Goal: Task Accomplishment & Management: Manage account settings

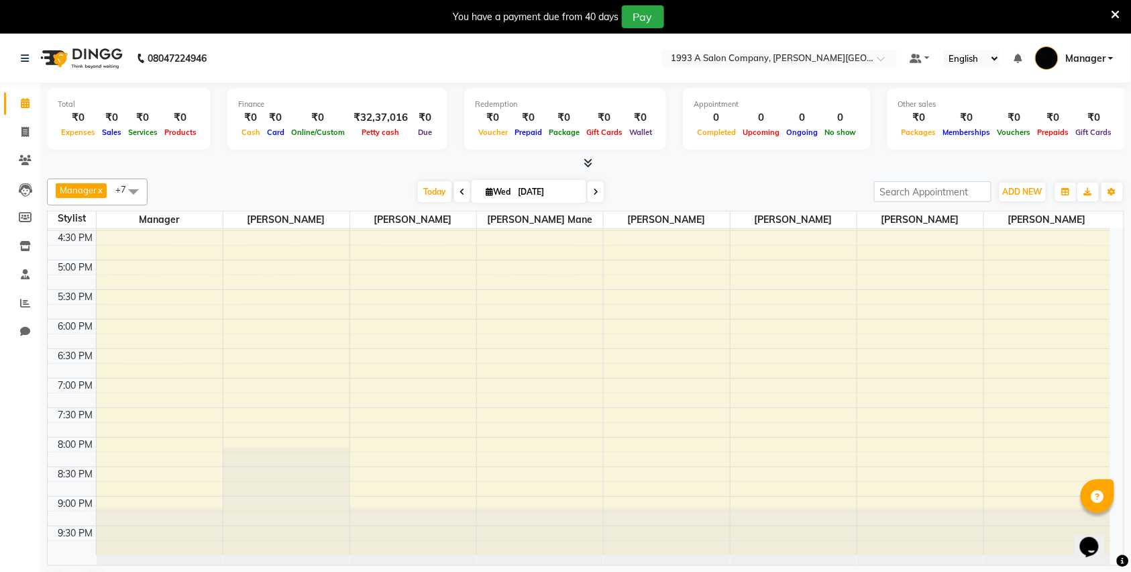
scroll to position [502, 0]
click at [24, 161] on icon at bounding box center [25, 160] width 13 height 10
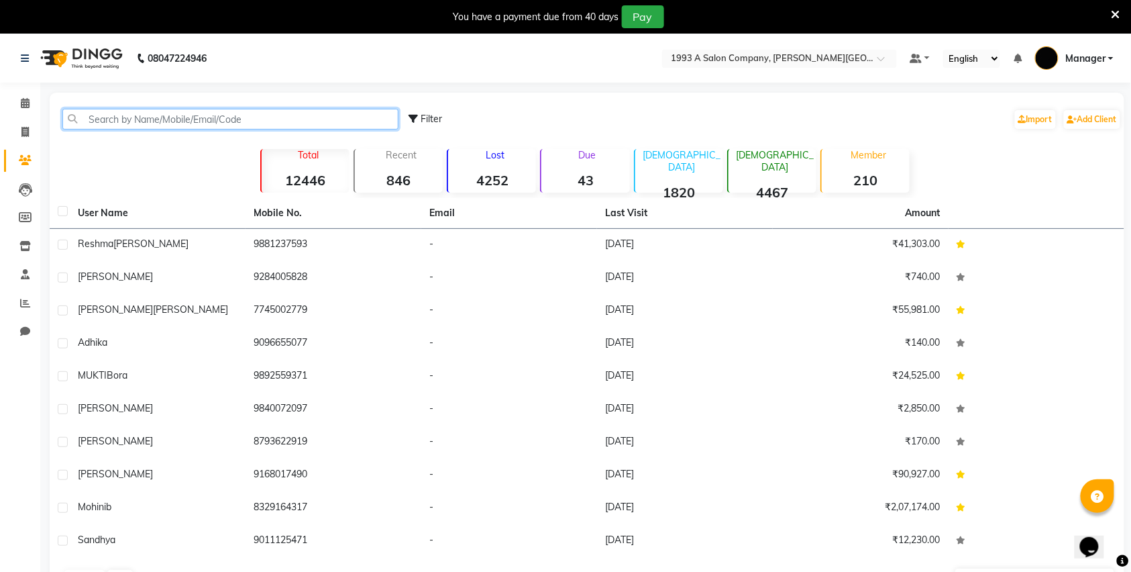
click at [182, 119] on input "text" at bounding box center [230, 119] width 336 height 21
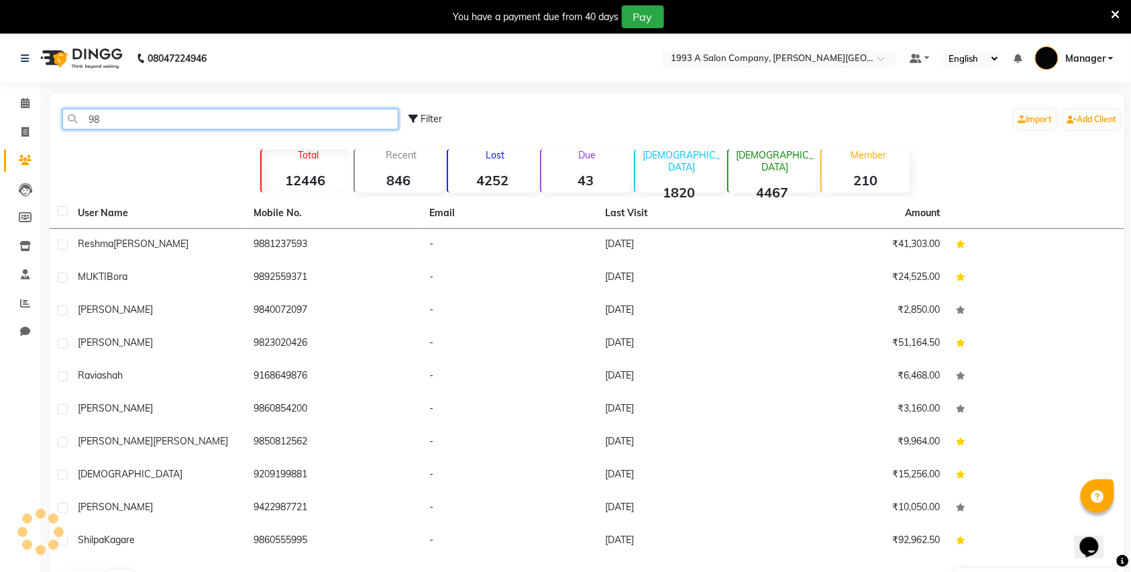
type input "9"
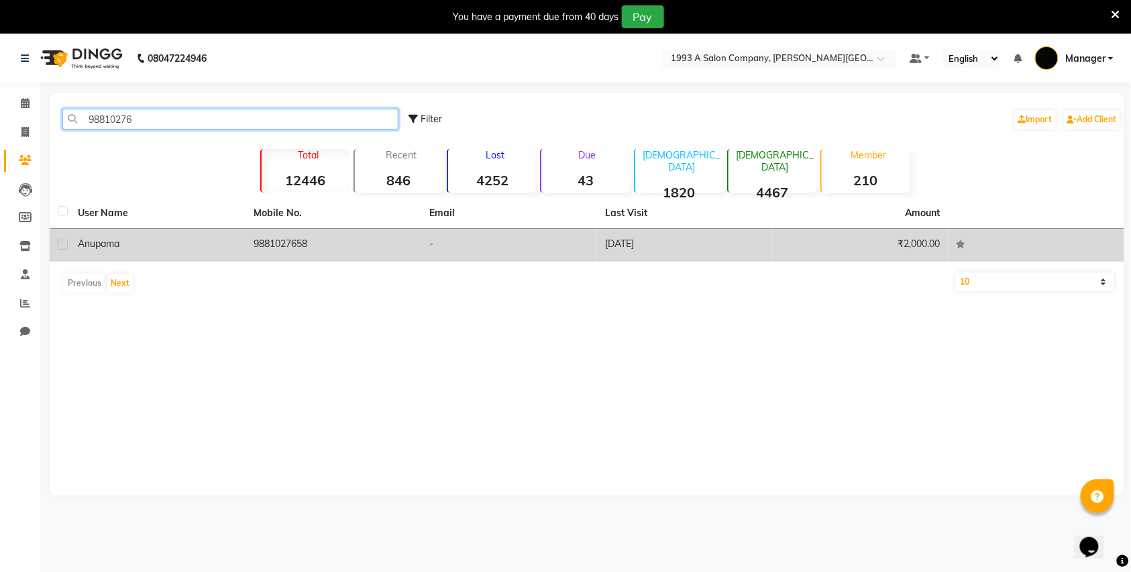
type input "98810276"
drag, startPoint x: 258, startPoint y: 245, endPoint x: 263, endPoint y: 239, distance: 7.6
click at [259, 245] on td "9881027658" at bounding box center [334, 245] width 176 height 33
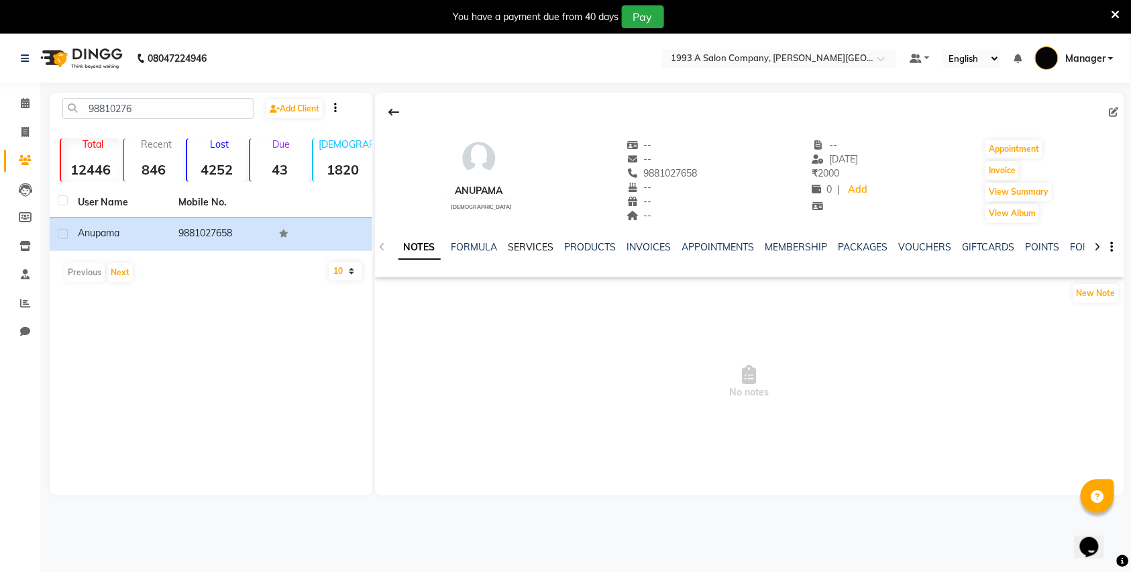
drag, startPoint x: 519, startPoint y: 244, endPoint x: 526, endPoint y: 243, distance: 6.8
click at [522, 243] on link "SERVICES" at bounding box center [531, 247] width 46 height 12
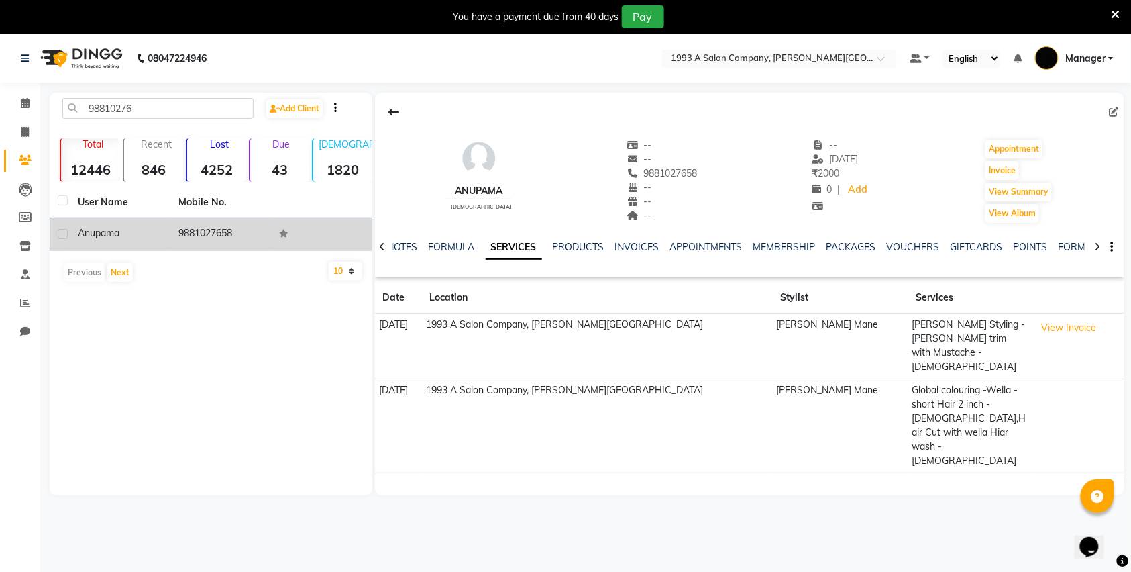
click at [231, 228] on td "9881027658" at bounding box center [220, 234] width 101 height 33
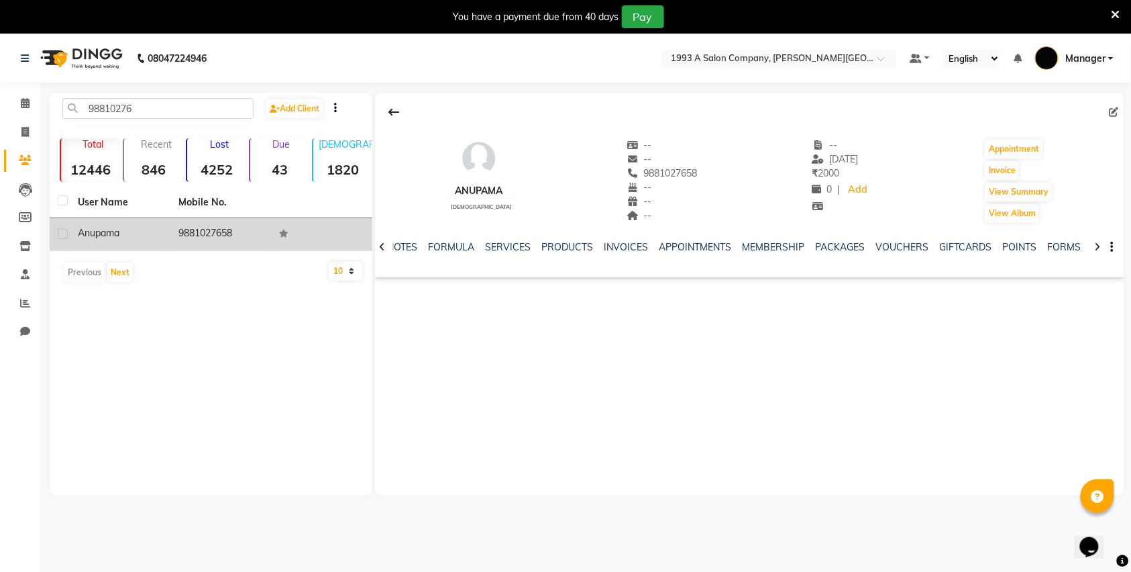
drag, startPoint x: 237, startPoint y: 233, endPoint x: 172, endPoint y: 237, distance: 64.5
click at [172, 237] on td "9881027658" at bounding box center [220, 234] width 101 height 33
copy td "9881027658"
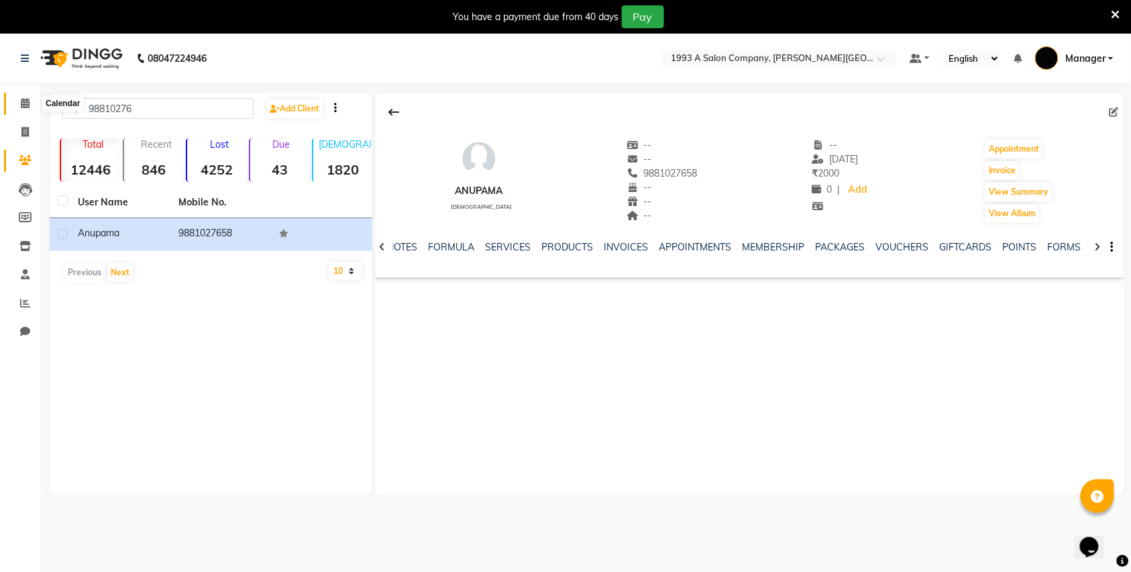
click at [27, 105] on icon at bounding box center [25, 103] width 9 height 10
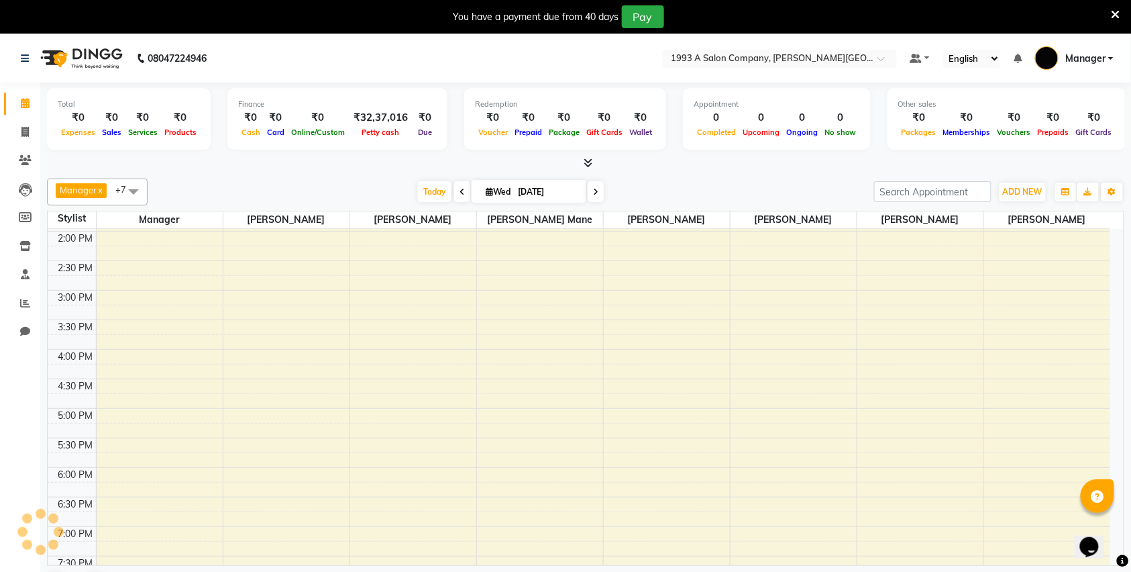
scroll to position [502, 0]
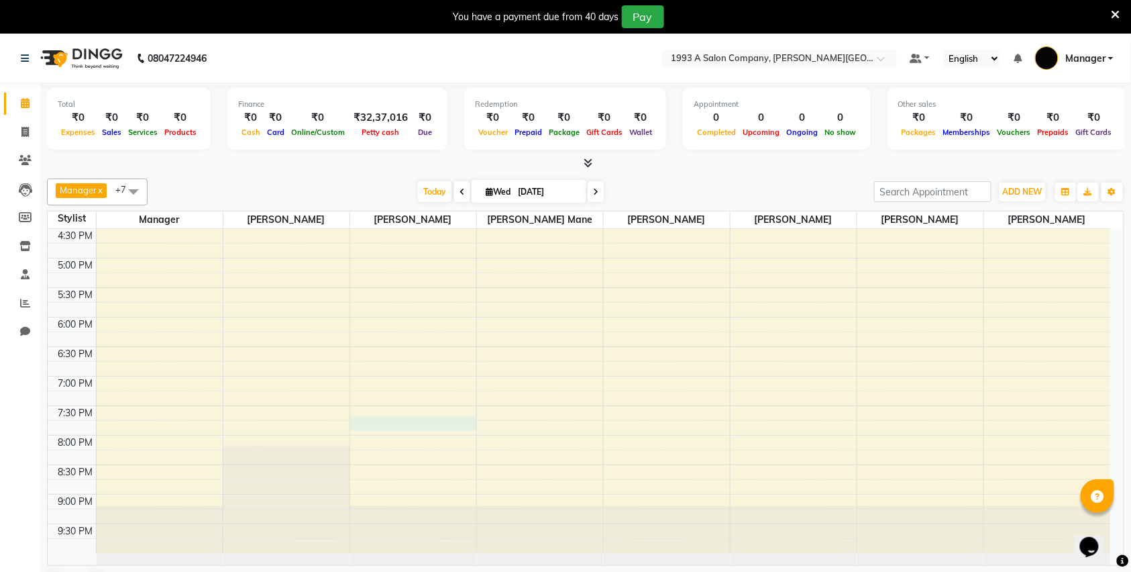
click at [366, 420] on div "8:00 AM 8:30 AM 9:00 AM 9:30 AM 10:00 AM 10:30 AM 11:00 AM 11:30 AM 12:00 PM 12…" at bounding box center [579, 140] width 1063 height 826
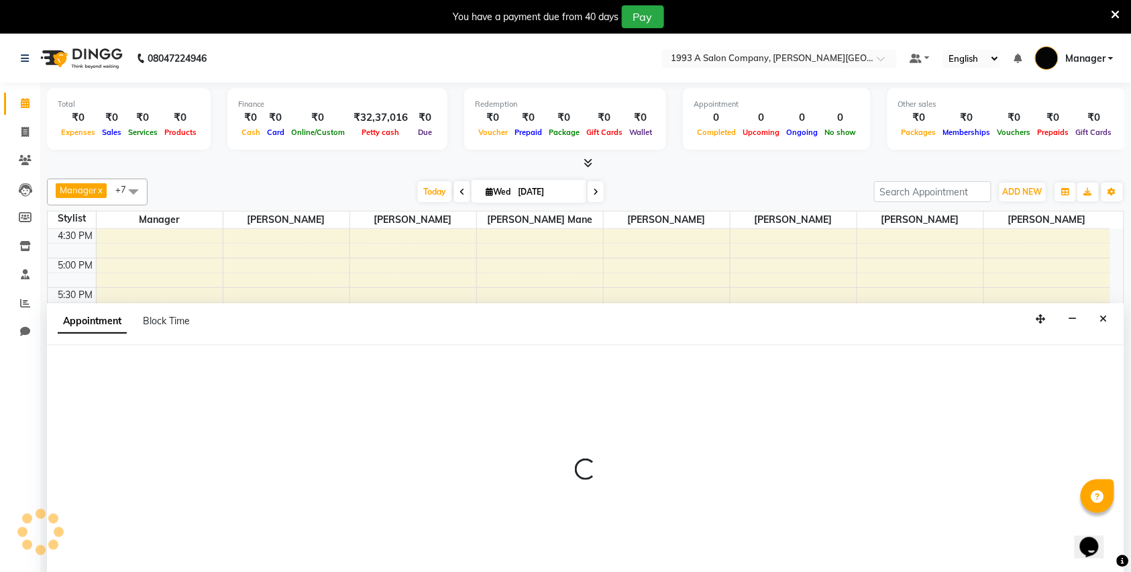
scroll to position [35, 0]
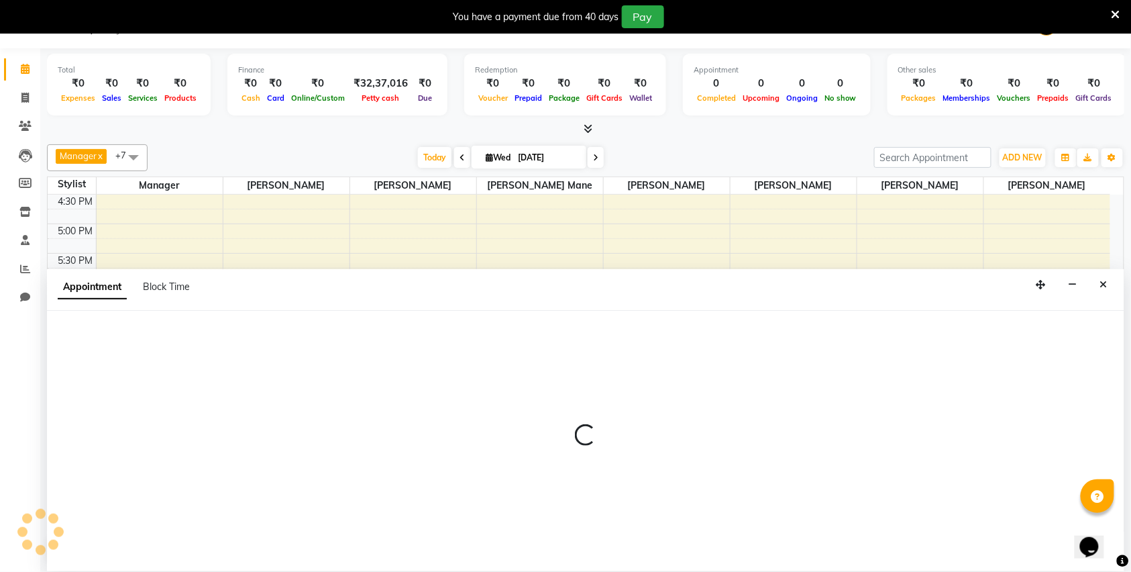
select select "70852"
select select "1170"
select select "tentative"
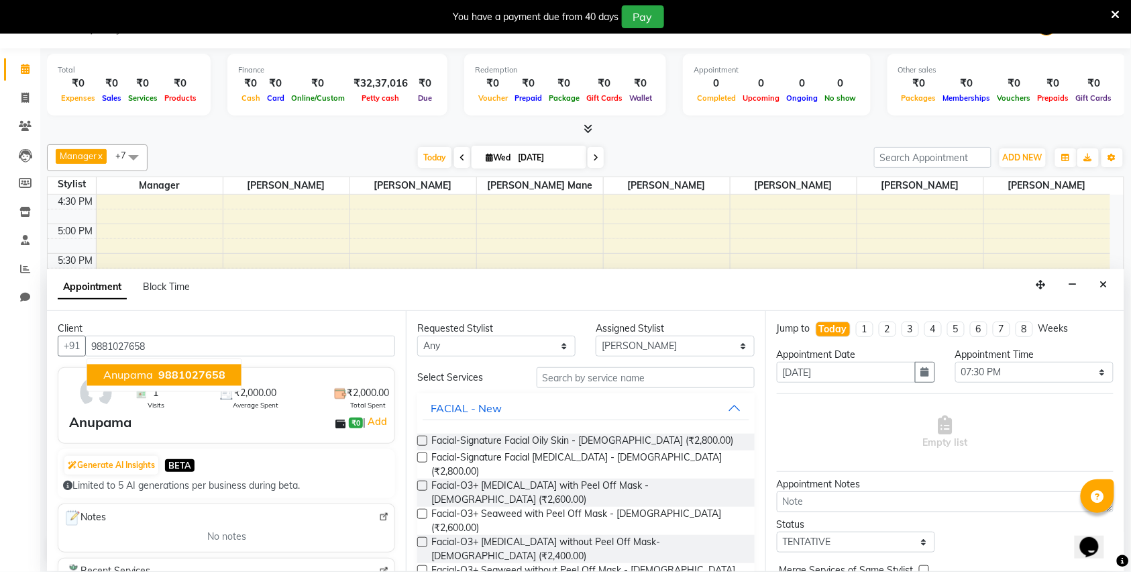
type input "9881027658"
click at [572, 377] on input "text" at bounding box center [646, 377] width 218 height 21
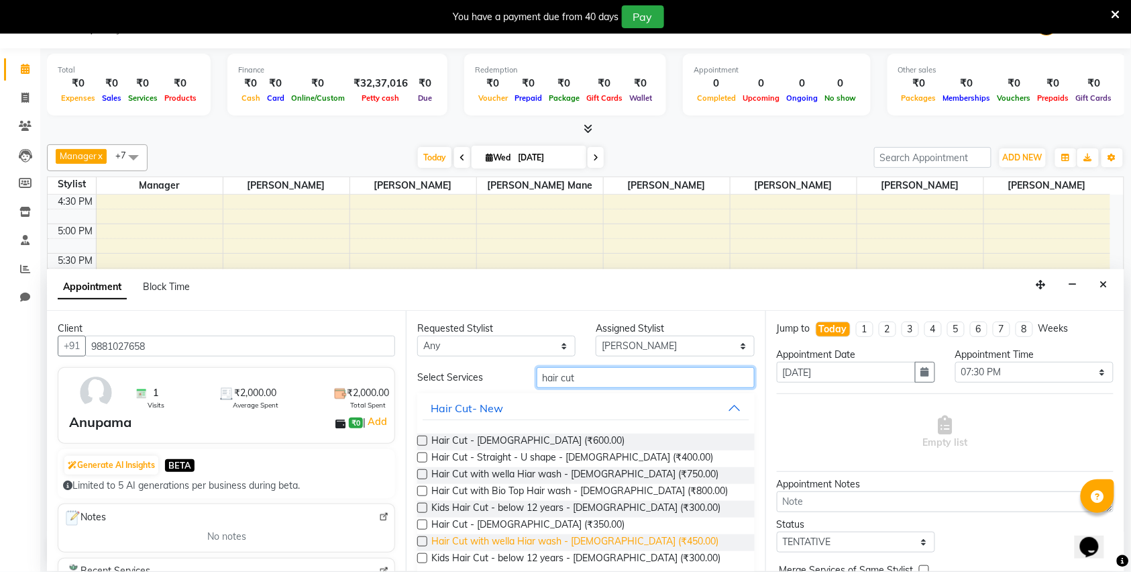
type input "hair cut"
click at [590, 543] on span "Hair Cut with wella Hiar wash - Male (₹450.00)" at bounding box center [574, 542] width 287 height 17
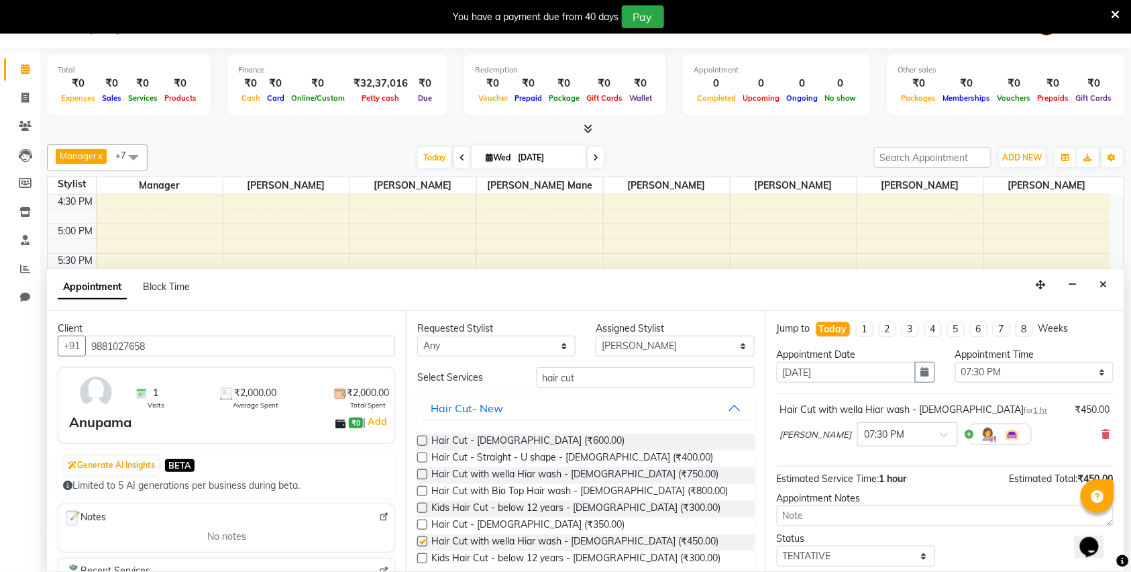
checkbox input "false"
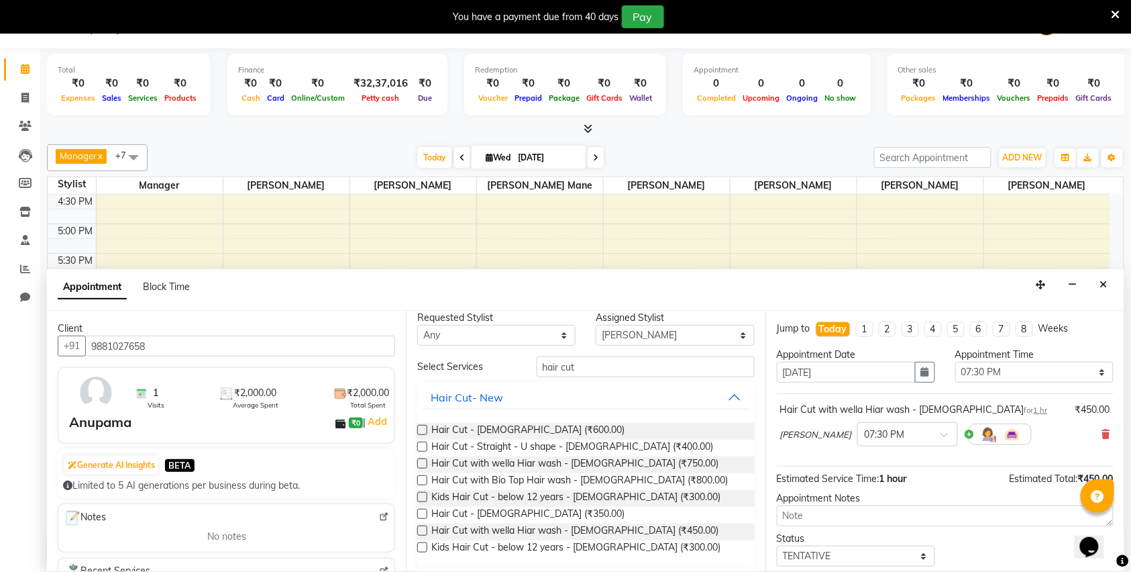
scroll to position [0, 0]
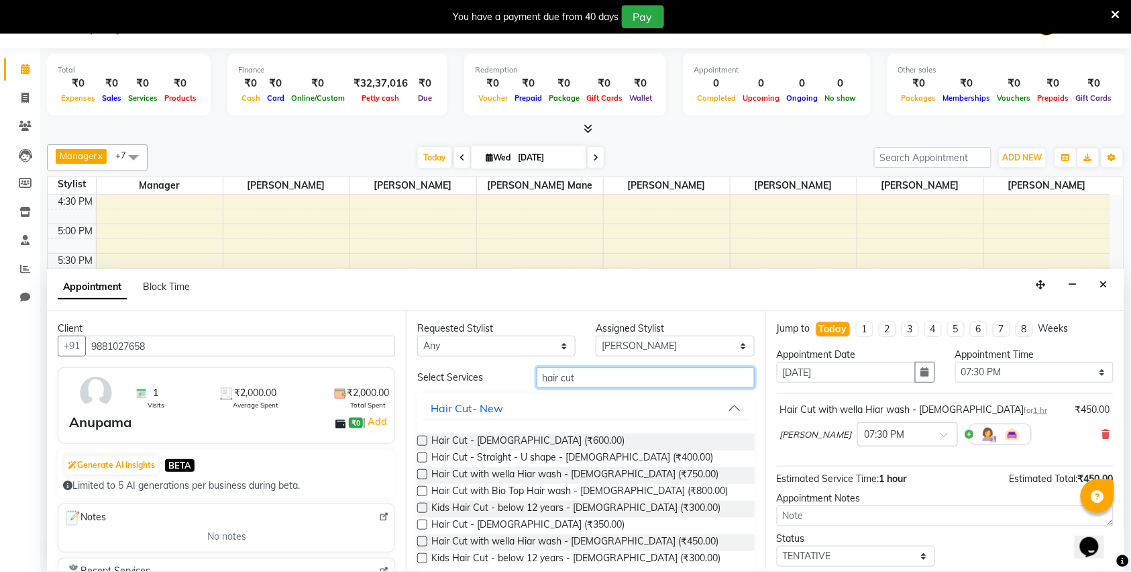
click at [610, 384] on input "hair cut" at bounding box center [646, 377] width 218 height 21
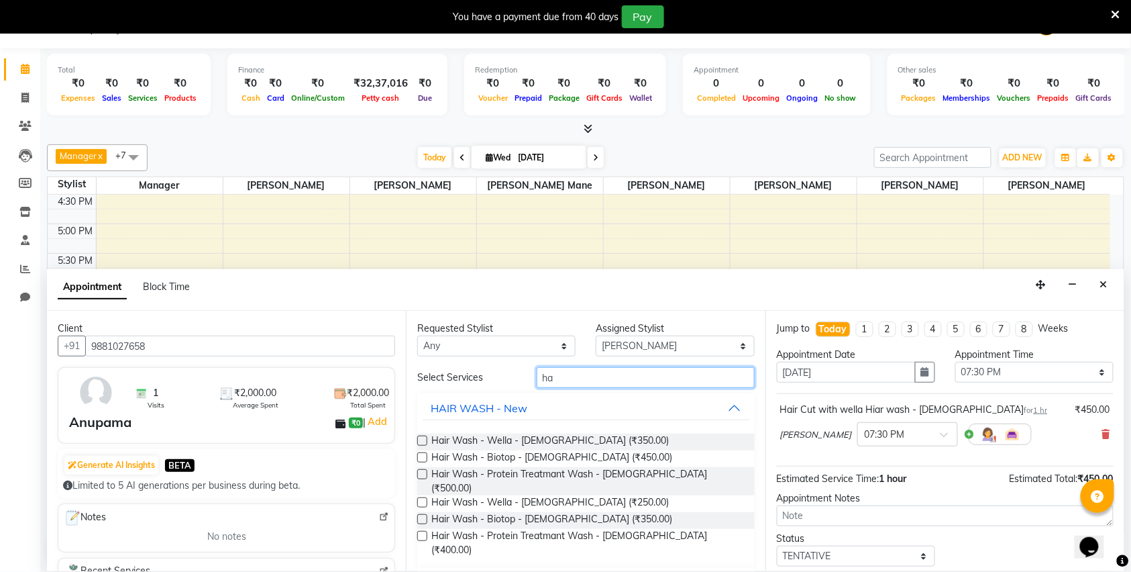
type input "h"
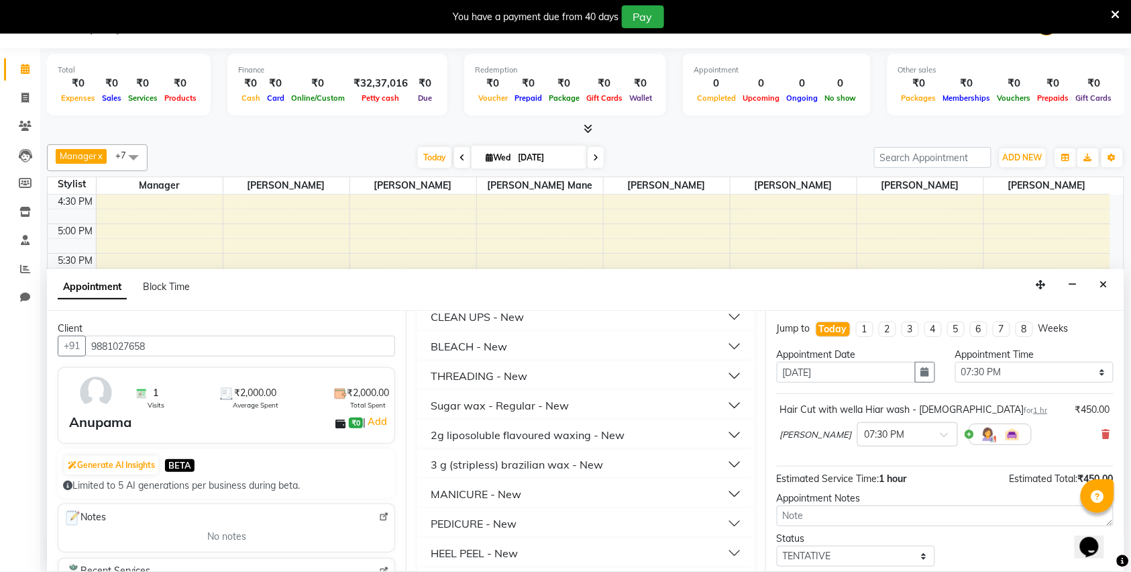
scroll to position [805, 0]
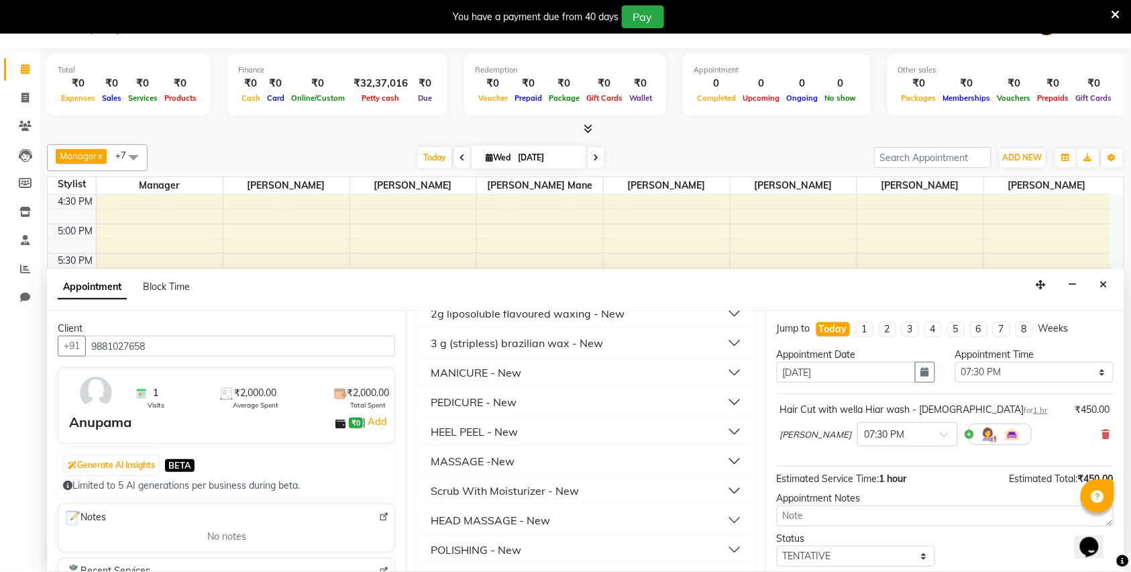
checkbox input "false"
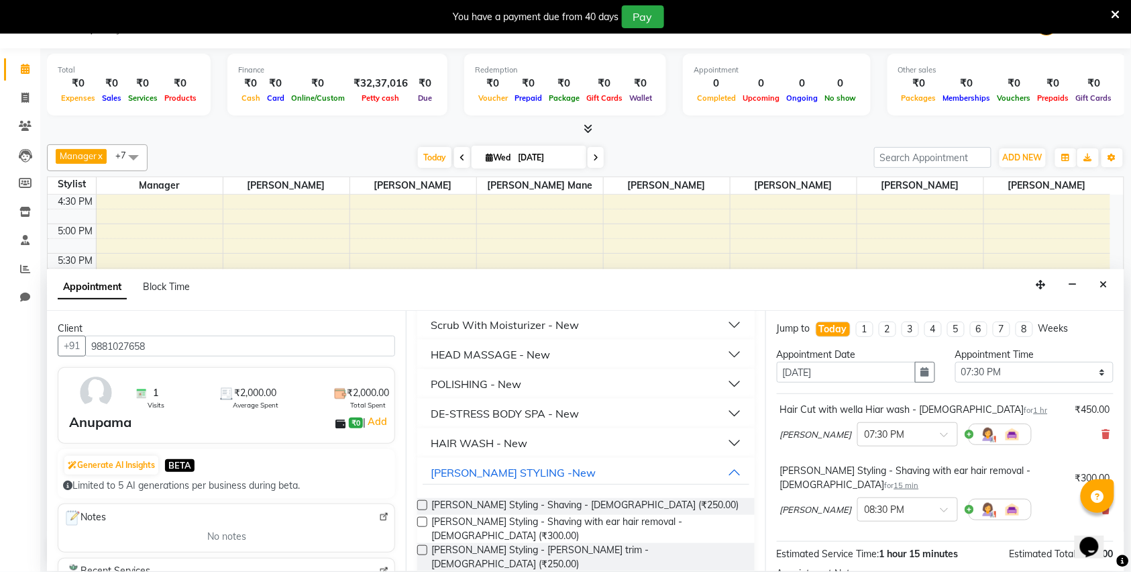
scroll to position [1163, 0]
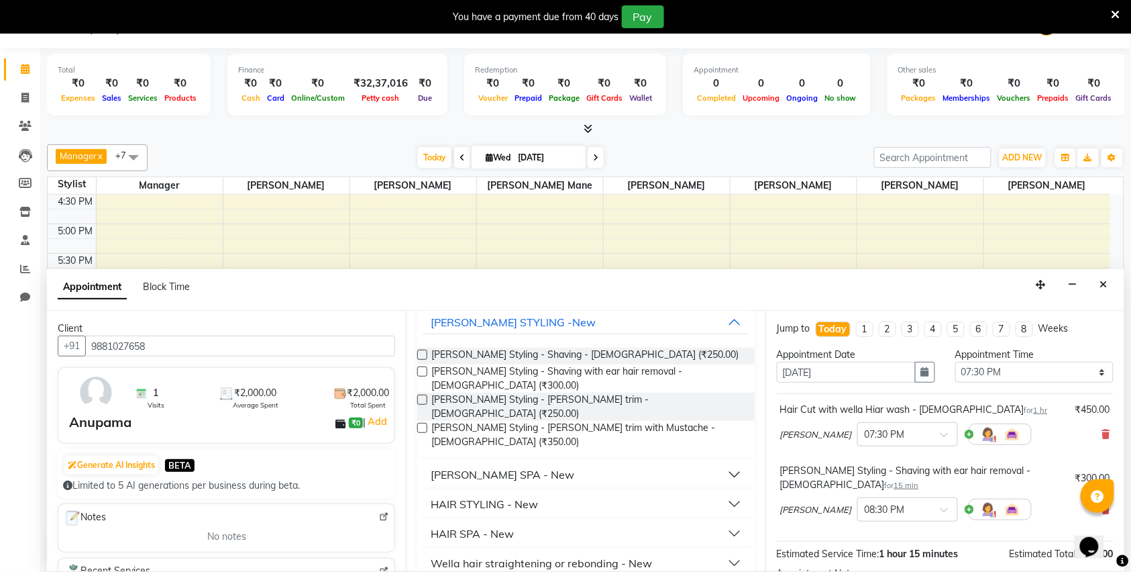
scroll to position [1252, 0]
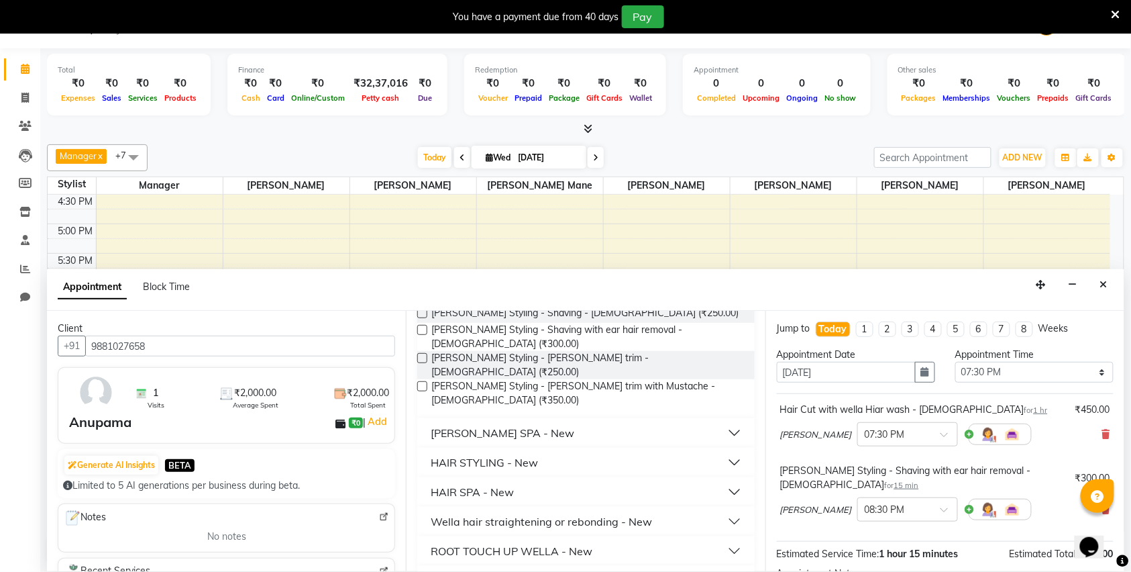
checkbox input "false"
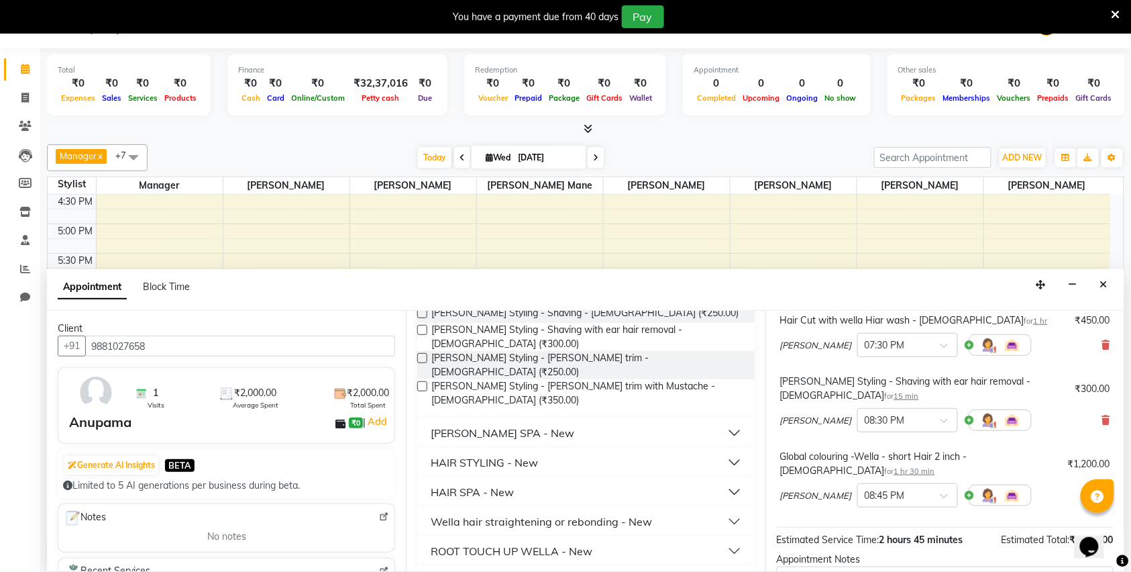
scroll to position [204, 0]
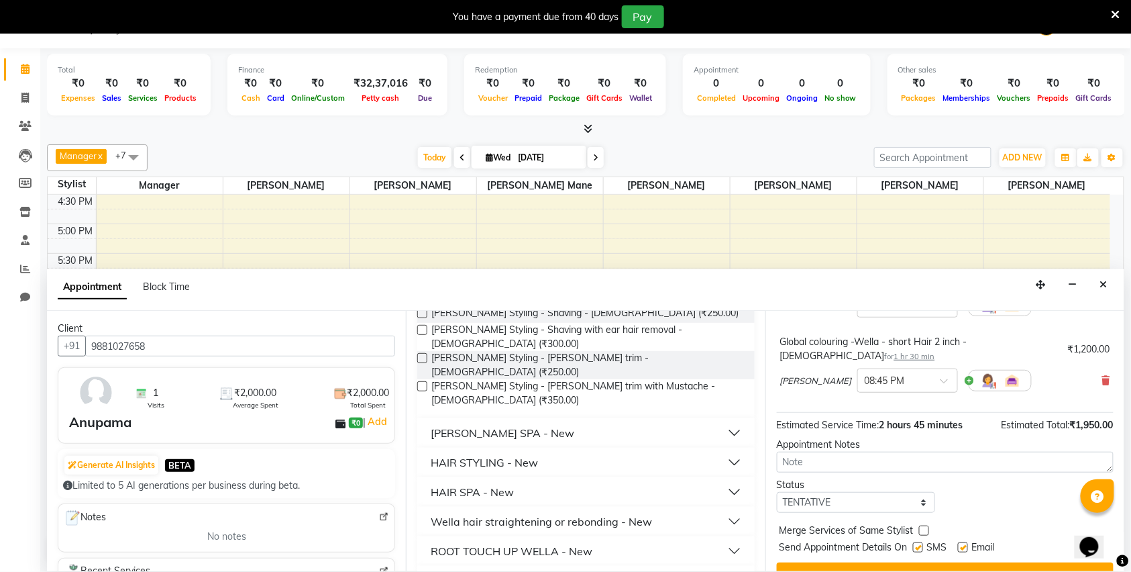
click at [911, 562] on button "Book" at bounding box center [945, 574] width 337 height 24
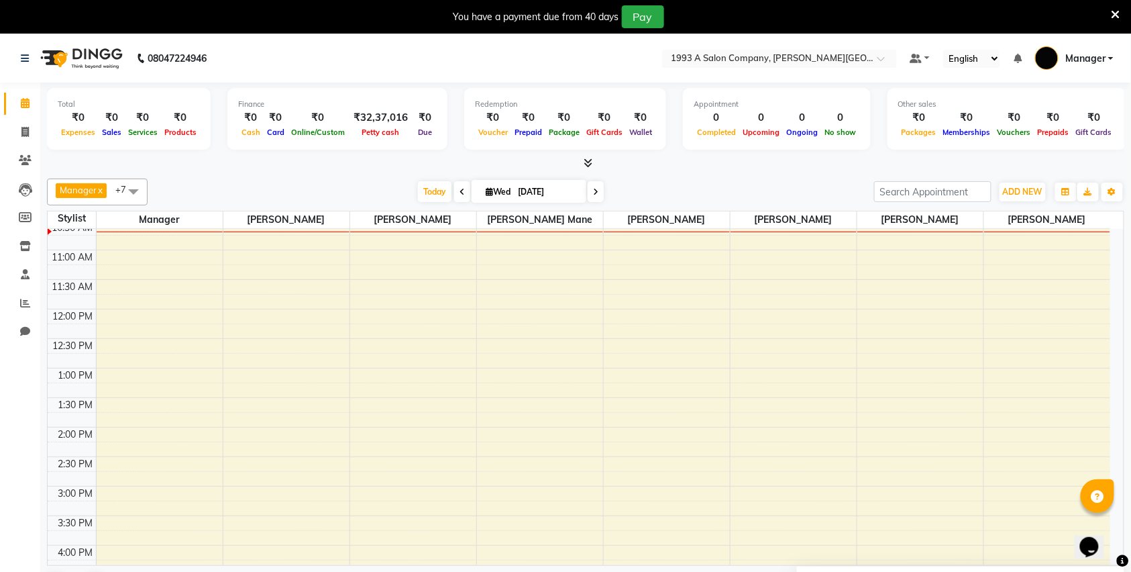
scroll to position [0, 0]
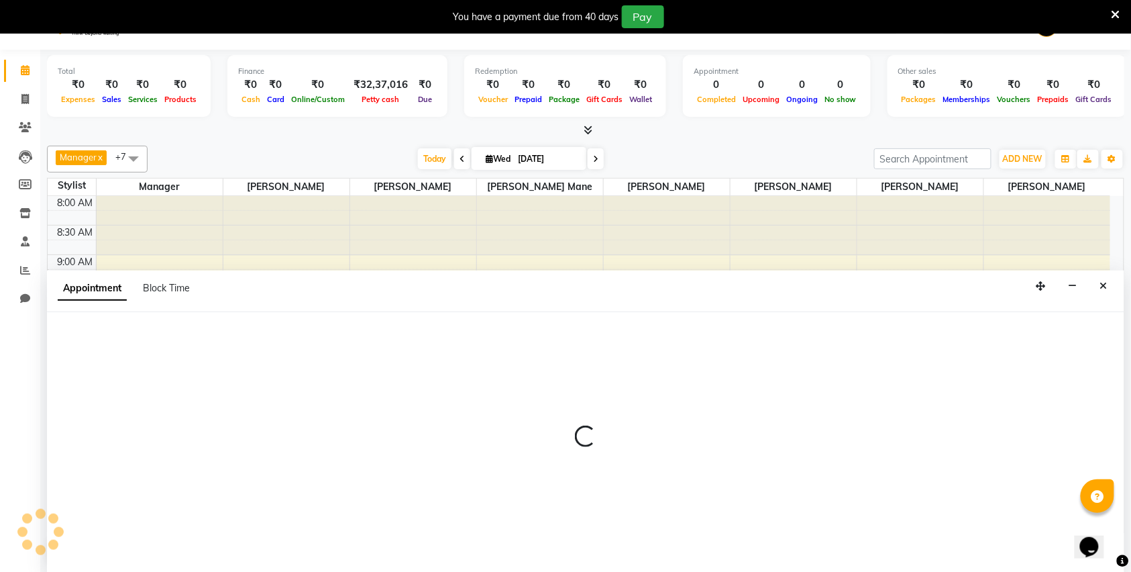
scroll to position [35, 0]
select select "11854"
select select "765"
select select "tentative"
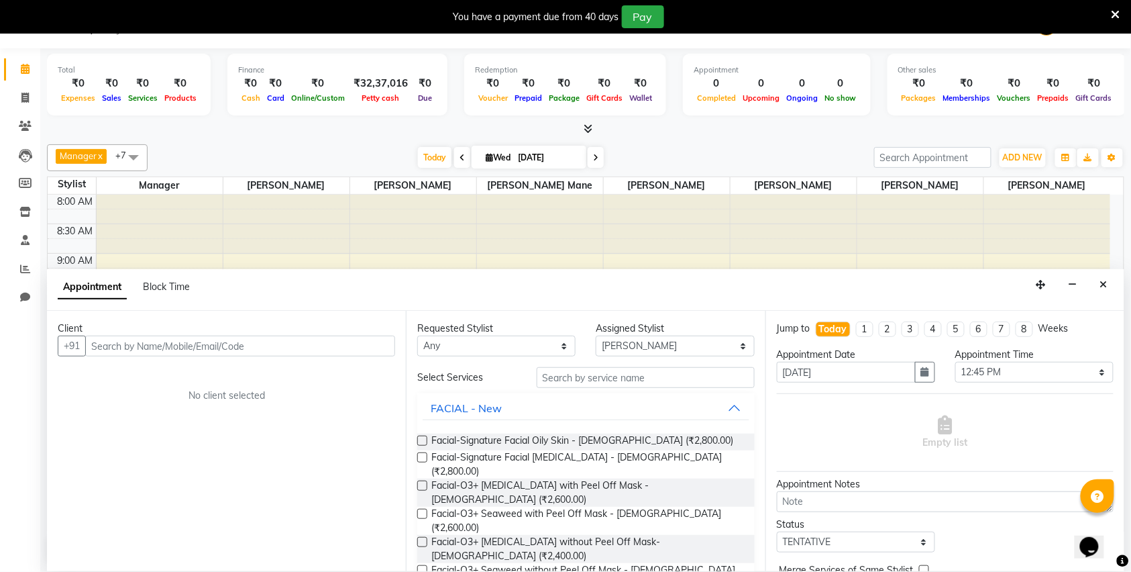
click at [138, 331] on div "Client" at bounding box center [226, 328] width 337 height 14
click at [137, 349] on input "text" at bounding box center [240, 345] width 310 height 21
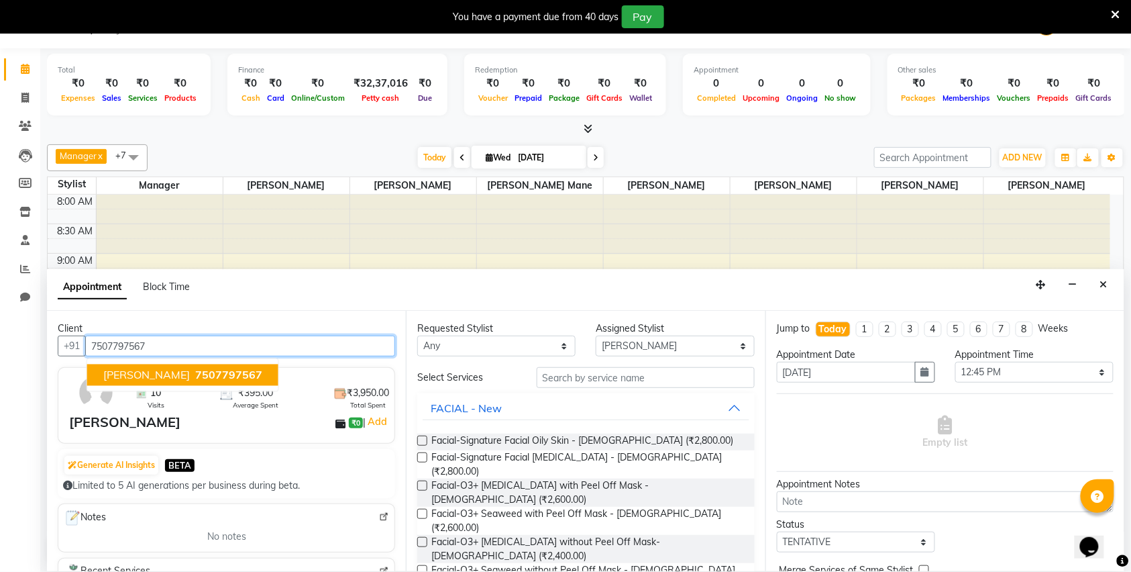
click at [195, 376] on span "7507797567" at bounding box center [228, 374] width 67 height 13
type input "7507797567"
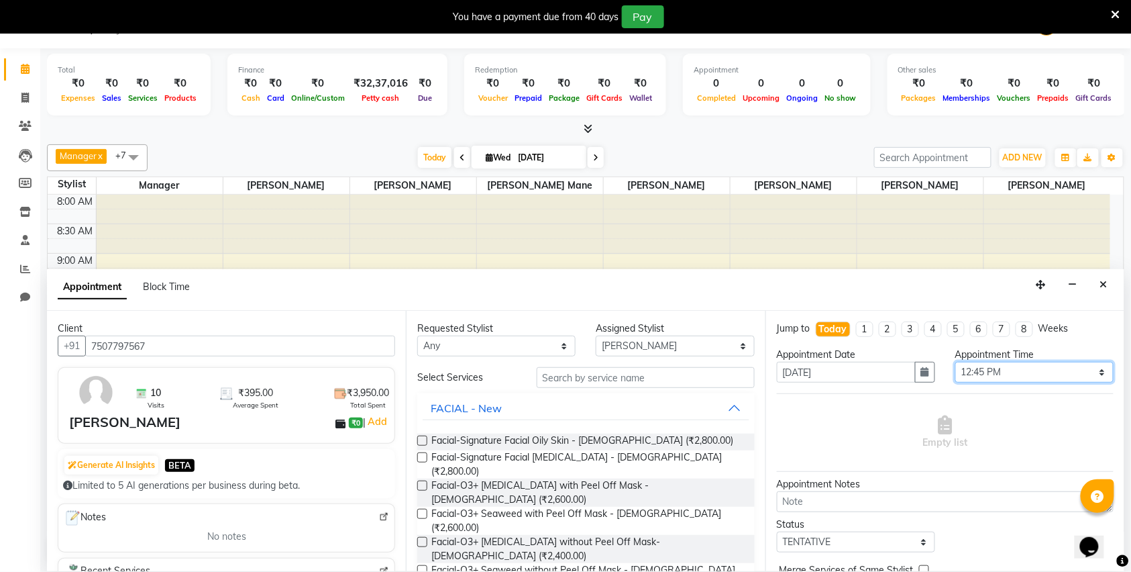
click at [978, 368] on select "Select 09:00 AM 09:15 AM 09:30 AM 09:45 AM 10:00 AM 10:15 AM 10:30 AM 10:45 AM …" at bounding box center [1034, 372] width 158 height 21
select select "750"
click at [955, 363] on select "Select 09:00 AM 09:15 AM 09:30 AM 09:45 AM 10:00 AM 10:15 AM 10:30 AM 10:45 AM …" at bounding box center [1034, 372] width 158 height 21
click at [551, 382] on input "text" at bounding box center [646, 377] width 218 height 21
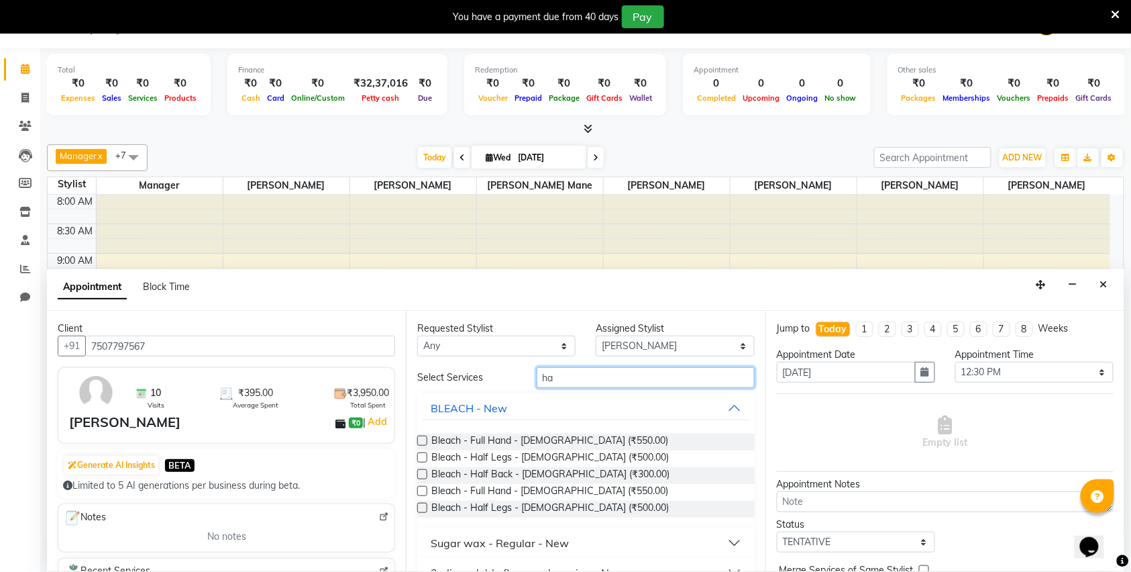
type input "h"
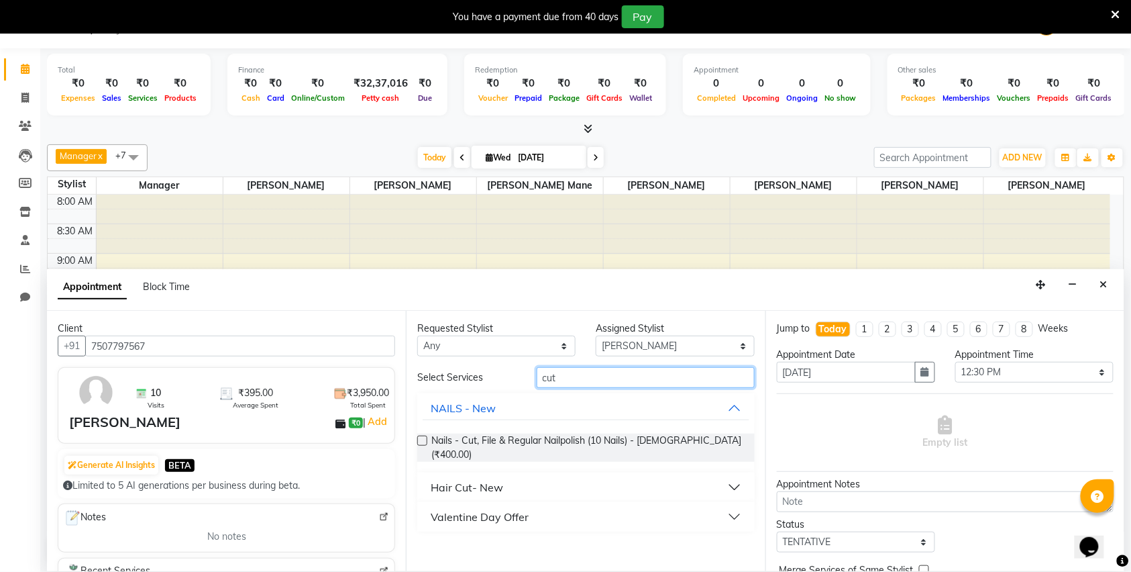
type input "cut"
click at [486, 484] on div "Hair Cut- New" at bounding box center [467, 487] width 72 height 16
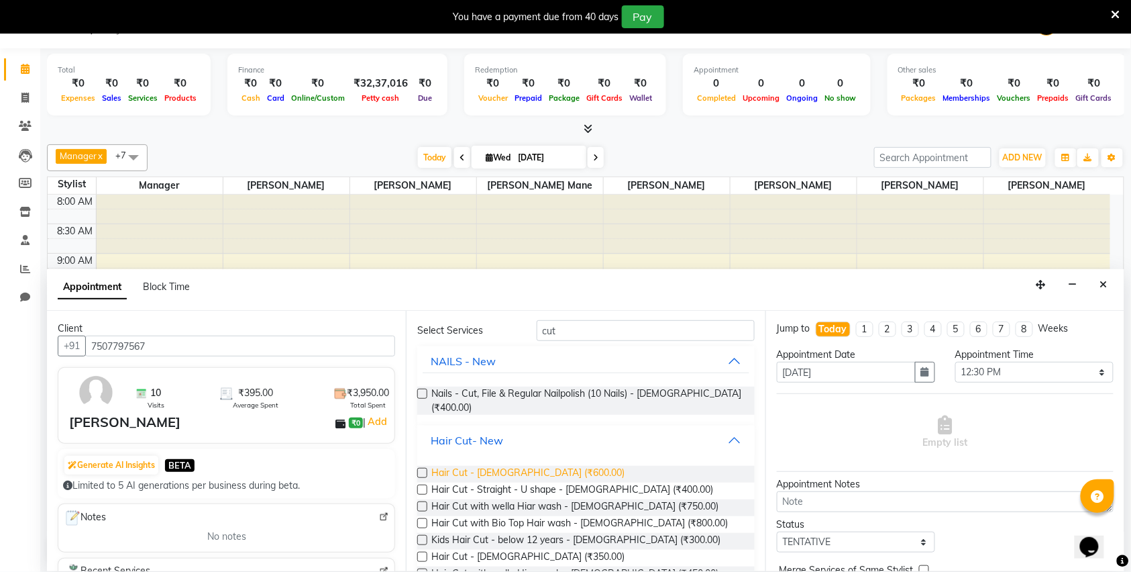
scroll to position [89, 0]
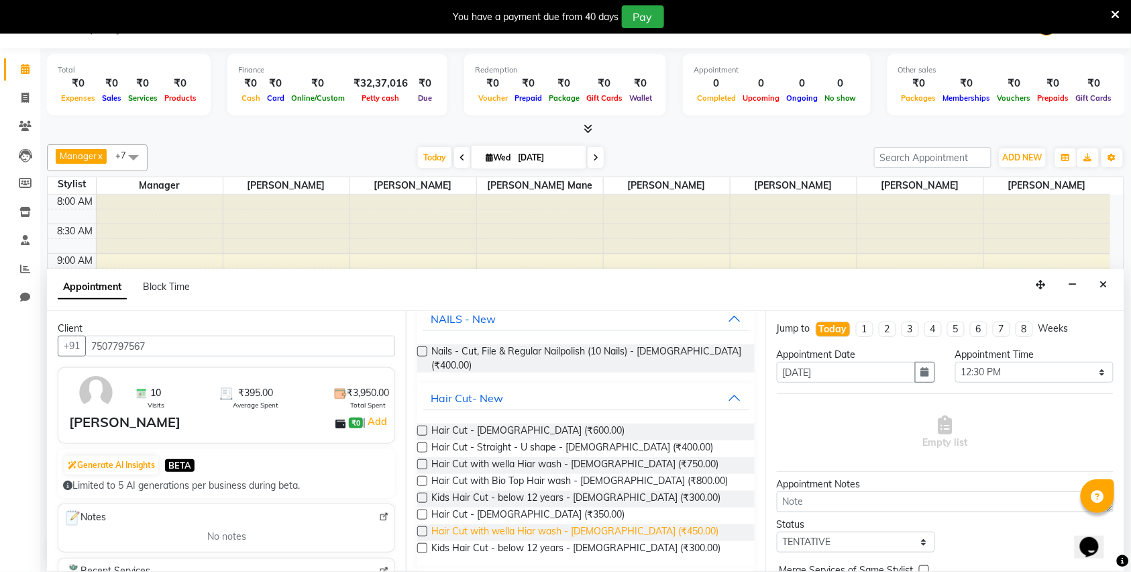
click at [524, 526] on span "Hair Cut with wella Hiar wash - Male (₹450.00)" at bounding box center [574, 532] width 287 height 17
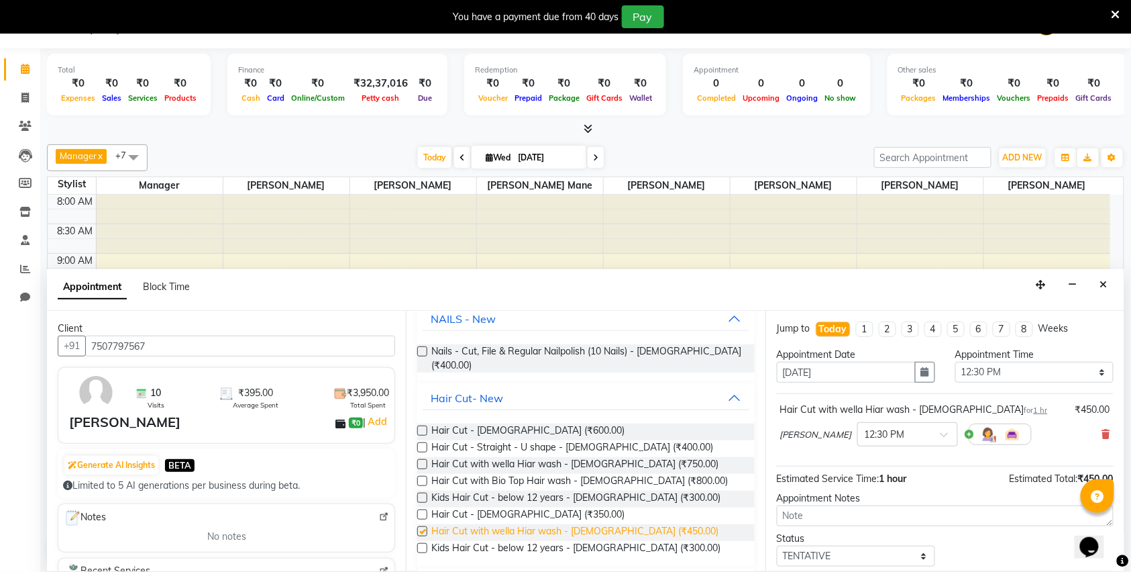
checkbox input "false"
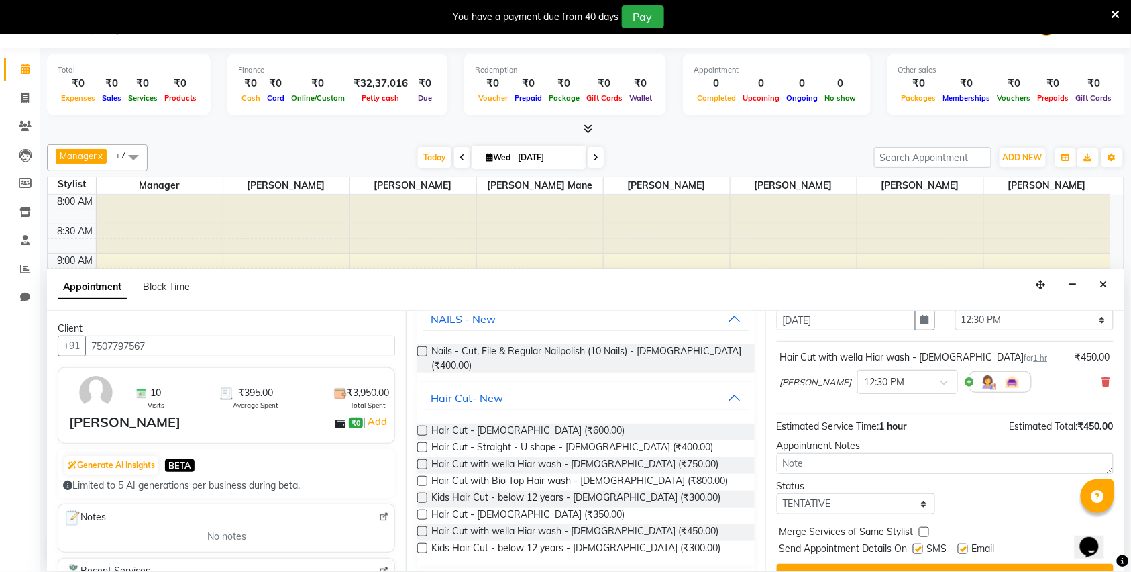
scroll to position [81, 0]
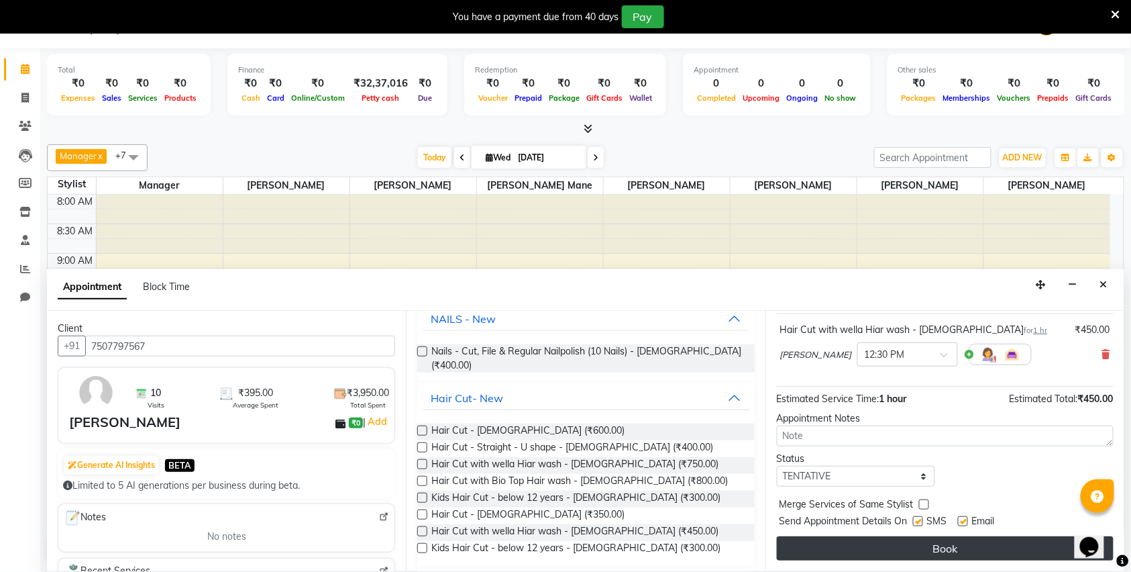
click at [817, 551] on button "Book" at bounding box center [945, 548] width 337 height 24
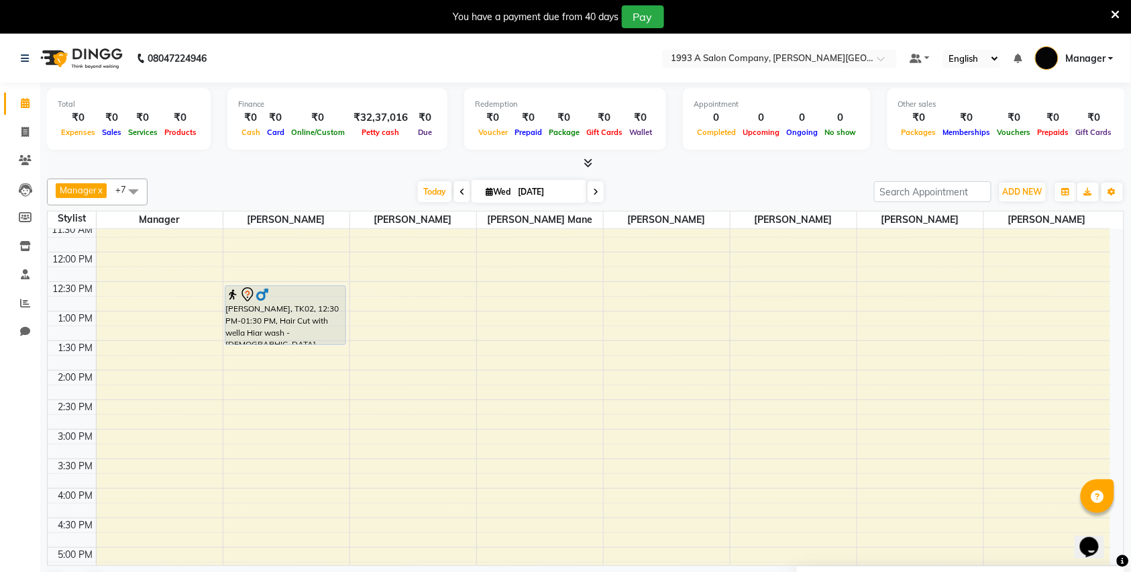
scroll to position [89, 0]
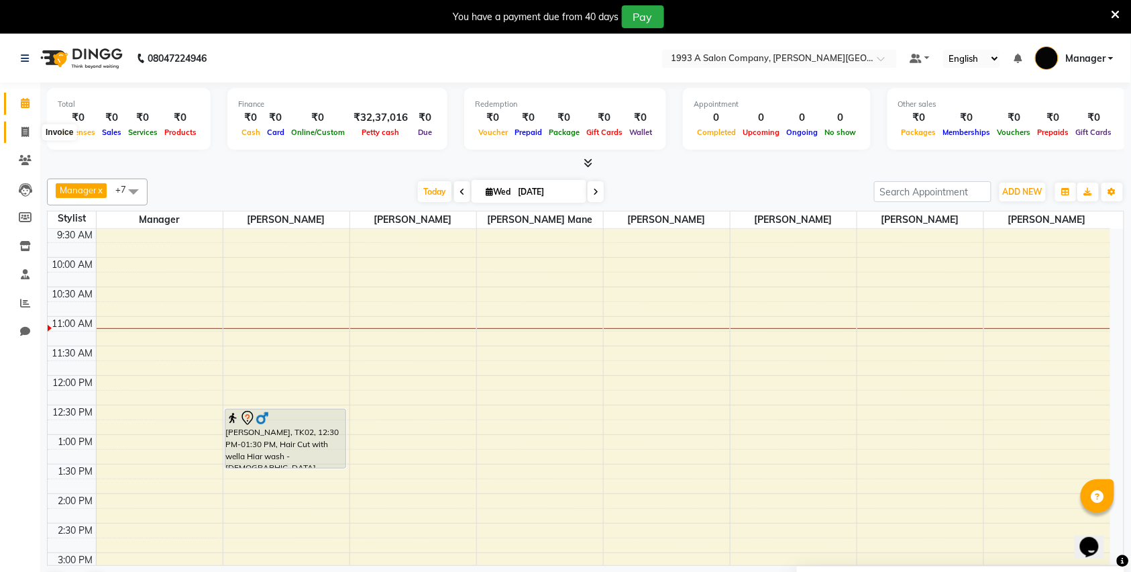
click at [22, 131] on icon at bounding box center [24, 132] width 7 height 10
select select "service"
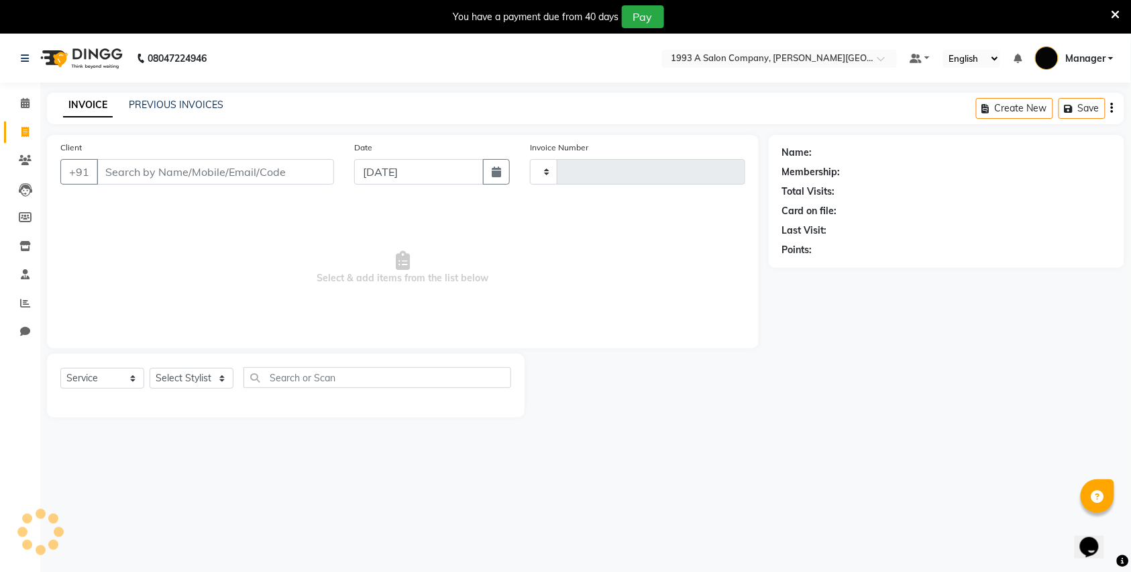
type input "2859"
select select "613"
click at [181, 376] on select "Select Stylist Bhagyashri Kaifee Khan Manager Max Ansari Mr Shirish (owner) Pra…" at bounding box center [194, 378] width 88 height 21
select select "82880"
click at [150, 368] on select "Select Stylist Bhagyashri Kaifee Khan Manager Max Ansari Mr Shirish (owner) Pra…" at bounding box center [194, 378] width 88 height 21
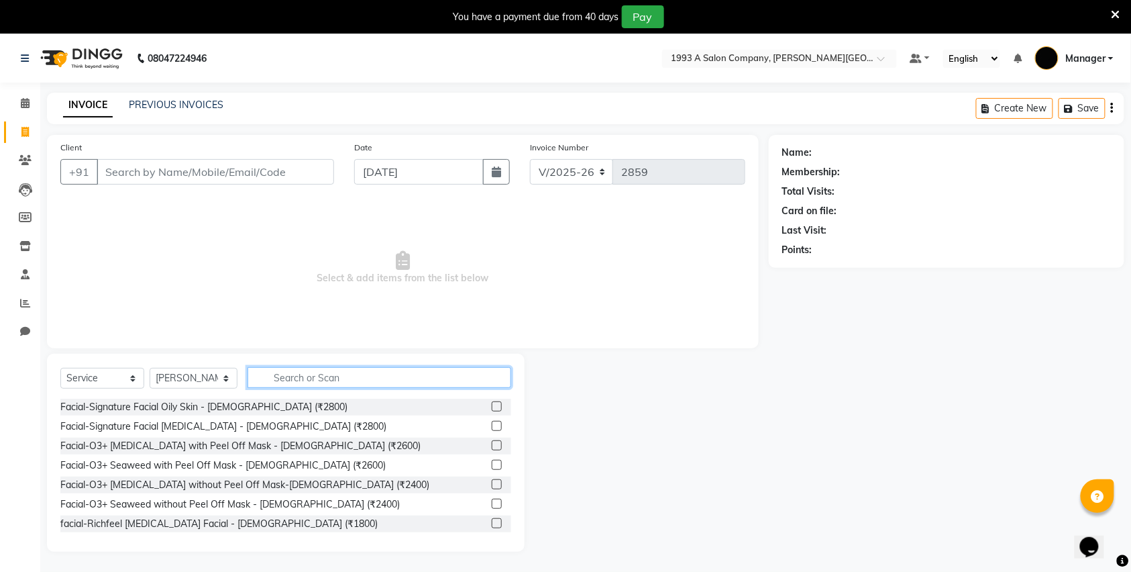
click at [296, 378] on input "text" at bounding box center [380, 377] width 264 height 21
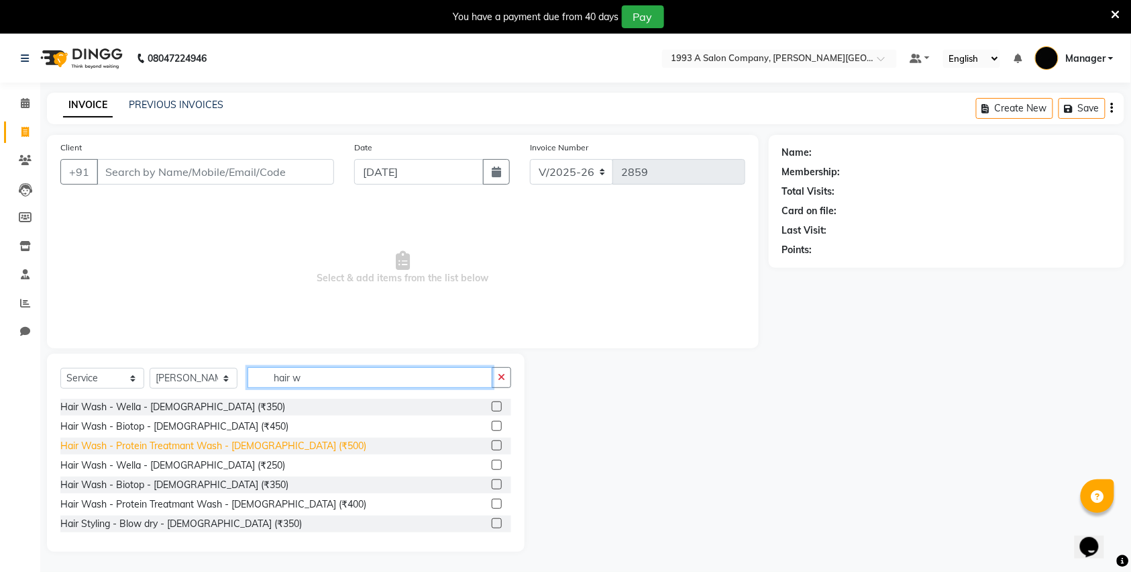
type input "hair w"
click at [274, 441] on div "Hair Wash - Protein Treatmant Wash - [DEMOGRAPHIC_DATA] (₹500)" at bounding box center [213, 446] width 306 height 14
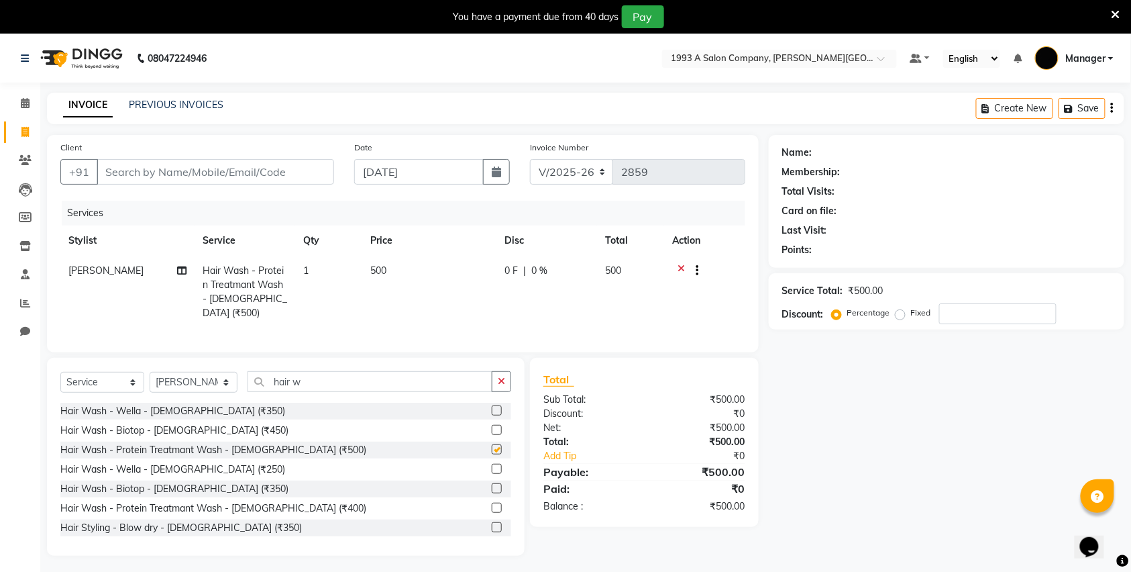
checkbox input "false"
click at [153, 173] on input "Client" at bounding box center [215, 171] width 237 height 25
type input "9"
type input "0"
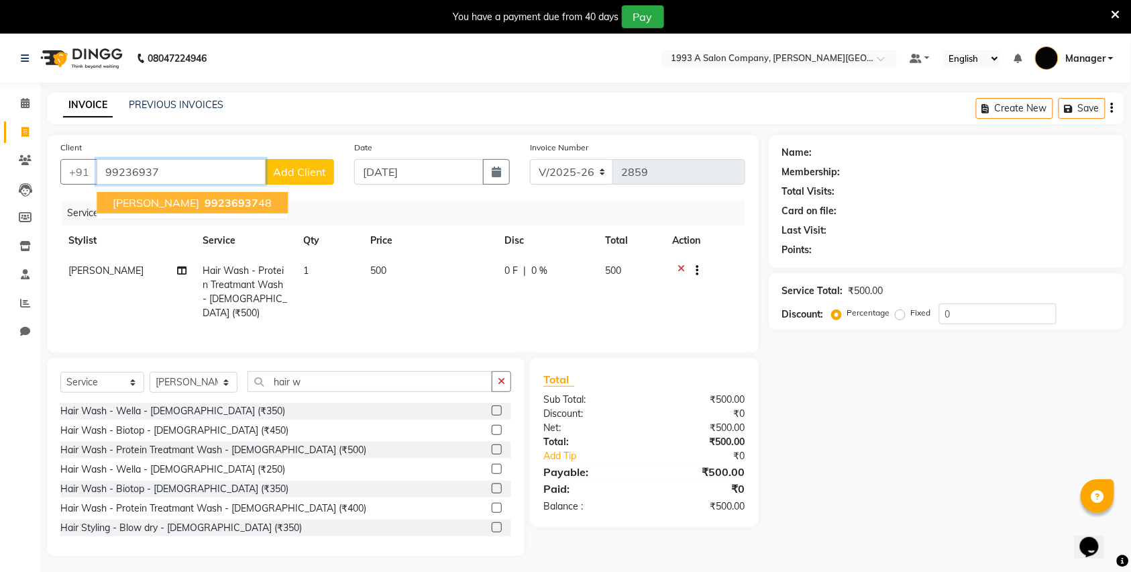
drag, startPoint x: 223, startPoint y: 208, endPoint x: 223, endPoint y: 196, distance: 12.1
click at [223, 205] on span "99236937" at bounding box center [232, 202] width 54 height 13
type input "9923693748"
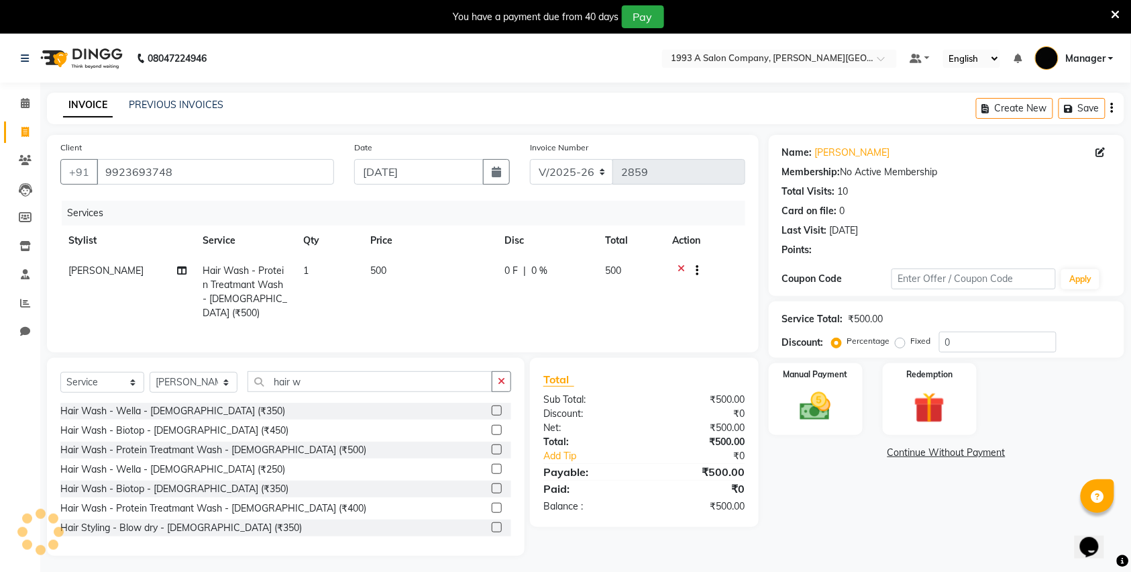
scroll to position [34, 0]
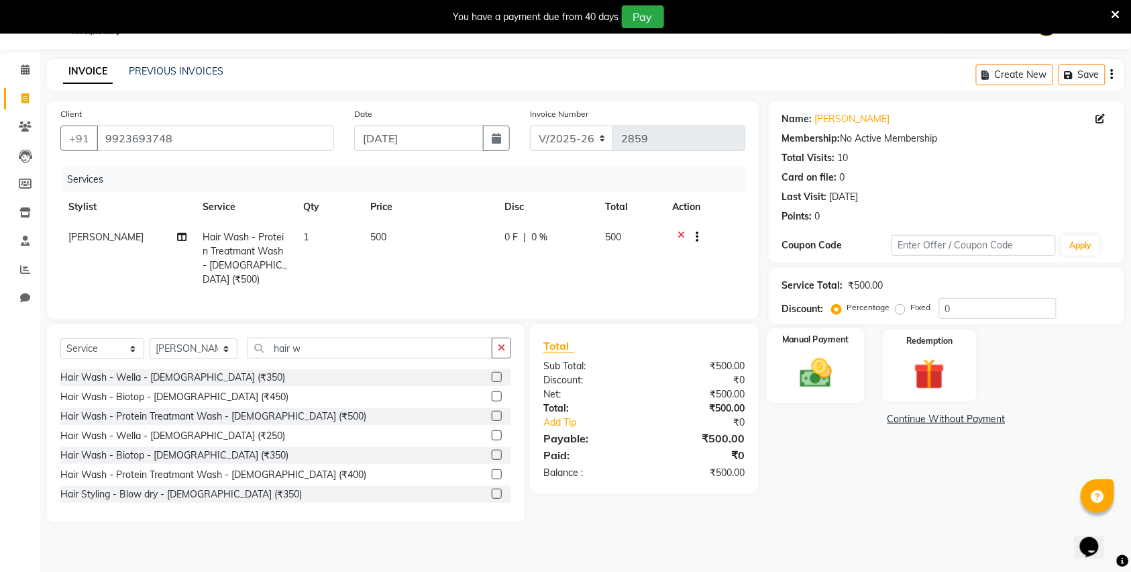
click at [832, 365] on img at bounding box center [816, 372] width 52 height 37
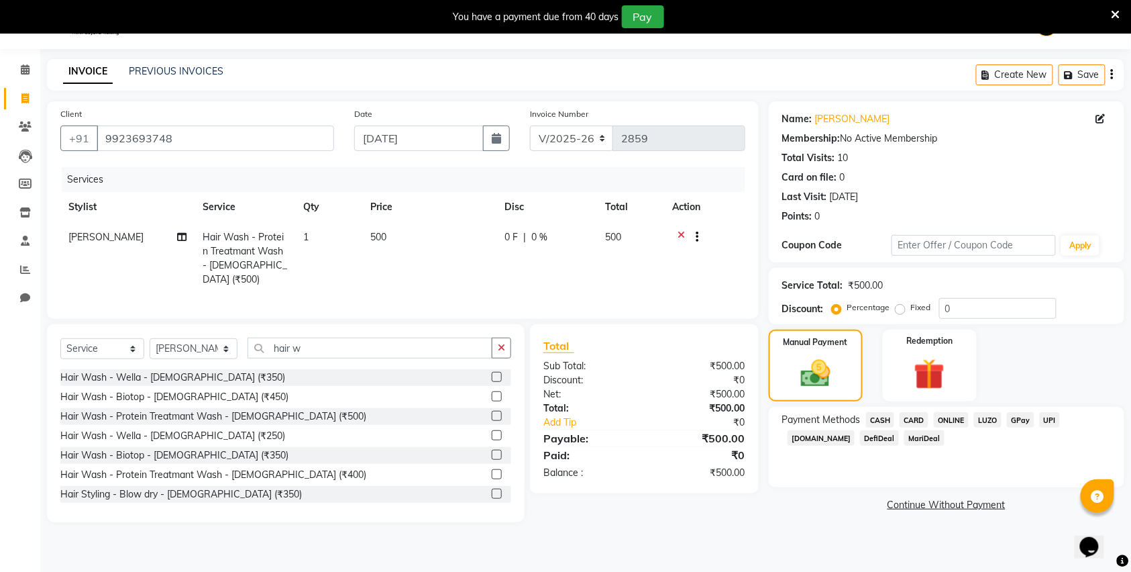
click at [953, 417] on span "ONLINE" at bounding box center [951, 419] width 35 height 15
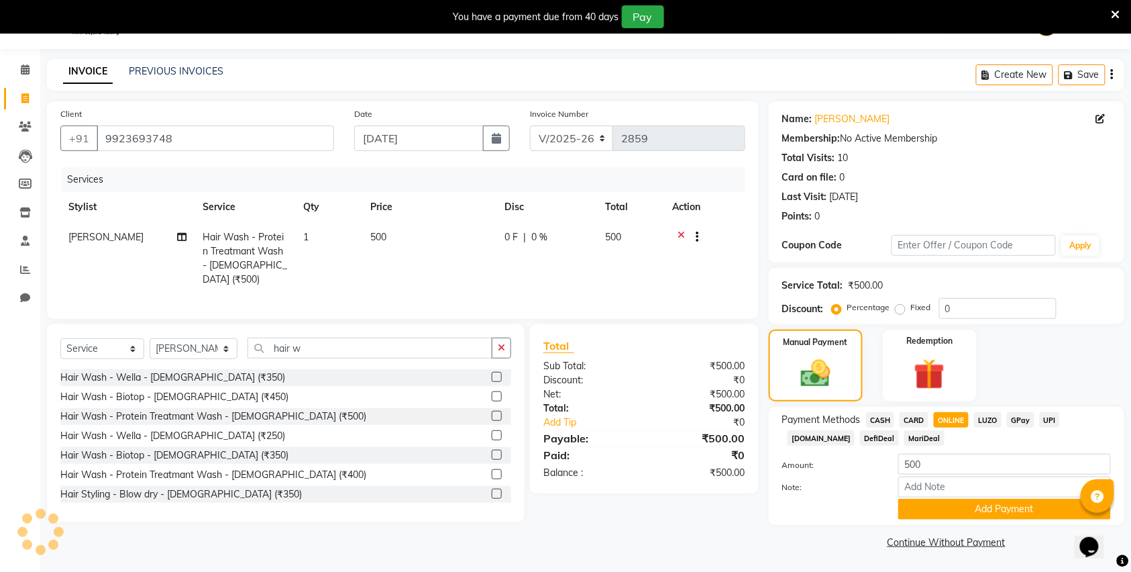
scroll to position [36, 0]
click at [951, 510] on button "Add Payment" at bounding box center [1004, 508] width 213 height 21
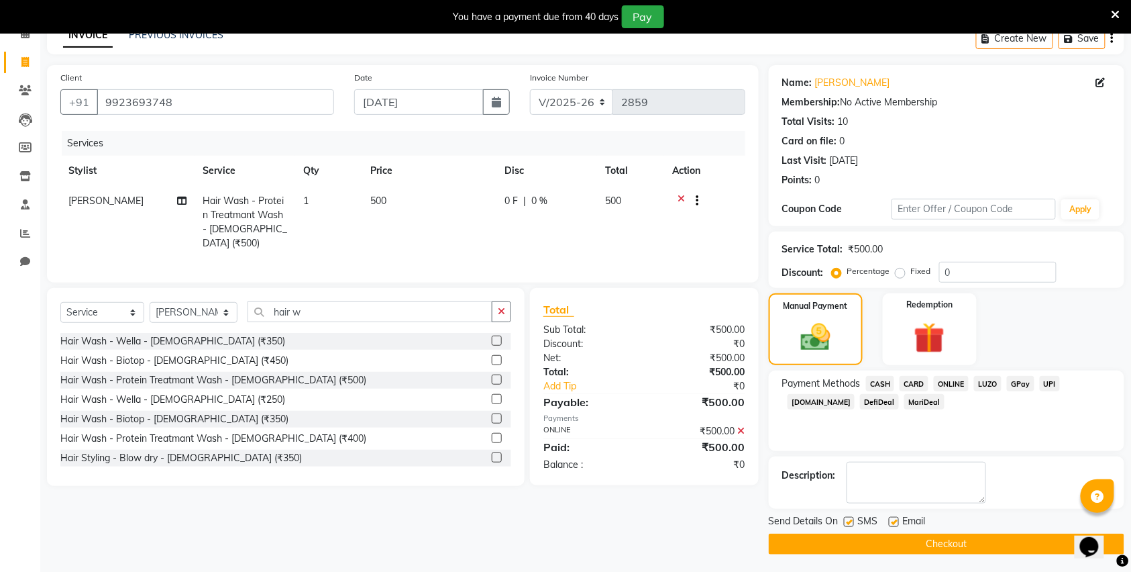
scroll to position [74, 0]
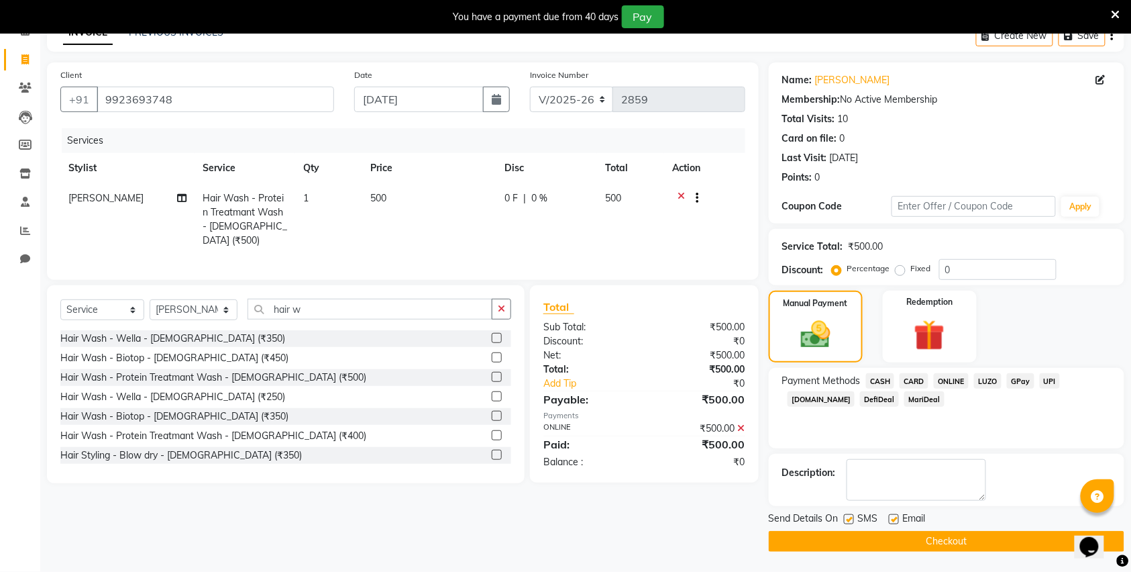
drag, startPoint x: 923, startPoint y: 543, endPoint x: 914, endPoint y: 526, distance: 19.2
click at [922, 542] on button "Checkout" at bounding box center [947, 541] width 356 height 21
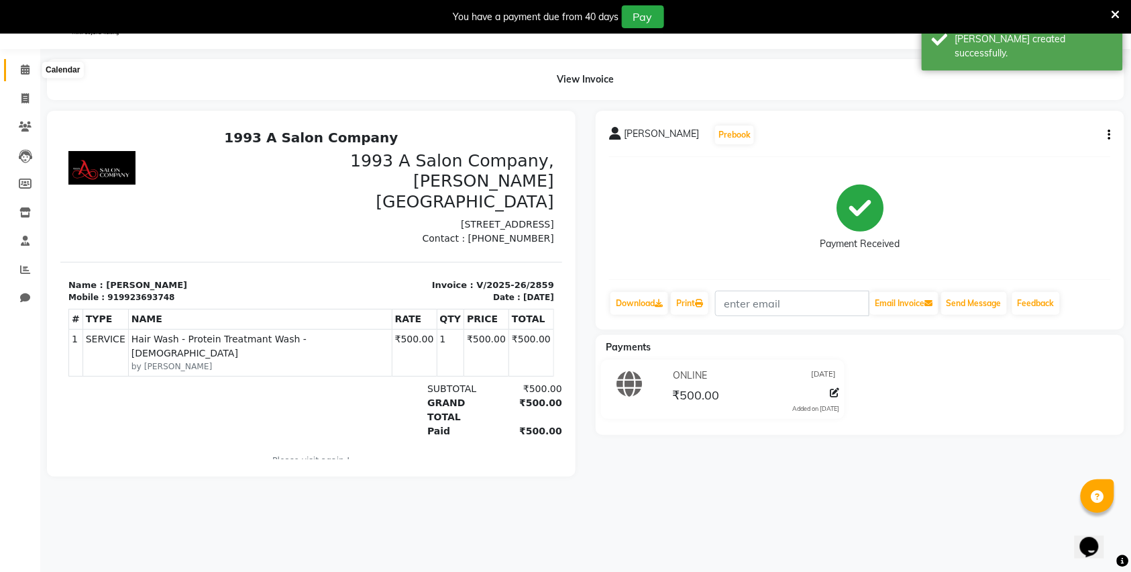
click at [21, 72] on icon at bounding box center [25, 69] width 9 height 10
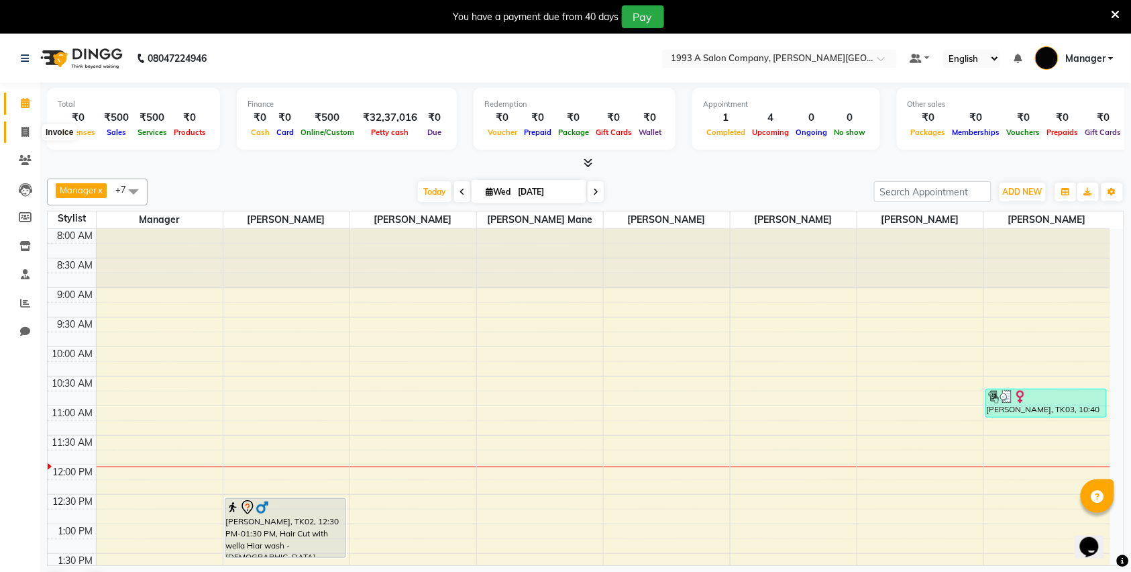
click at [25, 133] on icon at bounding box center [24, 132] width 7 height 10
select select "613"
select select "service"
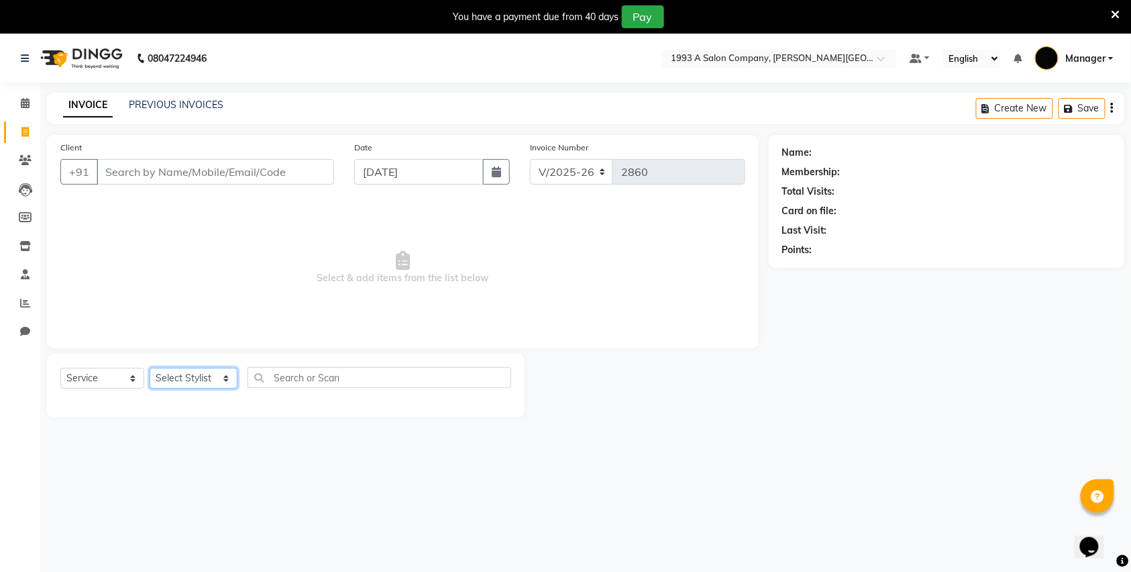
click at [183, 372] on select "Select Stylist Bhagyashri Kaifee Khan Manager Max Ansari Mr Shirish (owner) Pra…" at bounding box center [194, 378] width 88 height 21
select select "11854"
click at [150, 368] on select "Select Stylist Bhagyashri Kaifee Khan Manager Max Ansari Mr Shirish (owner) Pra…" at bounding box center [194, 378] width 88 height 21
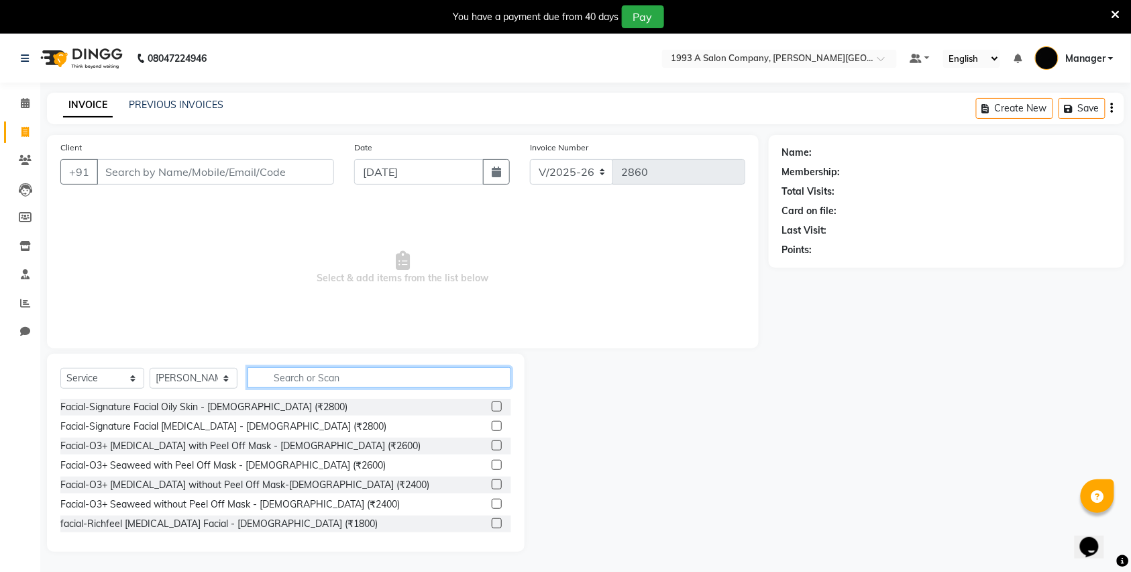
click at [295, 377] on input "text" at bounding box center [380, 377] width 264 height 21
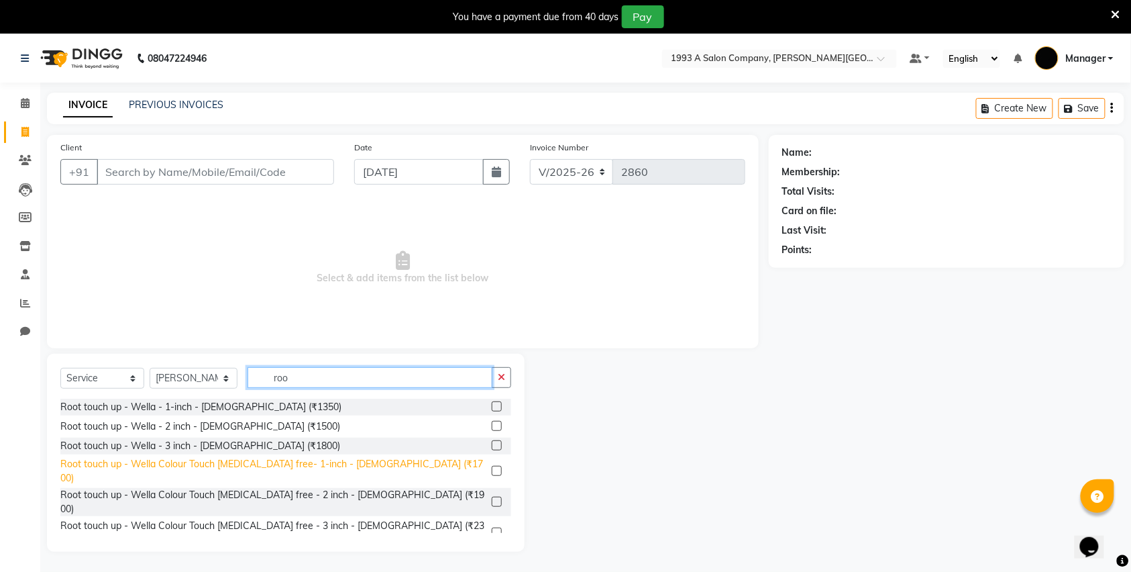
type input "roo"
click at [312, 466] on div "Root touch up - Wella Colour Touch [MEDICAL_DATA] free- 1-inch - [DEMOGRAPHIC_D…" at bounding box center [273, 471] width 426 height 28
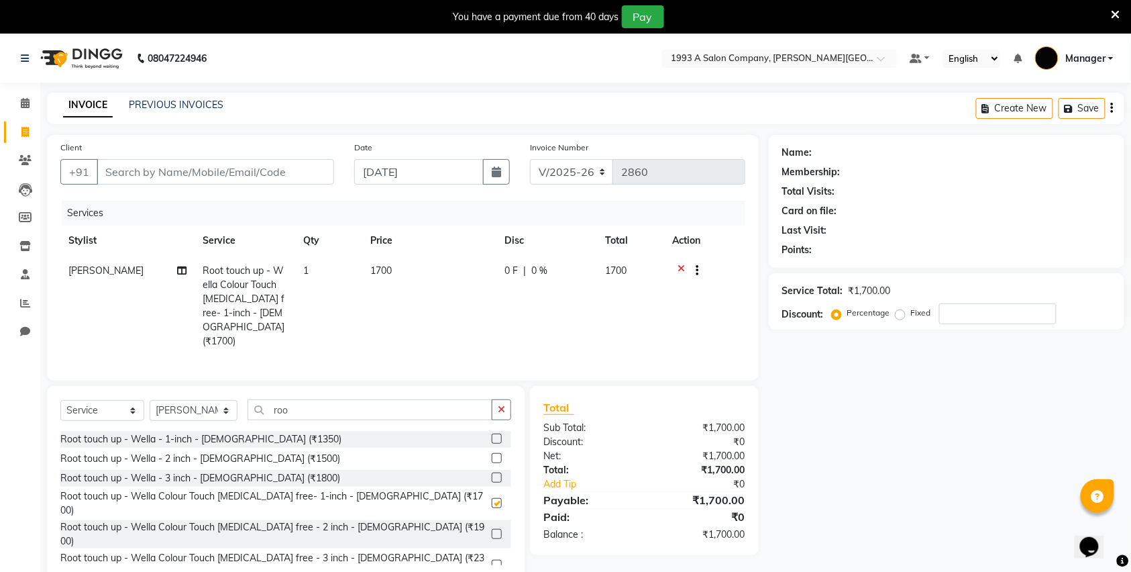
checkbox input "false"
click at [204, 400] on select "Select Stylist Bhagyashri Kaifee Khan Manager Max Ansari Mr Shirish (owner) Pra…" at bounding box center [194, 410] width 88 height 21
select select "57488"
click at [150, 400] on select "Select Stylist Bhagyashri Kaifee Khan Manager Max Ansari Mr Shirish (owner) Pra…" at bounding box center [194, 410] width 88 height 21
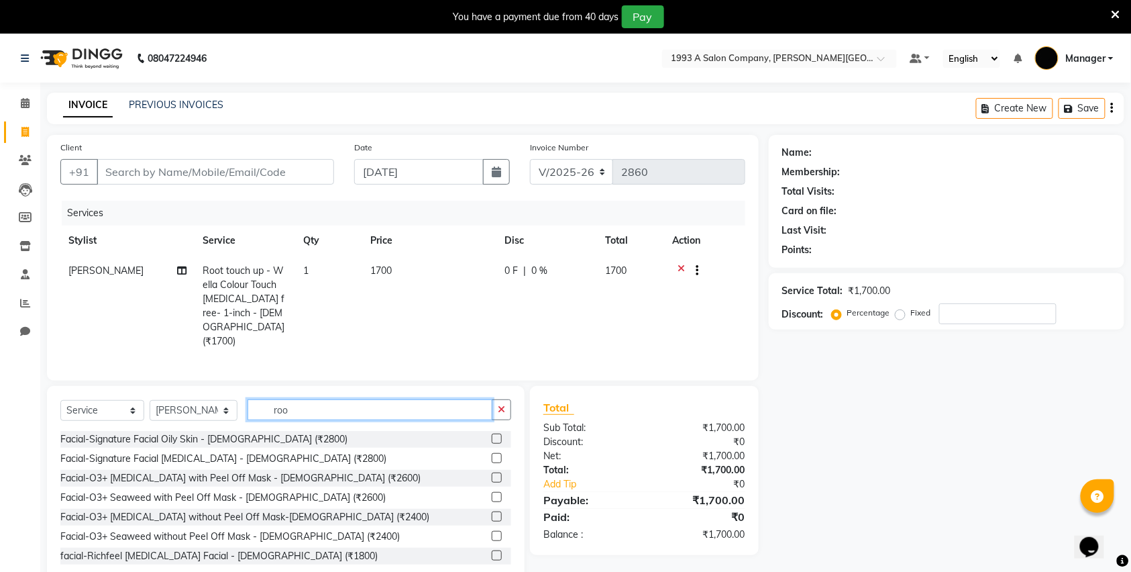
click at [339, 399] on input "roo" at bounding box center [370, 409] width 245 height 21
type input "r"
type input "h"
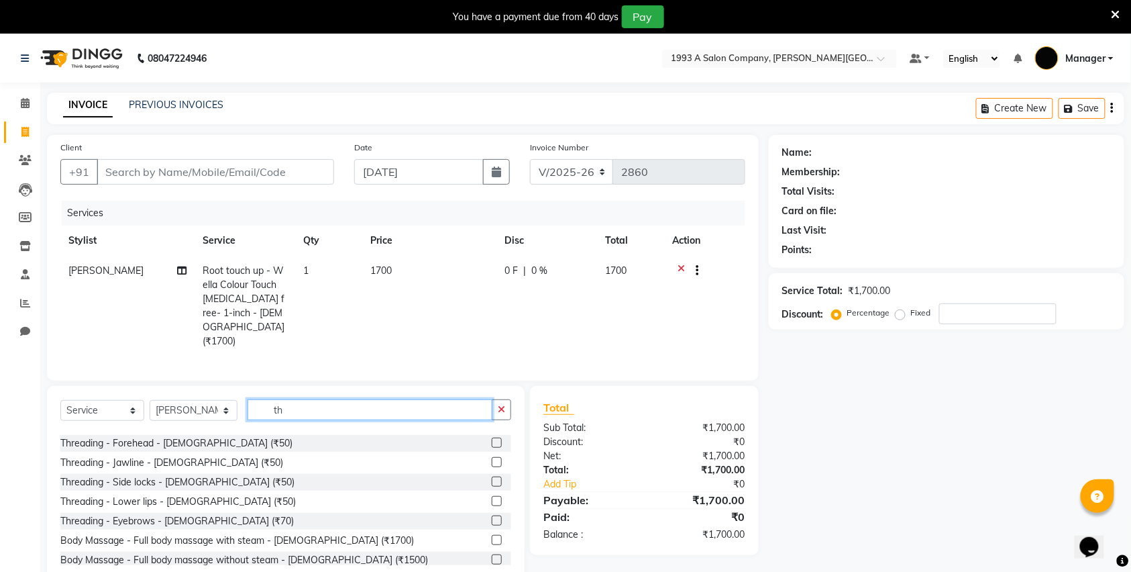
scroll to position [178, 0]
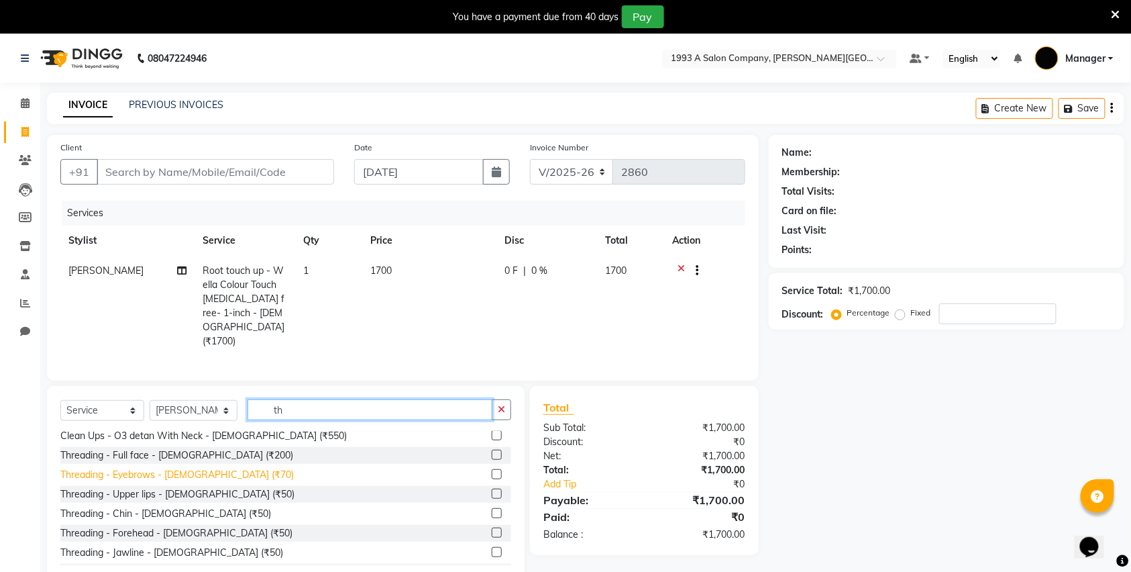
type input "th"
click at [182, 468] on div "Threading - Eyebrows - [DEMOGRAPHIC_DATA] (₹70)" at bounding box center [176, 475] width 233 height 14
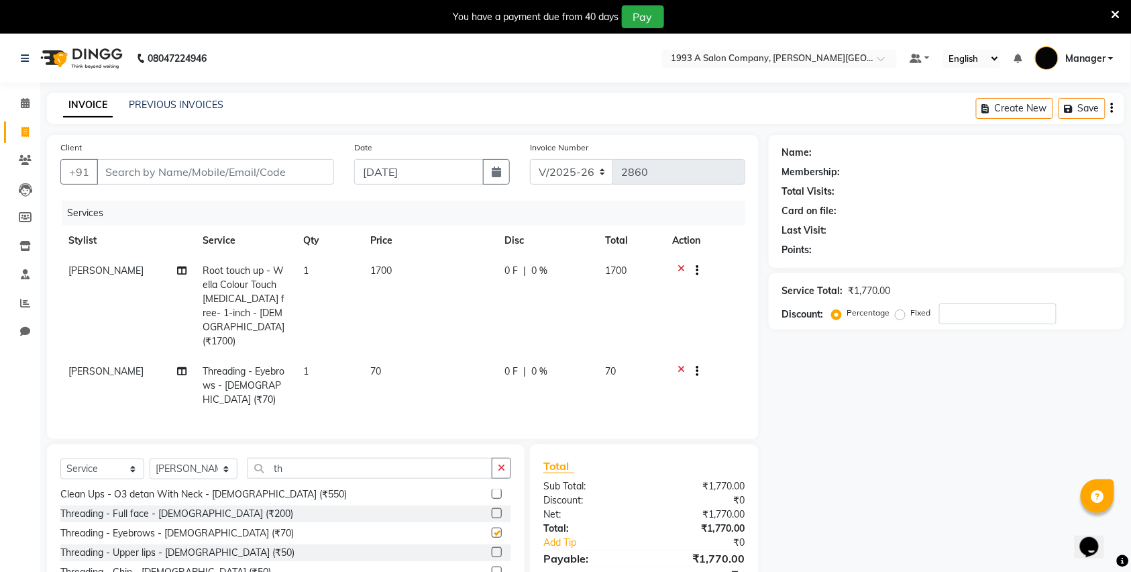
checkbox input "false"
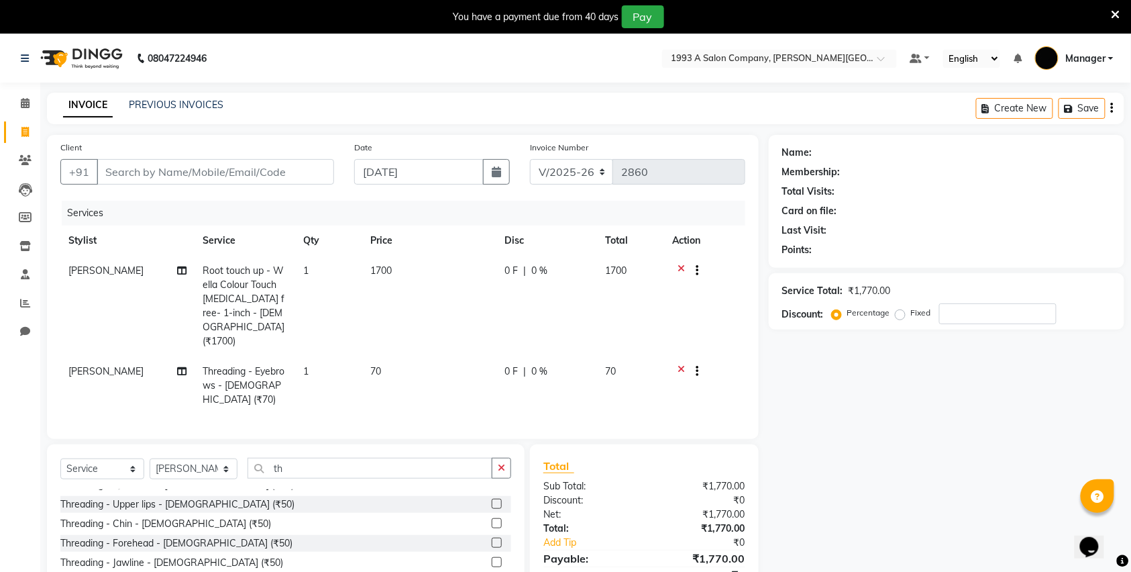
scroll to position [268, 0]
click at [205, 494] on div "Threading - Forehead - [DEMOGRAPHIC_DATA] (₹50)" at bounding box center [176, 501] width 232 height 14
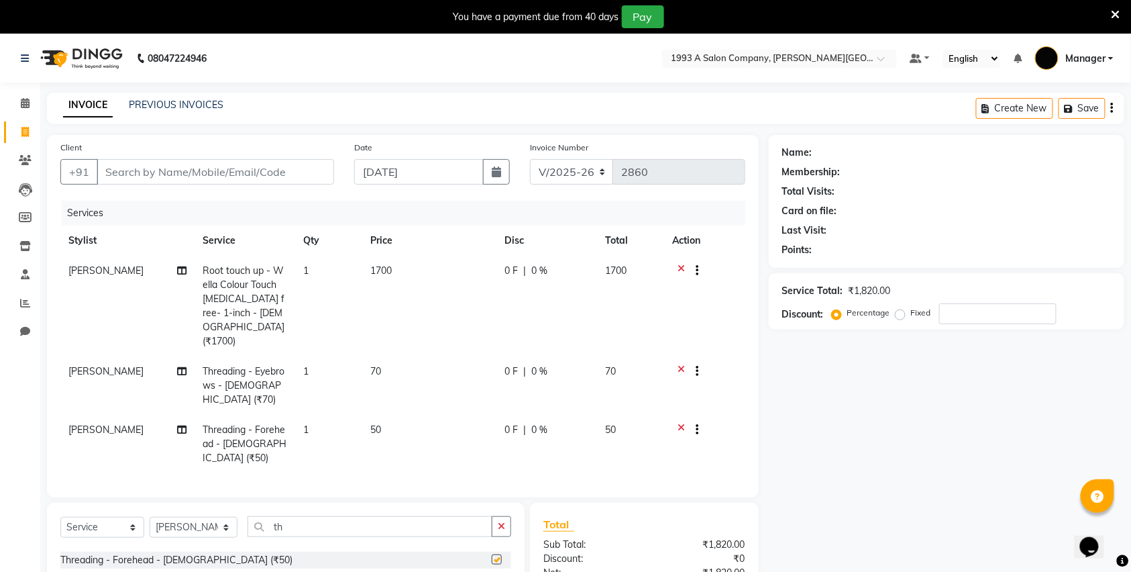
checkbox input "false"
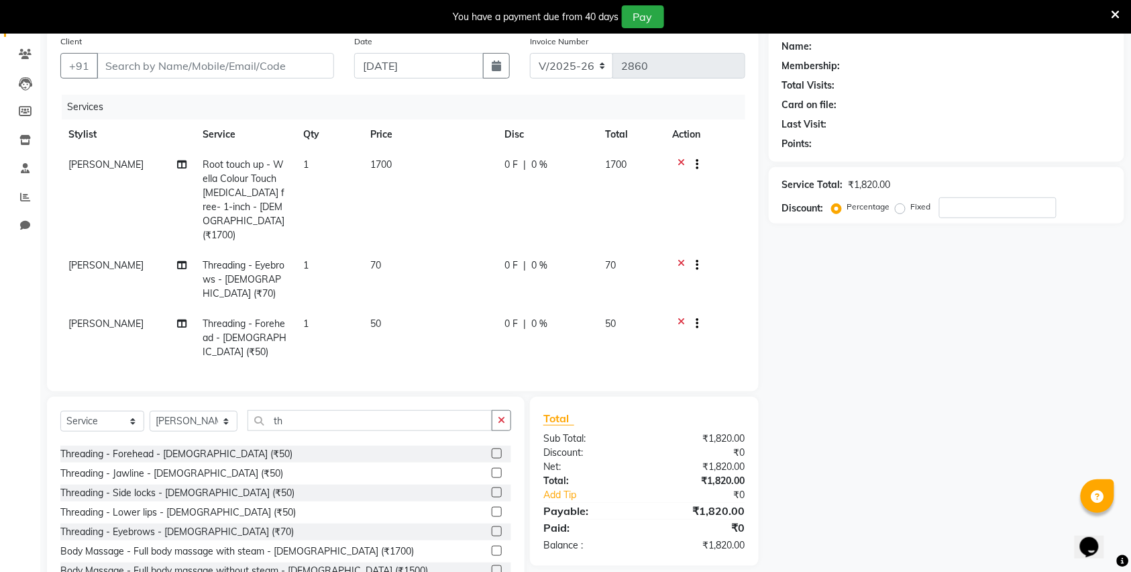
scroll to position [178, 0]
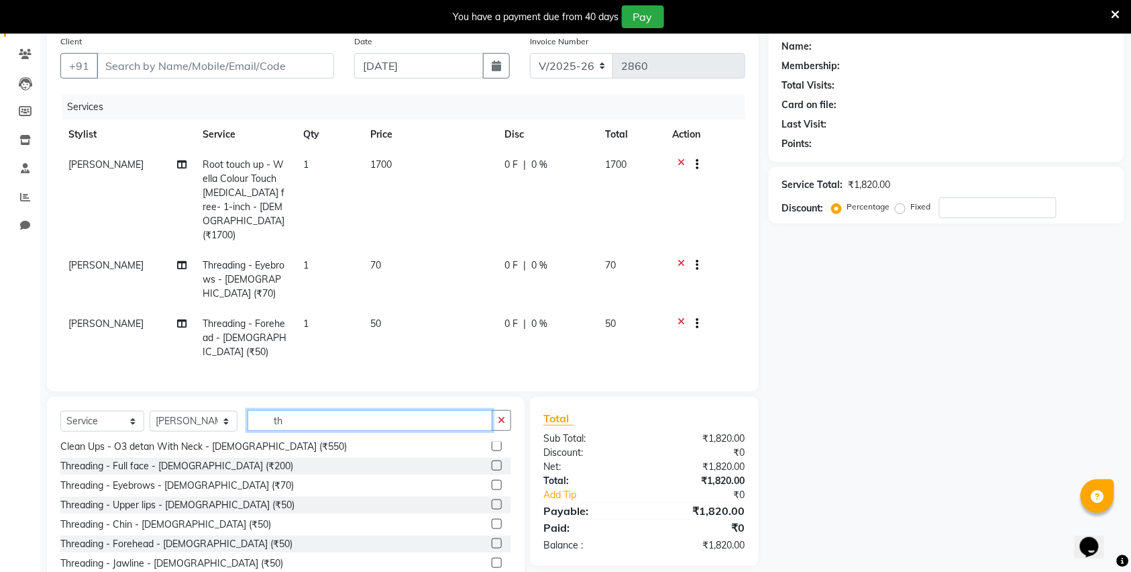
click at [327, 410] on input "th" at bounding box center [370, 420] width 245 height 21
type input "t"
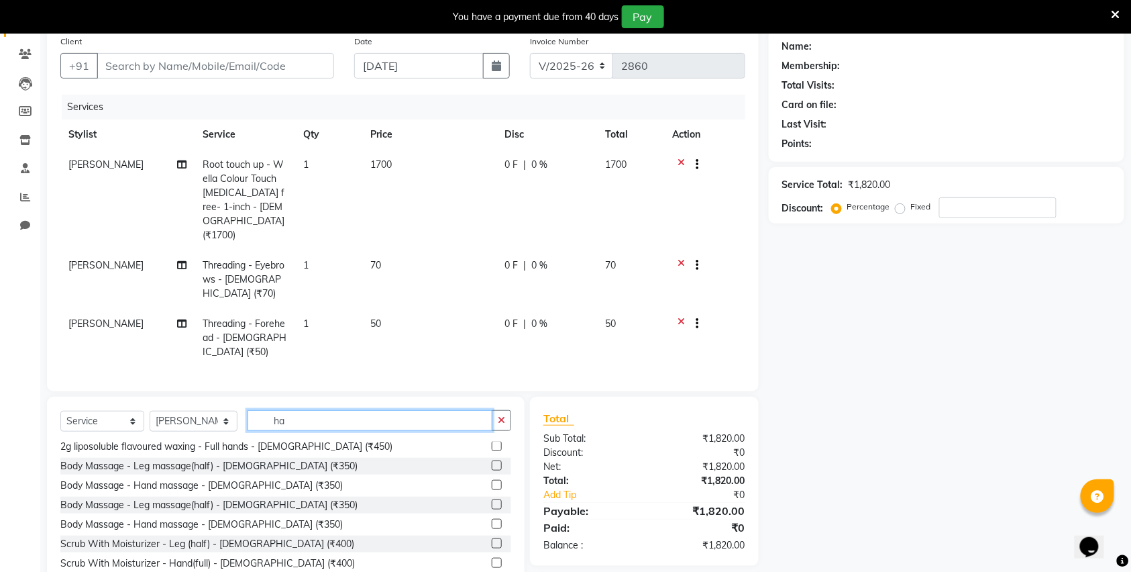
scroll to position [0, 0]
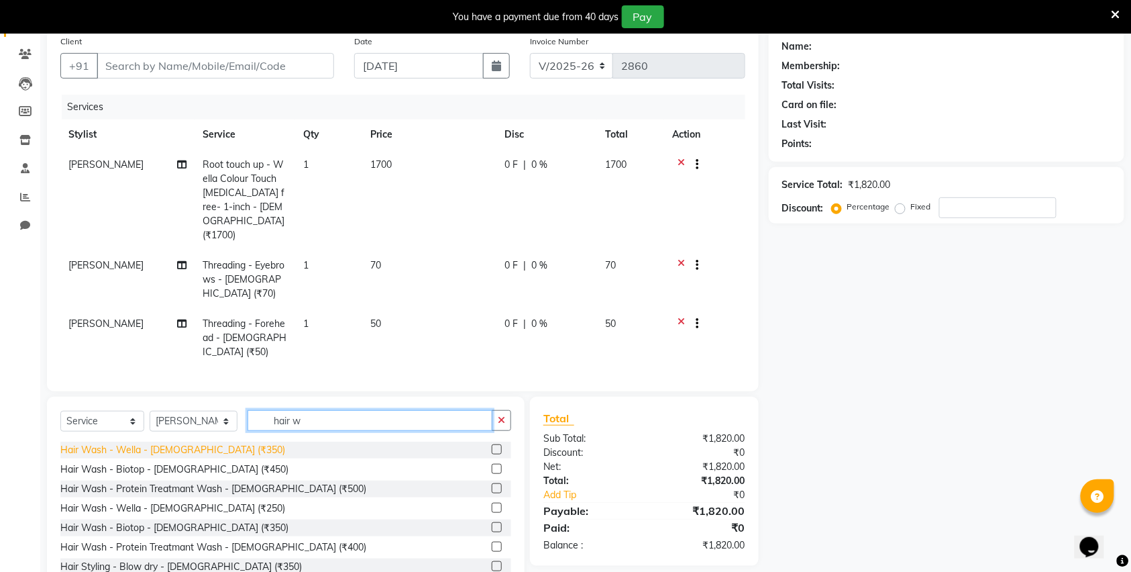
type input "hair w"
click at [154, 443] on div "Hair Wash - Wella - [DEMOGRAPHIC_DATA] (₹350)" at bounding box center [172, 450] width 225 height 14
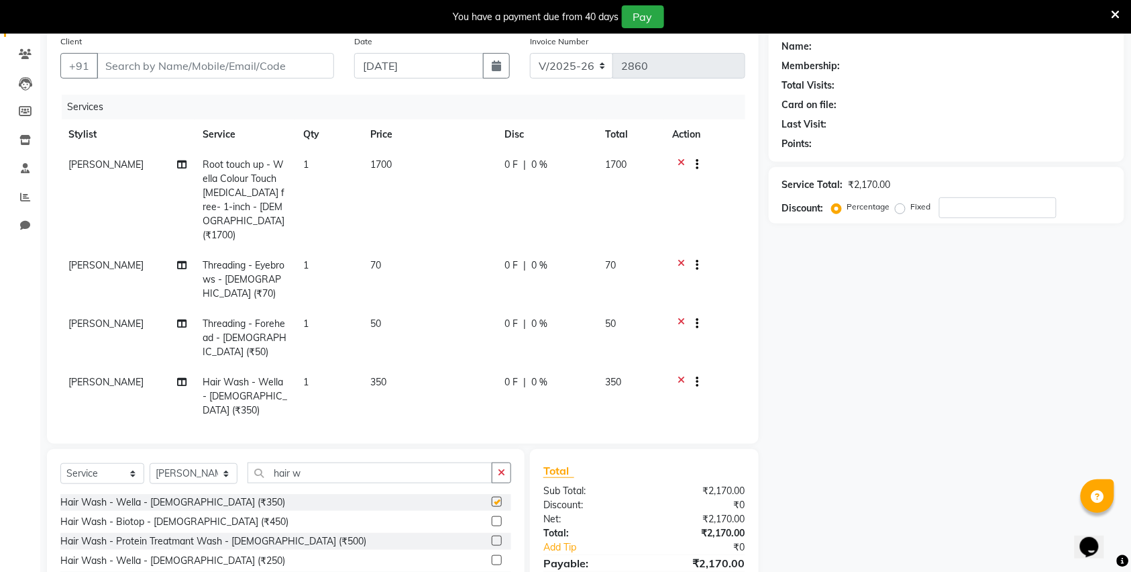
checkbox input "false"
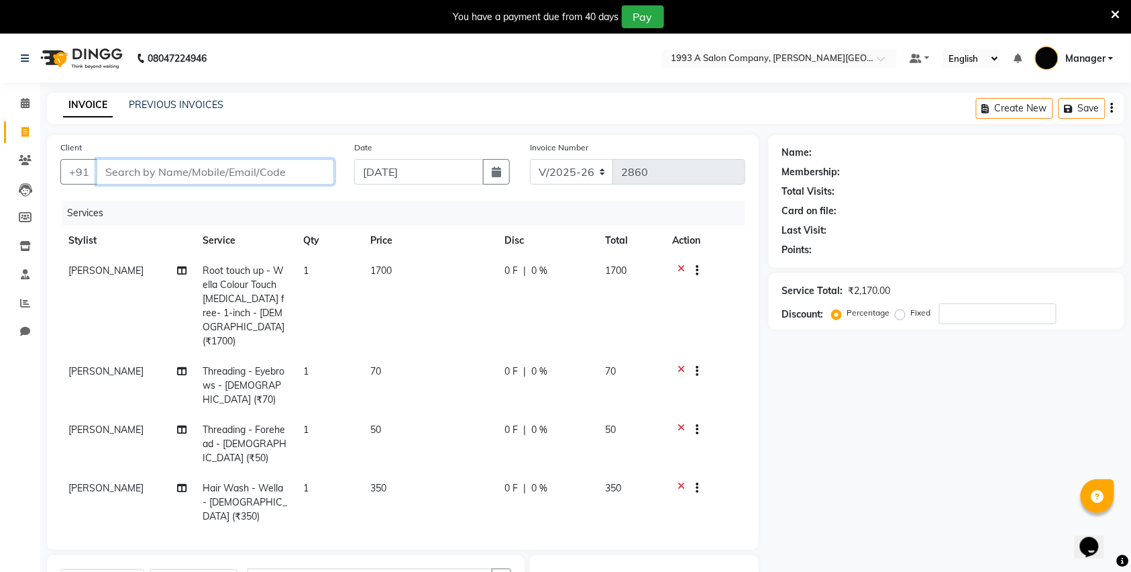
click at [221, 170] on input "Client" at bounding box center [215, 171] width 237 height 25
click at [200, 172] on input "Client" at bounding box center [215, 171] width 237 height 25
type input "9"
type input "0"
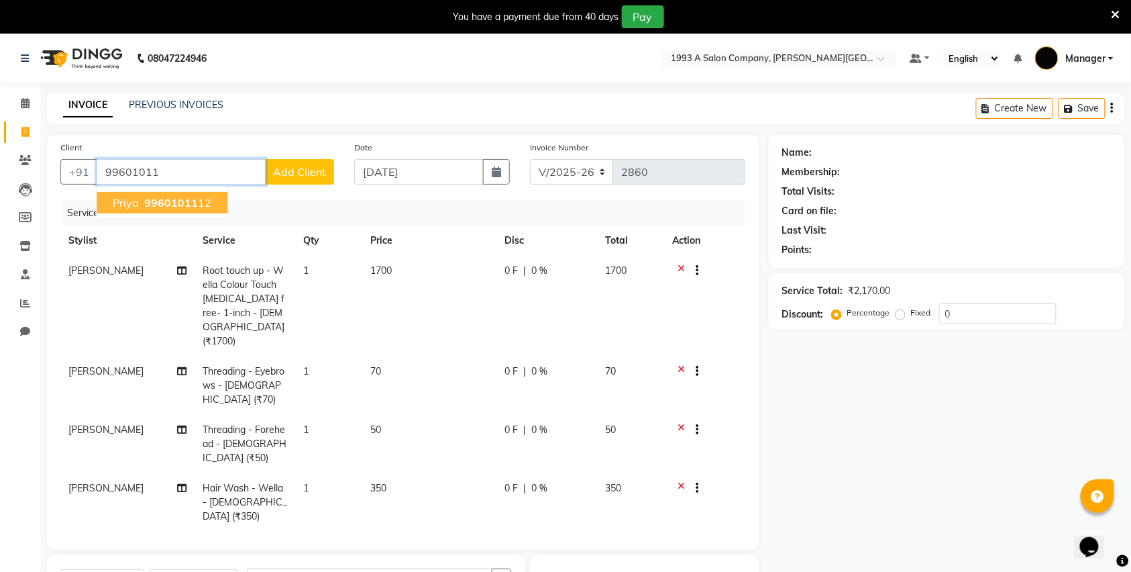
click at [172, 209] on button "Priya 99601011 12" at bounding box center [162, 202] width 131 height 21
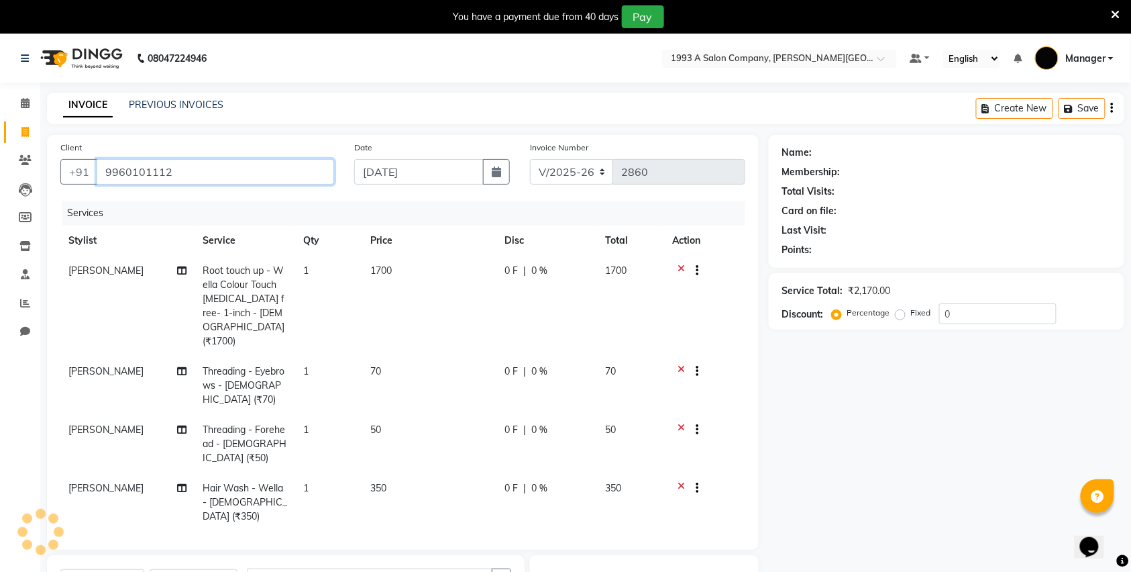
type input "9960101112"
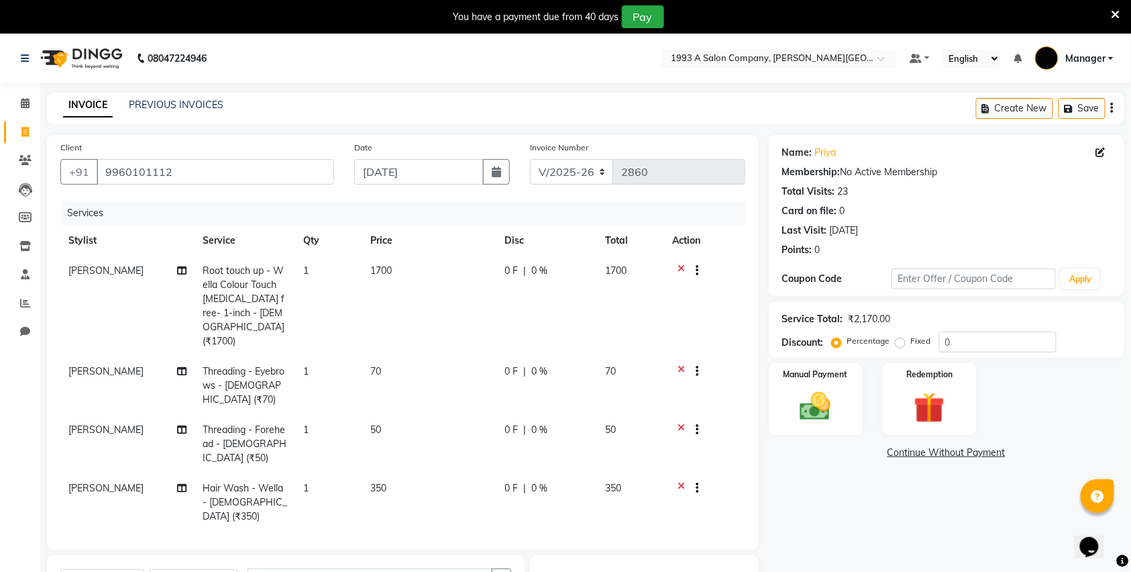
scroll to position [151, 0]
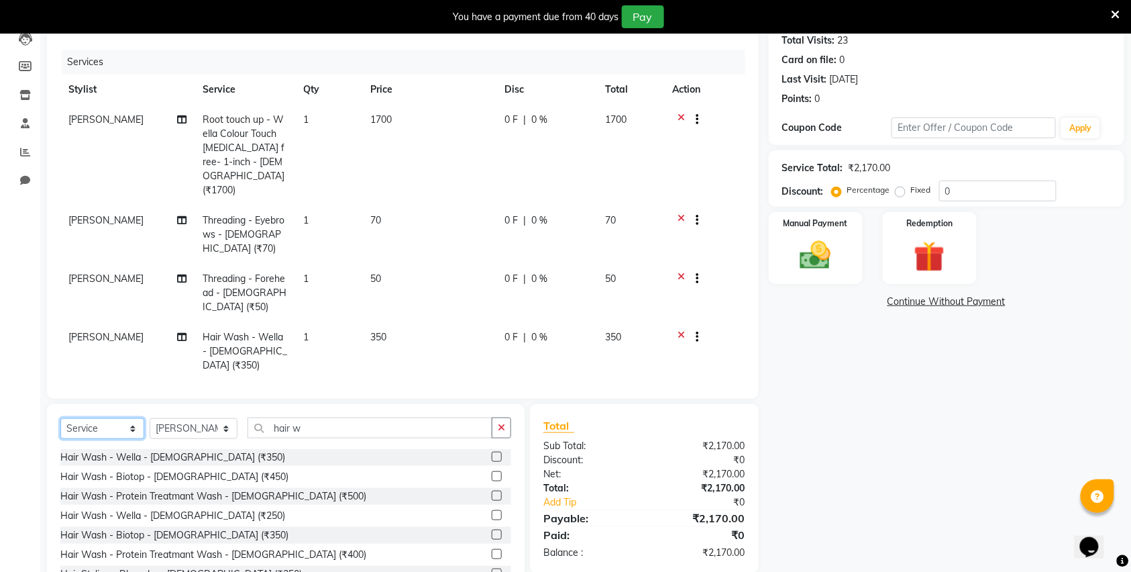
click at [92, 418] on select "Select Service Product Membership Package Voucher Prepaid Gift Card" at bounding box center [102, 428] width 84 height 21
select select "membership"
click at [60, 418] on select "Select Service Product Membership Package Voucher Prepaid Gift Card" at bounding box center [102, 428] width 84 height 21
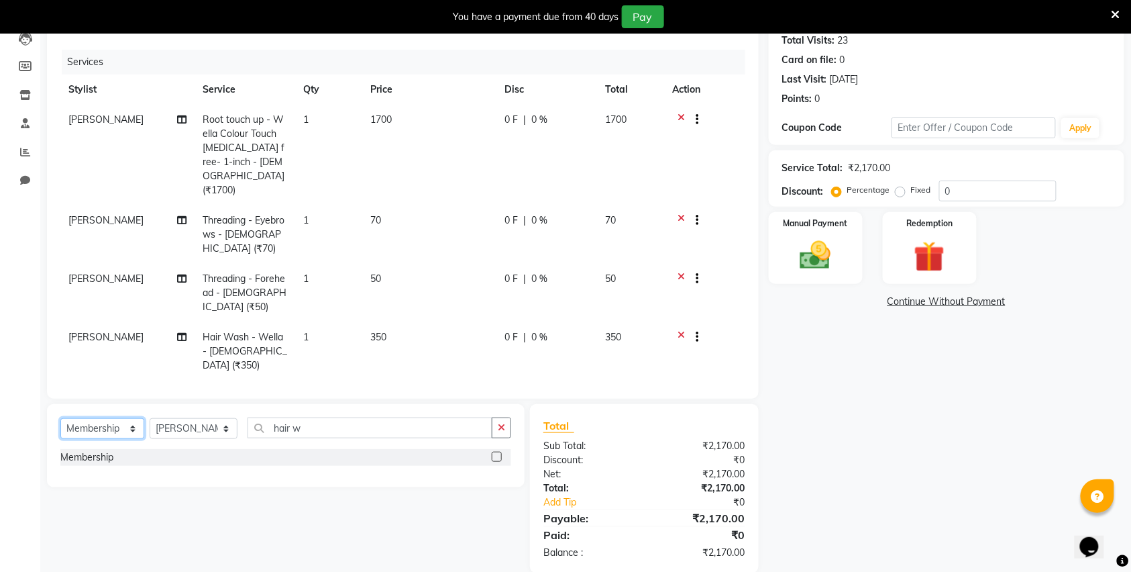
scroll to position [121, 0]
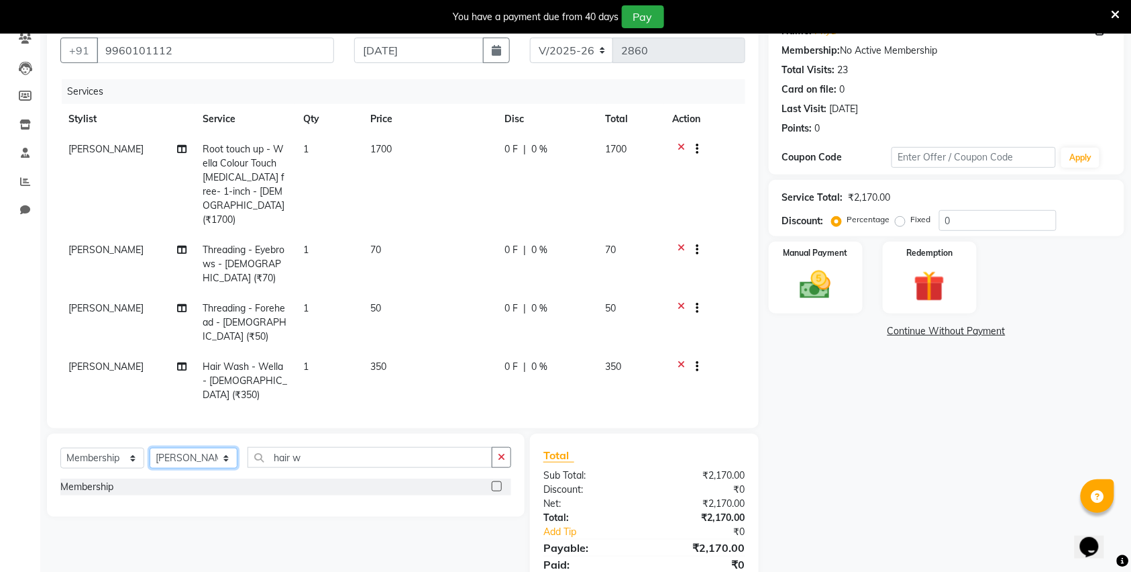
click at [221, 447] on select "Select Stylist [PERSON_NAME] Manager [PERSON_NAME] Mr [PERSON_NAME] (owner) [PE…" at bounding box center [194, 457] width 88 height 21
select select "11854"
click at [150, 447] on select "Select Stylist [PERSON_NAME] Manager [PERSON_NAME] Mr [PERSON_NAME] (owner) [PE…" at bounding box center [194, 457] width 88 height 21
click at [497, 481] on div at bounding box center [496, 488] width 9 height 14
click at [495, 481] on label at bounding box center [497, 486] width 10 height 10
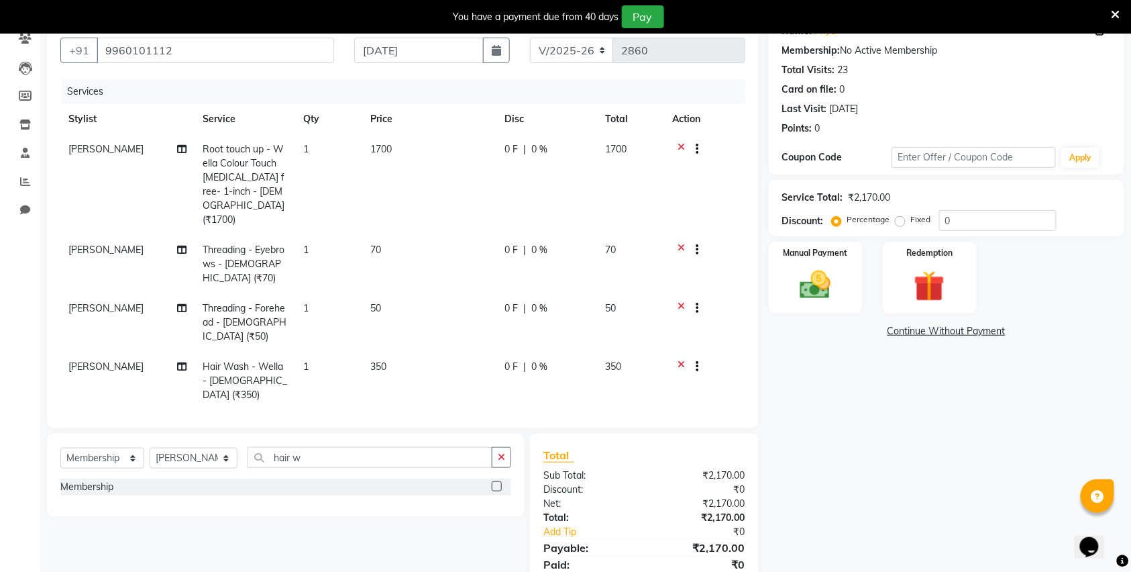
click at [495, 482] on input "checkbox" at bounding box center [496, 486] width 9 height 9
select select "select"
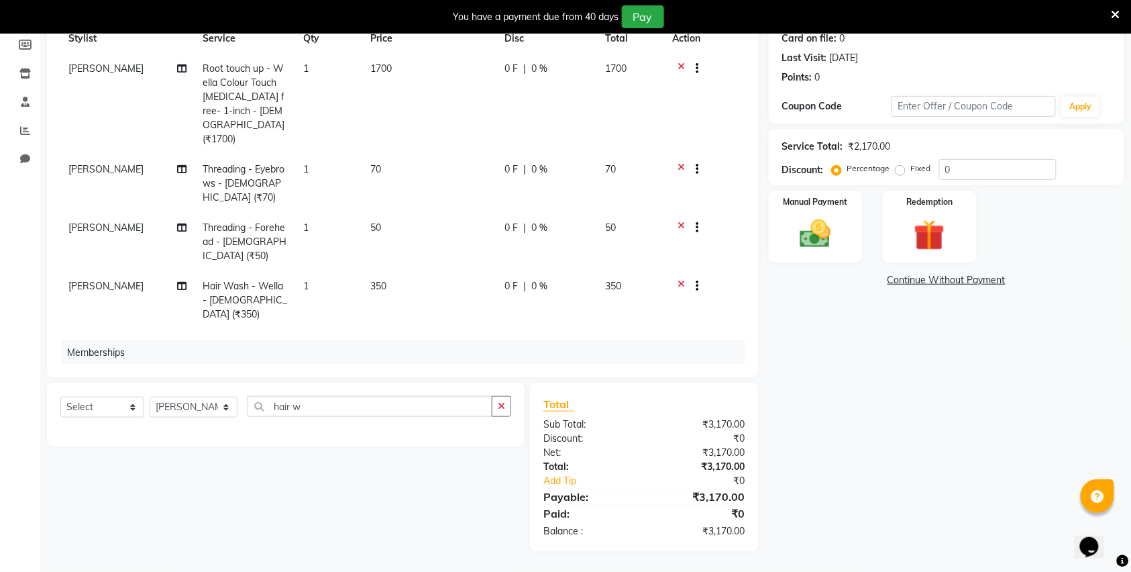
scroll to position [47, 0]
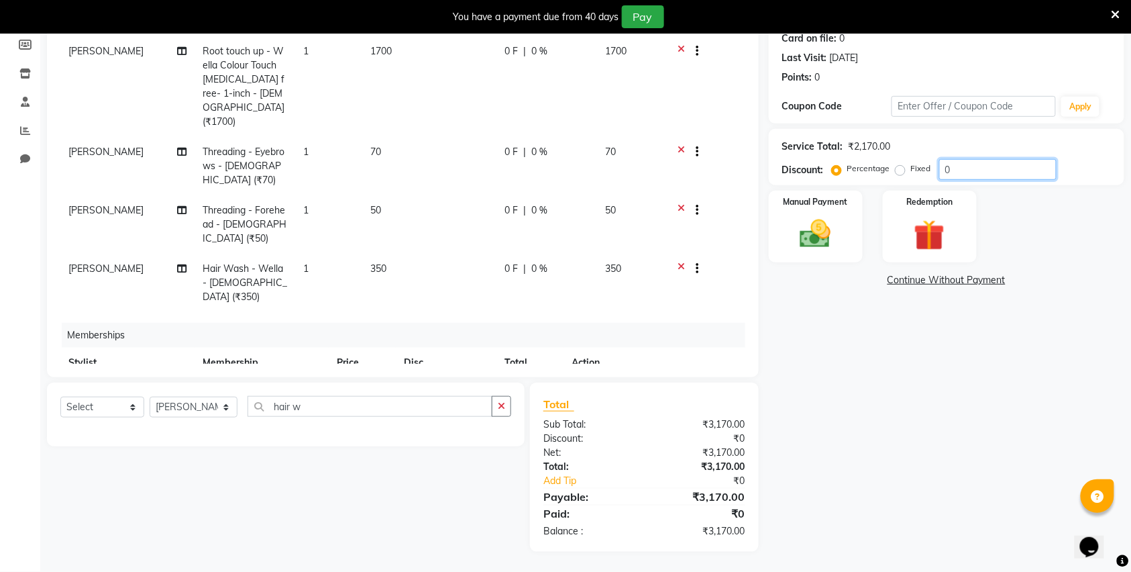
click at [983, 166] on input "0" at bounding box center [997, 169] width 117 height 21
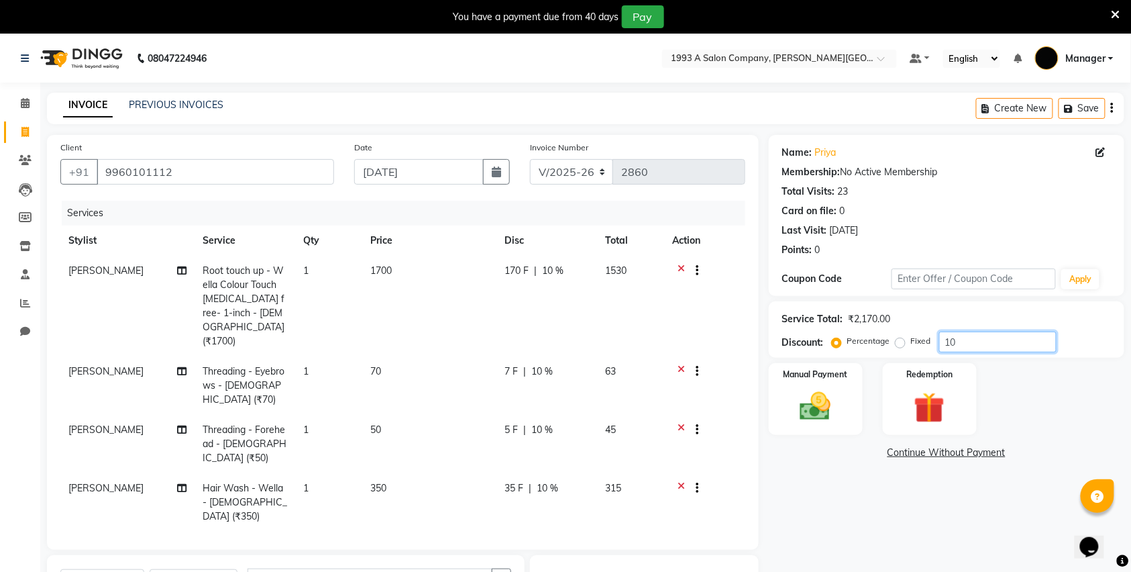
scroll to position [172, 0]
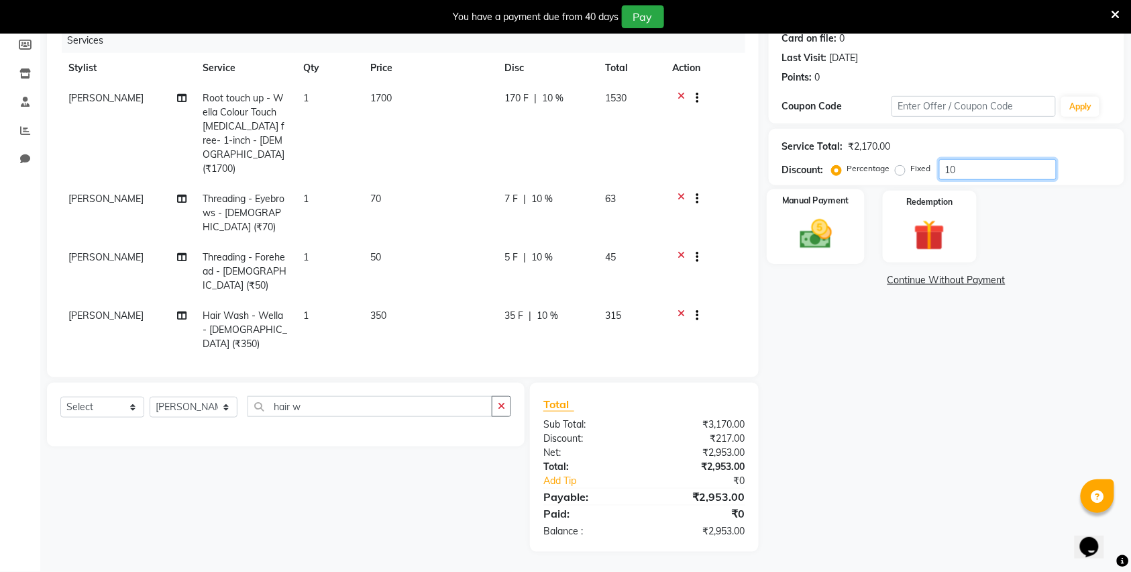
type input "10"
click at [839, 239] on img at bounding box center [816, 233] width 52 height 37
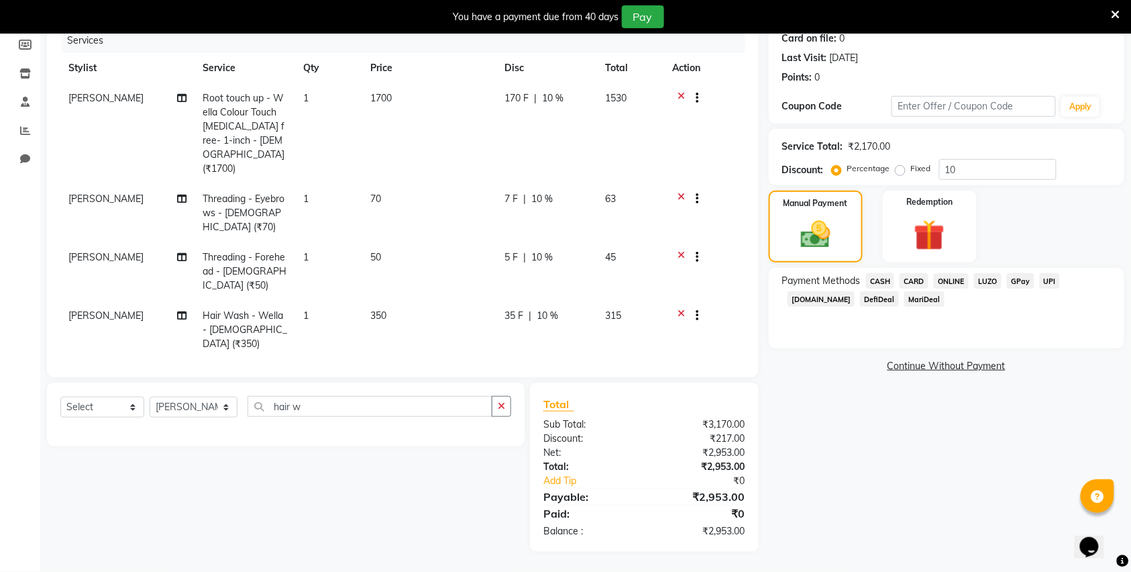
click at [922, 283] on span "CARD" at bounding box center [914, 280] width 29 height 15
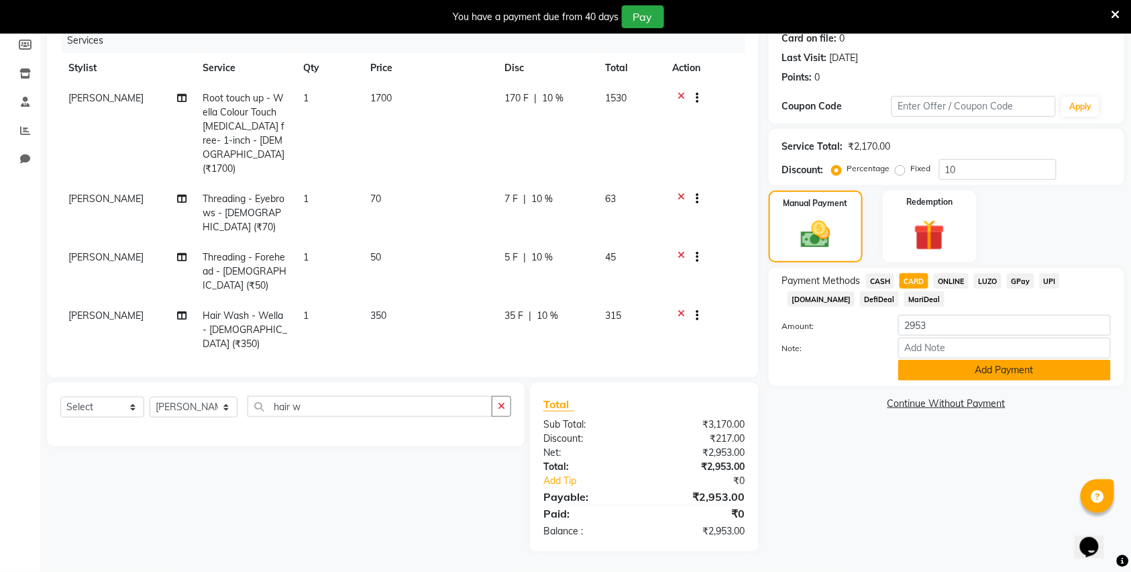
click at [916, 371] on button "Add Payment" at bounding box center [1004, 370] width 213 height 21
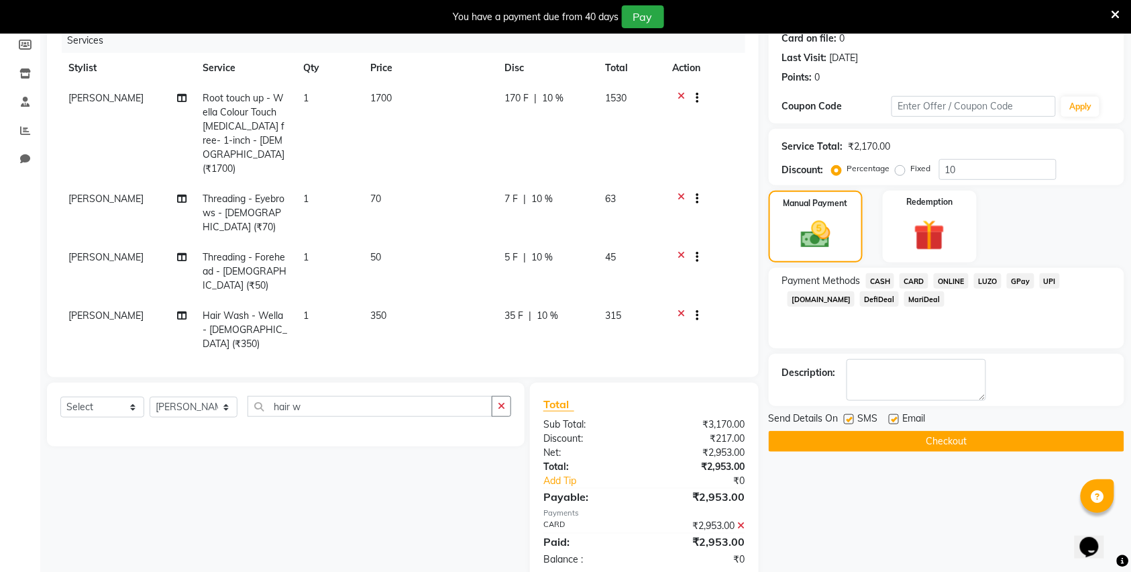
click at [877, 439] on button "Checkout" at bounding box center [947, 441] width 356 height 21
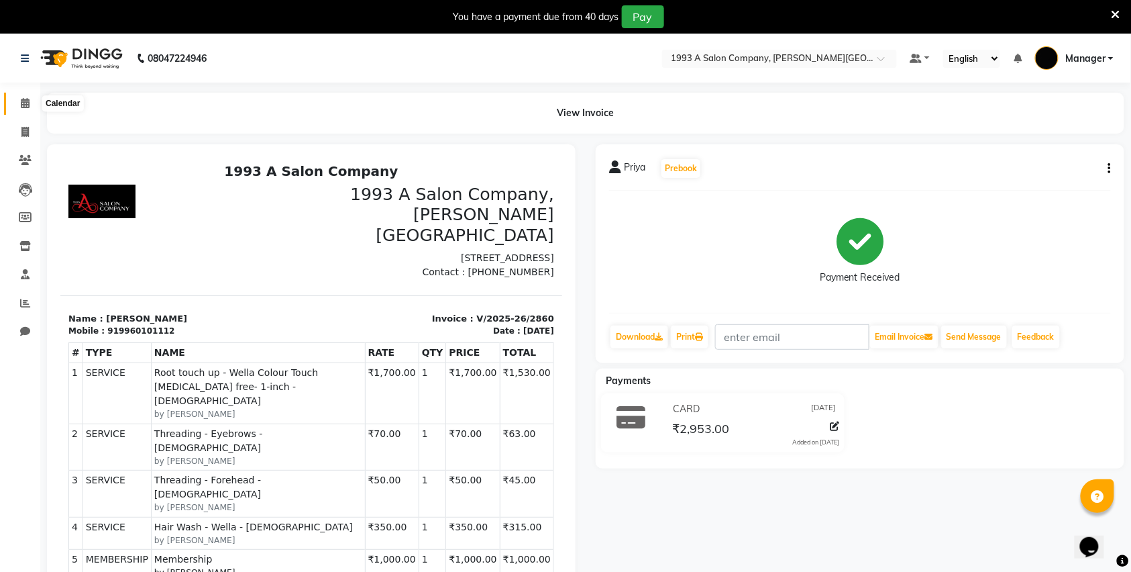
click at [24, 103] on icon at bounding box center [25, 103] width 9 height 10
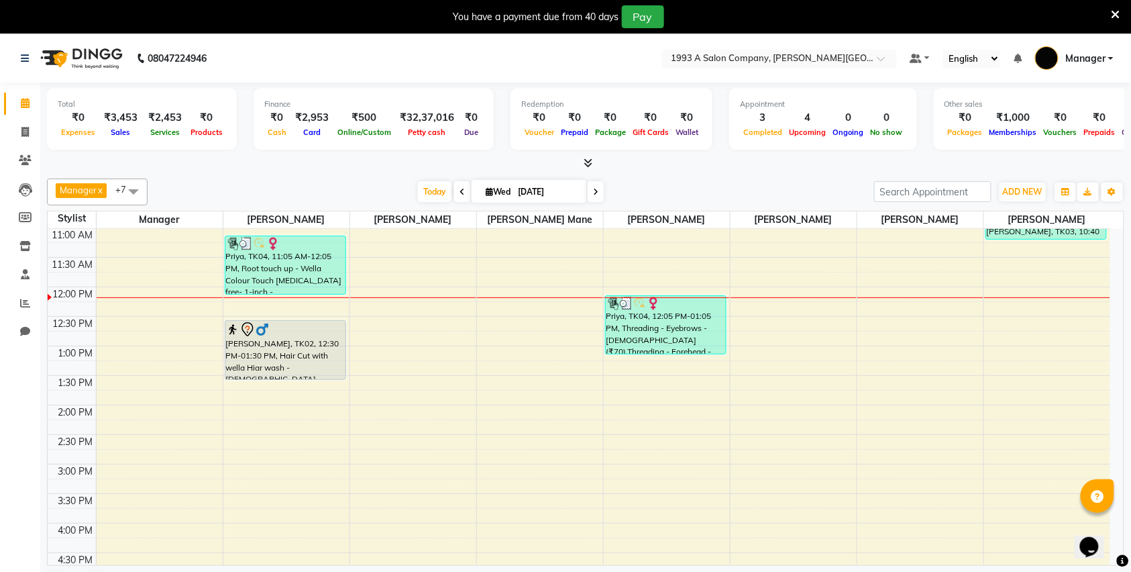
scroll to position [178, 0]
drag, startPoint x: 274, startPoint y: 380, endPoint x: 274, endPoint y: 387, distance: 7.4
click at [274, 395] on div "Priya, TK04, 11:05 AM-12:05 PM, Root touch up - Wella Colour Touch Ammonia free…" at bounding box center [286, 463] width 126 height 826
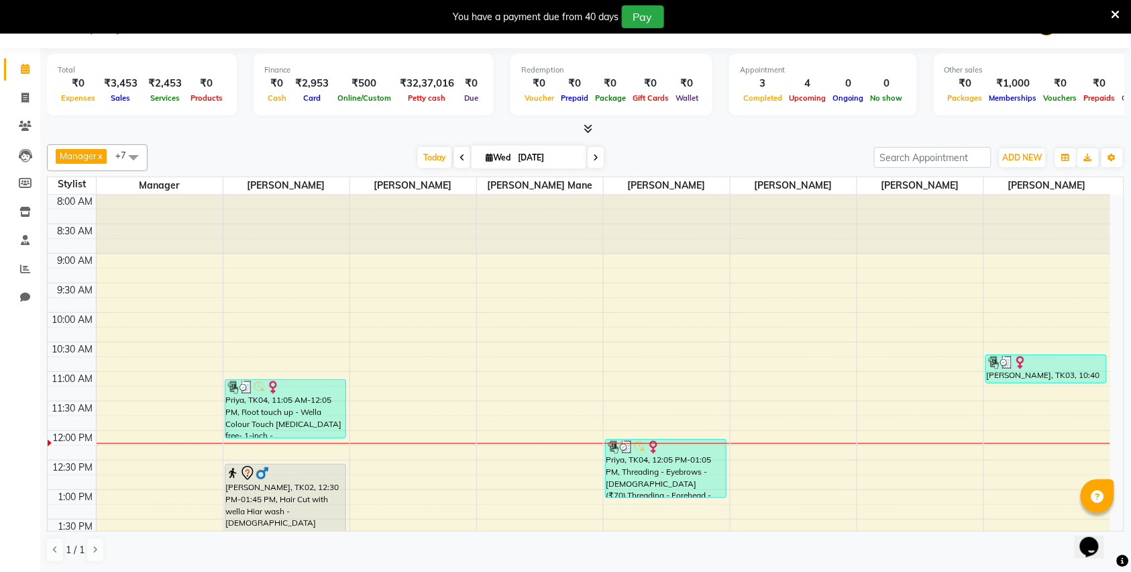
scroll to position [0, 0]
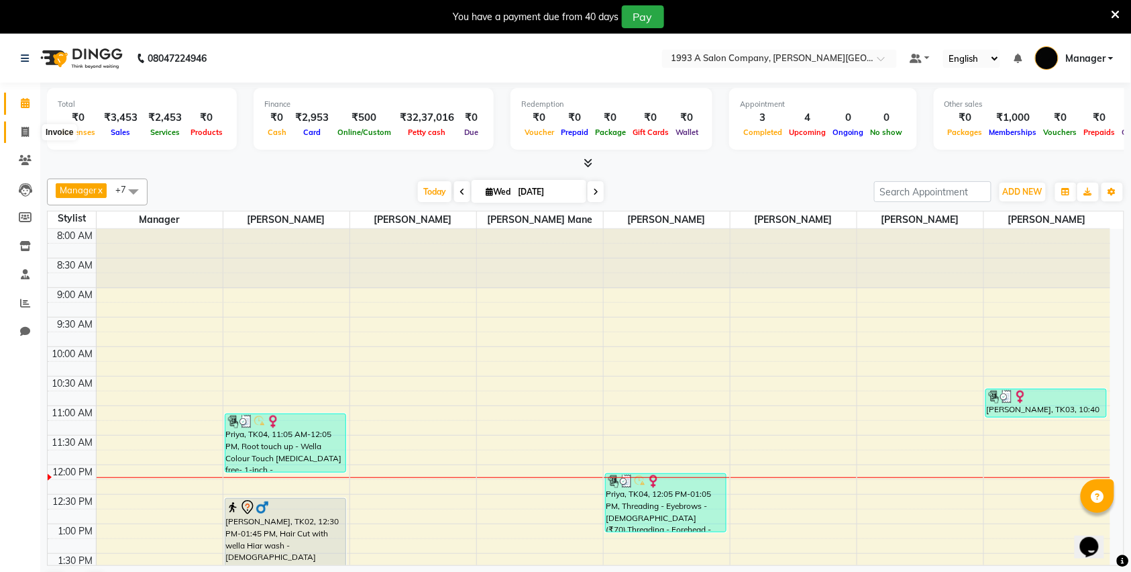
click at [21, 130] on icon at bounding box center [24, 132] width 7 height 10
select select "service"
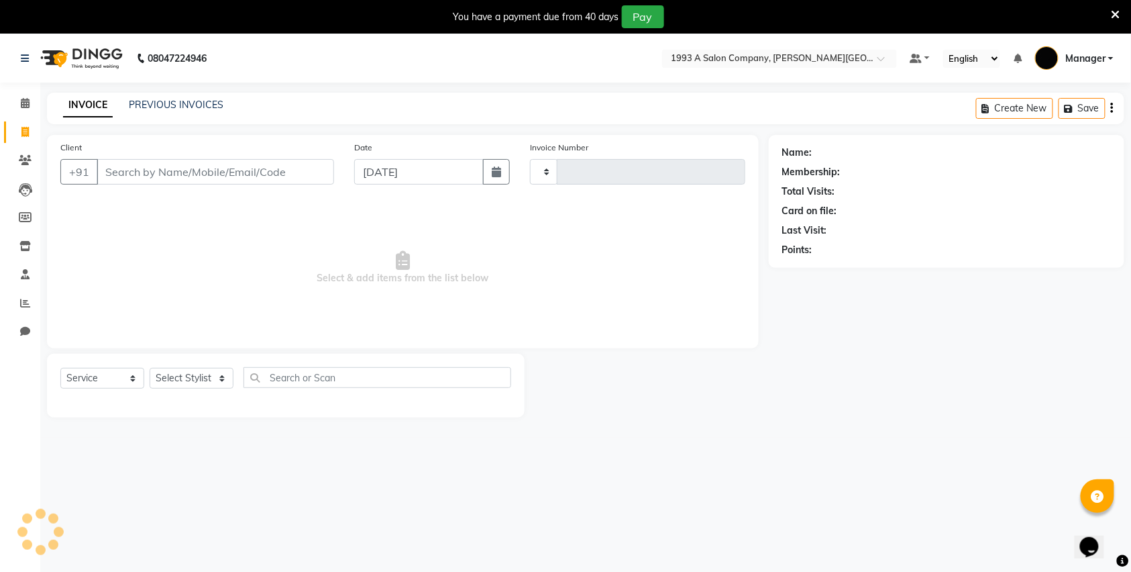
type input "2861"
select select "613"
click at [203, 376] on select "Select Stylist [PERSON_NAME] Manager [PERSON_NAME] Mr [PERSON_NAME] (owner) [PE…" at bounding box center [194, 378] width 88 height 21
select select "82880"
click at [150, 368] on select "Select Stylist [PERSON_NAME] Manager [PERSON_NAME] Mr [PERSON_NAME] (owner) [PE…" at bounding box center [194, 378] width 88 height 21
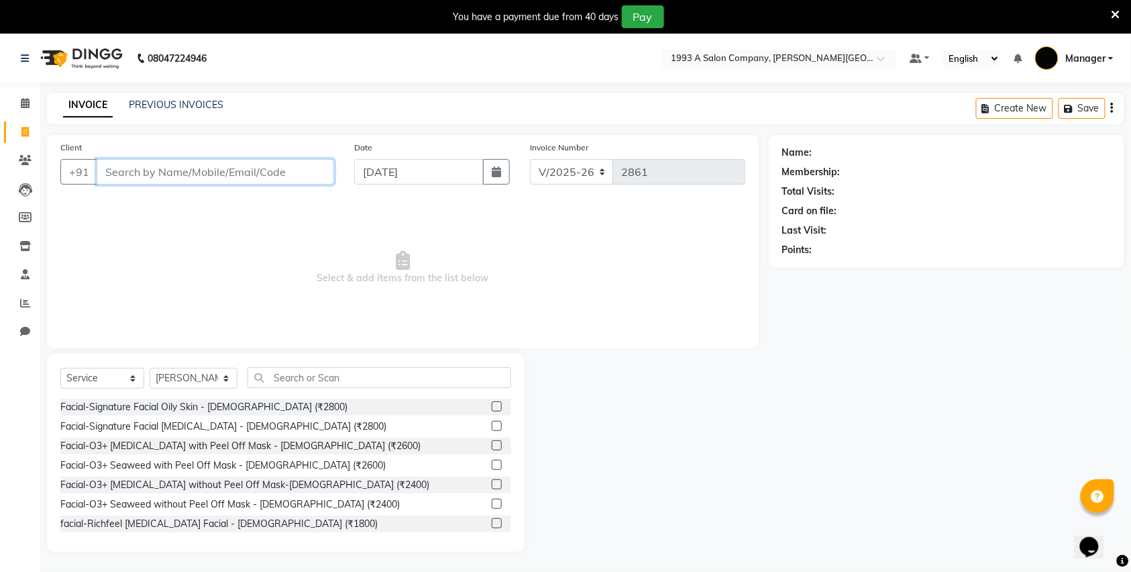
click at [197, 172] on input "Client" at bounding box center [215, 171] width 237 height 25
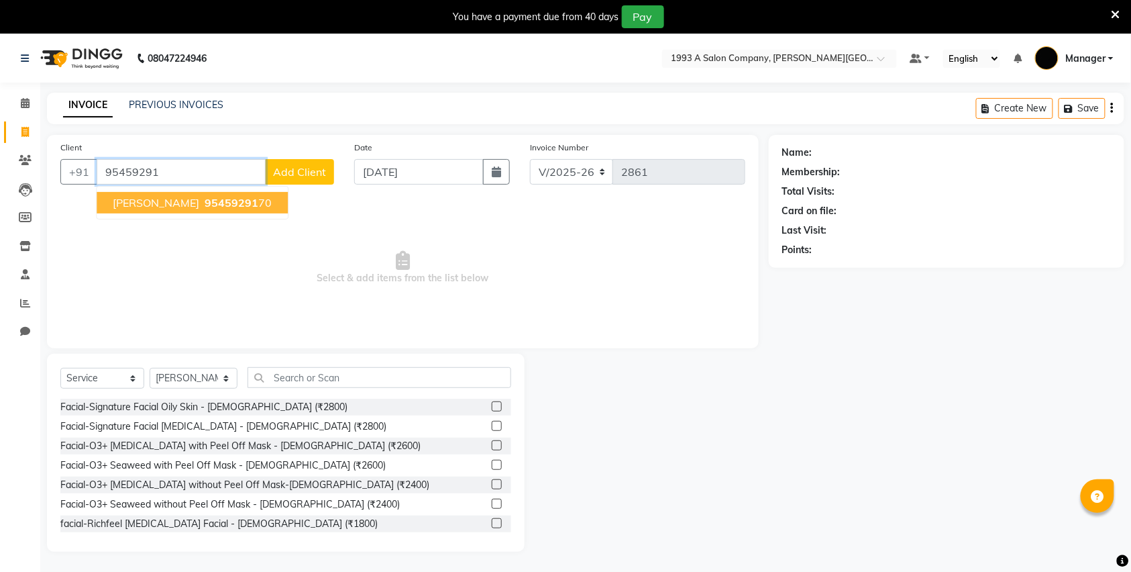
click at [205, 205] on span "95459291" at bounding box center [232, 202] width 54 height 13
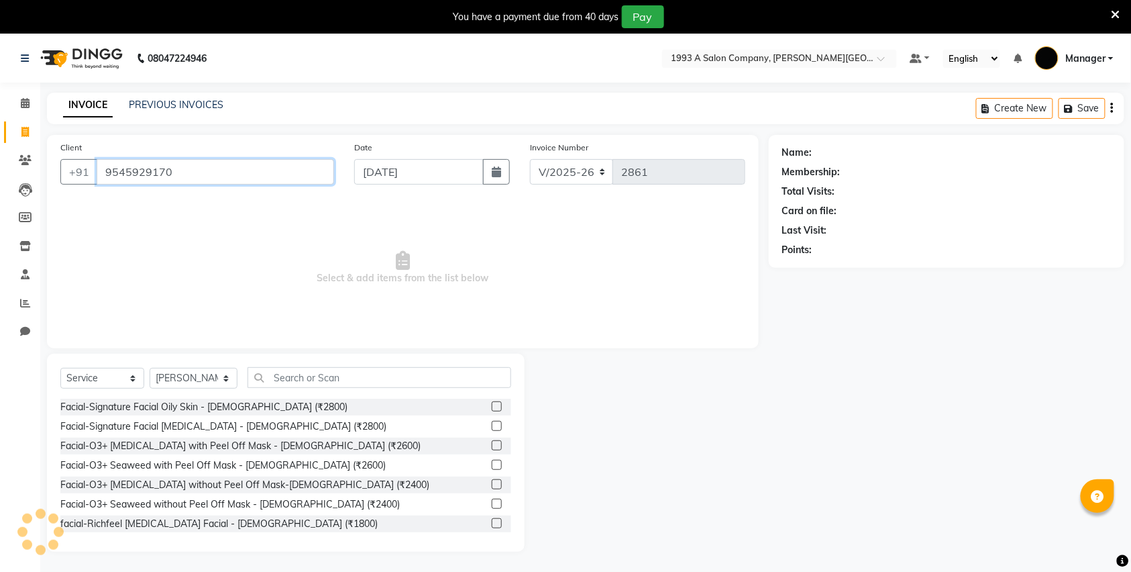
type input "9545929170"
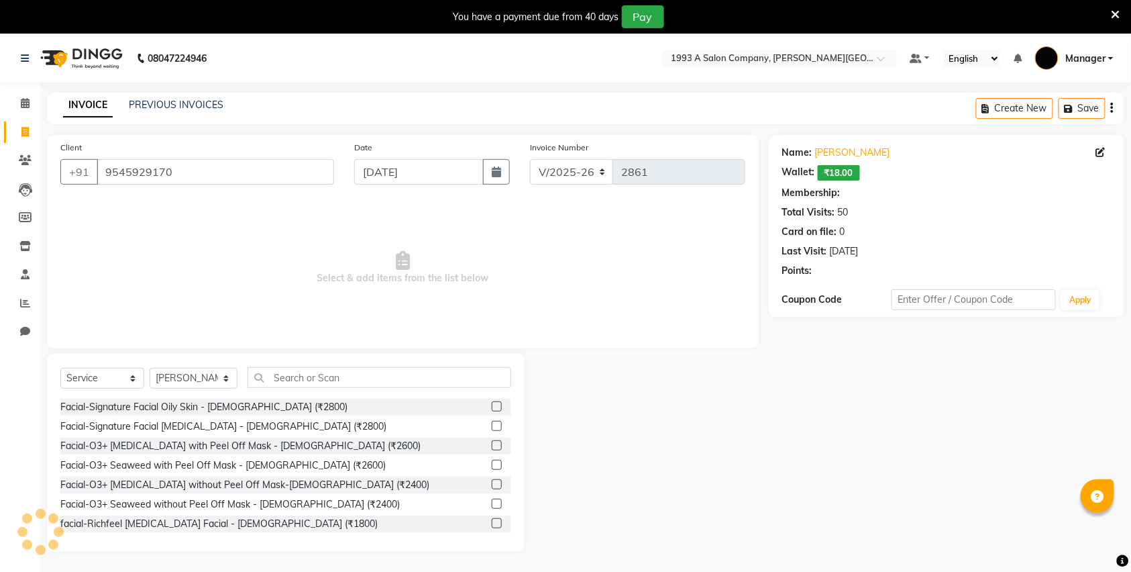
select select "1: Object"
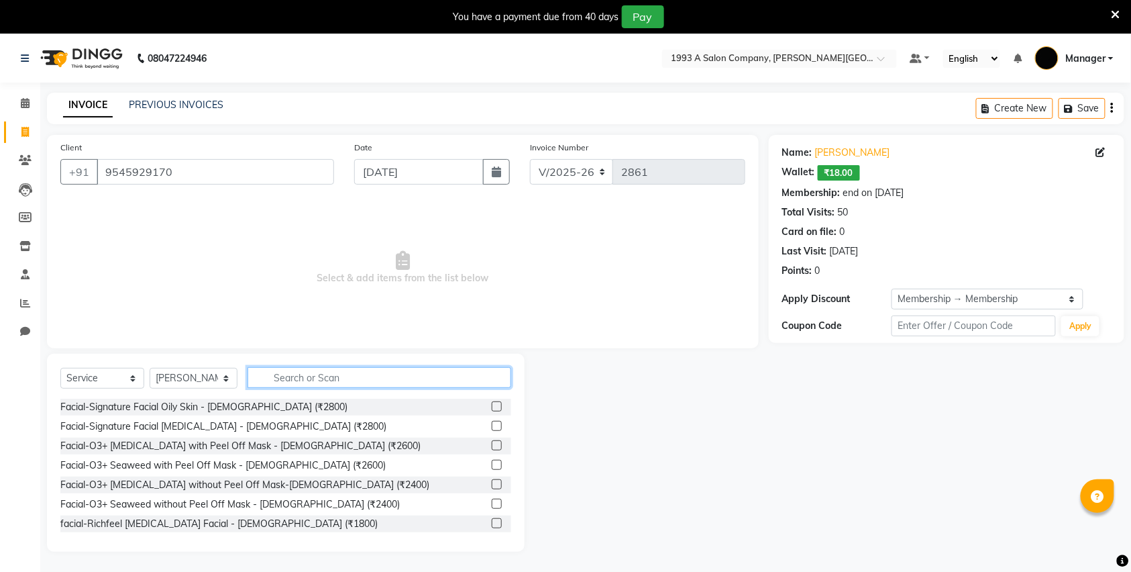
click at [327, 373] on input "text" at bounding box center [380, 377] width 264 height 21
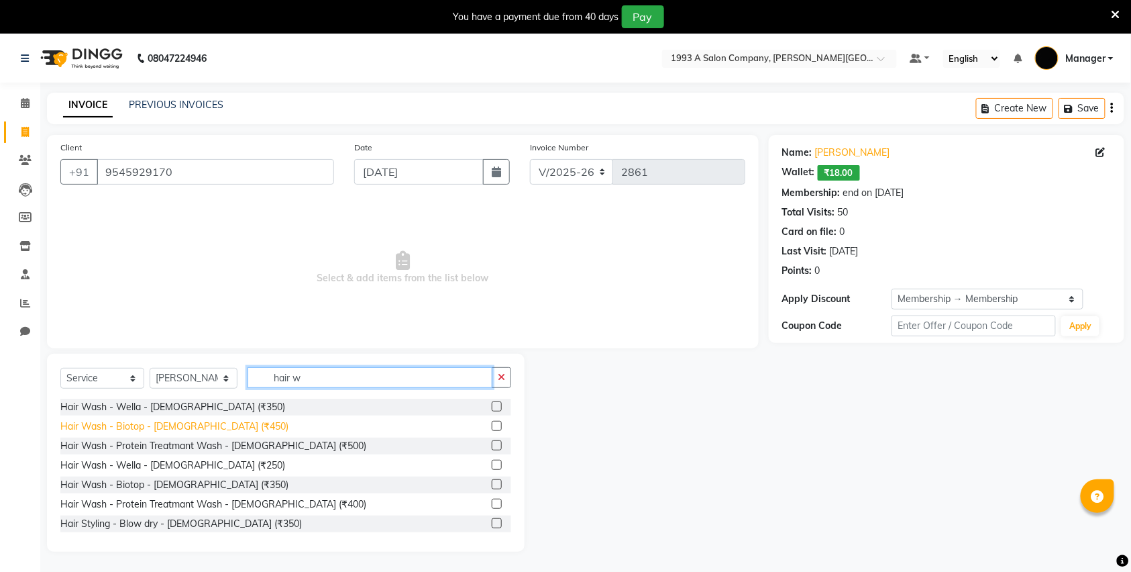
type input "hair w"
click at [186, 423] on div "Hair Wash - Biotop - [DEMOGRAPHIC_DATA] (₹450)" at bounding box center [174, 426] width 228 height 14
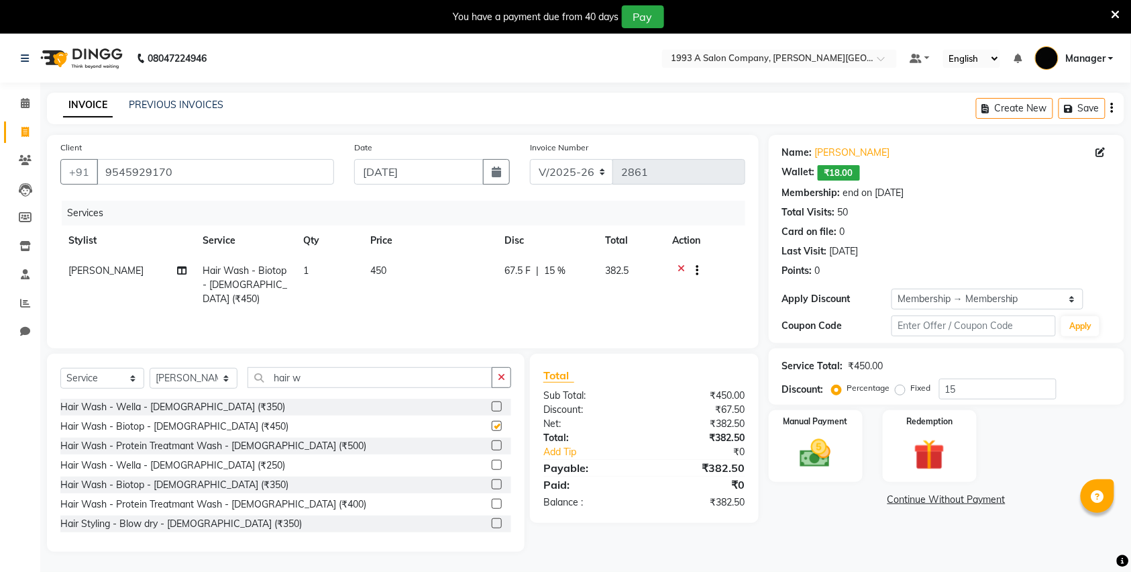
checkbox input "false"
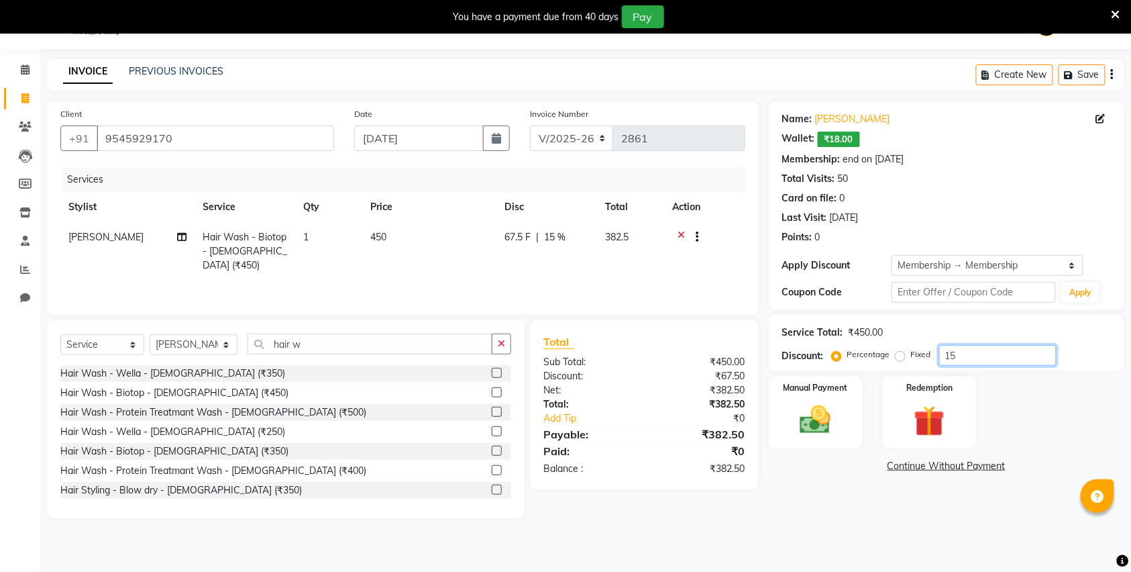
click at [1017, 356] on input "15" at bounding box center [997, 355] width 117 height 21
type input "1"
click at [851, 422] on div "Manual Payment" at bounding box center [816, 412] width 98 height 75
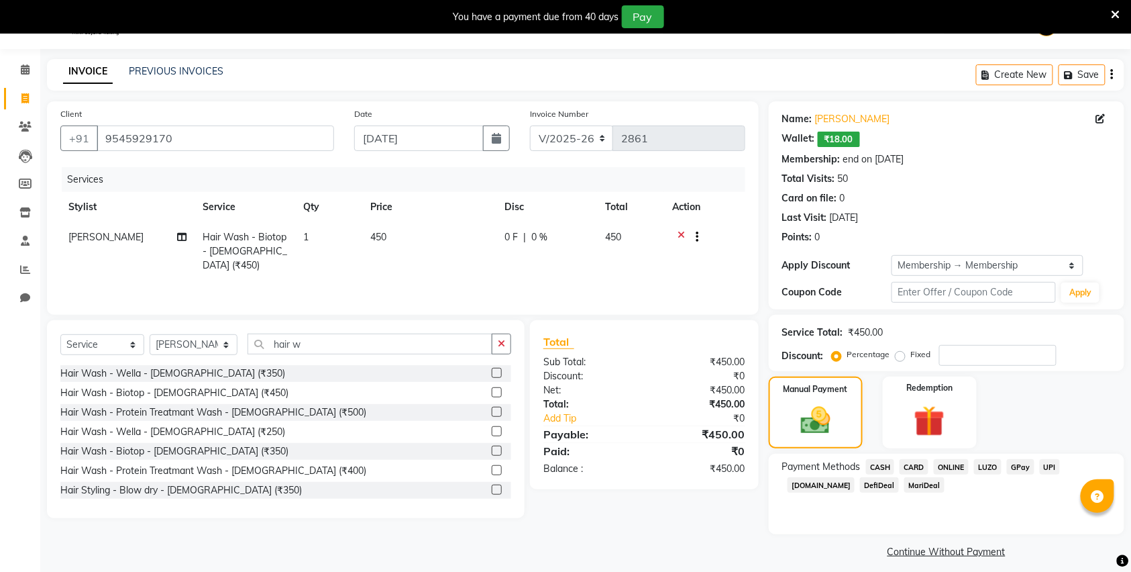
scroll to position [44, 0]
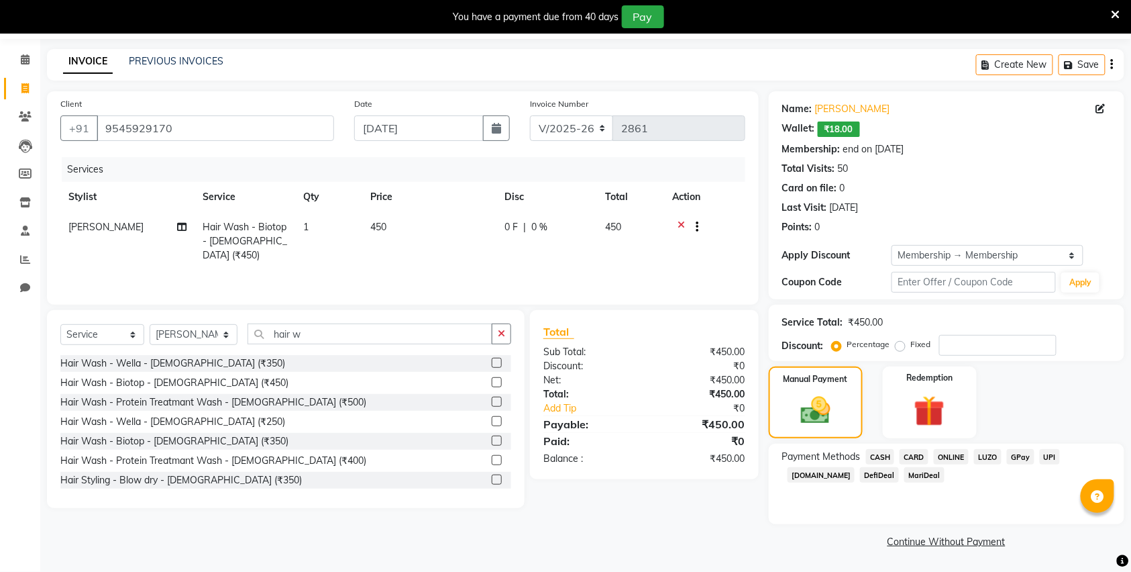
click at [884, 457] on span "CASH" at bounding box center [880, 456] width 29 height 15
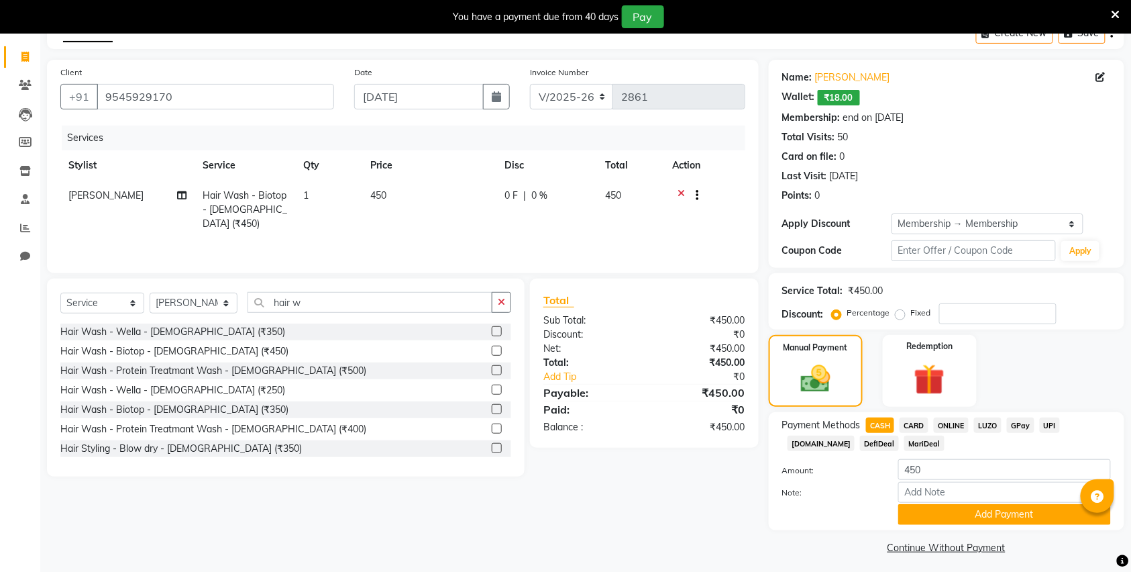
scroll to position [82, 0]
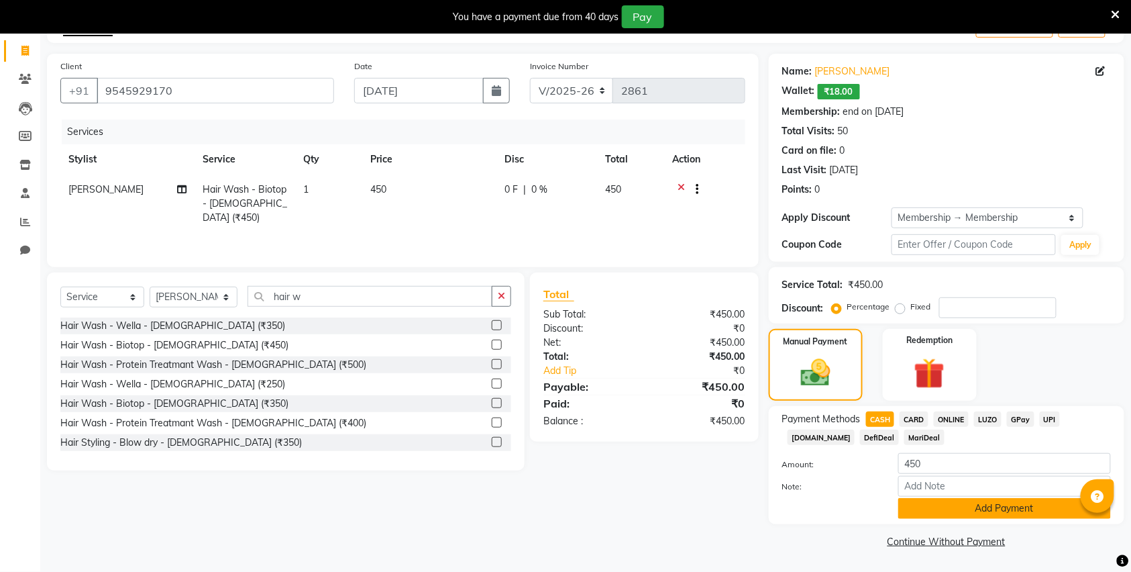
click at [982, 510] on button "Add Payment" at bounding box center [1004, 508] width 213 height 21
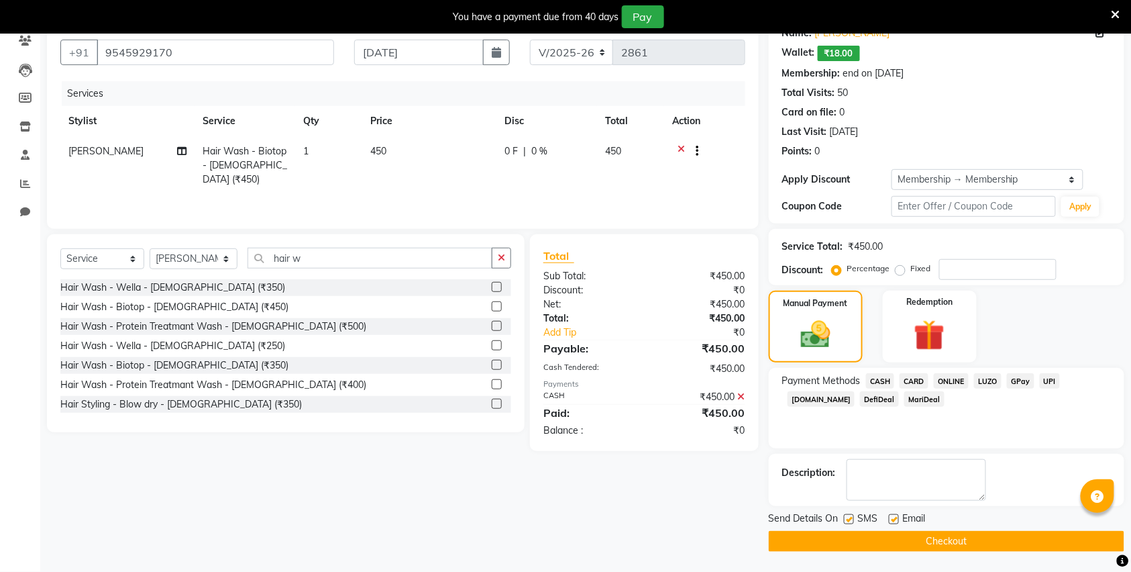
scroll to position [0, 0]
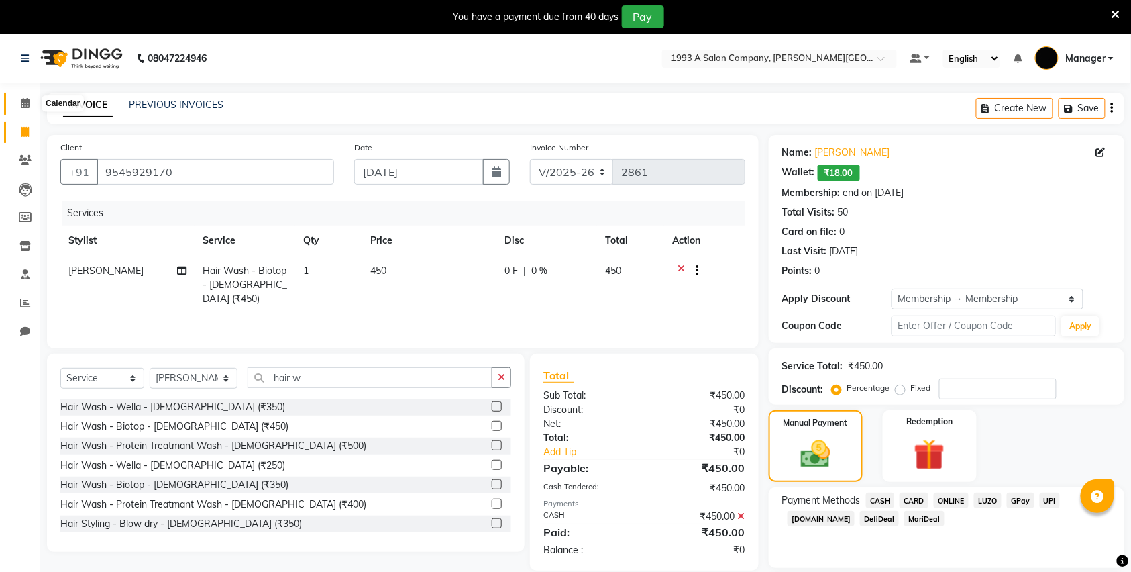
drag, startPoint x: 22, startPoint y: 105, endPoint x: 728, endPoint y: 105, distance: 705.7
click at [24, 105] on icon at bounding box center [25, 103] width 9 height 10
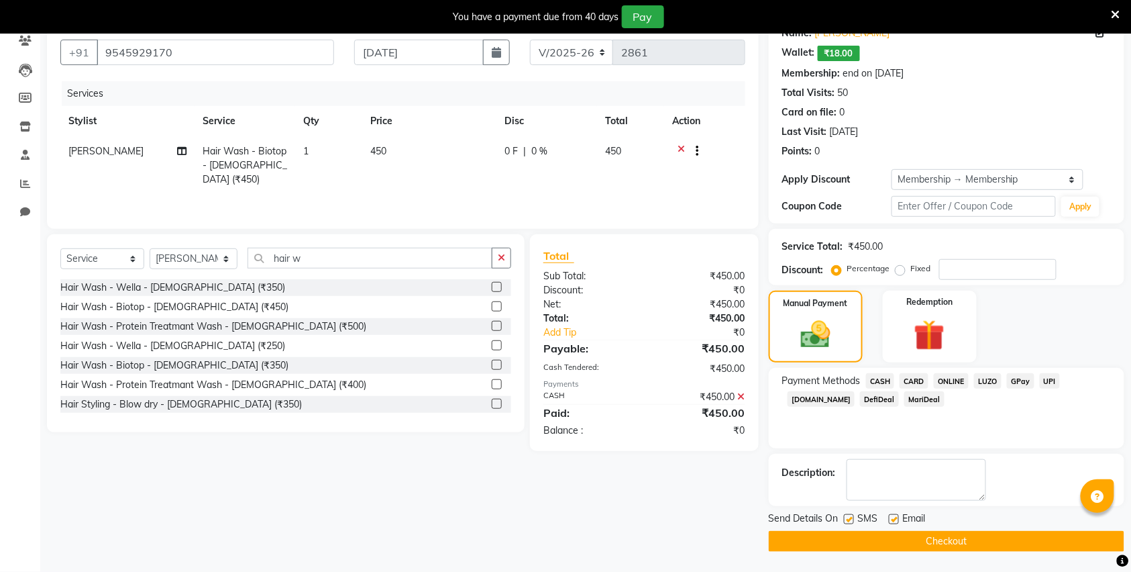
click at [954, 545] on button "Checkout" at bounding box center [947, 541] width 356 height 21
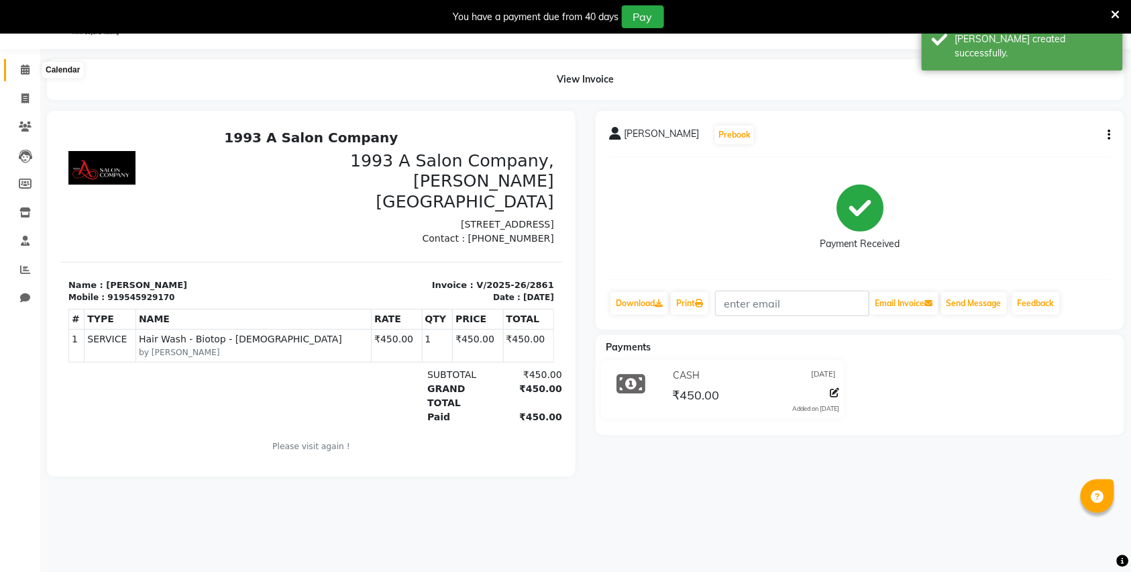
click at [28, 70] on icon at bounding box center [25, 69] width 9 height 10
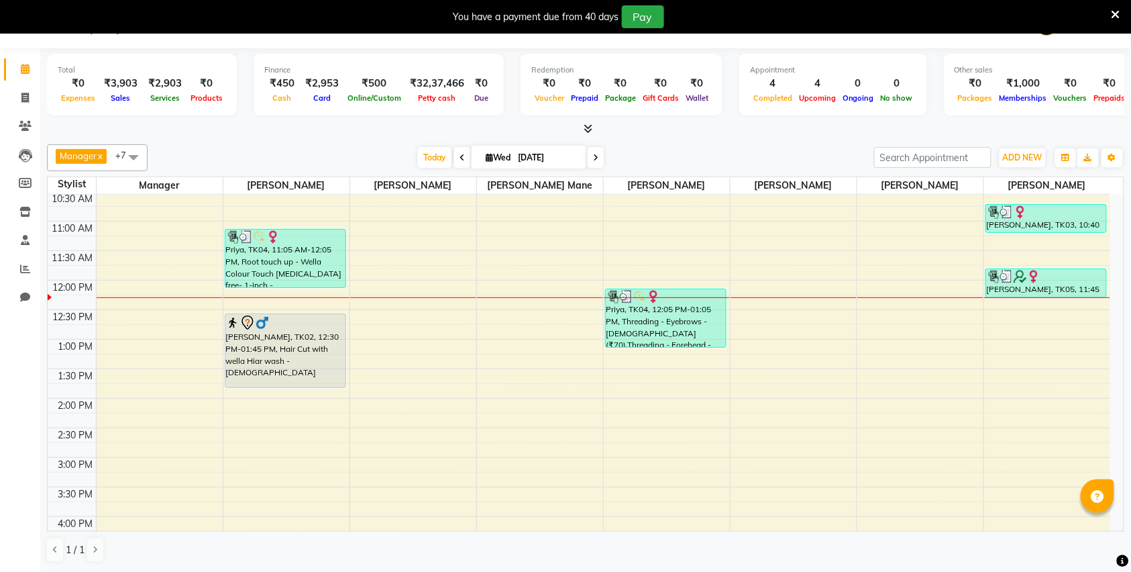
scroll to position [144, 0]
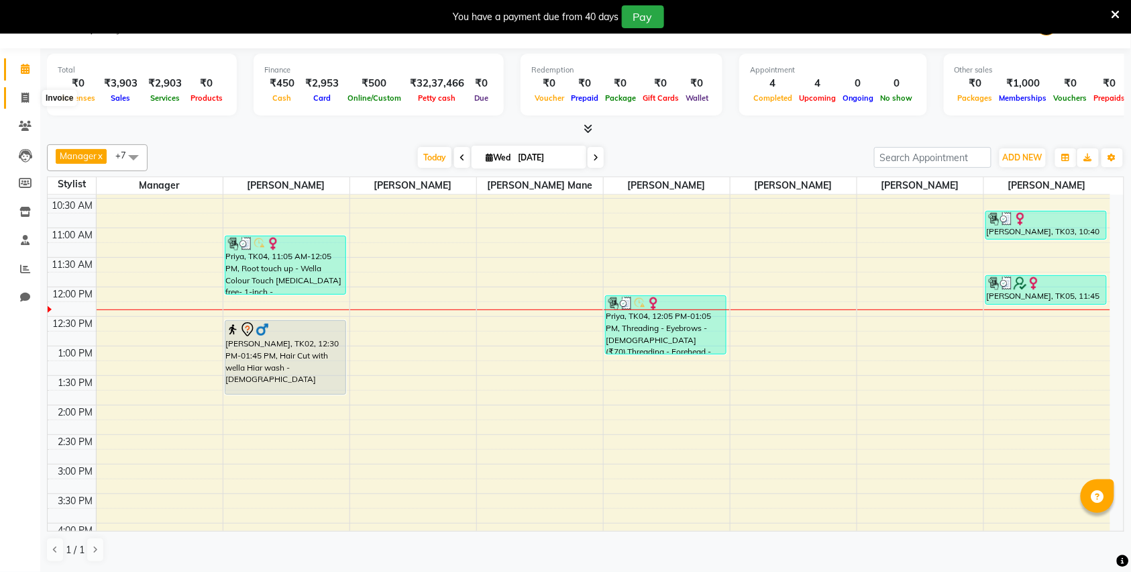
click at [19, 93] on span at bounding box center [24, 98] width 23 height 15
select select "service"
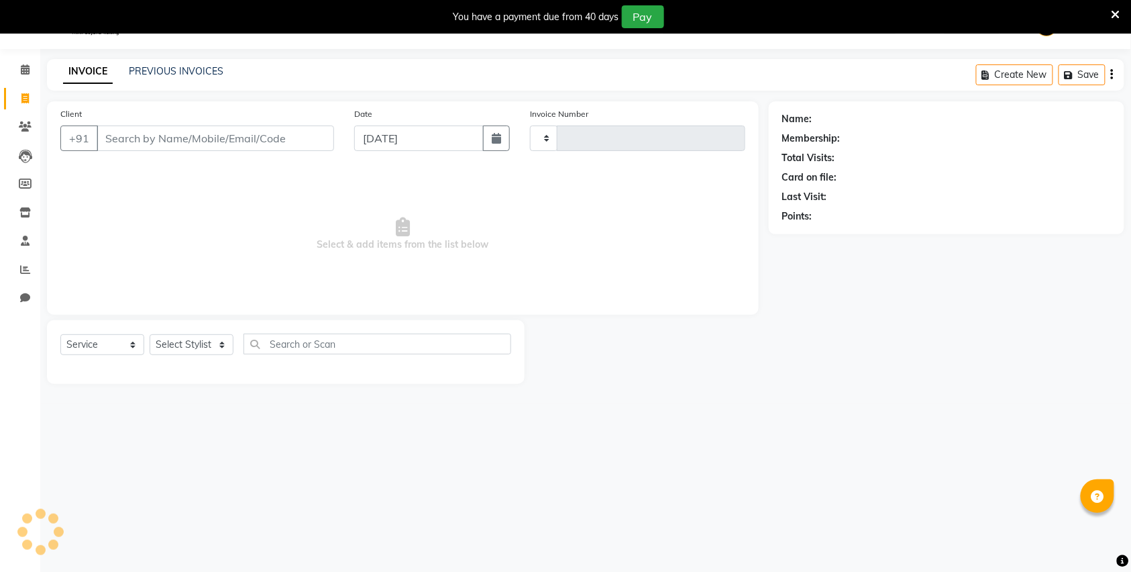
type input "2862"
select select "613"
click at [192, 130] on input "Client" at bounding box center [215, 137] width 237 height 25
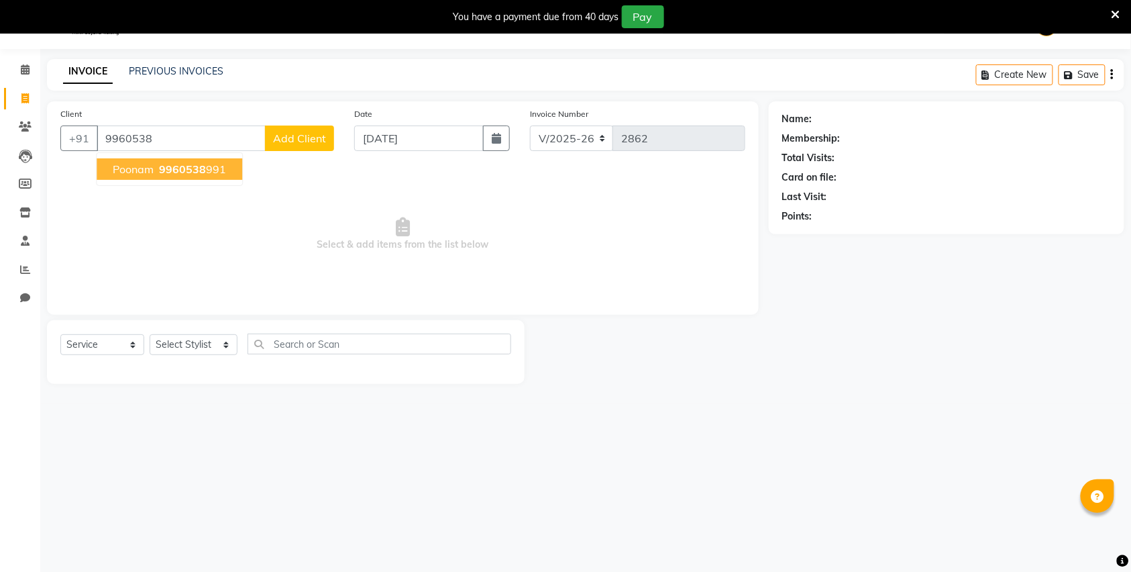
click at [177, 164] on span "9960538" at bounding box center [182, 168] width 47 height 13
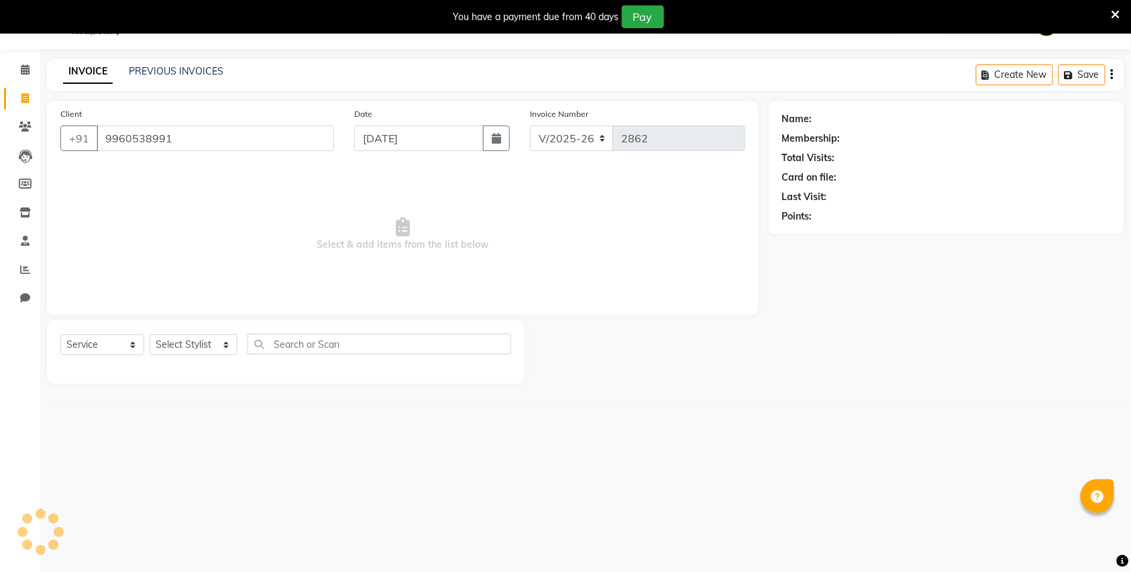
type input "9960538991"
select select "1: Object"
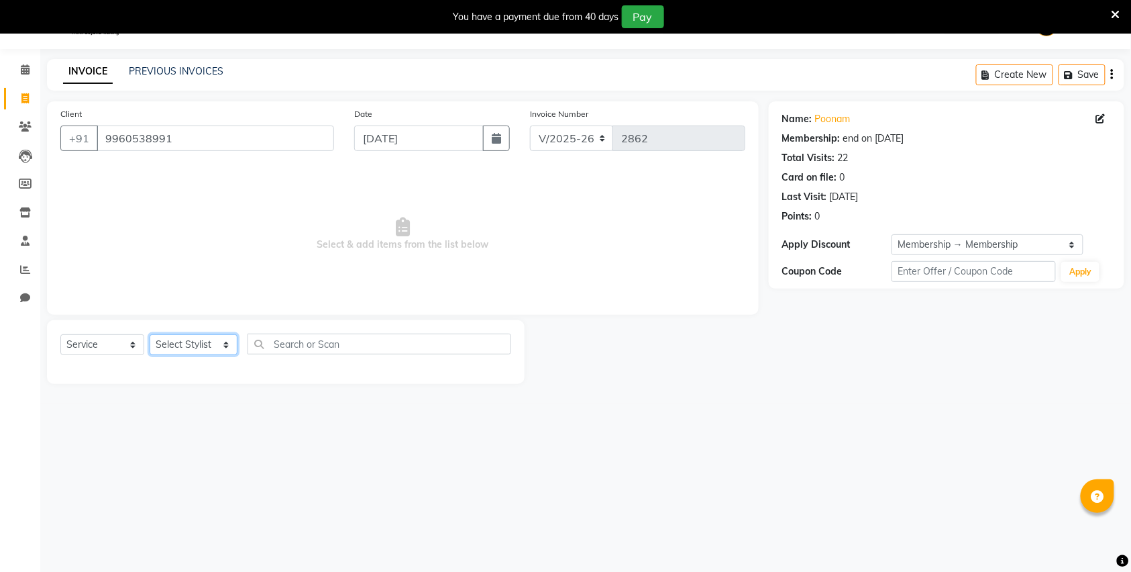
click at [180, 346] on select "Select Stylist [PERSON_NAME] Manager [PERSON_NAME] Mr [PERSON_NAME] (owner) [PE…" at bounding box center [194, 344] width 88 height 21
select select "57488"
click at [150, 334] on select "Select Stylist [PERSON_NAME] Manager [PERSON_NAME] Mr [PERSON_NAME] (owner) [PE…" at bounding box center [194, 344] width 88 height 21
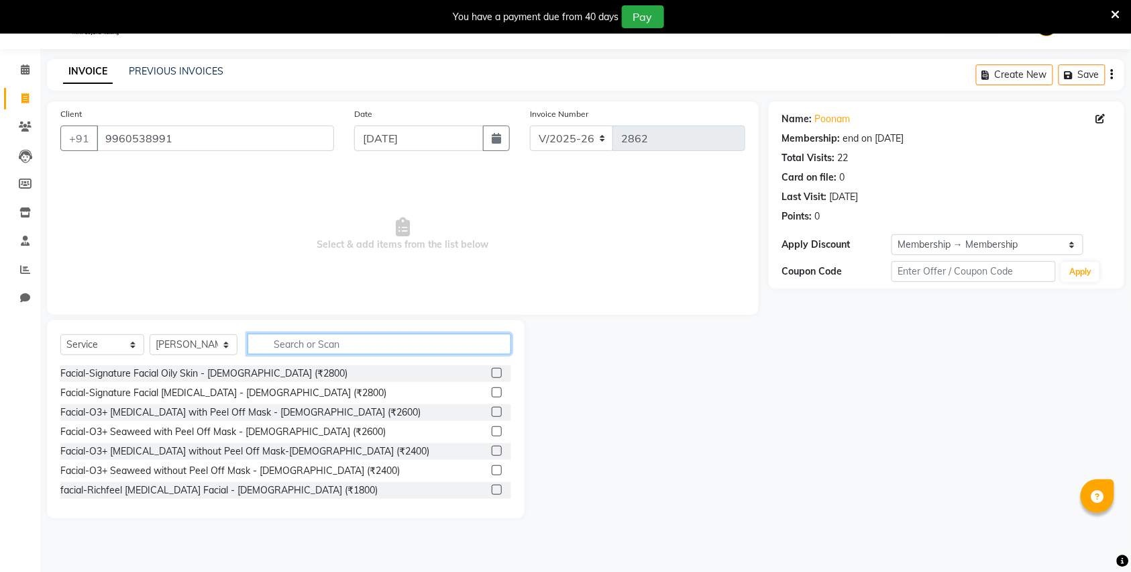
click at [307, 337] on input "text" at bounding box center [380, 343] width 264 height 21
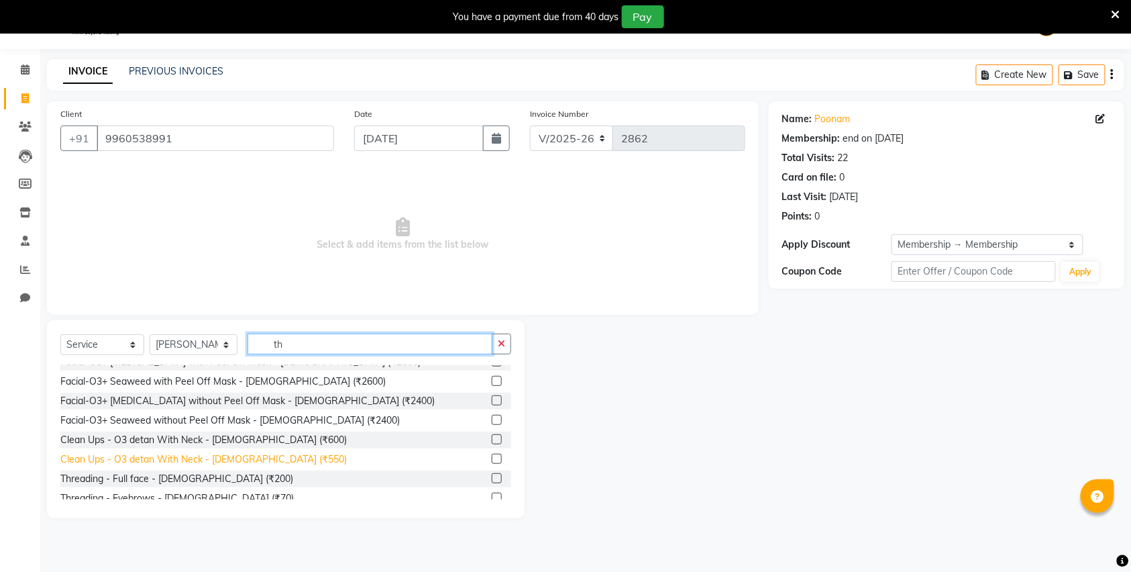
scroll to position [178, 0]
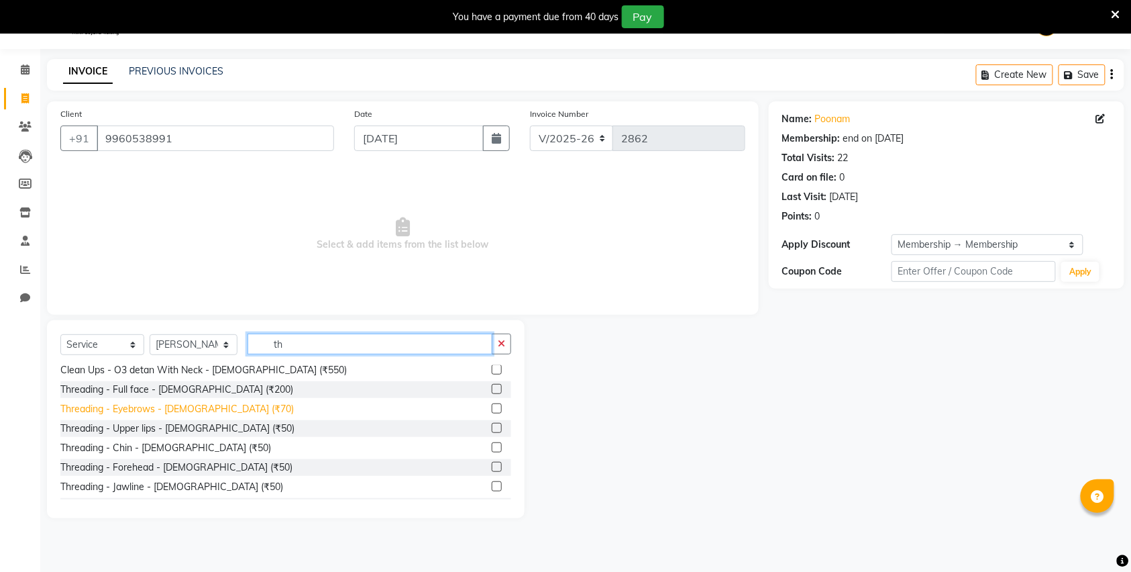
type input "th"
click at [170, 412] on div "Threading - Eyebrows - [DEMOGRAPHIC_DATA] (₹70)" at bounding box center [176, 409] width 233 height 14
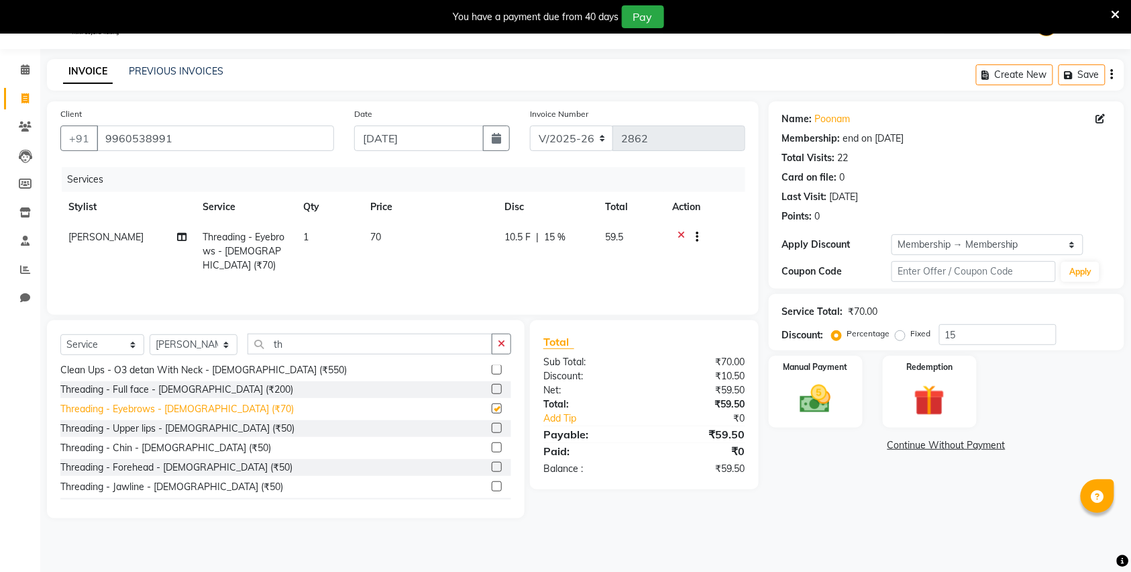
checkbox input "false"
click at [170, 430] on div "Threading - Upper lips - [DEMOGRAPHIC_DATA] (₹50)" at bounding box center [177, 428] width 234 height 14
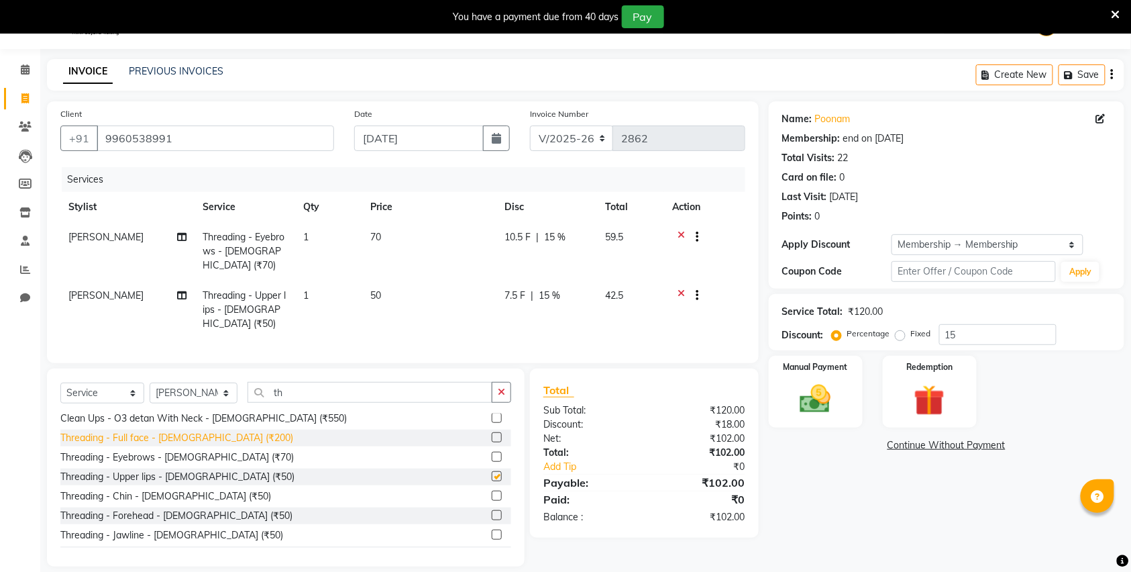
checkbox input "false"
click at [819, 407] on img at bounding box center [816, 398] width 52 height 37
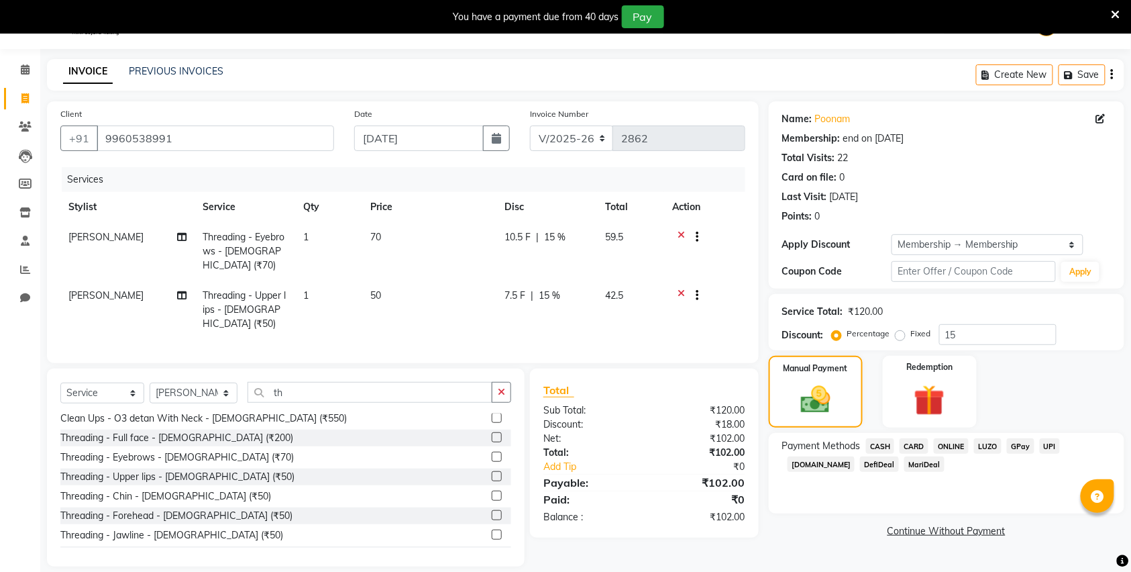
click at [876, 445] on span "CASH" at bounding box center [880, 445] width 29 height 15
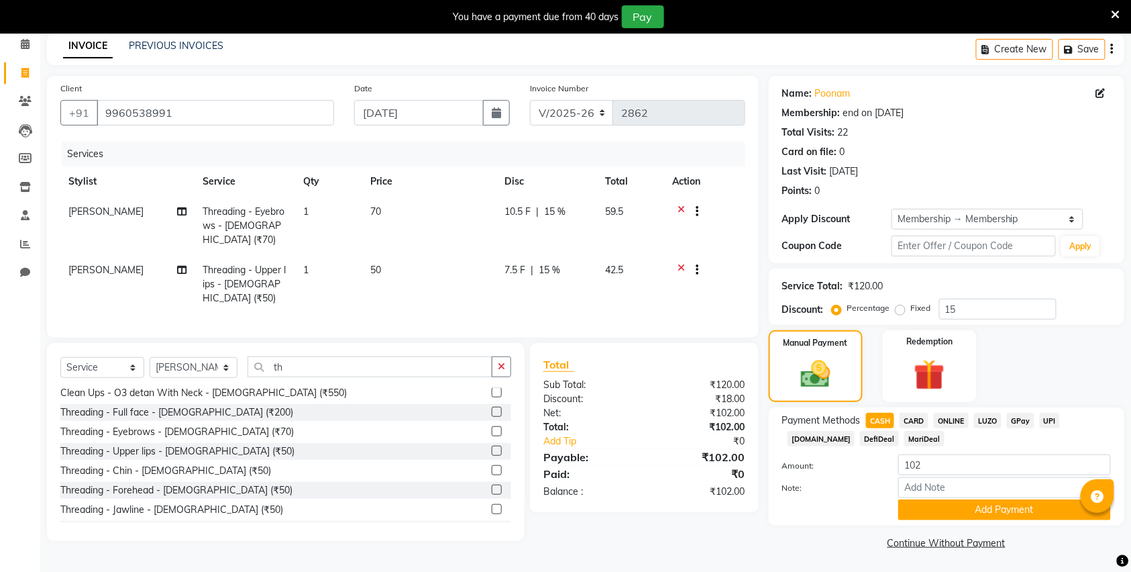
scroll to position [62, 0]
click at [983, 502] on button "Add Payment" at bounding box center [1004, 508] width 213 height 21
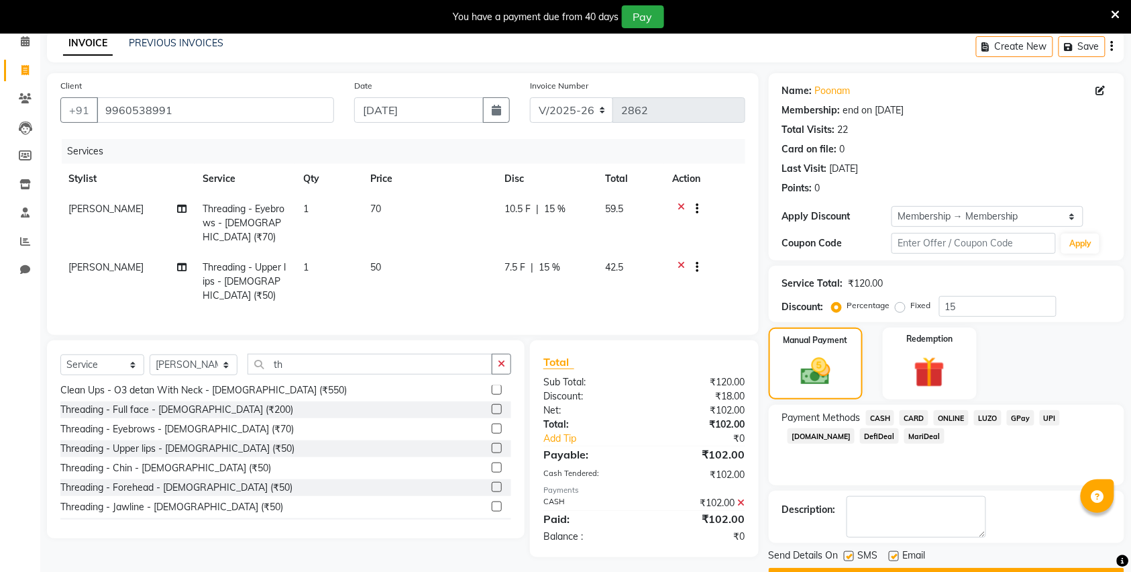
scroll to position [100, 0]
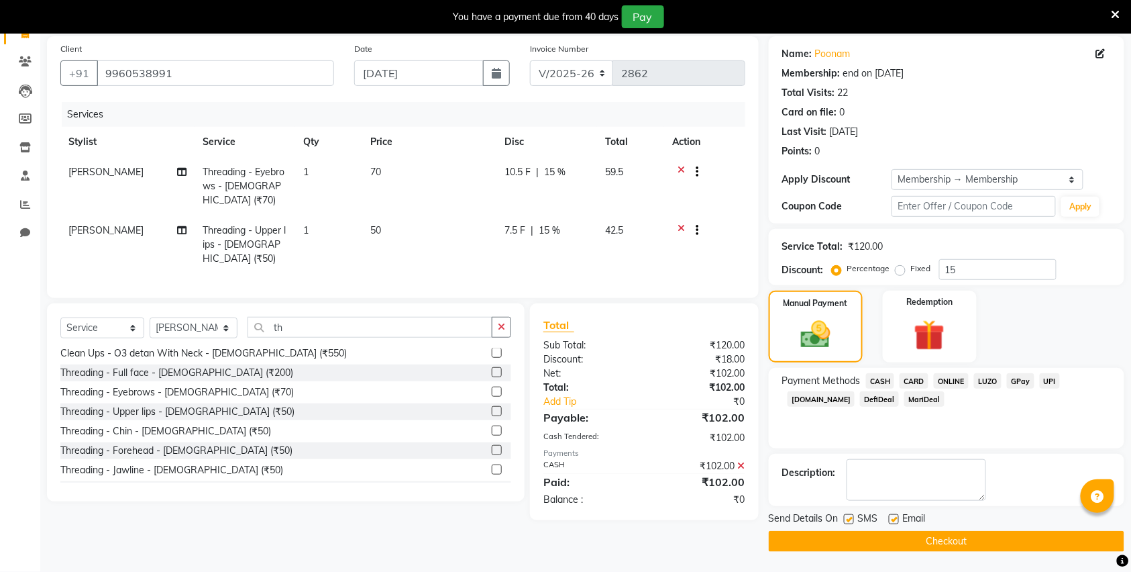
click at [824, 549] on button "Checkout" at bounding box center [947, 541] width 356 height 21
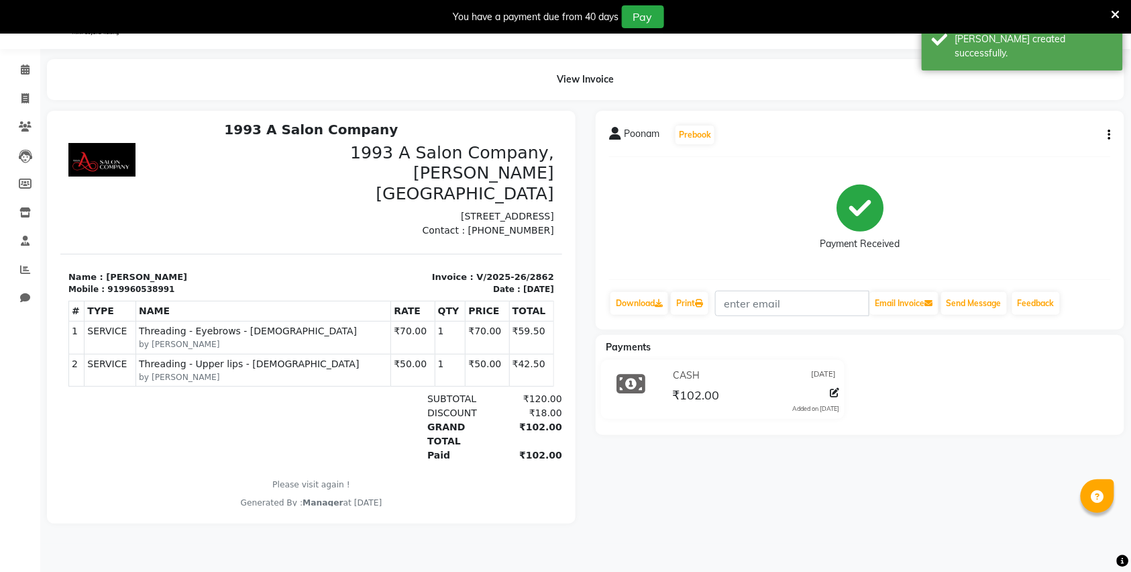
scroll to position [11, 0]
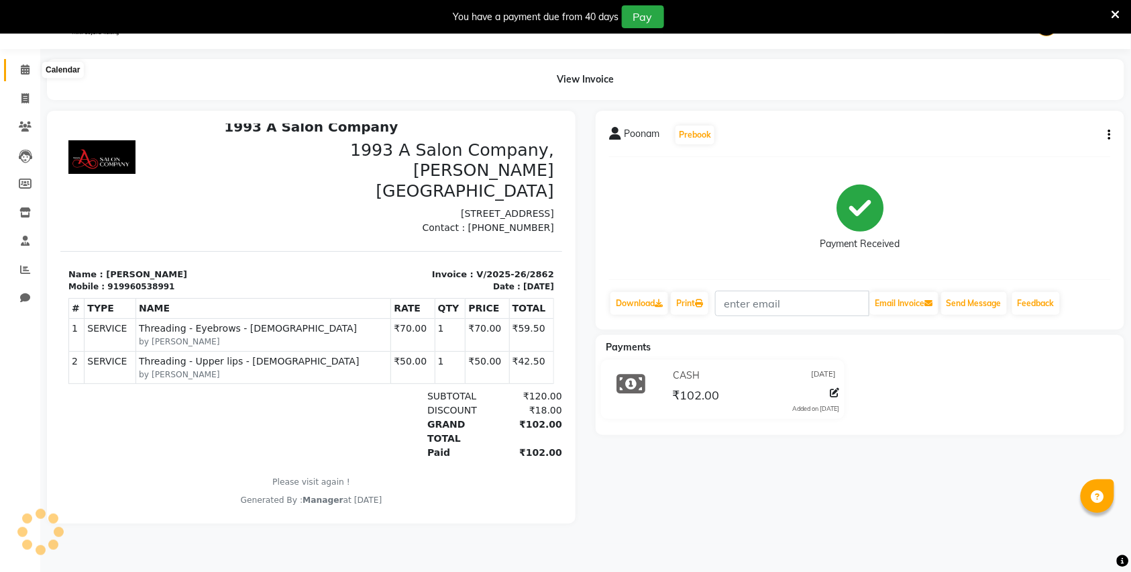
click at [21, 74] on icon at bounding box center [25, 69] width 9 height 10
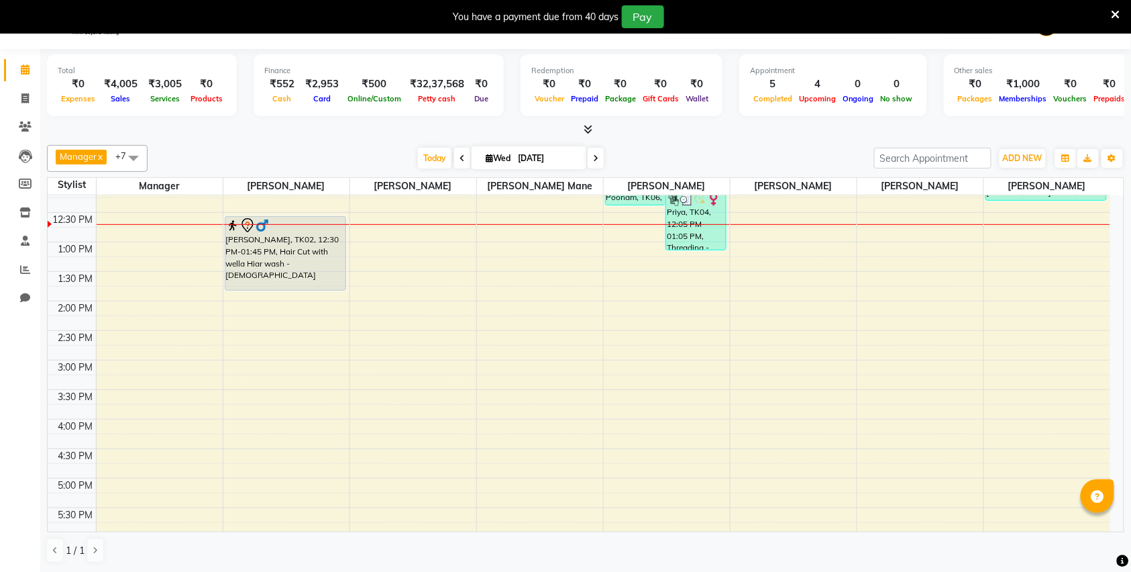
scroll to position [268, 0]
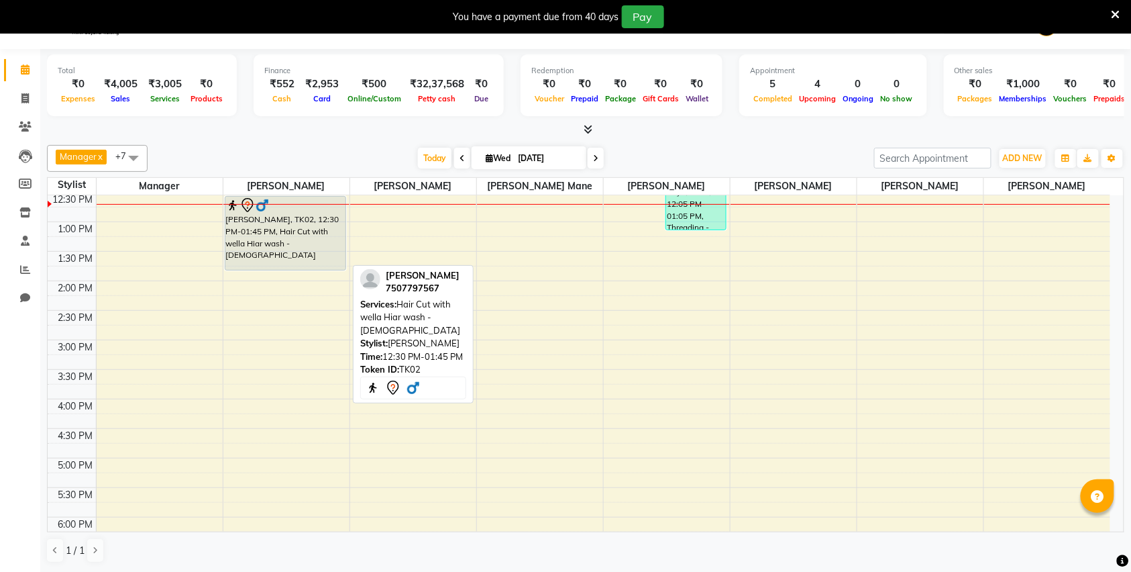
click at [272, 246] on div "Amol Dalvi, TK02, 12:30 PM-01:45 PM, Hair Cut with wella Hiar wash - Male" at bounding box center [285, 233] width 120 height 73
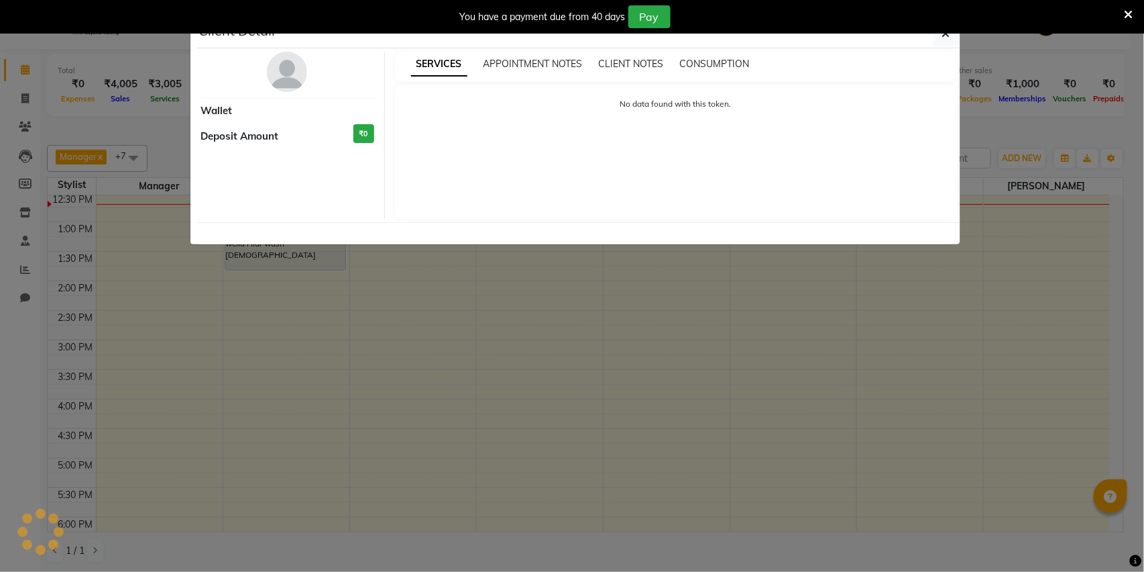
select select "7"
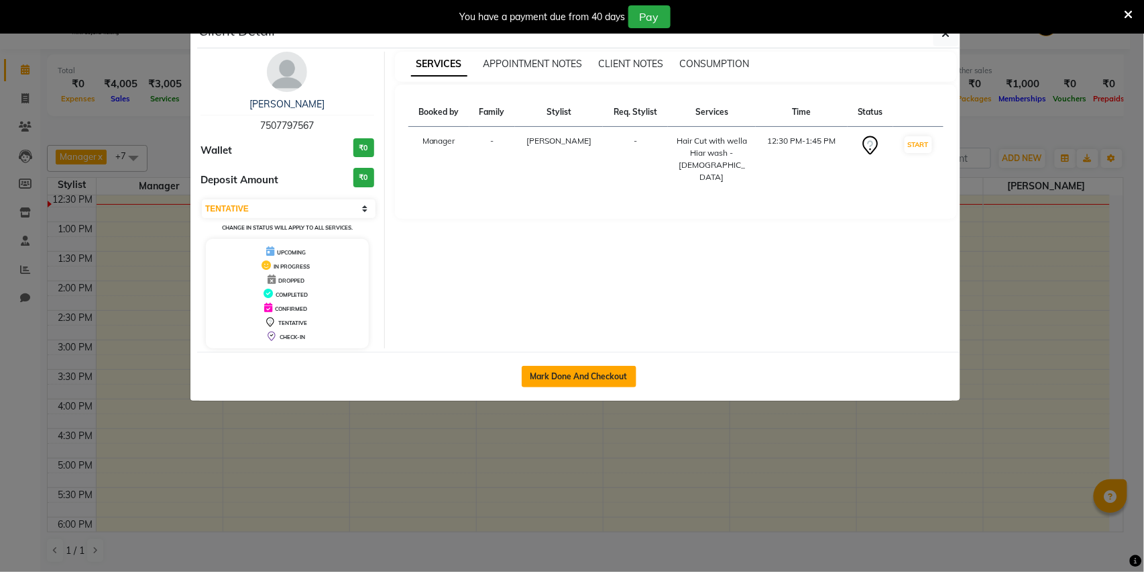
click at [556, 374] on button "Mark Done And Checkout" at bounding box center [579, 376] width 115 height 21
select select "service"
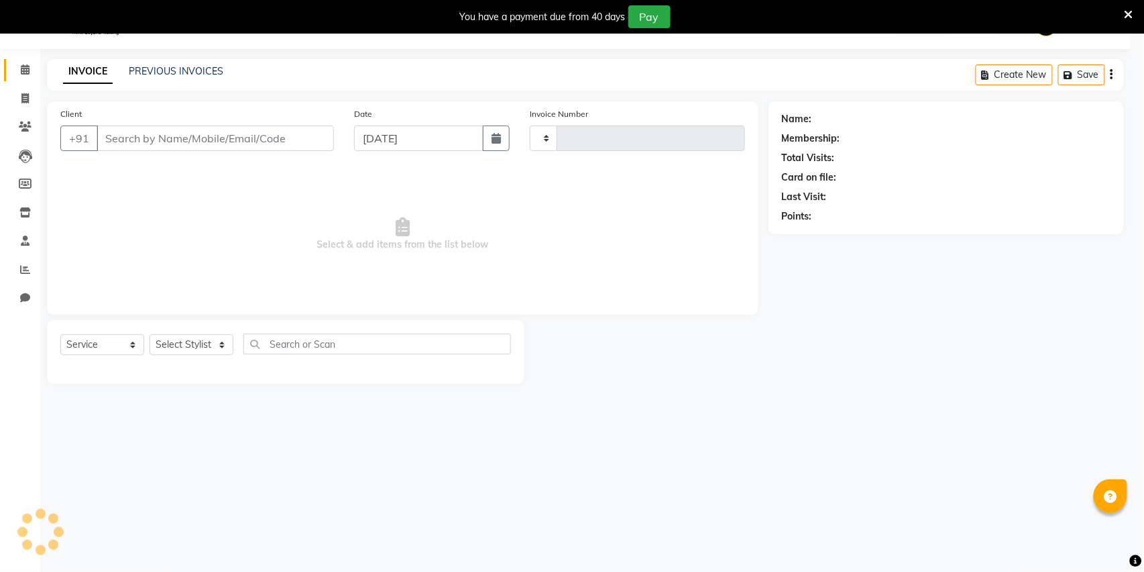
type input "2863"
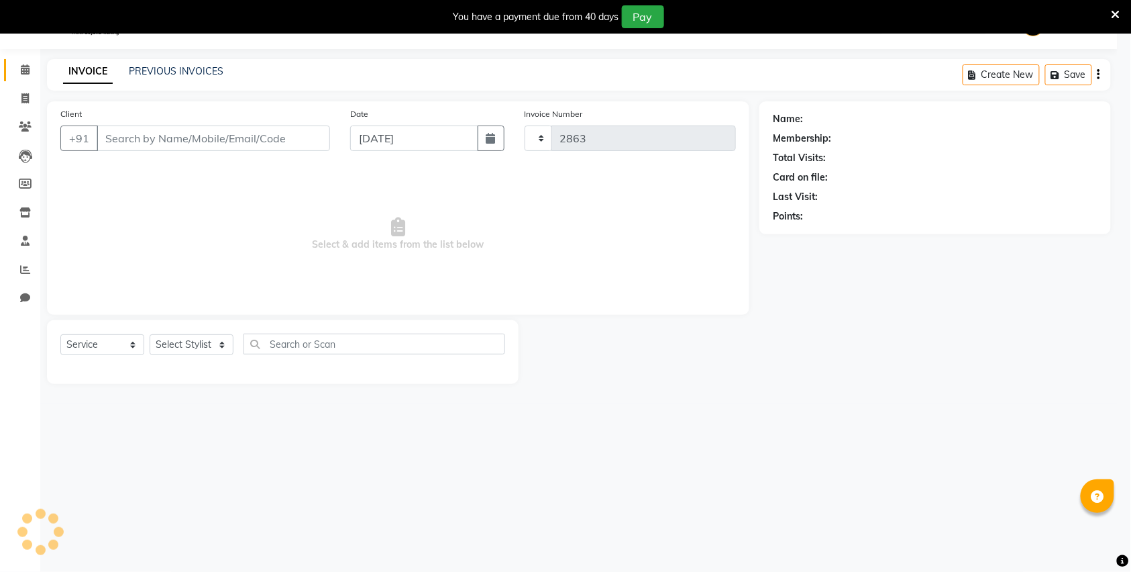
select select "613"
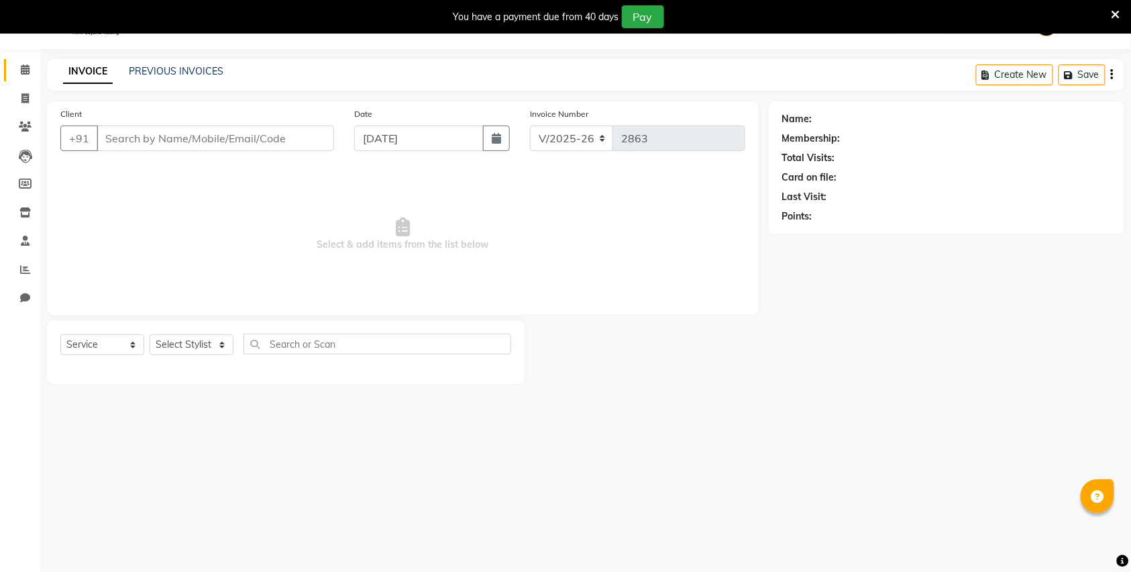
type input "7507797567"
select select "11854"
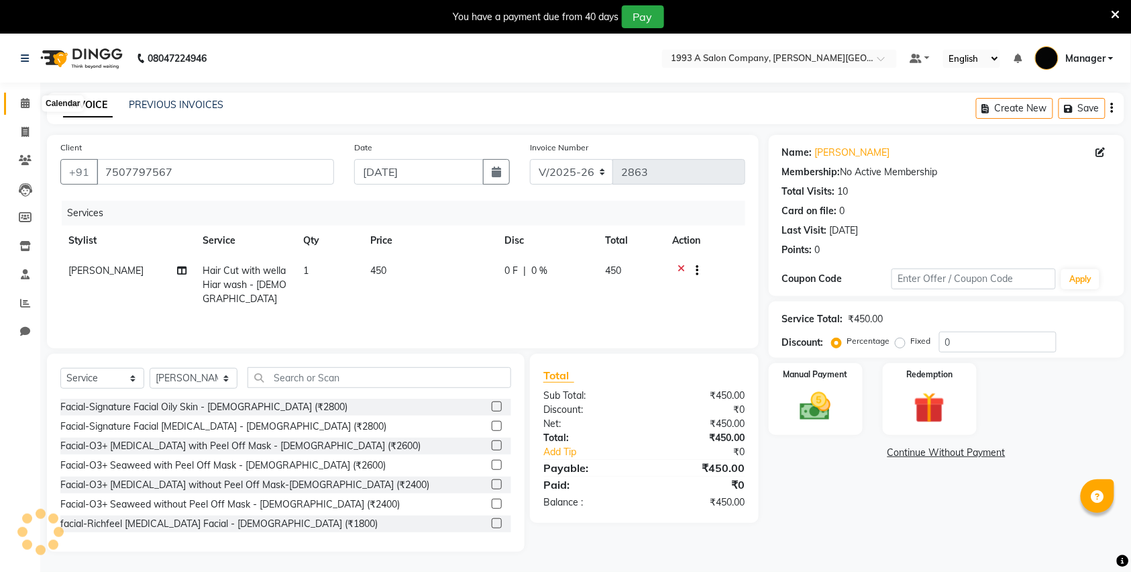
click at [28, 109] on span at bounding box center [24, 103] width 23 height 15
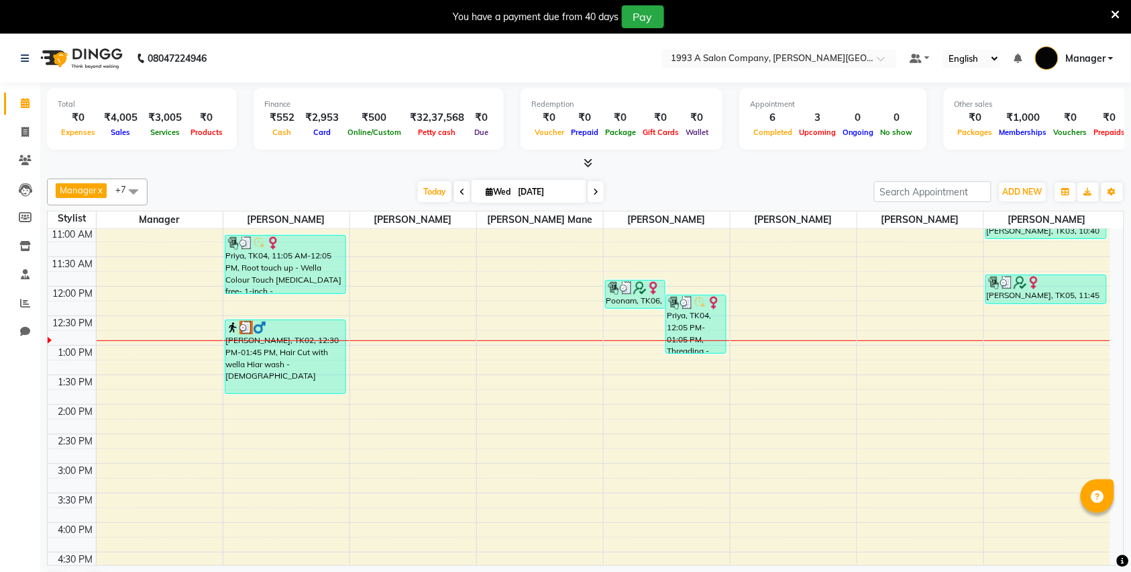
scroll to position [268, 0]
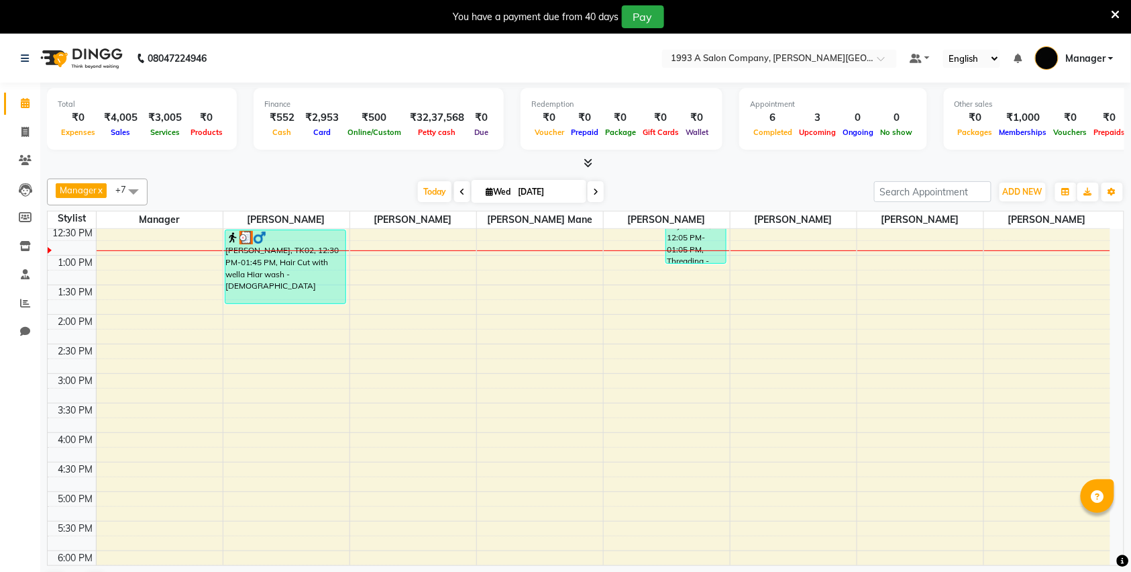
click at [593, 194] on icon at bounding box center [595, 192] width 5 height 8
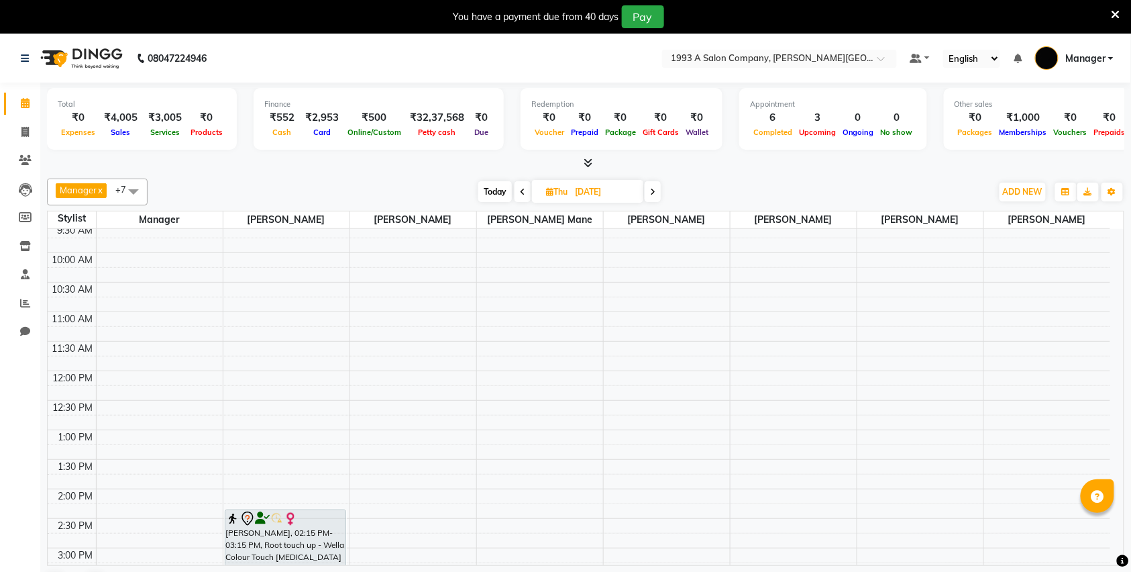
scroll to position [0, 0]
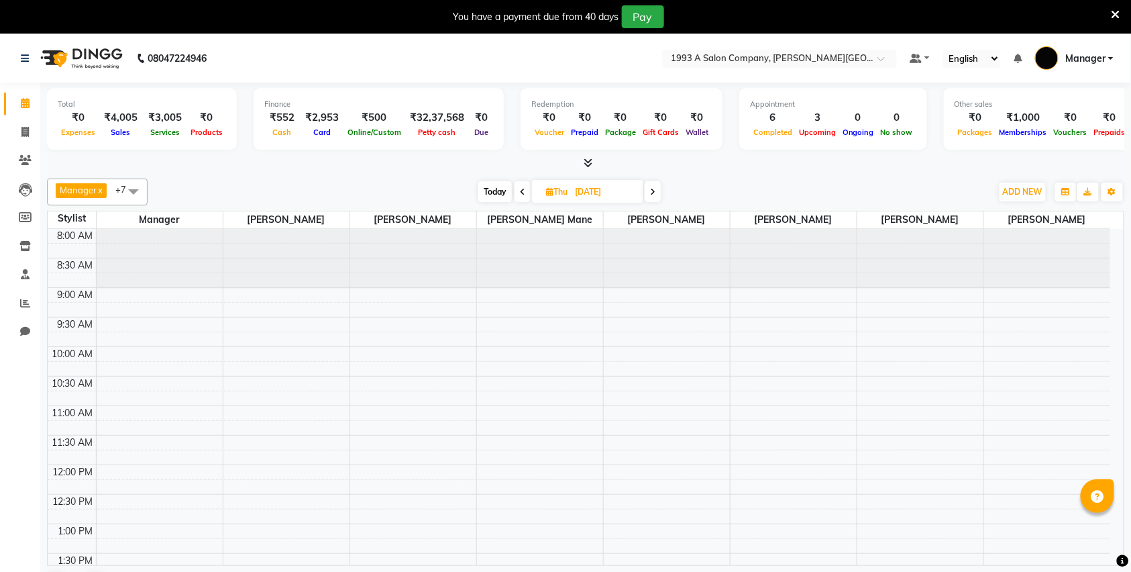
click at [492, 197] on span "Today" at bounding box center [495, 191] width 34 height 21
type input "[DATE]"
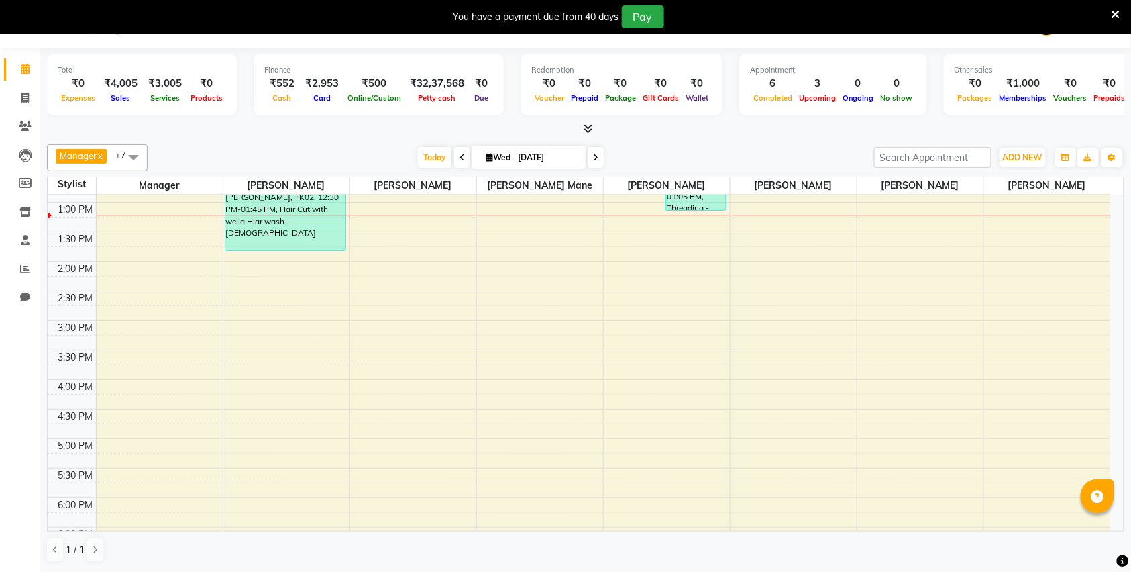
scroll to position [323, 0]
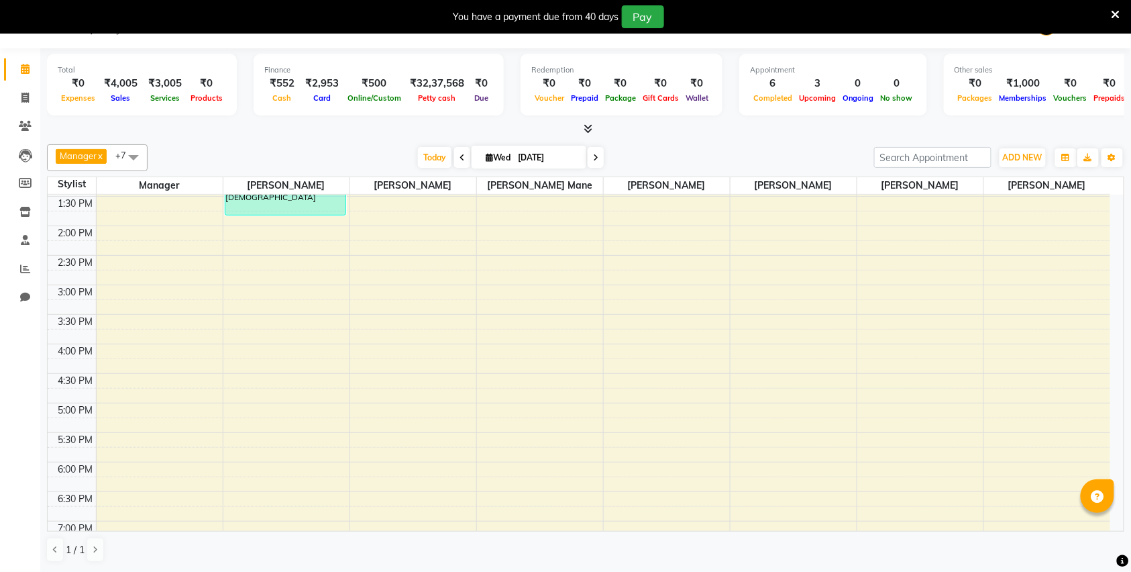
click at [227, 443] on div "8:00 AM 8:30 AM 9:00 AM 9:30 AM 10:00 AM 10:30 AM 11:00 AM 11:30 AM 12:00 PM 12…" at bounding box center [579, 285] width 1063 height 826
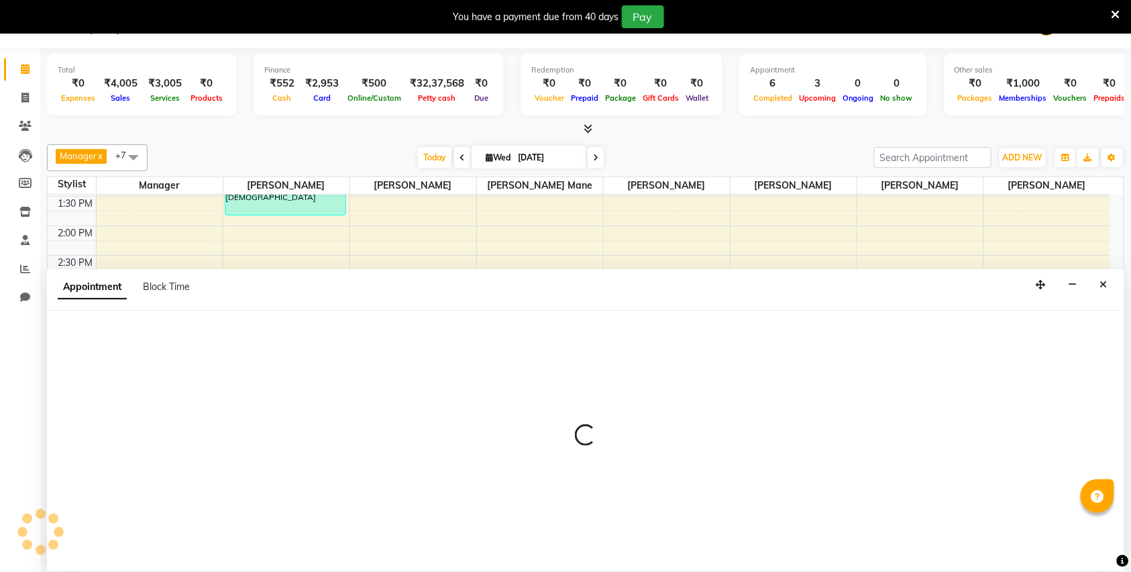
select select "11854"
select select "tentative"
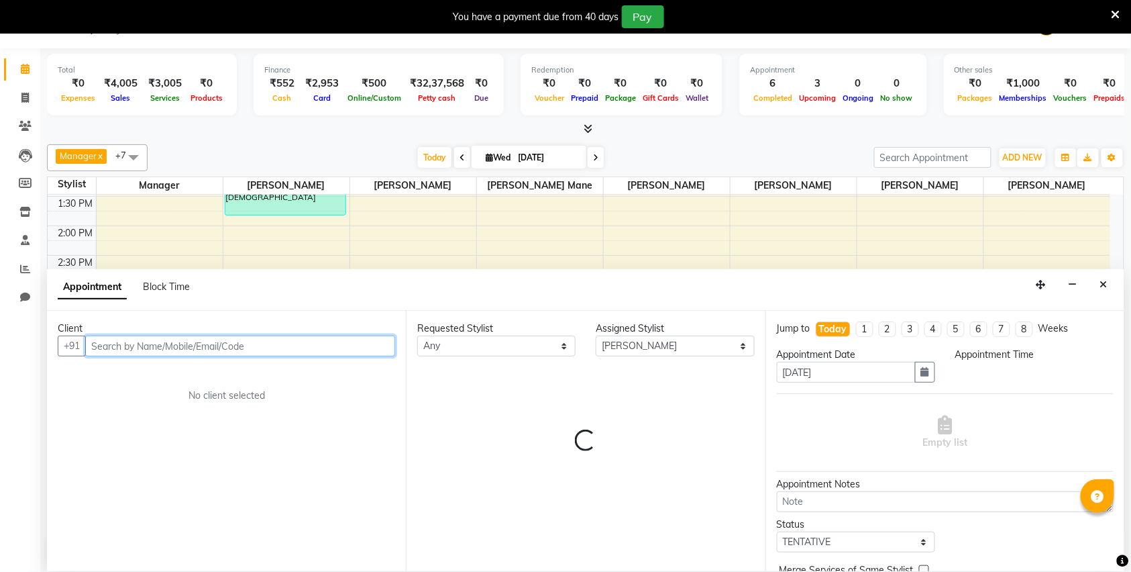
select select "1050"
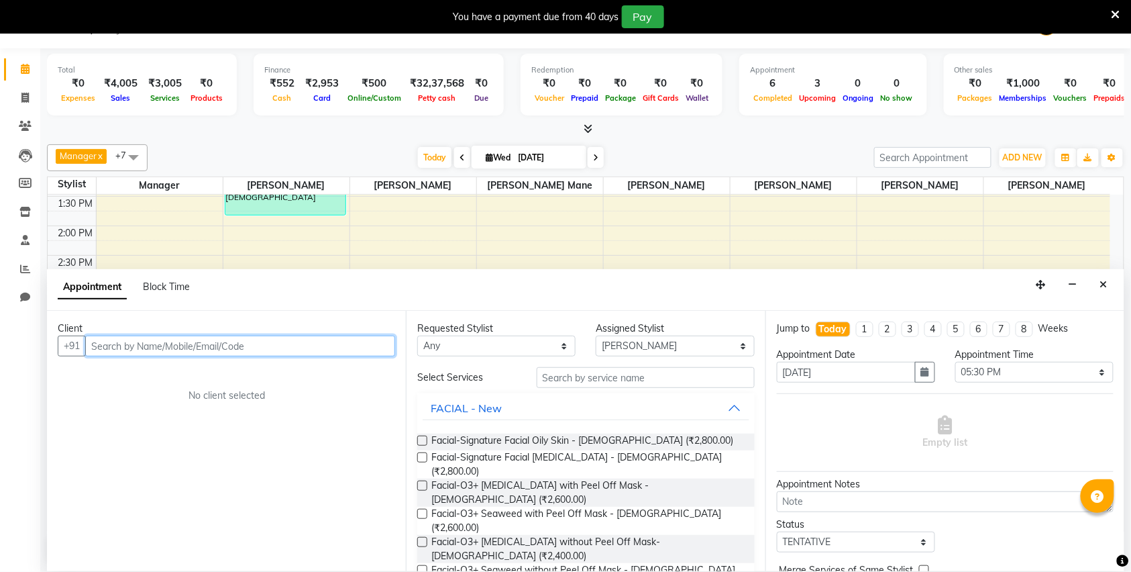
click at [165, 349] on input "text" at bounding box center [240, 345] width 310 height 21
click at [165, 347] on input "789281" at bounding box center [212, 345] width 254 height 21
click at [205, 342] on input "7892818910" at bounding box center [212, 345] width 254 height 21
type input "7892818910"
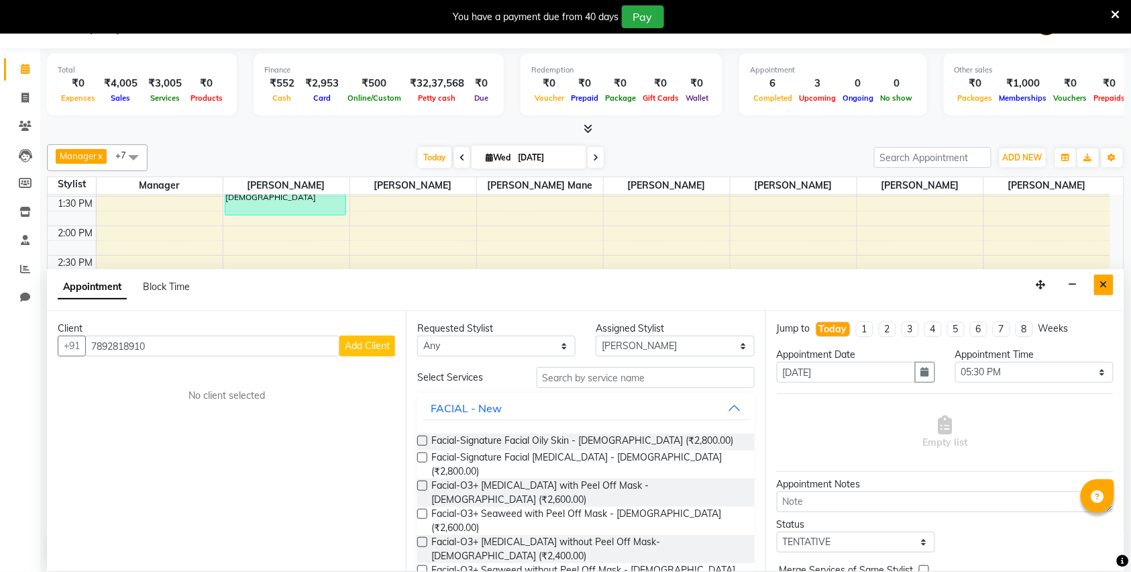
click at [1110, 287] on button "Close" at bounding box center [1103, 284] width 19 height 21
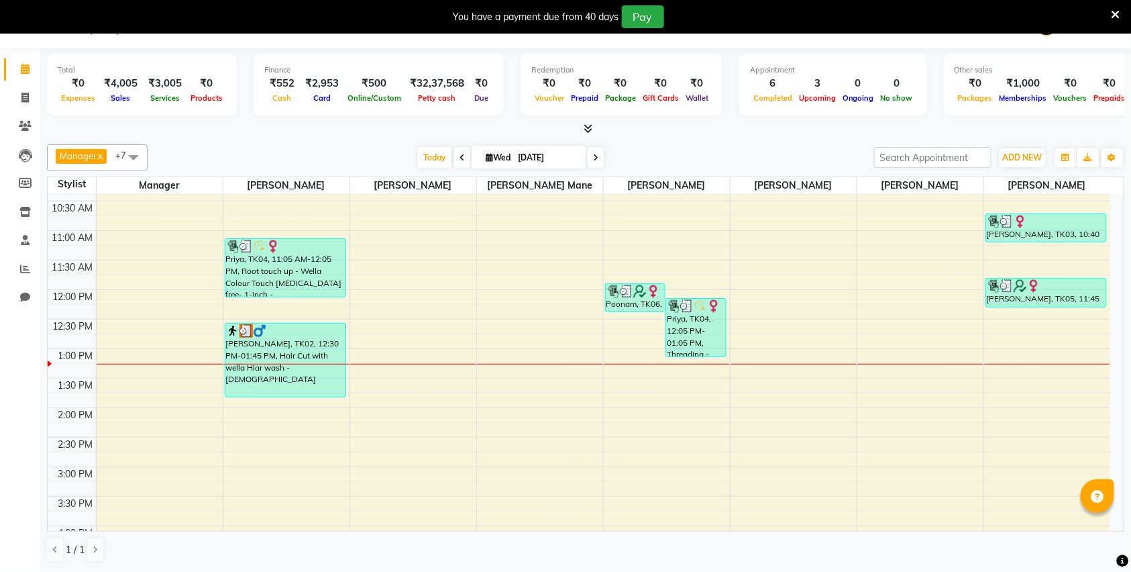
scroll to position [0, 0]
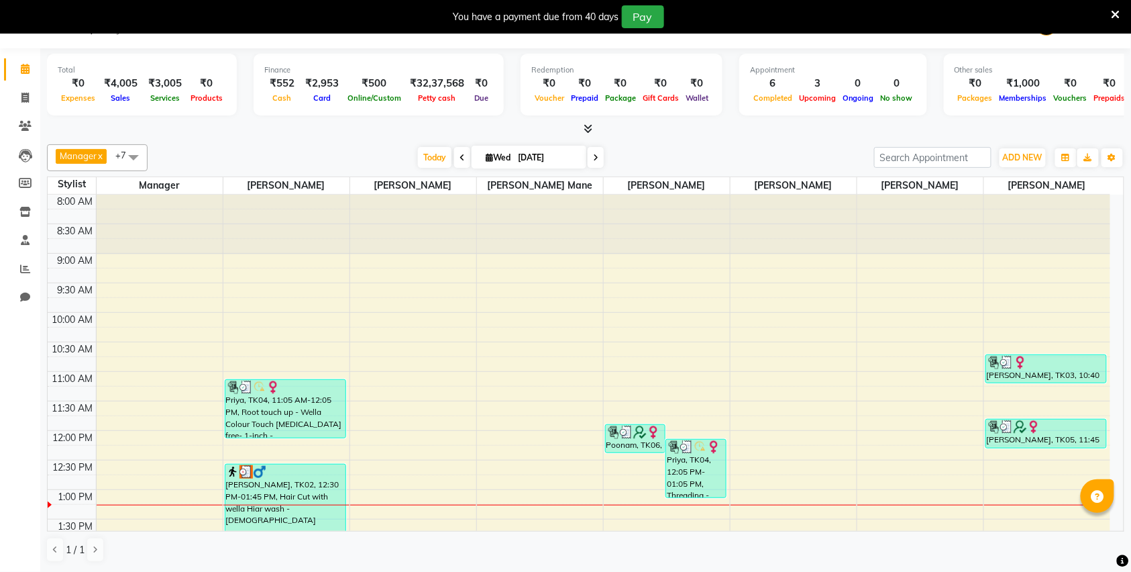
click at [593, 162] on span at bounding box center [596, 157] width 16 height 21
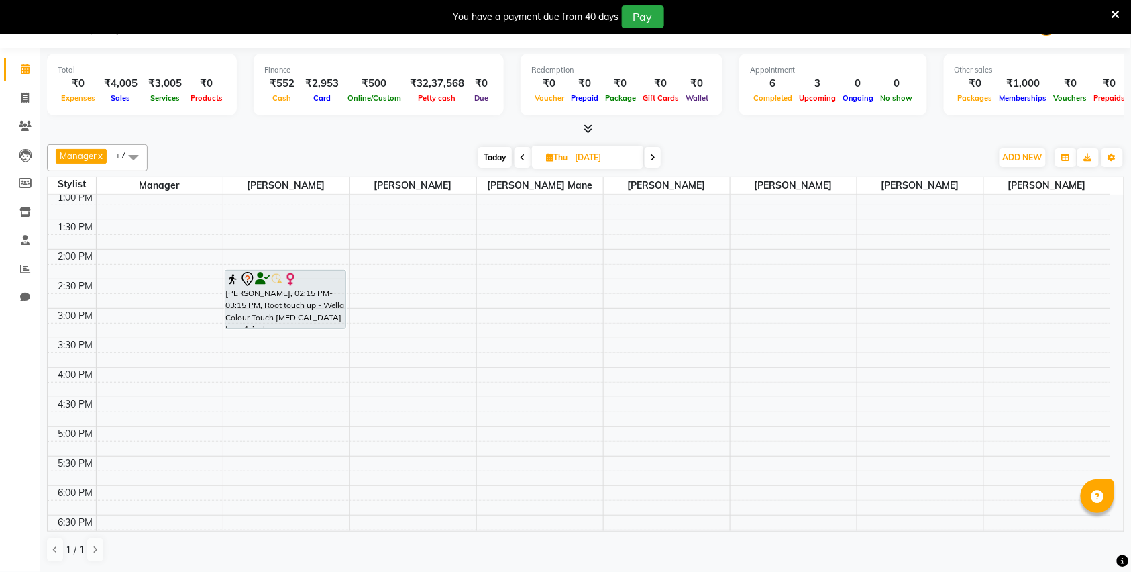
click at [518, 156] on span at bounding box center [523, 157] width 16 height 21
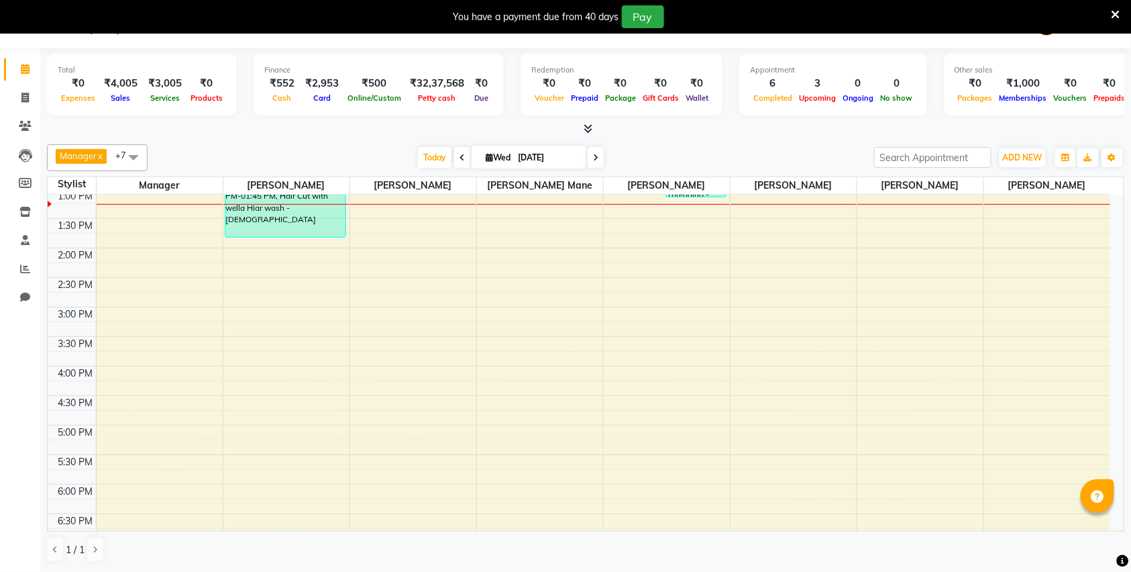
click at [596, 158] on span at bounding box center [596, 157] width 16 height 21
type input "[DATE]"
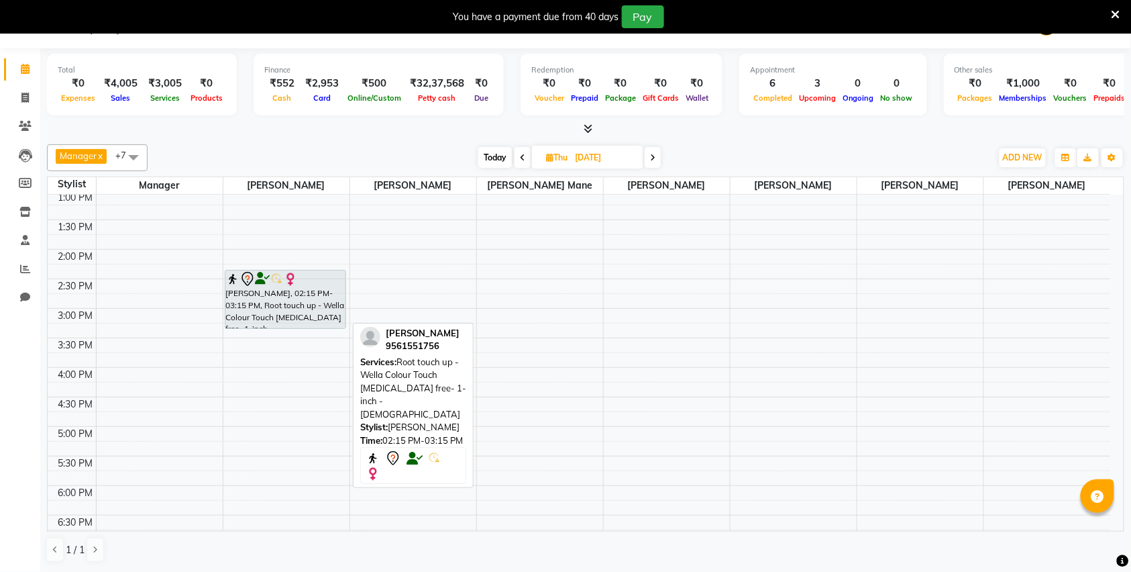
click at [313, 303] on div "[PERSON_NAME], 02:15 PM-03:15 PM, Root touch up - Wella Colour Touch [MEDICAL_D…" at bounding box center [285, 299] width 120 height 58
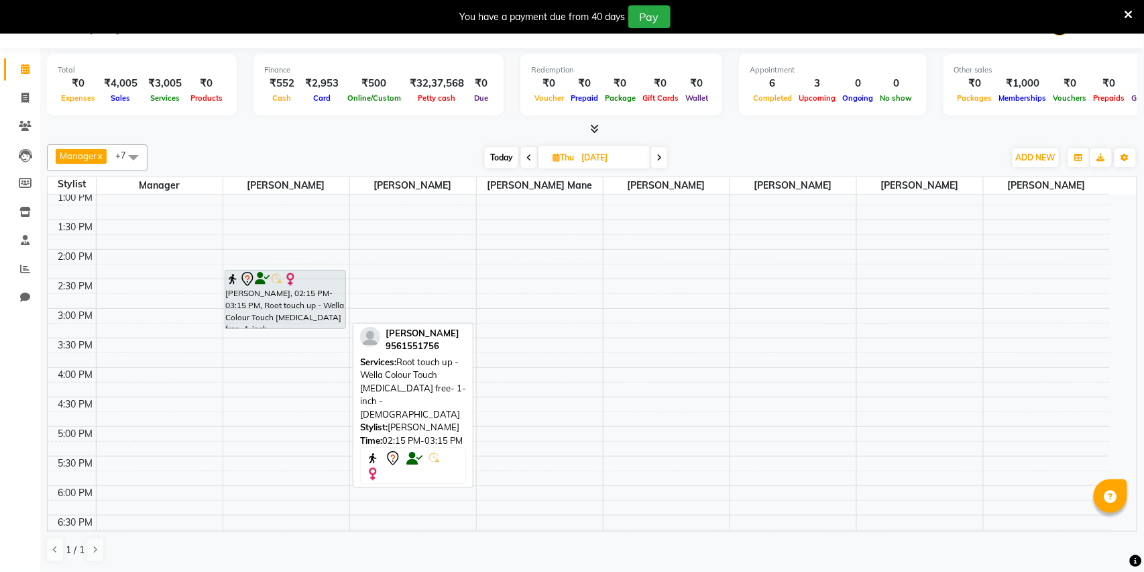
select select "7"
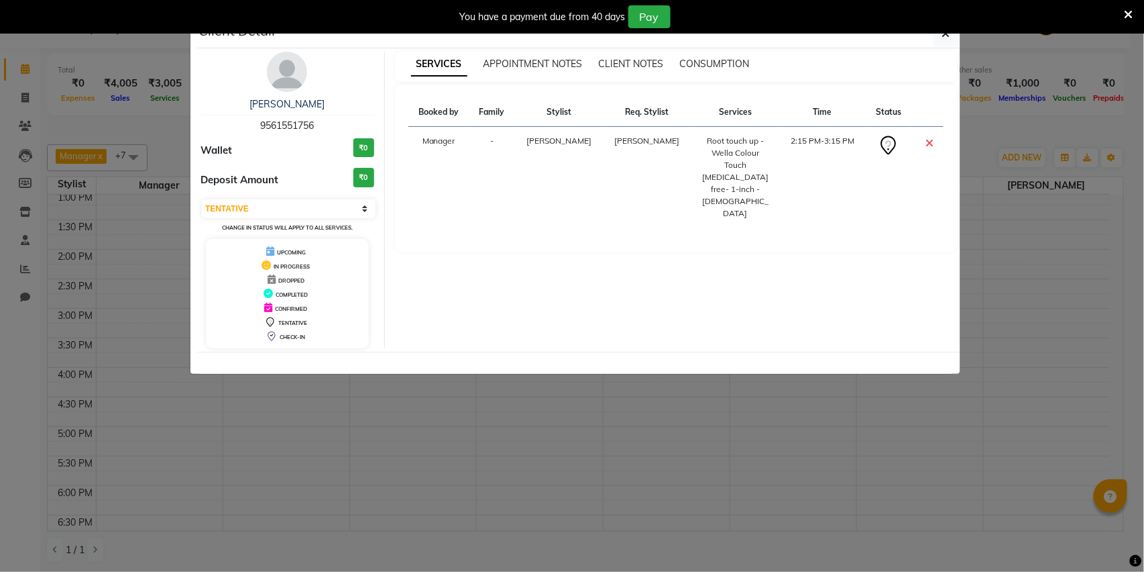
drag, startPoint x: 326, startPoint y: 121, endPoint x: 248, endPoint y: 130, distance: 79.0
click at [248, 130] on div "Durga Khaivansara 9561551756" at bounding box center [288, 115] width 174 height 36
drag, startPoint x: 322, startPoint y: 158, endPoint x: 253, endPoint y: 126, distance: 76.2
click at [254, 129] on div "Durga Khaivansara 9561551756" at bounding box center [288, 115] width 174 height 36
drag, startPoint x: 290, startPoint y: 115, endPoint x: 349, endPoint y: 127, distance: 59.6
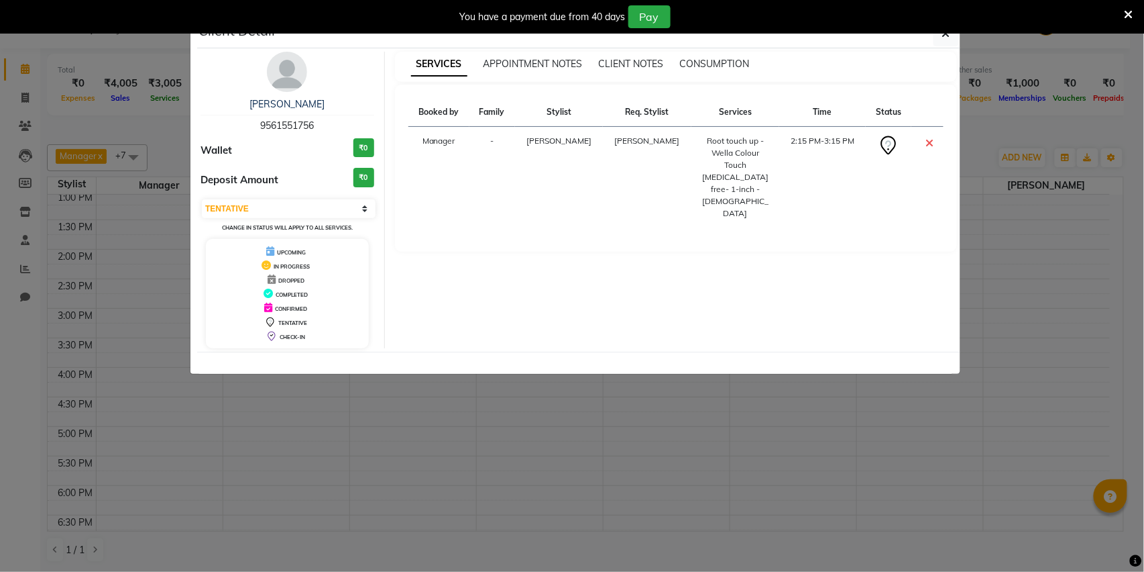
click at [349, 127] on div "Durga Khaivansara 9561551756" at bounding box center [288, 115] width 174 height 36
click at [323, 122] on div "Durga Khaivansara 9561551756" at bounding box center [288, 115] width 174 height 36
click at [321, 122] on div "Durga Khaivansara 9561551756" at bounding box center [288, 115] width 174 height 36
click at [335, 118] on div "Durga Khaivansara 9561551756" at bounding box center [288, 115] width 174 height 36
drag, startPoint x: 335, startPoint y: 118, endPoint x: 232, endPoint y: 124, distance: 103.5
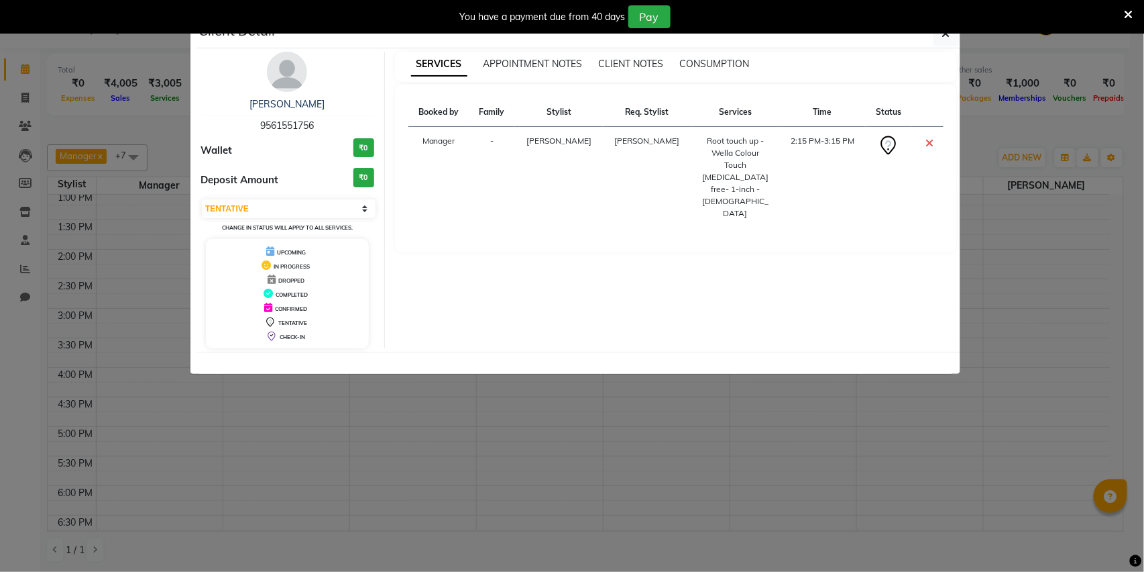
click at [232, 124] on div "Durga Khaivansara 9561551756" at bounding box center [288, 115] width 174 height 36
drag, startPoint x: 321, startPoint y: 123, endPoint x: 244, endPoint y: 114, distance: 77.0
click at [255, 126] on div "Durga Khaivansara 9561551756" at bounding box center [288, 115] width 174 height 36
drag, startPoint x: 246, startPoint y: 113, endPoint x: 195, endPoint y: 110, distance: 51.1
click at [195, 110] on ngb-modal-window "Client Detail Durga Khaivansara 9561551756 Wallet ₹0 Deposit Amount ₹0 Select C…" at bounding box center [572, 286] width 1144 height 572
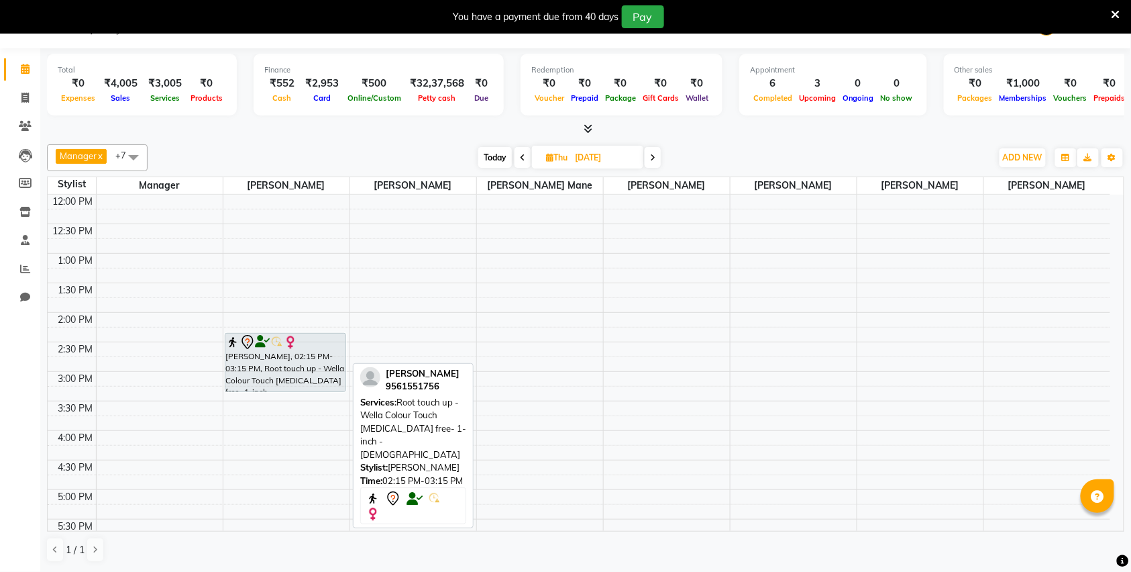
scroll to position [233, 0]
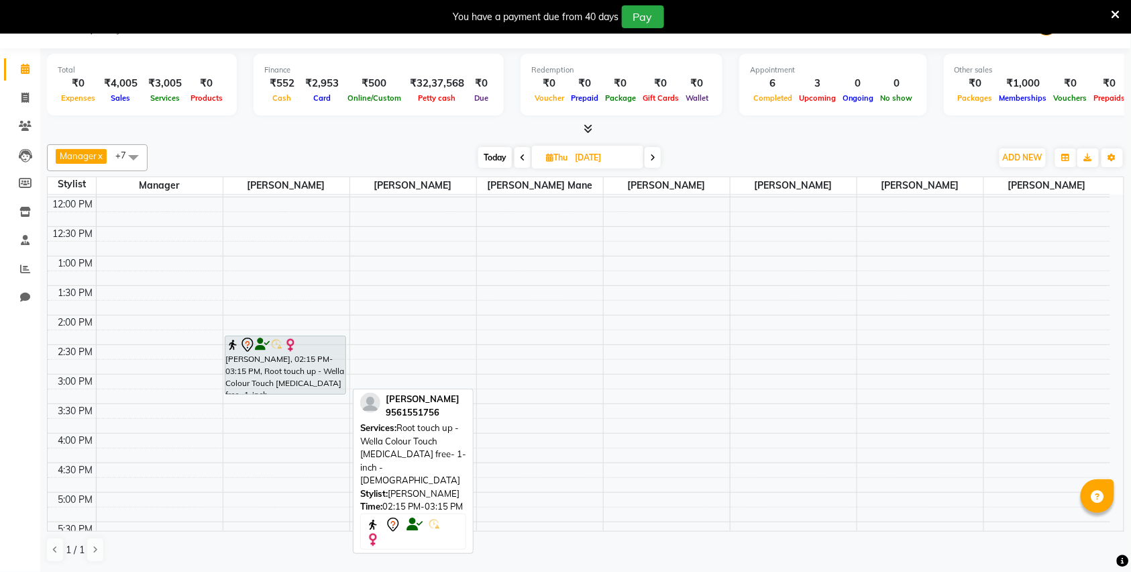
click at [270, 366] on div "[PERSON_NAME], 02:15 PM-03:15 PM, Root touch up - Wella Colour Touch [MEDICAL_D…" at bounding box center [285, 365] width 120 height 58
select select "7"
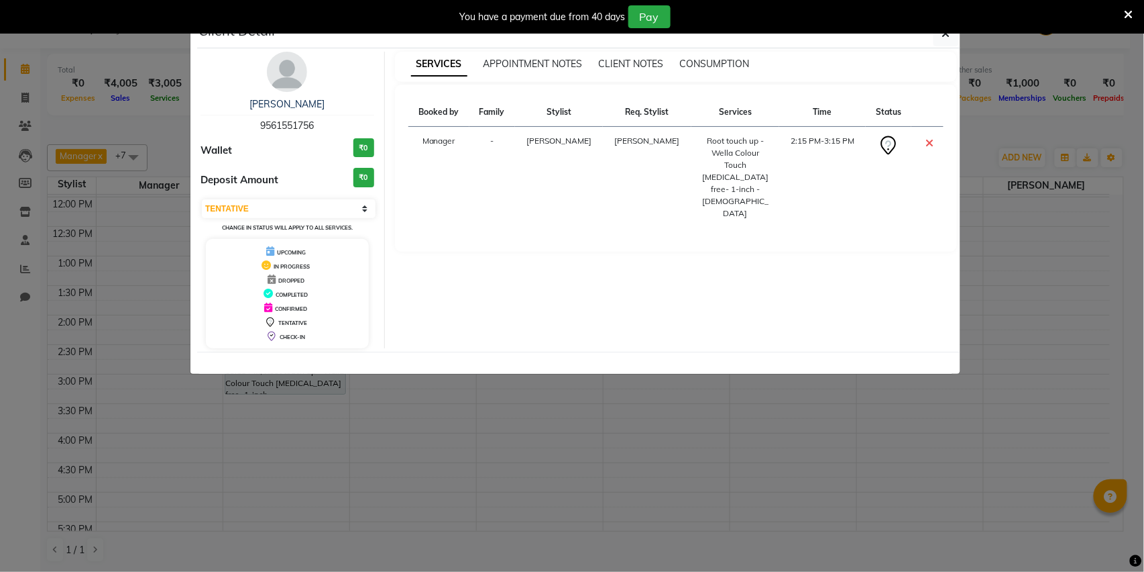
click at [270, 366] on ngb-modal-window "Client Detail Durga Khaivansara 9561551756 Wallet ₹0 Deposit Amount ₹0 Select C…" at bounding box center [572, 286] width 1144 height 572
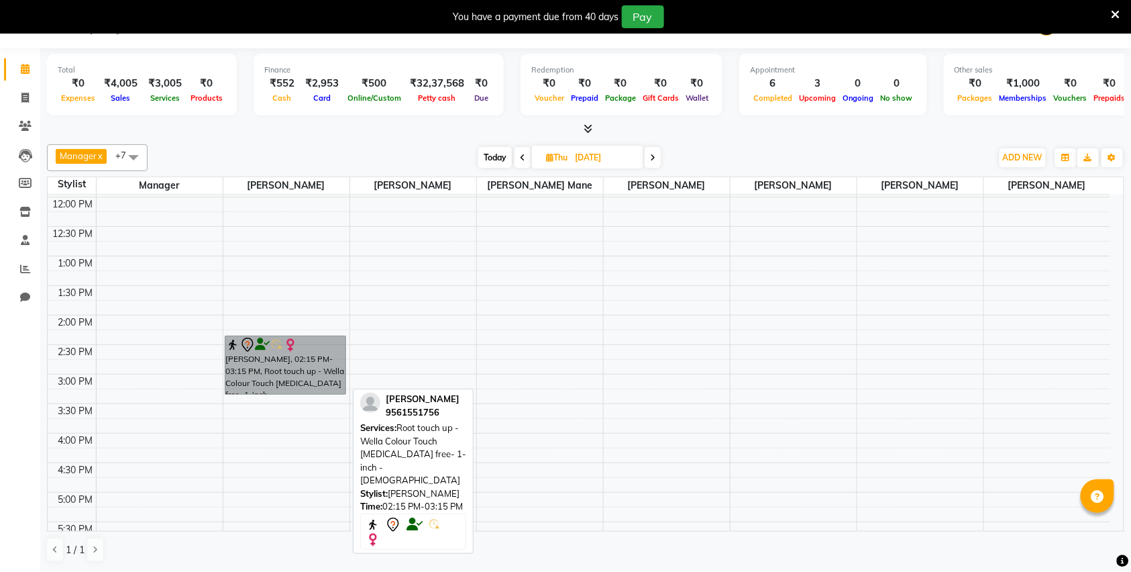
click at [268, 366] on link "[PERSON_NAME], 02:15 PM-03:15 PM, Root touch up - Wella Colour Touch [MEDICAL_D…" at bounding box center [285, 364] width 121 height 59
select select "7"
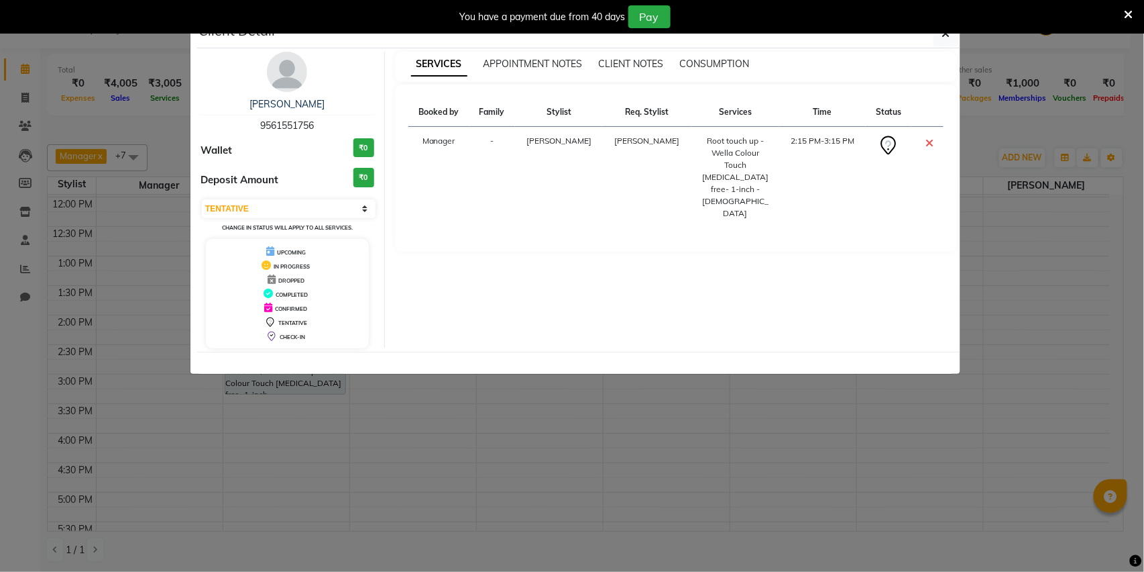
drag, startPoint x: 268, startPoint y: 366, endPoint x: 213, endPoint y: 294, distance: 91.4
click at [213, 294] on div "COMPLETED" at bounding box center [287, 293] width 152 height 14
drag, startPoint x: 0, startPoint y: 350, endPoint x: 103, endPoint y: 298, distance: 114.9
click at [15, 350] on ngb-modal-window "Client Detail Durga Khaivansara 9561551756 Wallet ₹0 Deposit Amount ₹0 Select C…" at bounding box center [572, 286] width 1144 height 572
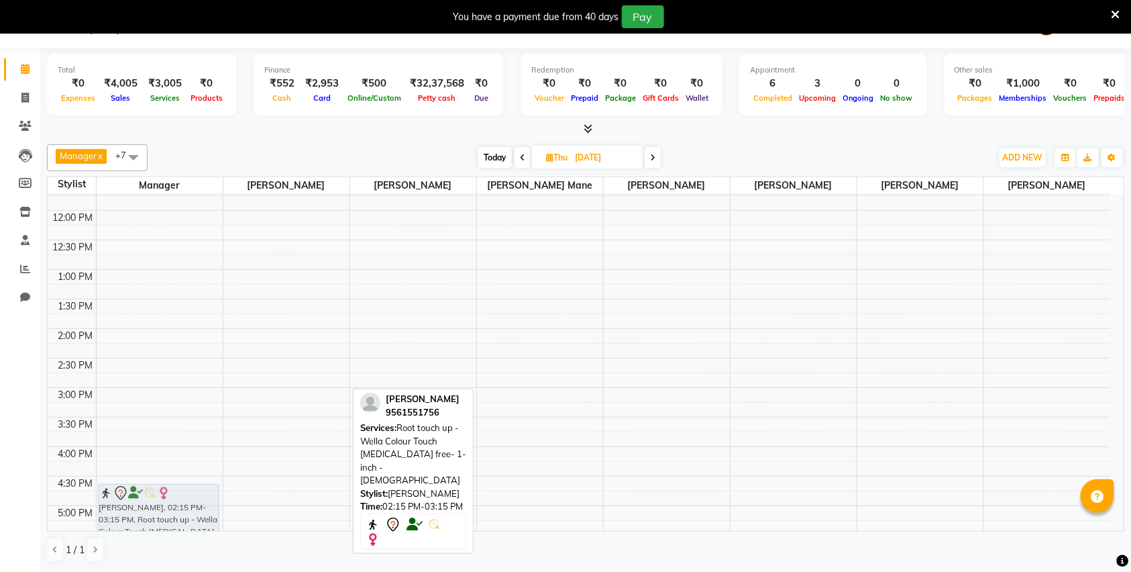
scroll to position [226, 0]
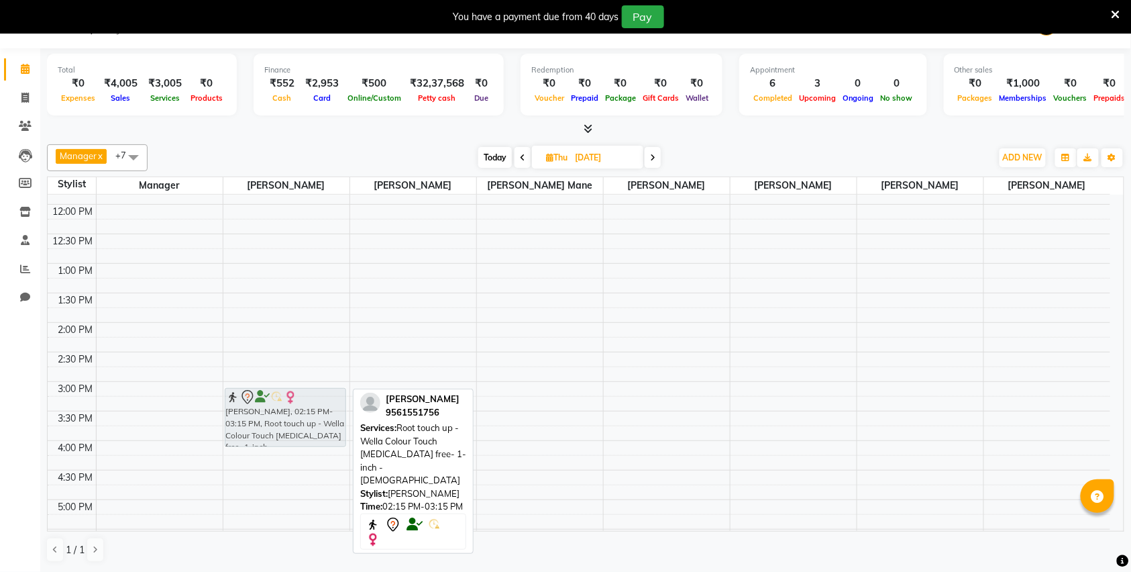
drag, startPoint x: 299, startPoint y: 361, endPoint x: 287, endPoint y: 404, distance: 44.6
click at [287, 404] on div "Durga Khaivansara, 02:15 PM-03:15 PM, Root touch up - Wella Colour Touch Ammoni…" at bounding box center [286, 381] width 126 height 826
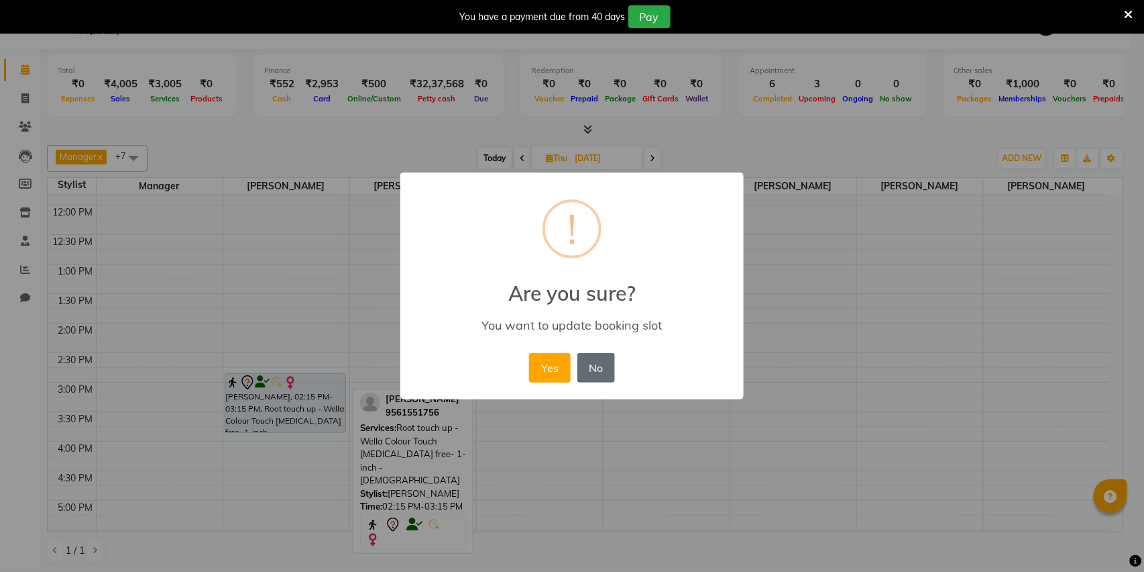
click at [596, 360] on button "No" at bounding box center [597, 368] width 38 height 30
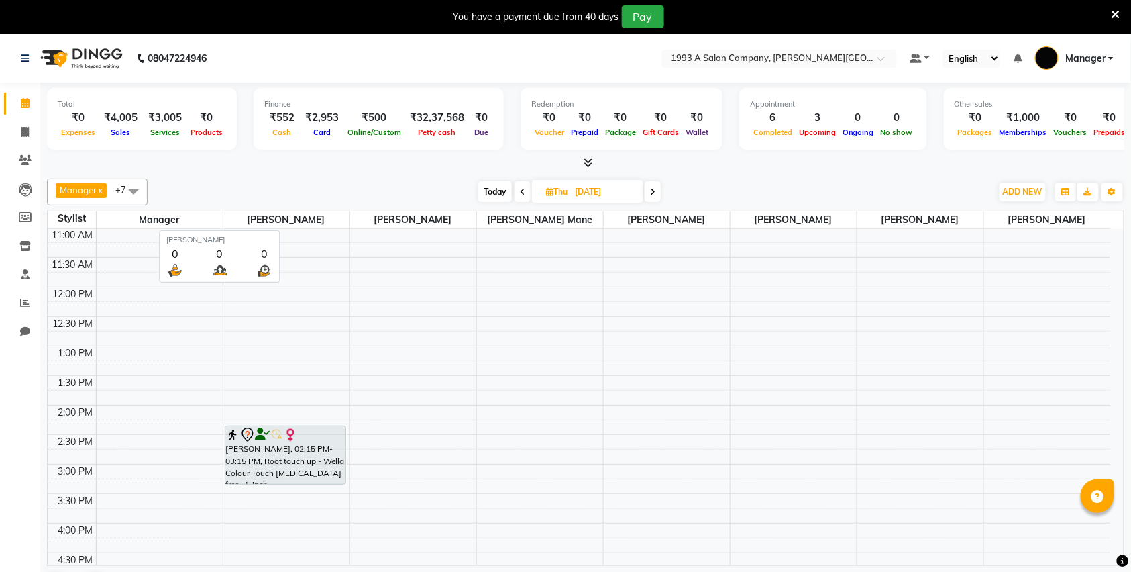
scroll to position [178, 0]
click at [522, 194] on icon at bounding box center [522, 192] width 5 height 8
type input "[DATE]"
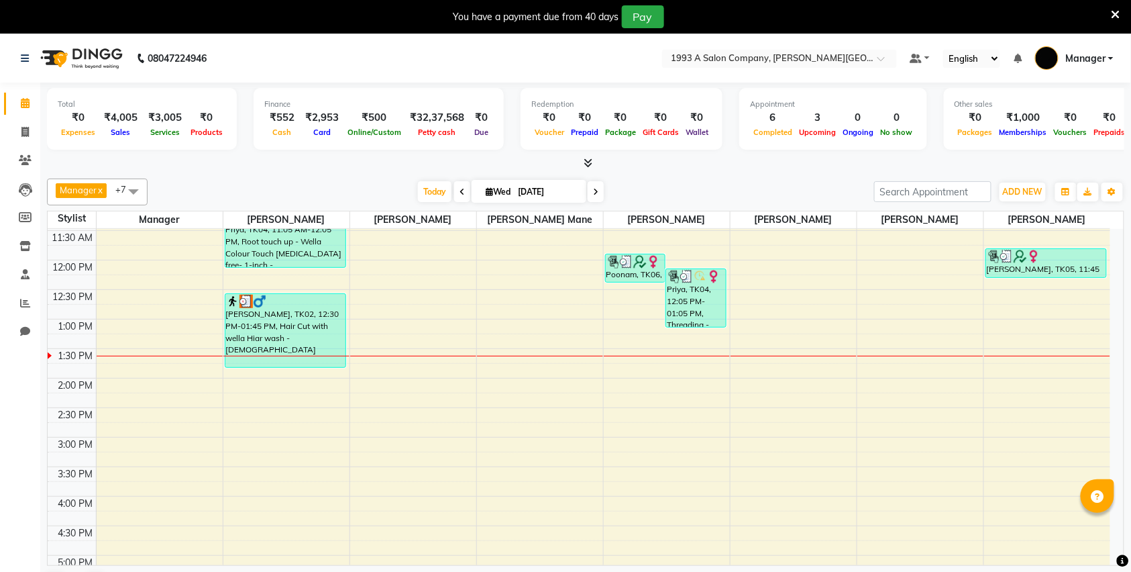
scroll to position [211, 0]
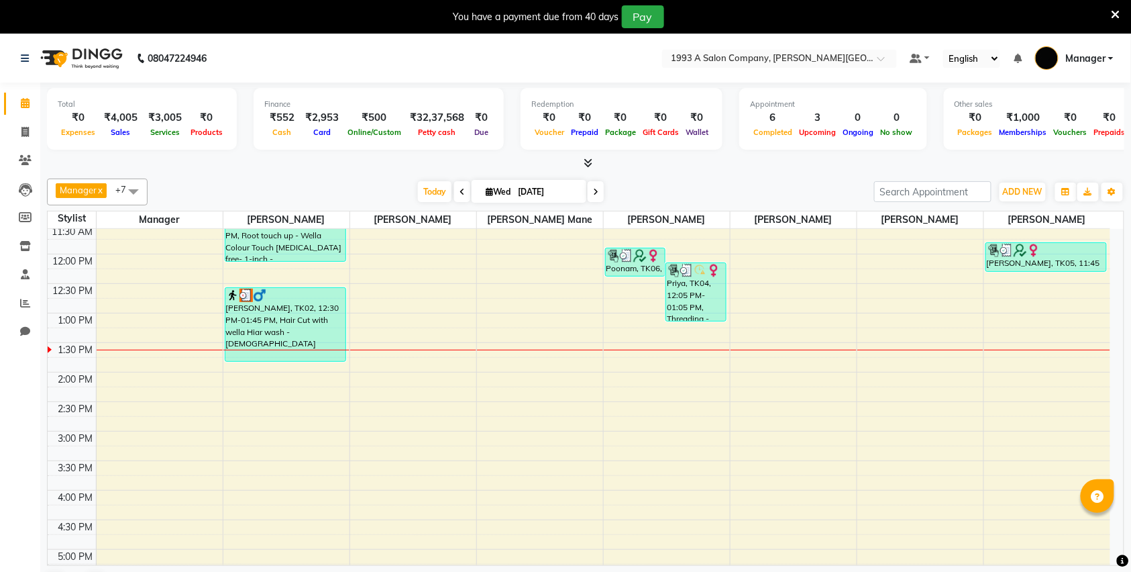
click at [278, 417] on div "8:00 AM 8:30 AM 9:00 AM 9:30 AM 10:00 AM 10:30 AM 11:00 AM 11:30 AM 12:00 PM 12…" at bounding box center [579, 431] width 1063 height 826
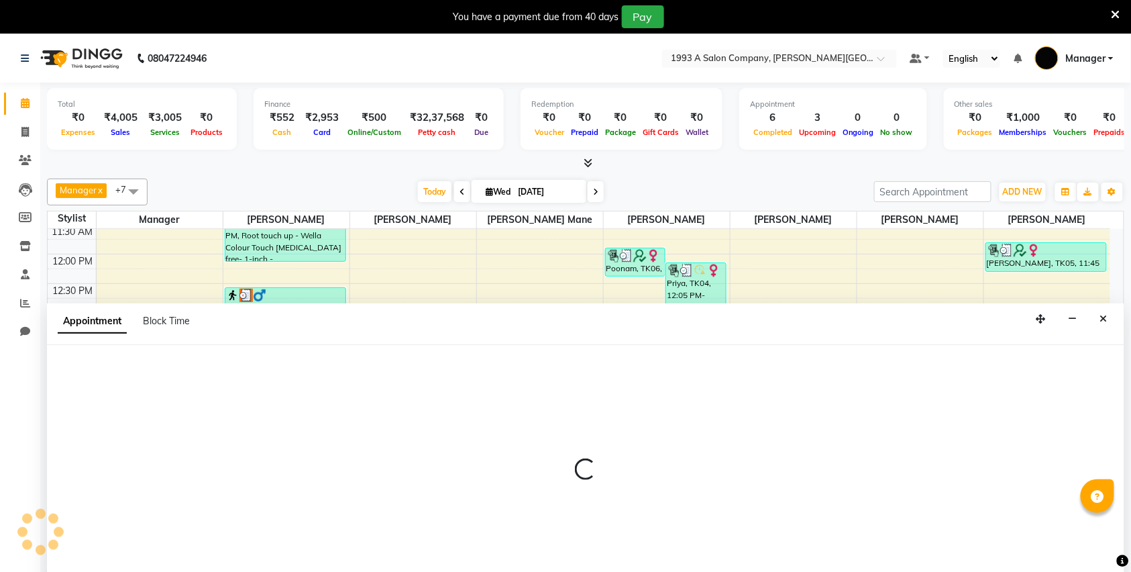
scroll to position [35, 0]
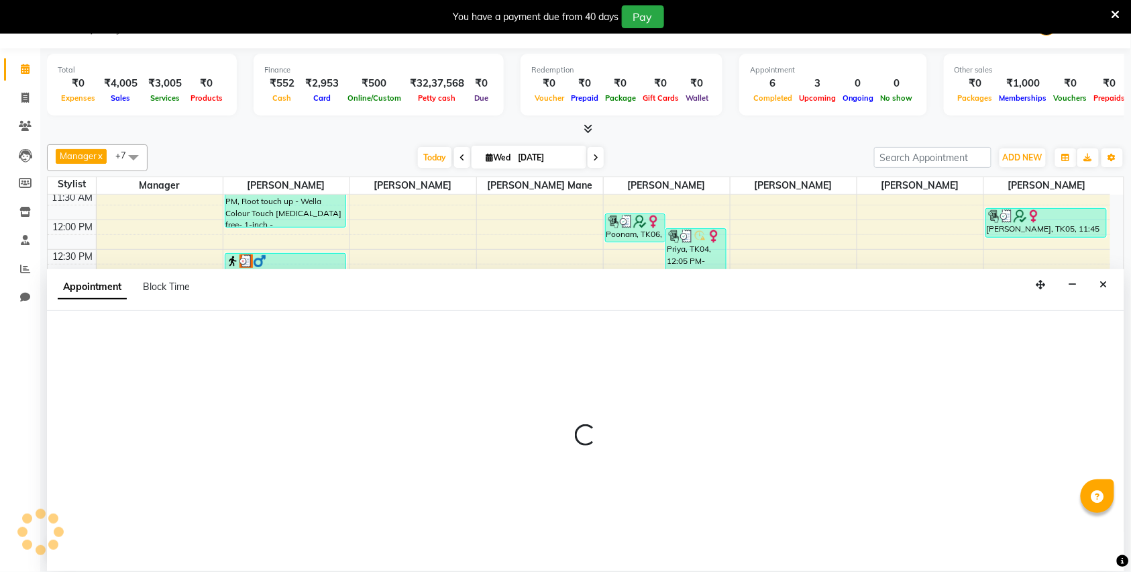
select select "11854"
select select "870"
select select "tentative"
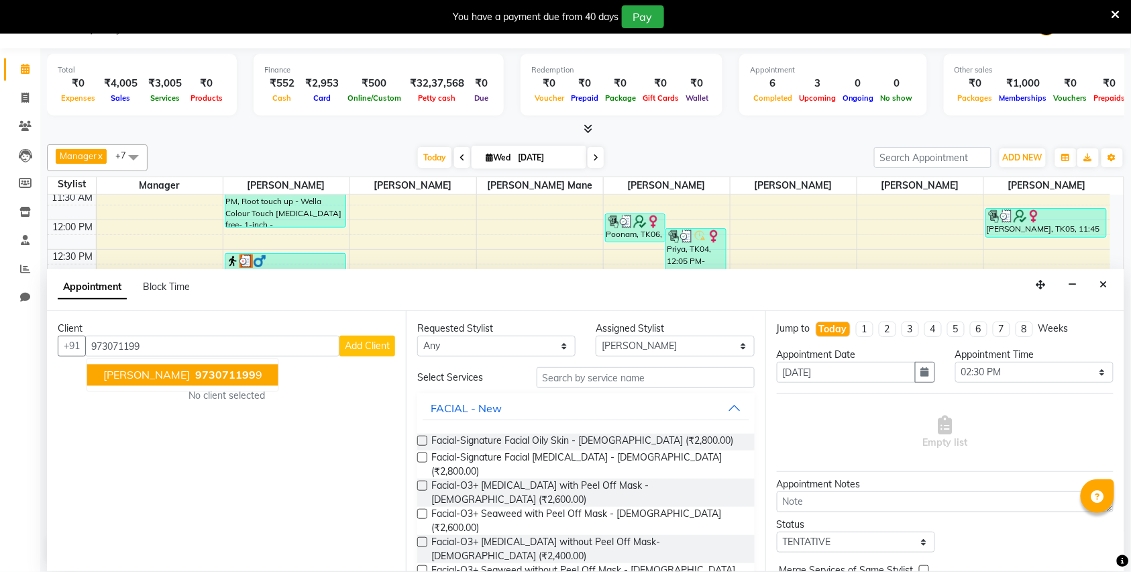
click at [200, 366] on button "sudha pathak 973071199 9" at bounding box center [182, 374] width 191 height 21
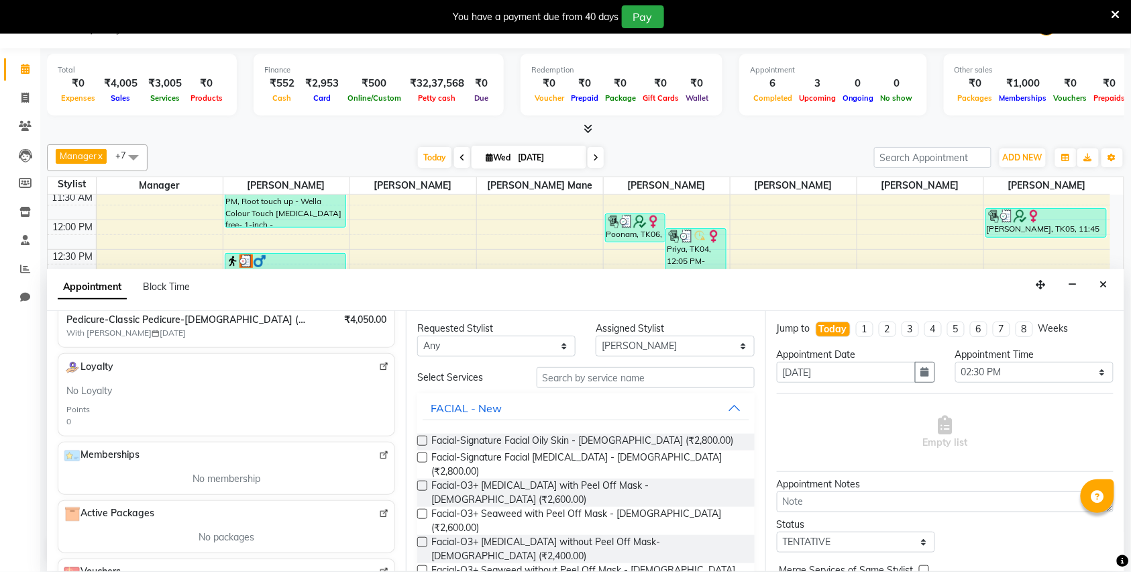
scroll to position [394, 0]
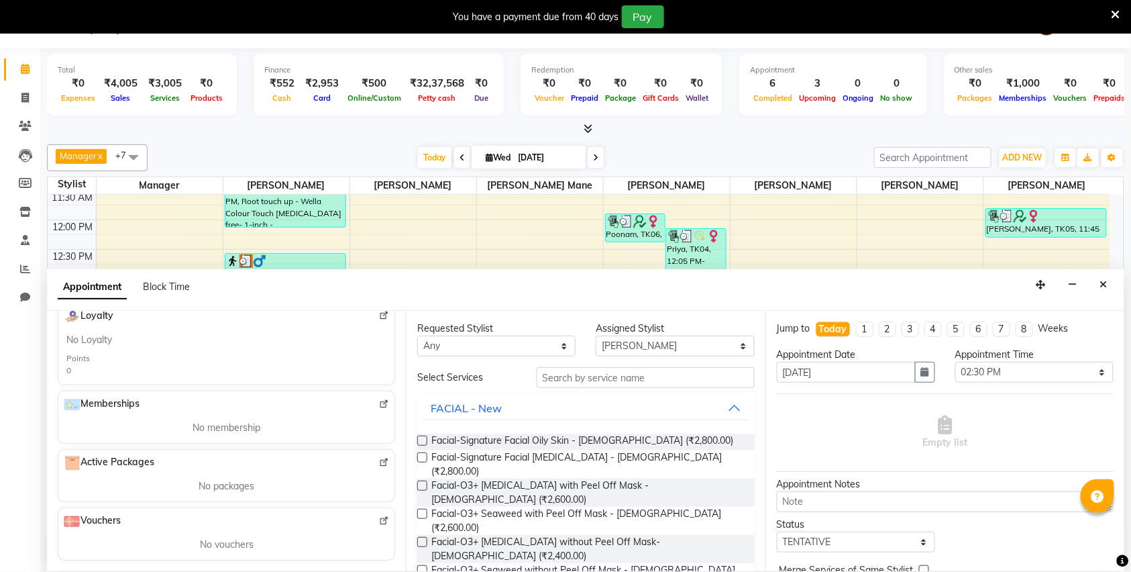
type input "9730711999"
click at [564, 384] on input "text" at bounding box center [646, 377] width 218 height 21
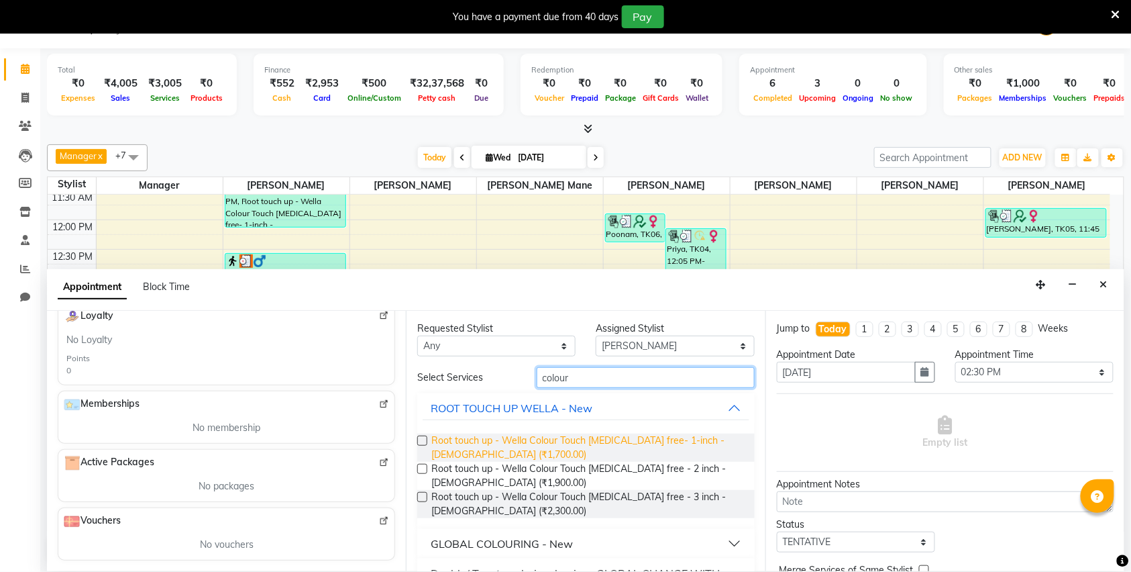
type input "colour"
click at [478, 451] on span "Root touch up - Wella Colour Touch Ammonia free- 1-inch - Female (₹1,700.00)" at bounding box center [587, 447] width 312 height 28
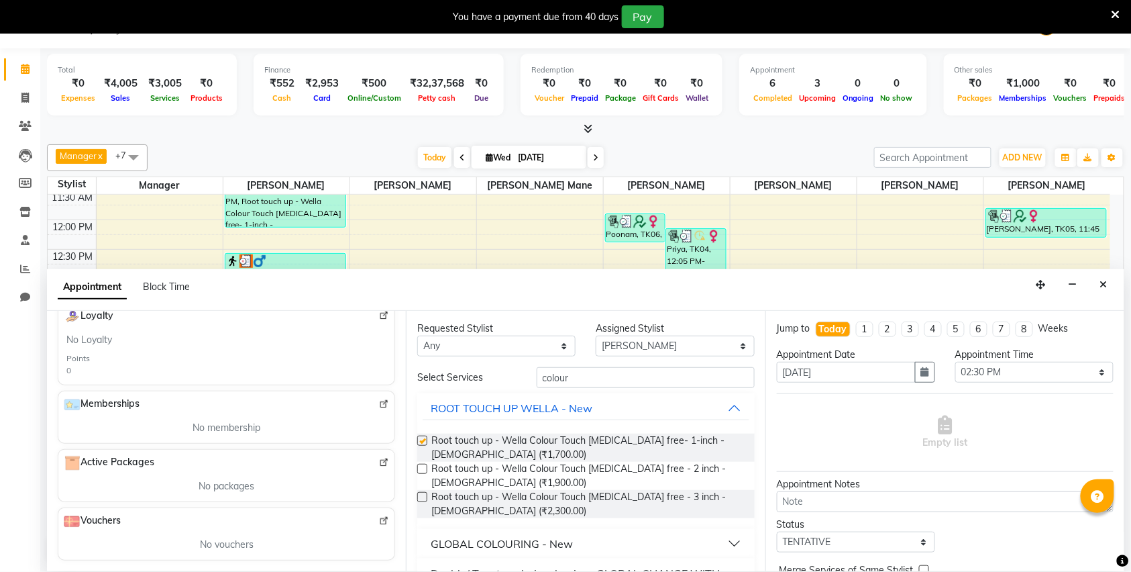
checkbox input "false"
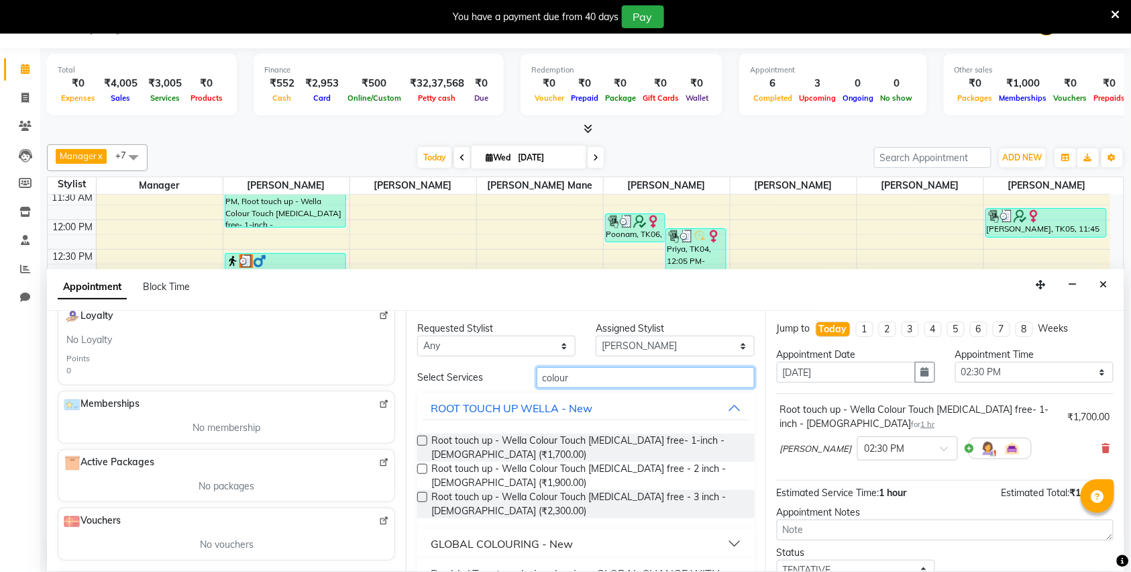
click at [591, 382] on input "colour" at bounding box center [646, 377] width 218 height 21
click at [582, 377] on input "colour" at bounding box center [646, 377] width 218 height 21
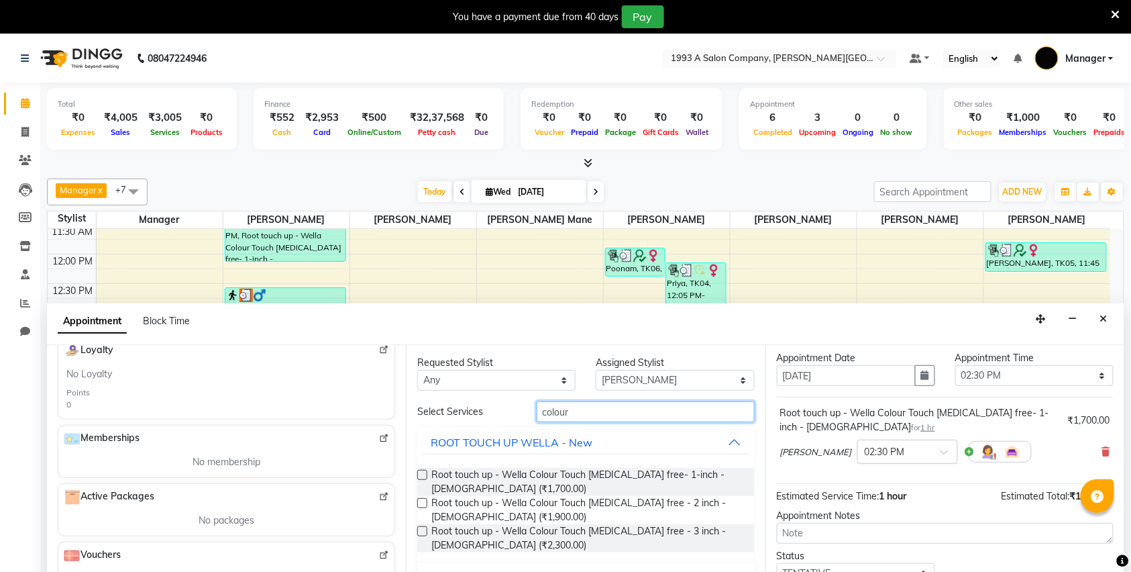
scroll to position [0, 0]
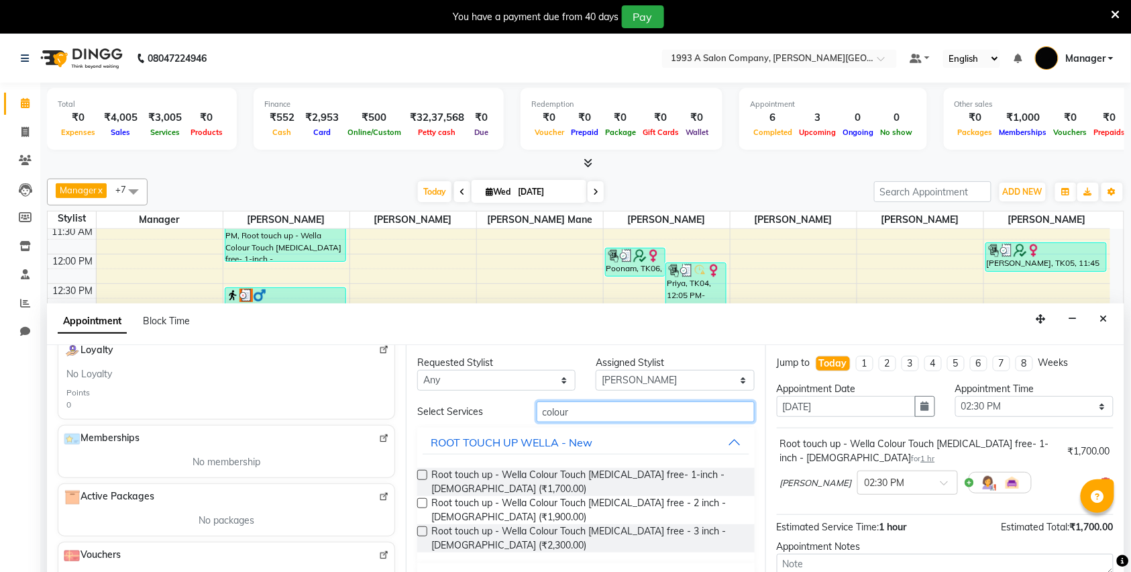
click at [588, 408] on input "colour" at bounding box center [646, 411] width 218 height 21
type input "c"
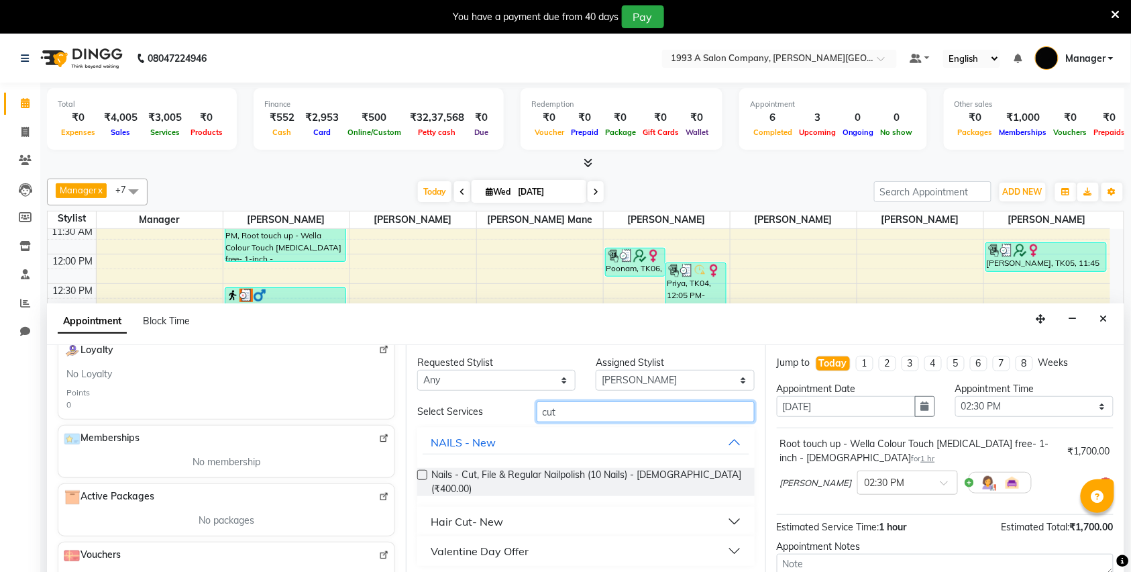
scroll to position [35, 0]
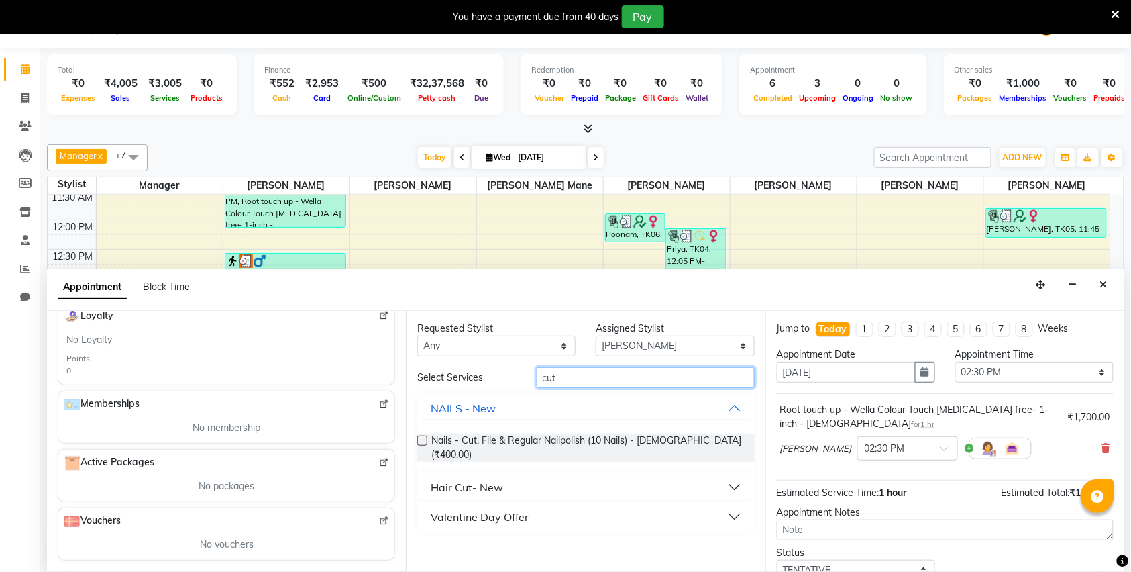
type input "cut"
click at [472, 479] on div "Hair Cut- New" at bounding box center [467, 487] width 72 height 16
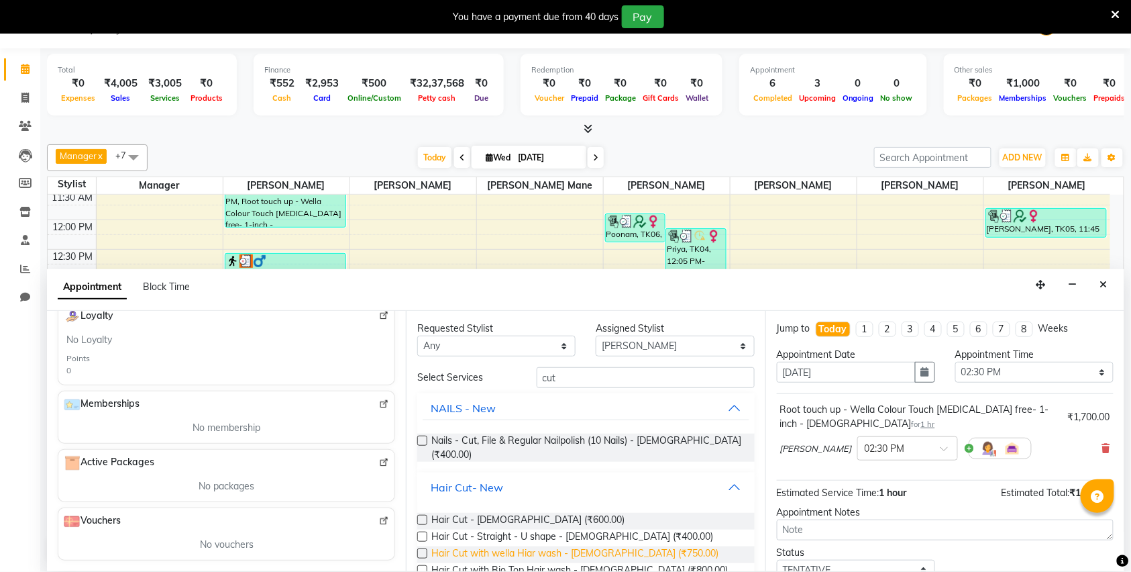
scroll to position [89, 0]
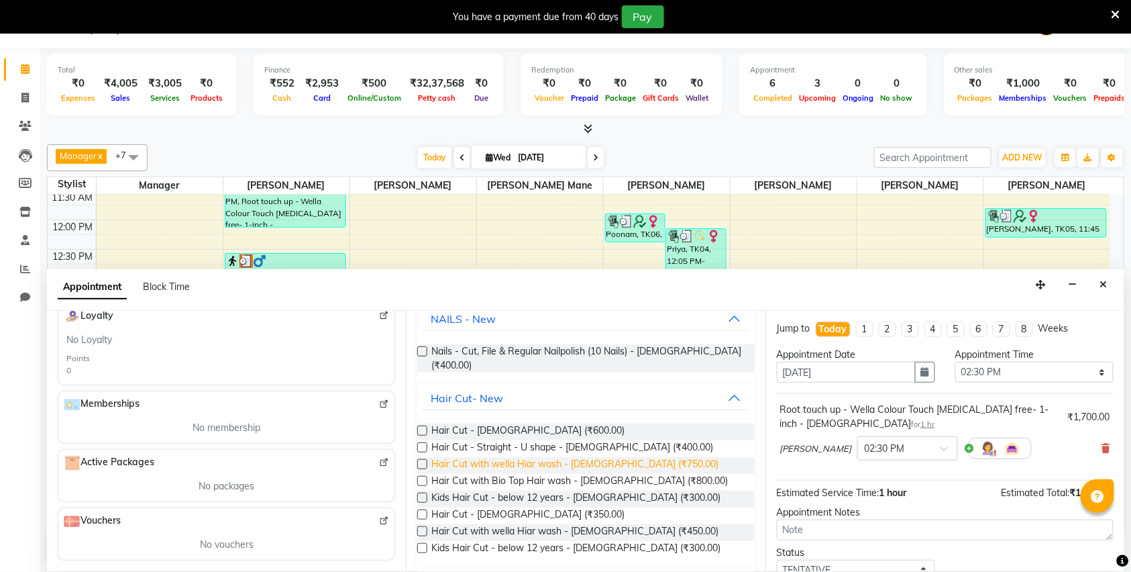
click at [546, 457] on span "Hair Cut with wella Hiar wash - Female (₹750.00)" at bounding box center [574, 465] width 287 height 17
checkbox input "false"
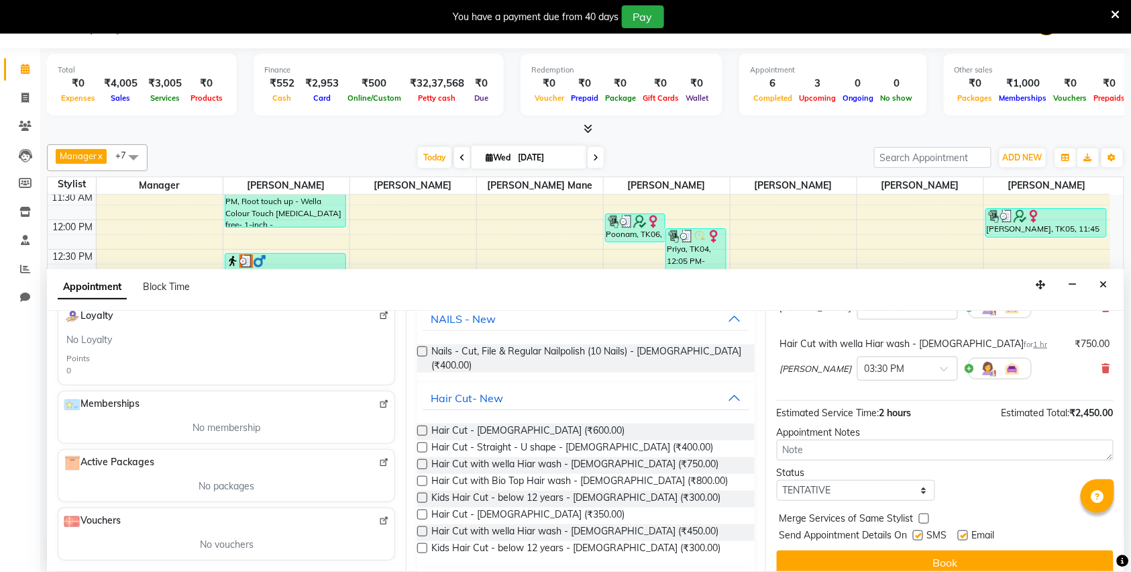
scroll to position [156, 0]
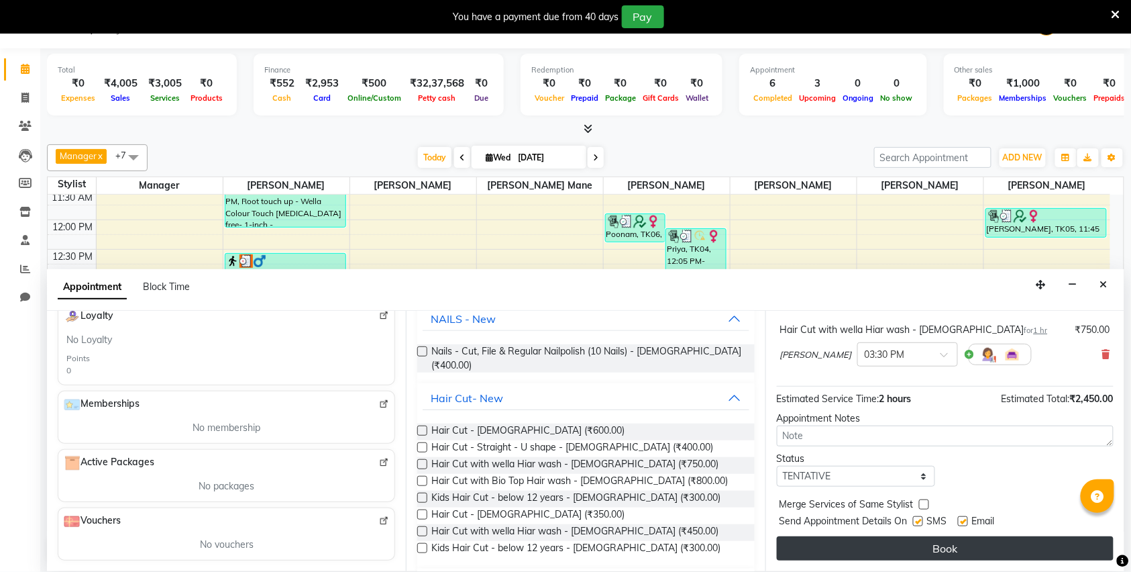
click at [872, 549] on button "Book" at bounding box center [945, 548] width 337 height 24
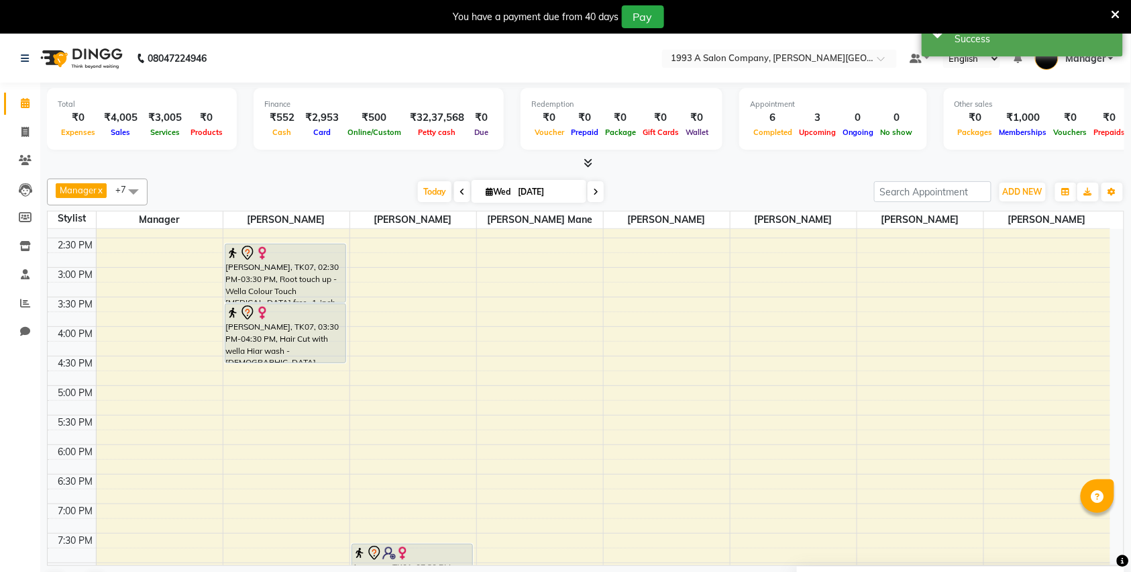
scroll to position [390, 0]
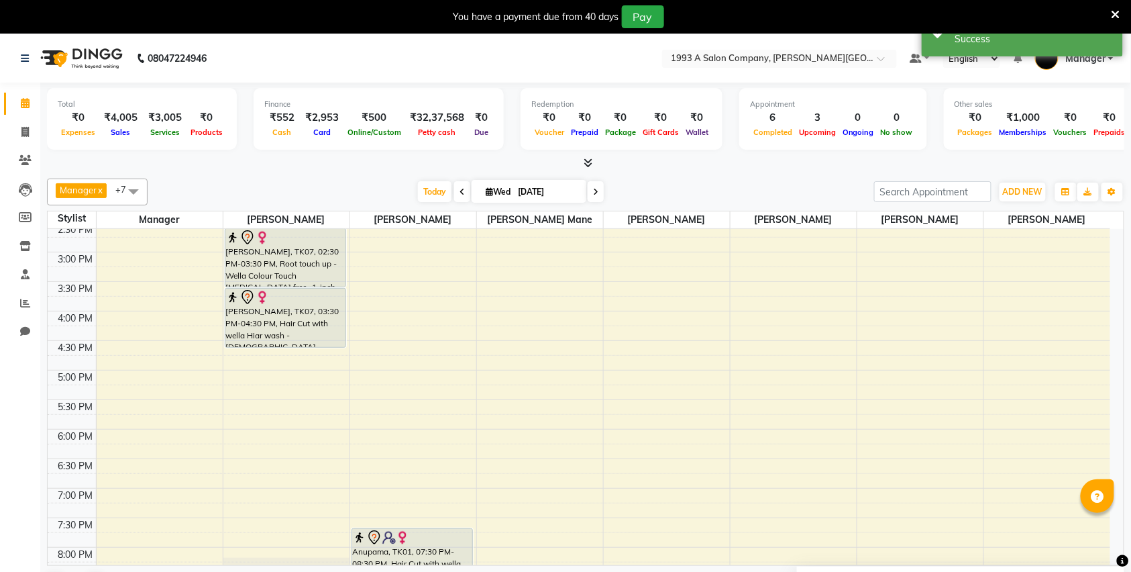
click at [460, 186] on span at bounding box center [462, 191] width 16 height 21
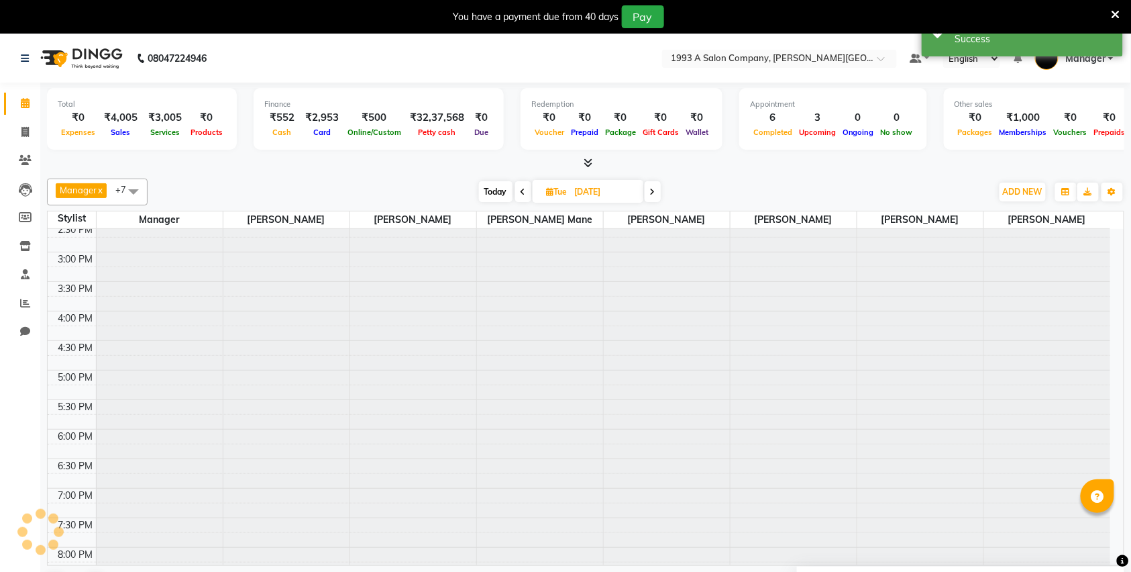
scroll to position [301, 0]
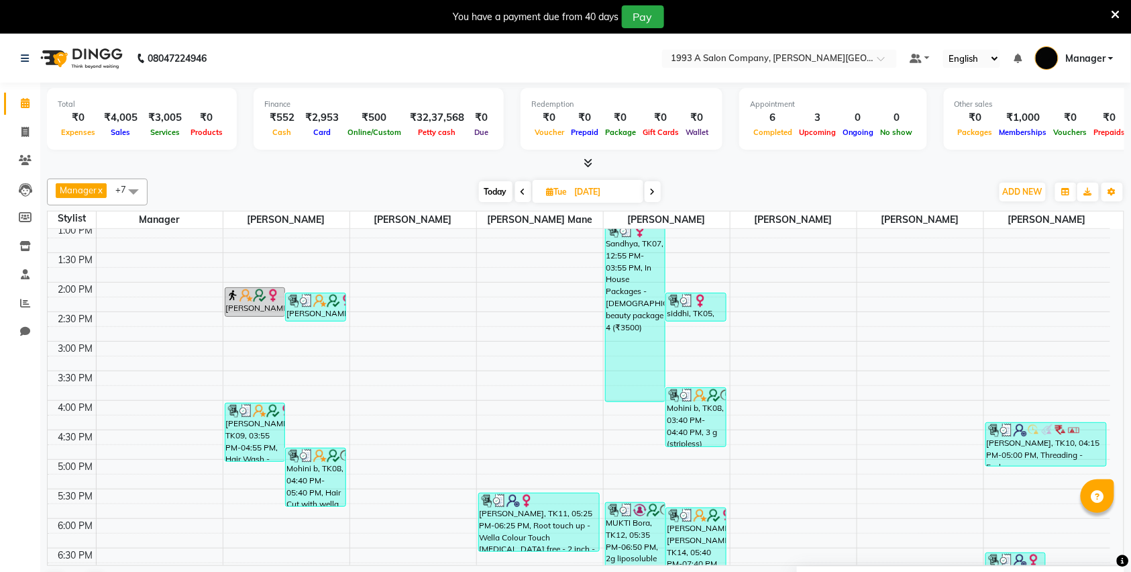
click at [651, 193] on icon at bounding box center [652, 192] width 5 height 8
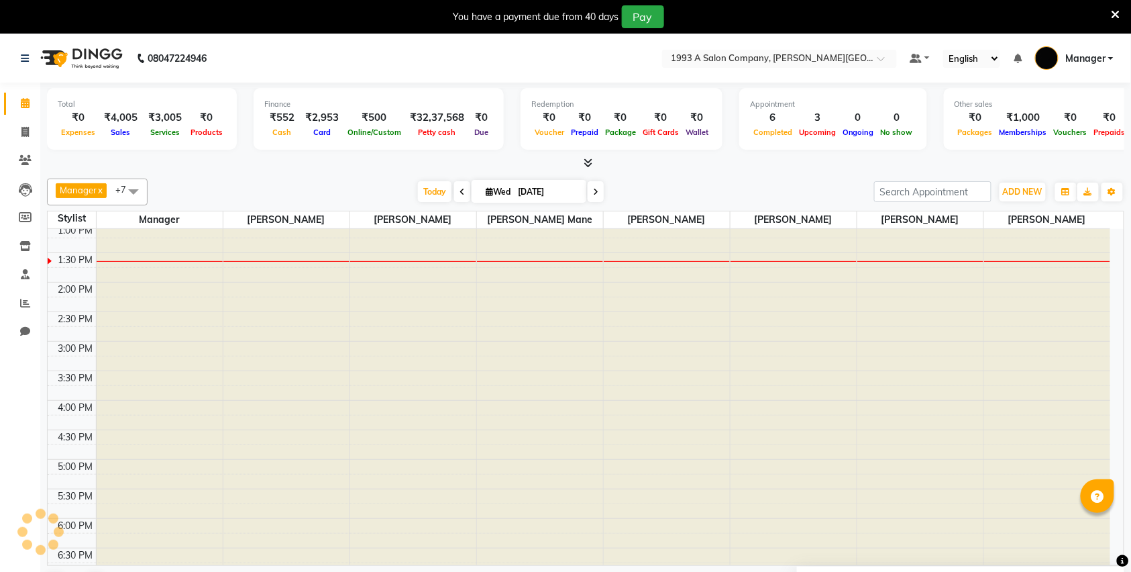
scroll to position [0, 0]
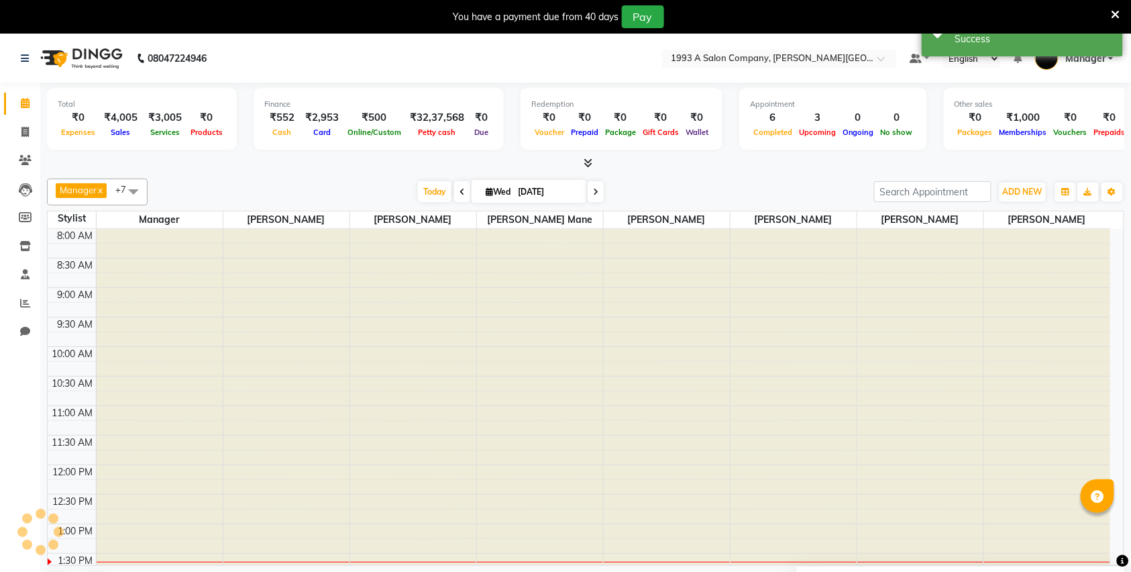
click at [651, 191] on div "Today Wed 03-09-2025" at bounding box center [510, 192] width 713 height 20
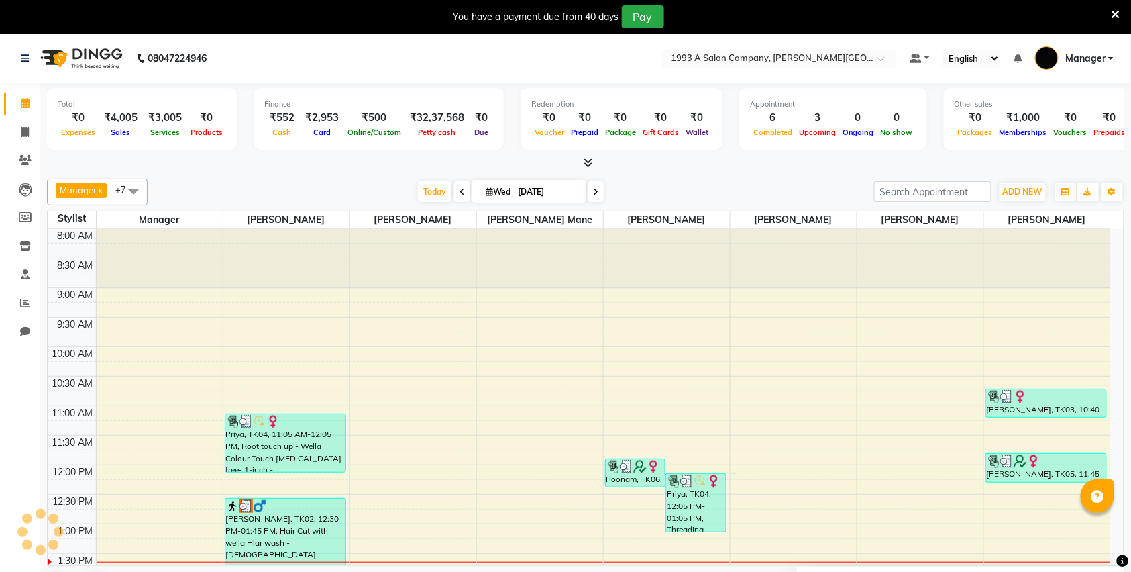
scroll to position [299, 0]
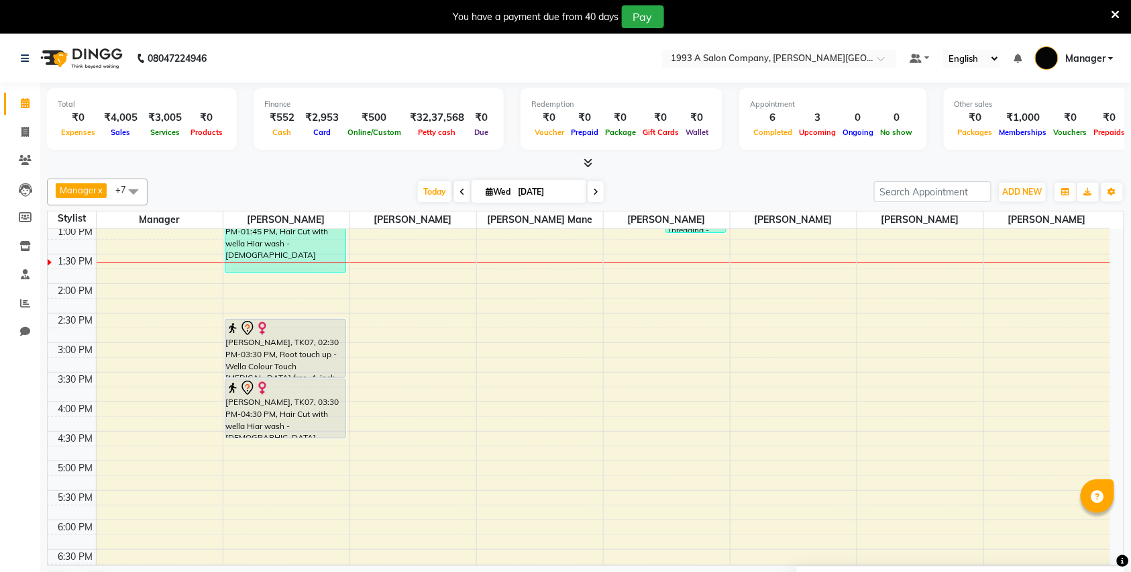
click at [594, 195] on span at bounding box center [596, 191] width 16 height 21
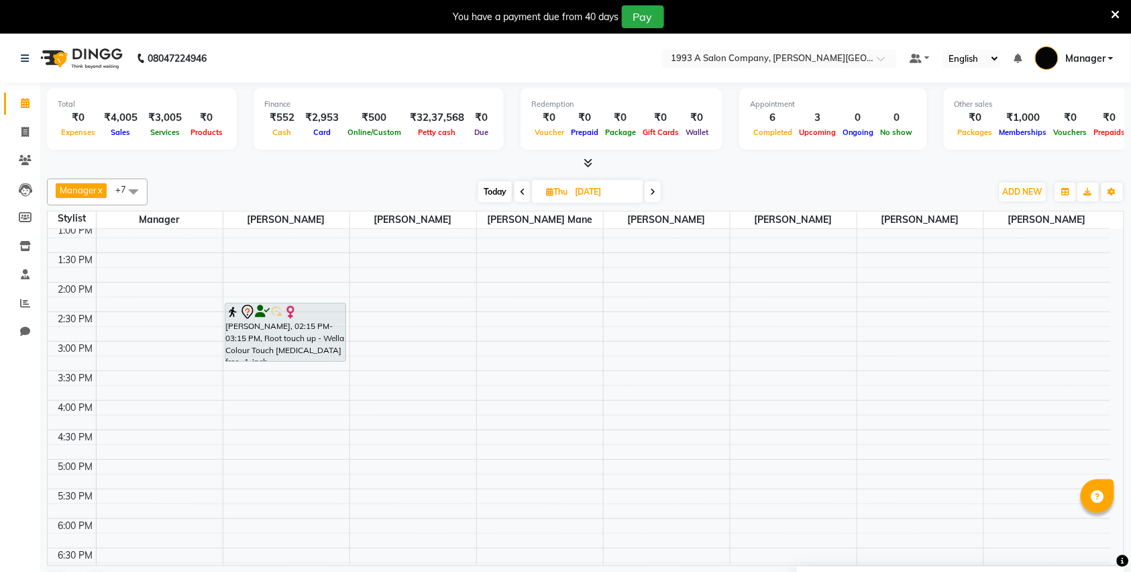
scroll to position [35, 0]
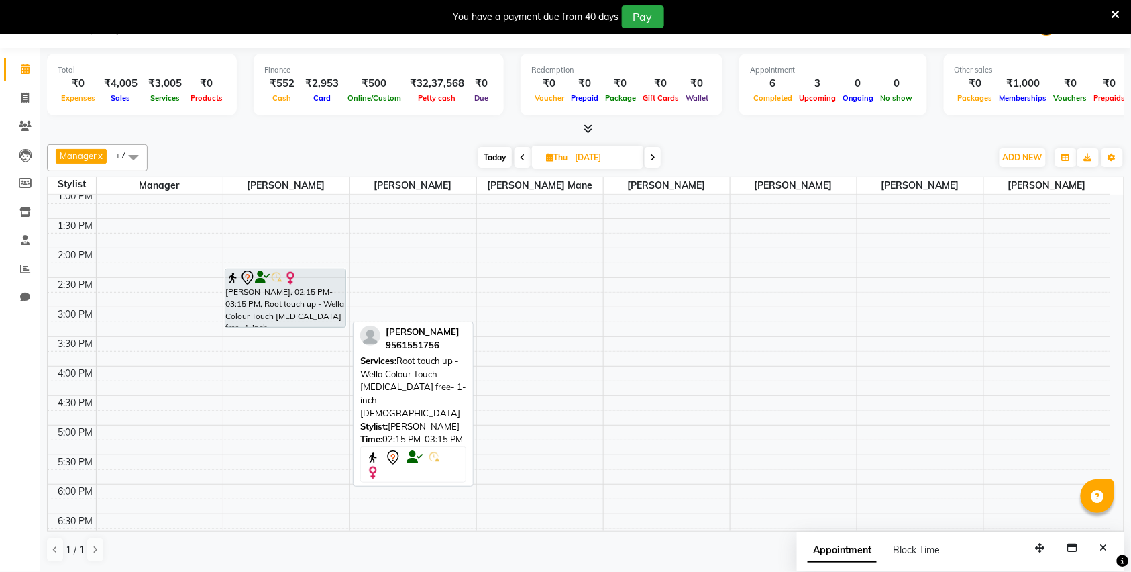
click at [279, 306] on div "[PERSON_NAME], 02:15 PM-03:15 PM, Root touch up - Wella Colour Touch [MEDICAL_D…" at bounding box center [285, 298] width 120 height 58
click at [288, 303] on div "[PERSON_NAME], 02:15 PM-03:15 PM, Root touch up - Wella Colour Touch [MEDICAL_D…" at bounding box center [286, 307] width 126 height 826
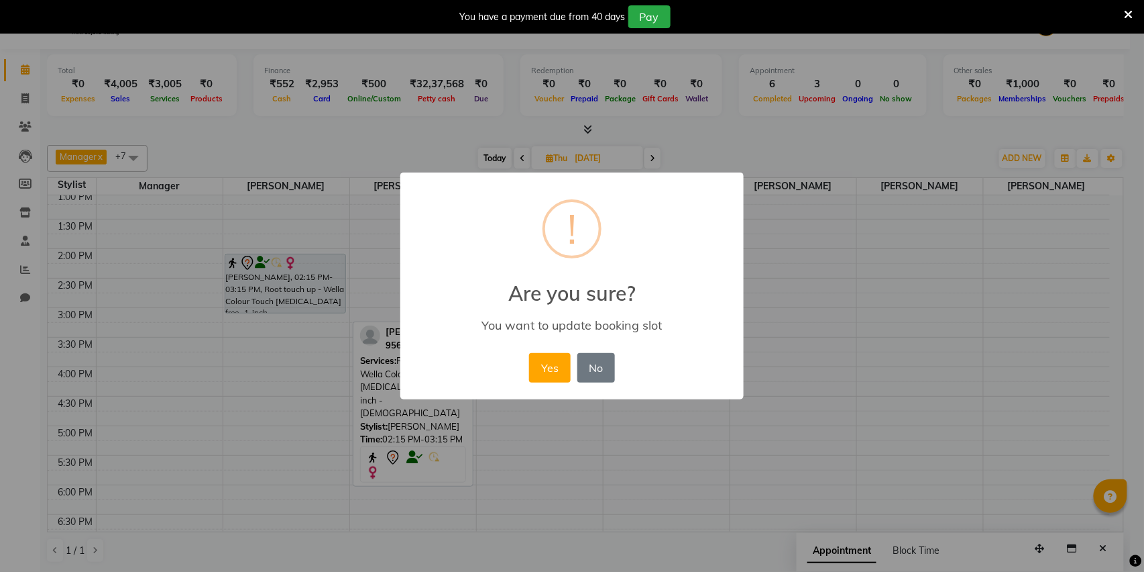
click at [404, 440] on div "× ! Are you sure? You want to update booking slot Yes No No" at bounding box center [572, 286] width 1144 height 572
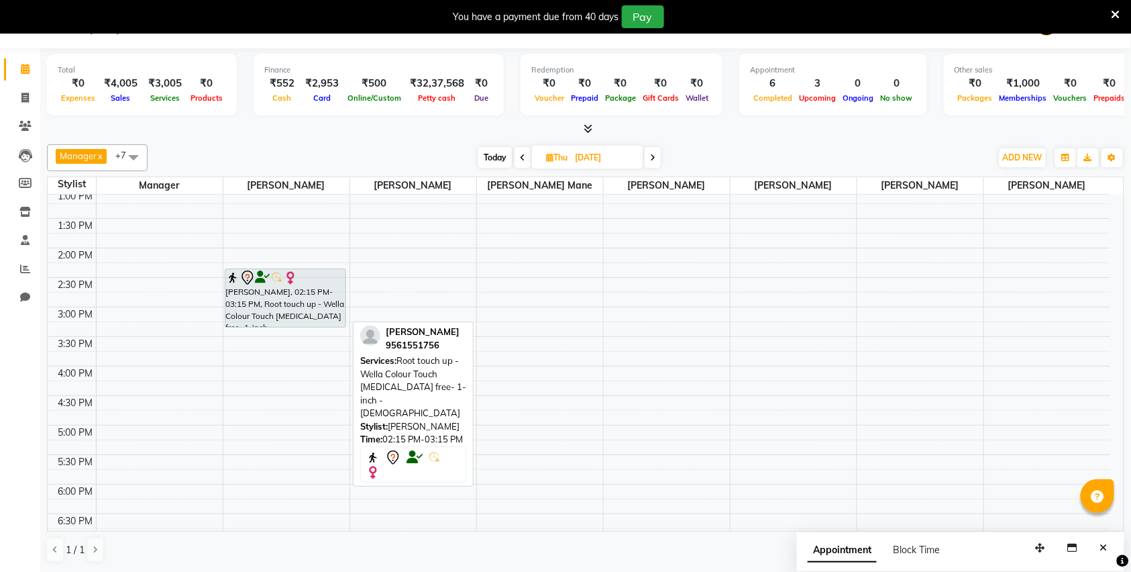
click at [404, 439] on div "Time: 02:15 PM-03:15 PM" at bounding box center [413, 439] width 106 height 13
drag, startPoint x: 386, startPoint y: 360, endPoint x: 437, endPoint y: 365, distance: 51.2
click at [437, 352] on div "9561551756" at bounding box center [423, 345] width 74 height 13
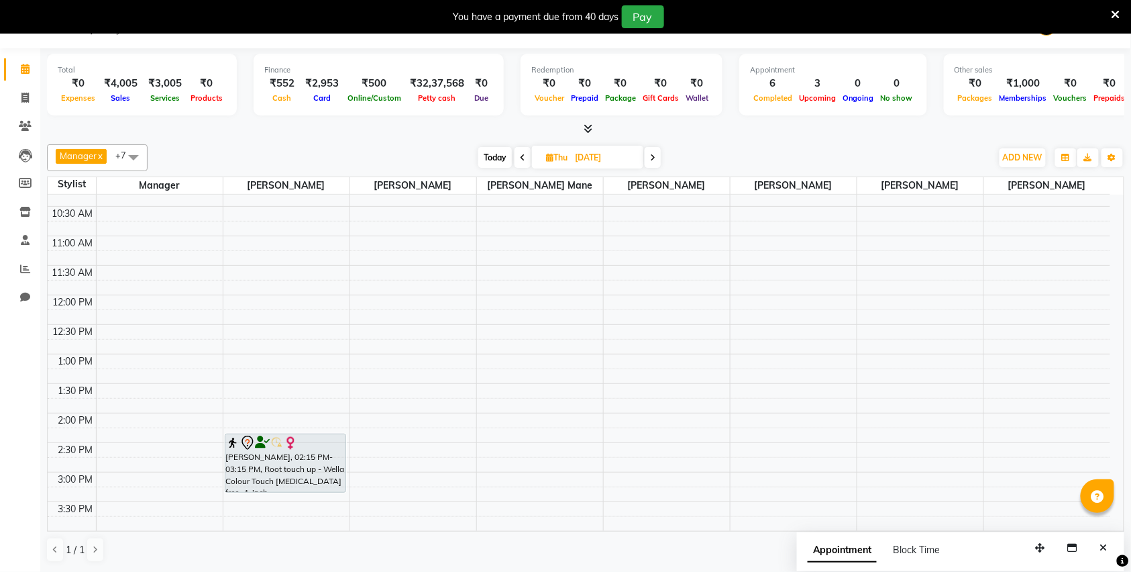
scroll to position [121, 0]
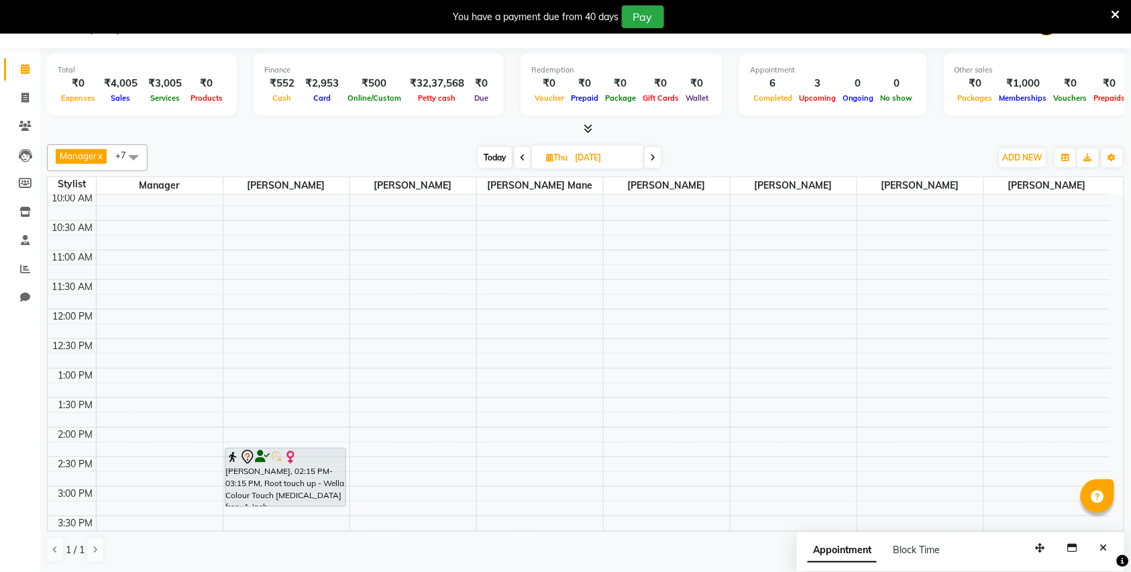
click at [522, 164] on span at bounding box center [523, 157] width 16 height 21
type input "[DATE]"
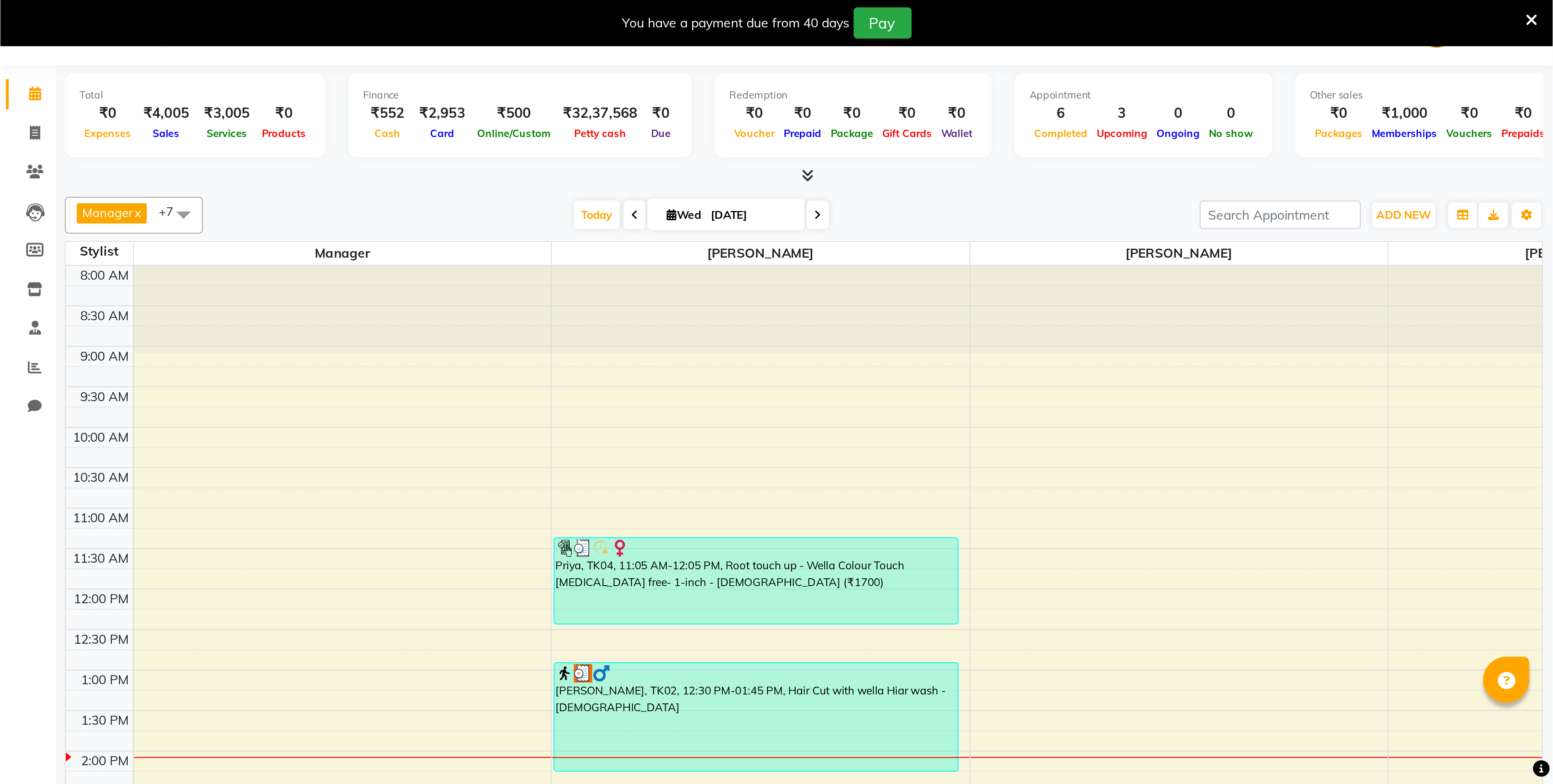
scroll to position [0, 0]
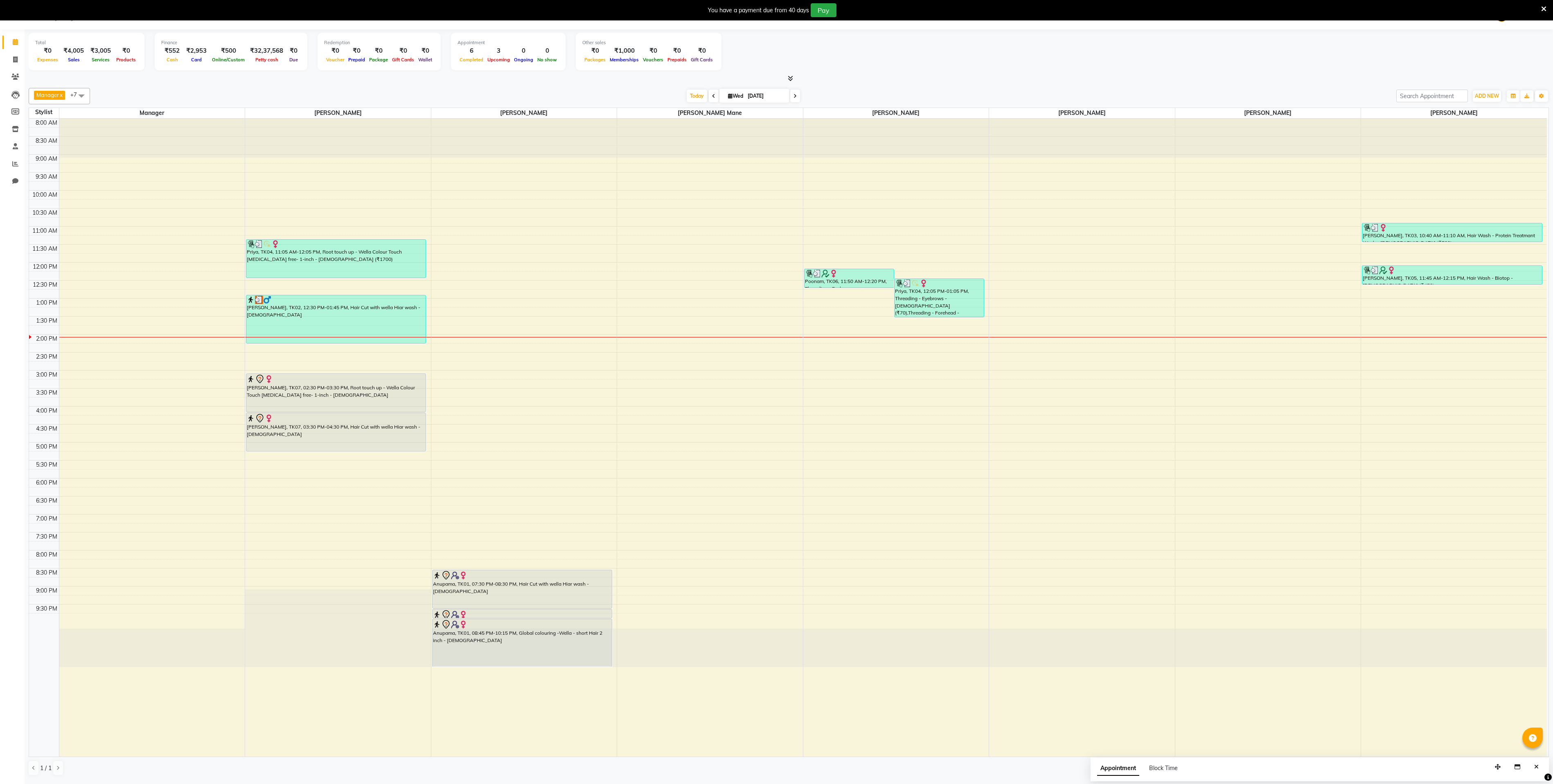
click at [689, 71] on div "Total ₹0 Expenses ₹4,005 Sales ₹3,005 Services ₹0 Products Finance ₹552 Cash ₹2…" at bounding box center [789, 53] width 1520 height 40
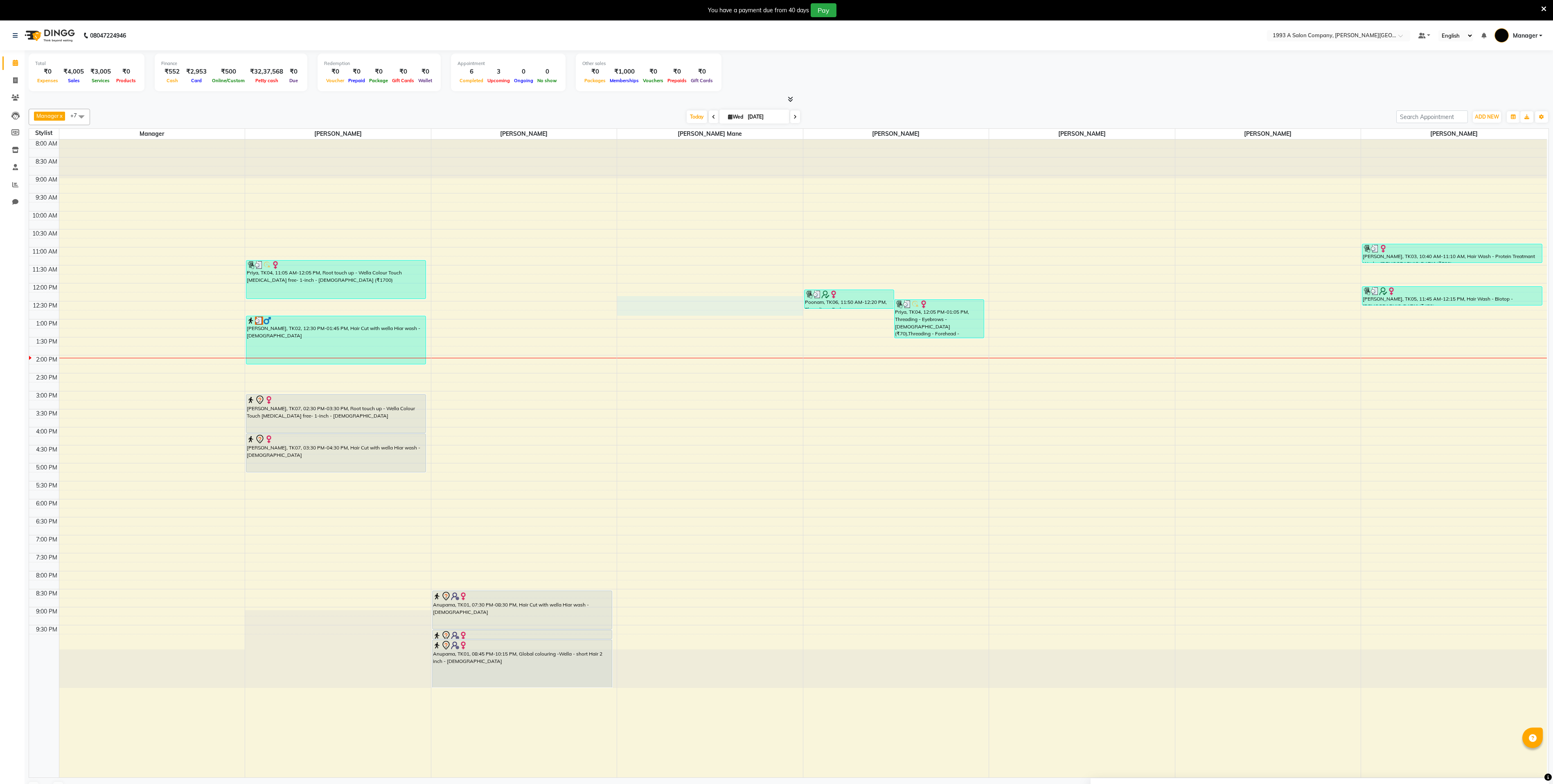
click at [689, 310] on div "8:00 AM 8:30 AM 9:00 AM 9:30 AM 10:00 AM 10:30 AM 11:00 AM 11:30 AM 12:00 PM 12…" at bounding box center [788, 458] width 1518 height 638
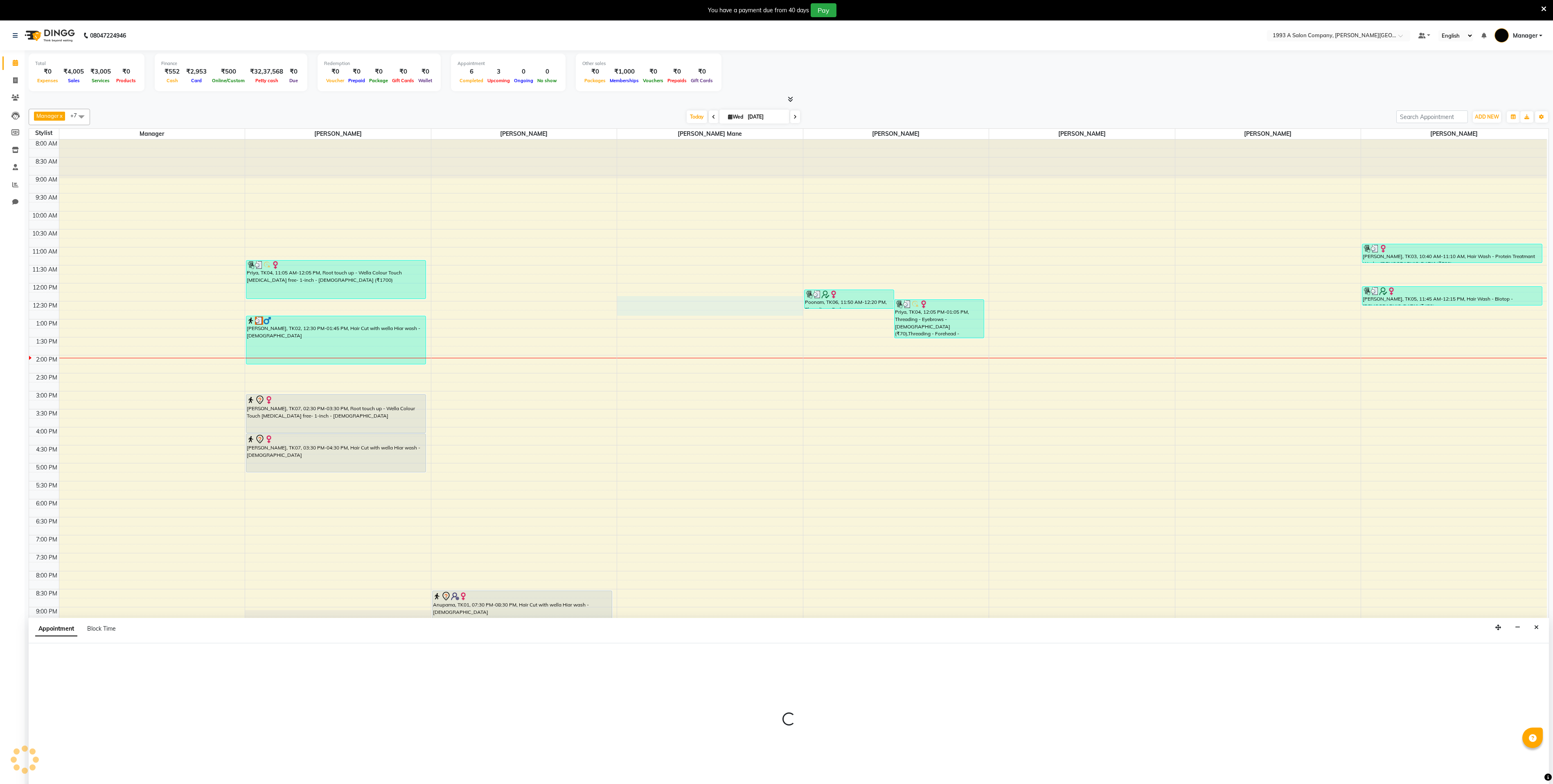
select select "57487"
select select "720"
select select "tentative"
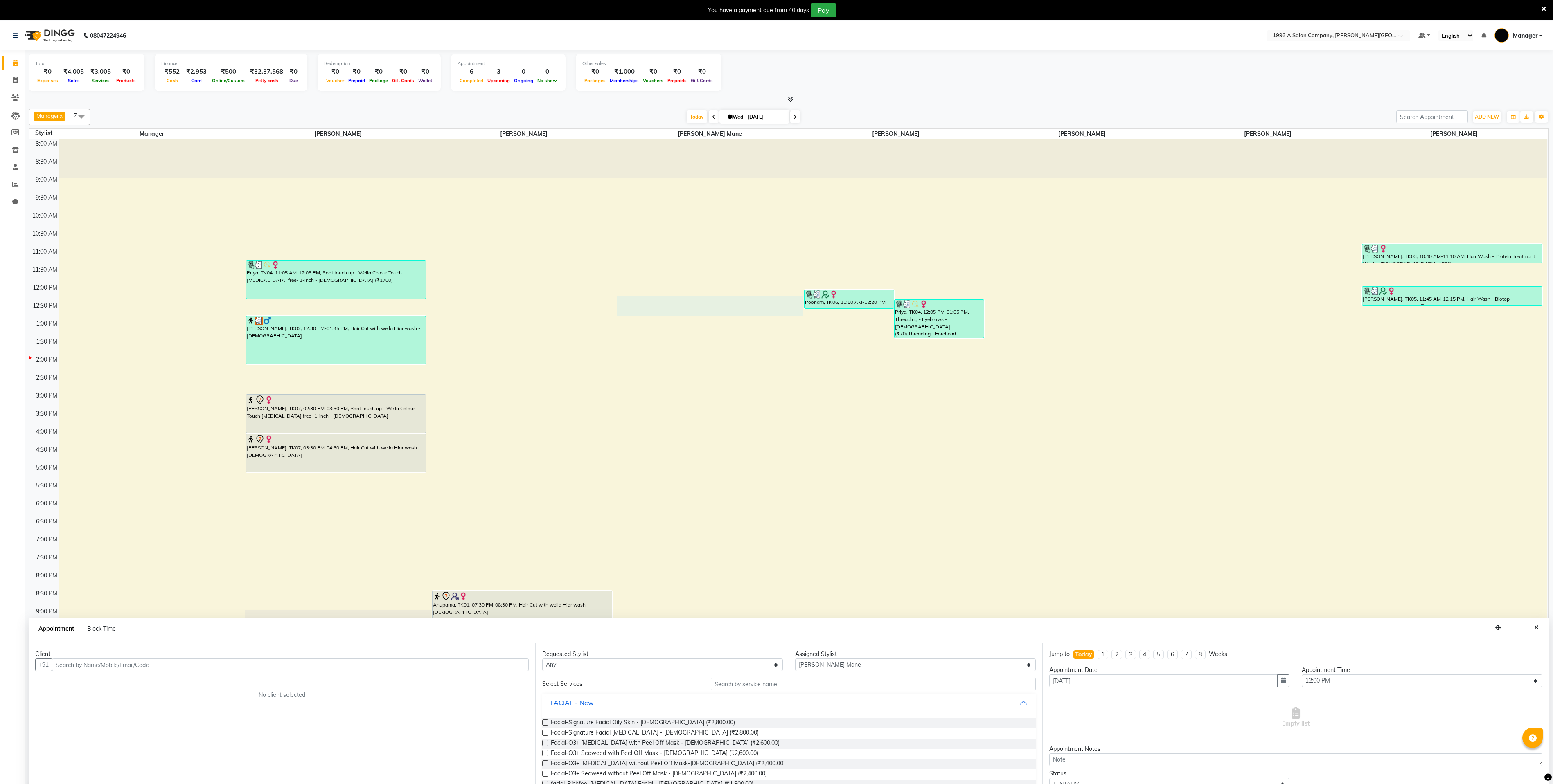
scroll to position [21, 0]
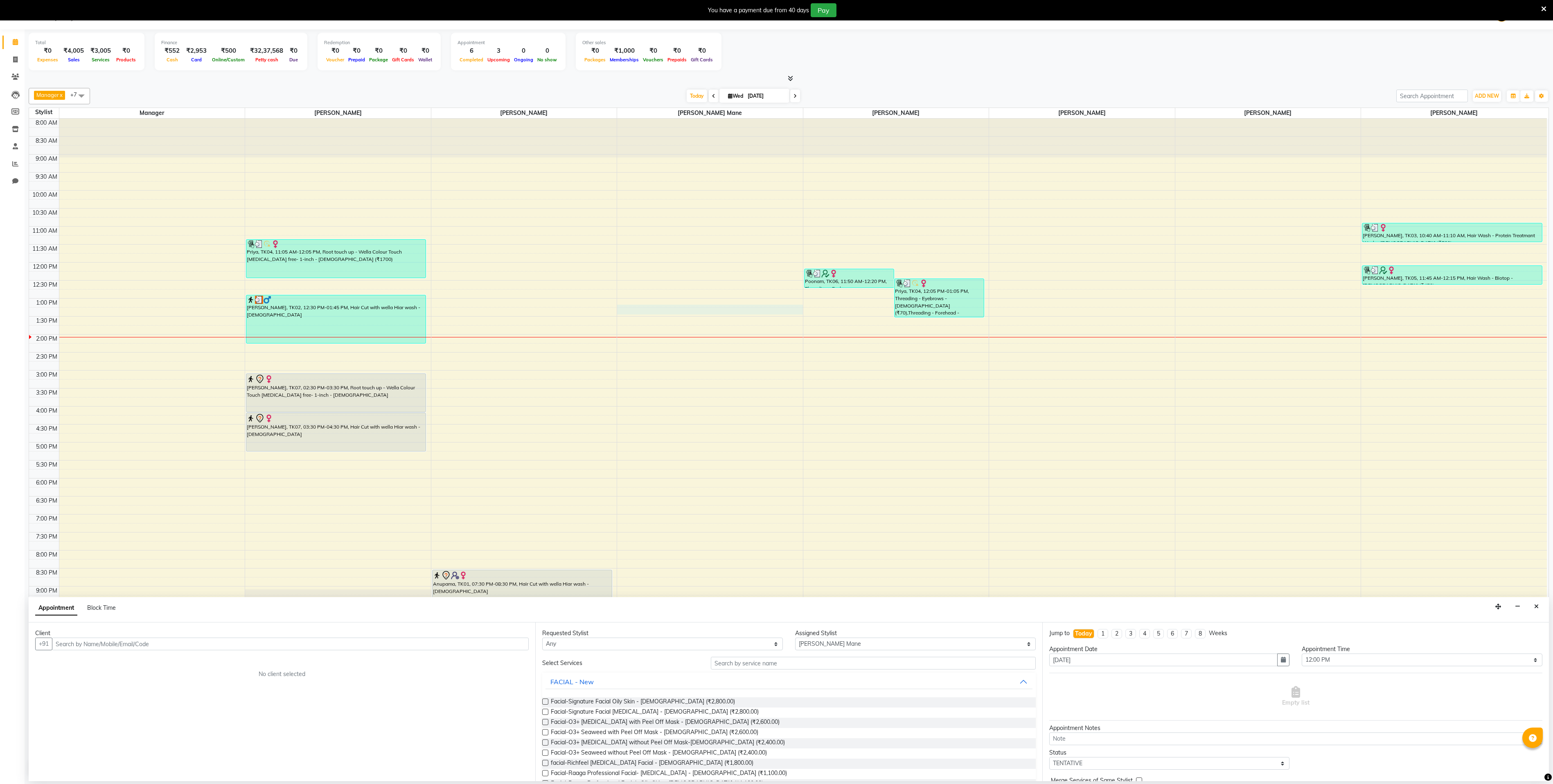
click at [689, 309] on div "8:00 AM 8:30 AM 9:00 AM 9:30 AM 10:00 AM 10:30 AM 11:00 AM 11:30 AM 12:00 PM 12…" at bounding box center [788, 438] width 1518 height 638
click at [689, 348] on div "8:00 AM 8:30 AM 9:00 AM 9:30 AM 10:00 AM 10:30 AM 11:00 AM 11:30 AM 12:00 PM 12…" at bounding box center [788, 438] width 1518 height 638
click at [346, 348] on div "8:00 AM 8:30 AM 9:00 AM 9:30 AM 10:00 AM 10:30 AM 11:00 AM 11:30 AM 12:00 PM 12…" at bounding box center [788, 438] width 1518 height 638
click at [35, 97] on span "Manager x" at bounding box center [49, 95] width 31 height 9
click at [264, 200] on div "8:00 AM 8:30 AM 9:00 AM 9:30 AM 10:00 AM 10:30 AM 11:00 AM 11:30 AM 12:00 PM 12…" at bounding box center [788, 438] width 1518 height 638
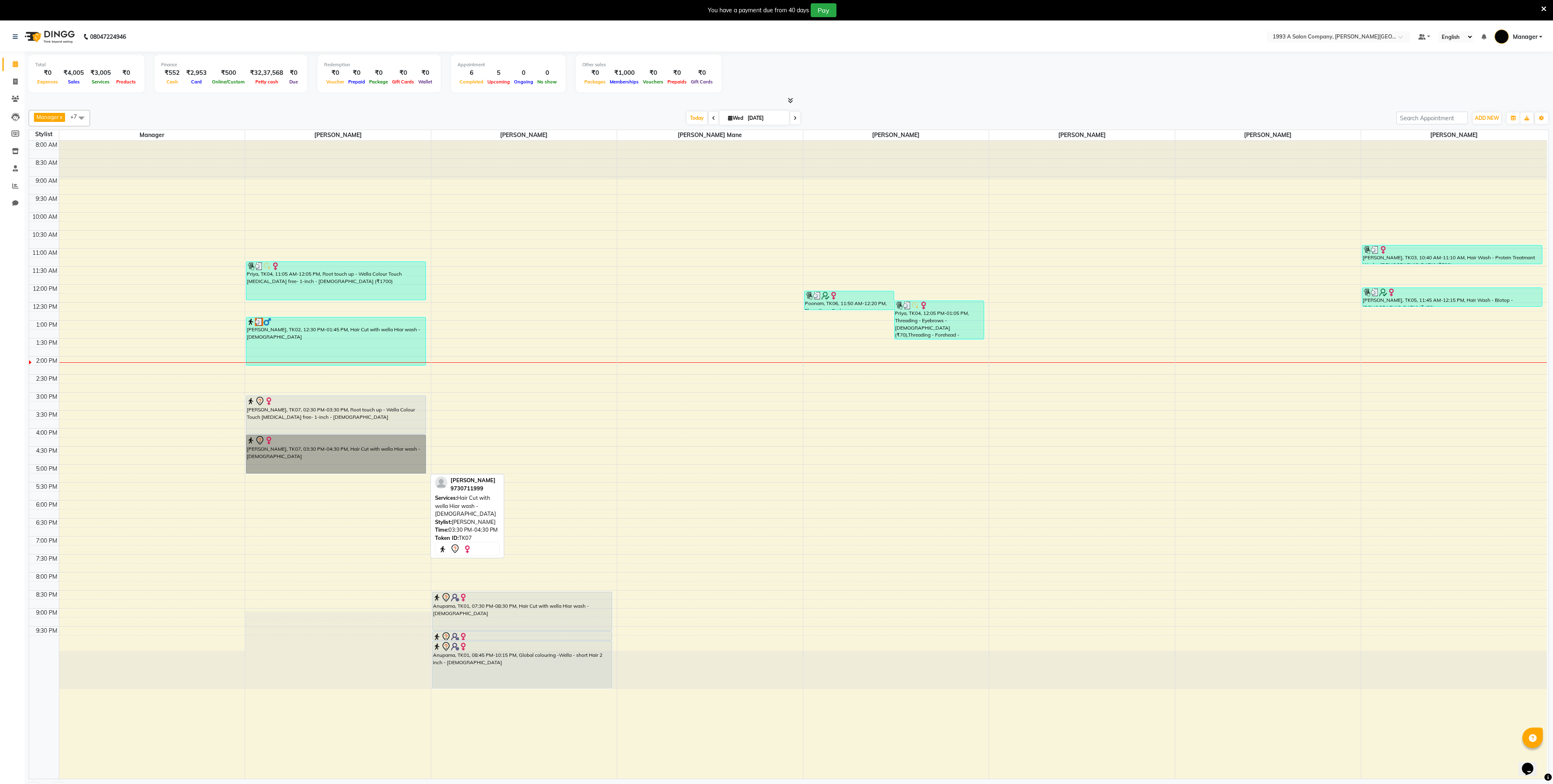
click at [342, 474] on link "[PERSON_NAME], TK07, 03:30 PM-04:30 PM, Hair Cut with wella Hiar wash - [DEMOGR…" at bounding box center [335, 454] width 180 height 39
select select "7"
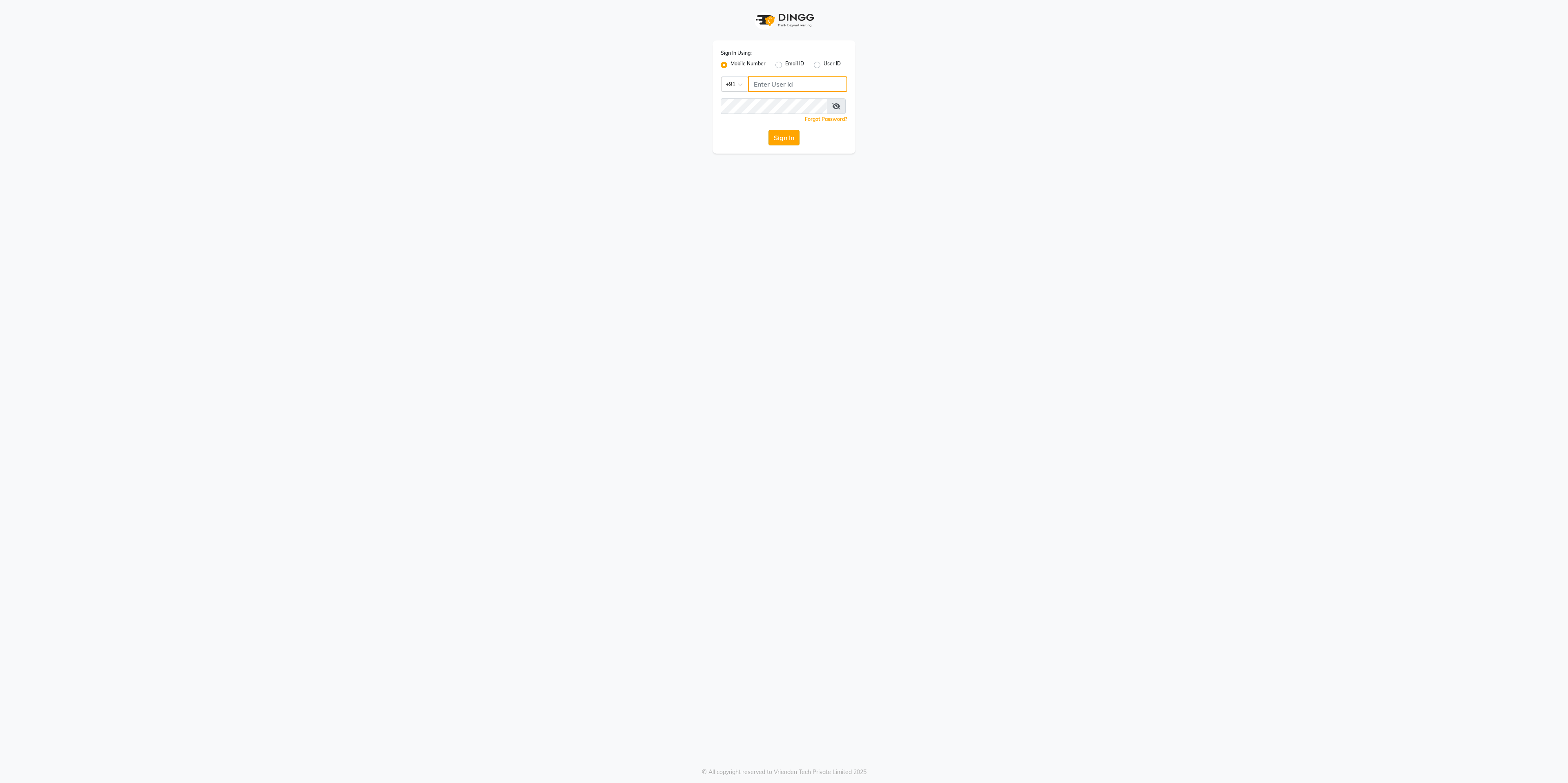
type input "9168825076"
click at [790, 138] on button "Sign In" at bounding box center [784, 137] width 31 height 15
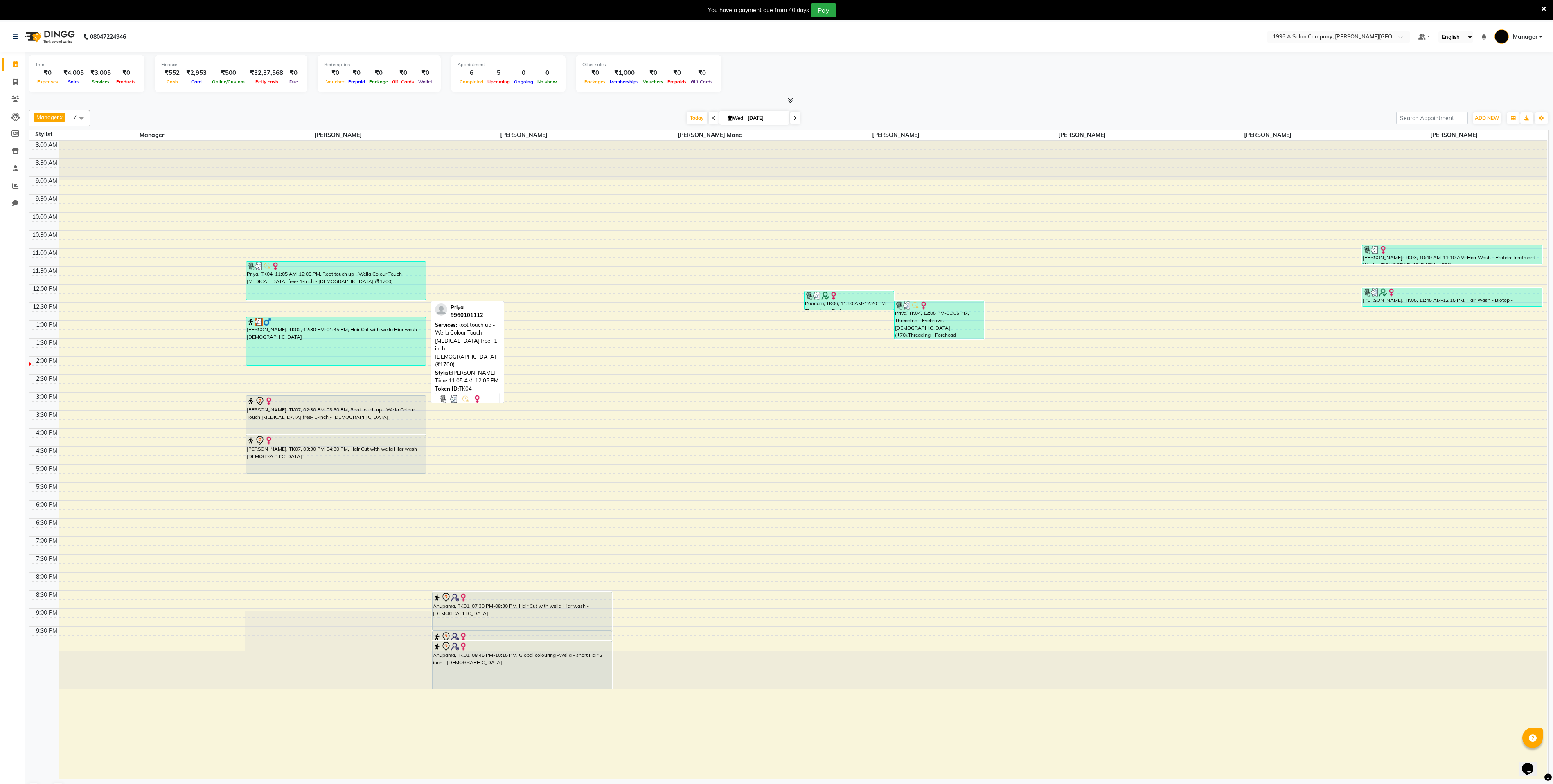
drag, startPoint x: 323, startPoint y: 265, endPoint x: 309, endPoint y: 279, distance: 19.8
click at [309, 279] on link "Priya, TK04, 11:05 AM-12:05 PM, Root touch up - Wella Colour Touch [MEDICAL_DAT…" at bounding box center [335, 281] width 180 height 39
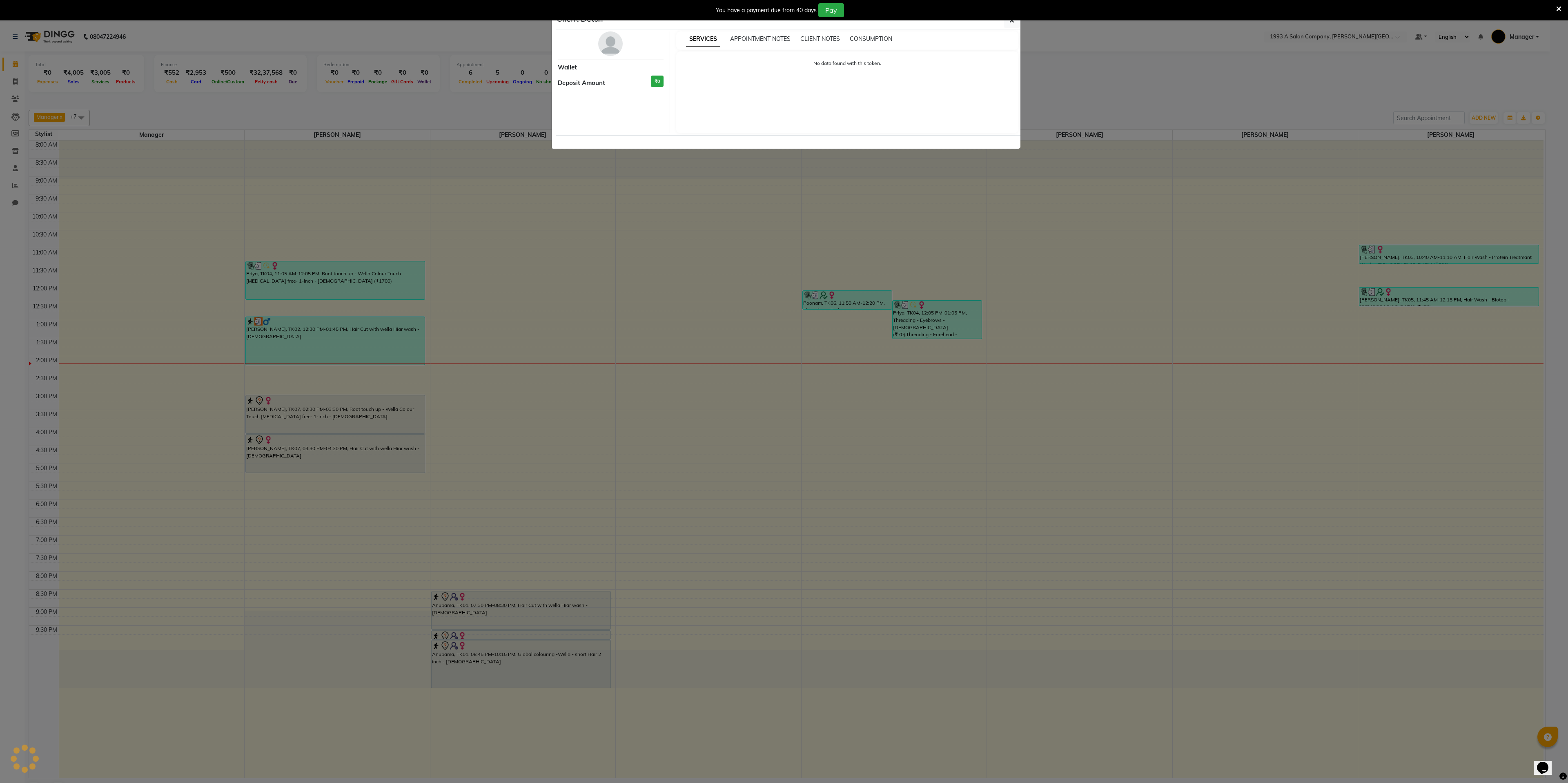
select select "3"
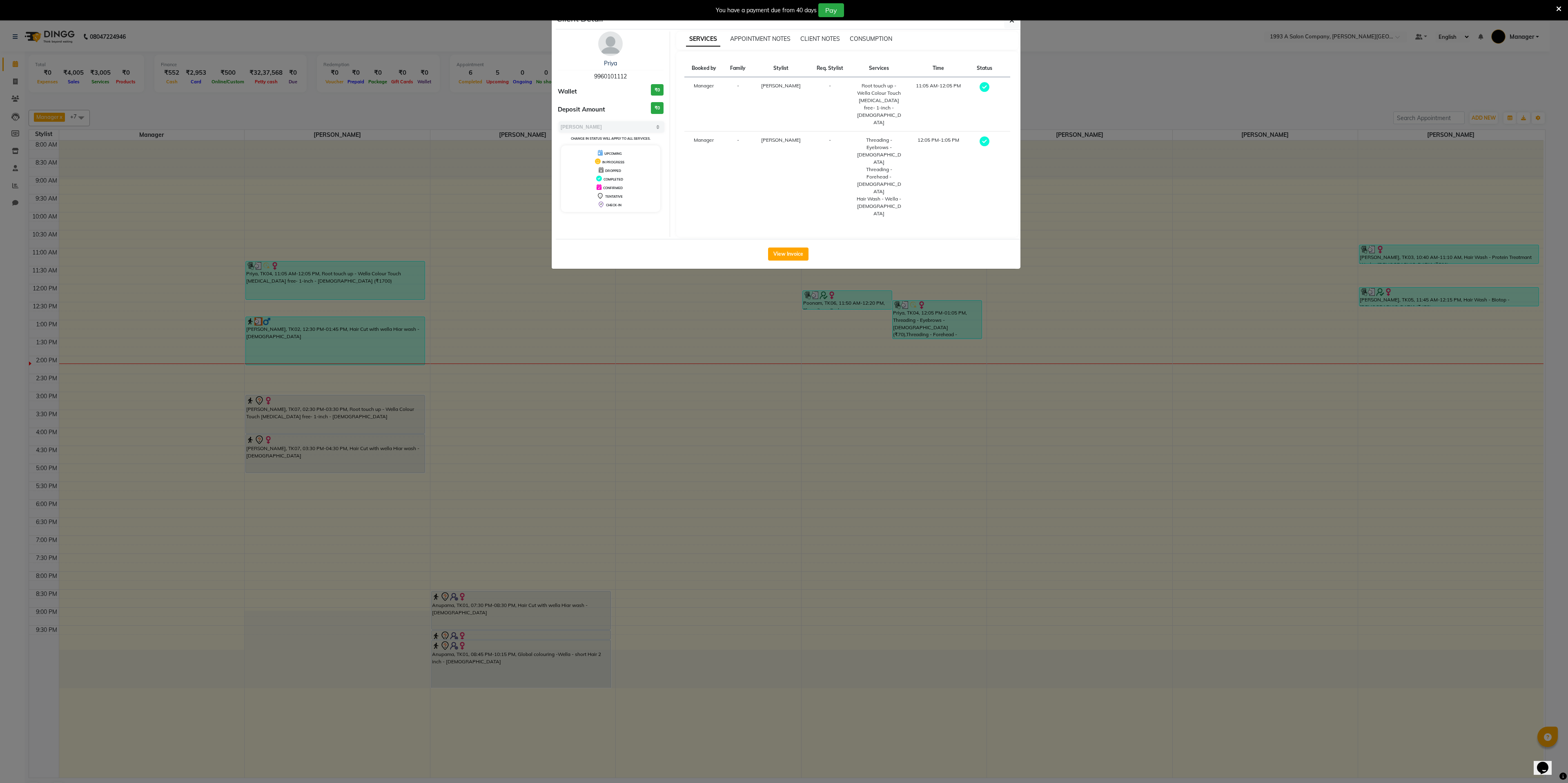
drag, startPoint x: 256, startPoint y: 282, endPoint x: 313, endPoint y: 287, distance: 57.2
click at [313, 287] on ngb-modal-window "Client Detail Priya 9960101112 Wallet ₹0 Deposit Amount ₹0 Select MARK DONE UPC…" at bounding box center [784, 392] width 1568 height 783
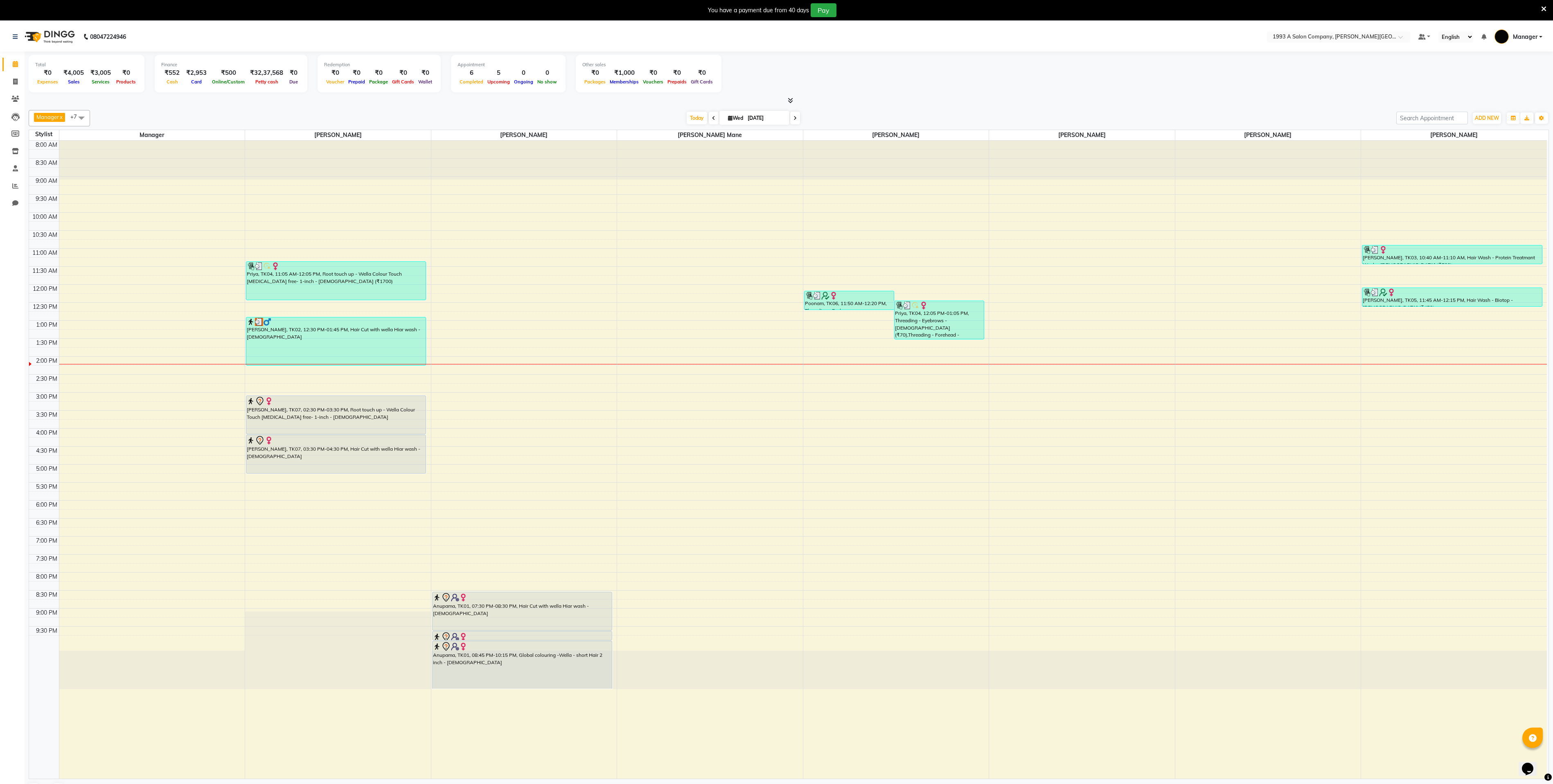
click at [66, 29] on img at bounding box center [49, 37] width 56 height 23
click at [66, 37] on img at bounding box center [49, 37] width 56 height 23
drag, startPoint x: 66, startPoint y: 37, endPoint x: 62, endPoint y: 27, distance: 10.8
click at [66, 35] on img at bounding box center [49, 37] width 56 height 23
click at [62, 27] on img at bounding box center [49, 37] width 56 height 23
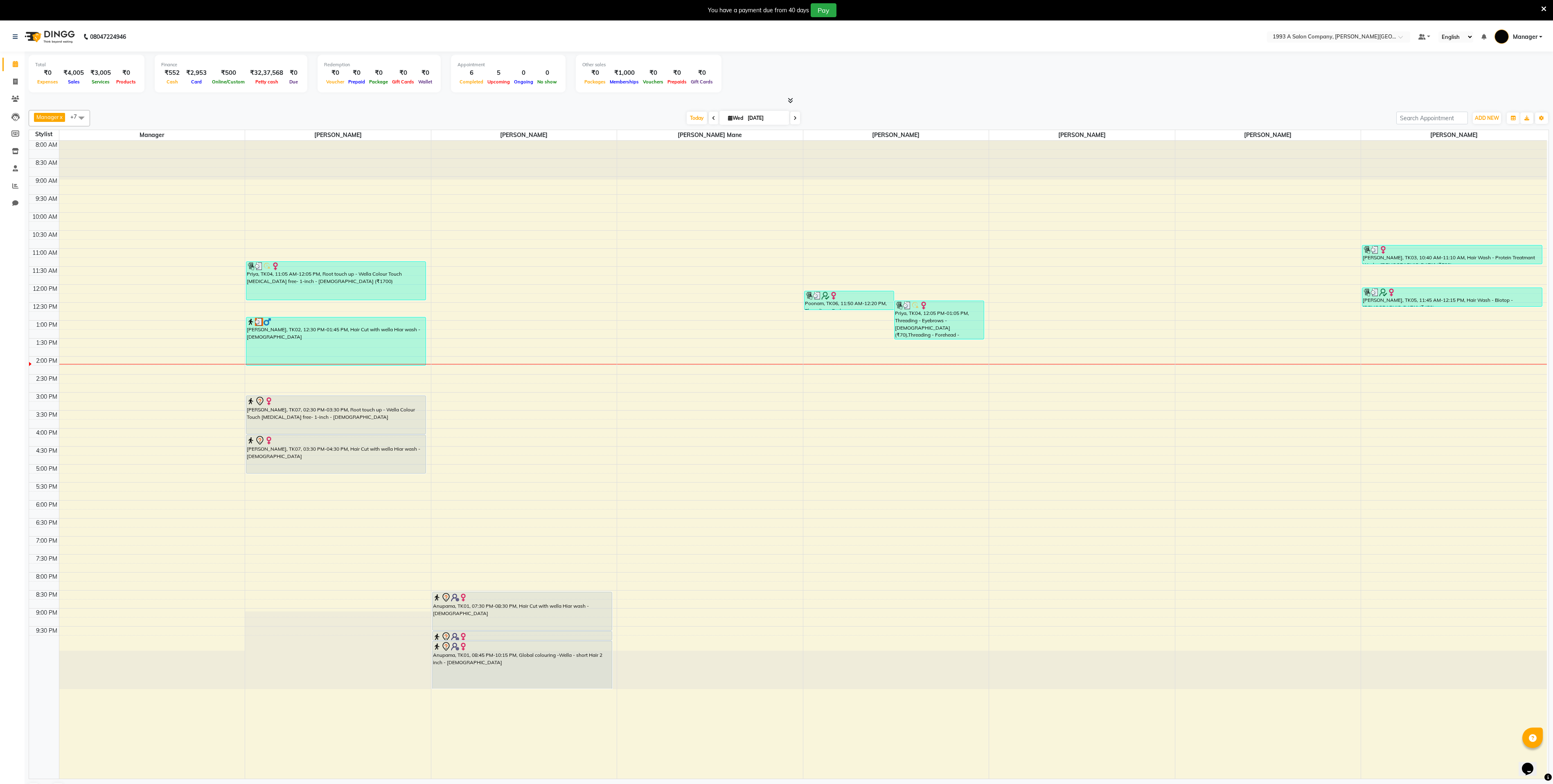
click at [79, 112] on span at bounding box center [81, 117] width 16 height 15
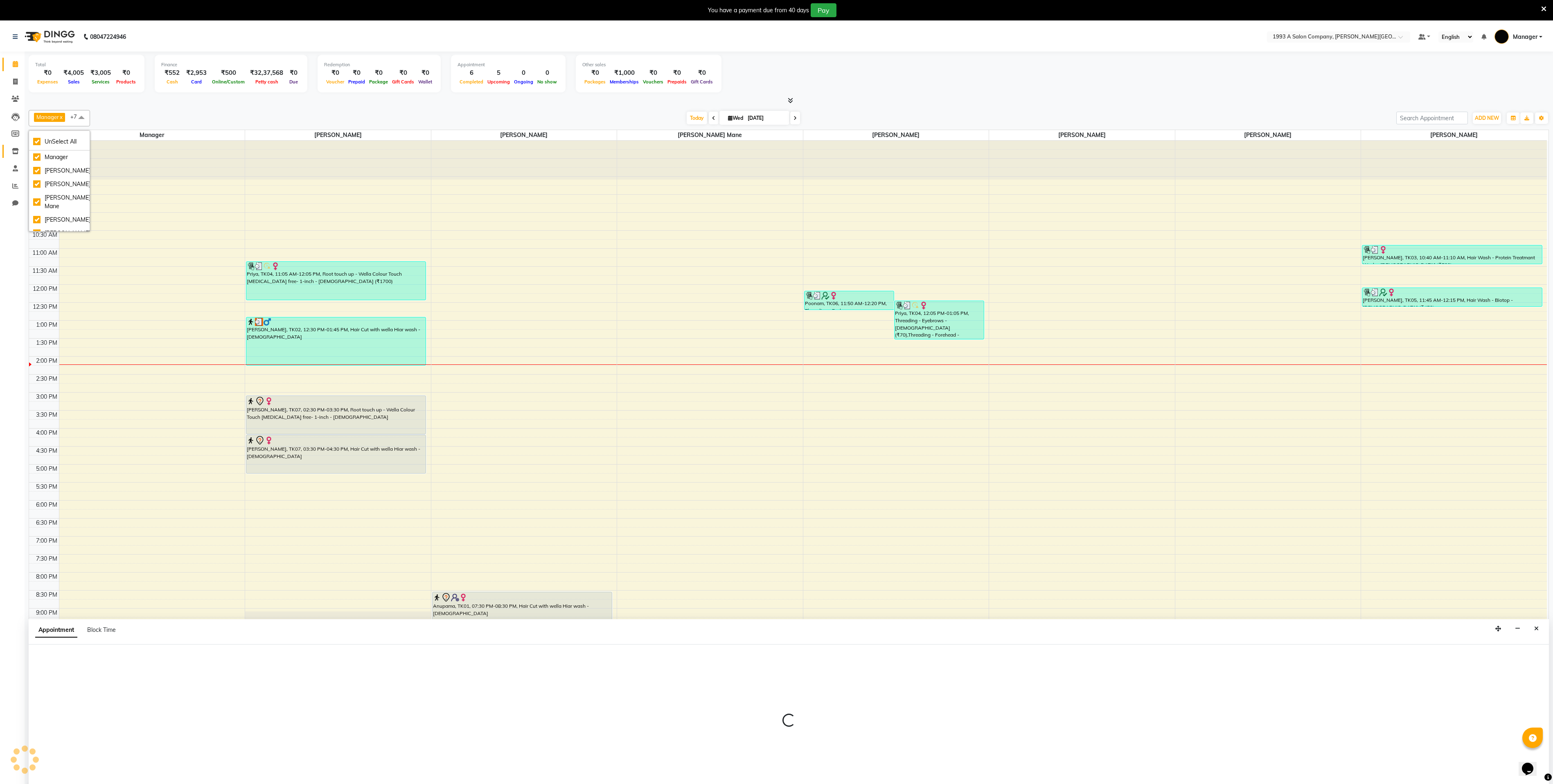
click at [694, 362] on div "8:00 AM 8:30 AM 9:00 AM 9:30 AM 10:00 AM 10:30 AM 11:00 AM 11:30 AM 12:00 PM 12…" at bounding box center [788, 460] width 1518 height 638
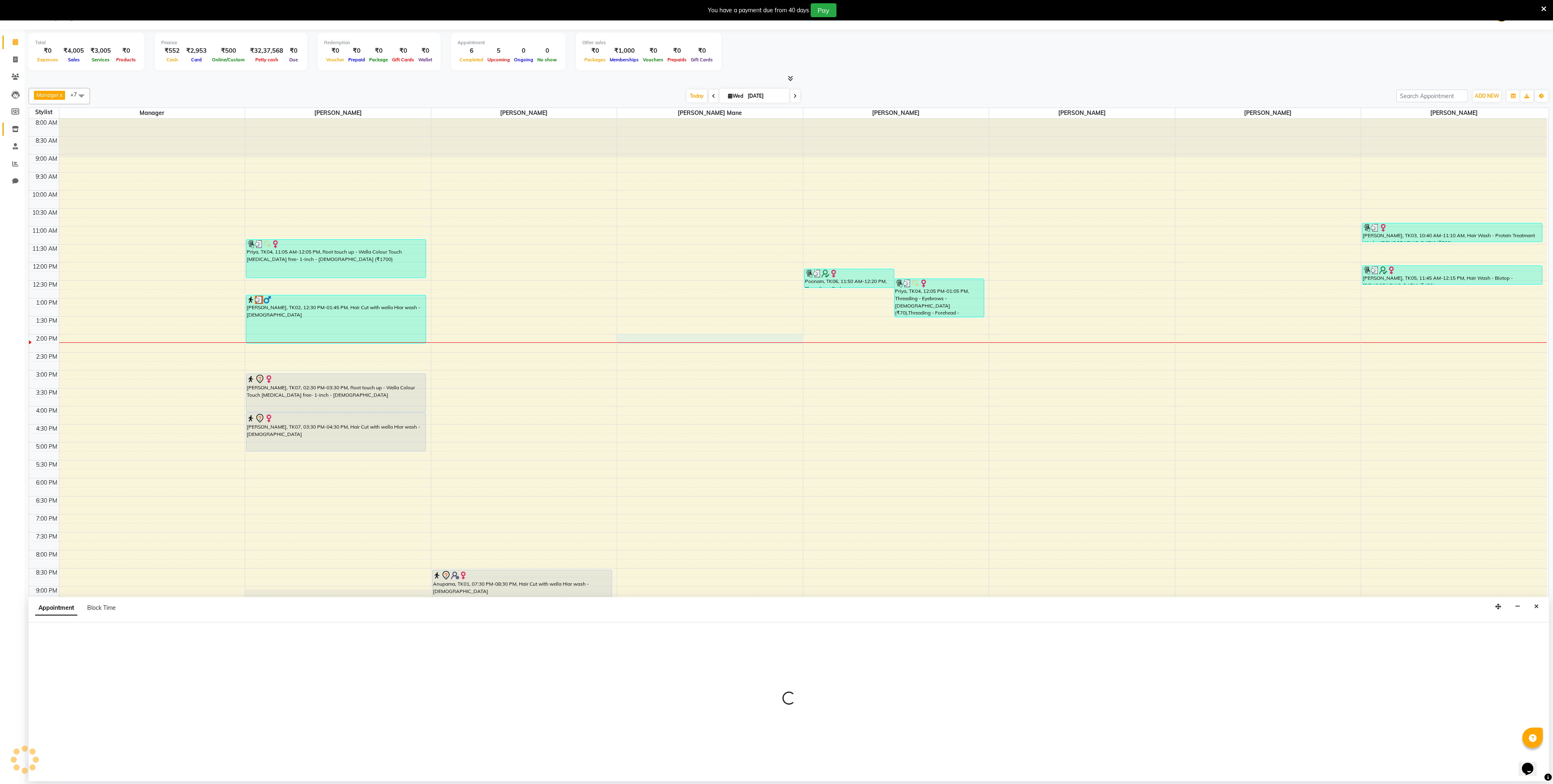
select select "57487"
select select "tentative"
select select "810"
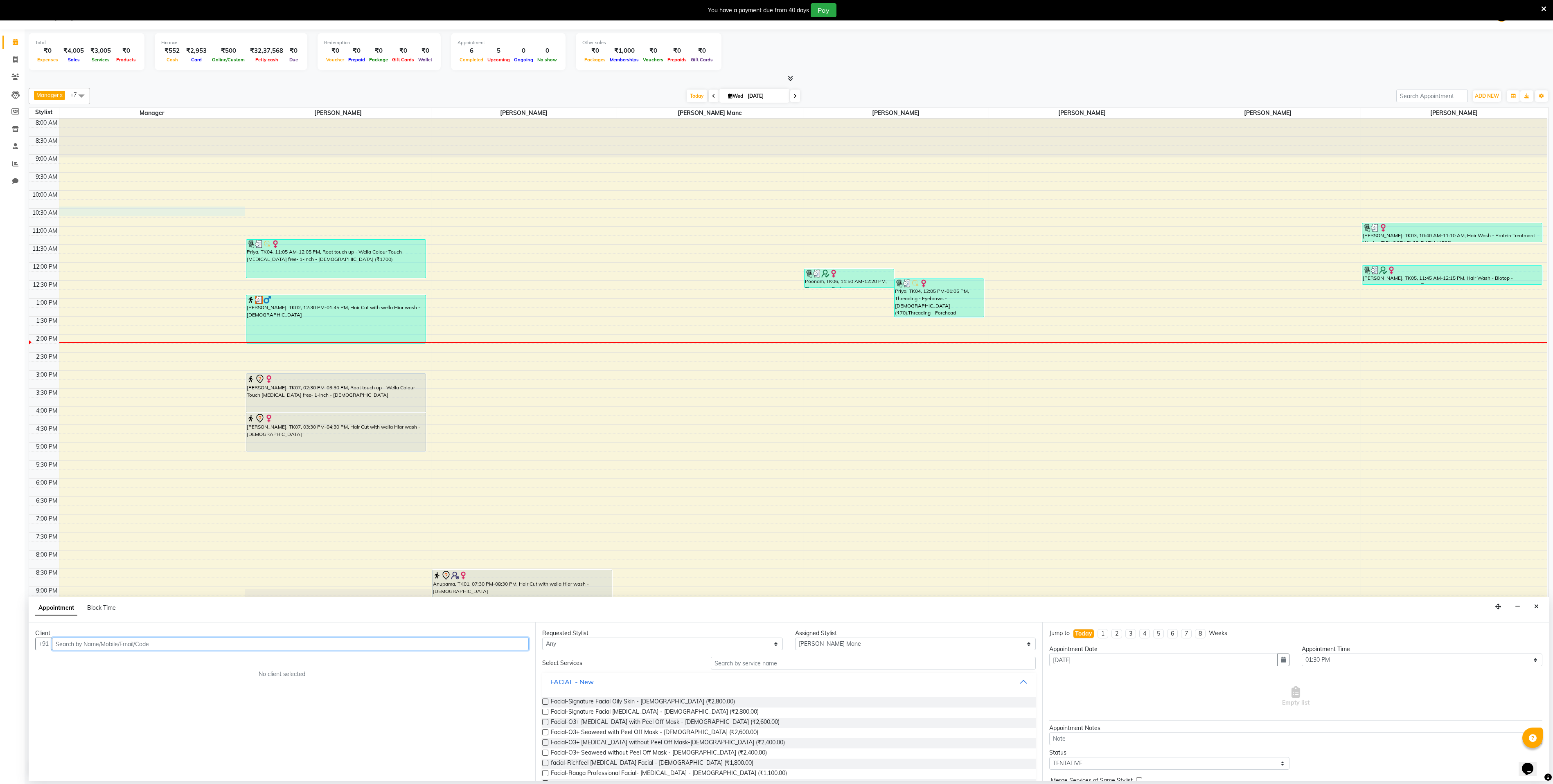
click at [143, 218] on div "8:00 AM 8:30 AM 9:00 AM 9:30 AM 10:00 AM 10:30 AM 11:00 AM 11:30 AM 12:00 PM 12…" at bounding box center [788, 438] width 1518 height 638
click at [1506, 391] on div "8:00 AM 8:30 AM 9:00 AM 9:30 AM 10:00 AM 10:30 AM 11:00 AM 11:30 AM 12:00 PM 12…" at bounding box center [788, 438] width 1518 height 638
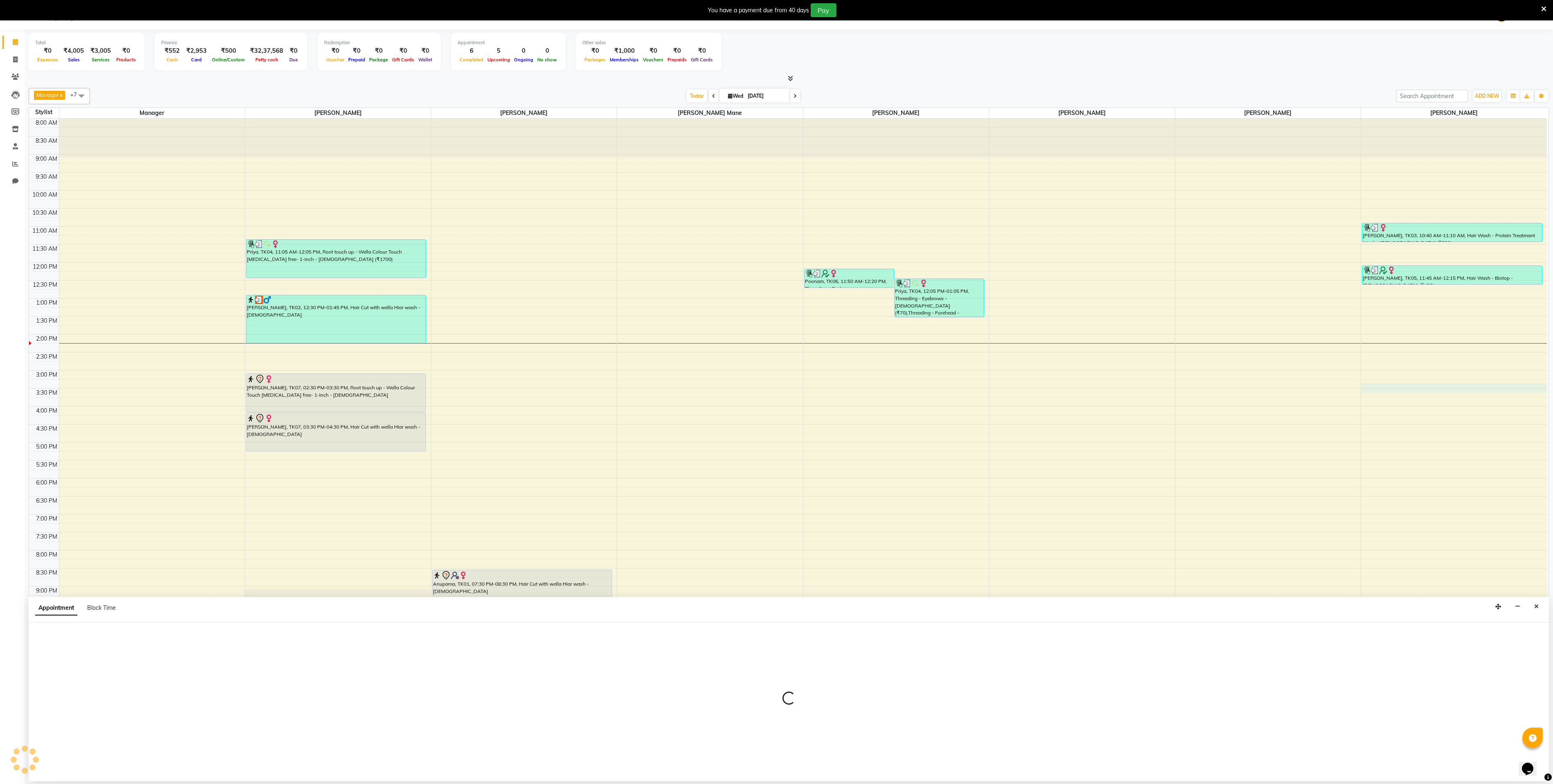
select select "82880"
select select "885"
select select "tentative"
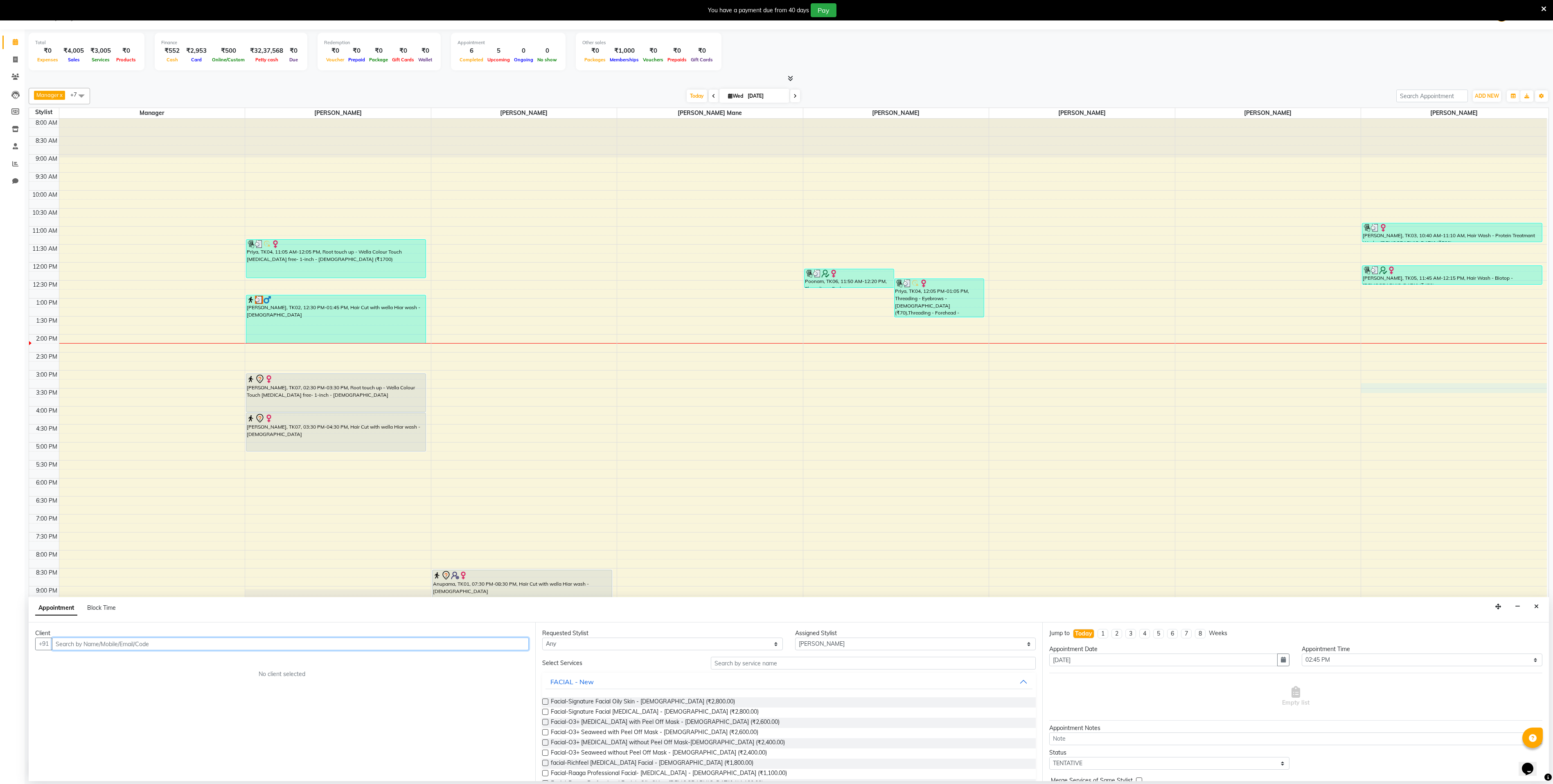
click at [916, 424] on div "8:00 AM 8:30 AM 9:00 AM 9:30 AM 10:00 AM 10:30 AM 11:00 AM 11:30 AM 12:00 PM 12…" at bounding box center [788, 438] width 1518 height 638
drag, startPoint x: 866, startPoint y: 293, endPoint x: 954, endPoint y: 315, distance: 90.7
click at [954, 315] on div "8:00 AM 8:30 AM 9:00 AM 9:30 AM 10:00 AM 10:30 AM 11:00 AM 11:30 AM 12:00 PM 12…" at bounding box center [788, 438] width 1518 height 638
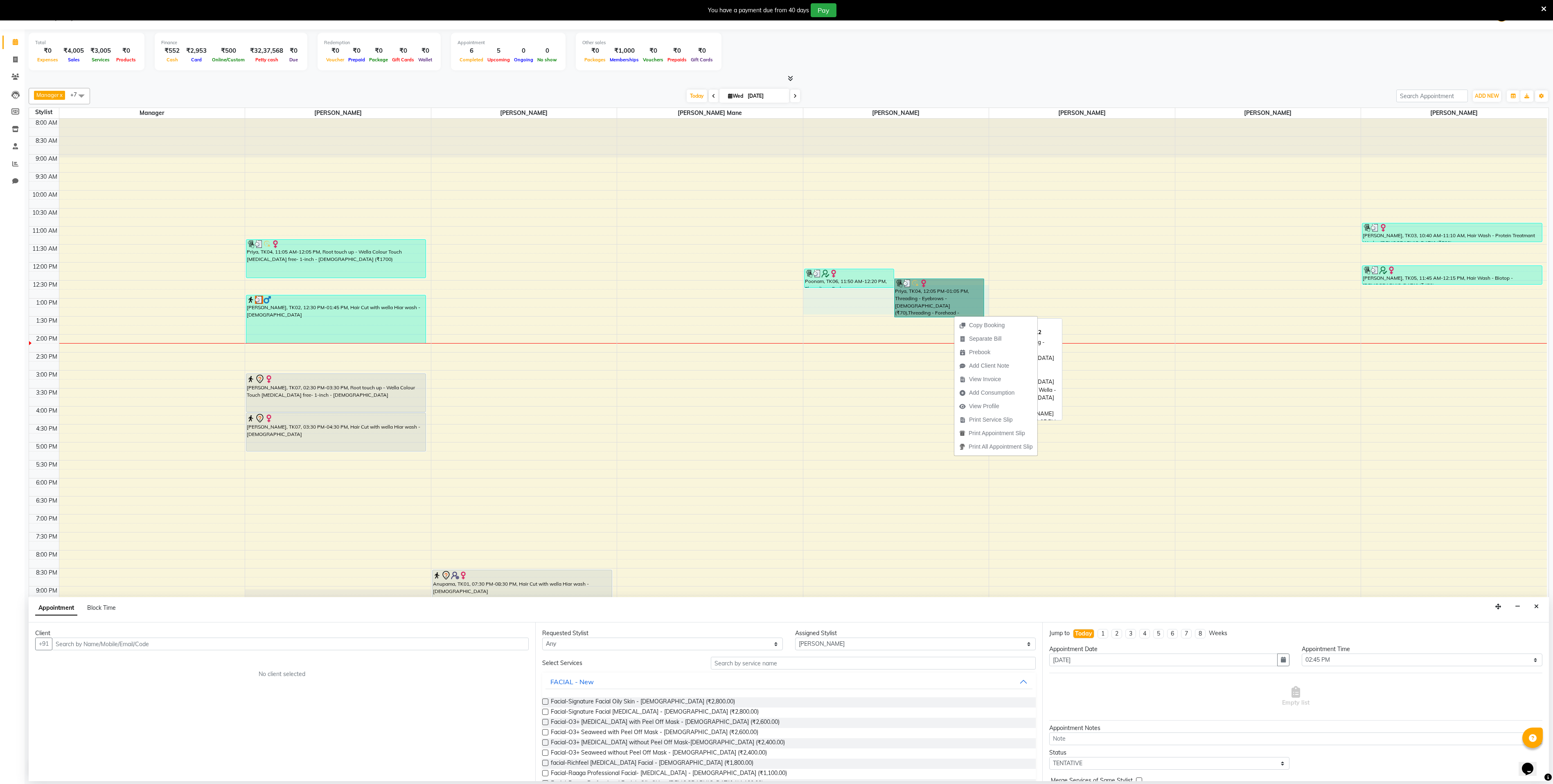
drag, startPoint x: 934, startPoint y: 298, endPoint x: 929, endPoint y: 299, distance: 5.1
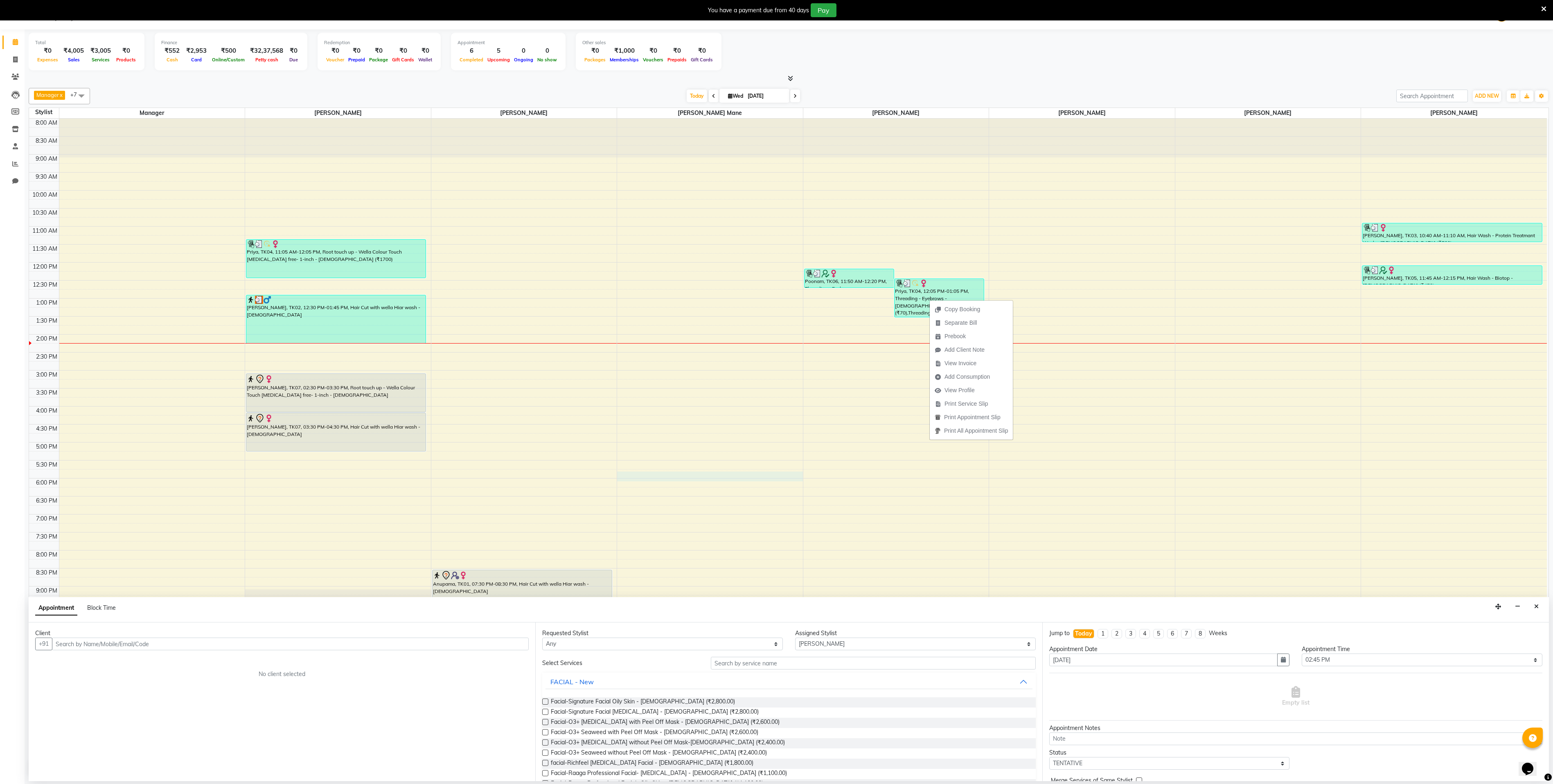
click at [780, 482] on div "8:00 AM 8:30 AM 9:00 AM 9:30 AM 10:00 AM 10:30 AM 11:00 AM 11:30 AM 12:00 PM 12…" at bounding box center [788, 438] width 1518 height 638
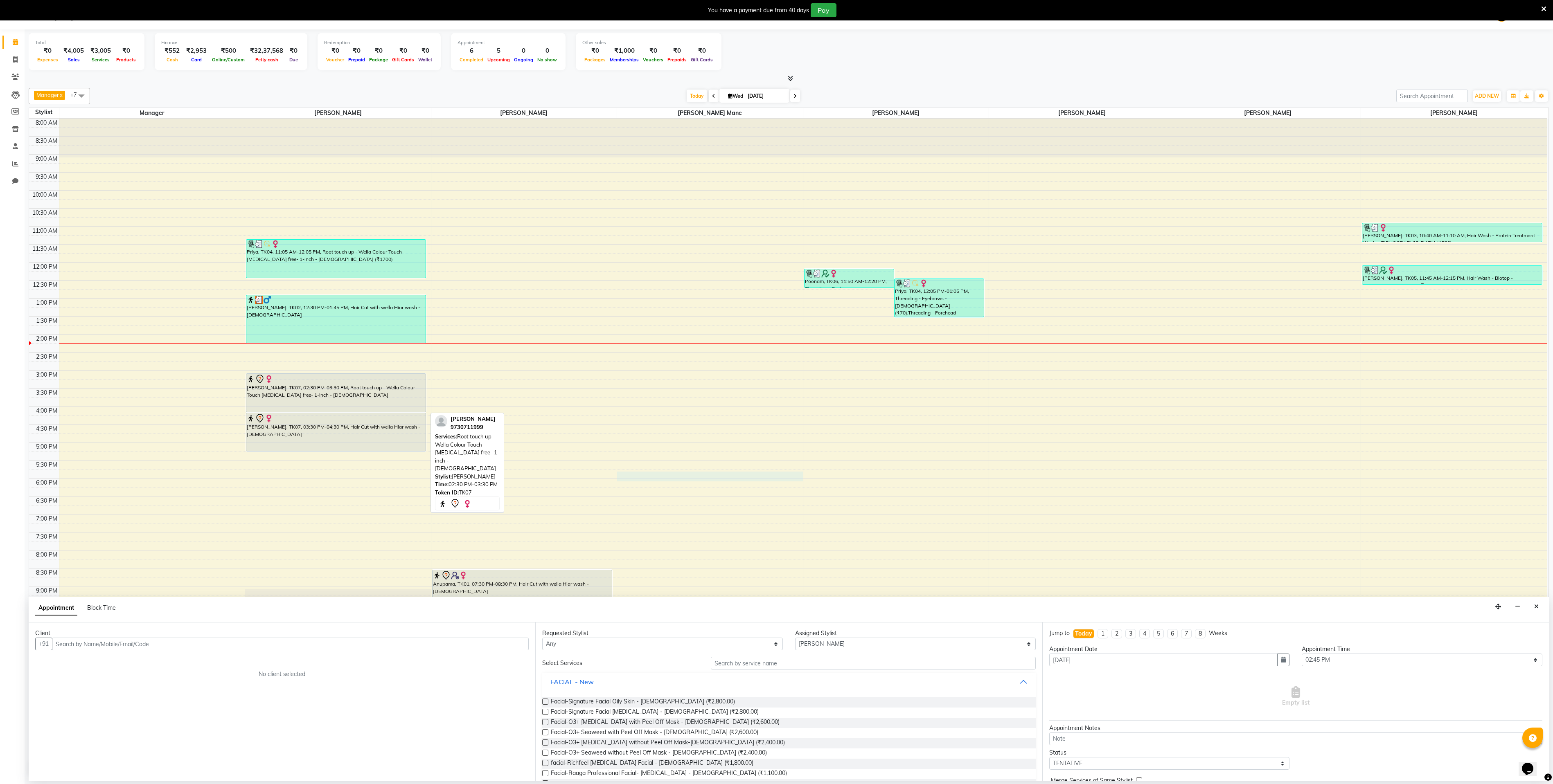
click at [307, 413] on div at bounding box center [336, 412] width 179 height 3
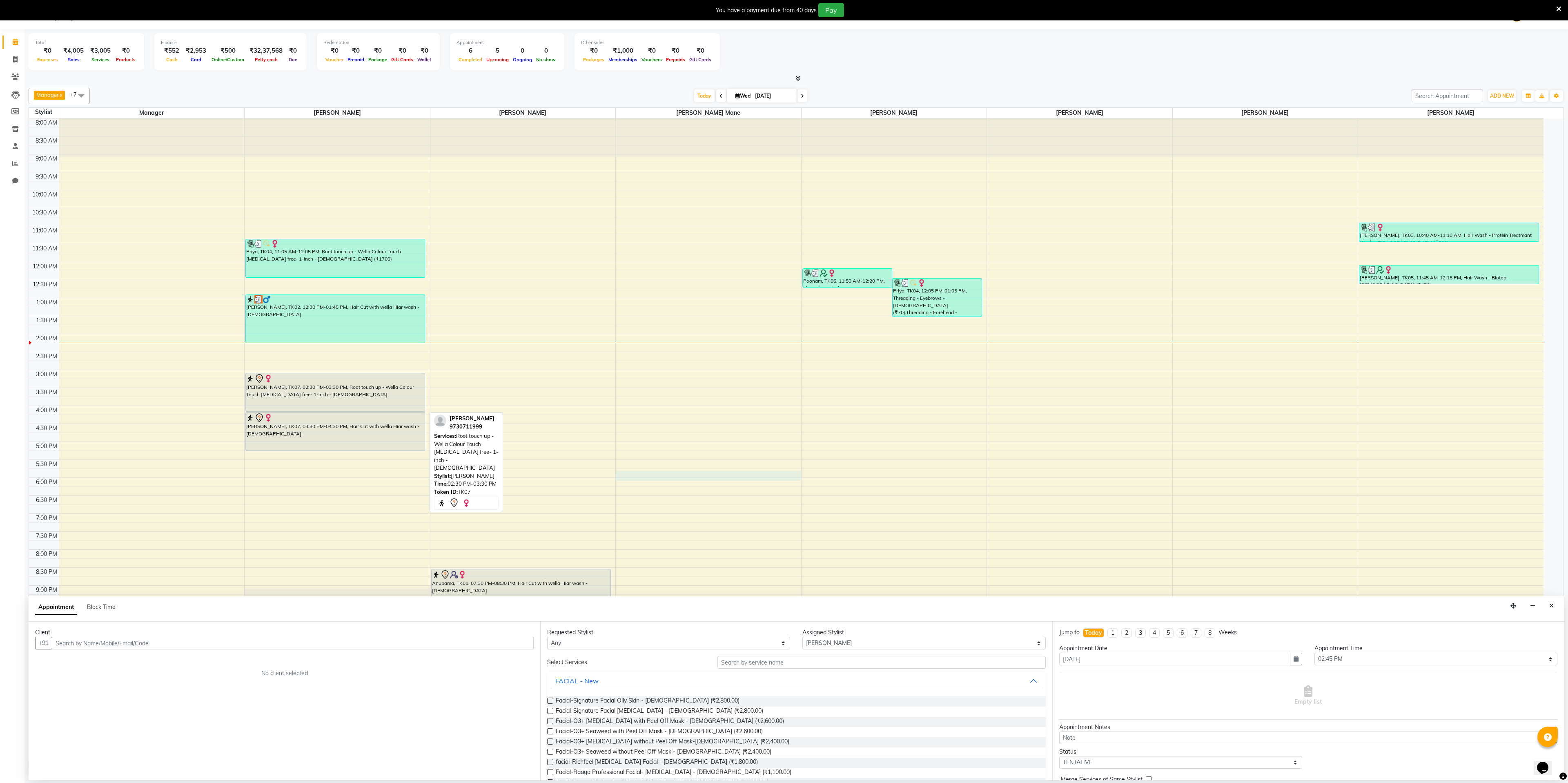
select select "3"
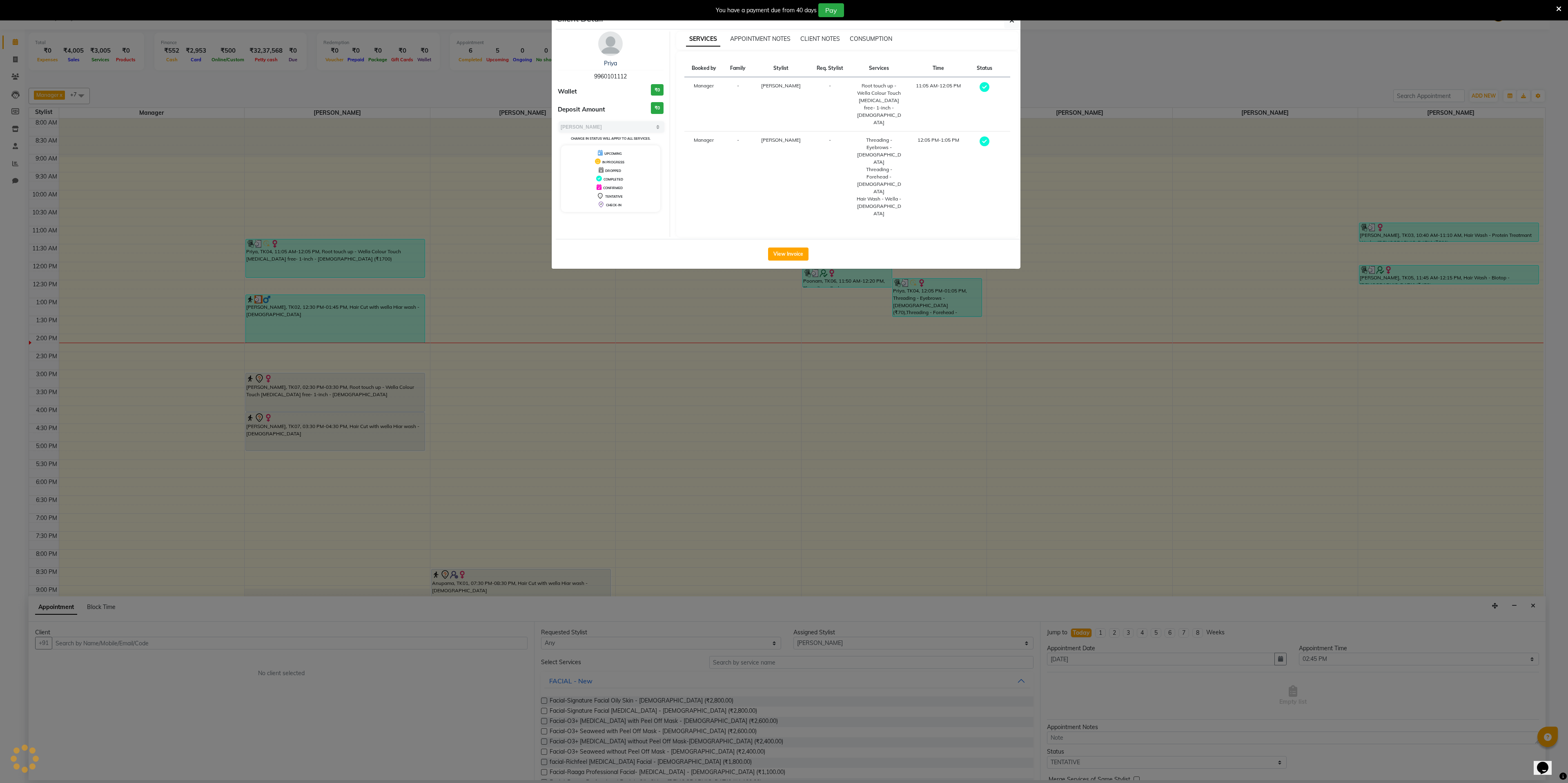
select select "7"
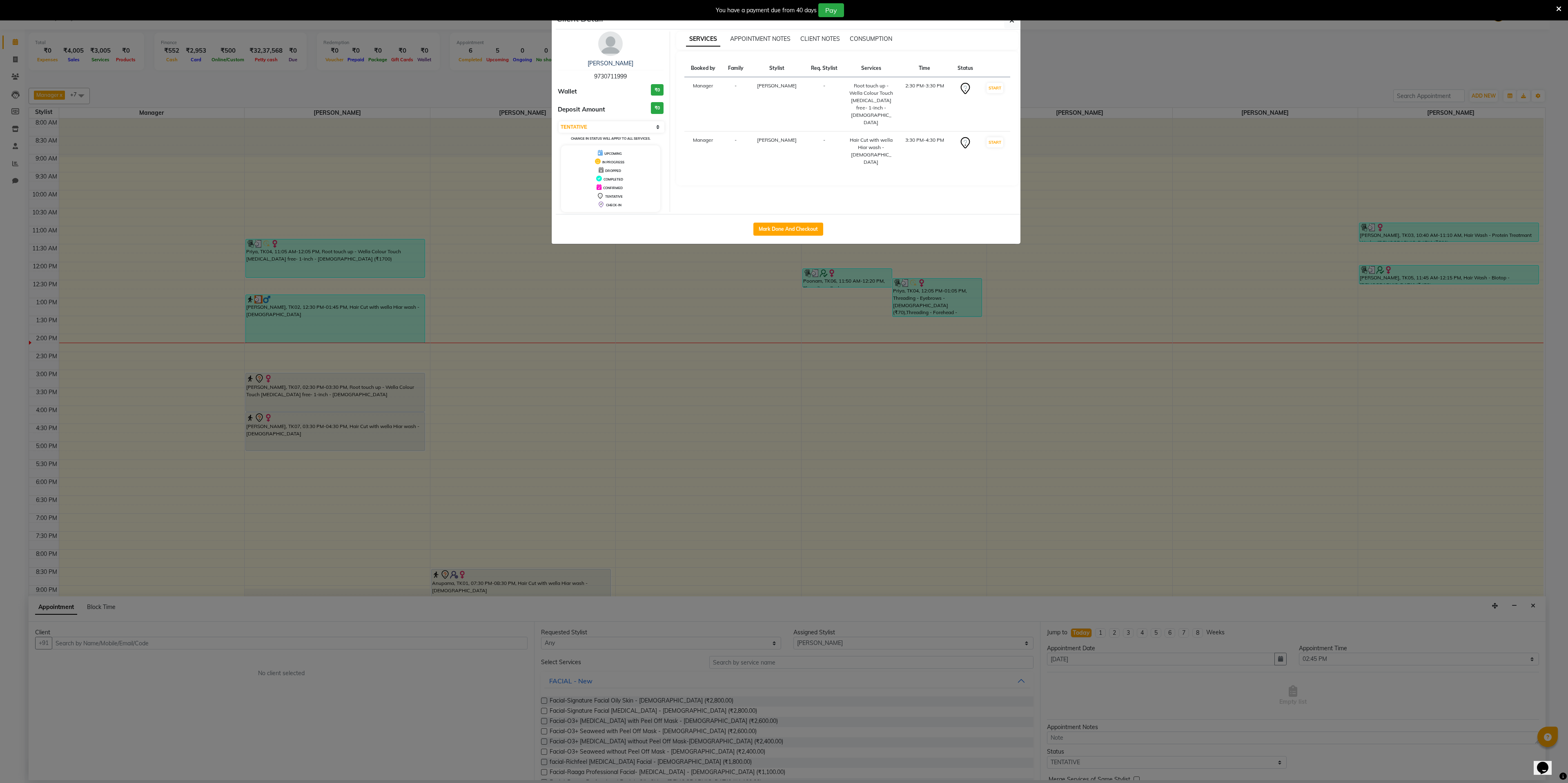
click at [341, 435] on ngb-modal-window "Client Detail sudha pathak 9730711999 Wallet ₹0 Deposit Amount ₹0 Select IN SER…" at bounding box center [784, 392] width 1568 height 783
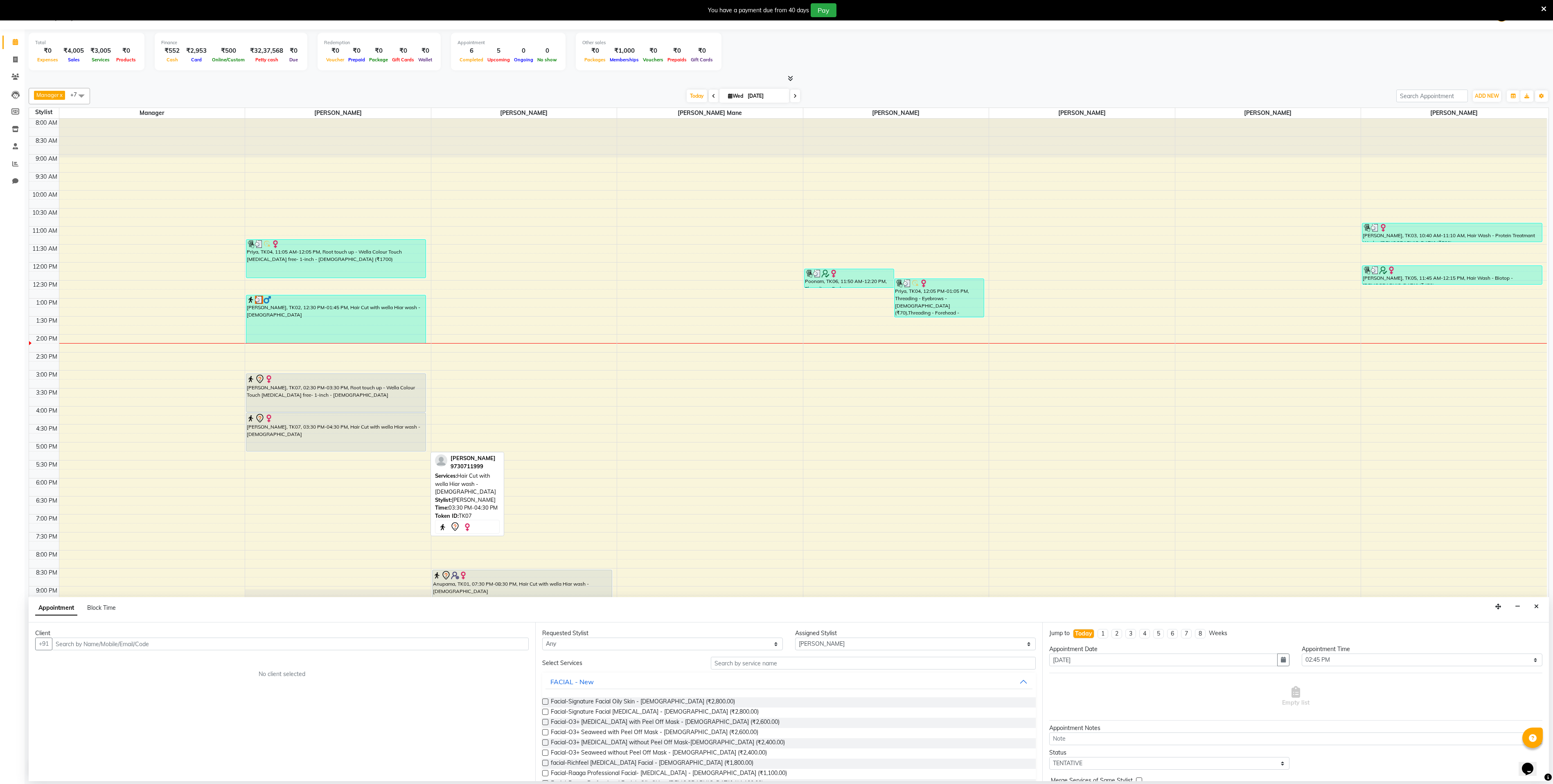
click at [341, 428] on div "[PERSON_NAME], TK07, 03:30 PM-04:30 PM, Hair Cut with wella Hiar wash - [DEMOGR…" at bounding box center [336, 432] width 179 height 38
select select "7"
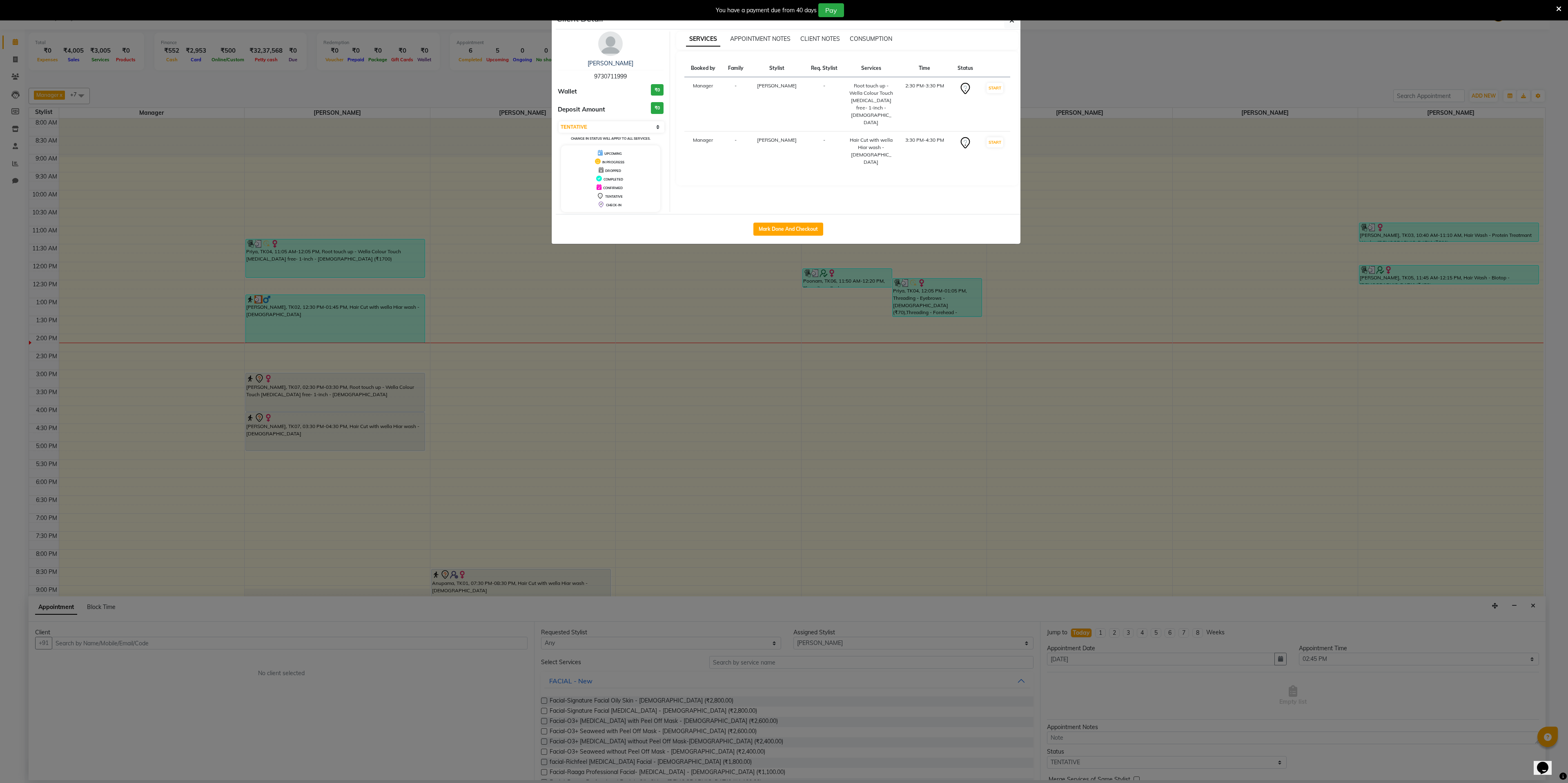
click at [340, 426] on ngb-modal-window "Client Detail sudha pathak 9730711999 Wallet ₹0 Deposit Amount ₹0 Select IN SER…" at bounding box center [784, 392] width 1568 height 783
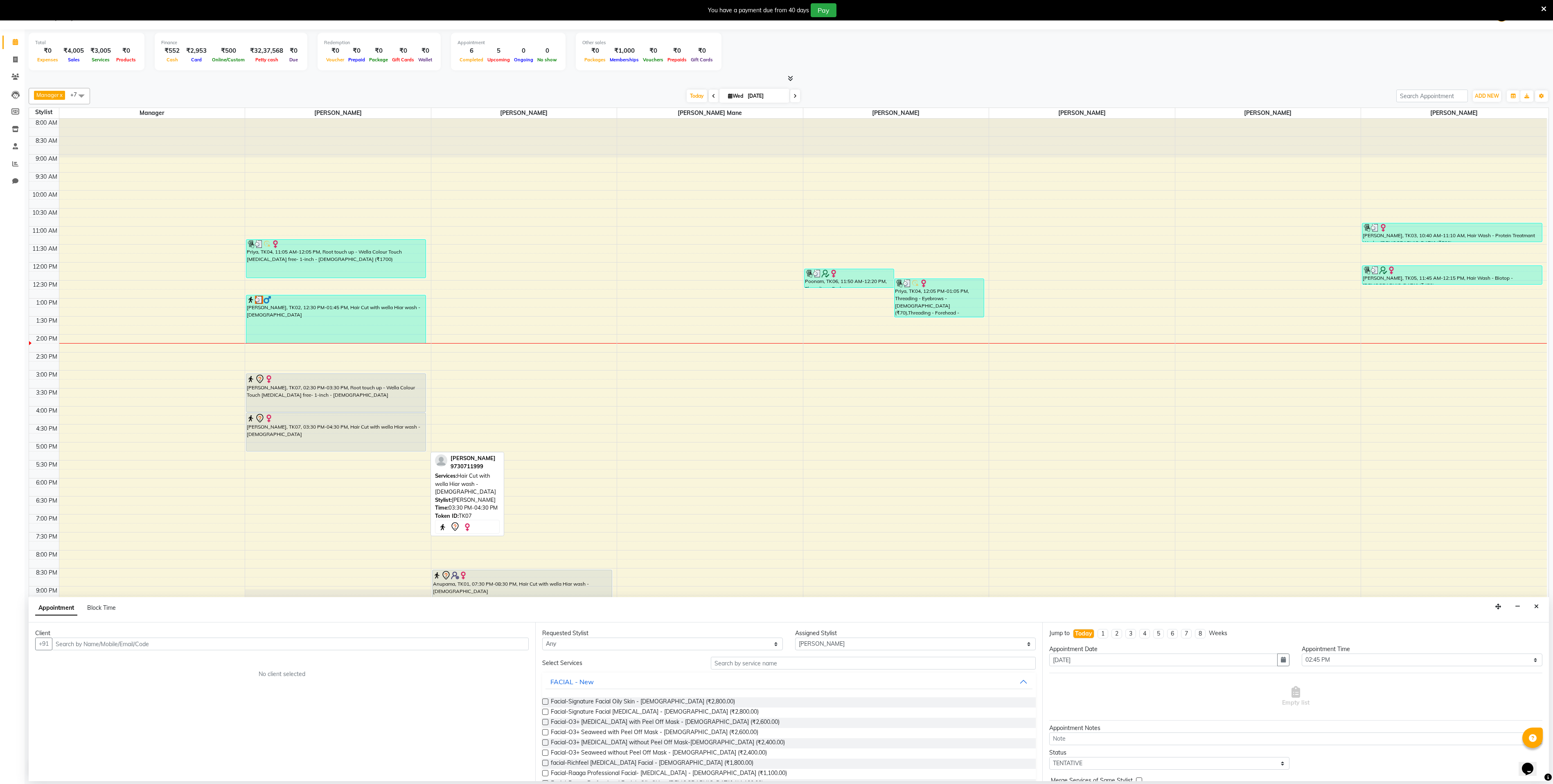
click at [341, 423] on div at bounding box center [336, 418] width 178 height 10
select select "7"
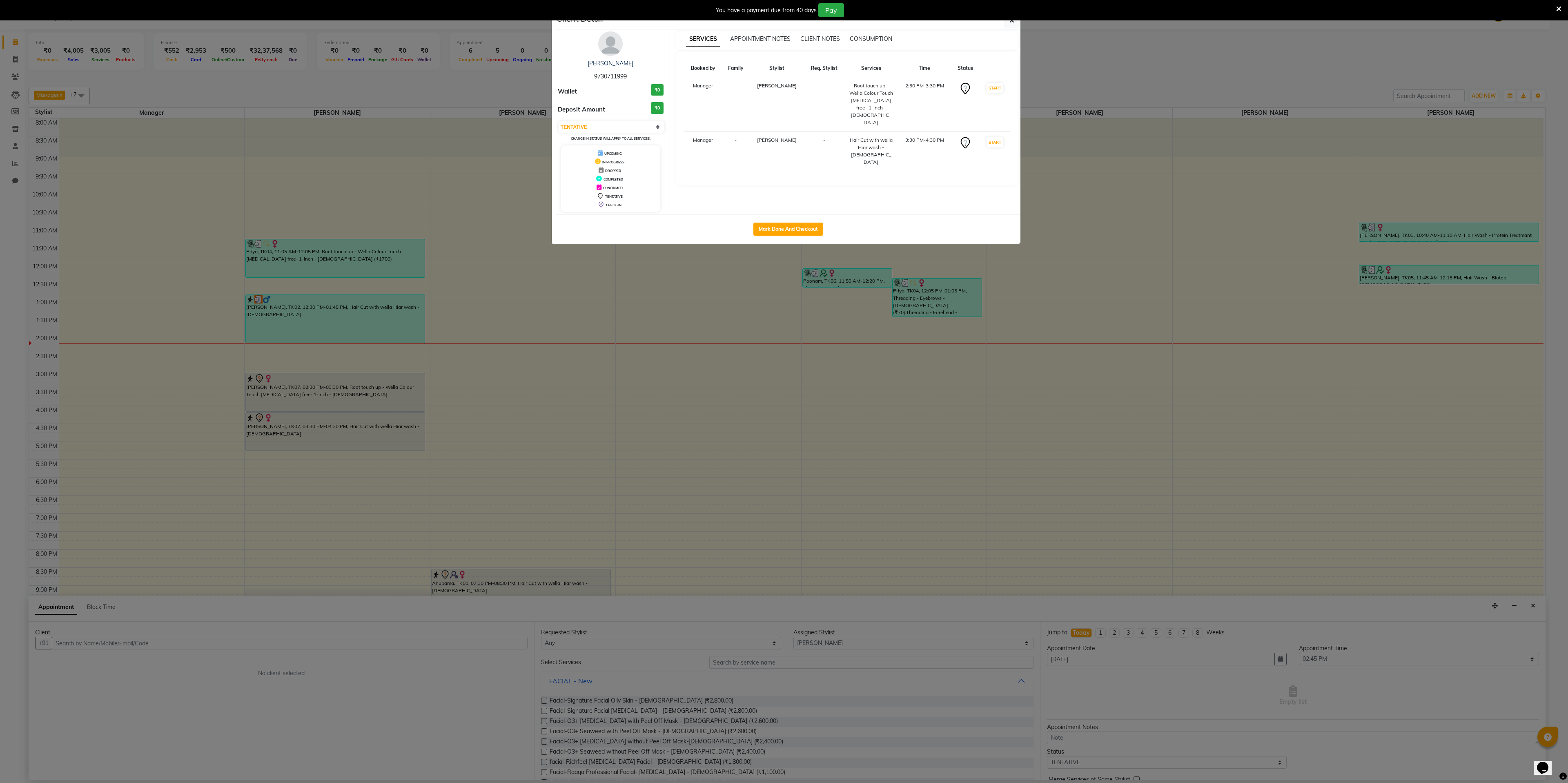
click at [340, 426] on ngb-modal-window "Client Detail sudha pathak 9730711999 Wallet ₹0 Deposit Amount ₹0 Select IN SER…" at bounding box center [784, 392] width 1568 height 783
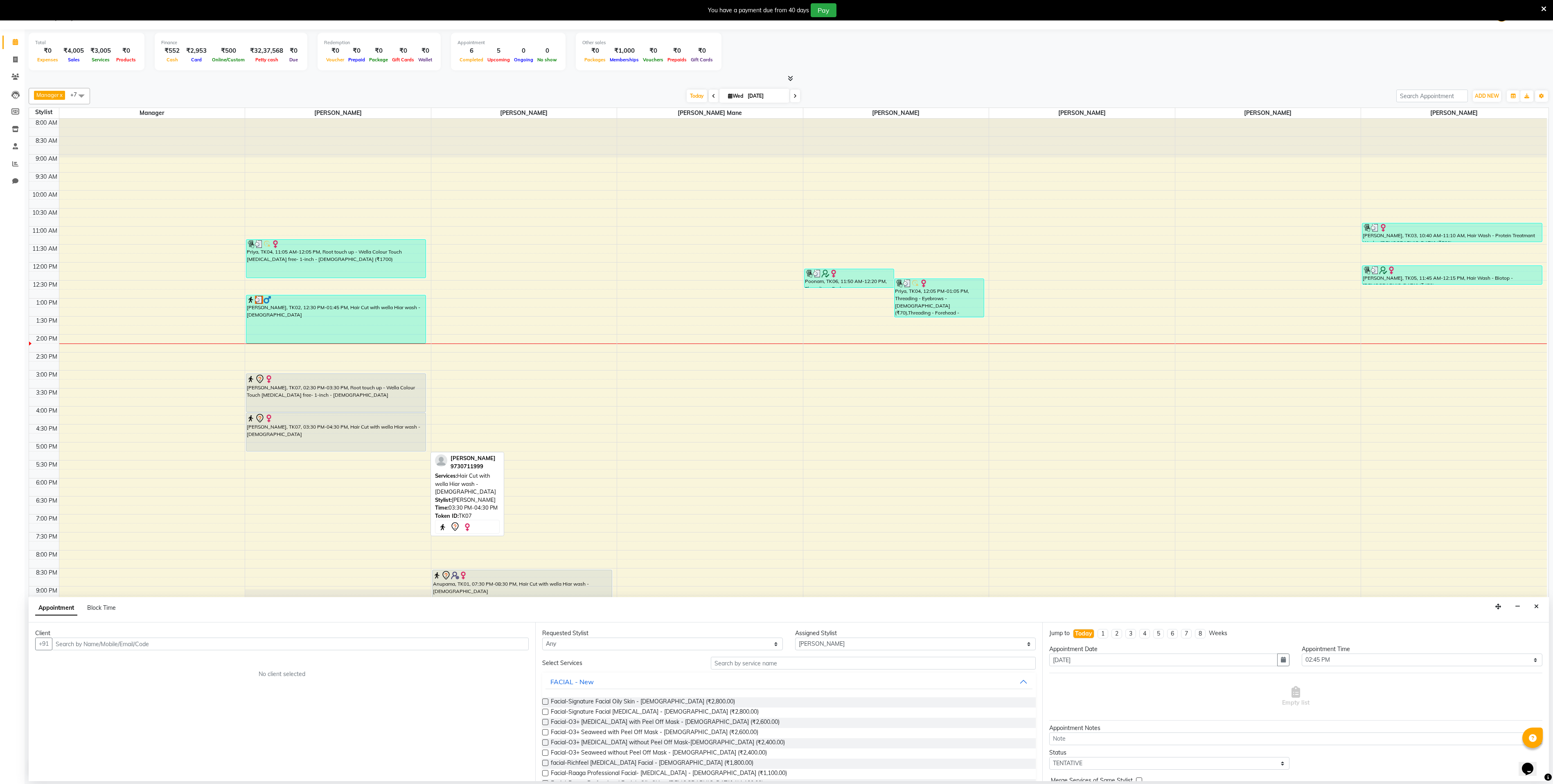
click at [341, 423] on div at bounding box center [336, 418] width 178 height 10
select select "7"
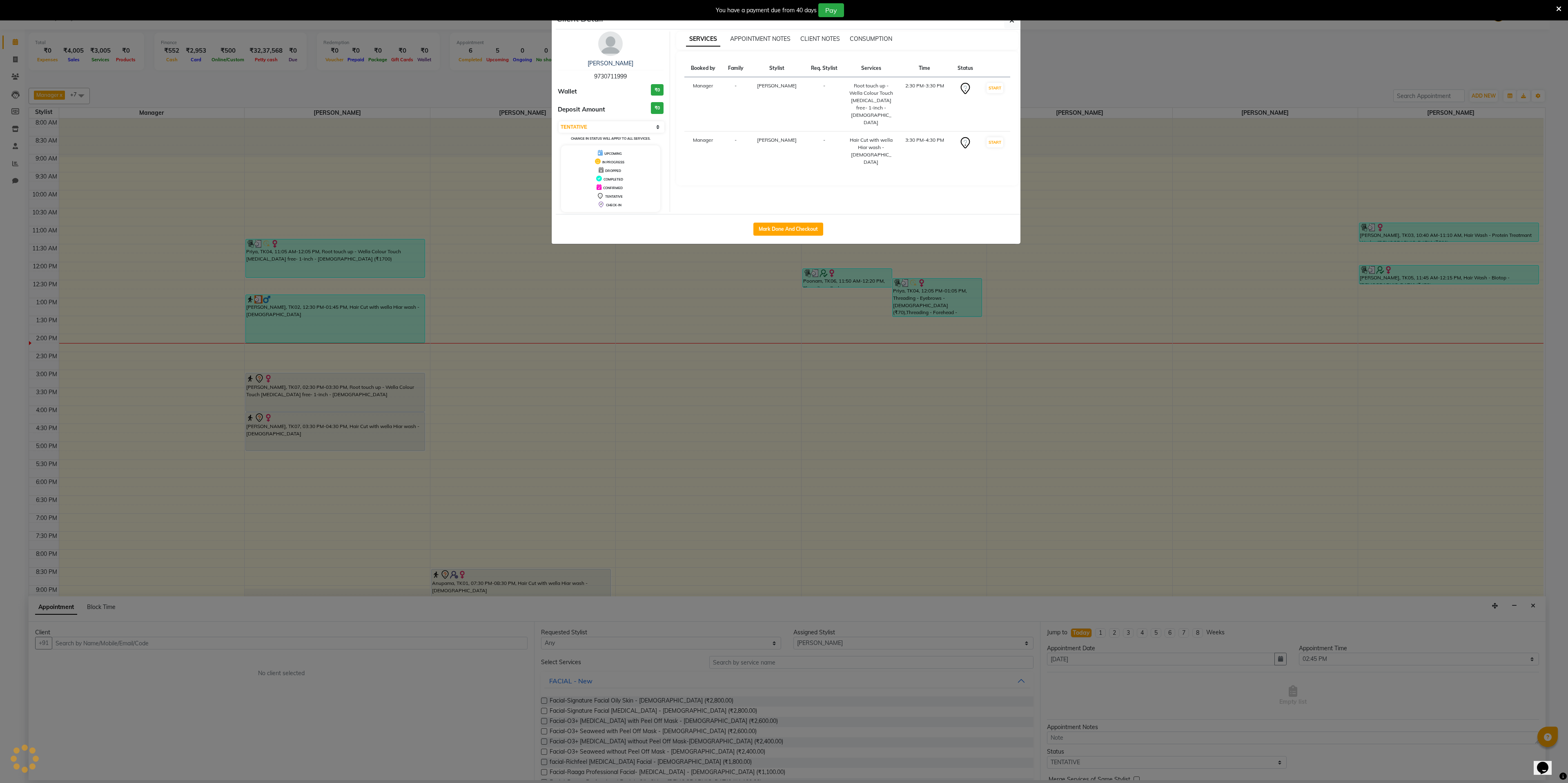
click at [340, 426] on ngb-modal-window "Client Detail sudha pathak 9730711999 Wallet ₹0 Deposit Amount ₹0 Select IN SER…" at bounding box center [784, 392] width 1568 height 783
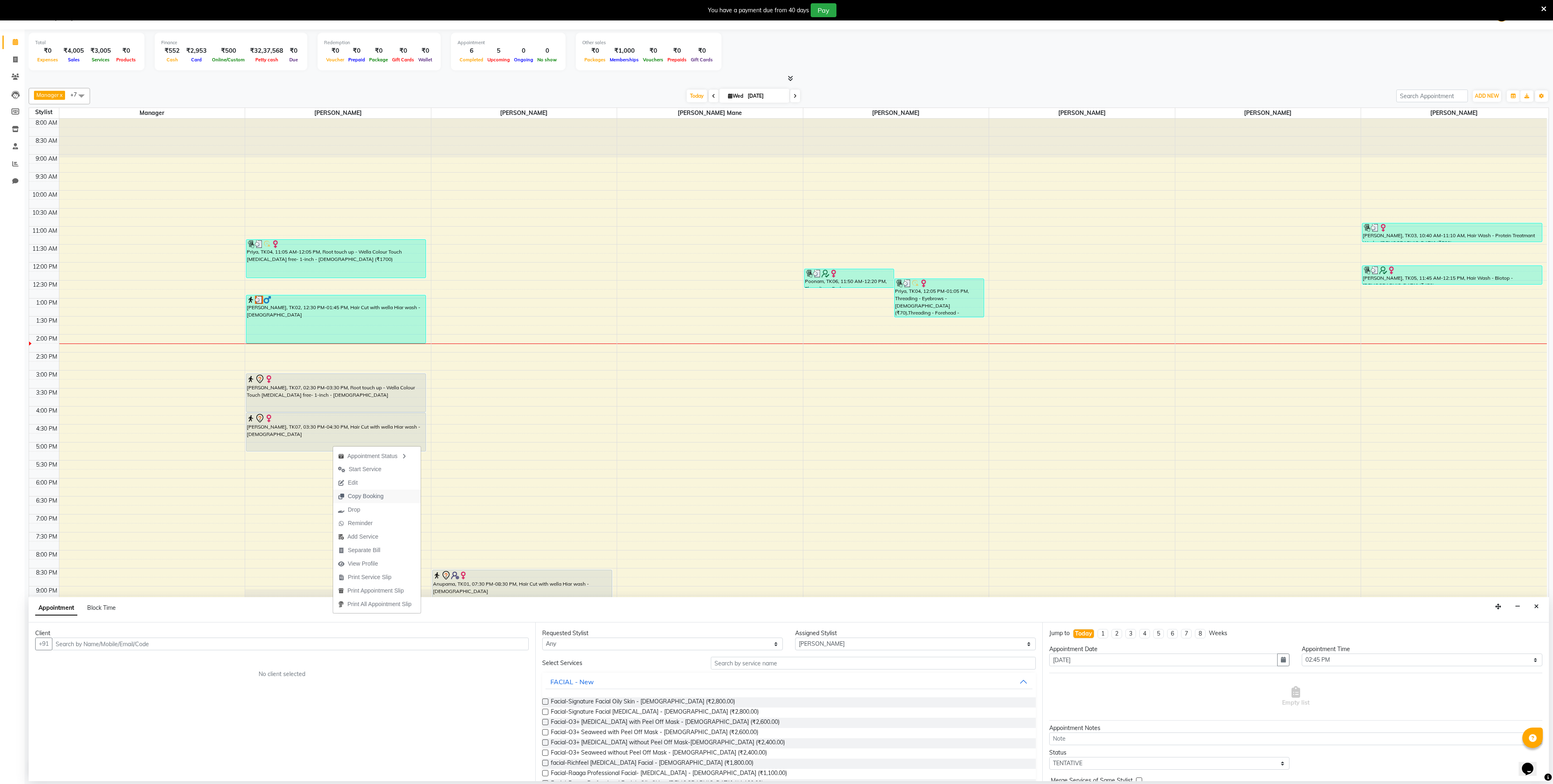
click at [357, 498] on span "Copy Booking" at bounding box center [365, 496] width 35 height 9
click at [357, 494] on div "8:00 AM 8:30 AM 9:00 AM 9:30 AM 10:00 AM 10:30 AM 11:00 AM 11:30 AM 12:00 PM 12…" at bounding box center [788, 438] width 1518 height 638
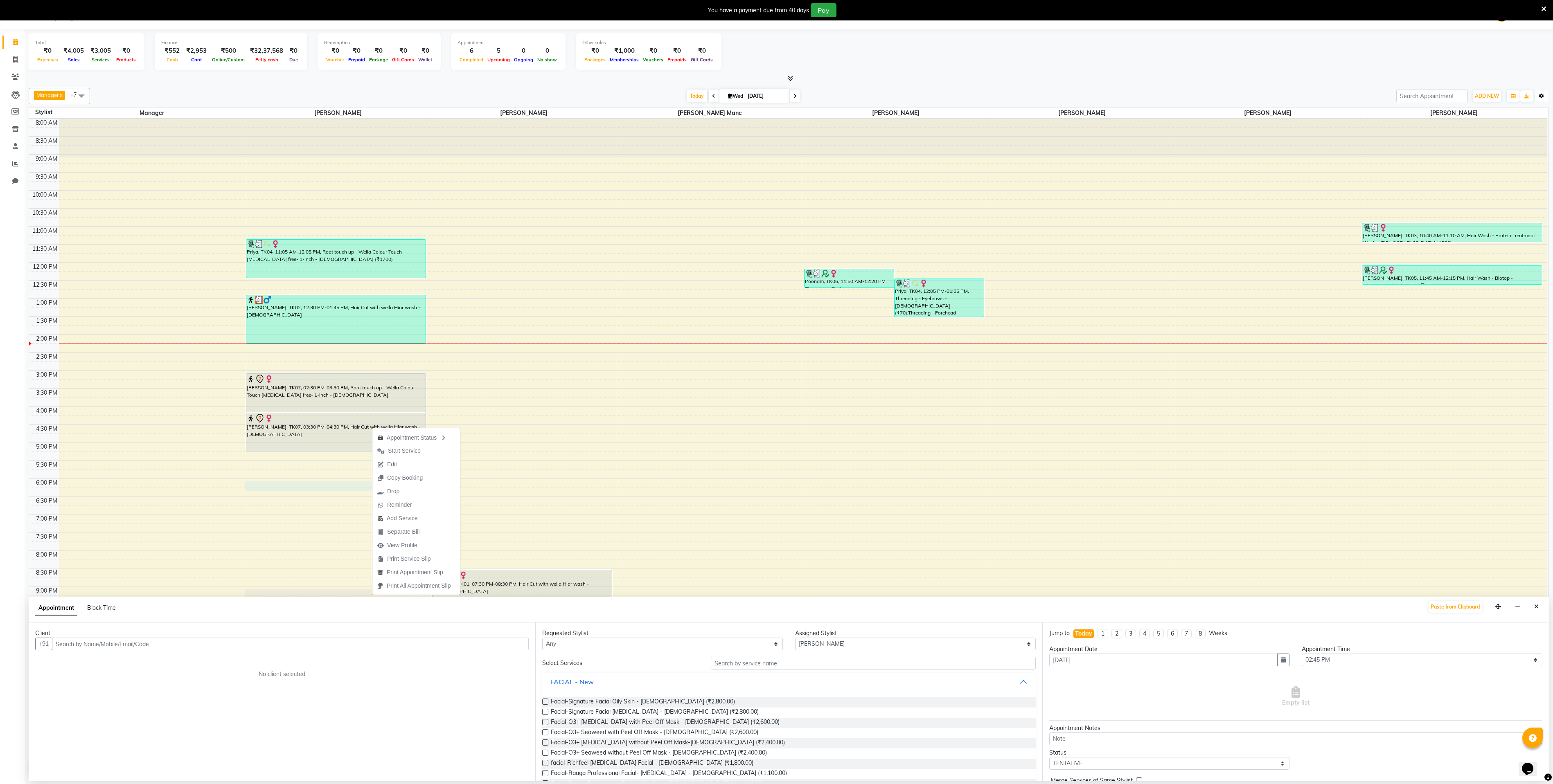
click at [1542, 99] on icon "button" at bounding box center [1541, 96] width 5 height 5
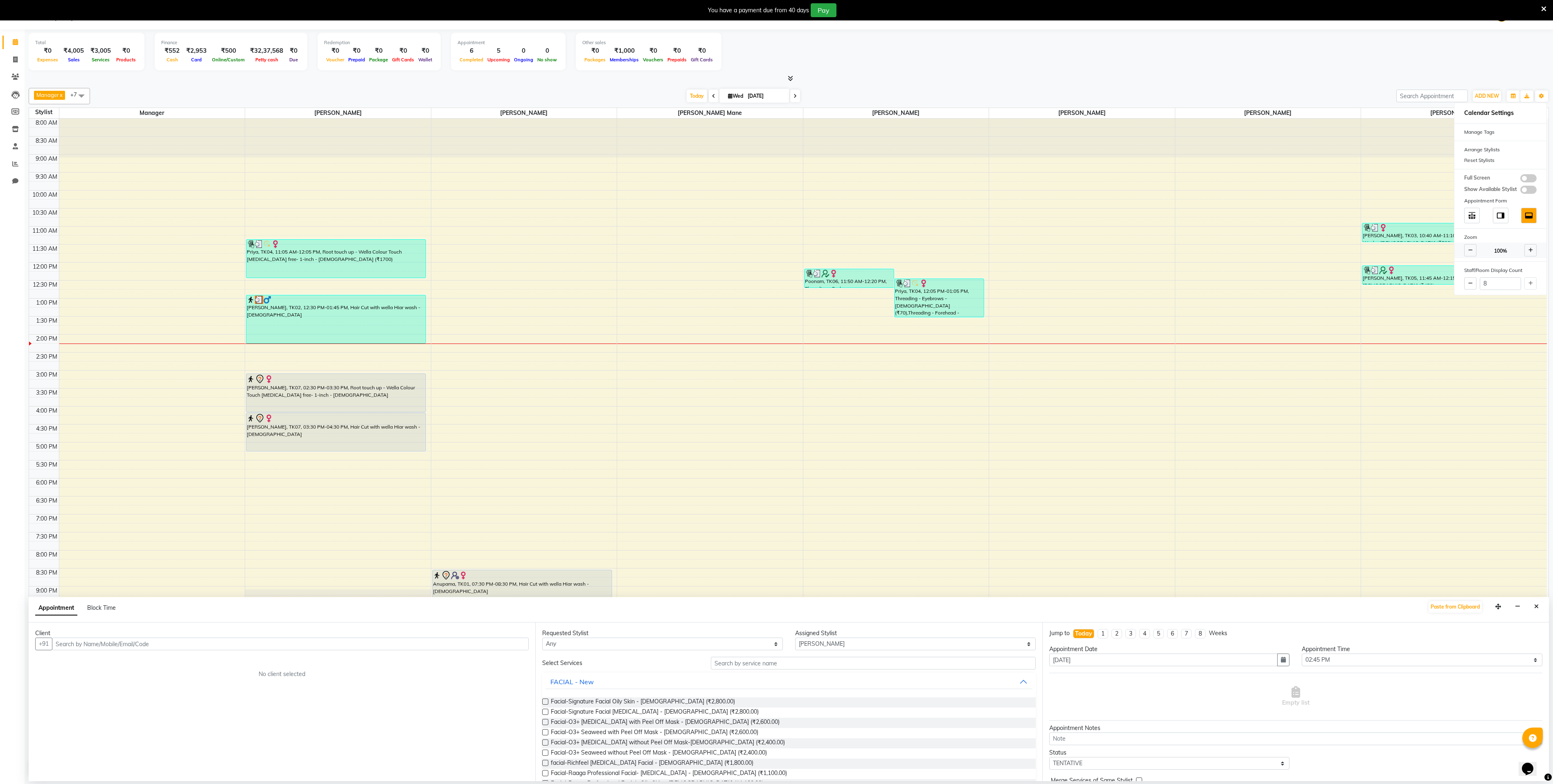
click at [1532, 253] on icon at bounding box center [1530, 251] width 4 height 5
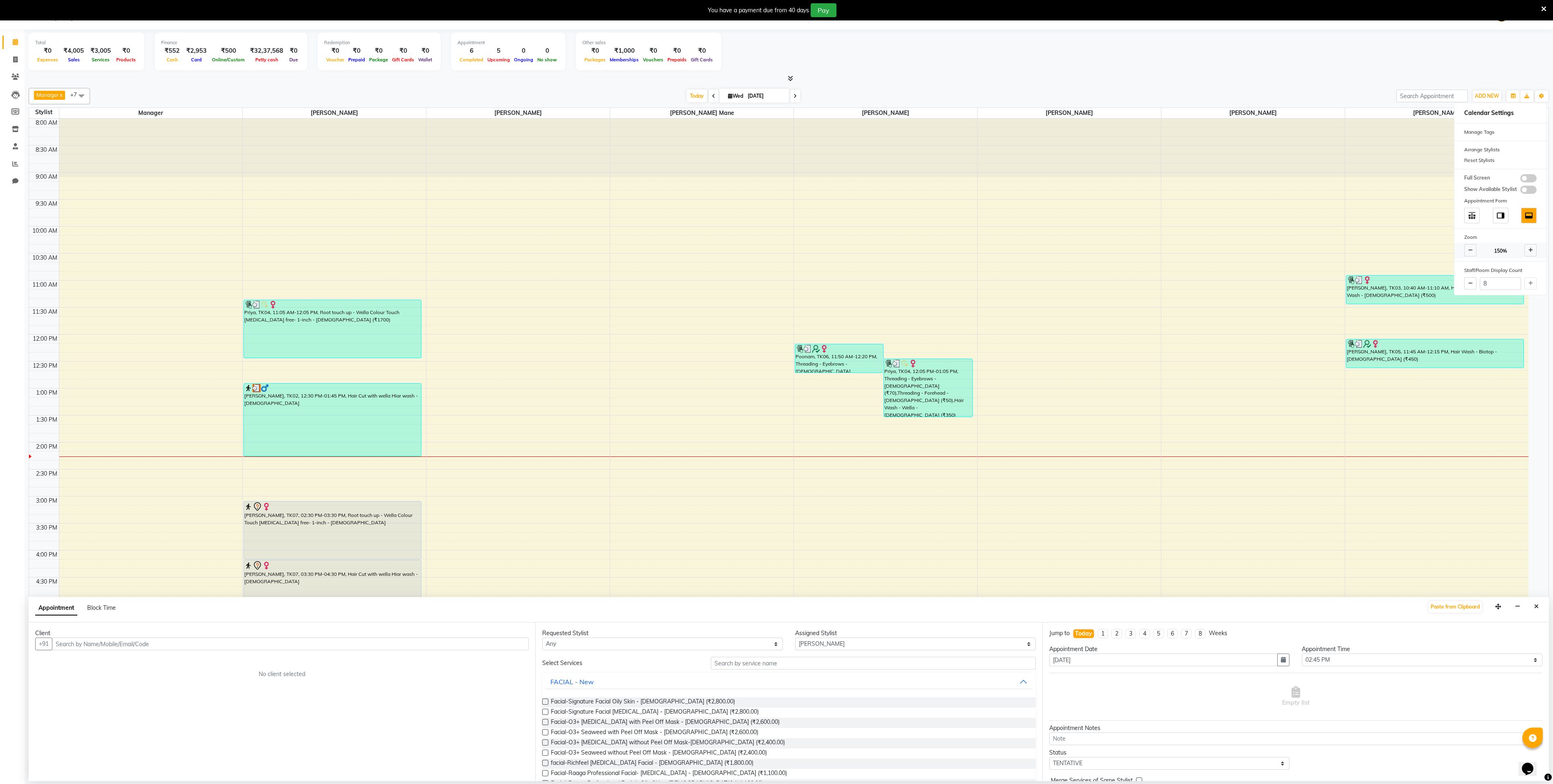
click at [1532, 253] on icon at bounding box center [1530, 251] width 4 height 5
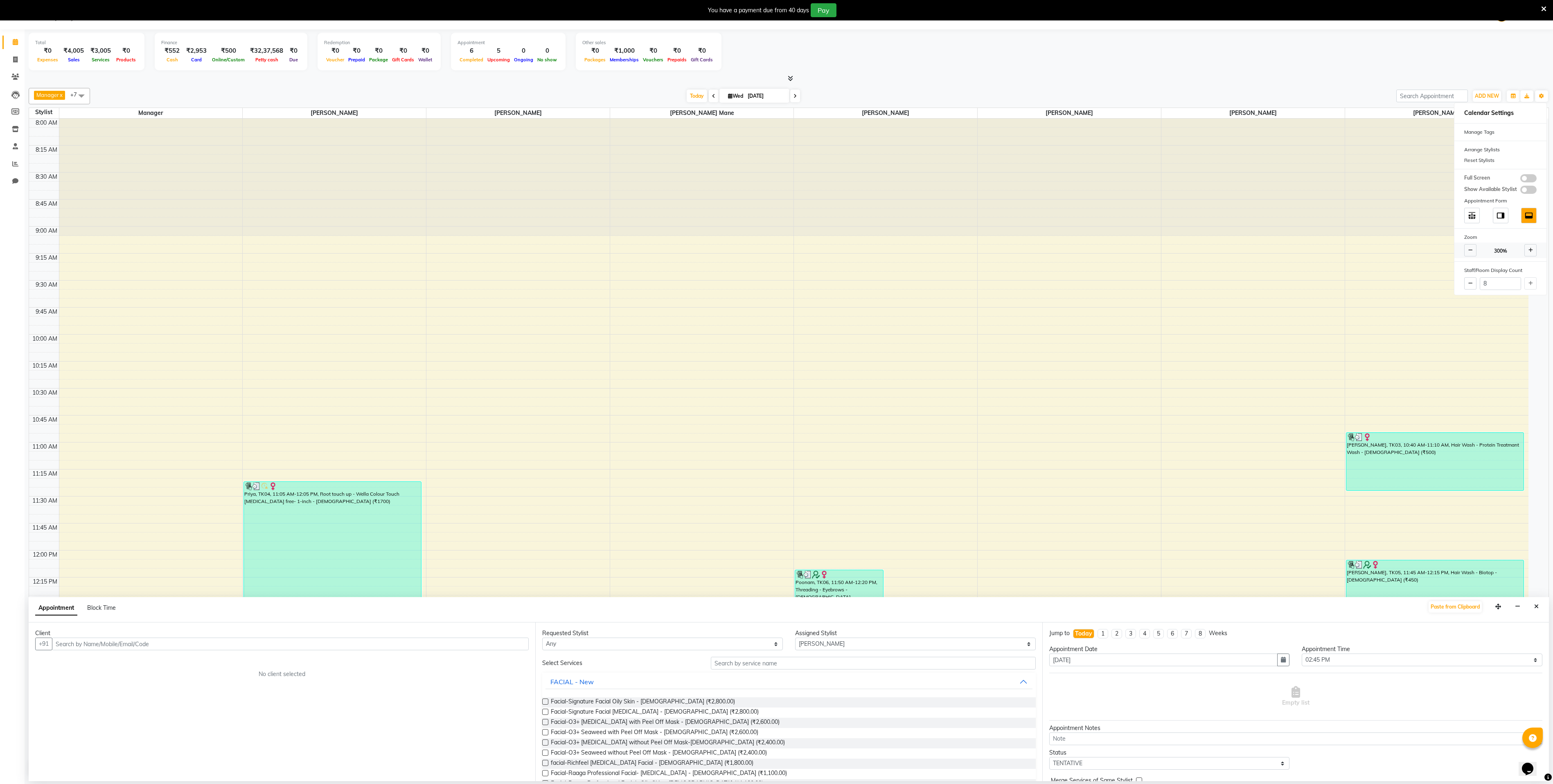
click at [1532, 253] on icon at bounding box center [1530, 251] width 4 height 5
click at [1530, 253] on icon at bounding box center [1530, 251] width 4 height 5
click at [1530, 257] on span at bounding box center [1530, 250] width 12 height 12
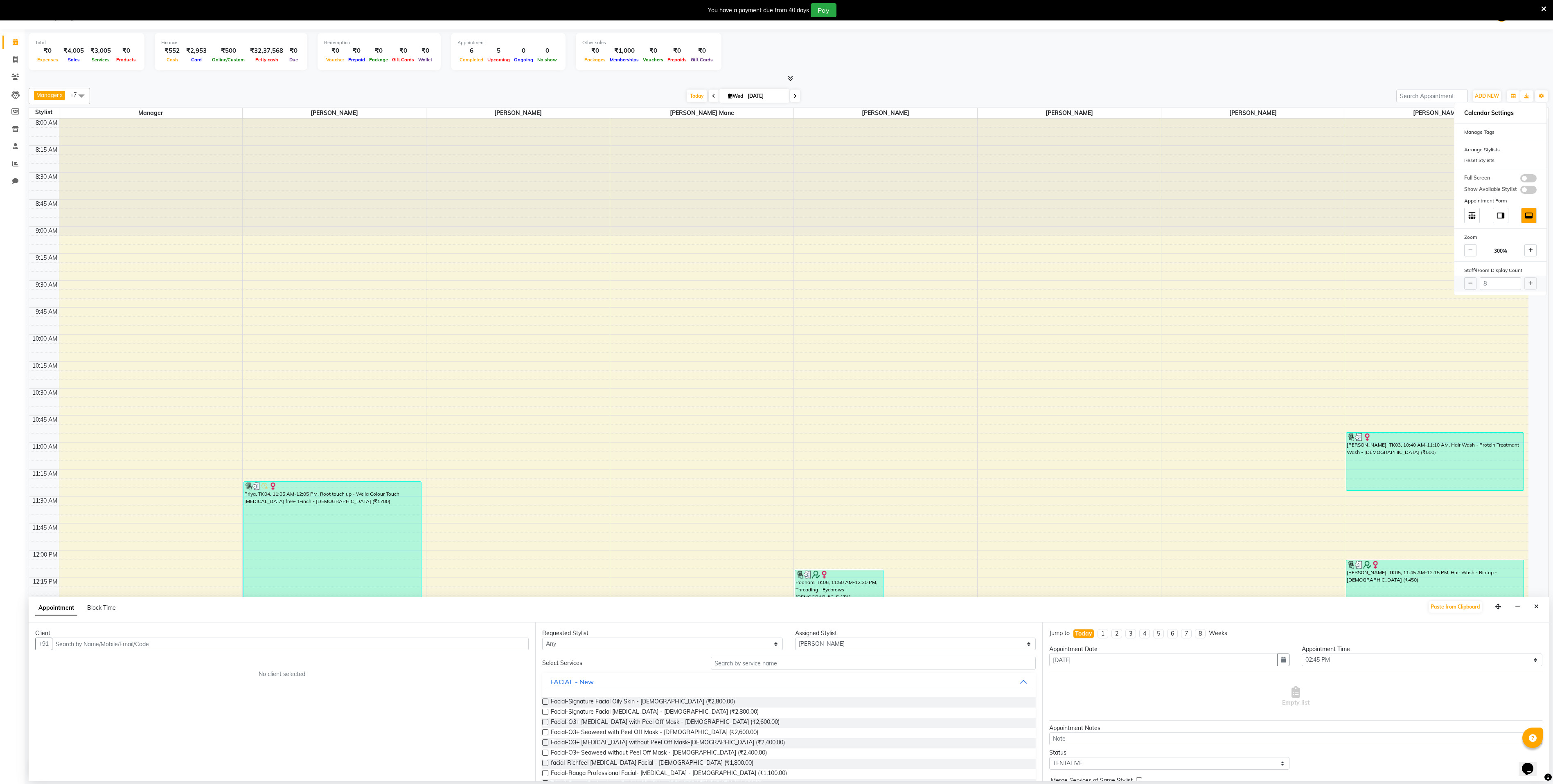
click at [1532, 282] on div "8" at bounding box center [1500, 283] width 92 height 16
click at [1532, 281] on div "8" at bounding box center [1500, 283] width 92 height 16
click at [1526, 286] on div "8" at bounding box center [1500, 283] width 92 height 16
click at [1530, 286] on div "8" at bounding box center [1500, 283] width 92 height 16
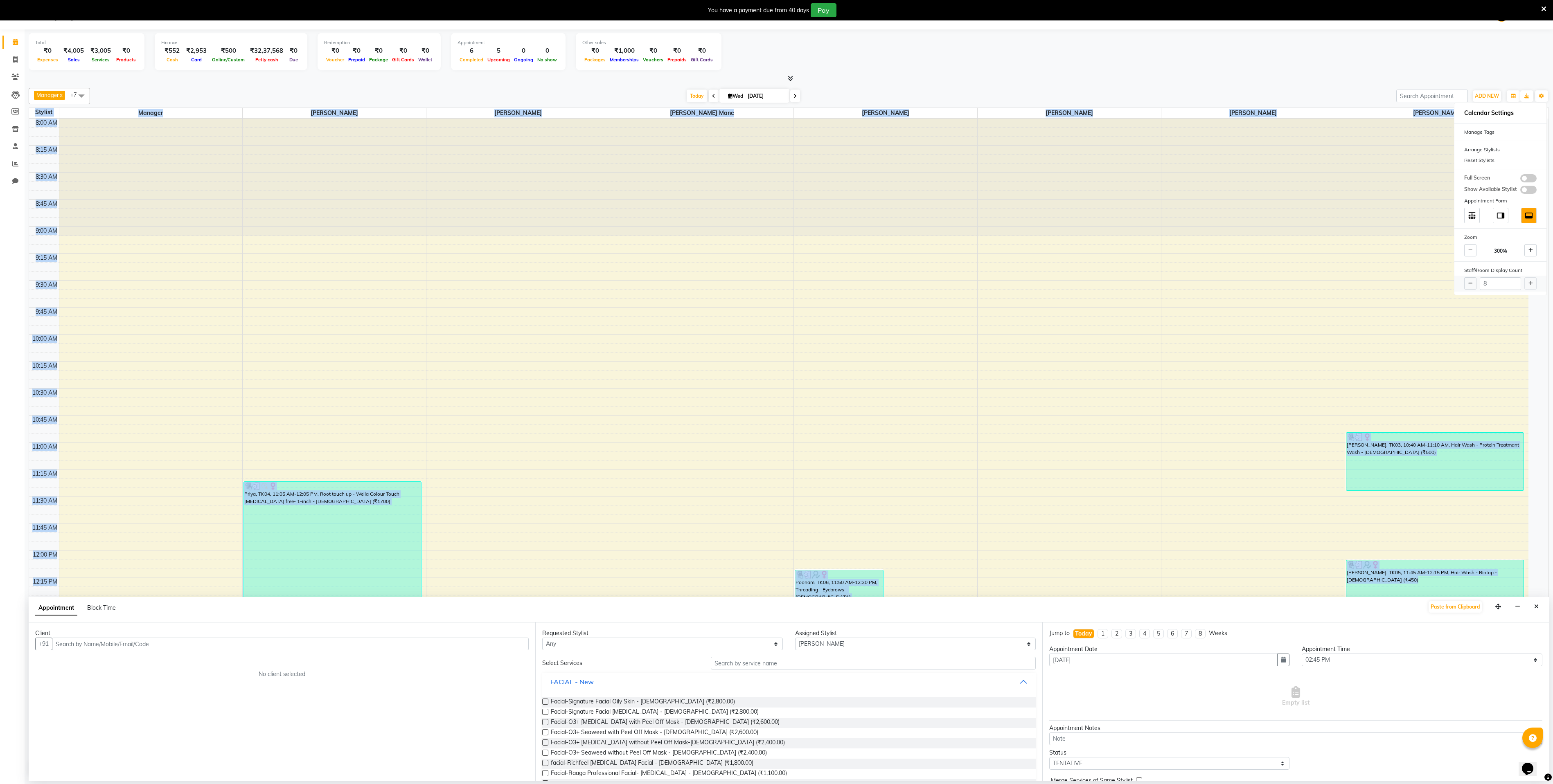
click at [1530, 286] on div "8" at bounding box center [1500, 283] width 92 height 16
click at [1532, 286] on div "8" at bounding box center [1500, 283] width 92 height 16
click at [1532, 285] on div "8" at bounding box center [1500, 283] width 92 height 16
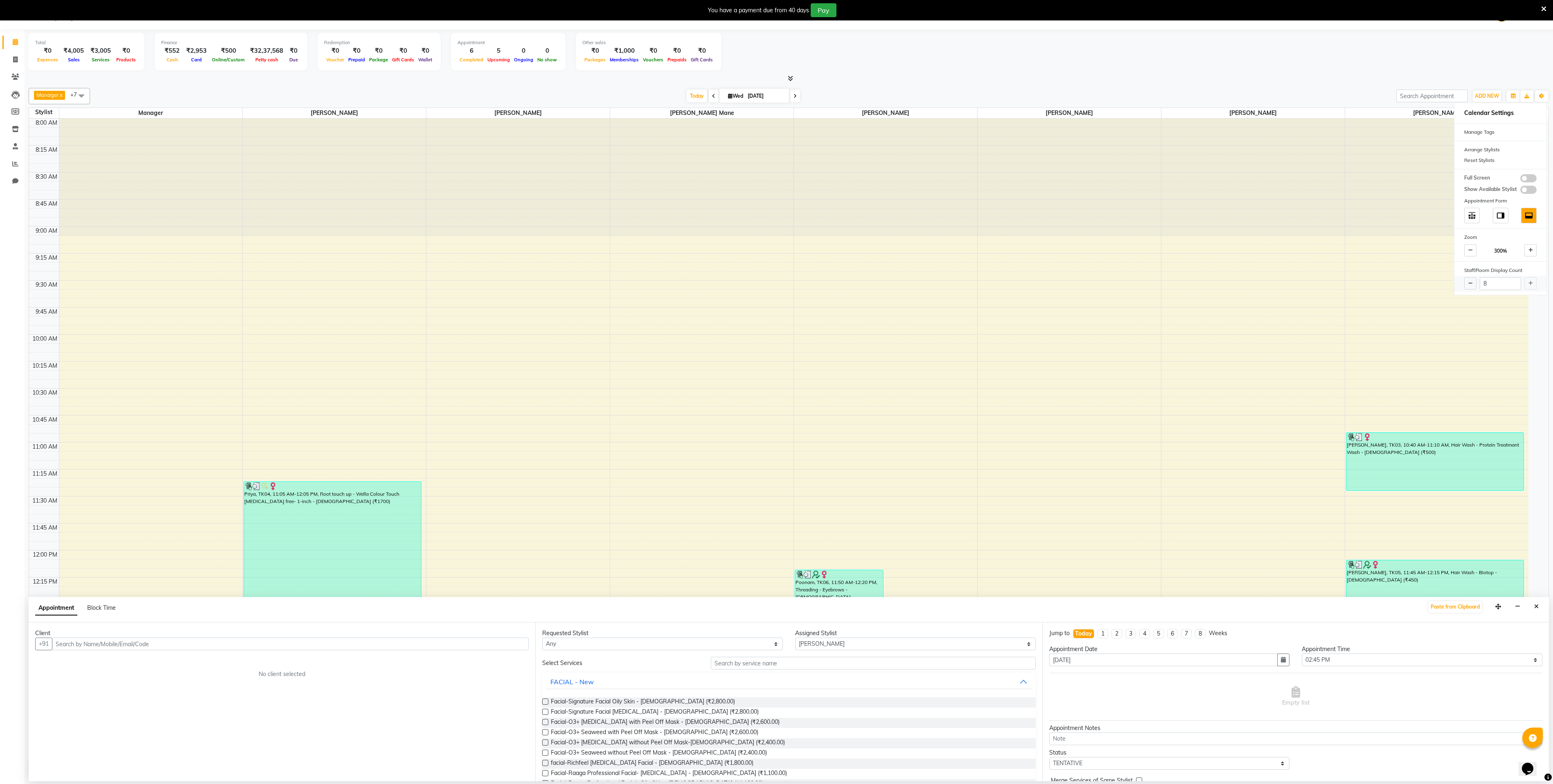
click at [1532, 291] on div "8" at bounding box center [1500, 283] width 92 height 16
click at [1532, 285] on div "8" at bounding box center [1500, 283] width 92 height 16
click at [1530, 287] on div "8" at bounding box center [1500, 283] width 92 height 16
click at [1527, 287] on div "8" at bounding box center [1500, 283] width 92 height 16
click at [1527, 276] on div "Staff/Room Display Count" at bounding box center [1500, 270] width 92 height 10
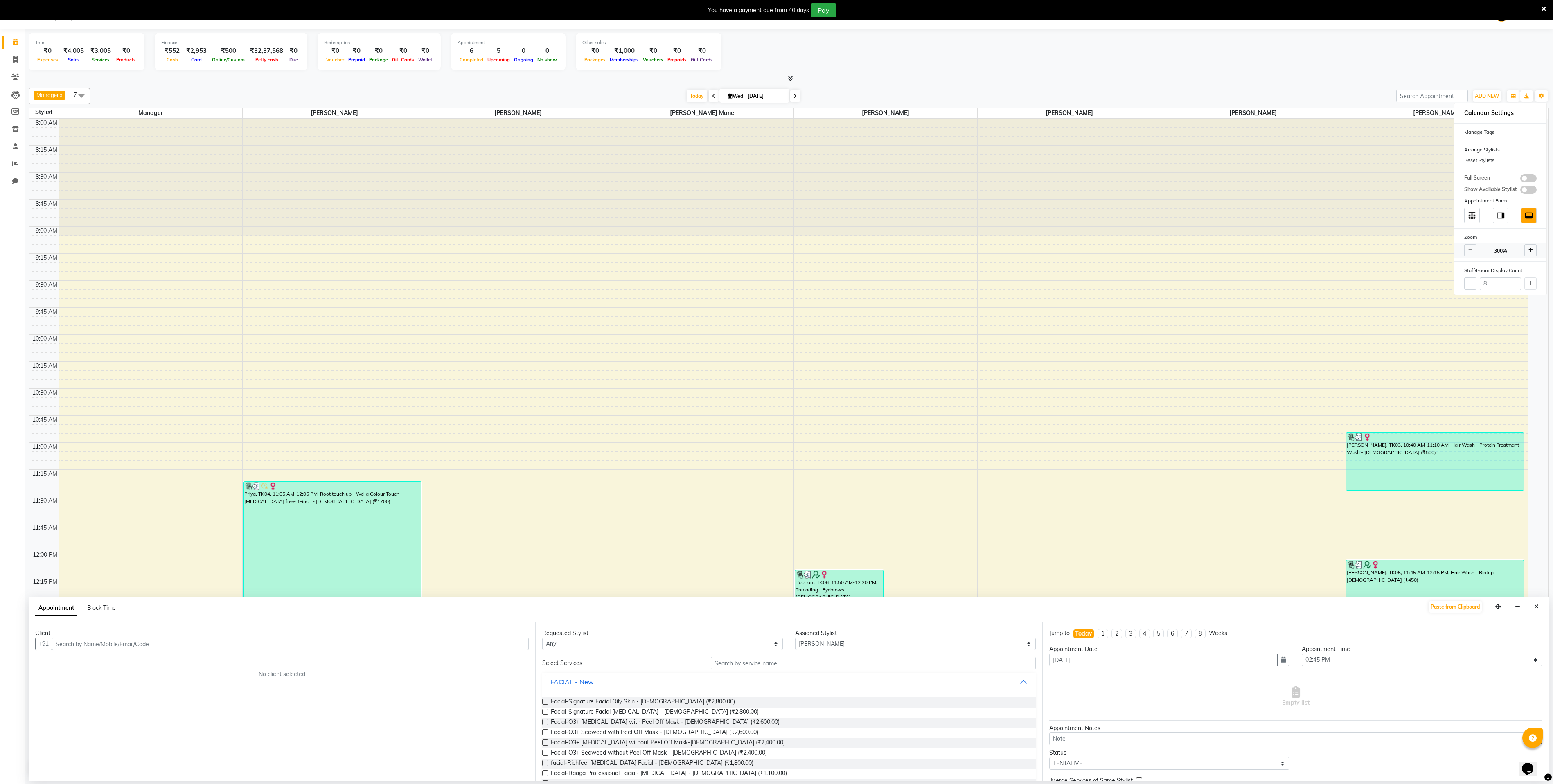
click at [1532, 253] on icon at bounding box center [1530, 251] width 4 height 5
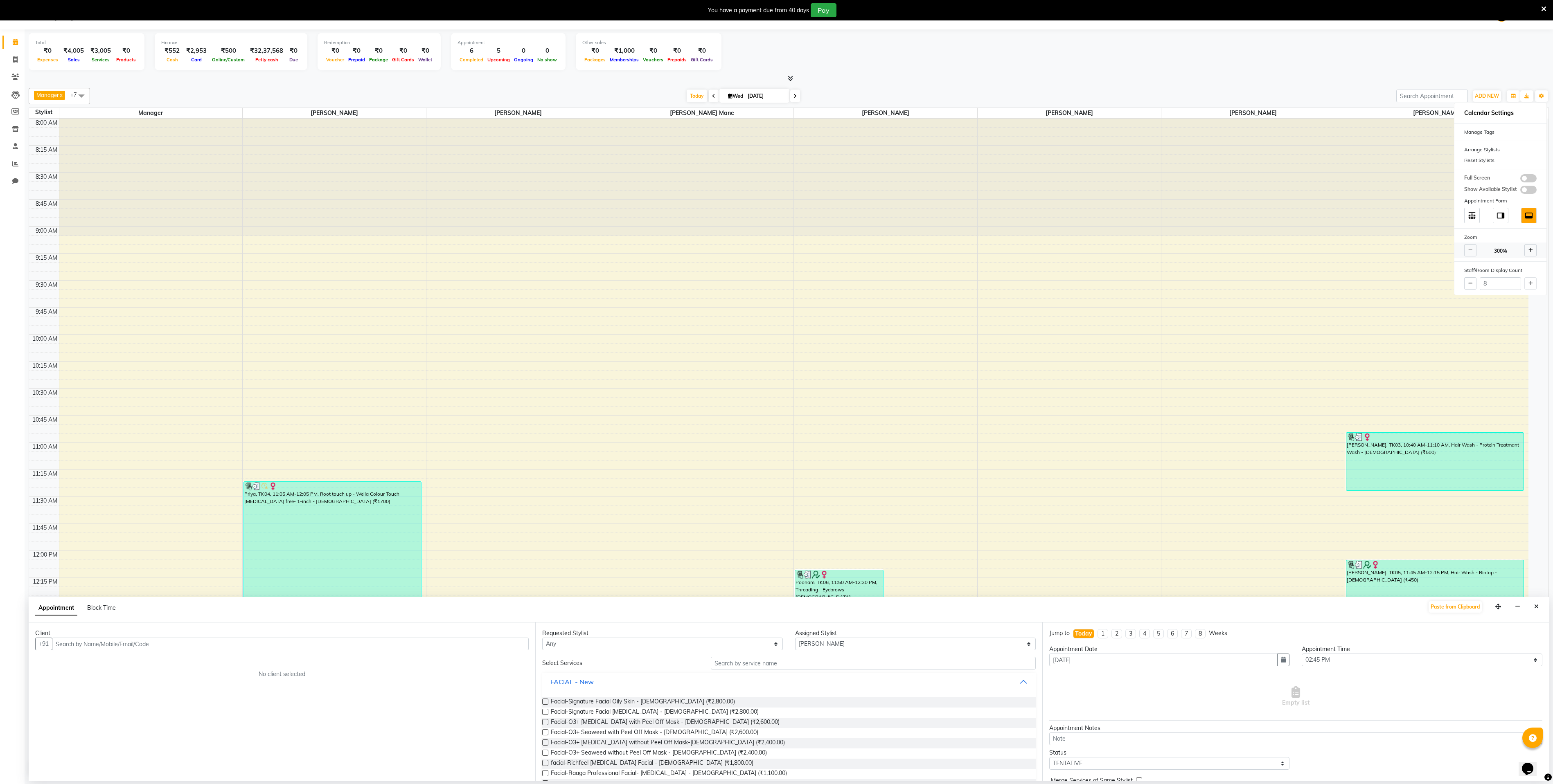
click at [1532, 253] on icon at bounding box center [1530, 251] width 4 height 5
click at [1499, 217] on img at bounding box center [1501, 215] width 9 height 9
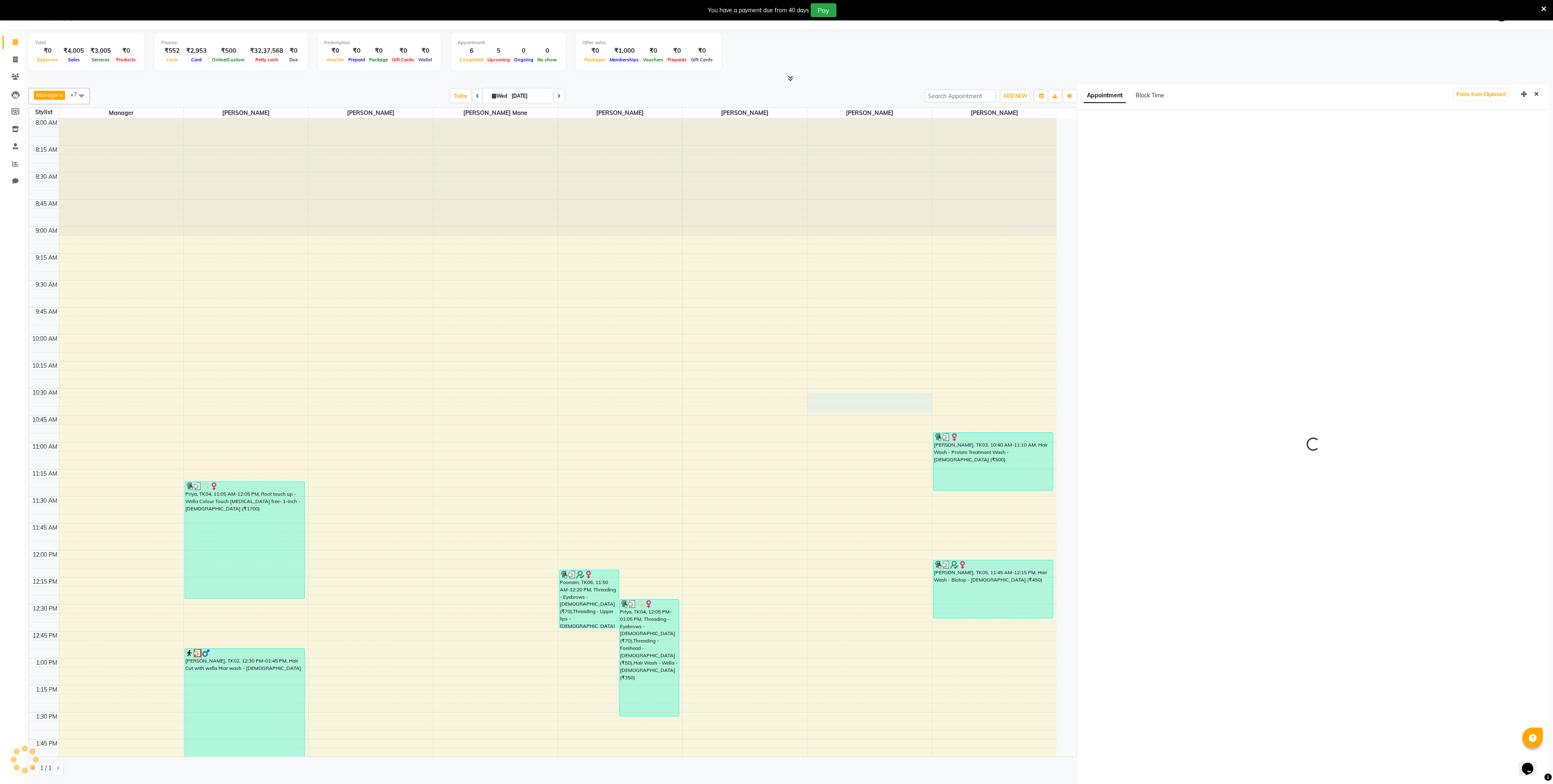
select select "615"
select select "86235"
select select "tentative"
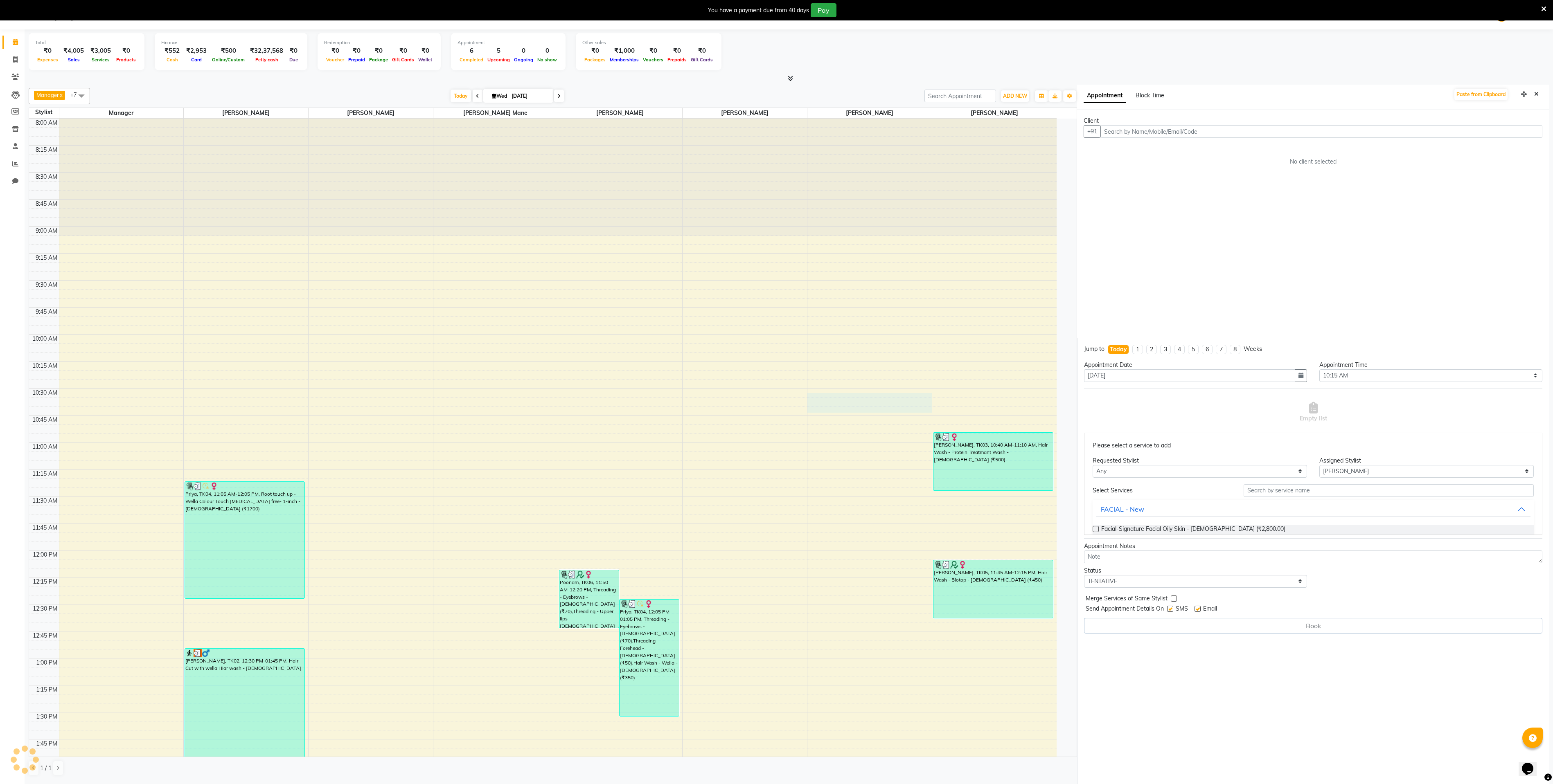
scroll to position [26, 0]
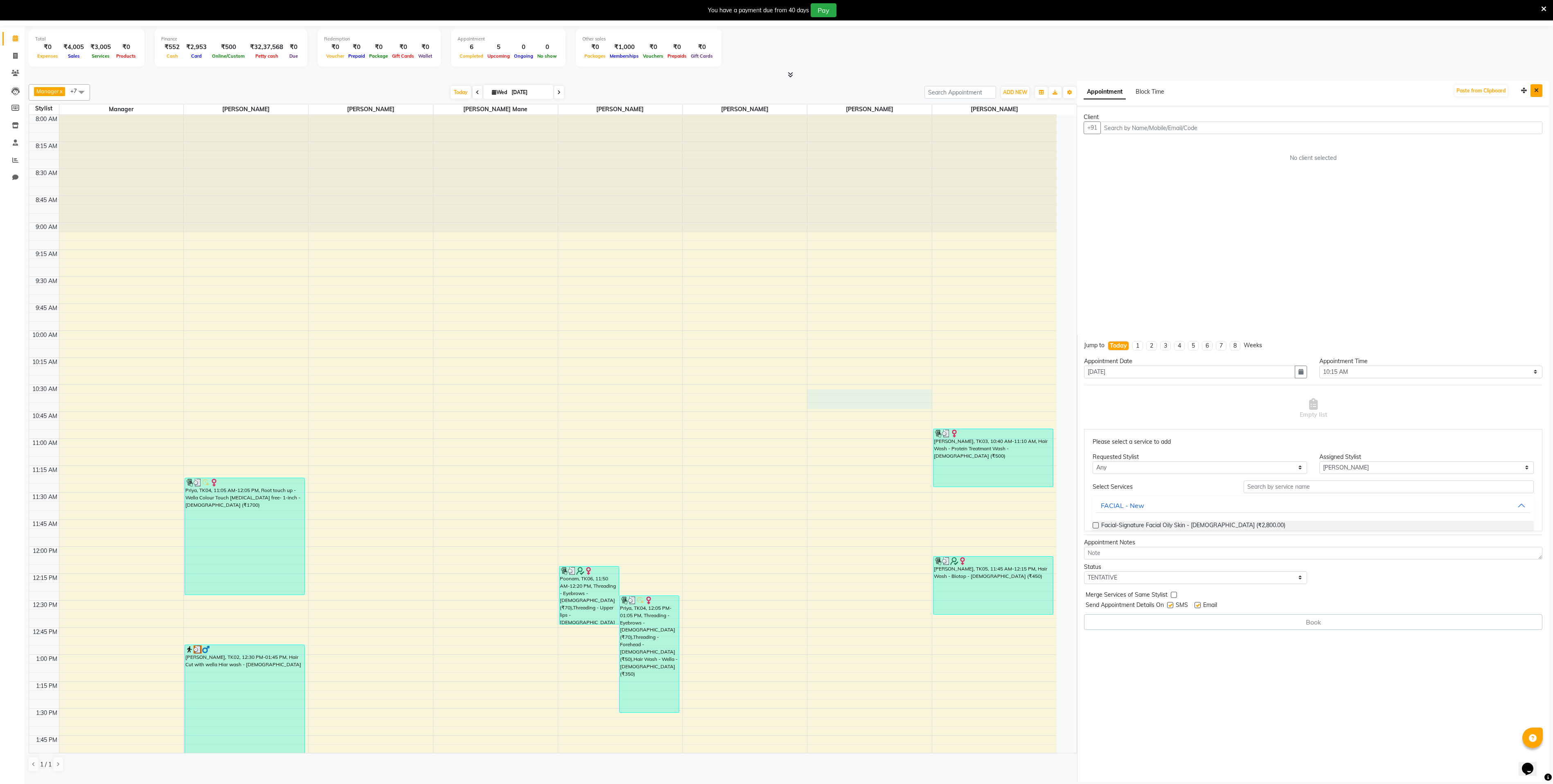
drag, startPoint x: 1536, startPoint y: 87, endPoint x: 1518, endPoint y: 124, distance: 41.1
click at [1536, 88] on button "Close" at bounding box center [1536, 90] width 12 height 13
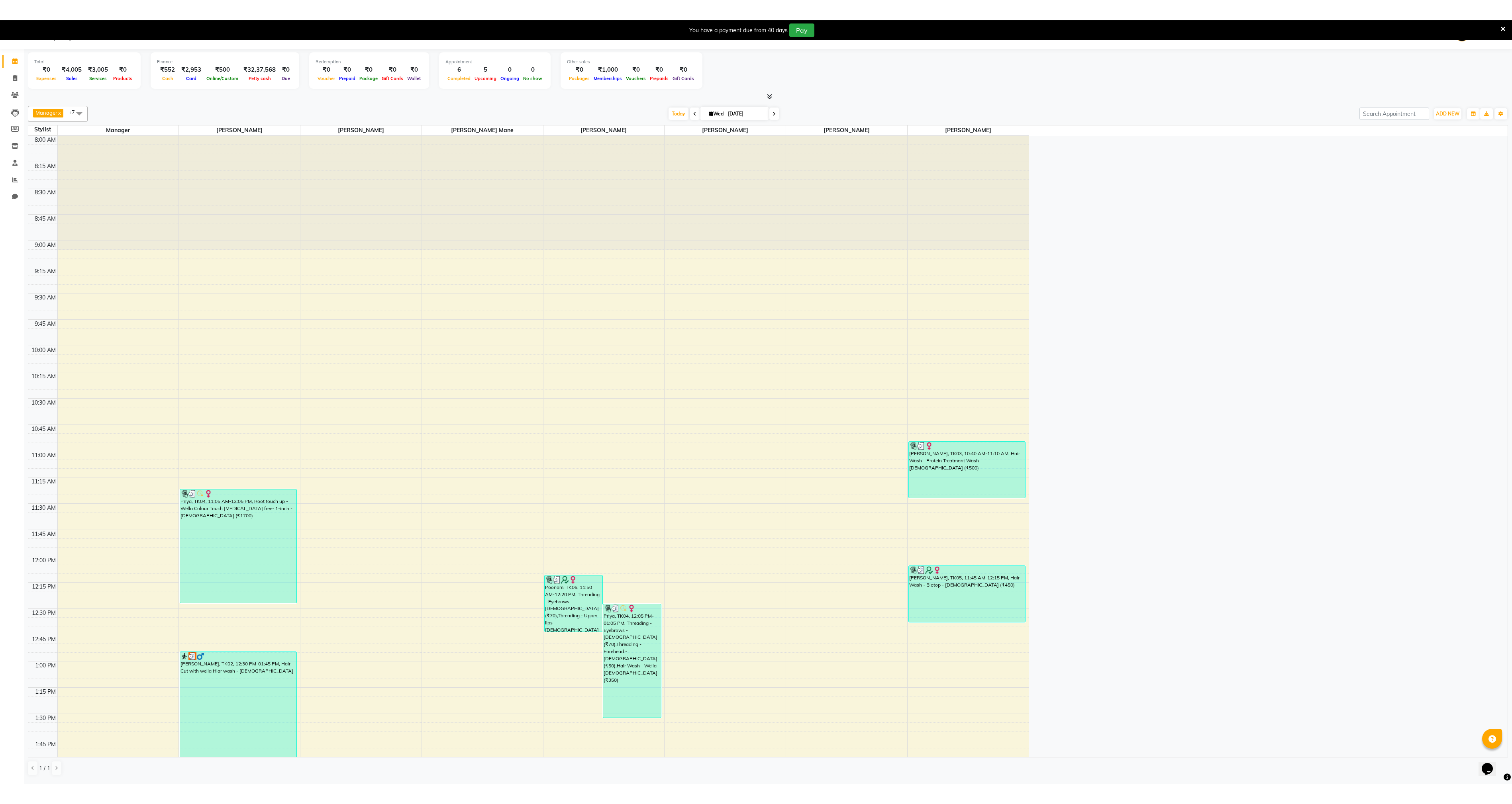
scroll to position [21, 0]
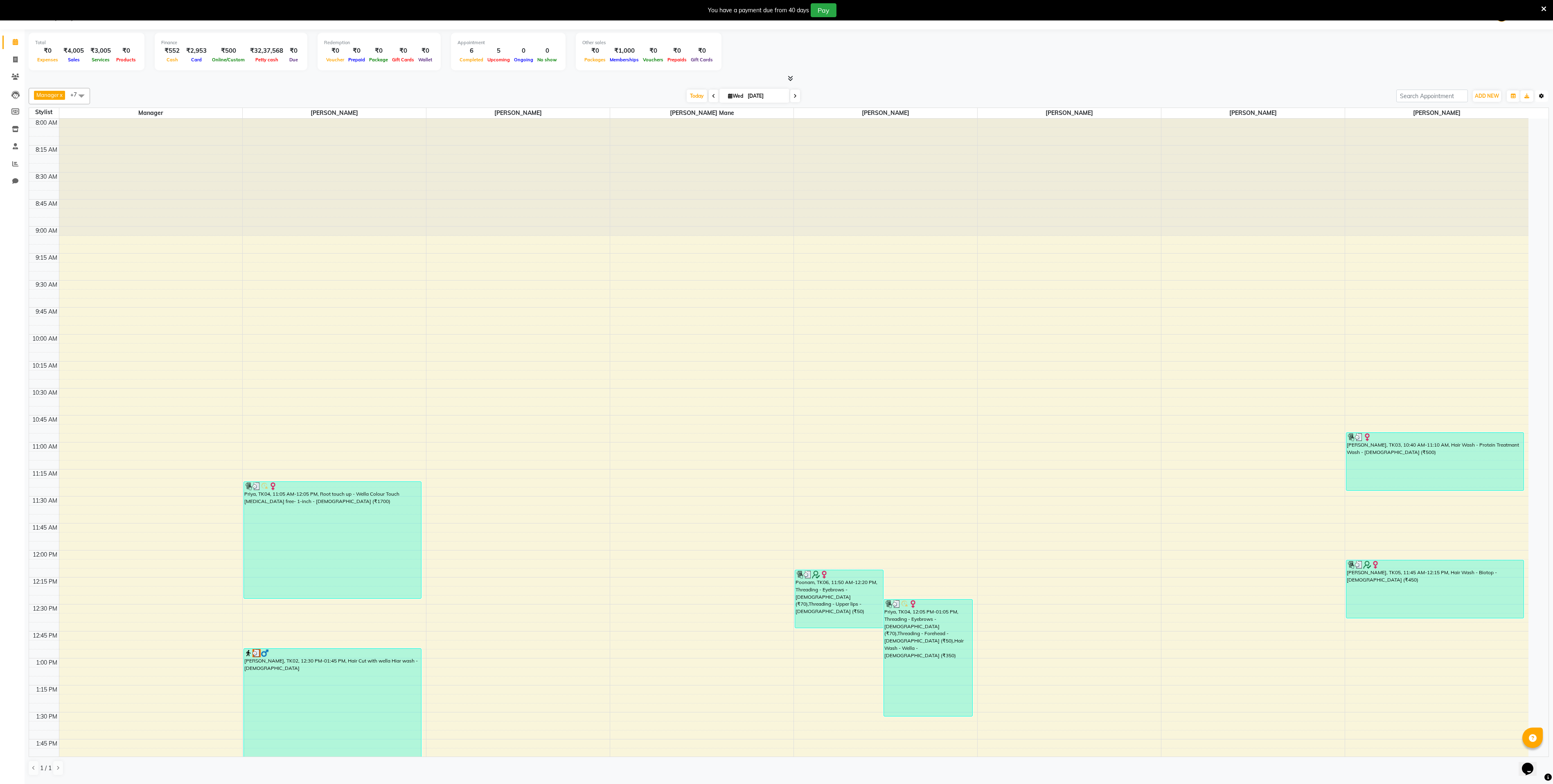
click at [1540, 96] on icon "button" at bounding box center [1541, 96] width 5 height 5
click at [1529, 220] on img at bounding box center [1529, 215] width 9 height 9
click at [1532, 253] on icon at bounding box center [1530, 251] width 4 height 5
click at [1497, 249] on div "300%" at bounding box center [1500, 250] width 92 height 15
click at [1504, 255] on span "300%" at bounding box center [1500, 251] width 13 height 7
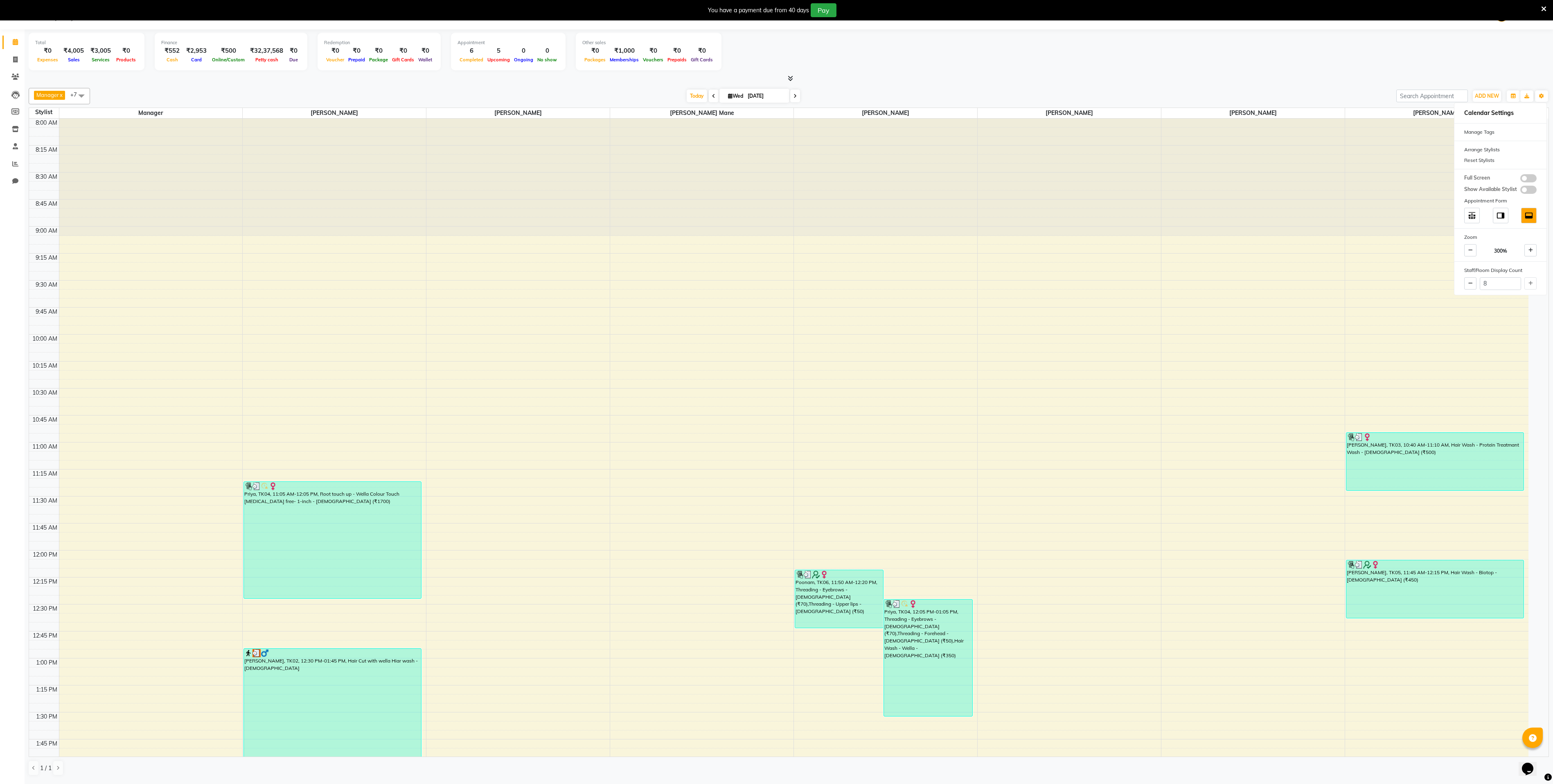
select select "57488"
select select "tentative"
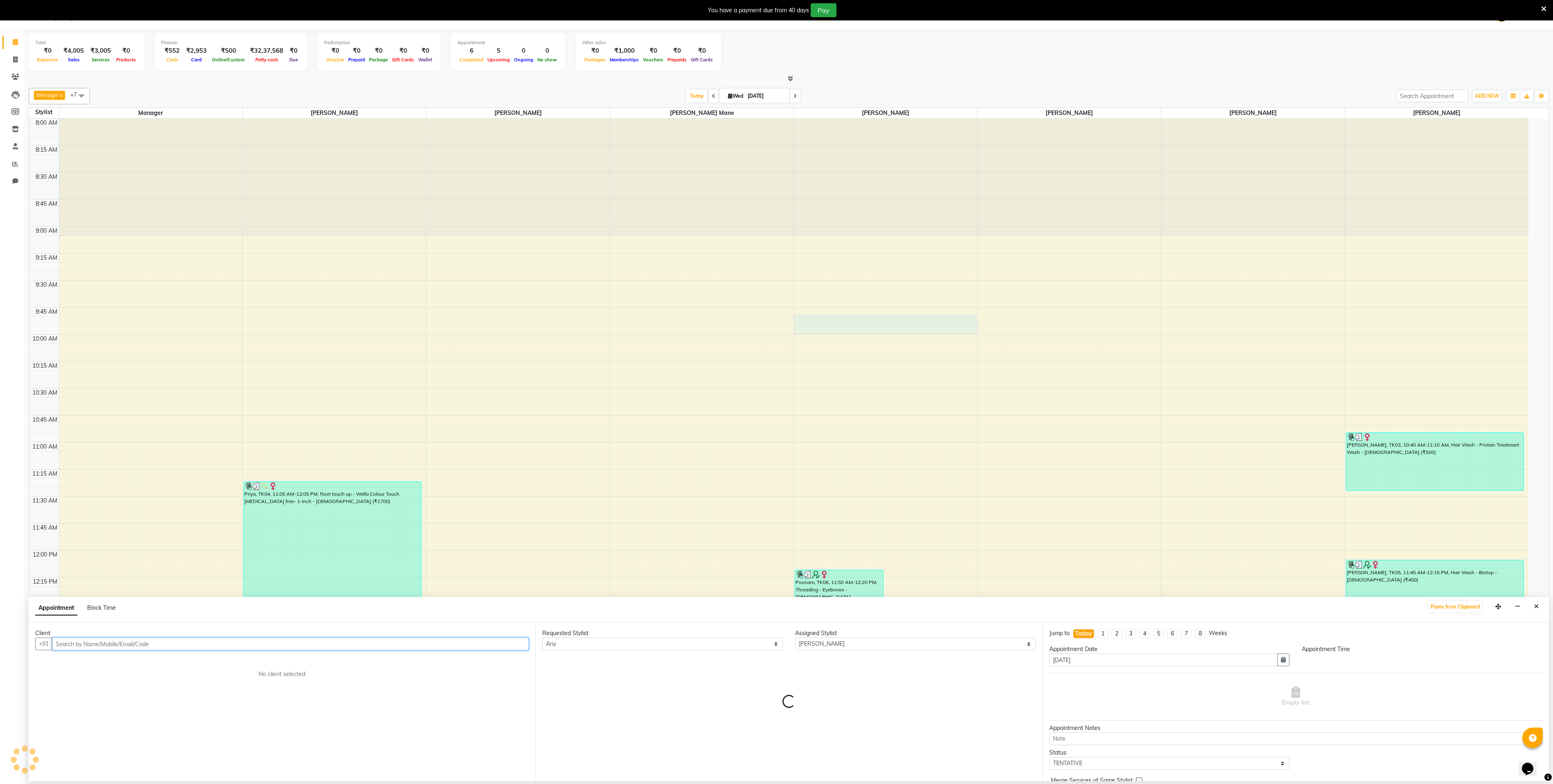
select select "585"
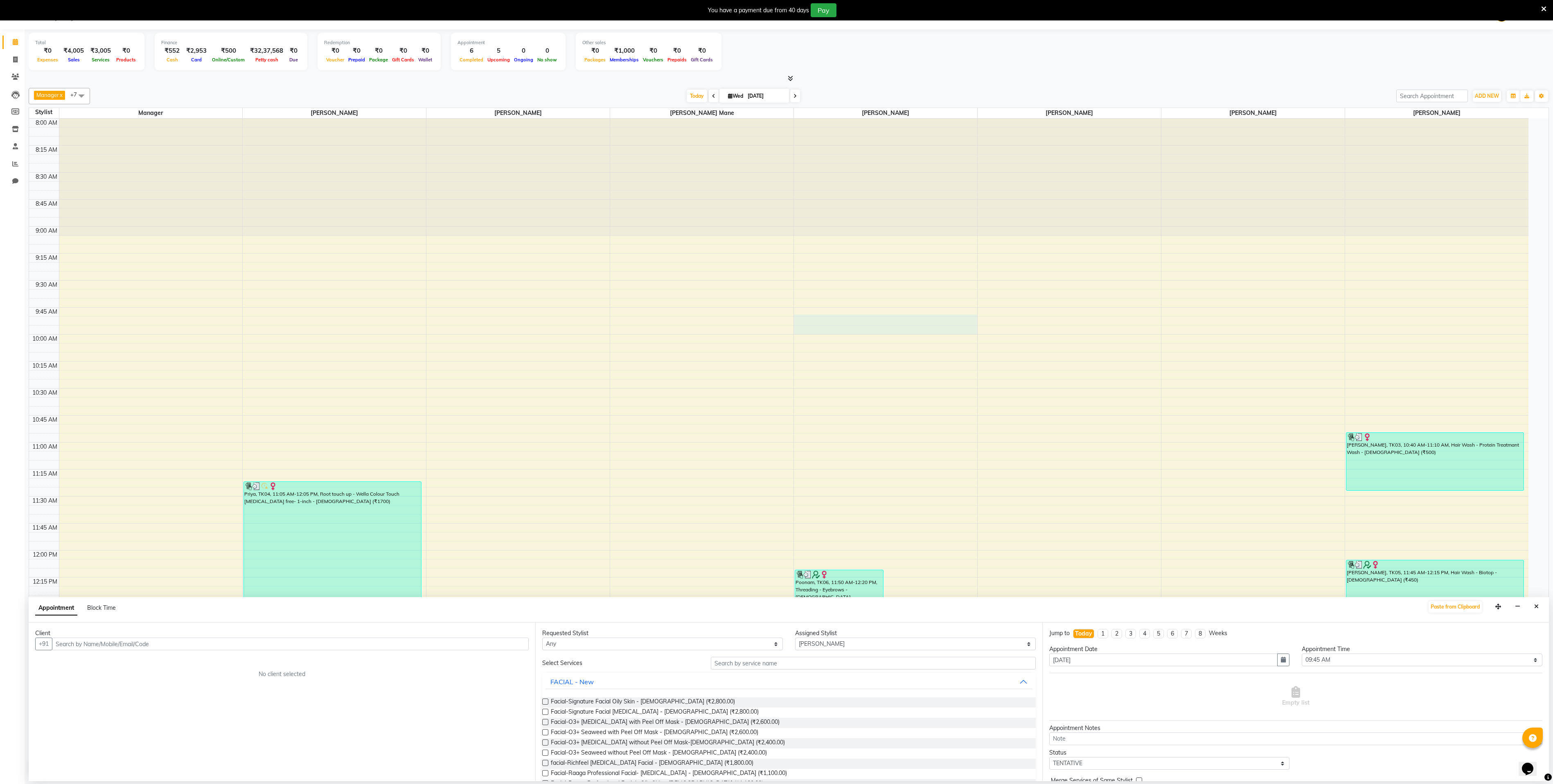
click at [0, 705] on div "Calendar Invoice Clients Leads Members Inventory Staff Reports Chat Completed I…" at bounding box center [55, 397] width 110 height 749
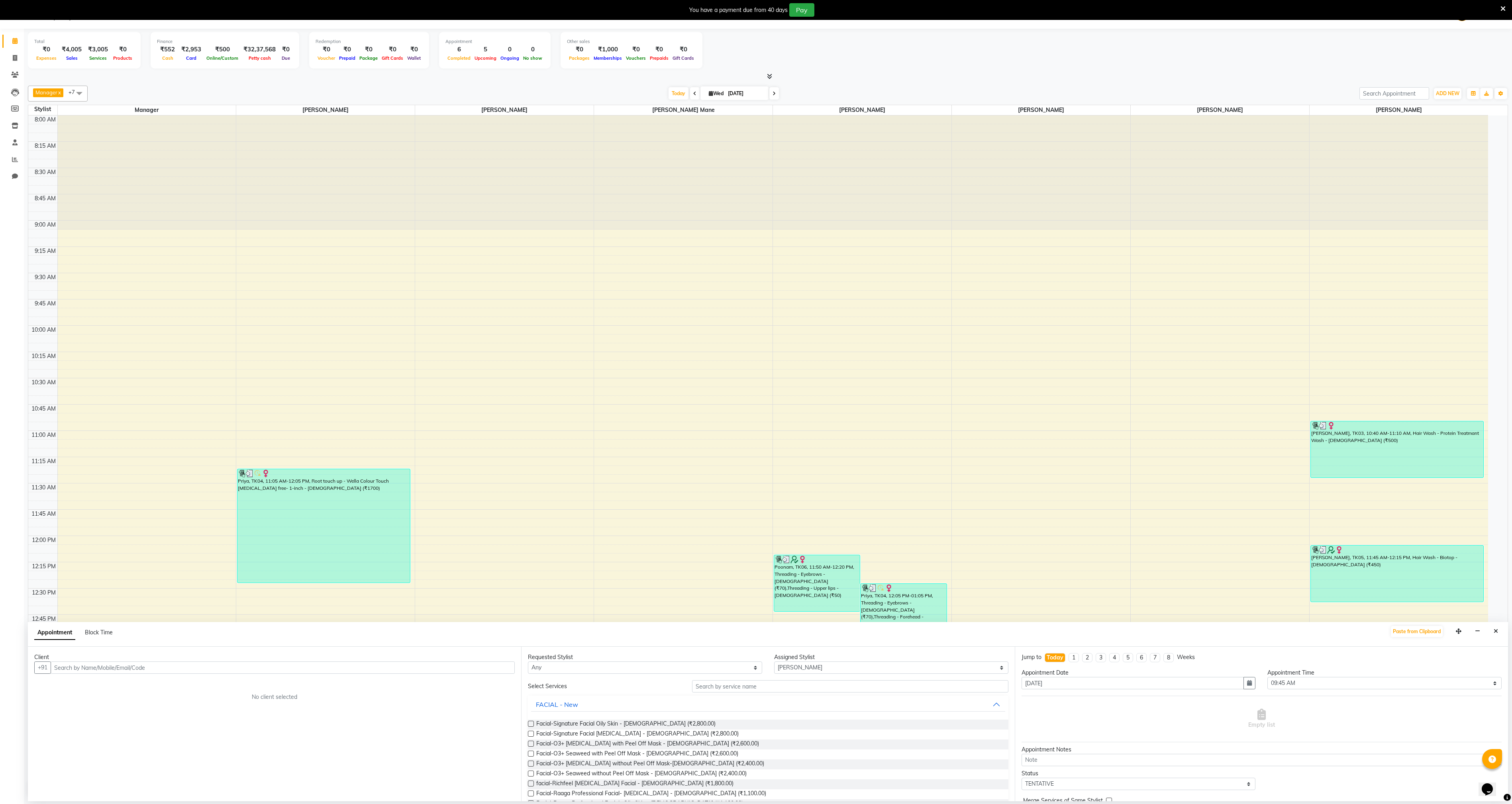
drag, startPoint x: 0, startPoint y: 752, endPoint x: 11, endPoint y: 753, distance: 11.0
click at [8, 753] on div "Calendar Invoice Clients Leads Members Inventory Staff Reports Chat Completed I…" at bounding box center [53, 407] width 107 height 770
drag, startPoint x: 1046, startPoint y: 307, endPoint x: 1122, endPoint y: 147, distance: 177.1
drag, startPoint x: 1122, startPoint y: 147, endPoint x: 0, endPoint y: 728, distance: 1263.5
click at [0, 728] on div "Calendar Invoice Clients Leads Members Inventory Staff Reports Chat Completed I…" at bounding box center [53, 407] width 107 height 770
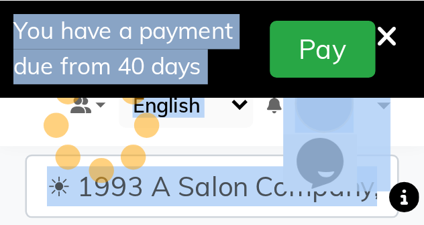
scroll to position [98, 0]
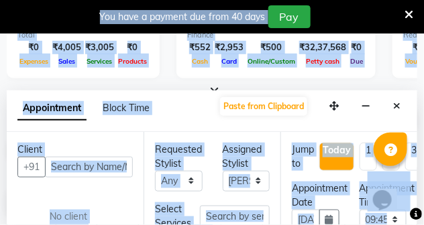
click at [410, 14] on icon at bounding box center [409, 15] width 9 height 12
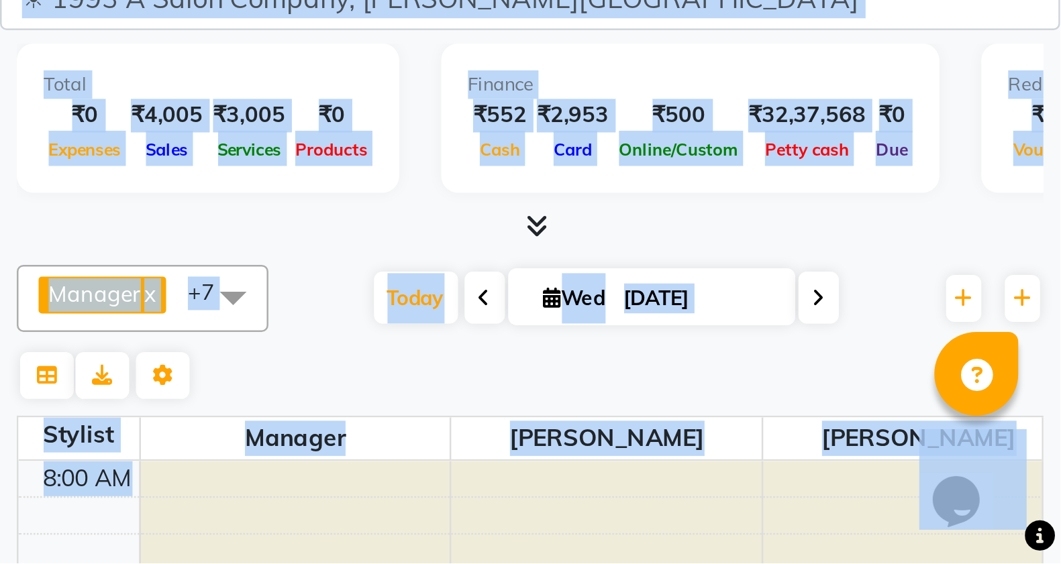
scroll to position [0, 0]
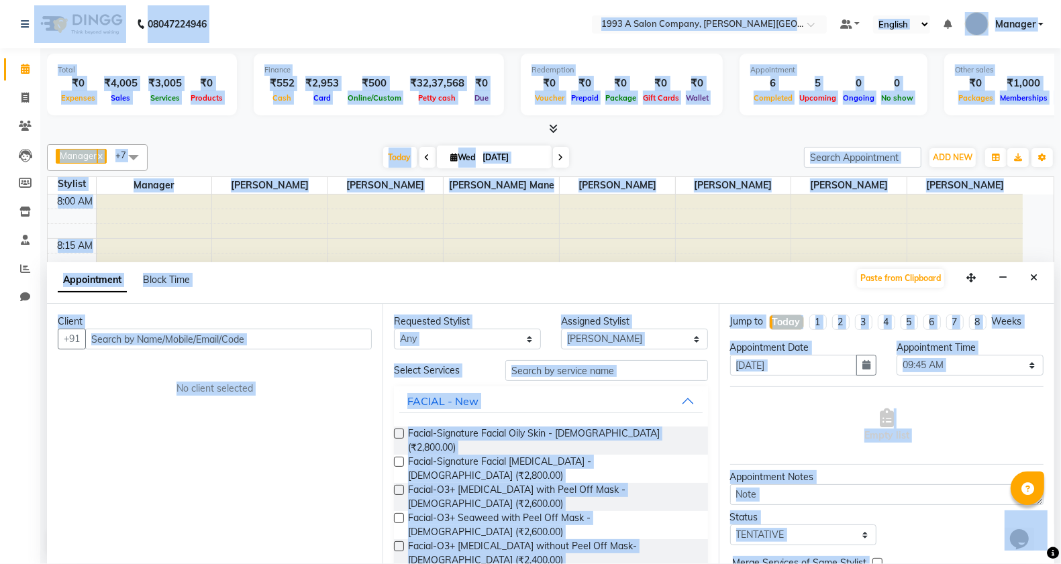
click at [79, 388] on div "Client +91 No client selected" at bounding box center [214, 434] width 335 height 260
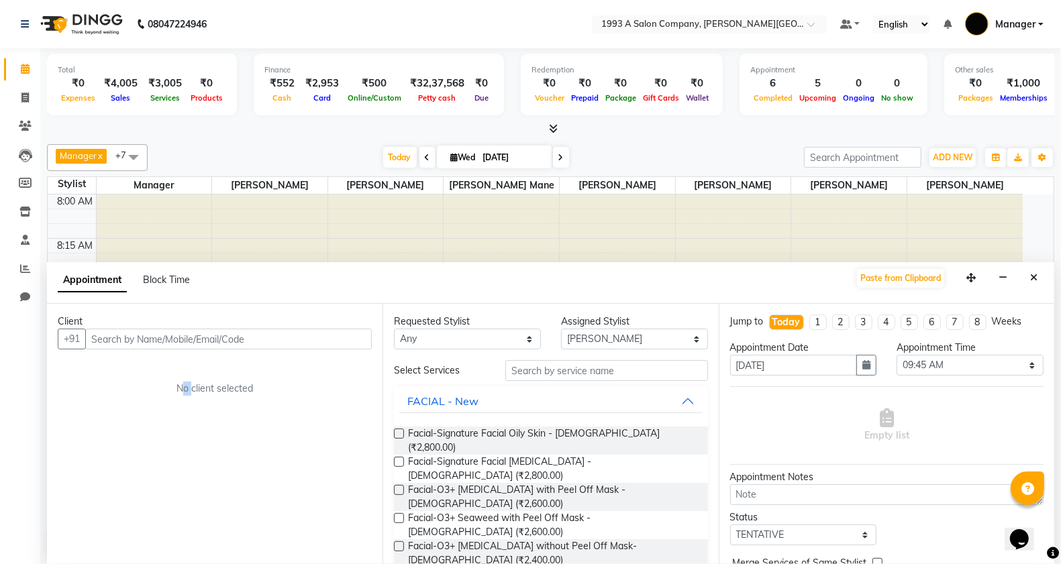
drag, startPoint x: 79, startPoint y: 384, endPoint x: 160, endPoint y: 296, distance: 119.7
click at [81, 384] on div "Client +91 No client selected" at bounding box center [214, 434] width 335 height 260
click at [1037, 279] on button "Close" at bounding box center [1033, 278] width 19 height 21
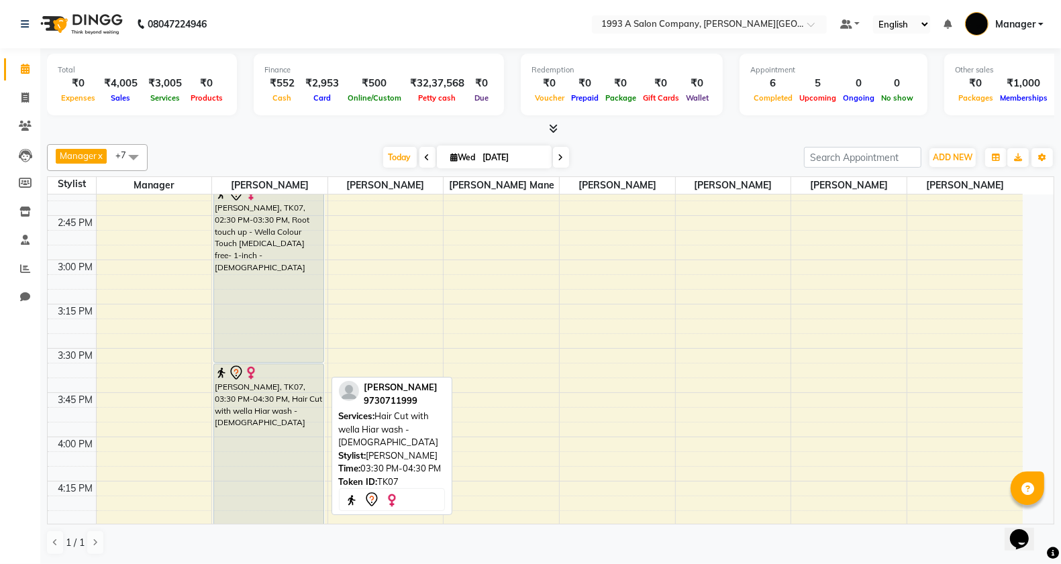
scroll to position [1258, 0]
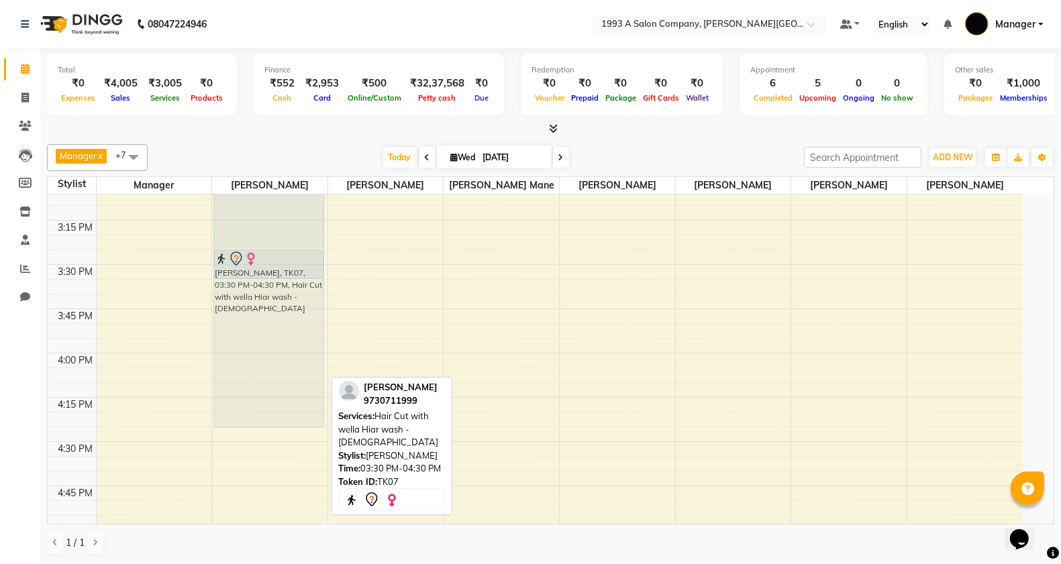
drag, startPoint x: 274, startPoint y: 453, endPoint x: 282, endPoint y: 423, distance: 31.2
click at [282, 423] on div "Priya, TK04, 11:05 AM-12:05 PM, Root touch up - Wella Colour Touch Ammonia free…" at bounding box center [269, 176] width 115 height 2479
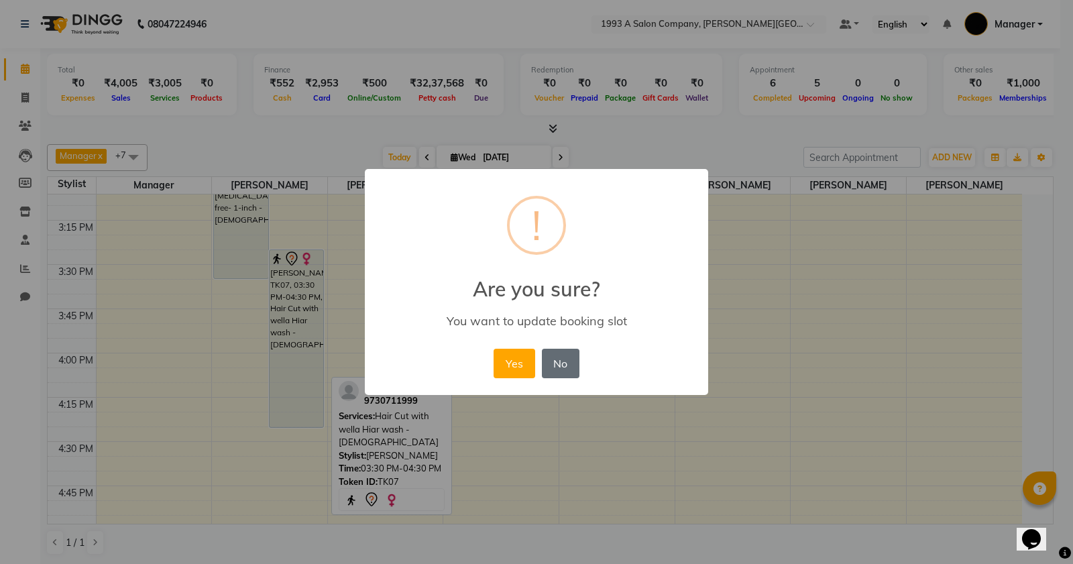
click at [568, 363] on button "No" at bounding box center [561, 364] width 38 height 30
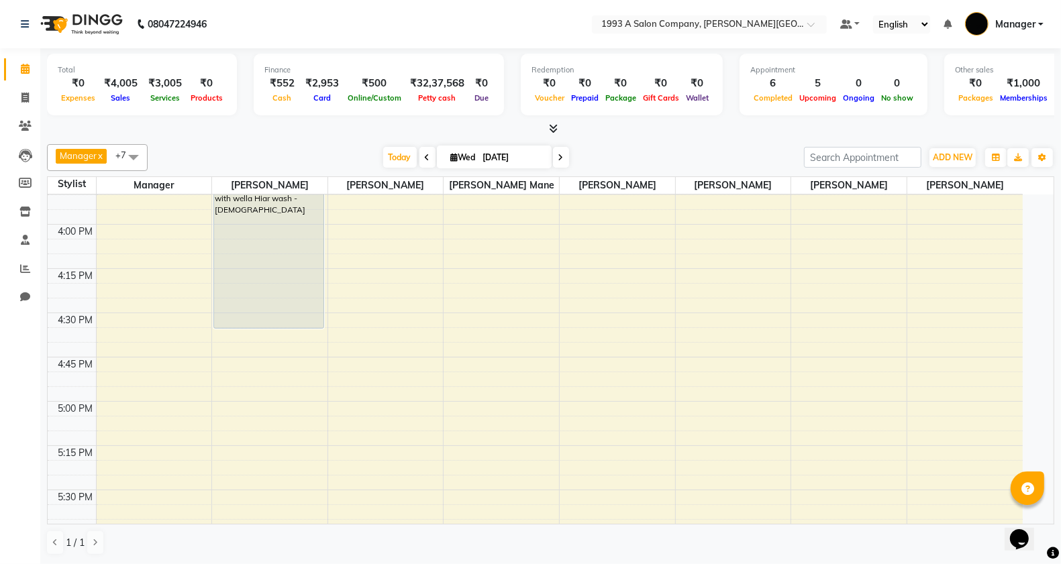
scroll to position [1426, 0]
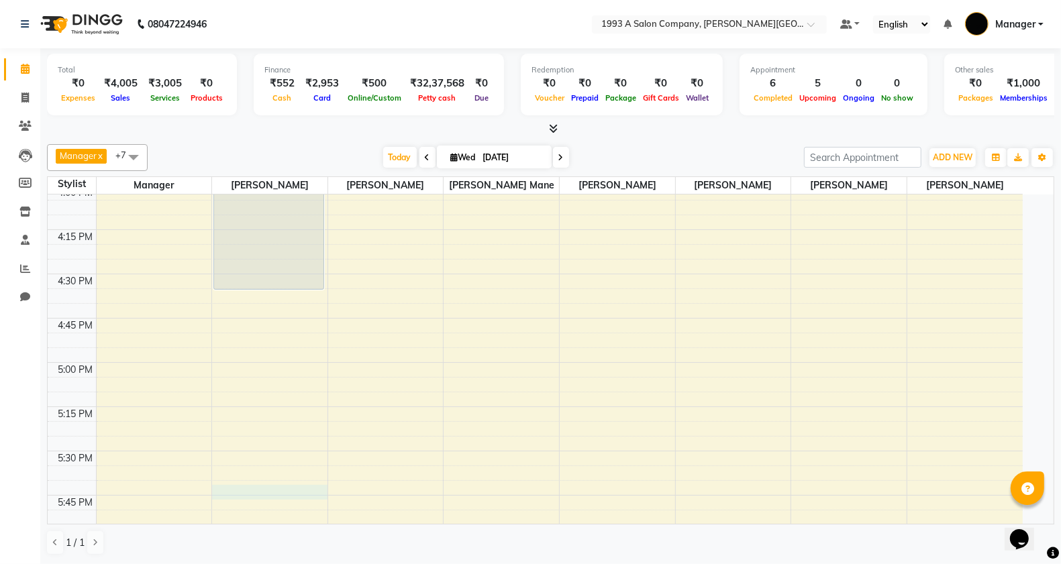
click at [269, 490] on div "8:00 AM 8:15 AM 8:30 AM 8:45 AM 9:00 AM 9:15 AM 9:30 AM 9:45 AM 10:00 AM 10:15 …" at bounding box center [535, 8] width 975 height 2479
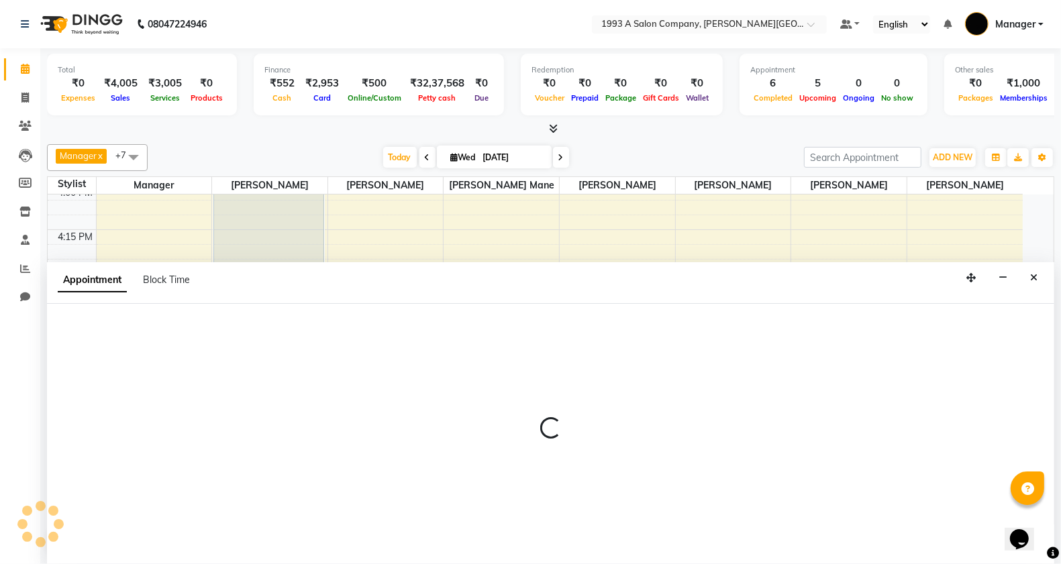
scroll to position [1, 0]
select select "11854"
select select "1050"
select select "tentative"
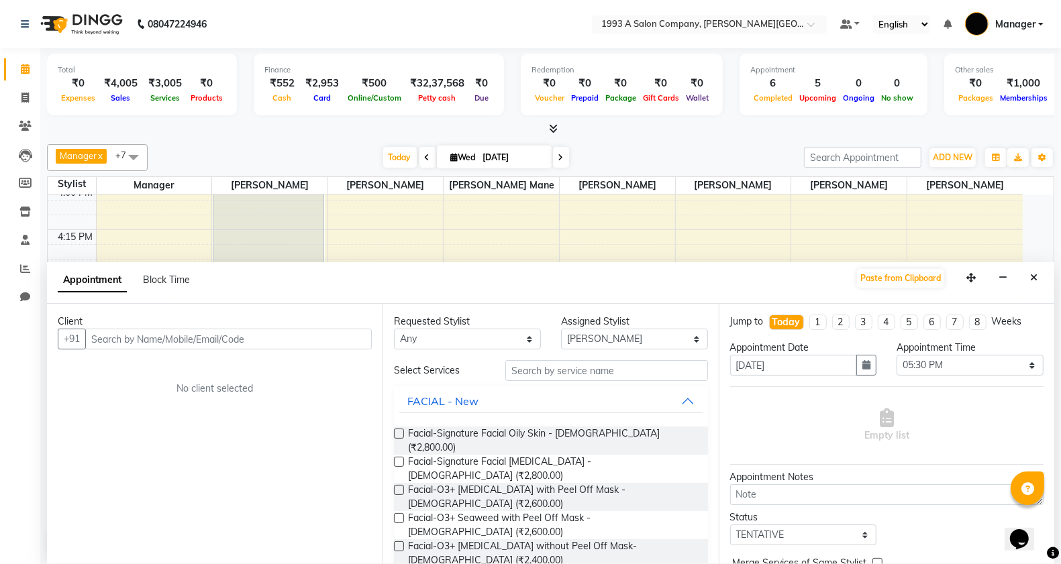
click at [172, 339] on input "text" at bounding box center [228, 339] width 286 height 21
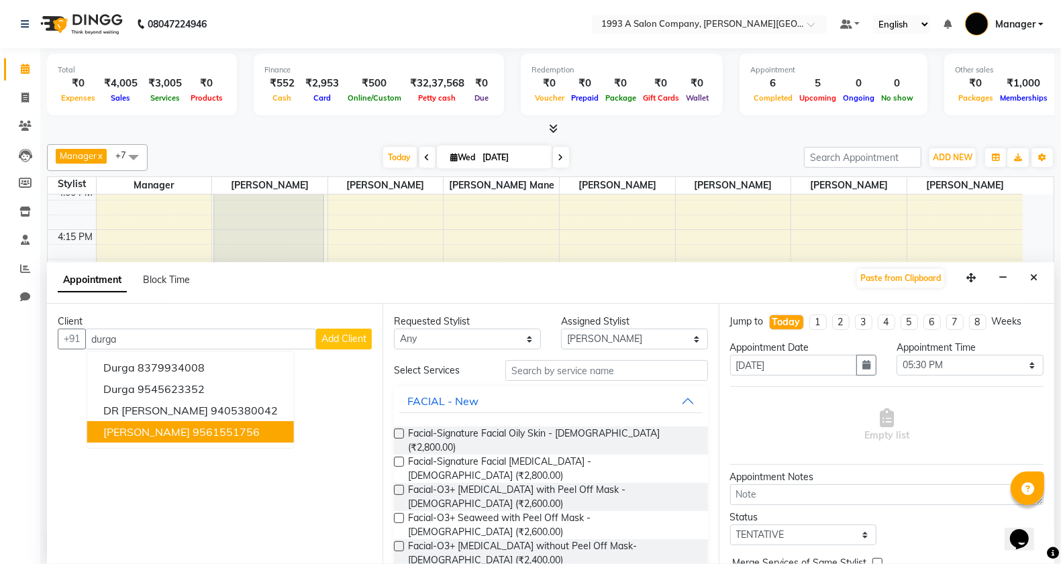
click at [190, 437] on span "Durga Khaivansara" at bounding box center [146, 431] width 87 height 13
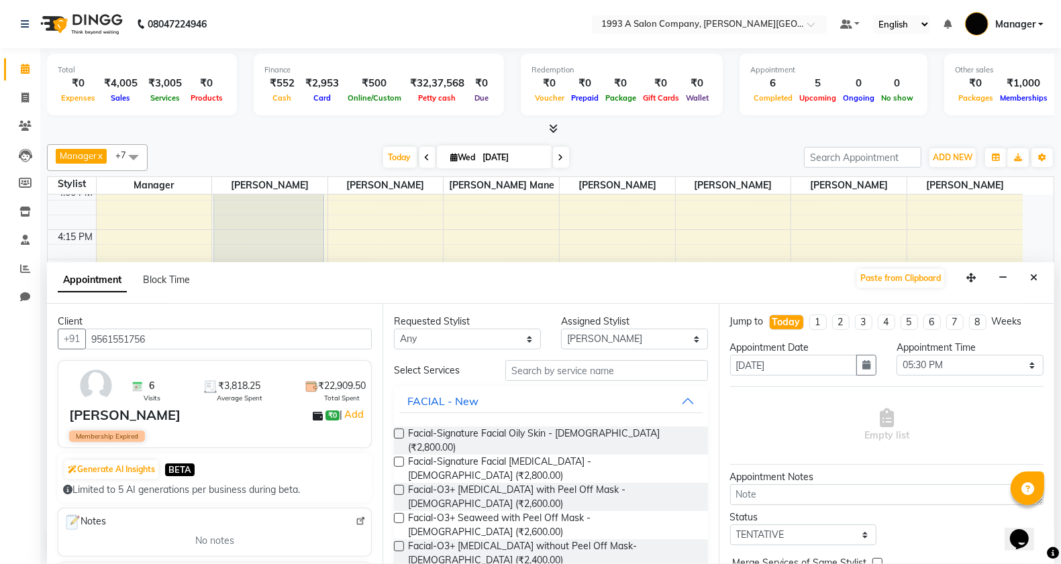
type input "9561551756"
click at [554, 372] on input "text" at bounding box center [606, 370] width 203 height 21
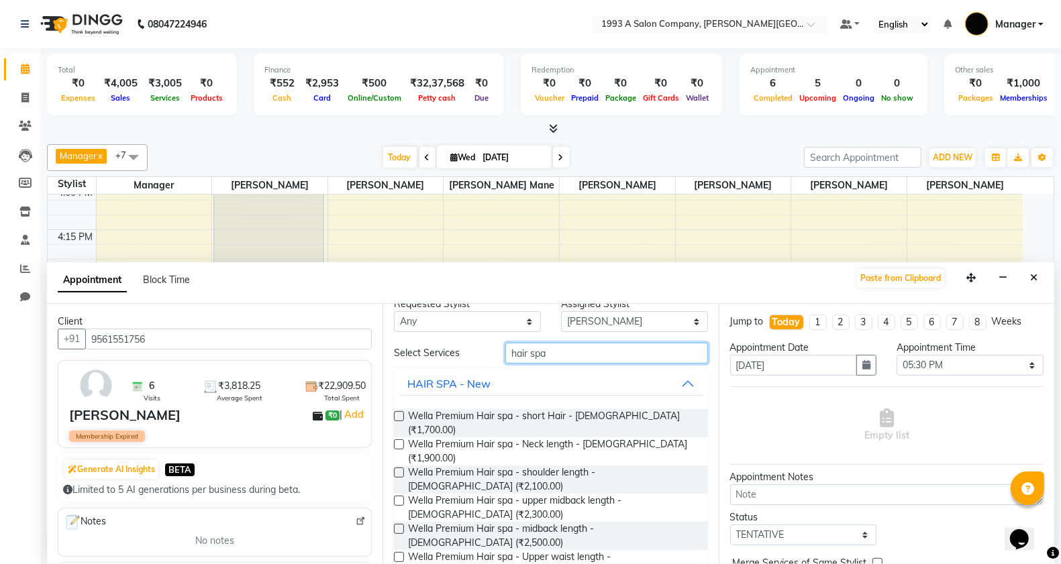
scroll to position [0, 0]
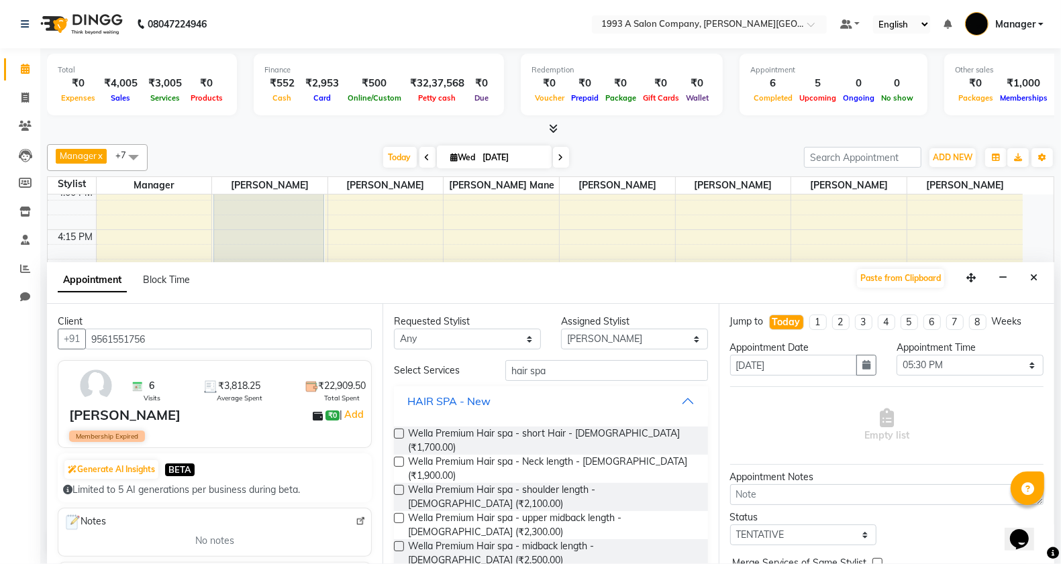
click at [458, 404] on div "HAIR SPA - New" at bounding box center [448, 401] width 83 height 16
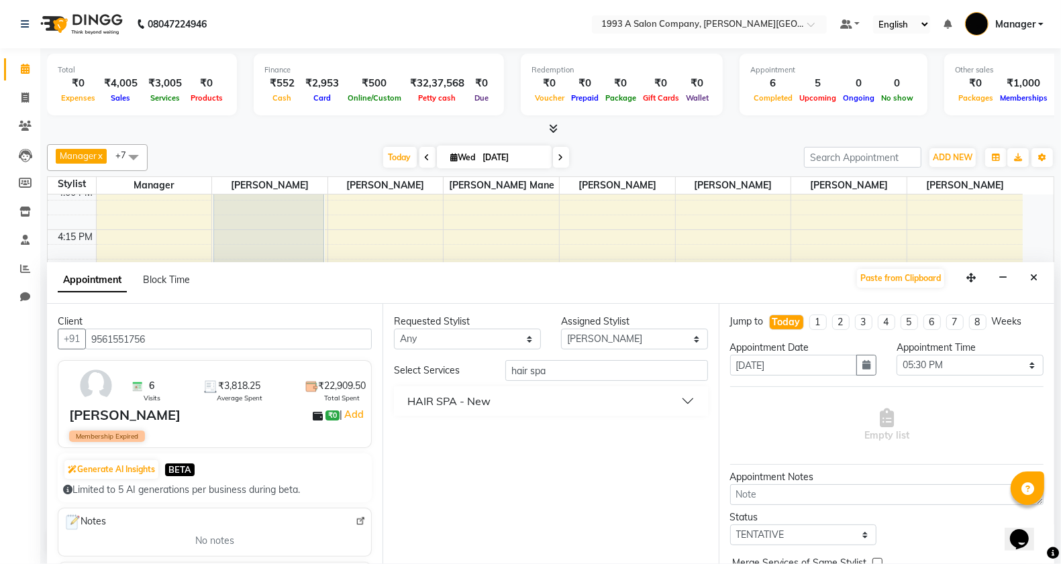
click at [481, 402] on div "HAIR SPA - New" at bounding box center [448, 401] width 83 height 16
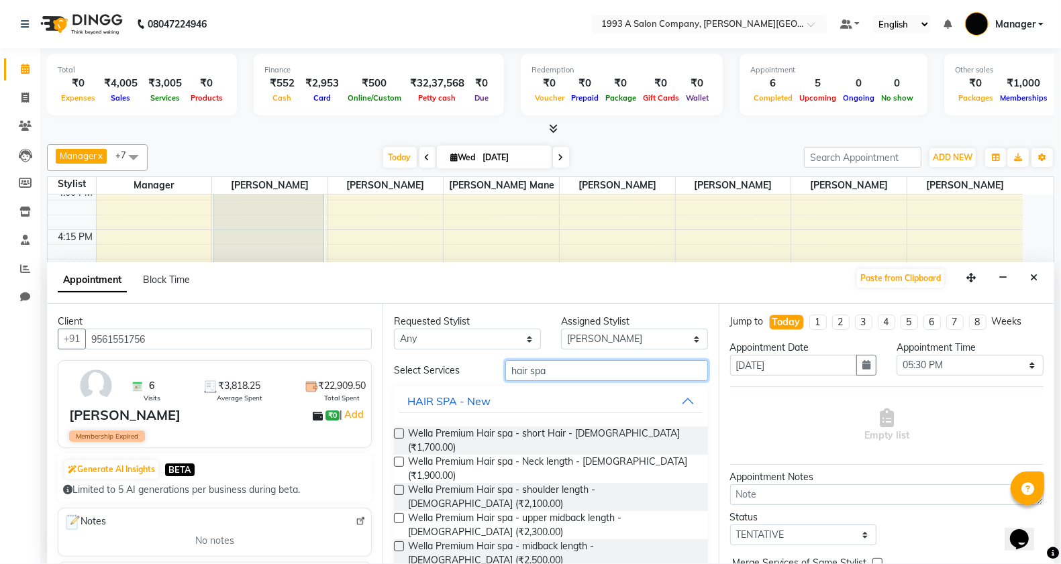
click at [569, 370] on input "hair spa" at bounding box center [606, 370] width 203 height 21
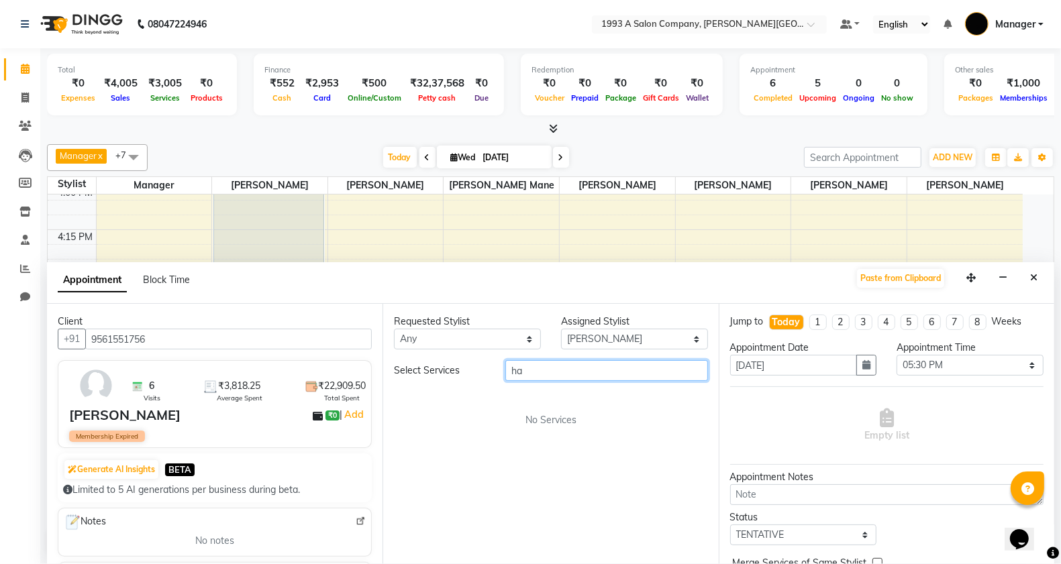
type input "h"
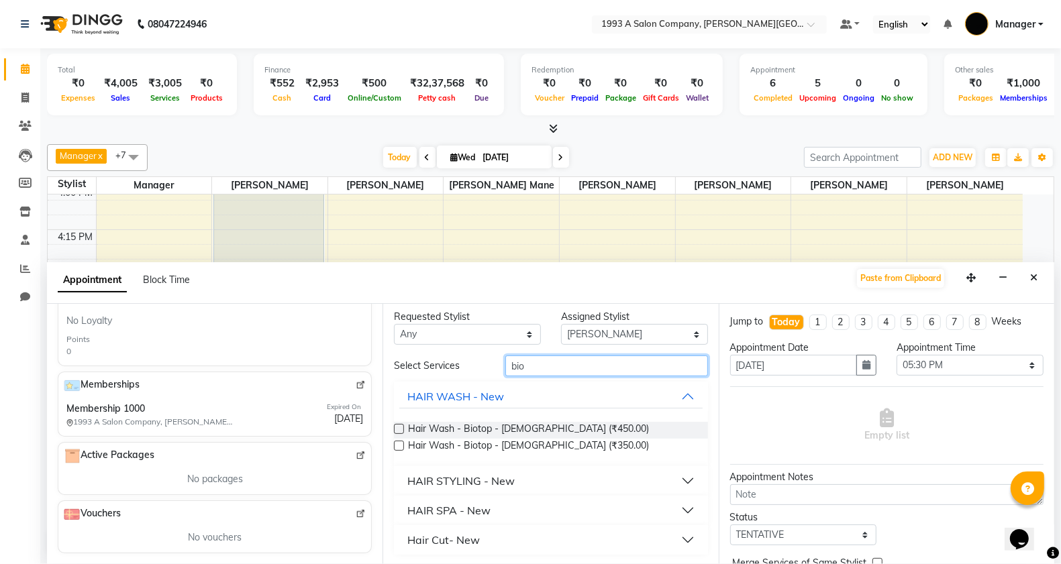
scroll to position [5, 0]
click at [543, 364] on input "bio" at bounding box center [606, 365] width 203 height 21
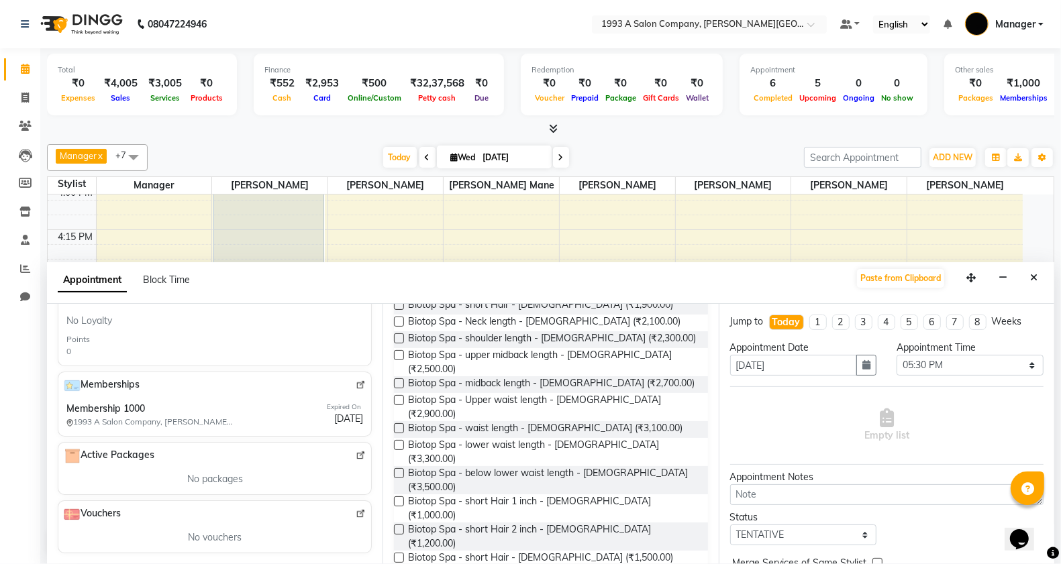
scroll to position [152, 0]
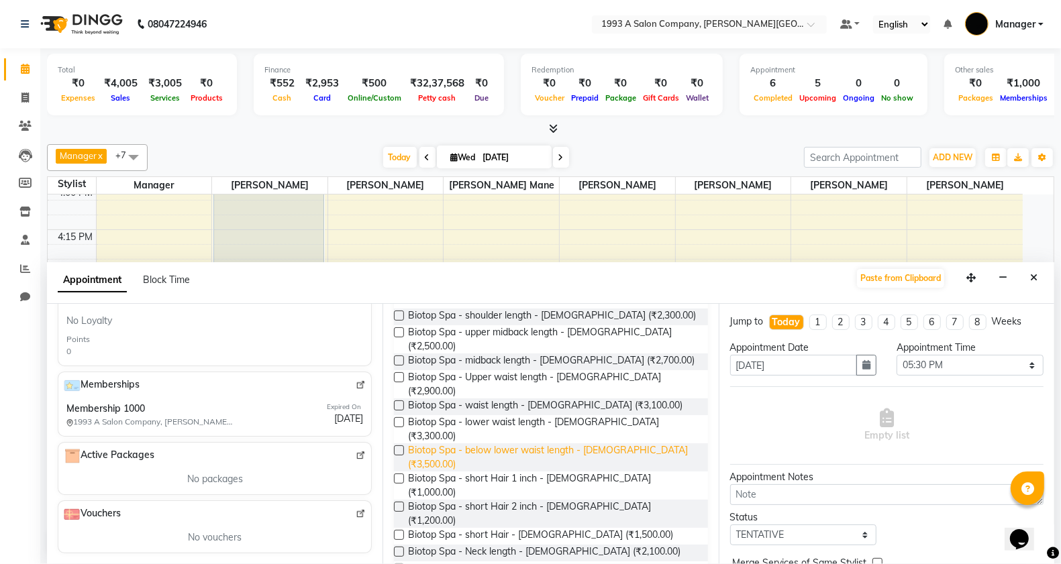
type input "biotop spa"
click at [618, 443] on span "Biotop Spa - below lower waist length - Female (₹3,500.00)" at bounding box center [552, 457] width 288 height 28
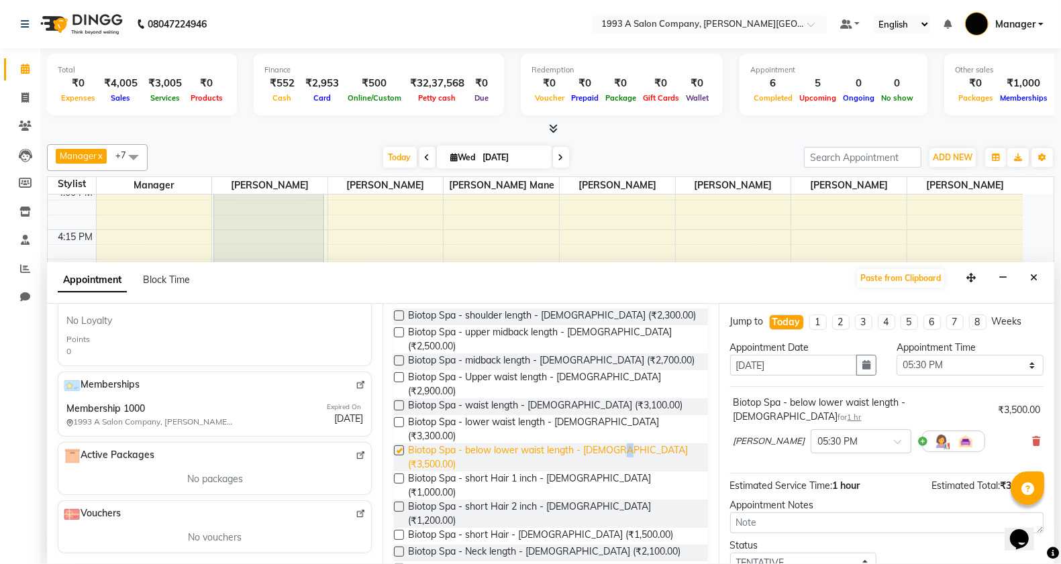
checkbox input "false"
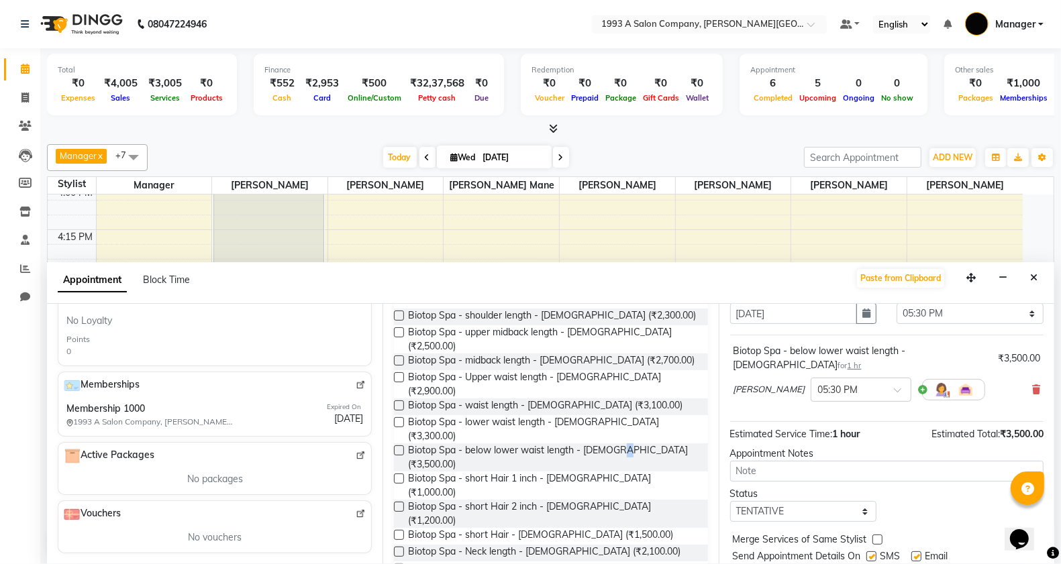
scroll to position [80, 0]
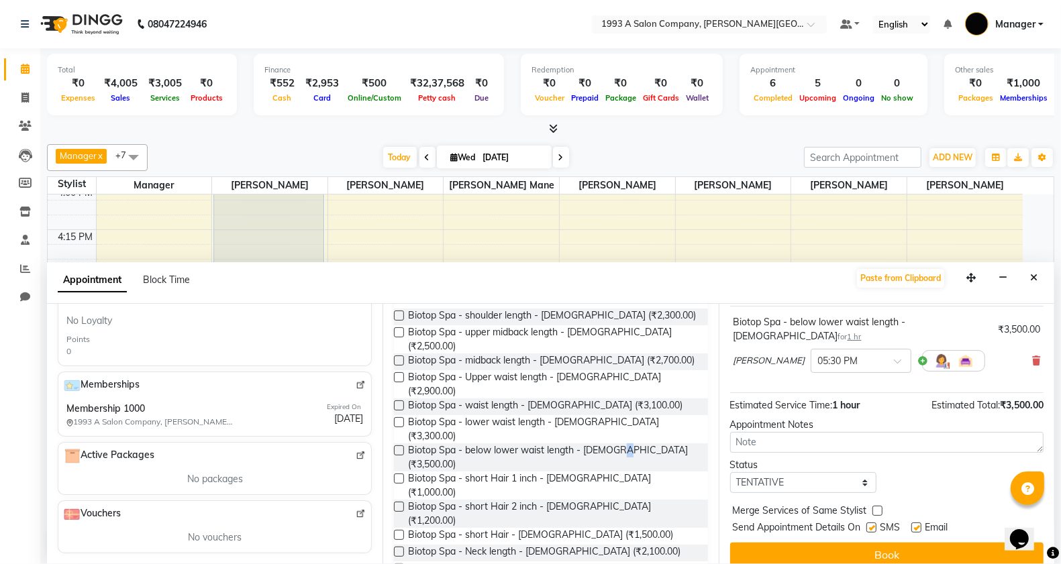
click at [797, 543] on button "Book" at bounding box center [886, 555] width 313 height 24
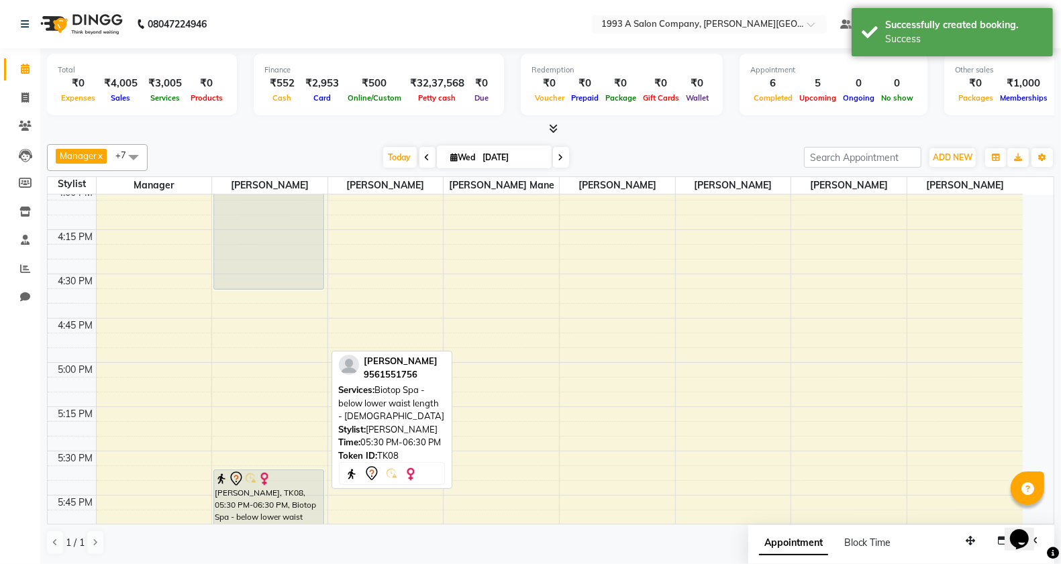
scroll to position [1677, 0]
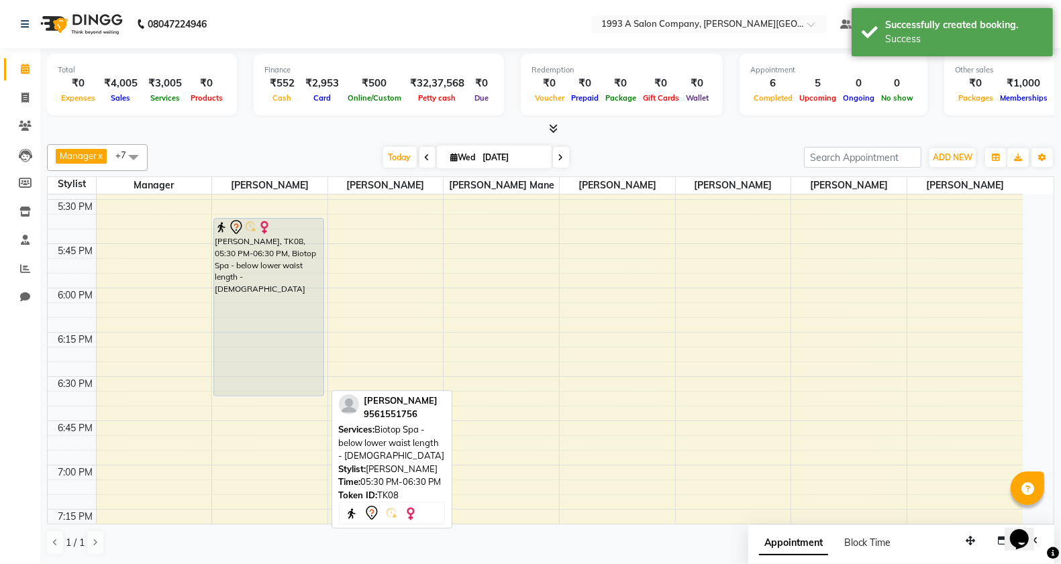
click at [253, 272] on div "Durga Khaivansara, TK08, 05:30 PM-06:30 PM, Biotop Spa - below lower waist leng…" at bounding box center [268, 307] width 109 height 177
click at [260, 295] on div "Durga Khaivansara, TK08, 05:30 PM-06:30 PM, Biotop Spa - below lower waist leng…" at bounding box center [268, 307] width 109 height 177
select select "7"
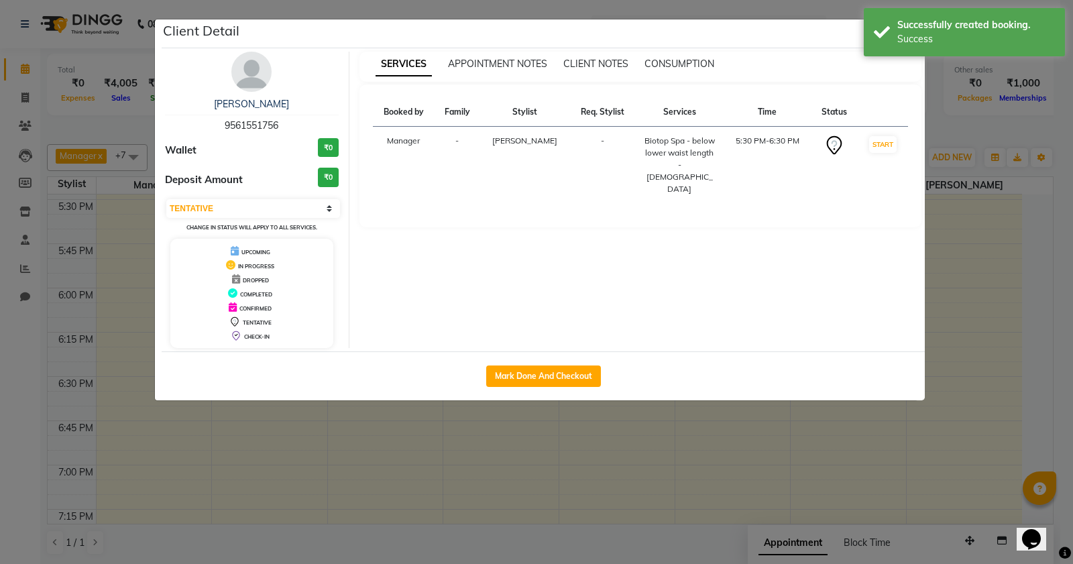
click at [364, 411] on ngb-modal-window "Client Detail Durga Khaivansara 9561551756 Wallet ₹0 Deposit Amount ₹0 Select I…" at bounding box center [536, 282] width 1073 height 564
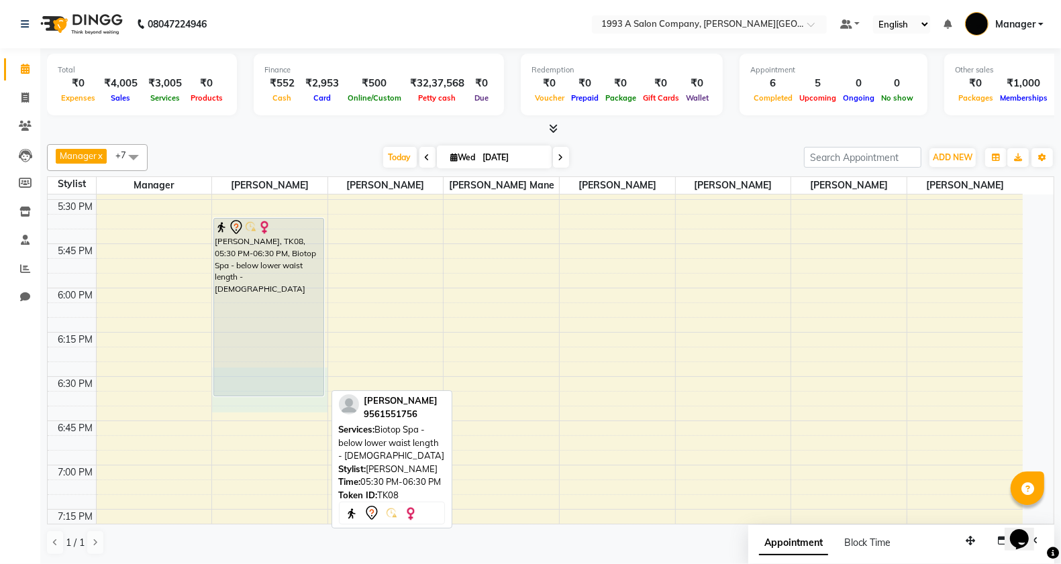
drag, startPoint x: 245, startPoint y: 400, endPoint x: 262, endPoint y: 374, distance: 31.4
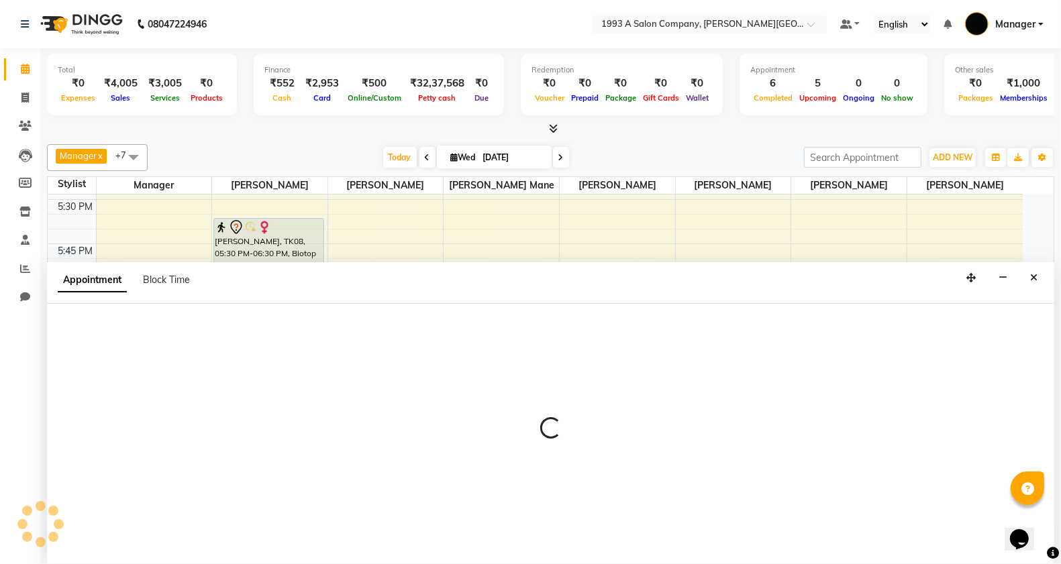
select select "11854"
select select "tentative"
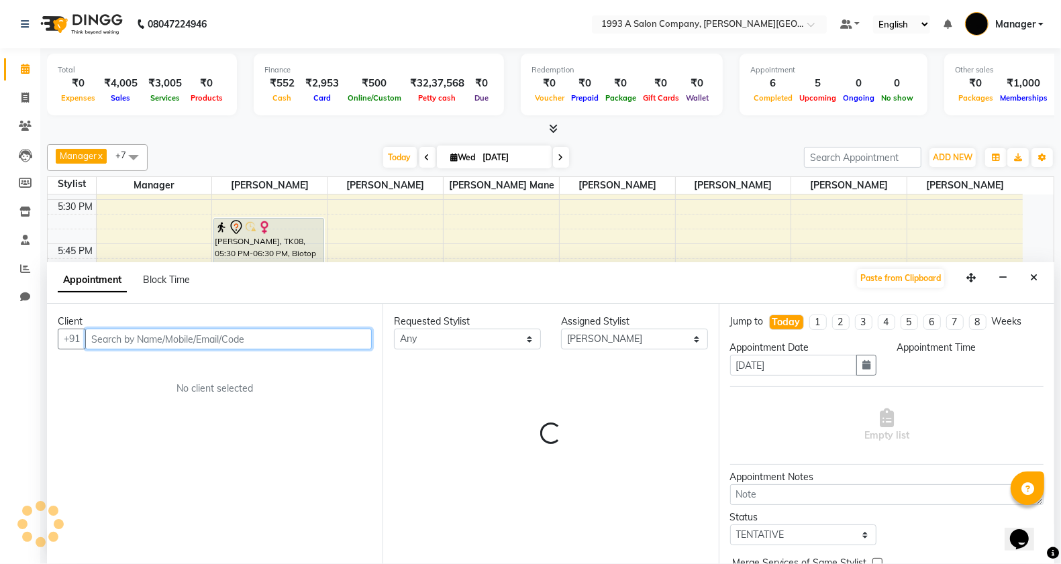
scroll to position [1, 0]
select select "1095"
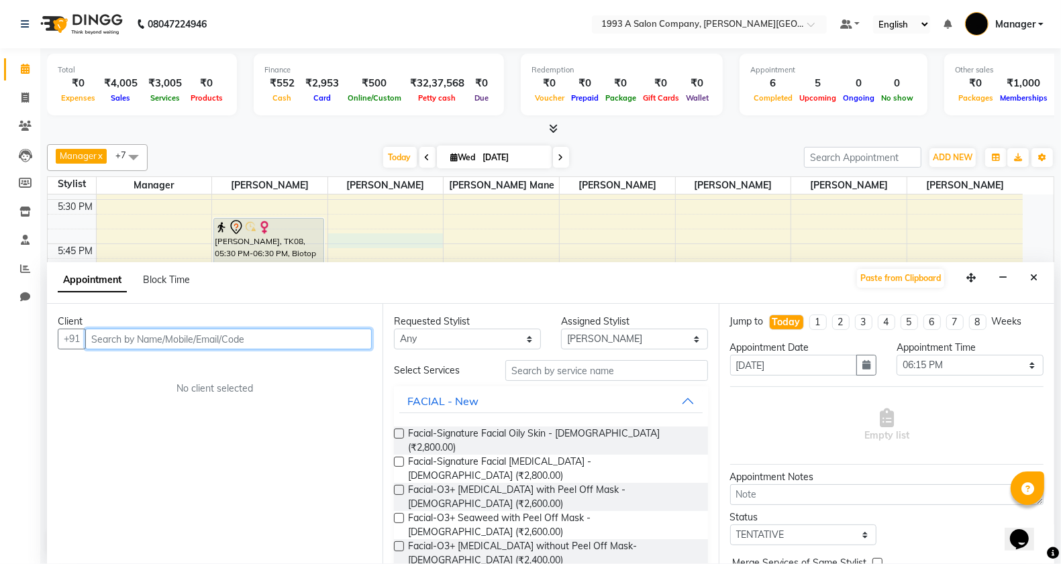
click at [1032, 279] on icon "Close" at bounding box center [1033, 277] width 7 height 9
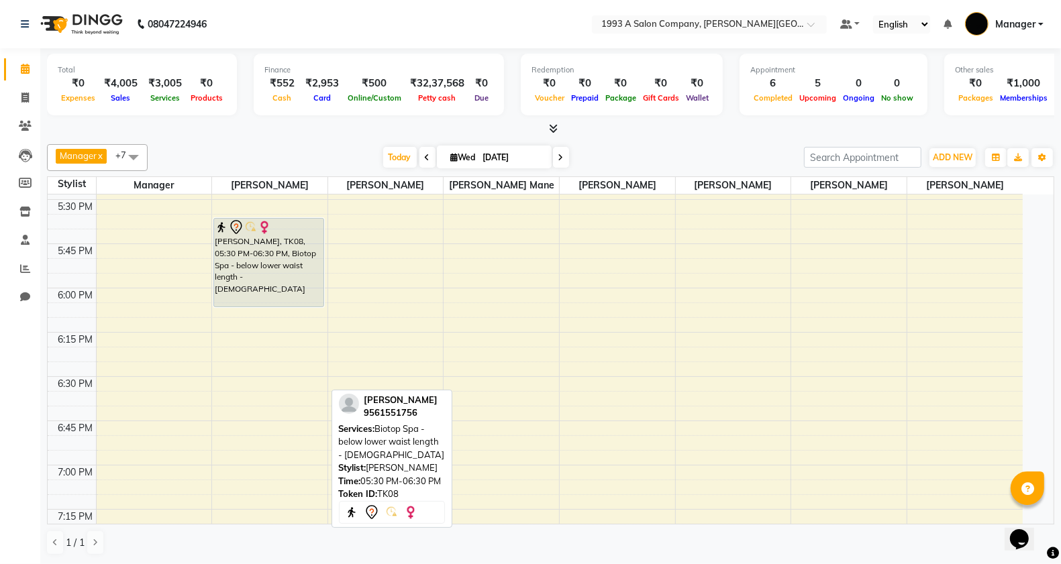
drag, startPoint x: 256, startPoint y: 392, endPoint x: 269, endPoint y: 301, distance: 92.8
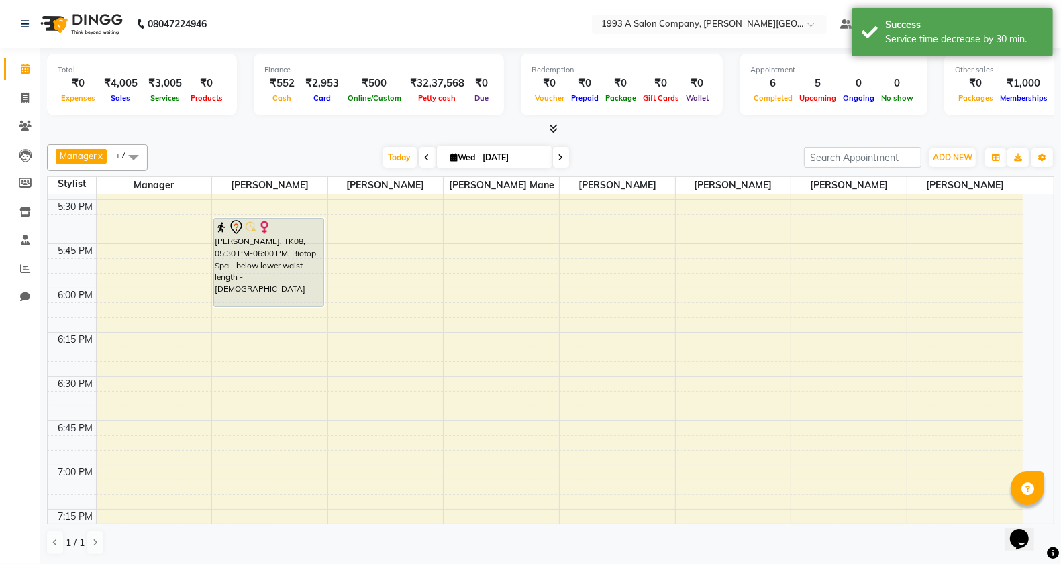
select select "11854"
select select "tentative"
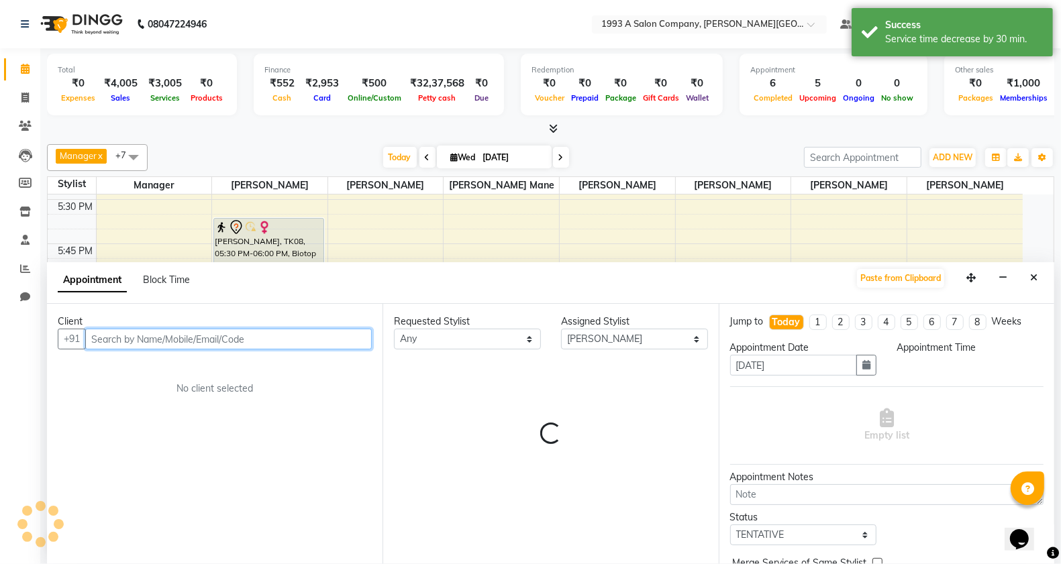
select select "1080"
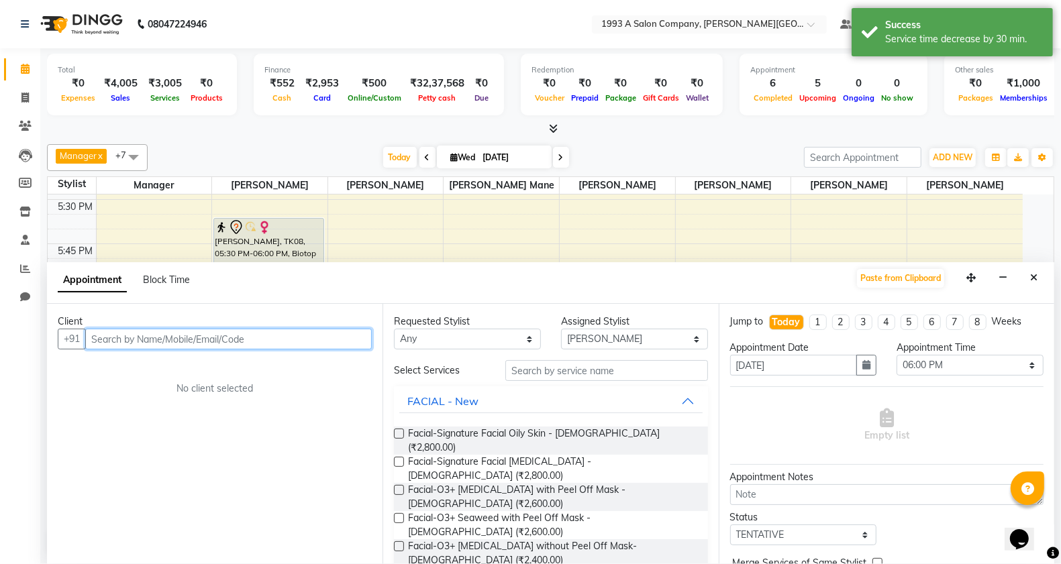
click at [260, 333] on input "text" at bounding box center [228, 339] width 286 height 21
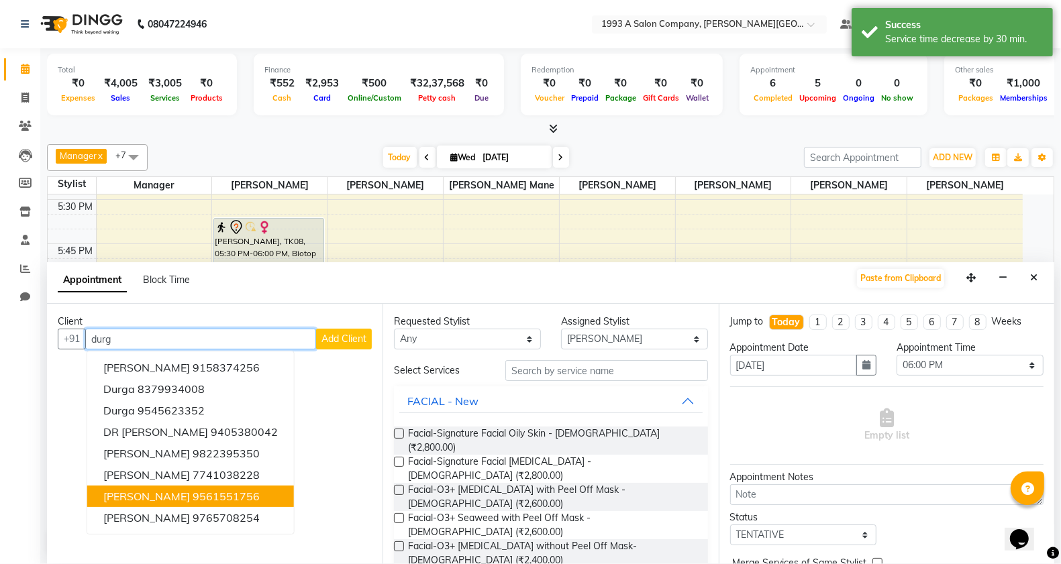
click at [190, 496] on span "[PERSON_NAME]" at bounding box center [146, 496] width 87 height 13
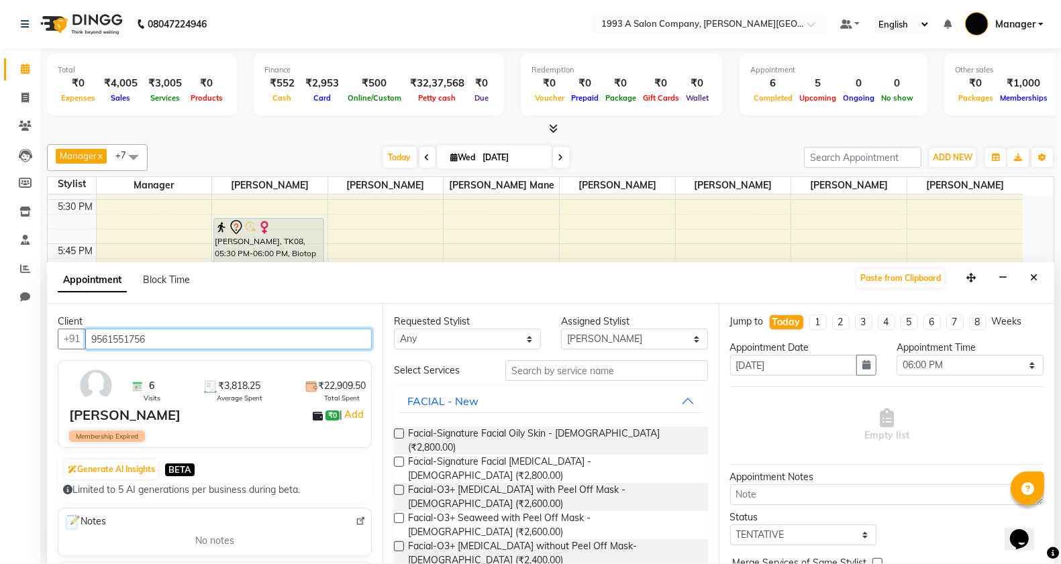
type input "9561551756"
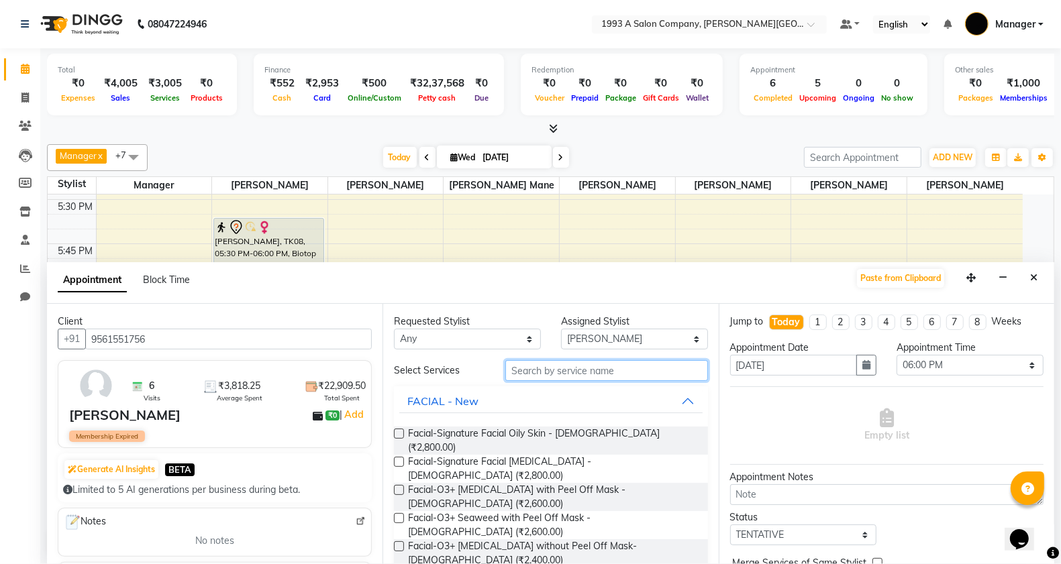
click at [527, 366] on input "text" at bounding box center [606, 370] width 203 height 21
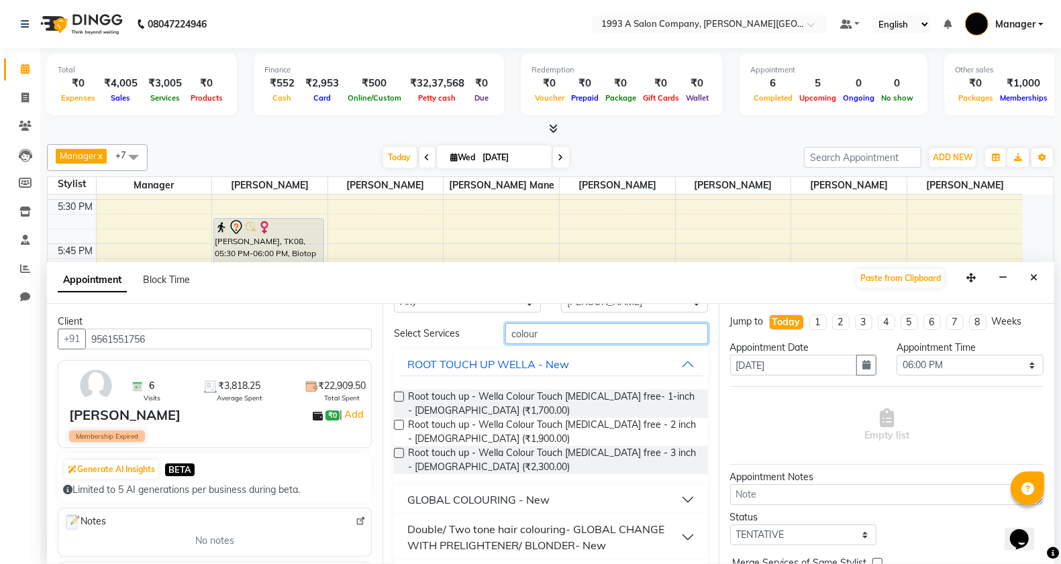
scroll to position [72, 0]
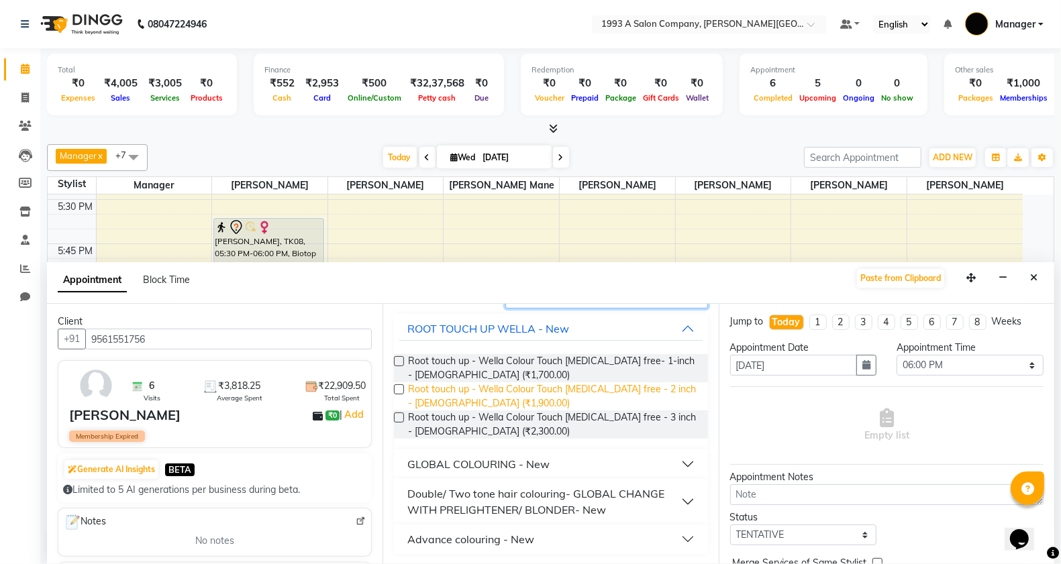
type input "colour"
click at [494, 396] on span "Root touch up - Wella Colour Touch [MEDICAL_DATA] free - 2 inch - [DEMOGRAPHIC_…" at bounding box center [552, 396] width 288 height 28
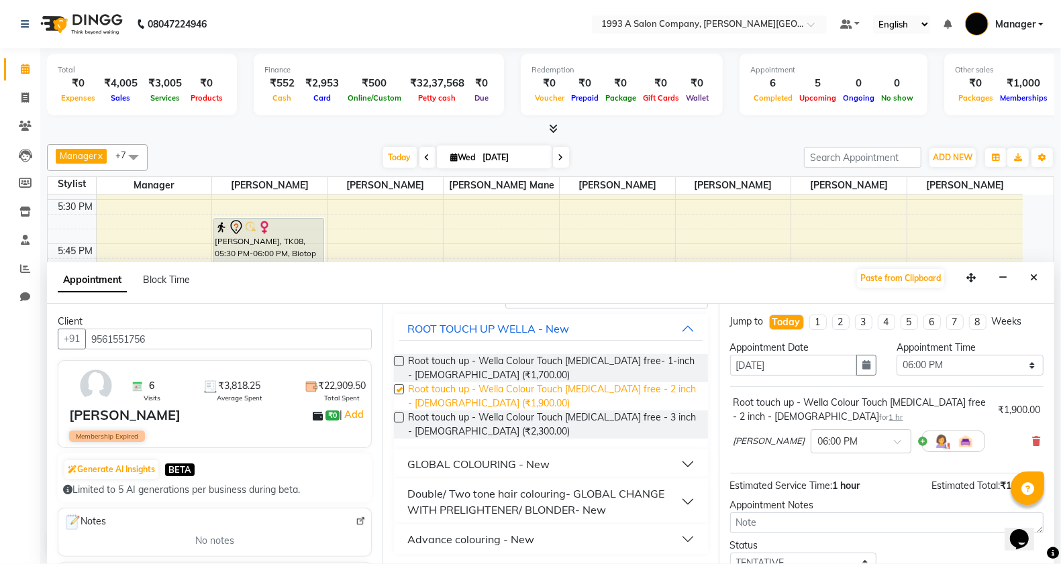
checkbox input "false"
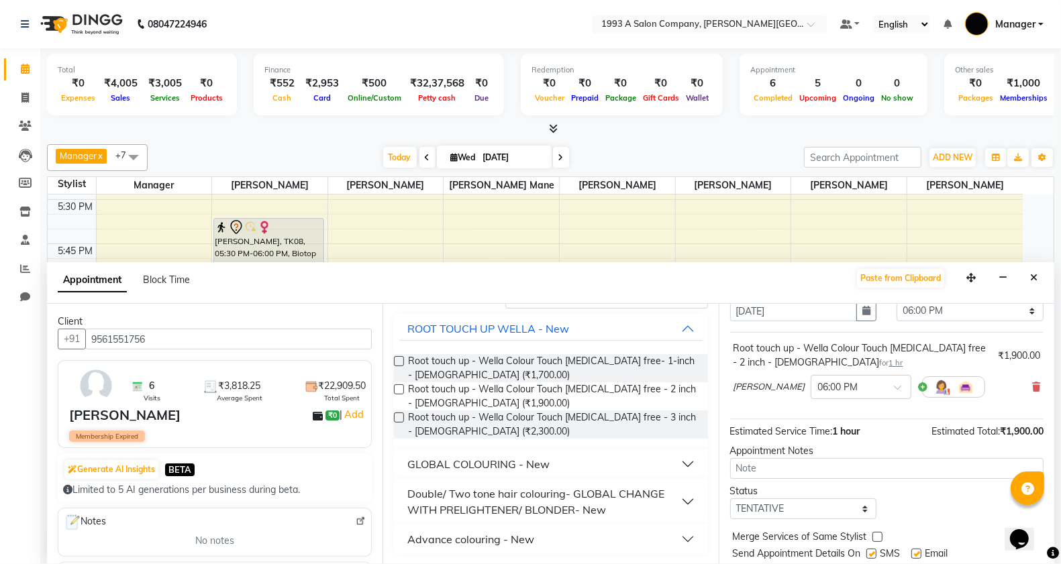
scroll to position [95, 0]
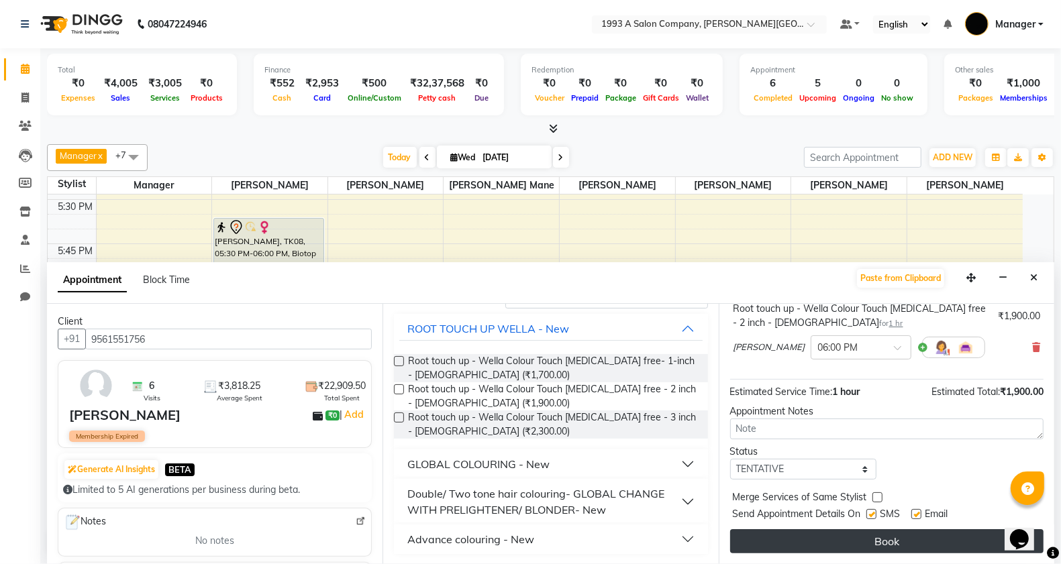
click at [792, 544] on button "Book" at bounding box center [886, 541] width 313 height 24
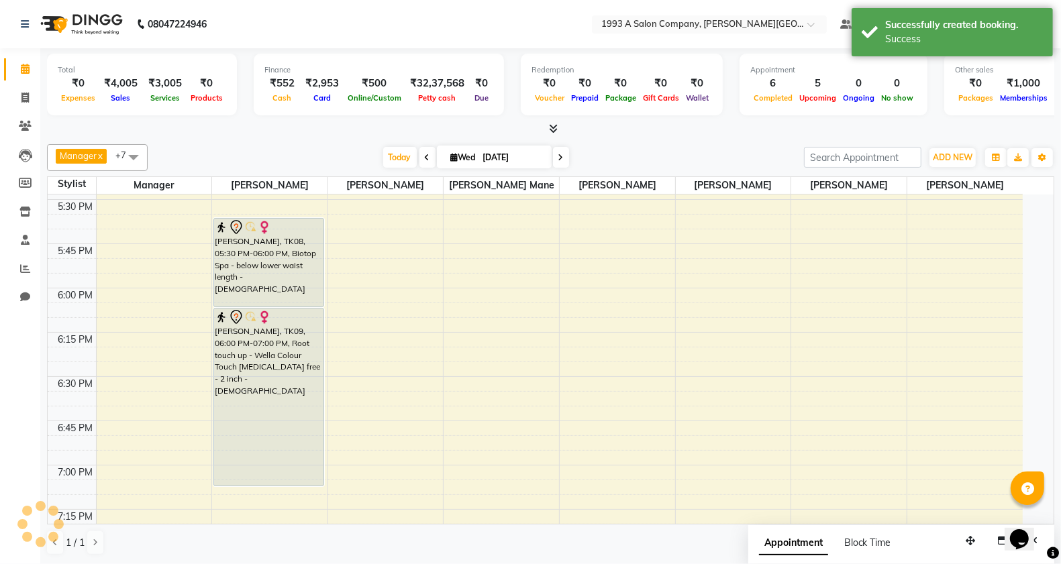
scroll to position [0, 0]
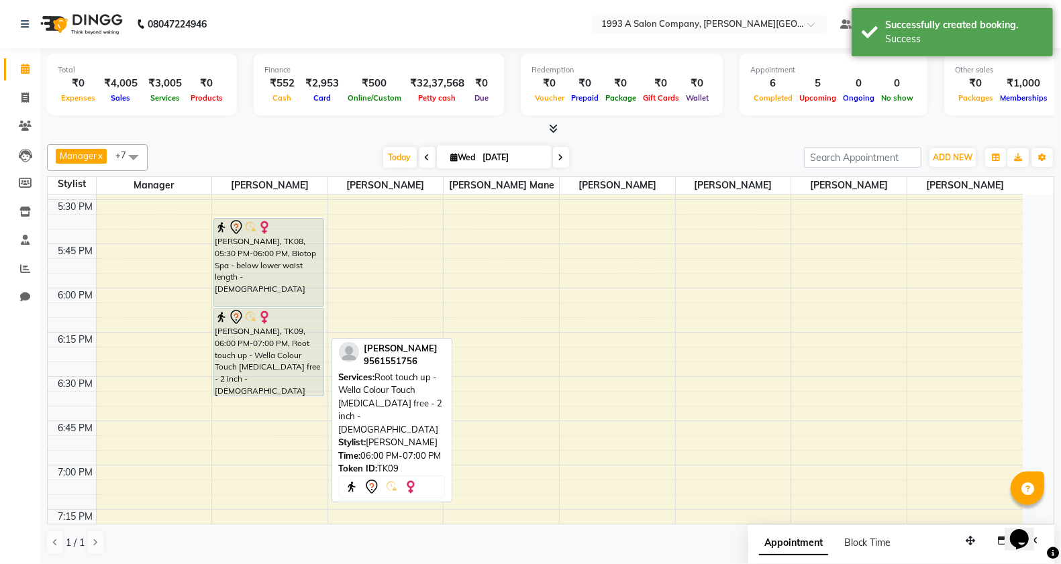
drag, startPoint x: 263, startPoint y: 488, endPoint x: 280, endPoint y: 396, distance: 92.8
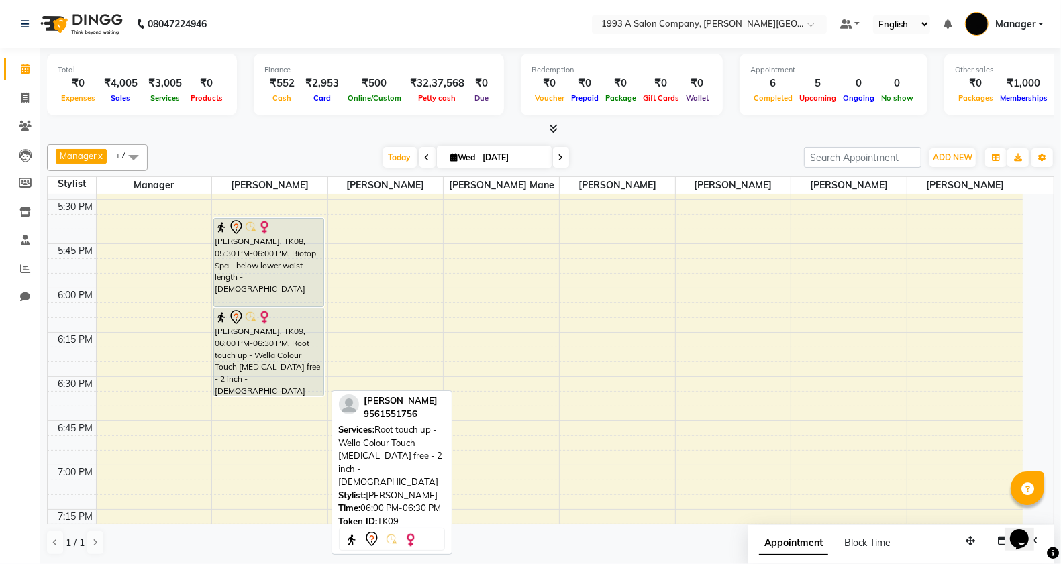
click at [286, 347] on div "Durga Khaivansara, TK09, 06:00 PM-06:30 PM, Root touch up - Wella Colour Touch …" at bounding box center [268, 352] width 109 height 87
select select "7"
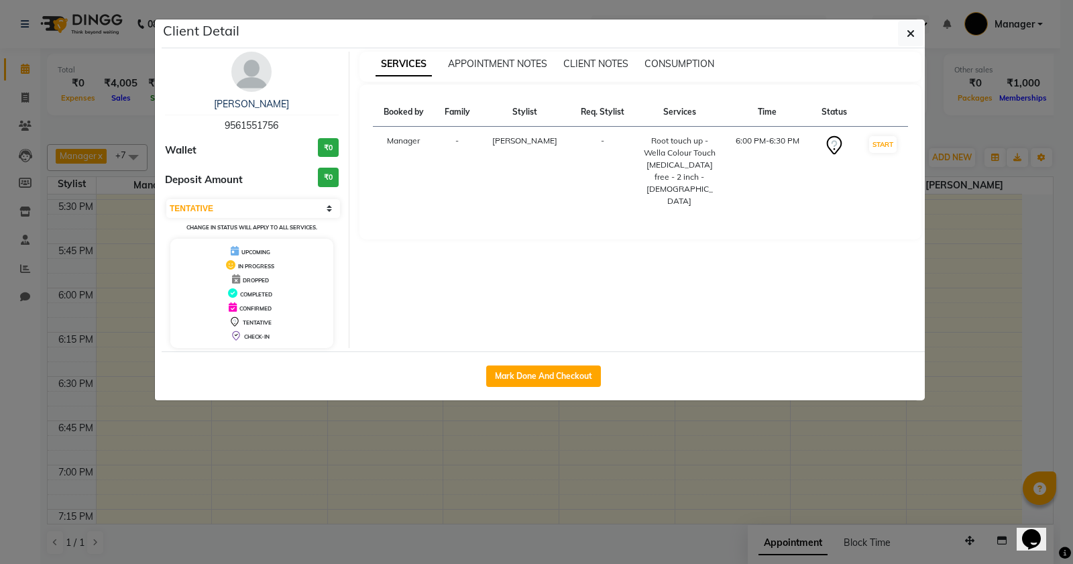
drag, startPoint x: 223, startPoint y: 121, endPoint x: 282, endPoint y: 128, distance: 60.2
click at [282, 128] on div "Durga Khaivansara 9561551756" at bounding box center [252, 115] width 174 height 36
click at [270, 117] on div "Durga Khaivansara 9561551756" at bounding box center [252, 115] width 174 height 36
click at [265, 125] on span "9561551756" at bounding box center [252, 125] width 54 height 12
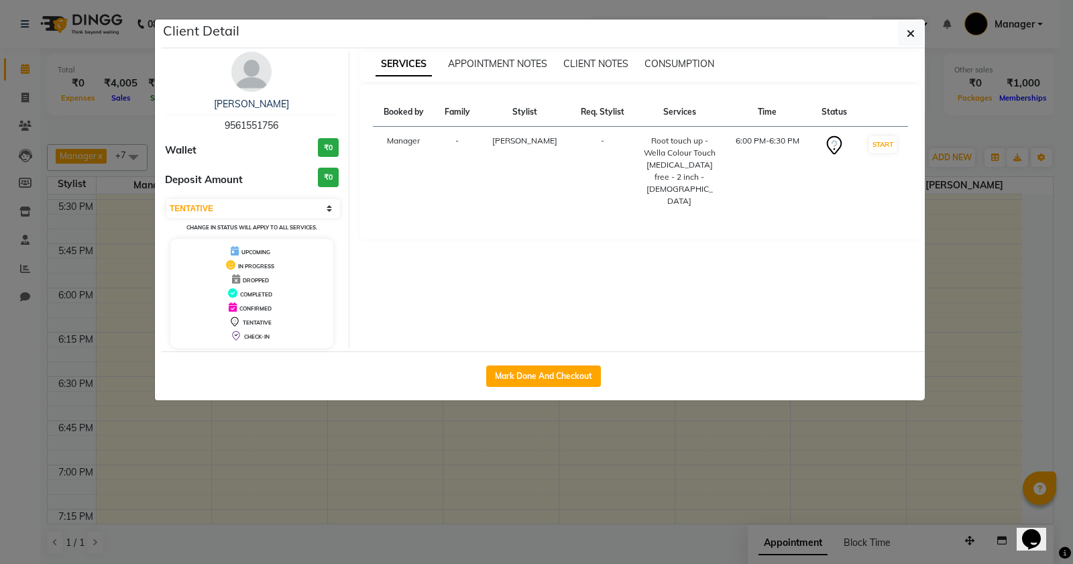
click at [265, 125] on span "9561551756" at bounding box center [252, 125] width 54 height 12
copy span "9561551756"
click at [648, 476] on ngb-modal-window "Client Detail Durga Khaivansara 9561551756 Wallet ₹0 Deposit Amount ₹0 Select I…" at bounding box center [536, 282] width 1073 height 564
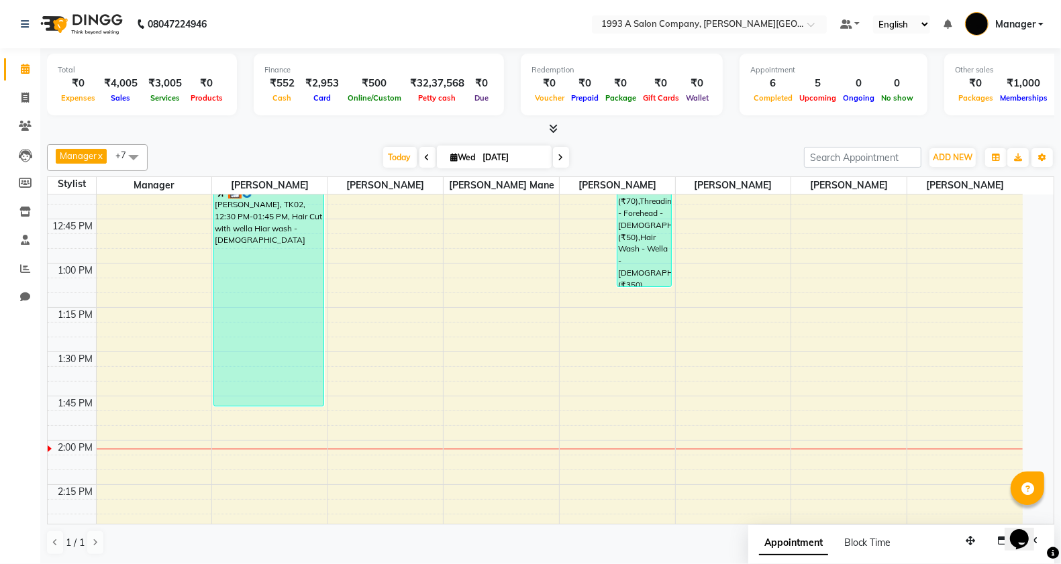
scroll to position [755, 0]
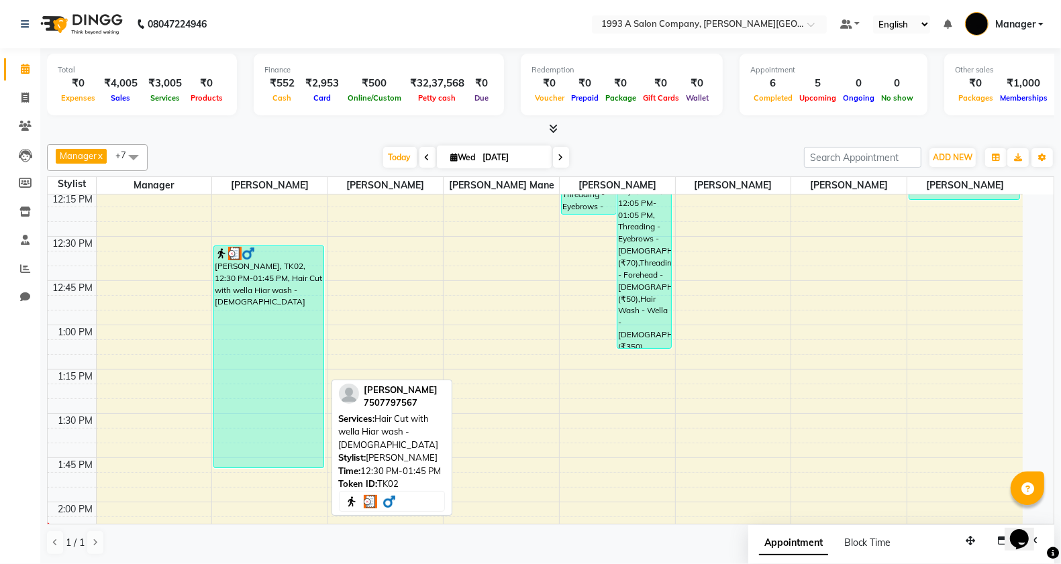
drag, startPoint x: 233, startPoint y: 465, endPoint x: 257, endPoint y: 410, distance: 59.8
click at [257, 410] on div "Amol Dalvi, TK02, 12:30 PM-01:45 PM, Hair Cut with wella Hiar wash - Male" at bounding box center [268, 356] width 109 height 221
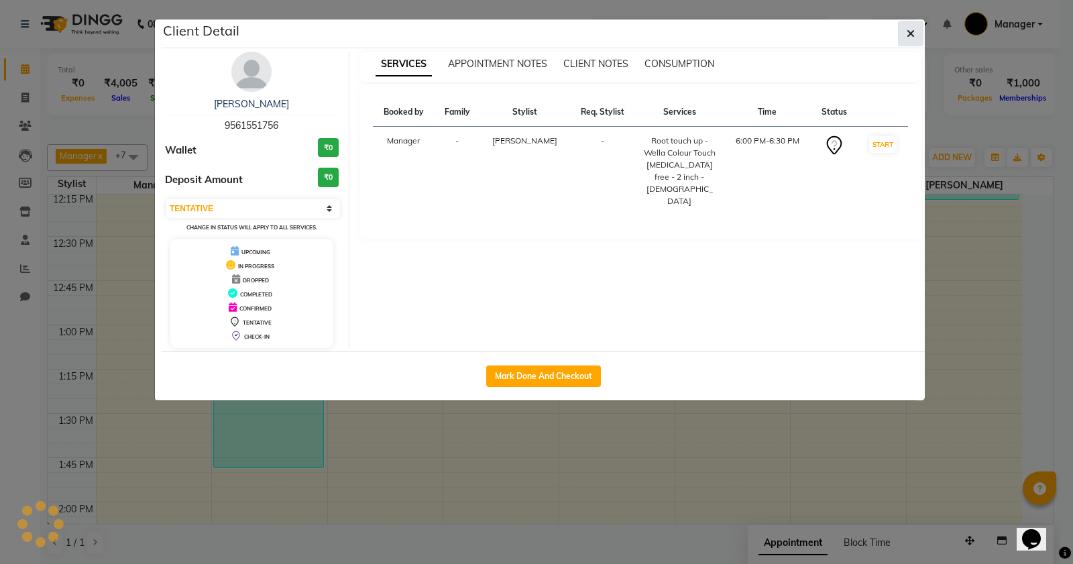
select select "3"
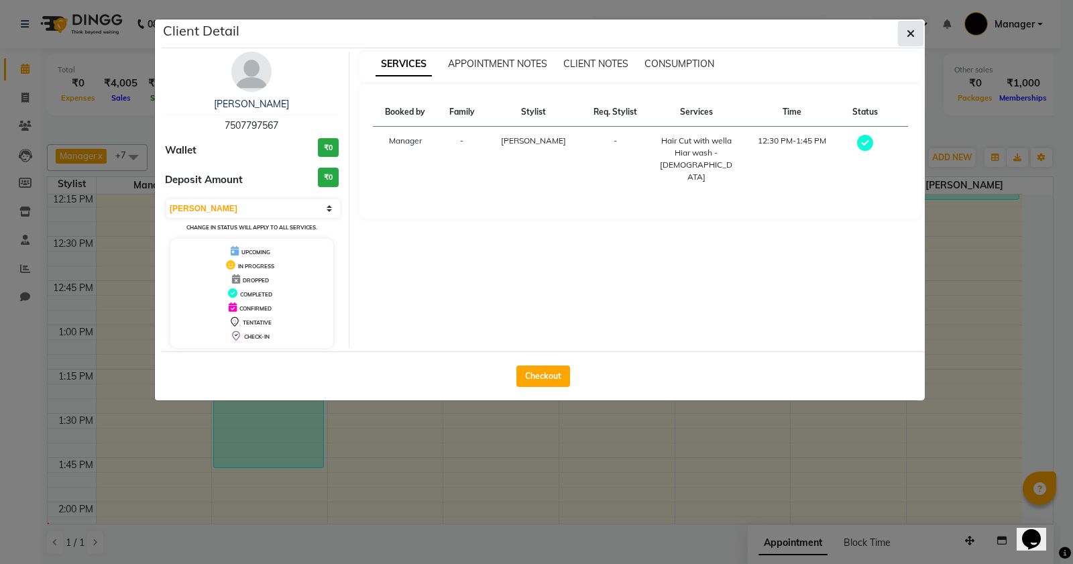
click at [907, 34] on icon "button" at bounding box center [911, 33] width 8 height 11
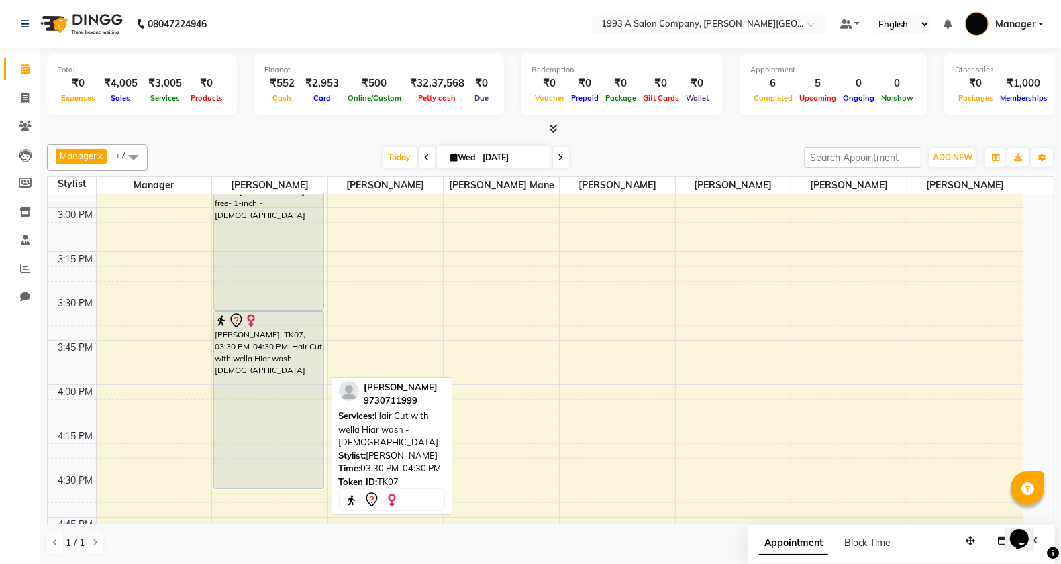
scroll to position [1090, 0]
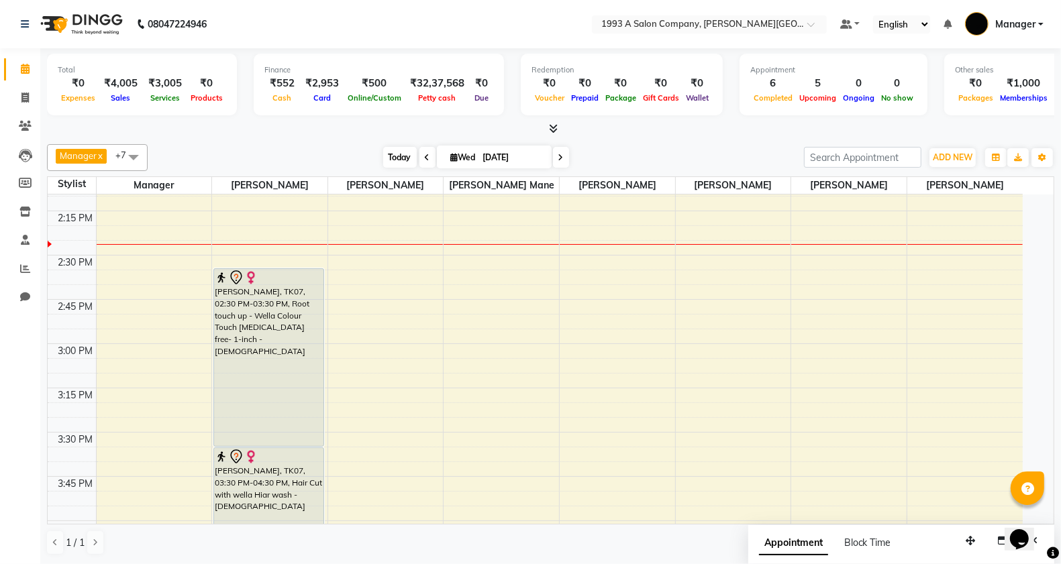
click at [390, 156] on span "Today" at bounding box center [400, 157] width 34 height 21
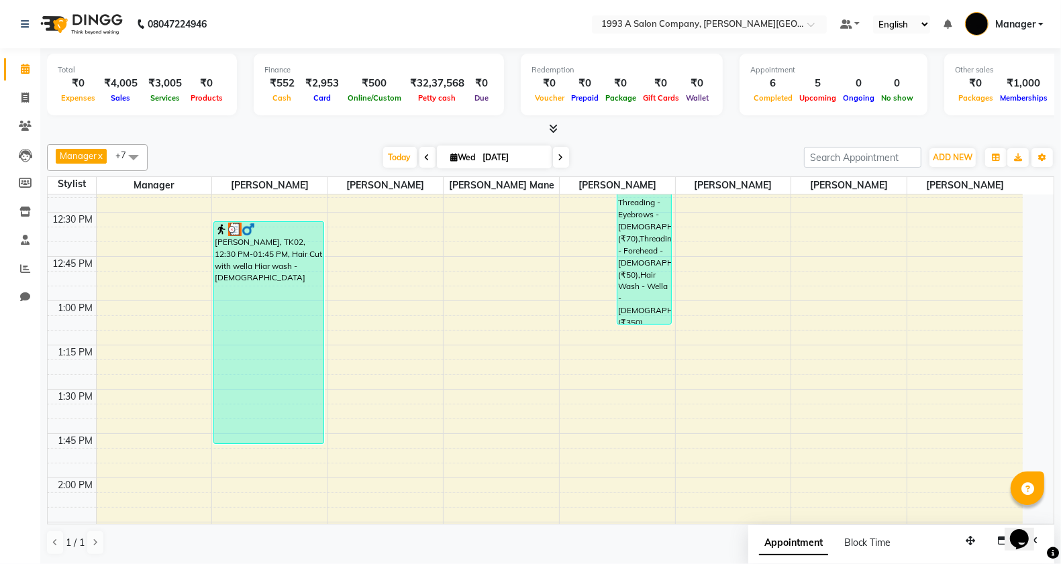
scroll to position [655, 0]
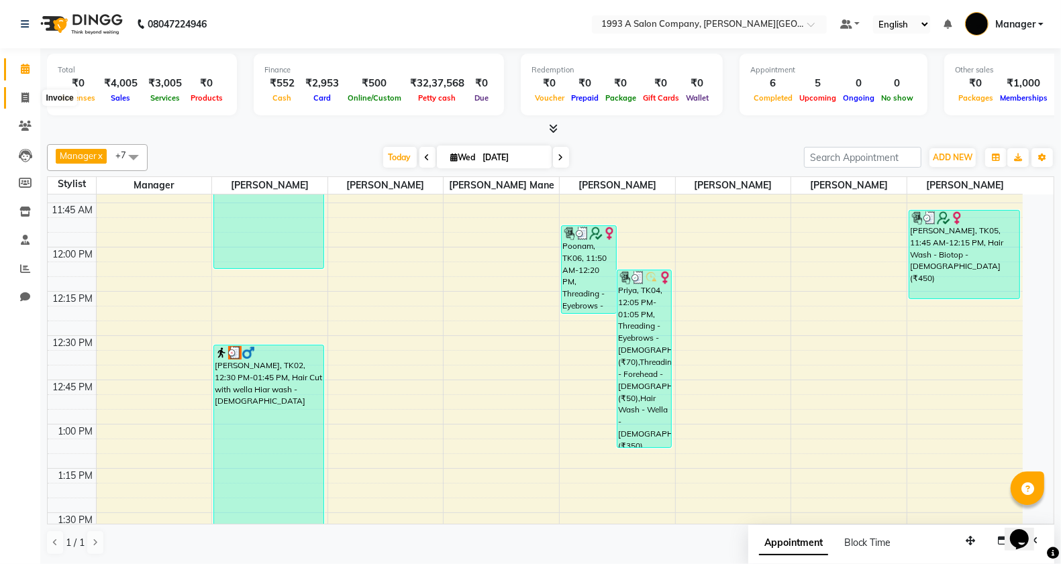
click at [25, 97] on icon at bounding box center [24, 98] width 7 height 10
select select "613"
select select "service"
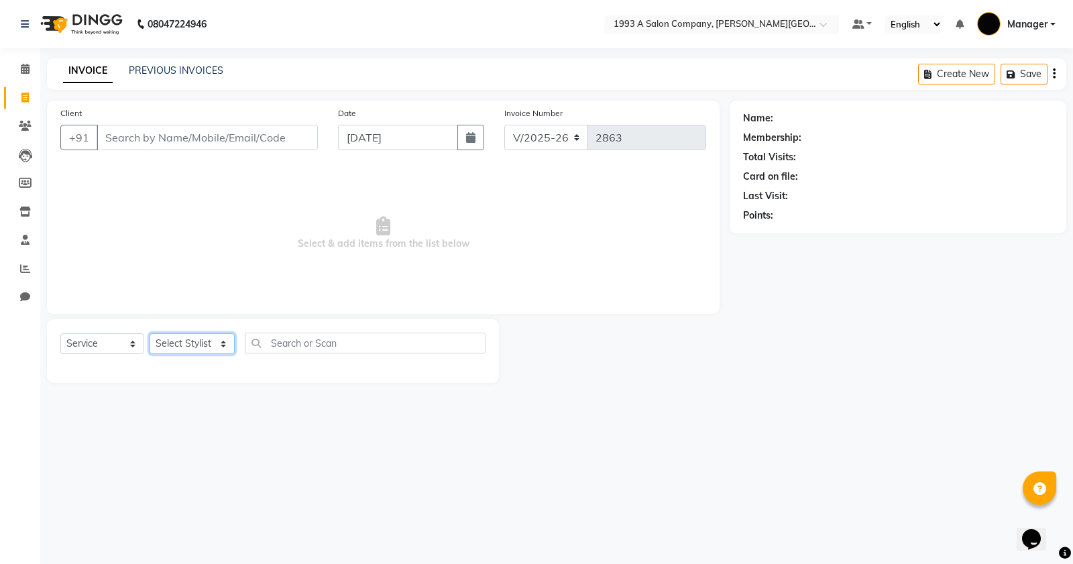
click at [199, 340] on select "Select Stylist [PERSON_NAME] Manager [PERSON_NAME] Mr [PERSON_NAME] (owner) [PE…" at bounding box center [192, 343] width 85 height 21
select select "58501"
click at [150, 333] on select "Select Stylist [PERSON_NAME] Manager [PERSON_NAME] Mr [PERSON_NAME] (owner) [PE…" at bounding box center [192, 343] width 85 height 21
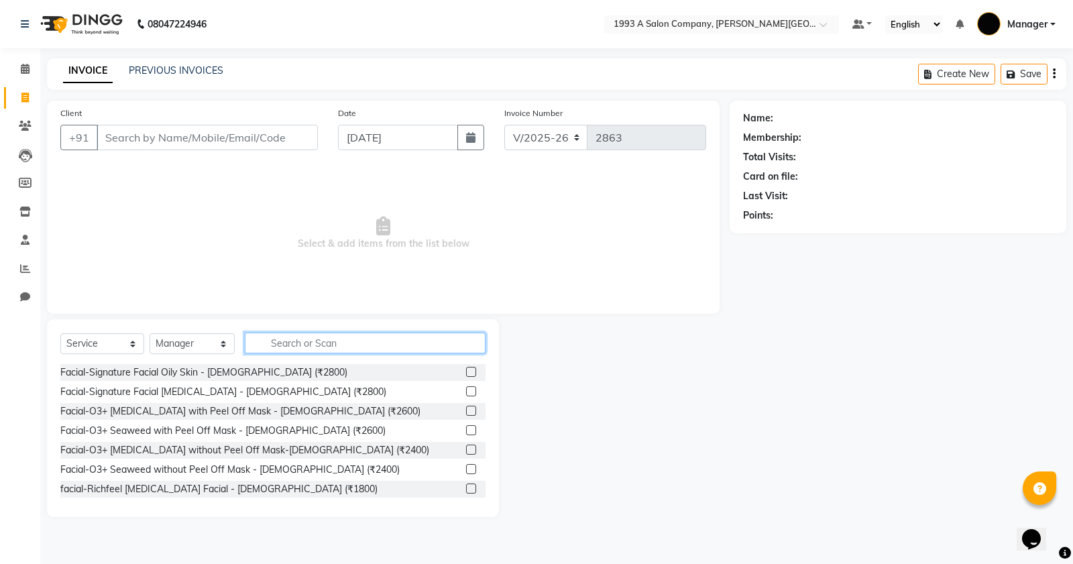
click at [295, 344] on input "text" at bounding box center [365, 343] width 241 height 21
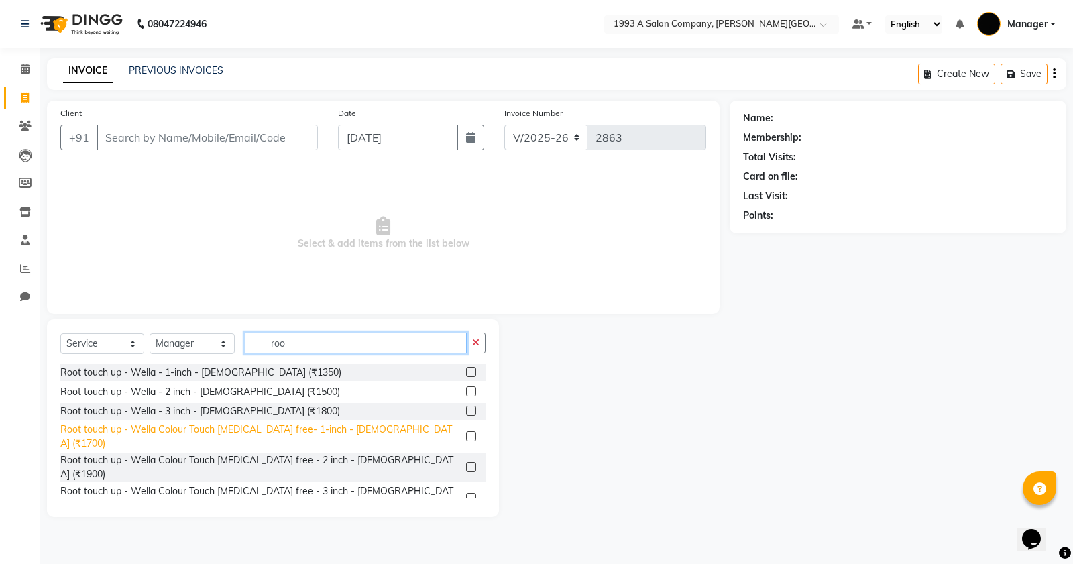
type input "roo"
click at [356, 427] on div "Root touch up - Wella Colour Touch [MEDICAL_DATA] free- 1-inch - [DEMOGRAPHIC_D…" at bounding box center [260, 437] width 400 height 28
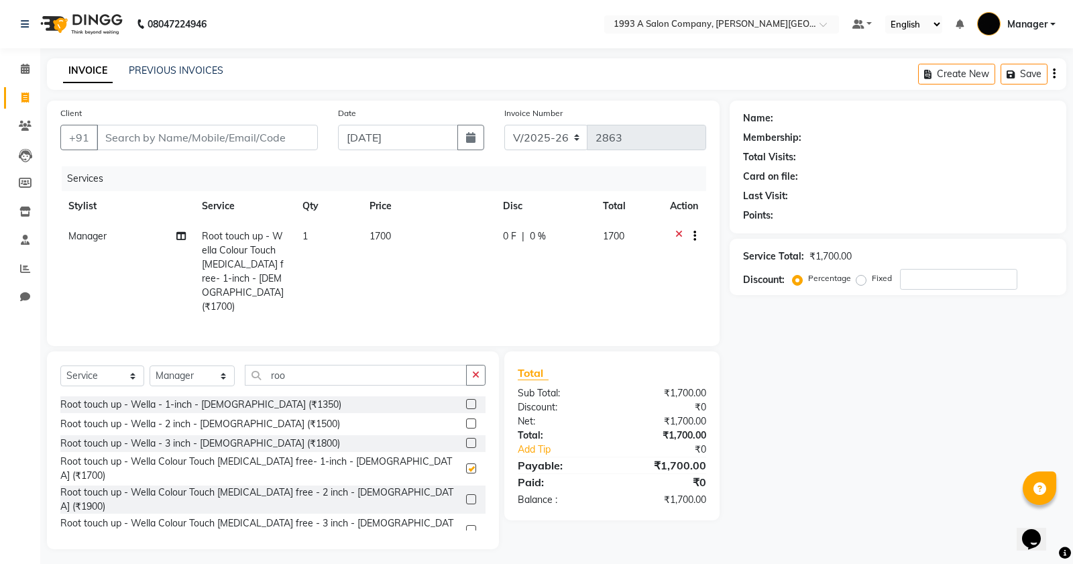
checkbox input "false"
click at [199, 139] on input "Client" at bounding box center [207, 137] width 221 height 25
type input "9"
type input "0"
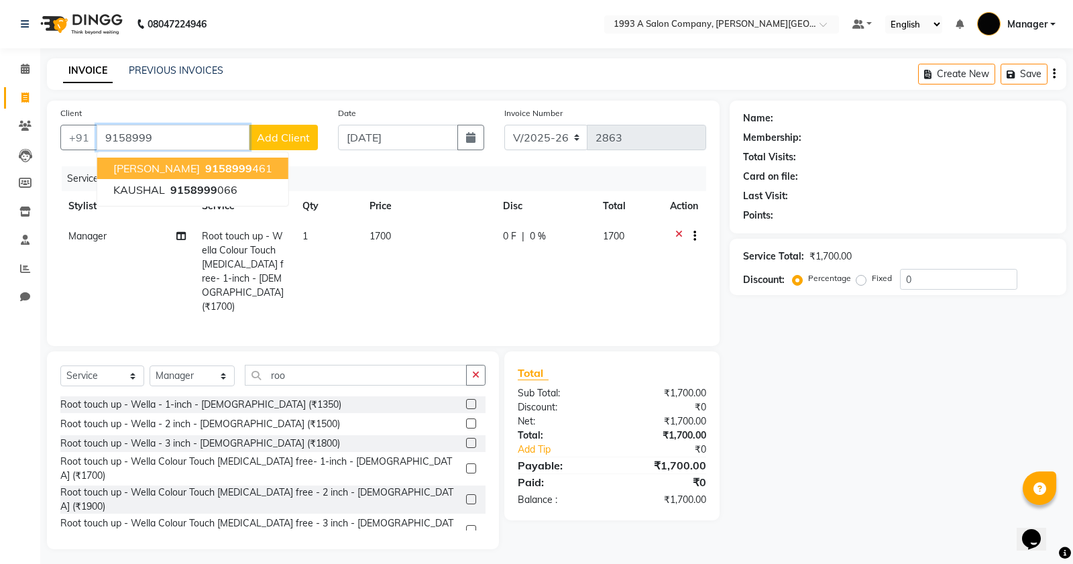
click at [171, 168] on span "[PERSON_NAME]" at bounding box center [156, 168] width 87 height 13
type input "9158999461"
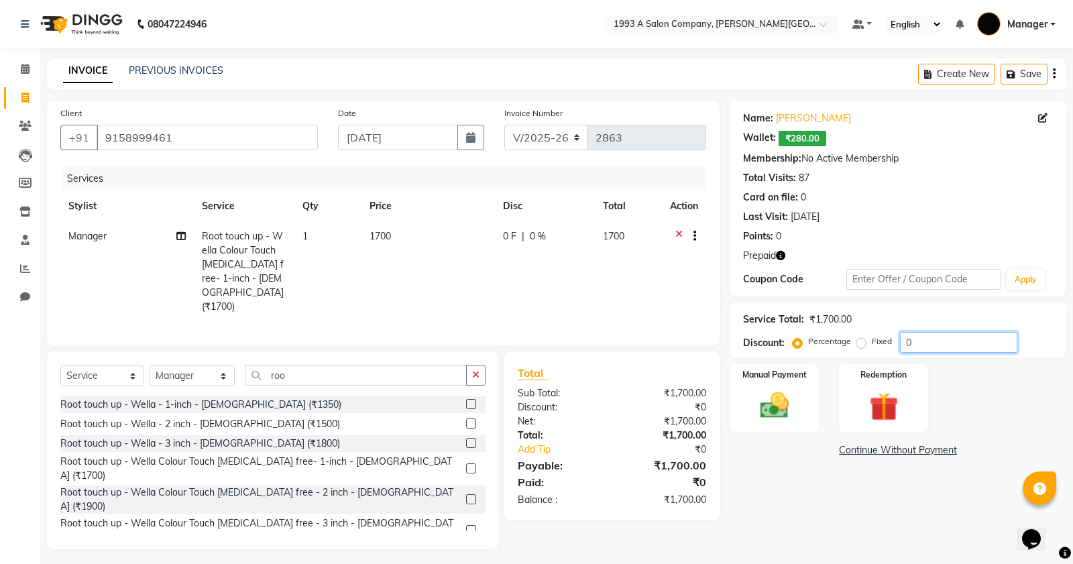
click at [947, 340] on input "0" at bounding box center [958, 342] width 117 height 21
type input "1"
click at [934, 350] on input "10" at bounding box center [958, 342] width 117 height 21
type input "15"
click at [775, 394] on img at bounding box center [775, 405] width 48 height 34
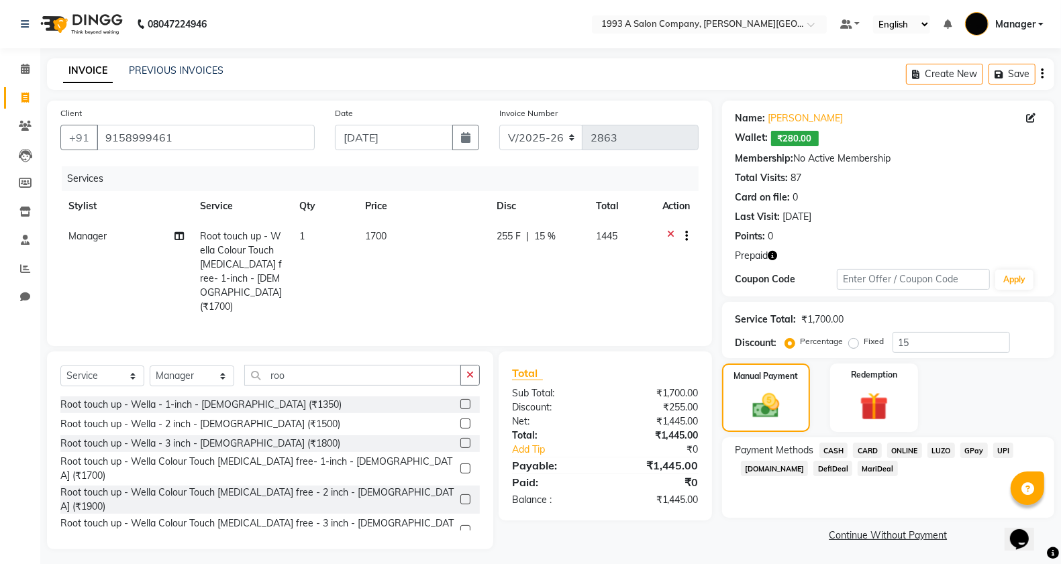
scroll to position [3, 0]
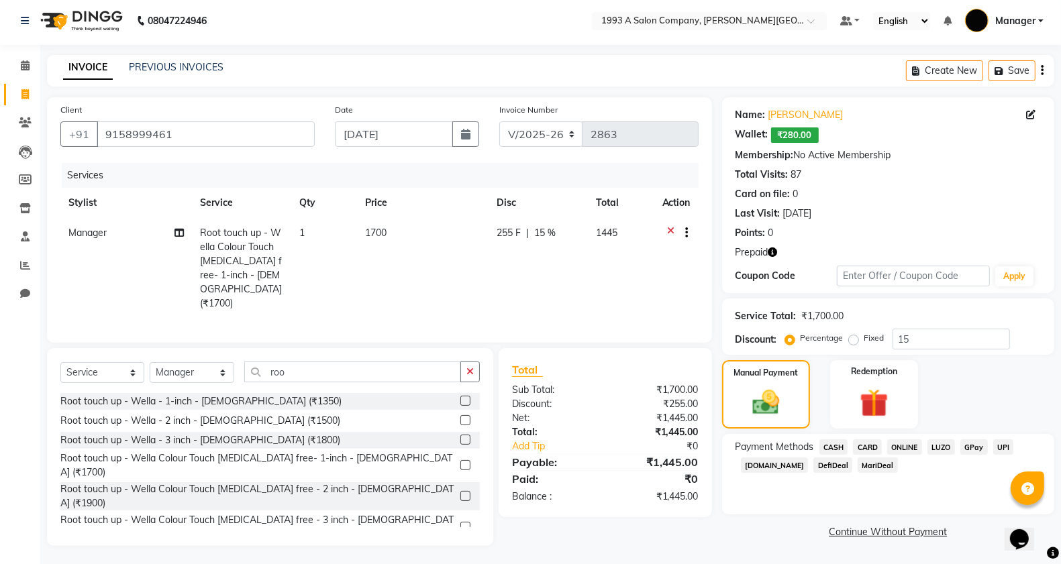
click at [906, 446] on span "ONLINE" at bounding box center [904, 446] width 35 height 15
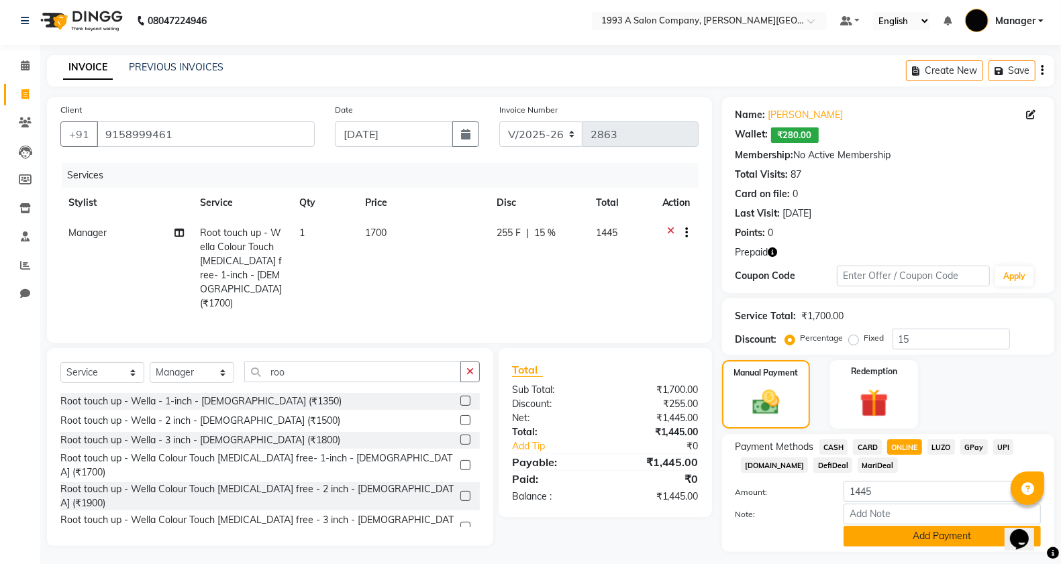
scroll to position [38, 0]
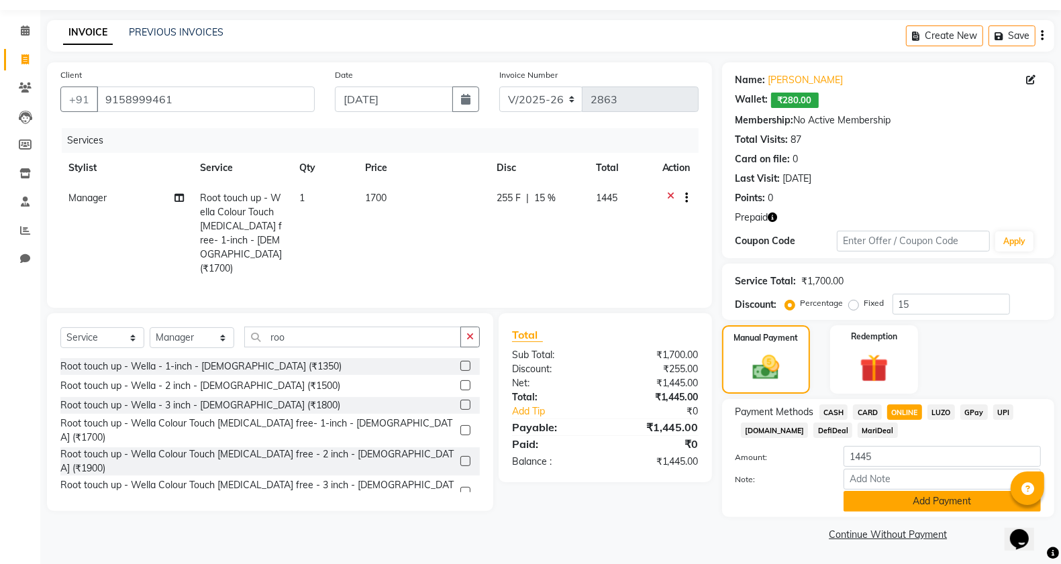
click at [919, 500] on button "Add Payment" at bounding box center [941, 501] width 197 height 21
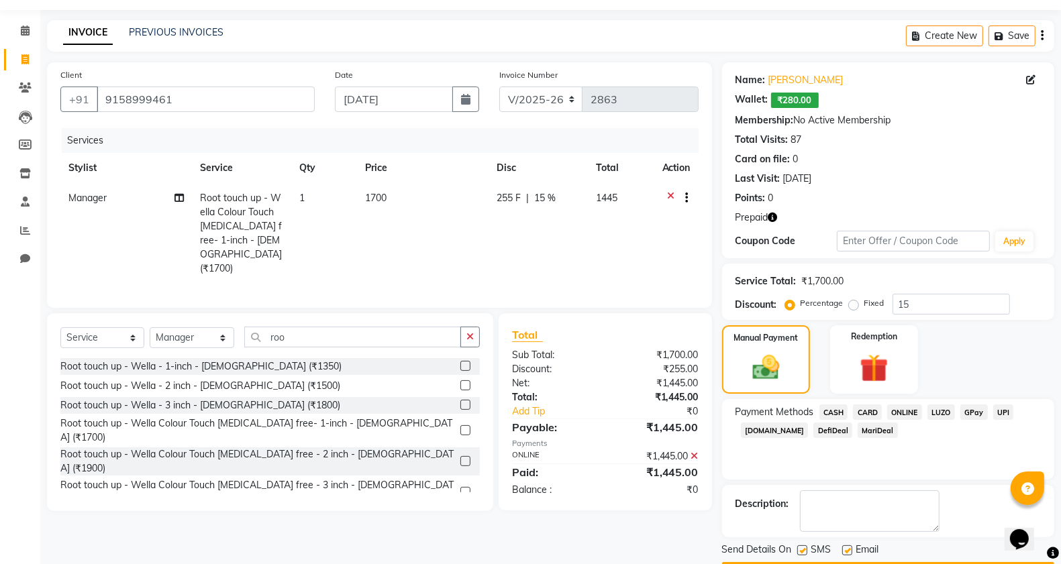
scroll to position [78, 0]
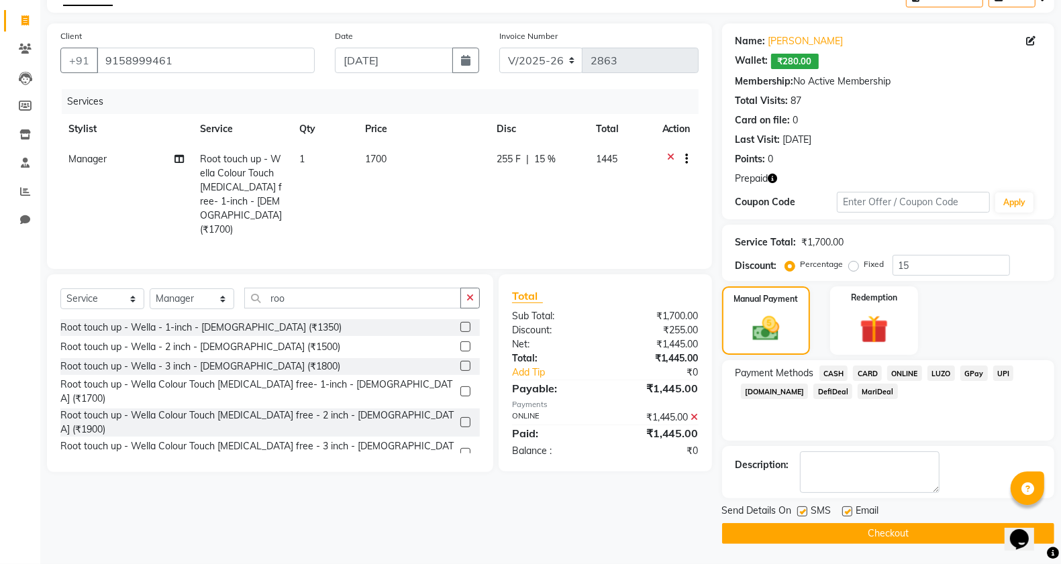
click at [835, 532] on button "Checkout" at bounding box center [888, 533] width 332 height 21
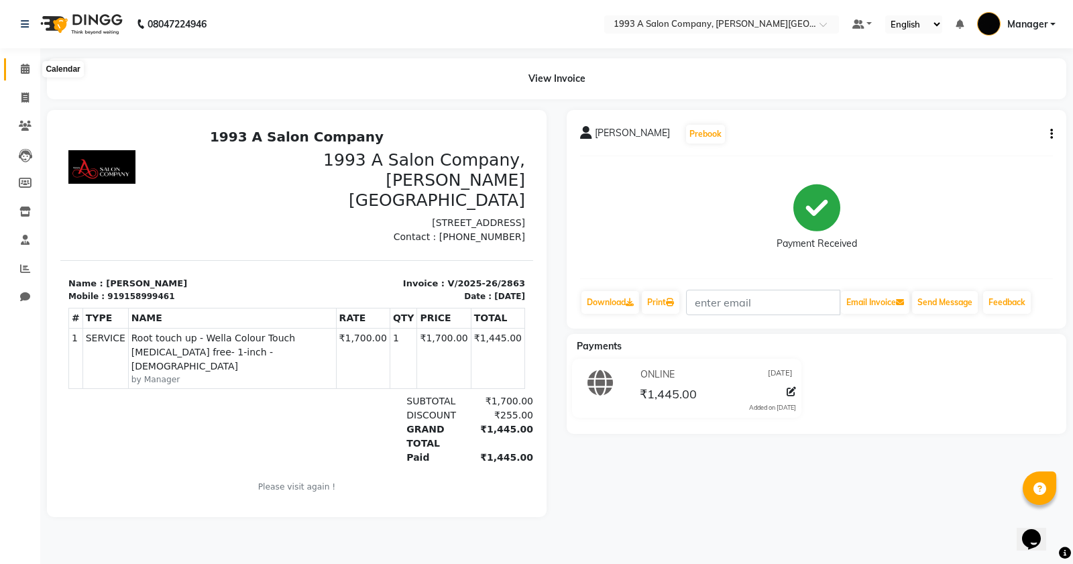
click at [28, 74] on span at bounding box center [24, 69] width 23 height 15
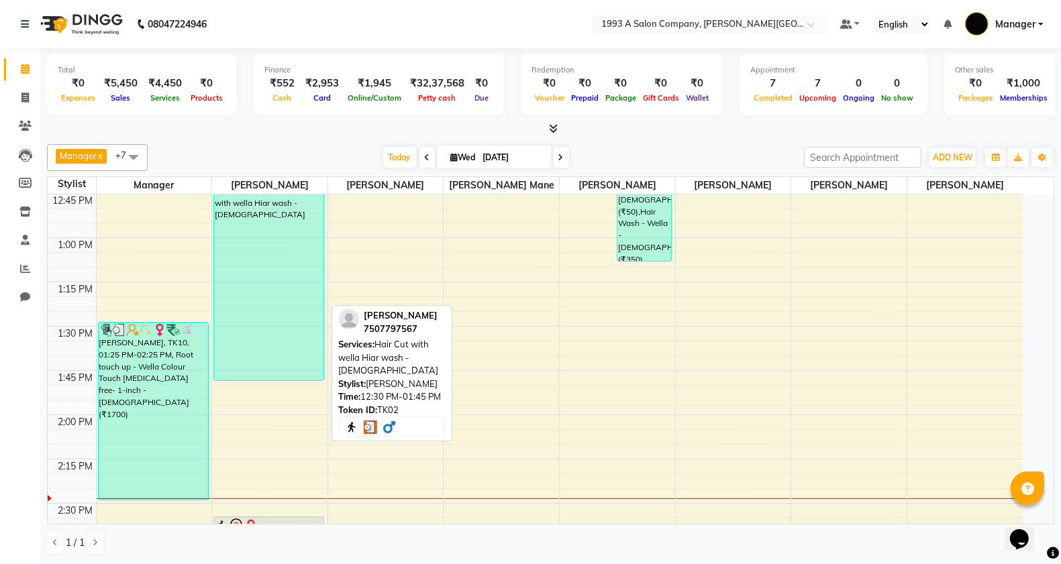
scroll to position [907, 0]
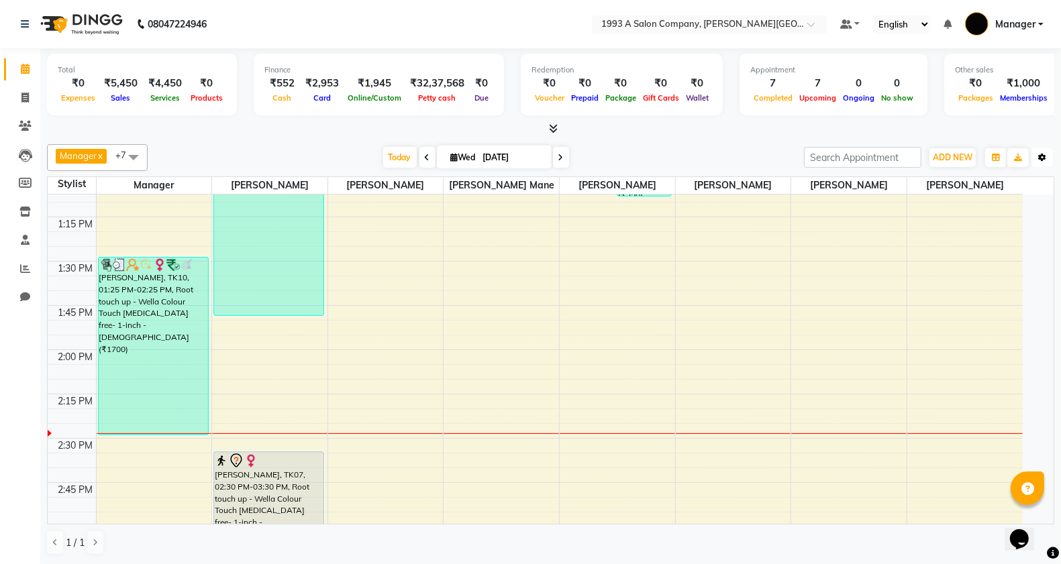
click at [1047, 156] on button "Toggle Dropdown" at bounding box center [1041, 157] width 21 height 19
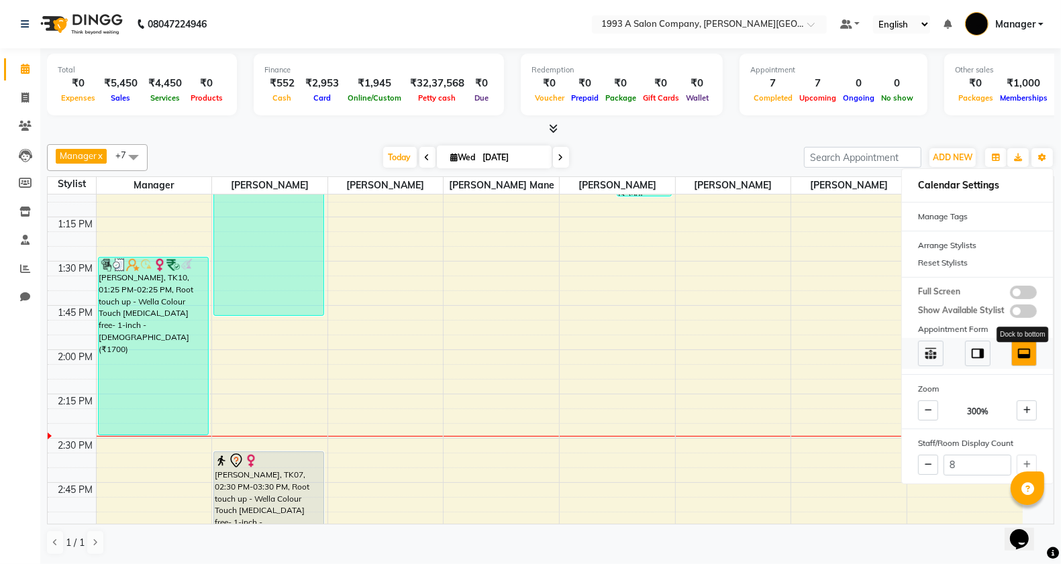
click at [1026, 356] on img at bounding box center [1023, 353] width 15 height 15
click at [974, 356] on img at bounding box center [977, 353] width 15 height 15
click at [933, 357] on img at bounding box center [930, 353] width 15 height 15
click at [1025, 358] on img at bounding box center [1023, 353] width 15 height 15
click at [1030, 411] on span at bounding box center [1026, 410] width 20 height 20
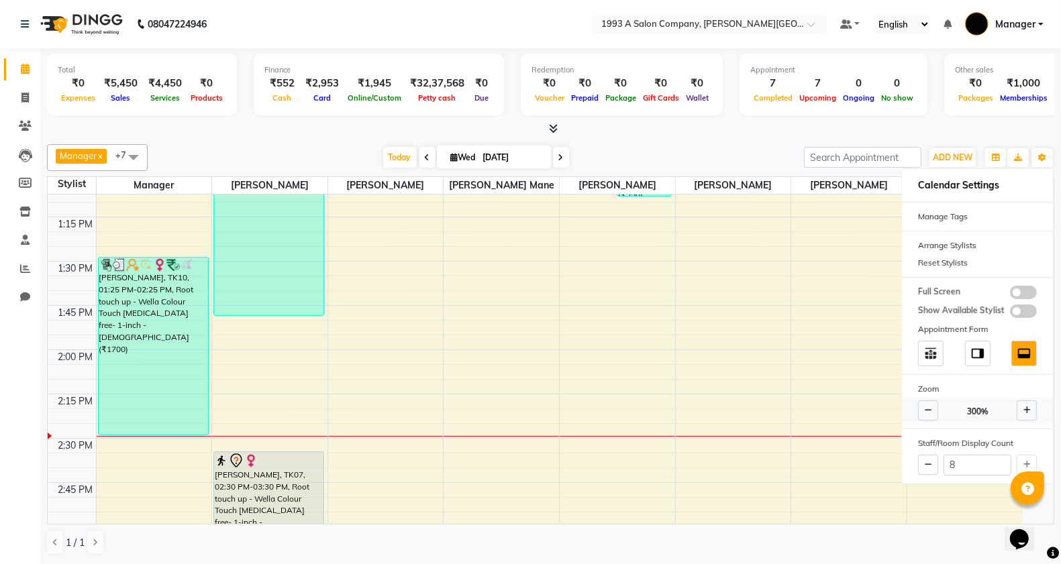
click at [1030, 411] on span at bounding box center [1026, 410] width 20 height 20
click at [931, 414] on span at bounding box center [928, 410] width 20 height 20
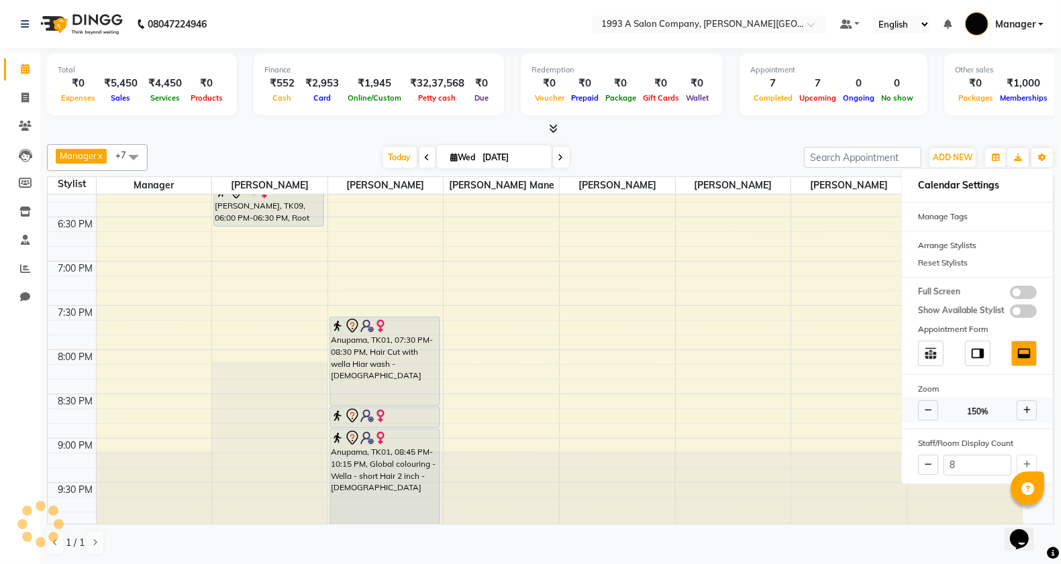
click at [931, 414] on span at bounding box center [928, 410] width 20 height 20
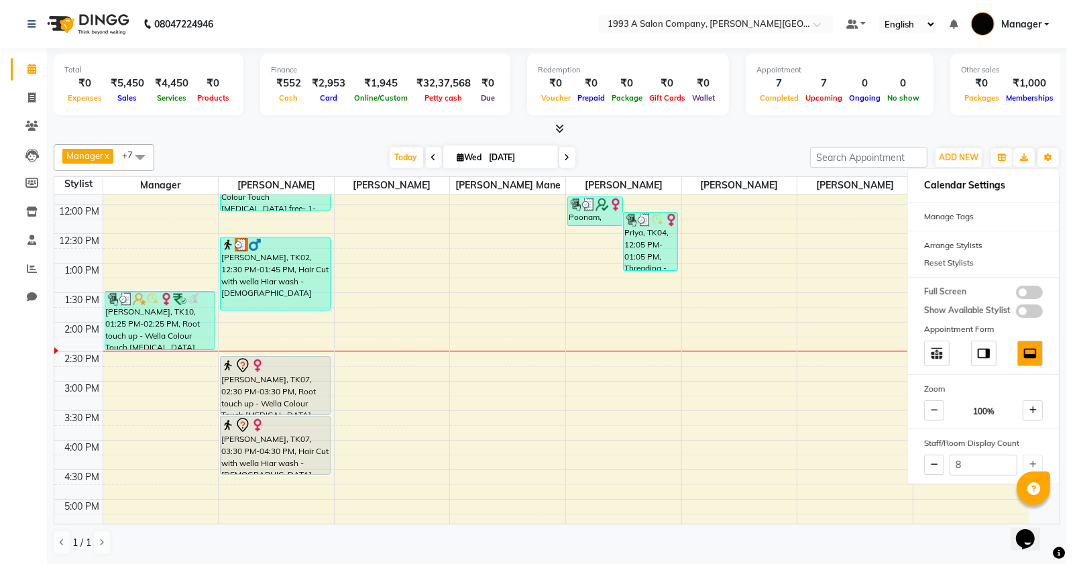
scroll to position [171, 0]
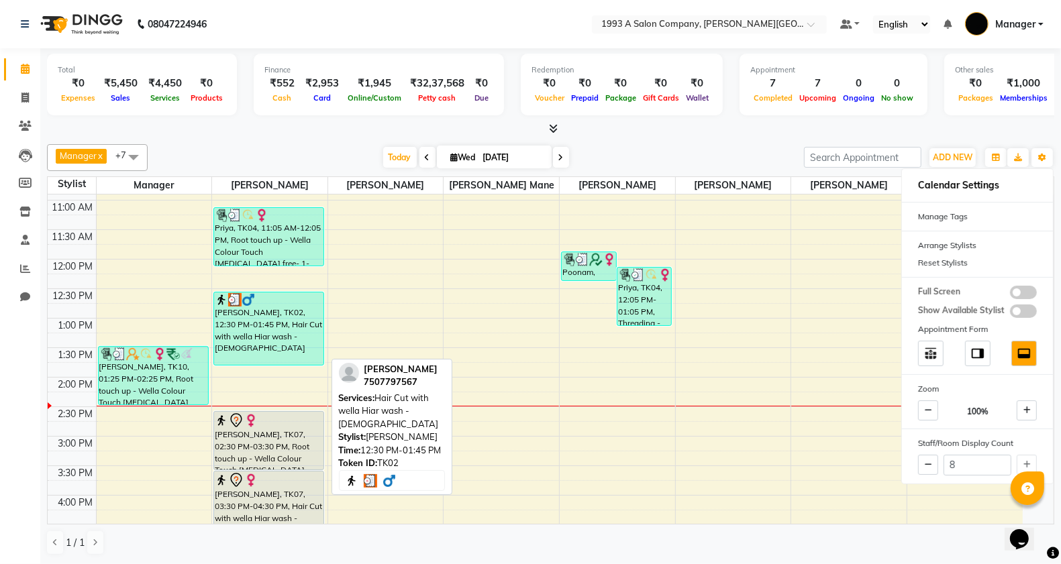
click at [274, 354] on div "Amol Dalvi, TK02, 12:30 PM-01:45 PM, Hair Cut with wella Hiar wash - Male" at bounding box center [268, 328] width 109 height 72
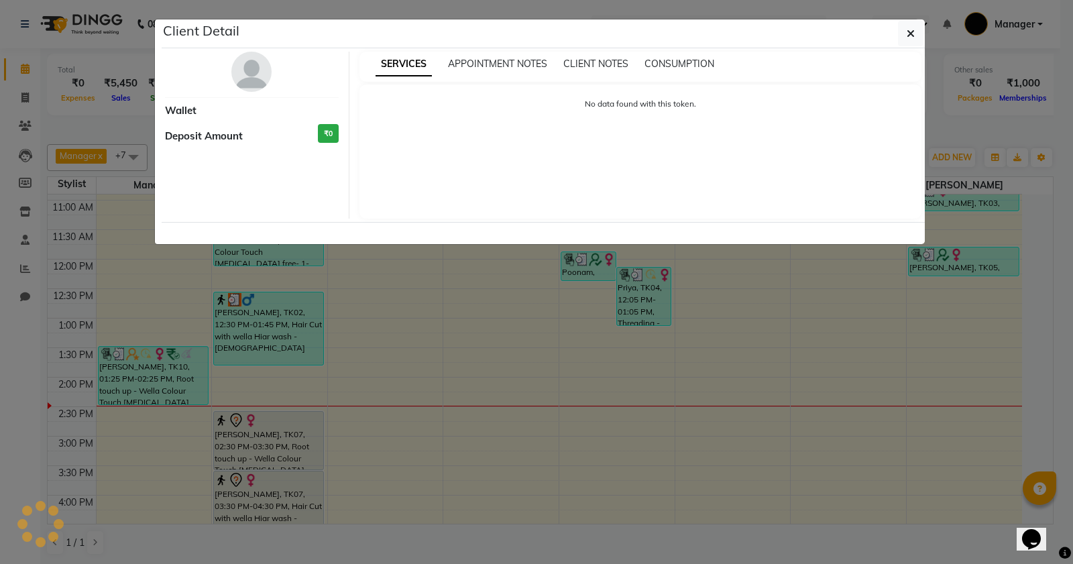
select select "3"
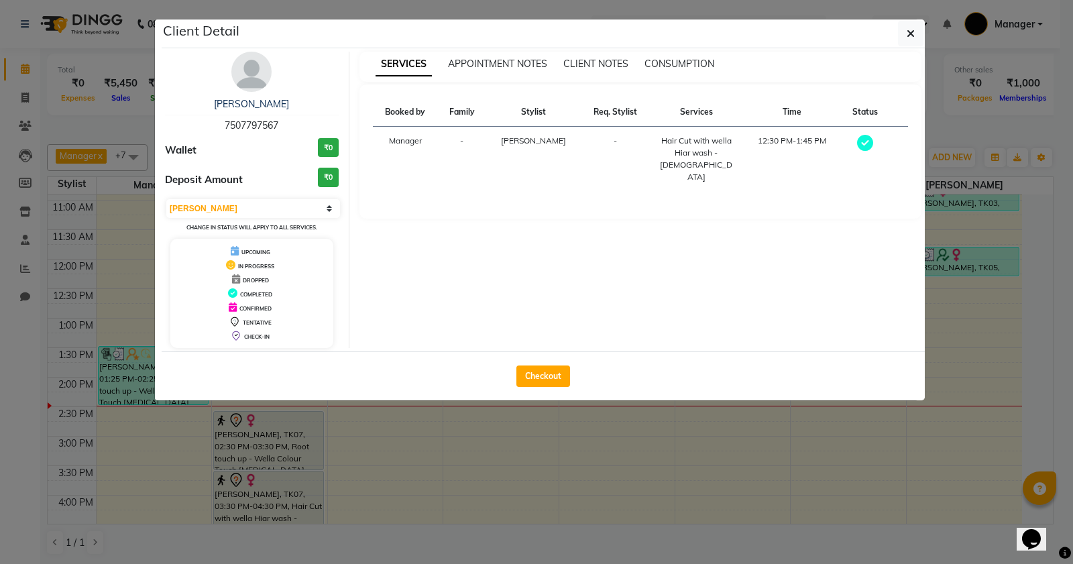
click at [535, 377] on button "Checkout" at bounding box center [544, 376] width 54 height 21
select select "service"
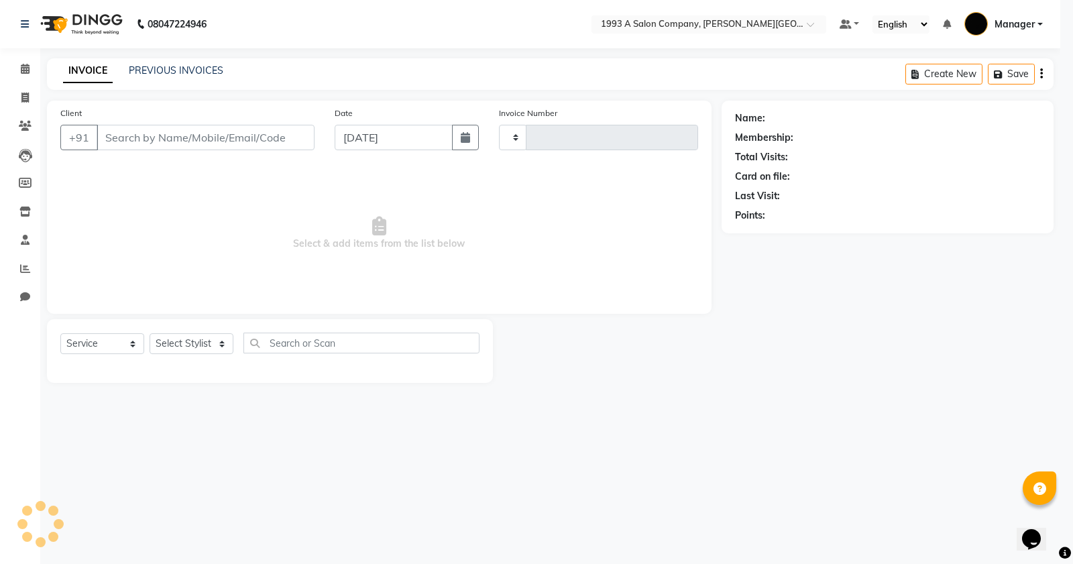
type input "2864"
select select "613"
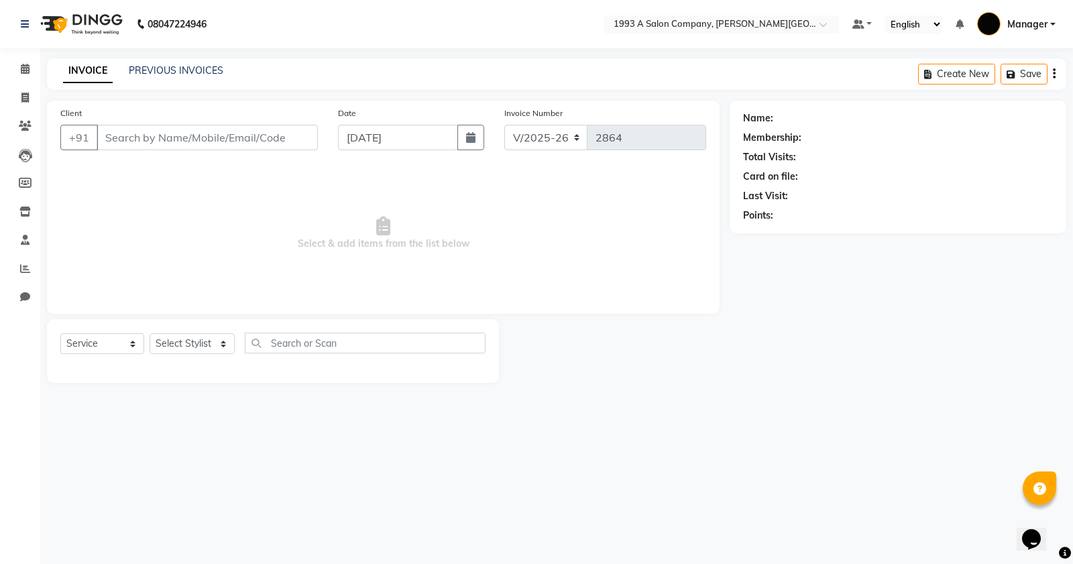
type input "7507797567"
select select "11854"
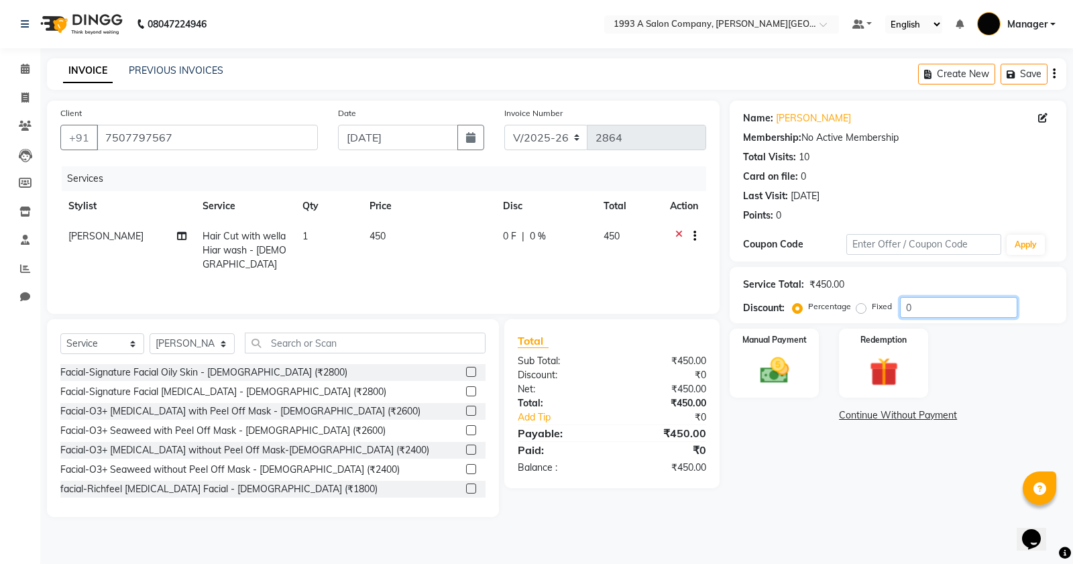
click at [924, 310] on input "0" at bounding box center [958, 307] width 117 height 21
type input "100"
click at [872, 309] on label "Fixed" at bounding box center [882, 307] width 20 height 12
click at [860, 309] on input "Fixed" at bounding box center [863, 306] width 9 height 9
radio input "true"
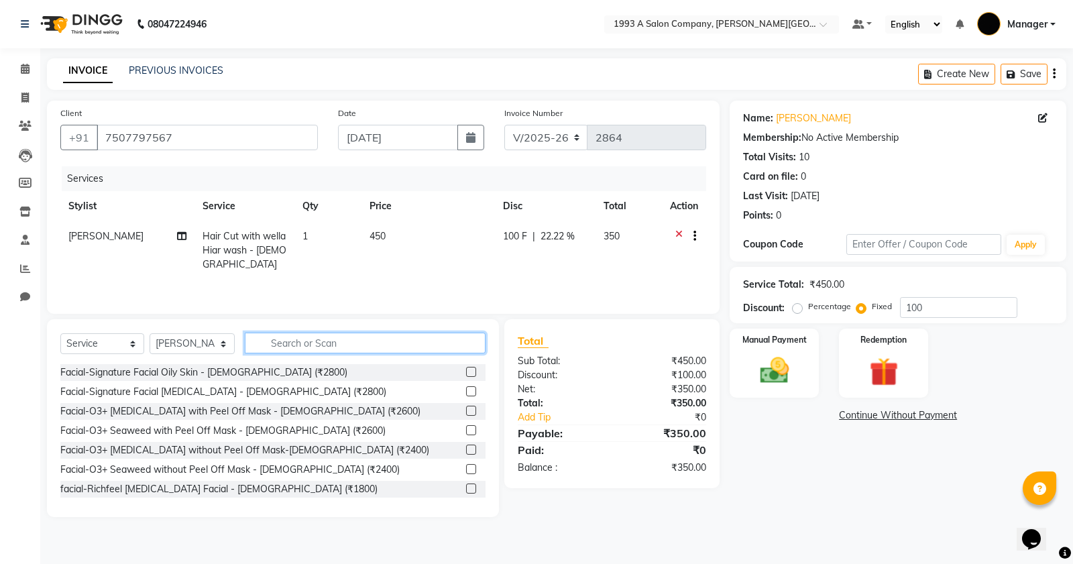
click at [303, 341] on input "text" at bounding box center [365, 343] width 241 height 21
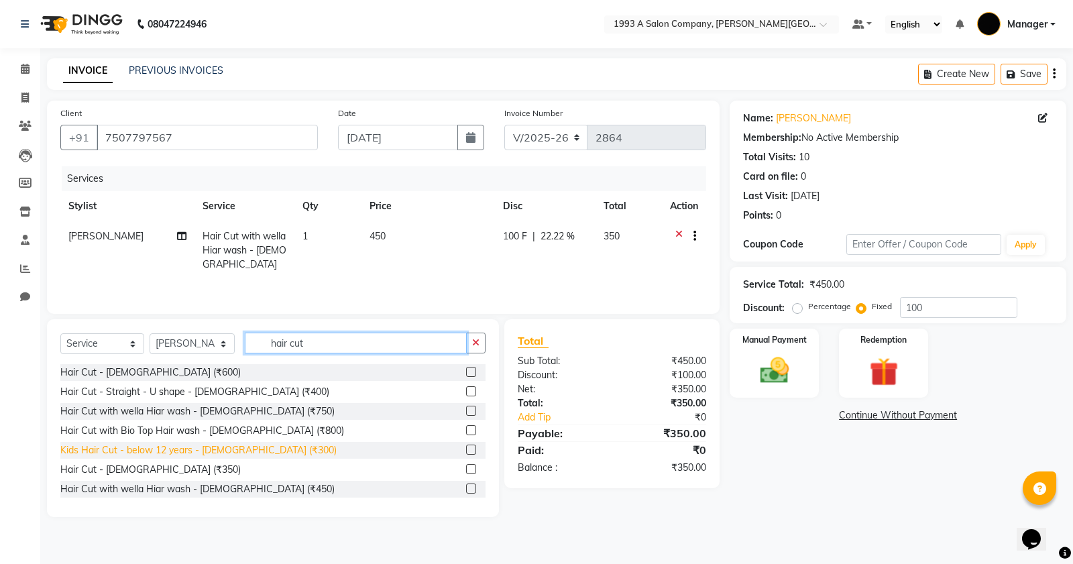
type input "hair cut"
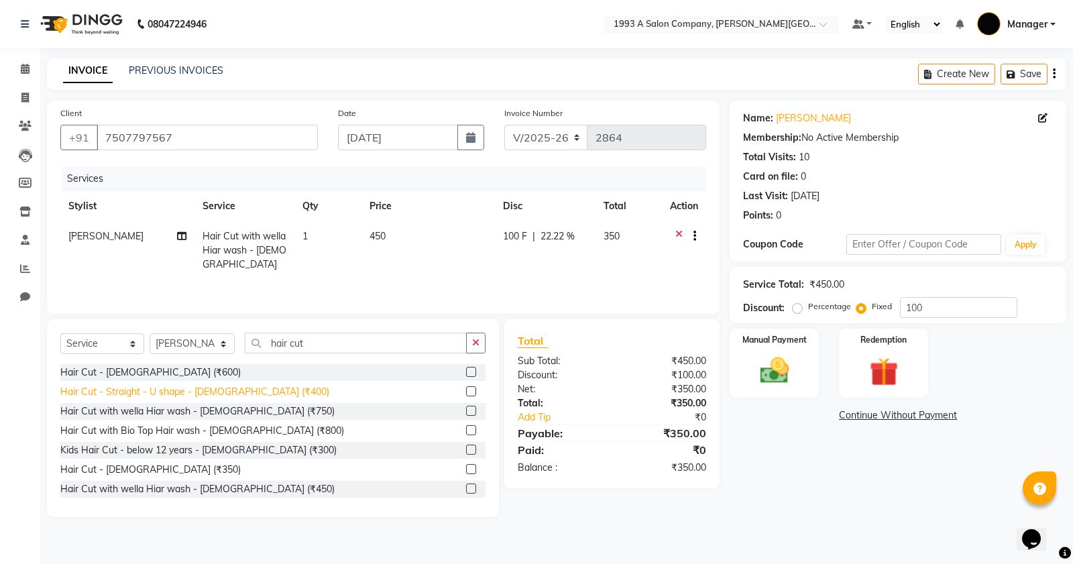
drag, startPoint x: 192, startPoint y: 451, endPoint x: 195, endPoint y: 440, distance: 11.9
click at [195, 451] on div "Kids Hair Cut - below 12 years - [DEMOGRAPHIC_DATA] (₹300)" at bounding box center [198, 450] width 276 height 14
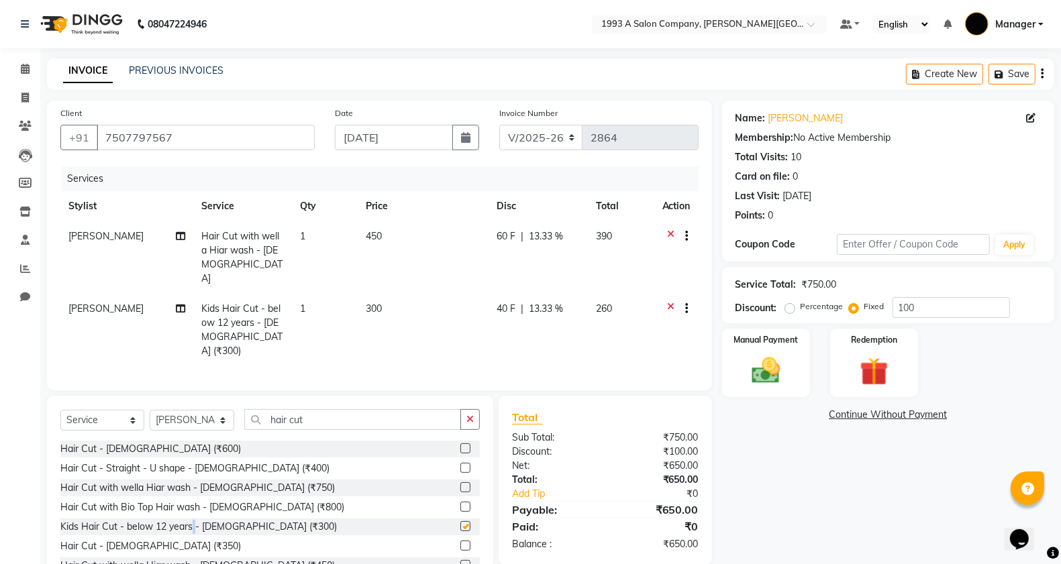
checkbox input "false"
click at [669, 235] on icon at bounding box center [670, 237] width 7 height 17
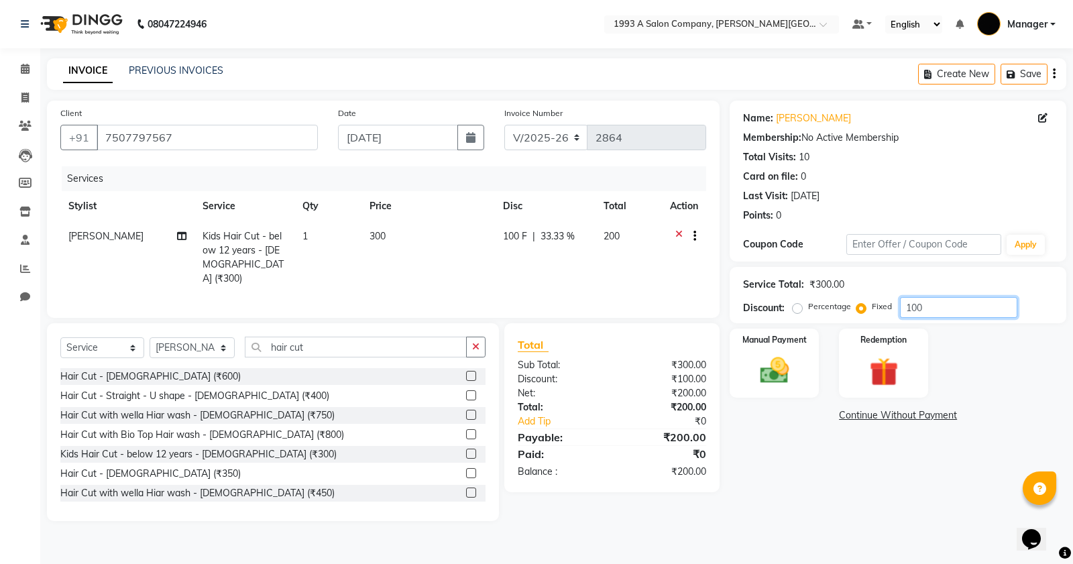
click at [934, 309] on input "100" at bounding box center [958, 307] width 117 height 21
type input "1"
click at [772, 379] on img at bounding box center [775, 371] width 48 height 34
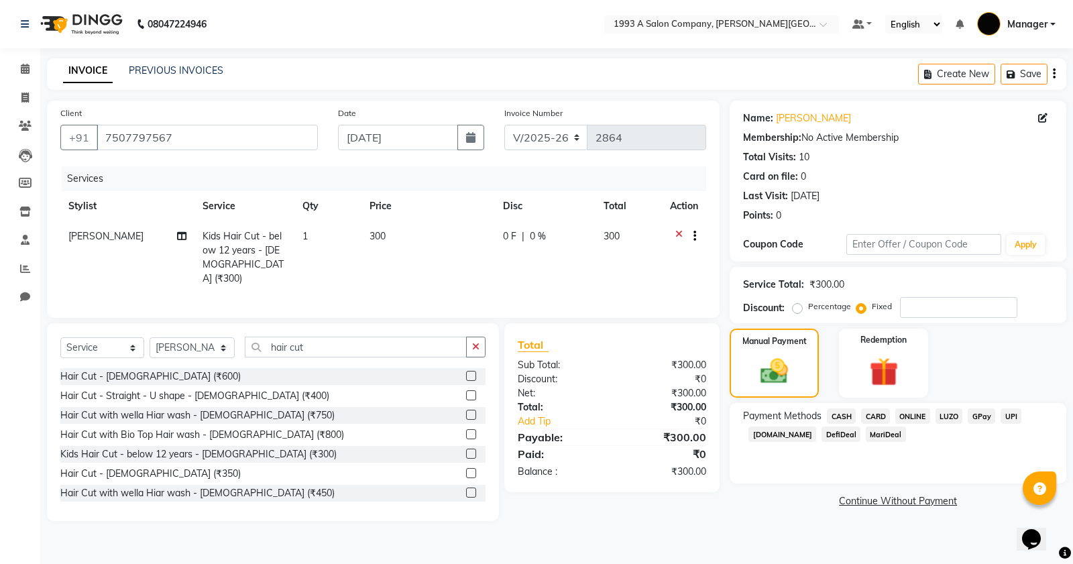
click at [877, 419] on span "CARD" at bounding box center [875, 416] width 29 height 15
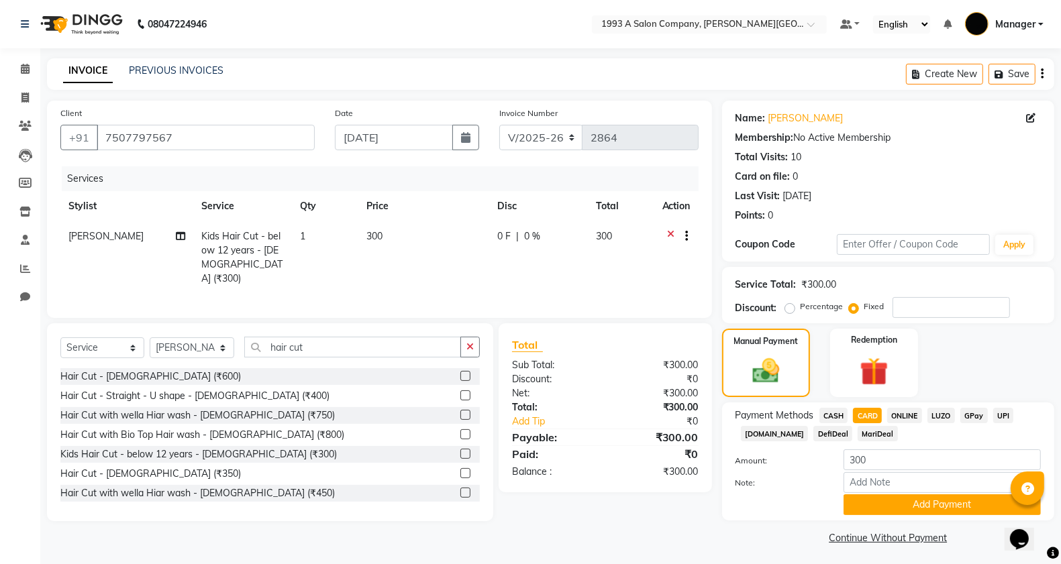
scroll to position [3, 0]
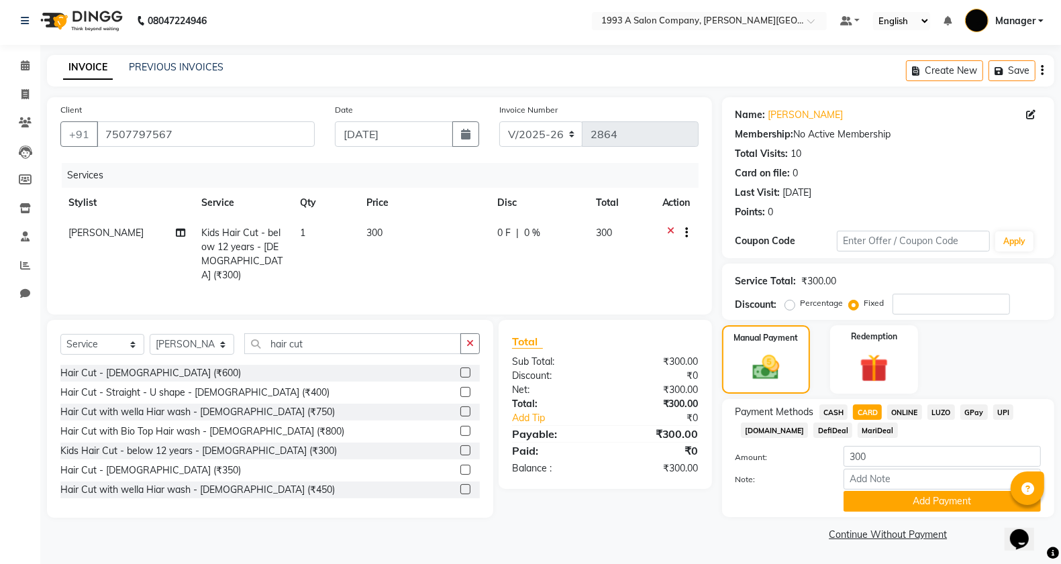
click at [835, 408] on span "CASH" at bounding box center [833, 412] width 29 height 15
click at [899, 500] on button "Add Payment" at bounding box center [941, 501] width 197 height 21
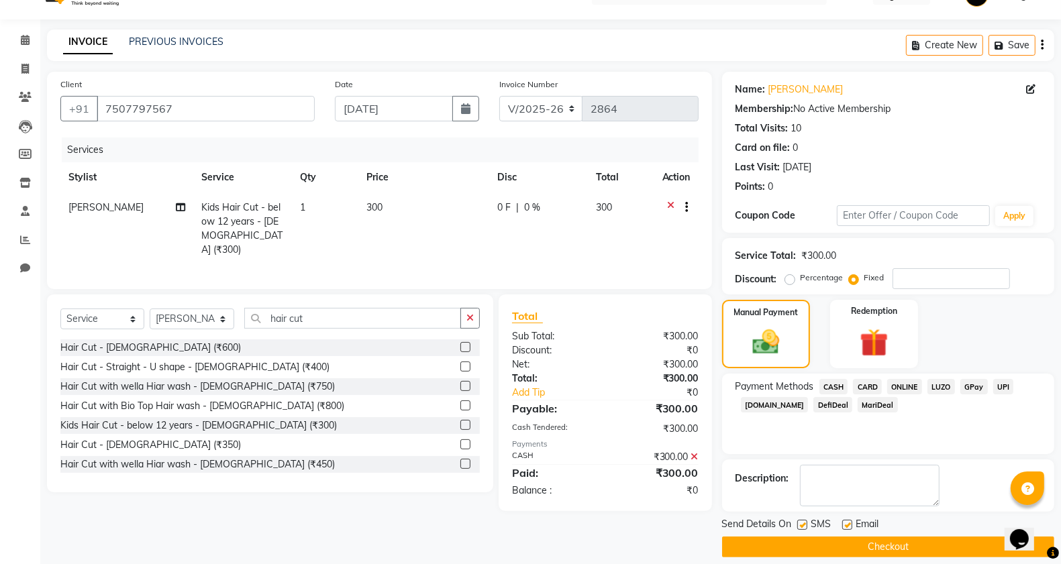
scroll to position [42, 0]
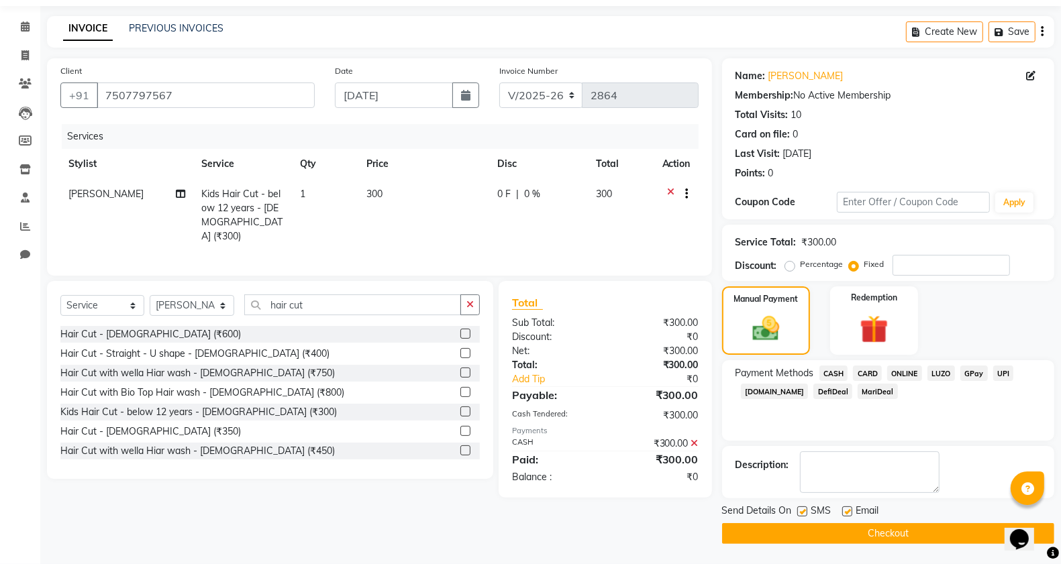
drag, startPoint x: 797, startPoint y: 510, endPoint x: 824, endPoint y: 514, distance: 27.1
click at [799, 510] on label at bounding box center [802, 511] width 10 height 10
click at [799, 510] on input "checkbox" at bounding box center [801, 512] width 9 height 9
checkbox input "false"
drag, startPoint x: 846, startPoint y: 511, endPoint x: 830, endPoint y: 517, distance: 16.6
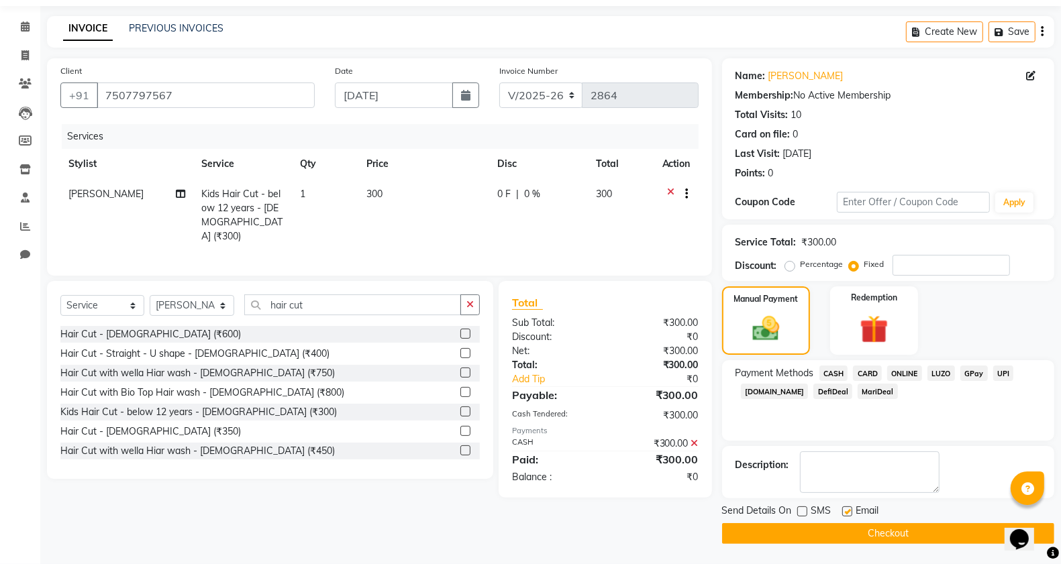
click at [844, 514] on label at bounding box center [847, 511] width 10 height 10
click at [844, 514] on input "checkbox" at bounding box center [846, 512] width 9 height 9
checkbox input "false"
drag, startPoint x: 812, startPoint y: 533, endPoint x: 826, endPoint y: 514, distance: 23.6
click at [812, 532] on button "Checkout" at bounding box center [888, 533] width 332 height 21
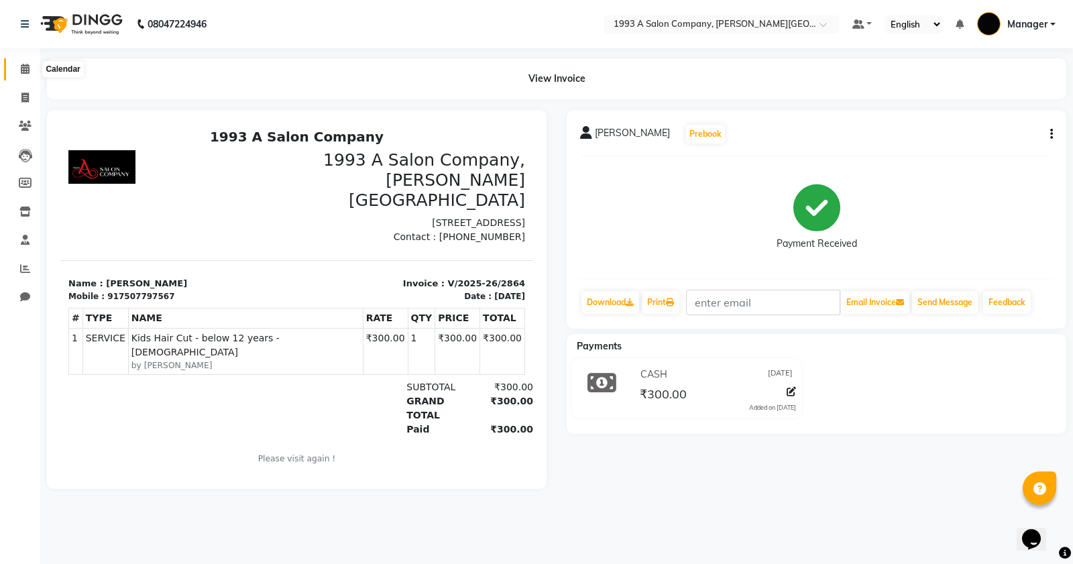
click at [29, 72] on span at bounding box center [24, 69] width 23 height 15
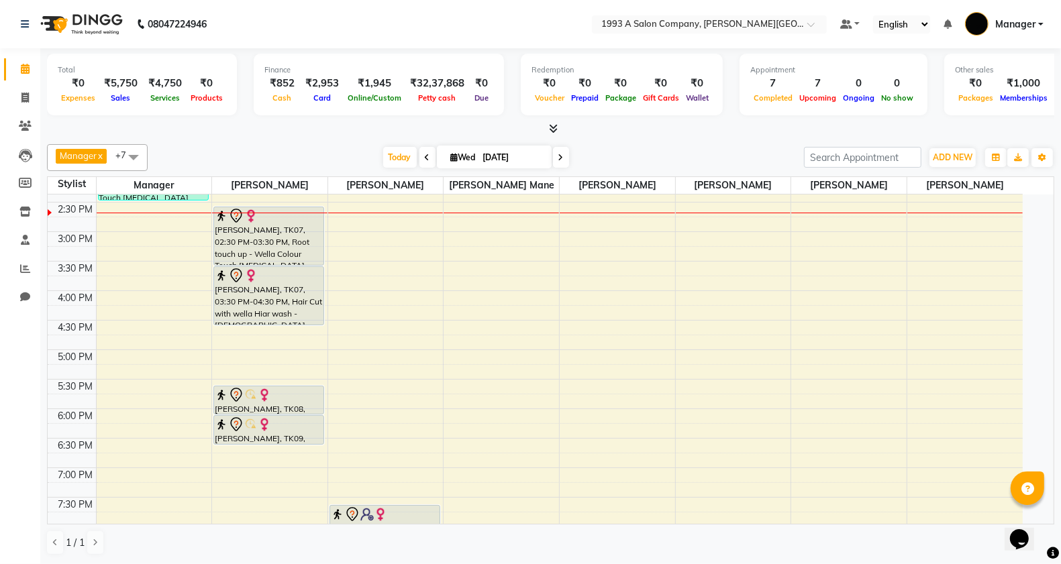
scroll to position [419, 0]
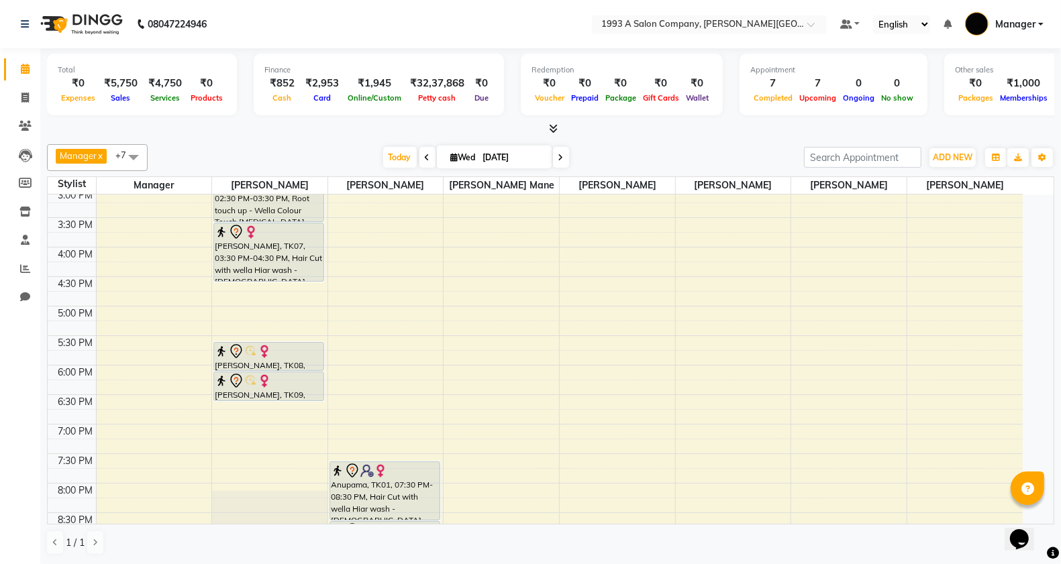
click at [297, 256] on app-home "08047224946 Select Location × 1993 A Salon Company, Prabhat Road Default Panel …" at bounding box center [530, 282] width 1061 height 564
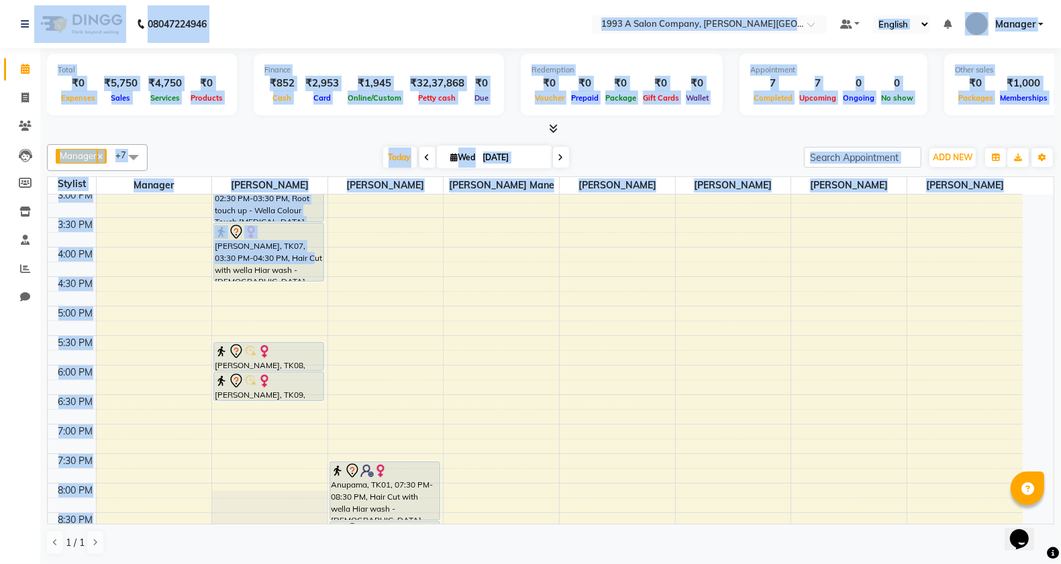
drag, startPoint x: 22, startPoint y: 400, endPoint x: 25, endPoint y: 380, distance: 20.3
click at [21, 399] on div "Calendar Invoice Clients Leads Members Inventory Staff Reports Chat Completed I…" at bounding box center [90, 291] width 181 height 506
drag, startPoint x: 14, startPoint y: 303, endPoint x: 15, endPoint y: 325, distance: 22.8
click at [13, 303] on span at bounding box center [24, 297] width 23 height 15
select select "100"
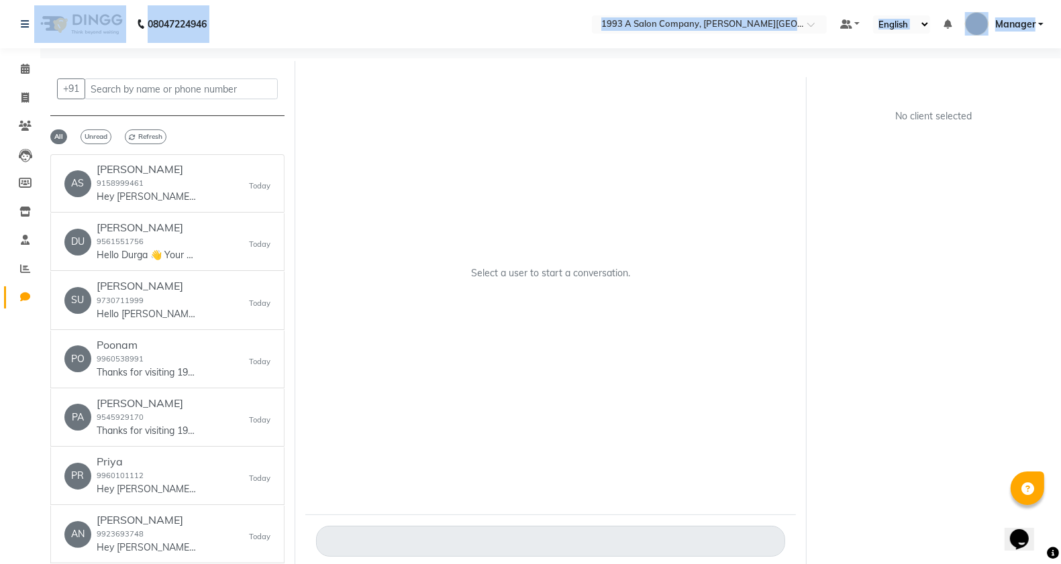
click at [4, 332] on div "Calendar Invoice Clients Leads Members Inventory Staff Reports Chat Completed I…" at bounding box center [90, 296] width 181 height 516
click at [20, 376] on div "Calendar Invoice Clients Leads Members Inventory Staff Reports Chat Completed I…" at bounding box center [90, 296] width 181 height 516
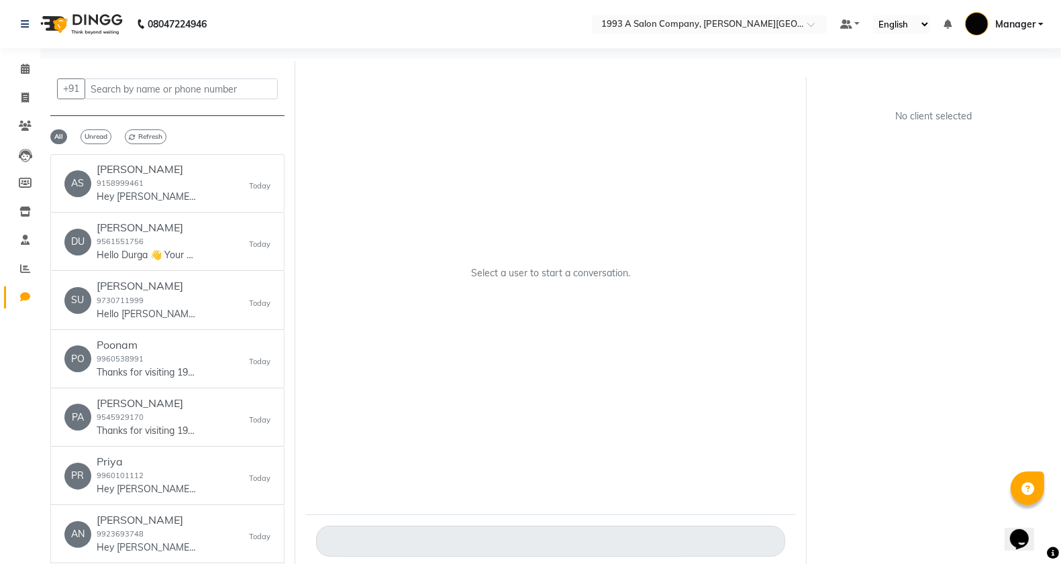
click at [20, 376] on div "Calendar Invoice Clients Leads Members Inventory Staff Reports Chat Completed I…" at bounding box center [90, 296] width 181 height 516
click at [20, 377] on div "Calendar Invoice Clients Leads Members Inventory Staff Reports Chat Completed I…" at bounding box center [90, 296] width 181 height 516
click at [22, 373] on div "Calendar Invoice Clients Leads Members Inventory Staff Reports Chat Completed I…" at bounding box center [90, 296] width 181 height 516
drag, startPoint x: 0, startPoint y: 384, endPoint x: 19, endPoint y: 408, distance: 30.1
click at [18, 408] on div "Calendar Invoice Clients Leads Members Inventory Staff Reports Chat Completed I…" at bounding box center [90, 296] width 181 height 516
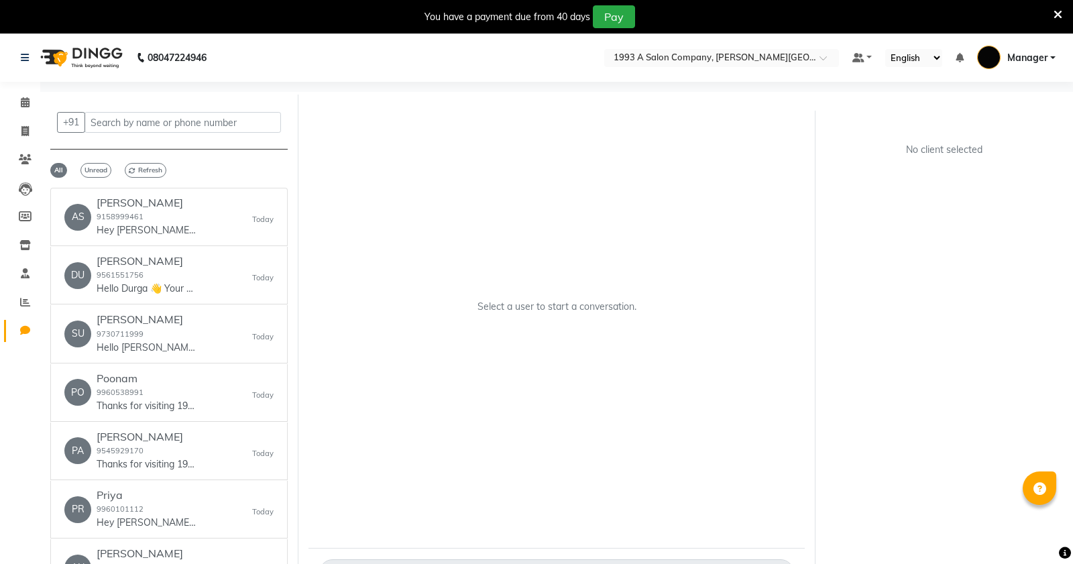
select select "100"
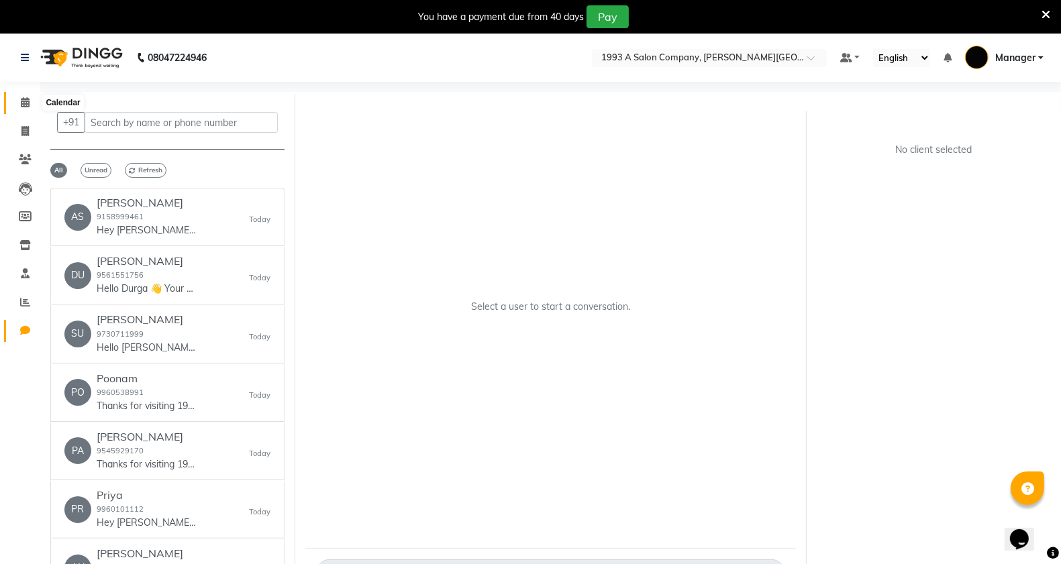
click at [21, 95] on span at bounding box center [24, 102] width 23 height 15
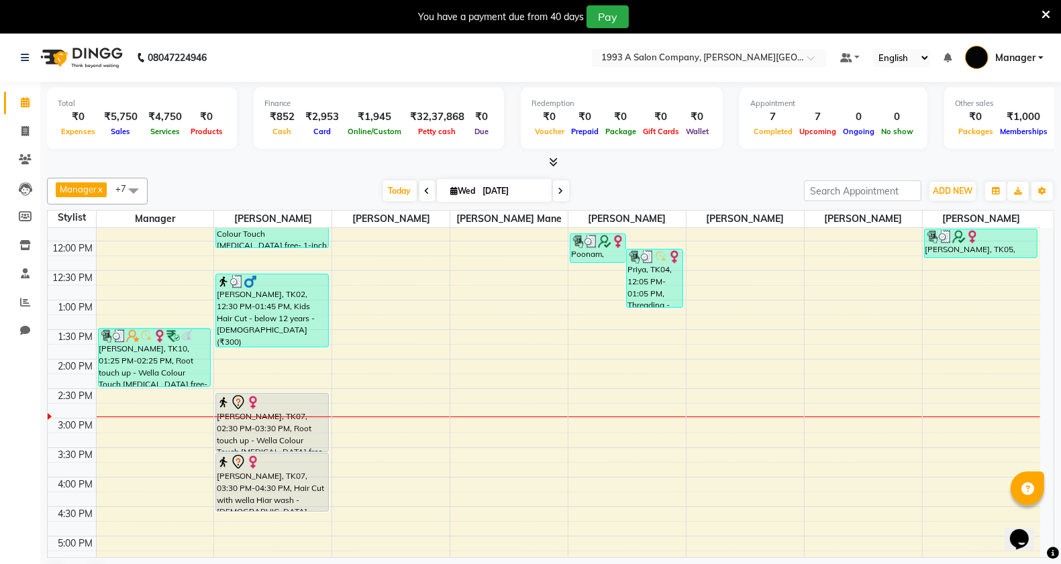
scroll to position [252, 0]
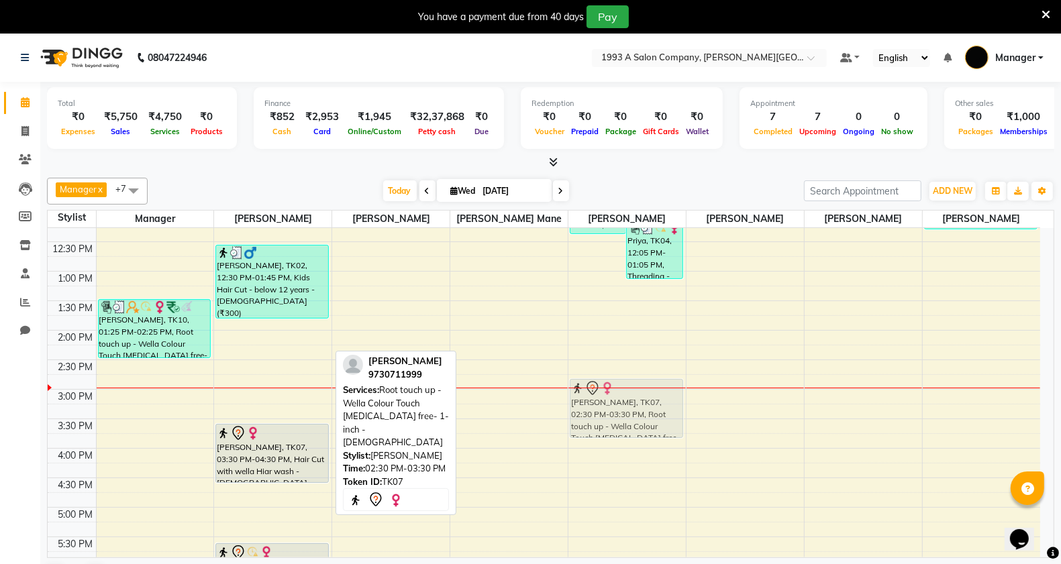
drag, startPoint x: 260, startPoint y: 402, endPoint x: 617, endPoint y: 413, distance: 357.7
click at [617, 413] on tr "ASHWINI GANAPULE, TK10, 01:25 PM-02:25 PM, Root touch up - Wella Colour Touch A…" at bounding box center [544, 390] width 992 height 826
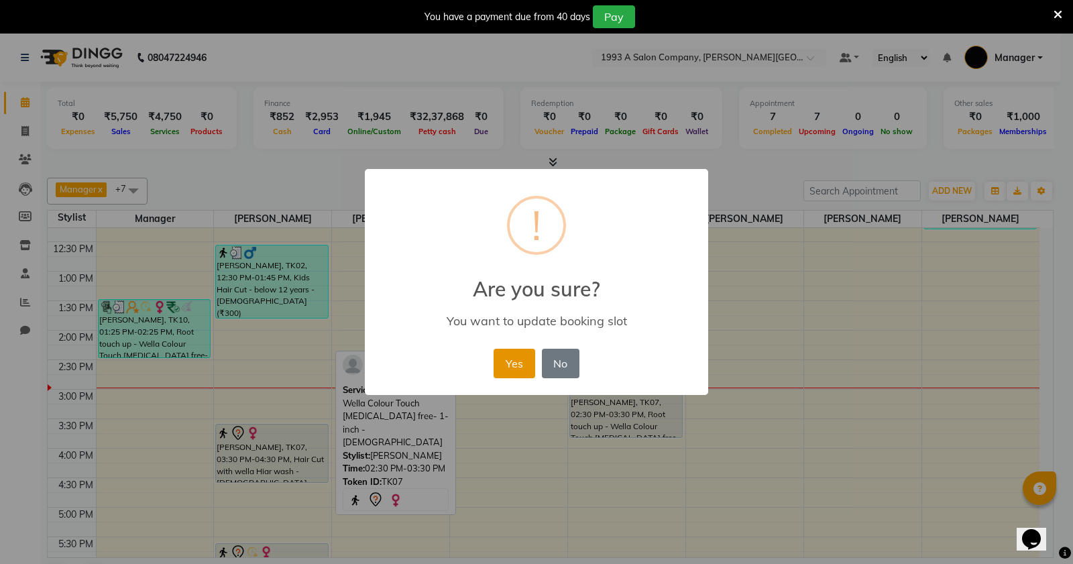
click at [517, 367] on button "Yes" at bounding box center [514, 364] width 41 height 30
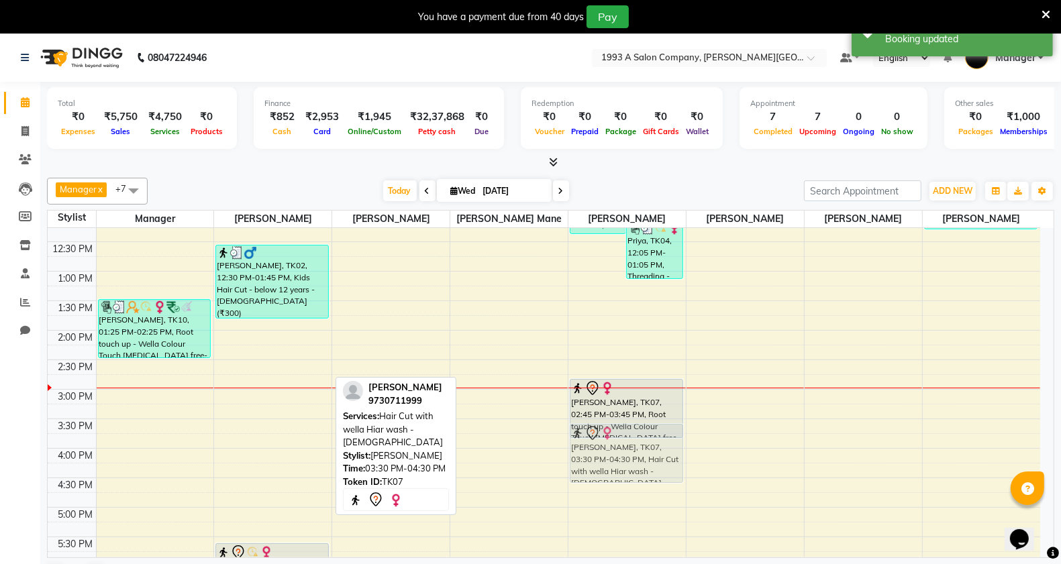
drag, startPoint x: 319, startPoint y: 454, endPoint x: 649, endPoint y: 449, distance: 329.4
click at [649, 449] on tr "ASHWINI GANAPULE, TK10, 01:25 PM-02:25 PM, Root touch up - Wella Colour Touch A…" at bounding box center [544, 390] width 992 height 826
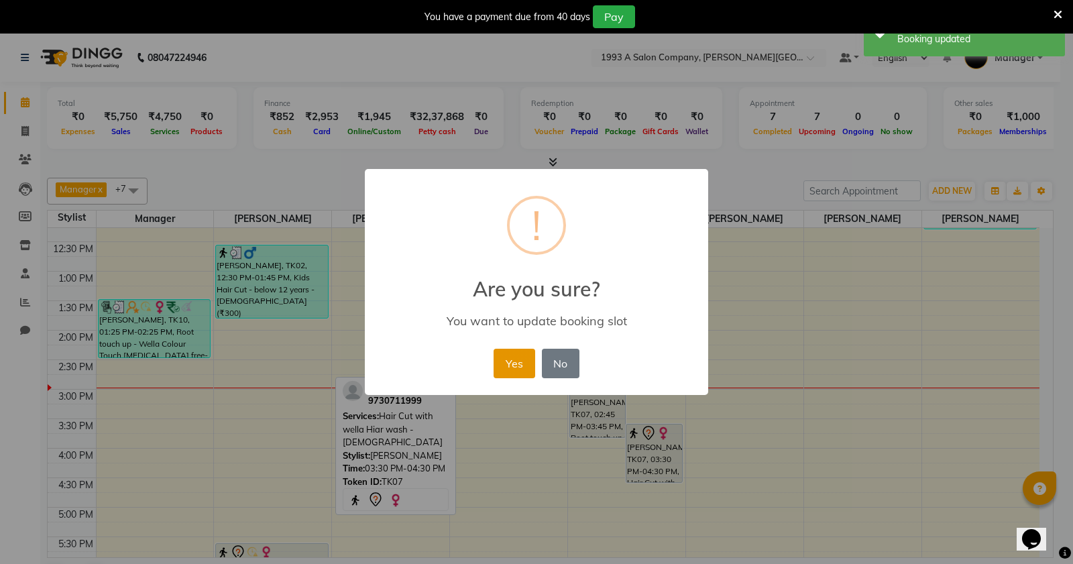
click at [511, 363] on button "Yes" at bounding box center [514, 364] width 41 height 30
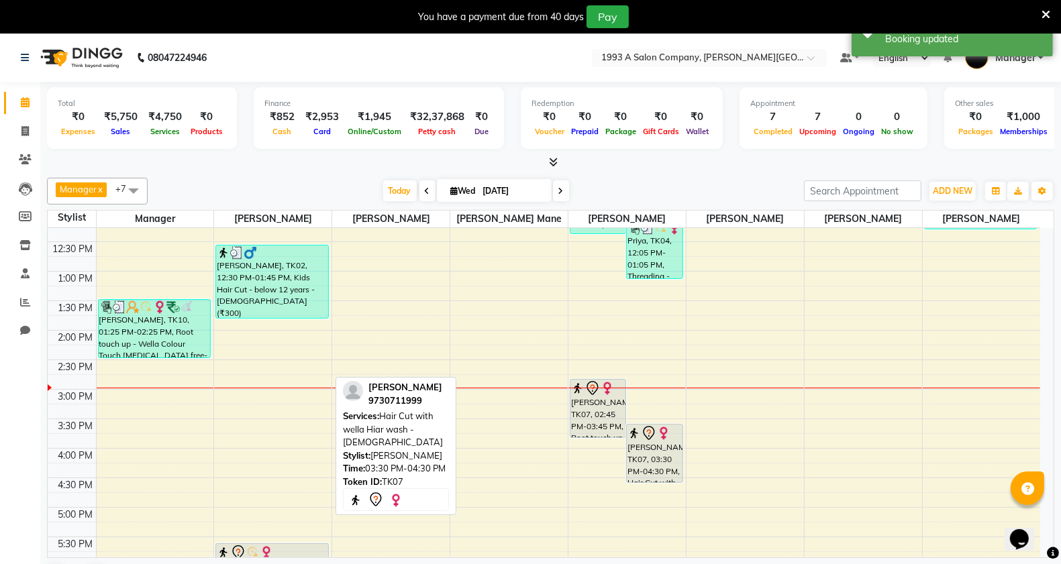
scroll to position [419, 0]
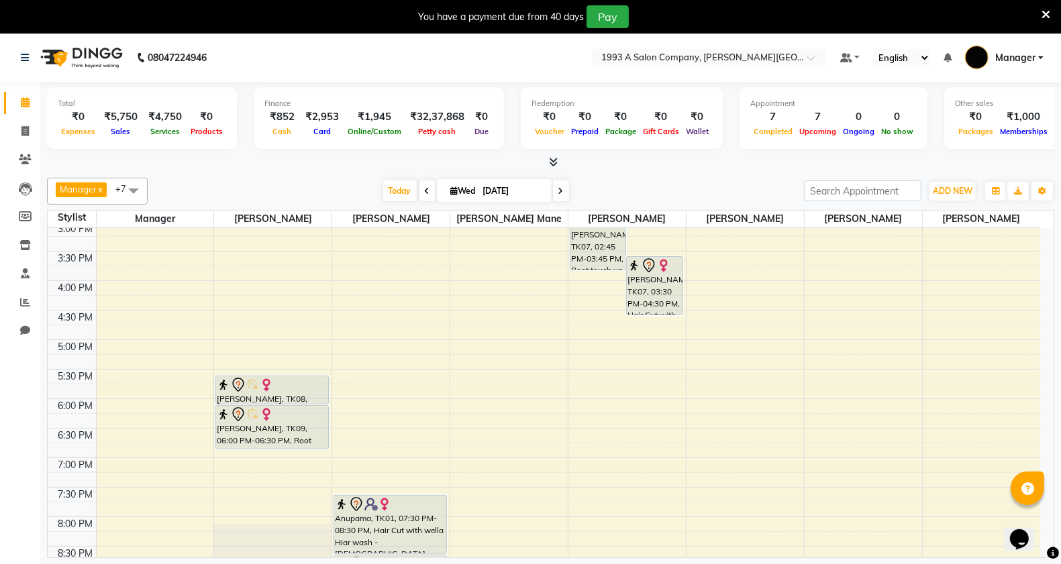
click at [284, 443] on div "Priya, TK04, 11:05 AM-12:05 PM, Root touch up - Wella Colour Touch Ammonia free…" at bounding box center [272, 222] width 117 height 826
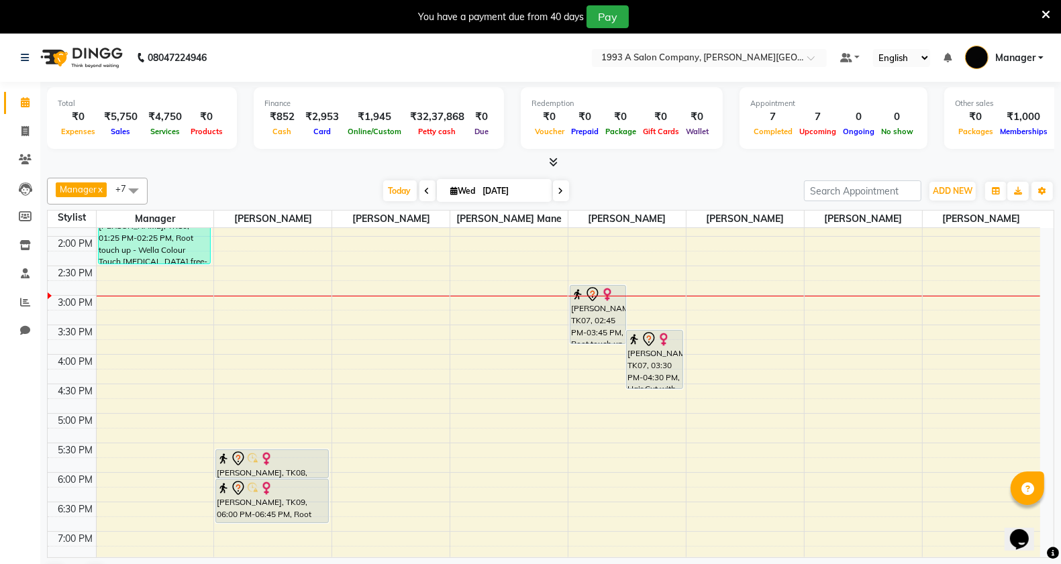
scroll to position [339, 0]
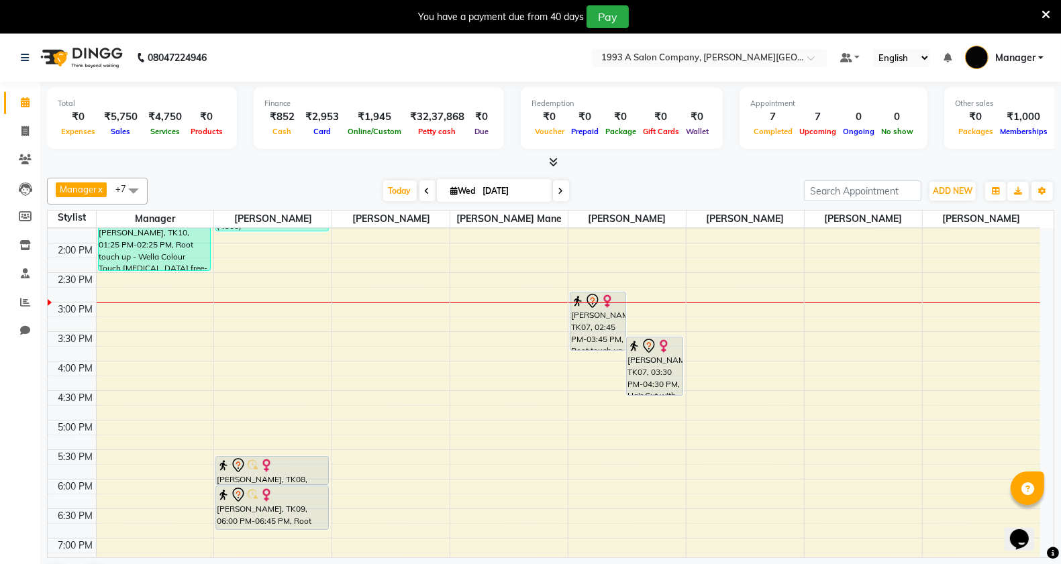
click at [24, 484] on div "Calendar Invoice Clients Leads Members Inventory Staff Reports Chat Completed I…" at bounding box center [90, 325] width 181 height 506
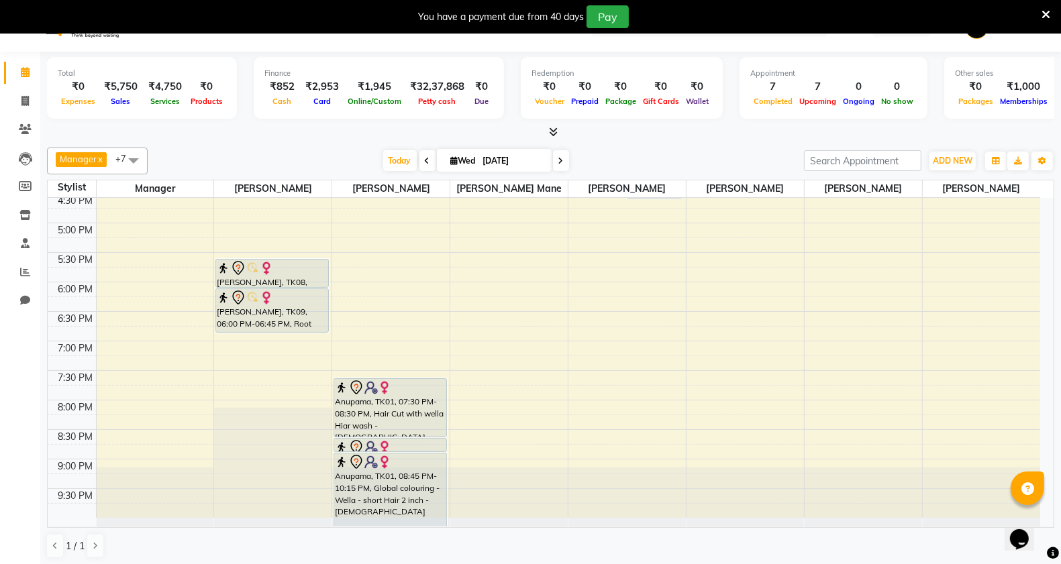
scroll to position [34, 0]
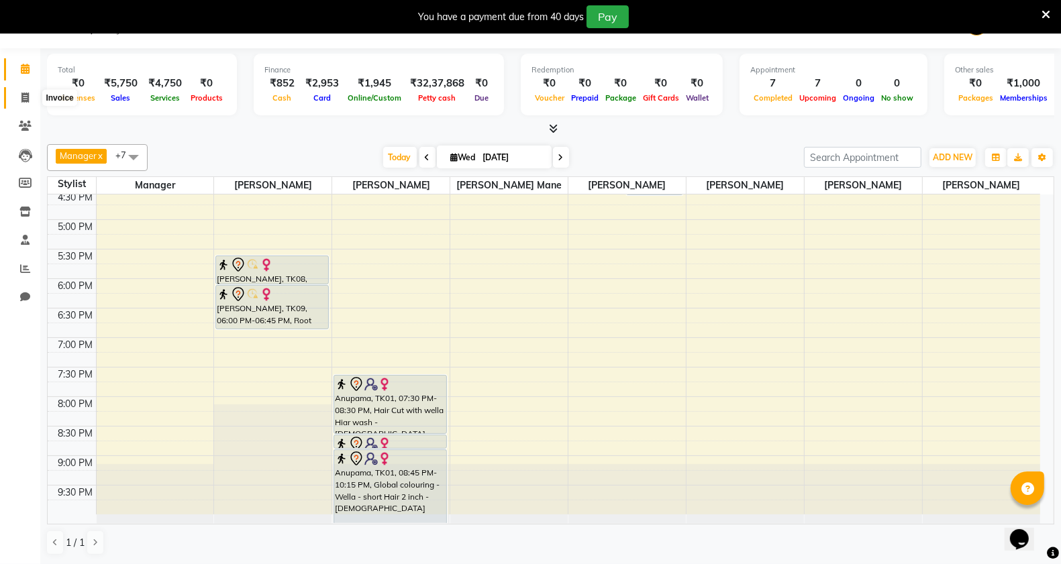
click at [23, 98] on icon at bounding box center [24, 98] width 7 height 10
select select "service"
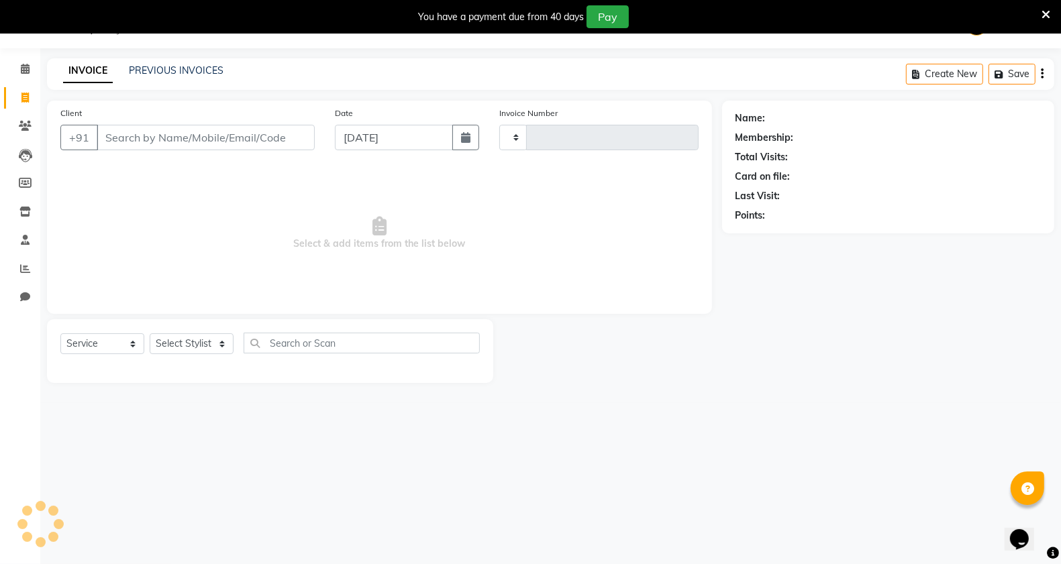
scroll to position [34, 0]
type input "2865"
select select "613"
click at [236, 136] on input "Client" at bounding box center [206, 137] width 218 height 25
click at [327, 146] on div "Date 03-09-2025" at bounding box center [407, 133] width 164 height 55
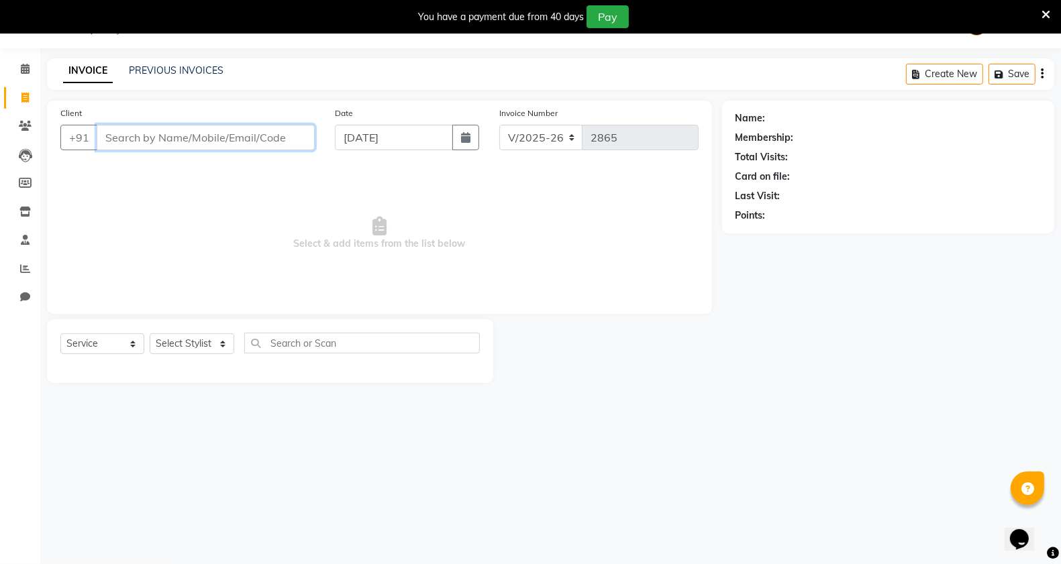
click at [139, 142] on input "Client" at bounding box center [206, 137] width 218 height 25
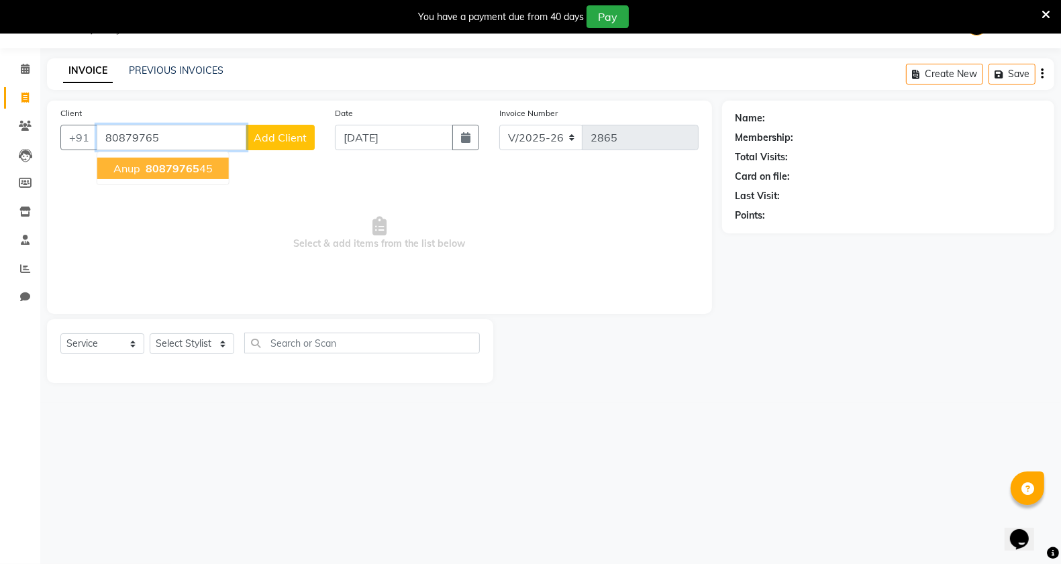
click at [138, 170] on span "anup" at bounding box center [126, 168] width 27 height 13
type input "8087976545"
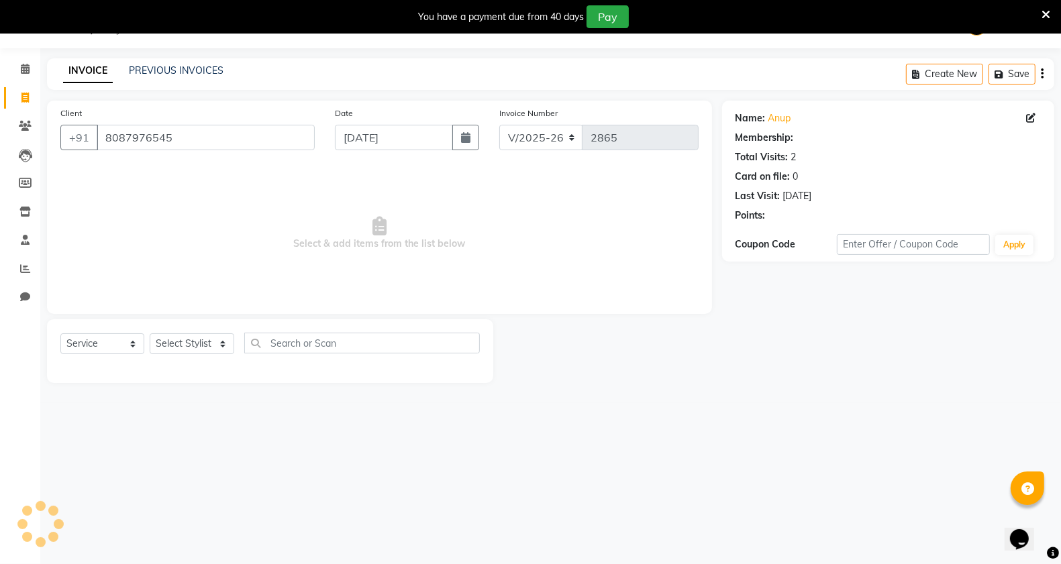
select select "1: Object"
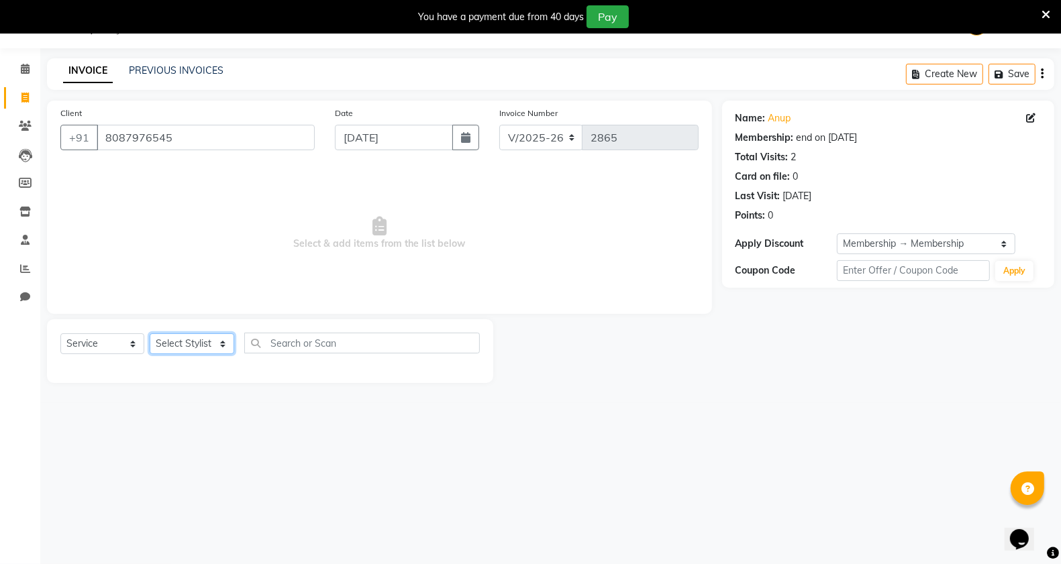
click at [179, 346] on select "Select Stylist Bhagyashri Kaifee Khan Manager Max Ansari Mr Shirish (owner) Pra…" at bounding box center [192, 343] width 85 height 21
select select "58501"
click at [150, 333] on select "Select Stylist Bhagyashri Kaifee Khan Manager Max Ansari Mr Shirish (owner) Pra…" at bounding box center [192, 343] width 85 height 21
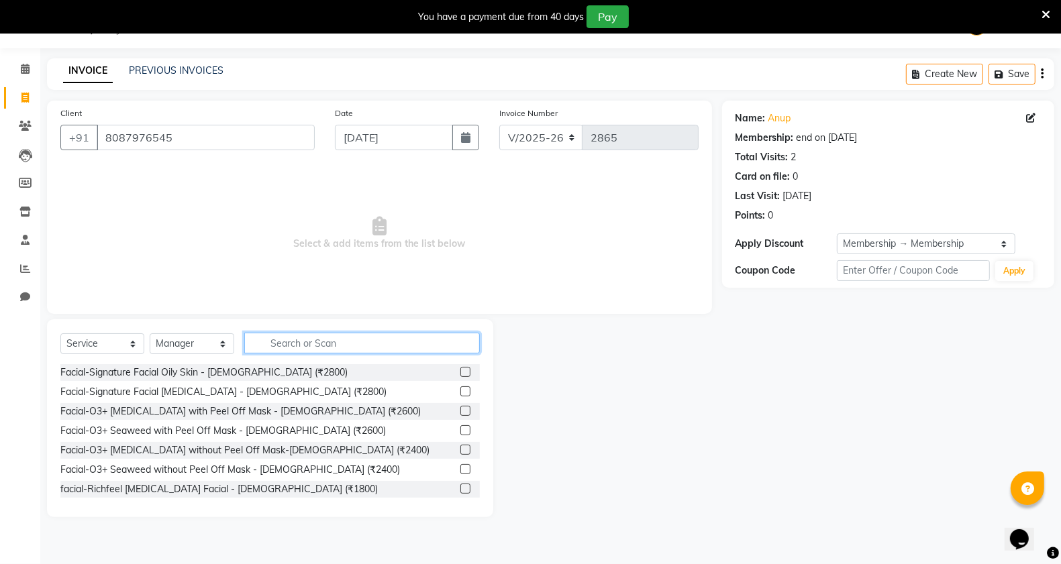
click at [309, 339] on input "text" at bounding box center [362, 343] width 236 height 21
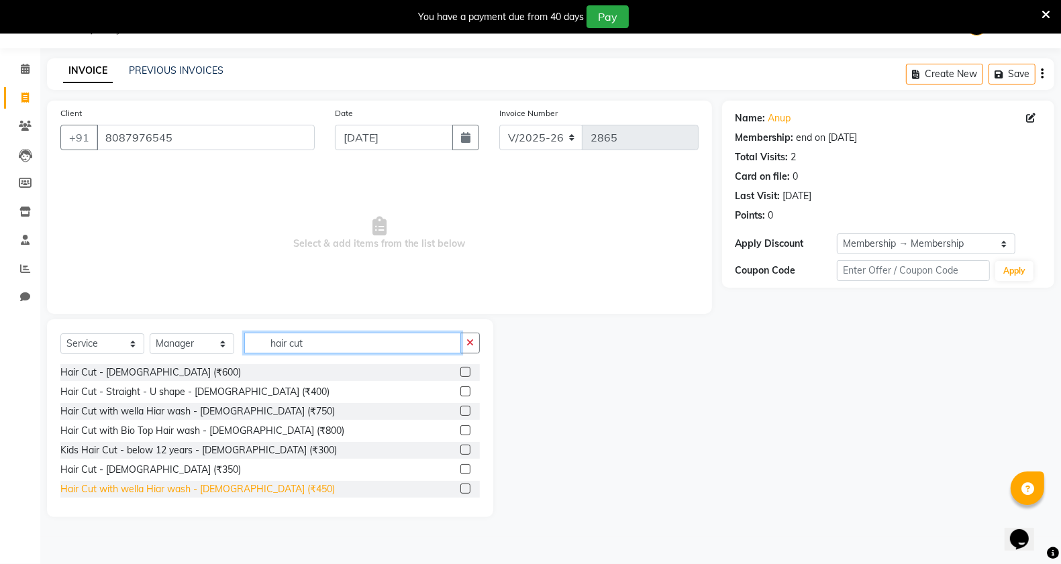
type input "hair cut"
click at [222, 494] on div "Hair Cut with wella Hiar wash - [DEMOGRAPHIC_DATA] (₹450)" at bounding box center [197, 489] width 274 height 14
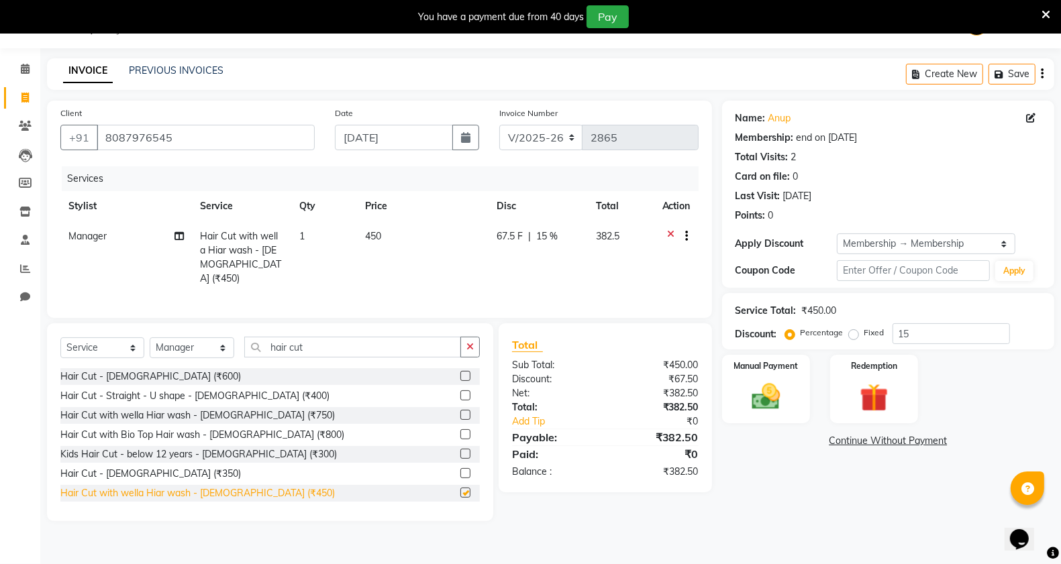
checkbox input "false"
drag, startPoint x: 322, startPoint y: 352, endPoint x: 335, endPoint y: 345, distance: 15.0
click at [323, 352] on input "hair cut" at bounding box center [352, 347] width 217 height 21
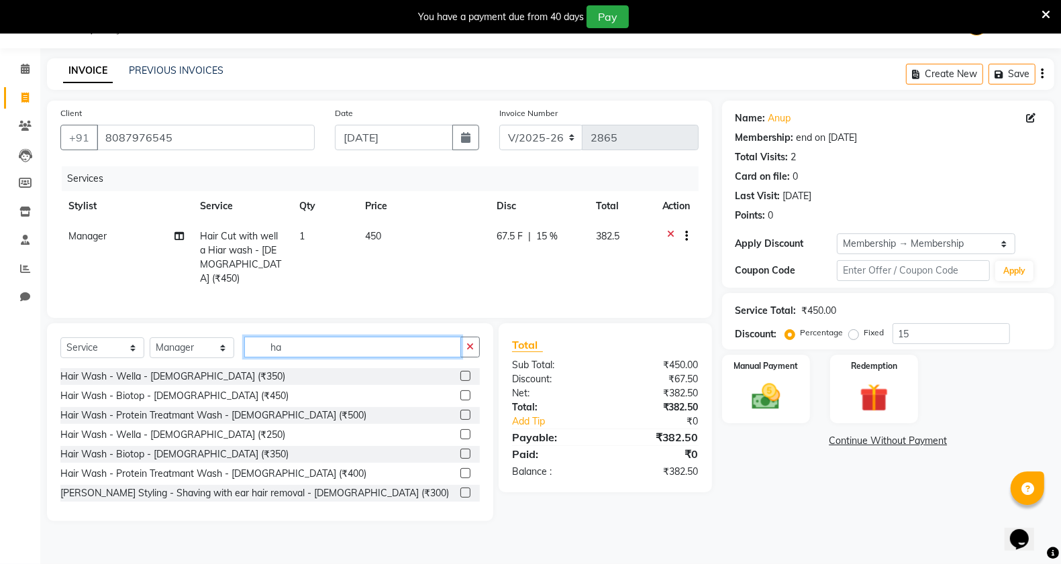
type input "h"
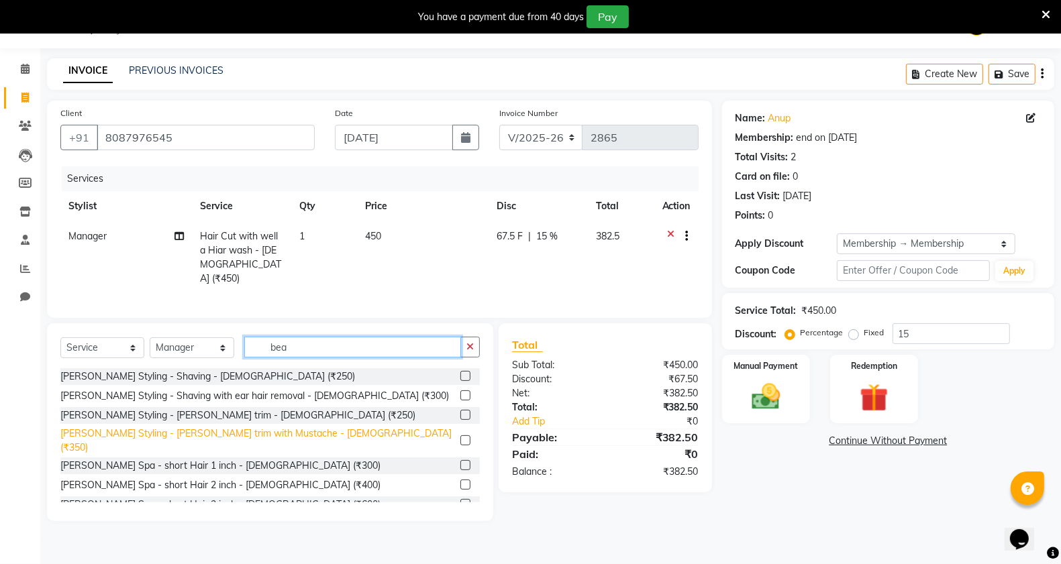
type input "bea"
click at [218, 433] on div "[PERSON_NAME] Styling - [PERSON_NAME] trim with Mustache - [DEMOGRAPHIC_DATA] (…" at bounding box center [257, 441] width 394 height 28
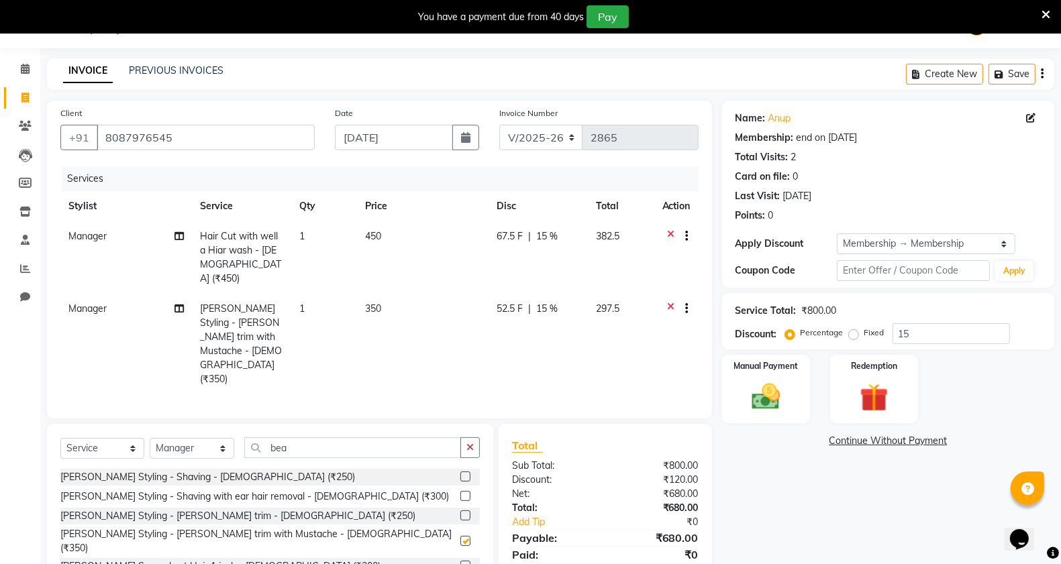
checkbox input "false"
click at [337, 437] on input "bea" at bounding box center [352, 447] width 217 height 21
type input "b"
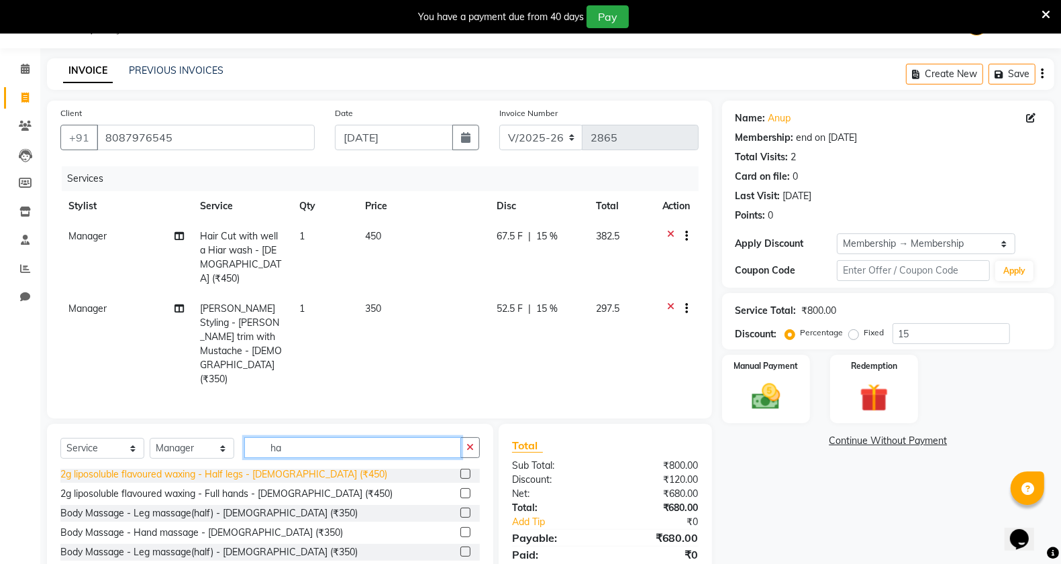
scroll to position [335, 0]
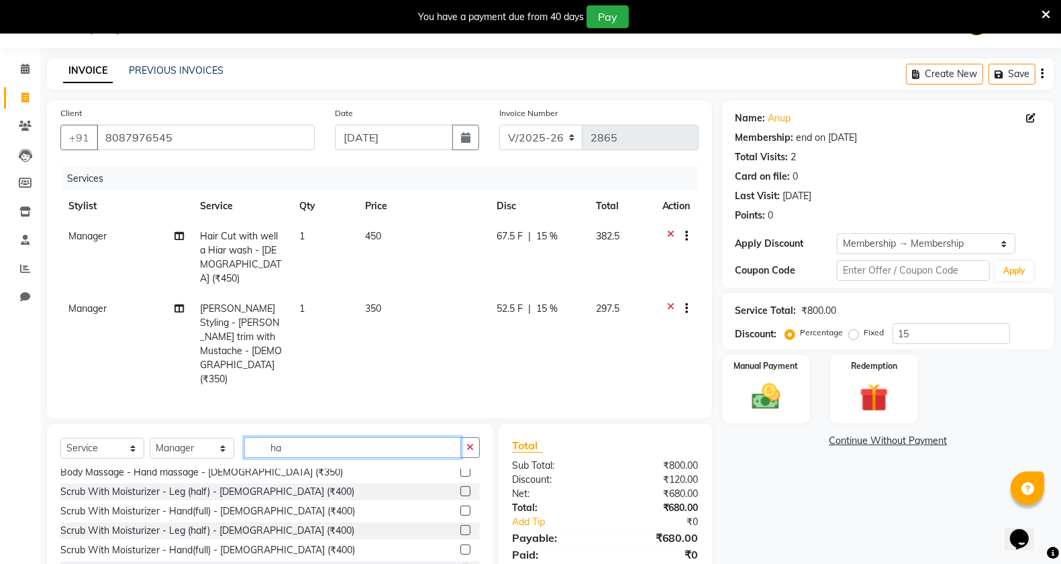
click at [343, 437] on input "ha" at bounding box center [352, 447] width 217 height 21
type input "h"
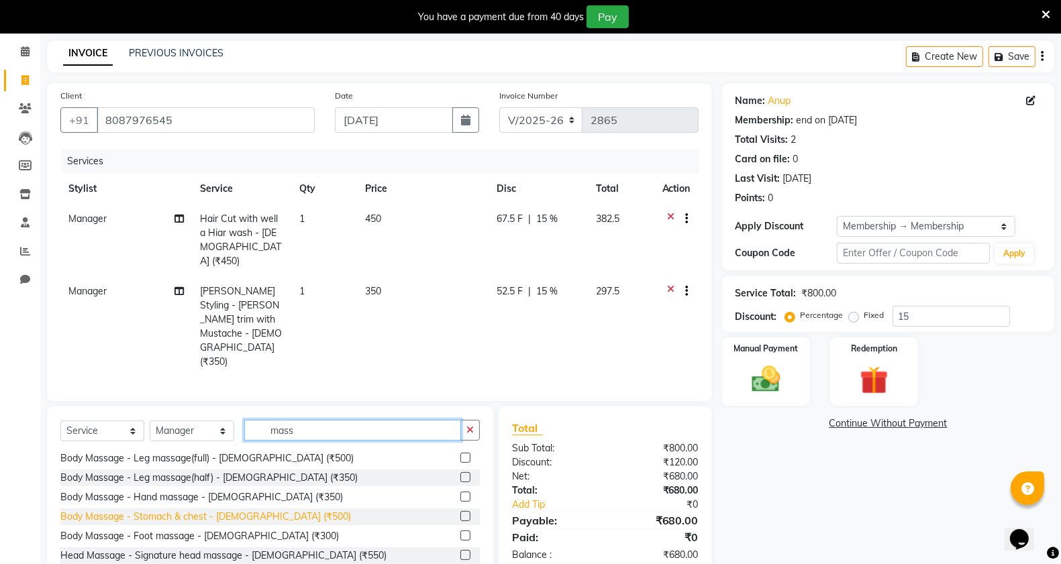
scroll to position [67, 0]
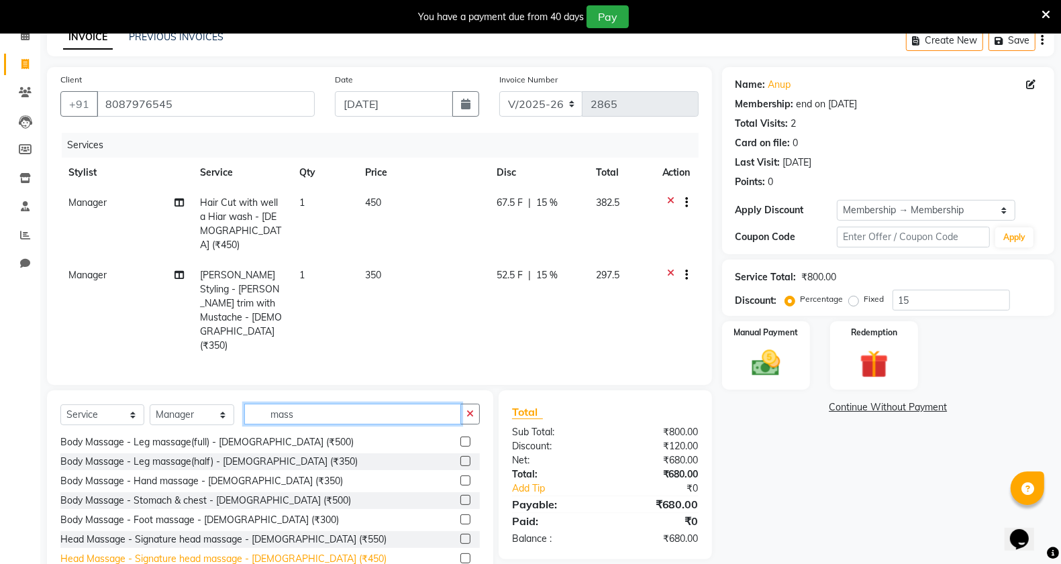
type input "mass"
click at [209, 552] on div "Head Massage - Signature head massage - [DEMOGRAPHIC_DATA] (₹450)" at bounding box center [223, 559] width 326 height 14
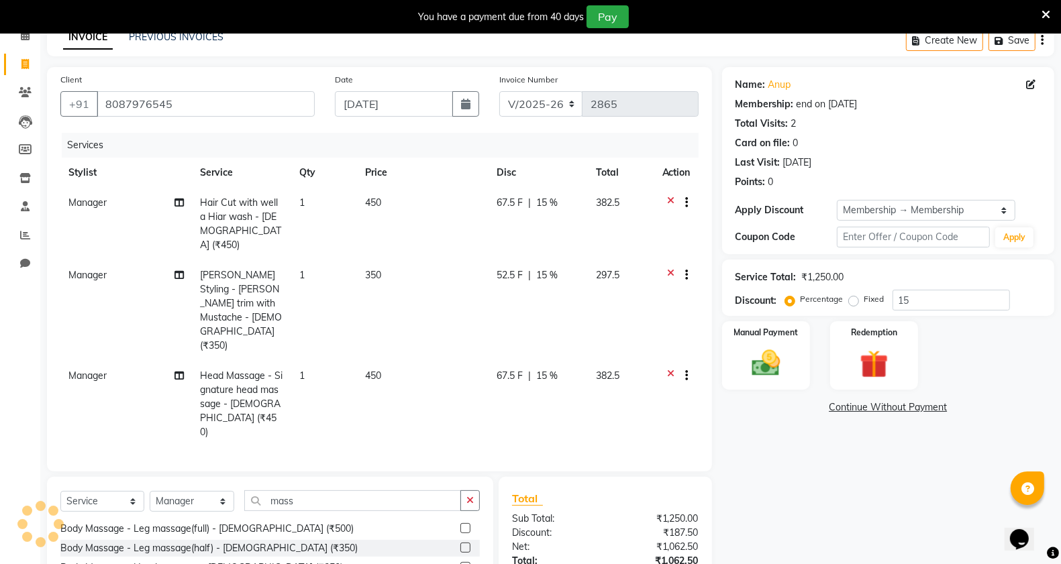
checkbox input "false"
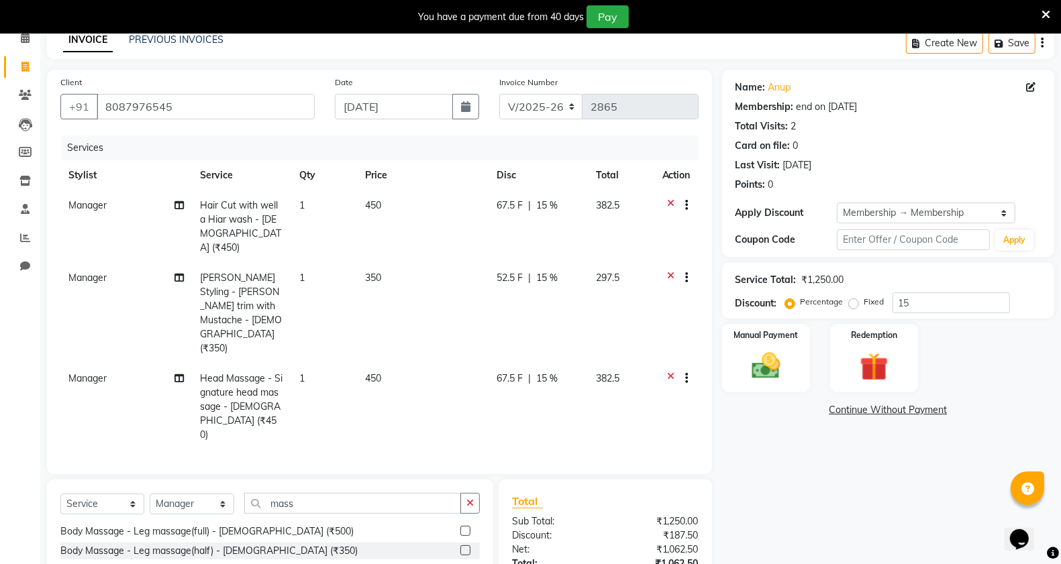
scroll to position [125, 0]
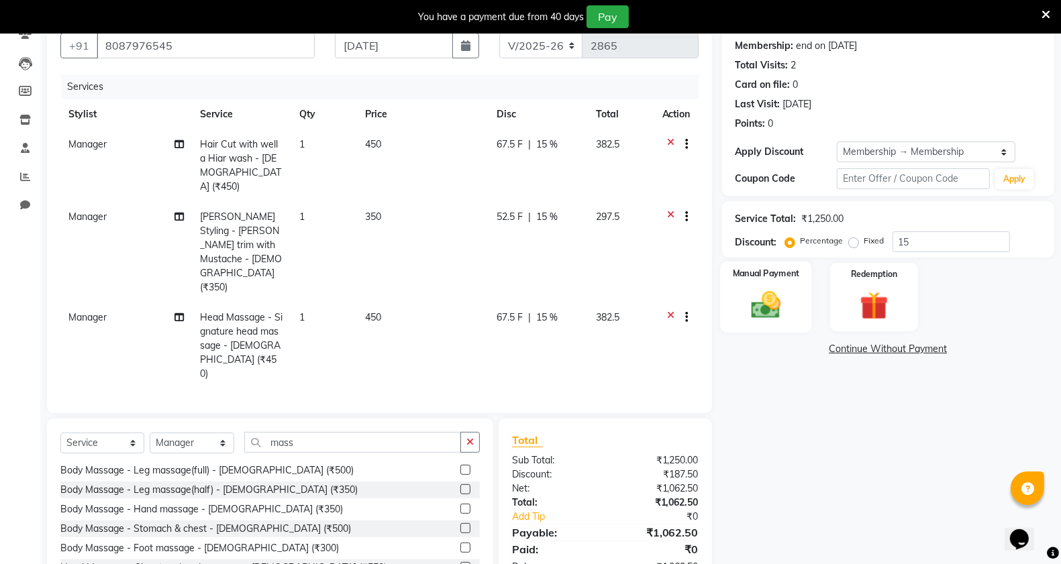
click at [776, 323] on div "Manual Payment" at bounding box center [766, 297] width 92 height 71
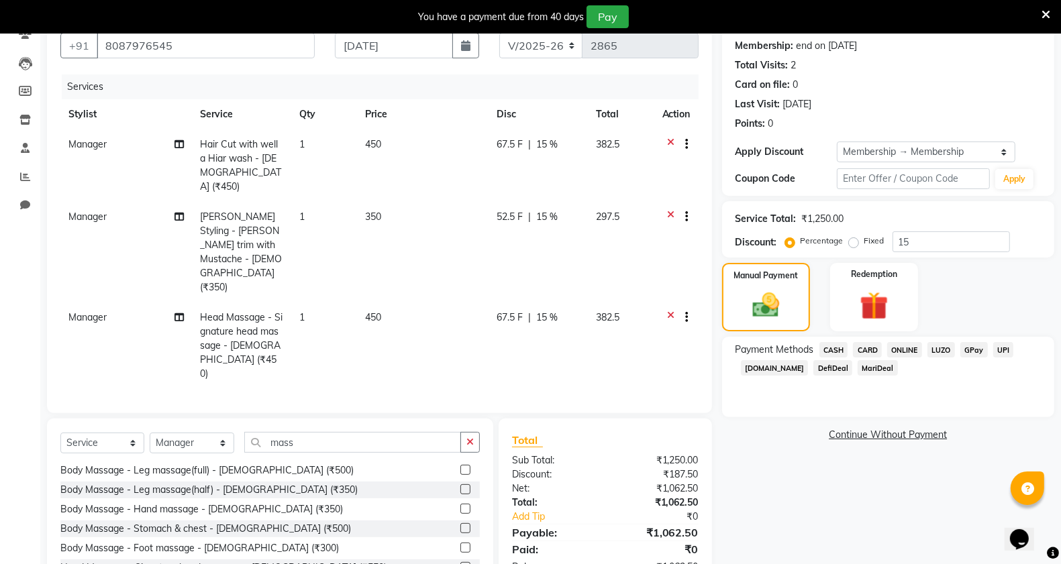
click at [904, 350] on span "ONLINE" at bounding box center [904, 349] width 35 height 15
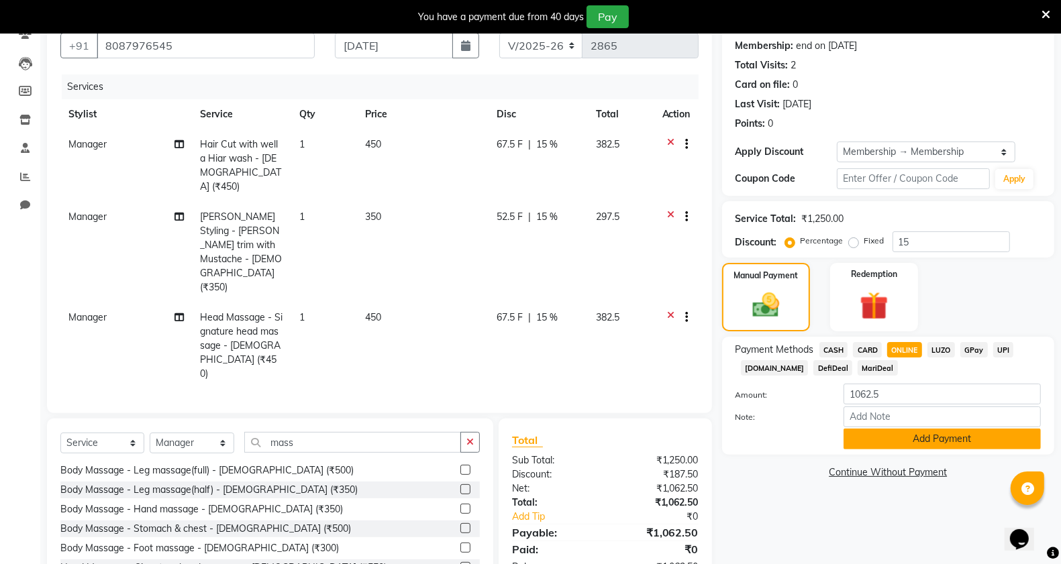
click at [874, 436] on button "Add Payment" at bounding box center [941, 439] width 197 height 21
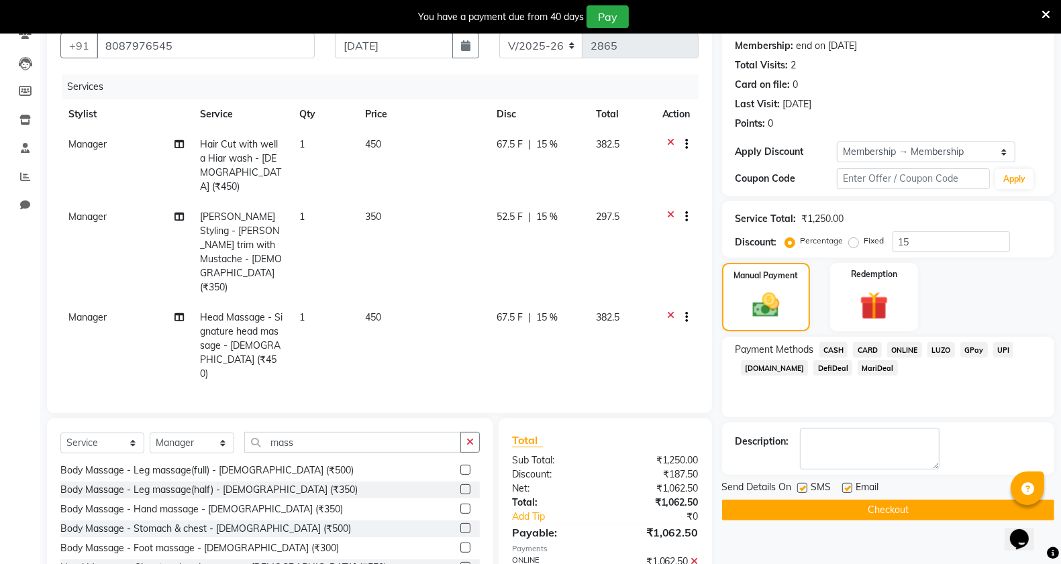
click at [799, 511] on button "Checkout" at bounding box center [888, 510] width 332 height 21
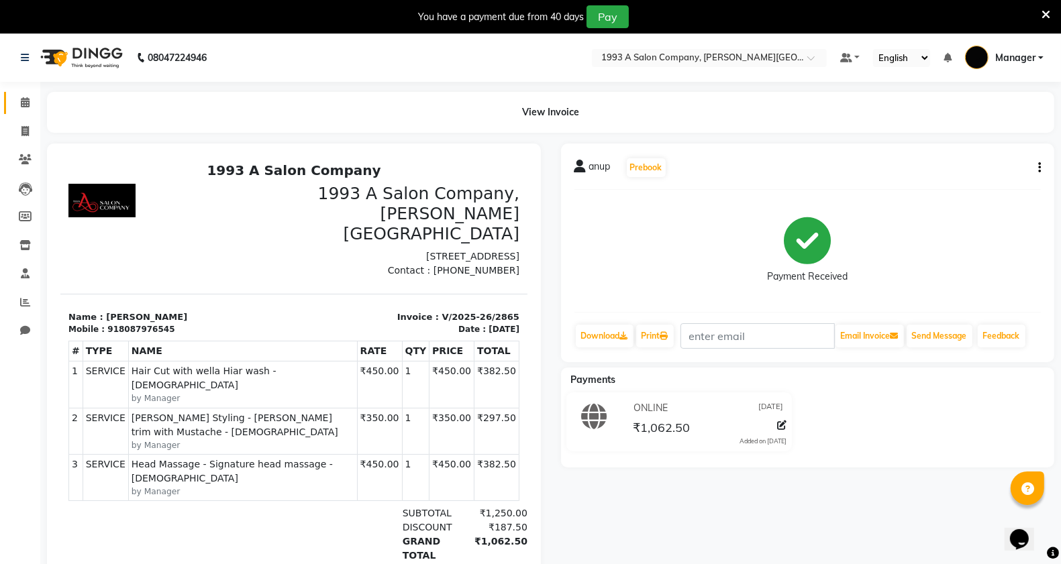
click at [29, 106] on span at bounding box center [24, 102] width 23 height 15
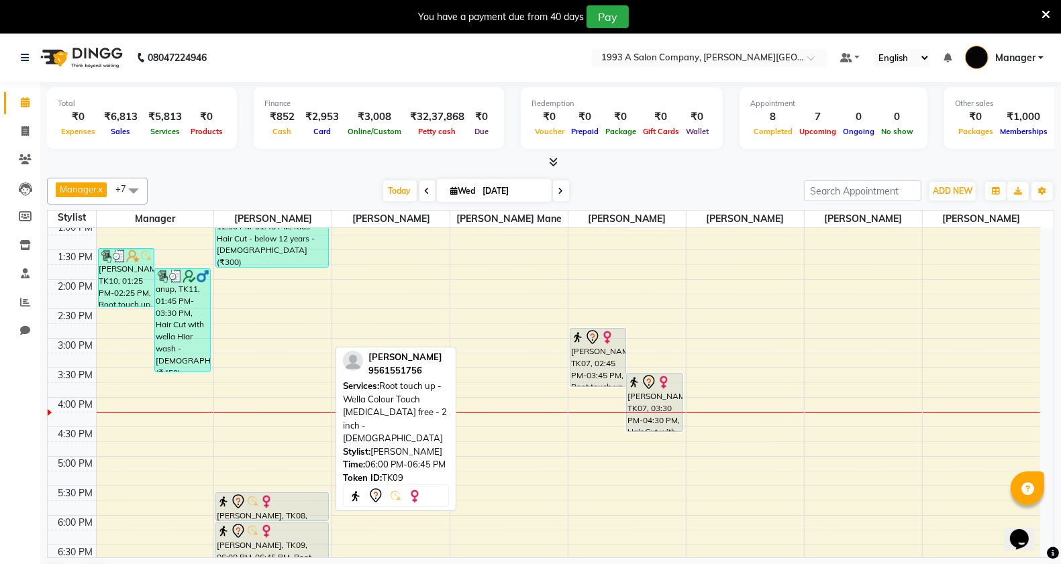
scroll to position [255, 0]
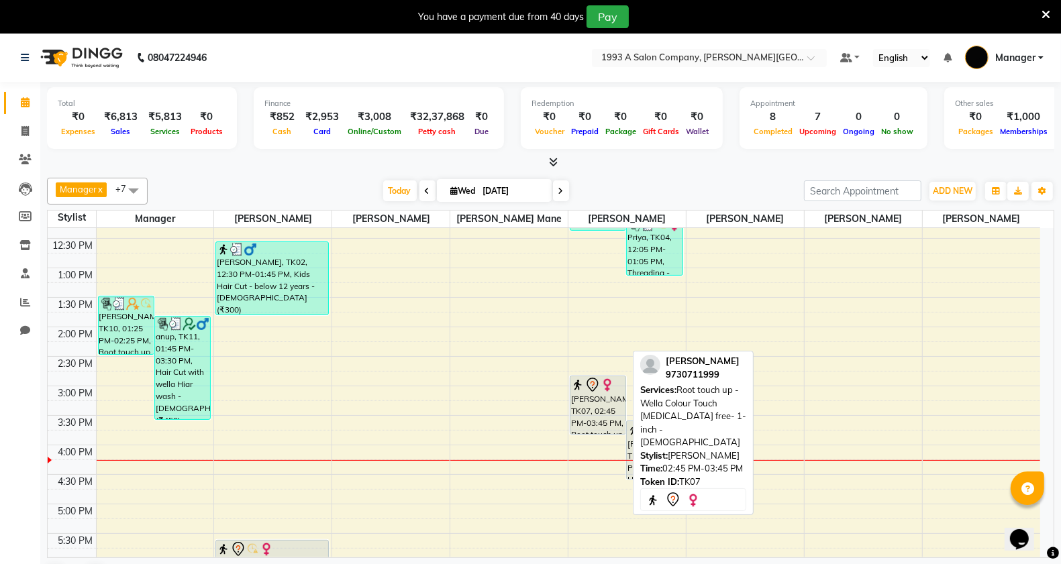
click at [578, 416] on div "[PERSON_NAME], TK07, 02:45 PM-03:45 PM, Root touch up - Wella Colour Touch [MED…" at bounding box center [597, 405] width 55 height 58
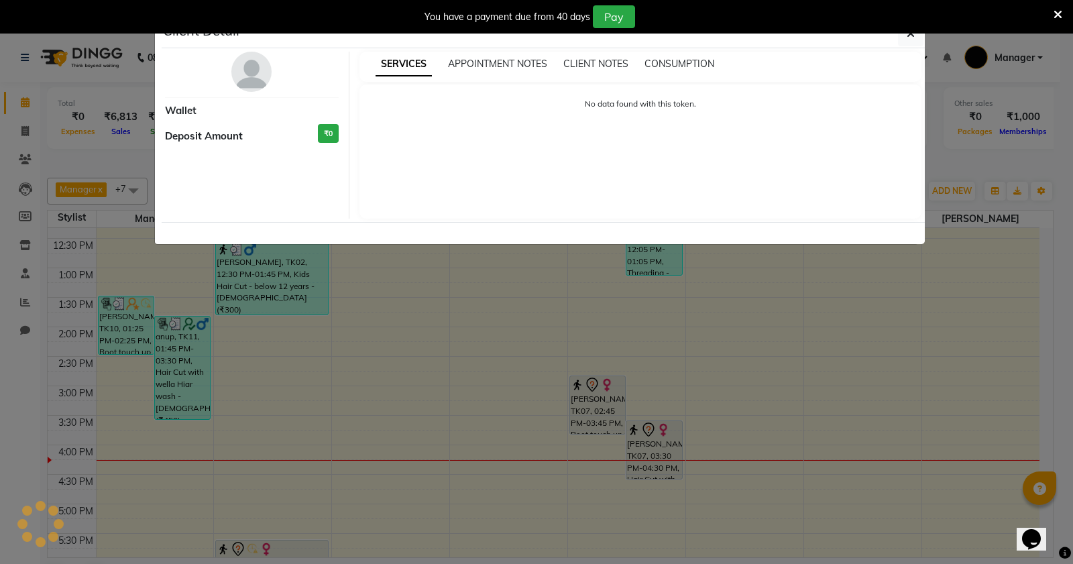
select select "7"
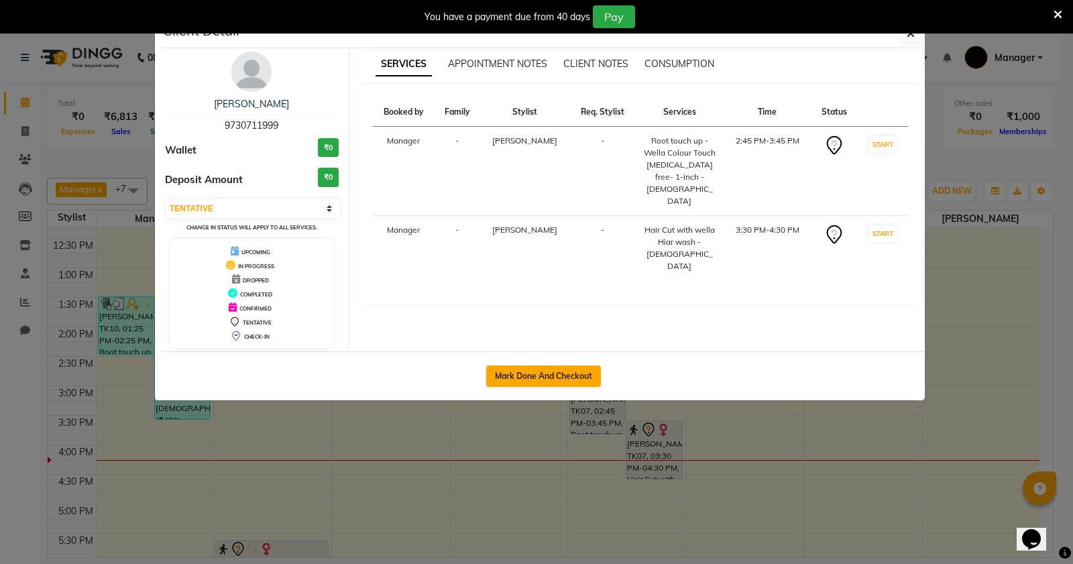
click at [533, 374] on button "Mark Done And Checkout" at bounding box center [543, 376] width 115 height 21
select select "service"
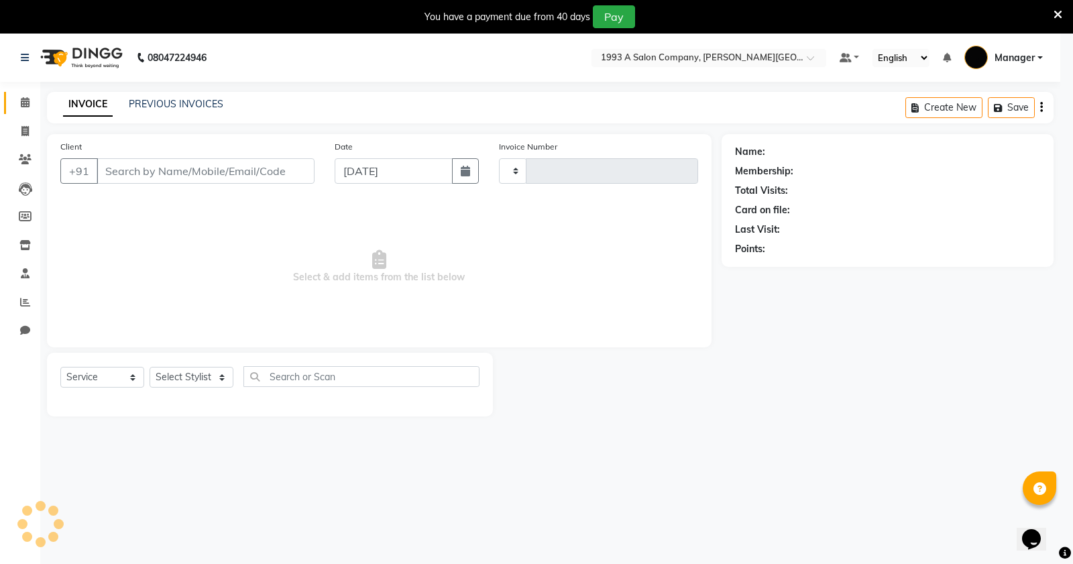
type input "2866"
select select "613"
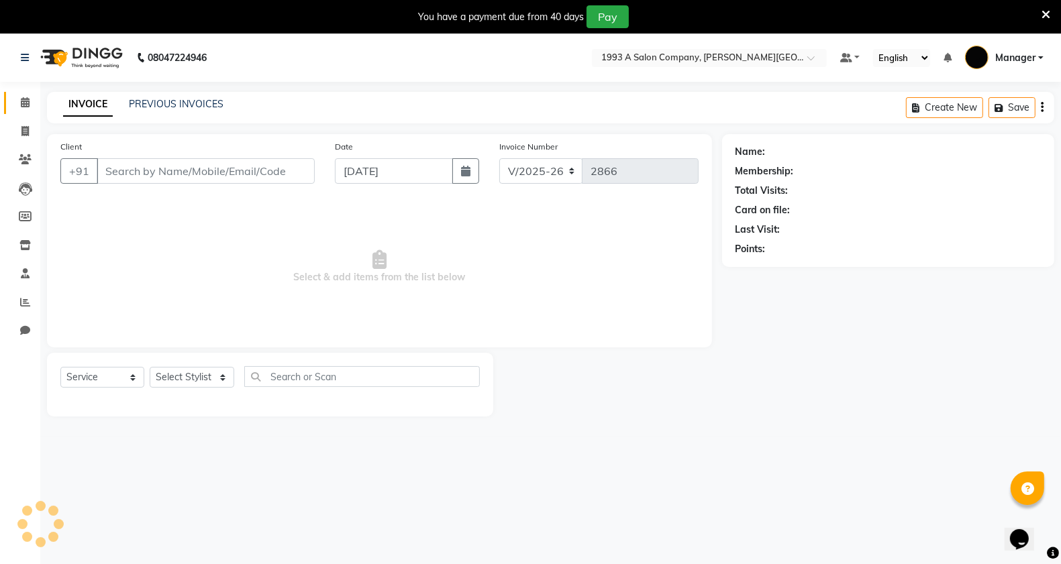
type input "9730711999"
select select "57488"
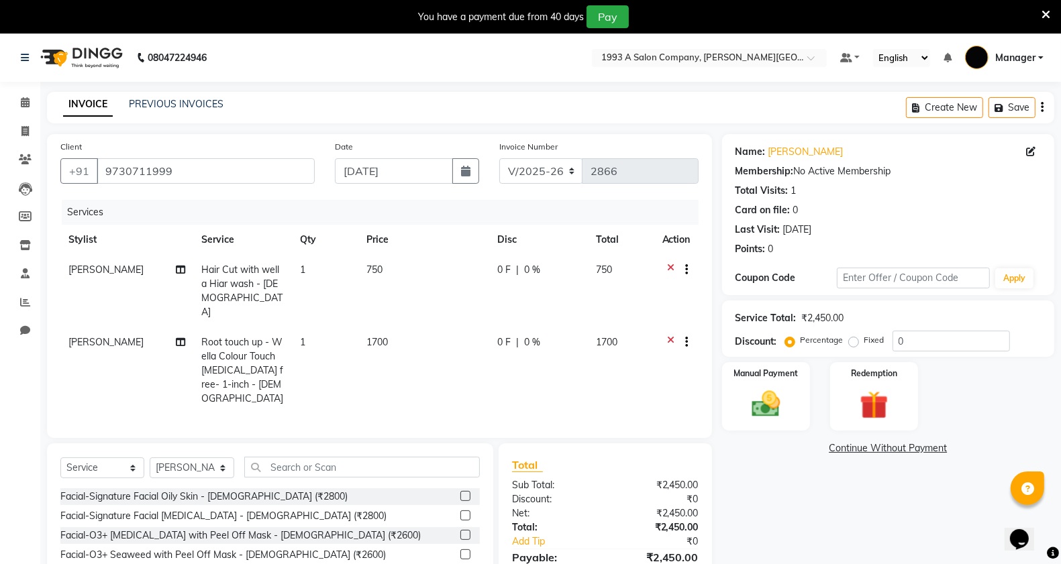
click at [671, 265] on icon at bounding box center [670, 271] width 7 height 17
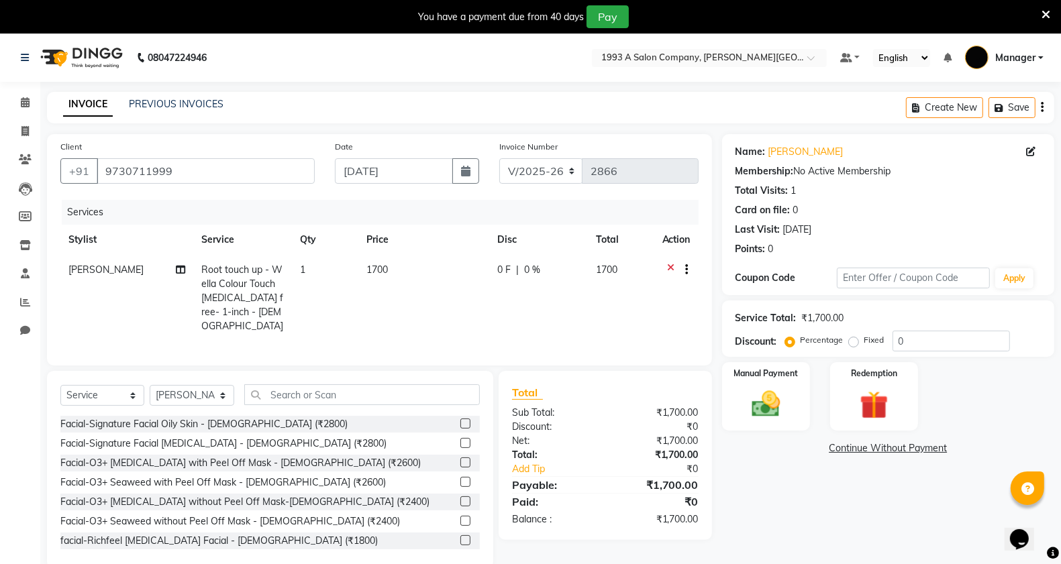
scroll to position [34, 0]
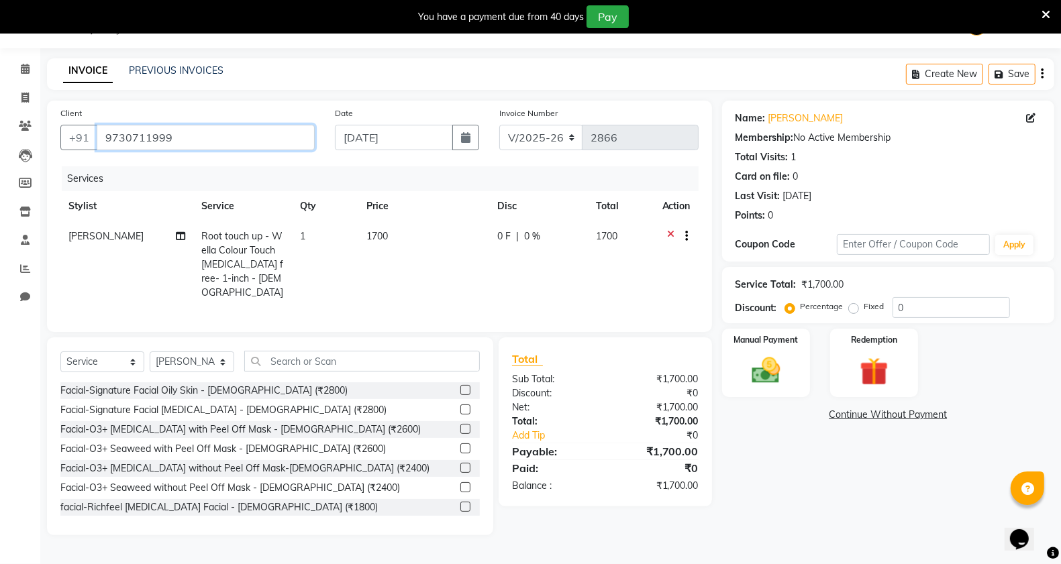
click at [198, 136] on input "9730711999" at bounding box center [206, 137] width 218 height 25
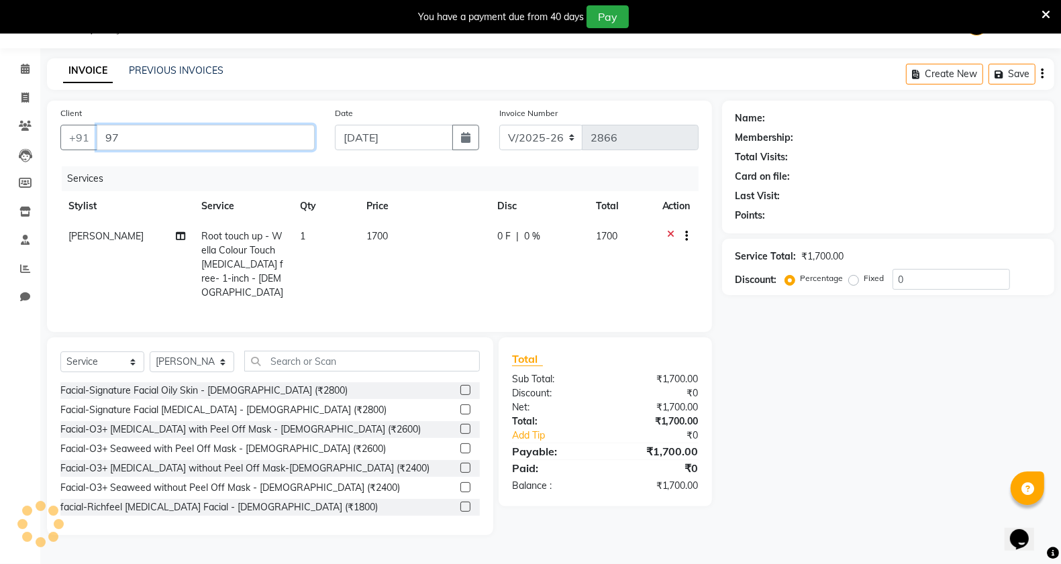
type input "9"
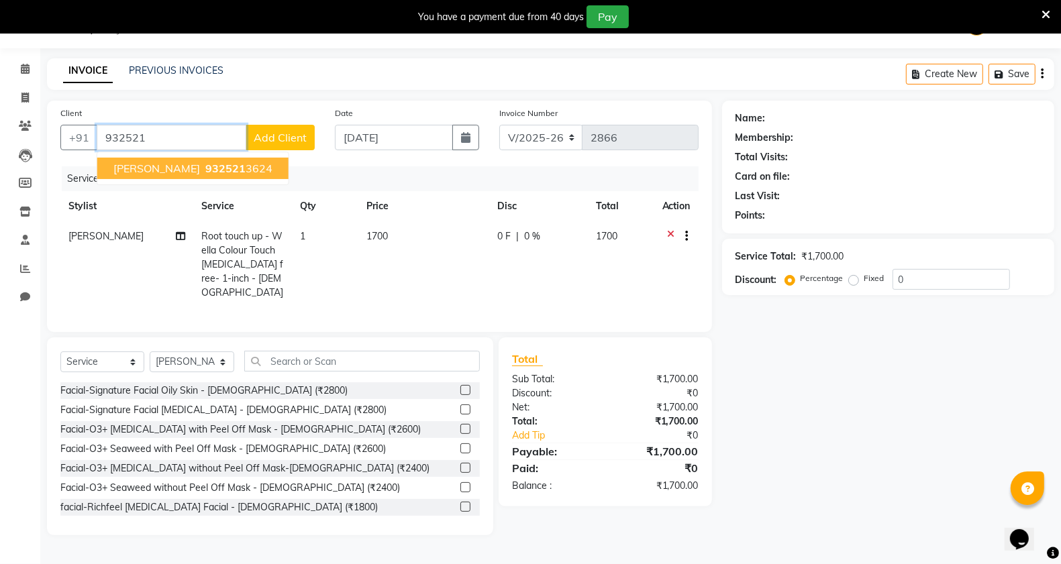
click at [159, 171] on span "[PERSON_NAME]" at bounding box center [156, 168] width 87 height 13
type input "9325213624"
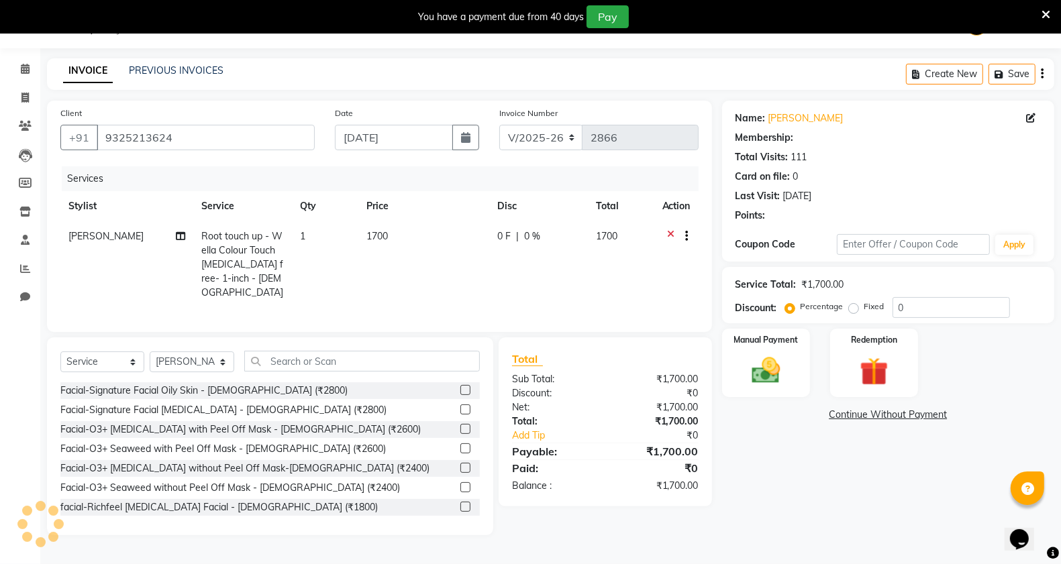
type input "15"
select select "1: Object"
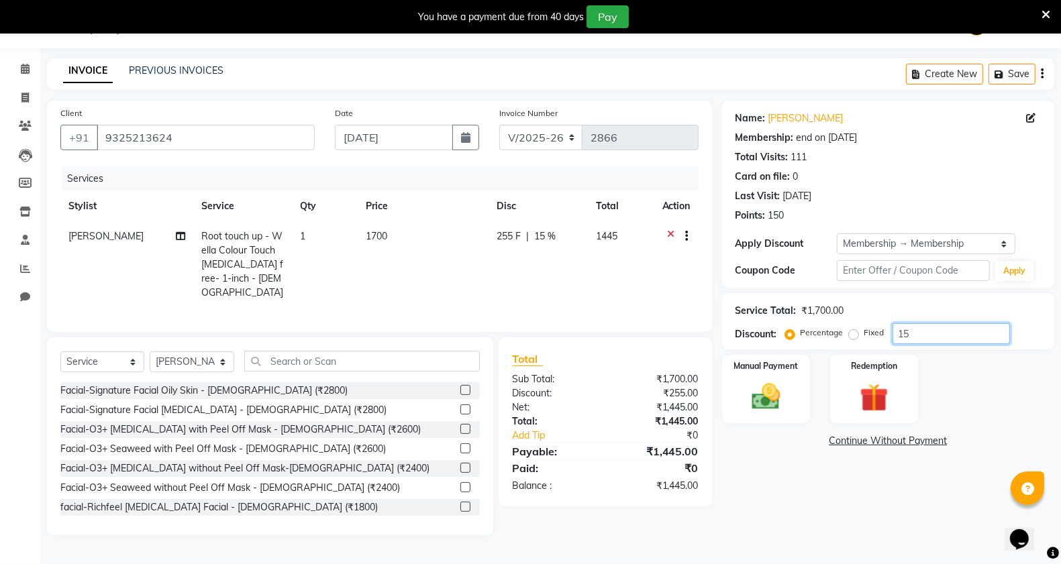
click at [936, 333] on input "15" at bounding box center [950, 333] width 117 height 21
type input "1"
type input "10"
click at [773, 390] on img at bounding box center [766, 397] width 48 height 34
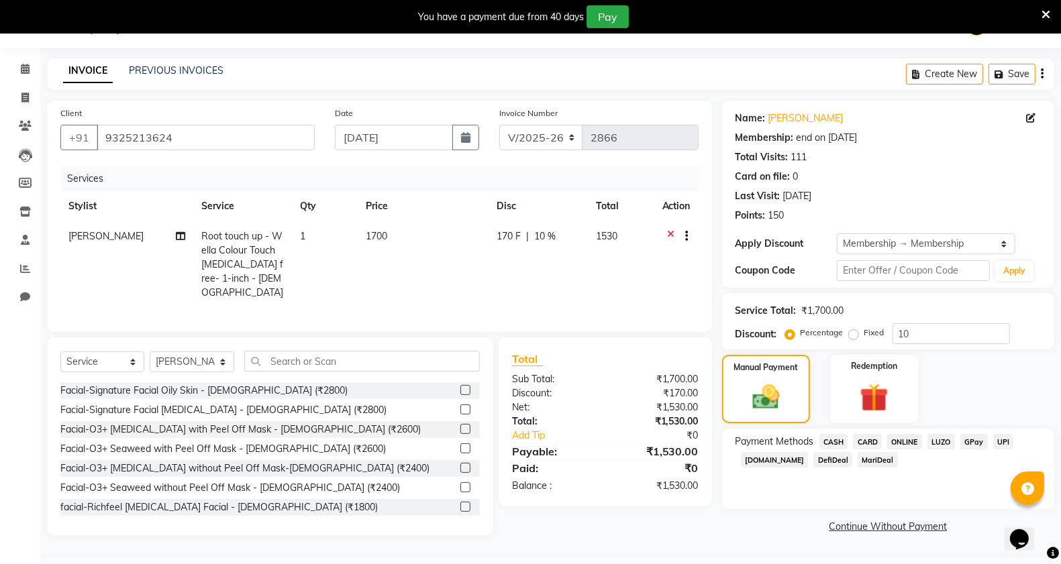
click at [833, 443] on span "CASH" at bounding box center [833, 441] width 29 height 15
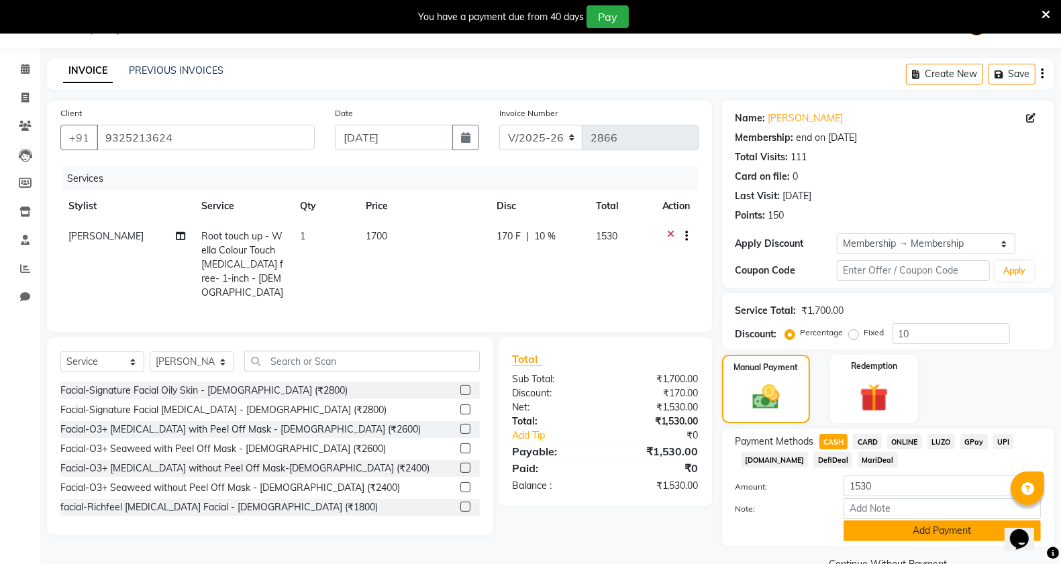
click at [906, 531] on button "Add Payment" at bounding box center [941, 531] width 197 height 21
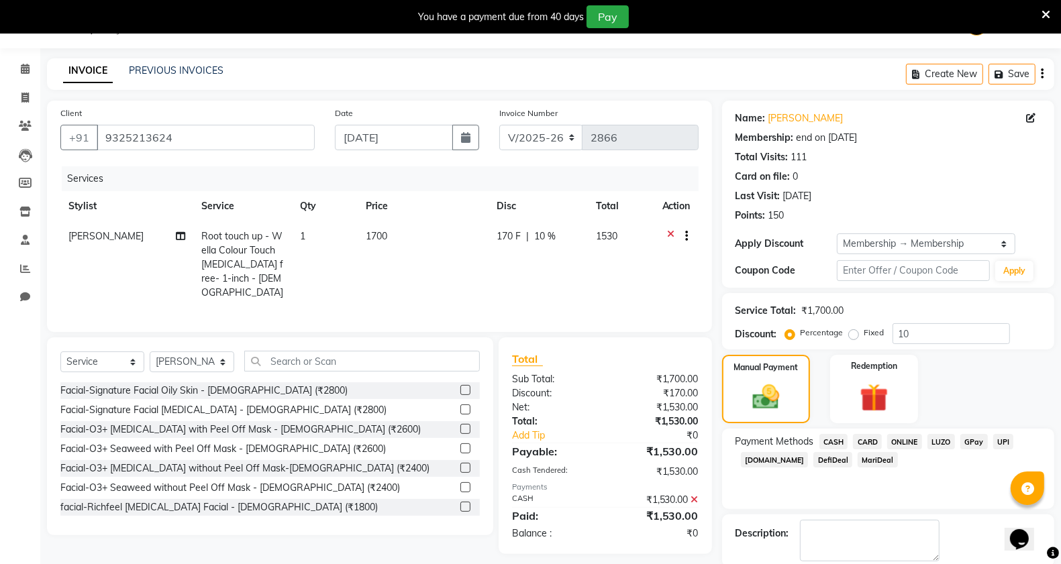
scroll to position [102, 0]
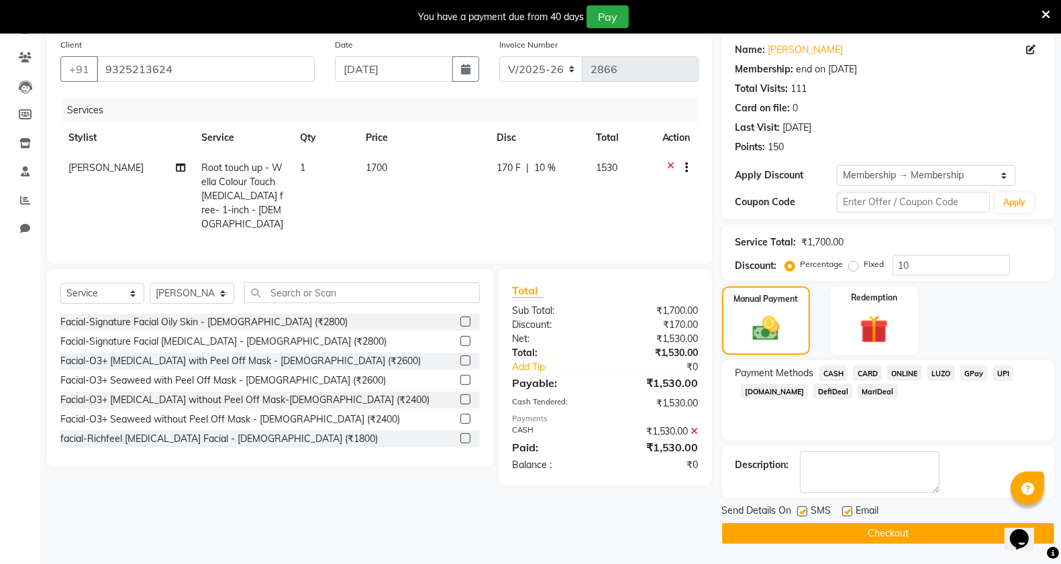
click at [792, 531] on button "Checkout" at bounding box center [888, 533] width 332 height 21
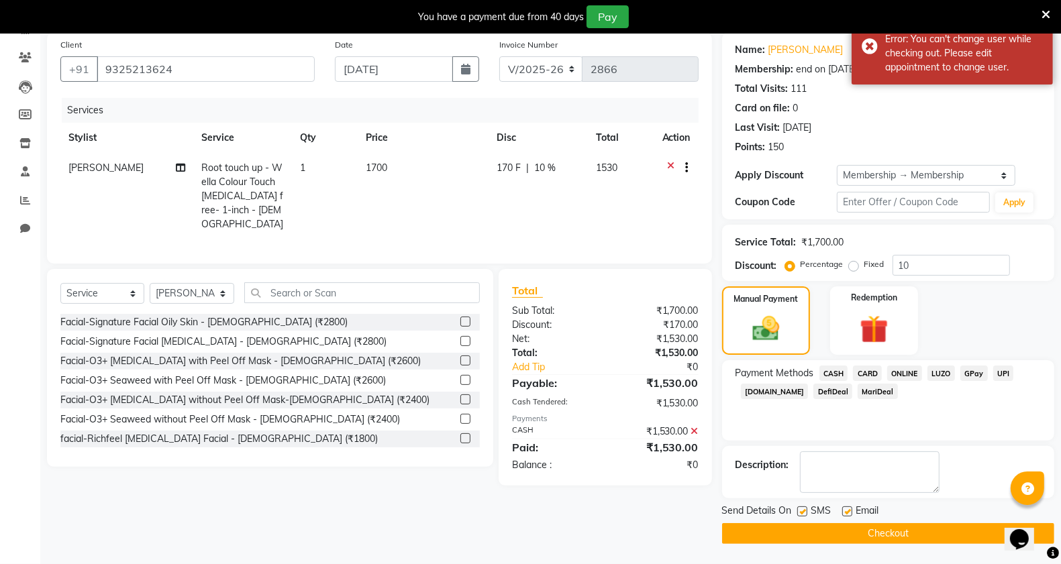
click at [812, 531] on button "Checkout" at bounding box center [888, 533] width 332 height 21
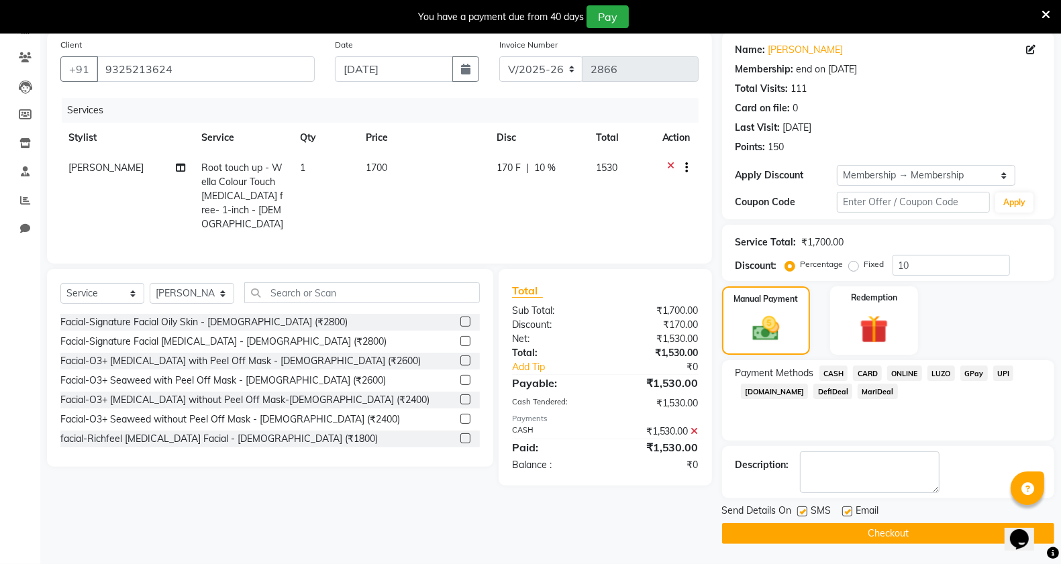
click at [864, 264] on label "Fixed" at bounding box center [874, 264] width 20 height 12
click at [854, 264] on input "Fixed" at bounding box center [855, 264] width 9 height 9
radio input "true"
click at [800, 263] on label "Percentage" at bounding box center [821, 264] width 43 height 12
click at [788, 263] on input "Percentage" at bounding box center [792, 264] width 9 height 9
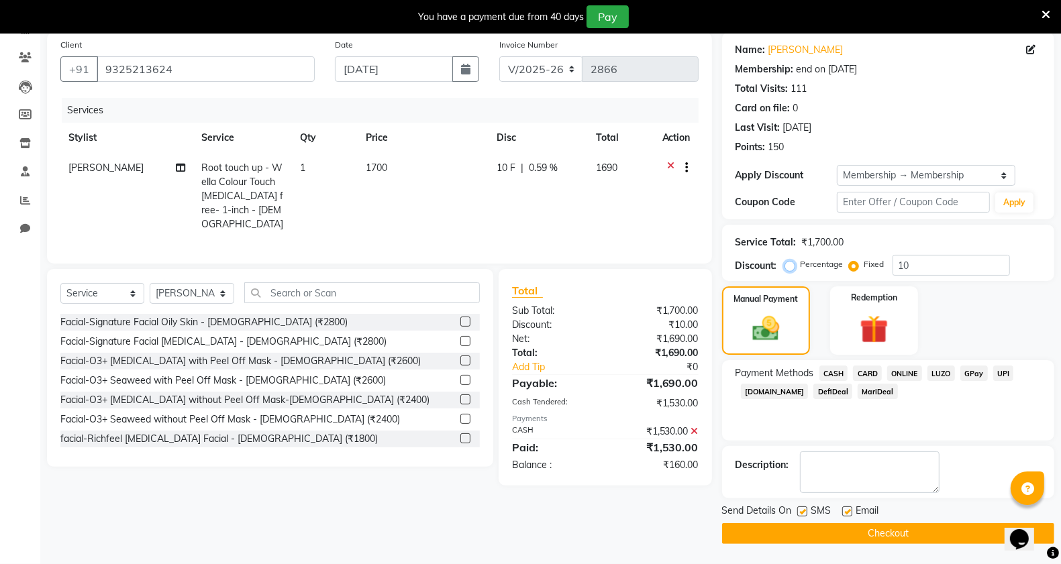
radio input "true"
click at [807, 533] on button "Checkout" at bounding box center [888, 533] width 332 height 21
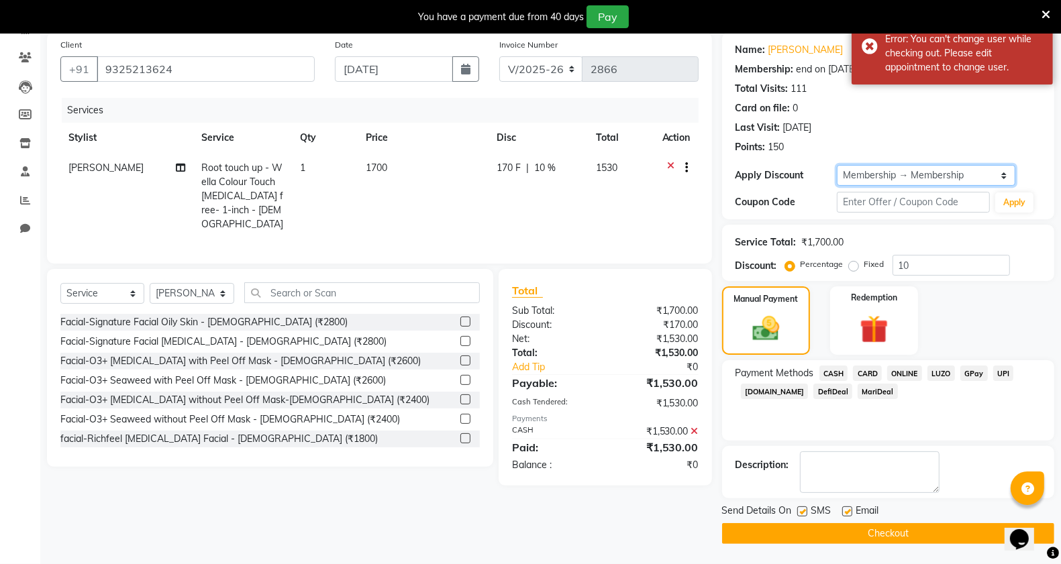
click at [938, 175] on select "Select Membership → Membership" at bounding box center [926, 175] width 178 height 21
select select "0:"
click at [837, 165] on select "Select Membership → Membership" at bounding box center [926, 175] width 178 height 21
click at [938, 255] on input "0" at bounding box center [950, 265] width 117 height 21
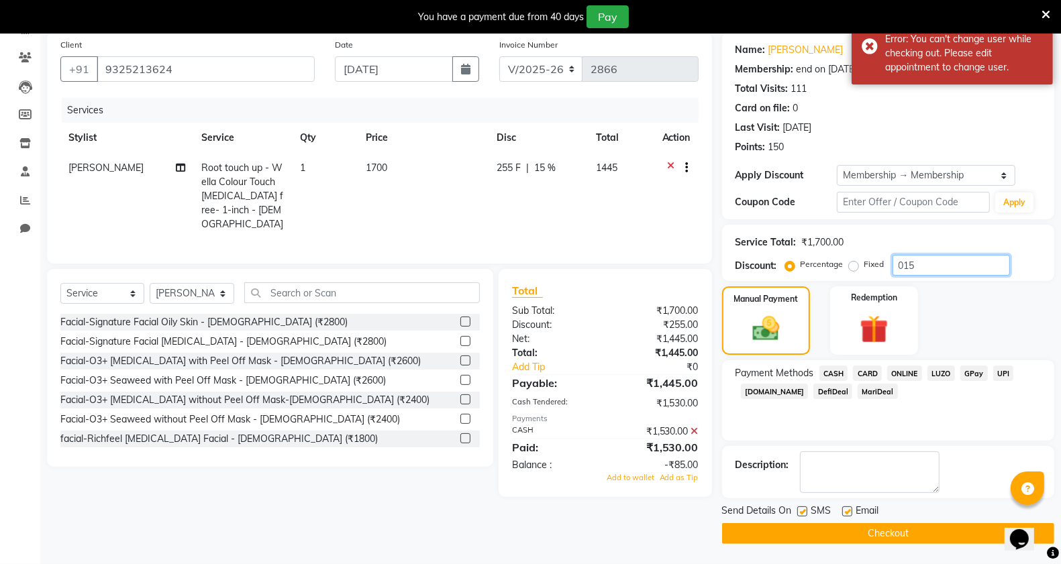
click at [924, 260] on input "015" at bounding box center [950, 265] width 117 height 21
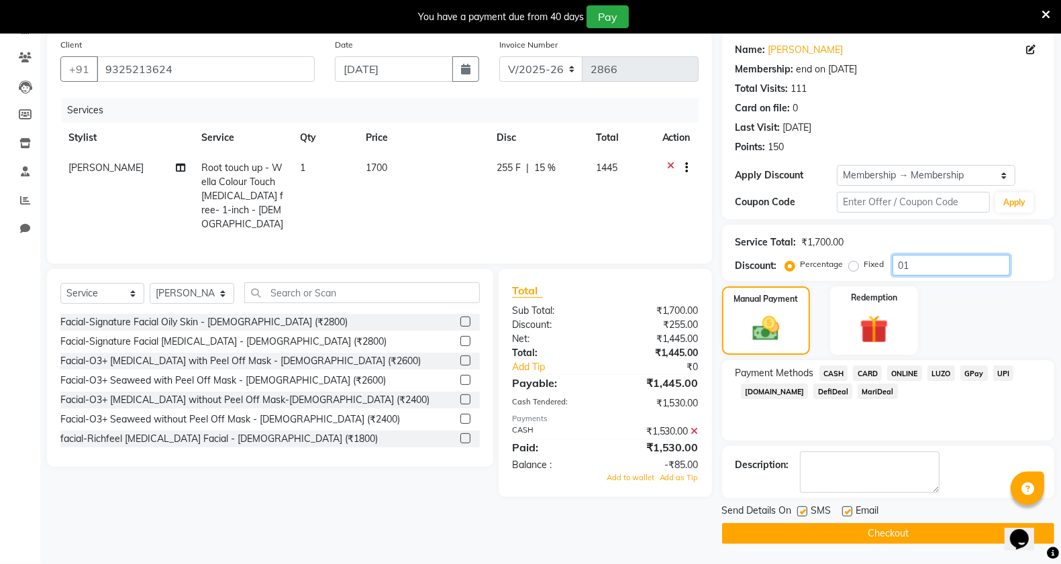
type input "0"
type input "10"
click at [771, 534] on button "Checkout" at bounding box center [888, 533] width 332 height 21
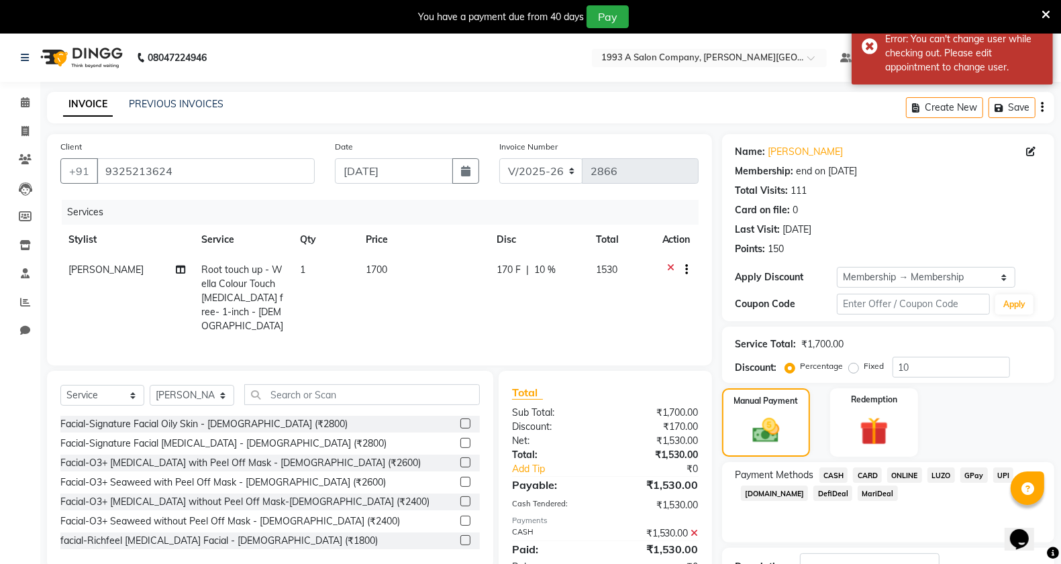
scroll to position [84, 0]
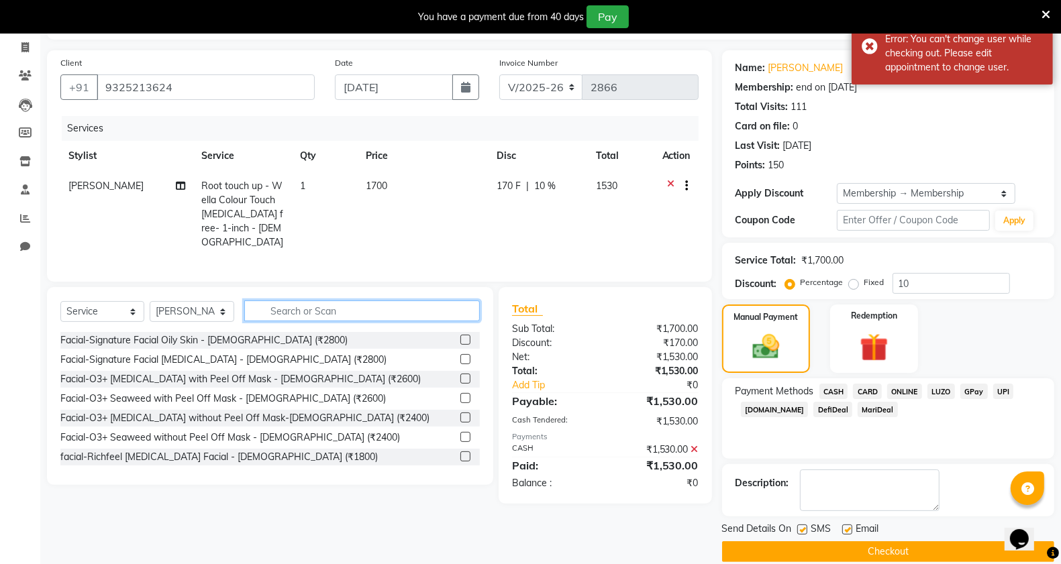
click at [280, 311] on input "text" at bounding box center [362, 311] width 236 height 21
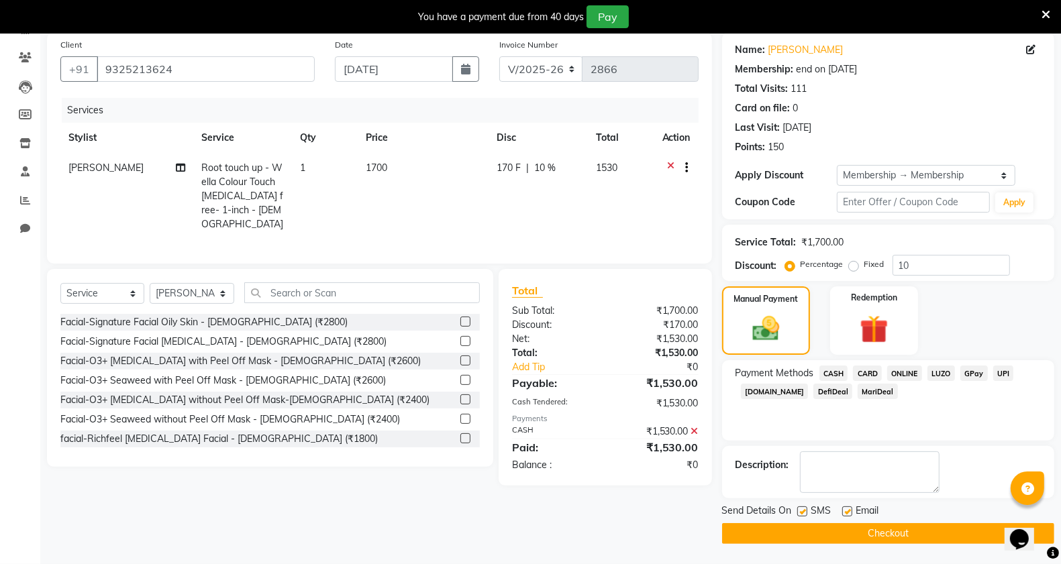
click at [832, 370] on span "CASH" at bounding box center [833, 373] width 29 height 15
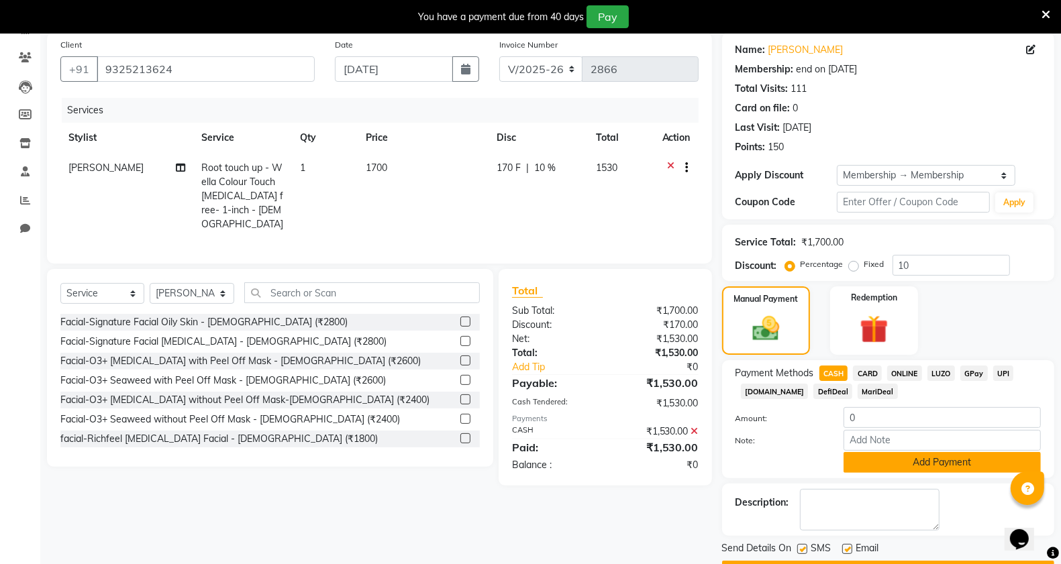
scroll to position [139, 0]
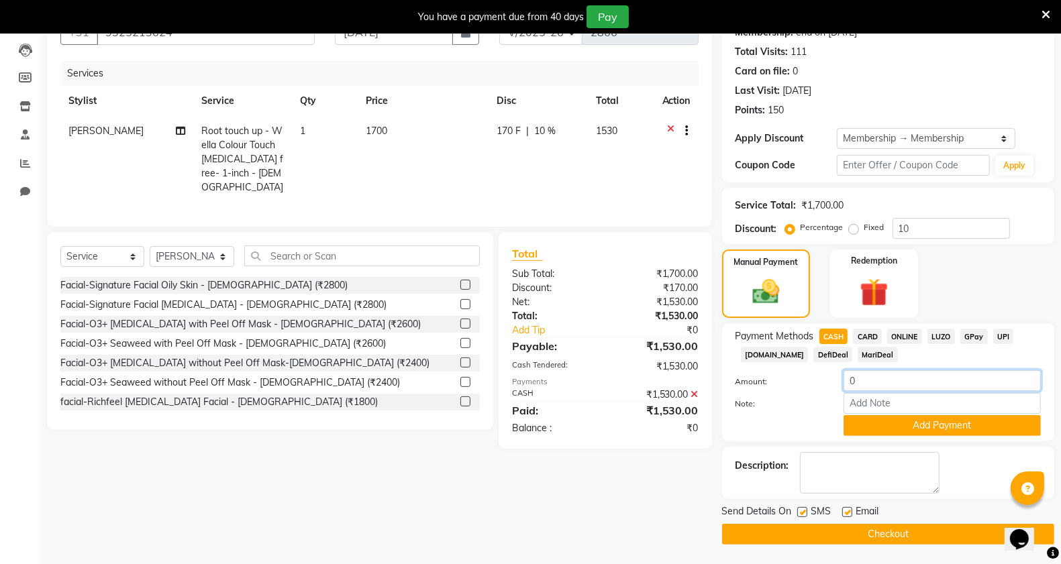
click at [896, 383] on input "0" at bounding box center [941, 380] width 197 height 21
type input "0"
type input "1530"
click at [763, 531] on button "Checkout" at bounding box center [888, 534] width 332 height 21
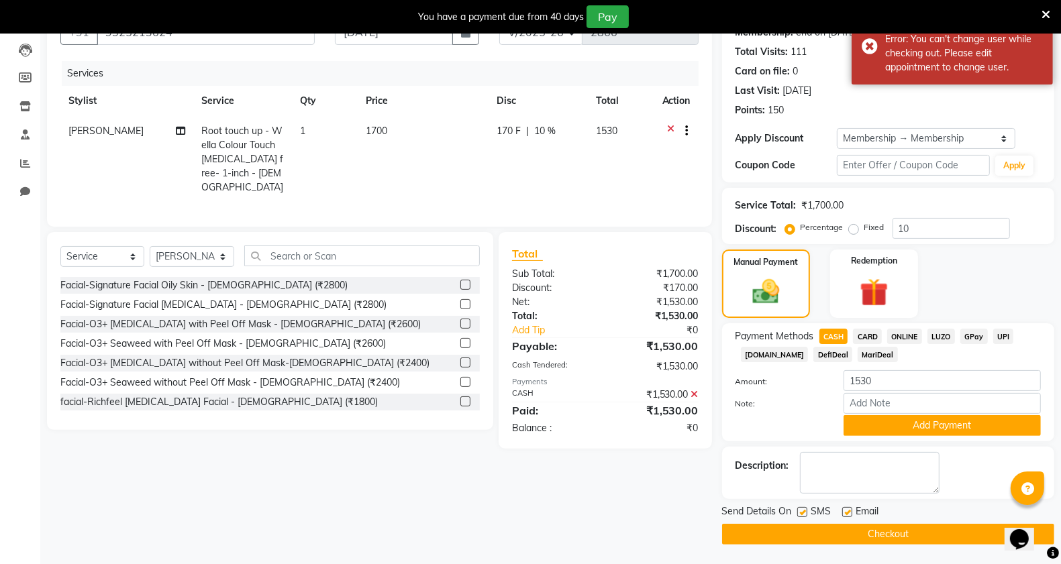
click at [763, 531] on button "Checkout" at bounding box center [888, 534] width 332 height 21
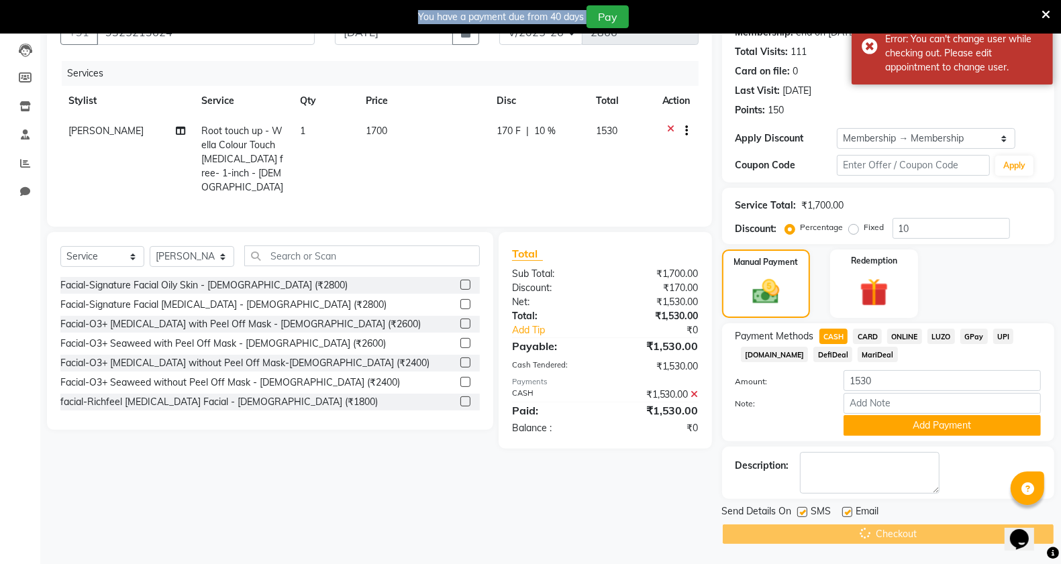
click at [763, 531] on div "Checkout" at bounding box center [888, 534] width 332 height 21
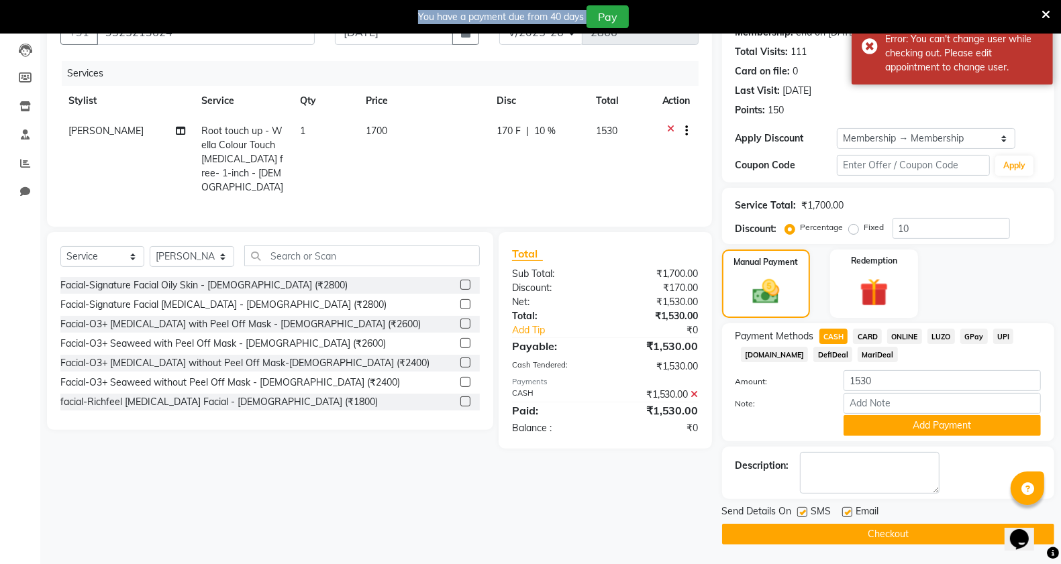
click at [763, 531] on button "Checkout" at bounding box center [888, 534] width 332 height 21
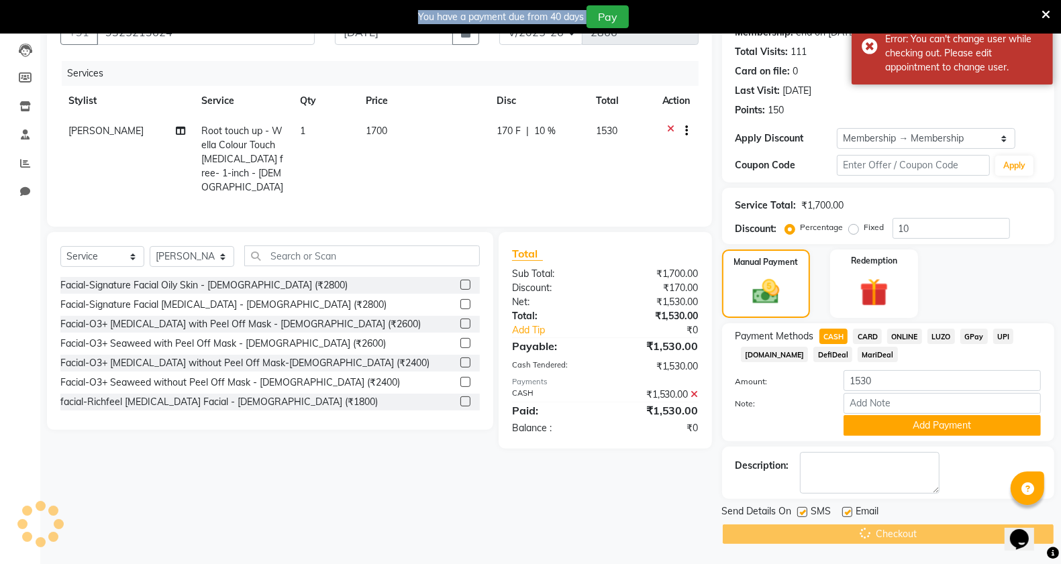
click at [763, 531] on div "Checkout" at bounding box center [888, 534] width 332 height 21
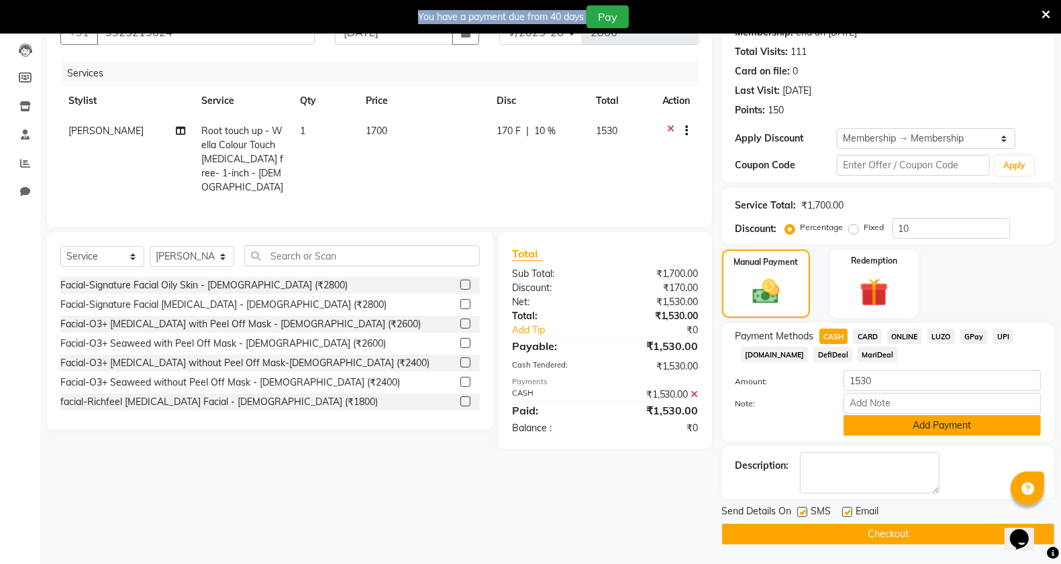
click at [880, 430] on button "Add Payment" at bounding box center [941, 425] width 197 height 21
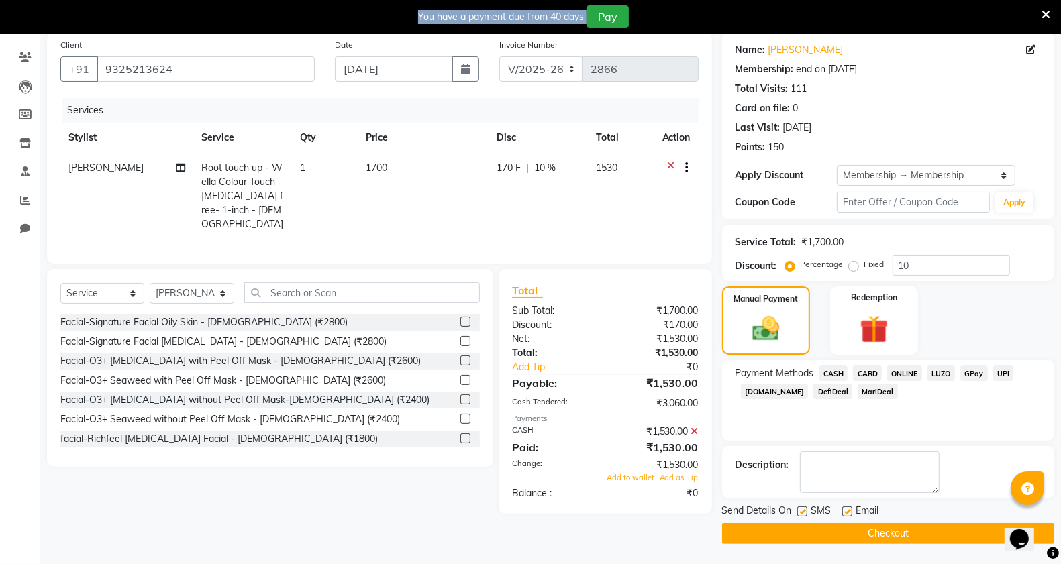
click at [829, 541] on button "Checkout" at bounding box center [888, 533] width 332 height 21
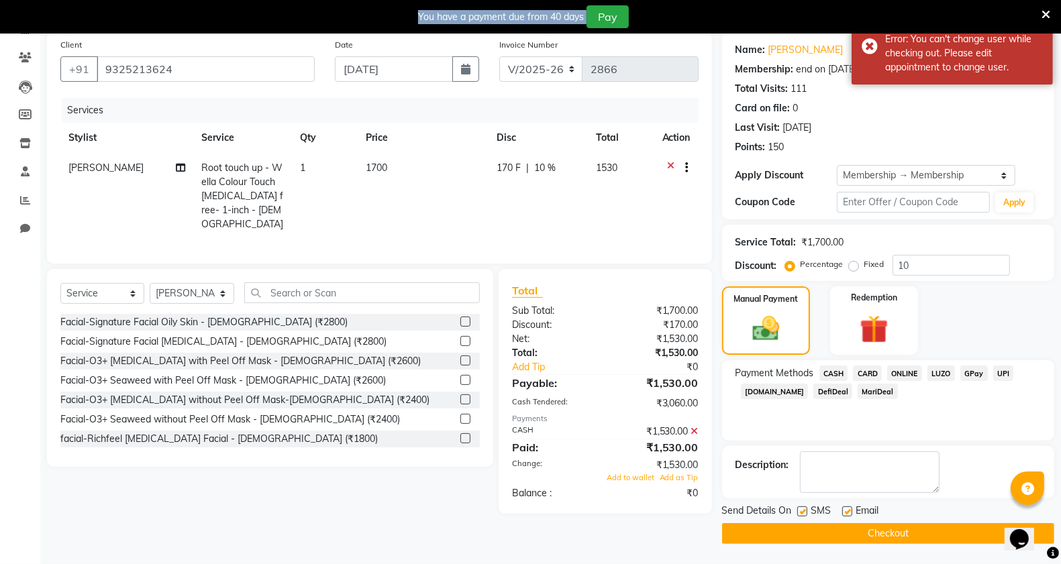
scroll to position [0, 0]
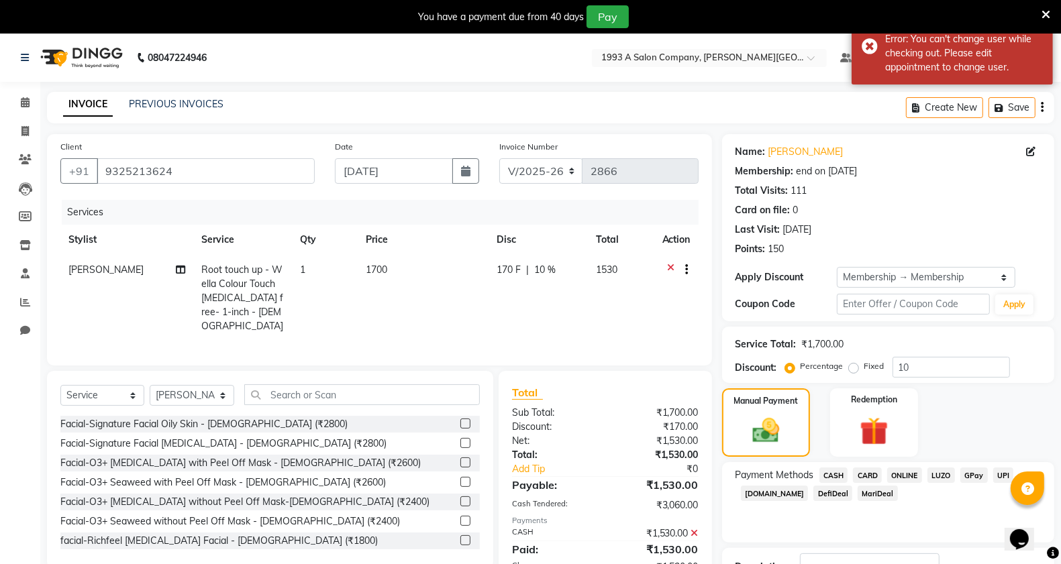
click at [864, 364] on label "Fixed" at bounding box center [874, 366] width 20 height 12
click at [851, 364] on input "Fixed" at bounding box center [855, 366] width 9 height 9
radio input "true"
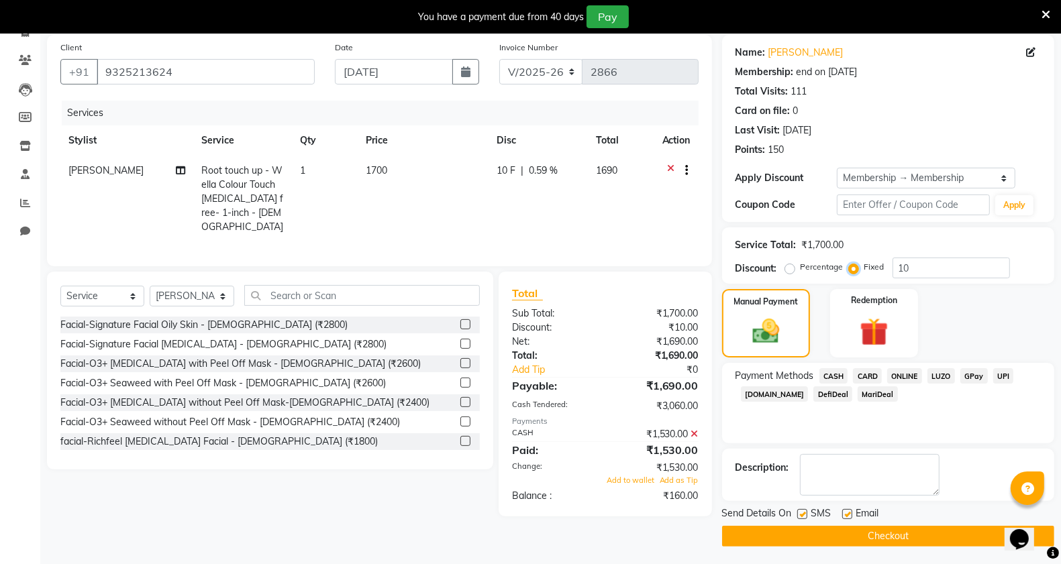
scroll to position [102, 0]
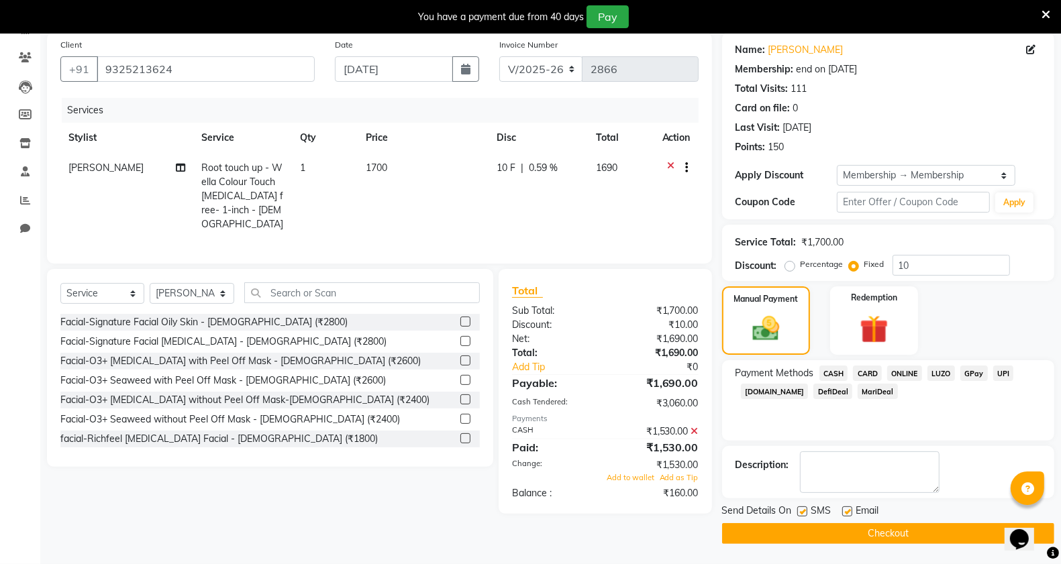
click at [1053, 14] on div "You have a payment due from 40 days Pay" at bounding box center [530, 17] width 1061 height 34
click at [1044, 10] on icon at bounding box center [1045, 15] width 9 height 12
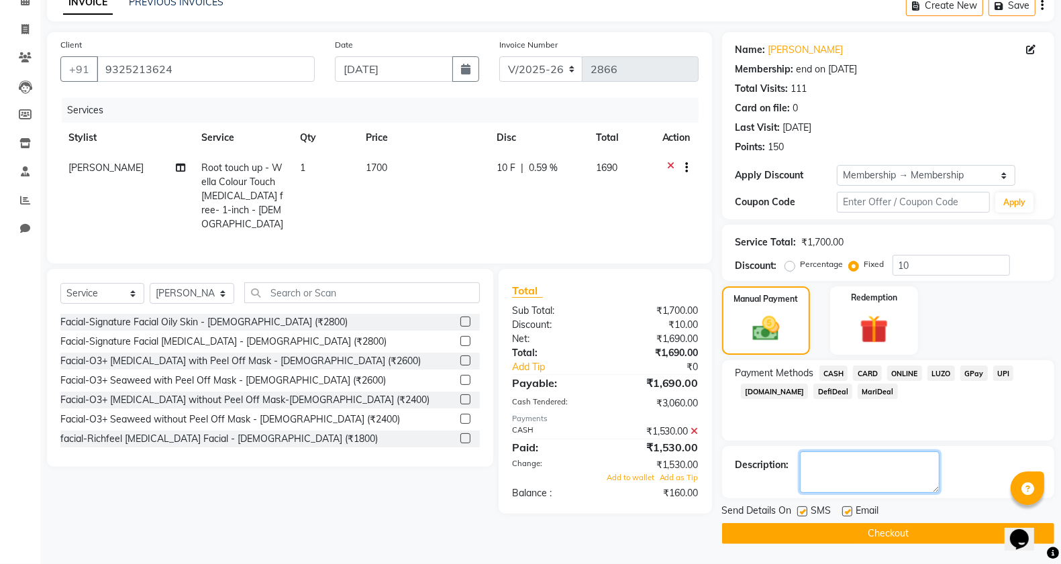
click at [847, 482] on textarea at bounding box center [870, 472] width 140 height 42
click at [834, 371] on span "CASH" at bounding box center [833, 373] width 29 height 15
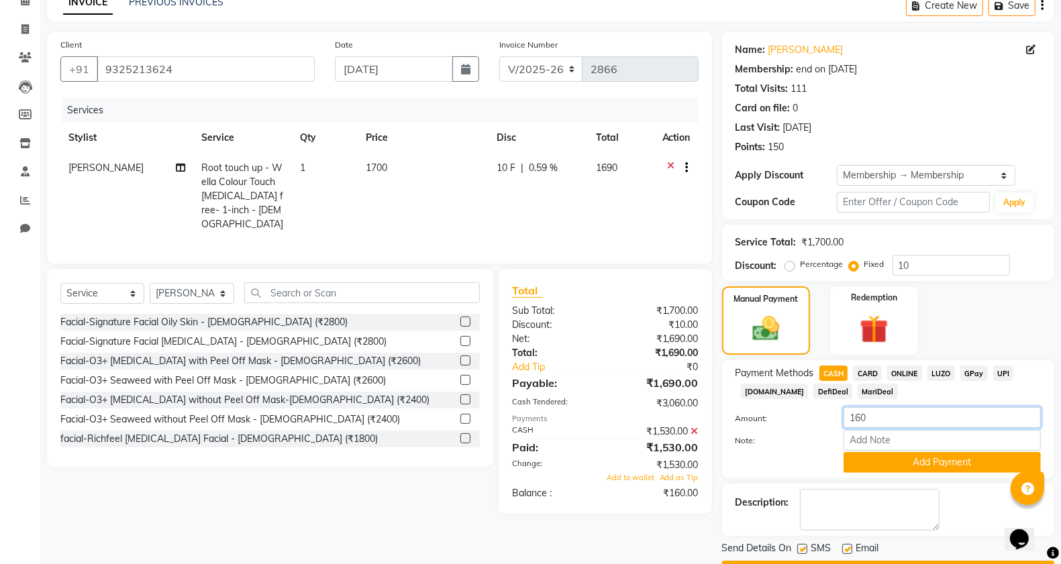
click at [881, 424] on input "160" at bounding box center [941, 417] width 197 height 21
type input "1"
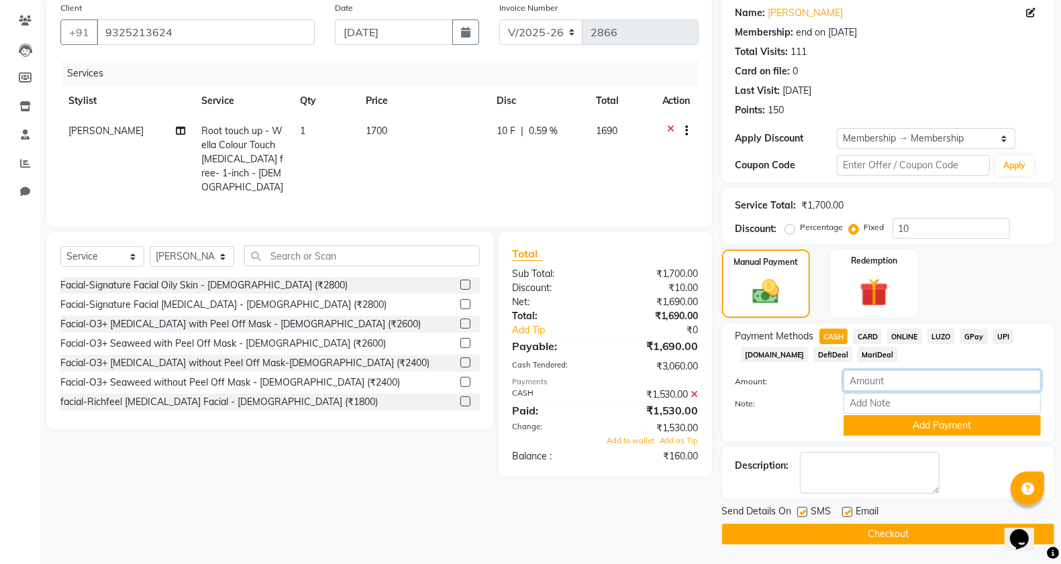
scroll to position [0, 0]
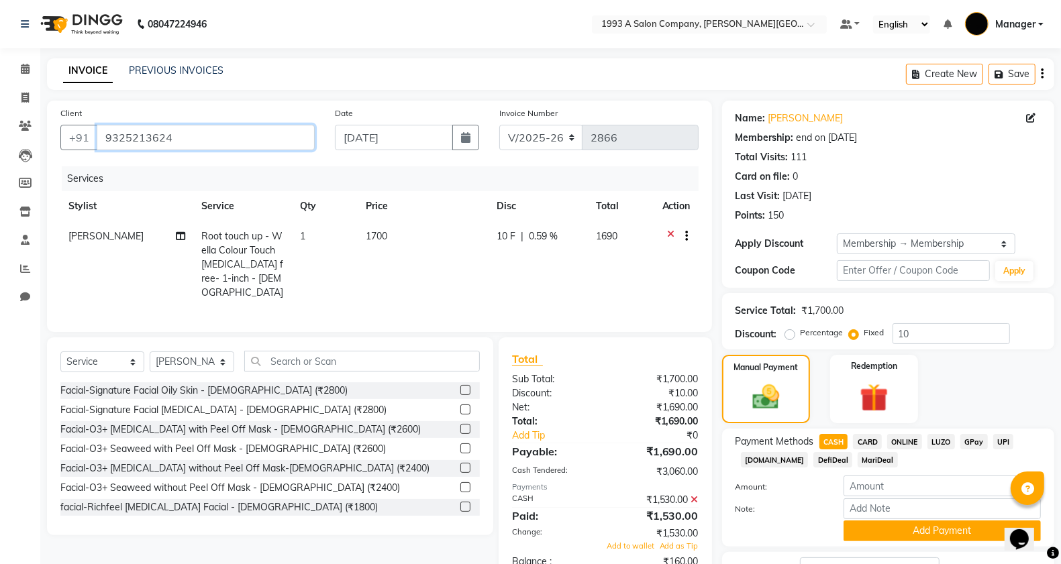
click at [136, 141] on input "9325213624" at bounding box center [206, 137] width 218 height 25
drag, startPoint x: 136, startPoint y: 136, endPoint x: 129, endPoint y: 165, distance: 30.4
click at [129, 165] on div "Client +91 9325213624 Date 03-09-2025 Invoice Number V/2025 V/2025-26 2866 Serv…" at bounding box center [379, 216] width 665 height 231
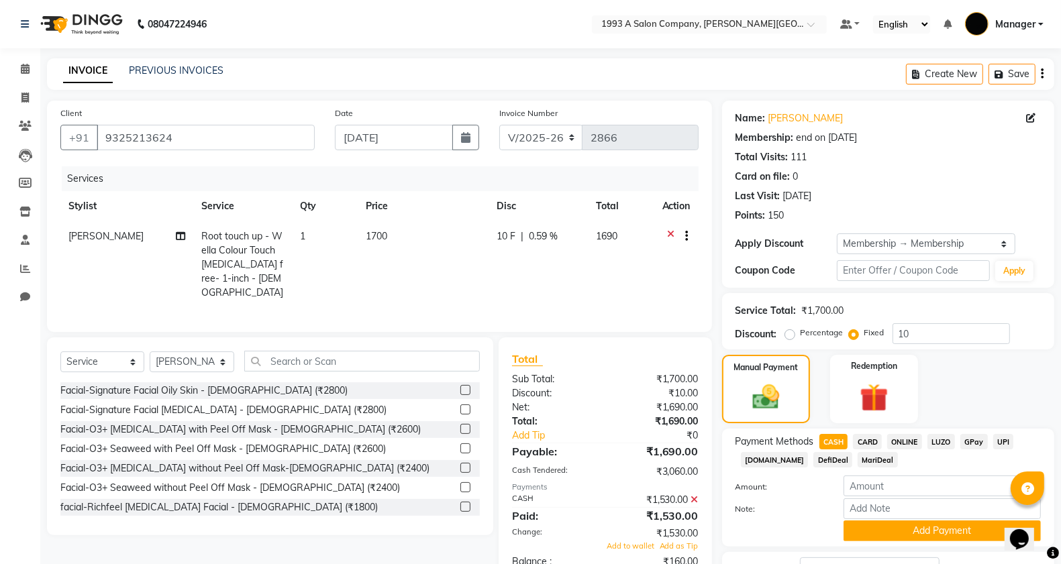
drag, startPoint x: 128, startPoint y: 138, endPoint x: 121, endPoint y: 175, distance: 38.2
click at [121, 175] on div "Services" at bounding box center [385, 178] width 647 height 25
click at [129, 138] on input "9325213624" at bounding box center [206, 137] width 218 height 25
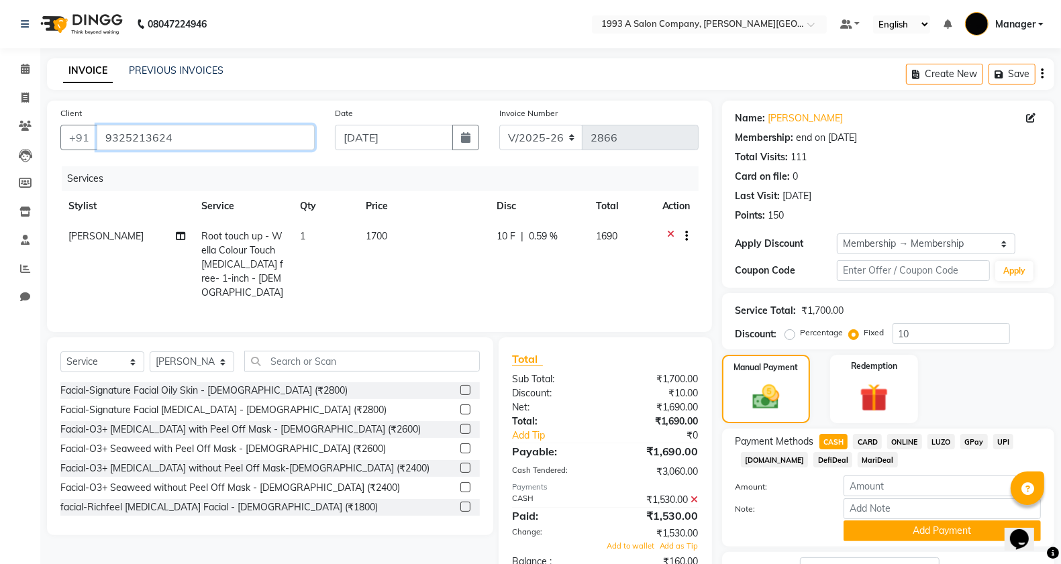
click at [129, 138] on input "9325213624" at bounding box center [206, 137] width 218 height 25
click at [215, 153] on div "Client +91 9325213624" at bounding box center [187, 133] width 274 height 55
click at [211, 139] on input "9325213624" at bounding box center [206, 137] width 218 height 25
type input "932521362"
radio input "true"
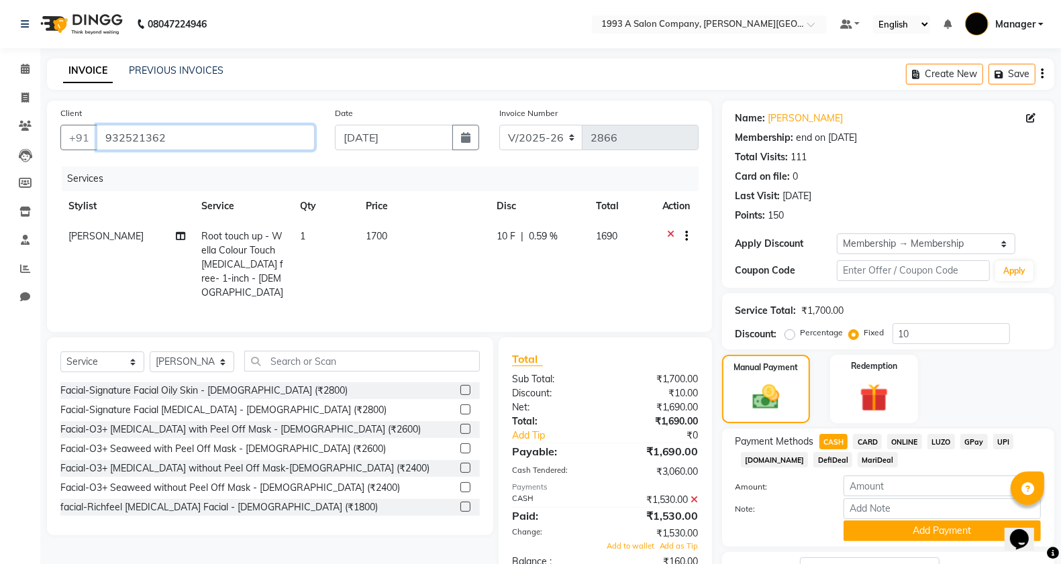
type input "0"
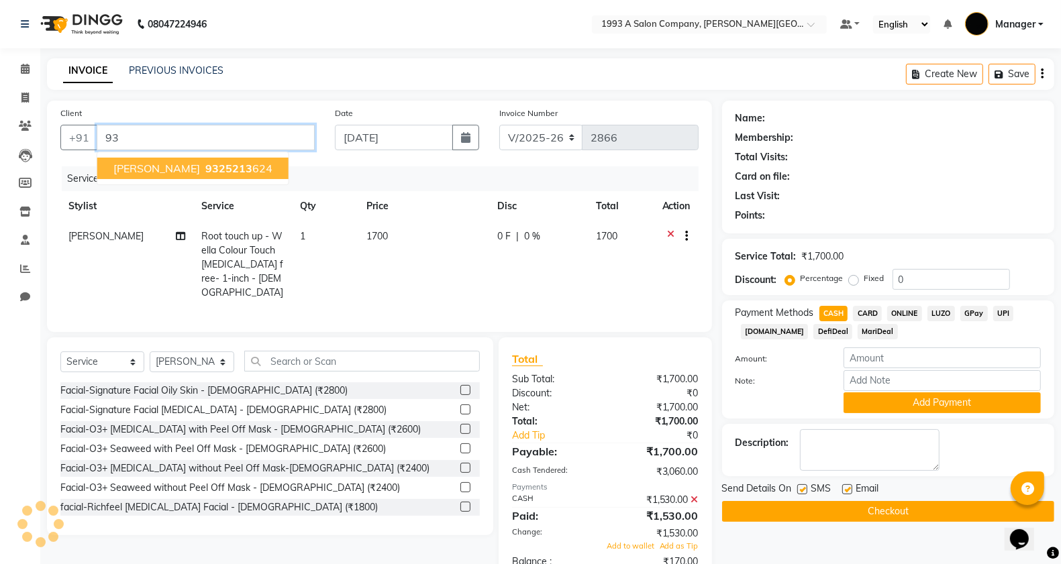
type input "9"
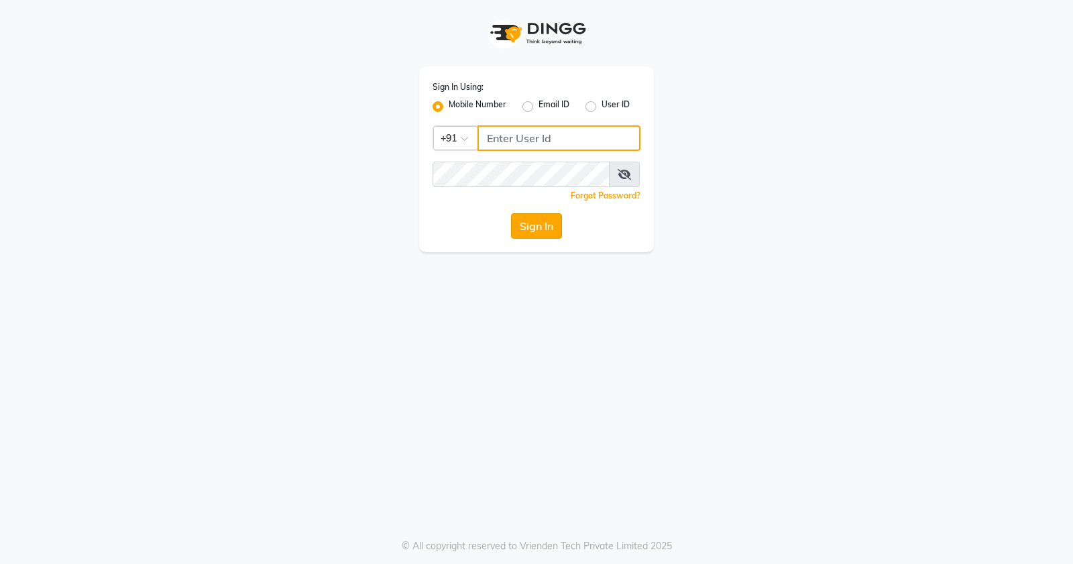
type input "9168825076"
click at [551, 228] on button "Sign In" at bounding box center [536, 225] width 51 height 25
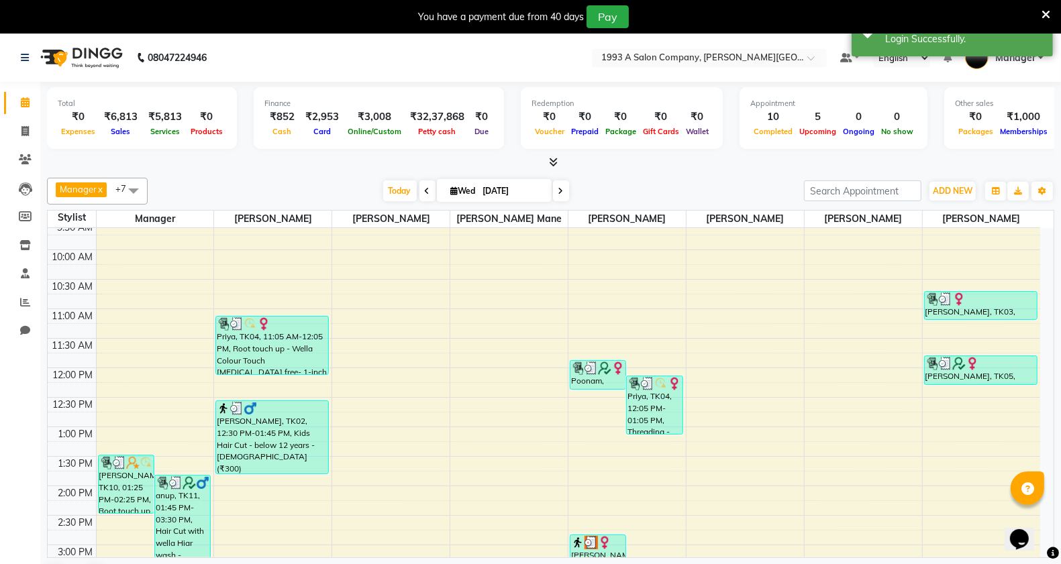
scroll to position [255, 0]
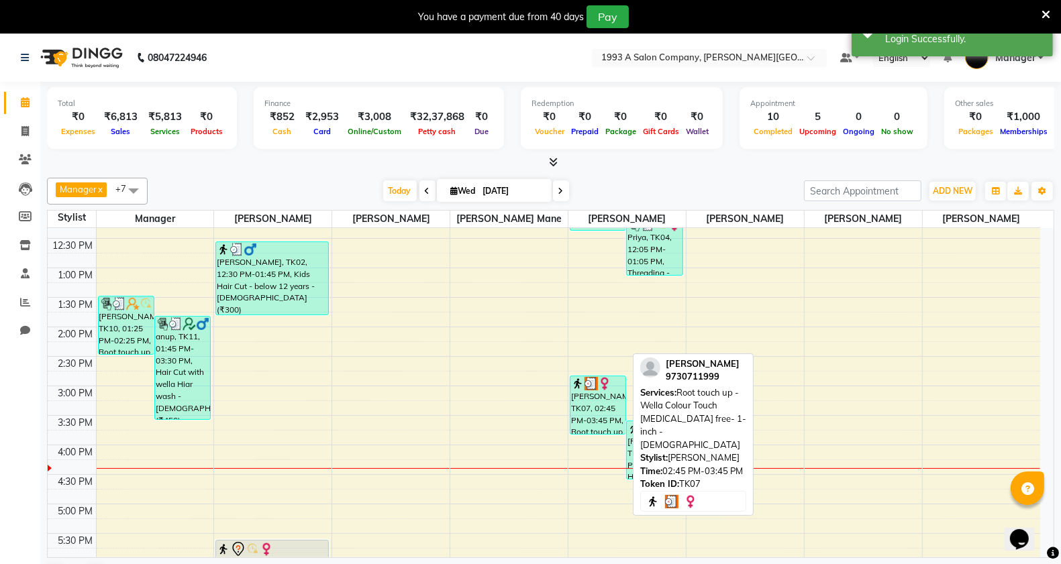
click at [622, 419] on div "[PERSON_NAME], TK07, 02:45 PM-03:45 PM, Root touch up - Wella Colour Touch [MED…" at bounding box center [597, 405] width 55 height 58
select select "3"
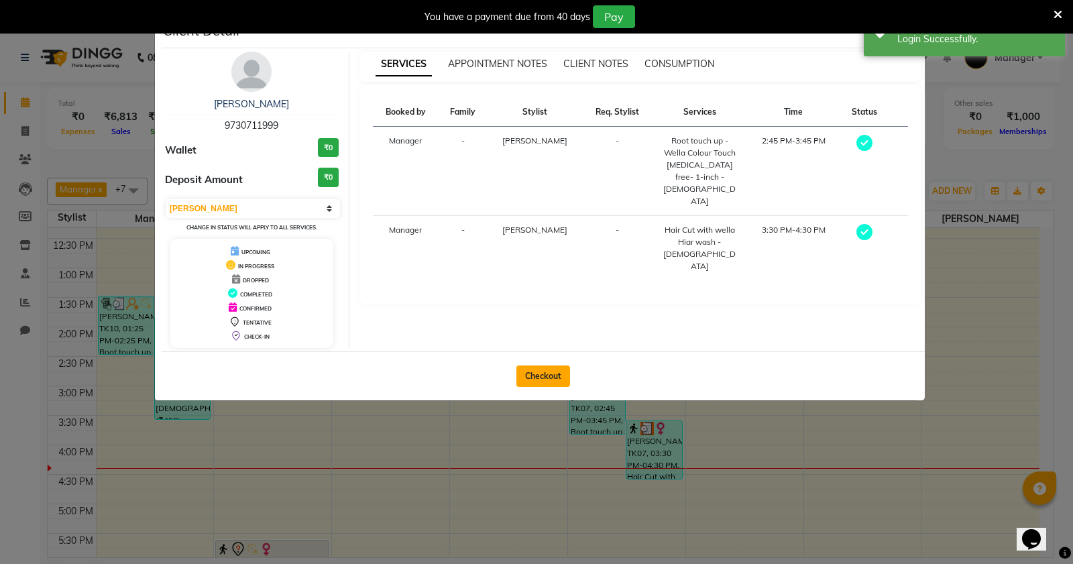
click at [541, 374] on button "Checkout" at bounding box center [544, 376] width 54 height 21
select select "613"
select select "service"
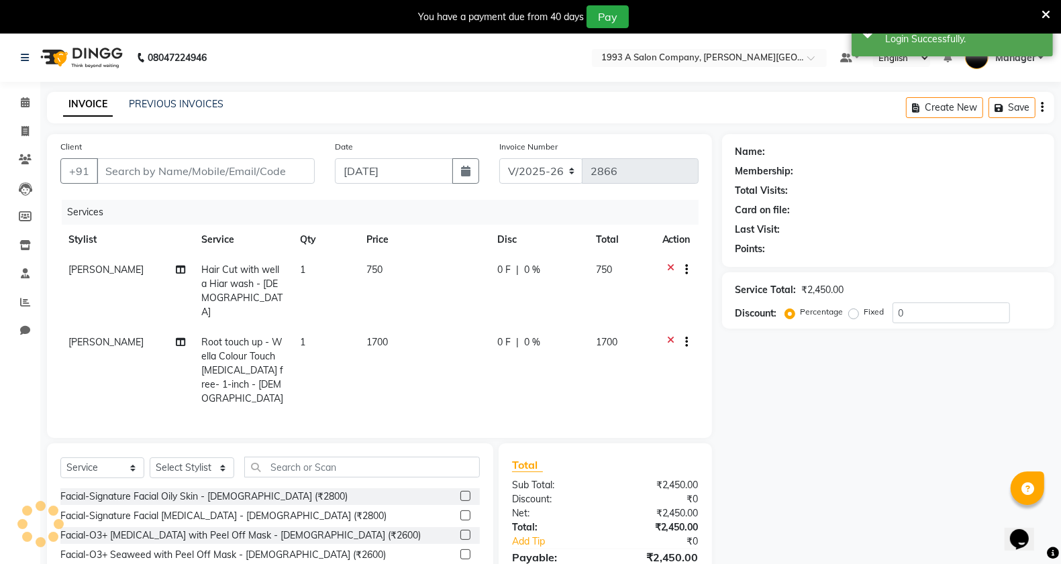
type input "9730711999"
select select "57488"
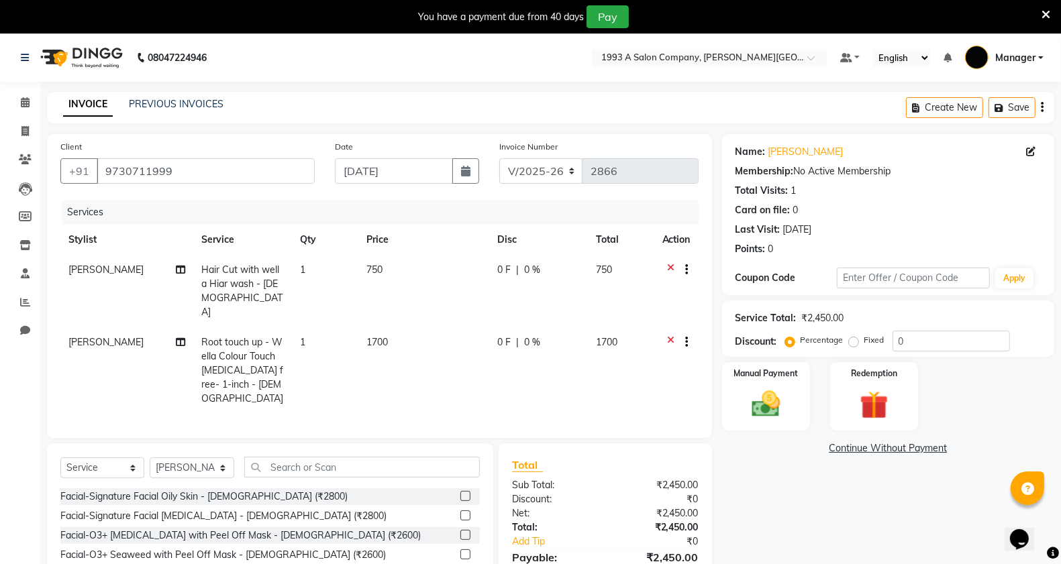
click at [672, 270] on icon at bounding box center [670, 271] width 7 height 17
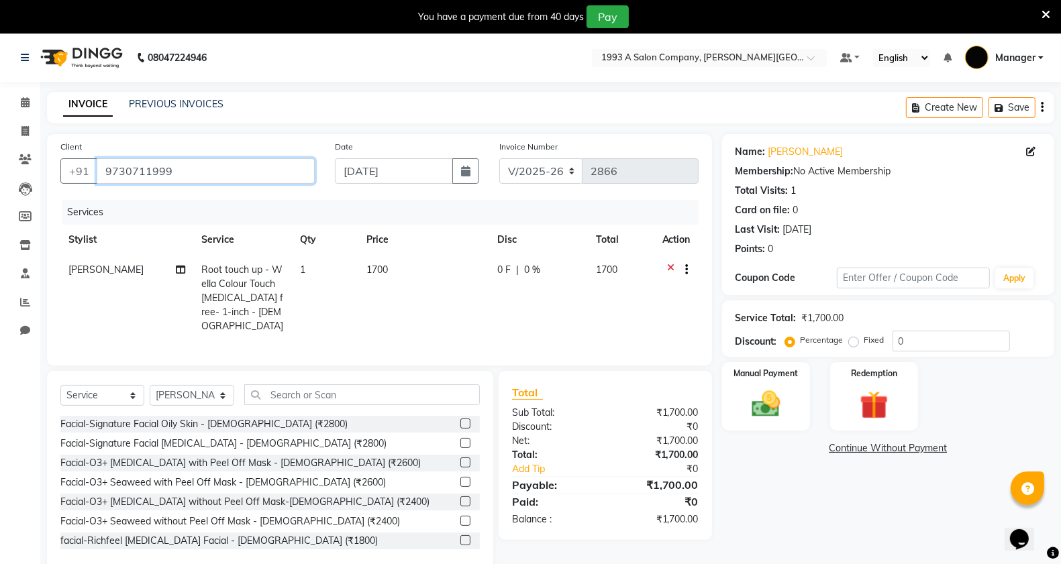
click at [189, 171] on input "9730711999" at bounding box center [206, 170] width 218 height 25
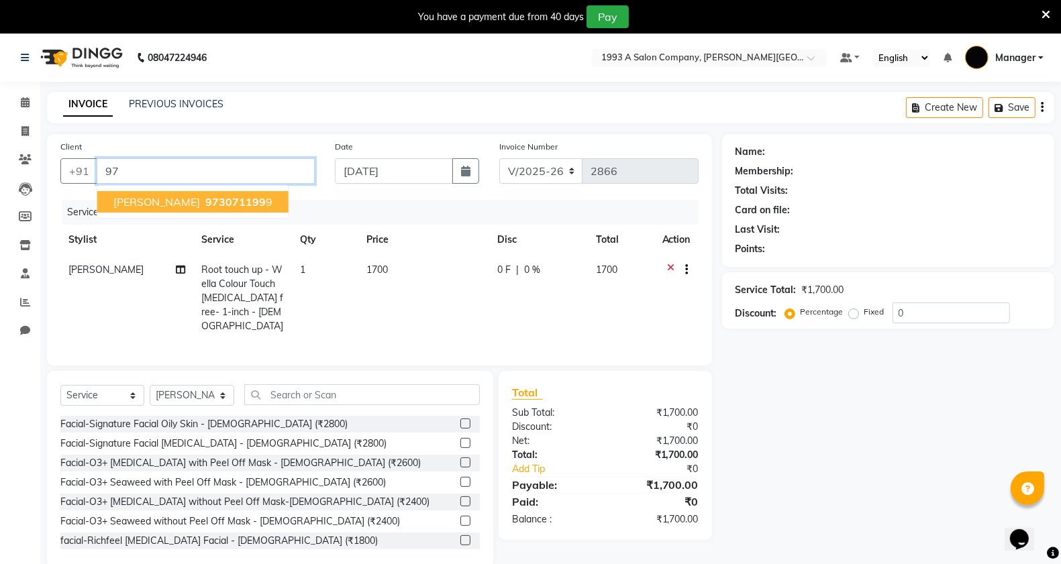
type input "9"
paste input "9325213624"
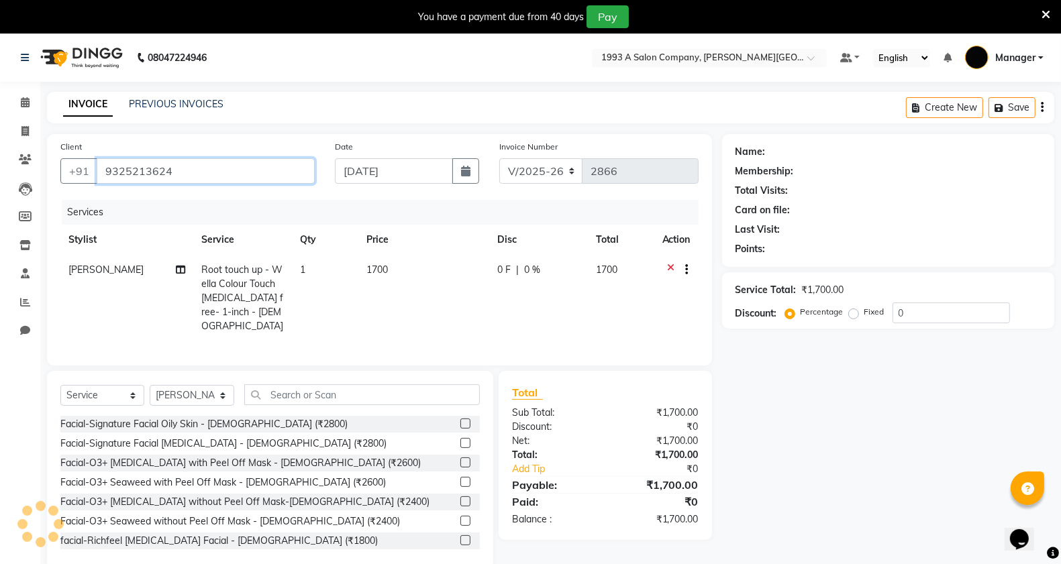
type input "9325213624"
select select "1: Object"
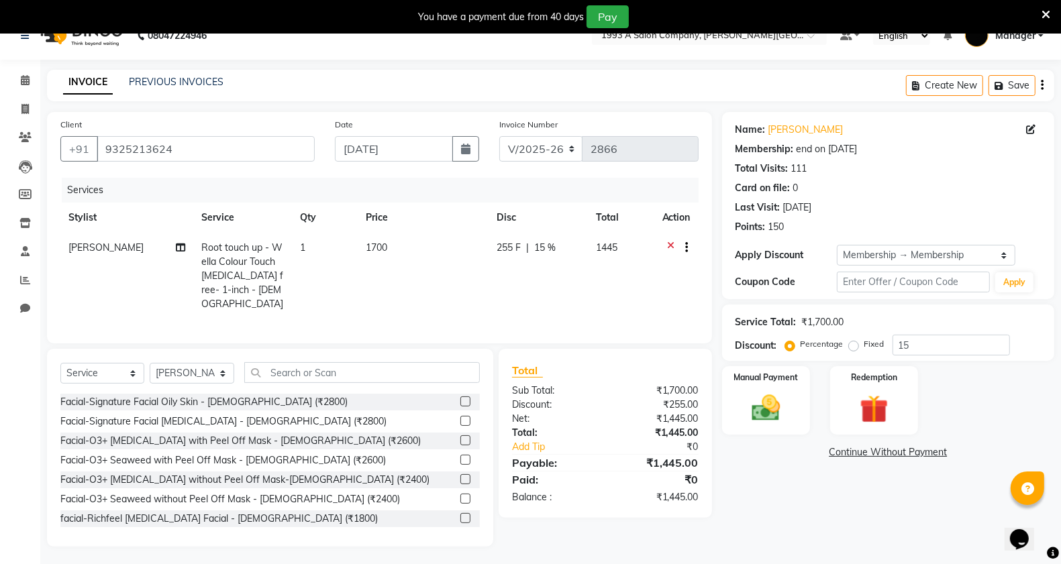
scroll to position [34, 0]
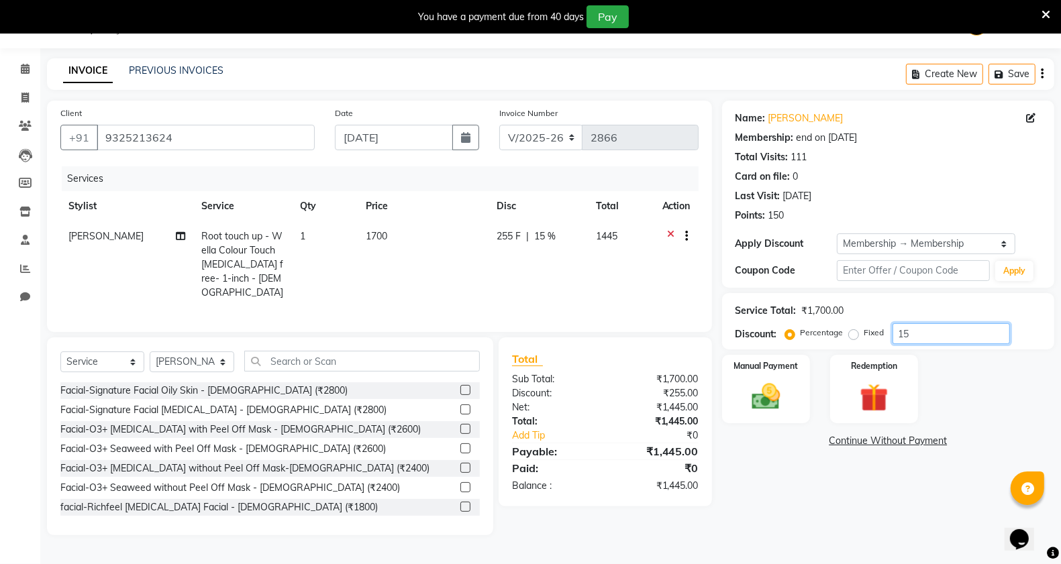
click at [953, 333] on input "15" at bounding box center [950, 333] width 117 height 21
type input "1"
type input "10"
click at [760, 401] on img at bounding box center [766, 397] width 48 height 34
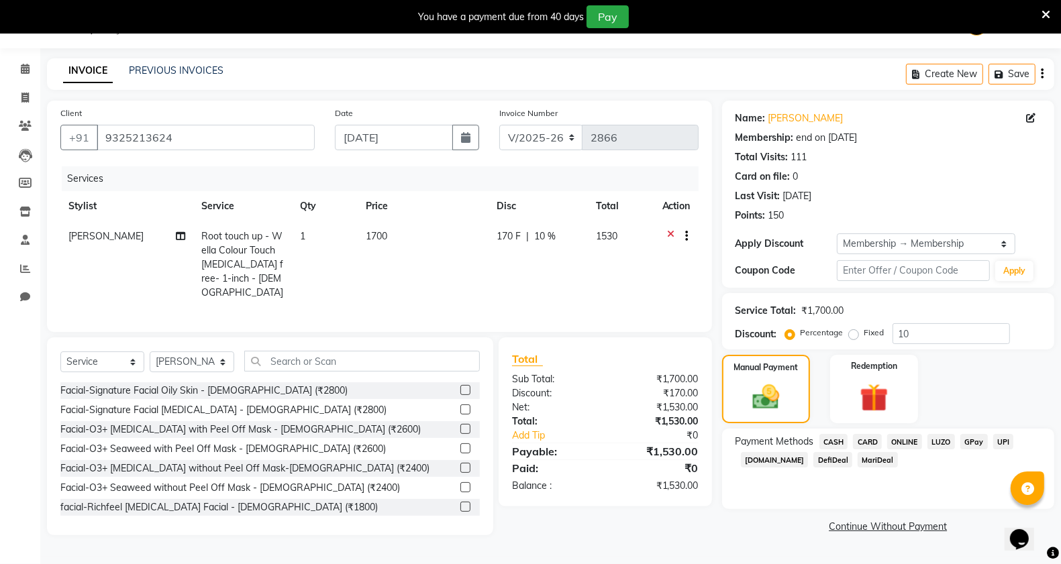
click at [830, 443] on span "CASH" at bounding box center [833, 441] width 29 height 15
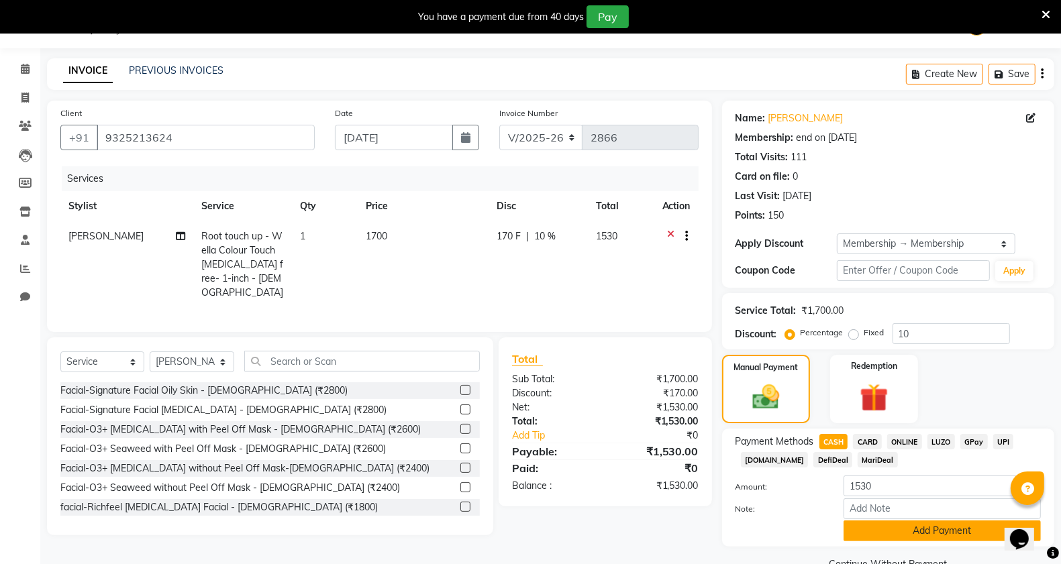
click at [869, 533] on button "Add Payment" at bounding box center [941, 531] width 197 height 21
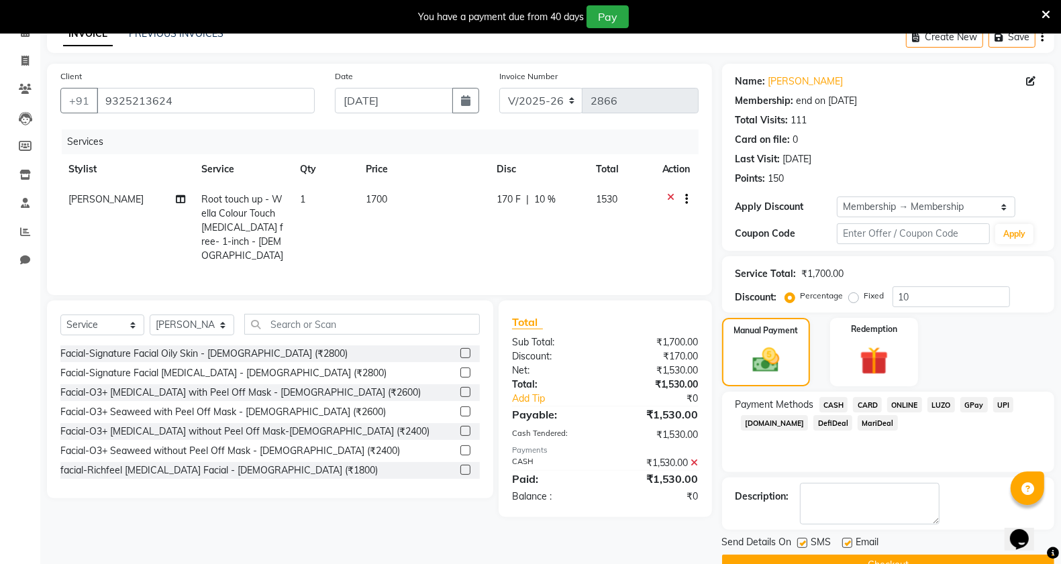
scroll to position [102, 0]
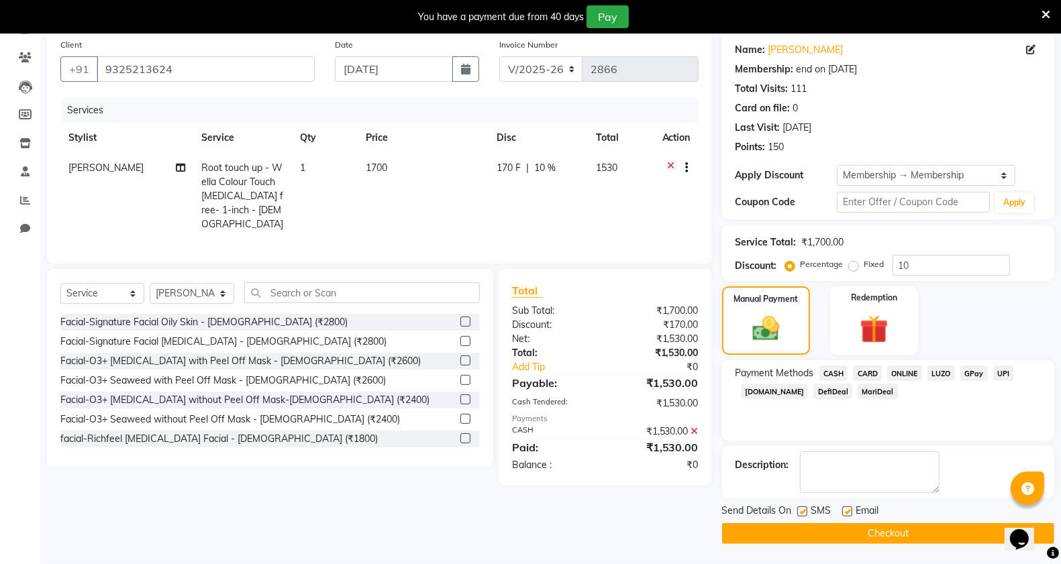
click at [789, 533] on button "Checkout" at bounding box center [888, 533] width 332 height 21
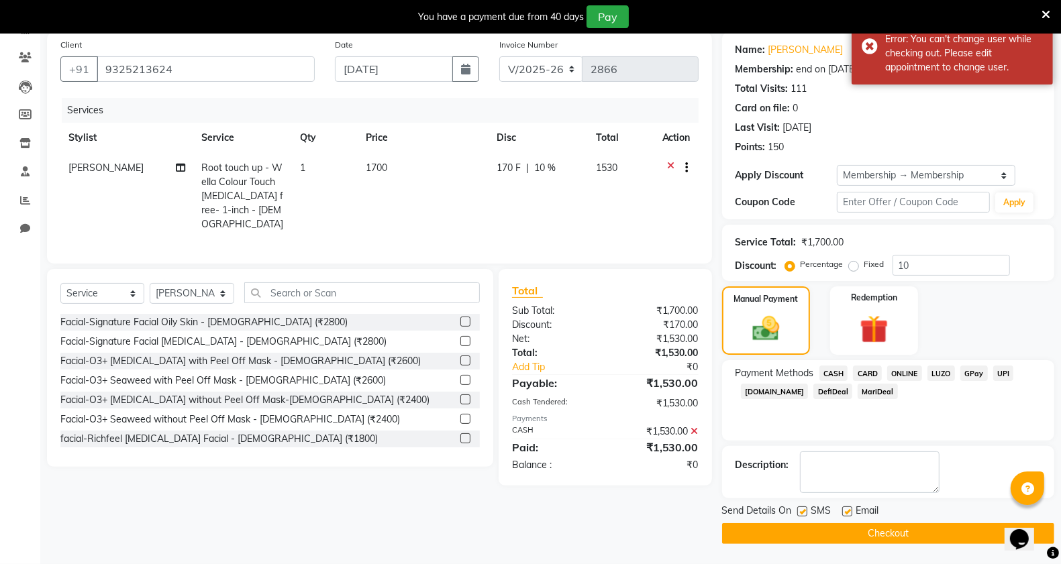
click at [96, 168] on span "[PERSON_NAME]" at bounding box center [105, 168] width 75 height 12
select select "57488"
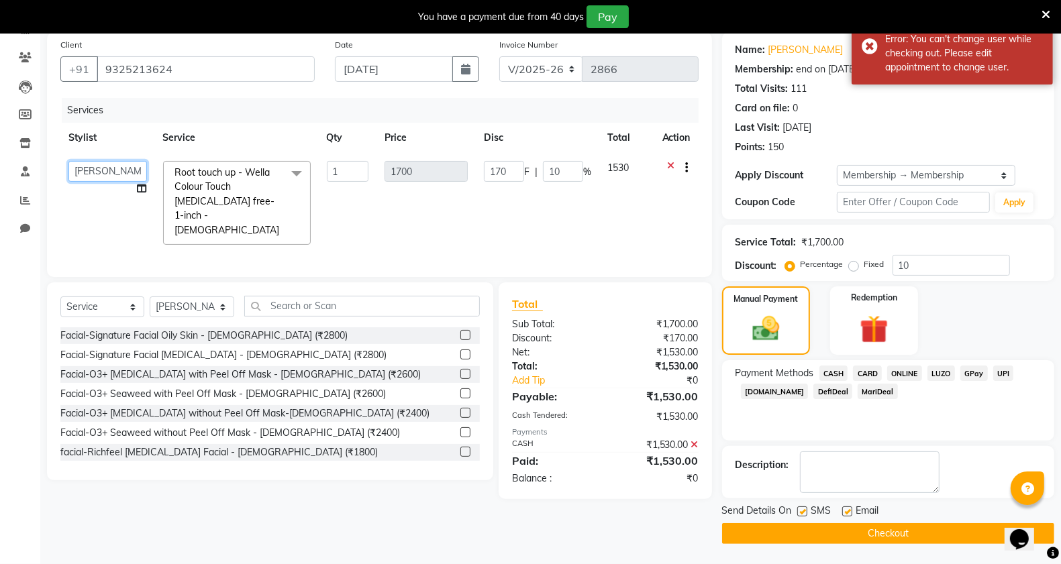
click at [96, 168] on select "[PERSON_NAME] Manager [PERSON_NAME] Mr [PERSON_NAME] (owner) [PERSON_NAME] [PER…" at bounding box center [107, 171] width 78 height 21
click at [68, 161] on select "[PERSON_NAME] Manager [PERSON_NAME] Mr [PERSON_NAME] (owner) [PERSON_NAME] [PER…" at bounding box center [107, 171] width 78 height 21
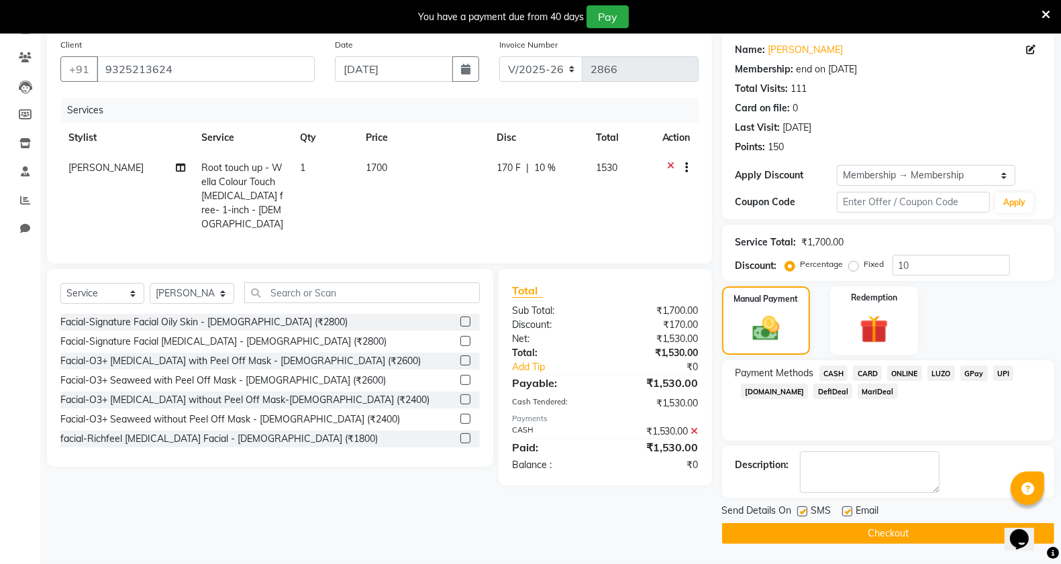
click at [864, 262] on label "Fixed" at bounding box center [874, 264] width 20 height 12
click at [851, 262] on input "Fixed" at bounding box center [855, 264] width 9 height 9
radio input "true"
click at [545, 168] on span "0.59 %" at bounding box center [543, 168] width 29 height 14
select select "57488"
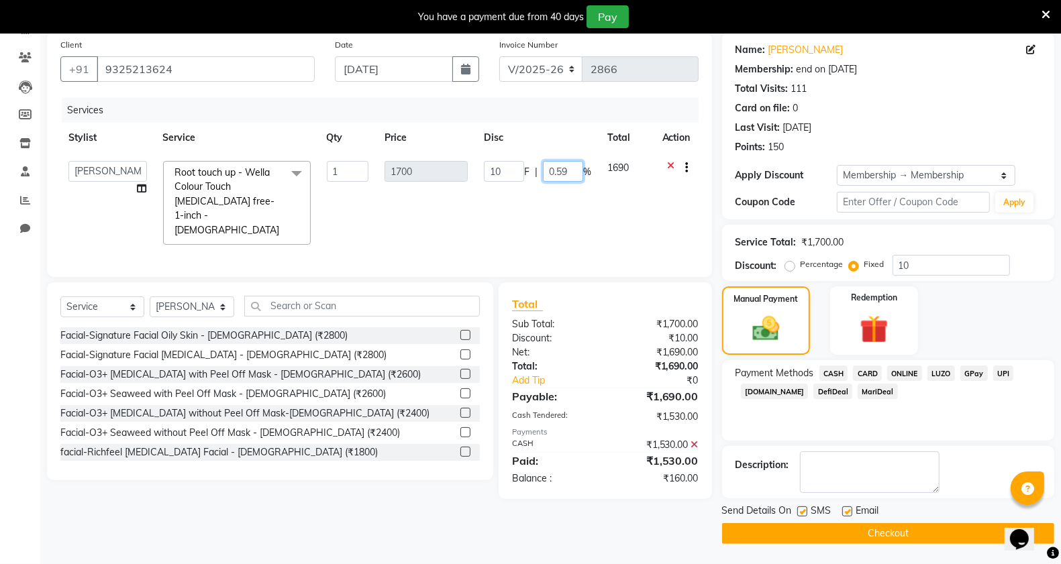
click at [576, 171] on input "0.59" at bounding box center [563, 171] width 40 height 21
type input "0"
type input "170"
click at [663, 189] on td at bounding box center [676, 203] width 44 height 100
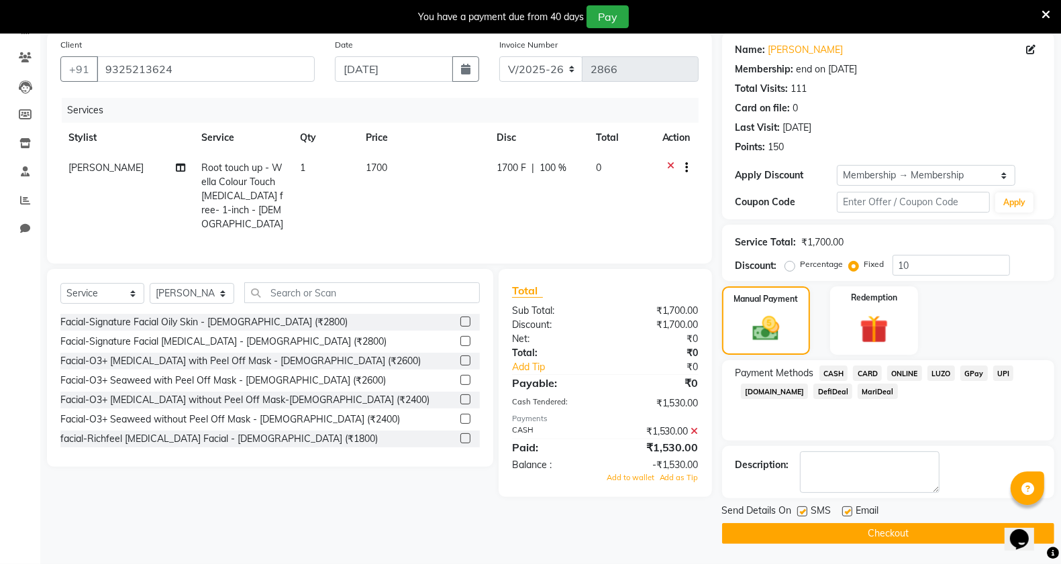
click at [619, 159] on td "0" at bounding box center [621, 196] width 66 height 87
select select "57488"
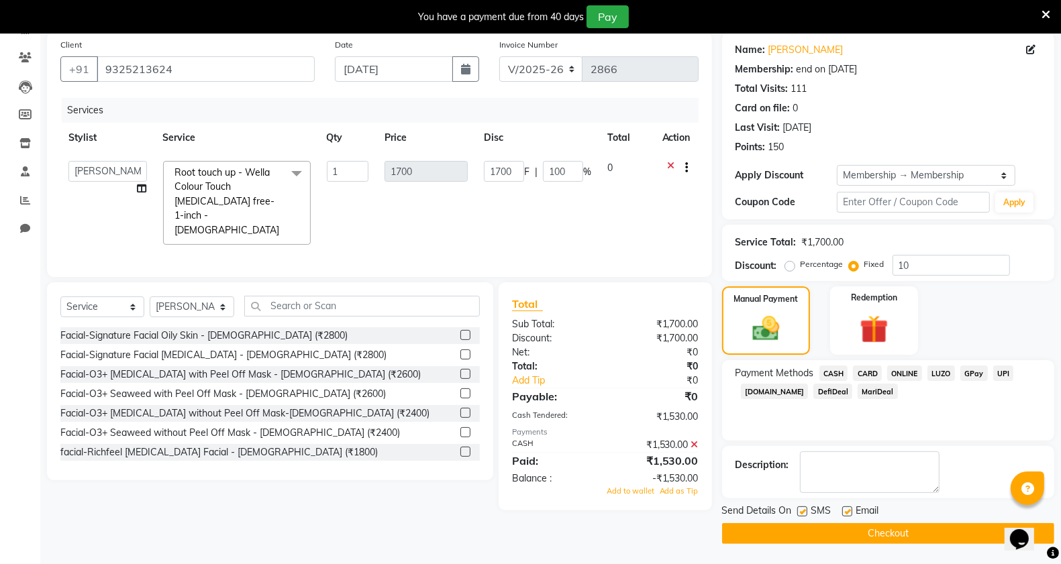
click at [379, 206] on td "1700" at bounding box center [426, 203] width 100 height 100
click at [504, 172] on input "1700" at bounding box center [504, 171] width 40 height 21
type input "170"
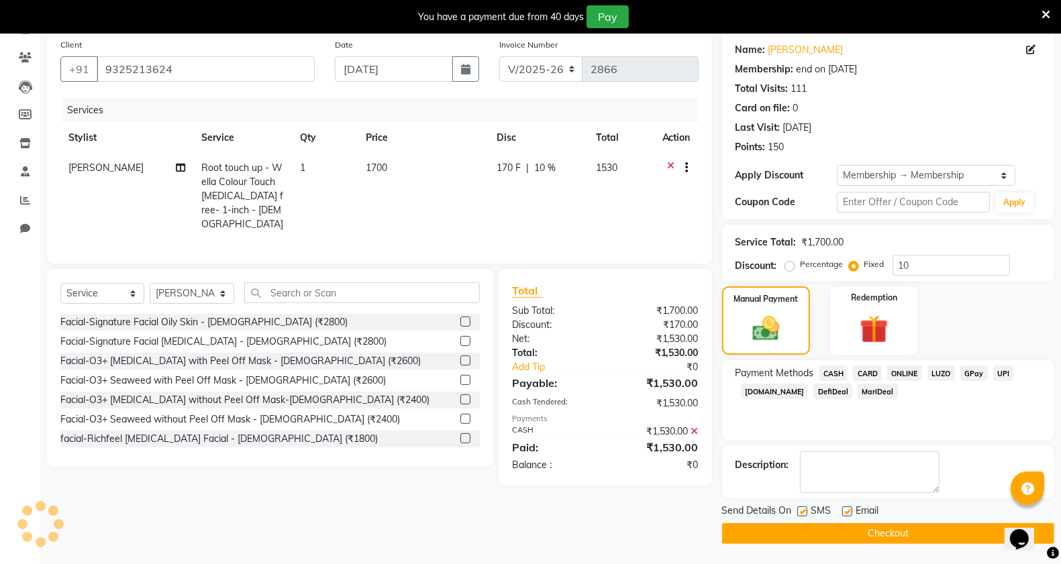
click at [776, 551] on main "INVOICE PREVIOUS INVOICES Create New Save Client [PHONE_NUMBER] Date [DATE] Inv…" at bounding box center [550, 277] width 1020 height 574
click at [780, 537] on button "Checkout" at bounding box center [888, 533] width 332 height 21
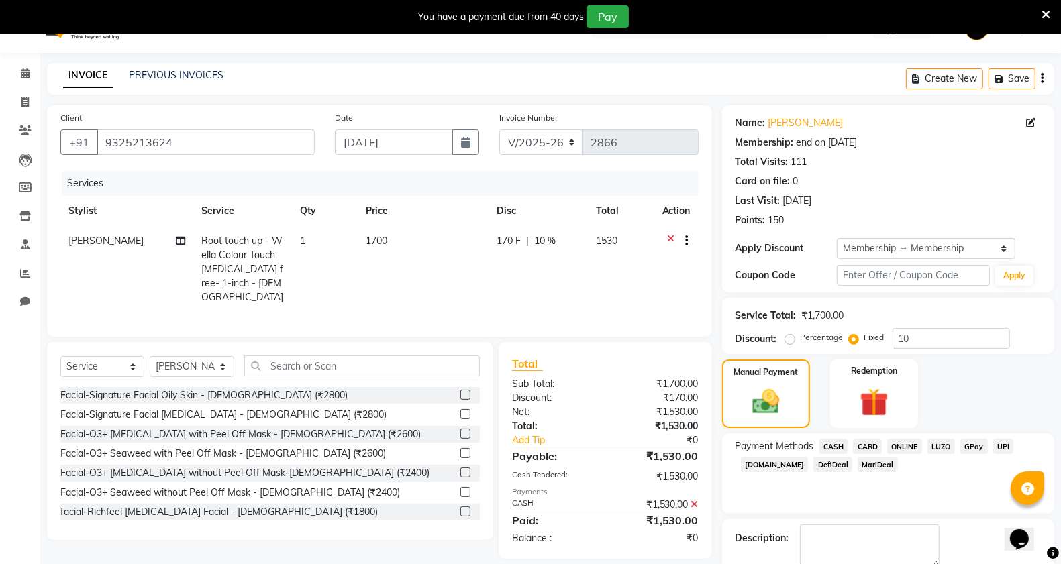
scroll to position [0, 0]
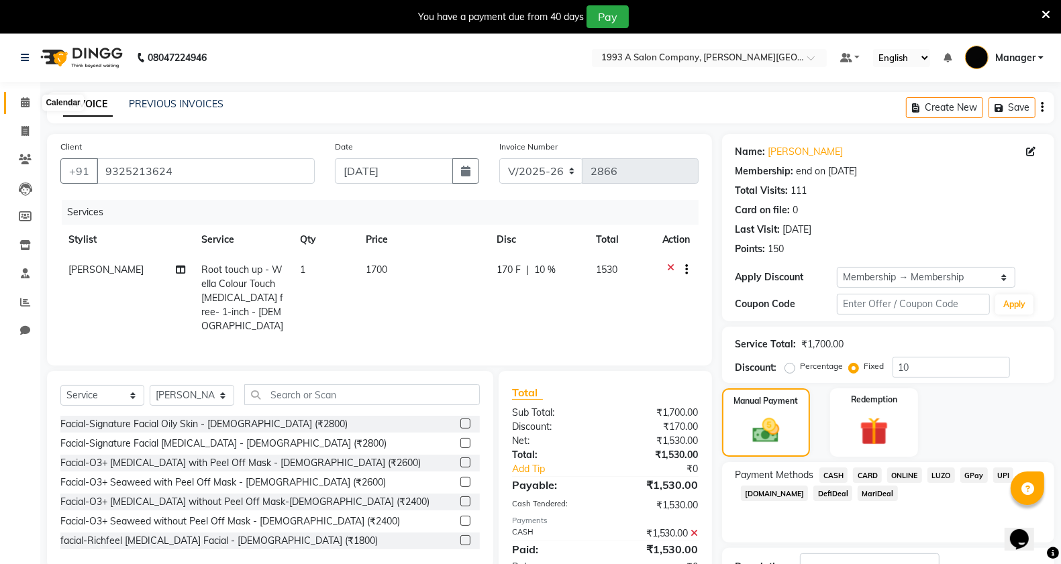
click at [21, 101] on icon at bounding box center [25, 102] width 9 height 10
click at [19, 129] on span at bounding box center [24, 131] width 23 height 15
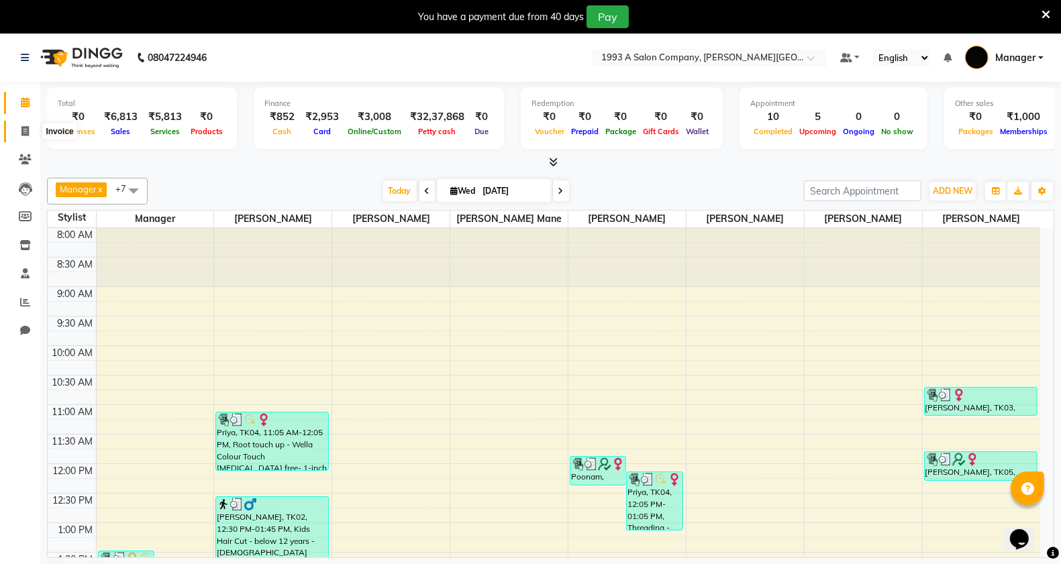
click at [27, 132] on icon at bounding box center [24, 131] width 7 height 10
select select "service"
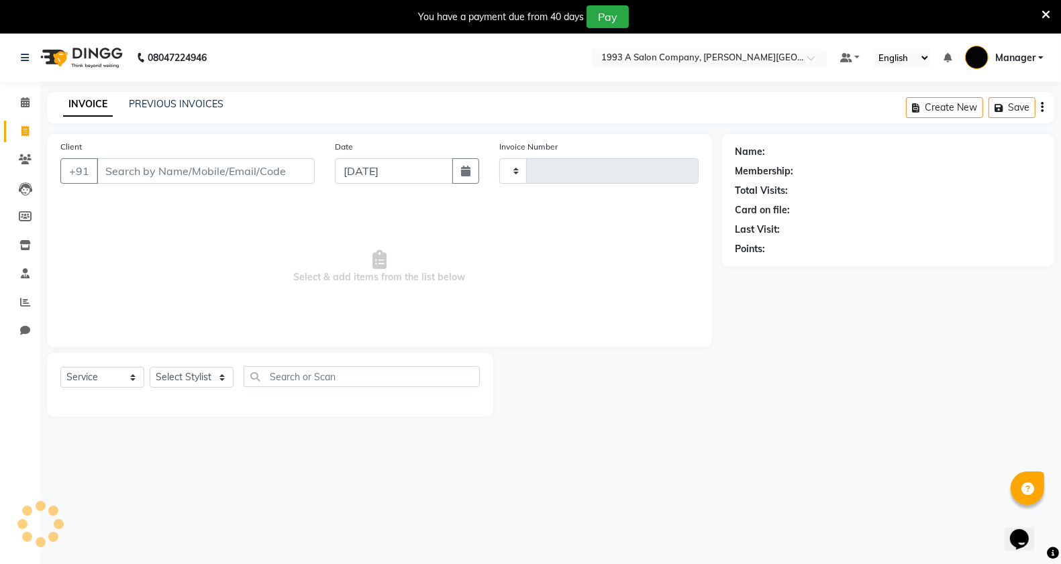
type input "2866"
select select "613"
click at [173, 175] on input "Client" at bounding box center [206, 170] width 218 height 25
click at [202, 376] on select "Select Stylist [PERSON_NAME] Manager [PERSON_NAME] Mr [PERSON_NAME] (owner) [PE…" at bounding box center [192, 377] width 85 height 21
select select "57488"
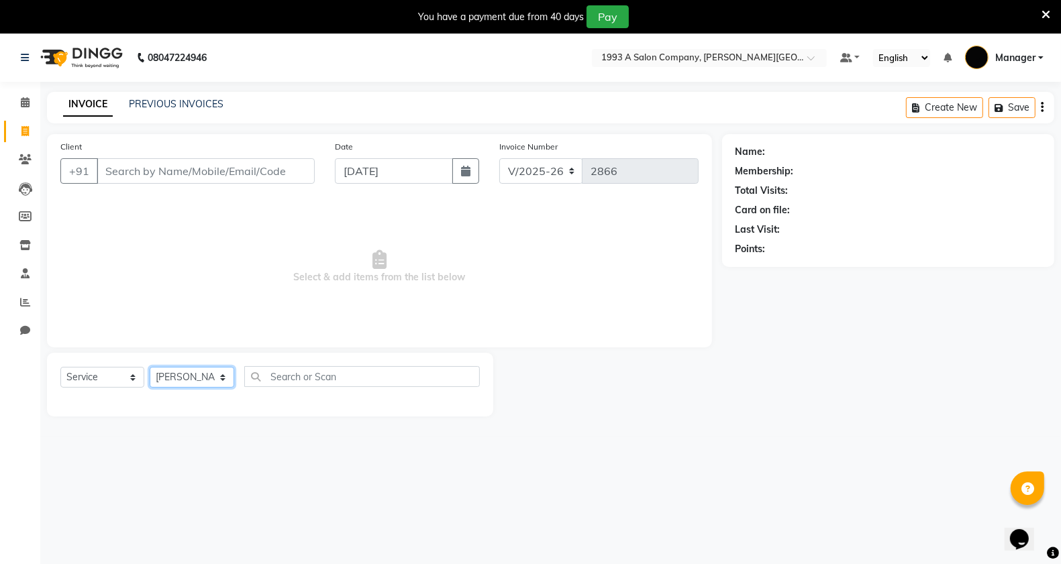
click at [150, 367] on select "Select Stylist [PERSON_NAME] Manager [PERSON_NAME] Mr [PERSON_NAME] (owner) [PE…" at bounding box center [192, 377] width 85 height 21
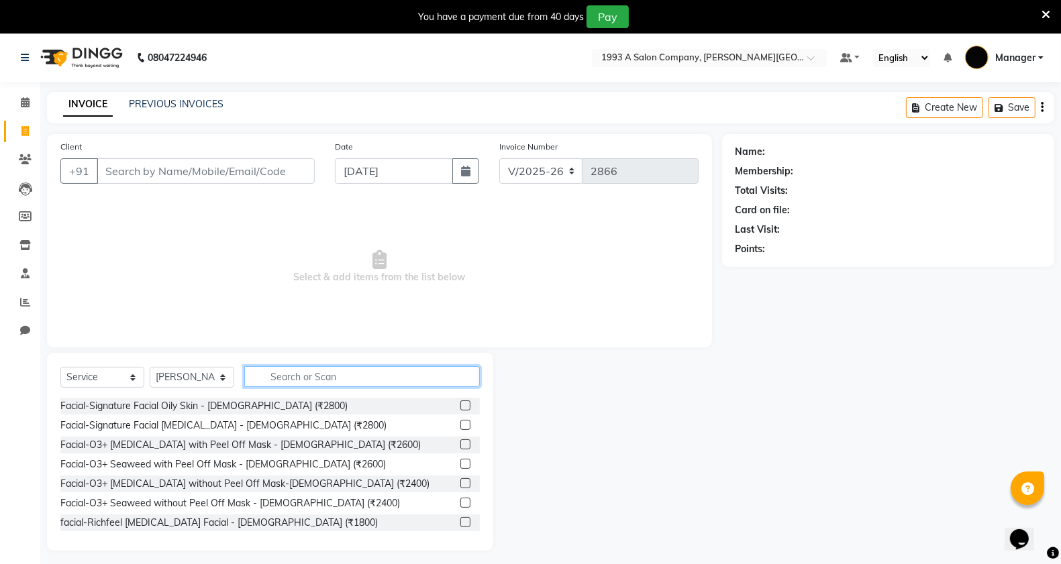
click at [292, 378] on input "text" at bounding box center [362, 376] width 236 height 21
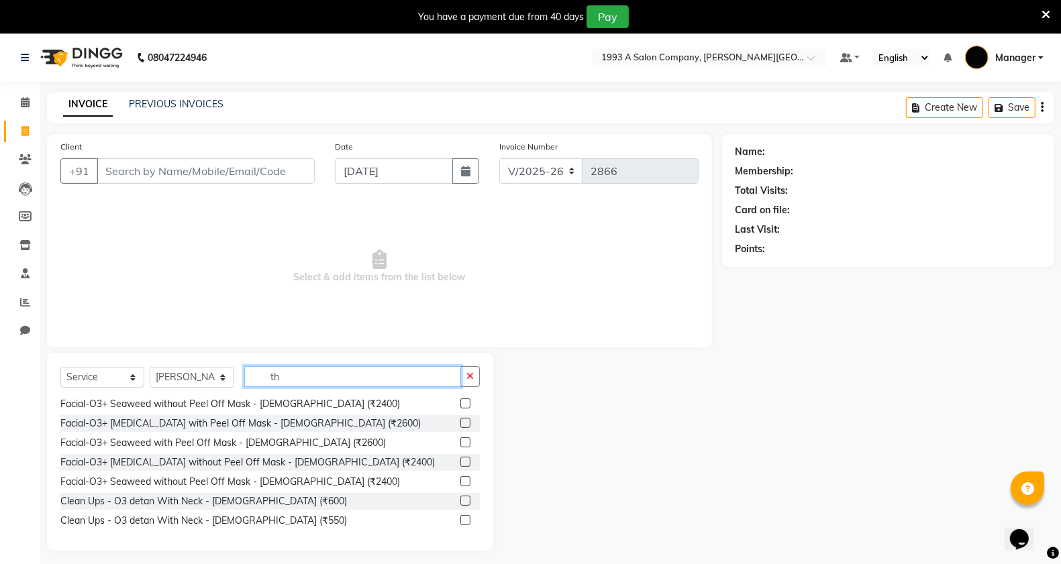
scroll to position [168, 0]
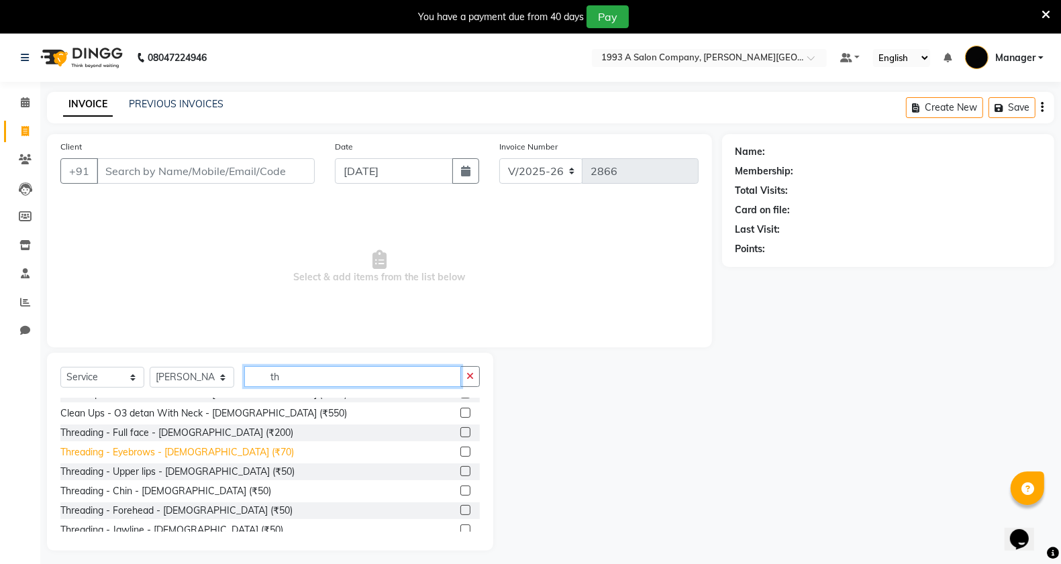
type input "th"
click at [191, 450] on div "Threading - Eyebrows - [DEMOGRAPHIC_DATA] (₹70)" at bounding box center [176, 452] width 233 height 14
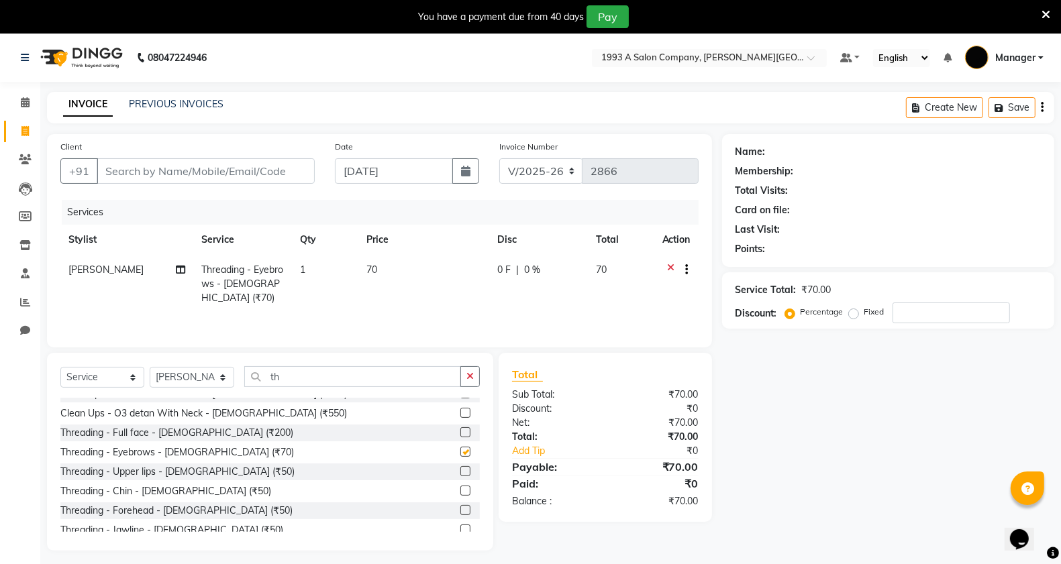
checkbox input "false"
click at [353, 379] on input "th" at bounding box center [352, 376] width 217 height 21
type input "t"
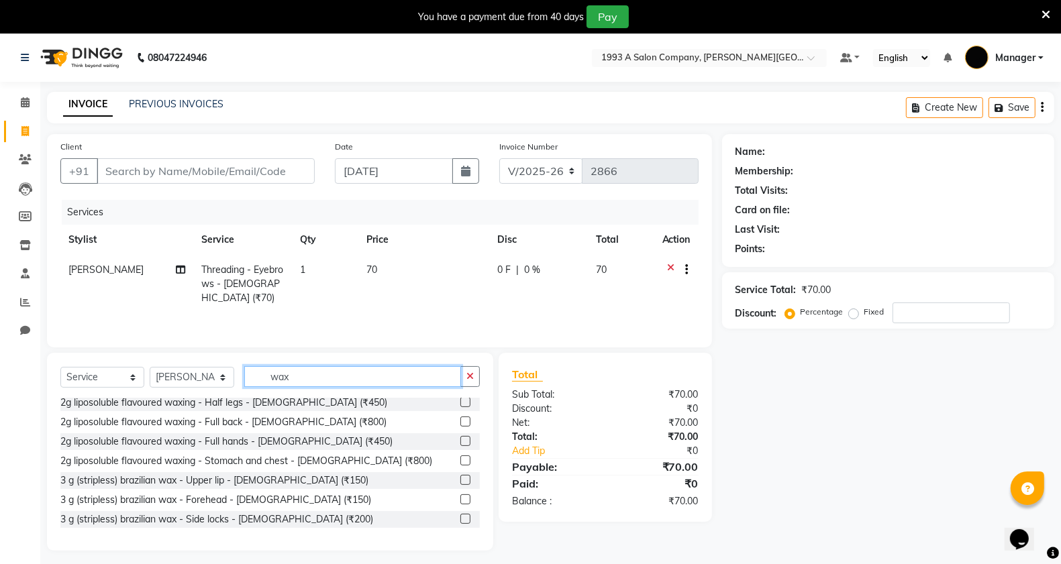
scroll to position [671, 0]
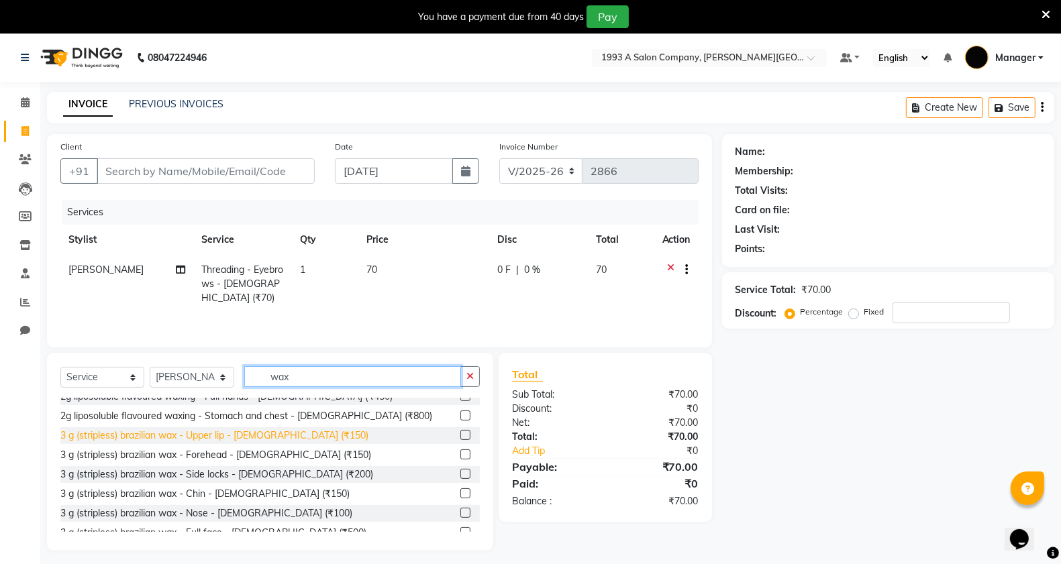
type input "wax"
click at [222, 436] on div "3 g (stripless) brazilian wax - Upper lip - [DEMOGRAPHIC_DATA] (₹150)" at bounding box center [214, 436] width 308 height 14
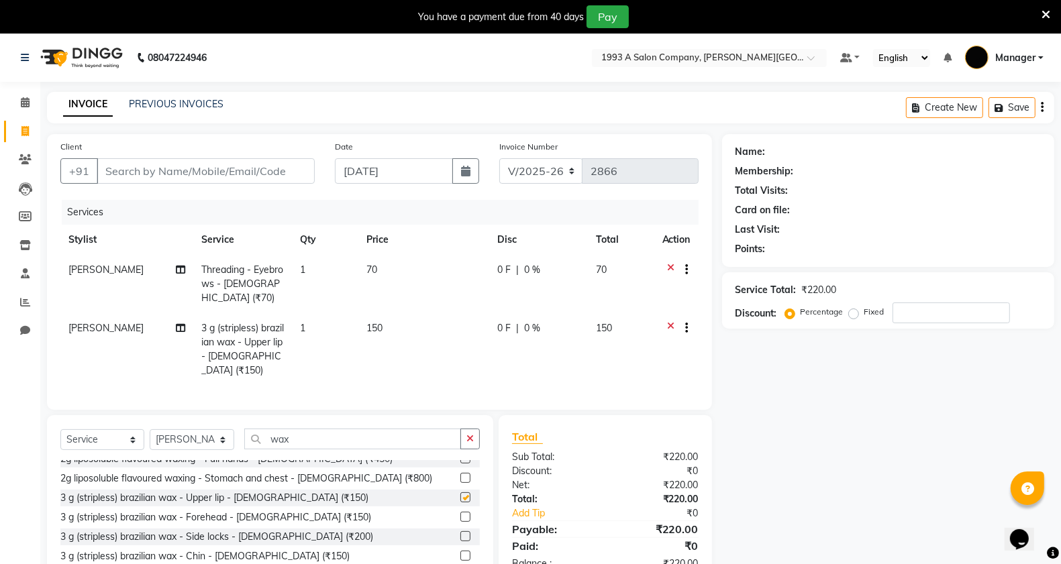
checkbox input "false"
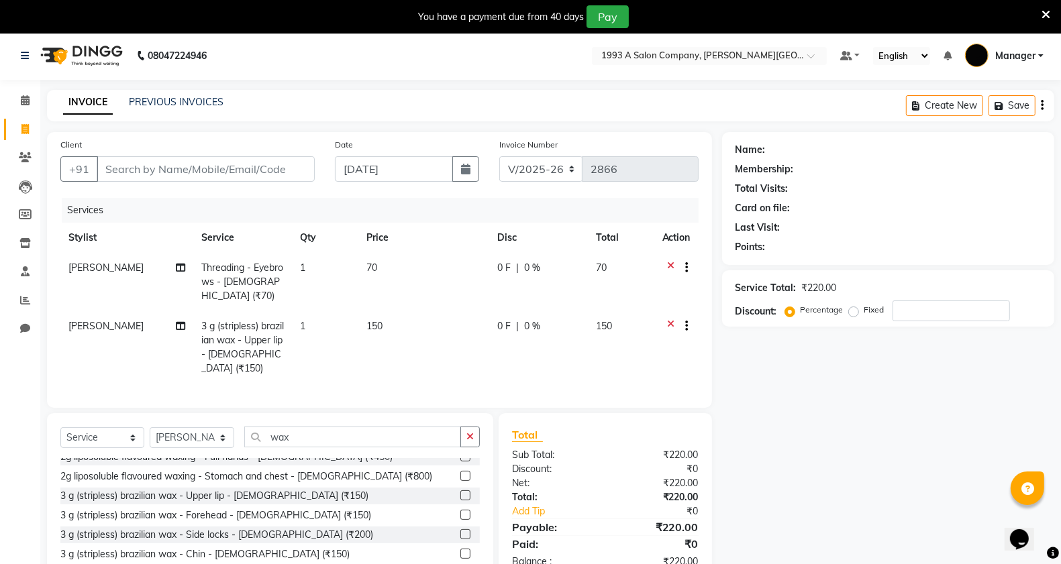
scroll to position [0, 0]
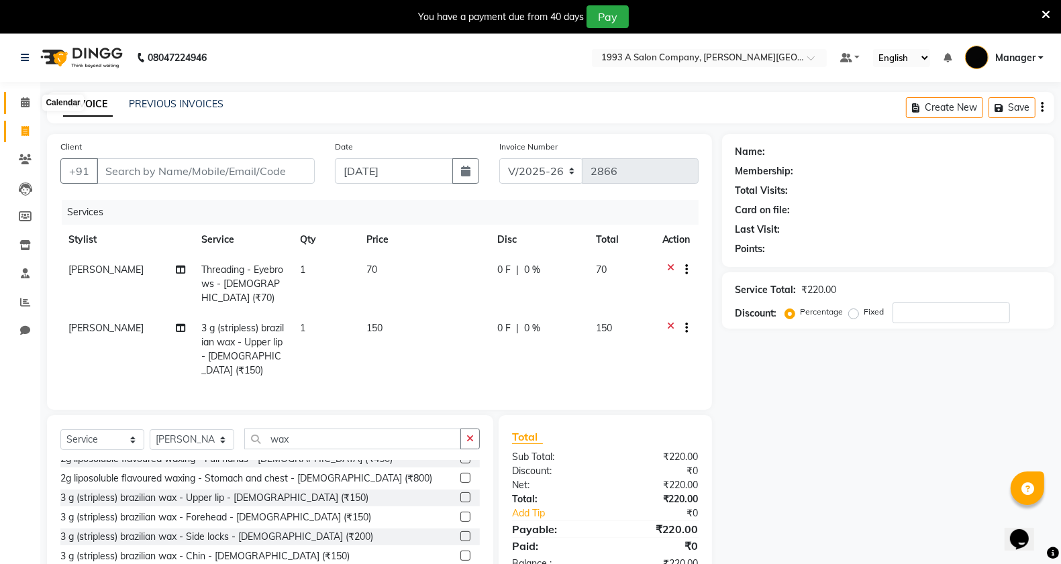
click at [25, 104] on icon at bounding box center [25, 102] width 9 height 10
click at [274, 171] on input "Client" at bounding box center [206, 170] width 218 height 25
click at [229, 180] on input "Client" at bounding box center [206, 170] width 218 height 25
click at [166, 170] on input "Client" at bounding box center [206, 170] width 218 height 25
type input "9"
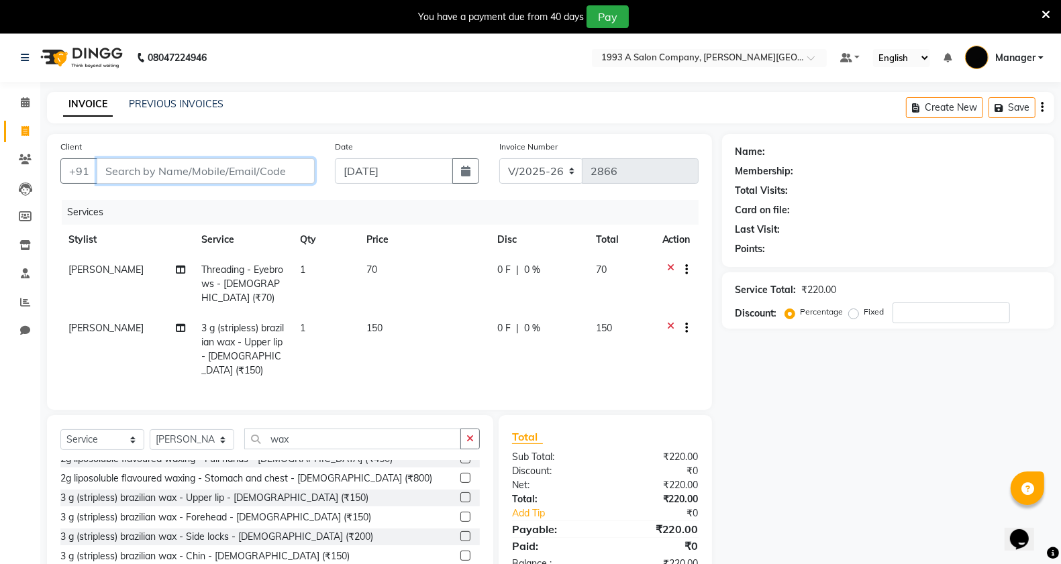
type input "0"
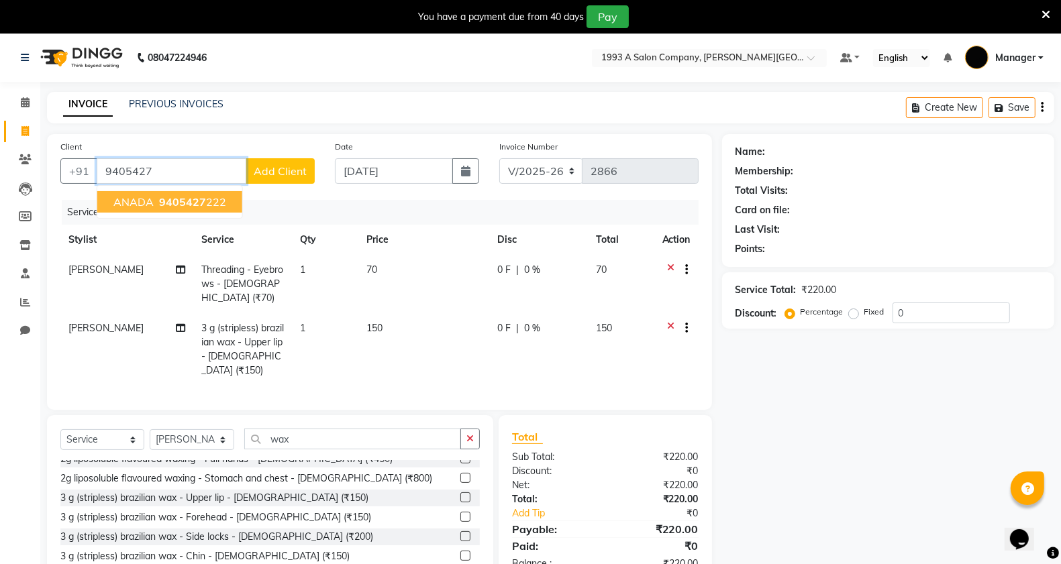
click at [169, 205] on span "9405427" at bounding box center [182, 201] width 47 height 13
type input "9405427222"
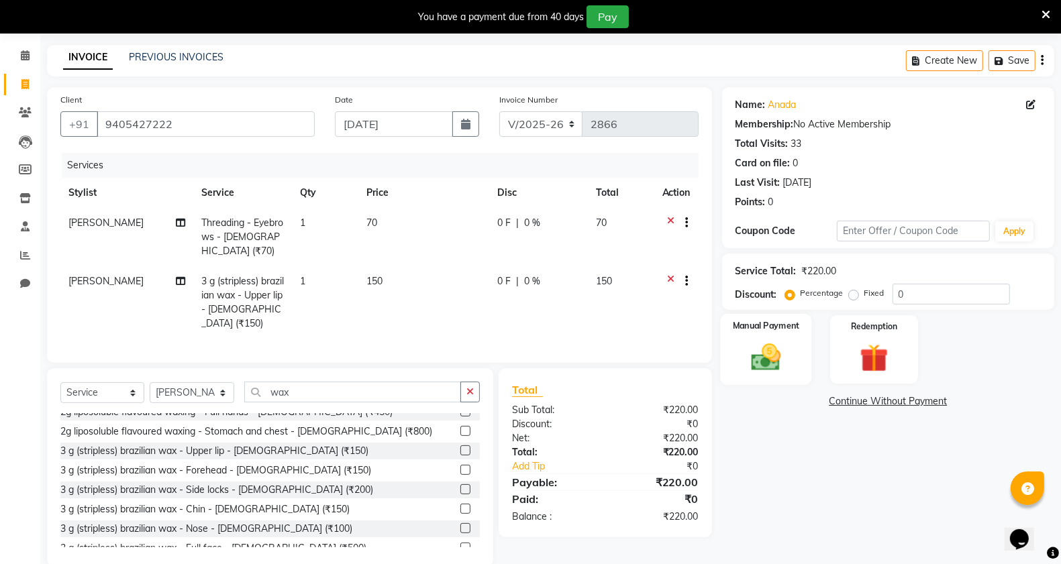
scroll to position [67, 0]
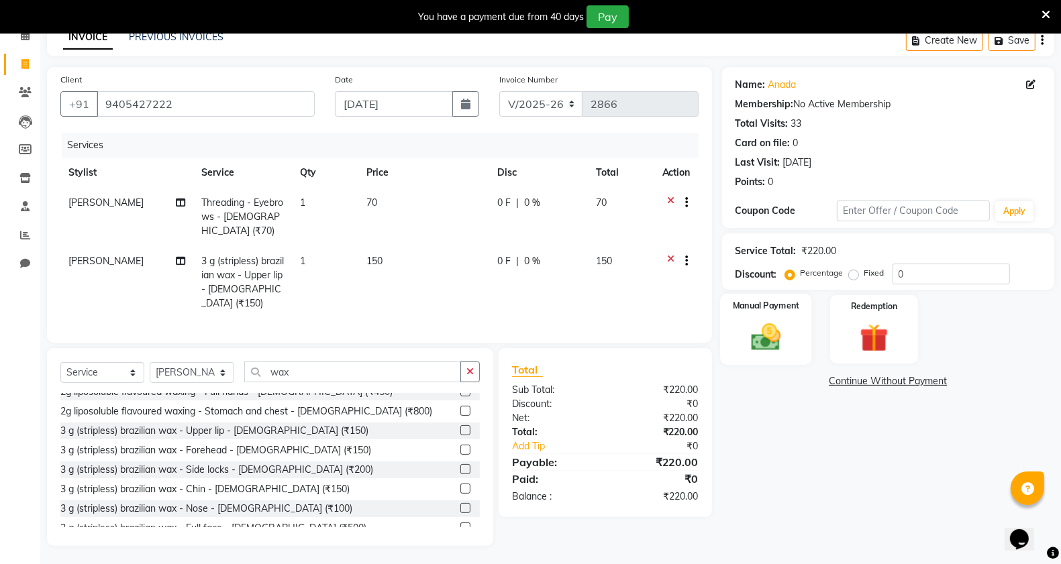
click at [772, 343] on img at bounding box center [766, 337] width 48 height 34
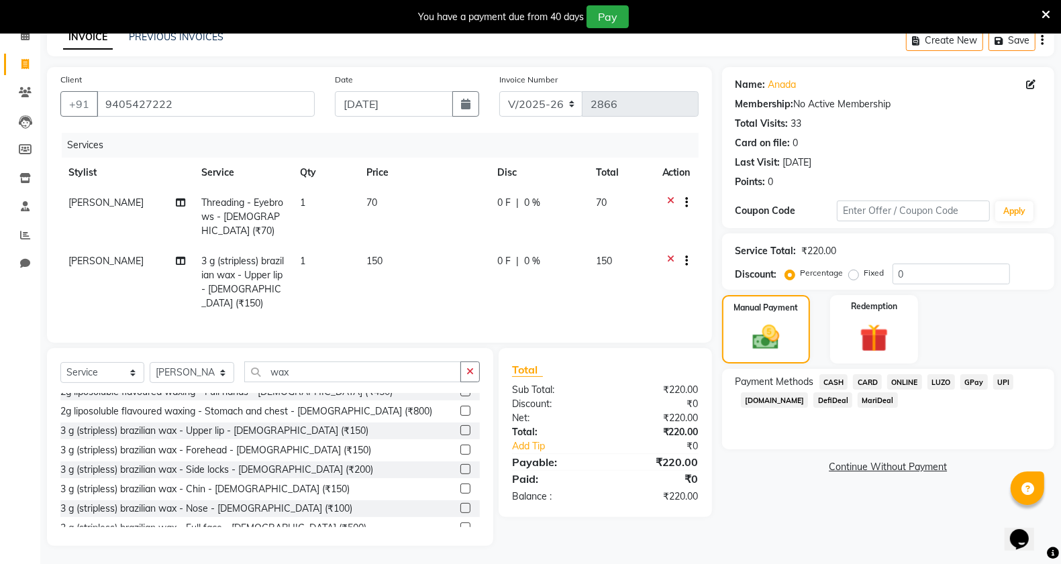
click at [917, 386] on span "ONLINE" at bounding box center [904, 381] width 35 height 15
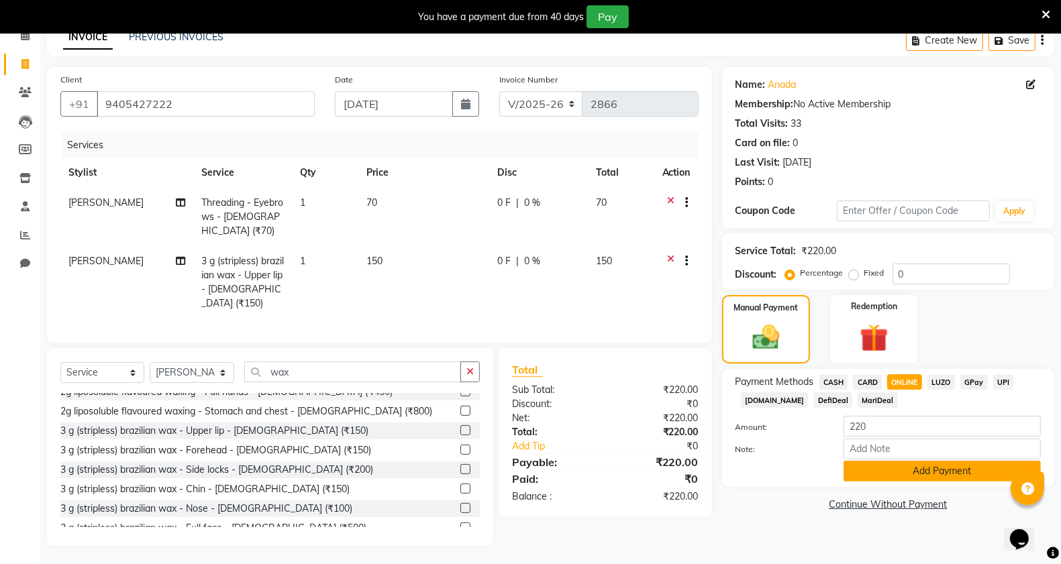
click at [892, 476] on button "Add Payment" at bounding box center [941, 471] width 197 height 21
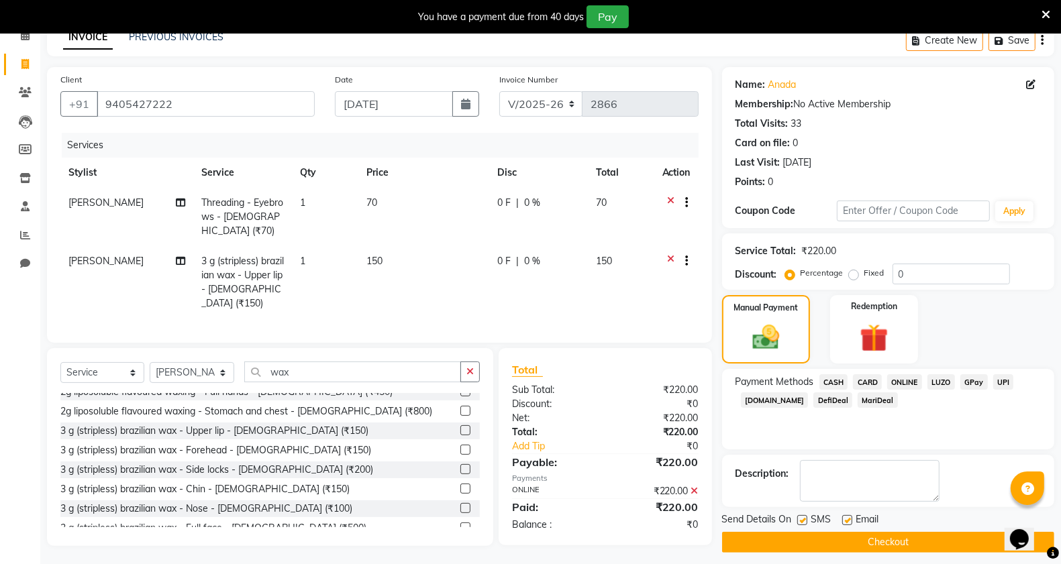
click at [857, 541] on button "Checkout" at bounding box center [888, 542] width 332 height 21
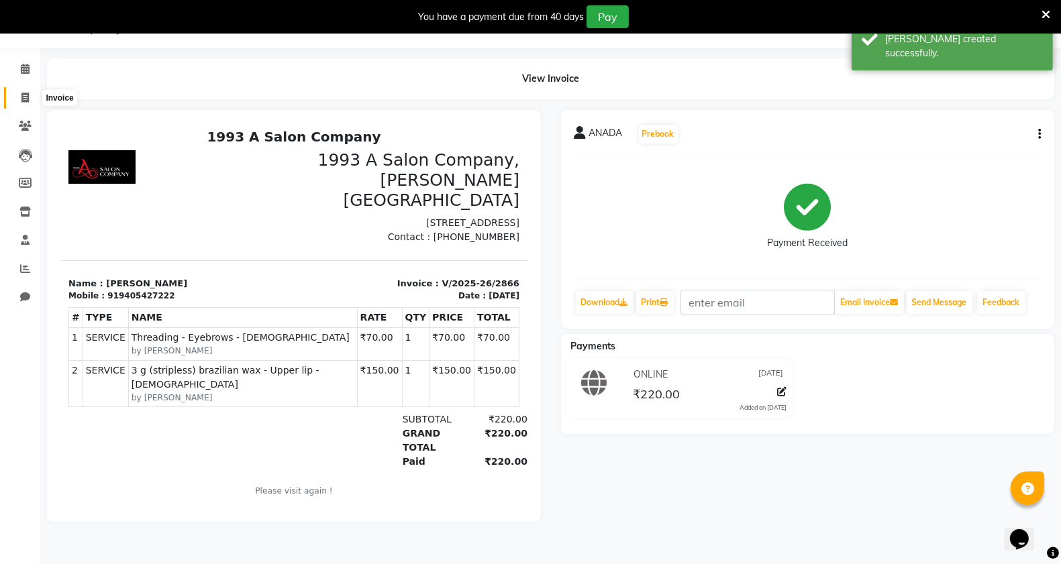
click at [21, 95] on icon at bounding box center [24, 98] width 7 height 10
select select "service"
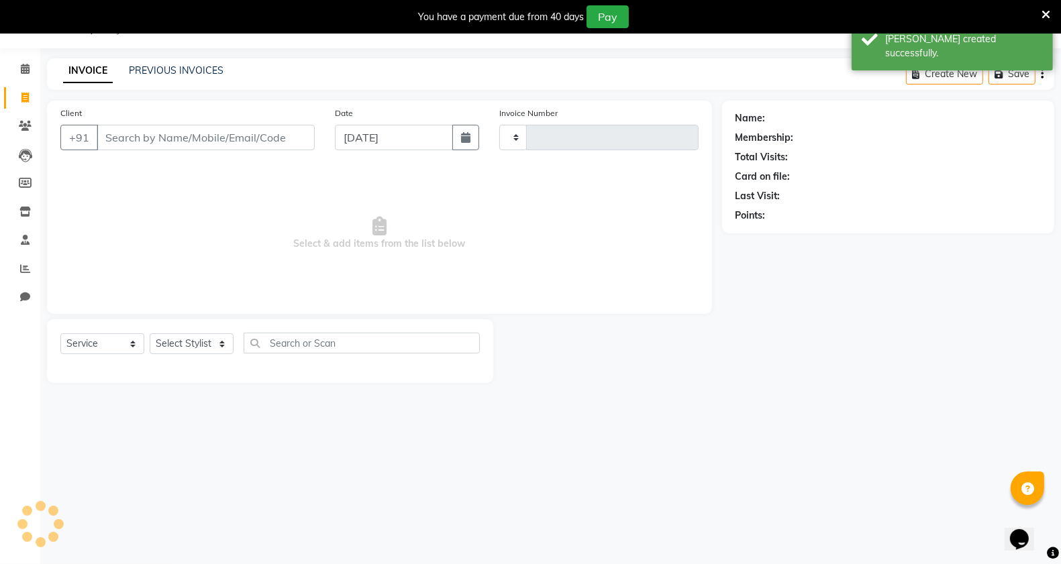
type input "2867"
select select "613"
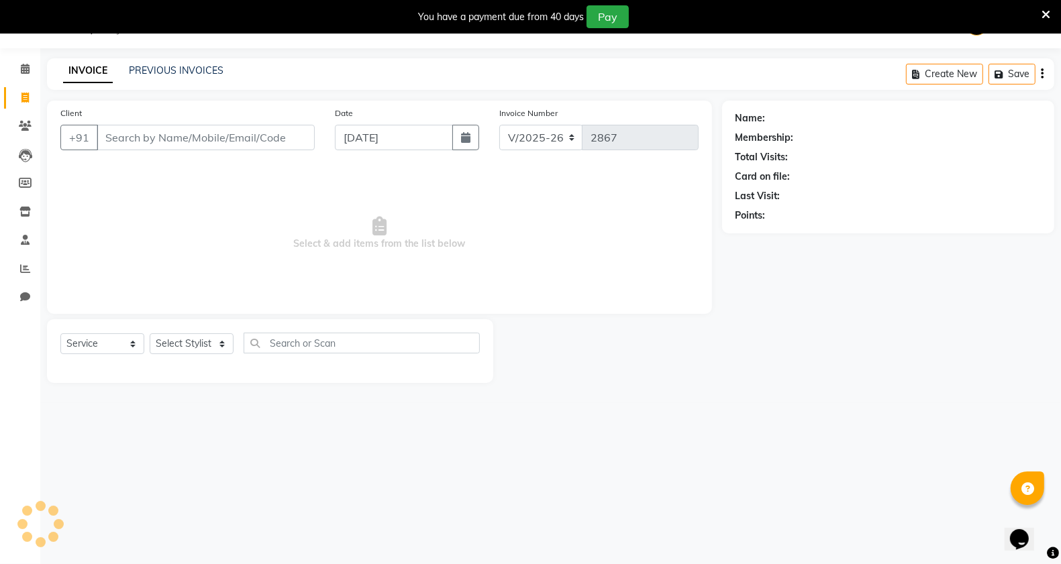
click at [181, 139] on input "Client" at bounding box center [206, 137] width 218 height 25
type input "3"
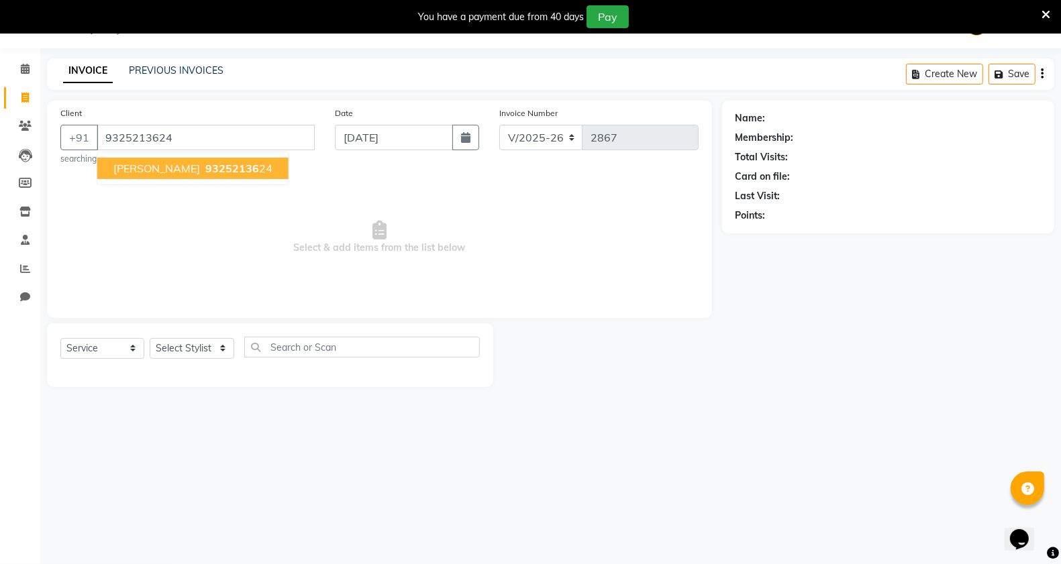
type input "9325213624"
select select "1: Object"
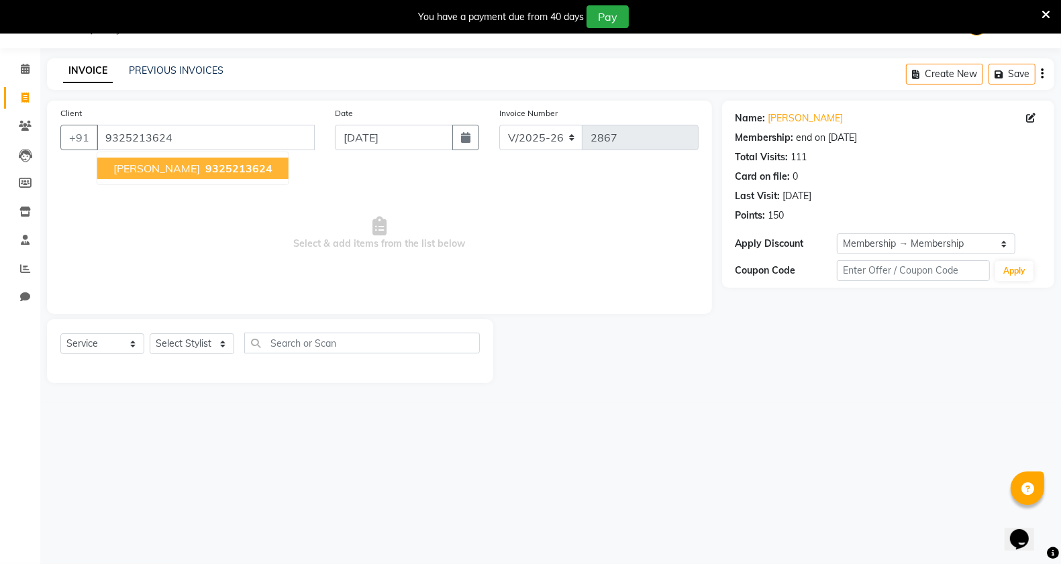
click at [192, 155] on ngb-typeahead-window "[PERSON_NAME] 9325213624" at bounding box center [193, 169] width 193 height 34
click at [191, 166] on button "[PERSON_NAME] 9325213624" at bounding box center [192, 168] width 191 height 21
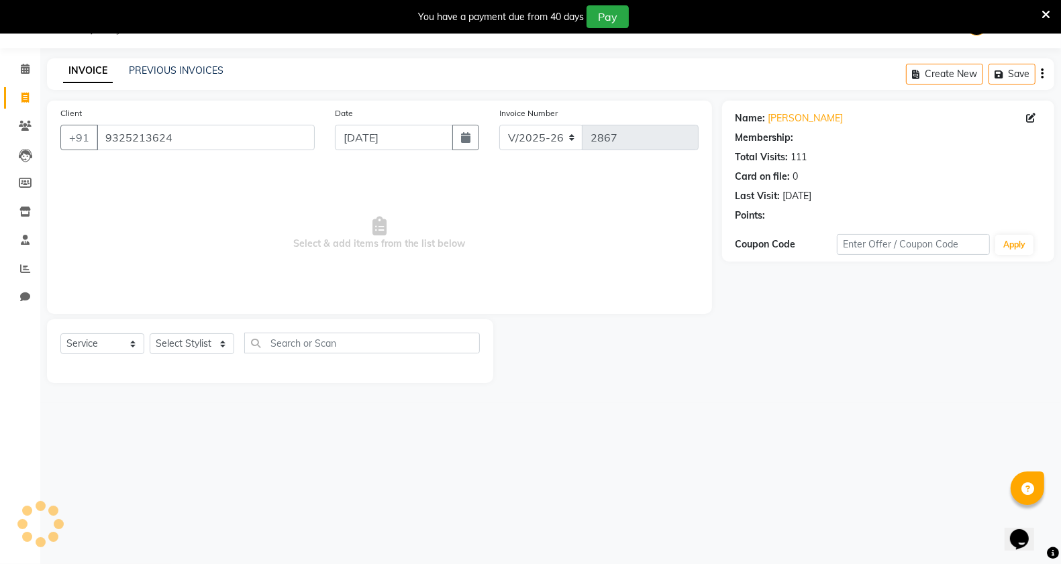
select select "1: Object"
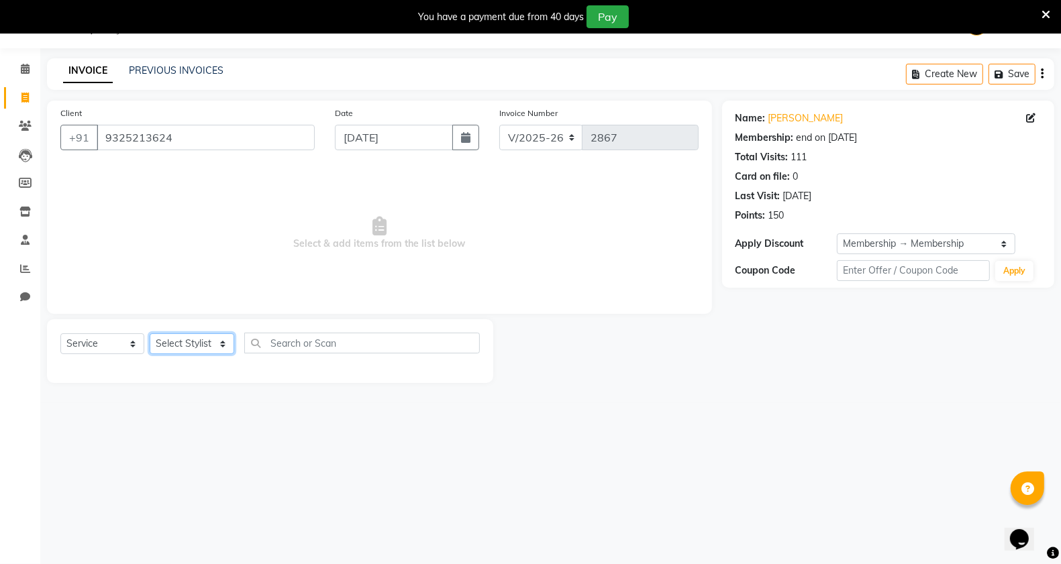
click at [192, 350] on select "Select Stylist [PERSON_NAME] Manager [PERSON_NAME] Mr [PERSON_NAME] (owner) [PE…" at bounding box center [192, 343] width 85 height 21
select select "57488"
click at [150, 333] on select "Select Stylist [PERSON_NAME] Manager [PERSON_NAME] Mr [PERSON_NAME] (owner) [PE…" at bounding box center [192, 343] width 85 height 21
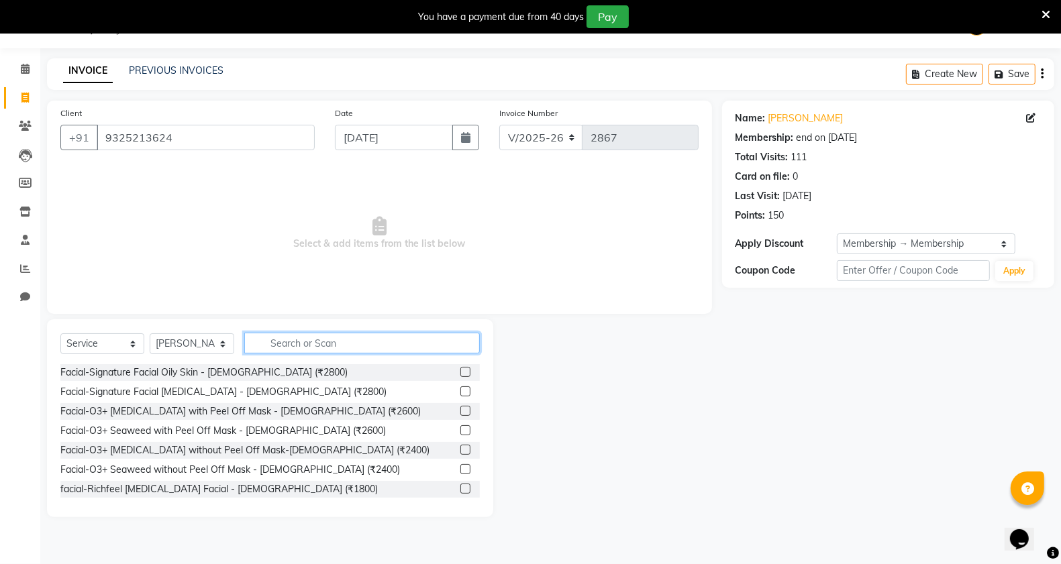
click at [340, 337] on input "text" at bounding box center [362, 343] width 236 height 21
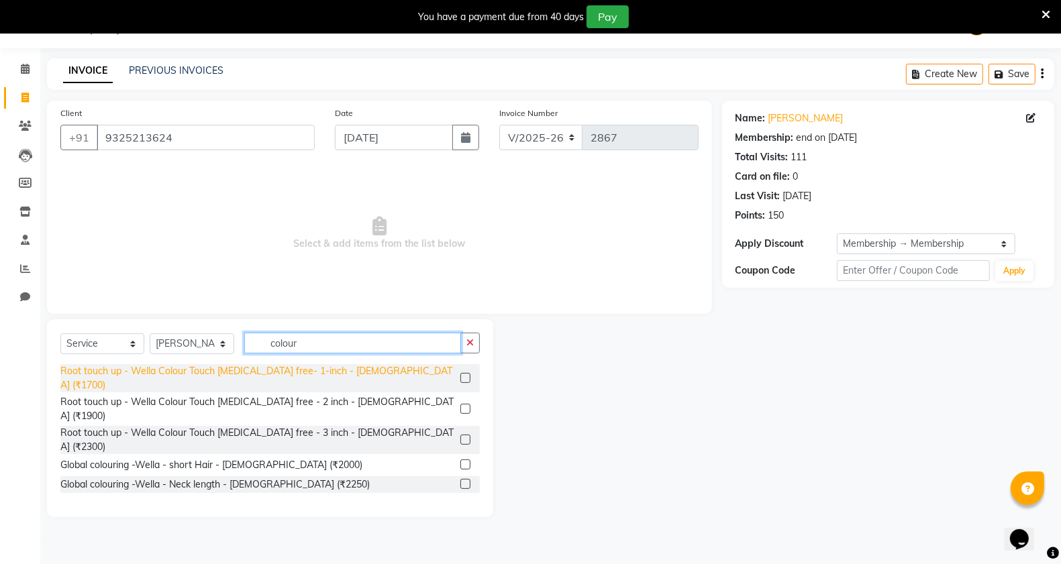
type input "colour"
click at [352, 374] on div "Root touch up - Wella Colour Touch [MEDICAL_DATA] free- 1-inch - [DEMOGRAPHIC_D…" at bounding box center [257, 378] width 394 height 28
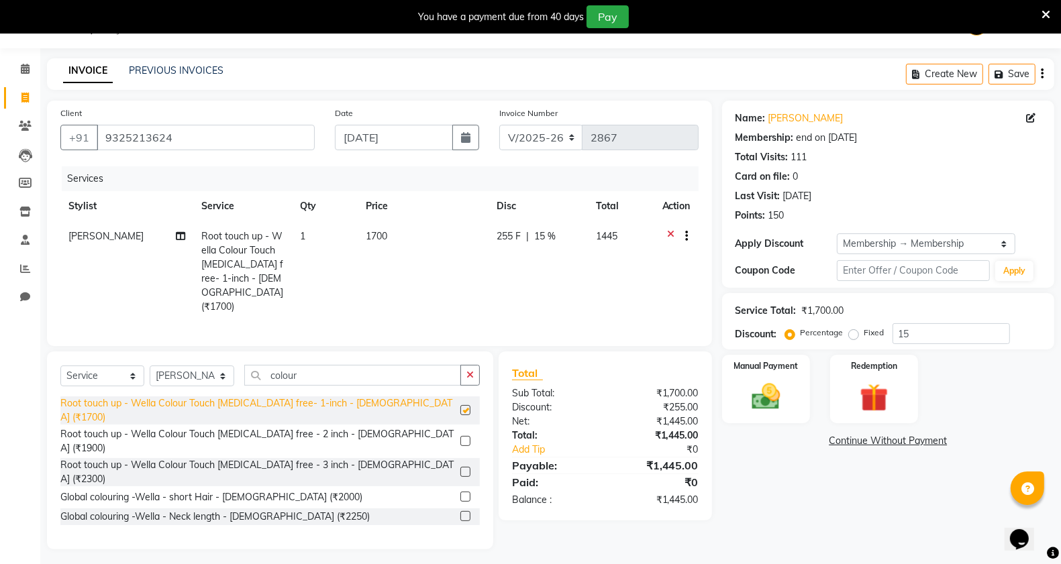
checkbox input "false"
click at [930, 330] on input "15" at bounding box center [950, 333] width 117 height 21
type input "1"
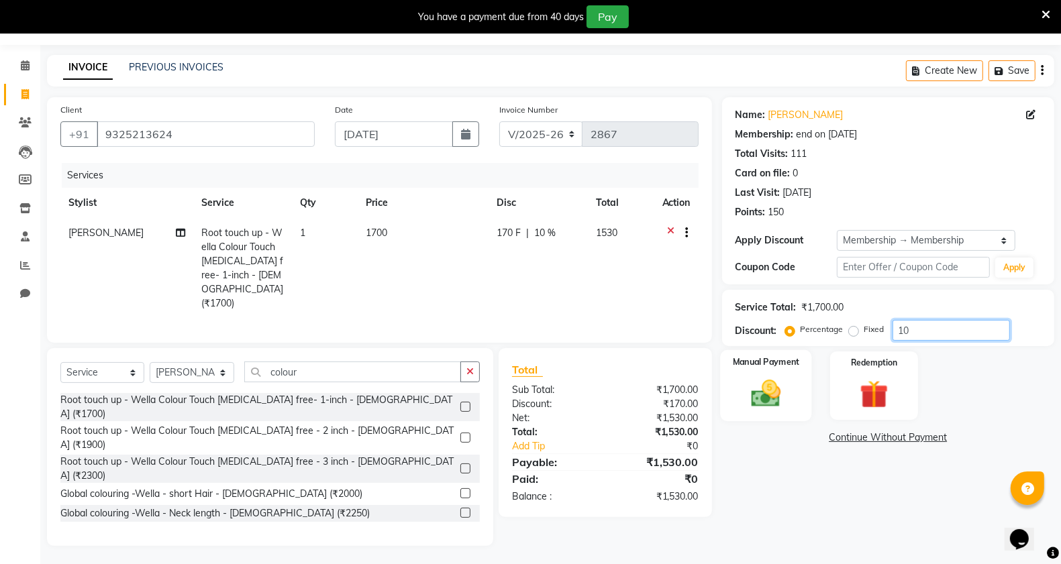
type input "10"
click at [752, 388] on img at bounding box center [766, 393] width 48 height 34
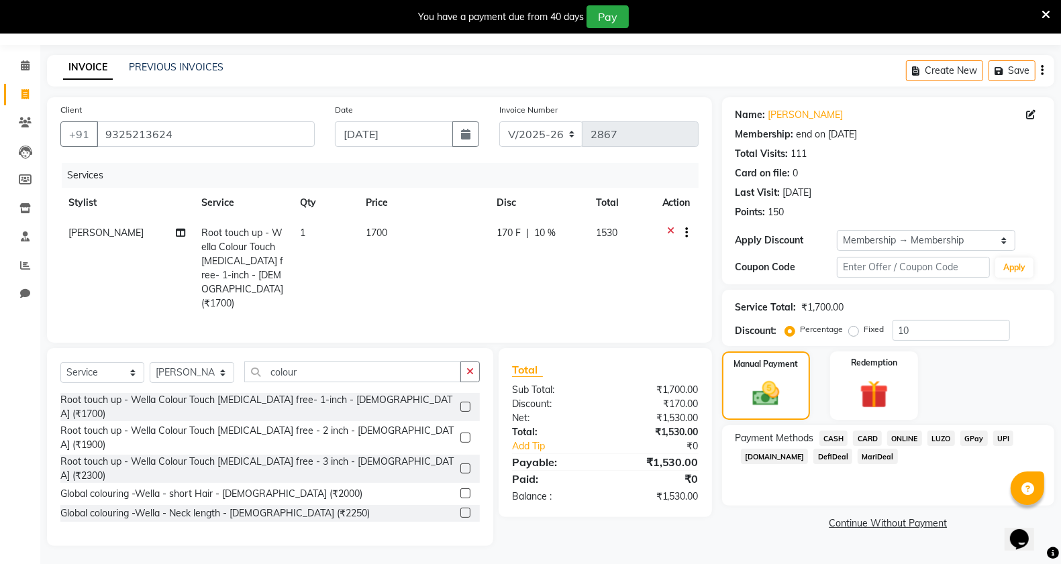
click at [833, 439] on span "CASH" at bounding box center [833, 438] width 29 height 15
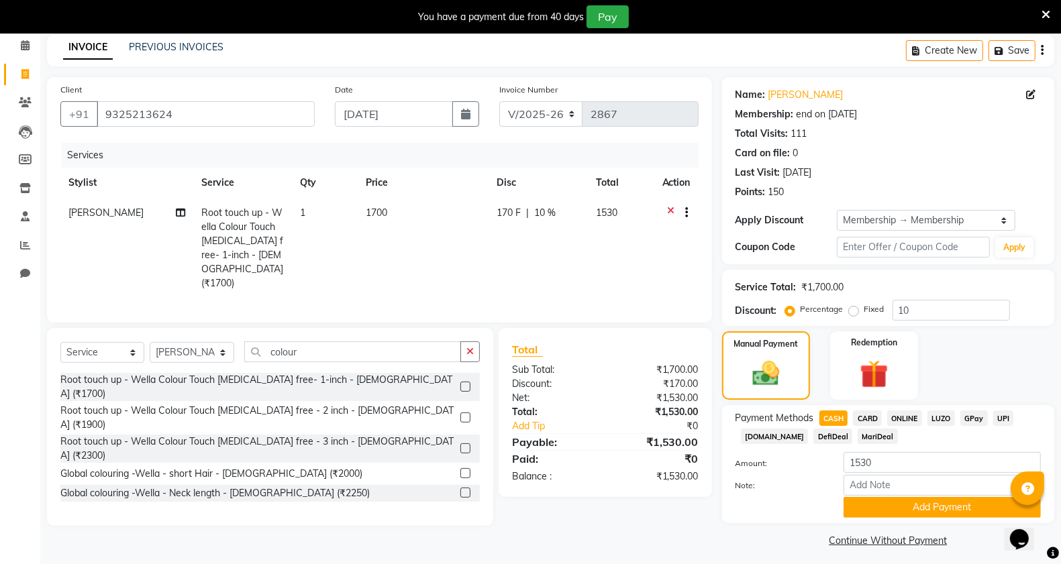
scroll to position [62, 0]
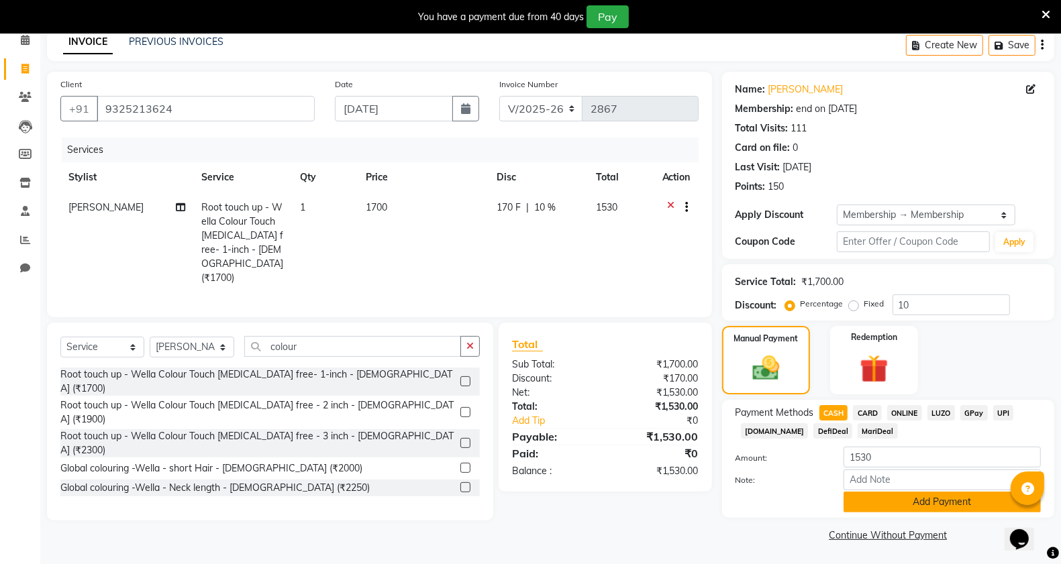
click at [881, 497] on button "Add Payment" at bounding box center [941, 502] width 197 height 21
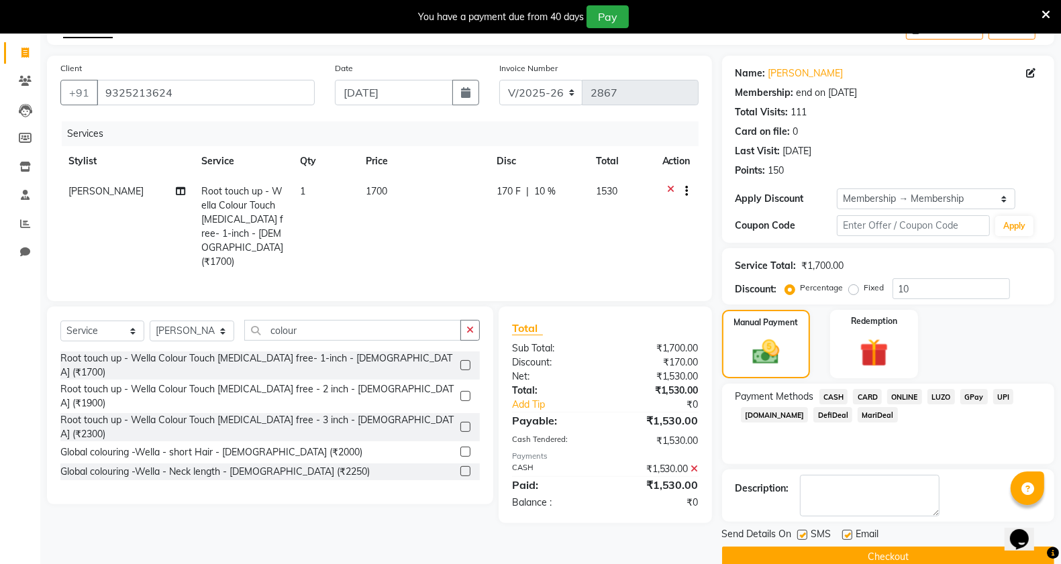
scroll to position [102, 0]
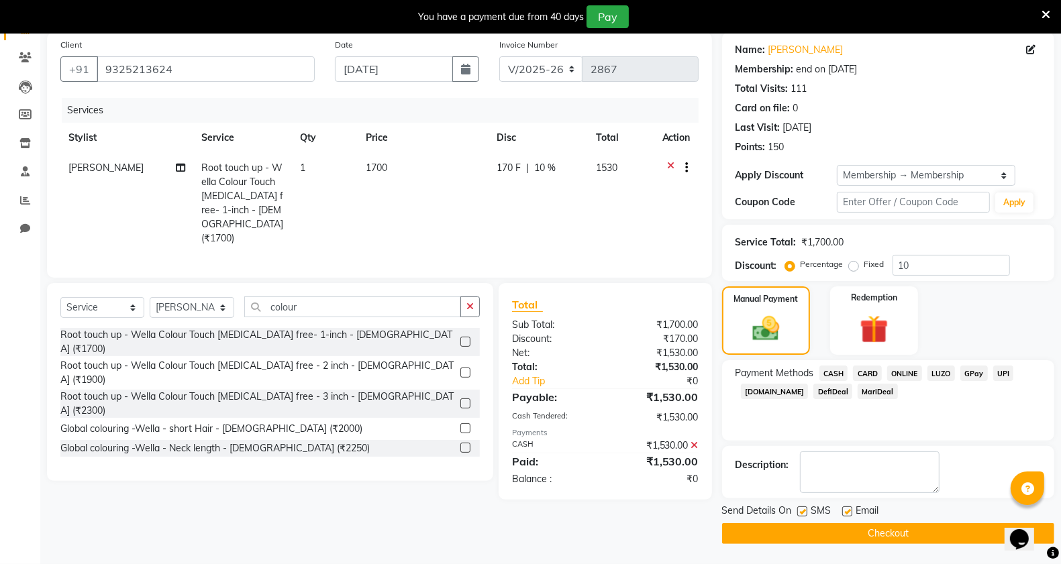
click at [795, 534] on button "Checkout" at bounding box center [888, 533] width 332 height 21
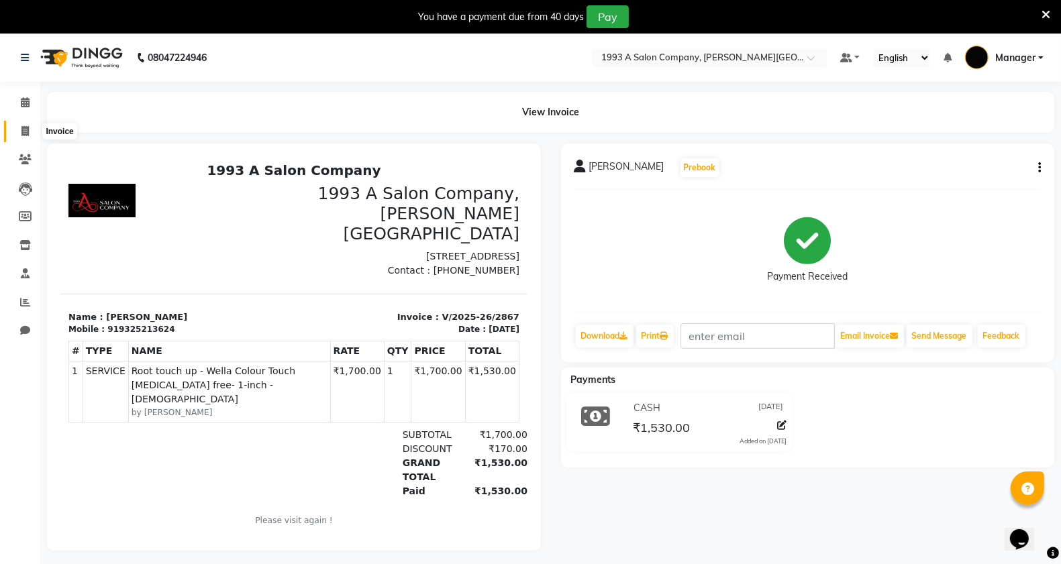
click at [23, 126] on icon at bounding box center [24, 131] width 7 height 10
select select "613"
select select "service"
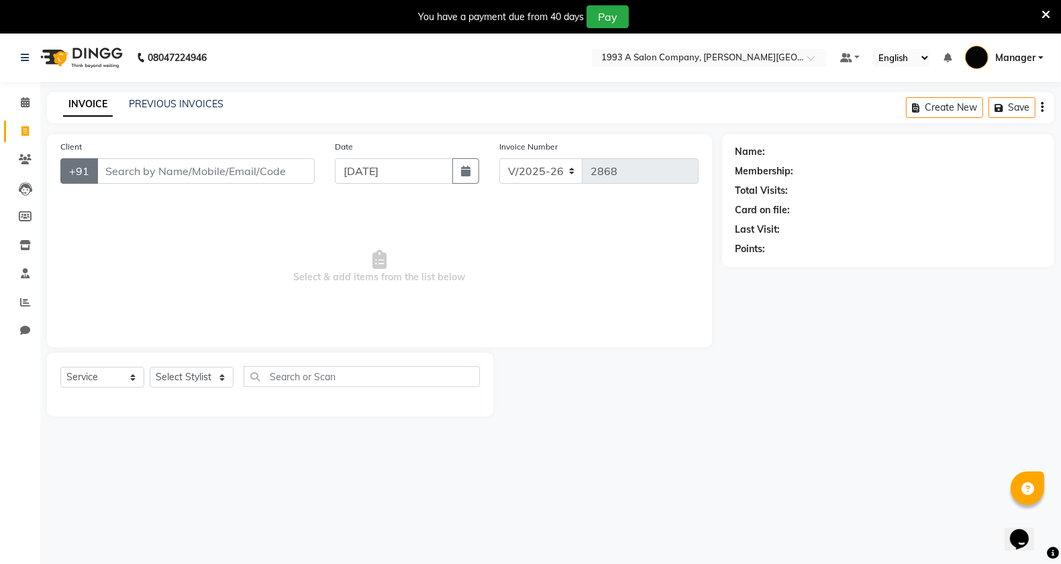
scroll to position [34, 0]
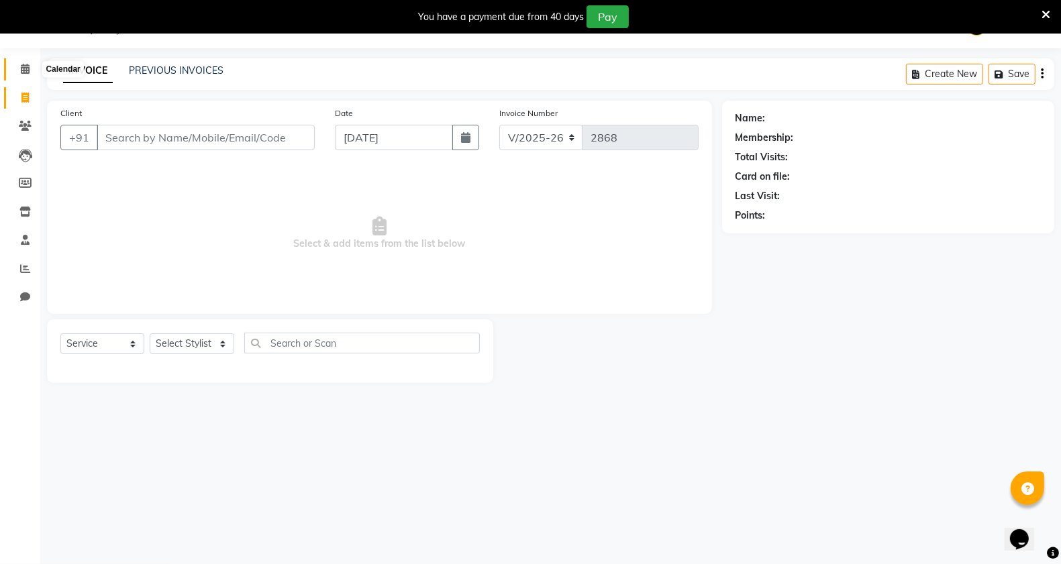
click at [21, 69] on icon at bounding box center [25, 69] width 9 height 10
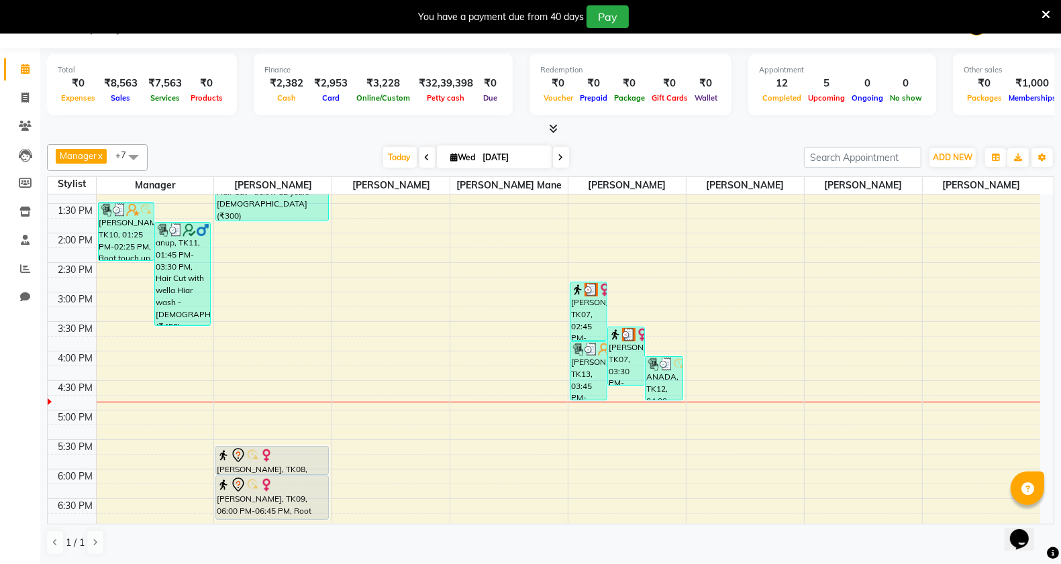
scroll to position [339, 0]
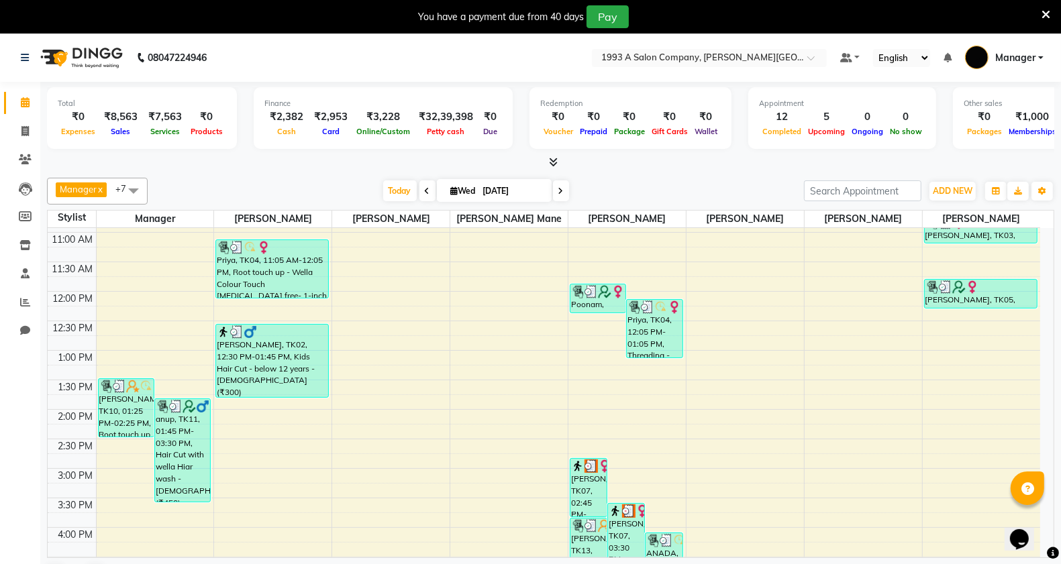
scroll to position [335, 0]
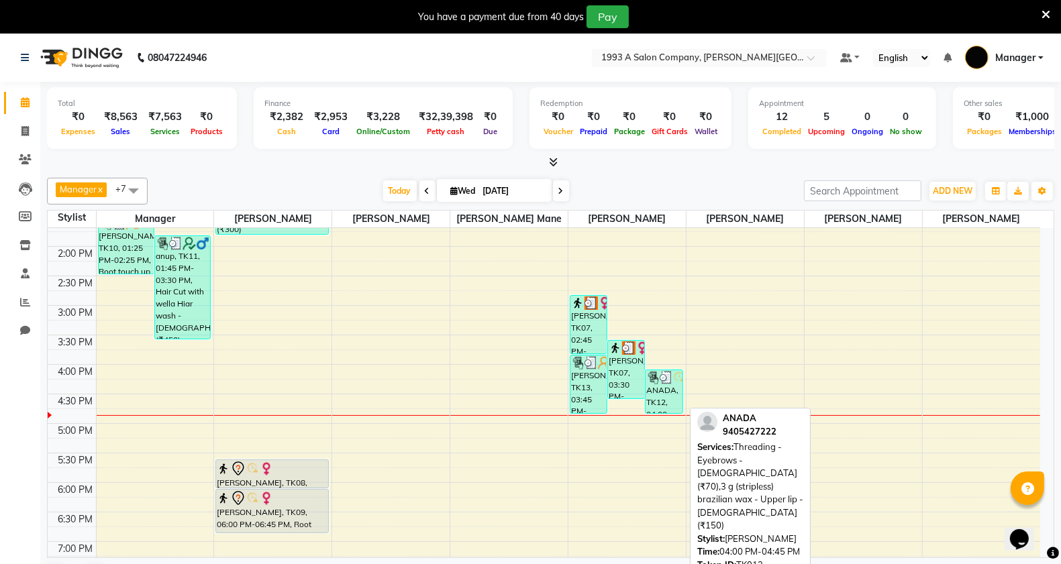
click at [656, 388] on div "ANADA, TK12, 04:00 PM-04:45 PM, Threading - Eyebrows - [DEMOGRAPHIC_DATA] (₹70)…" at bounding box center [663, 391] width 36 height 43
select select "3"
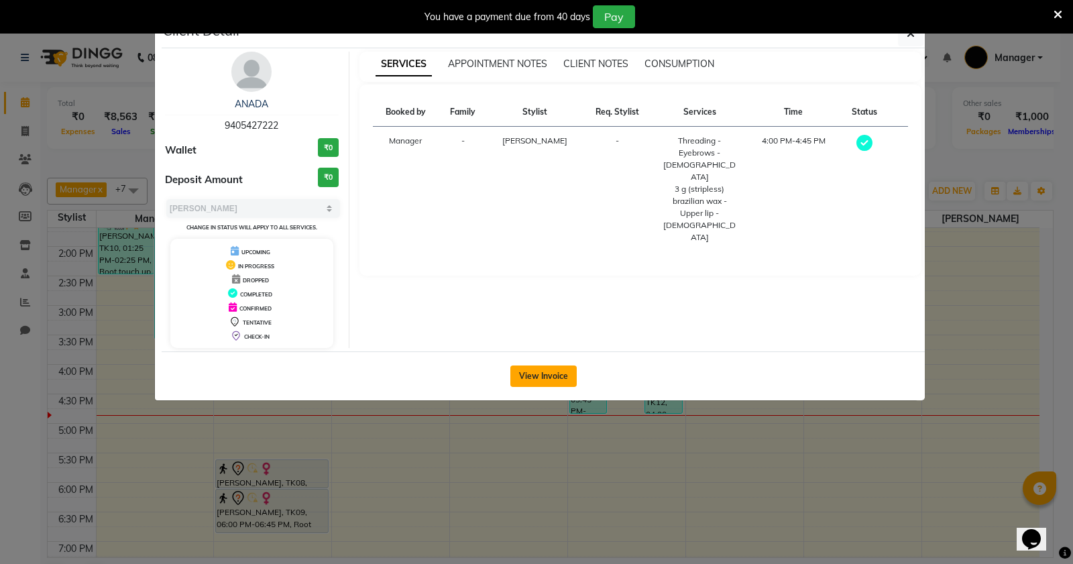
click at [539, 380] on button "View Invoice" at bounding box center [544, 376] width 66 height 21
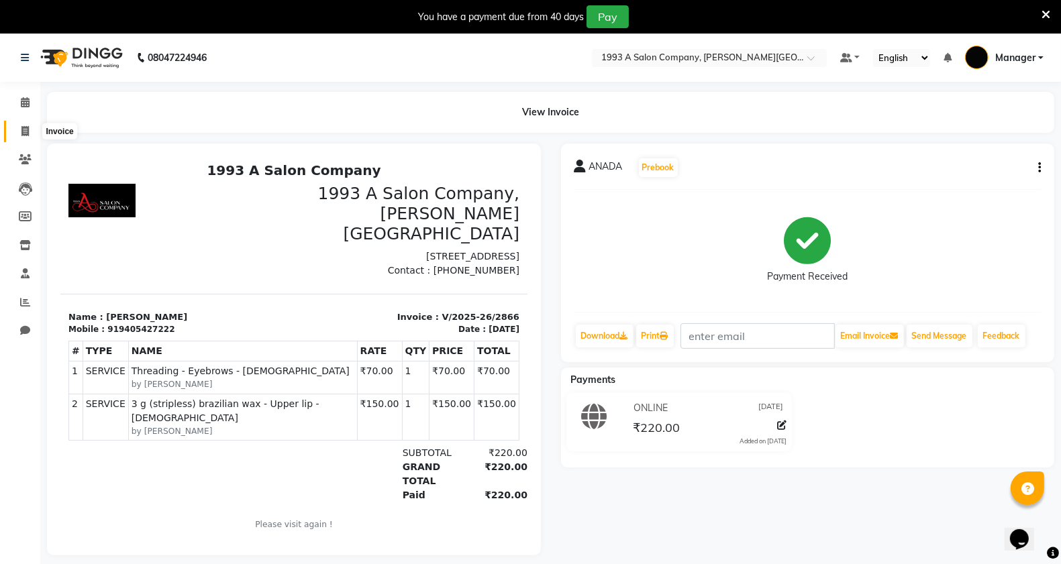
click at [21, 135] on icon at bounding box center [24, 131] width 7 height 10
select select "613"
select select "service"
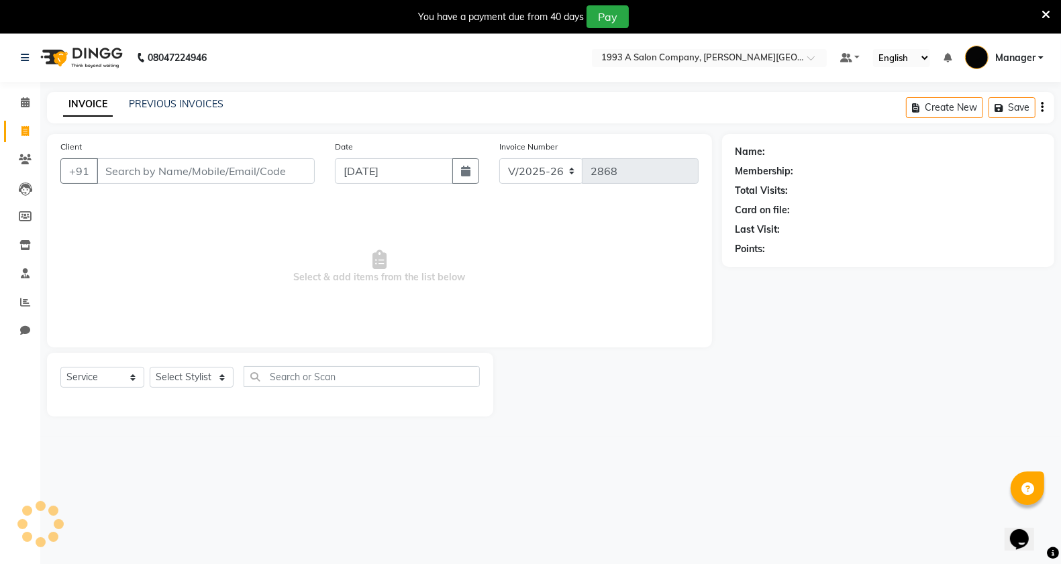
scroll to position [34, 0]
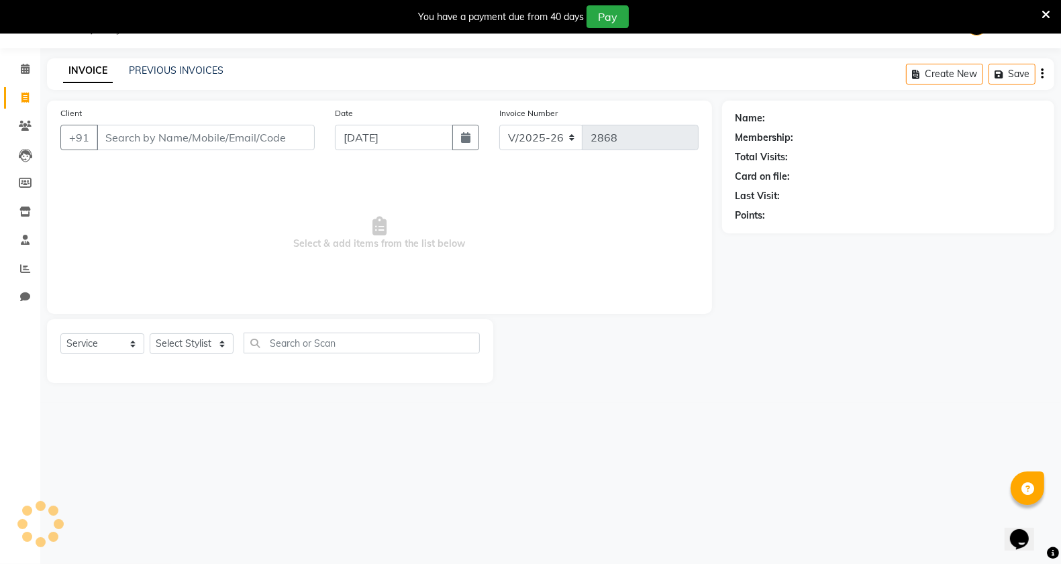
click at [28, 101] on icon at bounding box center [24, 98] width 7 height 10
select select "613"
select select "service"
click at [25, 72] on icon at bounding box center [25, 69] width 9 height 10
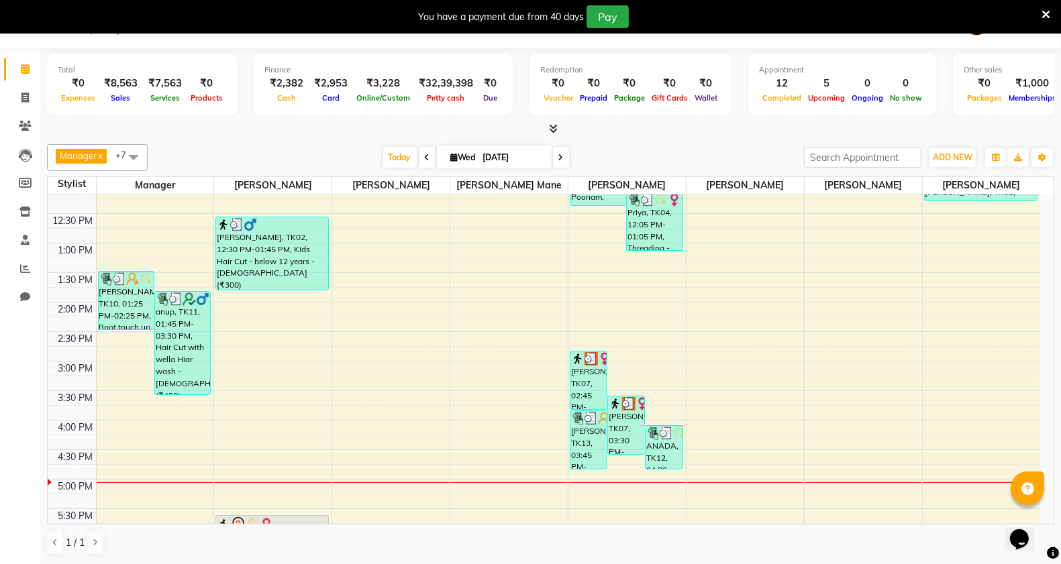
scroll to position [394, 0]
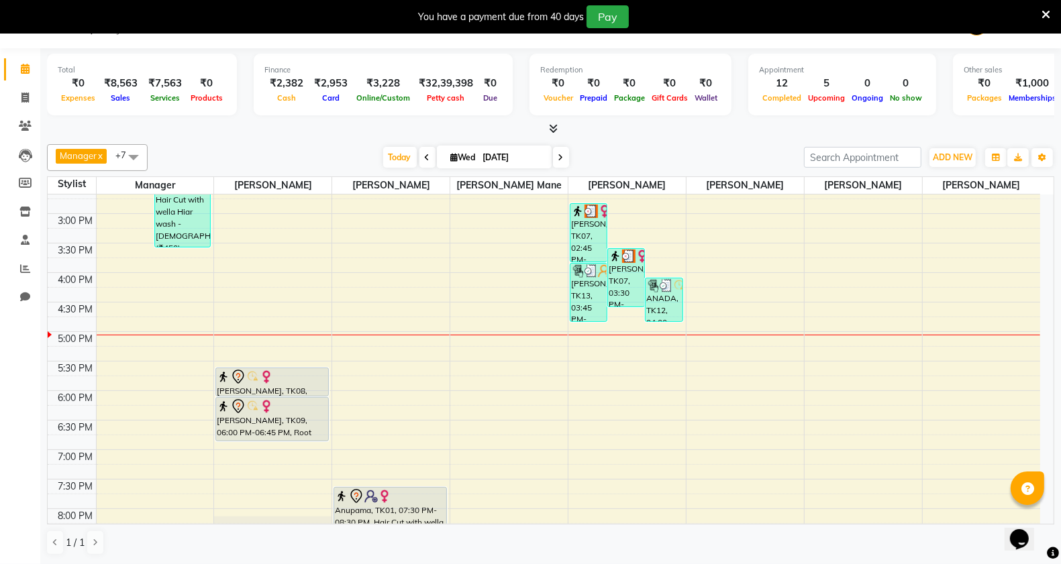
click at [131, 337] on td at bounding box center [568, 338] width 944 height 15
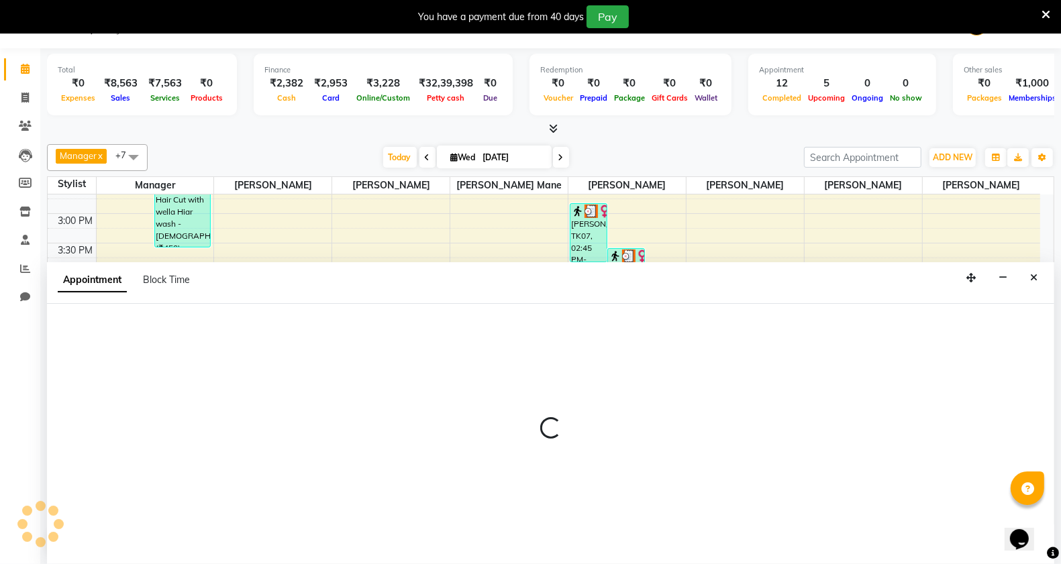
scroll to position [34, 0]
select select "58501"
select select "tentative"
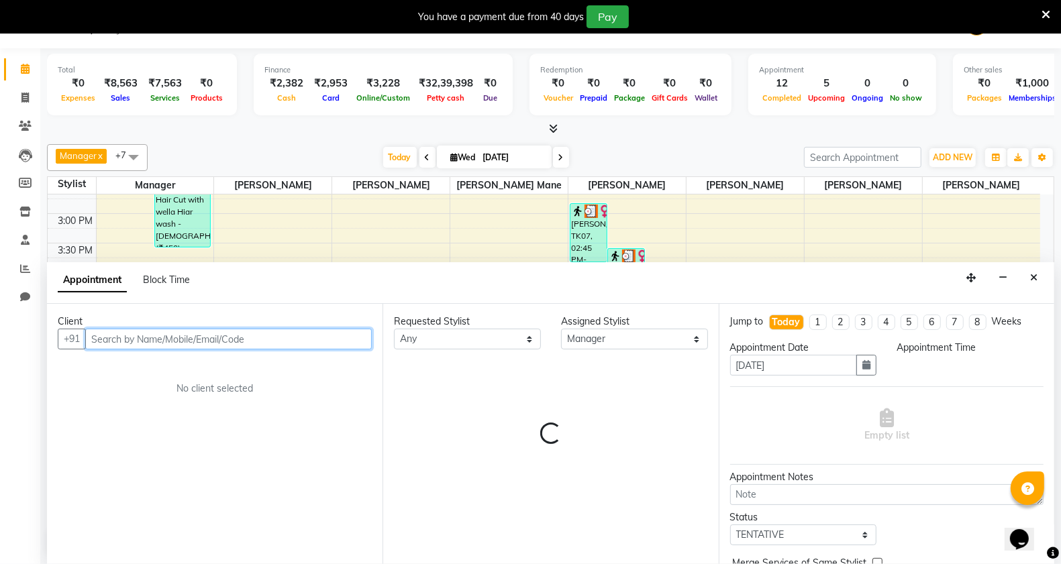
select select "1005"
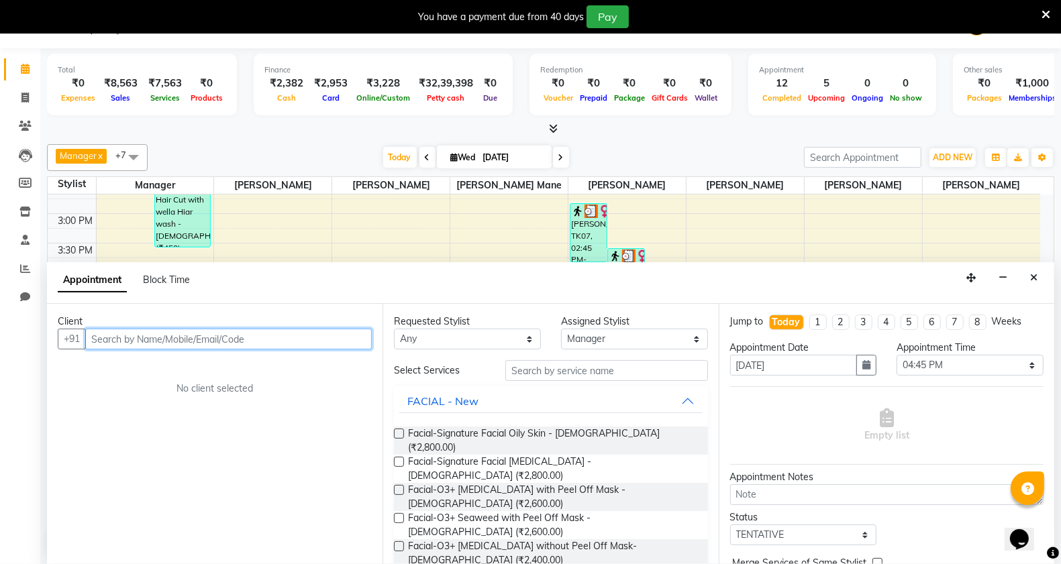
click at [174, 342] on input "text" at bounding box center [228, 339] width 286 height 21
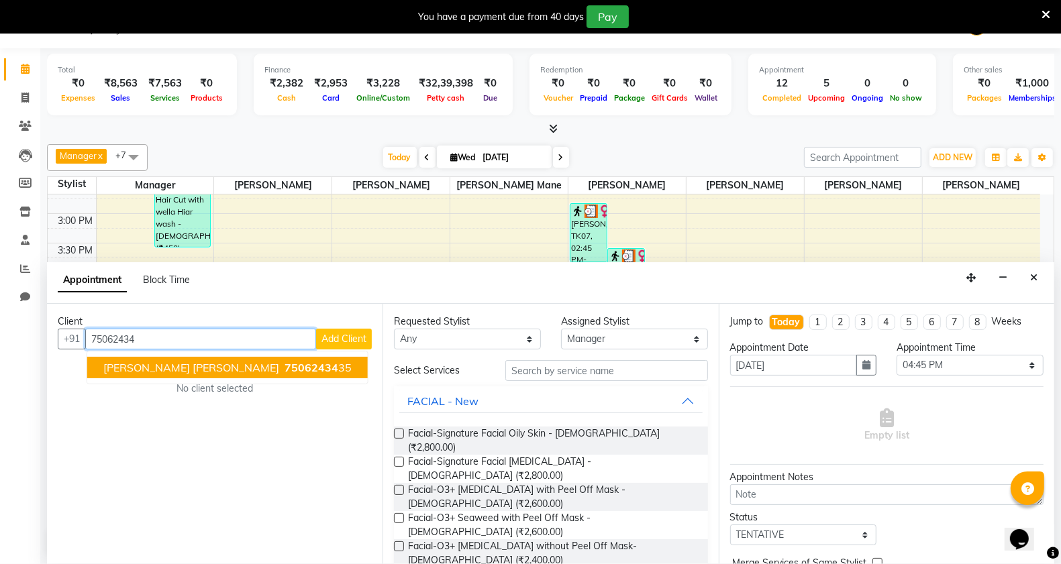
click at [140, 374] on span "[PERSON_NAME] [PERSON_NAME]" at bounding box center [191, 367] width 176 height 13
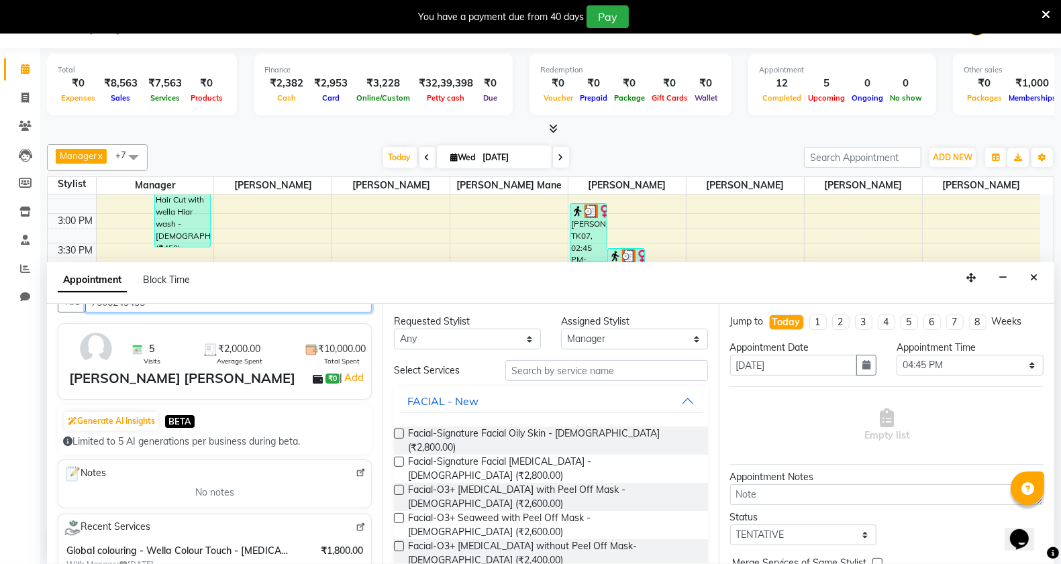
scroll to position [0, 0]
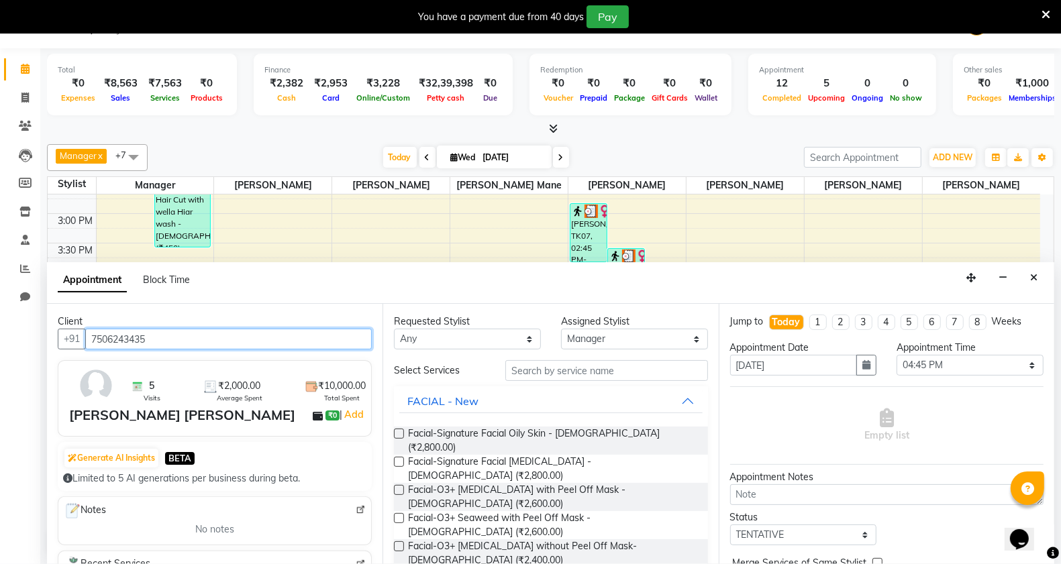
click at [163, 335] on input "7506243435" at bounding box center [228, 339] width 286 height 21
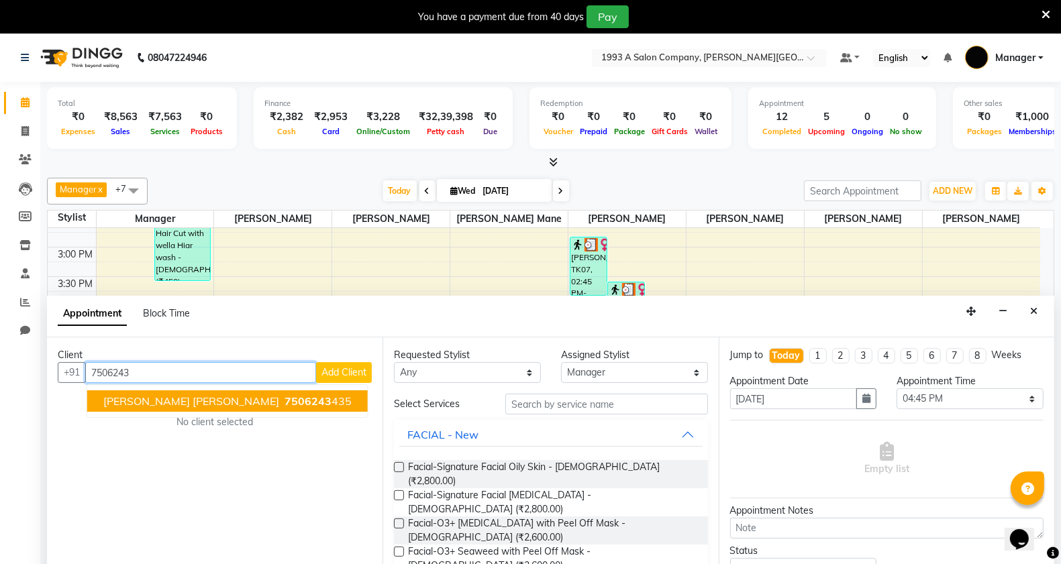
click at [284, 402] on span "7506243" at bounding box center [307, 400] width 47 height 13
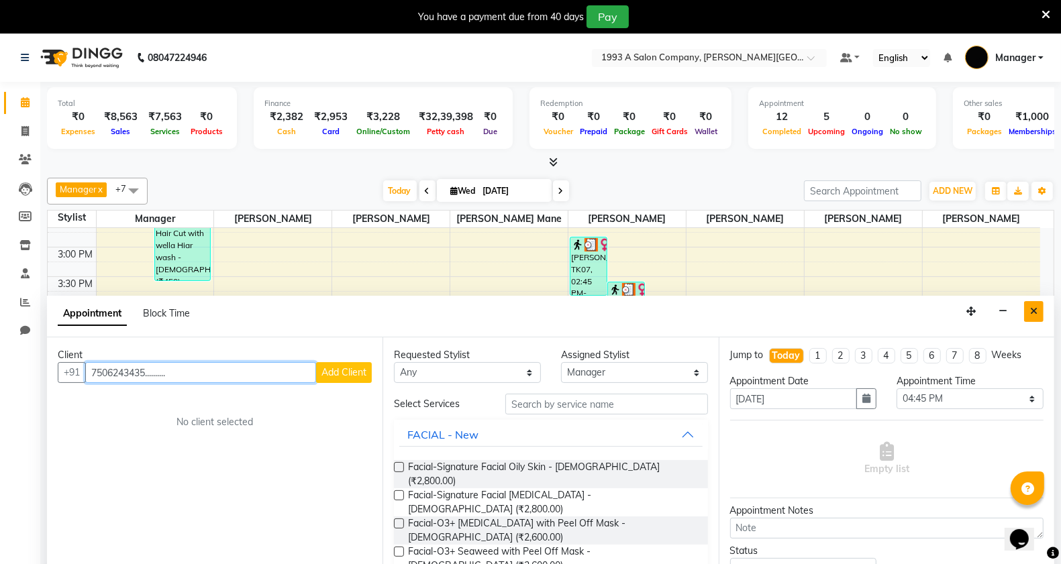
type input "7506243435.........."
click at [1034, 313] on icon "Close" at bounding box center [1033, 311] width 7 height 9
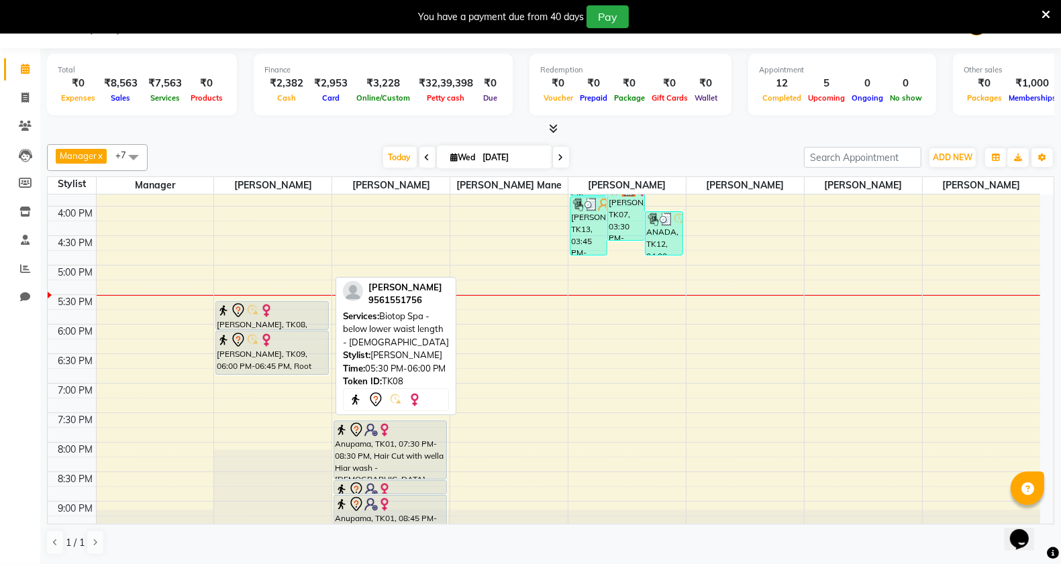
scroll to position [423, 0]
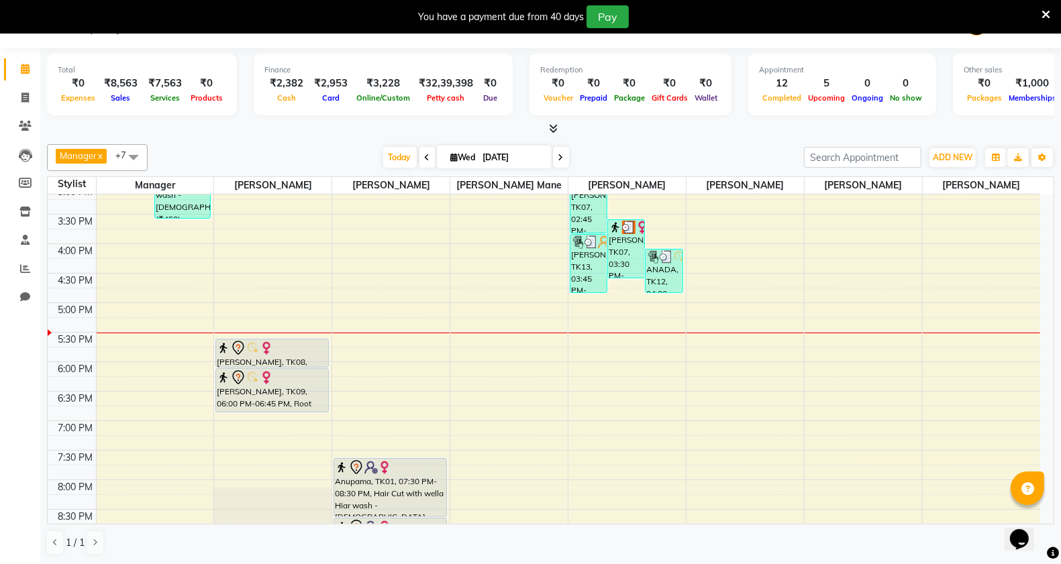
click at [229, 314] on div "8:00 AM 8:30 AM 9:00 AM 9:30 AM 10:00 AM 10:30 AM 11:00 AM 11:30 AM 12:00 PM 12…" at bounding box center [544, 185] width 992 height 826
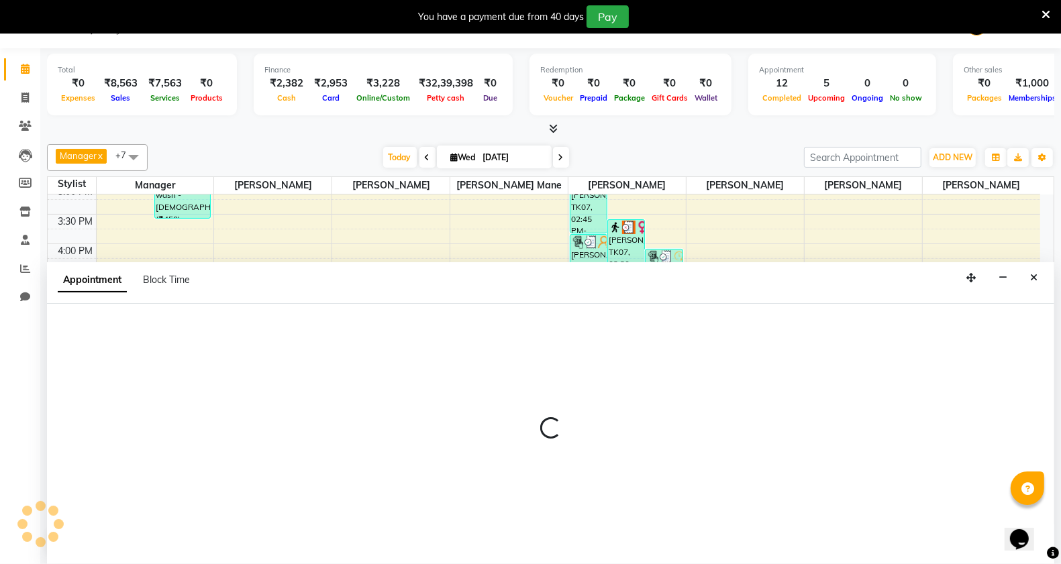
select select "11854"
select select "tentative"
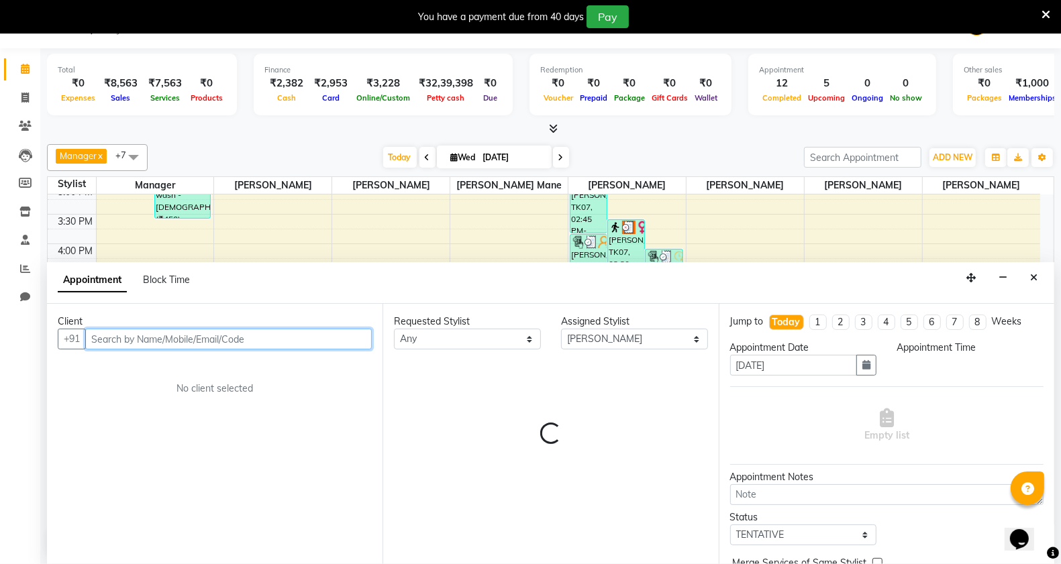
select select "1020"
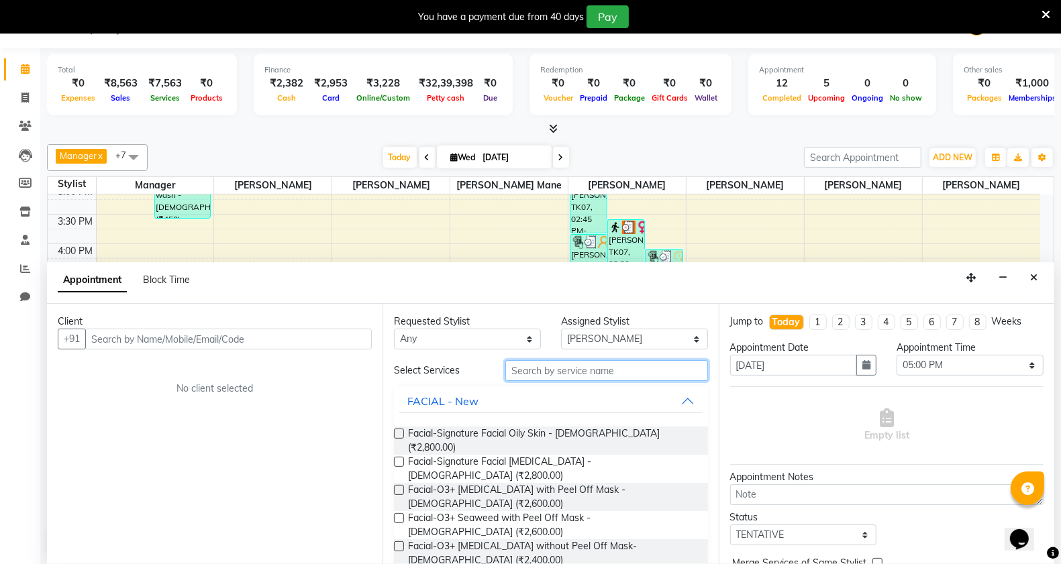
click at [568, 368] on input "text" at bounding box center [606, 370] width 203 height 21
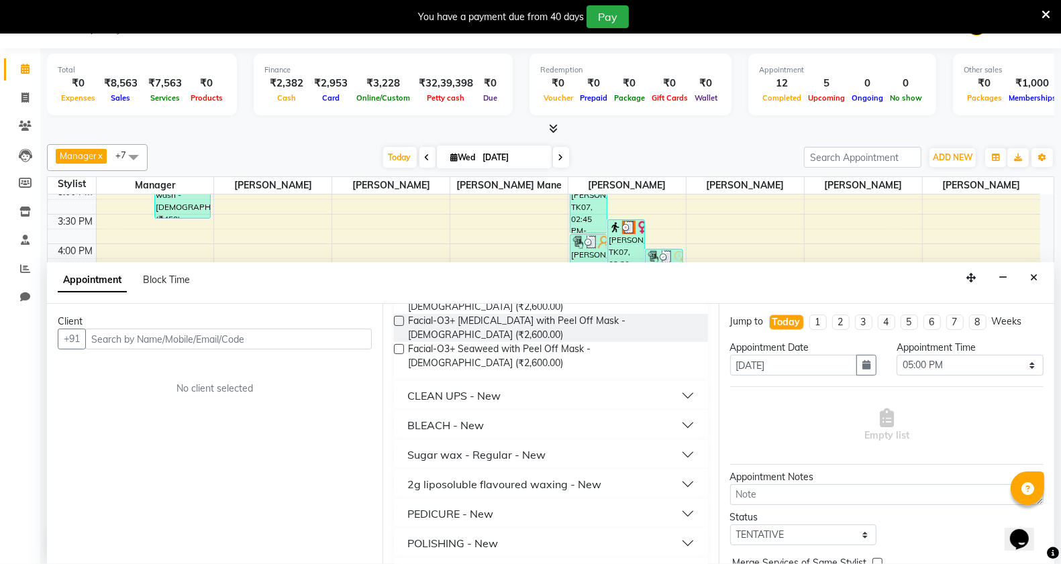
scroll to position [84, 0]
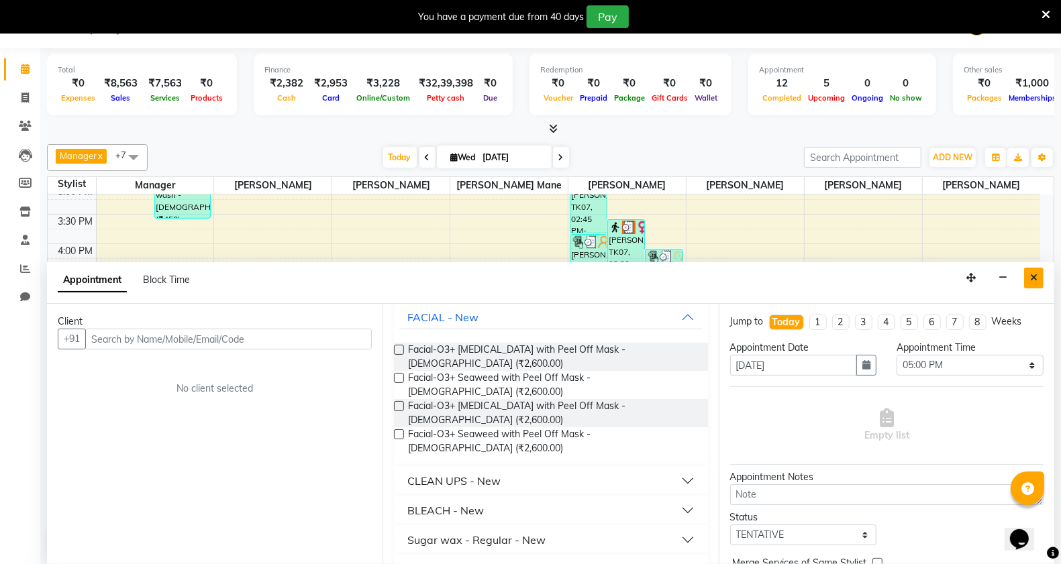
type input "600"
click at [1034, 277] on icon "Close" at bounding box center [1033, 277] width 7 height 9
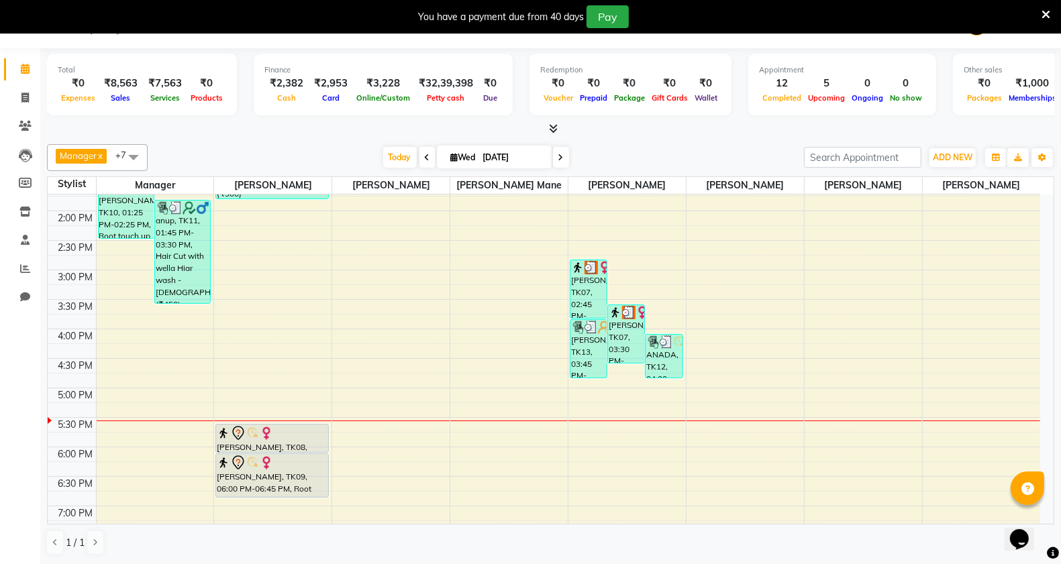
scroll to position [339, 0]
drag, startPoint x: 22, startPoint y: 96, endPoint x: 22, endPoint y: 104, distance: 8.0
click at [25, 99] on icon at bounding box center [24, 98] width 7 height 10
select select "service"
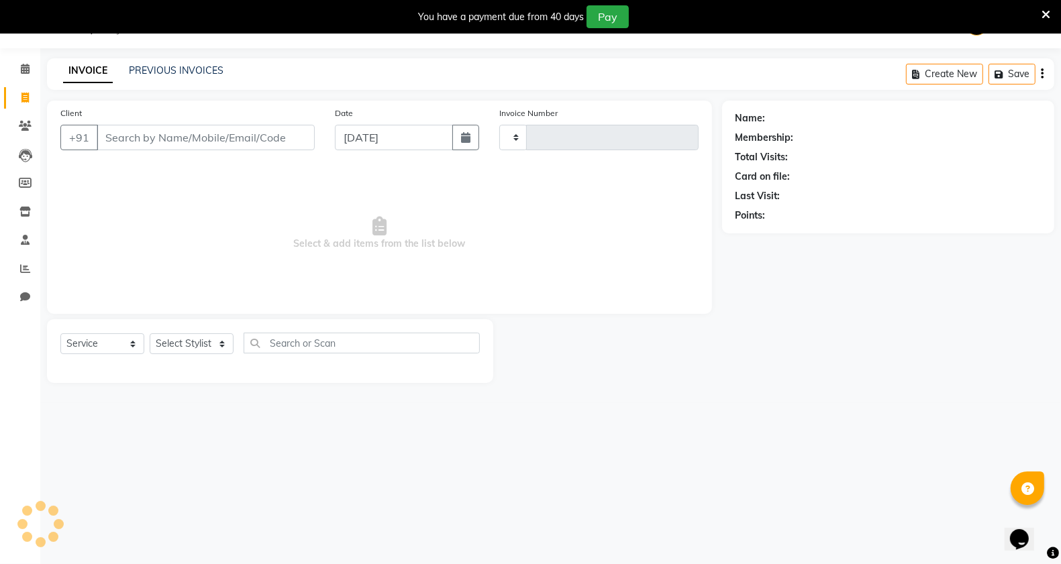
type input "2868"
select select "613"
click at [165, 141] on input "Client" at bounding box center [206, 137] width 218 height 25
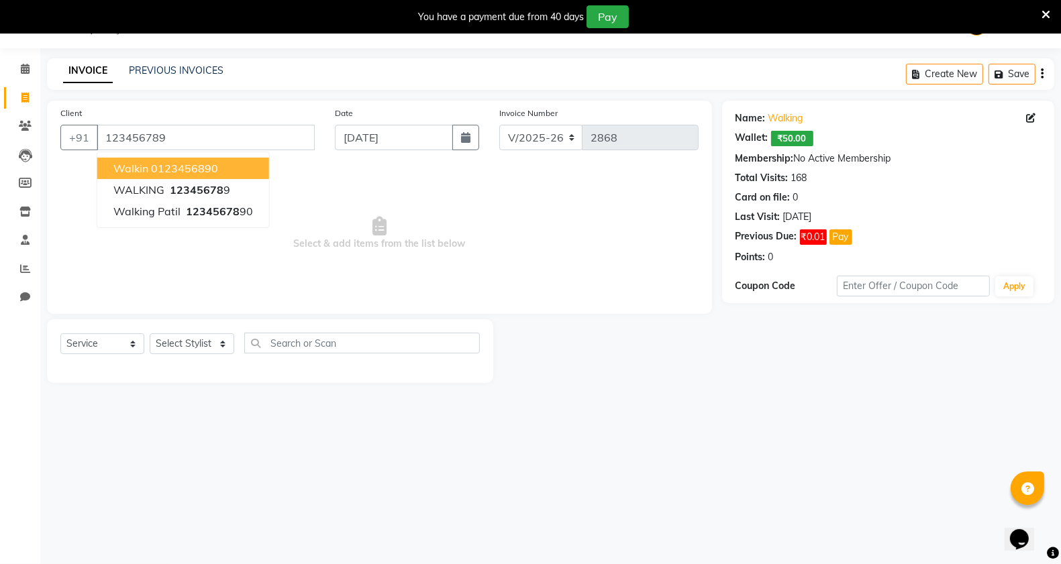
click at [217, 168] on ngb-highlight "0123456890" at bounding box center [184, 168] width 67 height 13
type input "0123456890"
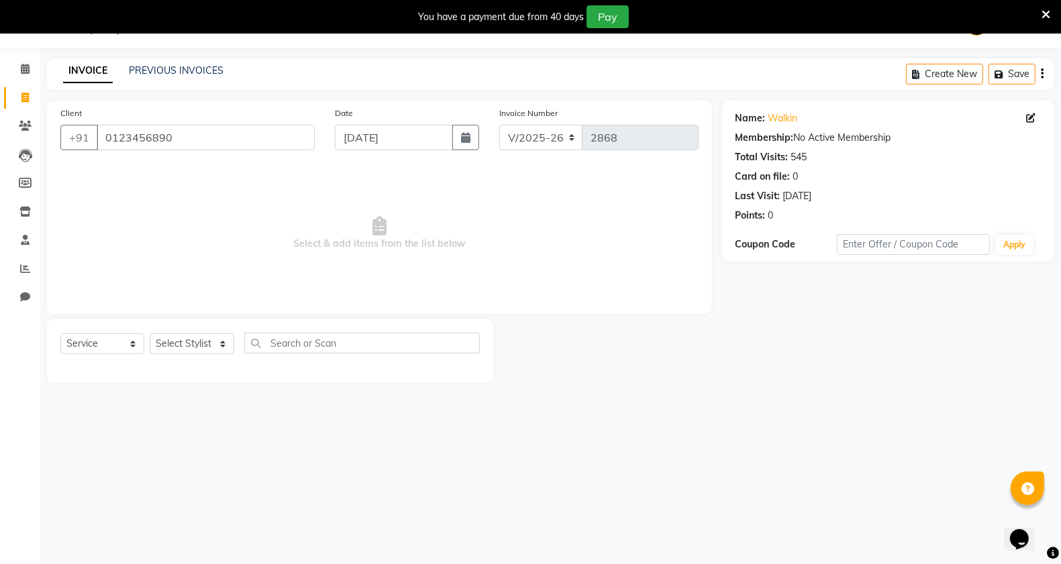
drag, startPoint x: 186, startPoint y: 332, endPoint x: 192, endPoint y: 356, distance: 24.7
click at [186, 333] on div "Select Service Product Membership Package Voucher Prepaid Gift Card Select Styl…" at bounding box center [269, 349] width 419 height 32
drag, startPoint x: 195, startPoint y: 343, endPoint x: 200, endPoint y: 336, distance: 8.2
click at [195, 343] on select "Select Stylist [PERSON_NAME] Manager [PERSON_NAME] Mr [PERSON_NAME] (owner) [PE…" at bounding box center [192, 343] width 85 height 21
select select "11854"
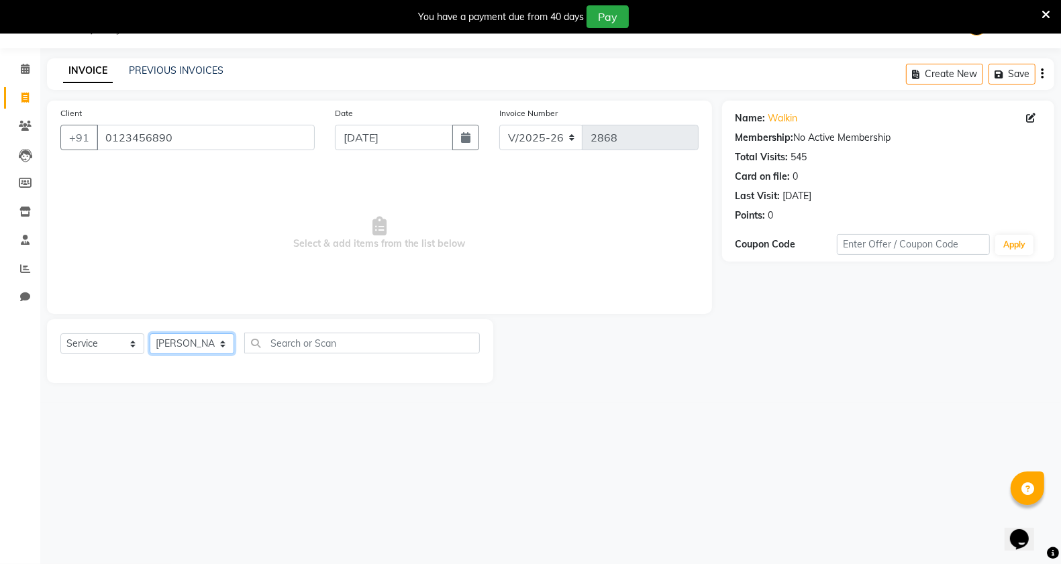
click at [150, 333] on select "Select Stylist [PERSON_NAME] Manager [PERSON_NAME] Mr [PERSON_NAME] (owner) [PE…" at bounding box center [192, 343] width 85 height 21
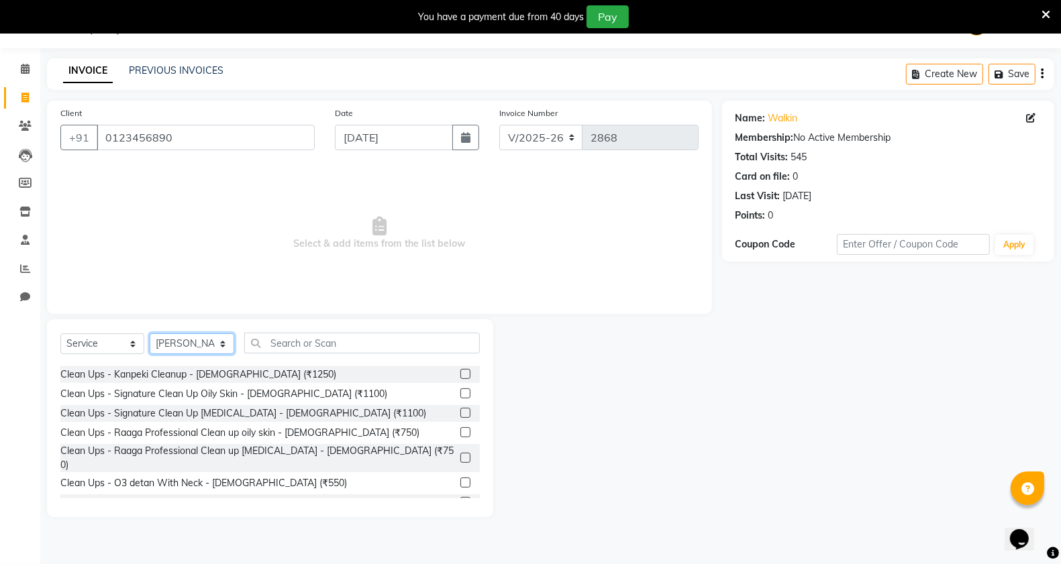
scroll to position [755, 0]
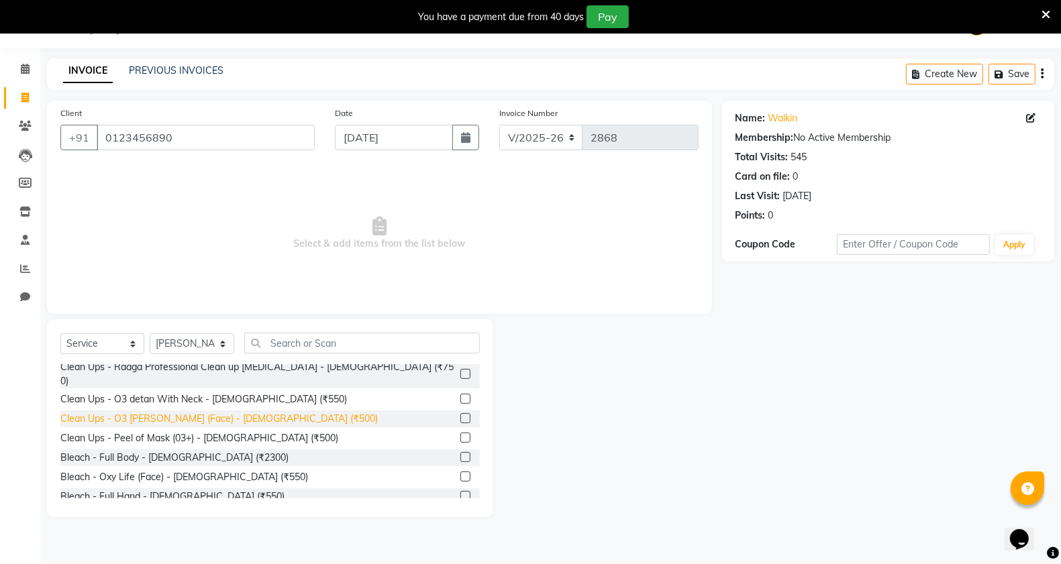
click at [233, 412] on div "Clean Ups - O3 [PERSON_NAME] (Face) - [DEMOGRAPHIC_DATA] (₹500)" at bounding box center [218, 419] width 317 height 14
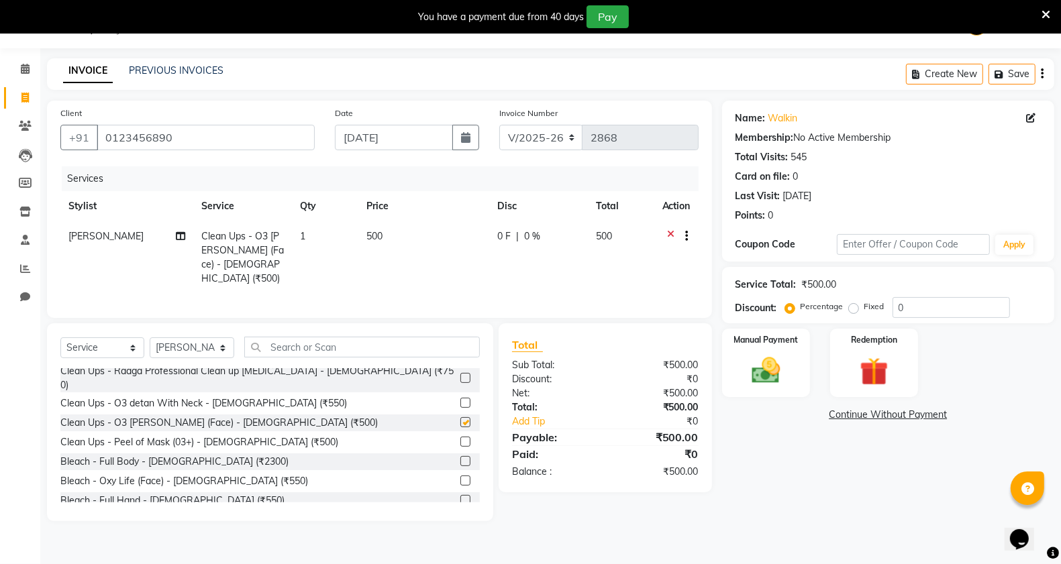
checkbox input "false"
click at [782, 383] on img at bounding box center [766, 371] width 48 height 34
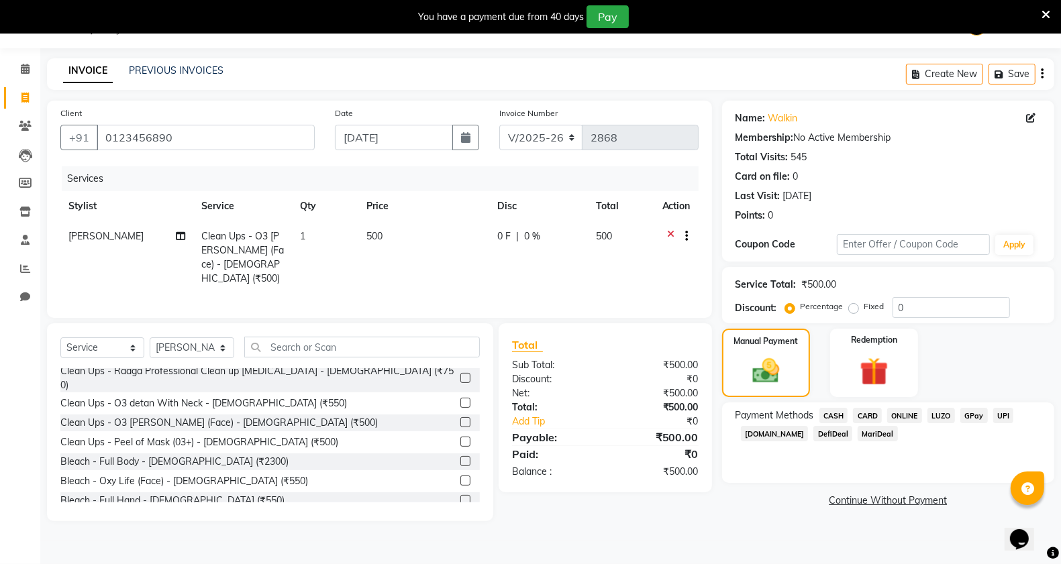
click at [830, 420] on span "CASH" at bounding box center [833, 415] width 29 height 15
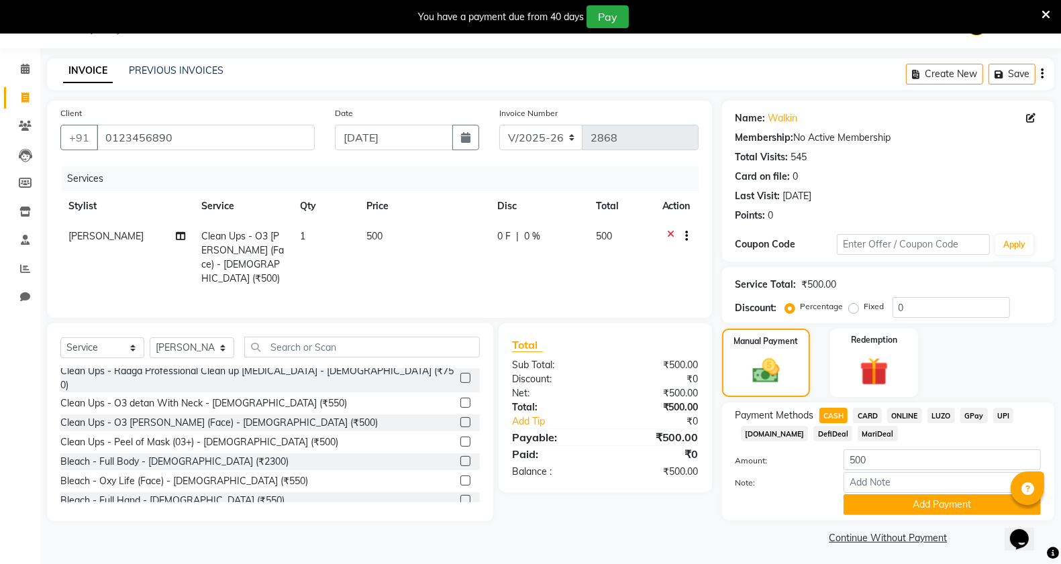
scroll to position [37, 0]
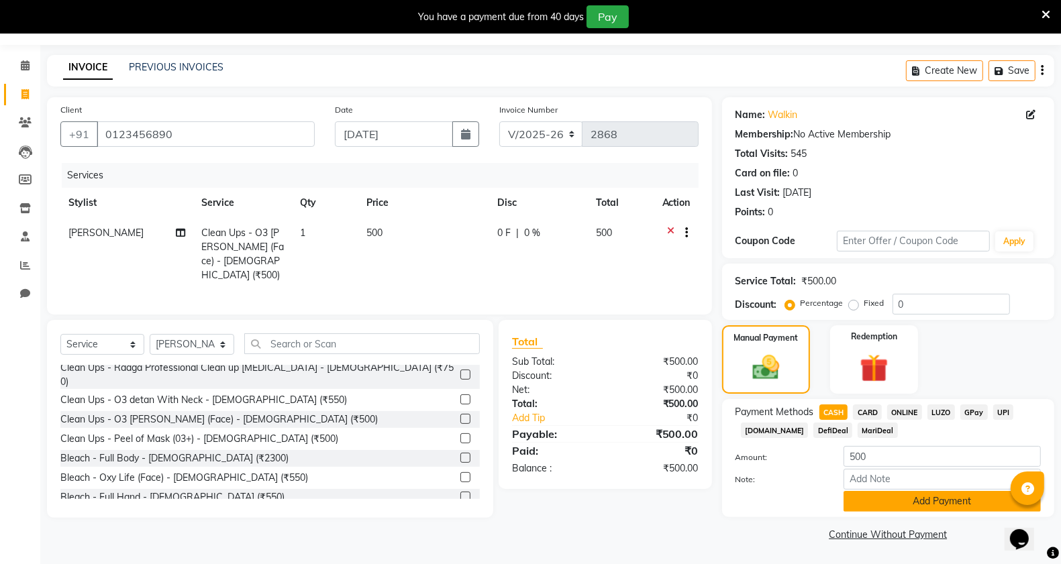
click at [910, 504] on button "Add Payment" at bounding box center [941, 501] width 197 height 21
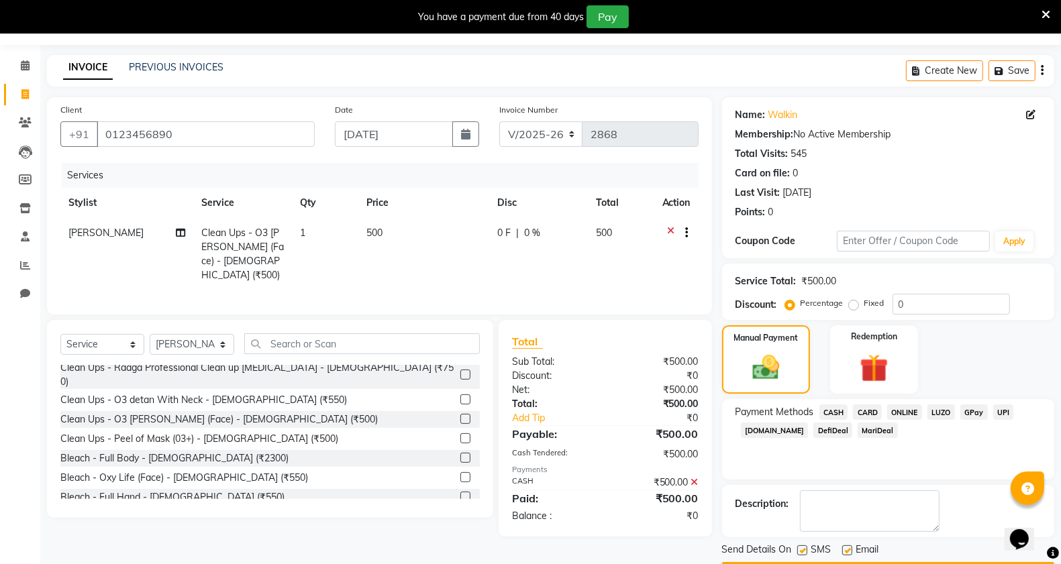
scroll to position [76, 0]
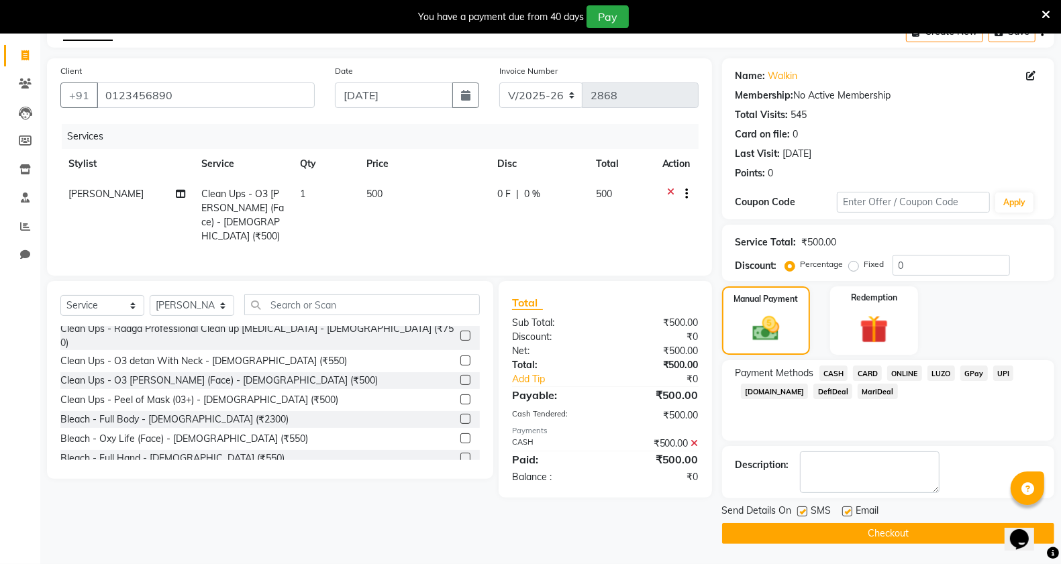
click at [837, 528] on button "Checkout" at bounding box center [888, 533] width 332 height 21
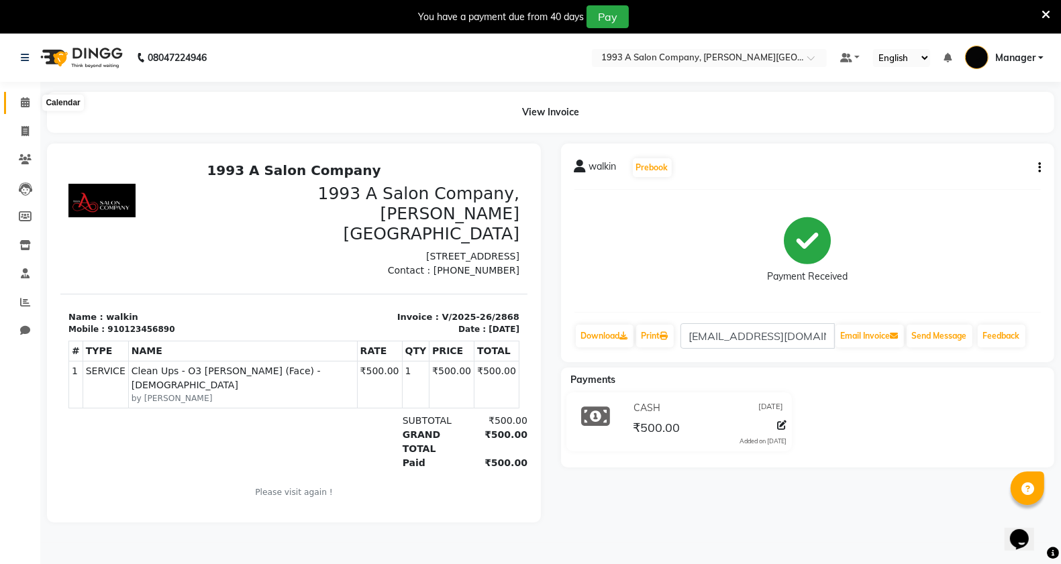
click at [27, 103] on icon at bounding box center [25, 102] width 9 height 10
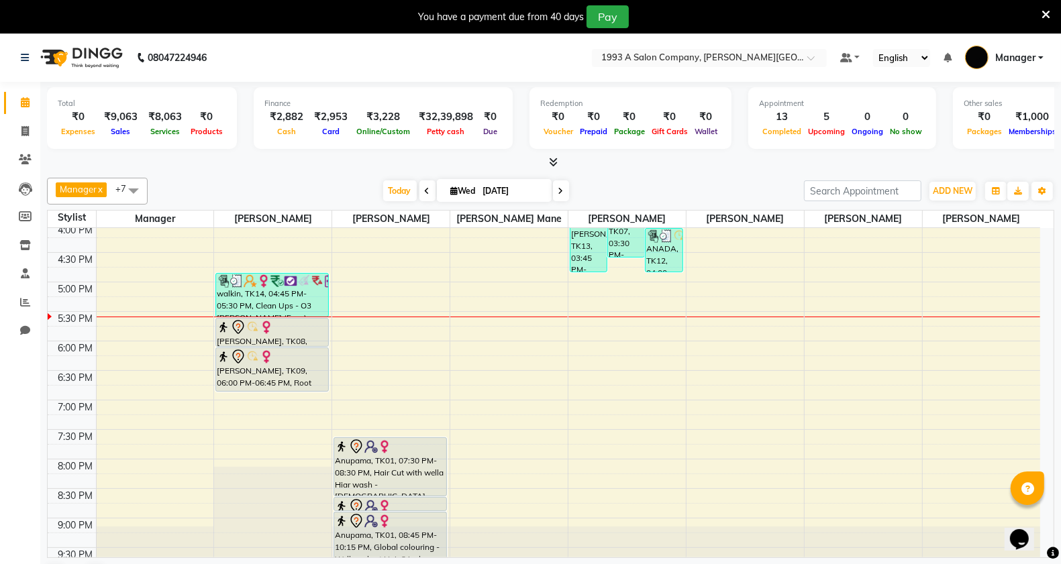
scroll to position [506, 0]
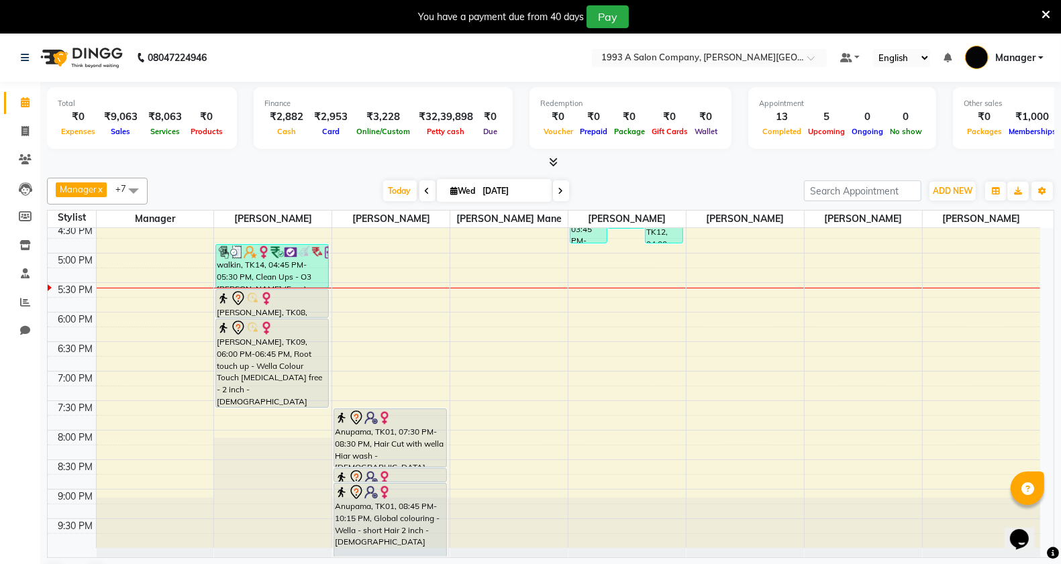
drag, startPoint x: 272, startPoint y: 360, endPoint x: 266, endPoint y: 398, distance: 38.7
click at [266, 398] on div "Priya, TK04, 11:05 AM-12:05 PM, Root touch up - Wella Colour Touch Ammonia free…" at bounding box center [272, 135] width 117 height 826
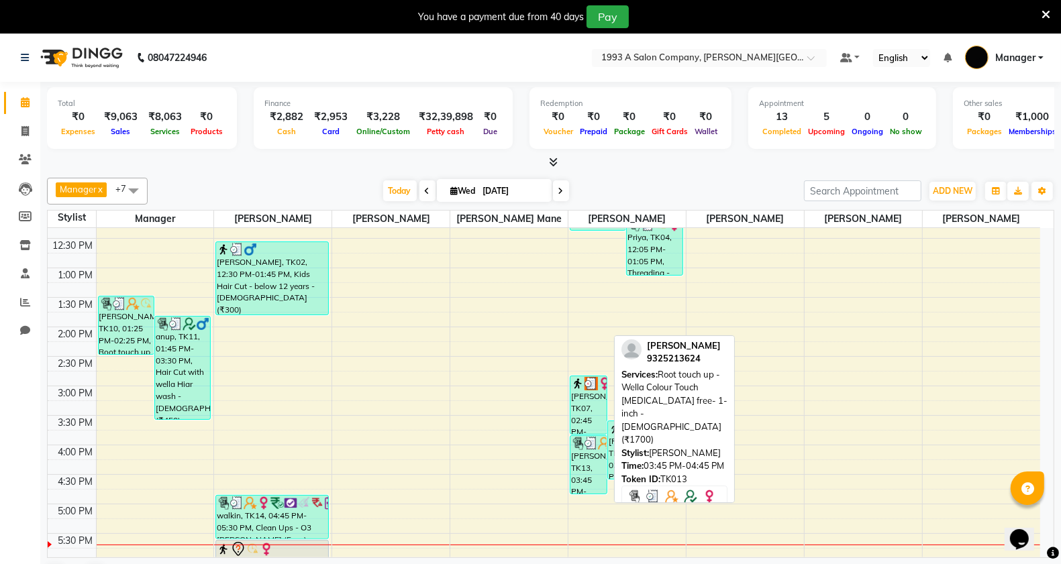
scroll to position [339, 0]
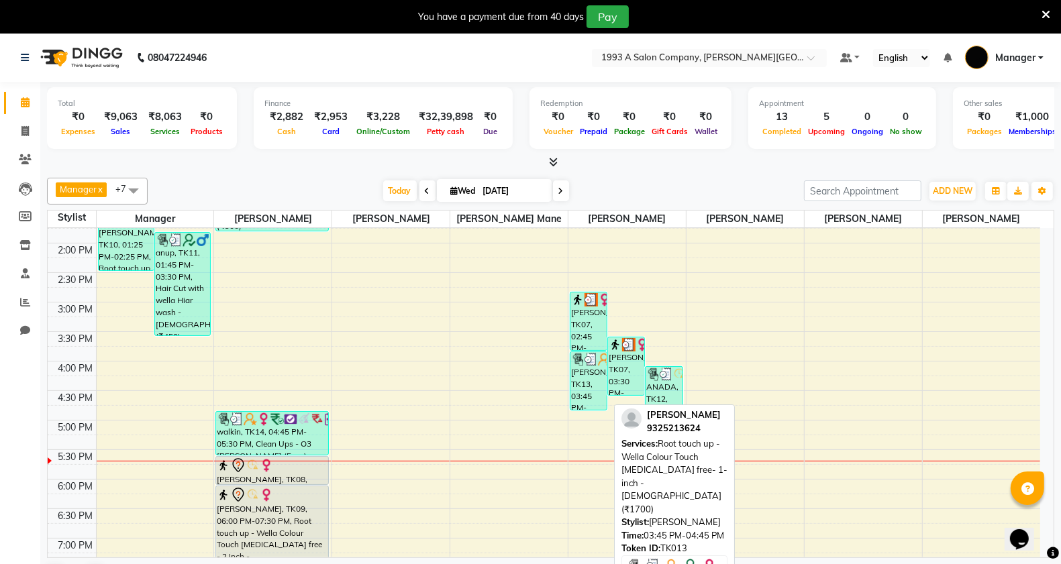
click at [600, 376] on div "[PERSON_NAME], TK13, 03:45 PM-04:45 PM, Root touch up - Wella Colour Touch [MED…" at bounding box center [588, 381] width 36 height 58
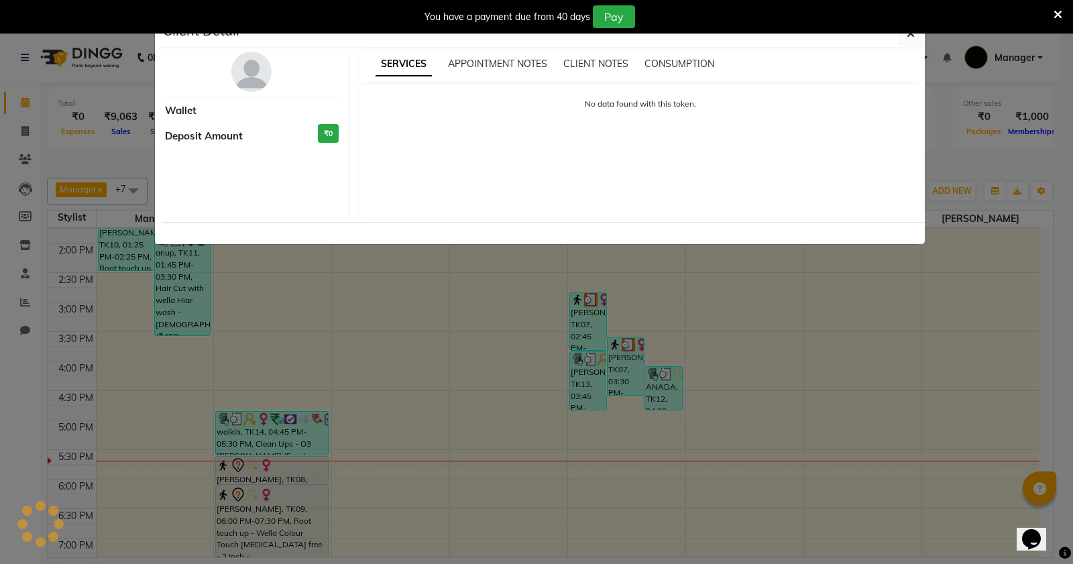
select select "3"
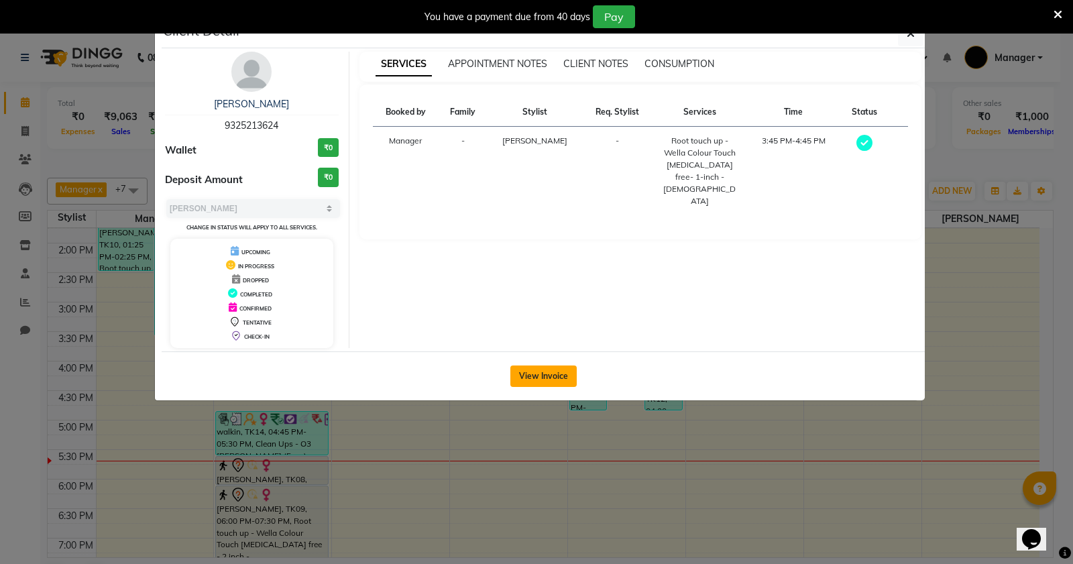
click at [554, 382] on button "View Invoice" at bounding box center [544, 376] width 66 height 21
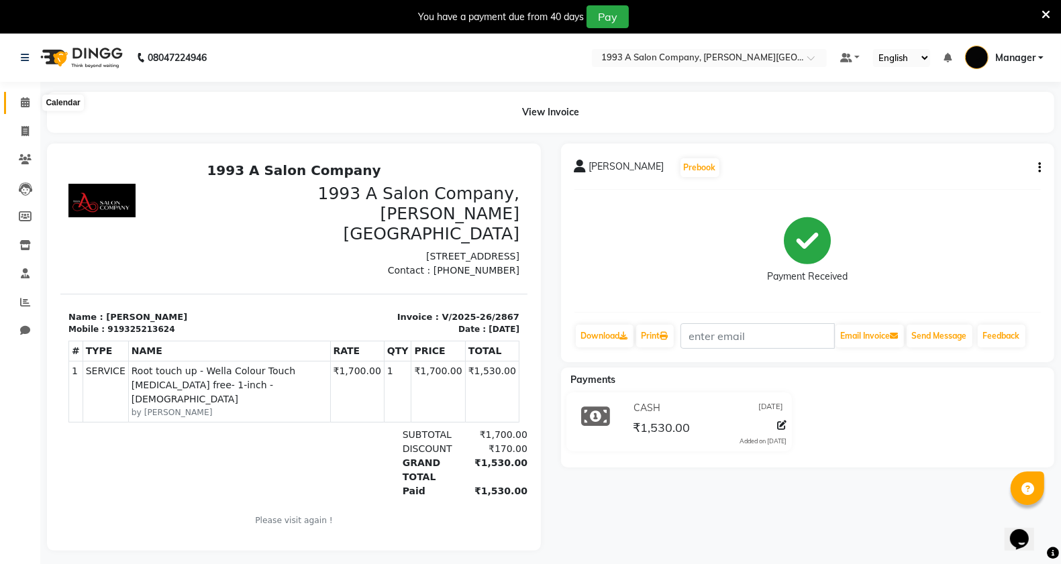
click at [25, 101] on icon at bounding box center [25, 102] width 9 height 10
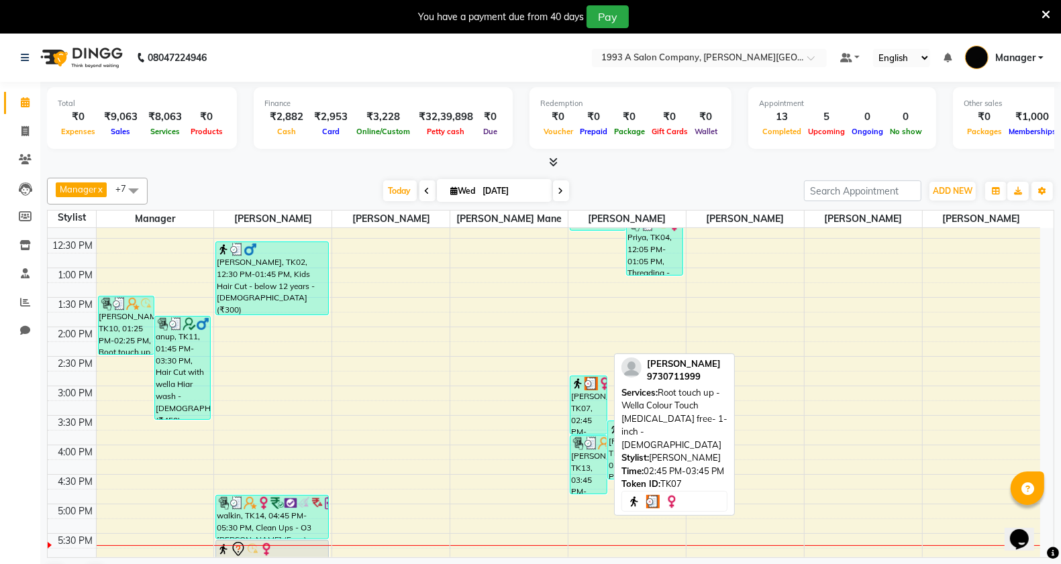
scroll to position [339, 0]
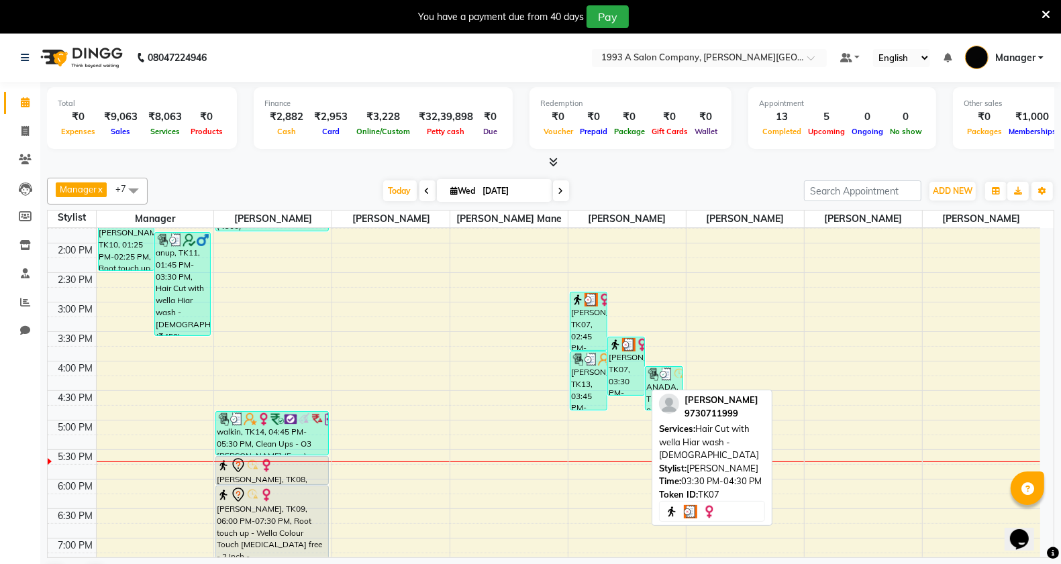
click at [625, 379] on div "[PERSON_NAME], TK07, 03:30 PM-04:30 PM, Hair Cut with wella Hiar wash - [DEMOGR…" at bounding box center [626, 366] width 36 height 58
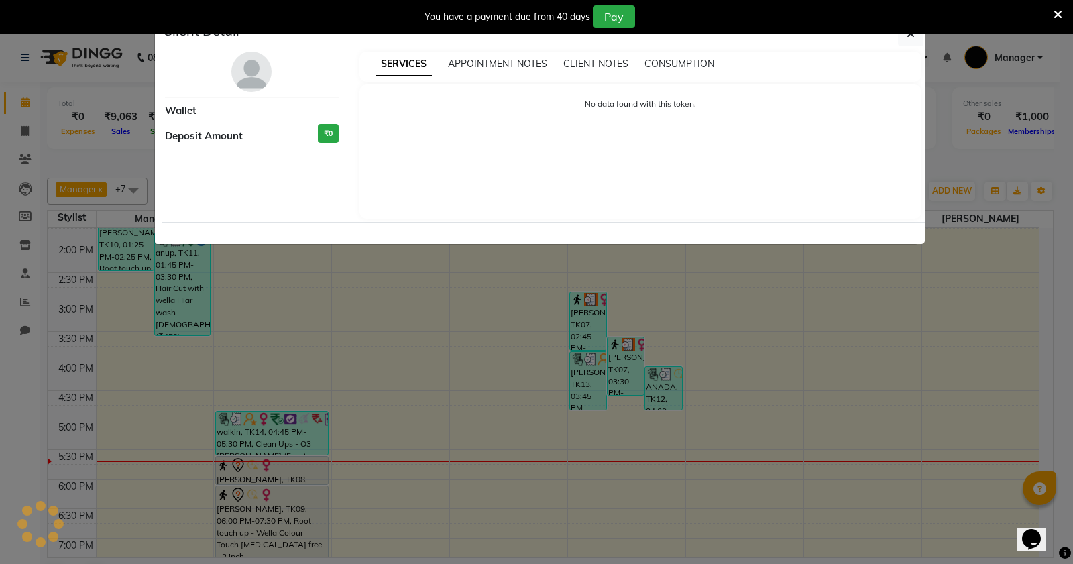
select select "3"
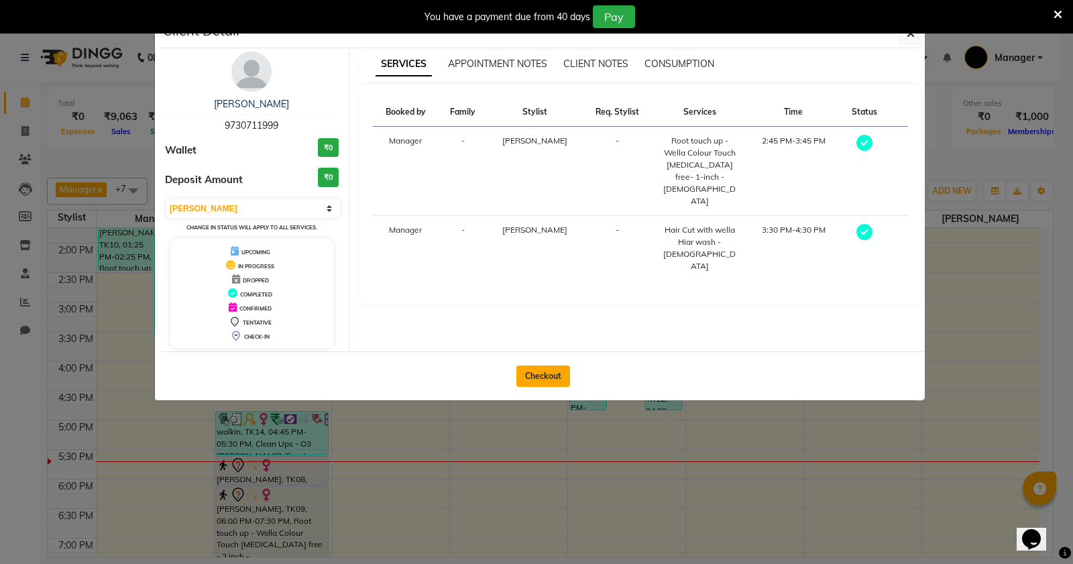
click at [544, 382] on button "Checkout" at bounding box center [544, 376] width 54 height 21
select select "service"
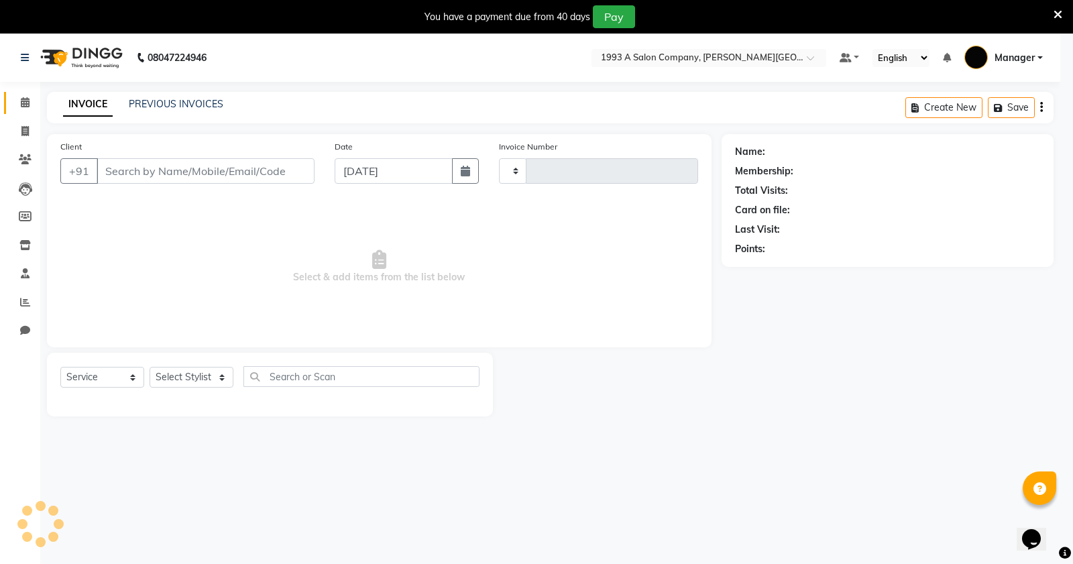
type input "2869"
select select "613"
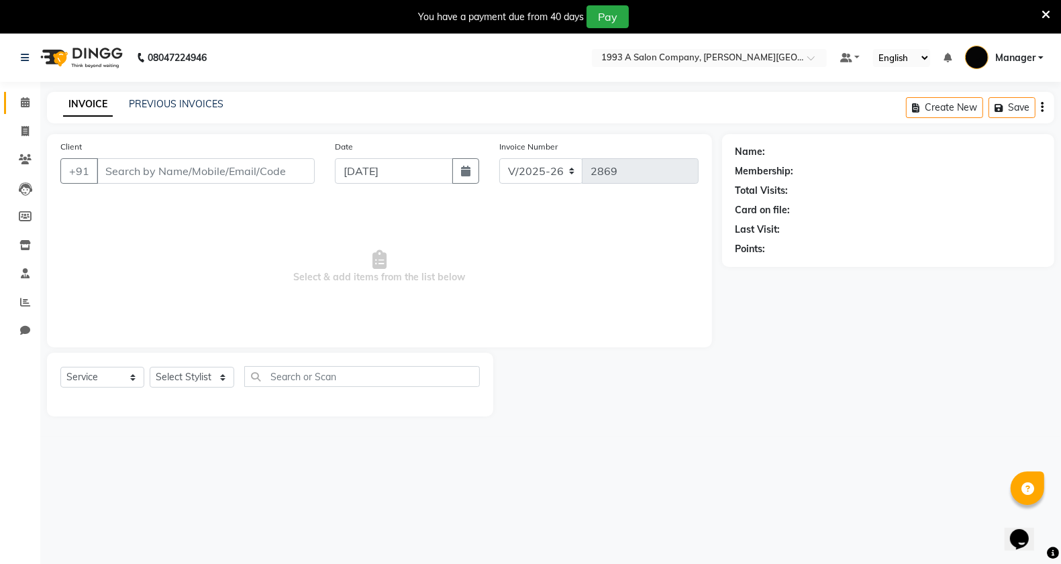
type input "9730711999"
select select "57488"
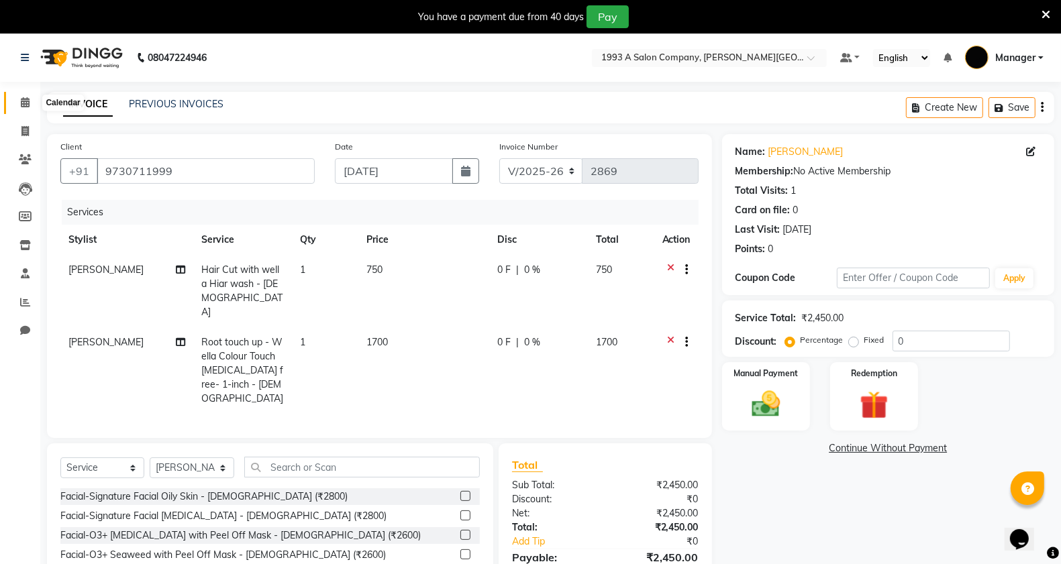
click at [28, 105] on icon at bounding box center [25, 102] width 9 height 10
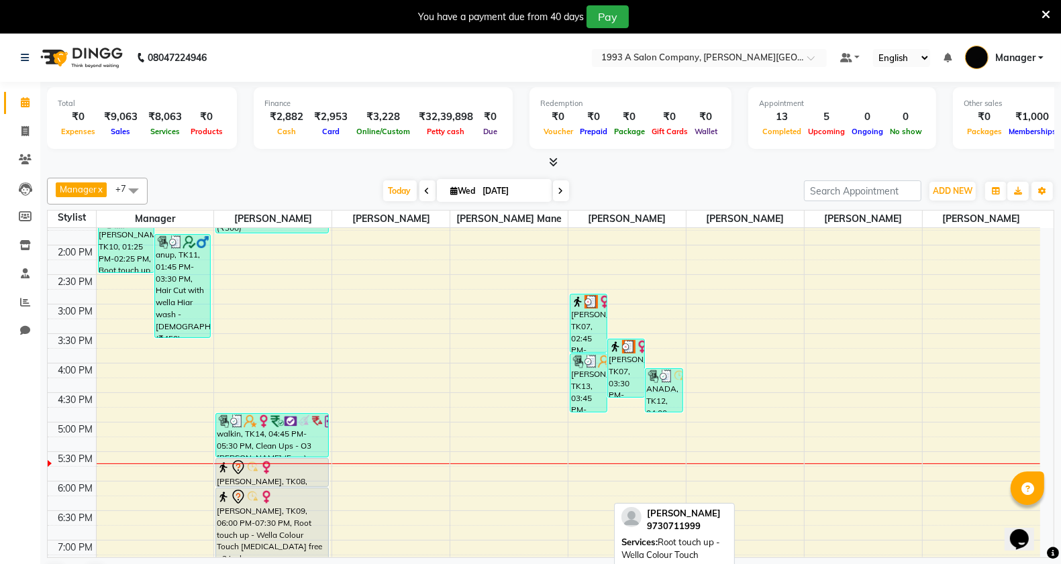
scroll to position [339, 0]
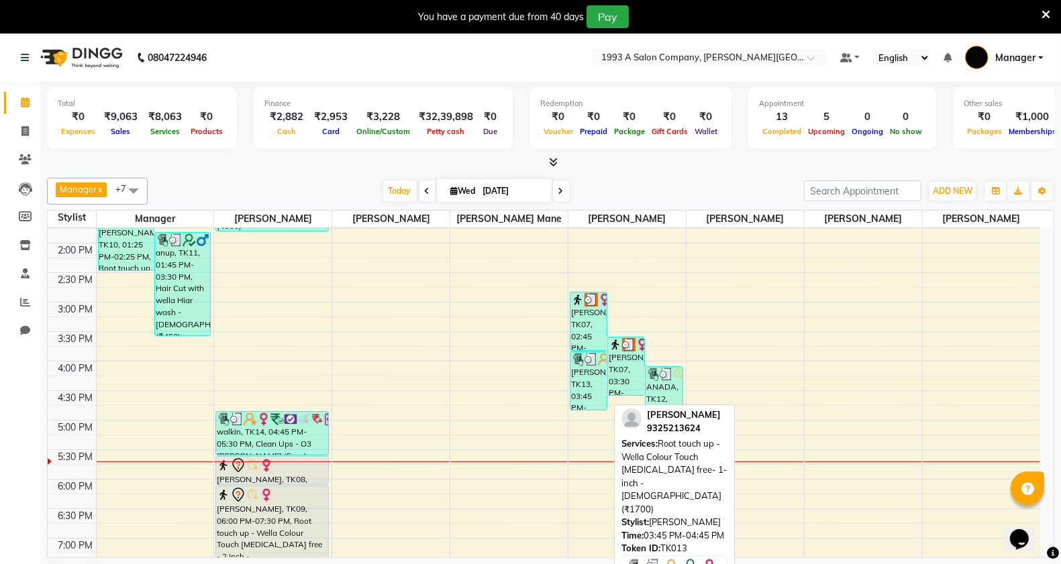
click at [585, 391] on div "[PERSON_NAME], TK13, 03:45 PM-04:45 PM, Root touch up - Wella Colour Touch [MED…" at bounding box center [588, 381] width 36 height 58
select select "3"
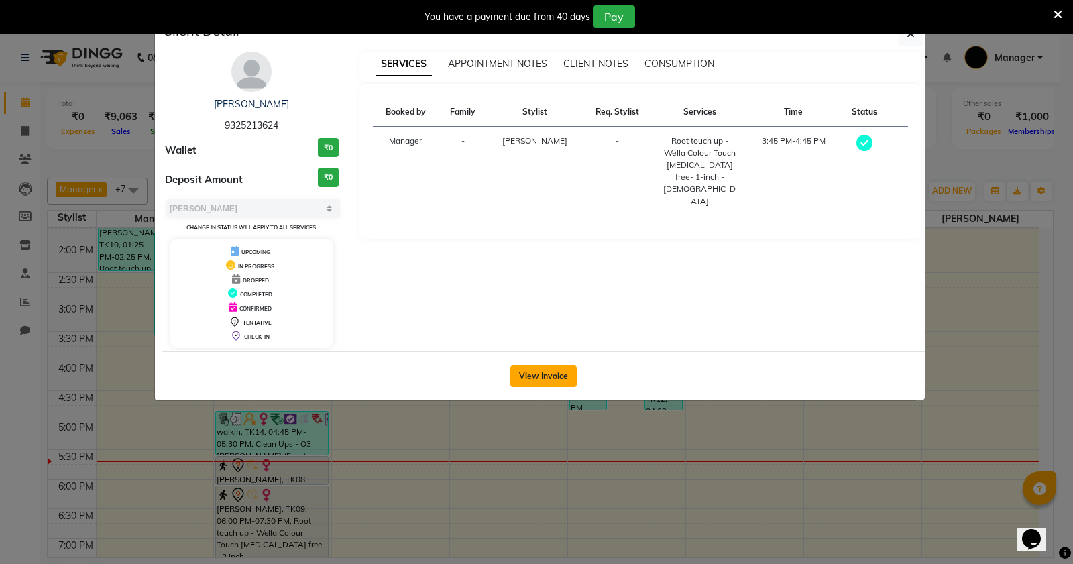
click at [529, 376] on button "View Invoice" at bounding box center [544, 376] width 66 height 21
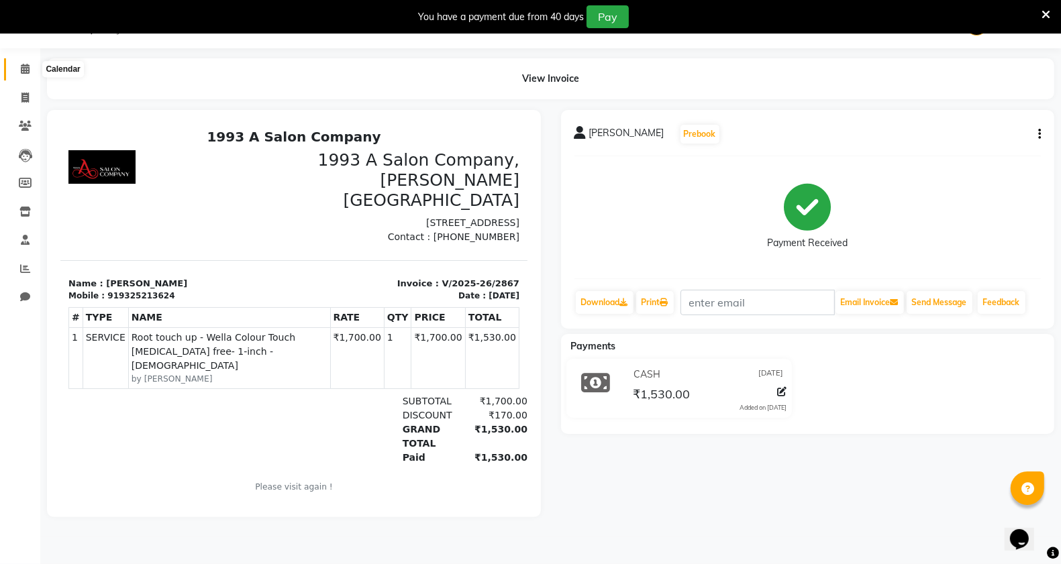
click at [21, 70] on icon at bounding box center [25, 69] width 9 height 10
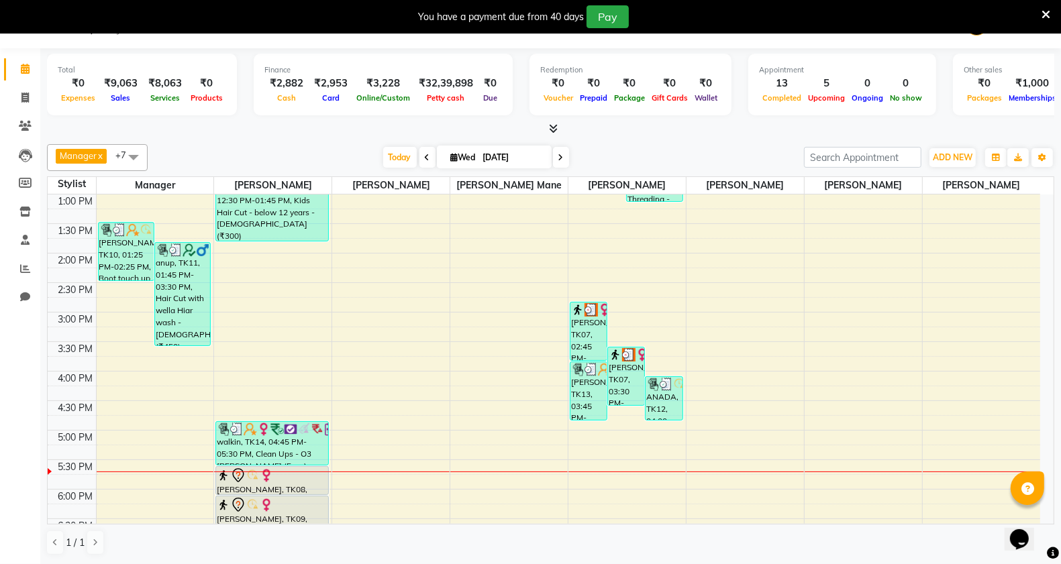
scroll to position [335, 0]
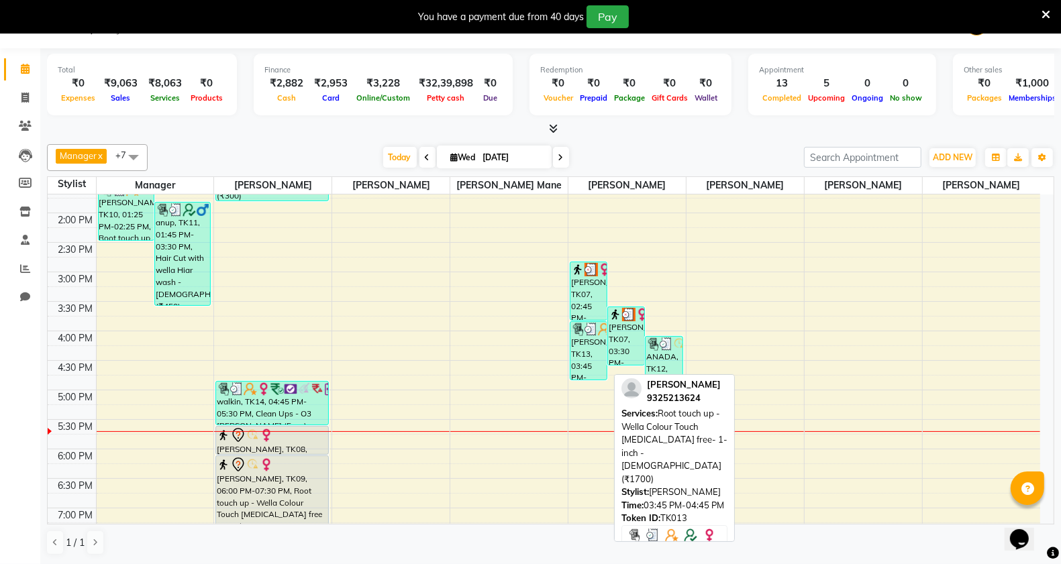
drag, startPoint x: 579, startPoint y: 339, endPoint x: 576, endPoint y: 374, distance: 35.0
click at [576, 374] on div "[PERSON_NAME], TK13, 03:45 PM-04:45 PM, Root touch up - Wella Colour Touch [MED…" at bounding box center [588, 351] width 36 height 58
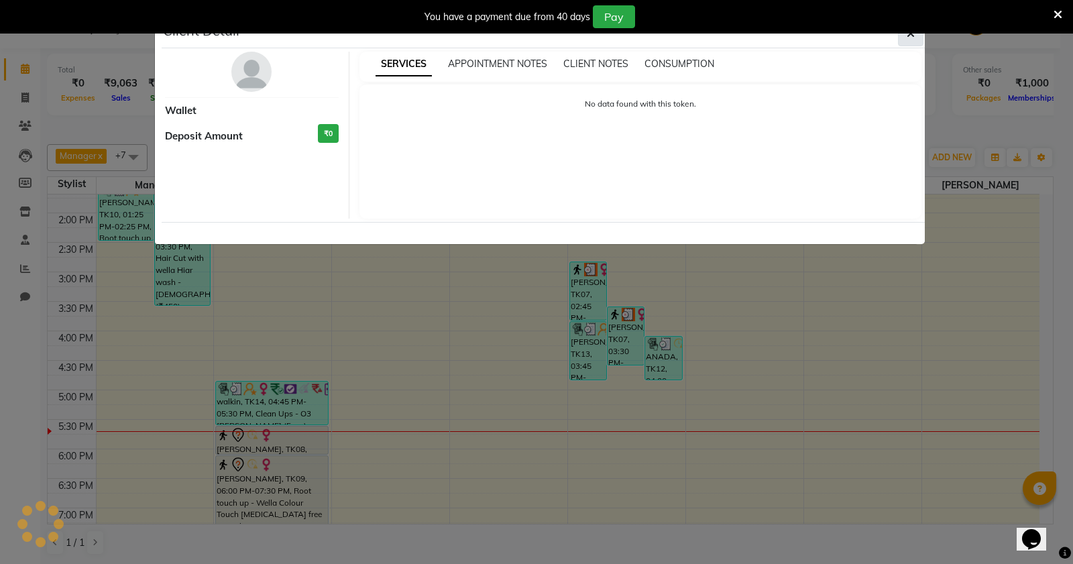
click at [907, 38] on icon "button" at bounding box center [911, 33] width 8 height 11
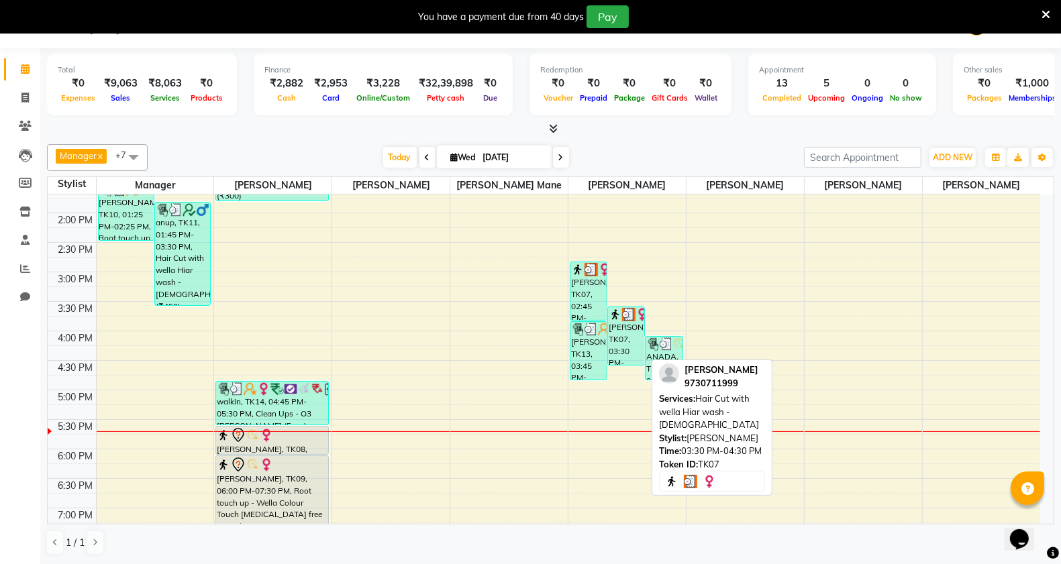
drag, startPoint x: 624, startPoint y: 329, endPoint x: 635, endPoint y: 329, distance: 10.7
click at [635, 329] on div "[PERSON_NAME], TK07, 03:30 PM-04:30 PM, Hair Cut with wella Hiar wash - [DEMOGR…" at bounding box center [626, 336] width 36 height 58
select select "3"
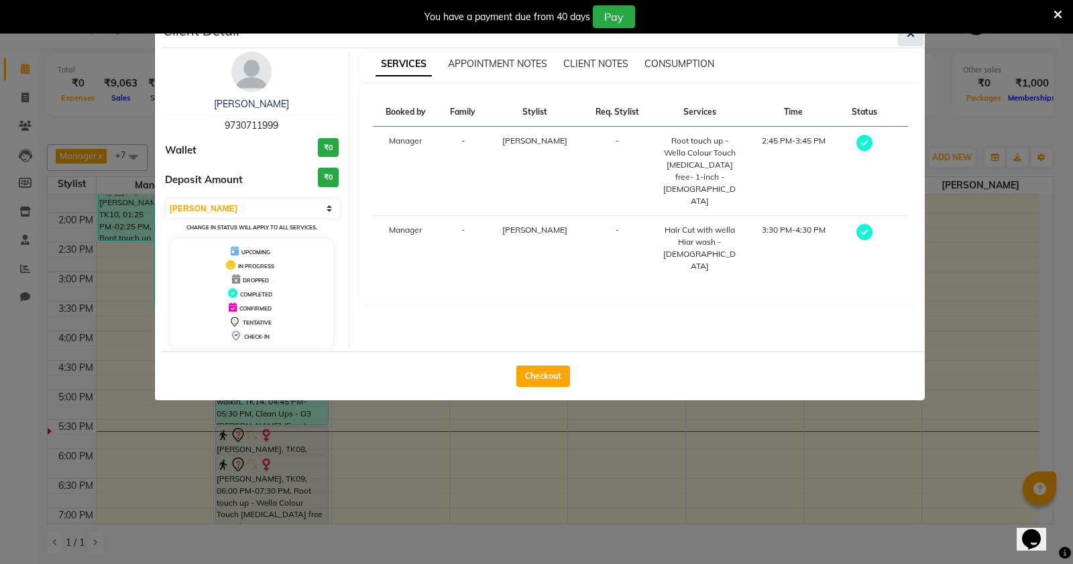
click at [914, 39] on button "button" at bounding box center [910, 33] width 25 height 25
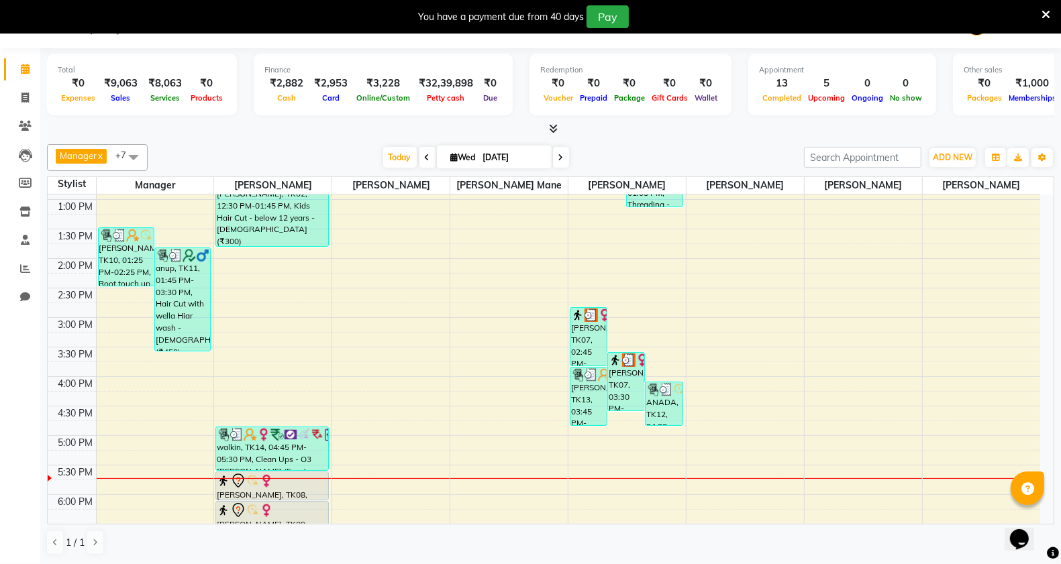
scroll to position [252, 0]
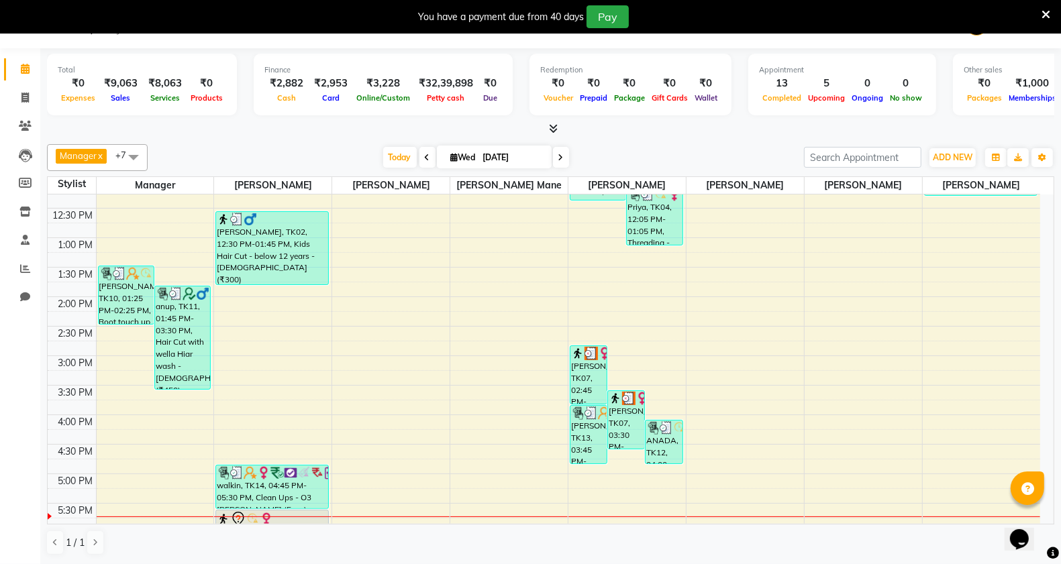
click at [560, 159] on icon at bounding box center [560, 158] width 5 height 8
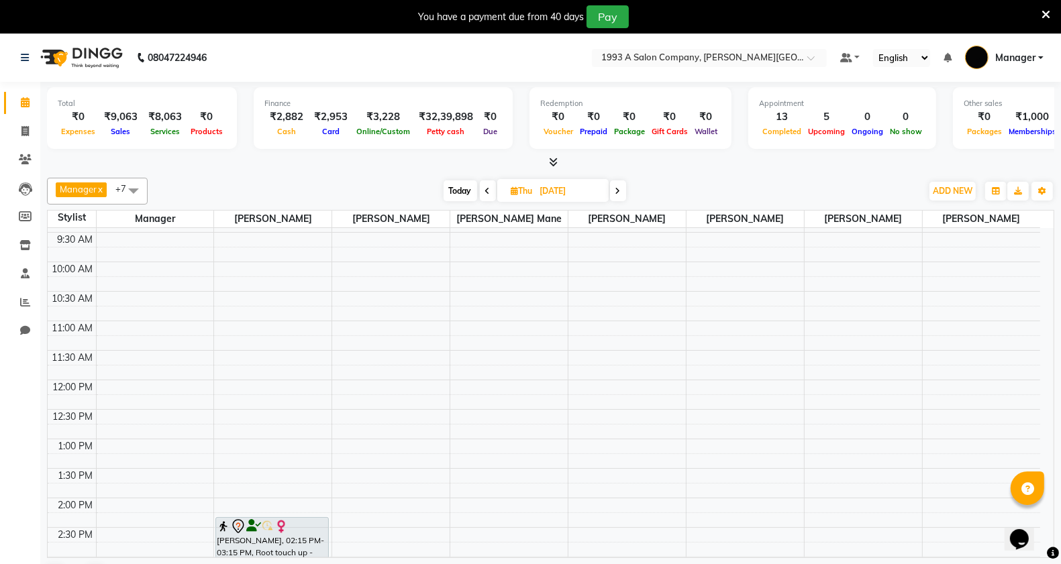
scroll to position [34, 0]
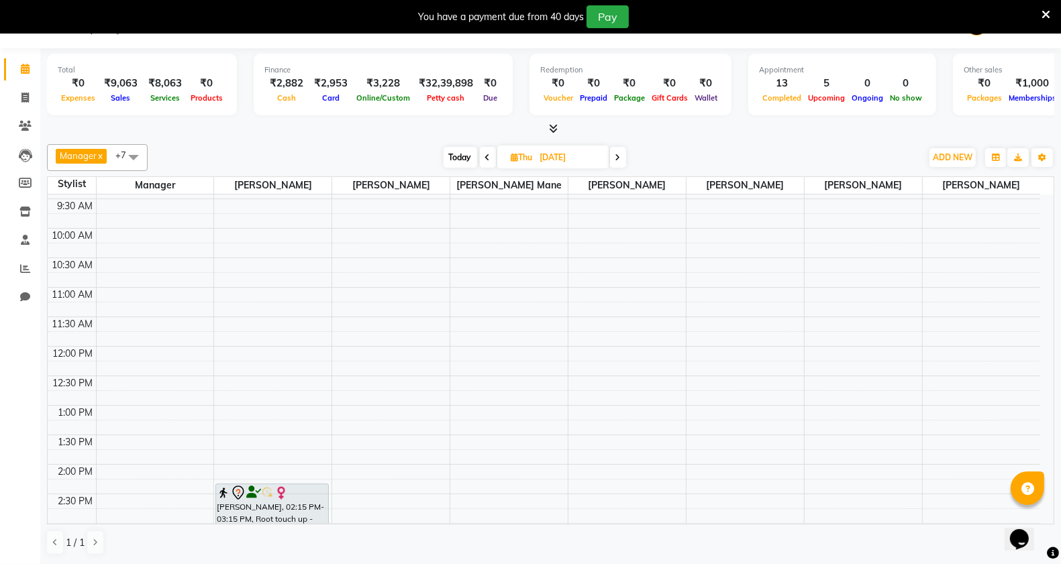
click at [30, 339] on div "Calendar Invoice Clients Leads Members Inventory Staff Reports Chat Upcoming Te…" at bounding box center [90, 291] width 181 height 506
click at [21, 70] on icon at bounding box center [25, 69] width 9 height 10
click at [460, 158] on span "Today" at bounding box center [460, 157] width 34 height 21
type input "[DATE]"
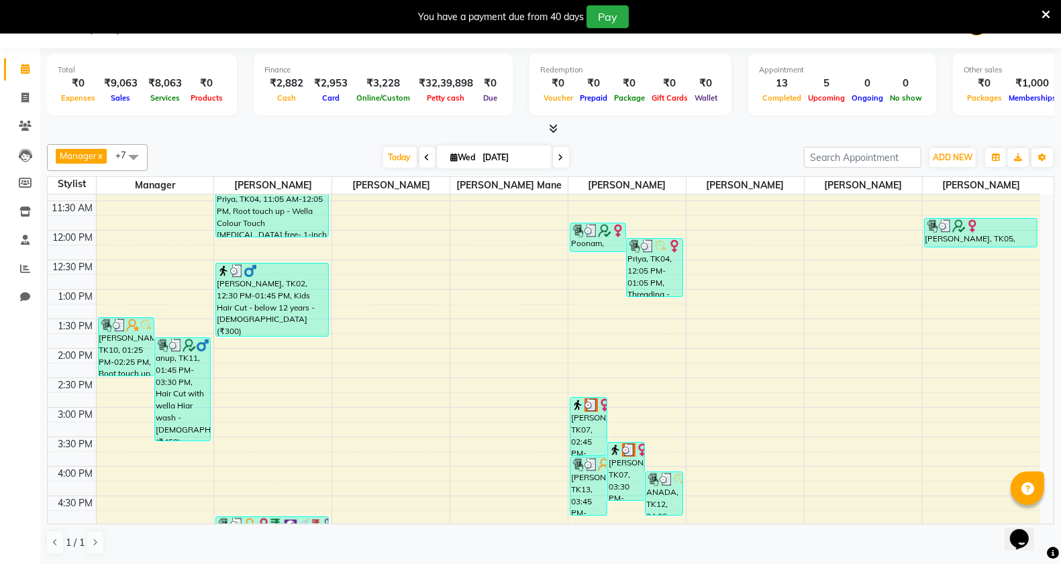
scroll to position [171, 0]
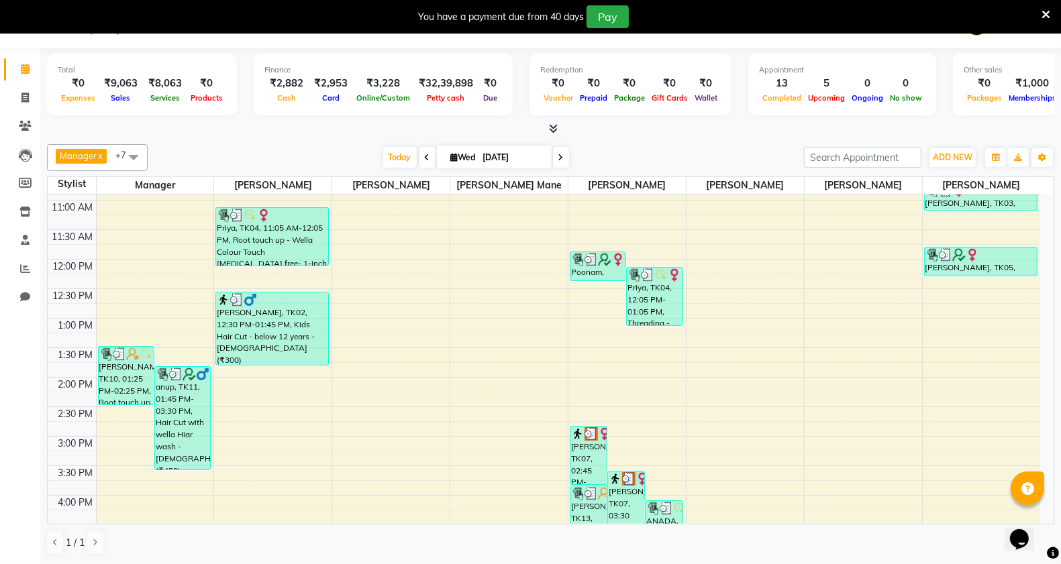
click at [454, 158] on span "Wed" at bounding box center [463, 157] width 32 height 10
select select "9"
select select "2025"
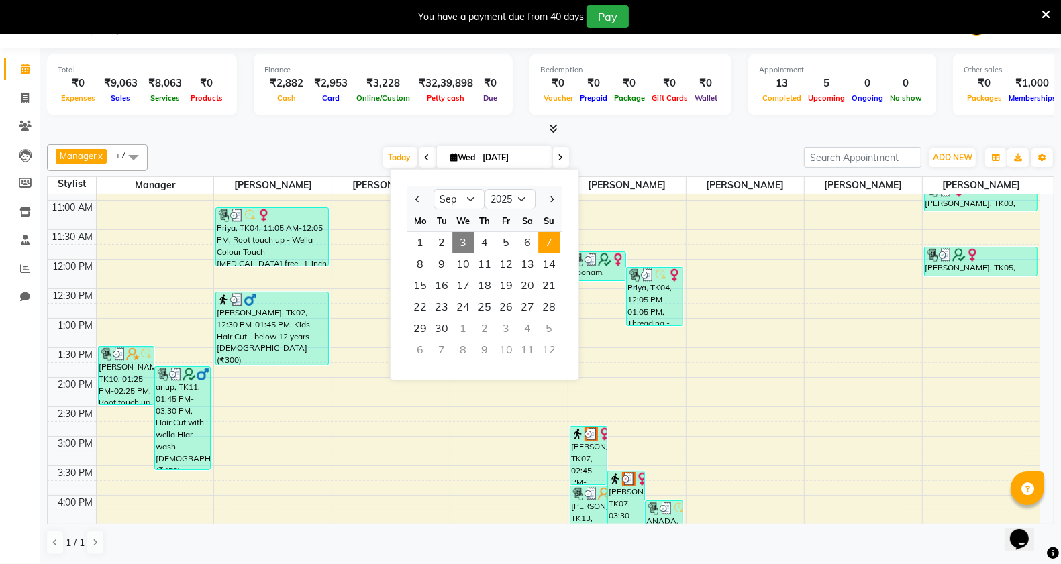
click at [551, 240] on span "7" at bounding box center [548, 242] width 21 height 21
type input "07-09-2025"
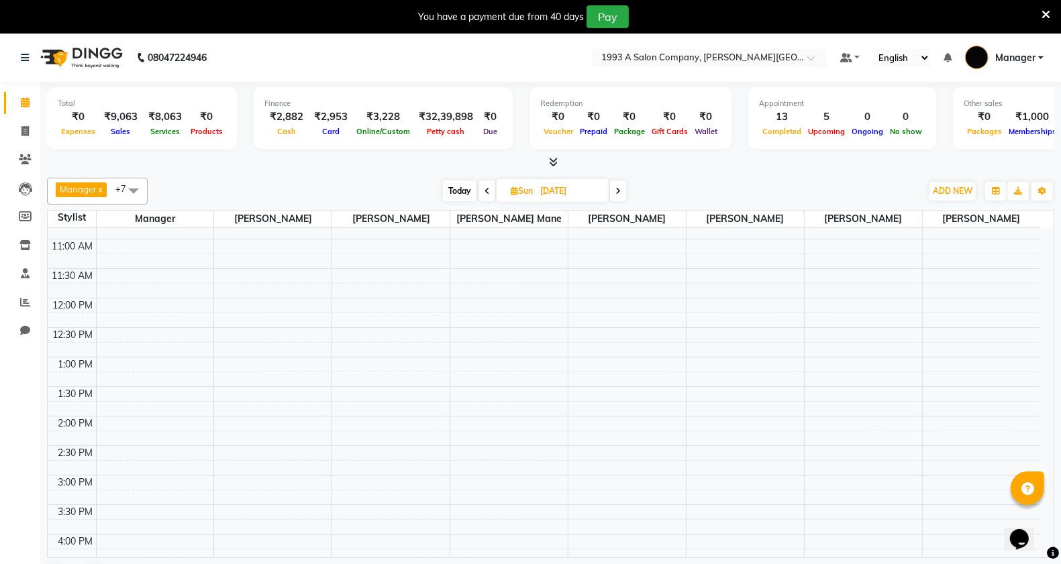
scroll to position [168, 0]
click at [265, 275] on div "8:00 AM 8:30 AM 9:00 AM 9:30 AM 10:00 AM 10:30 AM 11:00 AM 11:30 AM 12:00 PM 12…" at bounding box center [544, 473] width 992 height 826
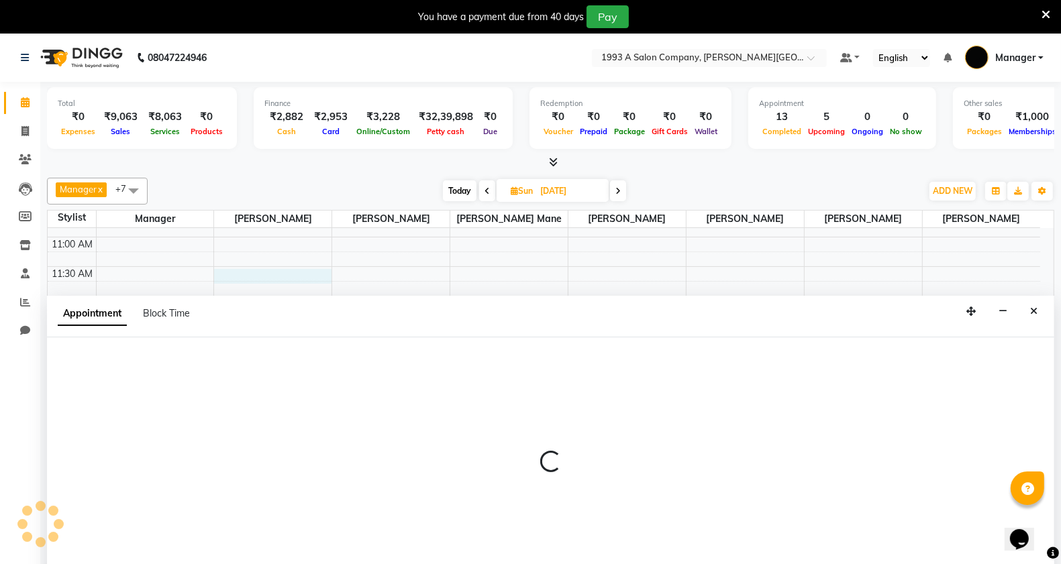
scroll to position [34, 0]
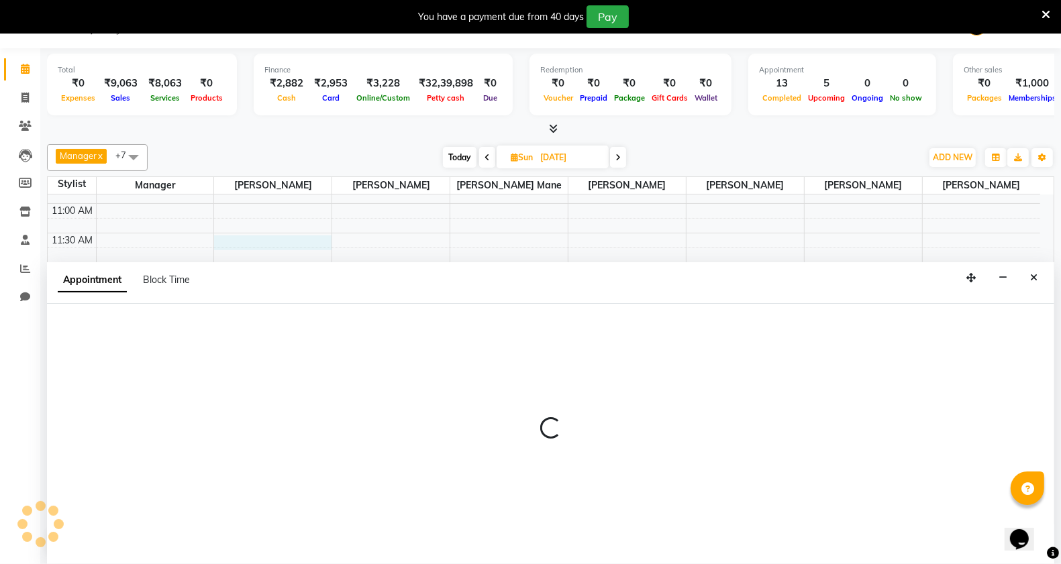
select select "11854"
select select "690"
select select "tentative"
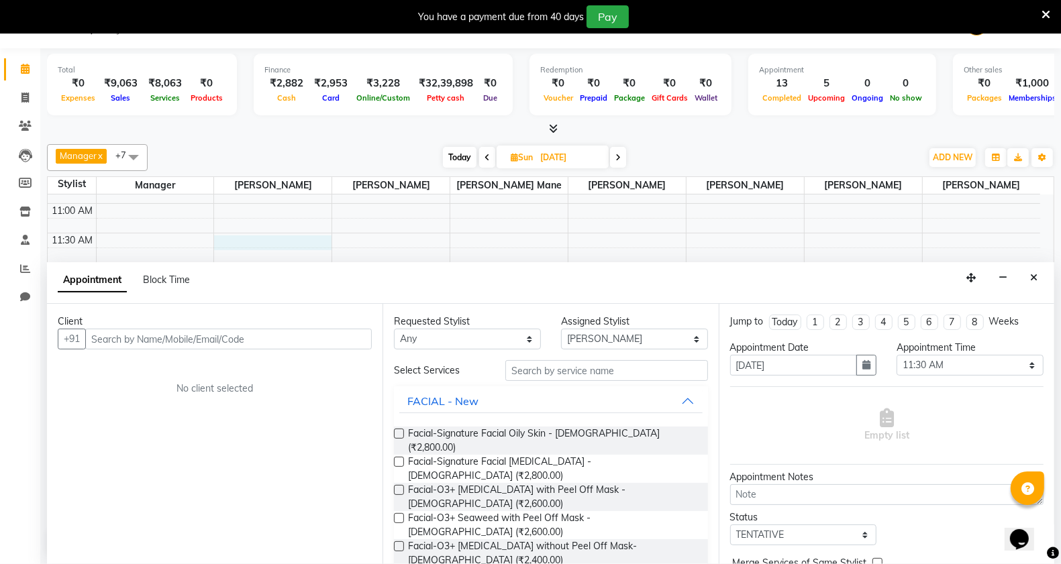
click at [115, 339] on input "text" at bounding box center [228, 339] width 286 height 21
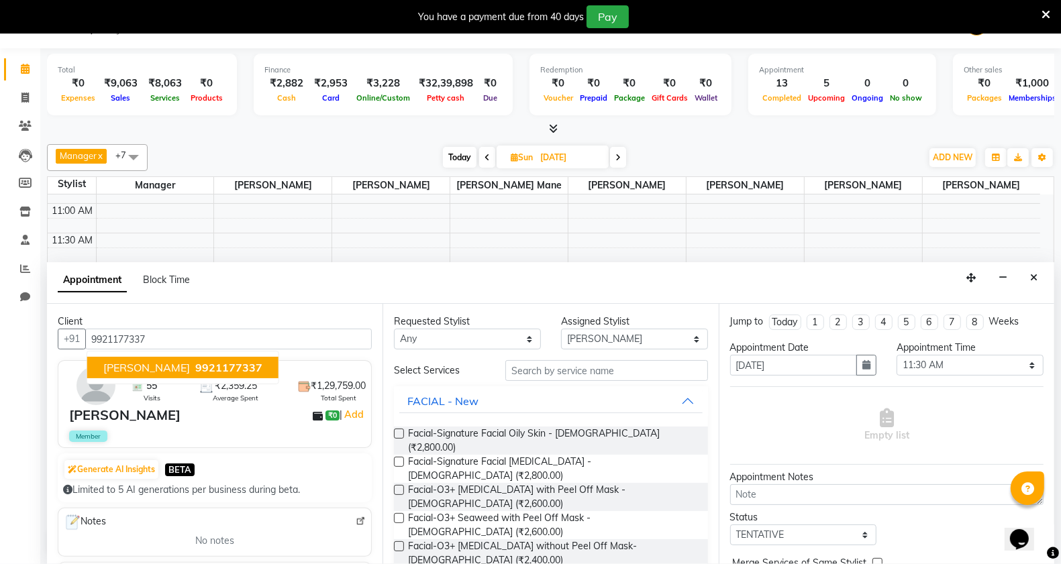
click at [166, 370] on span "Kajal Sugandhi" at bounding box center [146, 367] width 87 height 13
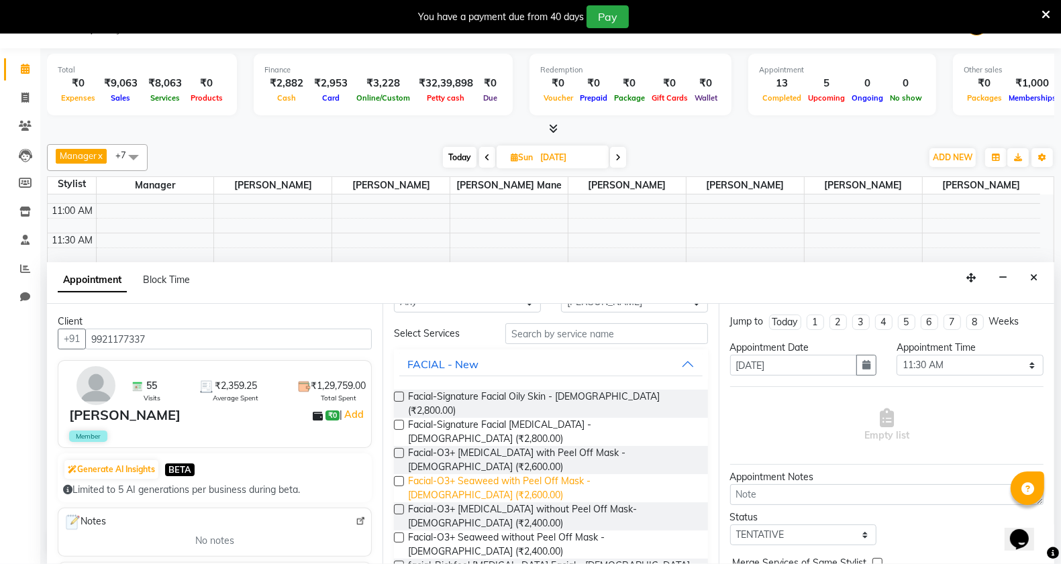
scroll to position [0, 0]
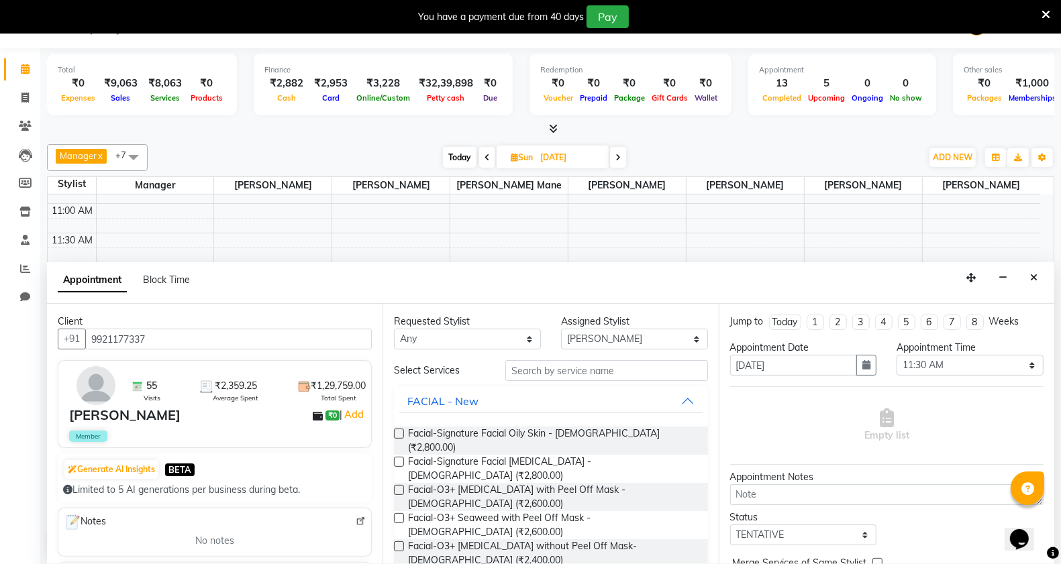
type input "9921177337"
click at [548, 368] on input "text" at bounding box center [606, 370] width 203 height 21
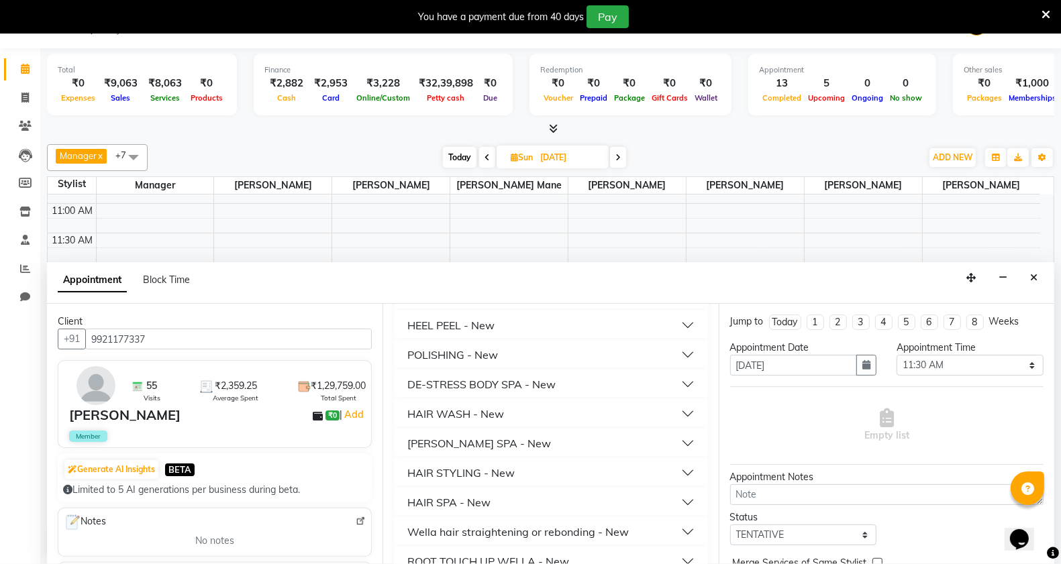
scroll to position [839, 0]
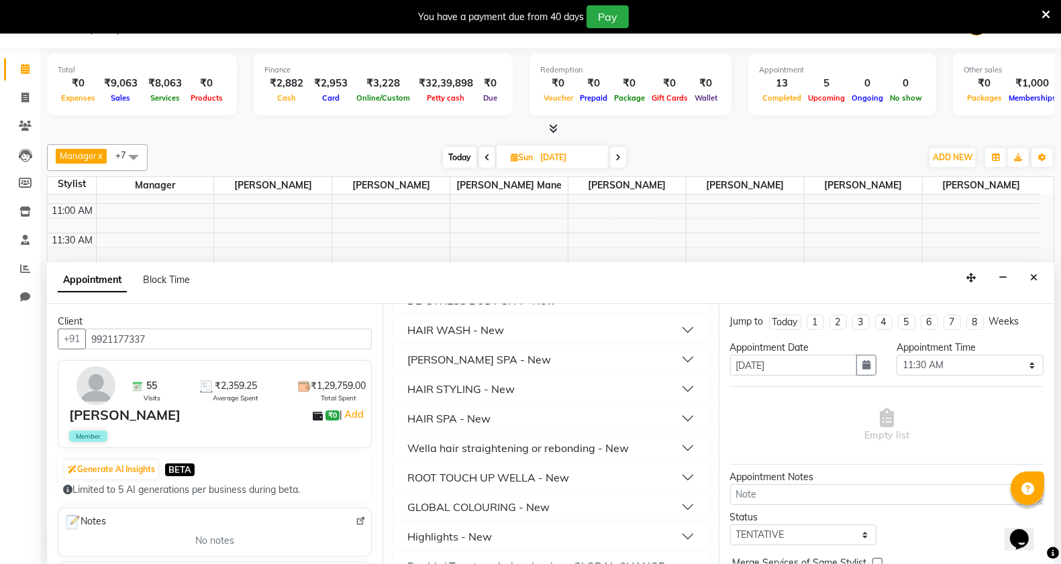
type input "p"
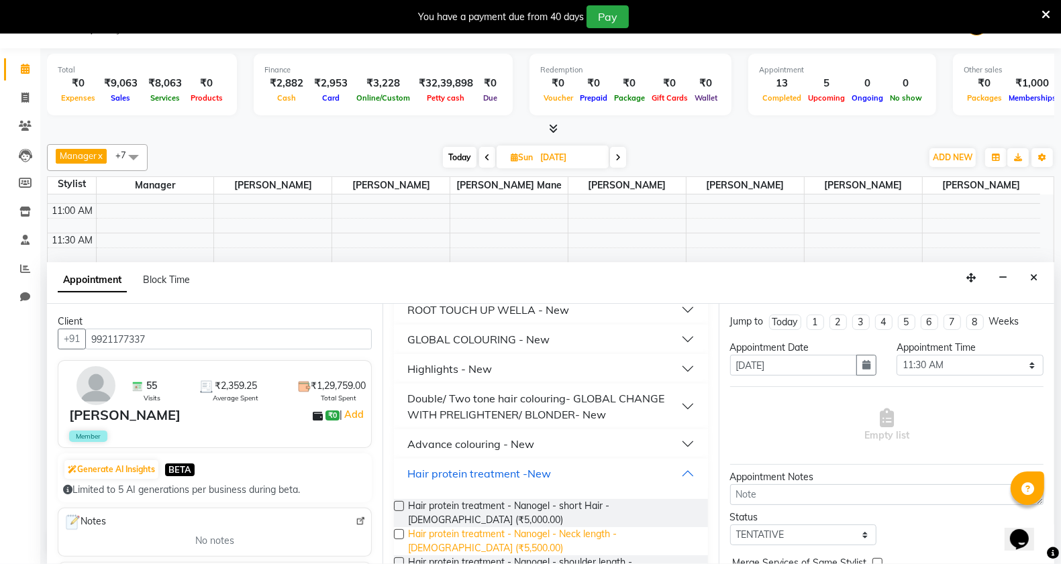
scroll to position [1090, 0]
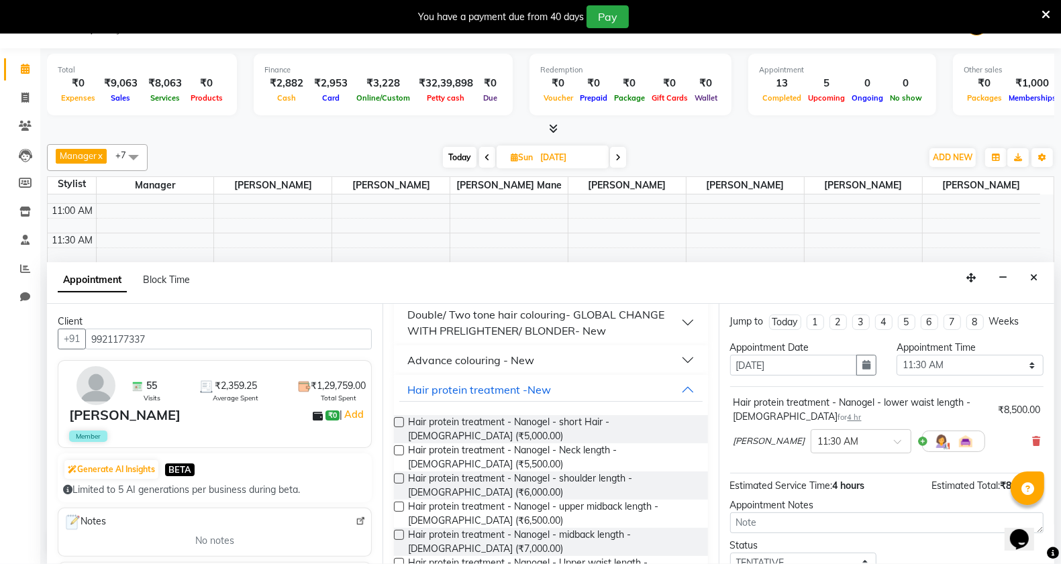
checkbox input "false"
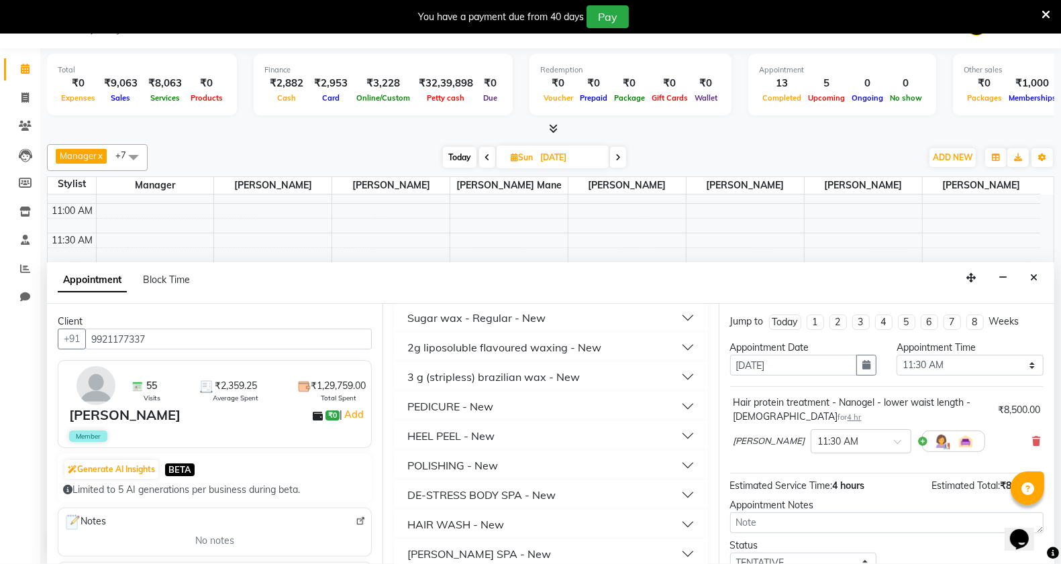
scroll to position [671, 0]
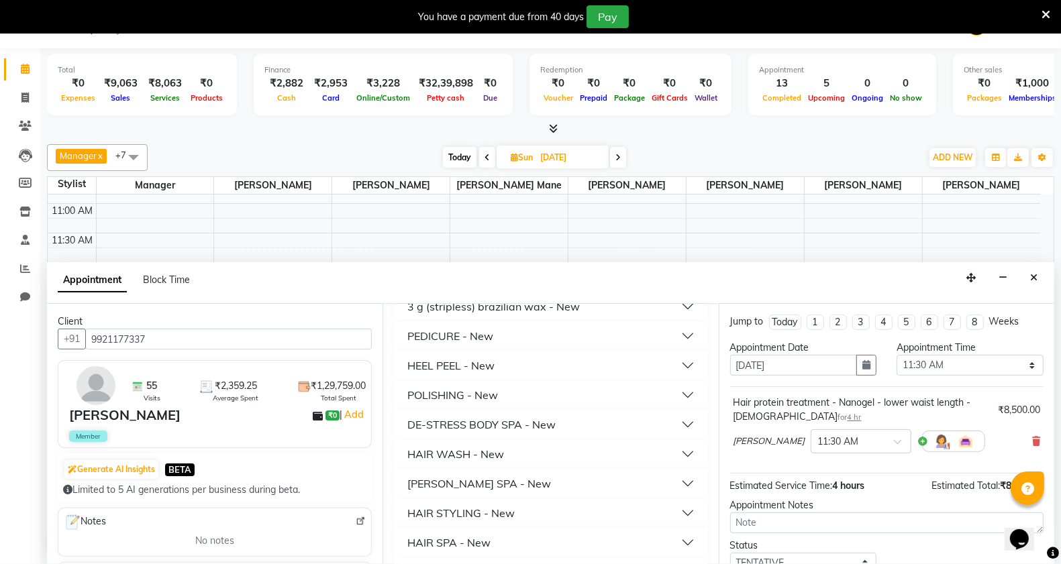
scroll to position [755, 0]
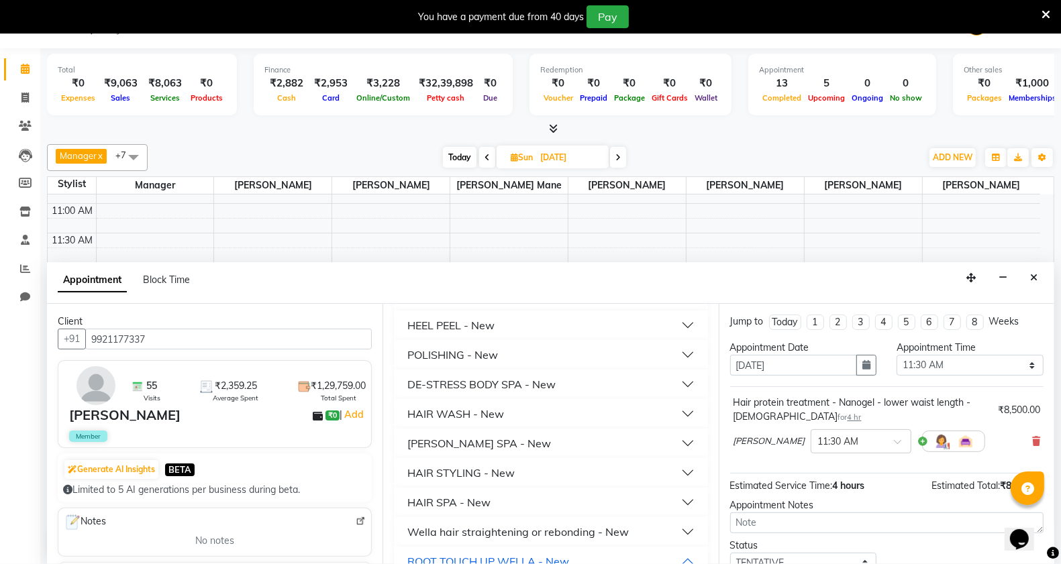
drag, startPoint x: 411, startPoint y: 524, endPoint x: 423, endPoint y: 524, distance: 11.4
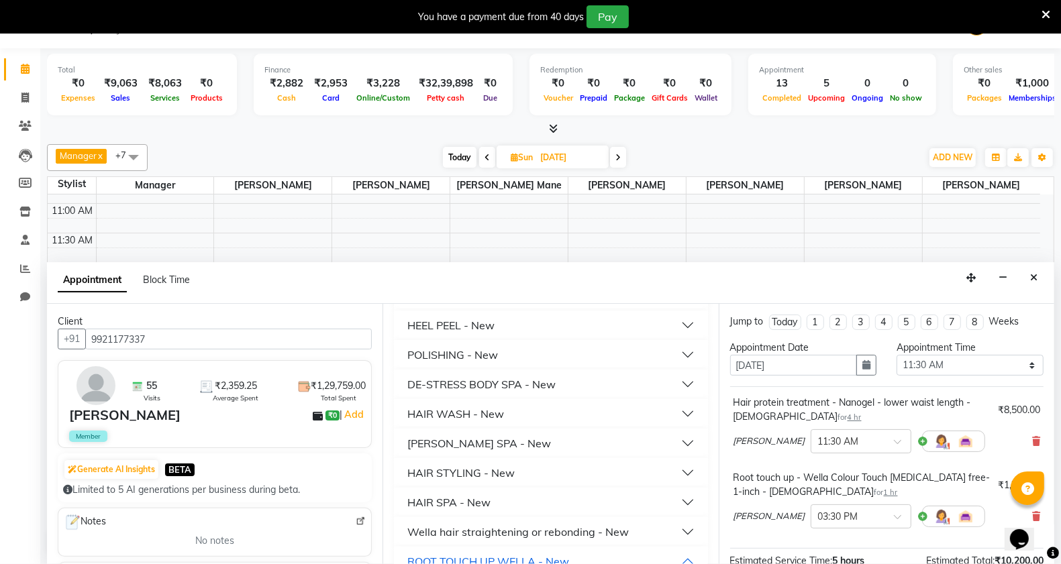
checkbox input "false"
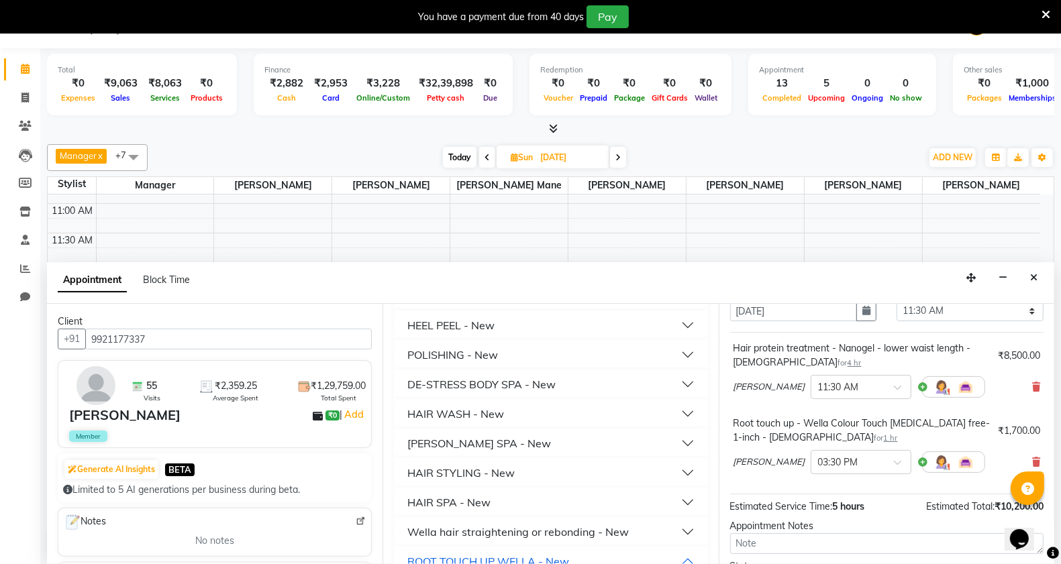
scroll to position [170, 0]
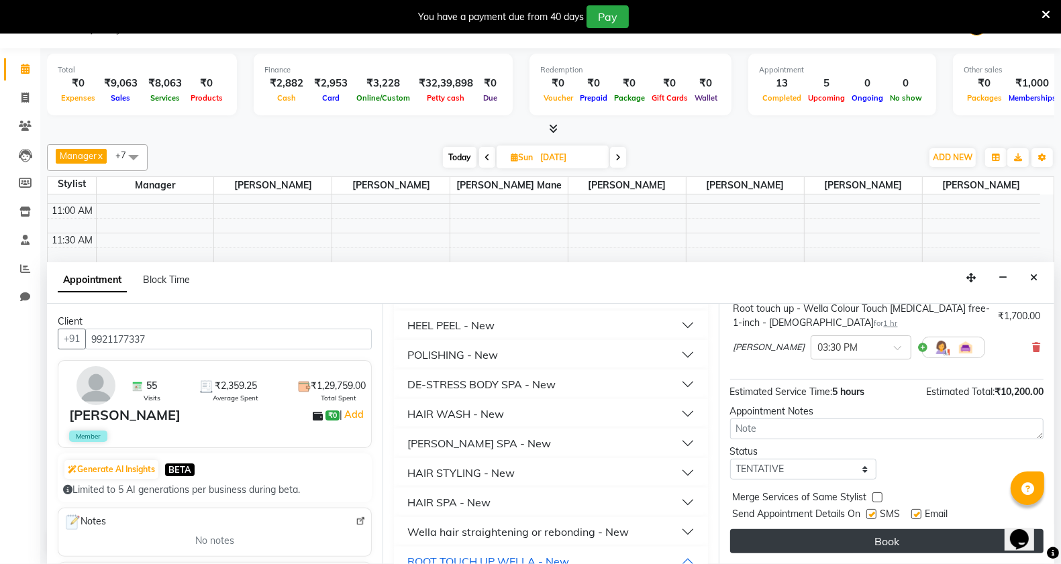
click at [871, 540] on button "Book" at bounding box center [886, 541] width 313 height 24
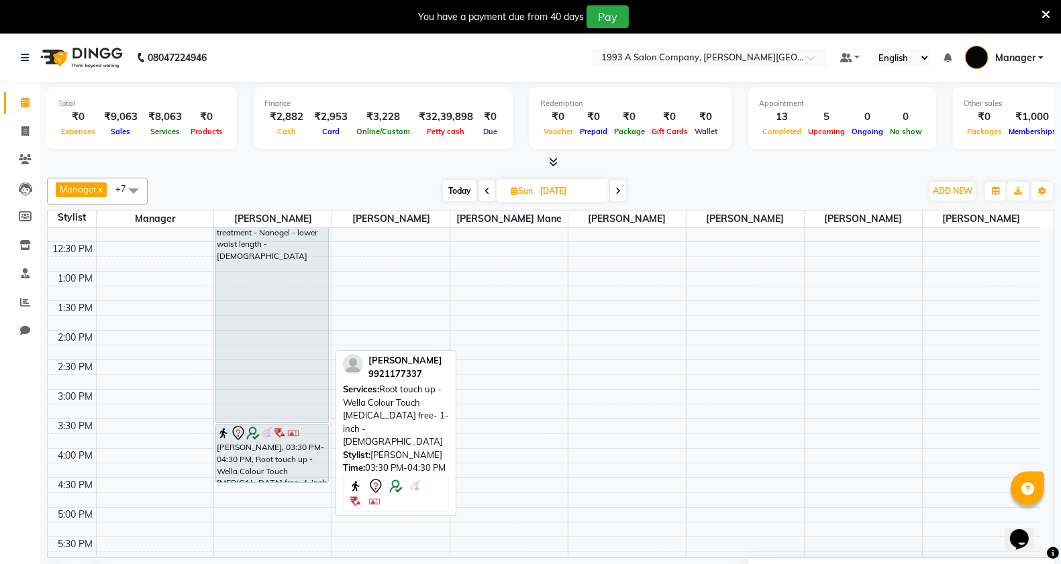
scroll to position [335, 0]
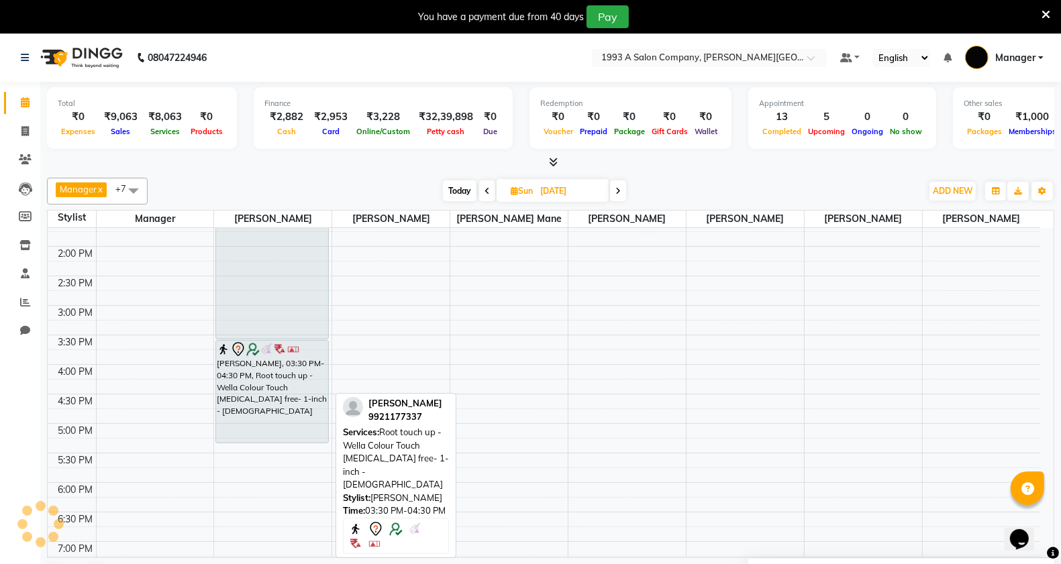
drag, startPoint x: 284, startPoint y: 396, endPoint x: 282, endPoint y: 431, distance: 34.2
click at [282, 431] on div "Kajal Sugandhi, 11:30 AM-03:30 PM, Hair protein treatment - Nanogel - lower wai…" at bounding box center [272, 306] width 117 height 826
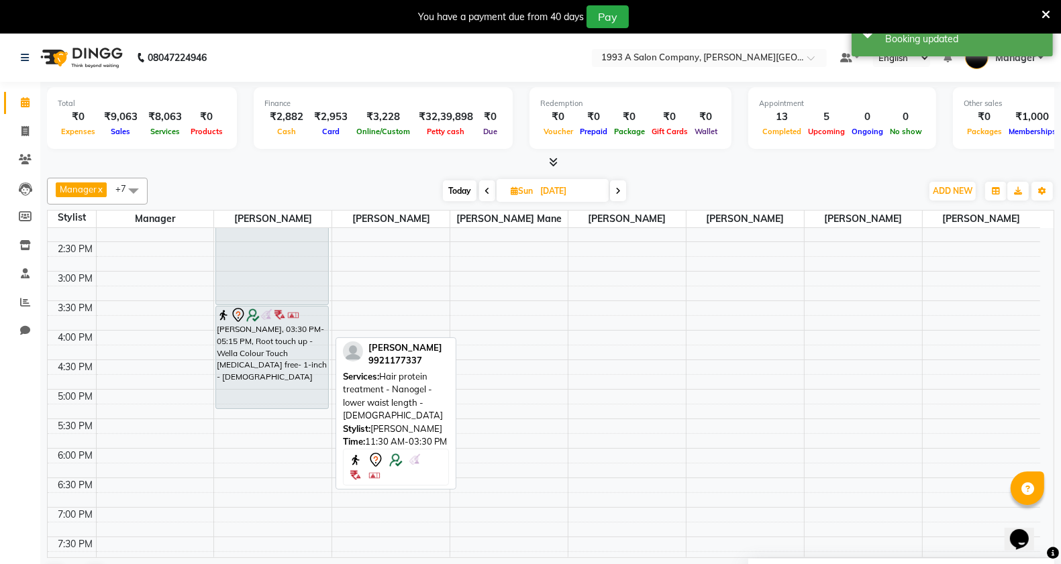
scroll to position [419, 0]
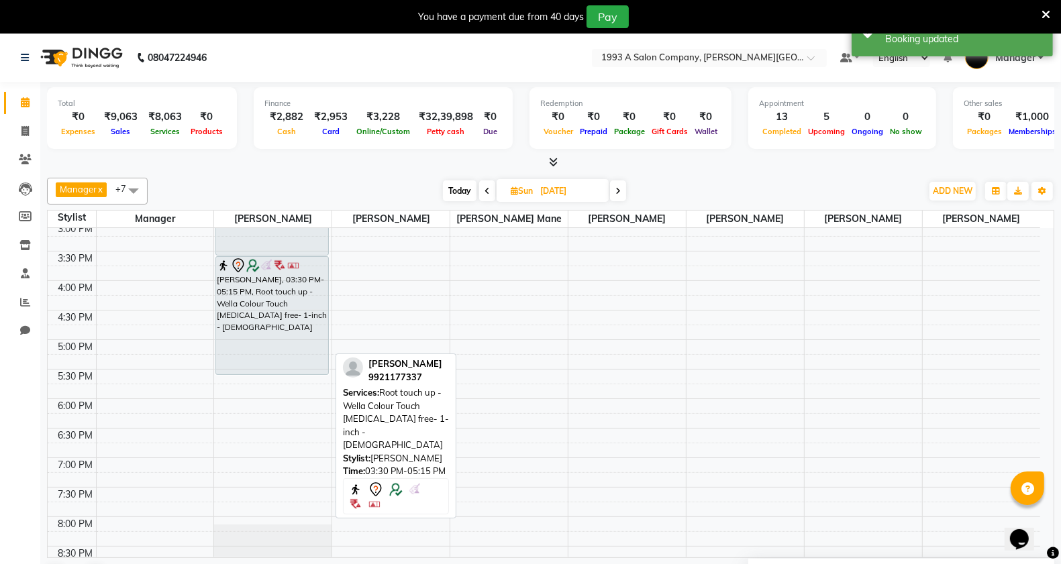
drag, startPoint x: 266, startPoint y: 357, endPoint x: 263, endPoint y: 367, distance: 10.4
click at [263, 367] on div "Kajal Sugandhi, 11:30 AM-03:30 PM, Hair protein treatment - Nanogel - lower wai…" at bounding box center [272, 222] width 117 height 826
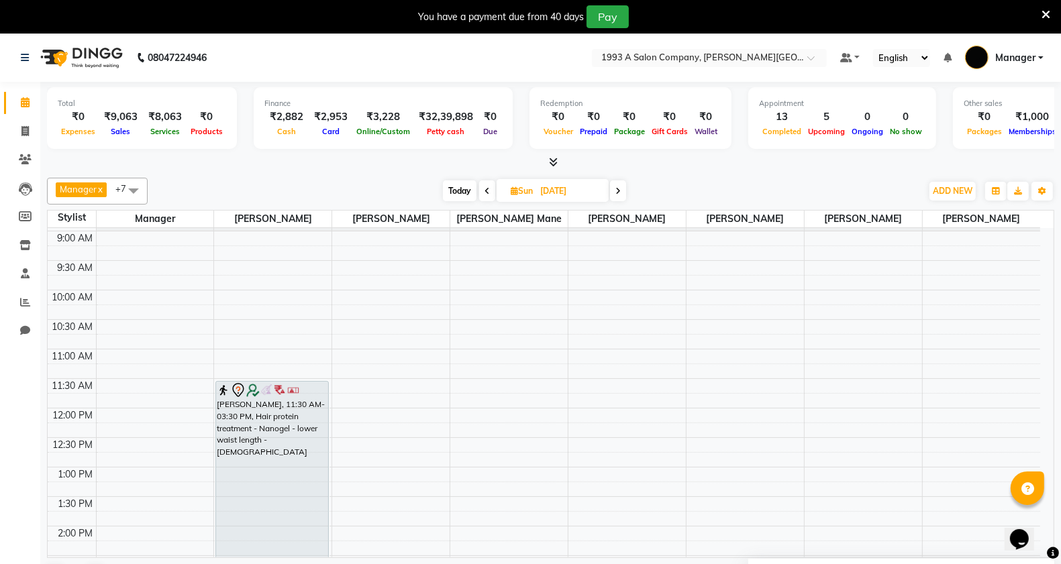
scroll to position [0, 0]
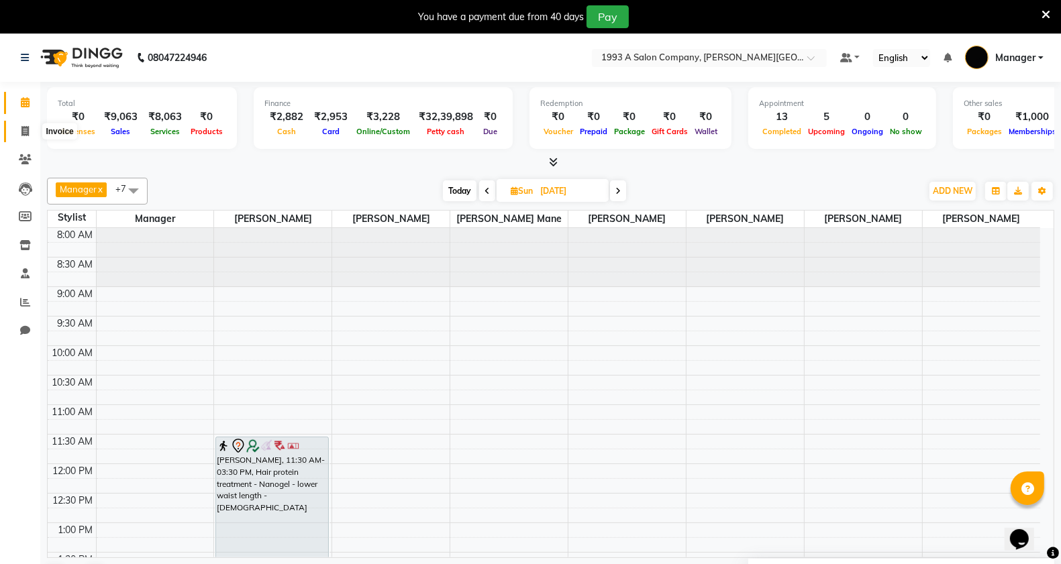
click at [25, 132] on icon at bounding box center [24, 131] width 7 height 10
select select "service"
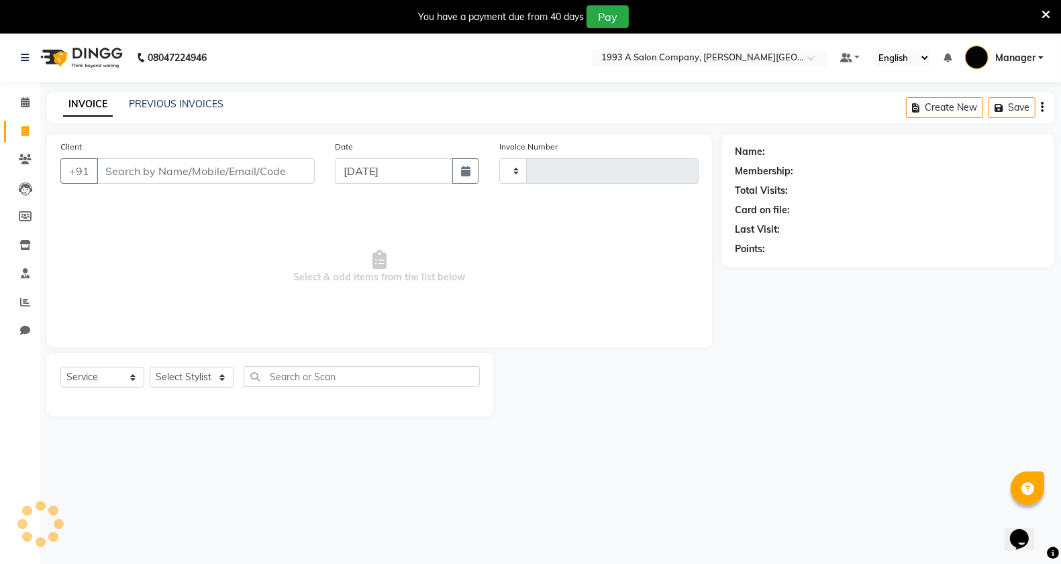
type input "2869"
select select "613"
click at [191, 378] on select "Select Stylist [PERSON_NAME] Manager [PERSON_NAME] Mr [PERSON_NAME] (owner) [PE…" at bounding box center [192, 377] width 85 height 21
select select "57488"
click at [150, 367] on select "Select Stylist [PERSON_NAME] Manager [PERSON_NAME] Mr [PERSON_NAME] (owner) [PE…" at bounding box center [192, 377] width 85 height 21
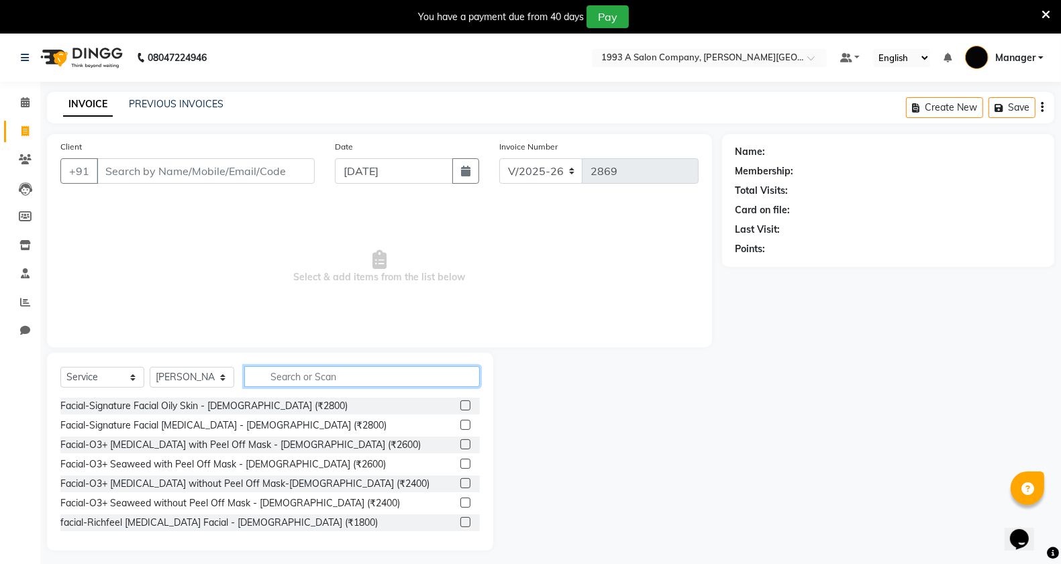
click at [286, 373] on input "text" at bounding box center [362, 376] width 236 height 21
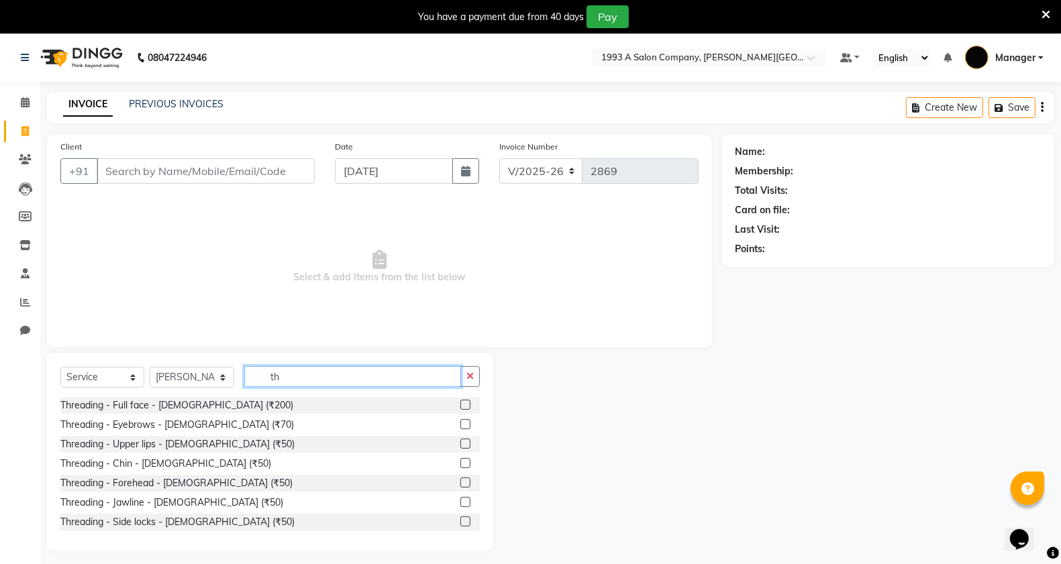
scroll to position [168, 0]
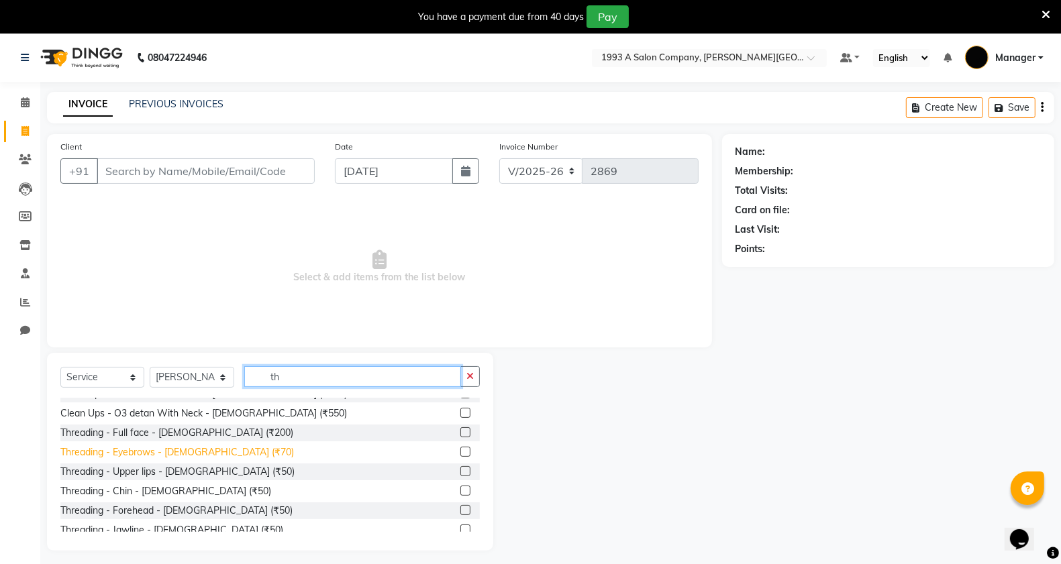
type input "th"
click at [215, 449] on div "Threading - Eyebrows - [DEMOGRAPHIC_DATA] (₹70)" at bounding box center [176, 452] width 233 height 14
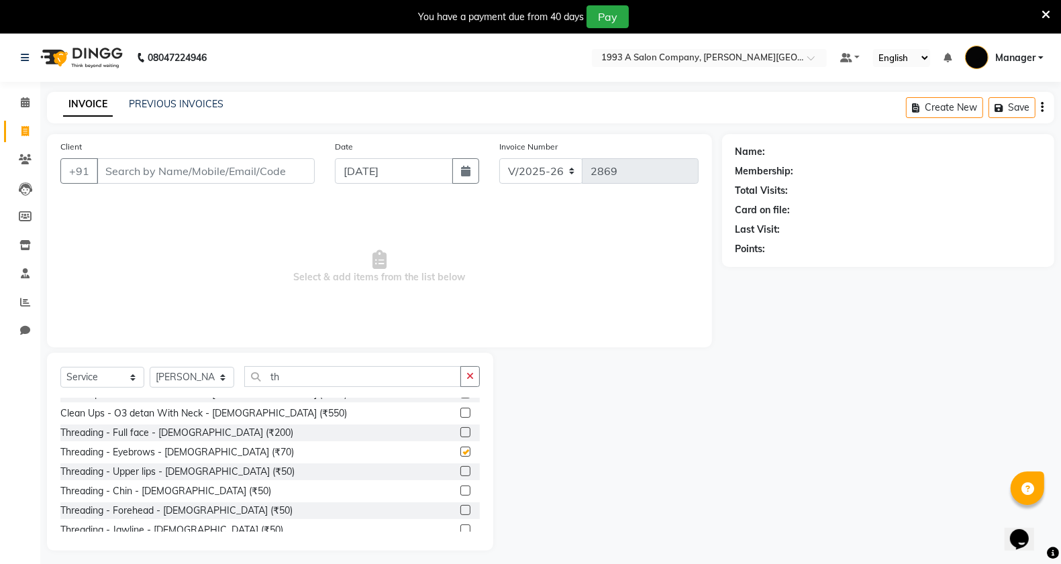
checkbox input "false"
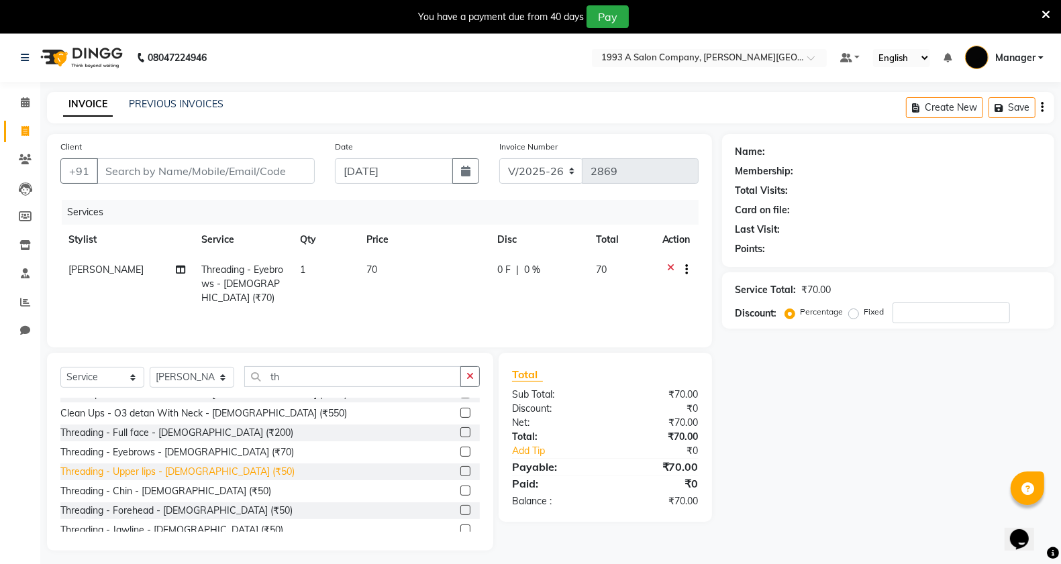
click at [209, 473] on div "Threading - Upper lips - [DEMOGRAPHIC_DATA] (₹50)" at bounding box center [177, 472] width 234 height 14
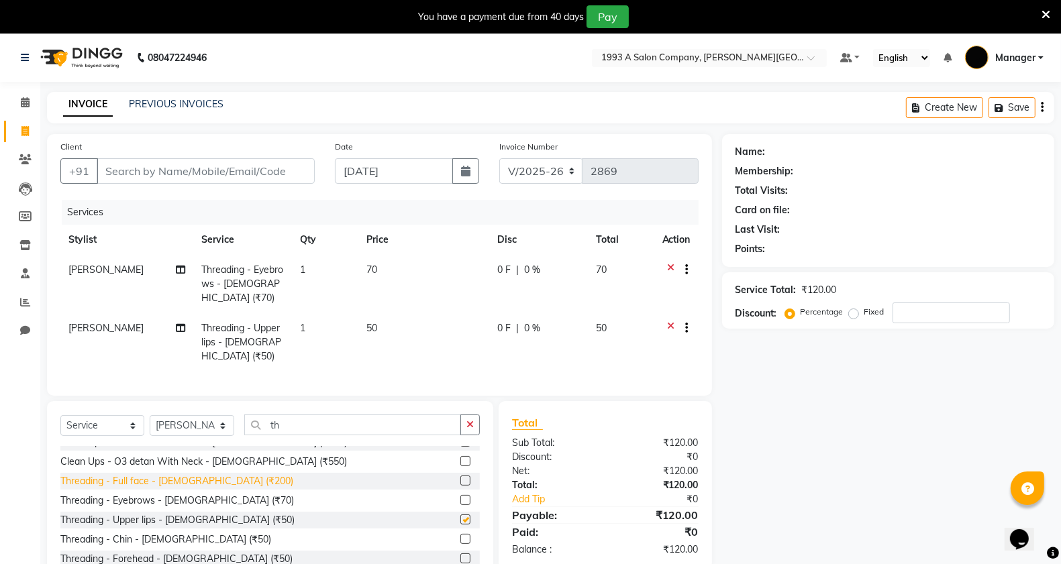
checkbox input "false"
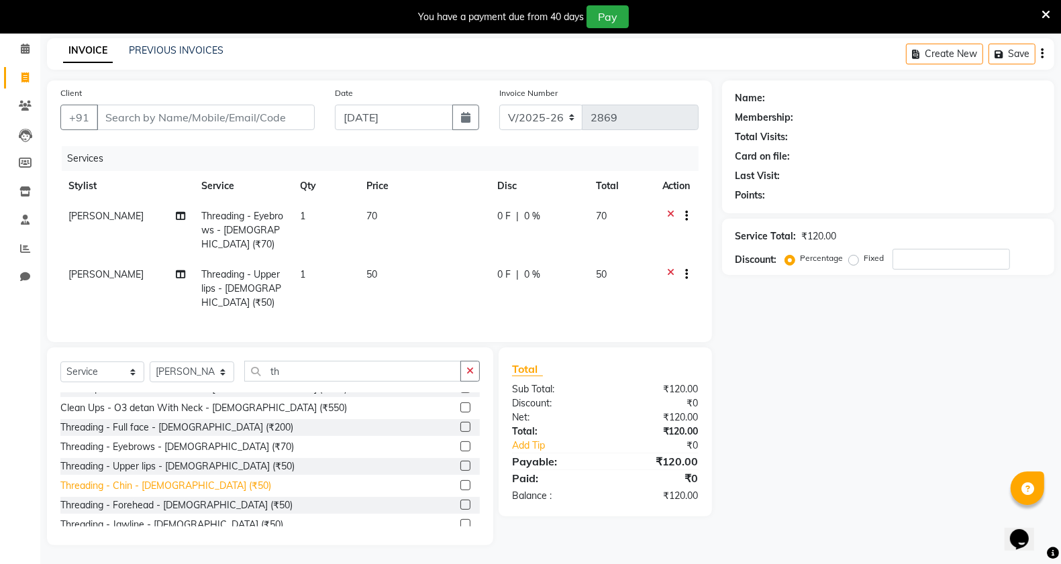
click at [166, 488] on div "Threading - Chin - [DEMOGRAPHIC_DATA] (₹50)" at bounding box center [165, 486] width 211 height 14
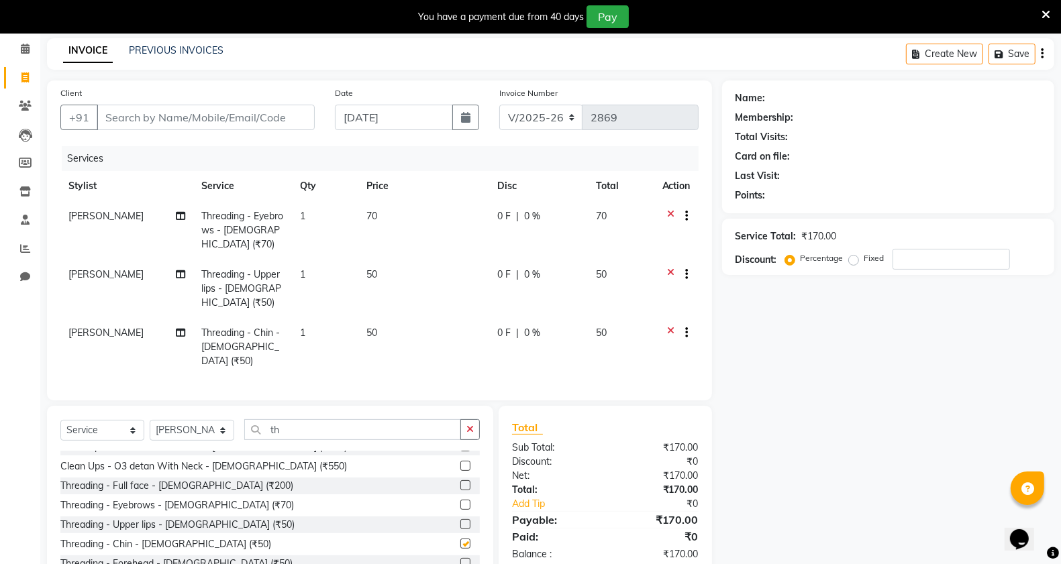
checkbox input "false"
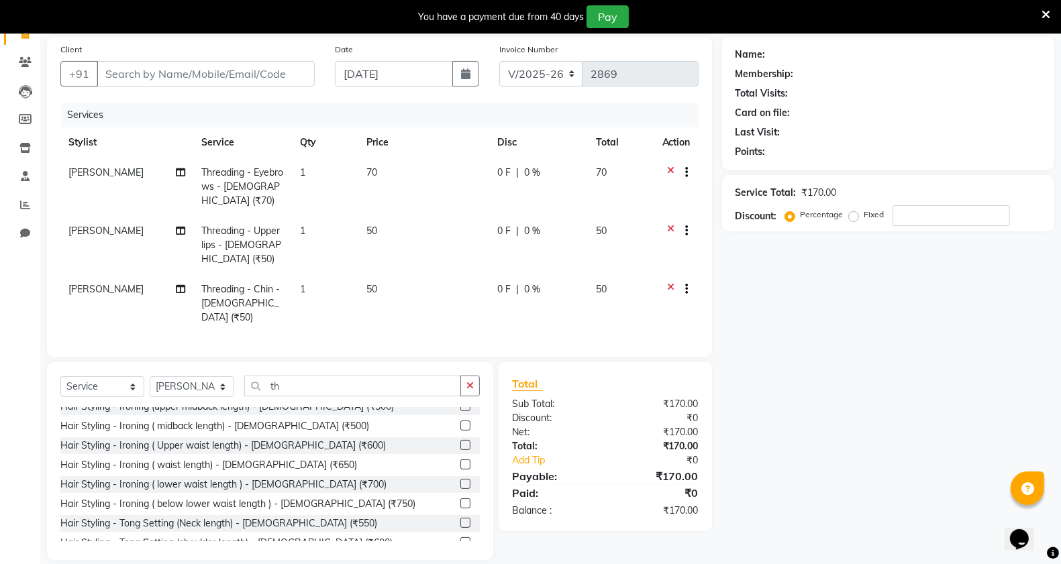
scroll to position [0, 0]
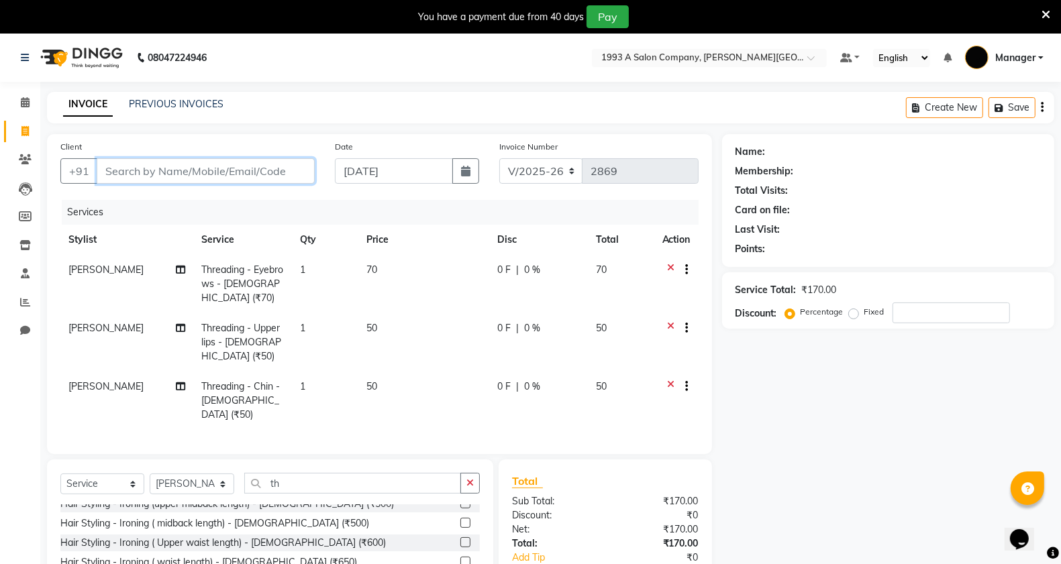
click at [233, 172] on input "Client" at bounding box center [206, 170] width 218 height 25
drag, startPoint x: 25, startPoint y: 106, endPoint x: 681, endPoint y: 115, distance: 656.1
click at [25, 105] on icon at bounding box center [25, 102] width 9 height 10
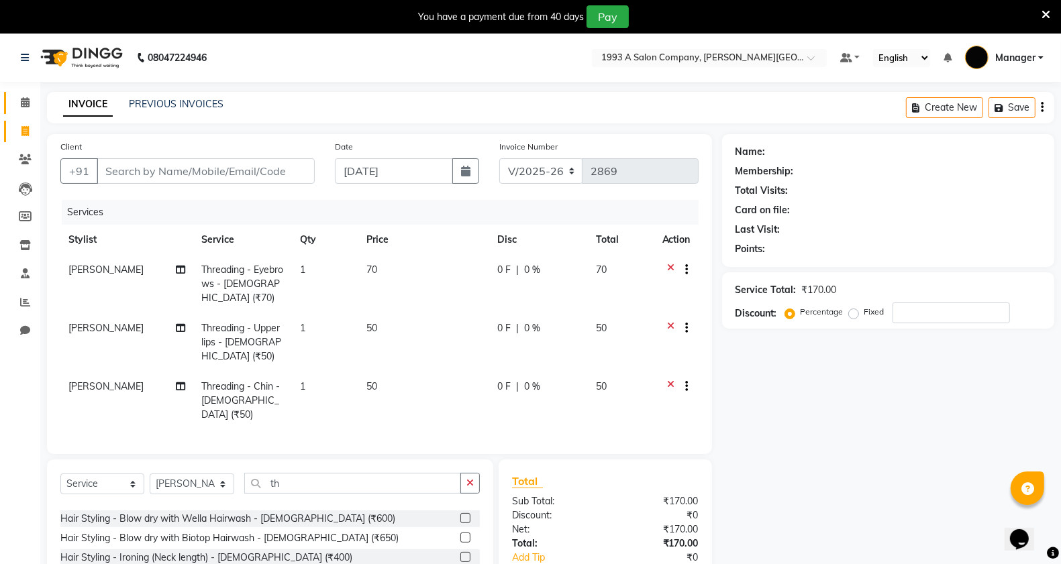
scroll to position [586, 0]
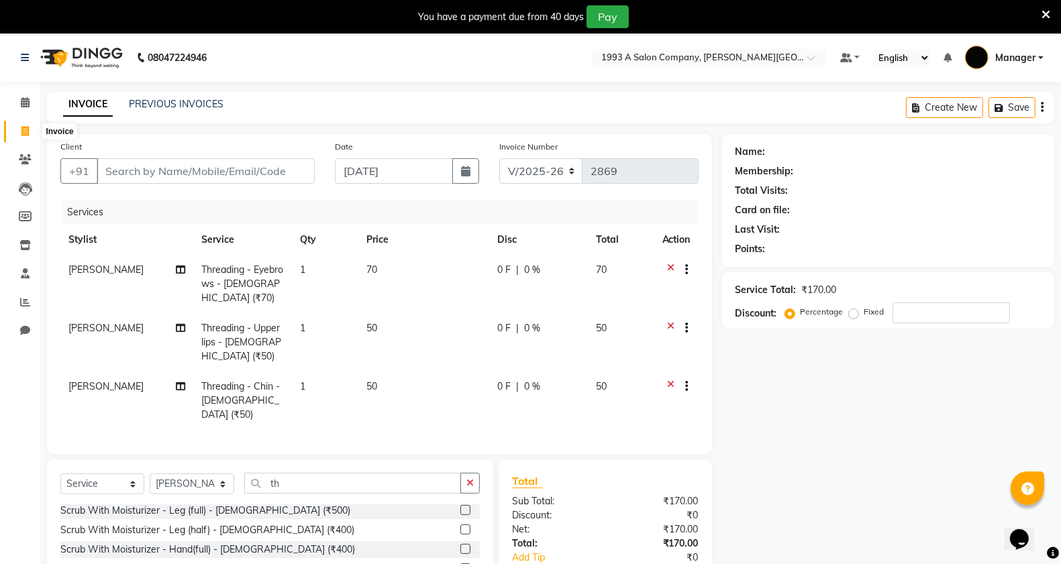
click at [25, 129] on icon at bounding box center [24, 131] width 7 height 10
select select "service"
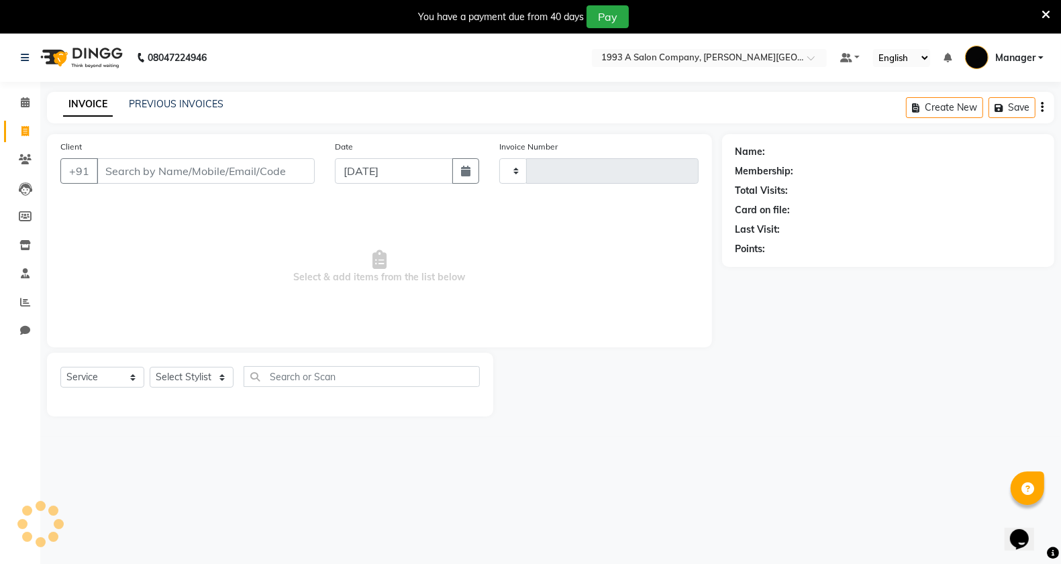
scroll to position [34, 0]
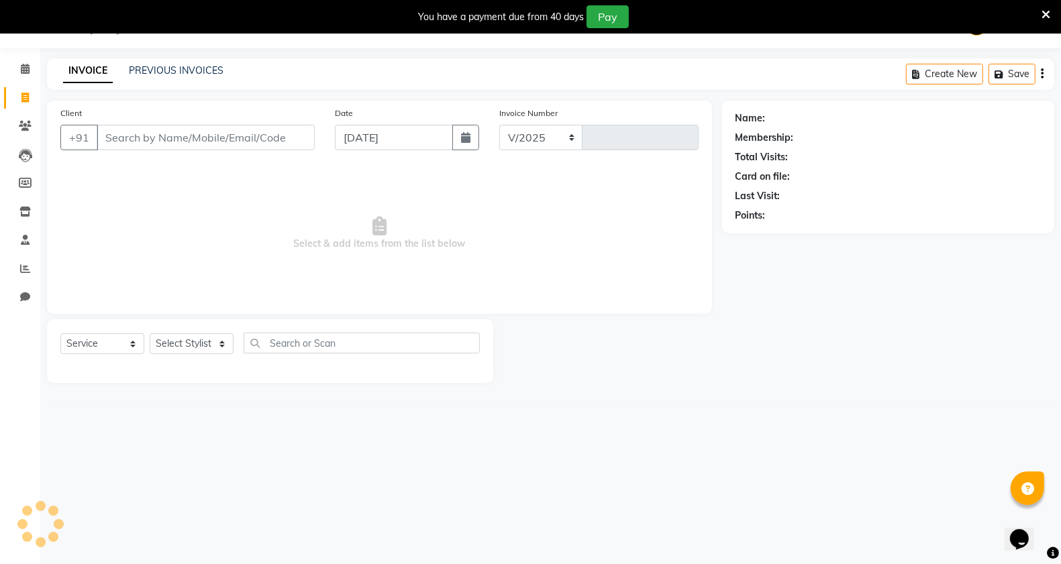
select select "613"
type input "2869"
click at [142, 133] on input "Client" at bounding box center [206, 137] width 218 height 25
click at [299, 333] on input "text" at bounding box center [362, 343] width 236 height 21
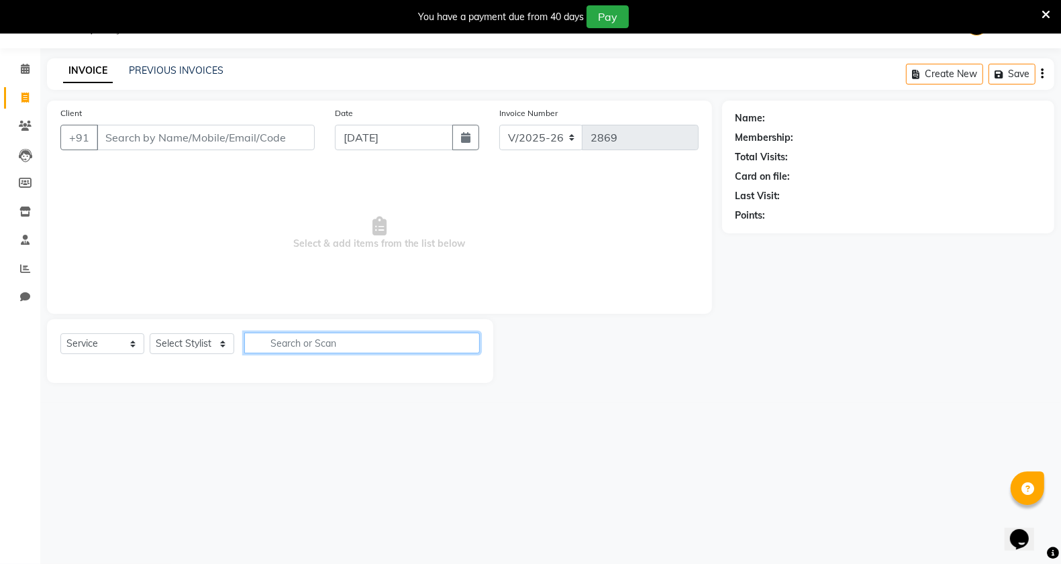
click at [299, 337] on input "text" at bounding box center [362, 343] width 236 height 21
type input "jj"
click at [470, 345] on icon "button" at bounding box center [469, 342] width 7 height 9
type input "v"
click at [474, 344] on icon "button" at bounding box center [469, 342] width 7 height 9
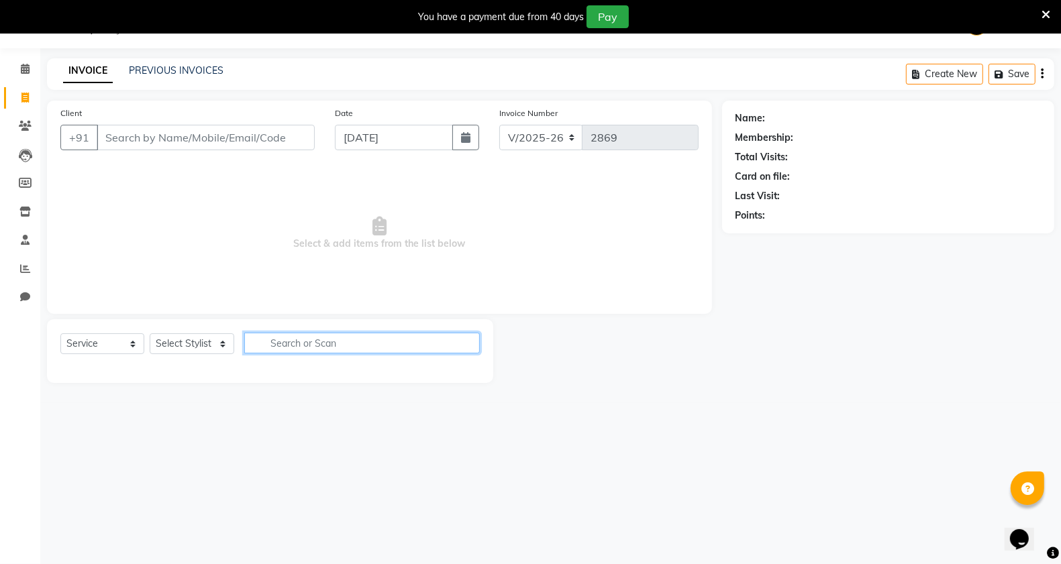
drag, startPoint x: 451, startPoint y: 344, endPoint x: 390, endPoint y: 314, distance: 68.1
click at [451, 343] on input "text" at bounding box center [362, 343] width 236 height 21
type input "cut"
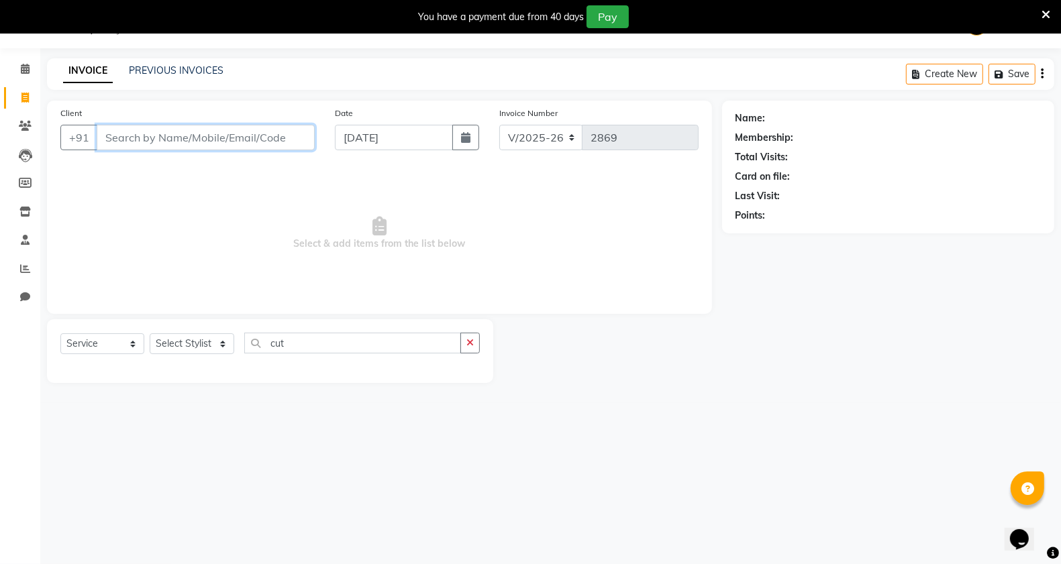
click at [182, 133] on input "Client" at bounding box center [206, 137] width 218 height 25
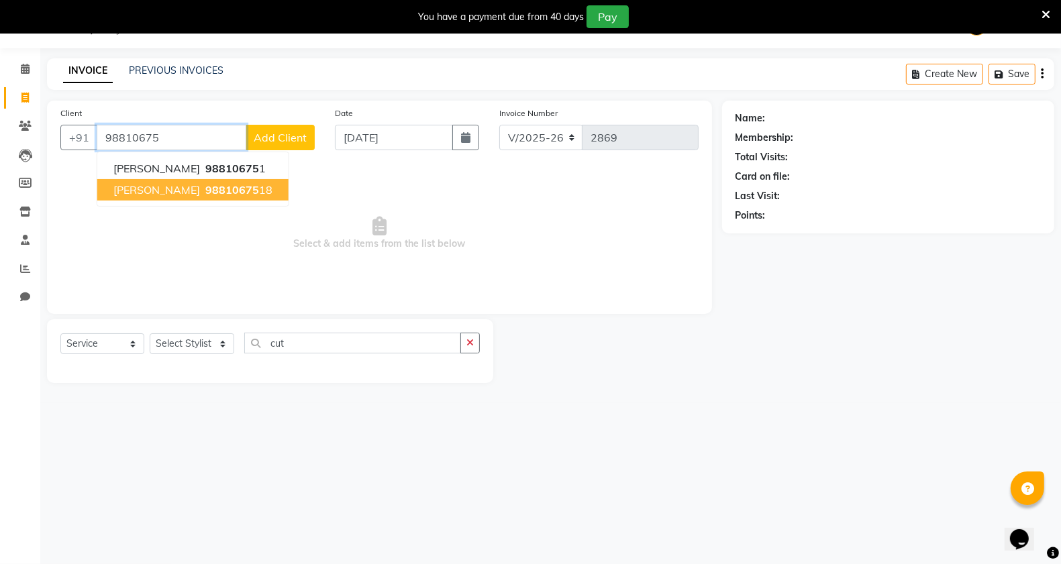
click at [205, 189] on span "98810675" at bounding box center [232, 189] width 54 height 13
type input "9881067518"
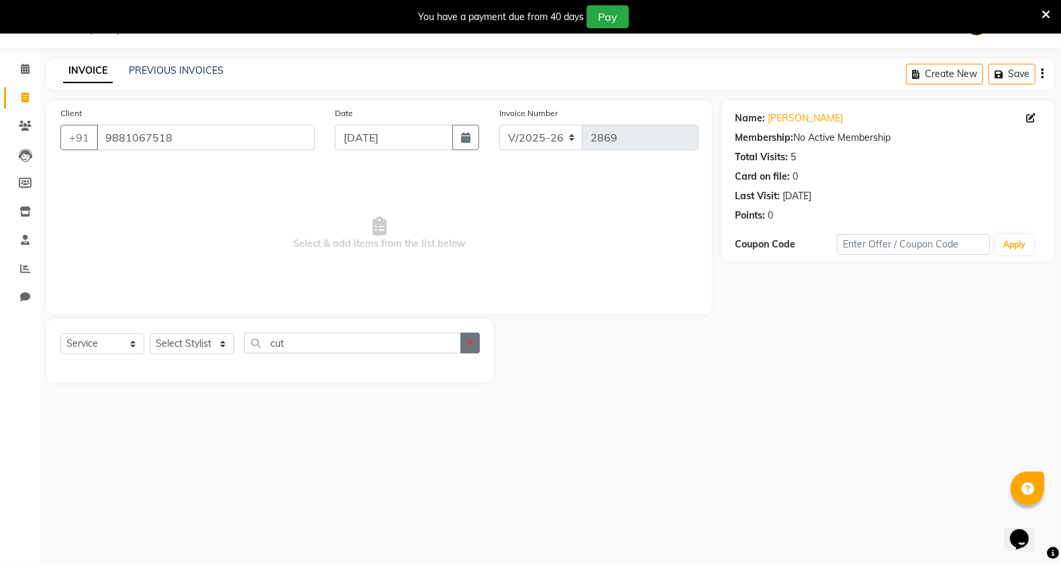
click at [470, 340] on icon "button" at bounding box center [469, 342] width 7 height 9
click at [381, 345] on input "text" at bounding box center [362, 343] width 236 height 21
click at [431, 347] on input "hair cut" at bounding box center [352, 343] width 217 height 21
click at [427, 343] on input "hair cut" at bounding box center [352, 343] width 217 height 21
click at [427, 340] on input "hair cut" at bounding box center [352, 343] width 217 height 21
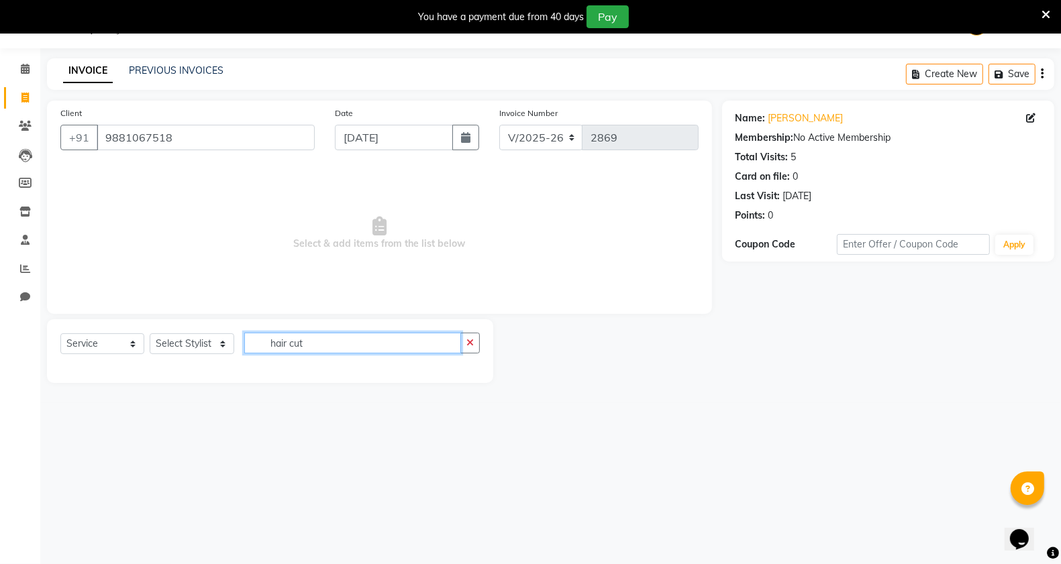
click at [425, 345] on input "hair cut" at bounding box center [352, 343] width 217 height 21
type input "hair cut"
click at [480, 350] on button "button" at bounding box center [469, 343] width 19 height 21
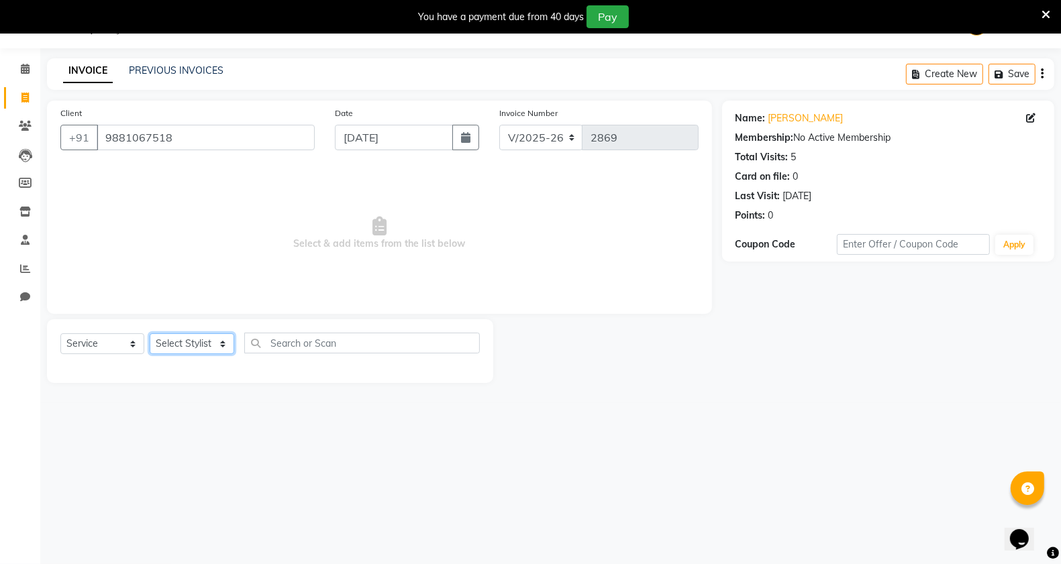
click at [223, 346] on select "Select Stylist [PERSON_NAME] Manager [PERSON_NAME] Mr [PERSON_NAME] (owner) [PE…" at bounding box center [192, 343] width 85 height 21
select select "58501"
click at [150, 333] on select "Select Stylist [PERSON_NAME] Manager [PERSON_NAME] Mr [PERSON_NAME] (owner) [PE…" at bounding box center [192, 343] width 85 height 21
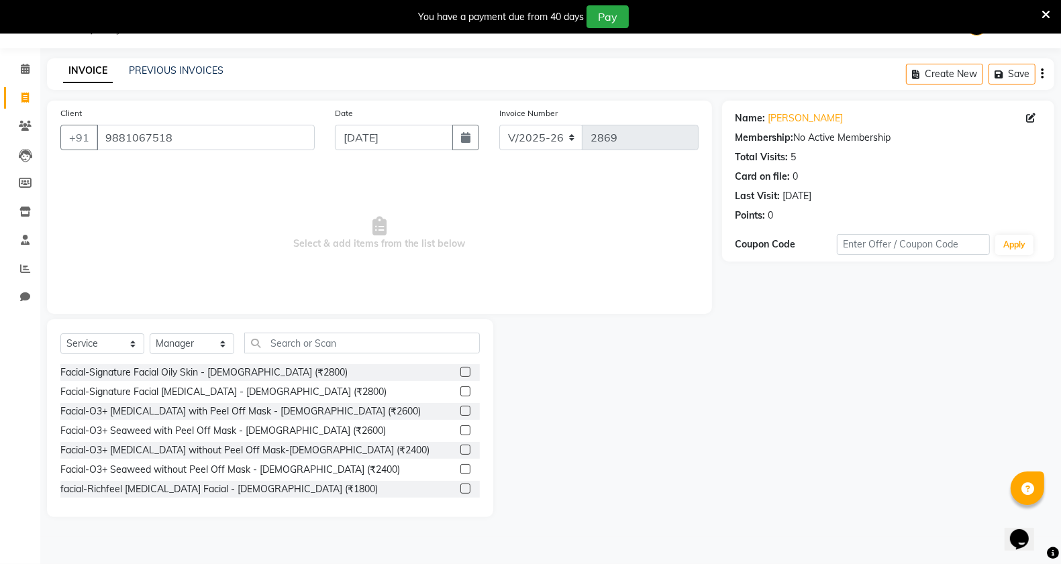
click at [330, 329] on div "Select Service Product Membership Package Voucher Prepaid Gift Card Select Styl…" at bounding box center [270, 418] width 446 height 198
click at [294, 343] on input "text" at bounding box center [362, 343] width 236 height 21
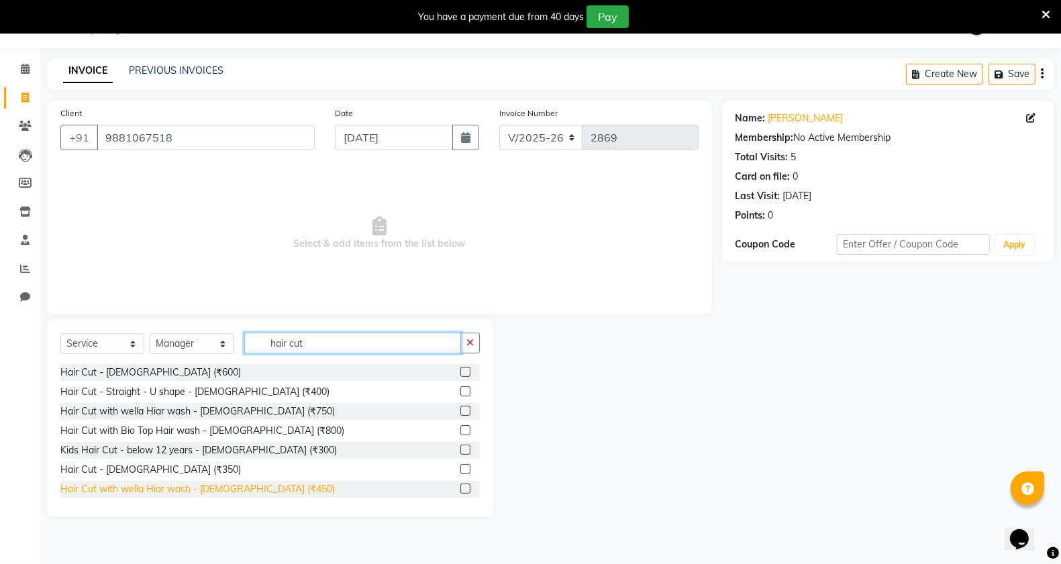
type input "hair cut"
drag, startPoint x: 215, startPoint y: 494, endPoint x: 218, endPoint y: 483, distance: 11.1
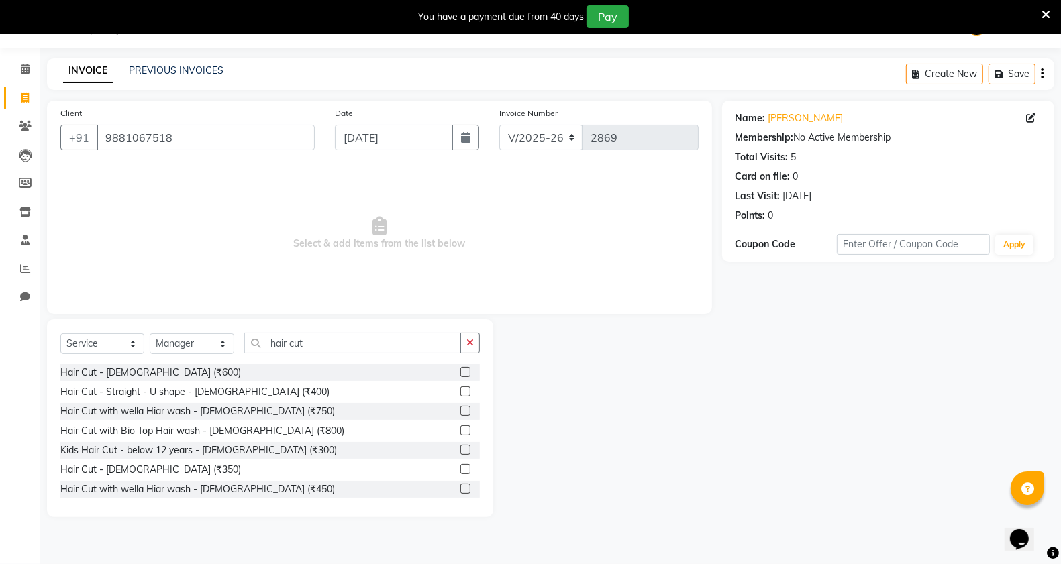
click at [218, 490] on div "Hair Cut with wella Hiar wash - [DEMOGRAPHIC_DATA] (₹450)" at bounding box center [197, 489] width 274 height 14
checkbox input "false"
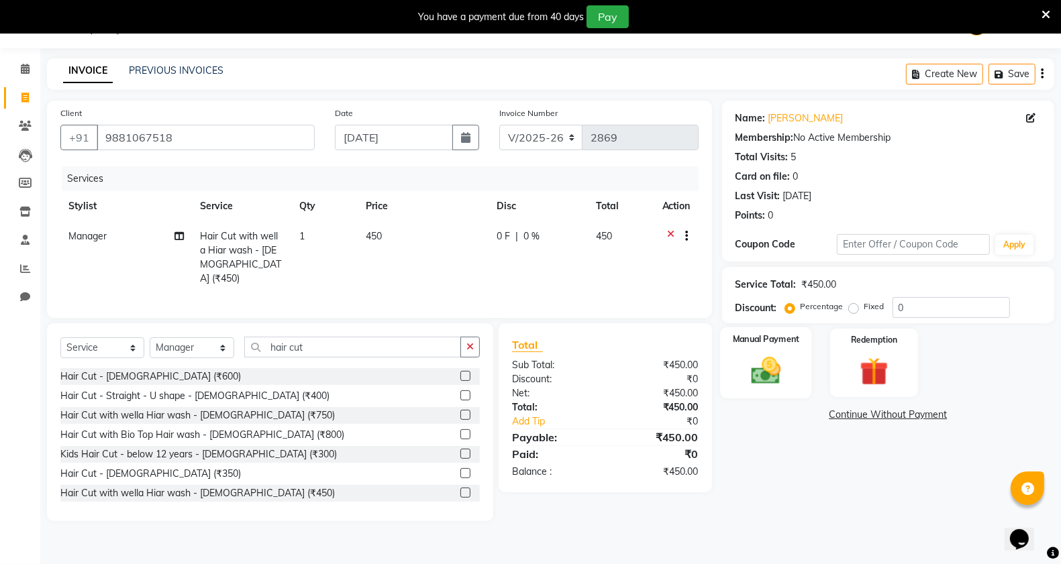
click at [788, 376] on img at bounding box center [766, 371] width 48 height 34
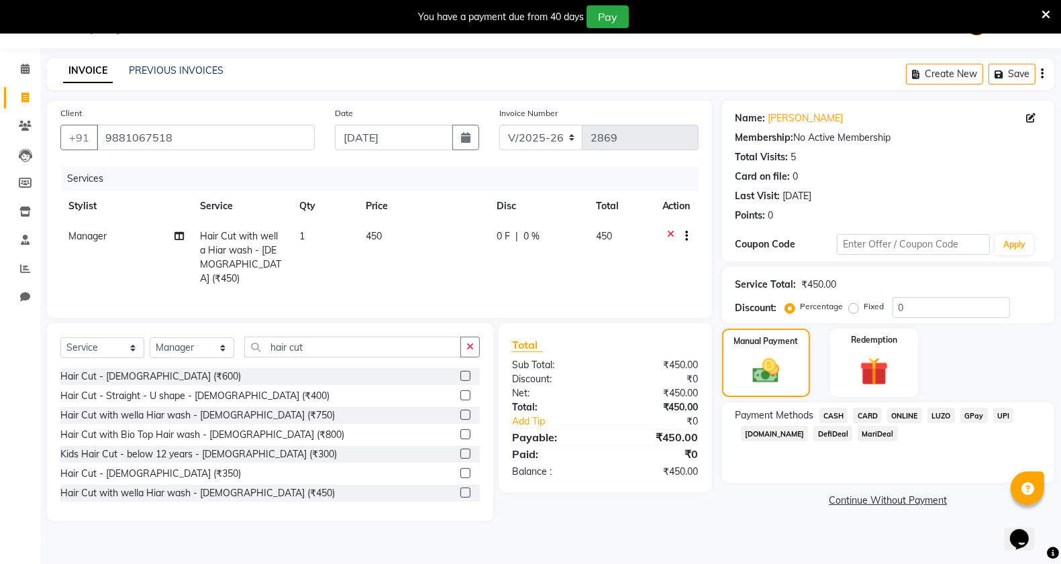
click at [836, 417] on span "CASH" at bounding box center [833, 415] width 29 height 15
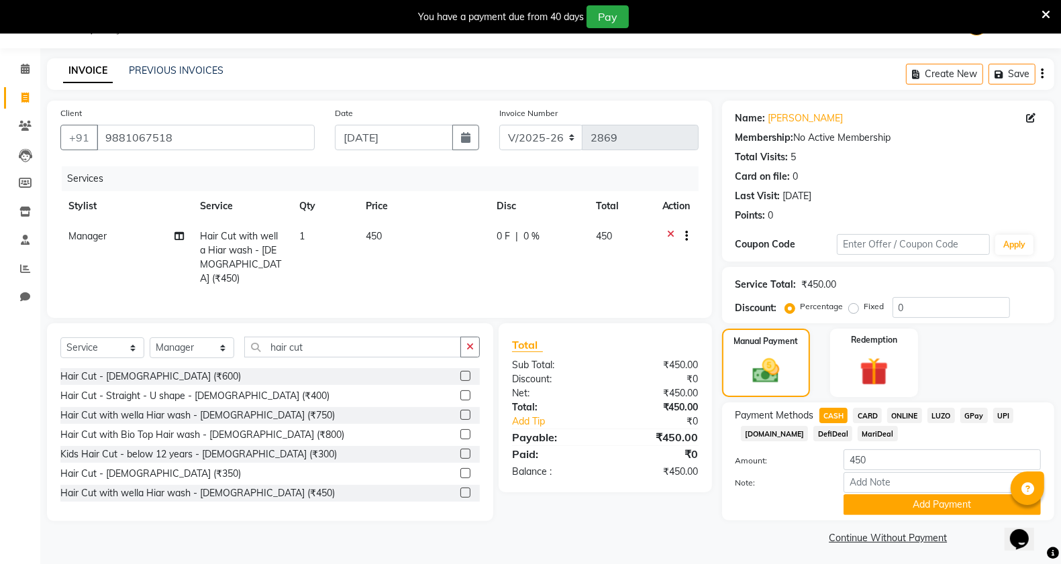
scroll to position [37, 0]
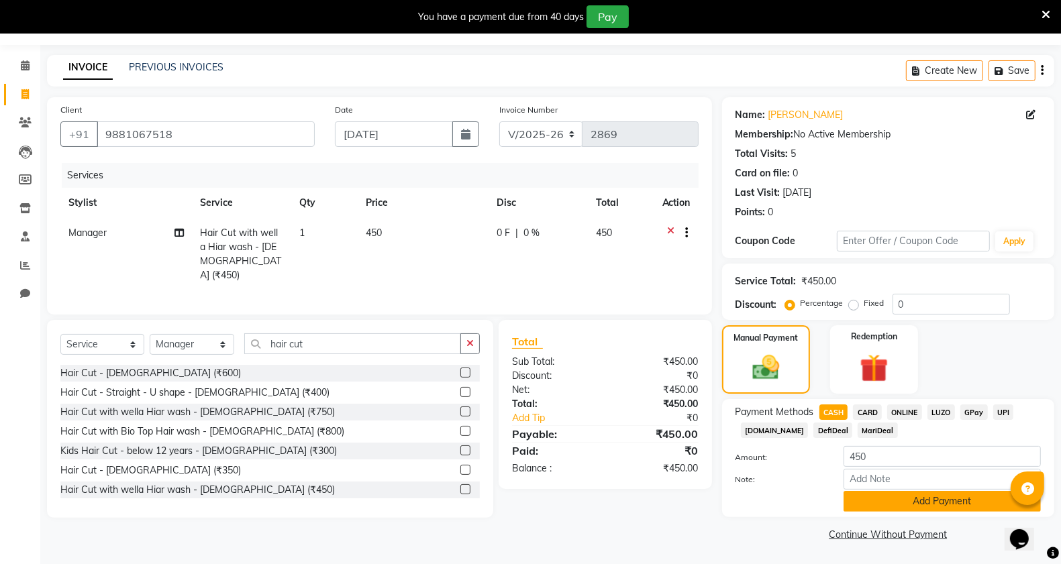
click at [900, 503] on button "Add Payment" at bounding box center [941, 501] width 197 height 21
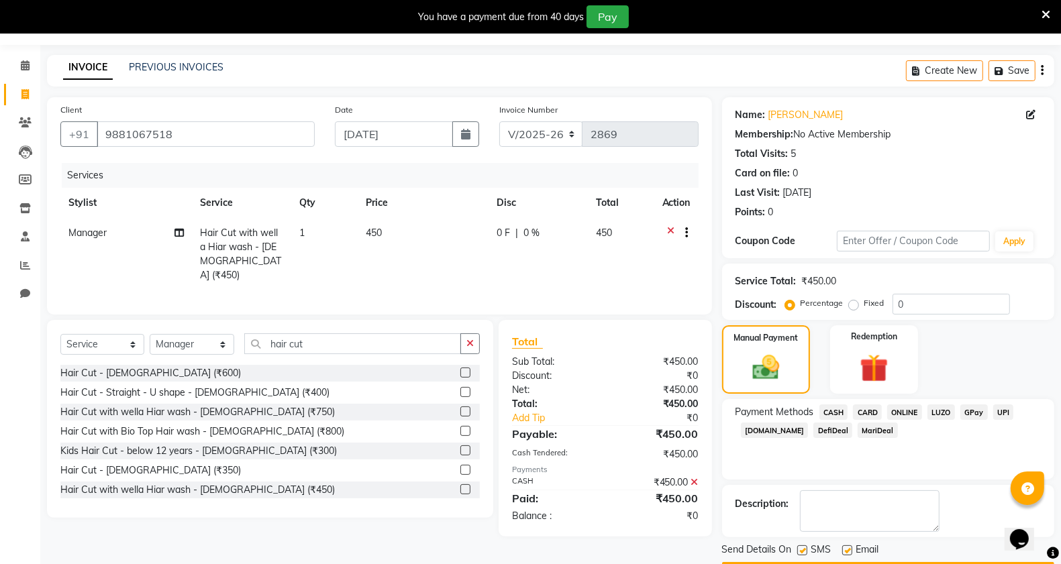
scroll to position [76, 0]
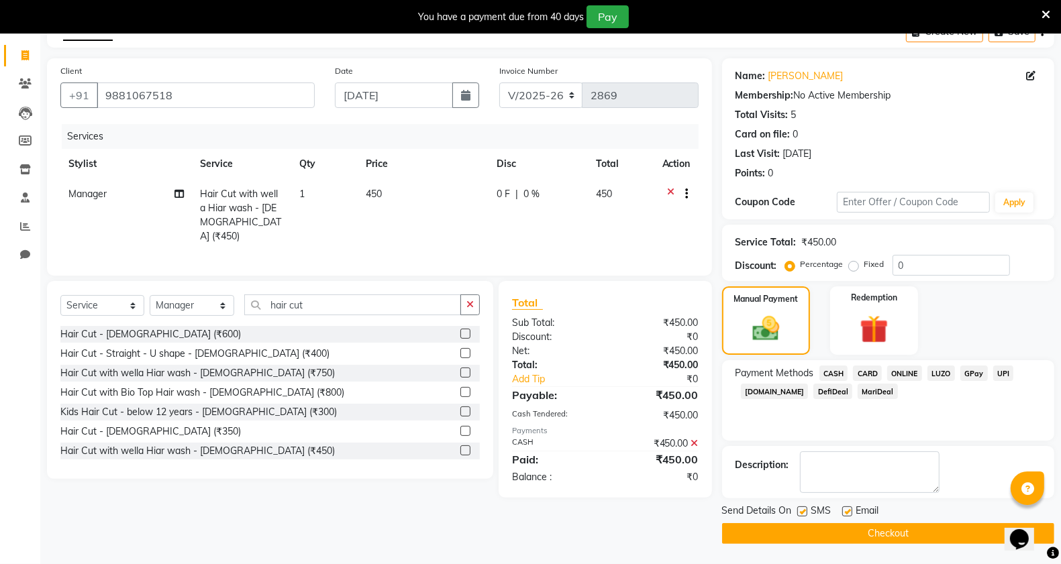
drag, startPoint x: 853, startPoint y: 539, endPoint x: 850, endPoint y: 531, distance: 8.1
click at [853, 537] on button "Checkout" at bounding box center [888, 533] width 332 height 21
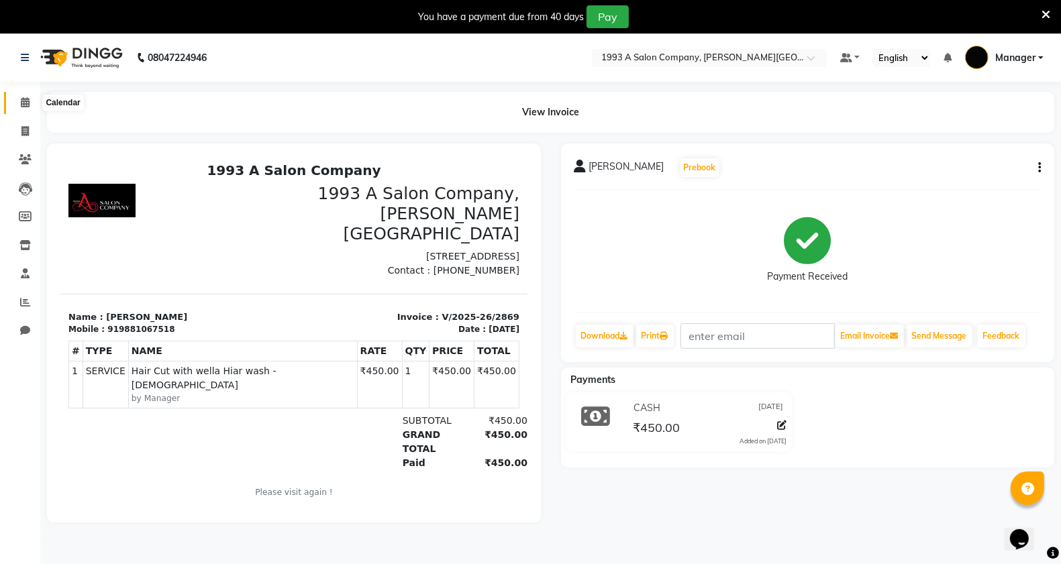
click at [25, 104] on icon at bounding box center [25, 102] width 9 height 10
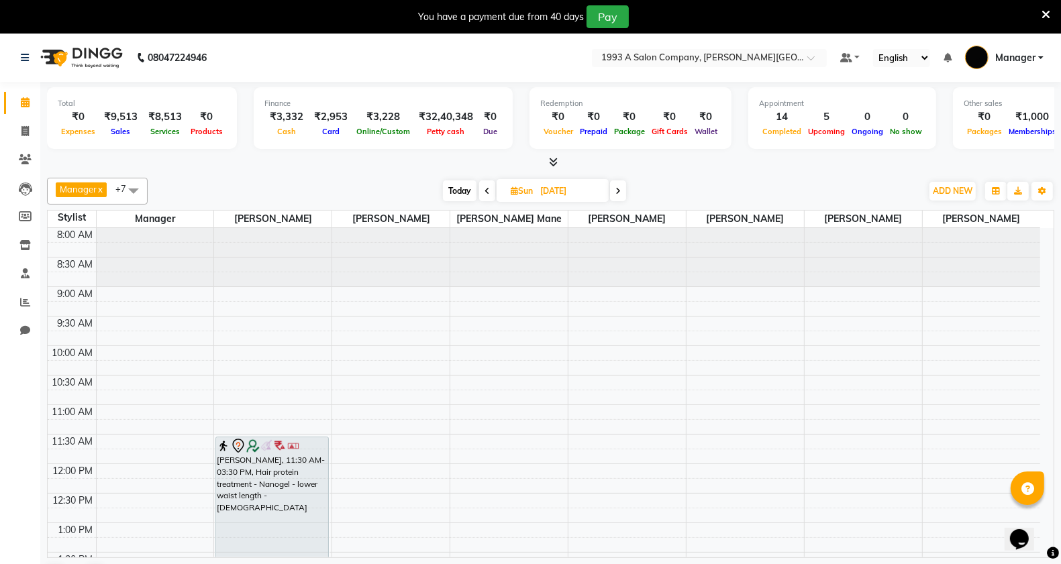
click at [461, 193] on span "Today" at bounding box center [460, 190] width 34 height 21
type input "[DATE]"
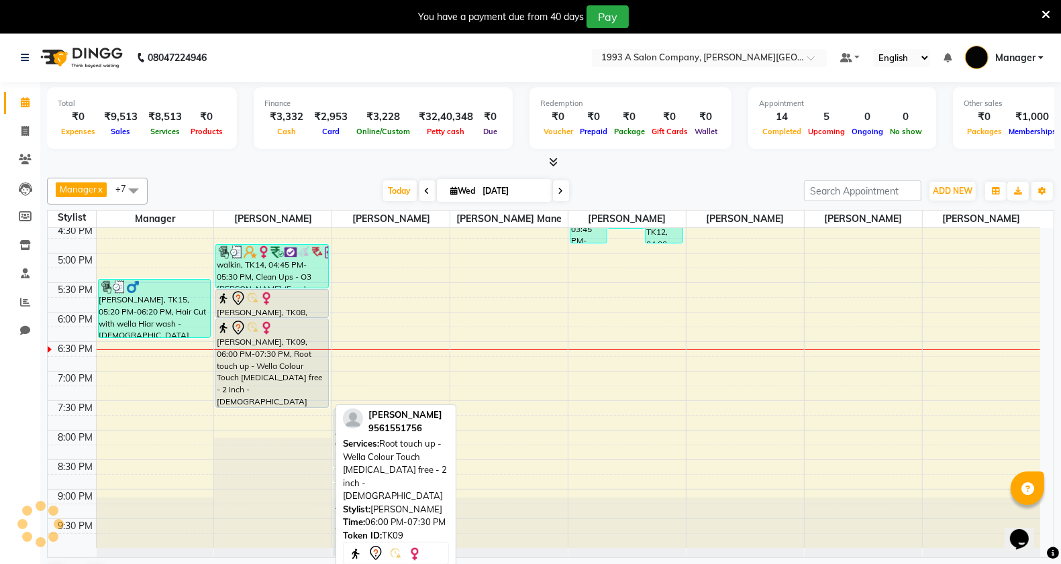
scroll to position [34, 0]
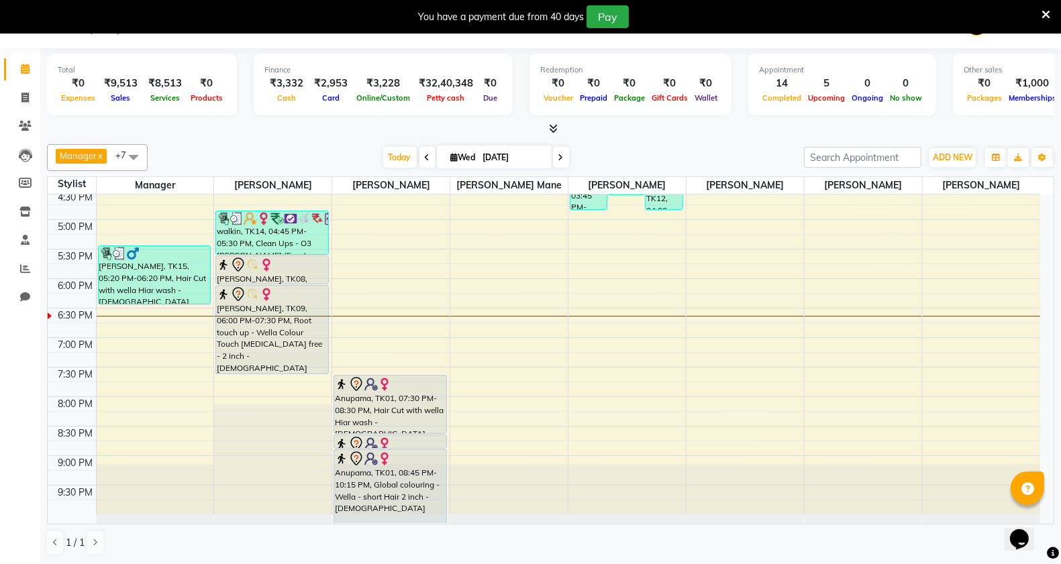
click at [108, 339] on div "8:00 AM 8:30 AM 9:00 AM 9:30 AM 10:00 AM 10:30 AM 11:00 AM 11:30 AM 12:00 PM 12…" at bounding box center [544, 102] width 992 height 826
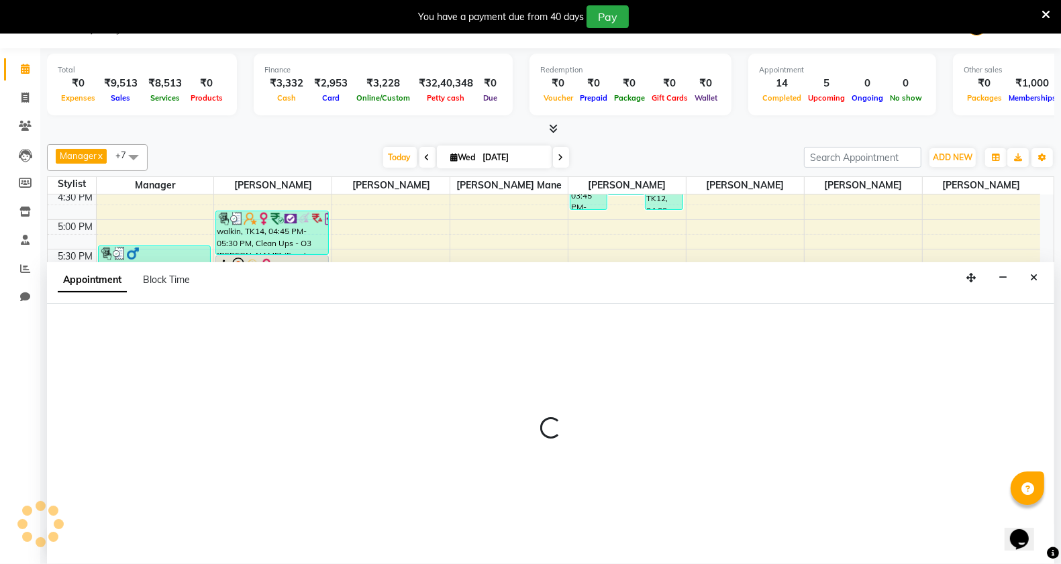
select select "58501"
select select "tentative"
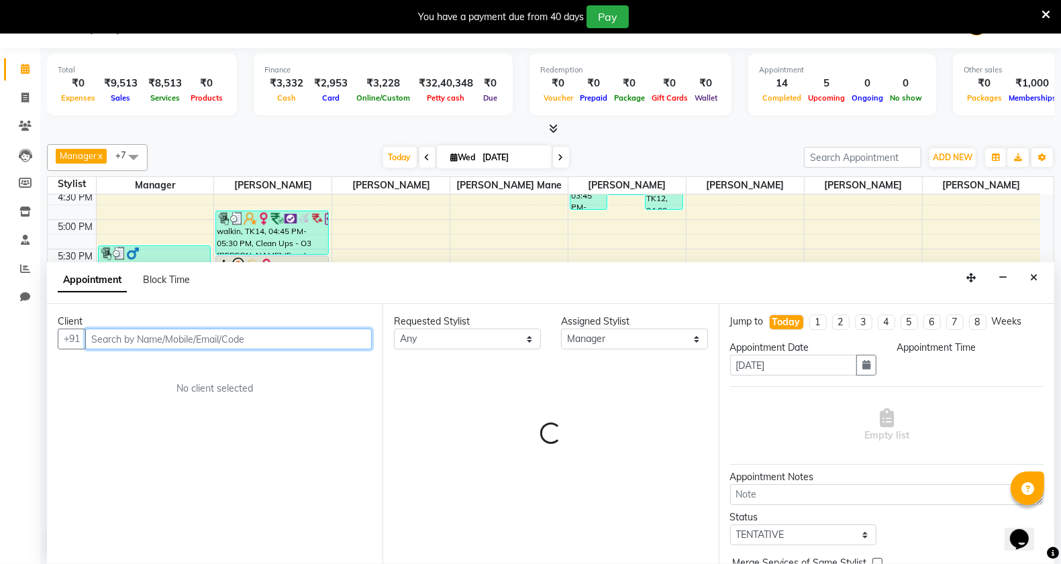
select select "1125"
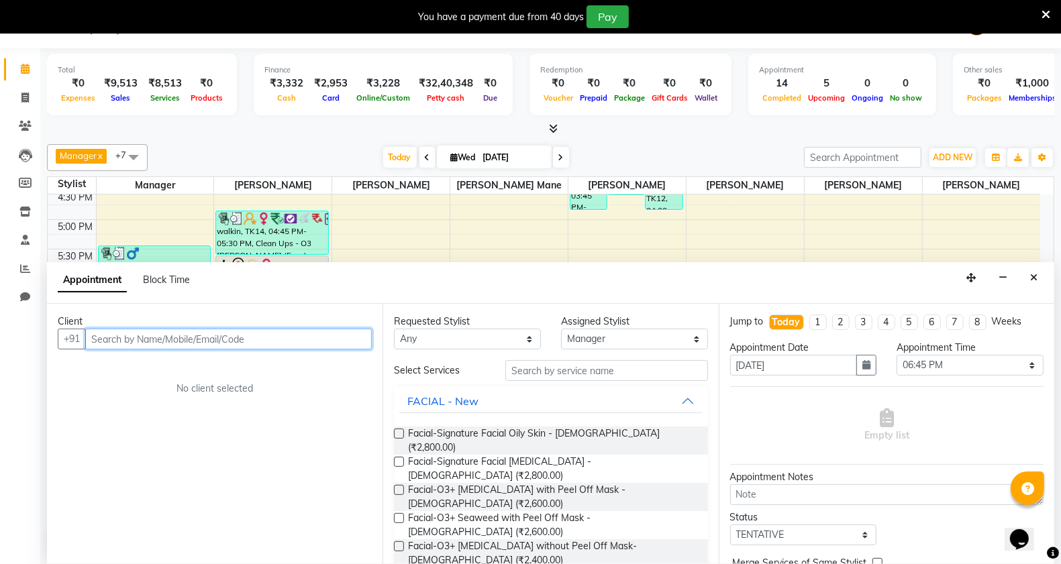
click at [138, 341] on input "text" at bounding box center [228, 339] width 286 height 21
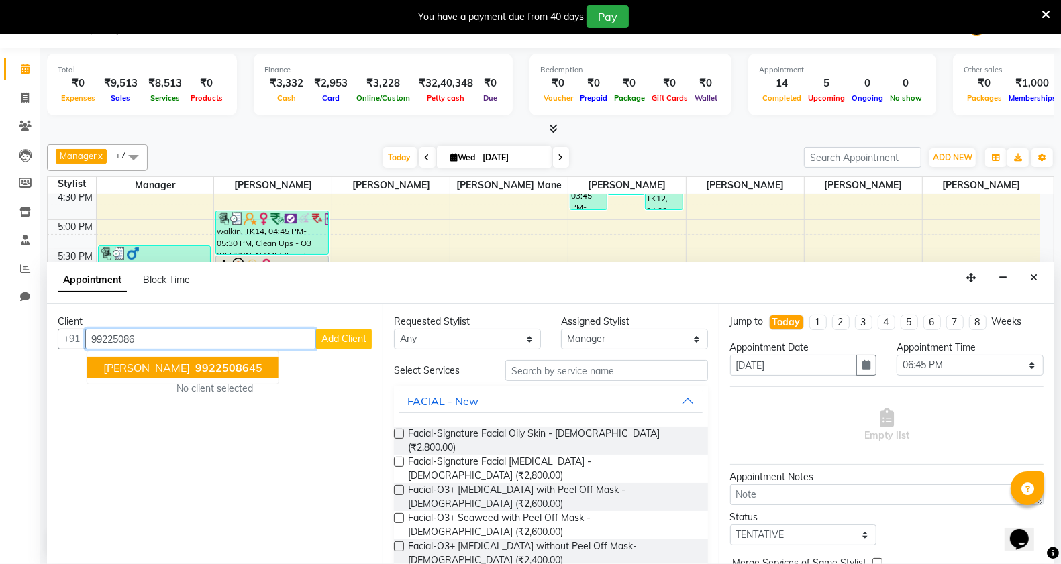
click at [152, 374] on button "Nupur 99225086 45" at bounding box center [182, 367] width 191 height 21
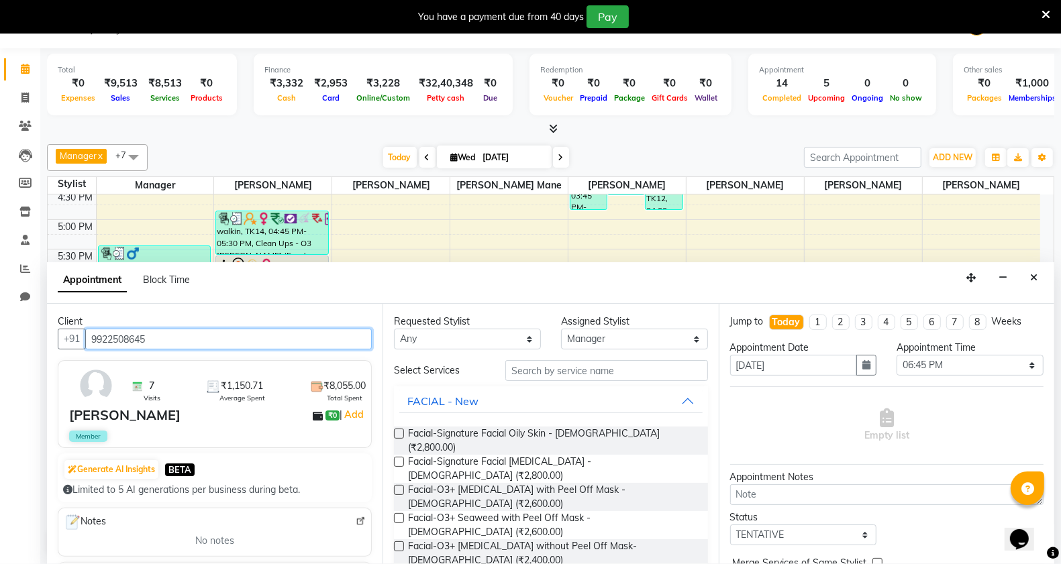
type input "9922508645"
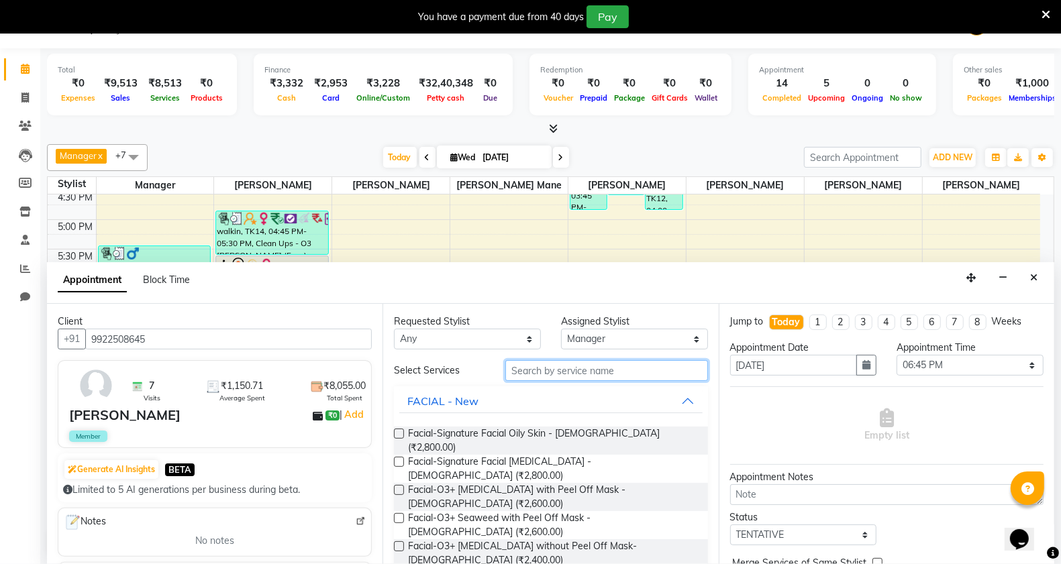
click at [538, 372] on input "text" at bounding box center [606, 370] width 203 height 21
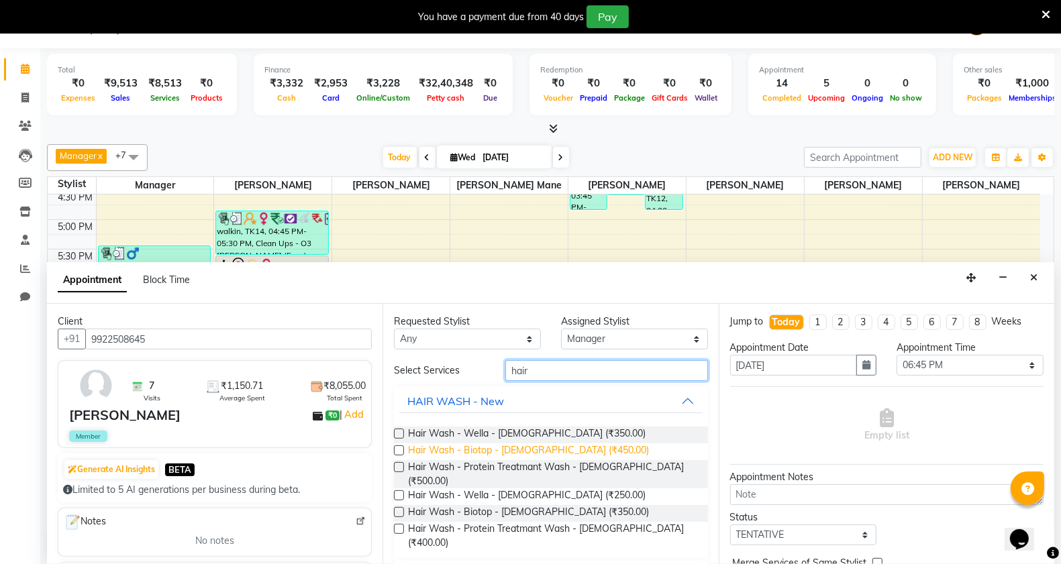
type input "hair"
click at [535, 447] on span "Hair Wash - Biotop - [DEMOGRAPHIC_DATA] (₹450.00)" at bounding box center [528, 451] width 241 height 17
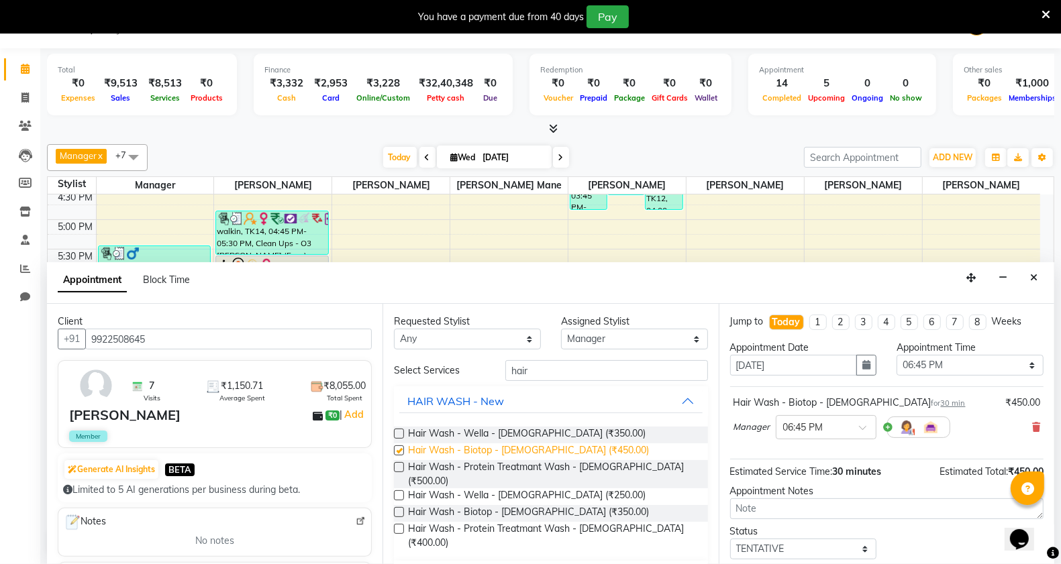
checkbox input "false"
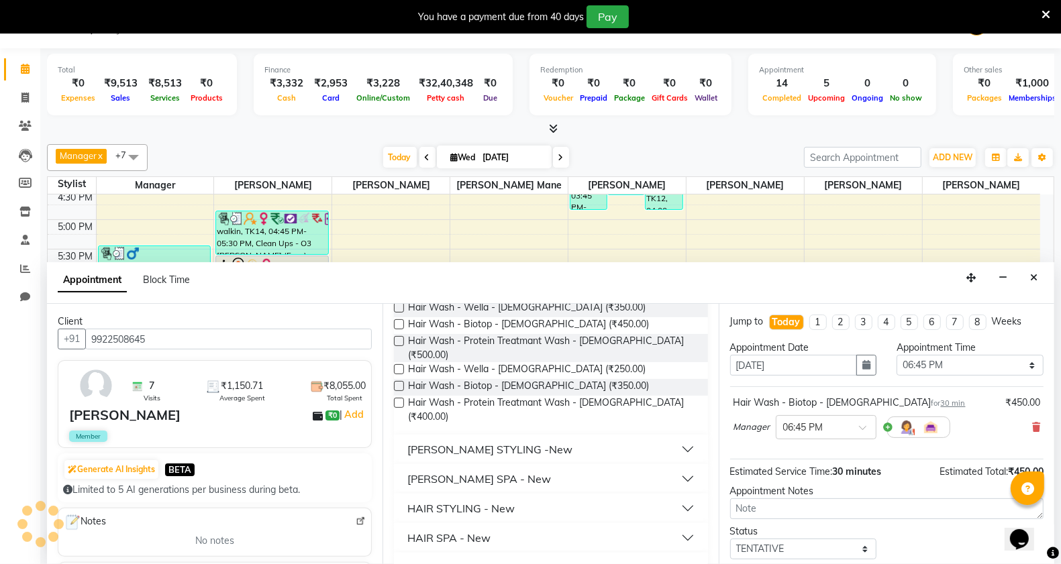
scroll to position [168, 0]
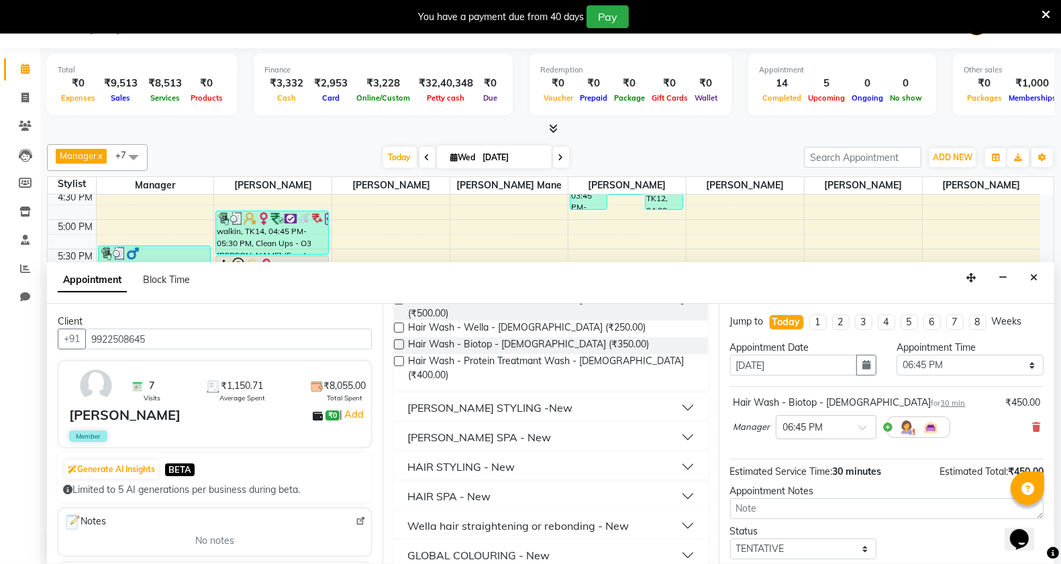
drag, startPoint x: 470, startPoint y: 435, endPoint x: 482, endPoint y: 438, distance: 12.5
click at [471, 459] on div "HAIR STYLING - New" at bounding box center [460, 467] width 107 height 16
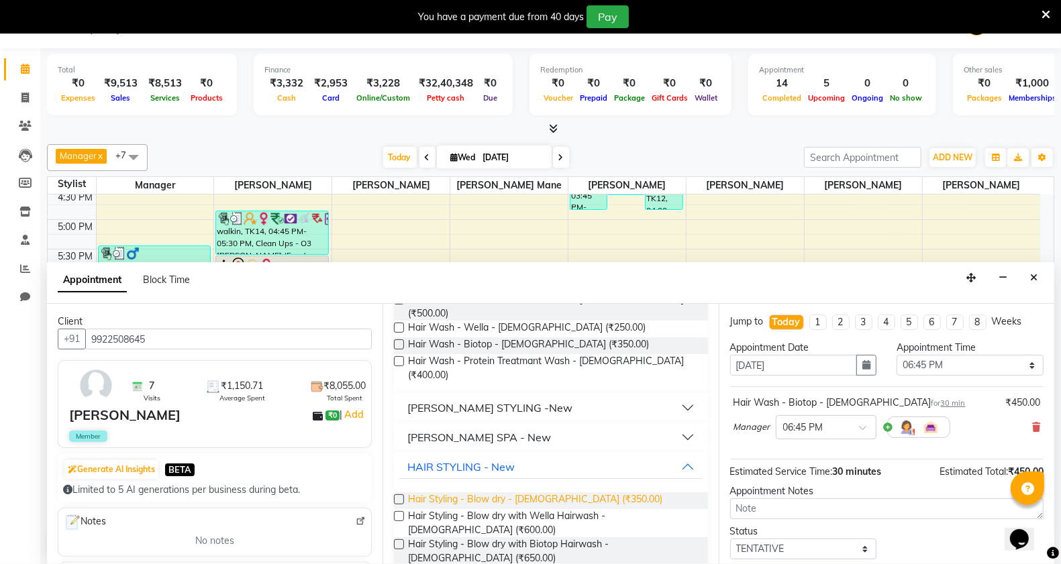
click at [507, 492] on span "Hair Styling - Blow dry - Female (₹350.00)" at bounding box center [535, 500] width 254 height 17
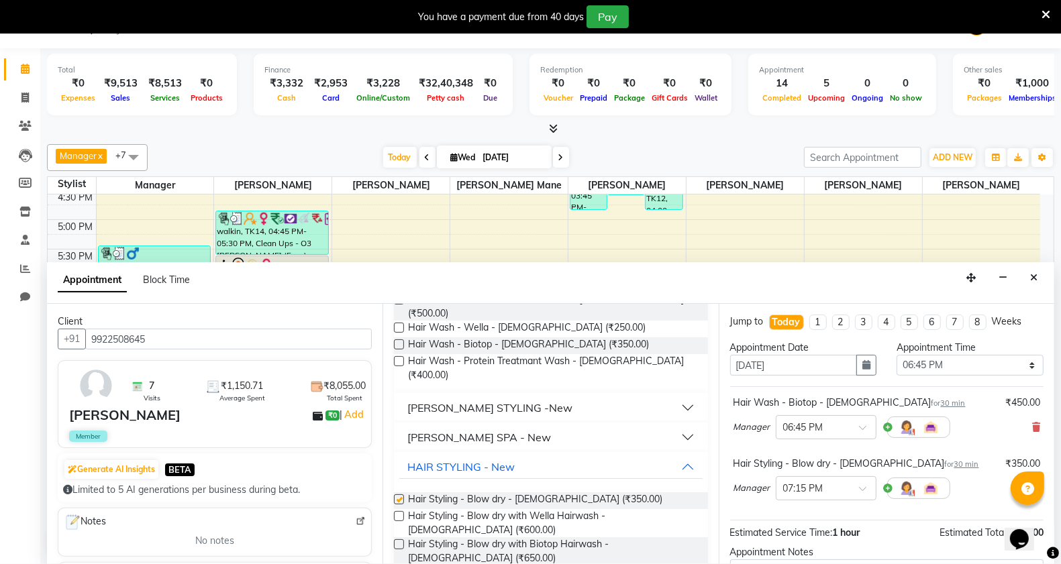
checkbox input "false"
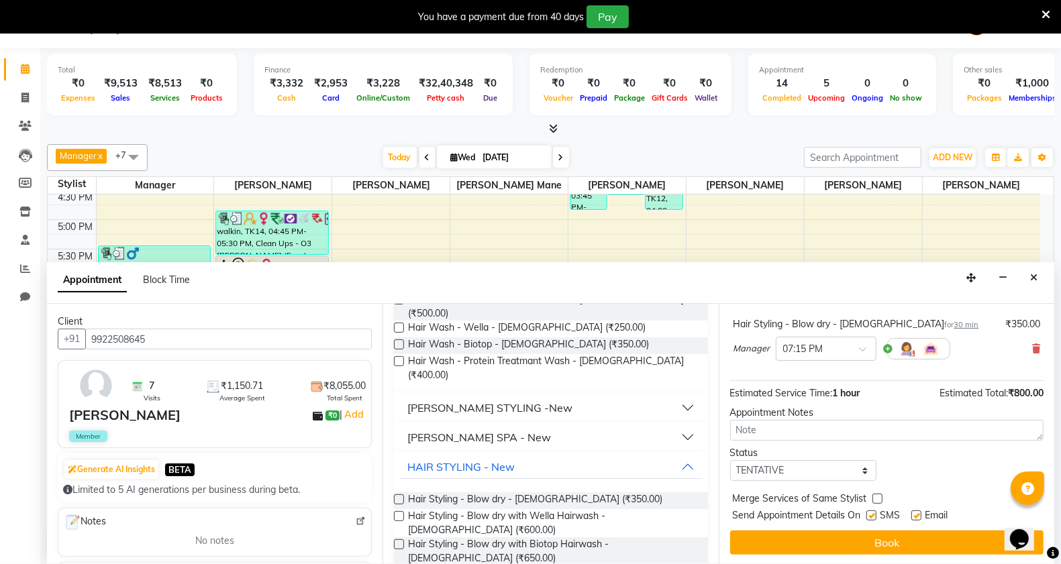
scroll to position [142, 0]
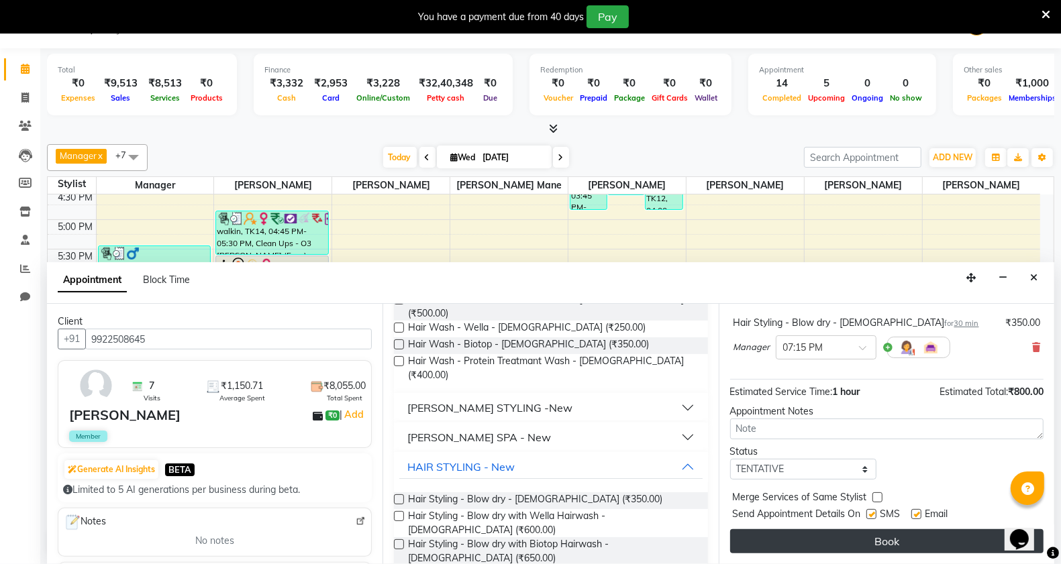
click at [883, 537] on button "Book" at bounding box center [886, 541] width 313 height 24
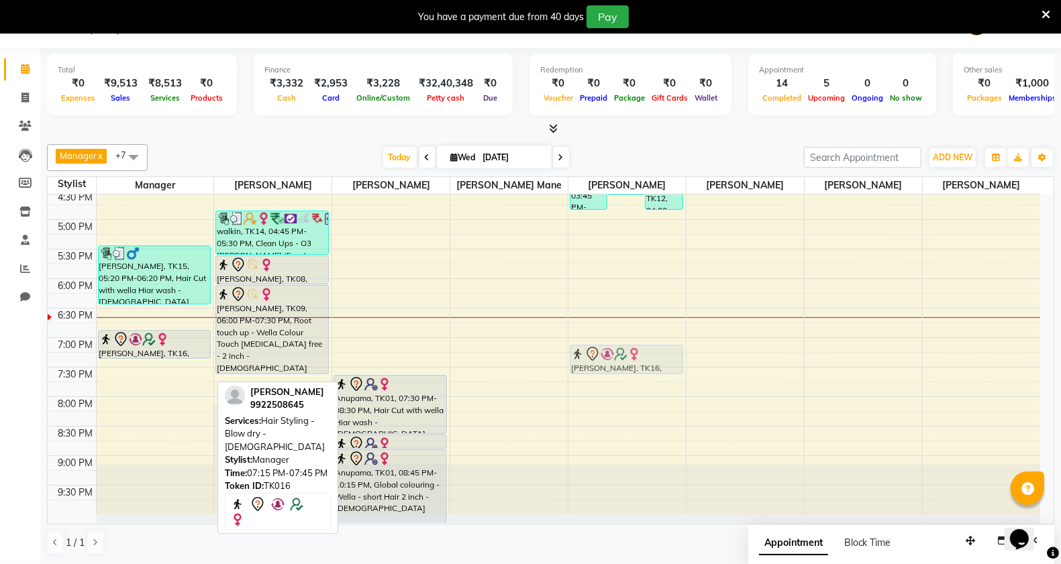
drag, startPoint x: 126, startPoint y: 362, endPoint x: 614, endPoint y: 351, distance: 487.8
click at [614, 351] on tr "ASHWINI GANAPULE, TK10, 01:25 PM-02:25 PM, Root touch up - Wella Colour Touch A…" at bounding box center [544, 102] width 992 height 826
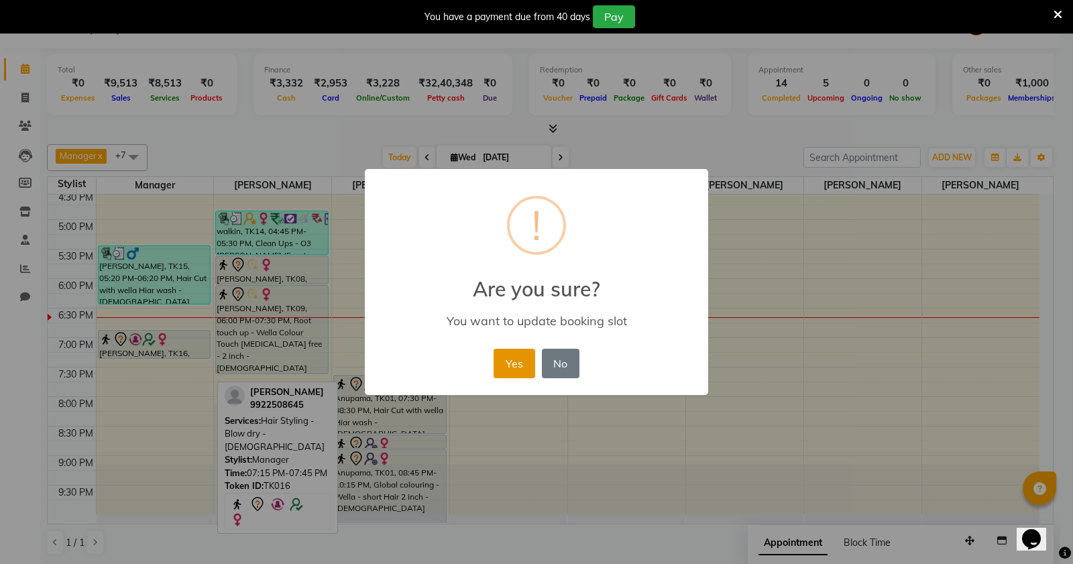
click at [515, 354] on button "Yes" at bounding box center [514, 364] width 41 height 30
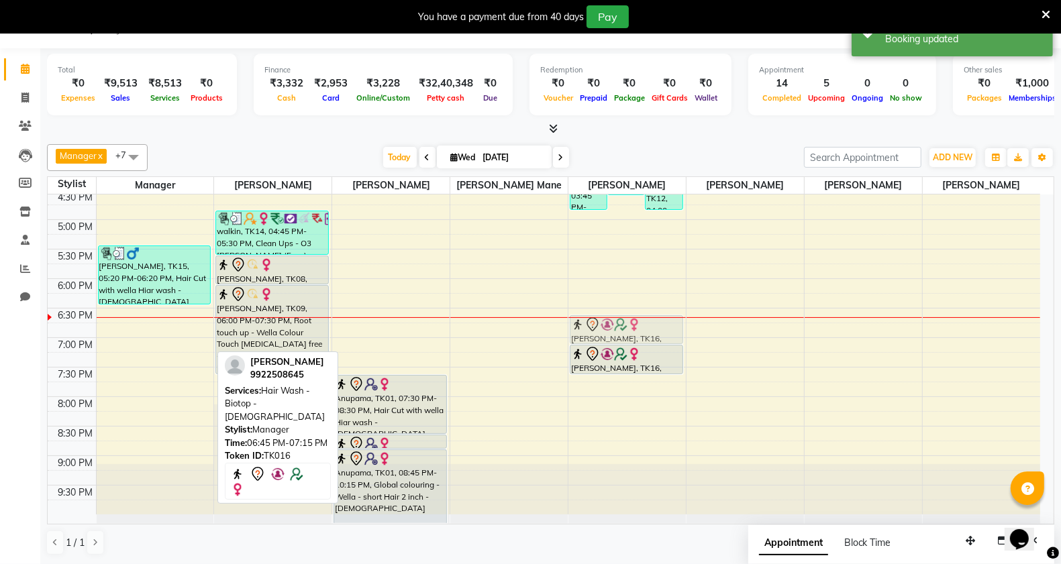
drag, startPoint x: 146, startPoint y: 342, endPoint x: 619, endPoint y: 333, distance: 473.0
click at [619, 333] on tr "ASHWINI GANAPULE, TK10, 01:25 PM-02:25 PM, Root touch up - Wella Colour Touch A…" at bounding box center [544, 102] width 992 height 826
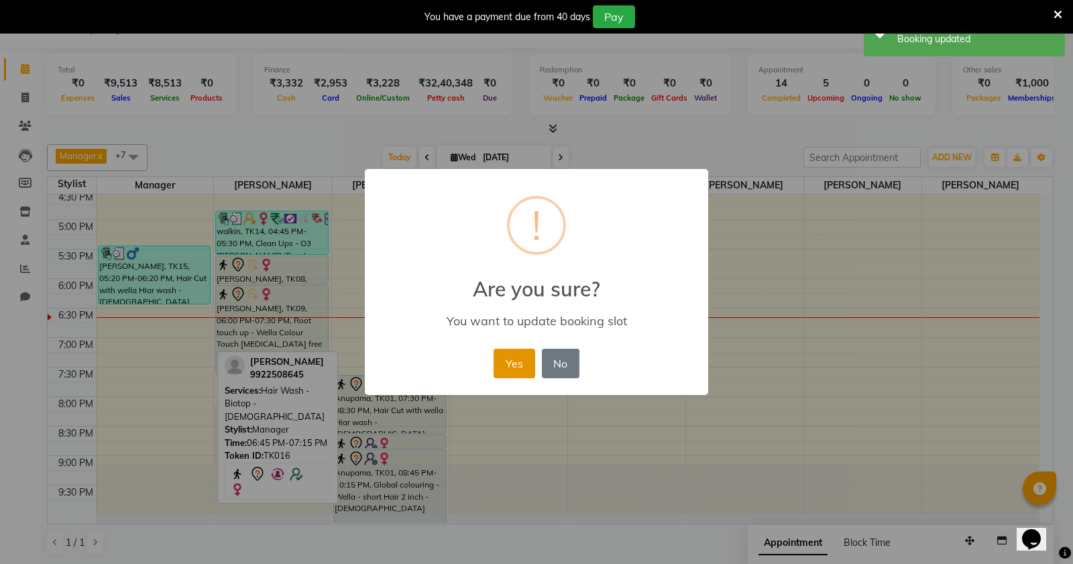
drag, startPoint x: 519, startPoint y: 359, endPoint x: 529, endPoint y: 366, distance: 12.5
click at [519, 360] on button "Yes" at bounding box center [514, 364] width 41 height 30
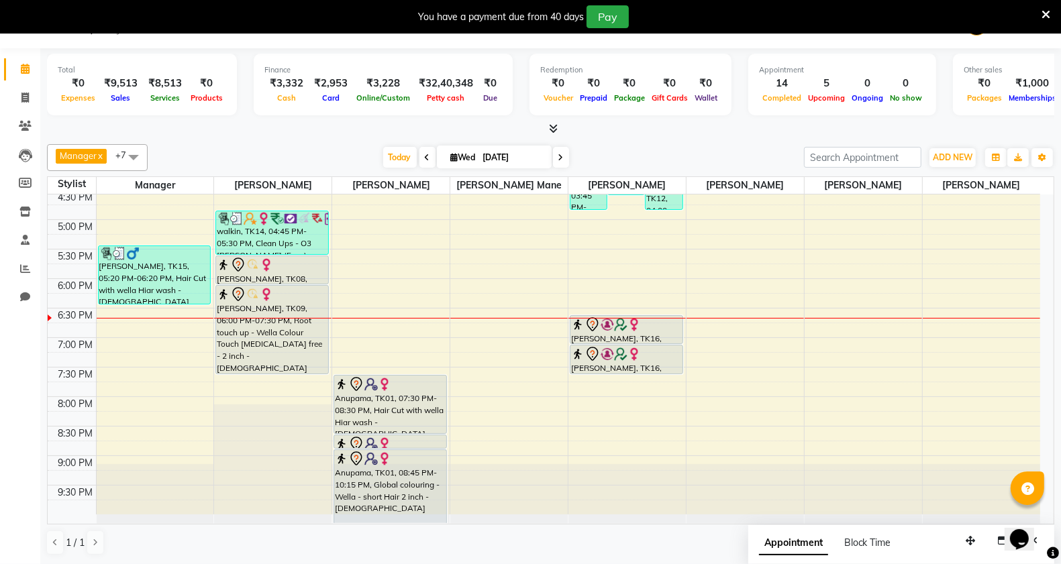
click at [584, 303] on div "8:00 AM 8:30 AM 9:00 AM 9:30 AM 10:00 AM 10:30 AM 11:00 AM 11:30 AM 12:00 PM 12…" at bounding box center [544, 102] width 992 height 826
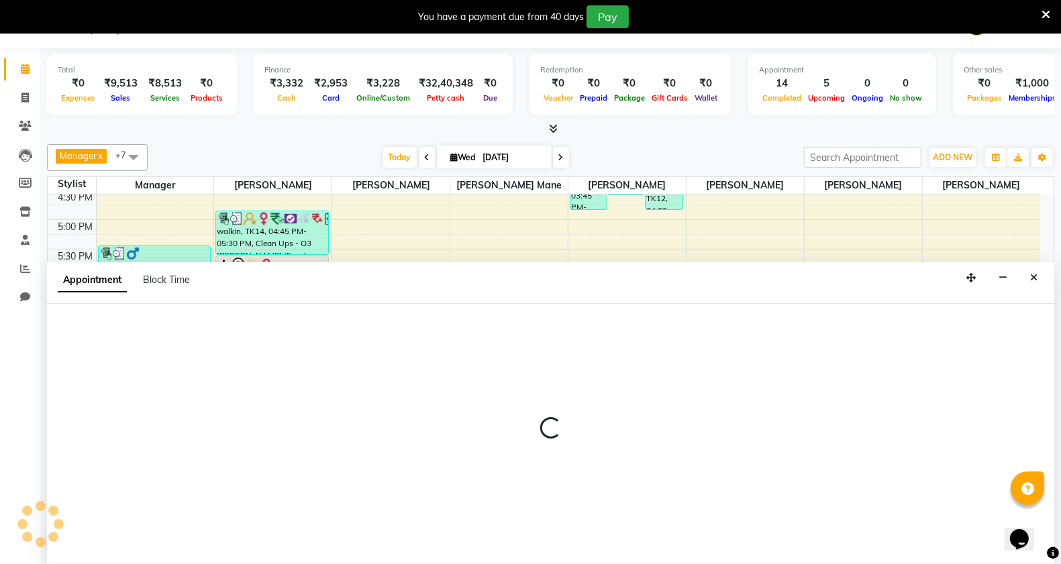
select select "57488"
select select "1095"
select select "tentative"
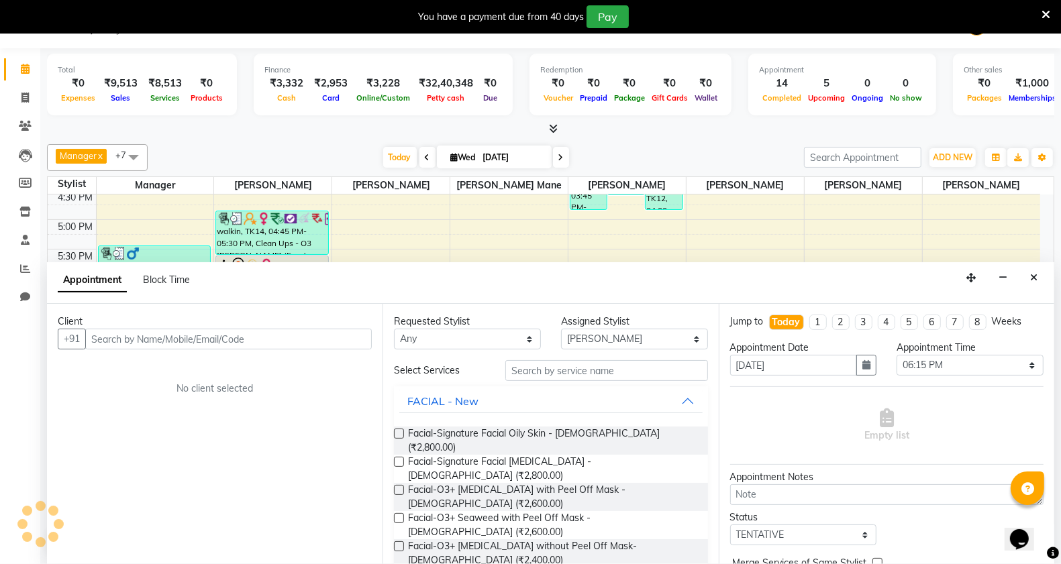
click at [286, 336] on input "text" at bounding box center [228, 339] width 286 height 21
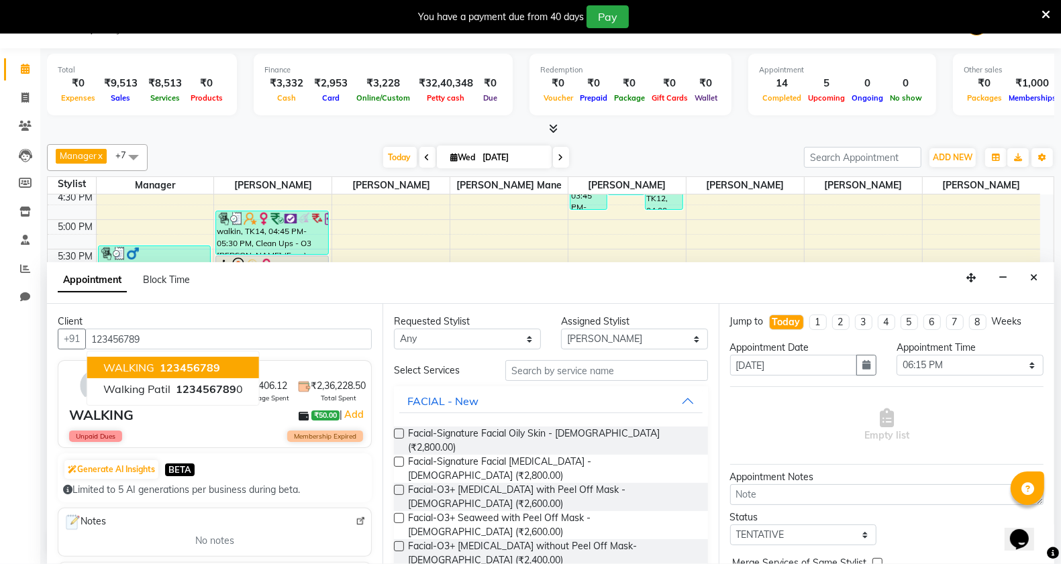
drag, startPoint x: 193, startPoint y: 368, endPoint x: 423, endPoint y: 347, distance: 231.7
click at [201, 364] on span "123456789" at bounding box center [190, 367] width 60 height 13
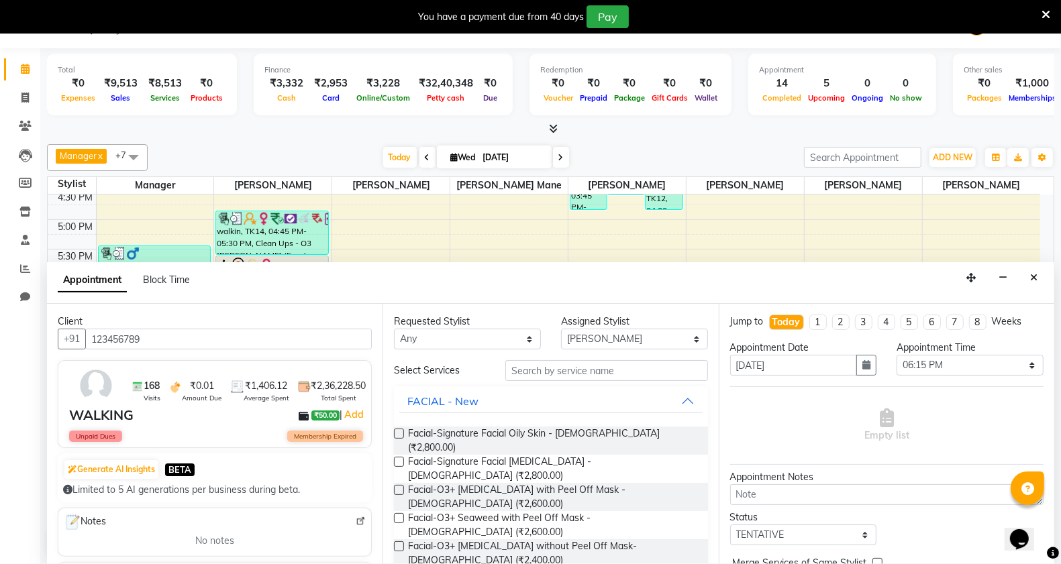
type input "123456789"
click at [566, 368] on input "text" at bounding box center [606, 370] width 203 height 21
type input "h"
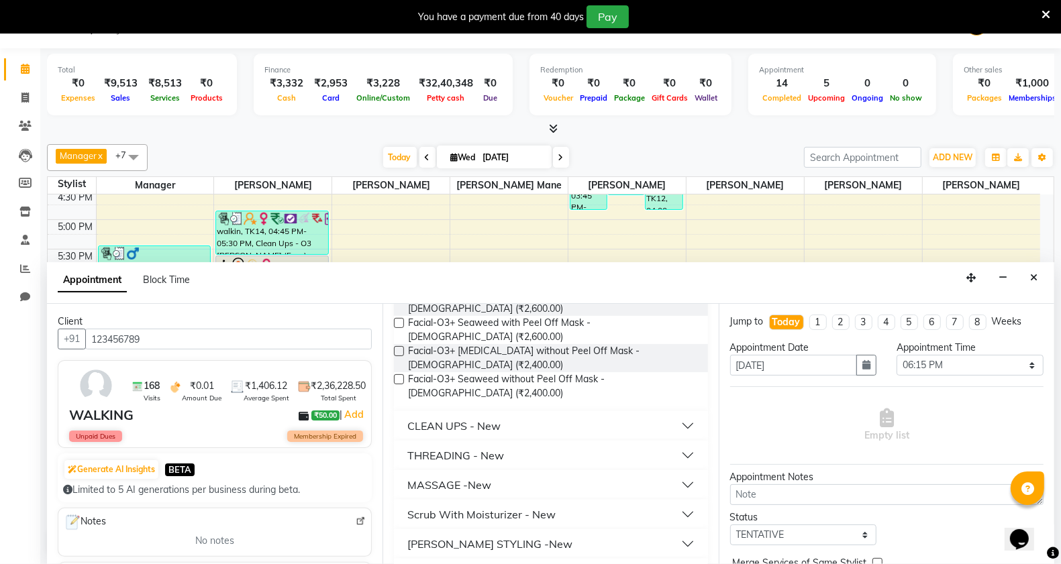
scroll to position [335, 0]
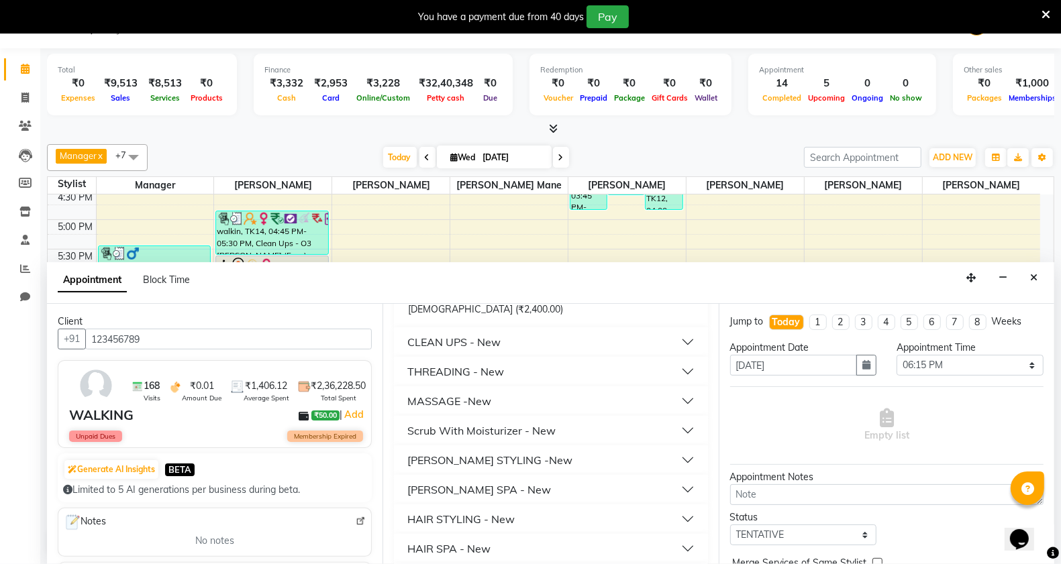
type input "th"
drag, startPoint x: 450, startPoint y: 307, endPoint x: 454, endPoint y: 317, distance: 10.8
click at [450, 364] on div "THREADING - New" at bounding box center [455, 372] width 97 height 16
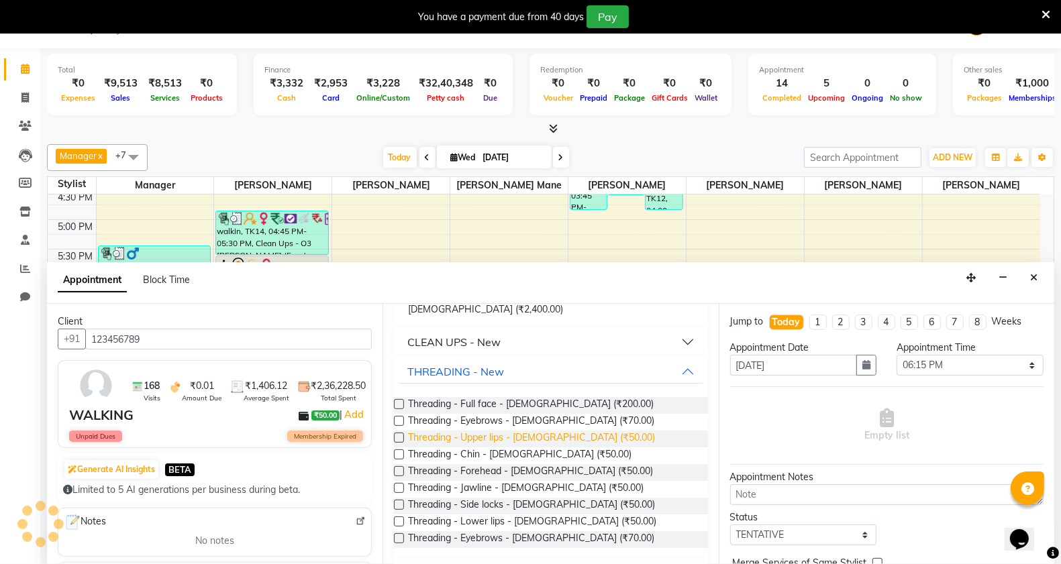
click at [539, 431] on span "Threading - Upper lips - [DEMOGRAPHIC_DATA] (₹50.00)" at bounding box center [531, 439] width 247 height 17
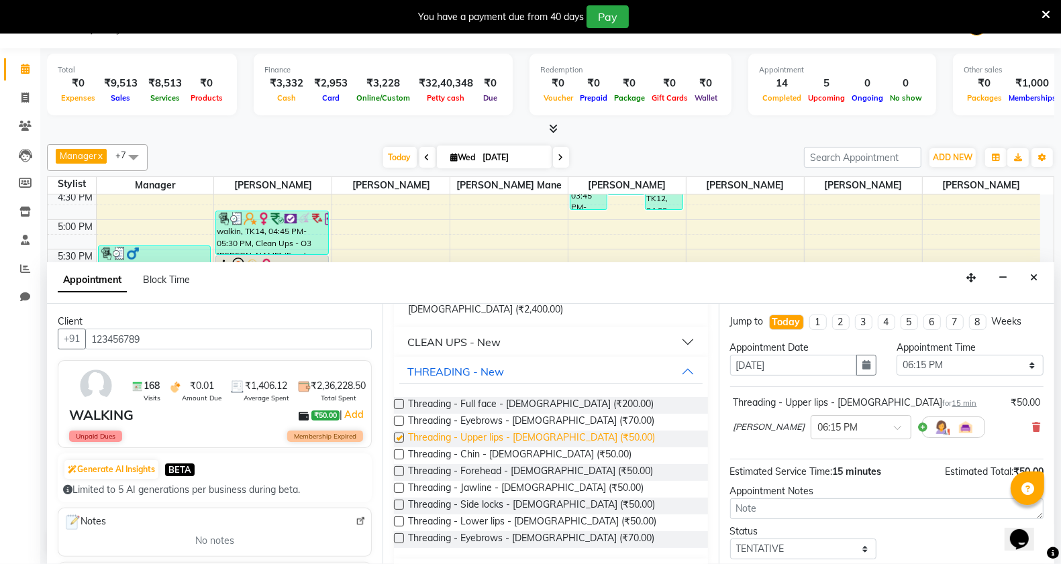
checkbox input "false"
click at [531, 447] on span "Threading - Chin - [DEMOGRAPHIC_DATA] (₹50.00)" at bounding box center [519, 455] width 223 height 17
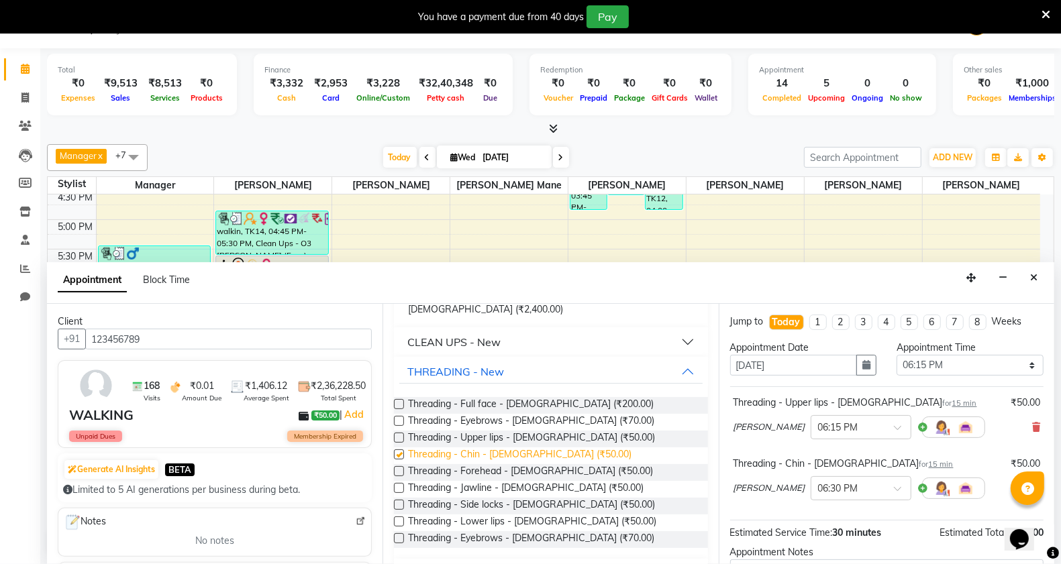
checkbox input "false"
drag, startPoint x: 549, startPoint y: 417, endPoint x: 567, endPoint y: 408, distance: 20.1
click at [549, 464] on span "Threading - Forehead - [DEMOGRAPHIC_DATA] (₹50.00)" at bounding box center [530, 472] width 245 height 17
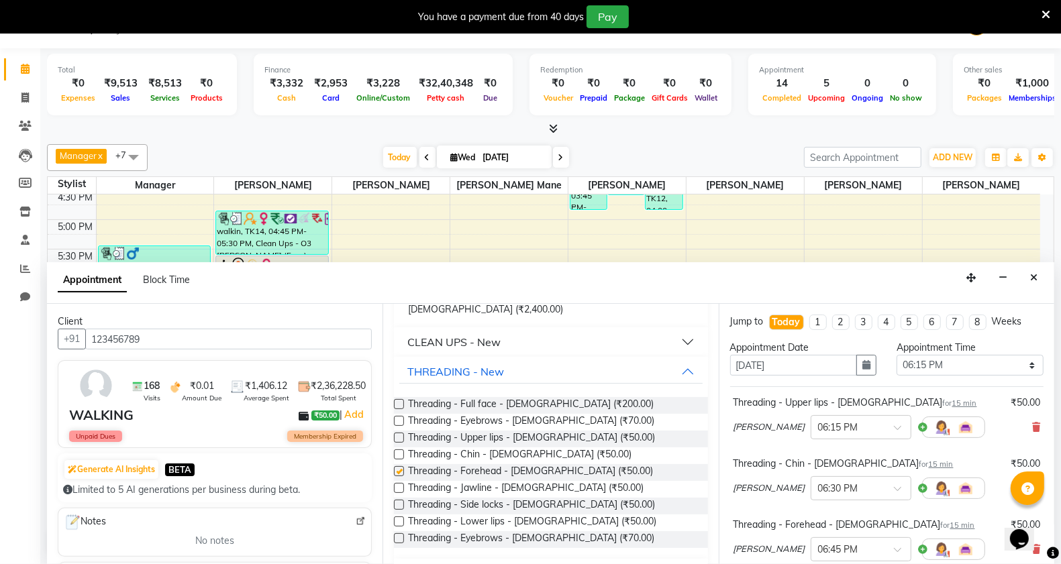
checkbox input "false"
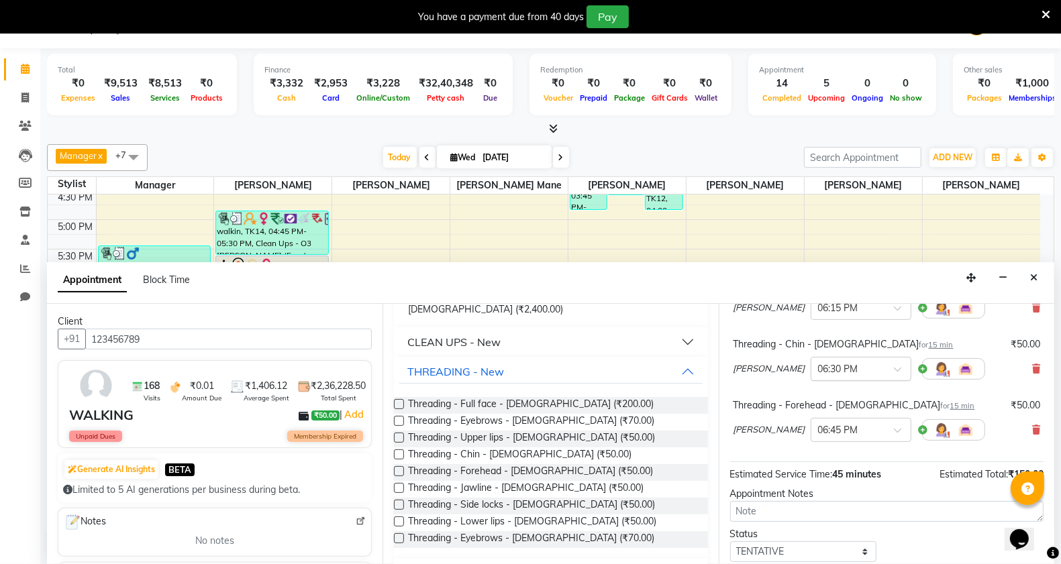
scroll to position [203, 0]
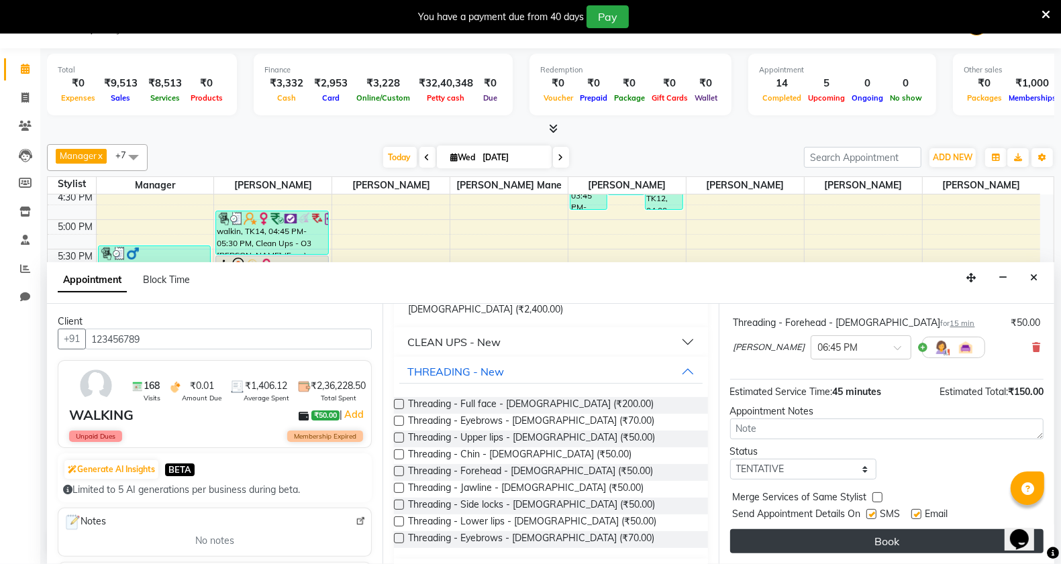
click at [894, 547] on button "Book" at bounding box center [886, 541] width 313 height 24
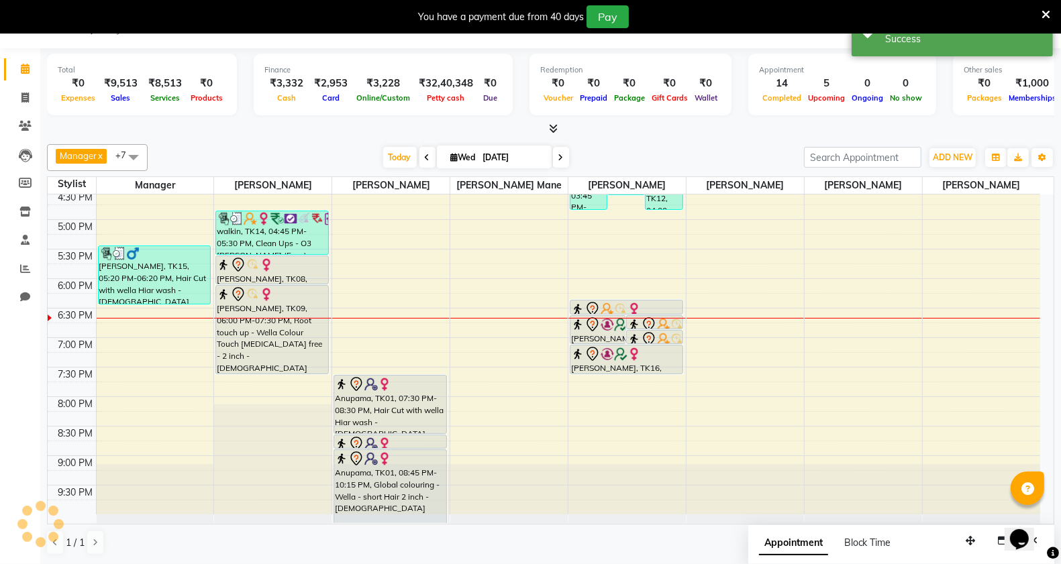
scroll to position [0, 0]
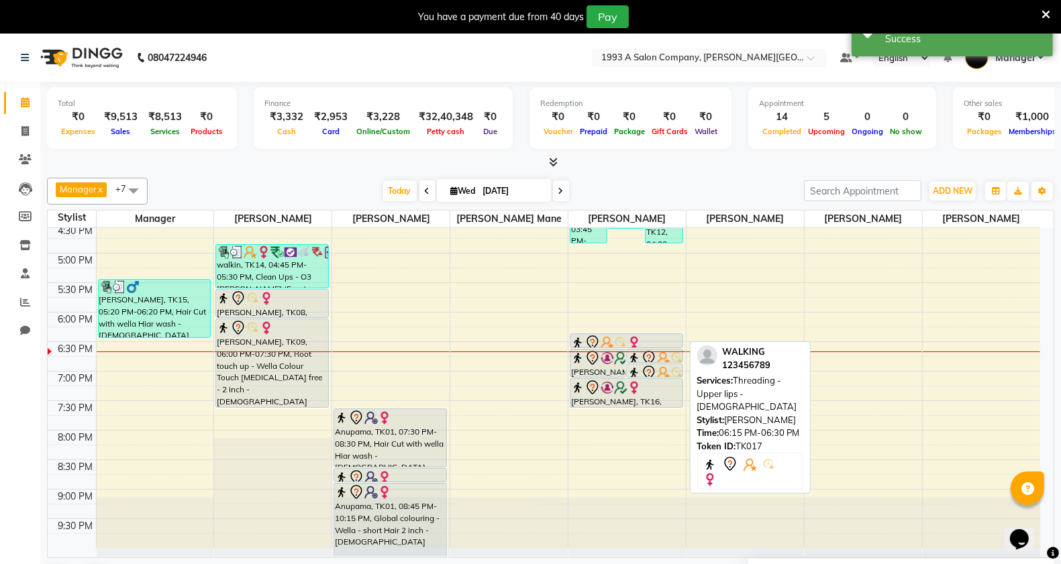
click at [626, 336] on img at bounding box center [620, 342] width 13 height 13
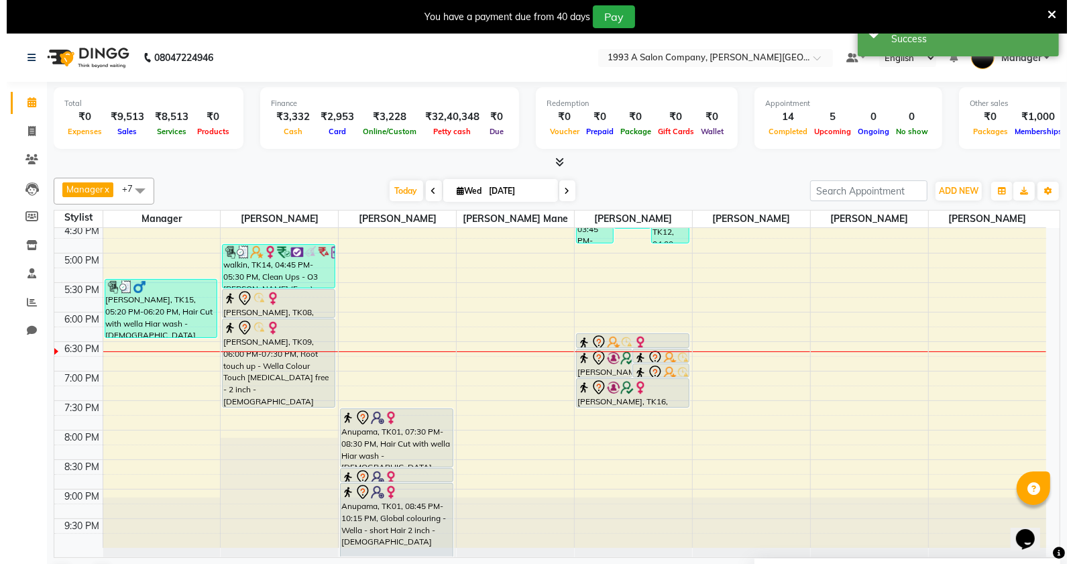
scroll to position [34, 0]
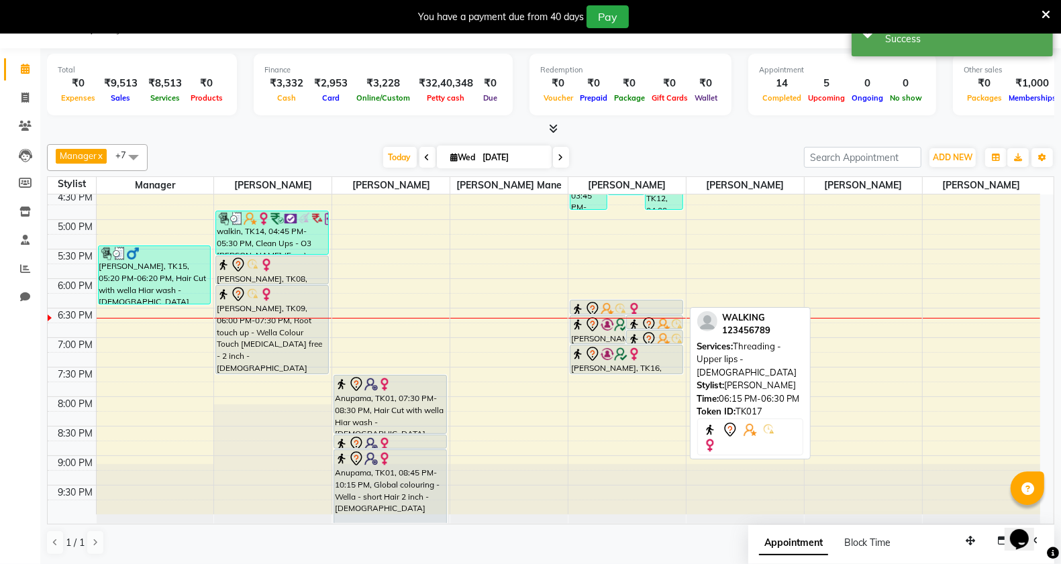
click at [615, 301] on div "WALKING, TK17, 06:15 PM-06:30 PM, Threading - Upper lips - [DEMOGRAPHIC_DATA]" at bounding box center [626, 307] width 112 height 13
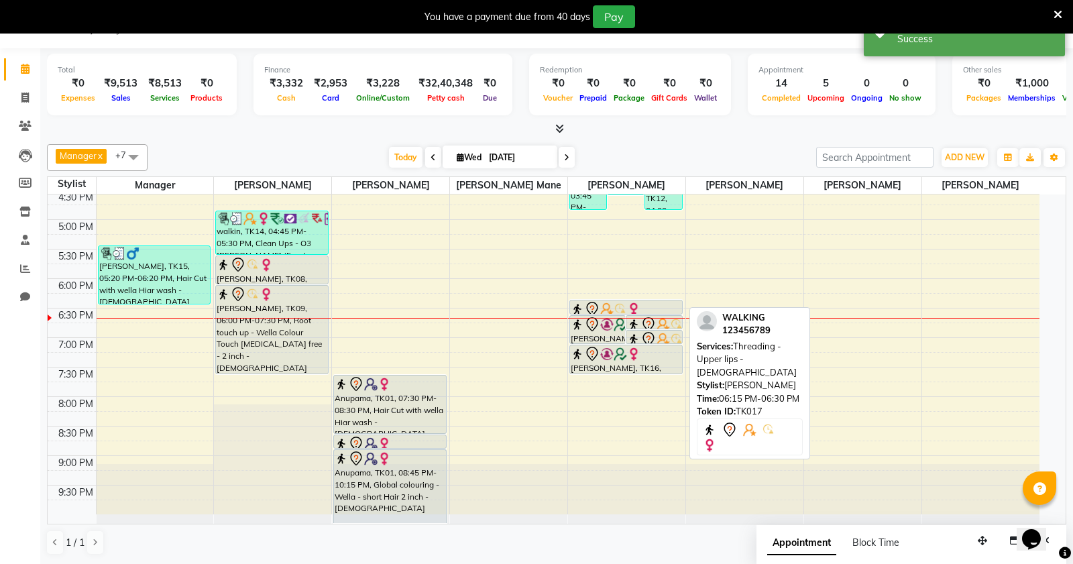
select select "7"
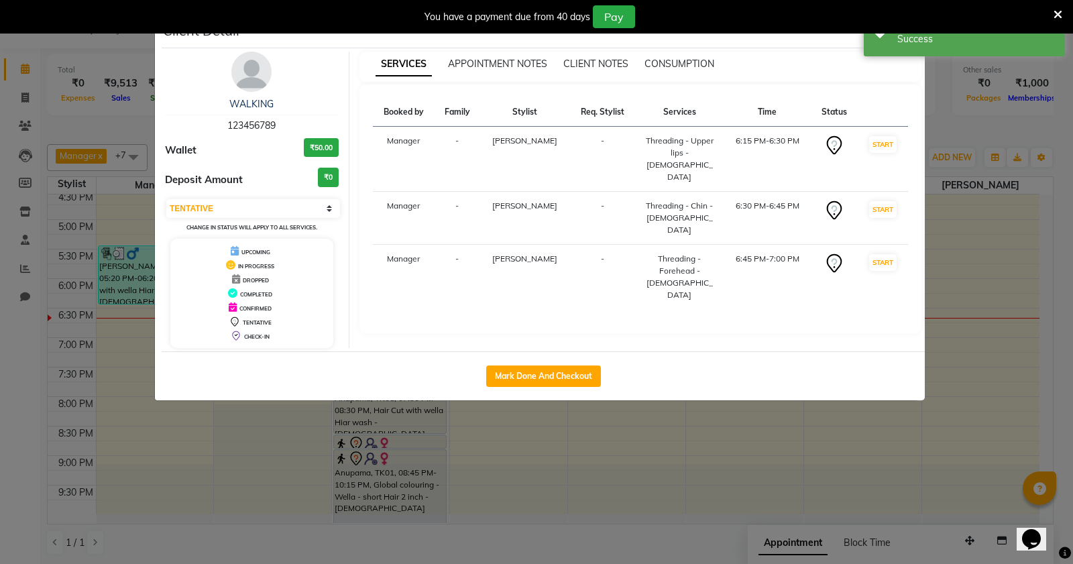
drag, startPoint x: 527, startPoint y: 381, endPoint x: 671, endPoint y: 368, distance: 144.9
click at [531, 373] on button "Mark Done And Checkout" at bounding box center [543, 376] width 115 height 21
select select "613"
select select "service"
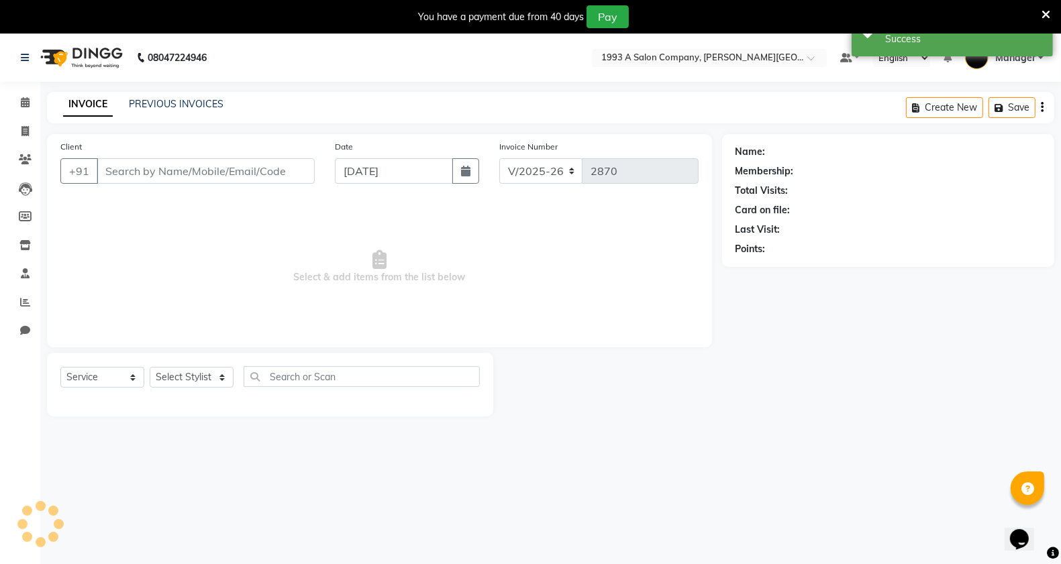
type input "123456789"
select select "57488"
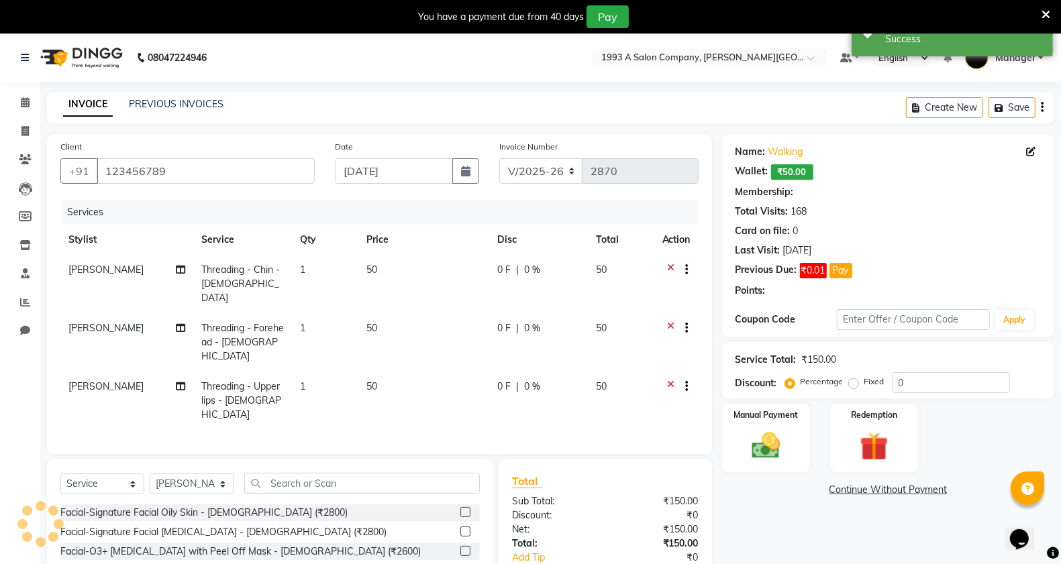
scroll to position [83, 0]
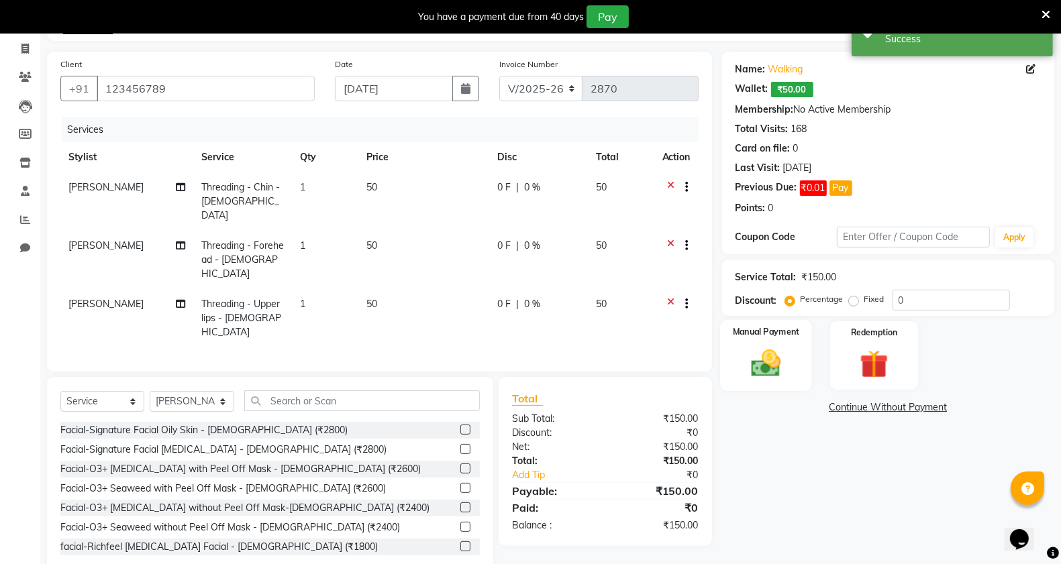
click at [763, 370] on img at bounding box center [766, 363] width 48 height 34
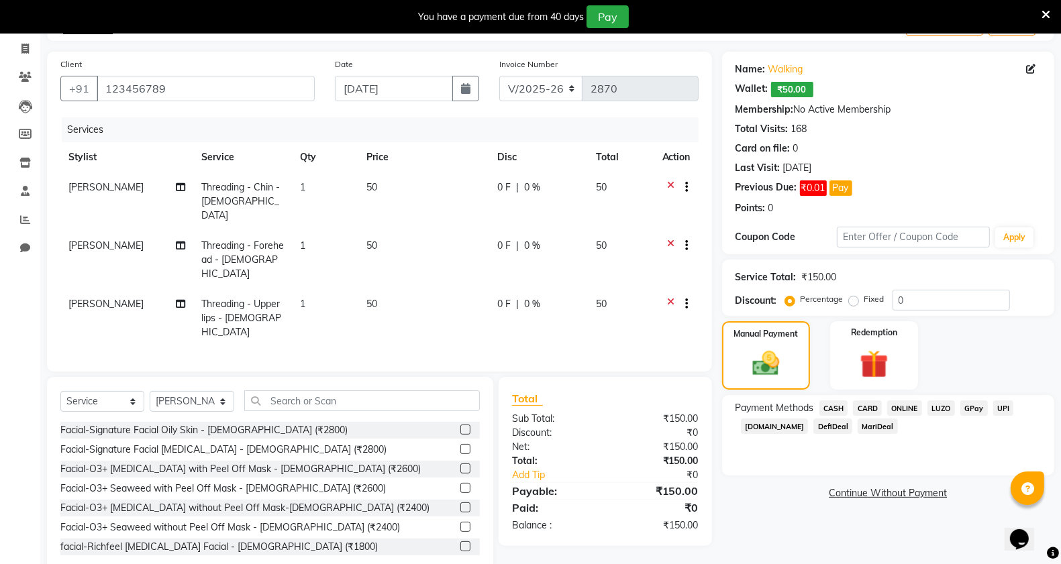
click at [904, 408] on span "ONLINE" at bounding box center [904, 407] width 35 height 15
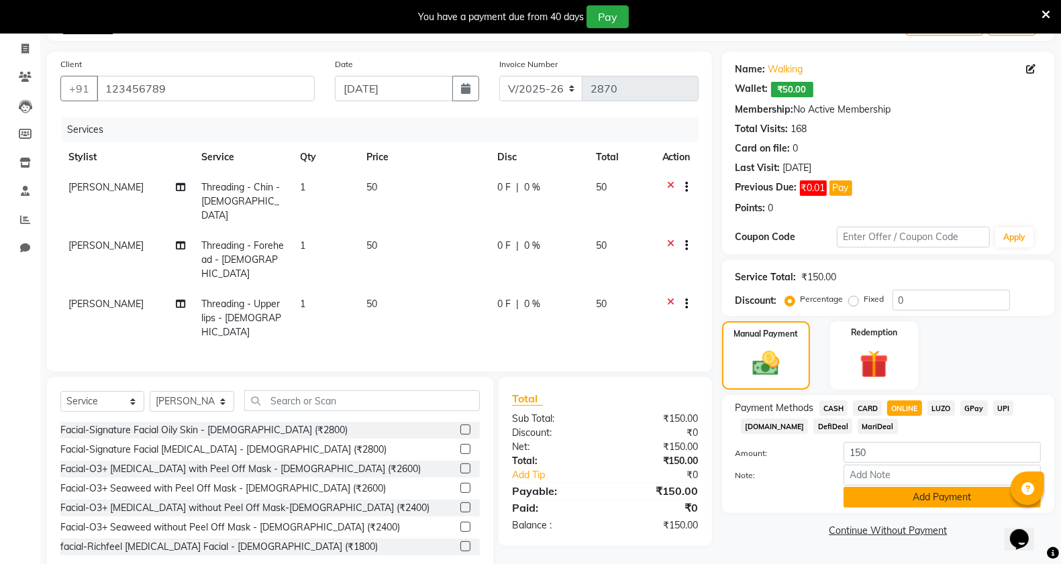
click at [926, 501] on button "Add Payment" at bounding box center [941, 497] width 197 height 21
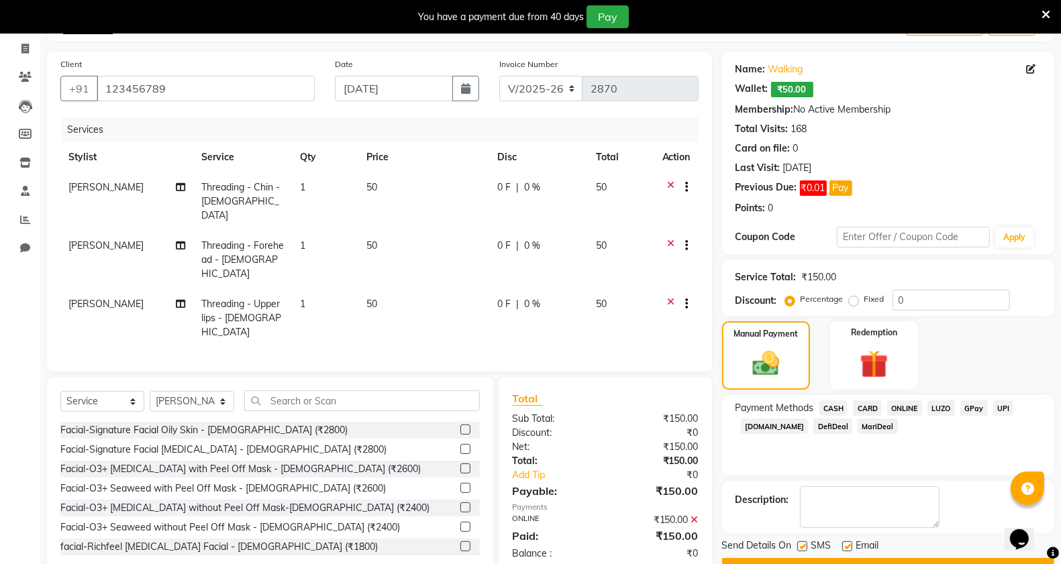
scroll to position [118, 0]
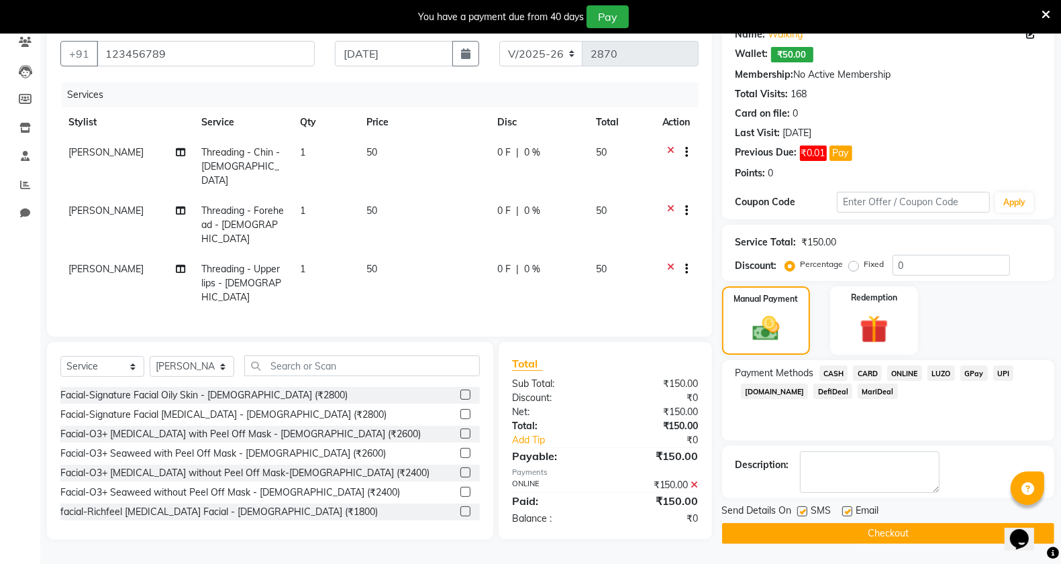
drag, startPoint x: 839, startPoint y: 522, endPoint x: 832, endPoint y: 515, distance: 10.0
click at [837, 522] on div "Send Details On SMS Email Checkout" at bounding box center [888, 524] width 332 height 40
click at [857, 538] on button "Checkout" at bounding box center [888, 533] width 332 height 21
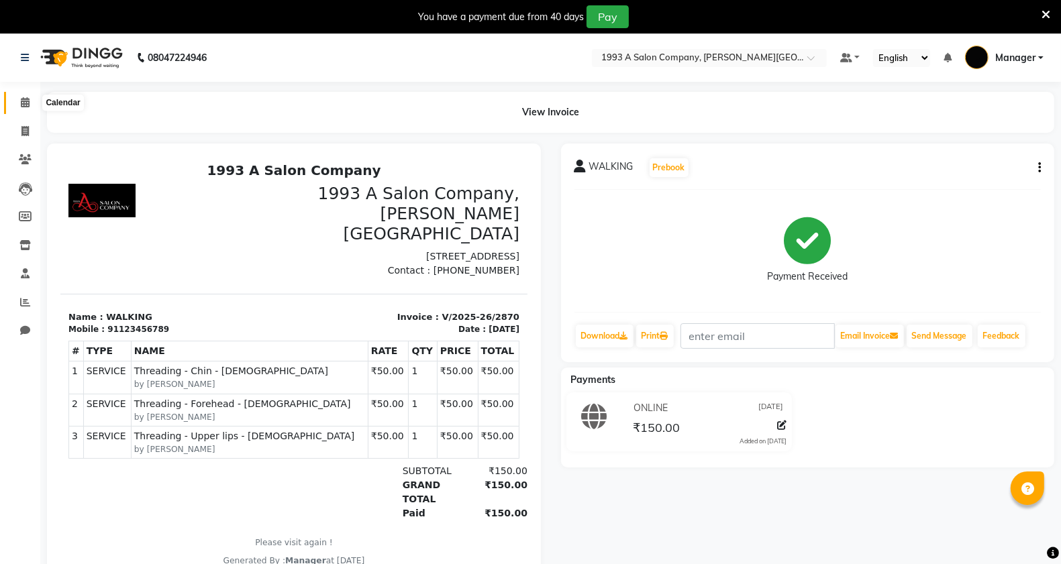
click at [22, 99] on icon at bounding box center [25, 102] width 9 height 10
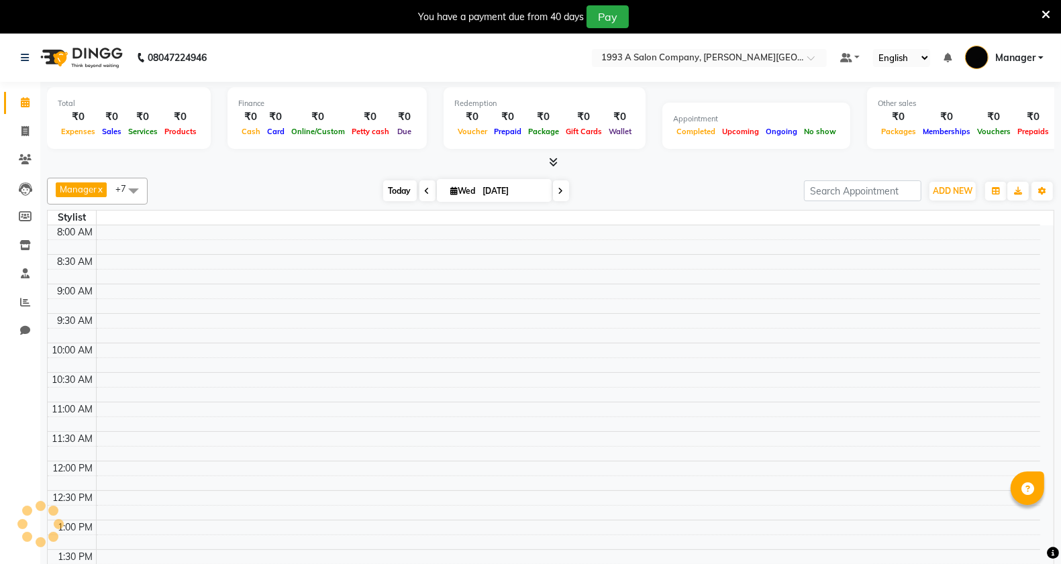
click at [398, 192] on span "Today" at bounding box center [400, 190] width 34 height 21
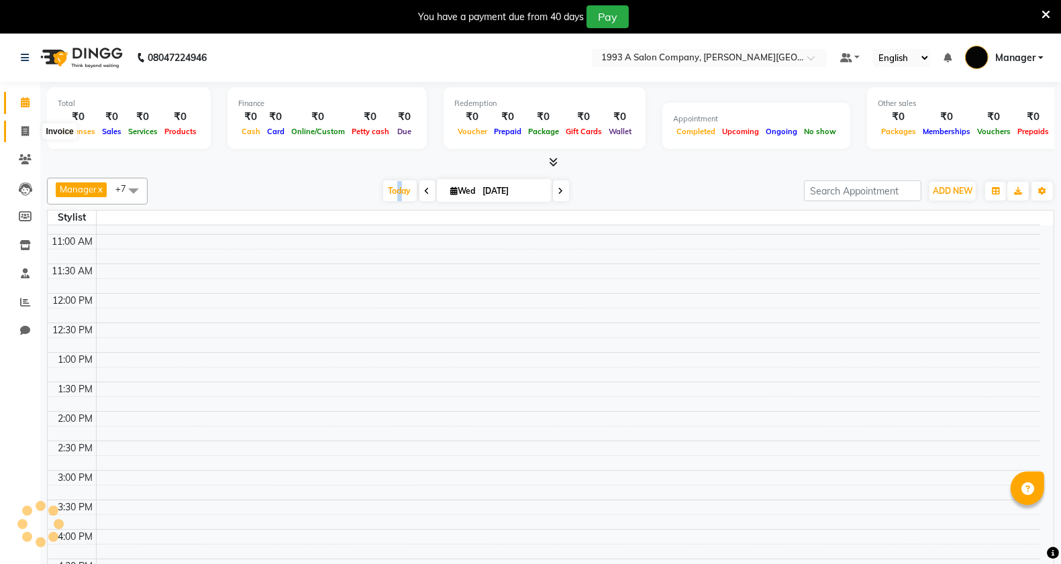
drag, startPoint x: 22, startPoint y: 128, endPoint x: 36, endPoint y: 131, distance: 13.7
click at [23, 128] on icon at bounding box center [24, 131] width 7 height 10
select select "service"
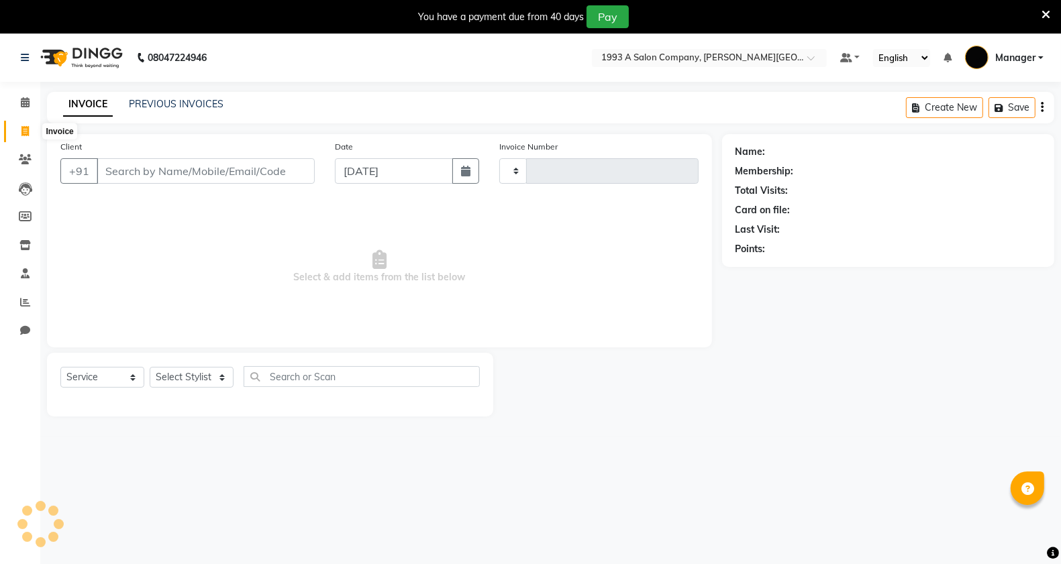
click at [27, 131] on icon at bounding box center [24, 131] width 7 height 10
select select "service"
click at [28, 103] on icon at bounding box center [25, 102] width 9 height 10
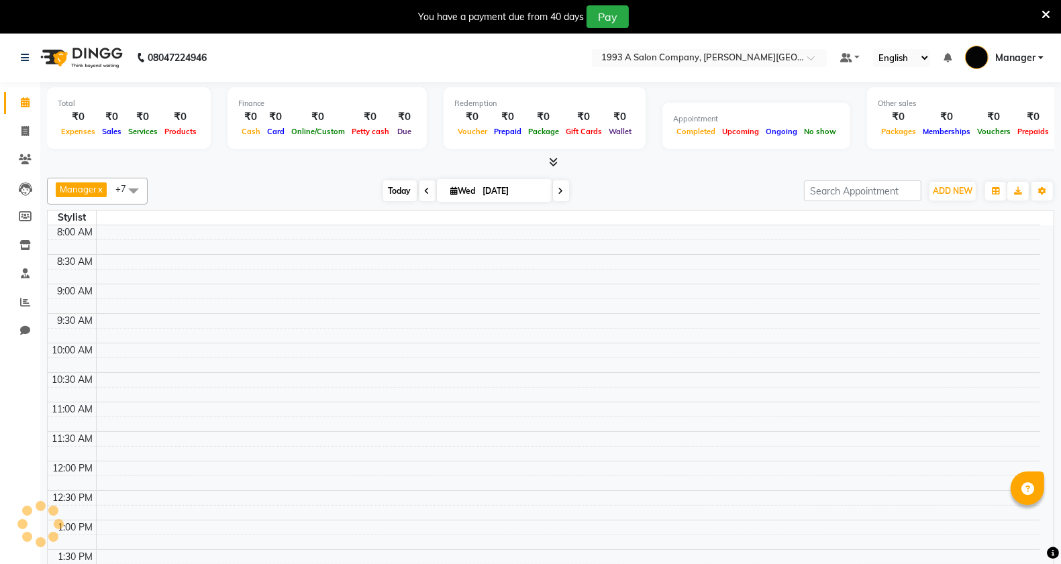
click at [394, 193] on span "Today" at bounding box center [400, 190] width 34 height 21
click at [398, 195] on span "Today" at bounding box center [400, 190] width 34 height 21
click at [426, 193] on icon at bounding box center [427, 191] width 5 height 8
click at [616, 188] on icon at bounding box center [616, 191] width 5 height 8
type input "[DATE]"
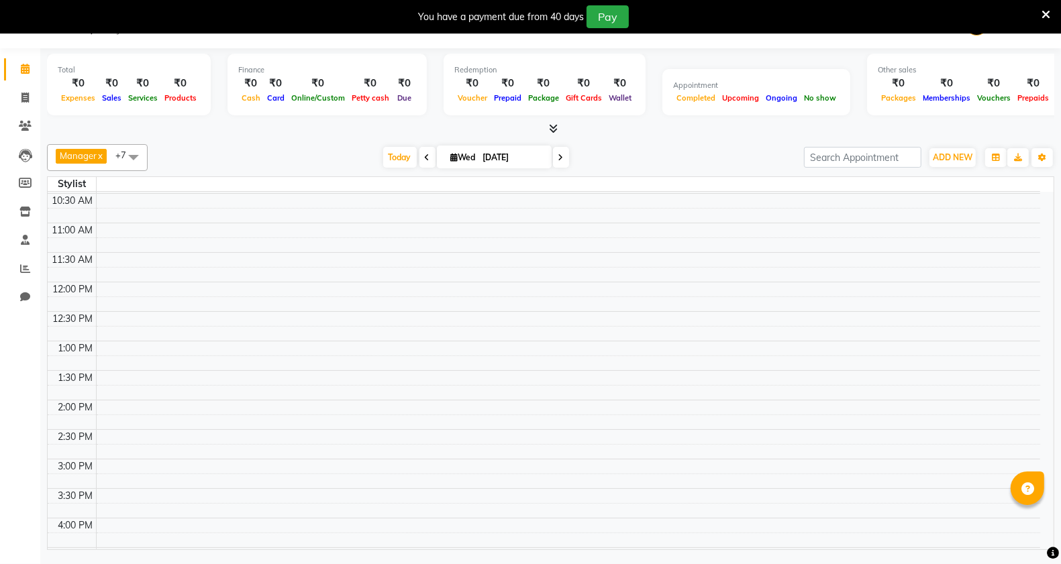
scroll to position [106, 0]
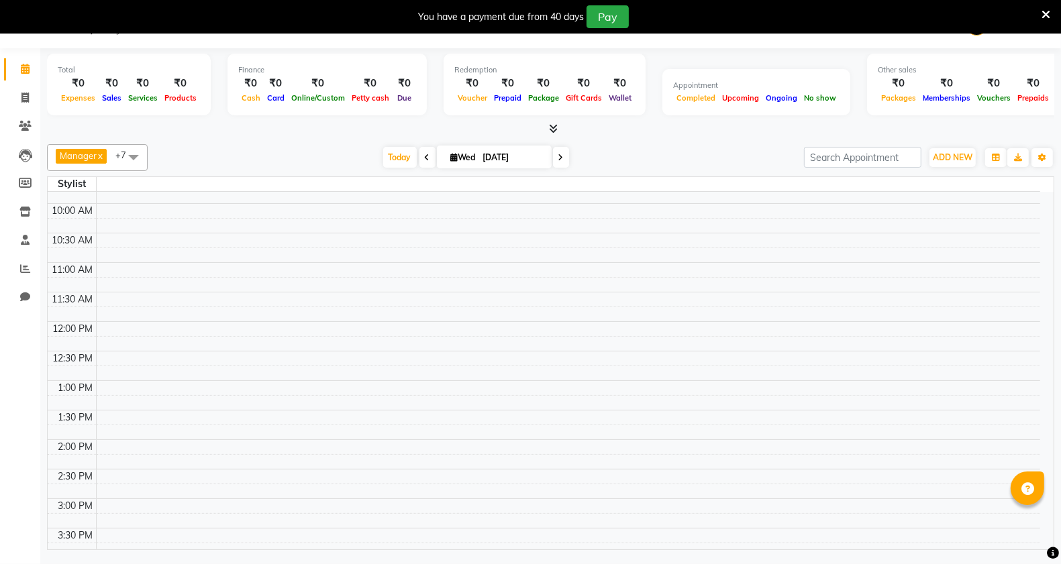
click at [13, 376] on div "Calendar Invoice Clients Leads Members Inventory Staff Reports Chat Completed I…" at bounding box center [90, 291] width 181 height 506
click at [400, 162] on span "Today" at bounding box center [400, 157] width 34 height 21
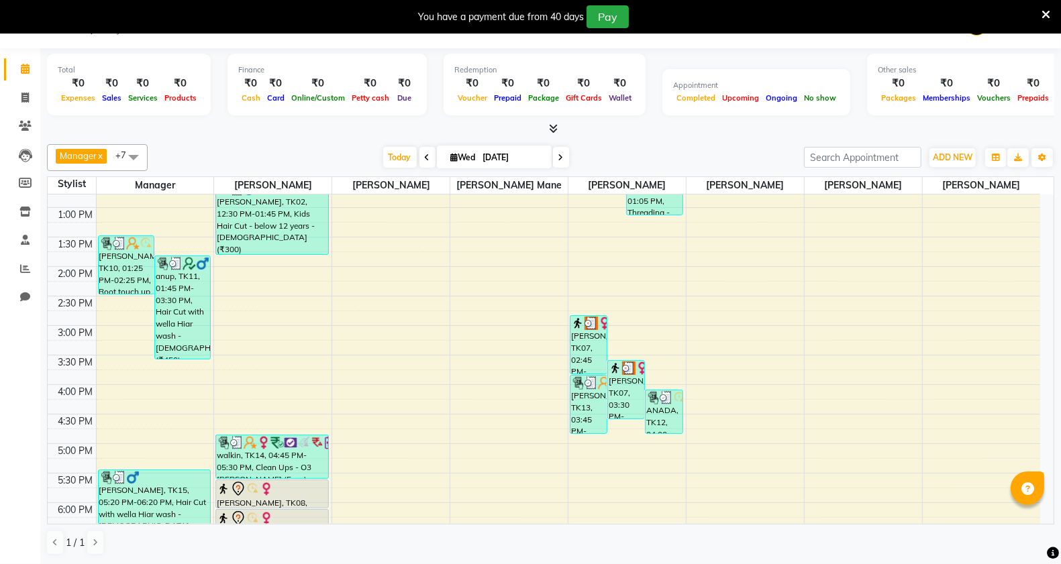
scroll to position [387, 0]
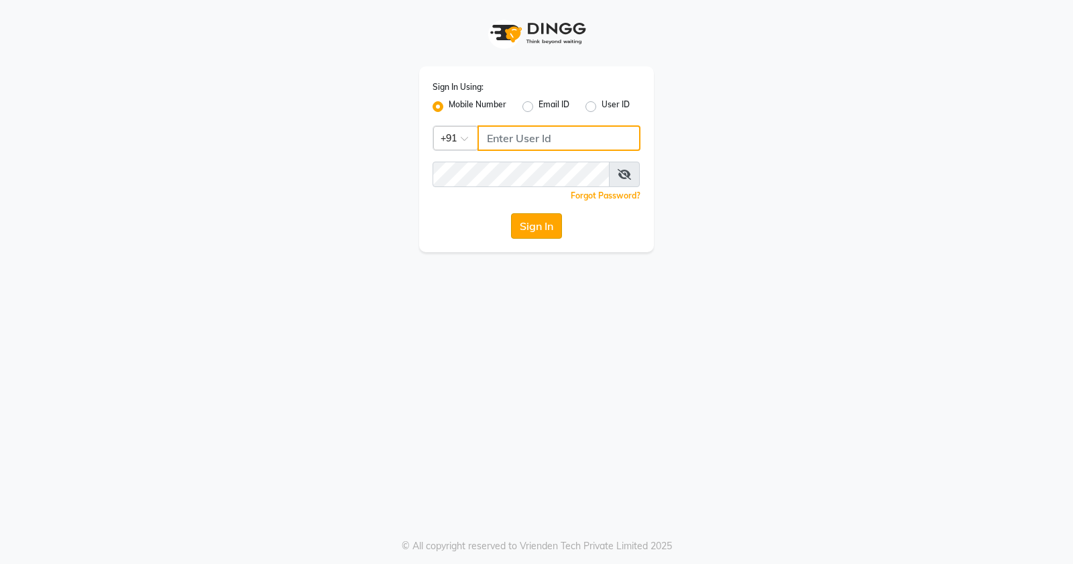
type input "9168825076"
click at [542, 219] on button "Sign In" at bounding box center [536, 225] width 51 height 25
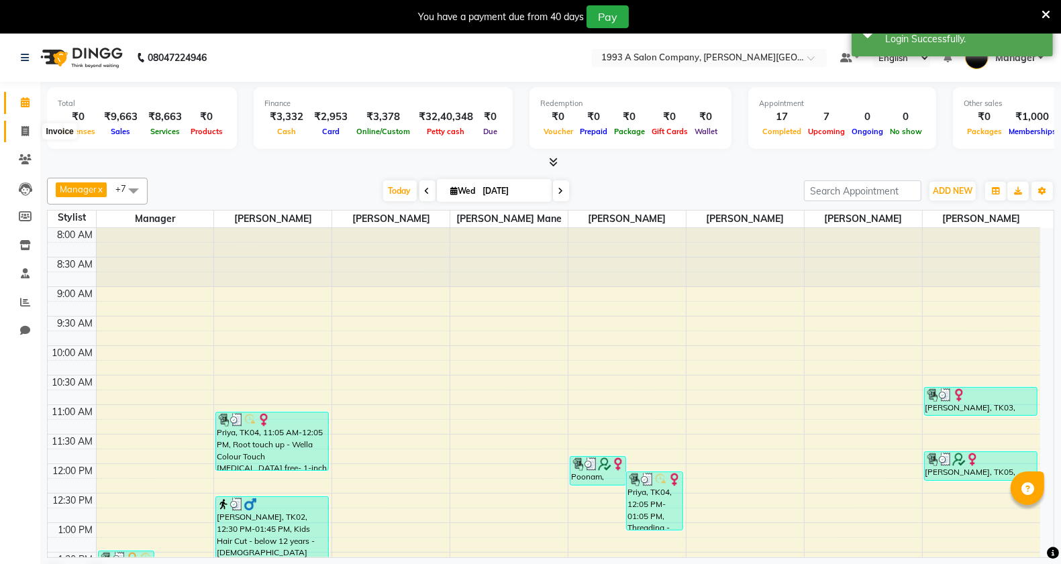
click at [34, 132] on span at bounding box center [24, 131] width 23 height 15
select select "613"
select select "service"
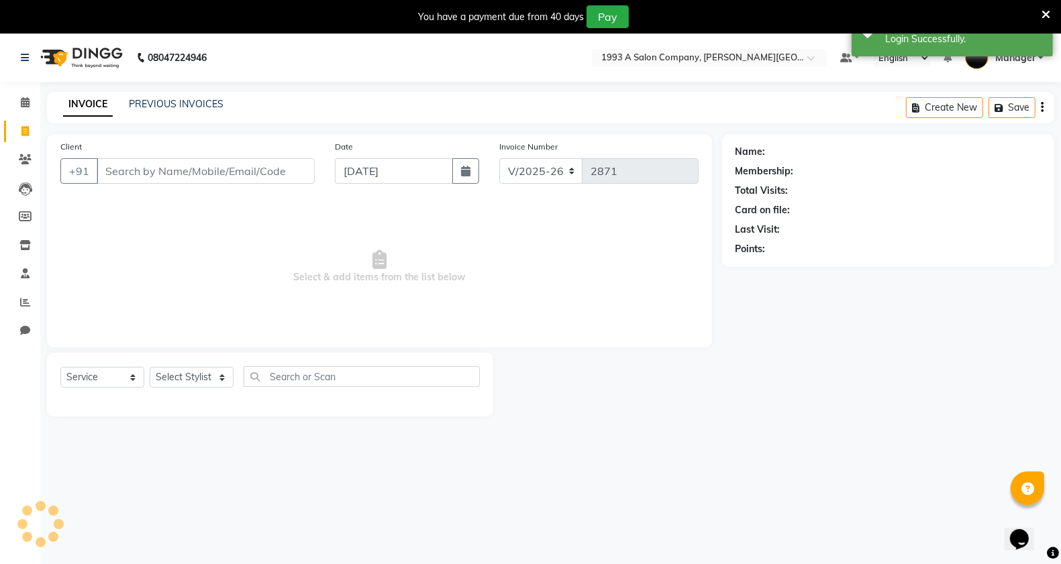
click at [189, 166] on input "Client" at bounding box center [206, 170] width 218 height 25
click at [191, 169] on input "Client" at bounding box center [206, 170] width 218 height 25
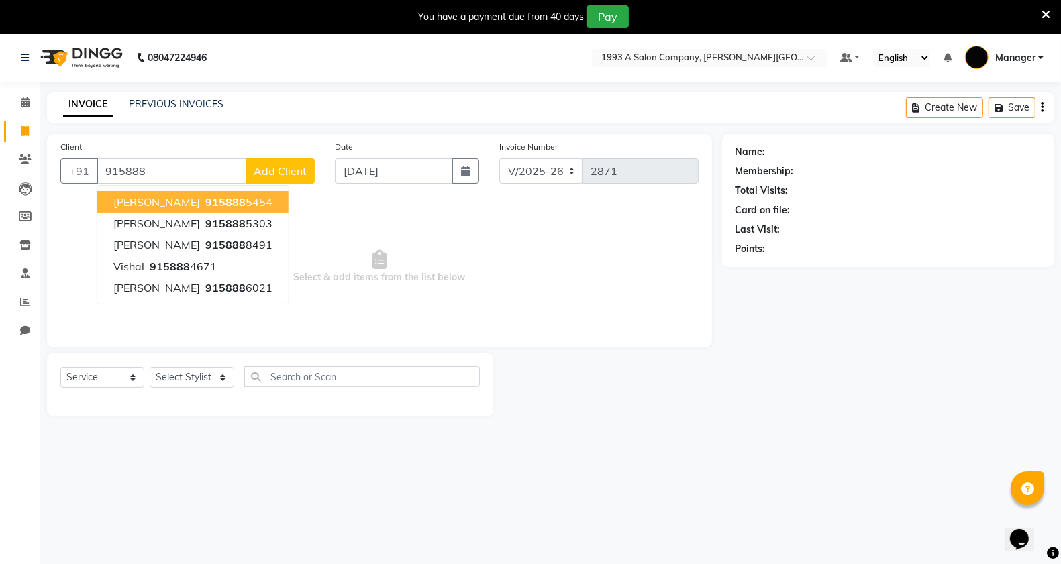
click at [205, 199] on span "915888" at bounding box center [225, 201] width 40 height 13
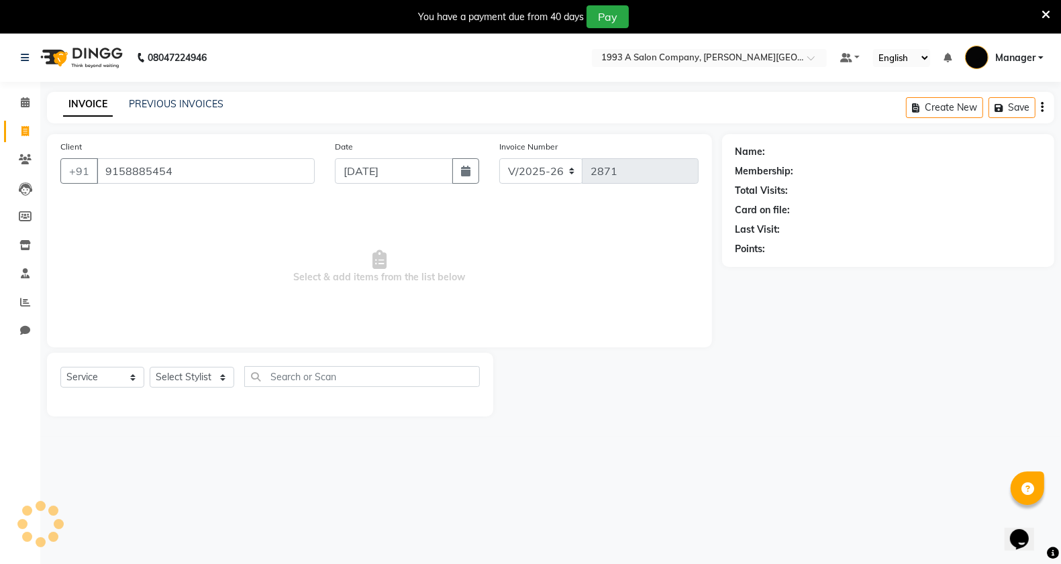
type input "9158885454"
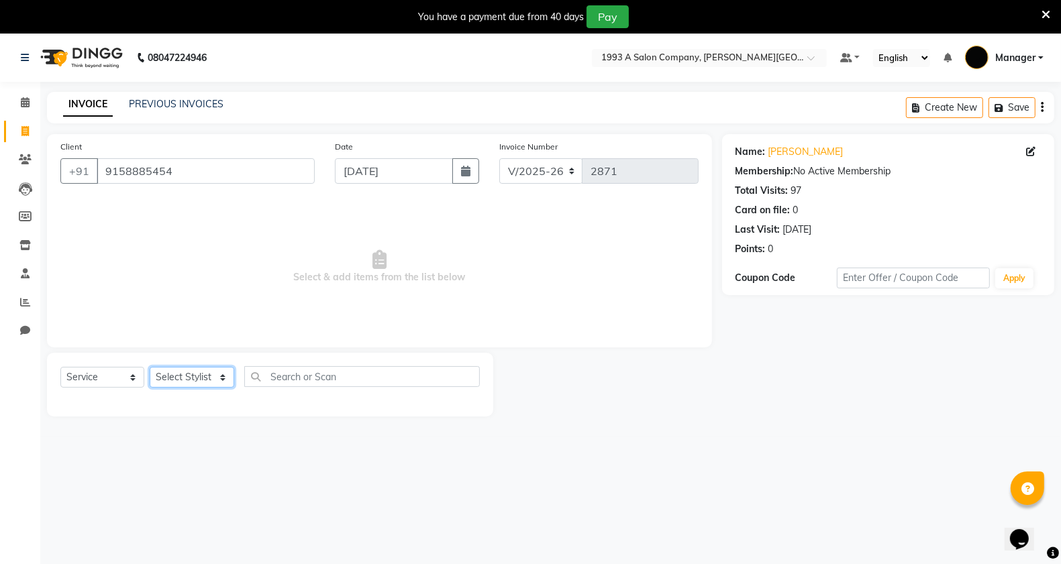
click at [188, 376] on select "Select Stylist [PERSON_NAME] Manager [PERSON_NAME] Mr [PERSON_NAME] (owner) [PE…" at bounding box center [192, 377] width 85 height 21
select select "57488"
click at [150, 367] on select "Select Stylist [PERSON_NAME] Manager [PERSON_NAME] Mr [PERSON_NAME] (owner) [PE…" at bounding box center [192, 377] width 85 height 21
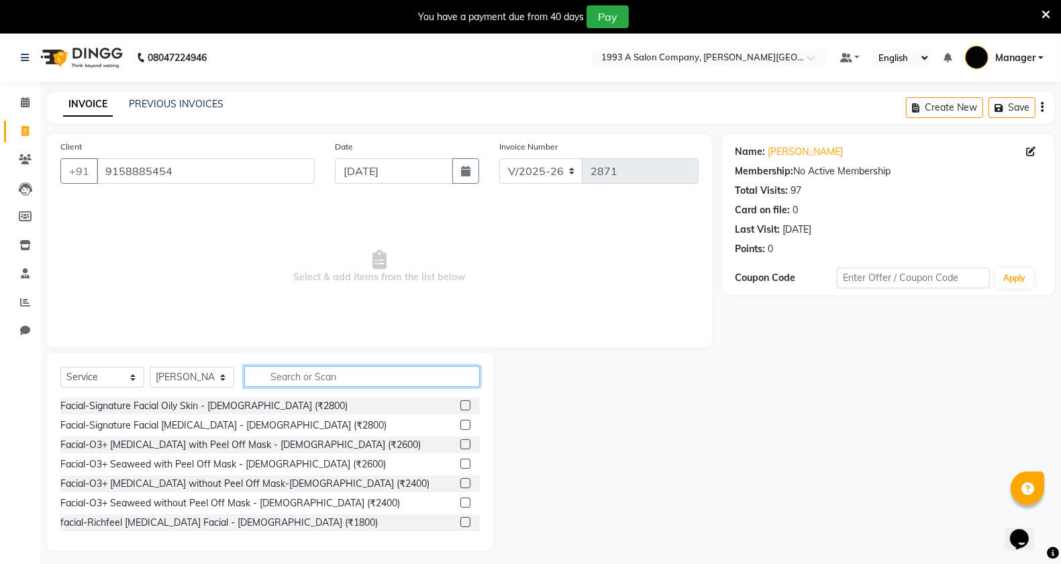
click at [352, 386] on input "text" at bounding box center [362, 376] width 236 height 21
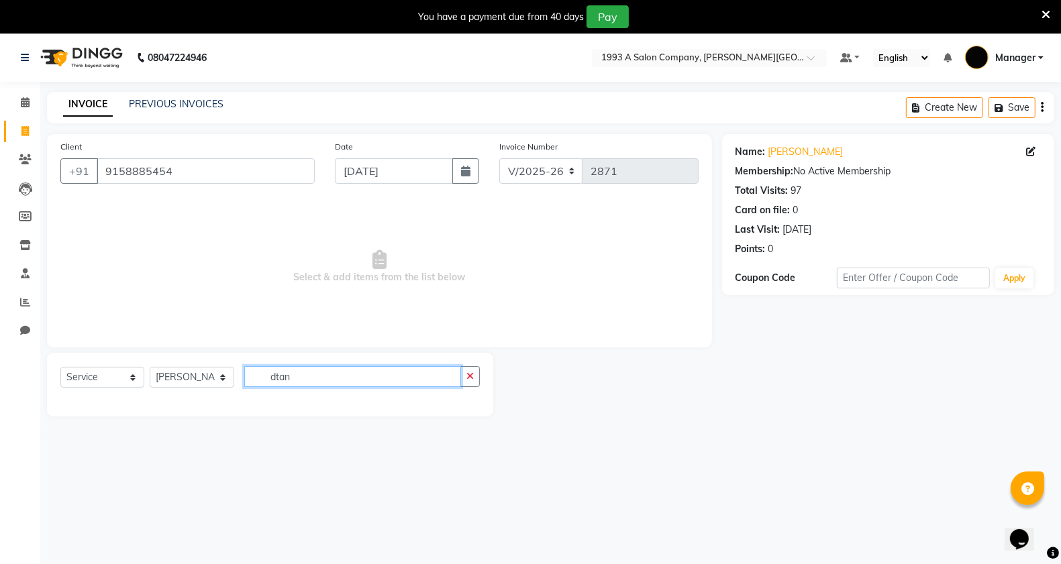
click at [343, 381] on input "dtan" at bounding box center [352, 376] width 217 height 21
type input "d"
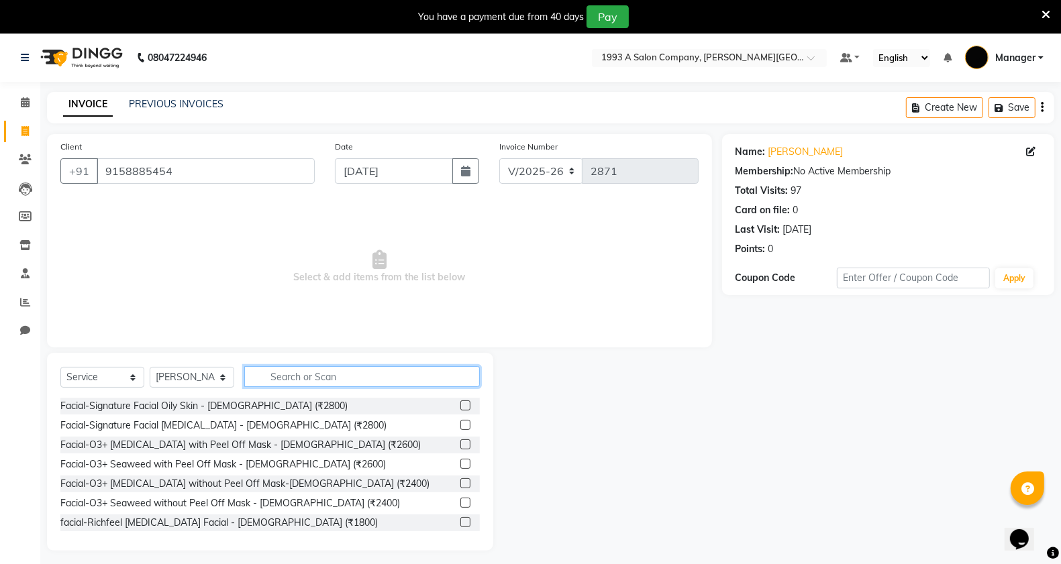
type input "d"
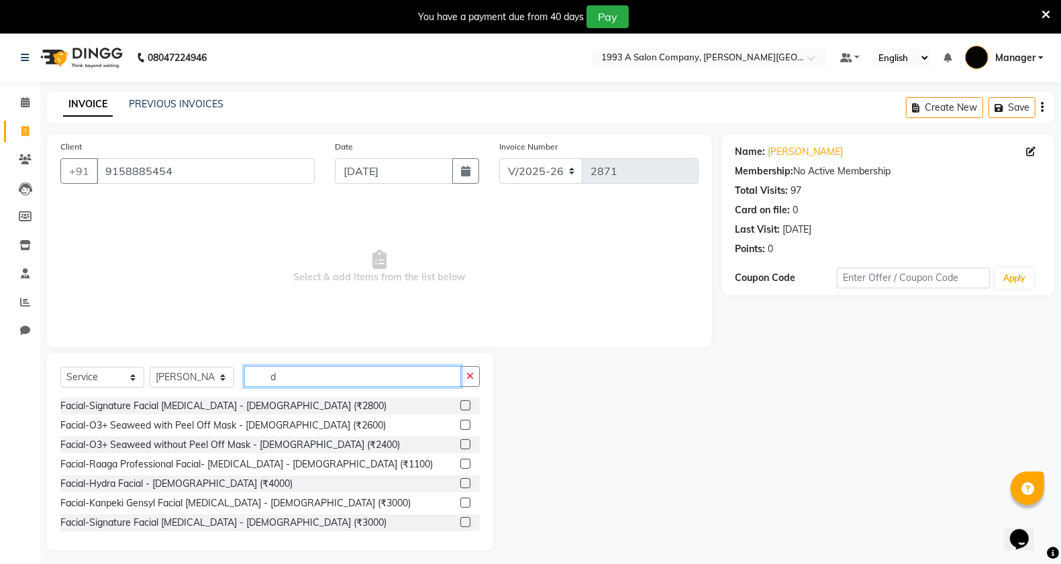
click at [322, 379] on input "d" at bounding box center [352, 376] width 217 height 21
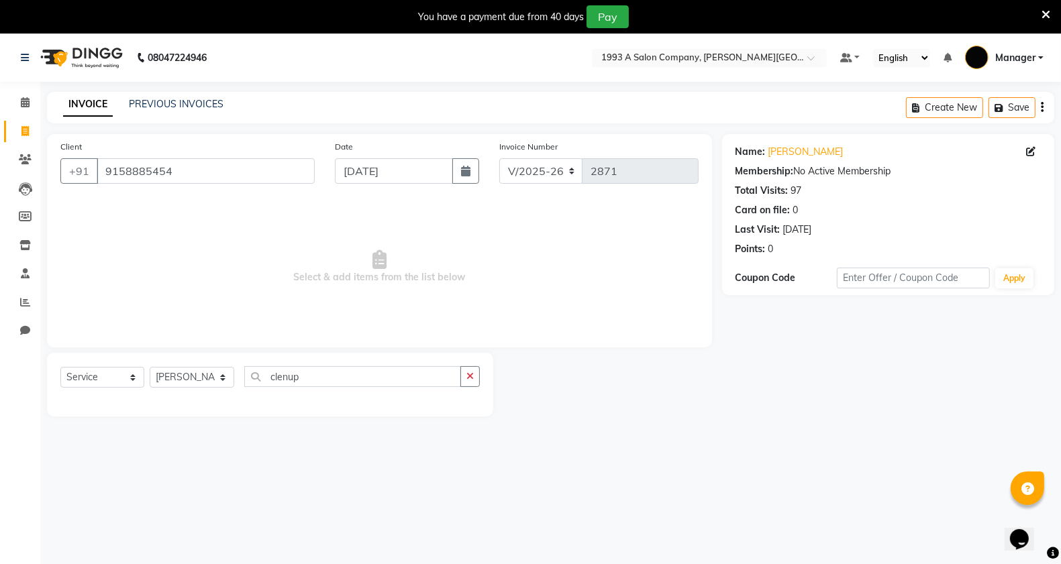
click at [413, 364] on div "Select Service Product Membership Package Voucher Prepaid Gift Card Select Styl…" at bounding box center [270, 385] width 446 height 64
click at [334, 380] on input "clenup" at bounding box center [352, 376] width 217 height 21
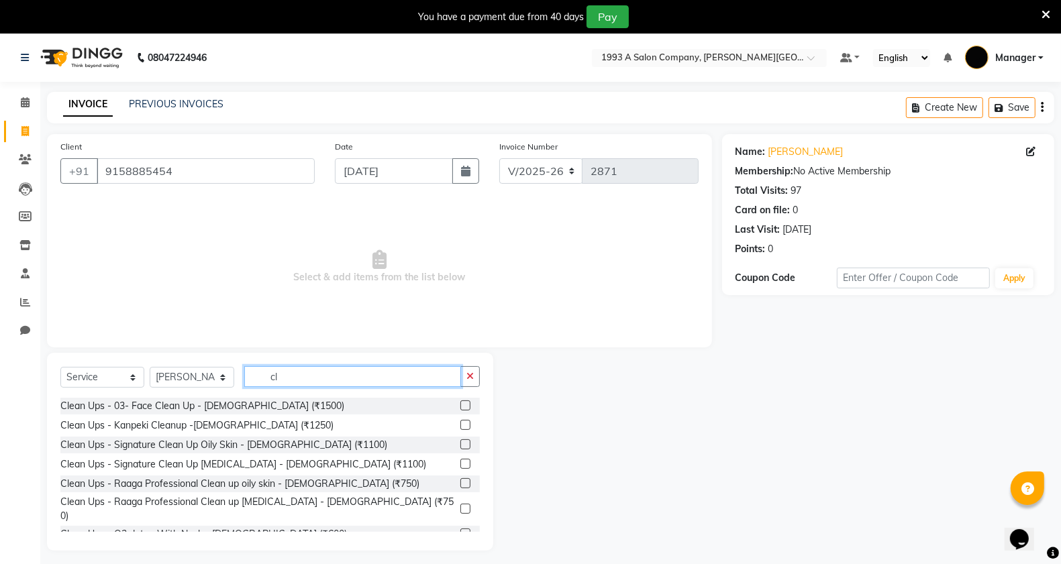
type input "c"
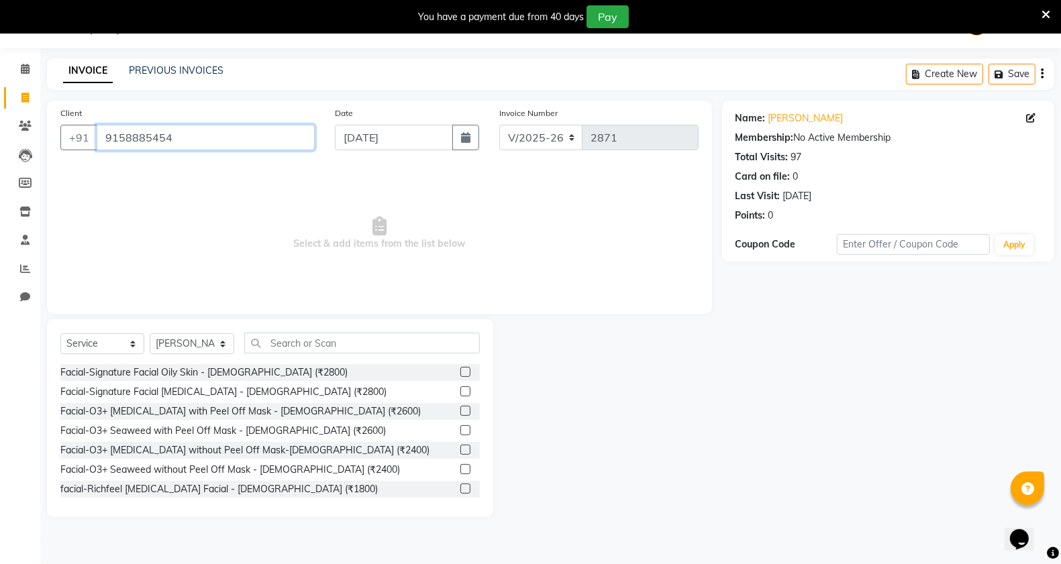
drag, startPoint x: 173, startPoint y: 139, endPoint x: 101, endPoint y: 143, distance: 71.9
click at [101, 143] on input "9158885454" at bounding box center [206, 137] width 218 height 25
drag, startPoint x: 257, startPoint y: 152, endPoint x: 52, endPoint y: 146, distance: 204.7
click at [61, 154] on div "Client [PHONE_NUMBER]" at bounding box center [187, 133] width 274 height 55
click at [25, 70] on icon at bounding box center [25, 69] width 9 height 10
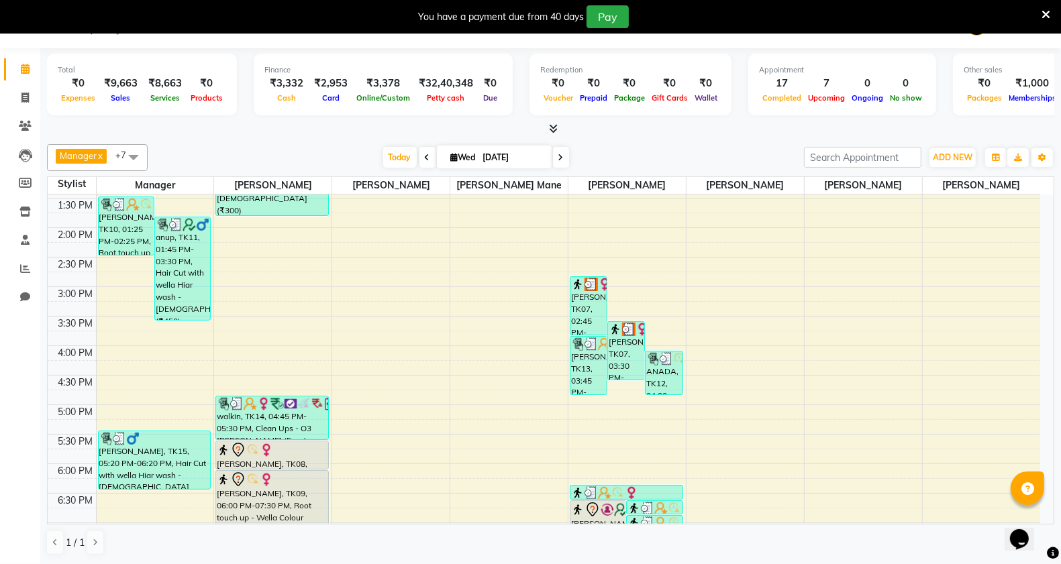
scroll to position [87, 0]
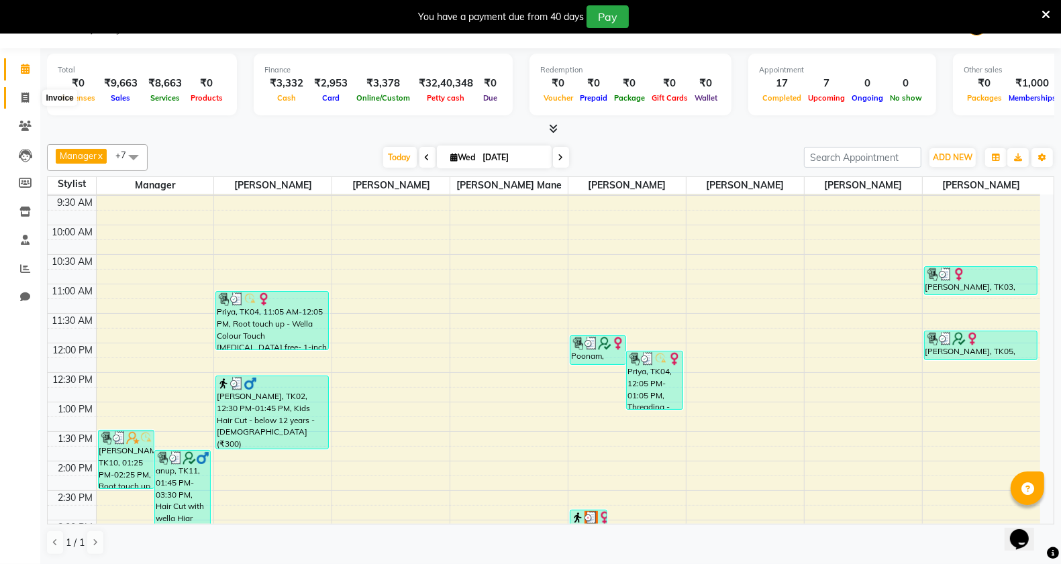
click at [17, 102] on span at bounding box center [24, 98] width 23 height 15
select select "service"
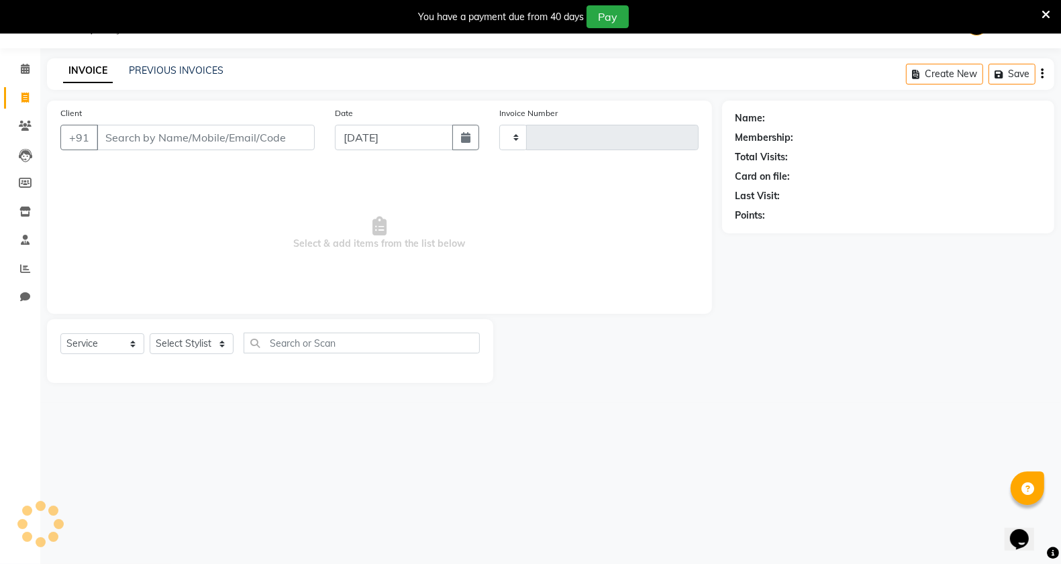
click at [193, 125] on input "Client" at bounding box center [206, 137] width 218 height 25
type input "93"
type input "2871"
select select "613"
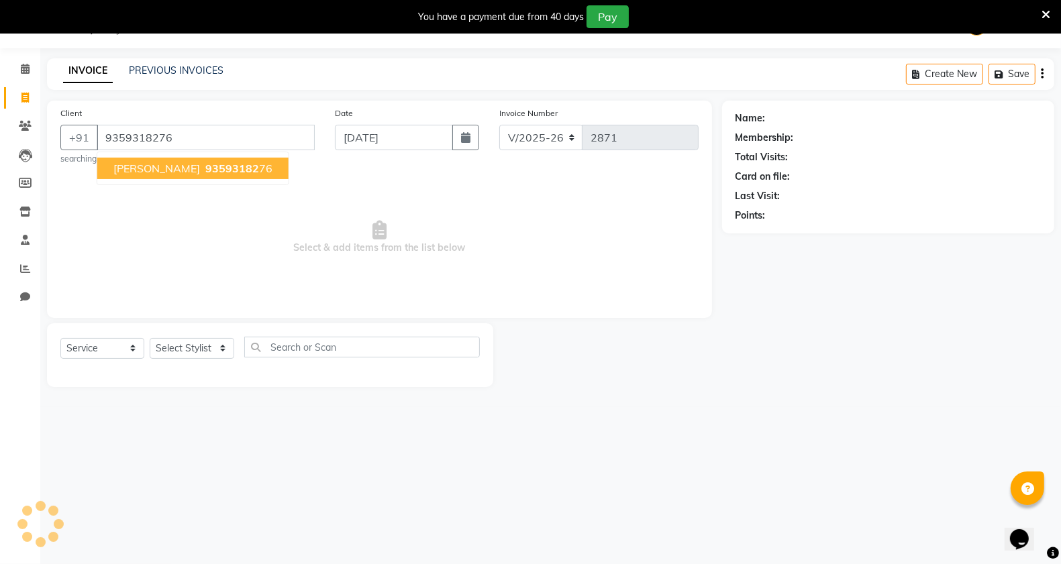
type input "9359318276"
select select "1: Object"
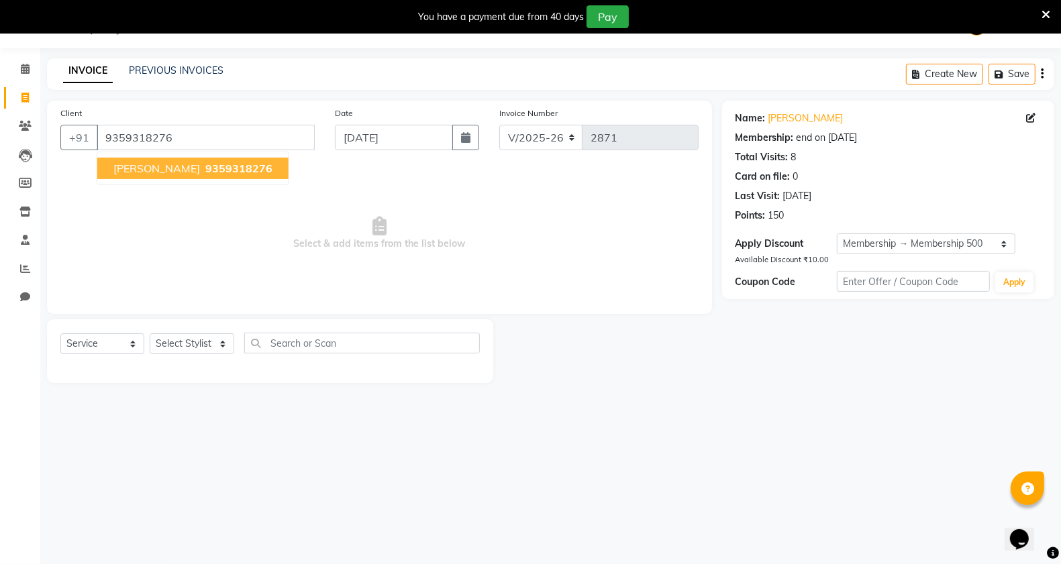
click at [205, 172] on span "9359318276" at bounding box center [238, 168] width 67 height 13
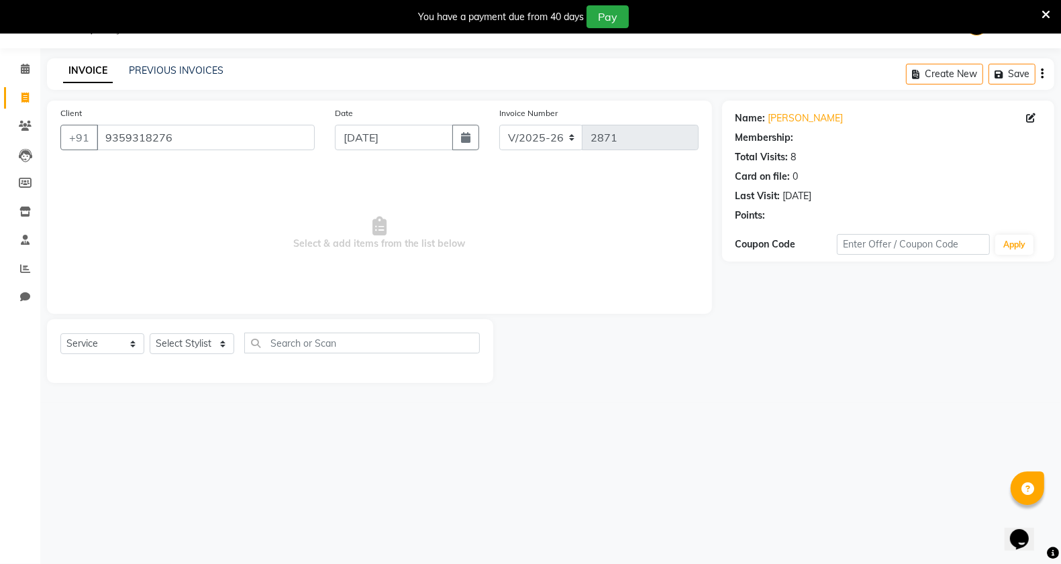
select select "1: Object"
click at [221, 344] on select "Select Stylist [PERSON_NAME] Manager [PERSON_NAME] Mr [PERSON_NAME] (owner) [PE…" at bounding box center [192, 343] width 85 height 21
select select "82880"
click at [150, 333] on select "Select Stylist [PERSON_NAME] Manager [PERSON_NAME] Mr [PERSON_NAME] (owner) [PE…" at bounding box center [192, 343] width 85 height 21
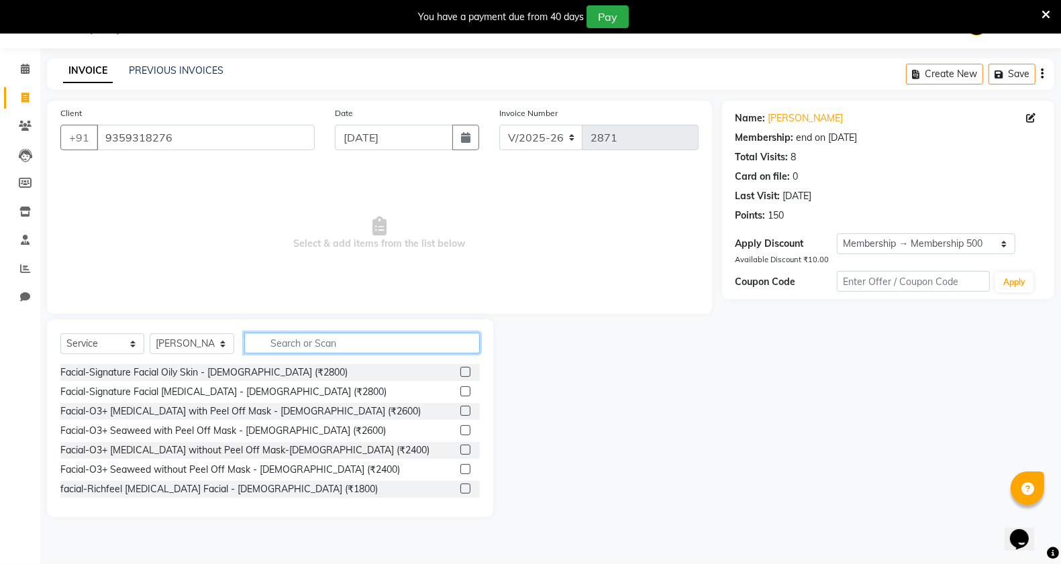
click at [286, 344] on input "text" at bounding box center [362, 343] width 236 height 21
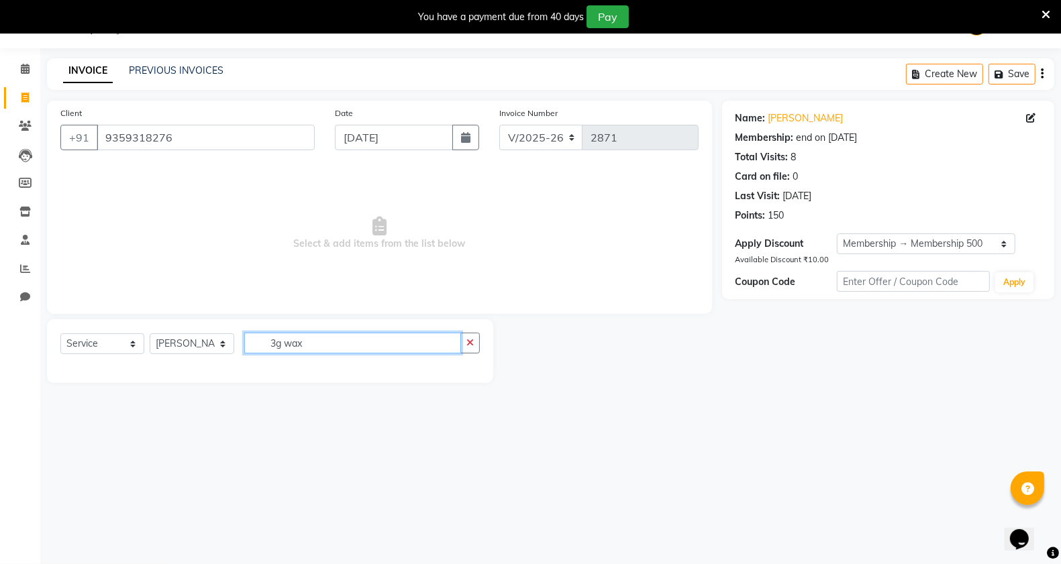
click at [445, 343] on input "3g wax" at bounding box center [352, 343] width 217 height 21
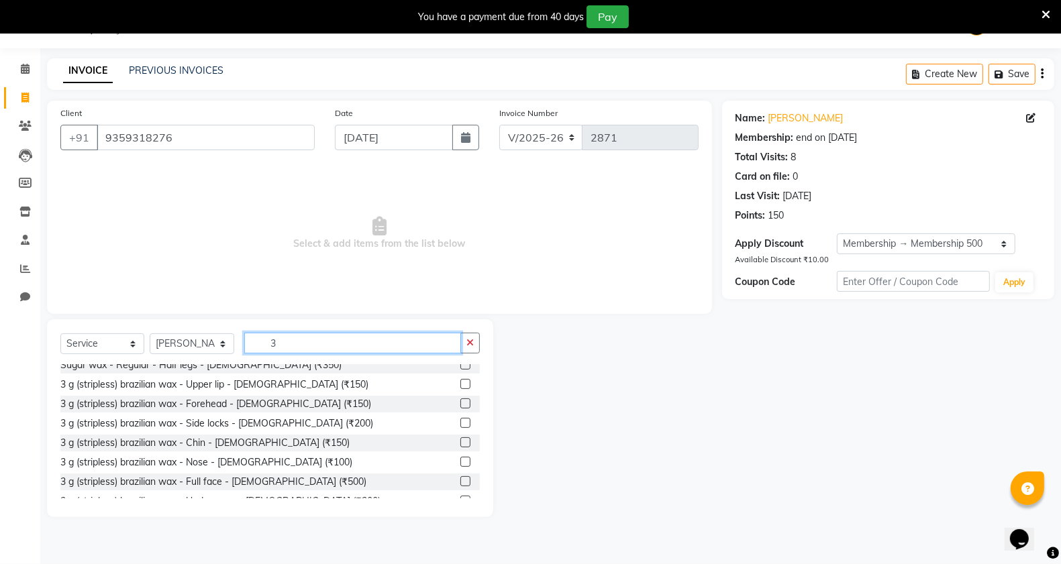
scroll to position [586, 0]
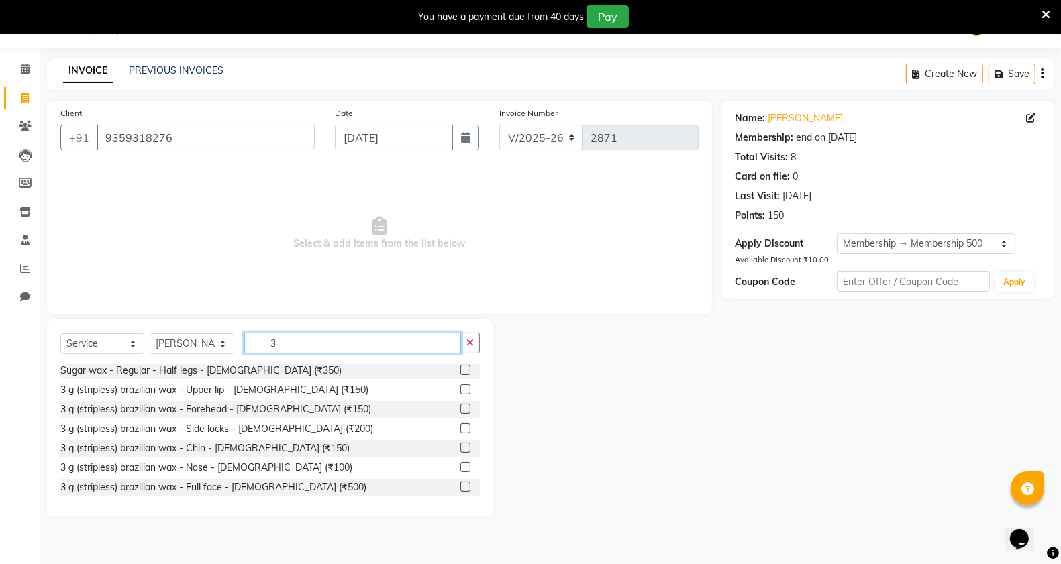
type input "3"
click at [460, 389] on label at bounding box center [465, 389] width 10 height 10
click at [460, 389] on input "checkbox" at bounding box center [464, 390] width 9 height 9
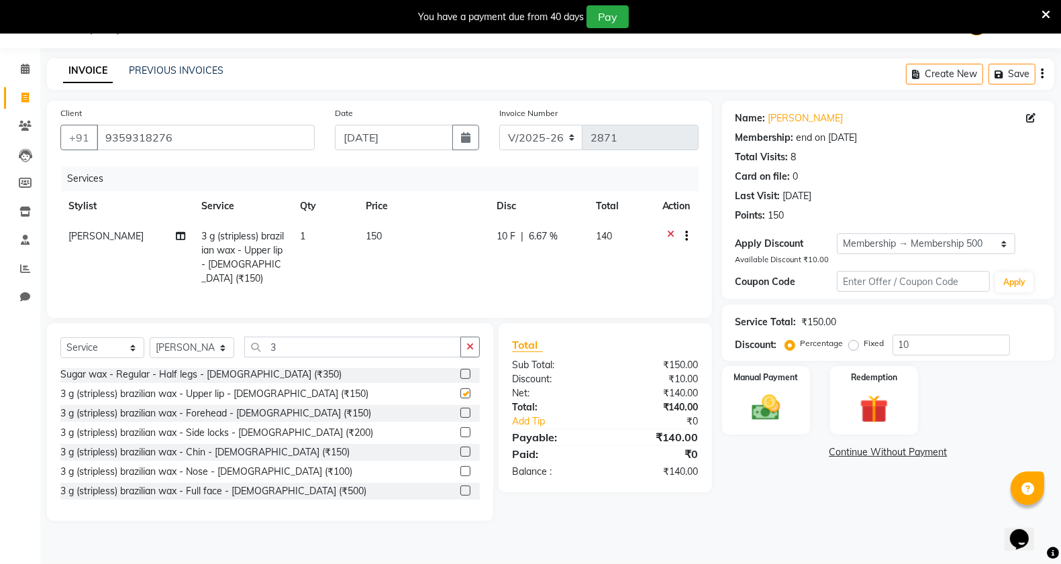
checkbox input "false"
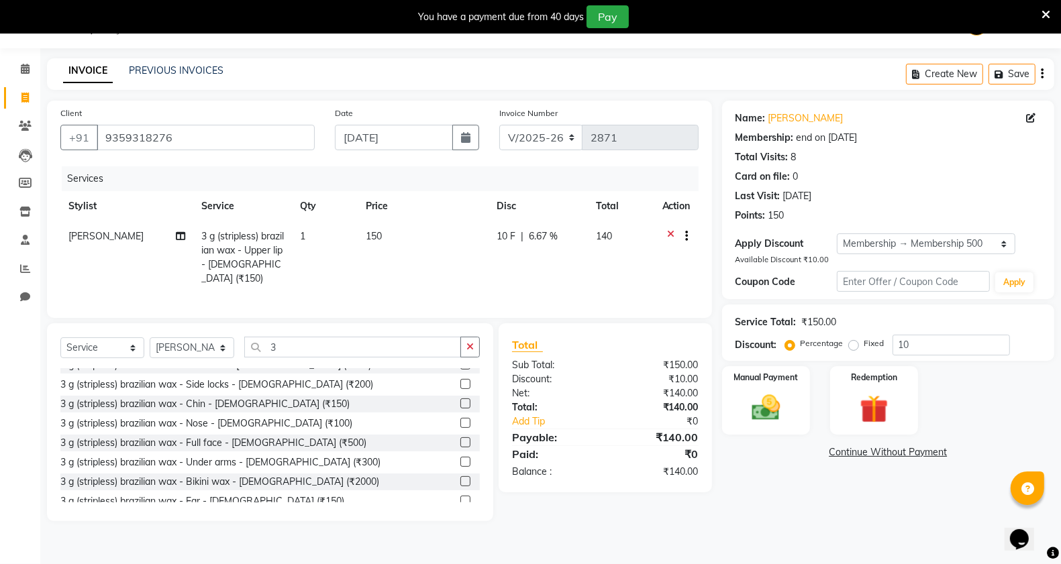
scroll to position [669, 0]
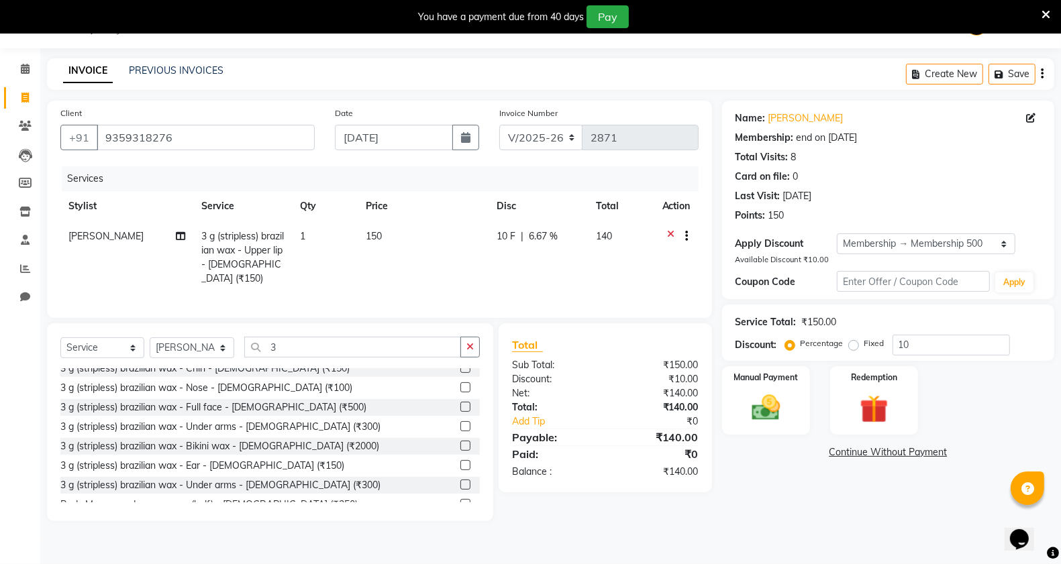
click at [460, 426] on label at bounding box center [465, 426] width 10 height 10
click at [460, 426] on input "checkbox" at bounding box center [464, 427] width 9 height 9
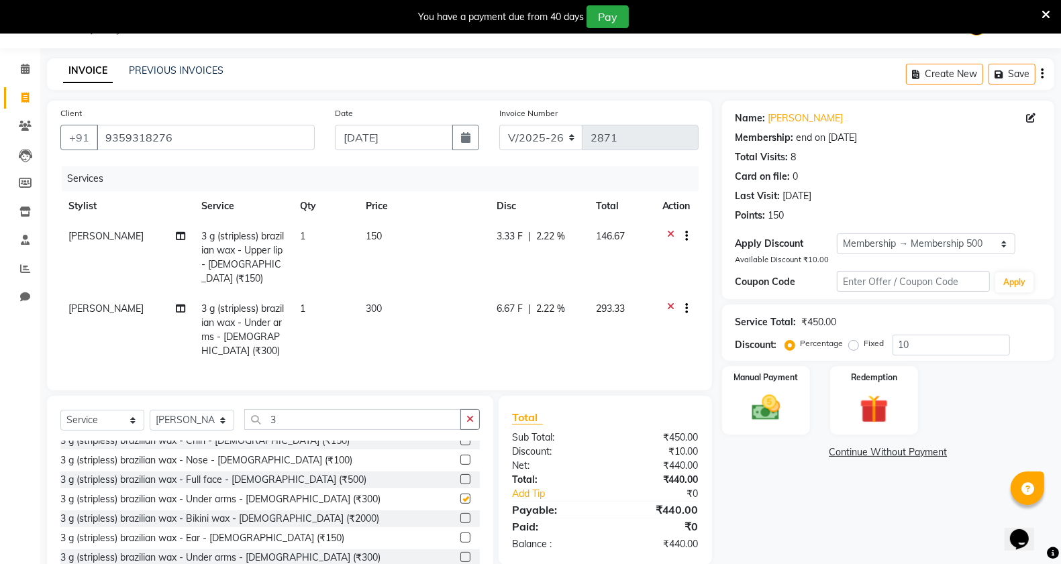
checkbox input "false"
click at [467, 423] on button "button" at bounding box center [469, 419] width 19 height 21
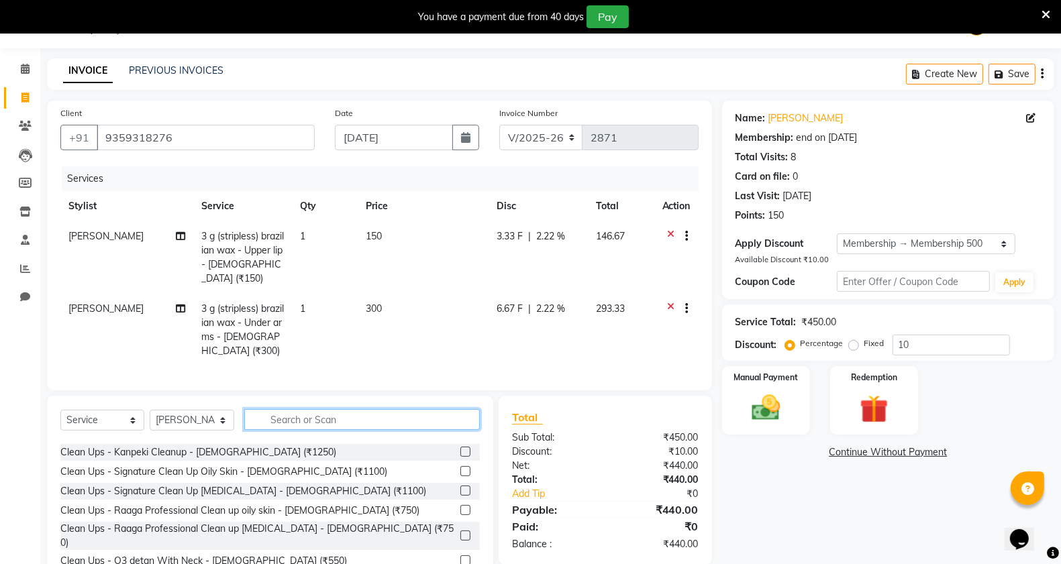
click at [342, 415] on input "text" at bounding box center [362, 419] width 236 height 21
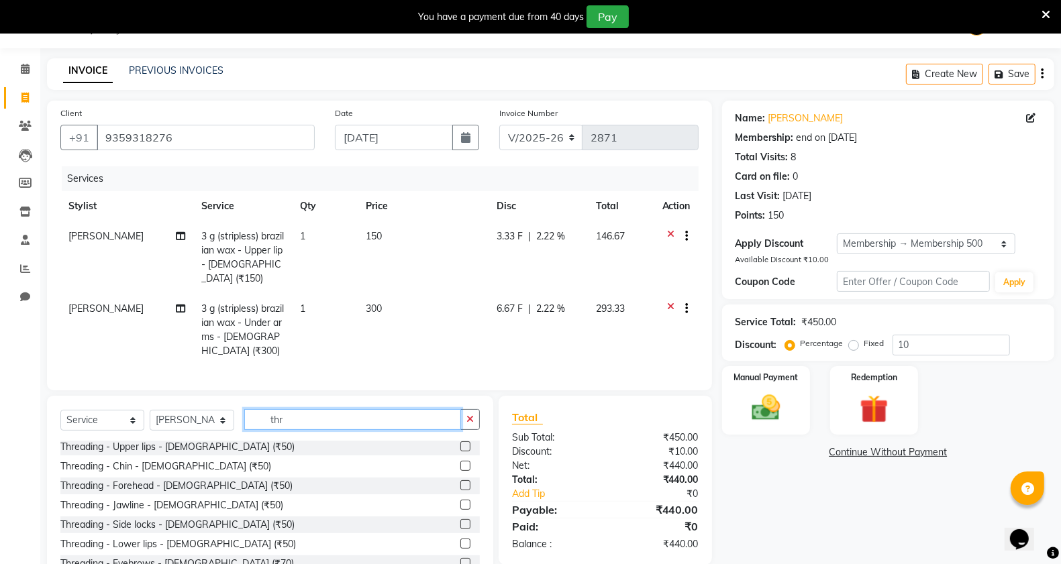
scroll to position [0, 0]
type input "thr"
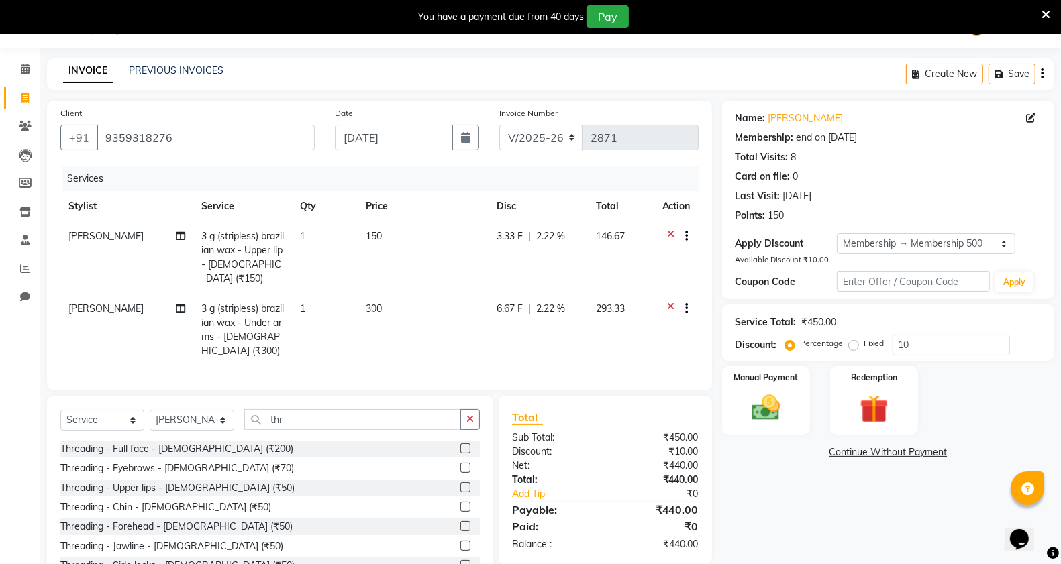
click at [460, 464] on label at bounding box center [465, 468] width 10 height 10
click at [460, 464] on input "checkbox" at bounding box center [464, 468] width 9 height 9
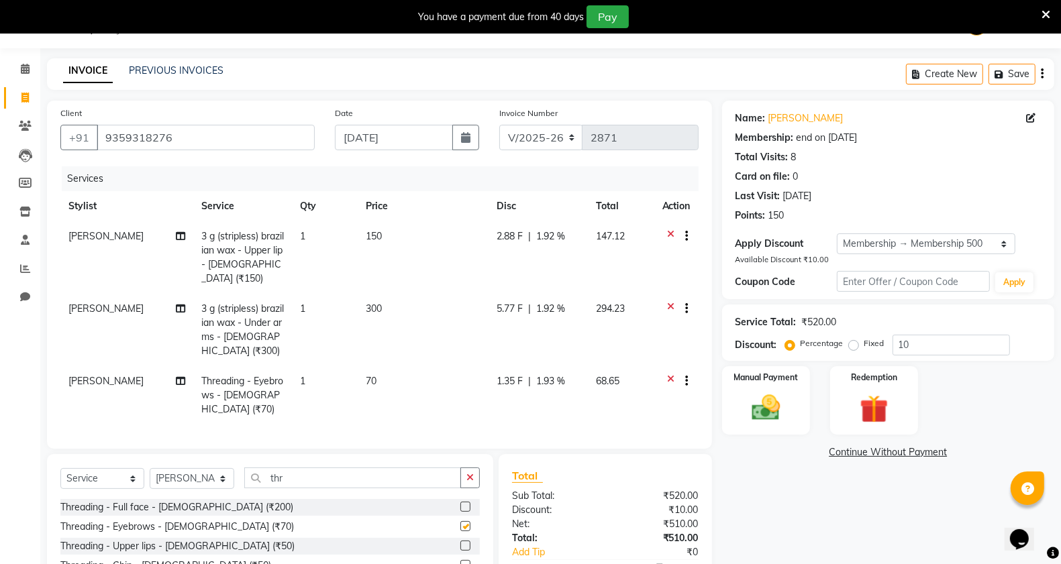
checkbox input "false"
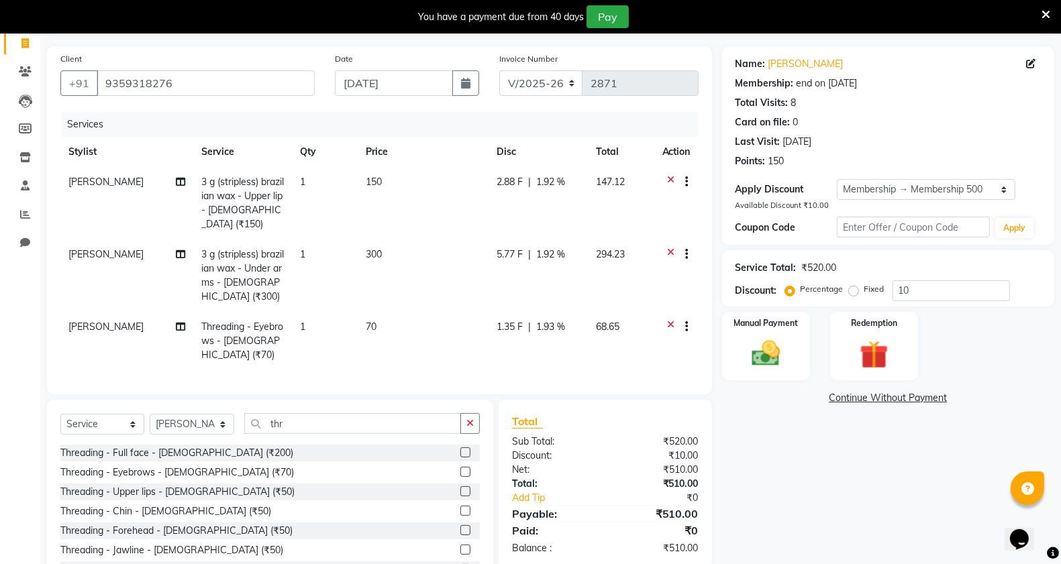
scroll to position [140, 0]
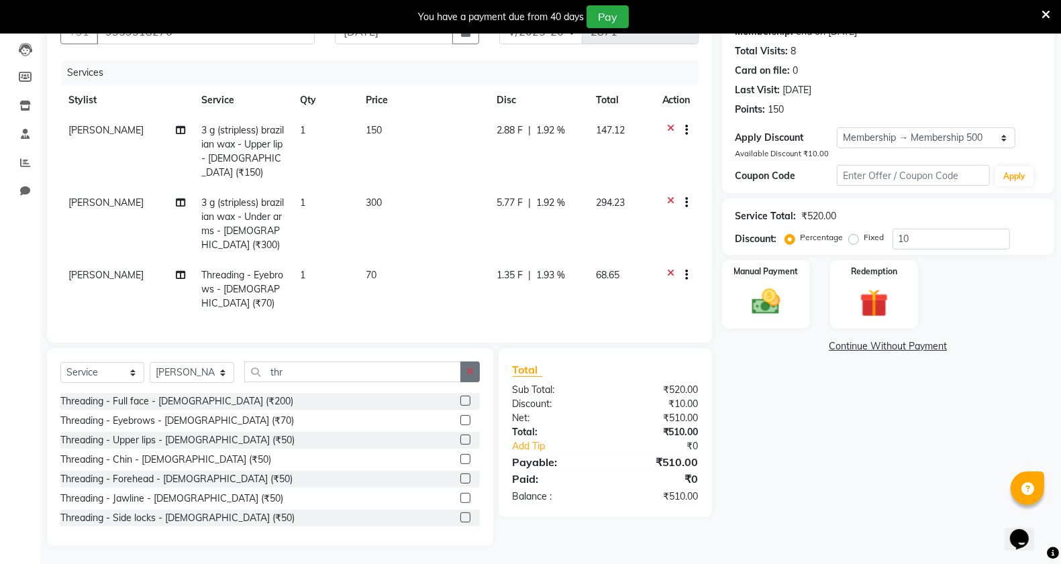
click at [473, 374] on button "button" at bounding box center [469, 372] width 19 height 21
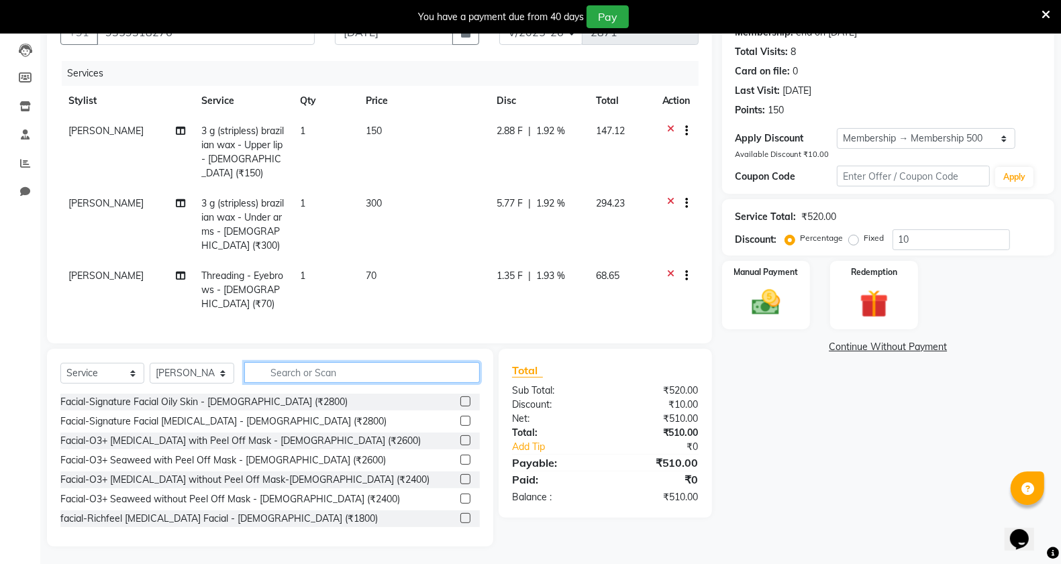
click at [444, 376] on input "text" at bounding box center [362, 372] width 236 height 21
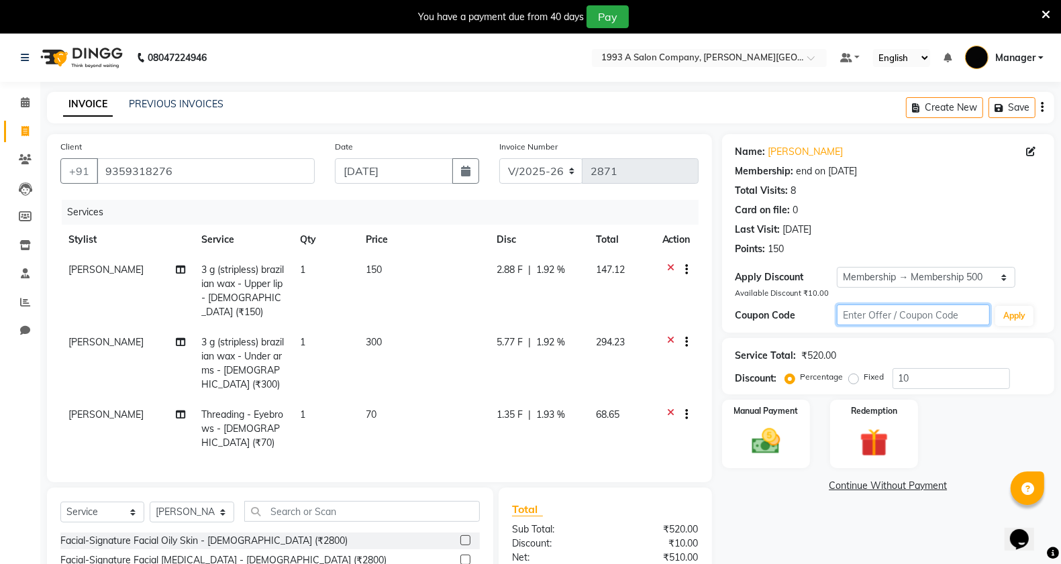
click at [947, 314] on input "text" at bounding box center [913, 315] width 153 height 21
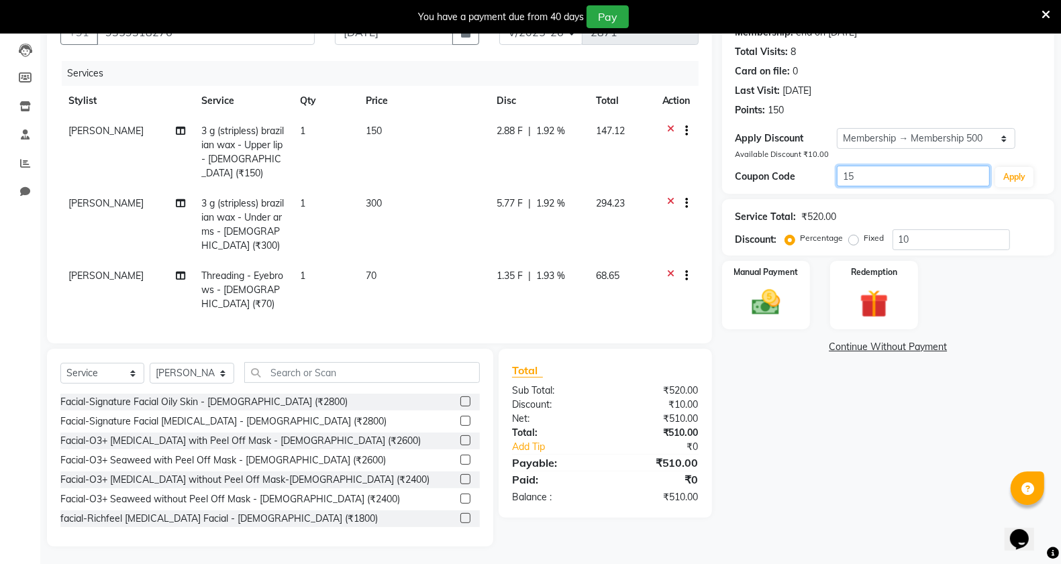
type input "15"
click at [926, 248] on input "10" at bounding box center [950, 239] width 117 height 21
type input "1"
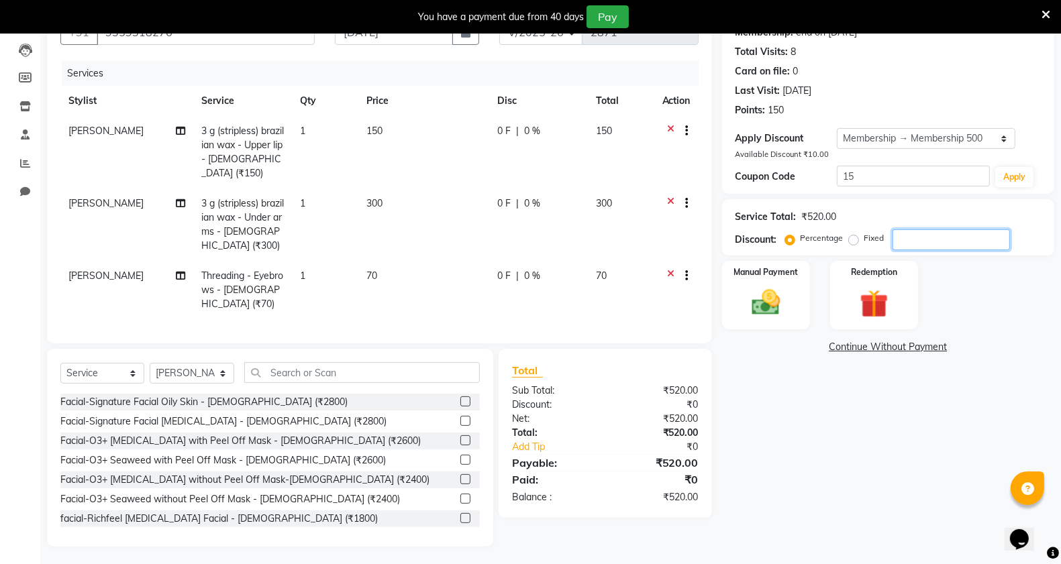
type input "5"
type input "15"
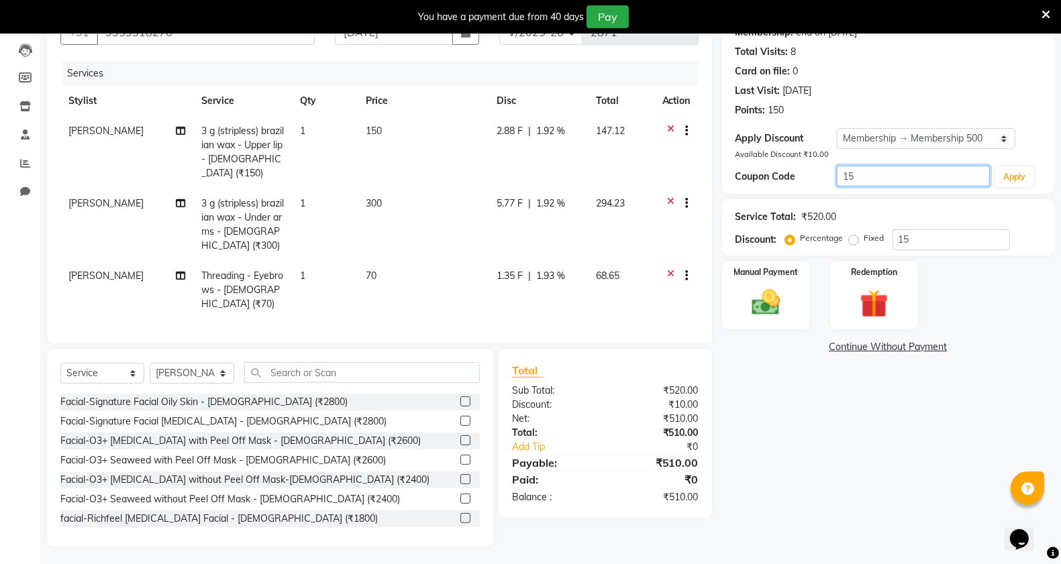
click at [902, 178] on input "15" at bounding box center [913, 176] width 153 height 21
type input "1"
click at [695, 408] on div "₹10.00" at bounding box center [656, 405] width 103 height 14
click at [941, 237] on input "15" at bounding box center [950, 239] width 117 height 21
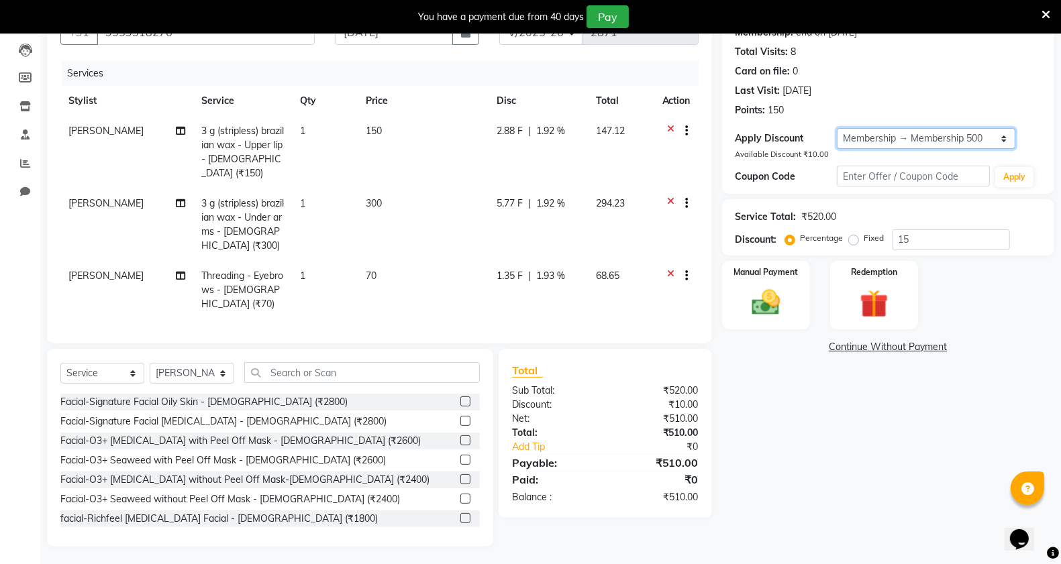
click at [958, 129] on select "Select Membership → Membership 500" at bounding box center [926, 138] width 178 height 21
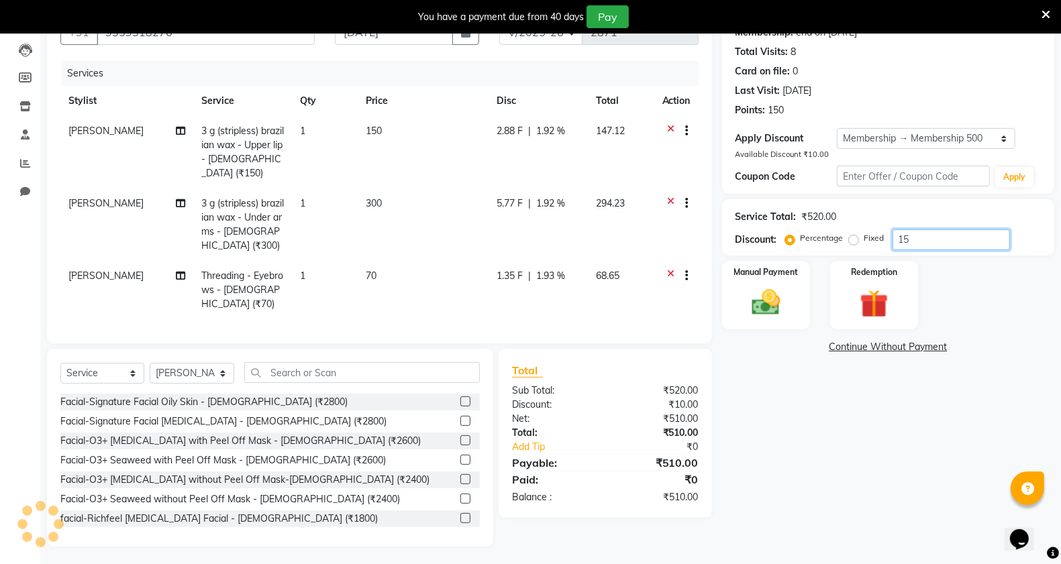
click at [978, 241] on input "15" at bounding box center [950, 239] width 117 height 21
click at [864, 240] on label "Fixed" at bounding box center [874, 238] width 20 height 12
click at [854, 240] on input "Fixed" at bounding box center [855, 237] width 9 height 9
radio input "true"
click at [864, 240] on label "Fixed" at bounding box center [874, 238] width 20 height 12
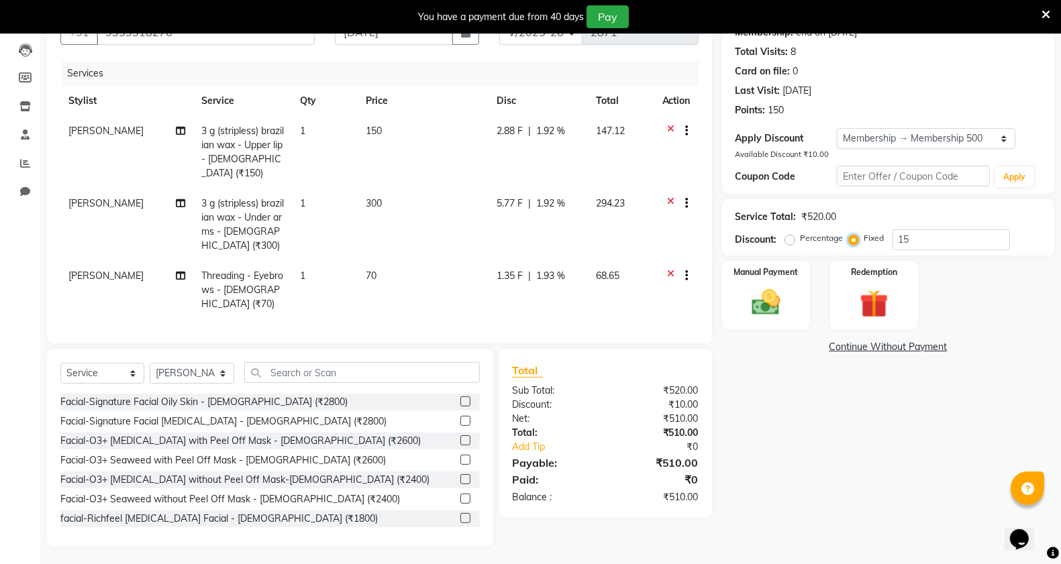
click at [854, 240] on input "Fixed" at bounding box center [855, 237] width 9 height 9
click at [917, 235] on input "15" at bounding box center [950, 239] width 117 height 21
click at [800, 237] on label "Percentage" at bounding box center [821, 238] width 43 height 12
click at [790, 237] on input "Percentage" at bounding box center [792, 237] width 9 height 9
radio input "true"
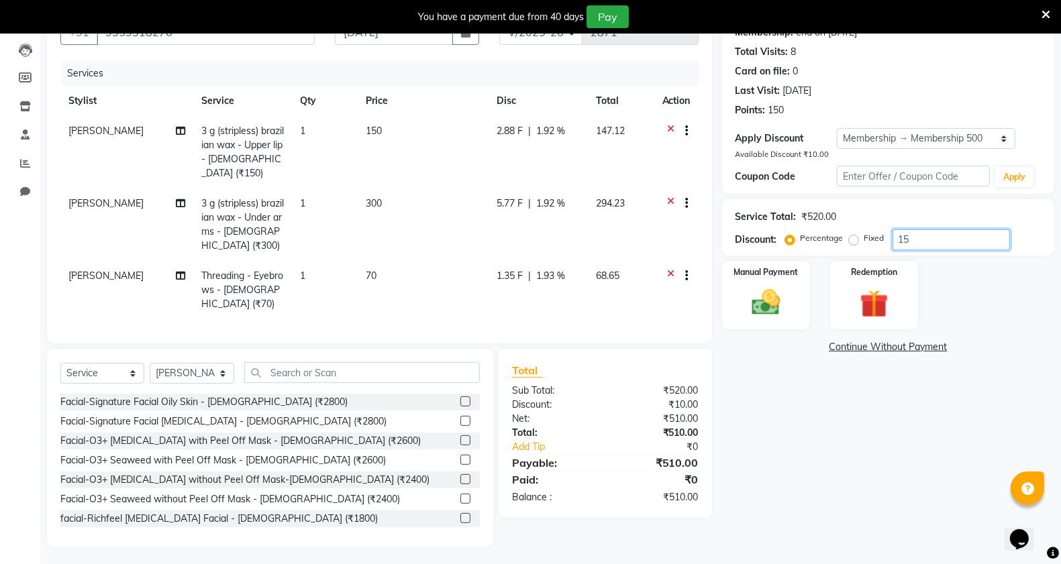
click at [900, 237] on input "15" at bounding box center [950, 239] width 117 height 21
click at [909, 243] on input "15" at bounding box center [950, 239] width 117 height 21
click at [537, 197] on span "1.92 %" at bounding box center [550, 204] width 29 height 14
select select "82880"
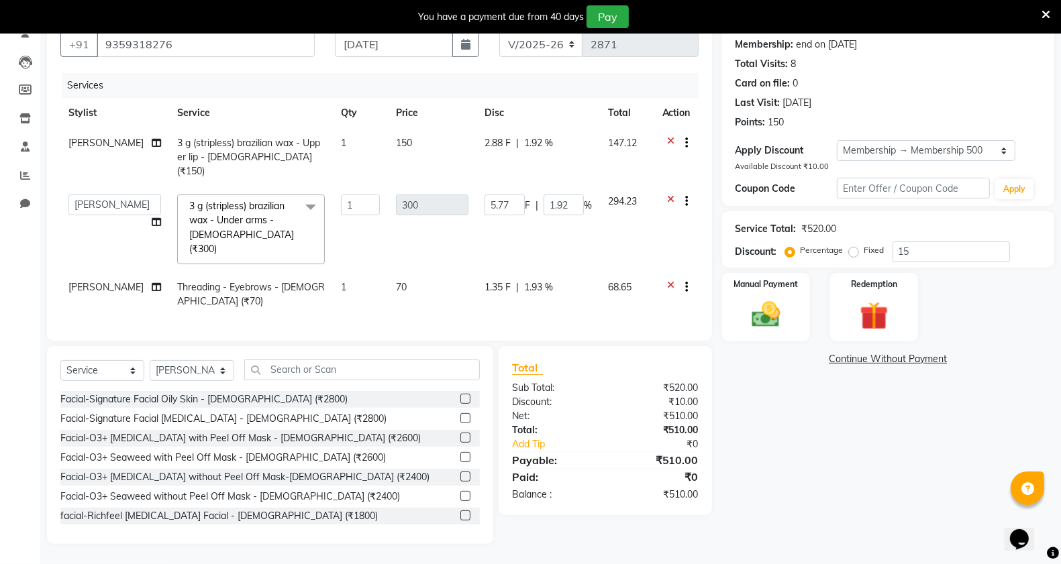
scroll to position [111, 0]
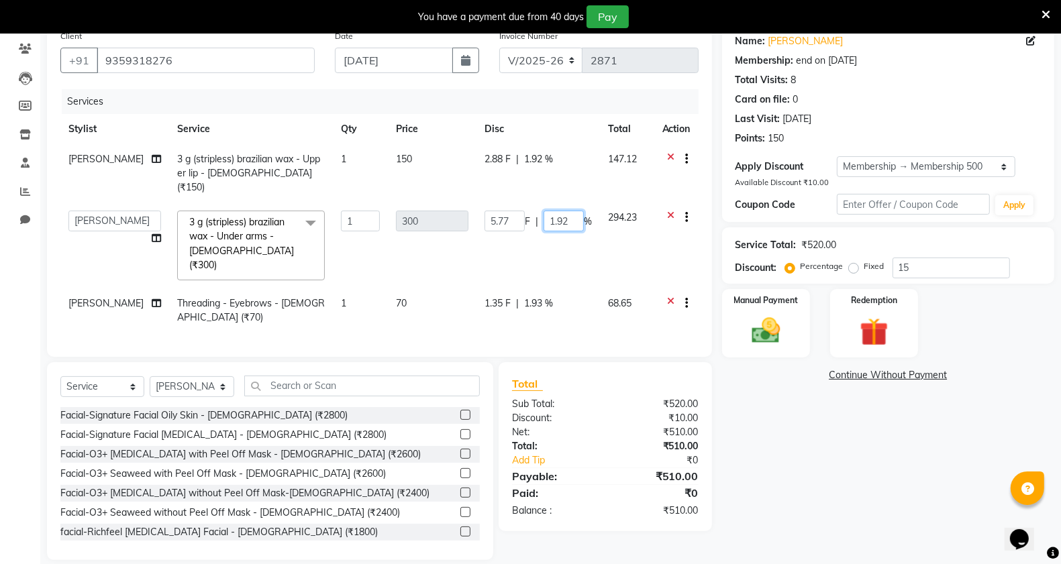
click at [577, 211] on input "1.92" at bounding box center [563, 221] width 40 height 21
type input "1"
type input "15"
click at [561, 211] on input "15" at bounding box center [563, 221] width 40 height 21
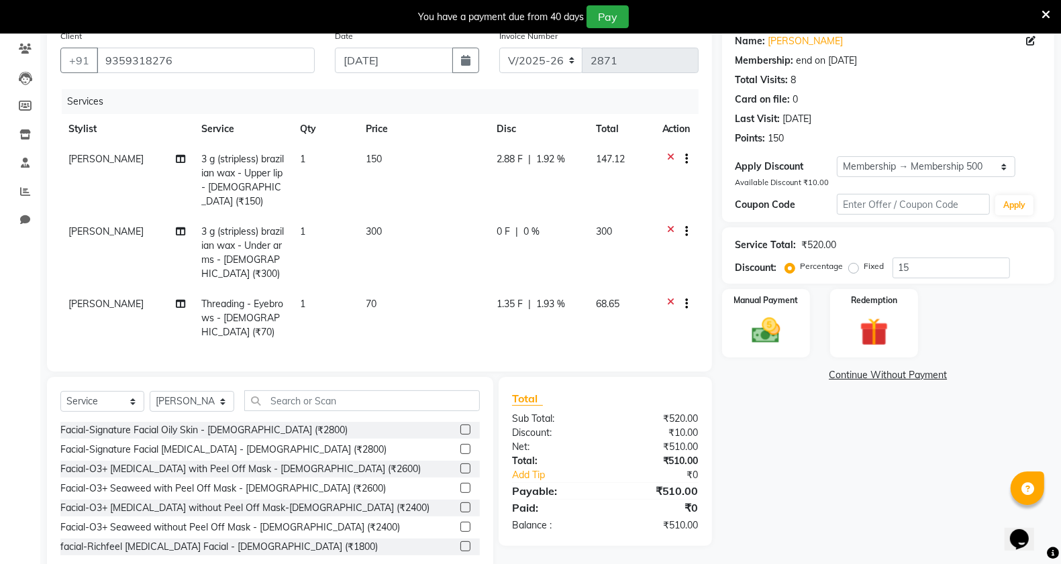
click at [544, 225] on div "0 F | 0 %" at bounding box center [537, 232] width 83 height 14
select select "82880"
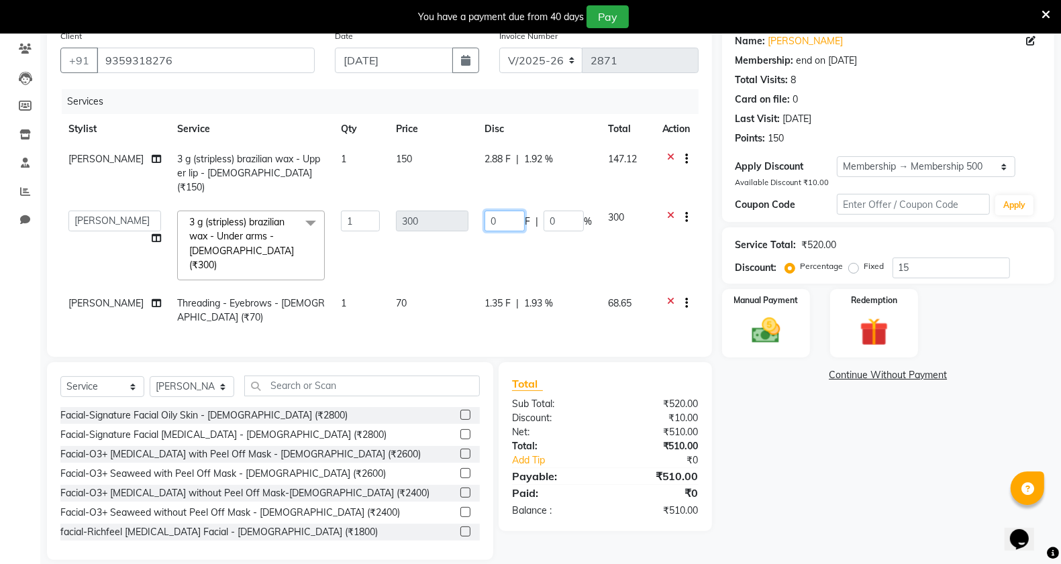
click at [505, 211] on input "0" at bounding box center [504, 221] width 40 height 21
type input "0"
type input "15"
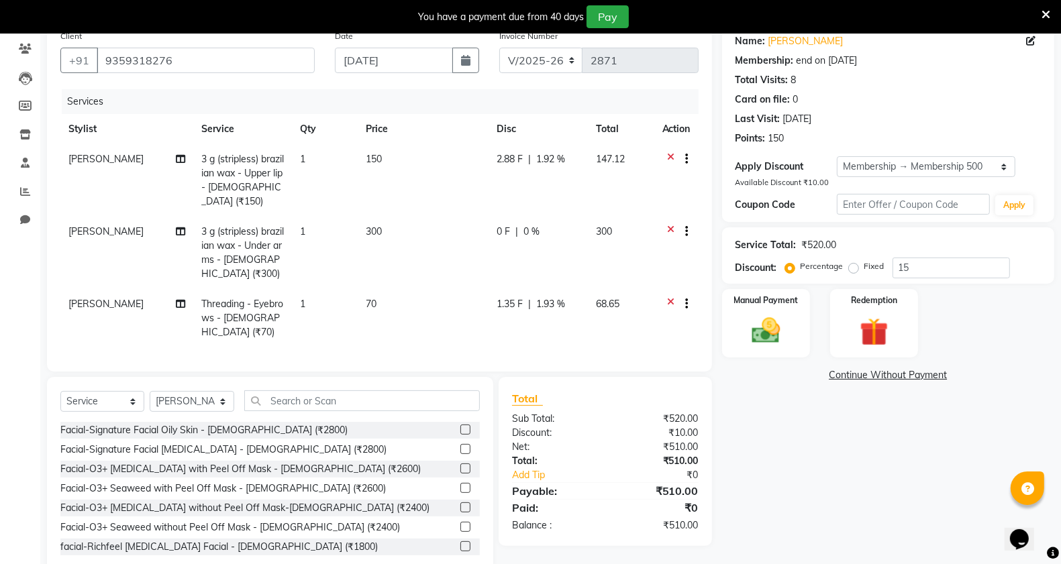
click at [500, 154] on span "2.88 F" at bounding box center [509, 159] width 26 height 14
select select "82880"
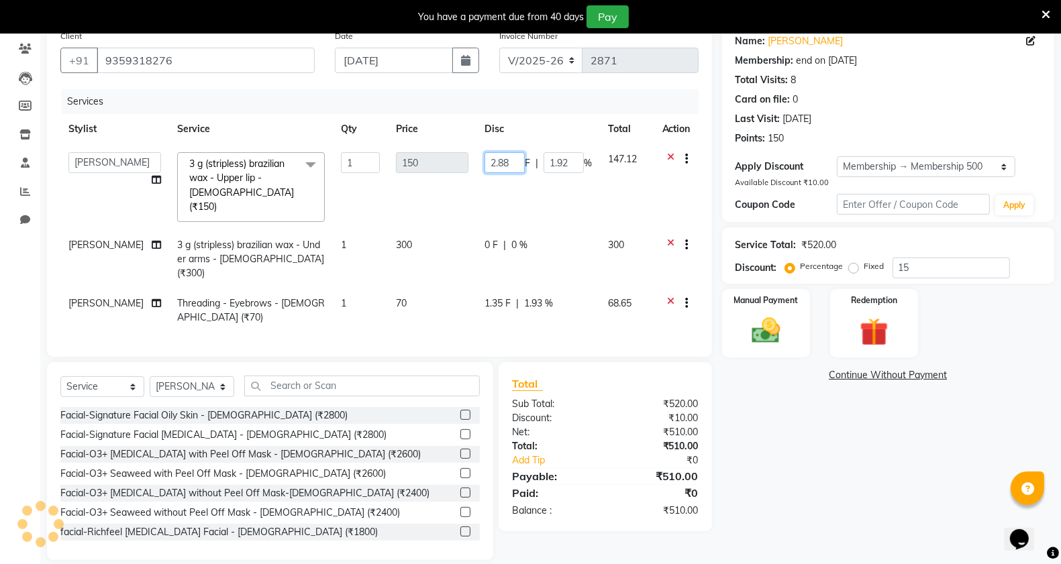
click at [517, 162] on input "2.88" at bounding box center [504, 162] width 40 height 21
type input "2"
type input "15"
click at [498, 230] on td "0 F | 0 %" at bounding box center [537, 259] width 123 height 58
select select "82880"
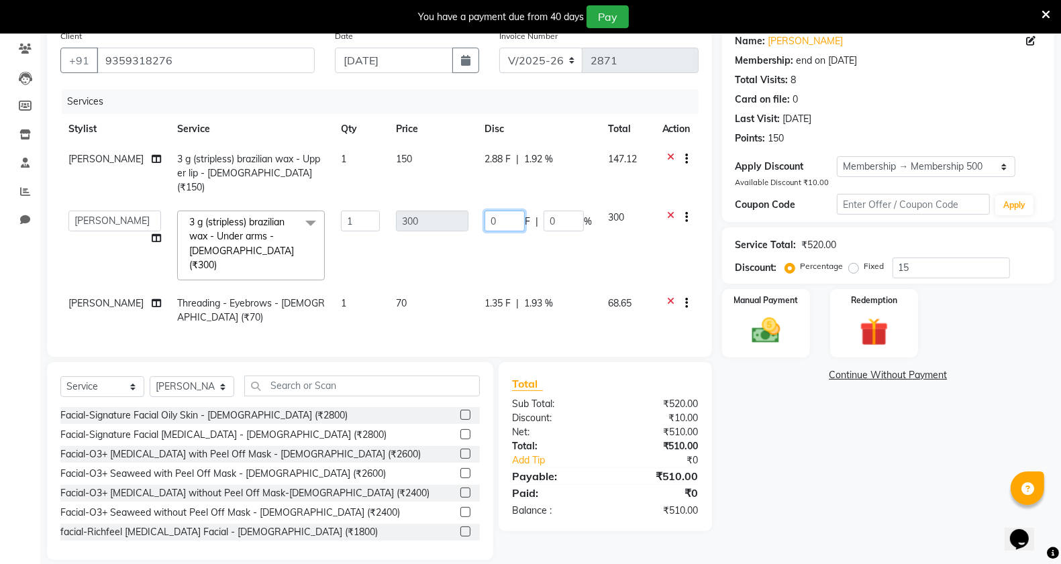
click at [500, 211] on input "0" at bounding box center [504, 221] width 40 height 21
type input "15"
click at [493, 211] on input "15" at bounding box center [504, 221] width 40 height 21
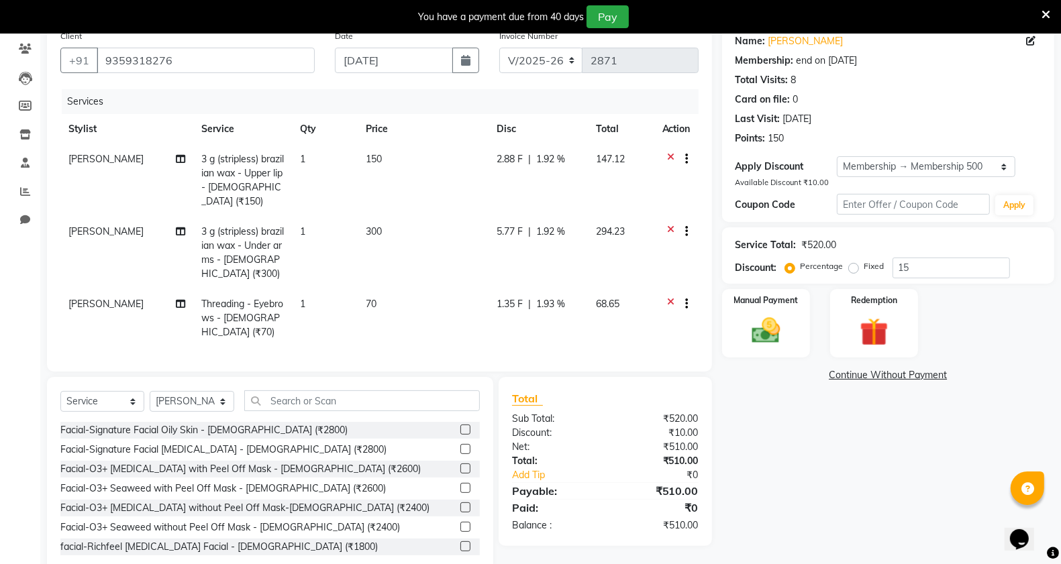
click at [518, 289] on td "1.35 F | 1.93 %" at bounding box center [537, 318] width 99 height 58
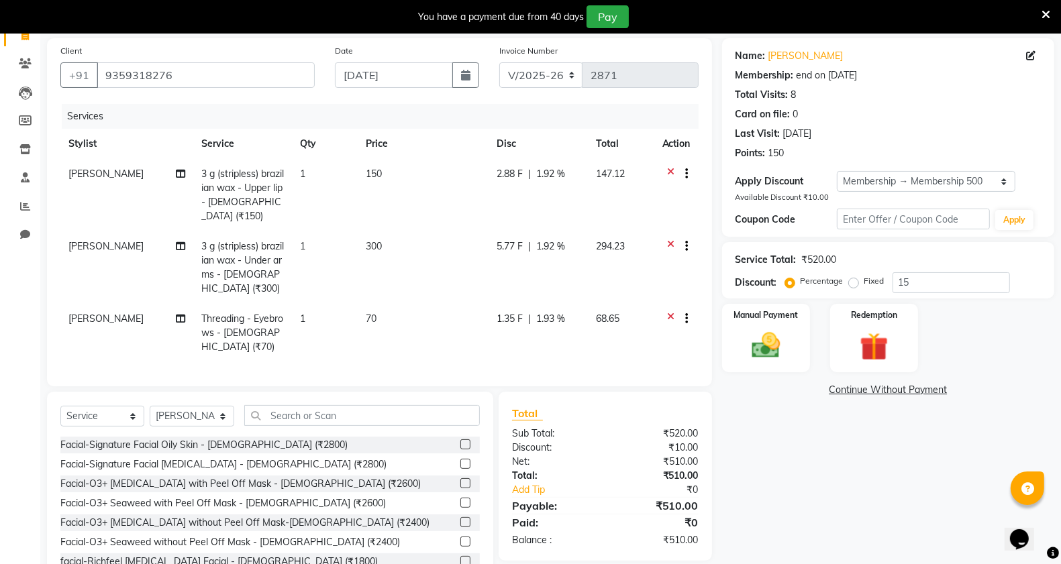
select select "82880"
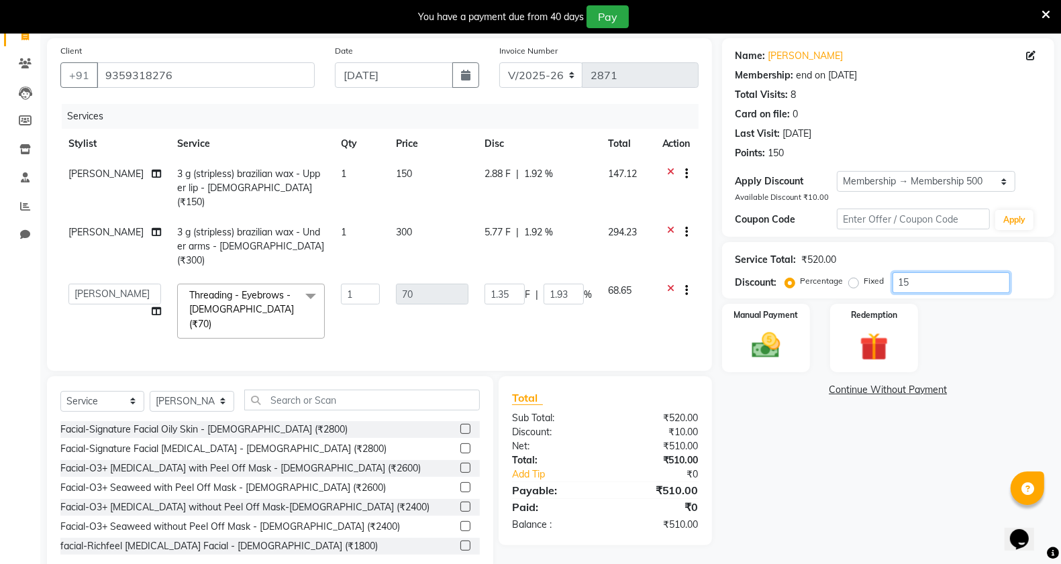
click at [941, 277] on input "15" at bounding box center [950, 282] width 117 height 21
type input "1"
type input "0.7"
type input "1"
type input "0"
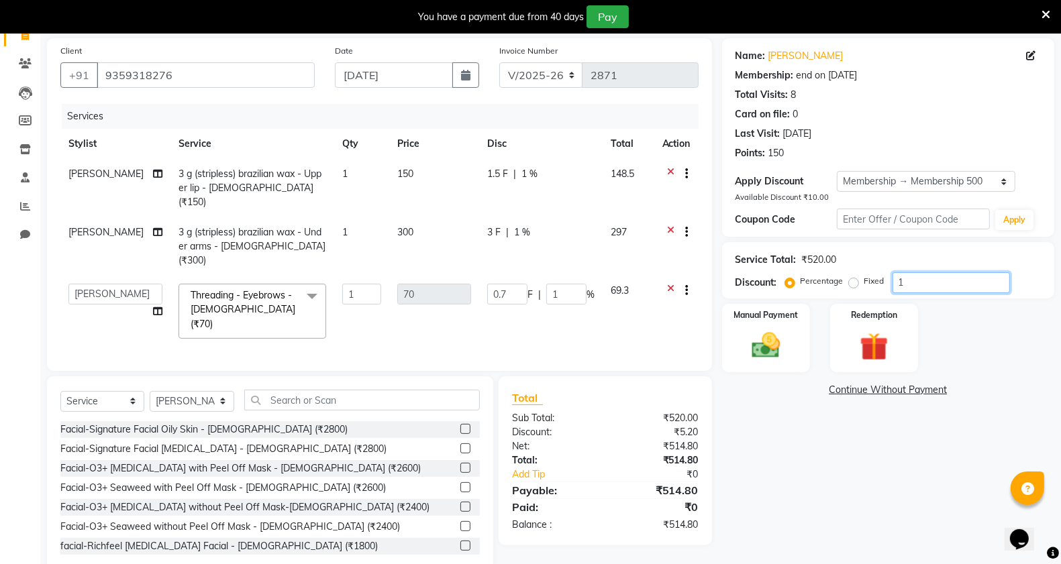
type input "0"
click at [250, 76] on input "9359318276" at bounding box center [206, 74] width 218 height 25
click at [305, 75] on input "9359318276" at bounding box center [206, 74] width 218 height 25
click at [961, 276] on input "number" at bounding box center [950, 282] width 117 height 21
type input "4"
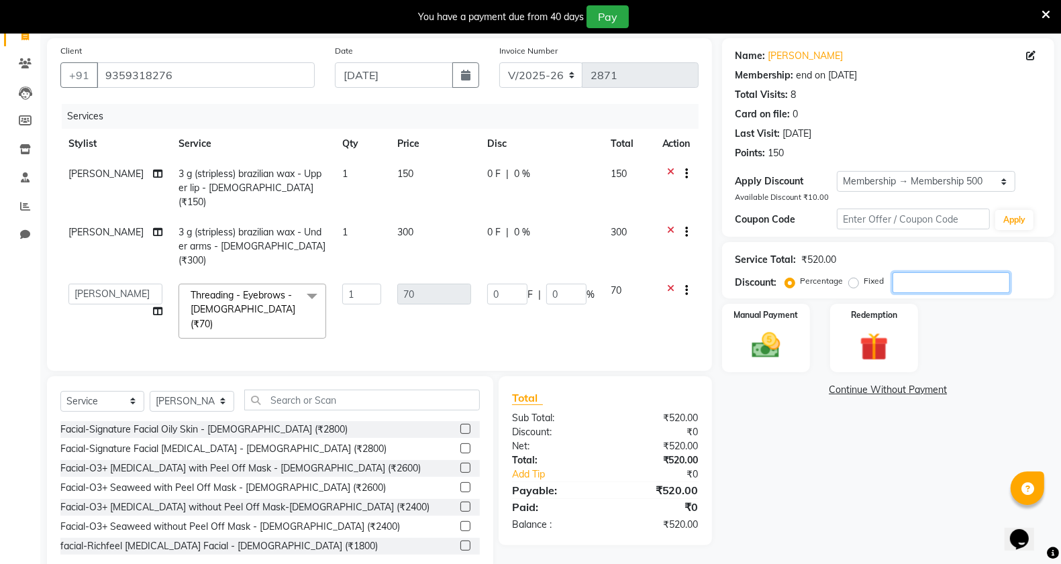
type input "1.35"
type input "1.93"
click at [930, 280] on input "100" at bounding box center [950, 282] width 117 height 21
click at [953, 286] on input "100" at bounding box center [950, 282] width 117 height 21
click at [920, 282] on input "100" at bounding box center [950, 282] width 117 height 21
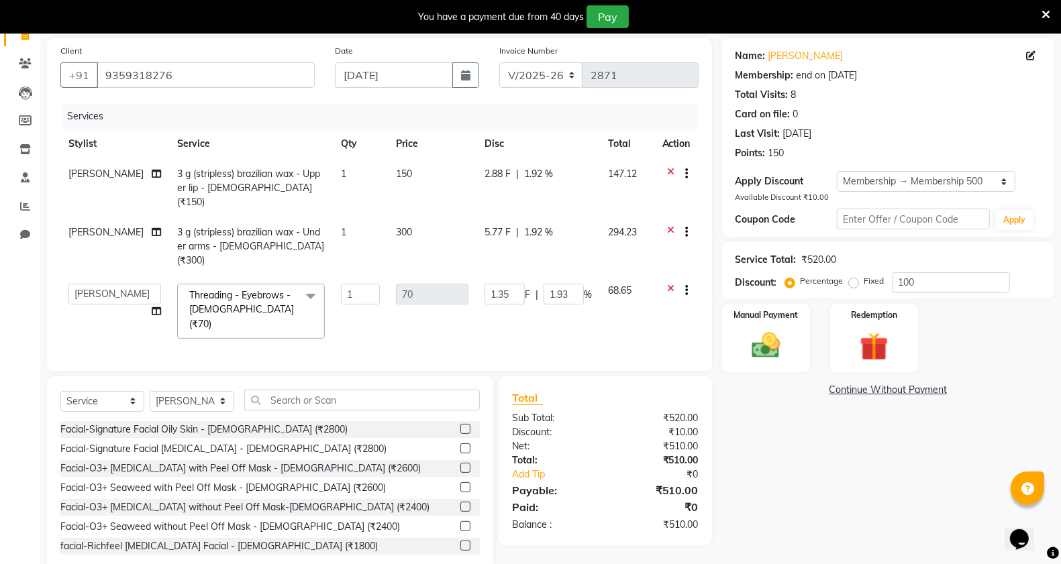
click at [800, 280] on label "Percentage" at bounding box center [821, 281] width 43 height 12
click at [795, 280] on input "Percentage" at bounding box center [792, 280] width 9 height 9
click at [800, 280] on label "Percentage" at bounding box center [821, 281] width 43 height 12
click at [795, 280] on input "Percentage" at bounding box center [792, 280] width 9 height 9
click at [932, 279] on input "100" at bounding box center [950, 282] width 117 height 21
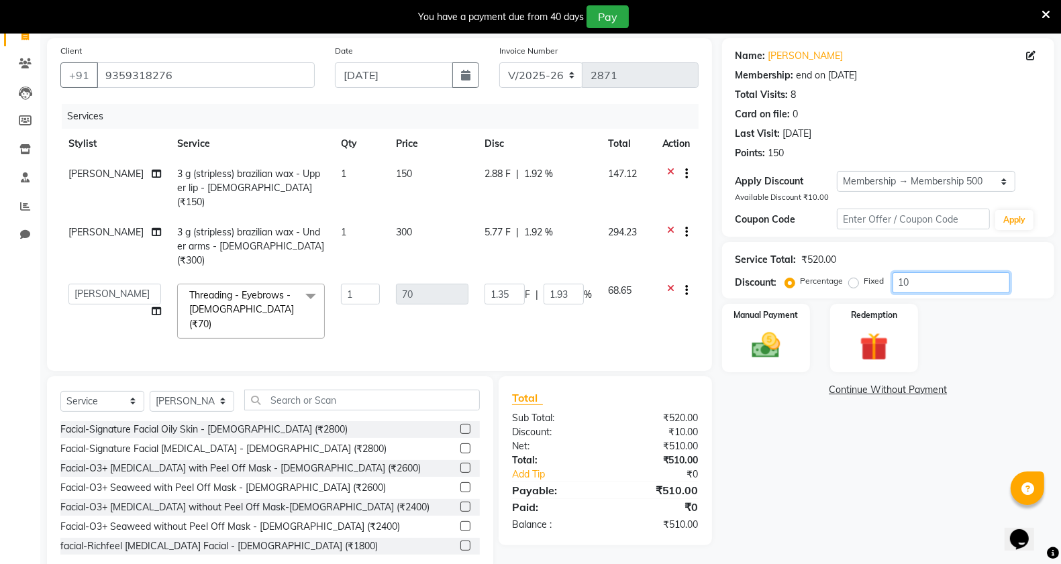
type input "1"
type input "0.7"
type input "1"
type input "0"
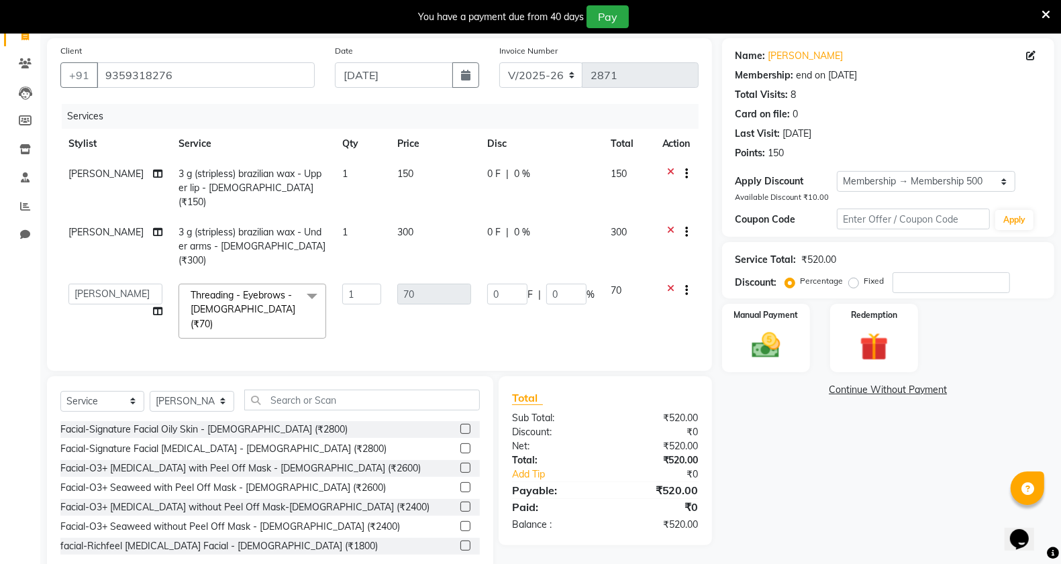
click at [945, 270] on div "Service Total: ₹520.00 Discount: Percentage Fixed" at bounding box center [887, 271] width 305 height 46
click at [683, 425] on div "₹0" at bounding box center [656, 432] width 103 height 14
click at [685, 411] on div "₹520.00" at bounding box center [656, 418] width 103 height 14
click at [696, 425] on div "₹0" at bounding box center [656, 432] width 103 height 14
click at [561, 284] on input "0" at bounding box center [566, 294] width 40 height 21
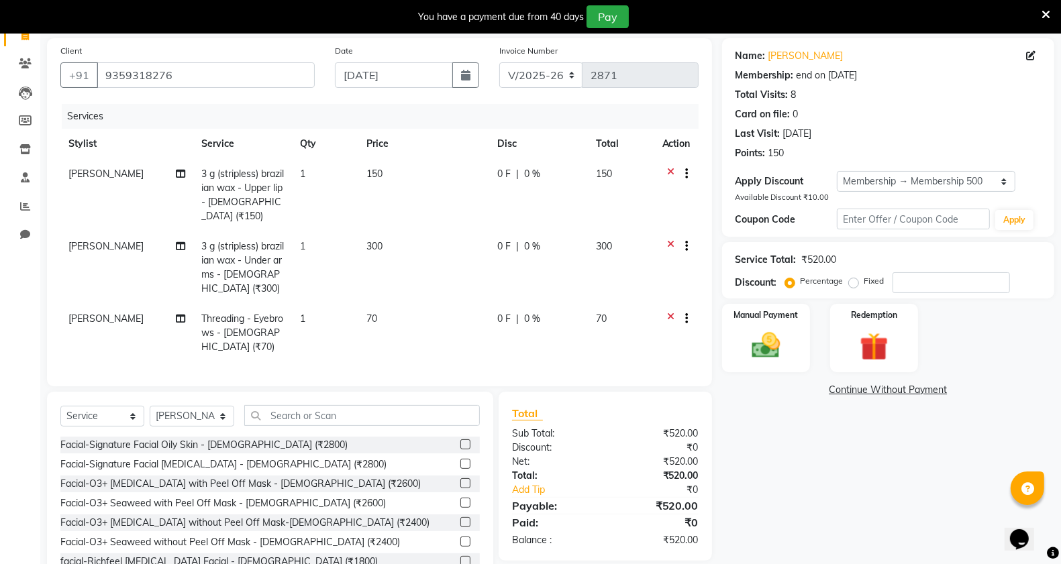
click at [492, 166] on td "0 F | 0 %" at bounding box center [538, 195] width 99 height 72
select select "82880"
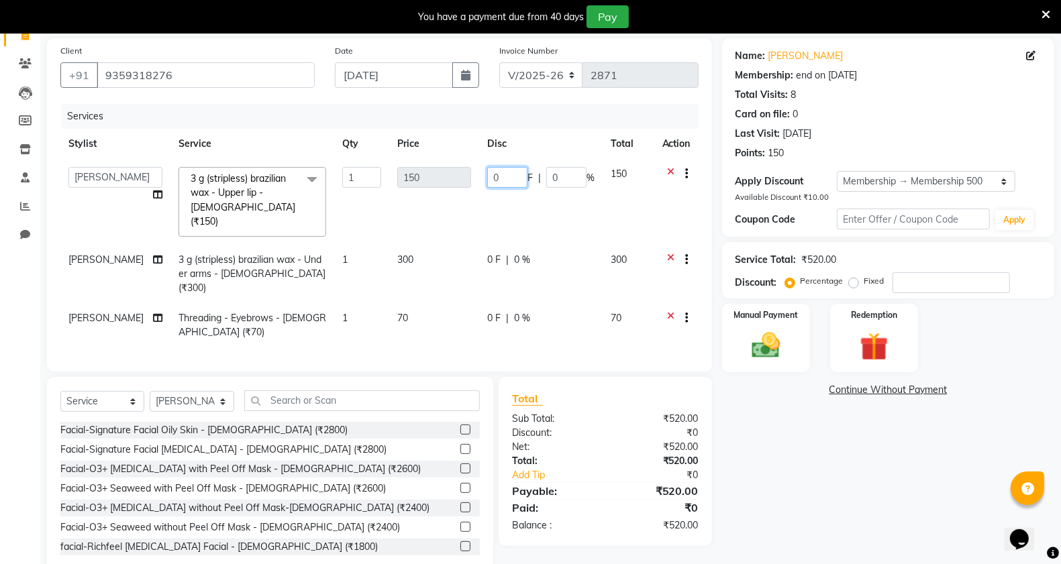
click at [491, 181] on input "0" at bounding box center [507, 177] width 40 height 21
type input "150"
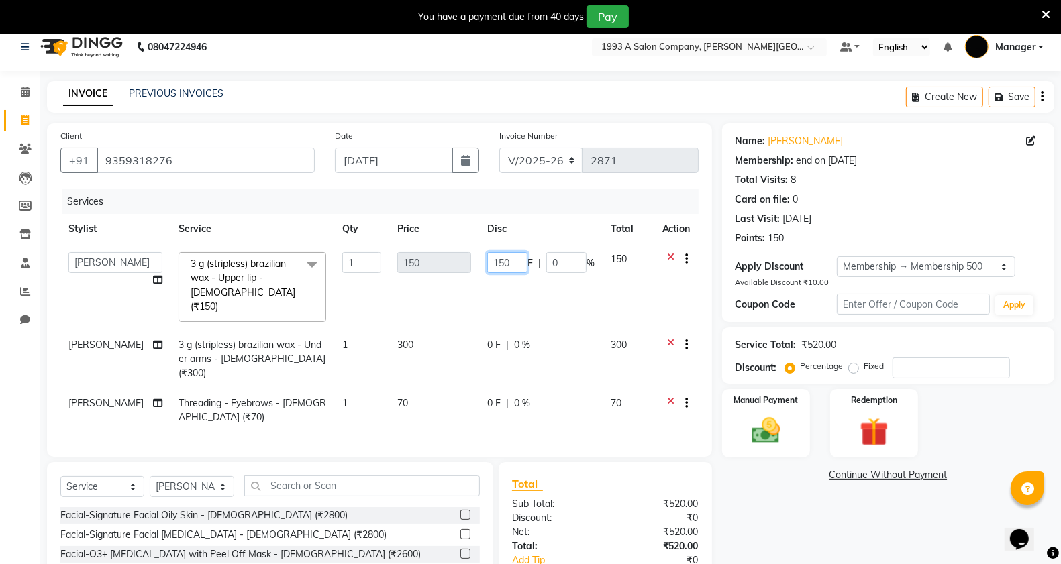
scroll to position [0, 0]
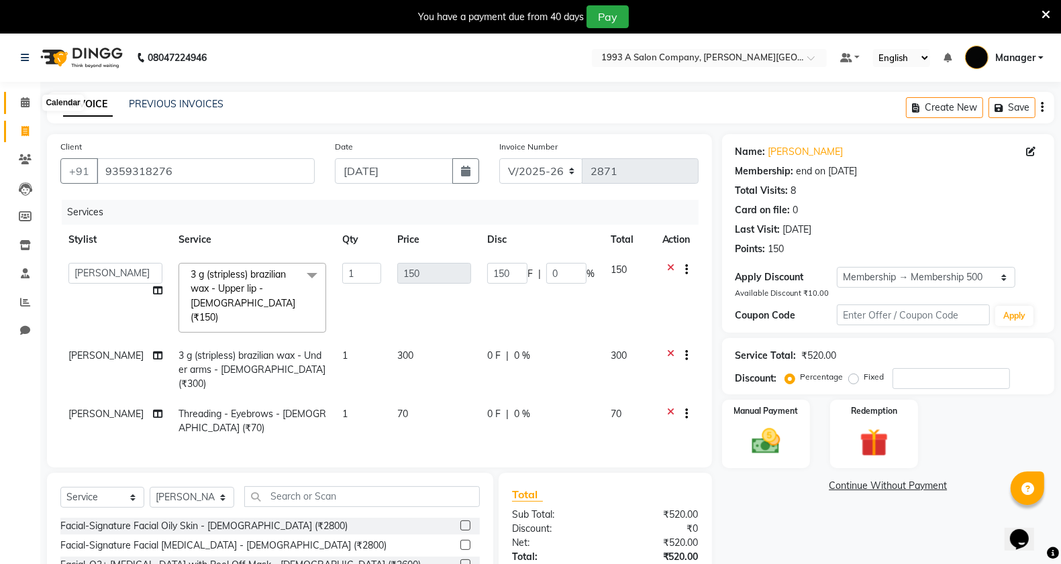
click at [24, 105] on icon at bounding box center [25, 102] width 9 height 10
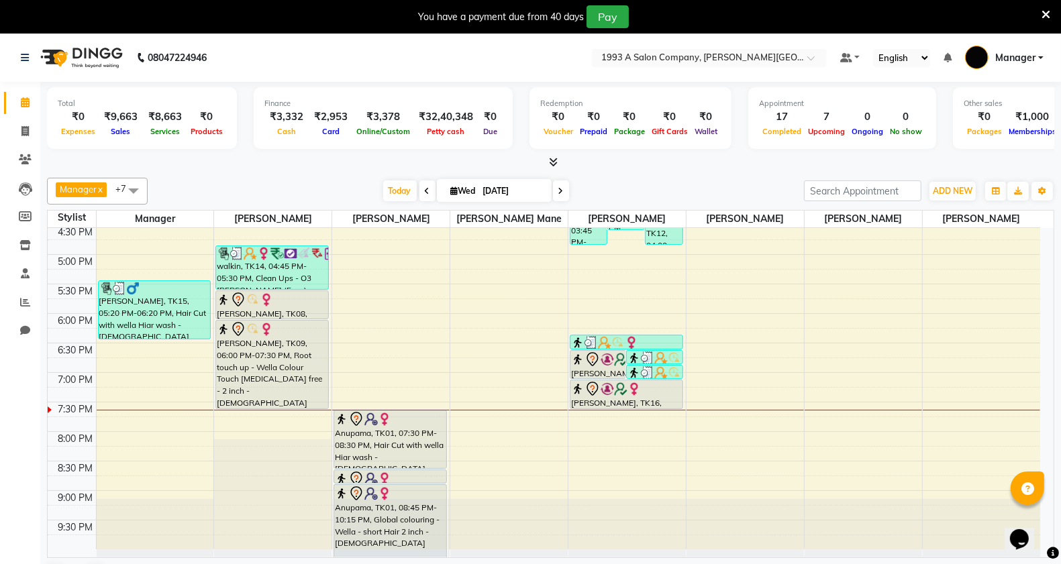
scroll to position [506, 0]
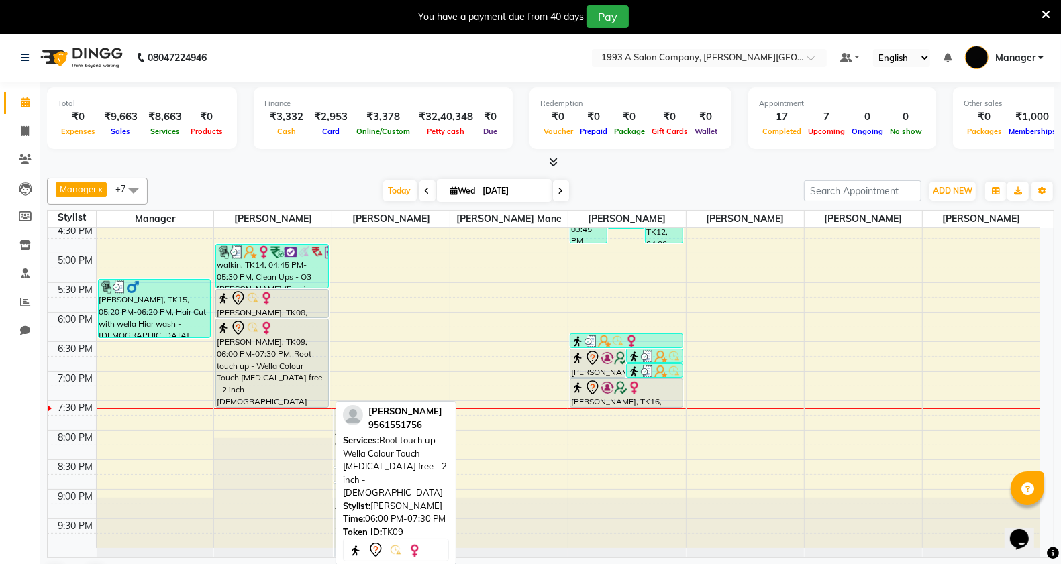
click at [264, 350] on div "[PERSON_NAME], TK09, 06:00 PM-07:30 PM, Root touch up - Wella Colour Touch [MED…" at bounding box center [272, 363] width 112 height 88
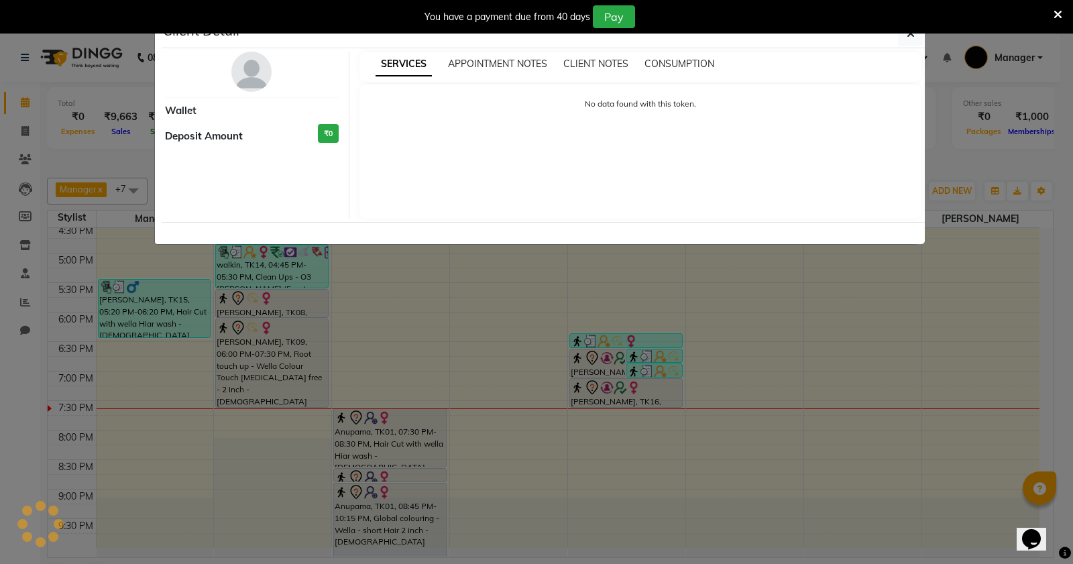
select select "7"
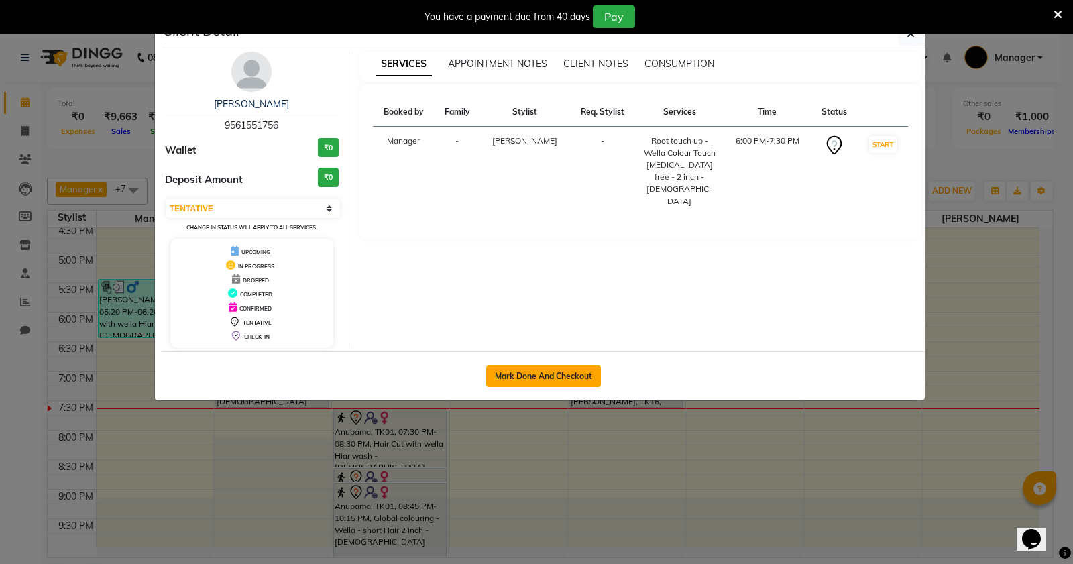
click at [555, 383] on button "Mark Done And Checkout" at bounding box center [543, 376] width 115 height 21
select select "service"
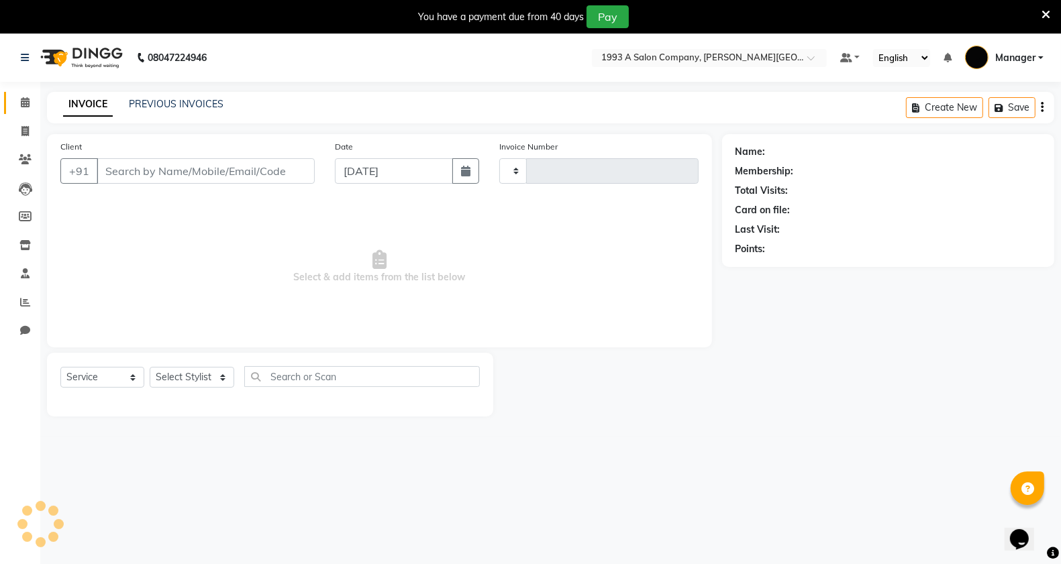
type input "9561551756"
select select "11854"
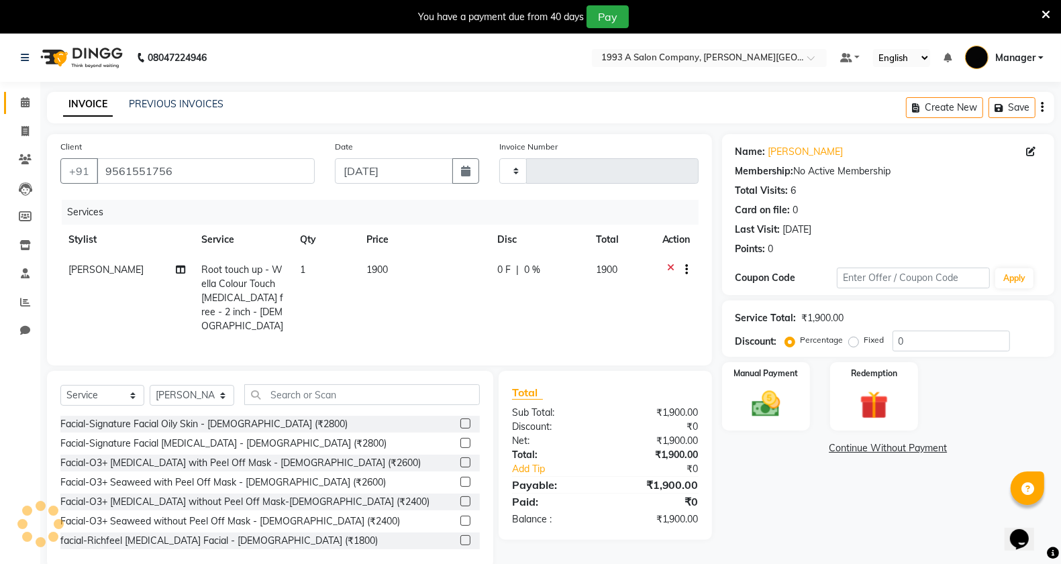
type input "2871"
select select "613"
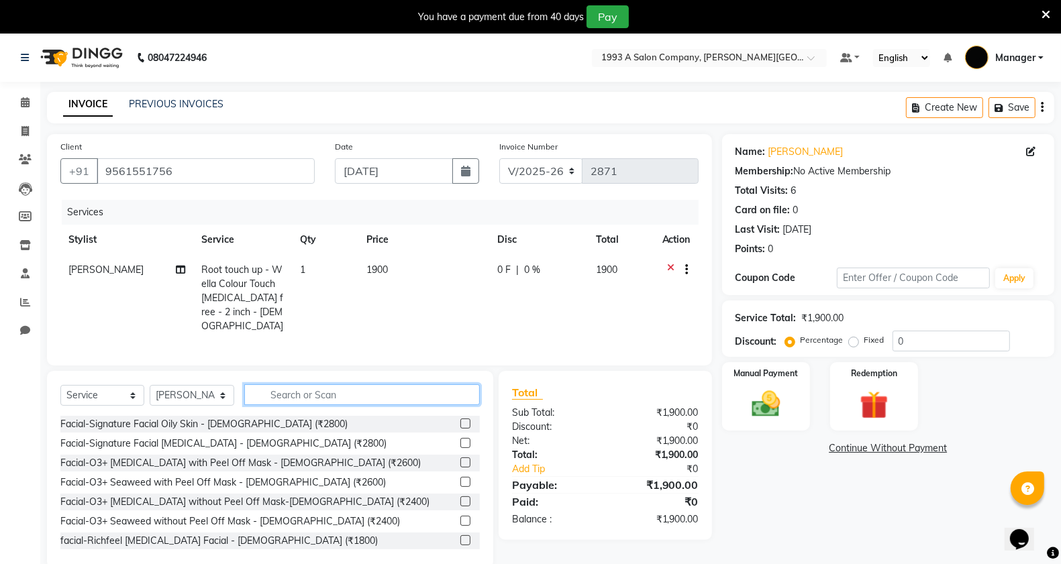
drag, startPoint x: 276, startPoint y: 392, endPoint x: 284, endPoint y: 374, distance: 19.6
click at [278, 390] on input "text" at bounding box center [362, 394] width 236 height 21
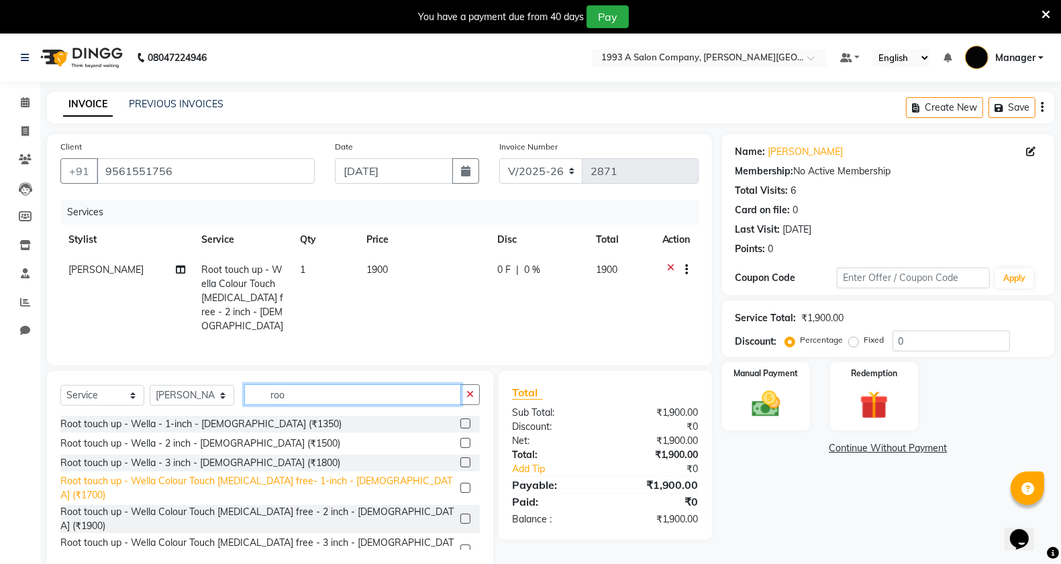
type input "roo"
click at [297, 482] on div "Root touch up - Wella Colour Touch [MEDICAL_DATA] free- 1-inch - [DEMOGRAPHIC_D…" at bounding box center [257, 488] width 394 height 28
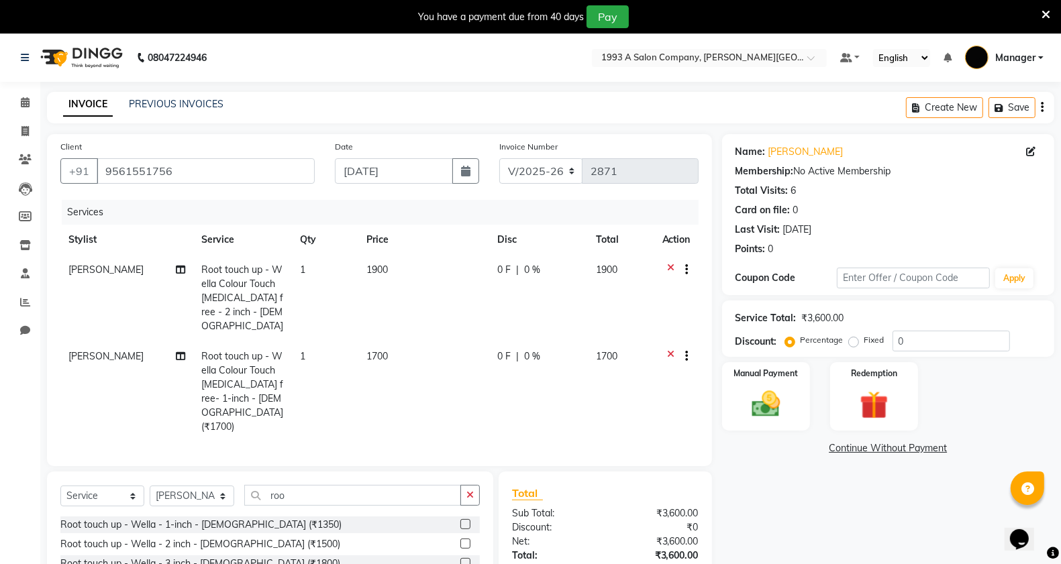
checkbox input "false"
click at [668, 266] on icon at bounding box center [670, 271] width 7 height 17
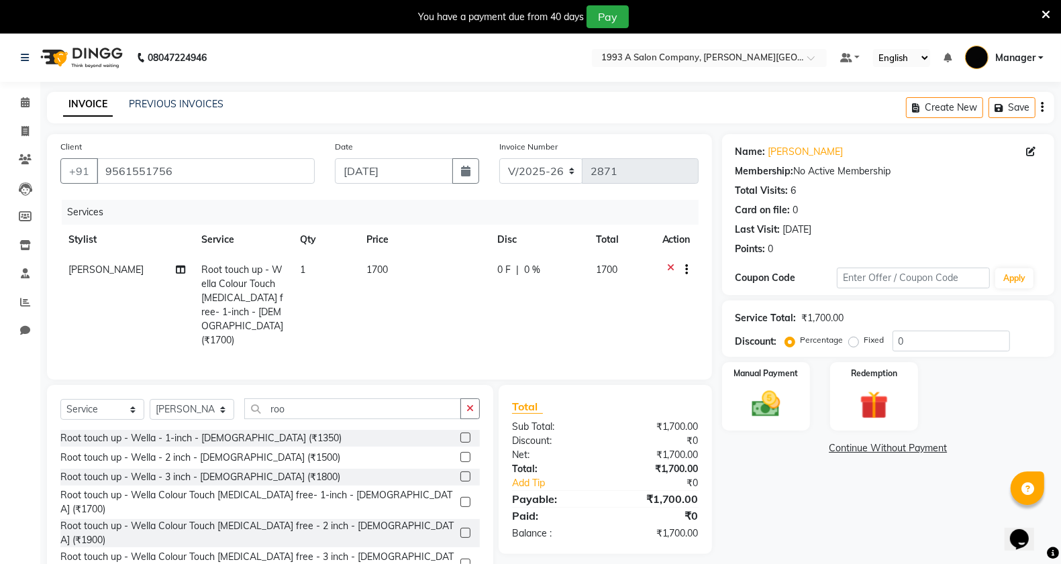
scroll to position [37, 0]
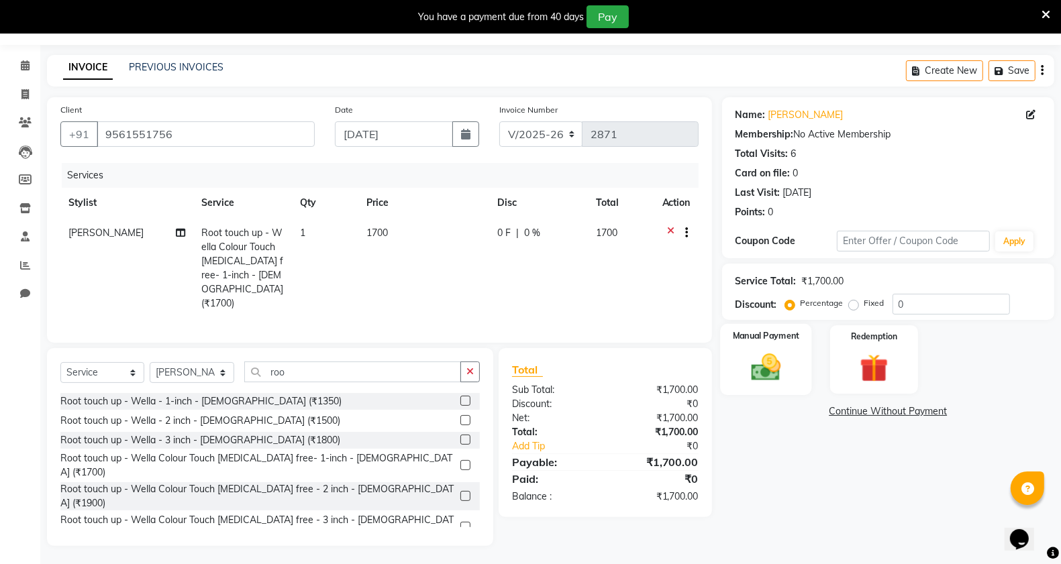
click at [790, 369] on img at bounding box center [766, 367] width 48 height 34
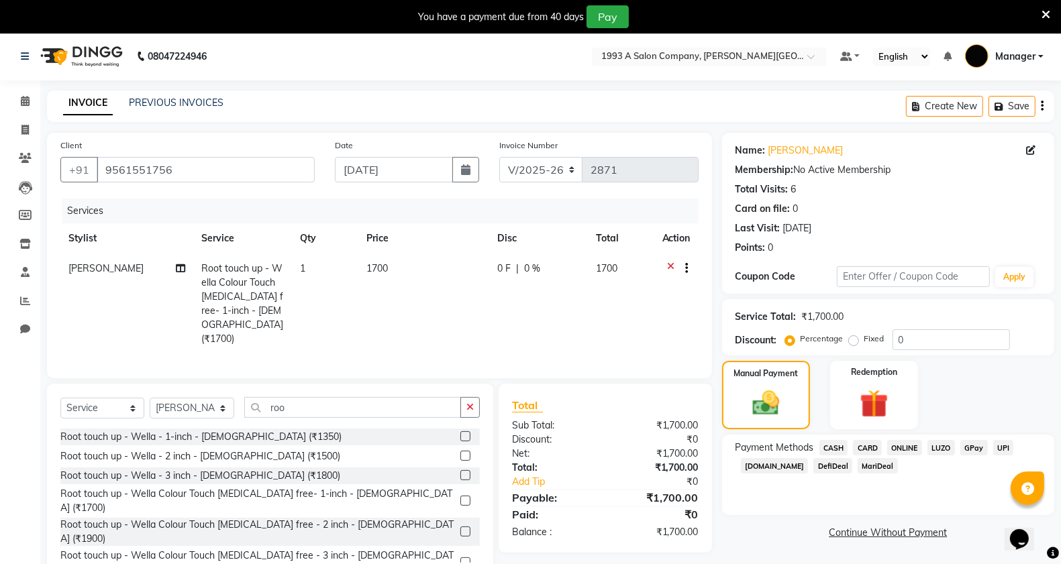
scroll to position [0, 0]
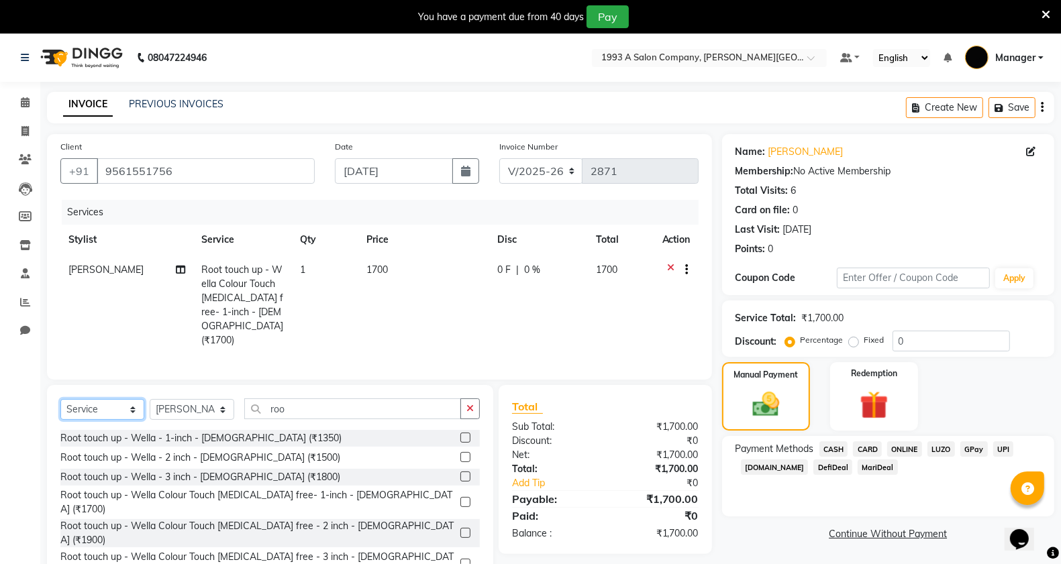
drag, startPoint x: 92, startPoint y: 400, endPoint x: 119, endPoint y: 399, distance: 27.5
click at [92, 400] on select "Select Service Product Membership Package Voucher Prepaid Gift Card" at bounding box center [102, 409] width 84 height 21
select select "membership"
click at [60, 399] on select "Select Service Product Membership Package Voucher Prepaid Gift Card" at bounding box center [102, 409] width 84 height 21
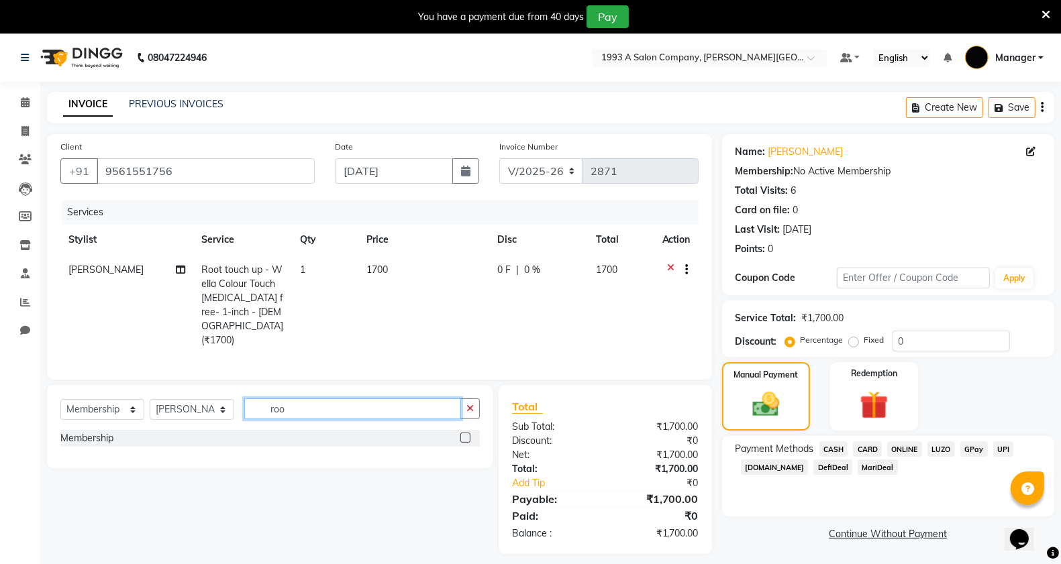
click at [406, 400] on input "roo" at bounding box center [352, 408] width 217 height 21
type input "r"
click at [464, 438] on label at bounding box center [465, 438] width 10 height 10
click at [464, 438] on input "checkbox" at bounding box center [464, 438] width 9 height 9
select select "select"
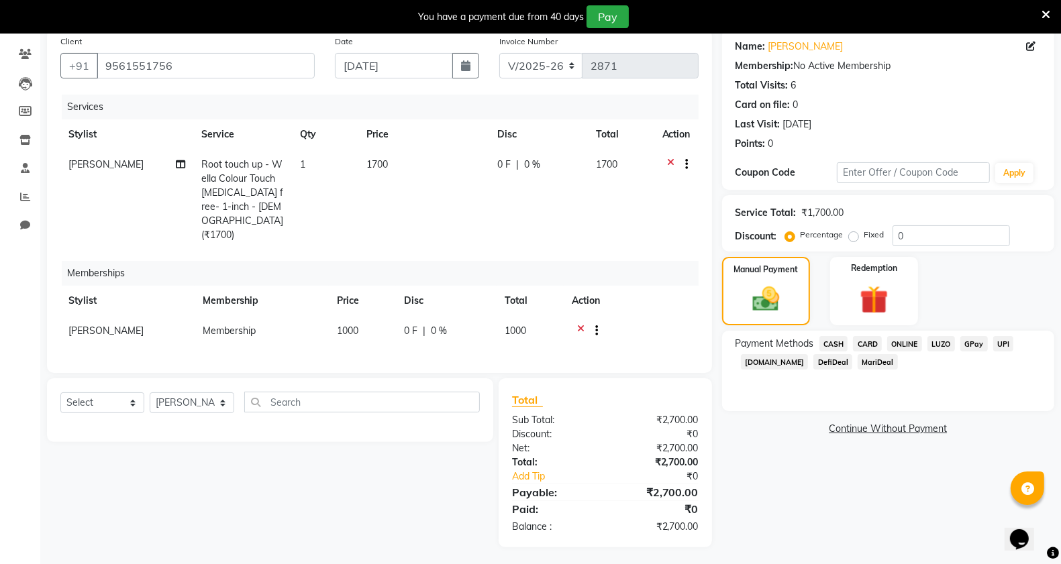
scroll to position [106, 0]
click at [836, 343] on span "CASH" at bounding box center [833, 342] width 29 height 15
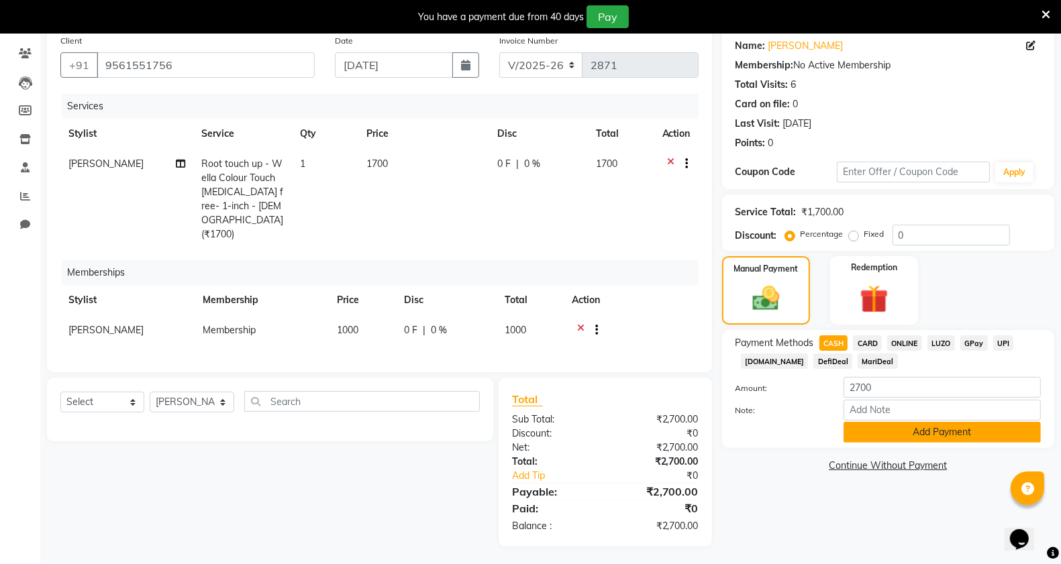
click at [890, 437] on button "Add Payment" at bounding box center [941, 432] width 197 height 21
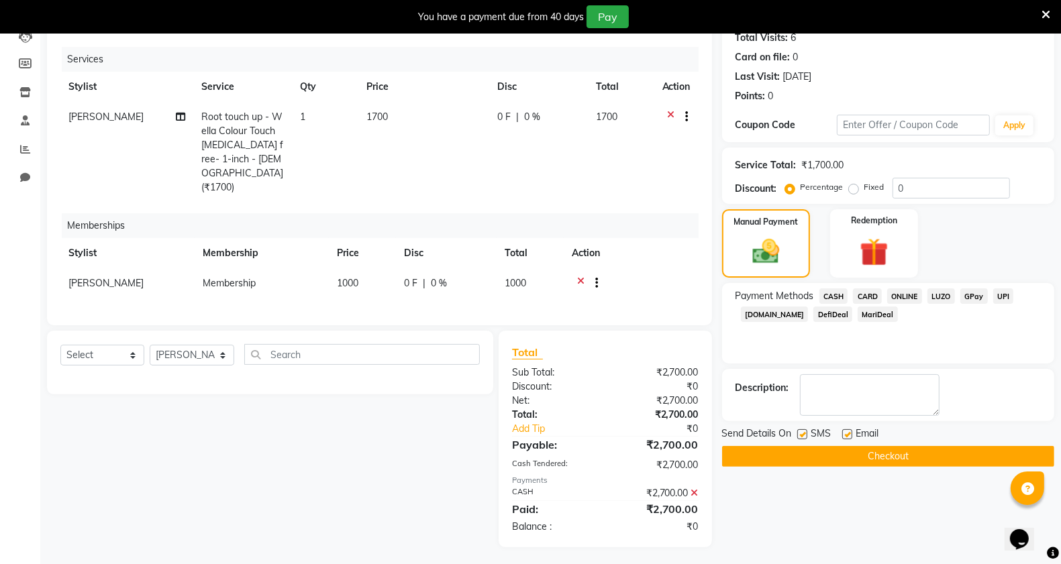
scroll to position [154, 0]
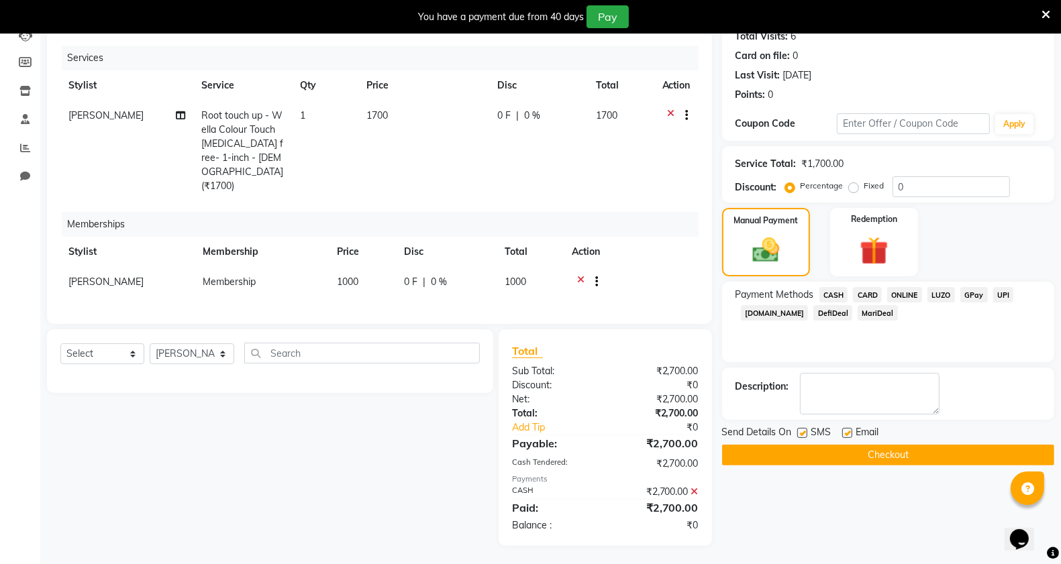
click at [869, 456] on button "Checkout" at bounding box center [888, 455] width 332 height 21
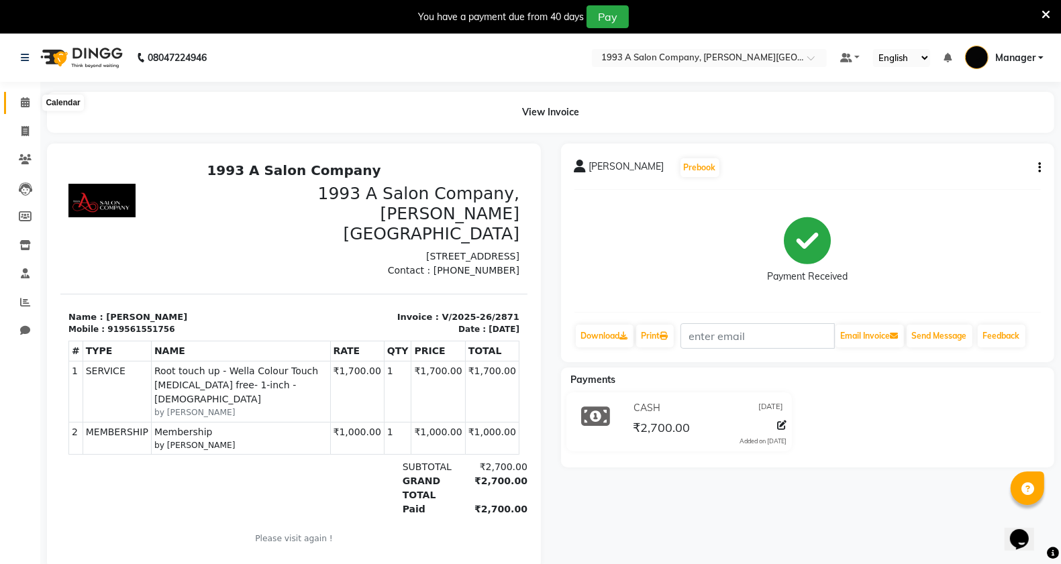
click at [23, 104] on icon at bounding box center [25, 102] width 9 height 10
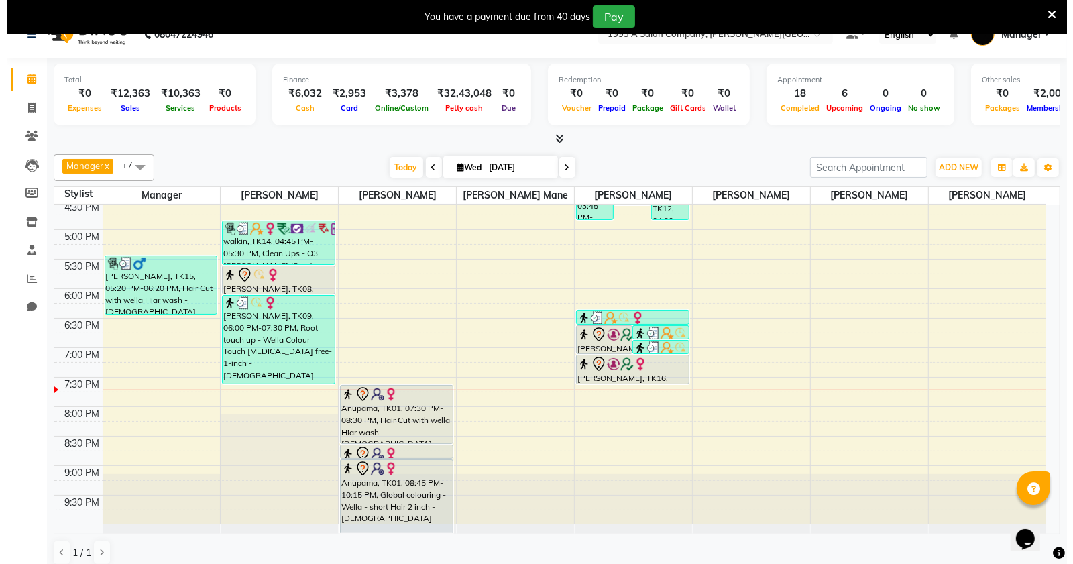
scroll to position [34, 0]
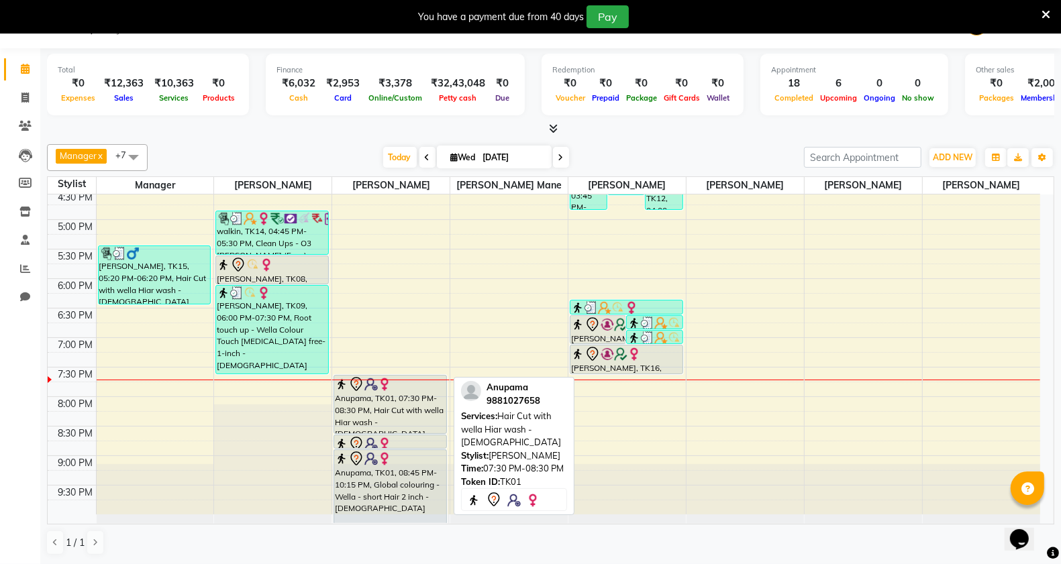
click at [380, 423] on div "Anupama, TK01, 07:30 PM-08:30 PM, Hair Cut with wella Hiar wash - [DEMOGRAPHIC_…" at bounding box center [390, 405] width 112 height 58
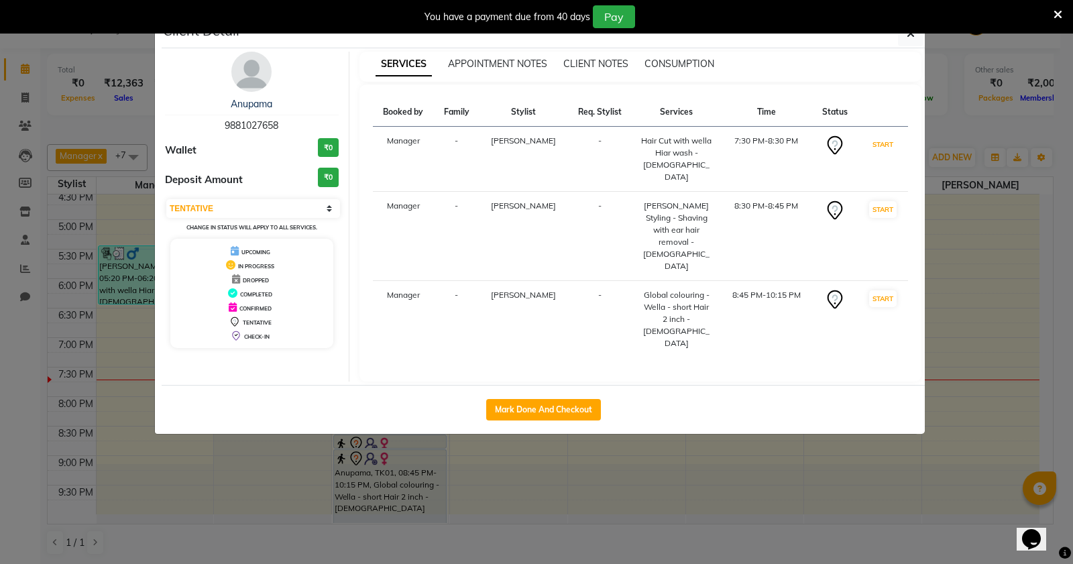
drag, startPoint x: 883, startPoint y: 142, endPoint x: 900, endPoint y: 210, distance: 69.6
click at [888, 145] on button "START" at bounding box center [883, 144] width 28 height 17
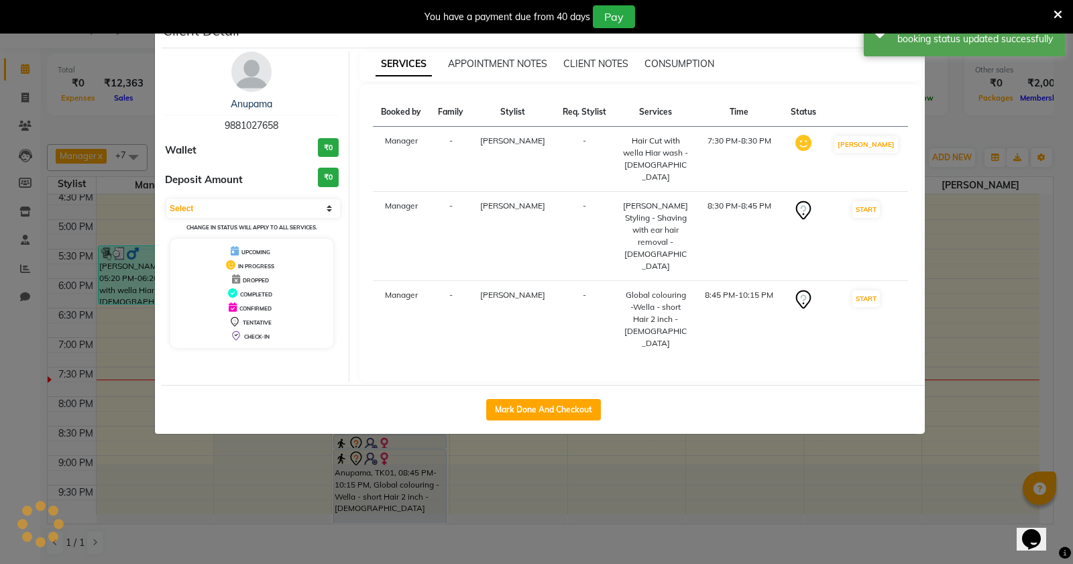
click at [880, 201] on button "START" at bounding box center [867, 209] width 28 height 17
click at [874, 290] on button "START" at bounding box center [867, 298] width 28 height 17
select select "1"
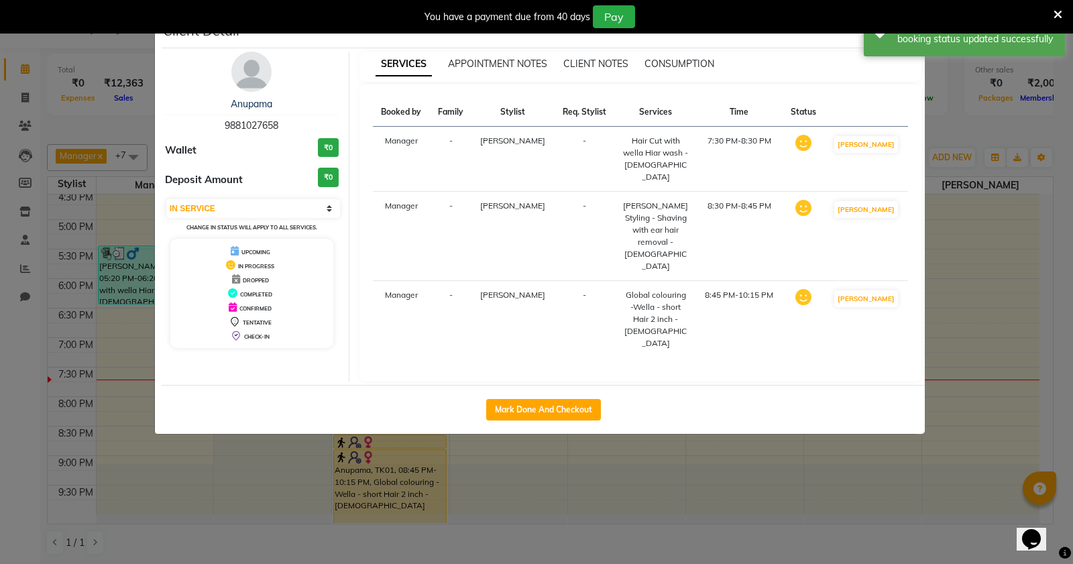
click at [9, 437] on ngb-modal-window "Client Detail Anupama 9881027658 Wallet ₹0 Deposit Amount ₹0 Select IN SERVICE …" at bounding box center [536, 282] width 1073 height 564
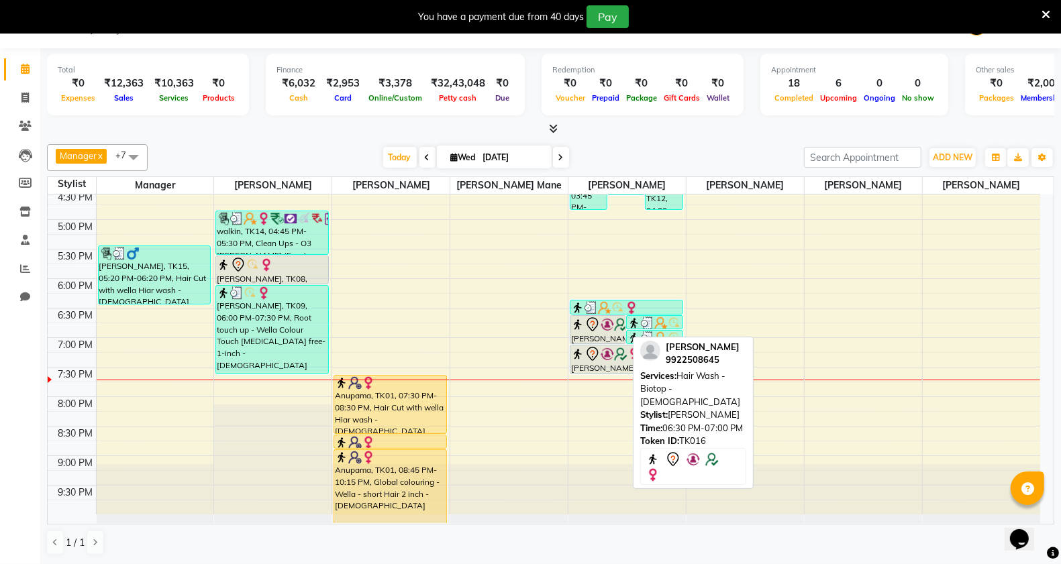
click at [594, 333] on div "[PERSON_NAME], TK16, 06:30 PM-07:00 PM, Hair Wash - Biotop - [DEMOGRAPHIC_DATA]" at bounding box center [597, 330] width 55 height 28
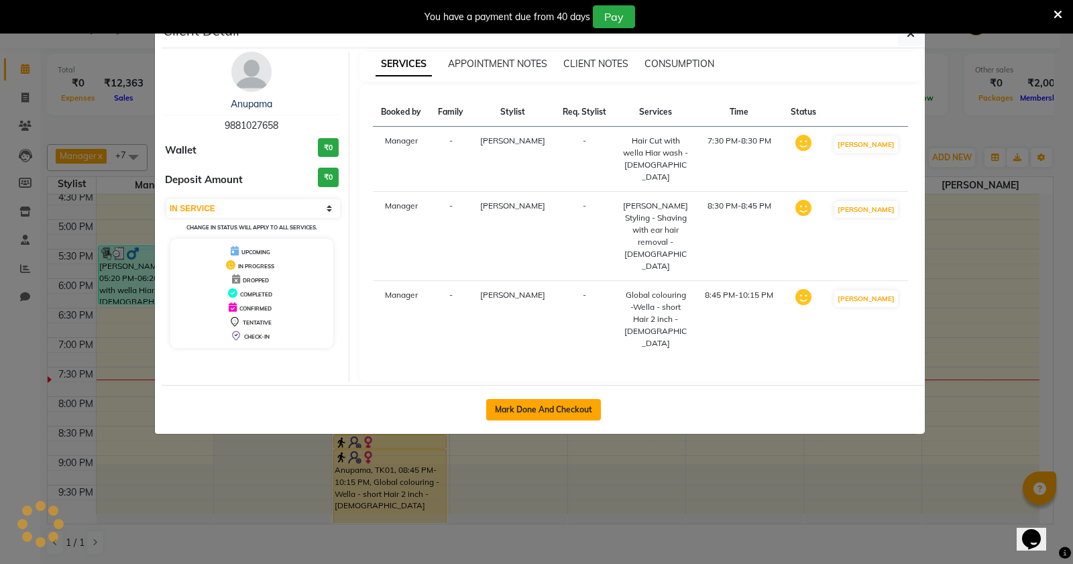
select select "7"
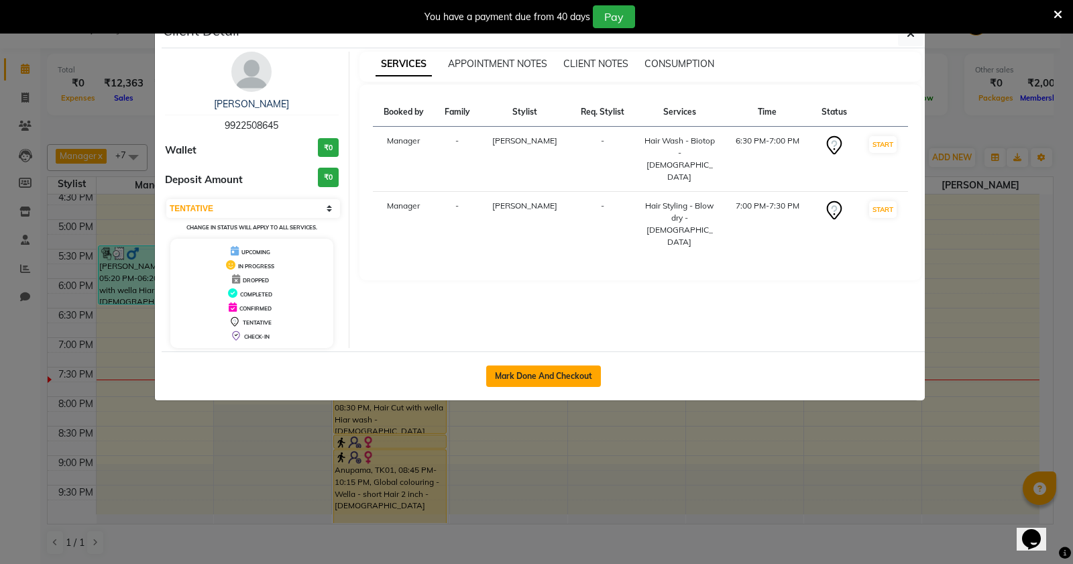
click at [547, 381] on button "Mark Done And Checkout" at bounding box center [543, 376] width 115 height 21
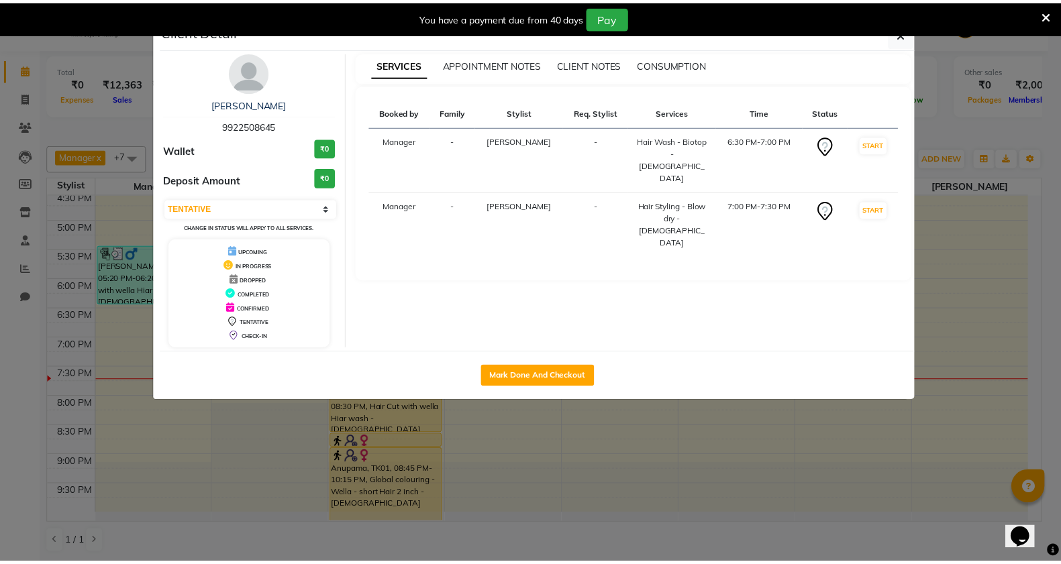
scroll to position [34, 0]
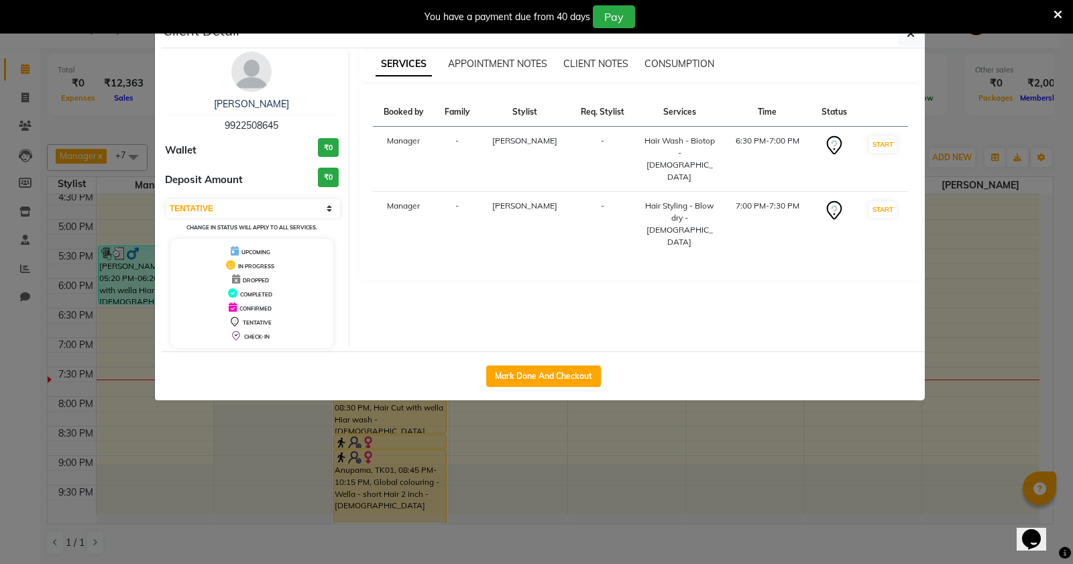
select select "service"
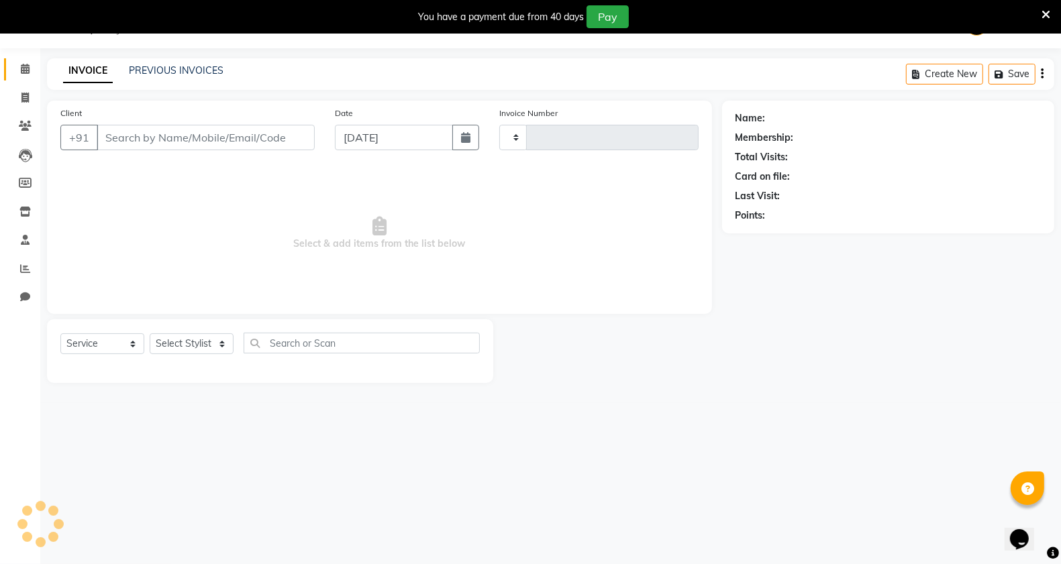
type input "2872"
select select "613"
type input "9922508645"
select select "57488"
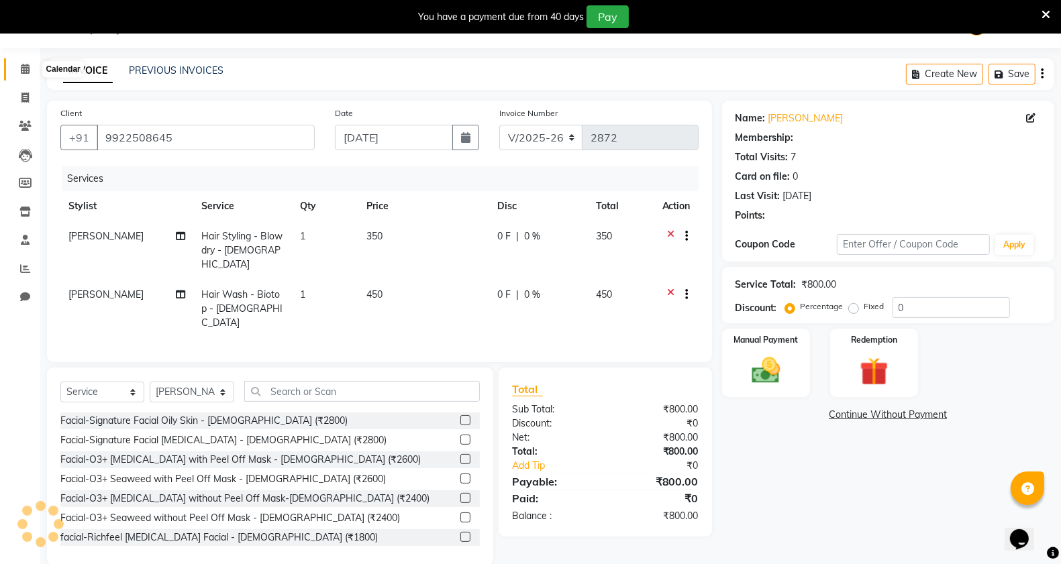
click at [25, 74] on icon at bounding box center [25, 69] width 9 height 10
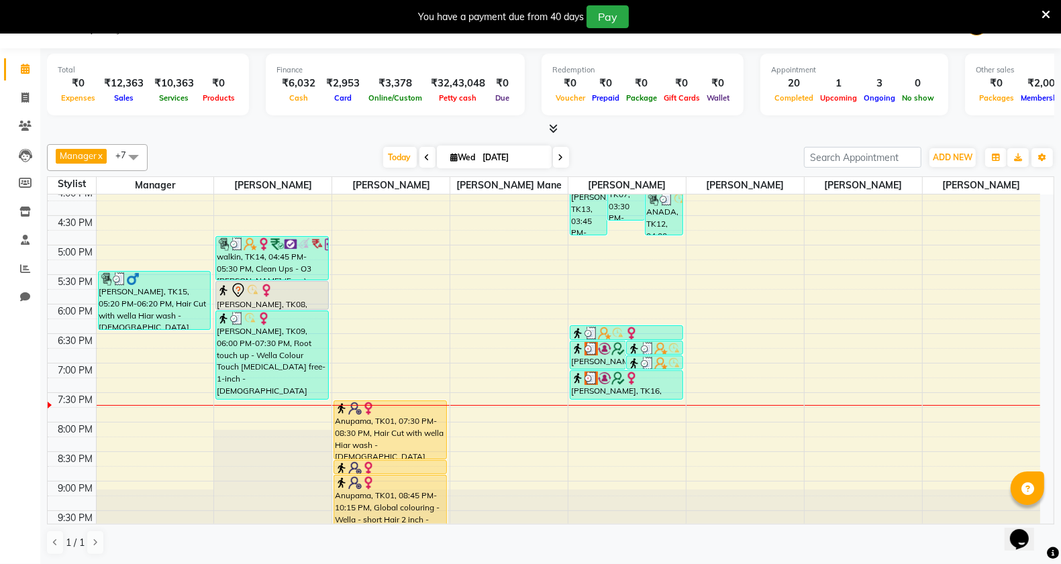
scroll to position [503, 0]
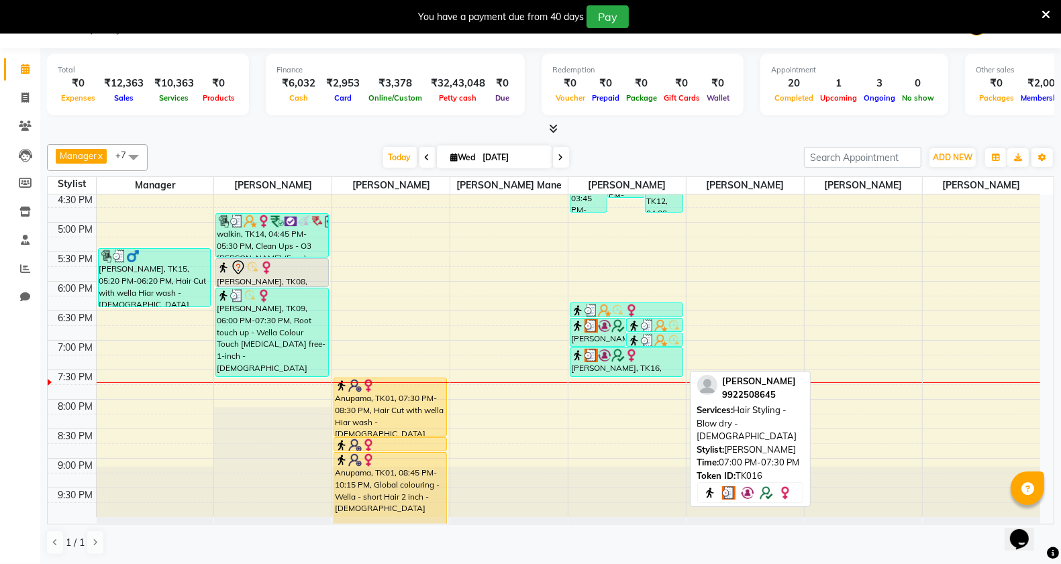
click at [596, 366] on div "[PERSON_NAME], TK16, 07:00 PM-07:30 PM, Hair Styling - Blow dry - [DEMOGRAPHIC_…" at bounding box center [626, 362] width 112 height 28
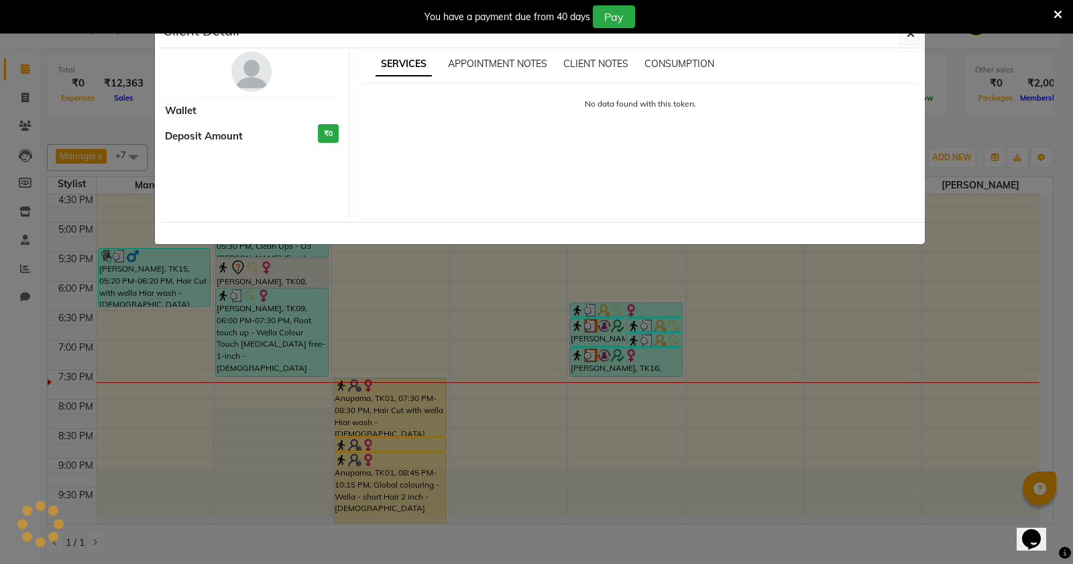
select select "3"
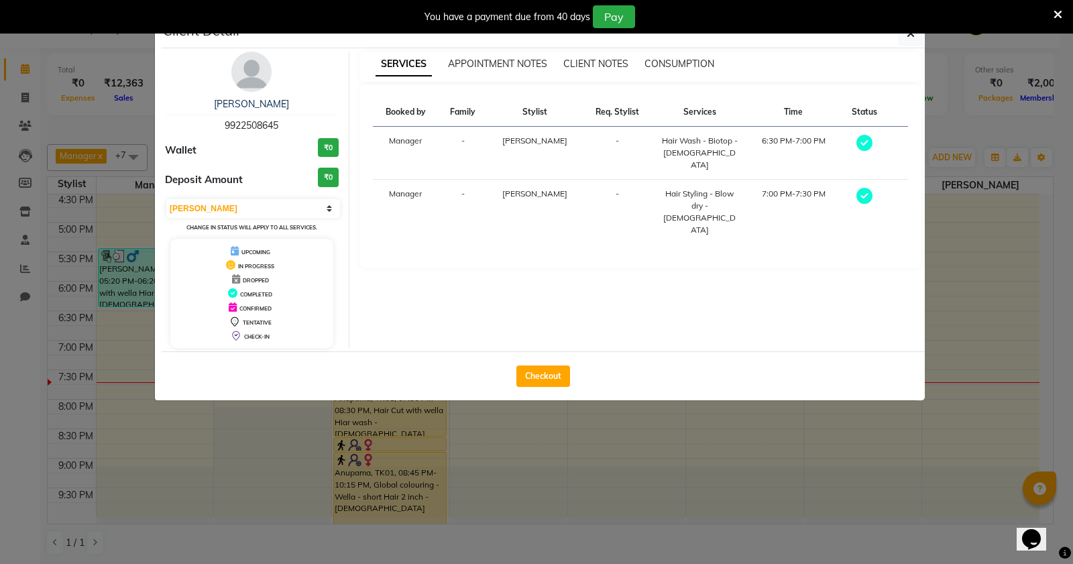
click at [861, 140] on icon at bounding box center [865, 143] width 16 height 16
click at [865, 188] on icon at bounding box center [865, 196] width 16 height 16
click at [907, 39] on icon "button" at bounding box center [911, 33] width 8 height 11
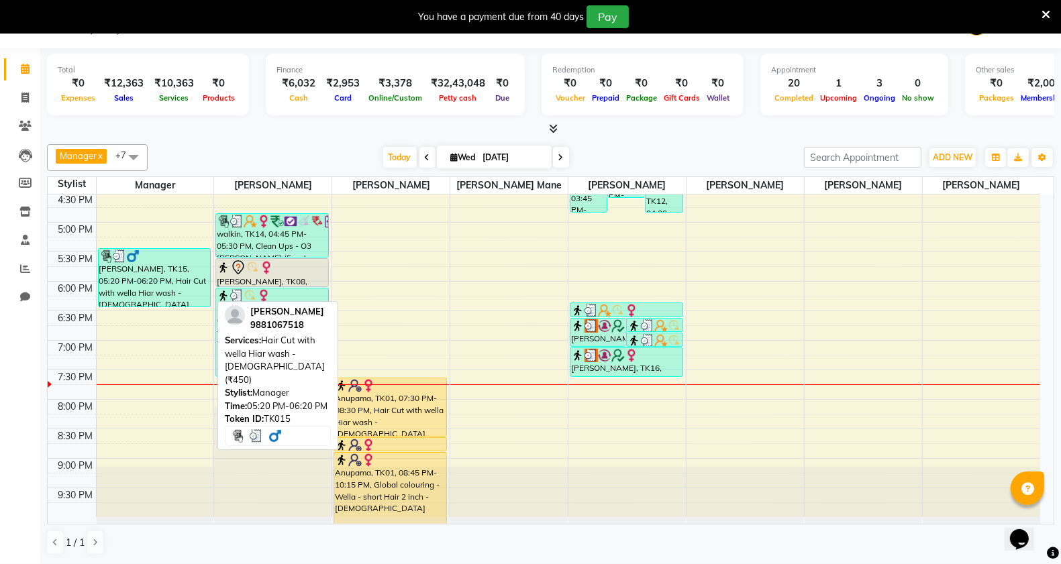
scroll to position [419, 0]
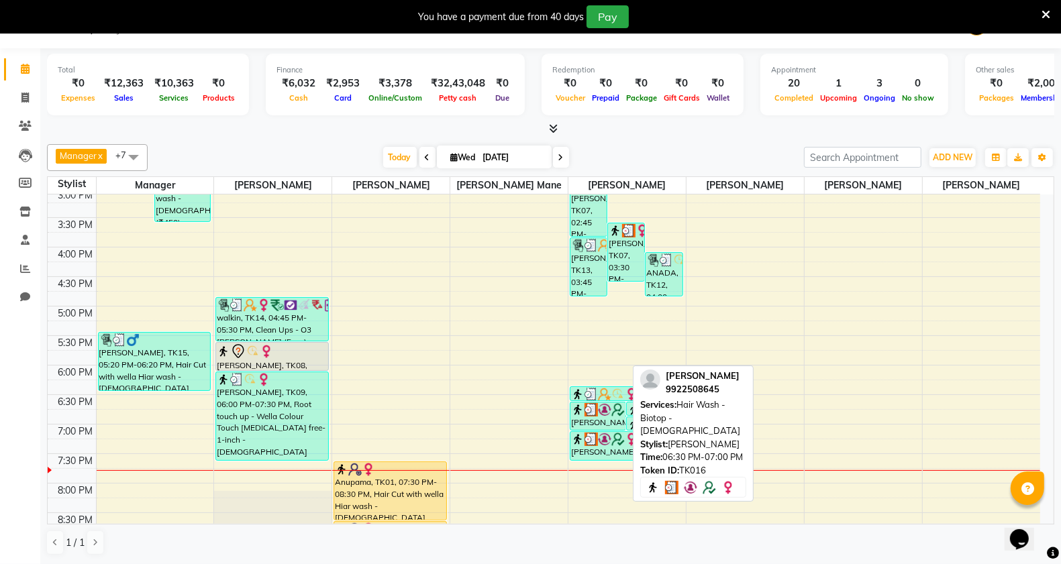
click at [611, 427] on div "[PERSON_NAME], TK16, 06:30 PM-07:00 PM, Hair Wash - Biotop - [DEMOGRAPHIC_DATA]" at bounding box center [597, 416] width 55 height 28
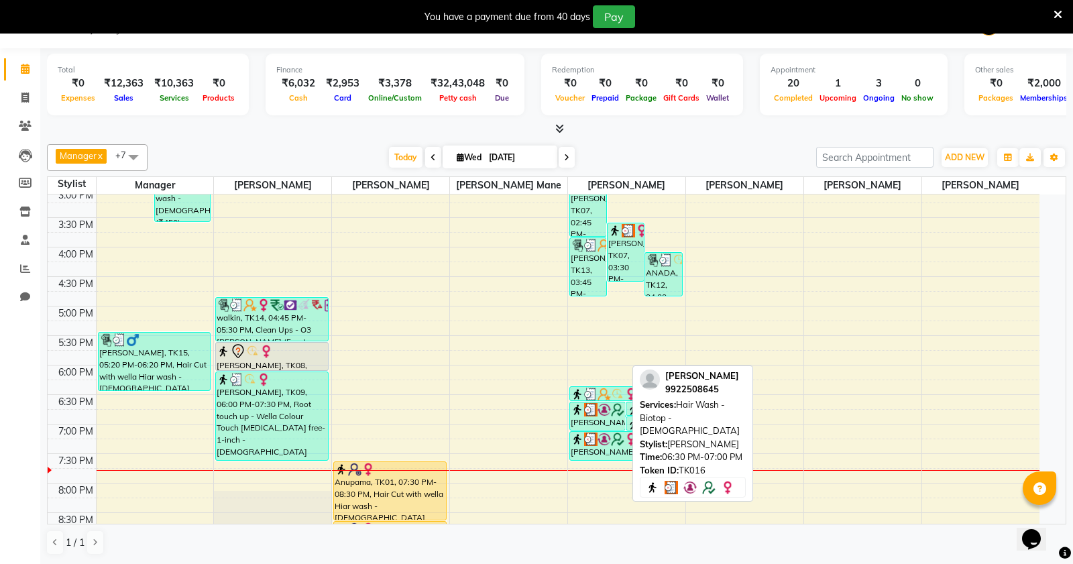
select select "3"
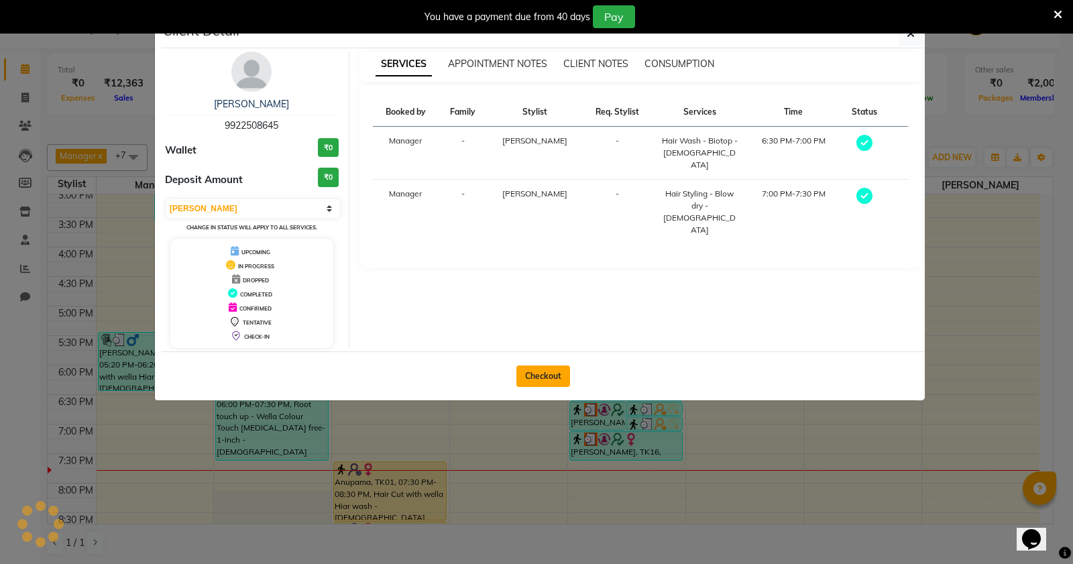
click at [551, 380] on button "Checkout" at bounding box center [544, 376] width 54 height 21
select select "service"
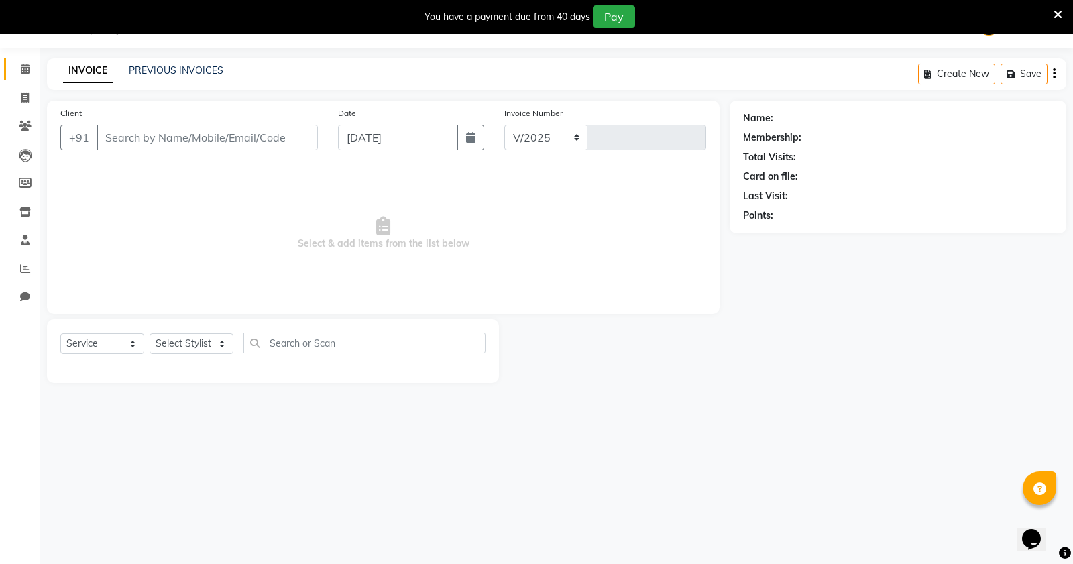
select select "613"
type input "2872"
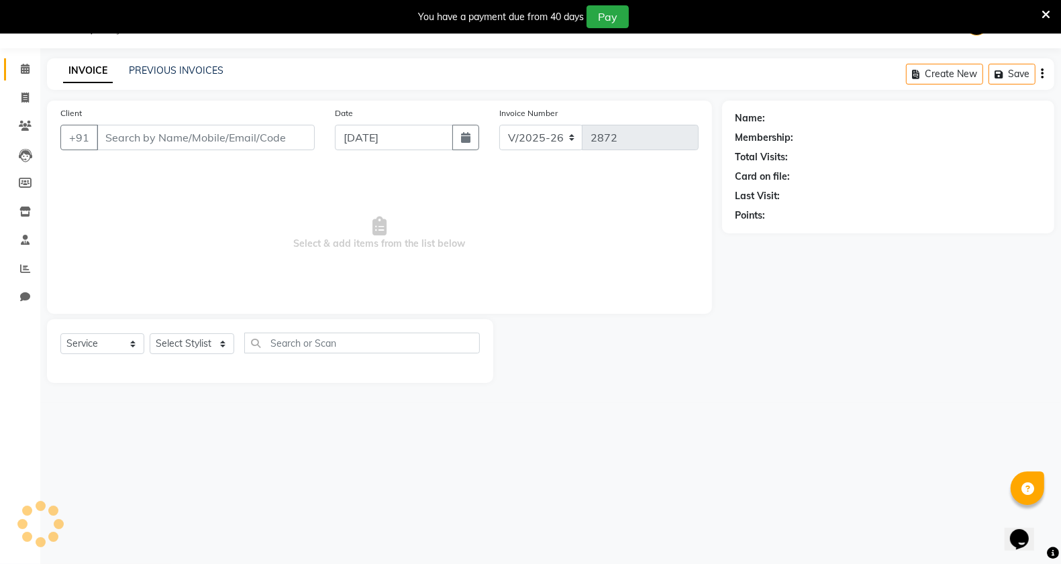
type input "9922508645"
select select "57488"
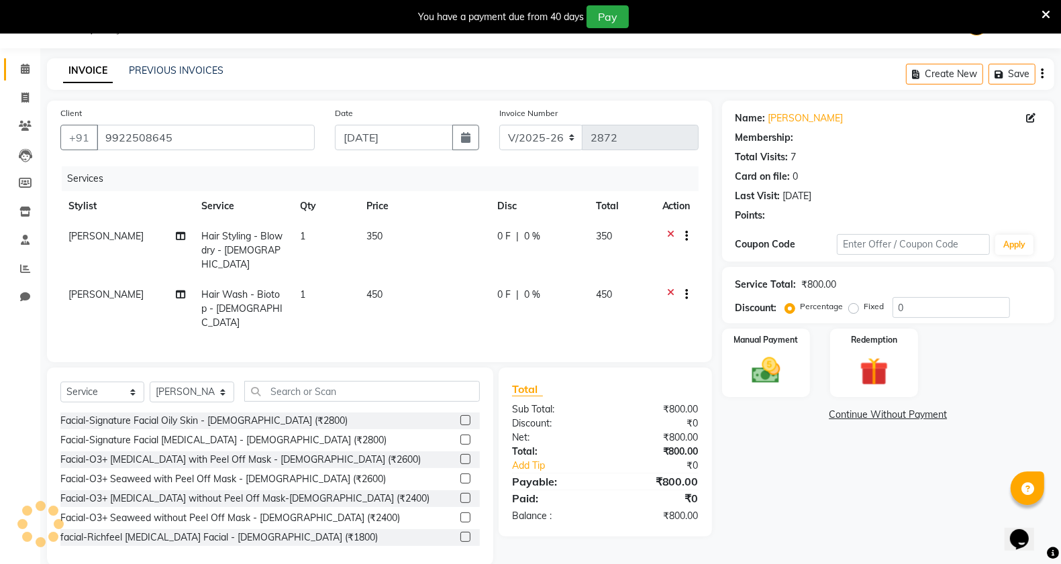
type input "15"
select select "1: Object"
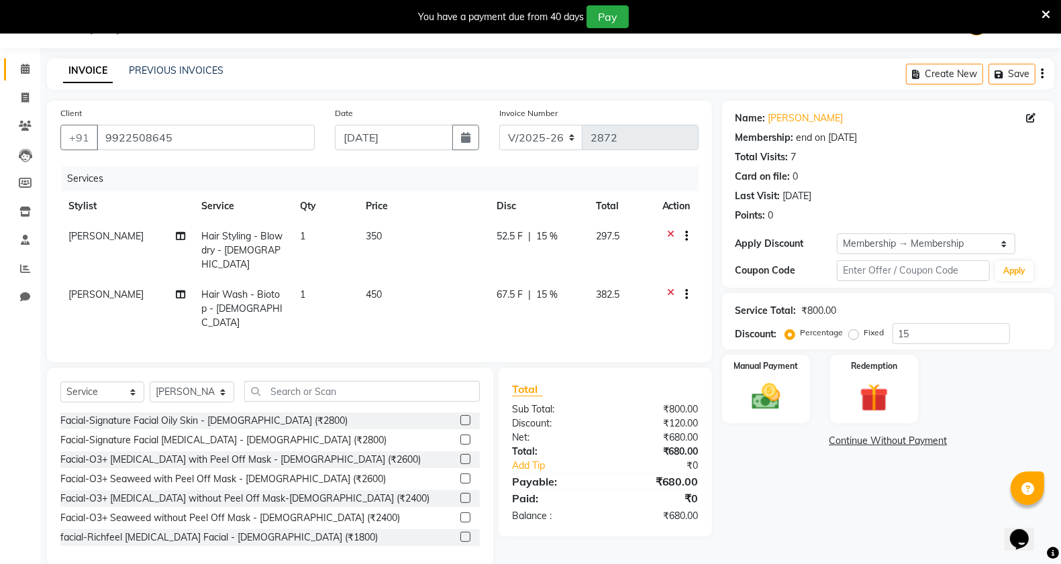
scroll to position [38, 0]
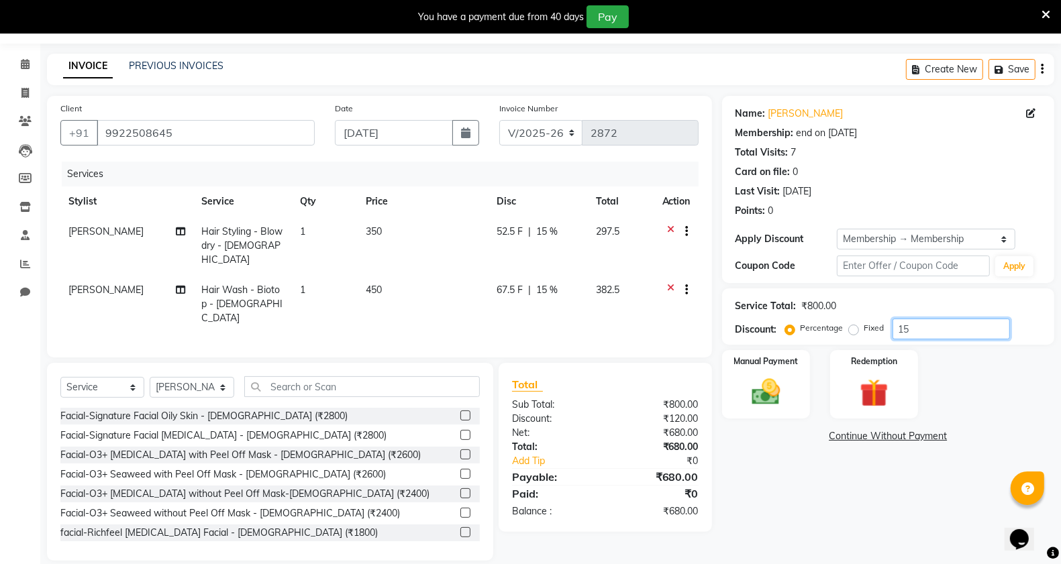
click at [936, 333] on input "15" at bounding box center [950, 329] width 117 height 21
type input "1"
type input "10"
click at [759, 407] on img at bounding box center [766, 392] width 48 height 34
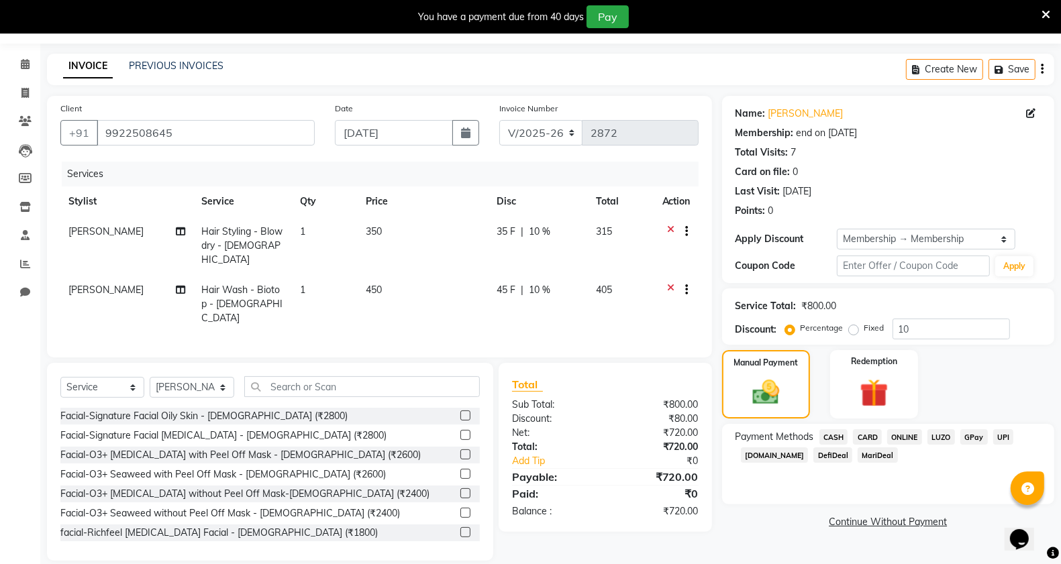
click at [903, 437] on span "ONLINE" at bounding box center [904, 436] width 35 height 15
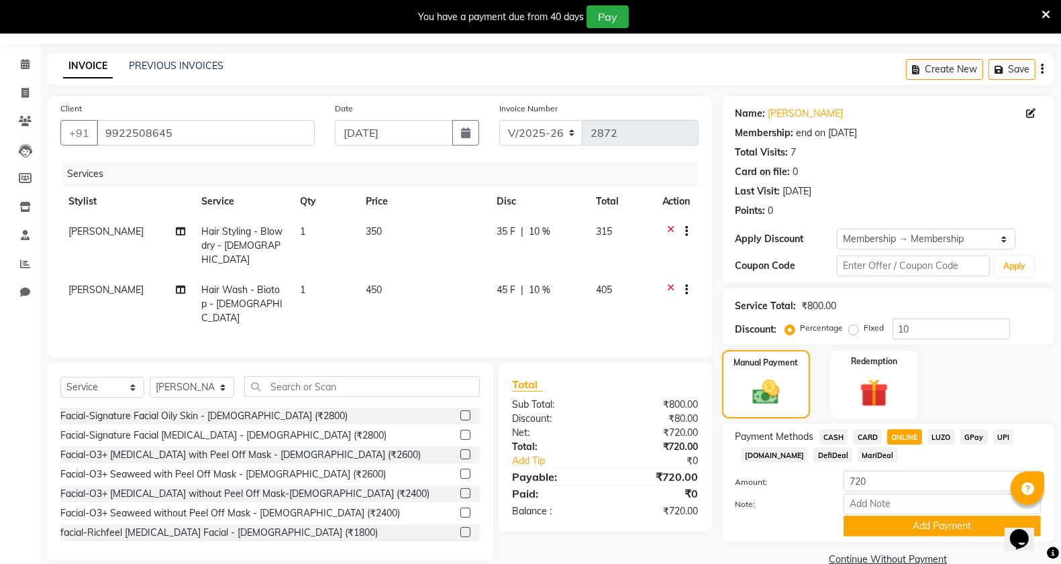
scroll to position [62, 0]
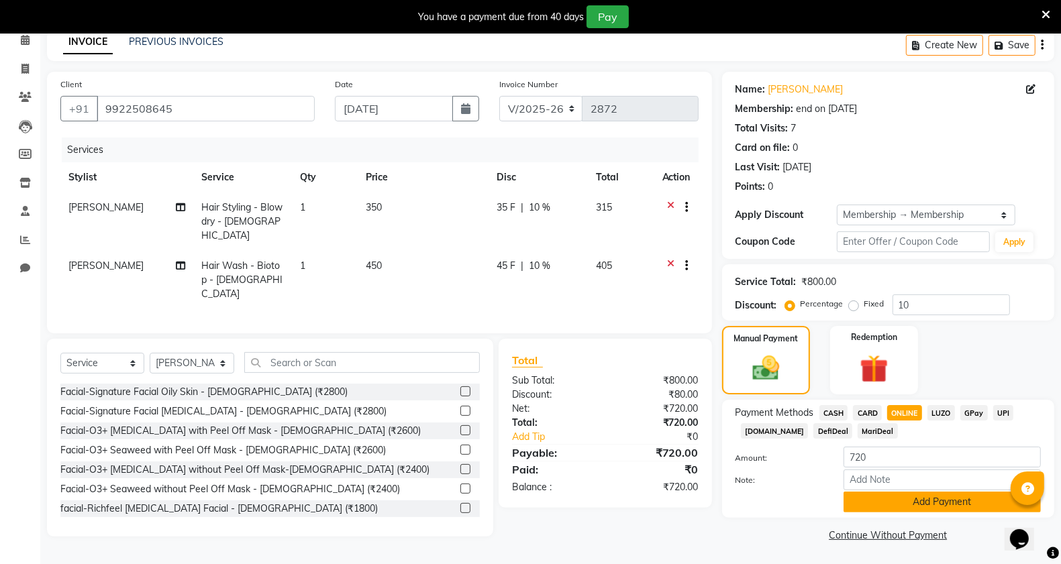
click at [912, 502] on button "Add Payment" at bounding box center [941, 502] width 197 height 21
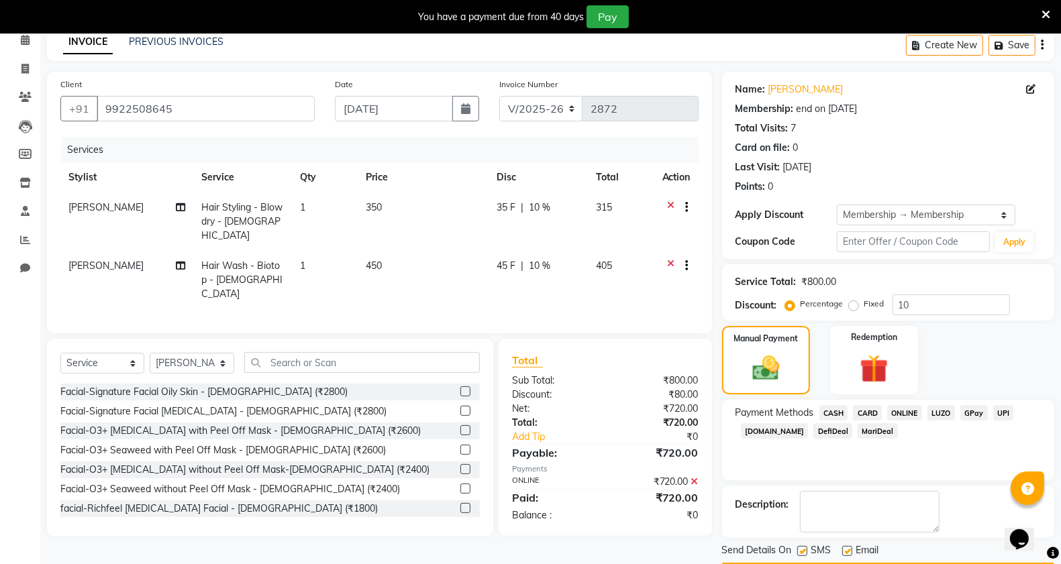
scroll to position [102, 0]
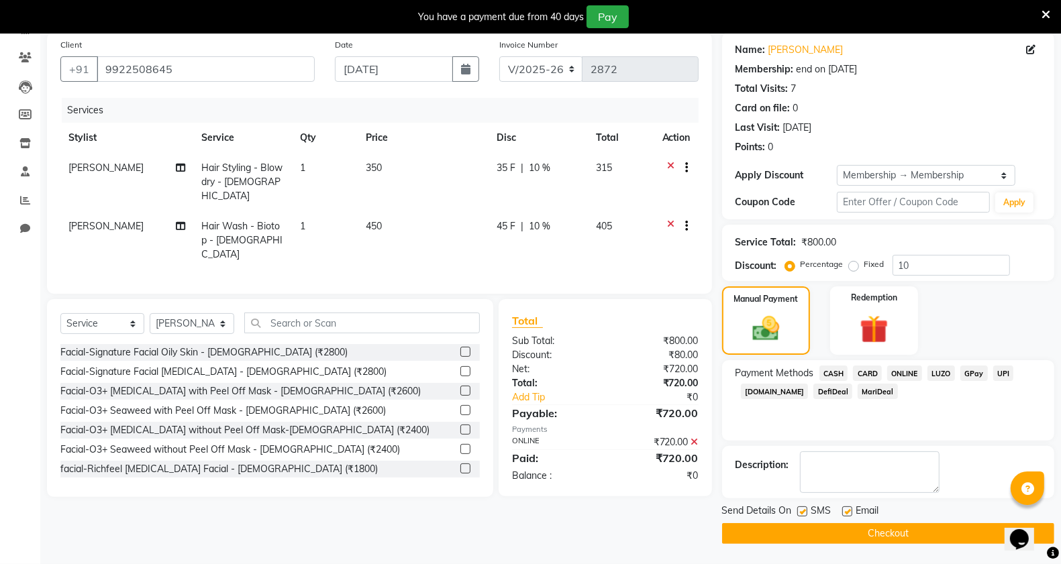
click at [822, 534] on button "Checkout" at bounding box center [888, 533] width 332 height 21
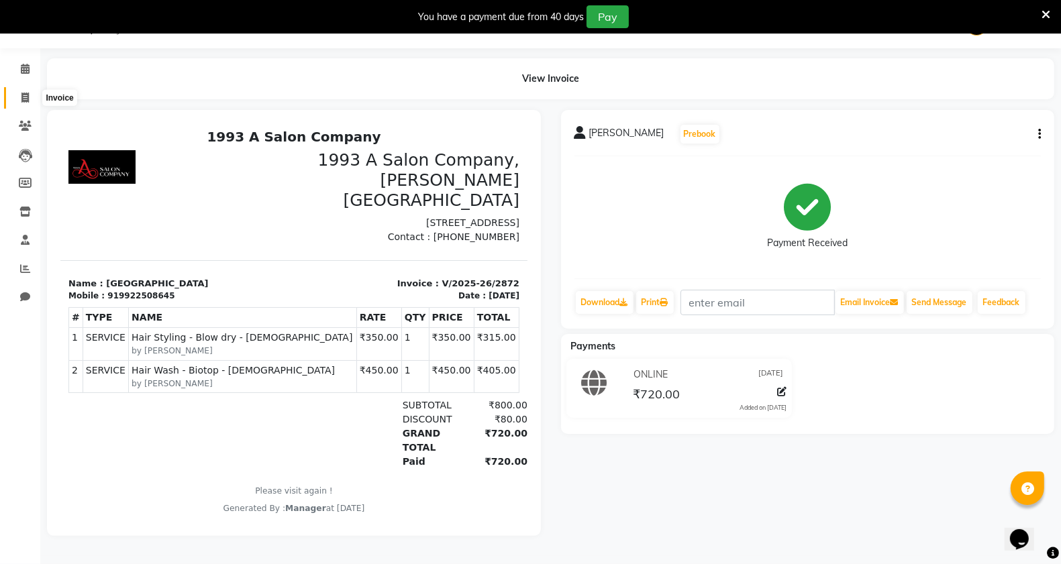
click at [27, 98] on icon at bounding box center [24, 98] width 7 height 10
select select "service"
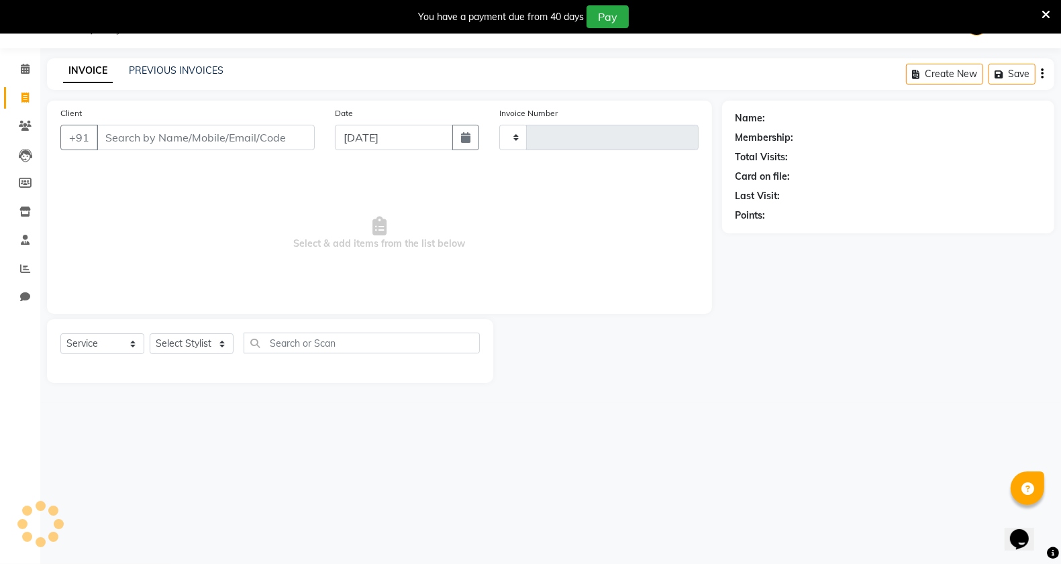
scroll to position [34, 0]
type input "2873"
select select "613"
click at [168, 135] on input "Client" at bounding box center [206, 137] width 218 height 25
drag, startPoint x: 119, startPoint y: 131, endPoint x: 121, endPoint y: 151, distance: 20.2
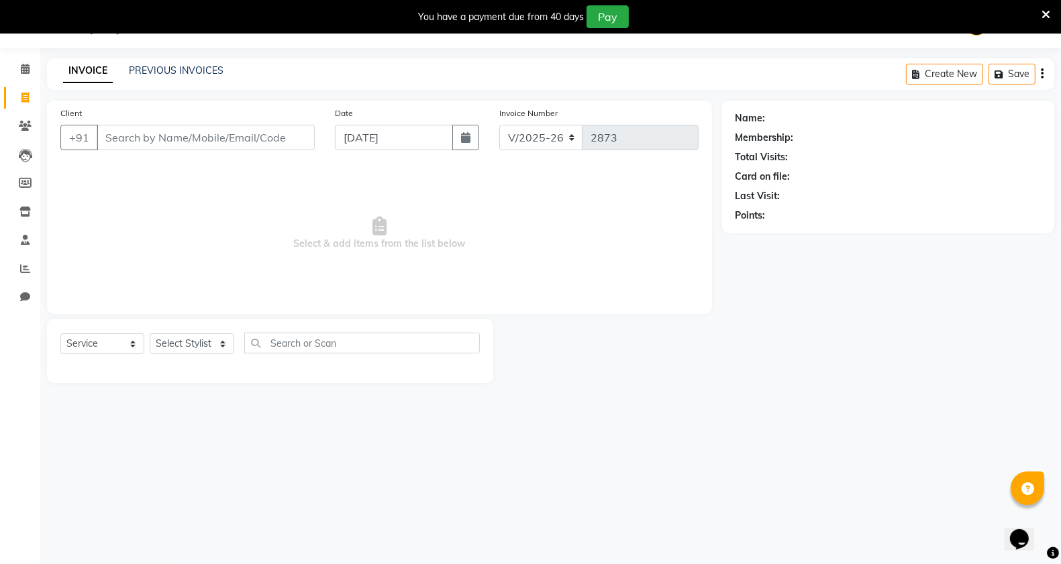
click at [121, 151] on div "Client +91" at bounding box center [187, 133] width 274 height 55
click at [113, 138] on input "Client" at bounding box center [206, 137] width 218 height 25
type input "3"
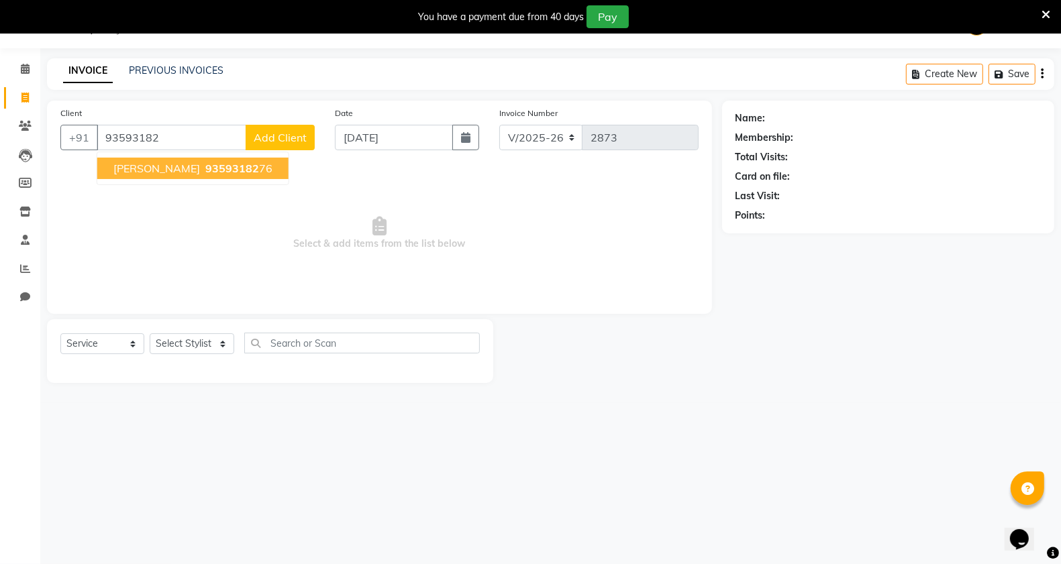
click at [205, 172] on span "93593182" at bounding box center [232, 168] width 54 height 13
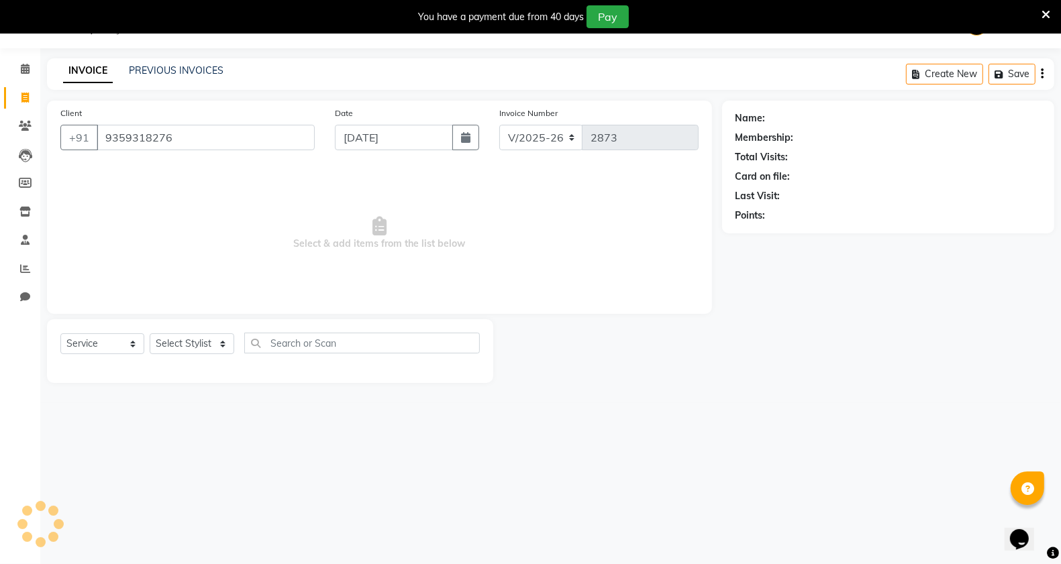
type input "9359318276"
select select "1: Object"
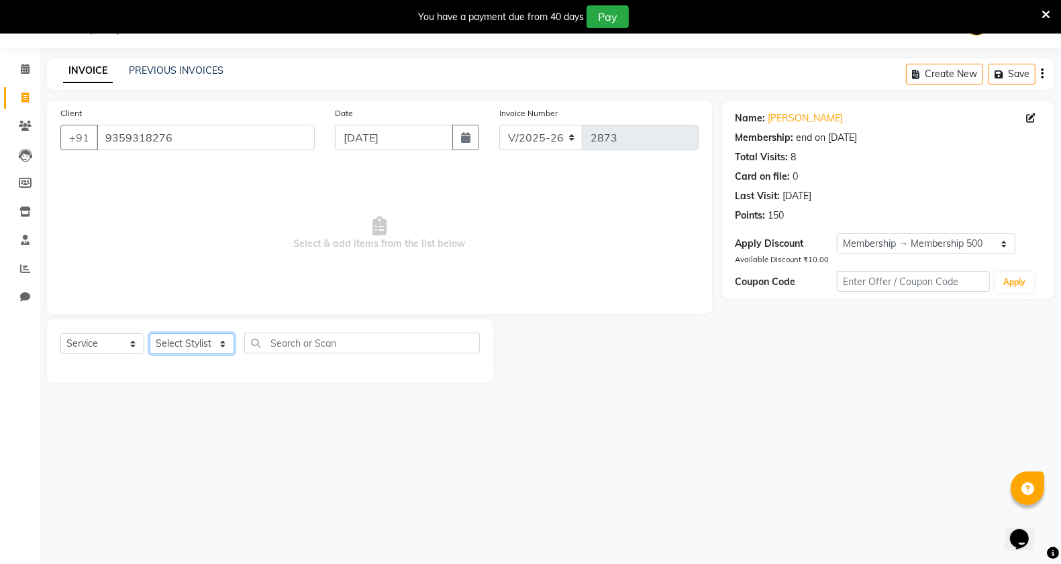
click at [198, 343] on select "Select Stylist [PERSON_NAME] Manager [PERSON_NAME] Mr [PERSON_NAME] (owner) [PE…" at bounding box center [192, 343] width 85 height 21
select select "82880"
click at [150, 333] on select "Select Stylist [PERSON_NAME] Manager [PERSON_NAME] Mr [PERSON_NAME] (owner) [PE…" at bounding box center [192, 343] width 85 height 21
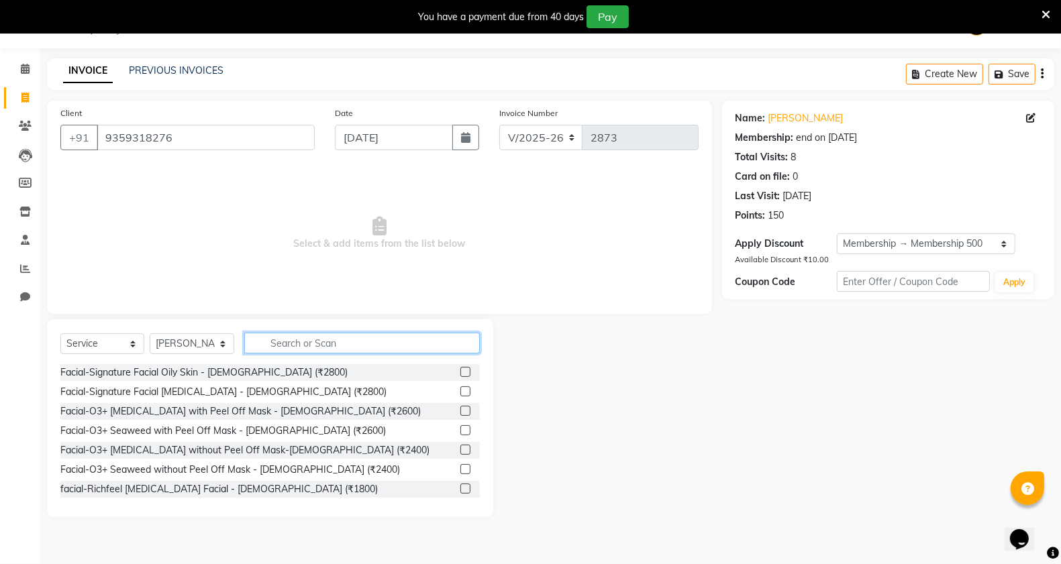
click at [290, 339] on input "text" at bounding box center [362, 343] width 236 height 21
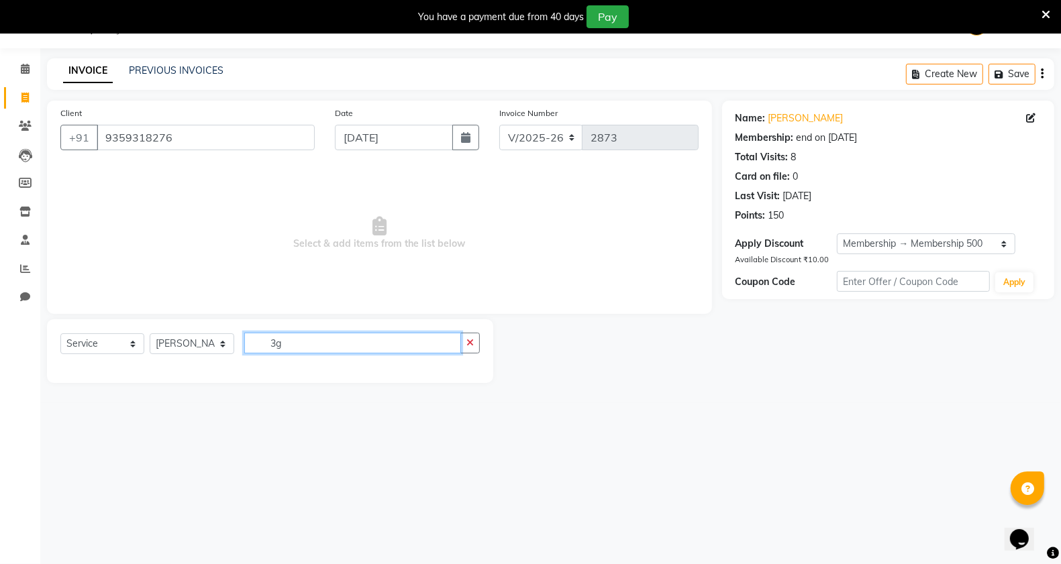
type input "3"
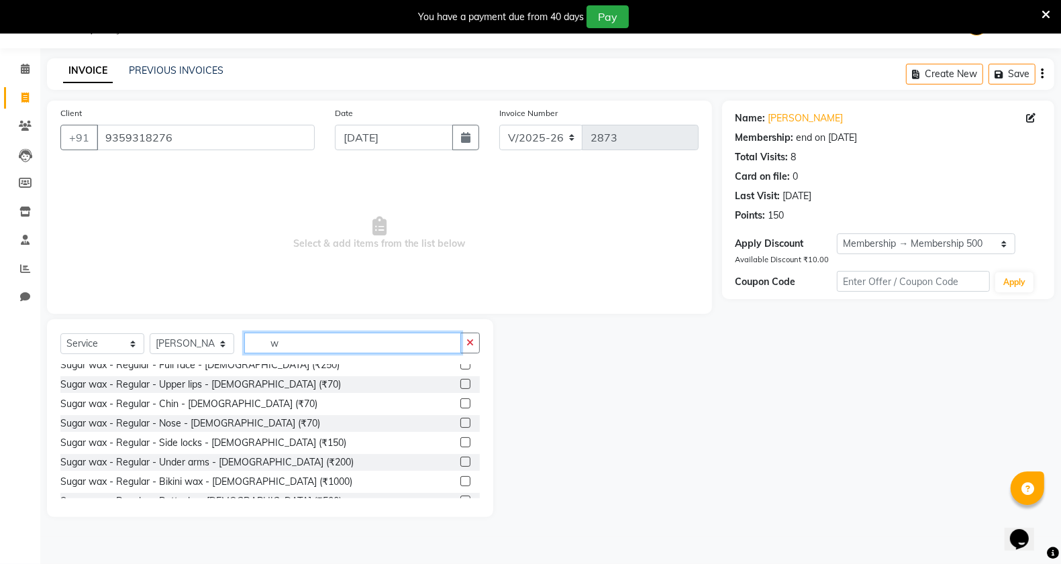
scroll to position [418, 0]
click at [299, 342] on input "w" at bounding box center [352, 343] width 217 height 21
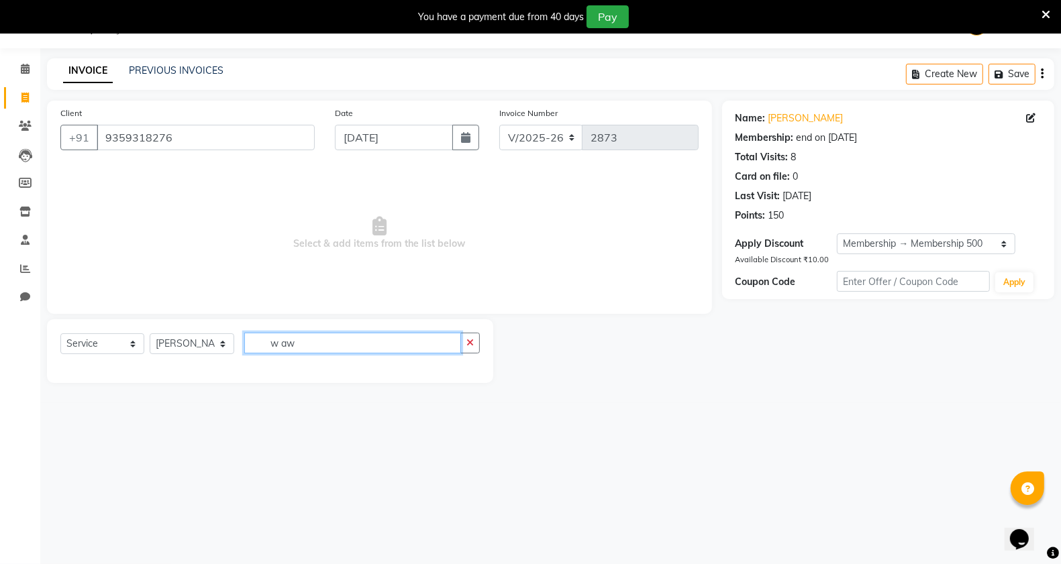
scroll to position [0, 0]
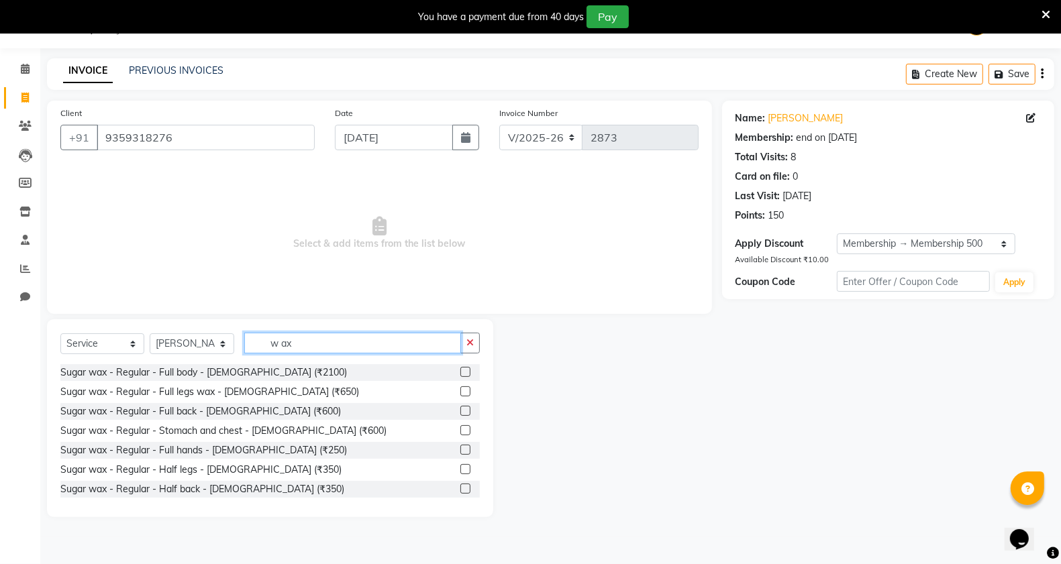
click at [280, 343] on input "w ax" at bounding box center [352, 343] width 217 height 21
click at [339, 339] on input "wax" at bounding box center [352, 343] width 217 height 21
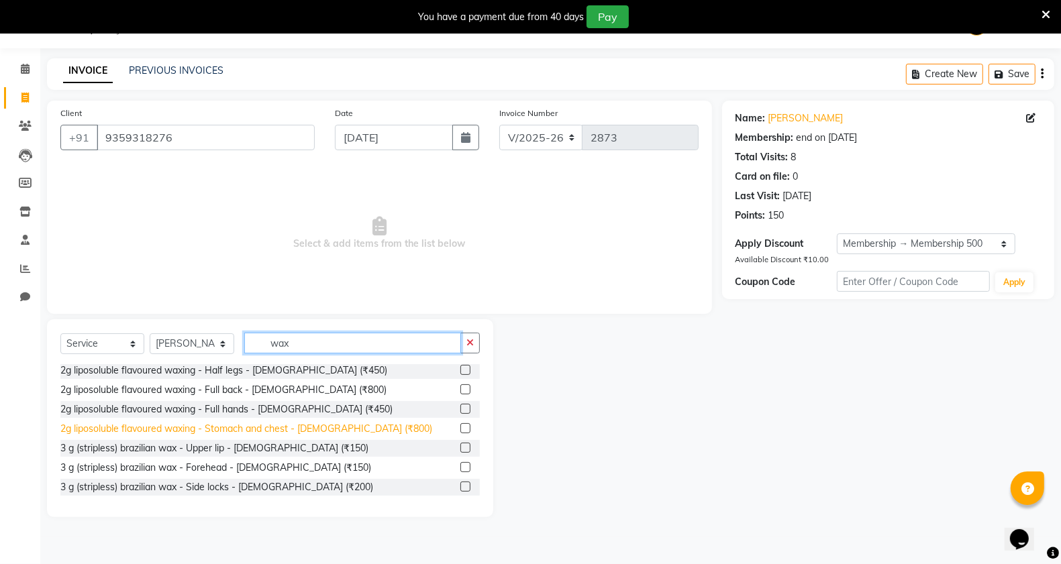
scroll to position [623, 0]
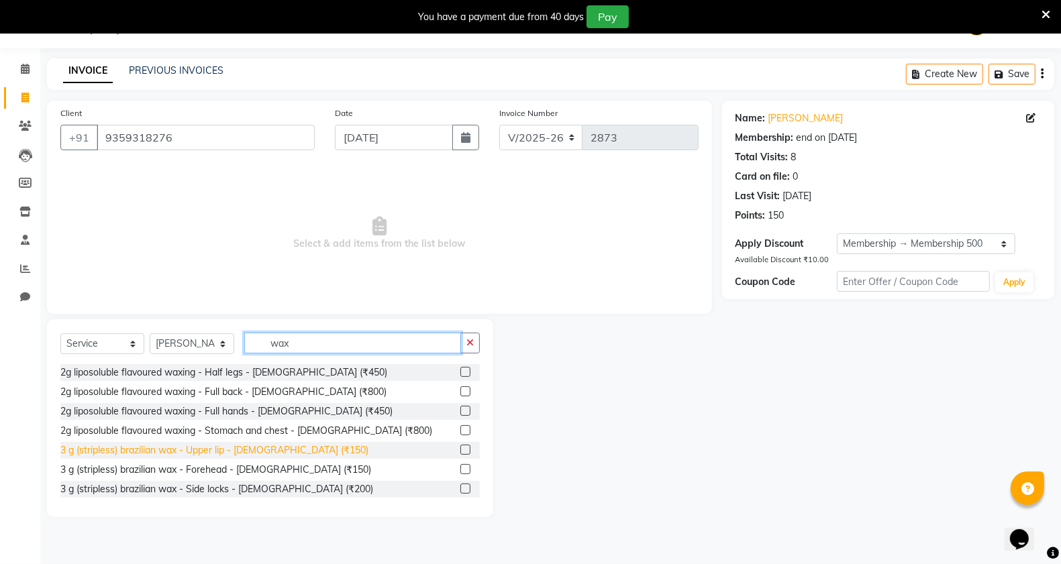
type input "wax"
click at [275, 445] on div "3 g (stripless) brazilian wax - Upper lip - [DEMOGRAPHIC_DATA] (₹150)" at bounding box center [214, 450] width 308 height 14
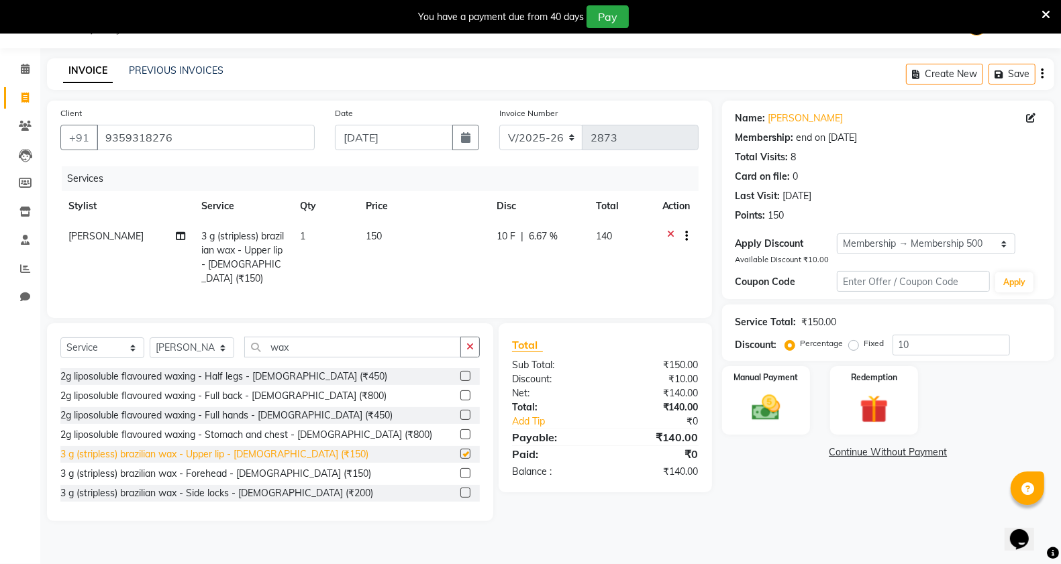
checkbox input "false"
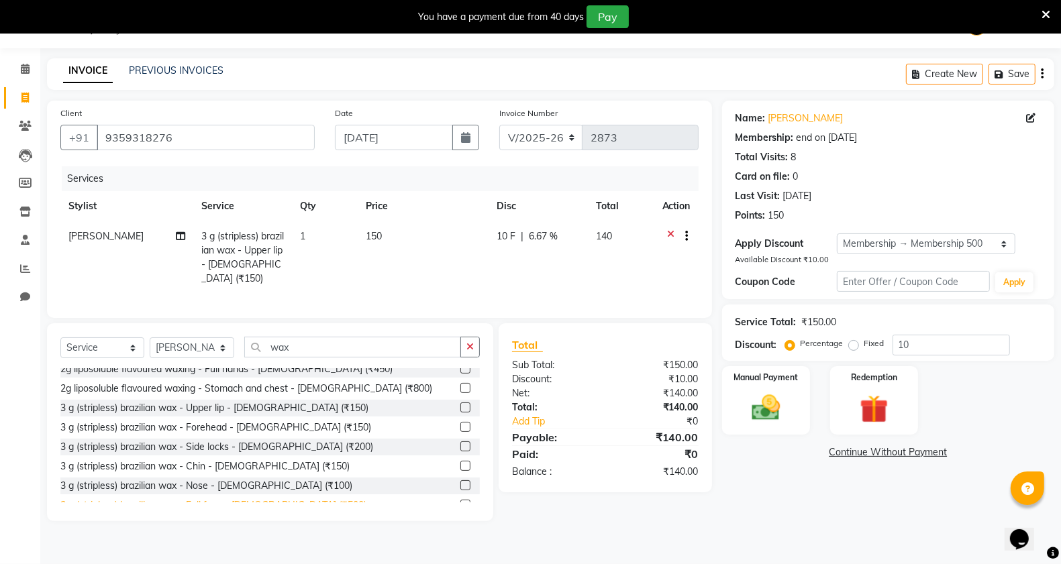
scroll to position [706, 0]
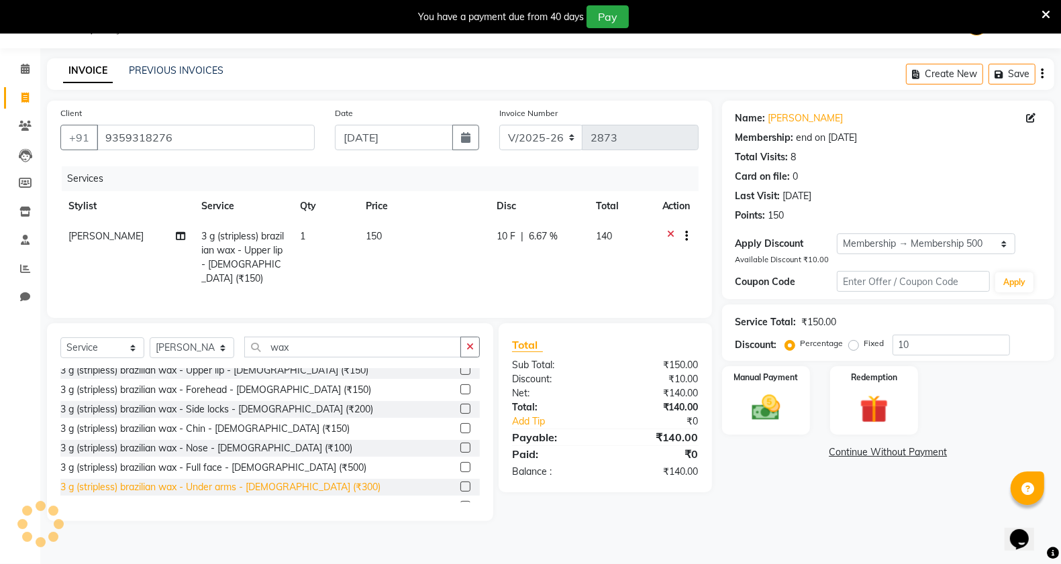
click at [288, 483] on div "3 g (stripless) brazilian wax - Under arms - [DEMOGRAPHIC_DATA] (₹300)" at bounding box center [220, 487] width 320 height 14
checkbox input "false"
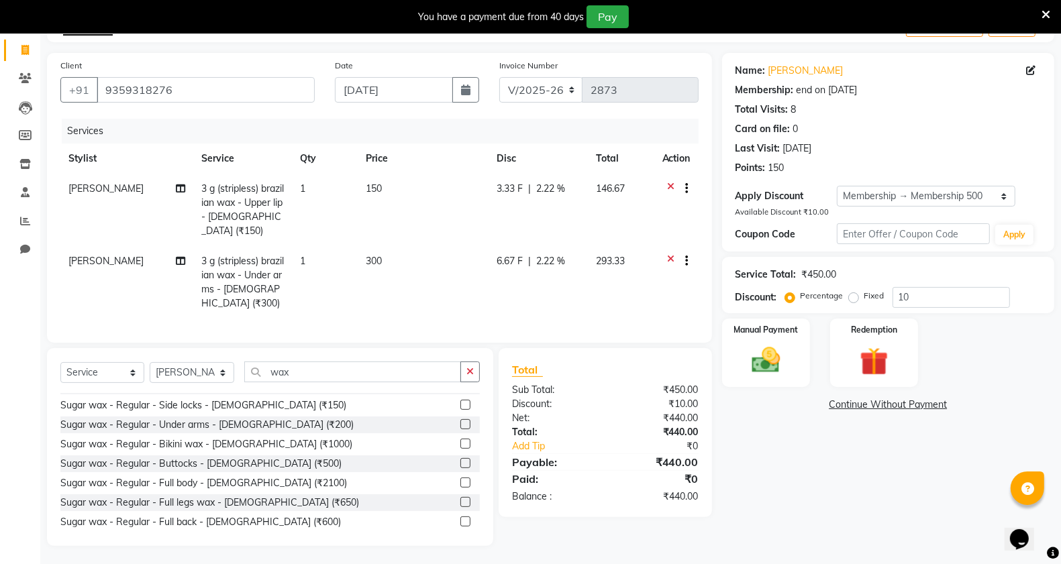
scroll to position [203, 0]
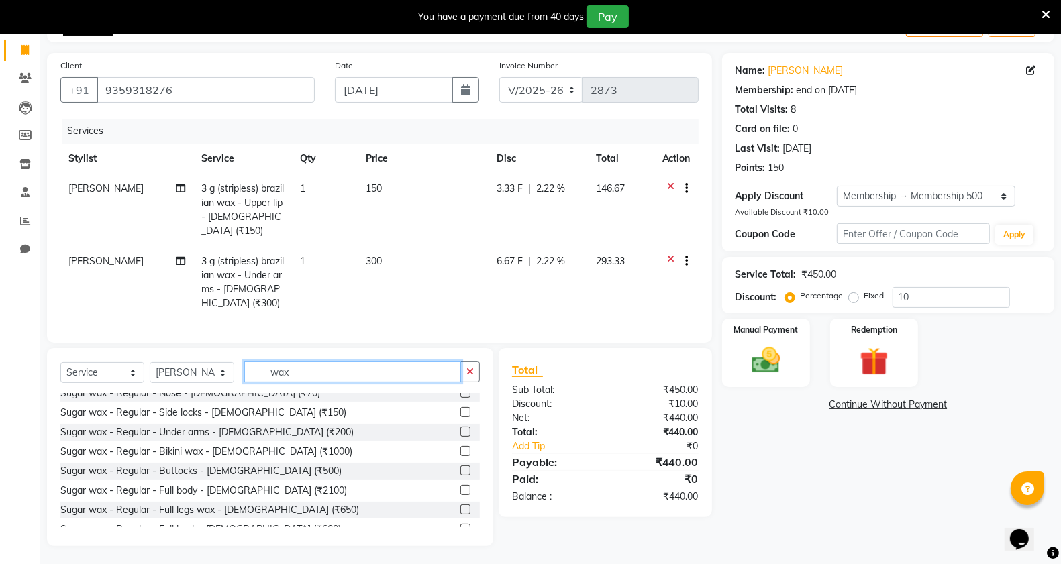
click at [315, 366] on input "wax" at bounding box center [352, 372] width 217 height 21
type input "w"
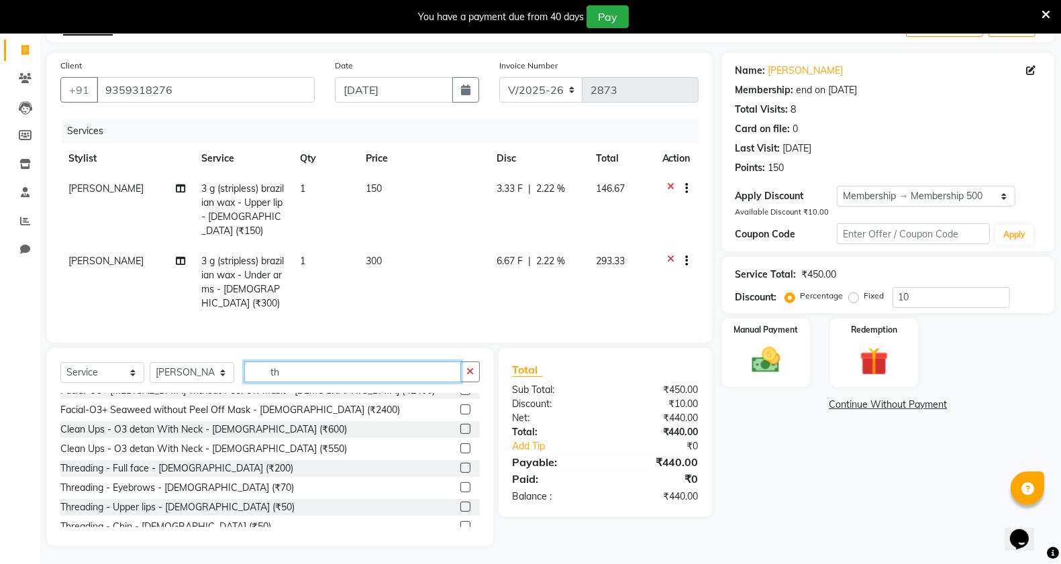
scroll to position [168, 0]
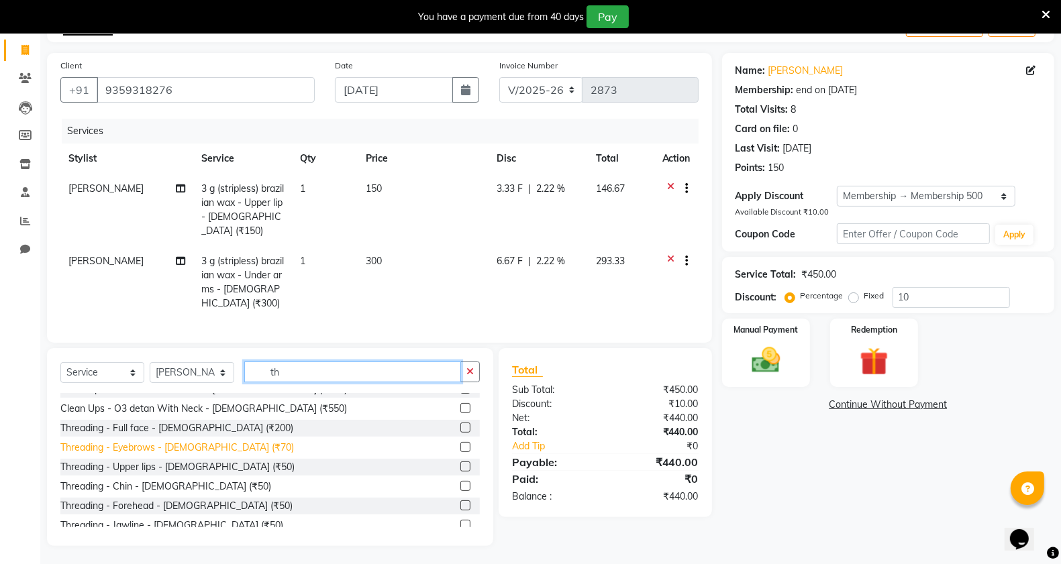
type input "th"
click at [155, 446] on div "Threading - Eyebrows - [DEMOGRAPHIC_DATA] (₹70)" at bounding box center [176, 448] width 233 height 14
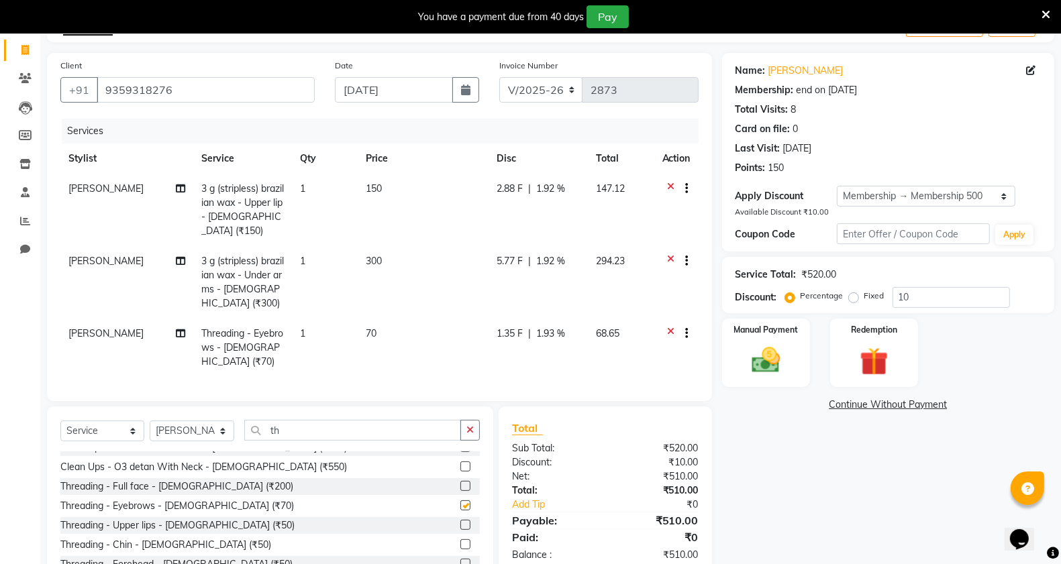
checkbox input "false"
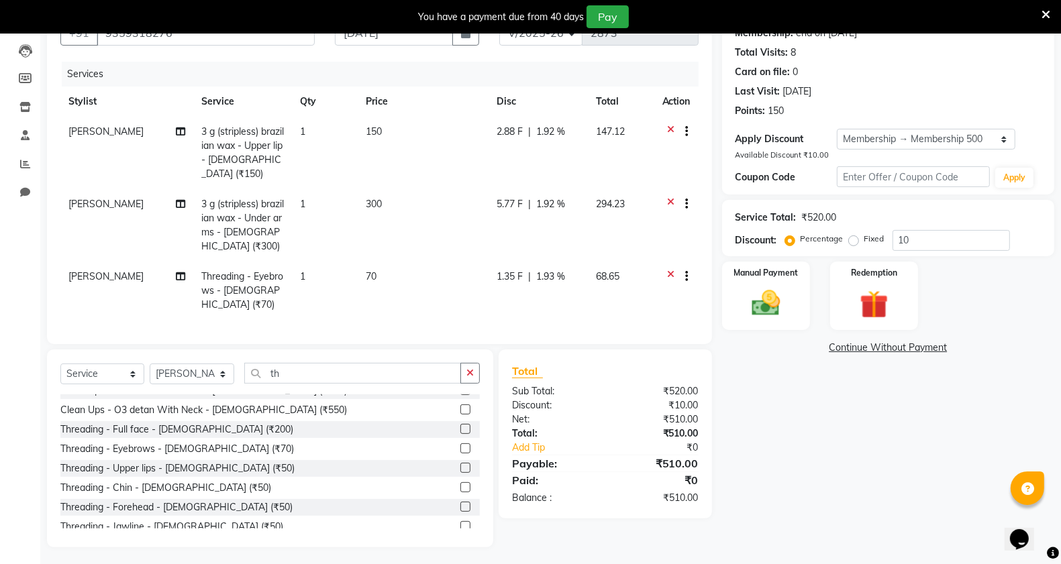
scroll to position [140, 0]
click at [947, 233] on input "10" at bounding box center [950, 239] width 117 height 21
type input "15"
click at [864, 236] on label "Fixed" at bounding box center [874, 237] width 20 height 12
click at [852, 236] on input "Fixed" at bounding box center [855, 237] width 9 height 9
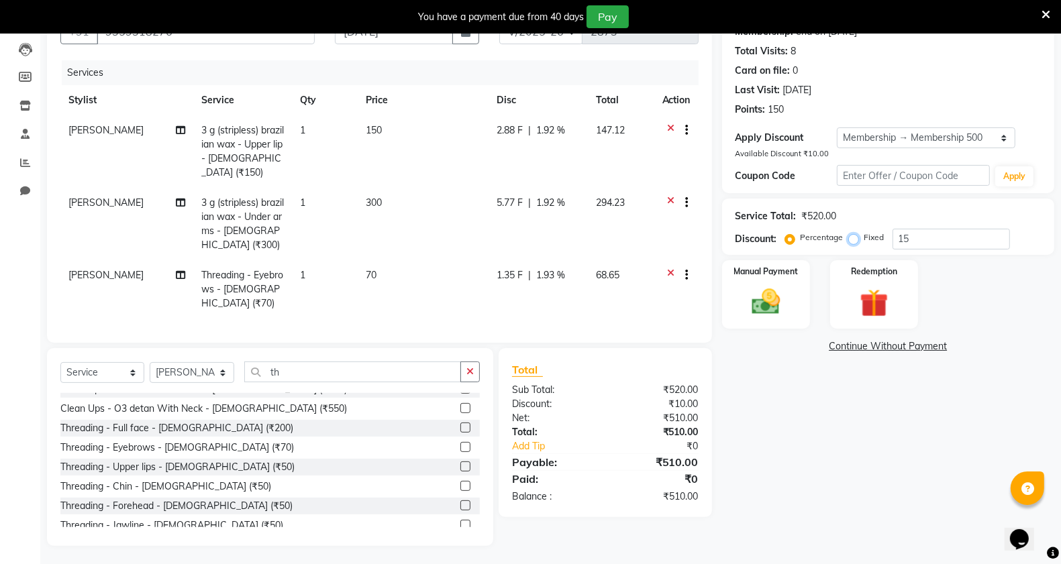
radio input "true"
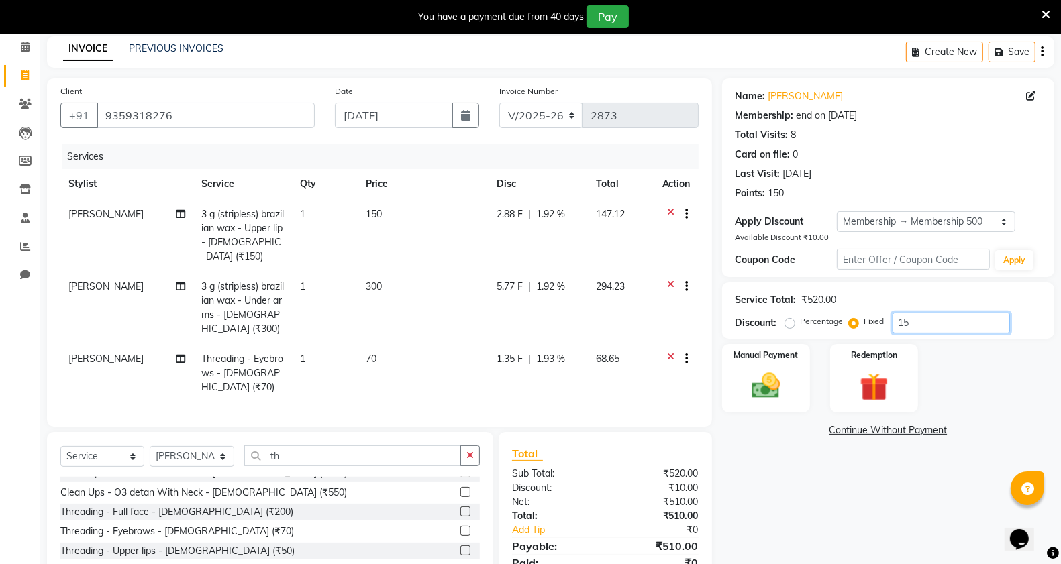
click at [940, 323] on input "15" at bounding box center [950, 323] width 117 height 21
click at [950, 311] on div "Service Total: ₹520.00 Discount: Percentage Fixed 15" at bounding box center [887, 311] width 305 height 46
click at [944, 327] on input "15" at bounding box center [950, 323] width 117 height 21
type input "1"
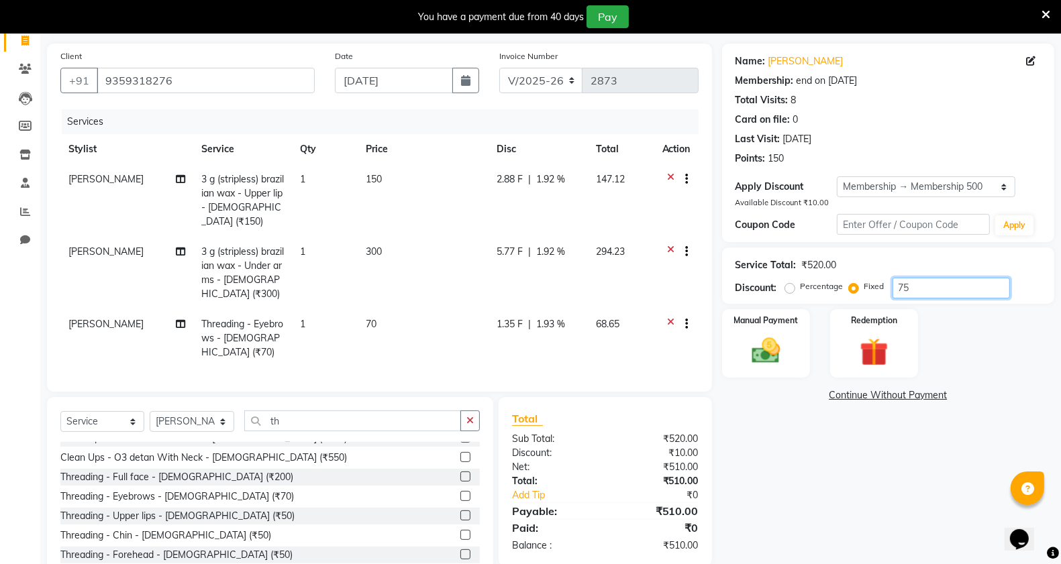
scroll to position [140, 0]
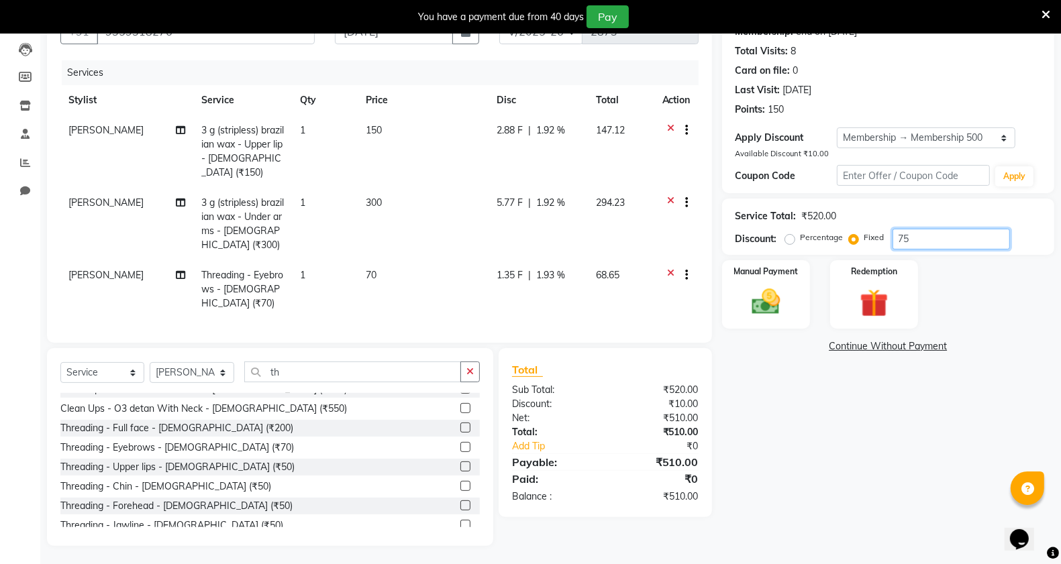
drag, startPoint x: 916, startPoint y: 238, endPoint x: 908, endPoint y: 238, distance: 8.0
click at [914, 239] on input "75" at bounding box center [950, 239] width 117 height 21
type input "7"
type input "78"
click at [800, 238] on label "Percentage" at bounding box center [821, 237] width 43 height 12
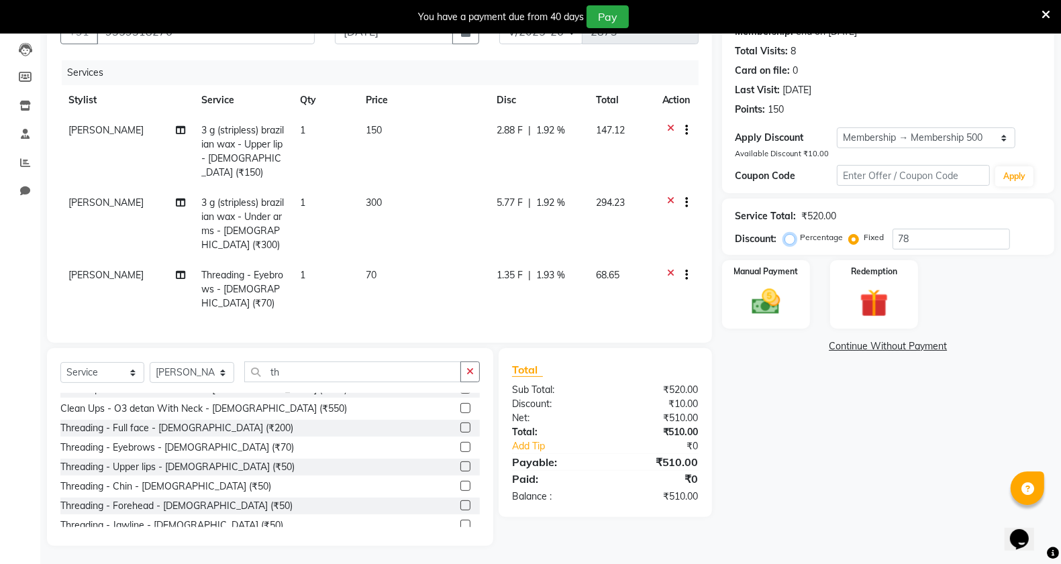
click at [788, 238] on input "Percentage" at bounding box center [792, 237] width 9 height 9
radio input "true"
click at [963, 239] on input "78" at bounding box center [950, 239] width 117 height 21
type input "7"
click at [916, 240] on input "number" at bounding box center [950, 239] width 117 height 21
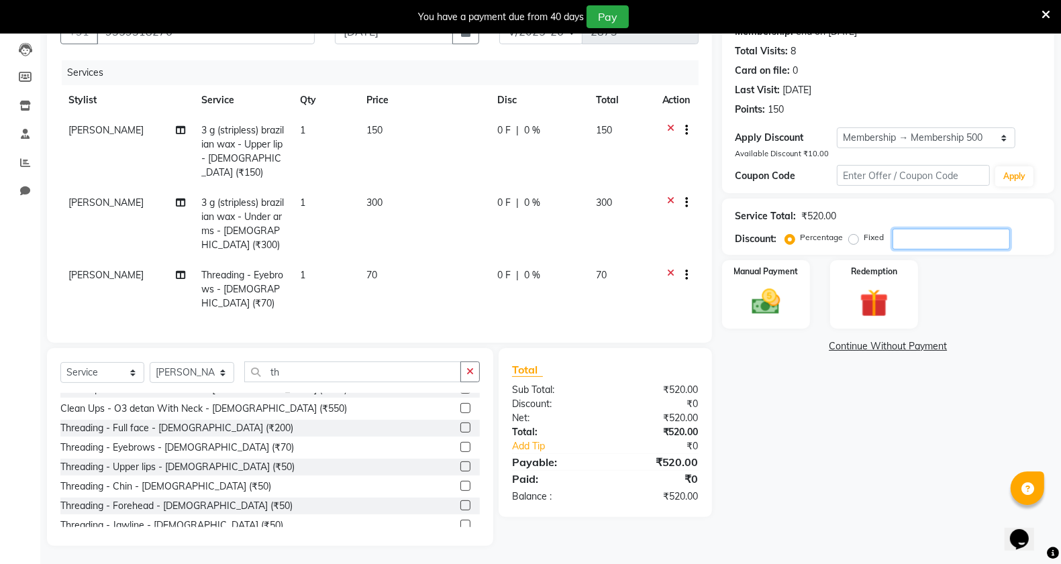
scroll to position [0, 0]
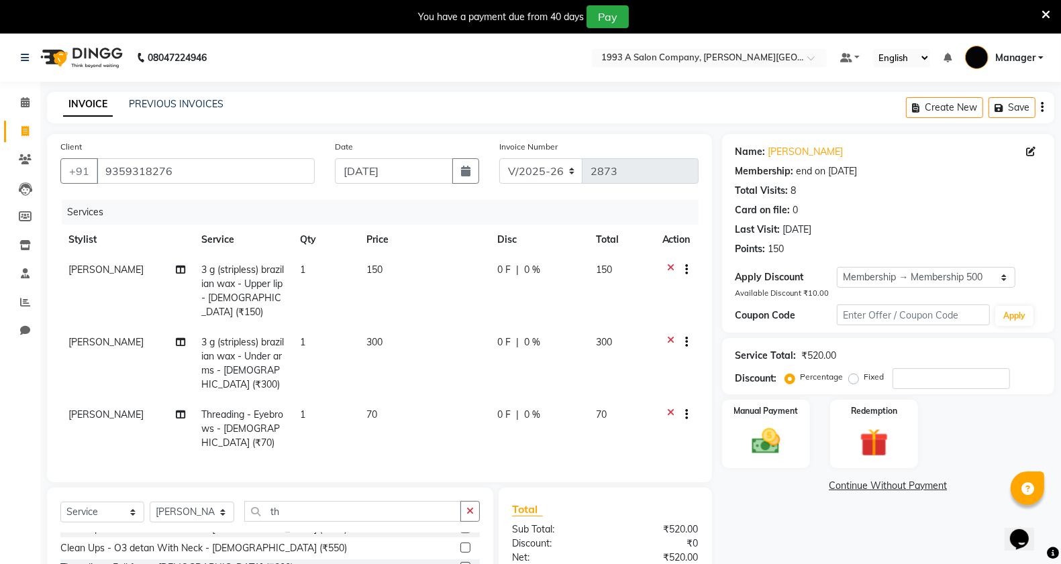
click at [922, 392] on div "Service Total: ₹520.00 Discount: Percentage Fixed" at bounding box center [888, 366] width 332 height 56
click at [918, 376] on input "number" at bounding box center [950, 378] width 117 height 21
type input "1"
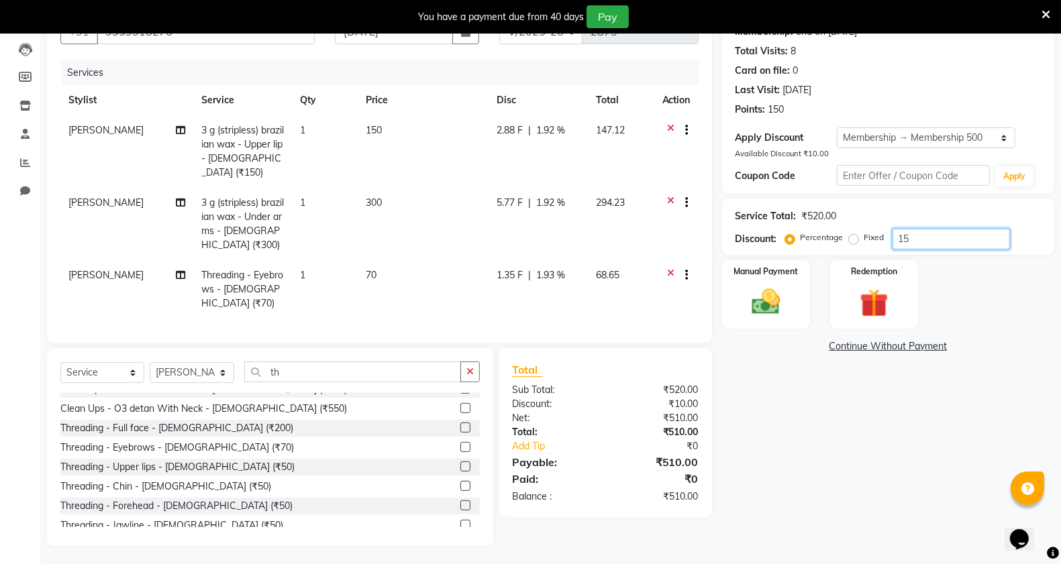
type input "15"
click at [800, 238] on label "Percentage" at bounding box center [821, 237] width 43 height 12
click at [788, 238] on input "Percentage" at bounding box center [792, 237] width 9 height 9
click at [864, 236] on label "Fixed" at bounding box center [874, 237] width 20 height 12
click at [853, 236] on input "Fixed" at bounding box center [855, 237] width 9 height 9
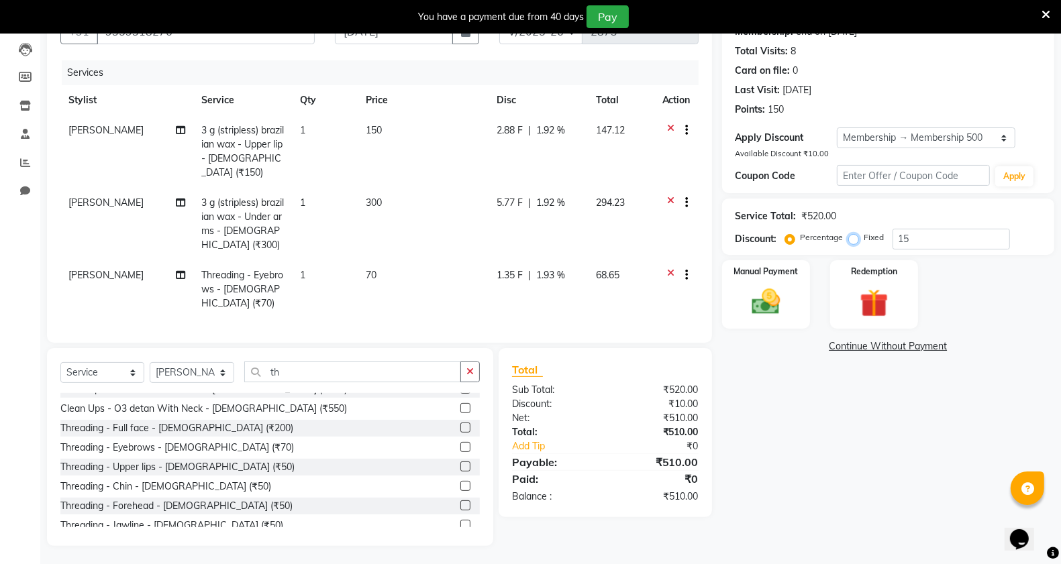
radio input "true"
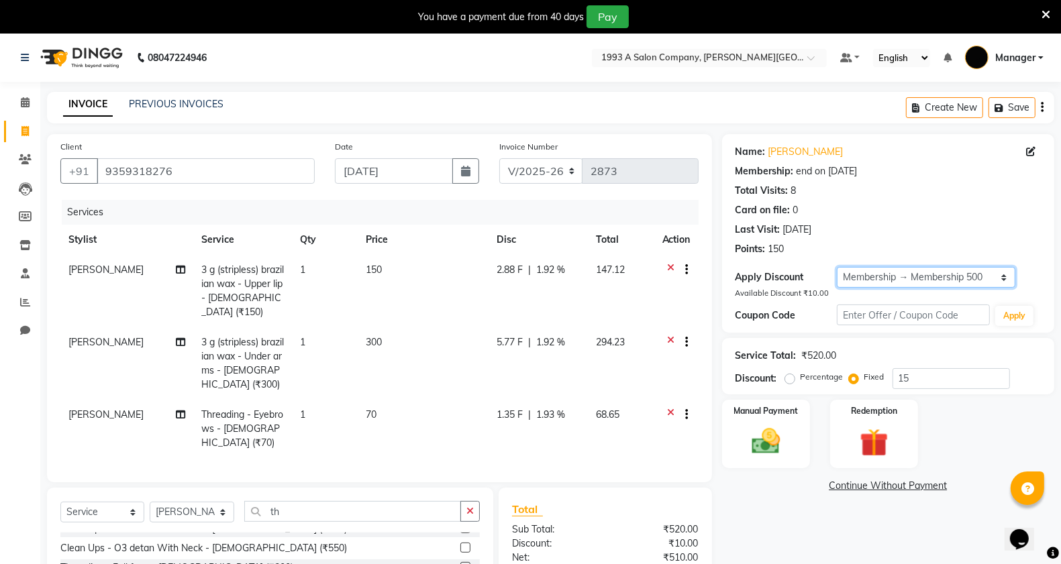
click at [977, 274] on select "Select Membership → Membership 500" at bounding box center [926, 277] width 178 height 21
click at [936, 379] on input "15" at bounding box center [950, 378] width 117 height 21
type input "1"
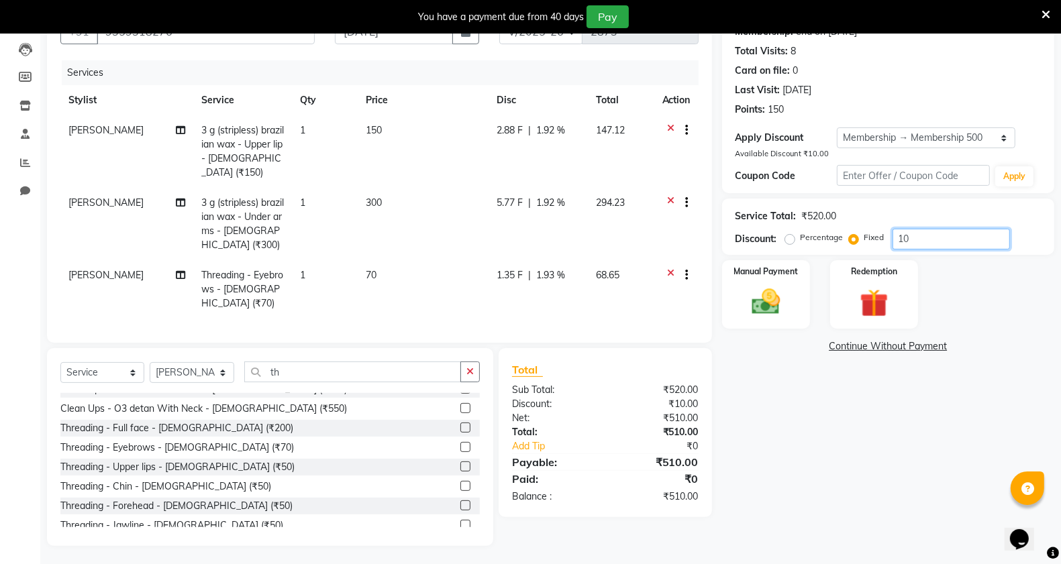
click at [951, 233] on input "10" at bounding box center [950, 239] width 117 height 21
type input "1"
click at [530, 129] on span "0 %" at bounding box center [532, 130] width 16 height 14
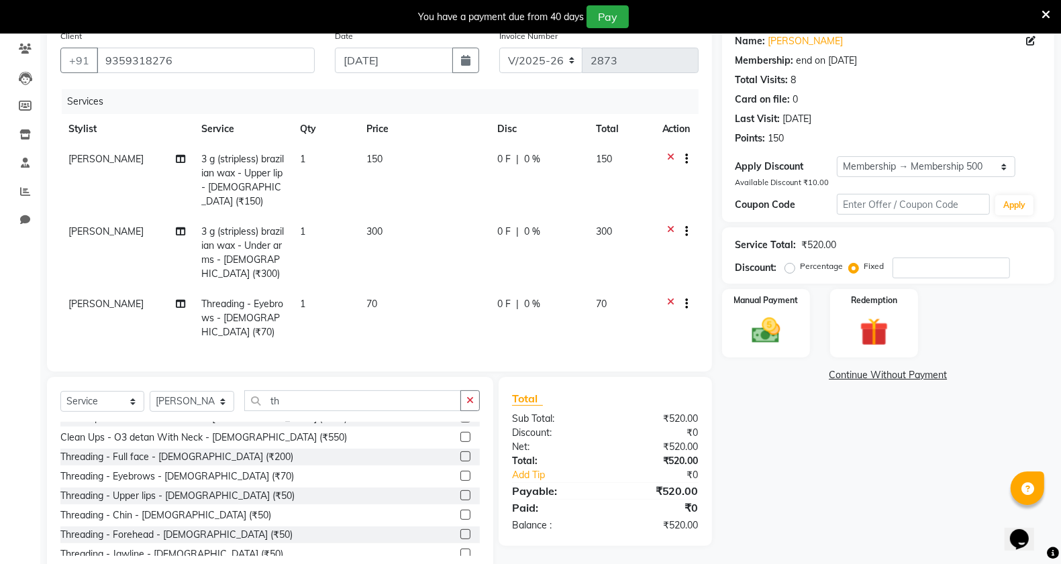
select select "82880"
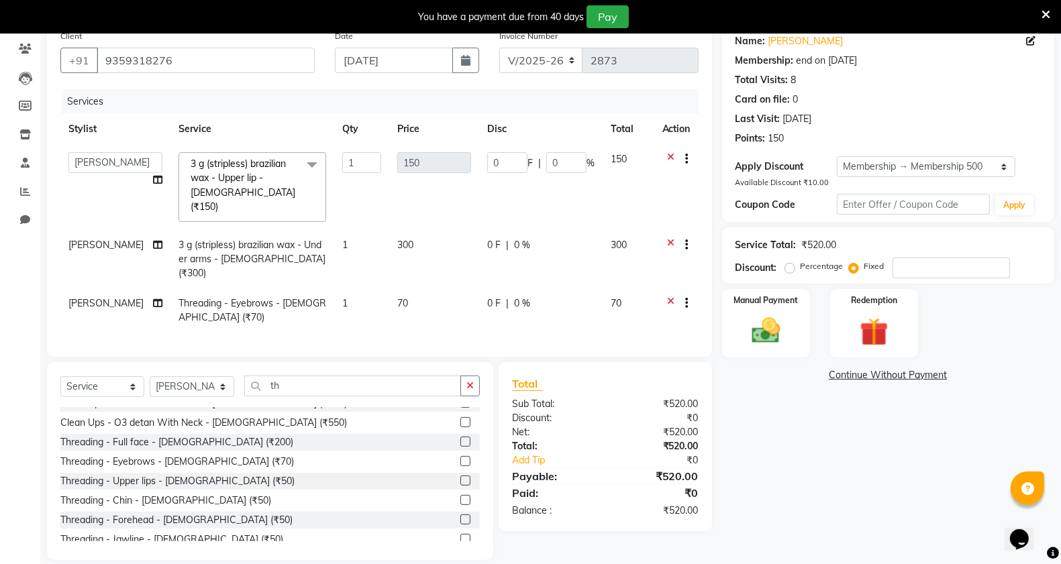
click at [800, 264] on label "Percentage" at bounding box center [821, 266] width 43 height 12
click at [788, 264] on input "Percentage" at bounding box center [792, 266] width 9 height 9
radio input "true"
click at [947, 270] on input "number" at bounding box center [950, 268] width 117 height 21
type input "1"
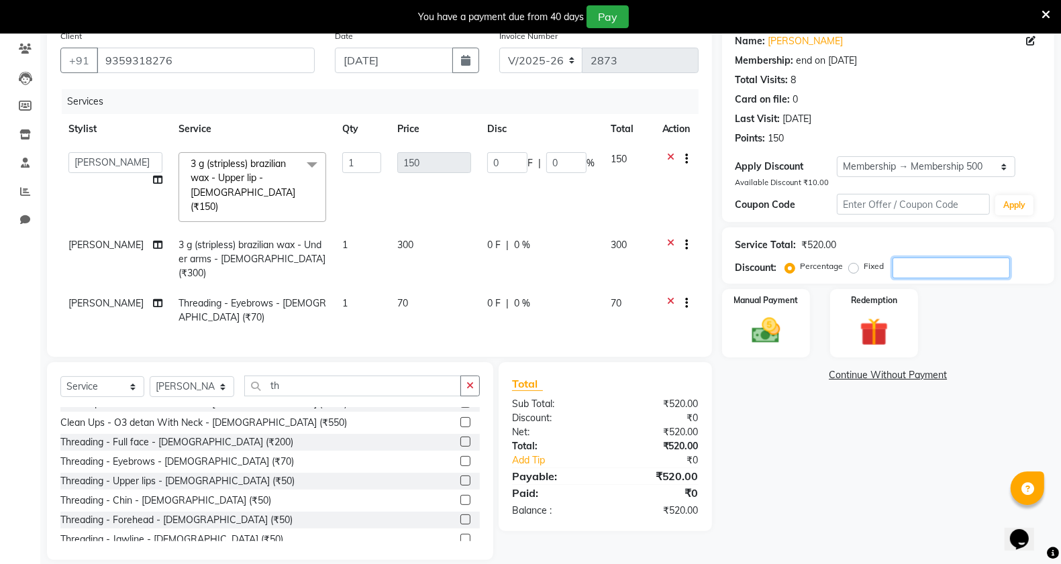
type input "1.5"
type input "1"
type input "10"
type input "2.88"
type input "1.92"
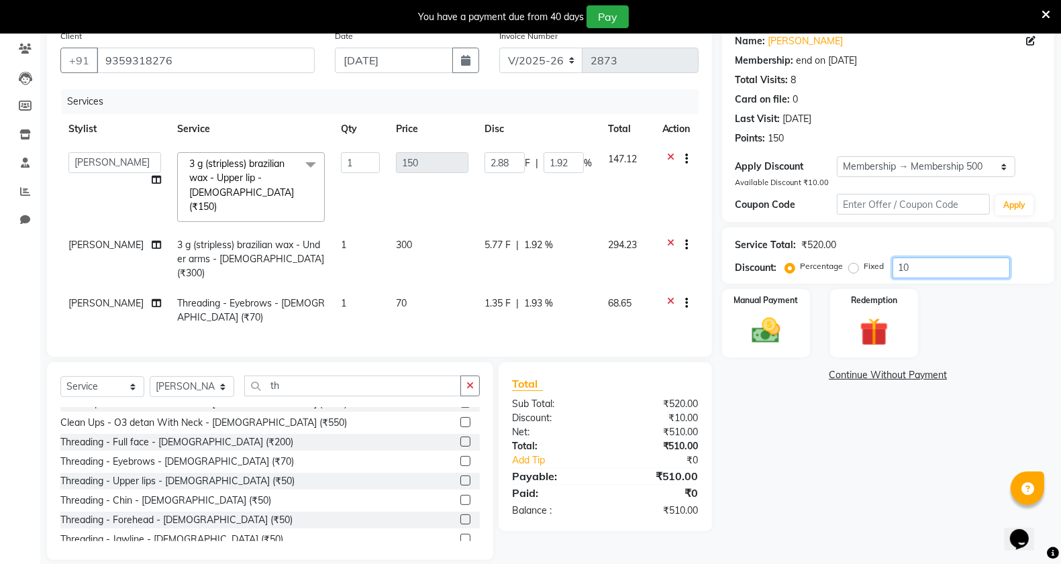
type input "10"
click at [569, 161] on input "1.92" at bounding box center [563, 162] width 40 height 21
type input "1"
type input "10"
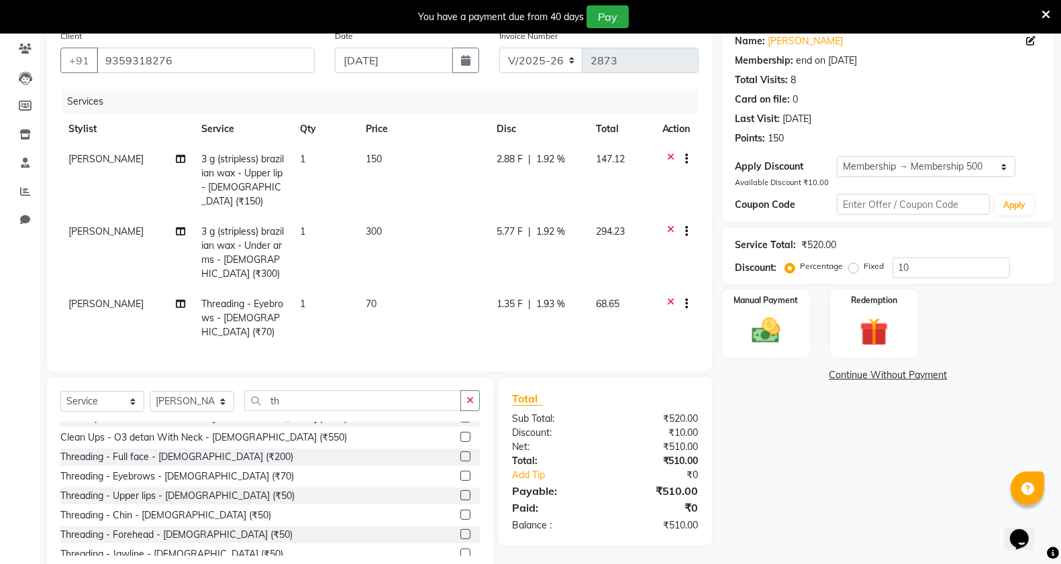
click at [545, 233] on td "5.77 F | 1.92 %" at bounding box center [537, 253] width 99 height 72
select select "82880"
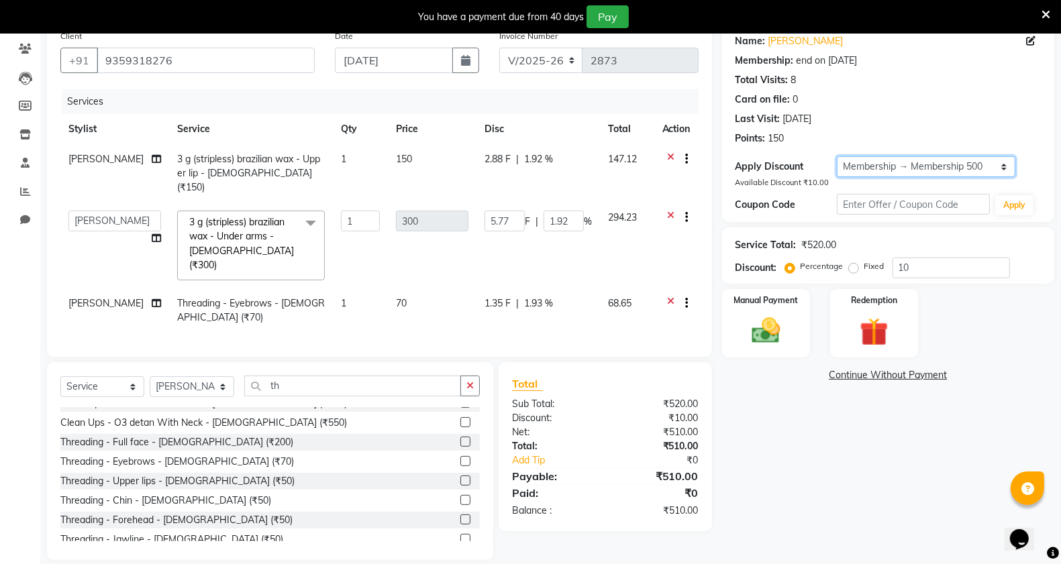
click at [896, 162] on select "Select Membership → Membership 500" at bounding box center [926, 166] width 178 height 21
select select "0:"
click at [837, 156] on select "Select Membership → Membership 500" at bounding box center [926, 166] width 178 height 21
type input "0"
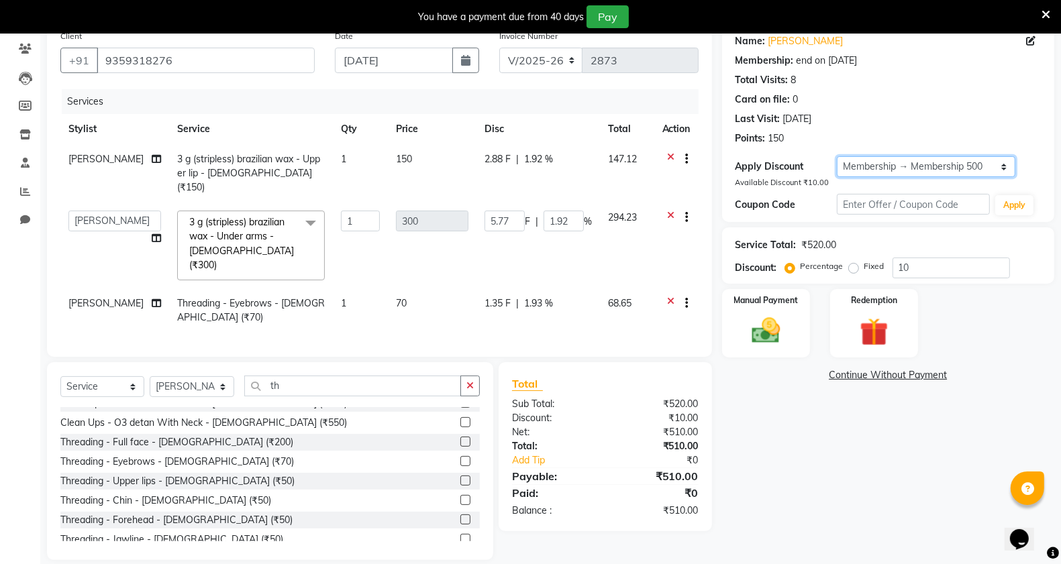
type input "0"
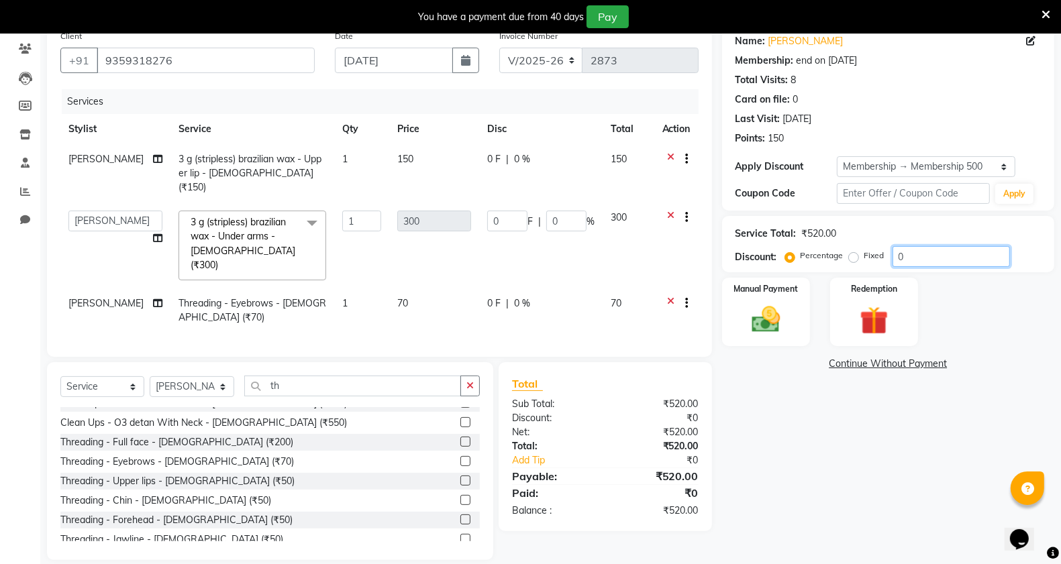
click at [920, 255] on input "0" at bounding box center [950, 256] width 117 height 21
type input "01"
type input "3"
type input "1"
type input "010"
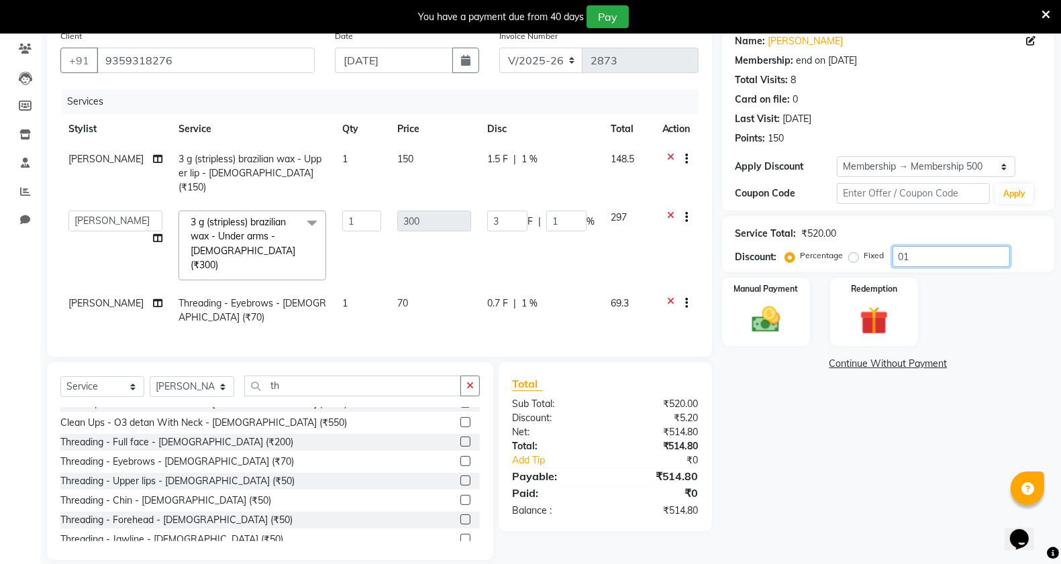
type input "30"
type input "10"
type input "01"
type input "3"
type input "1"
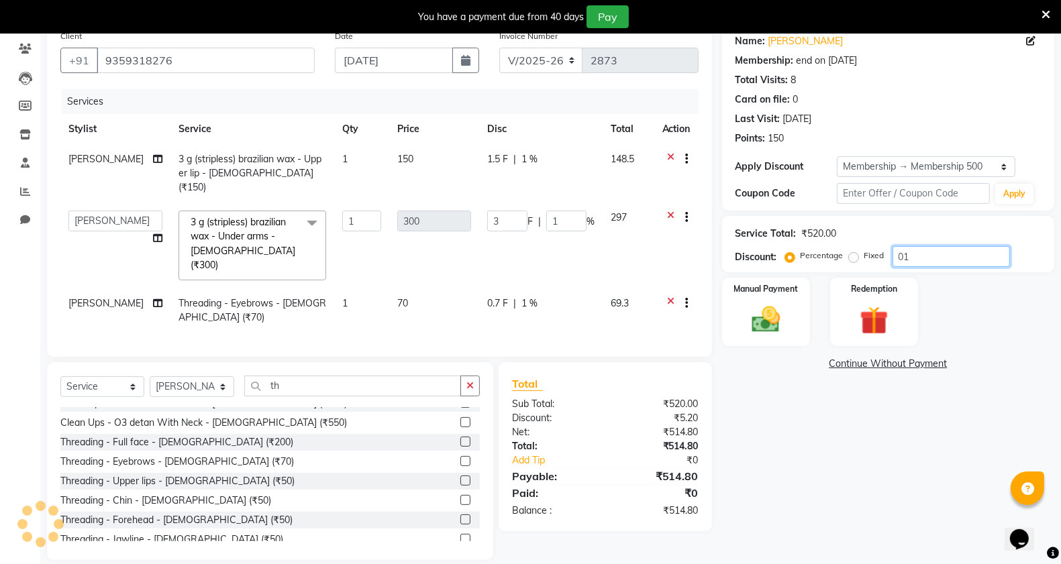
type input "0"
type input "01"
type input "3"
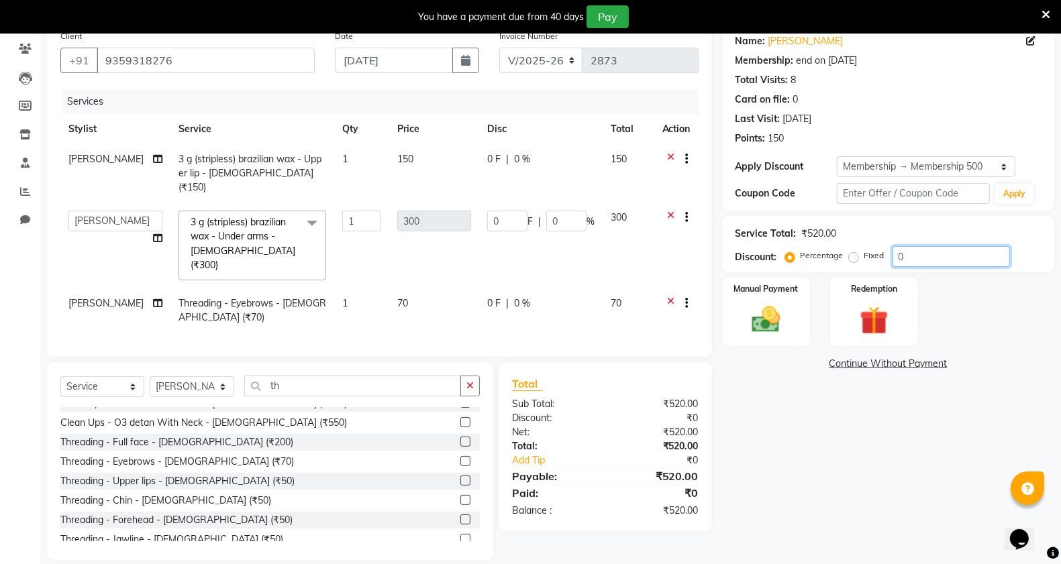
type input "1"
type input "015"
type input "45"
type input "15"
type input "015"
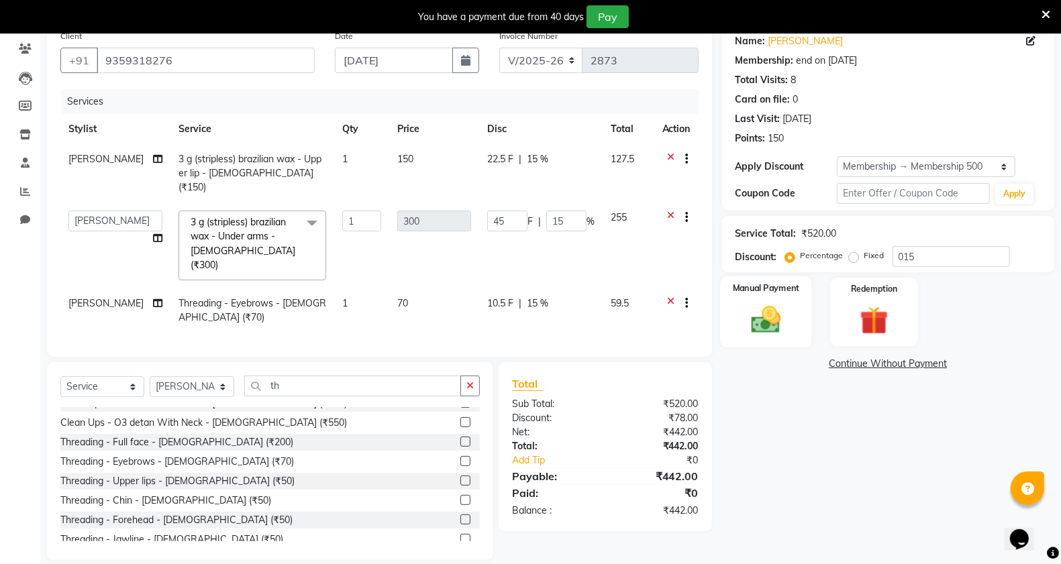
click at [766, 315] on img at bounding box center [766, 320] width 48 height 34
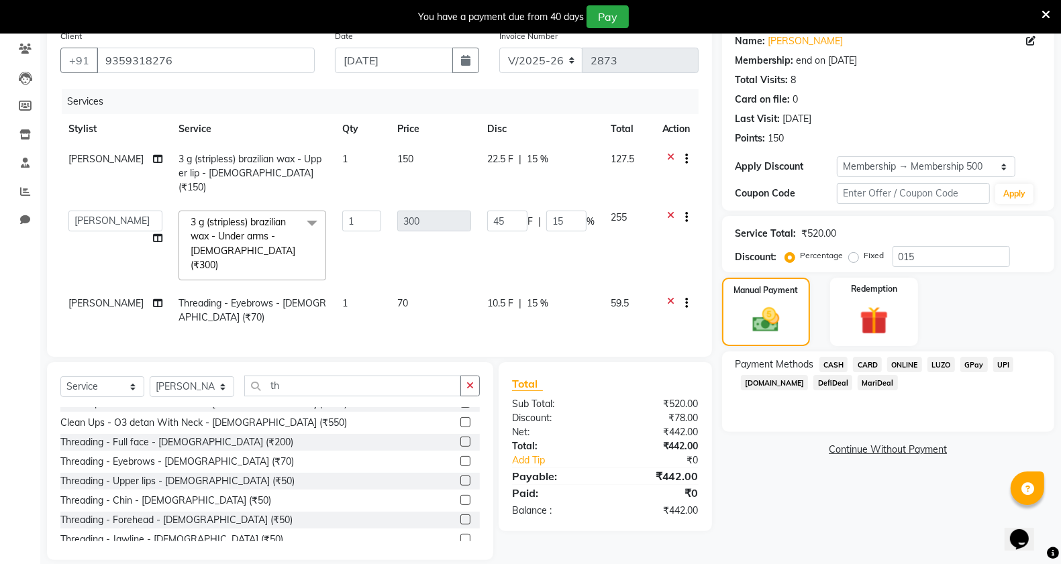
click at [901, 364] on span "ONLINE" at bounding box center [904, 364] width 35 height 15
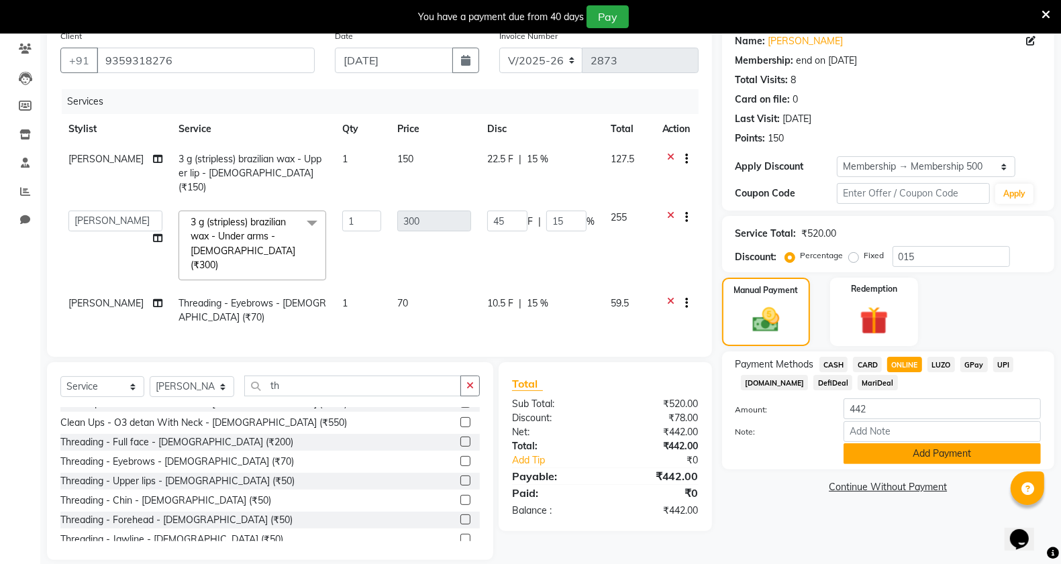
click at [904, 447] on button "Add Payment" at bounding box center [941, 453] width 197 height 21
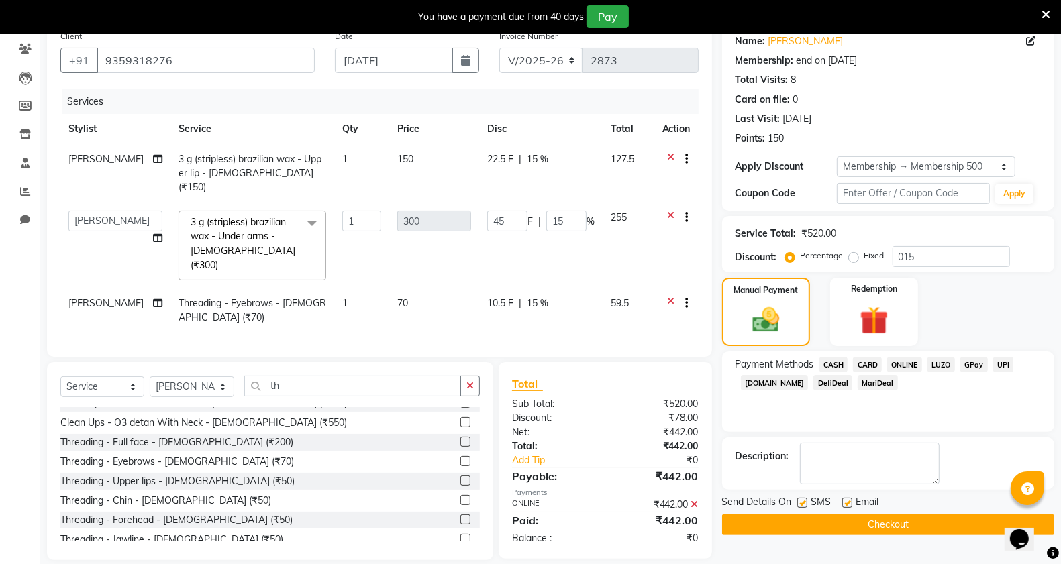
click at [873, 525] on button "Checkout" at bounding box center [888, 525] width 332 height 21
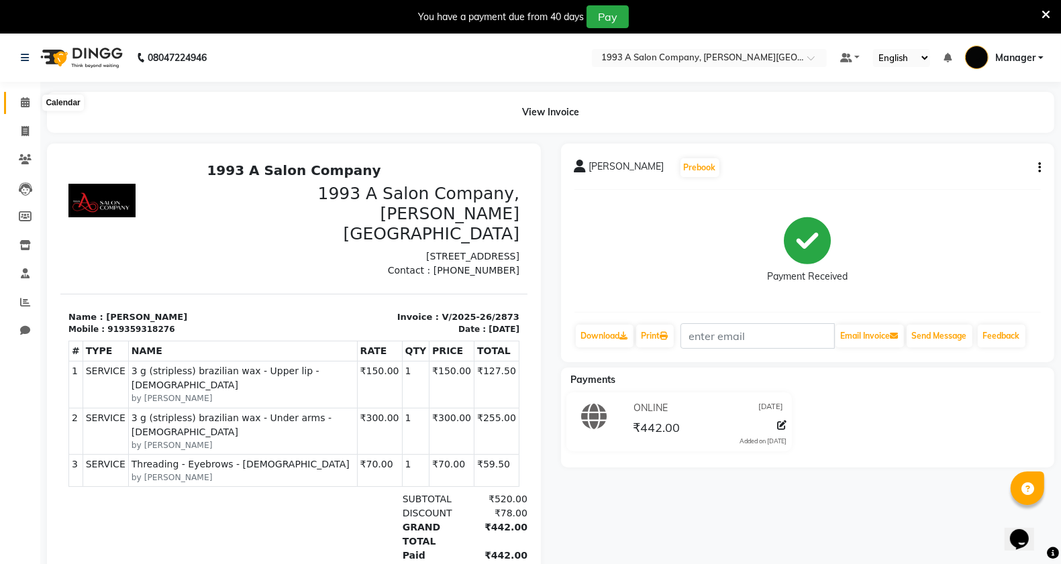
click at [24, 101] on icon at bounding box center [25, 102] width 9 height 10
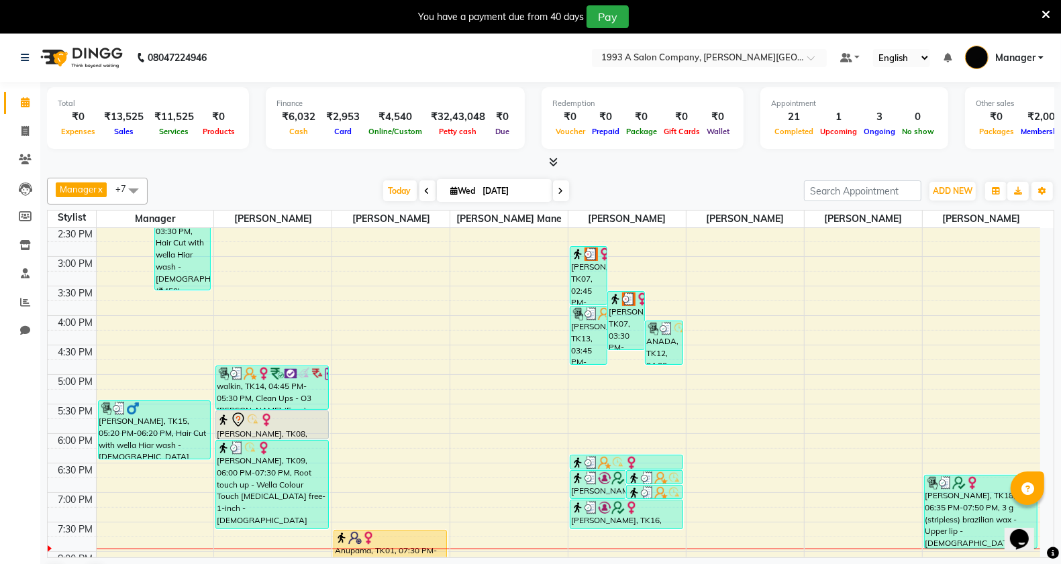
scroll to position [339, 0]
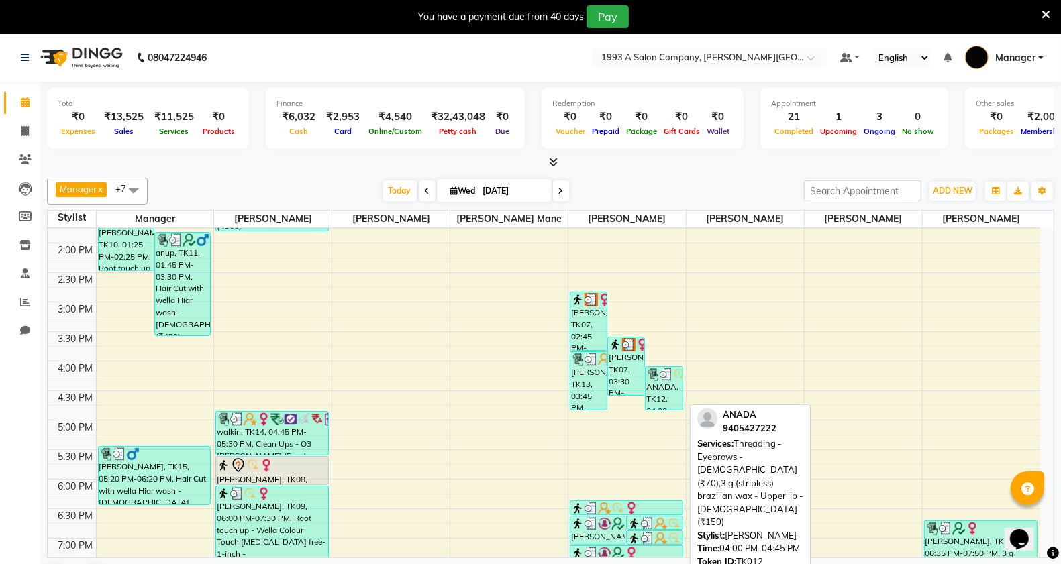
click at [664, 394] on div "ANADA, TK12, 04:00 PM-04:45 PM, Threading - Eyebrows - [DEMOGRAPHIC_DATA] (₹70)…" at bounding box center [663, 388] width 36 height 43
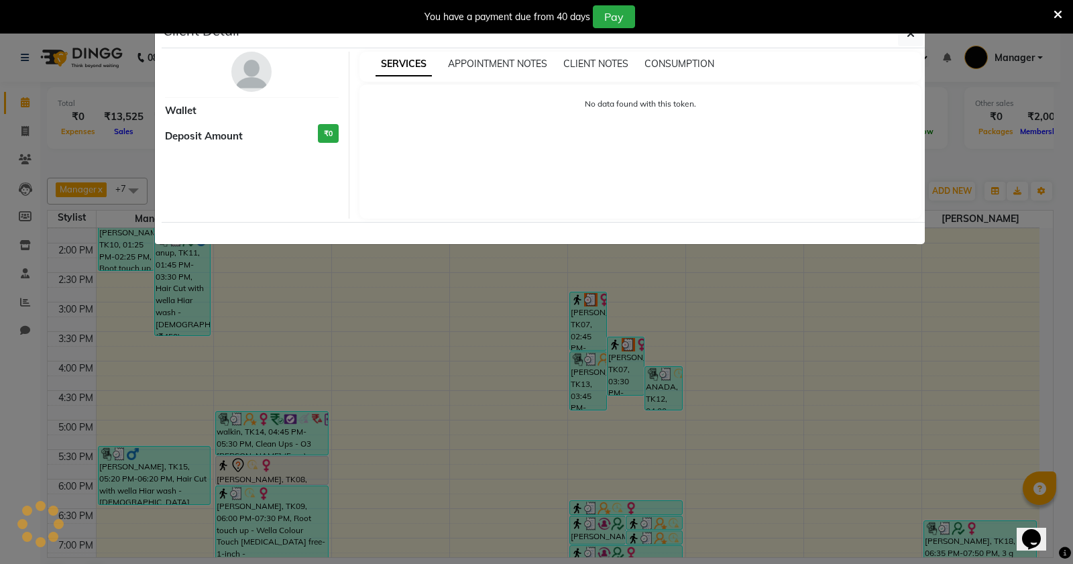
select select "3"
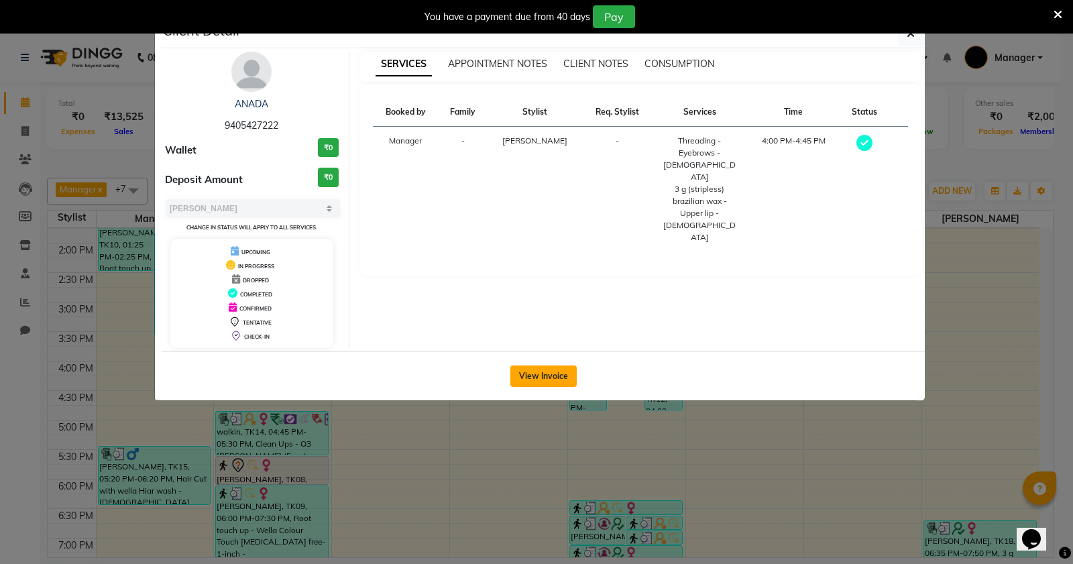
click at [555, 372] on button "View Invoice" at bounding box center [544, 376] width 66 height 21
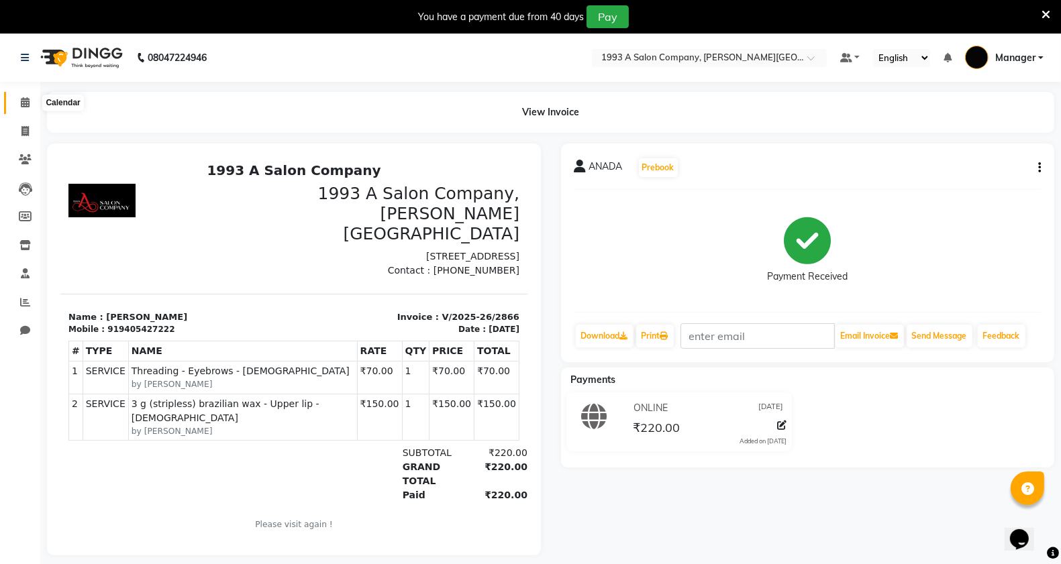
click at [25, 101] on icon at bounding box center [25, 102] width 9 height 10
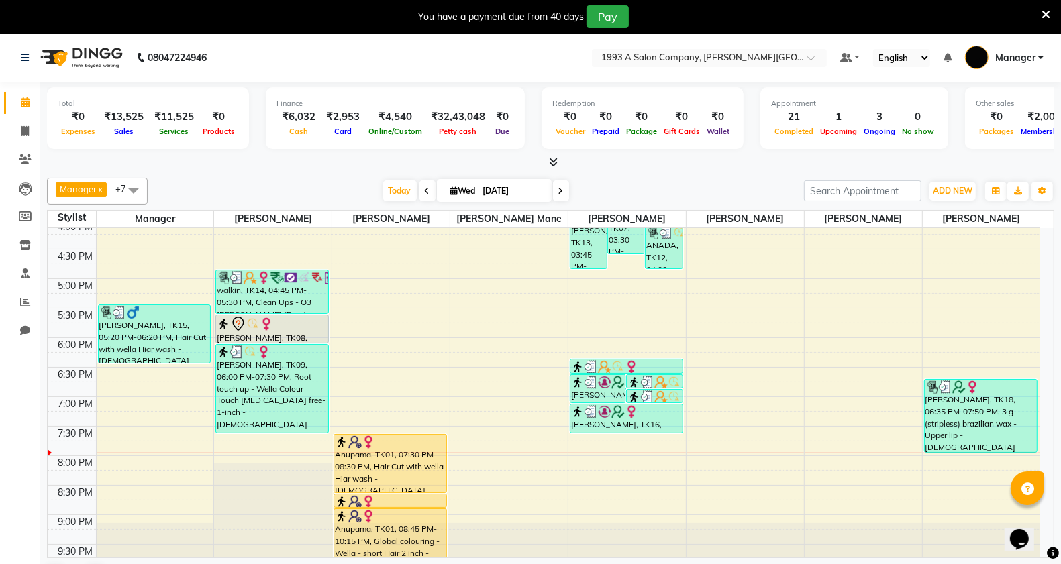
scroll to position [506, 0]
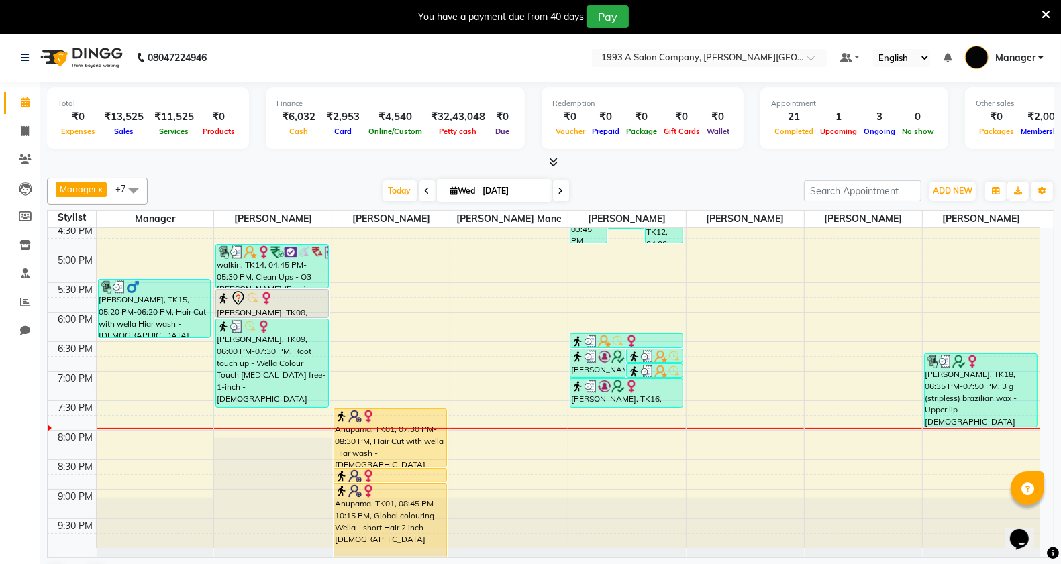
click at [582, 415] on div "8:00 AM 8:30 AM 9:00 AM 9:30 AM 10:00 AM 10:30 AM 11:00 AM 11:30 AM 12:00 PM 12…" at bounding box center [544, 135] width 992 height 826
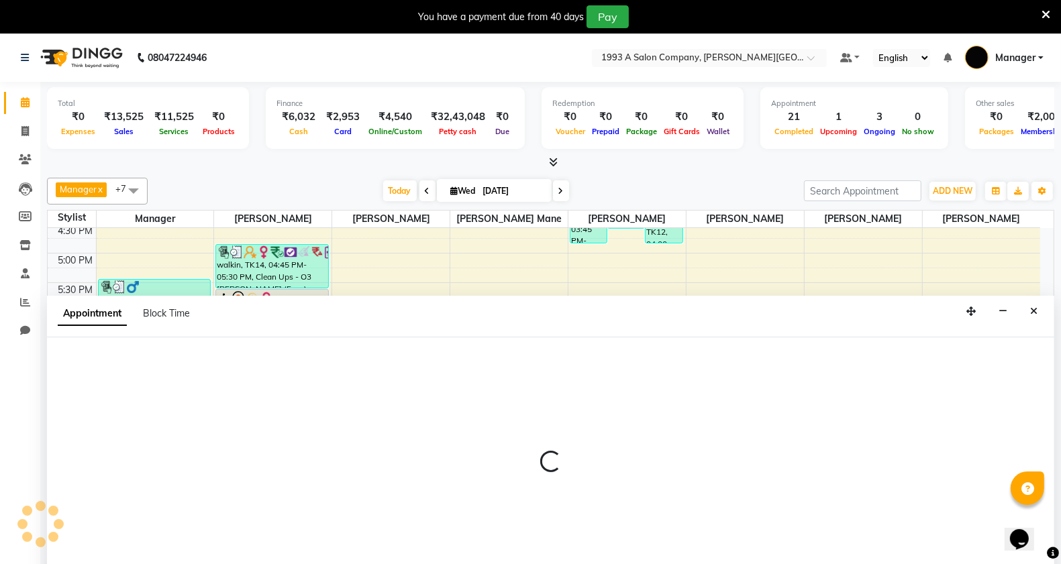
scroll to position [34, 0]
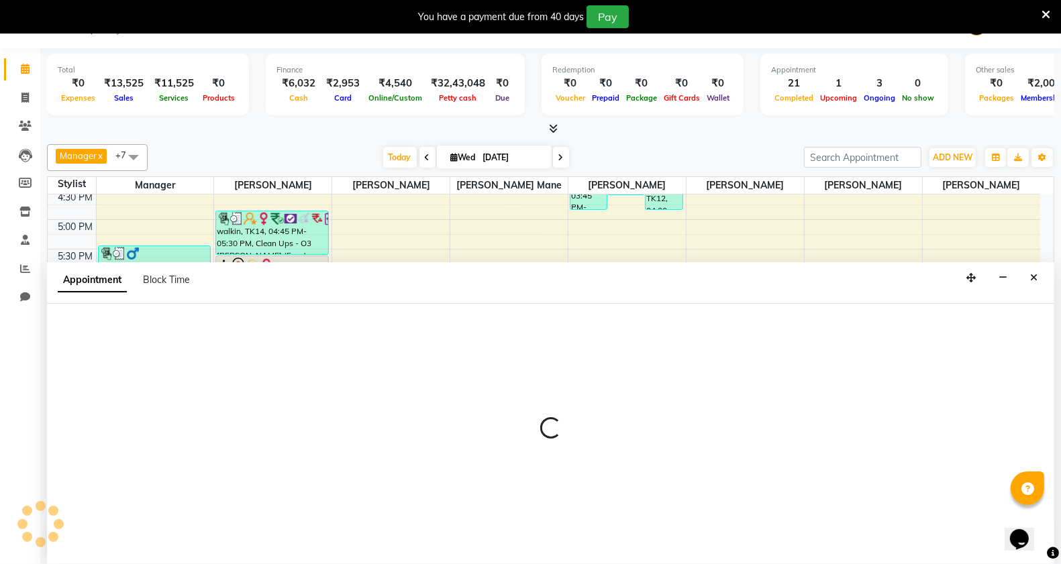
select select "57488"
select select "1170"
select select "tentative"
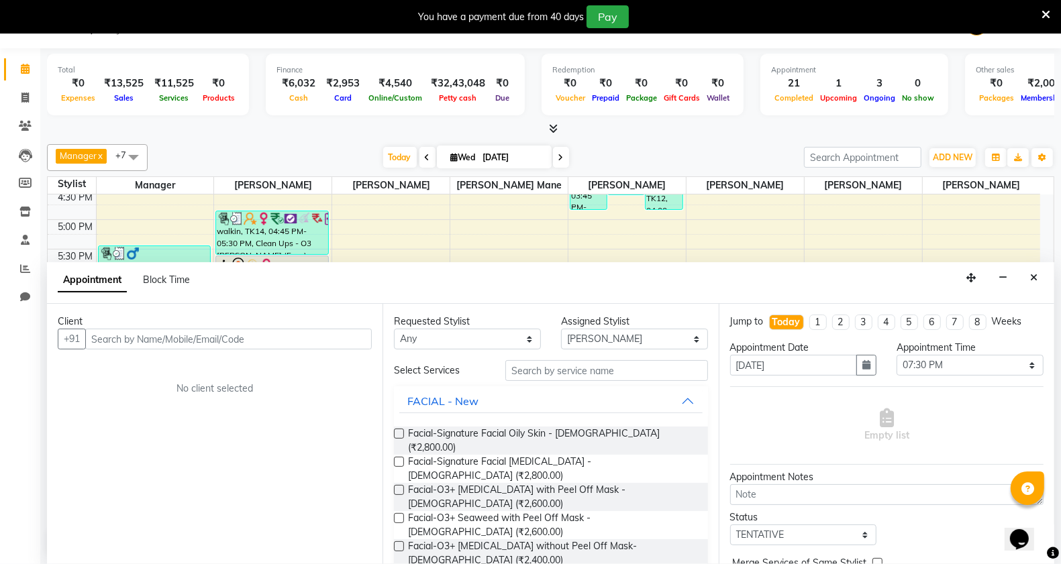
click at [170, 335] on input "text" at bounding box center [228, 339] width 286 height 21
click at [168, 337] on input "text" at bounding box center [228, 339] width 286 height 21
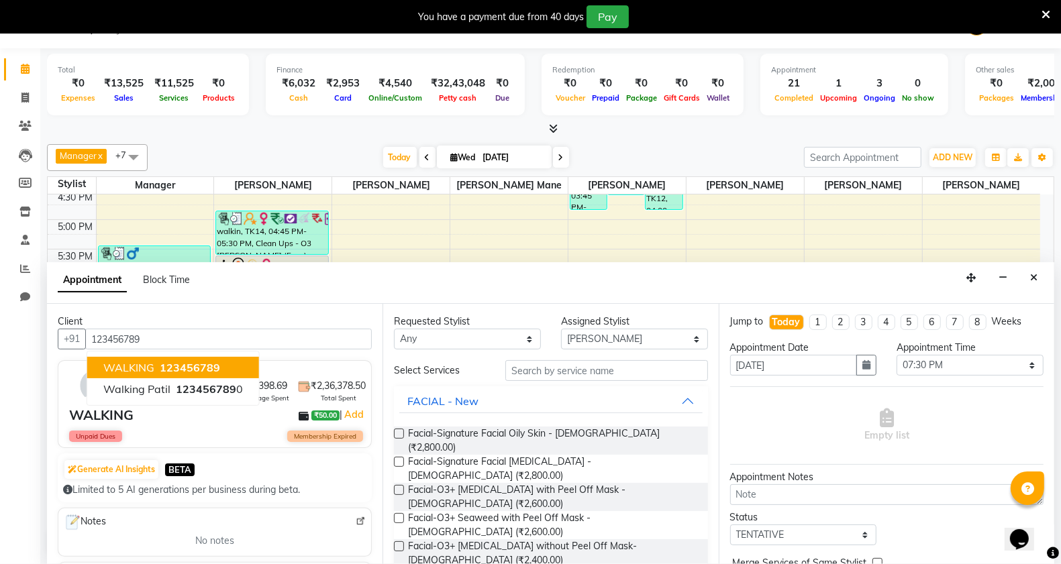
click at [176, 369] on span "123456789" at bounding box center [190, 367] width 60 height 13
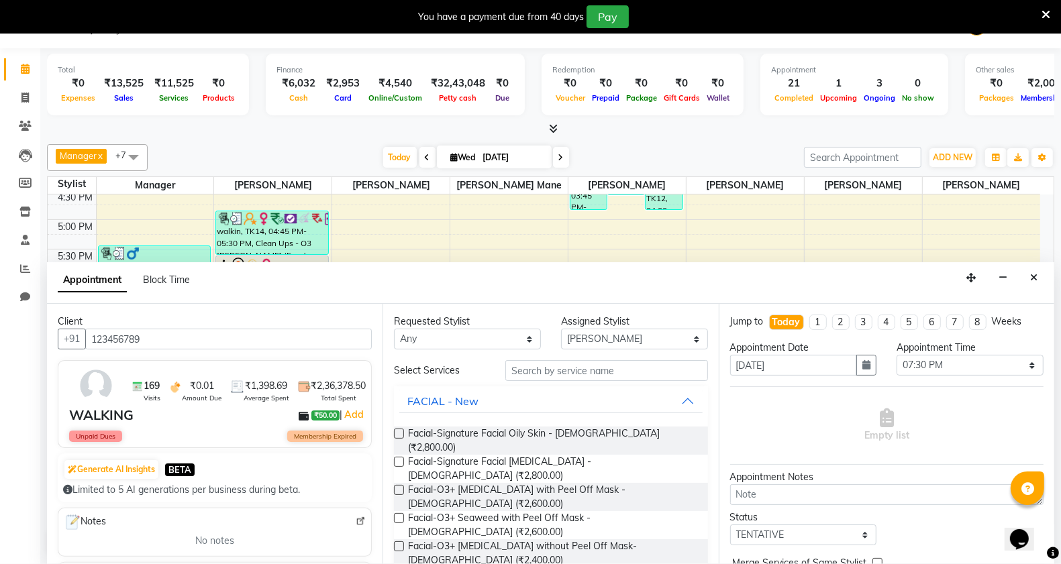
type input "123456789"
click at [568, 370] on input "text" at bounding box center [606, 370] width 203 height 21
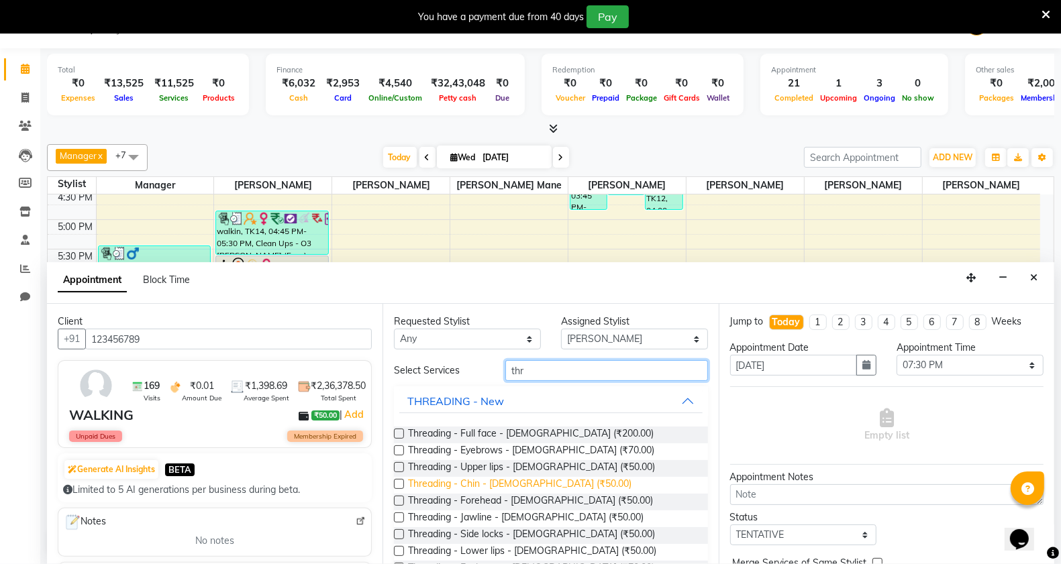
type input "thr"
click at [498, 483] on span "Threading - Chin - [DEMOGRAPHIC_DATA] (₹50.00)" at bounding box center [519, 485] width 223 height 17
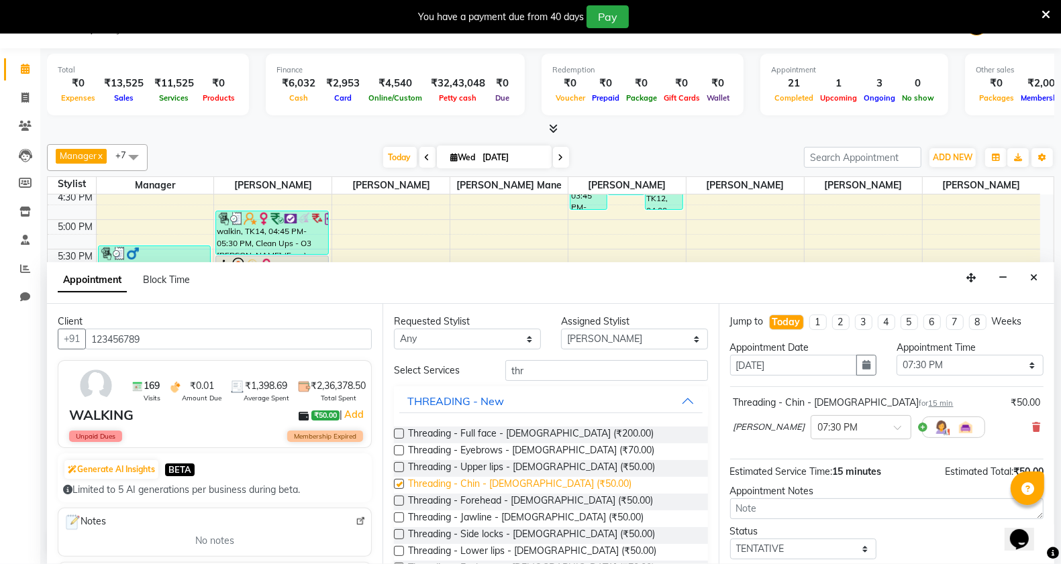
checkbox input "false"
click at [488, 448] on span "Threading - Eyebrows - [DEMOGRAPHIC_DATA] (₹70.00)" at bounding box center [531, 451] width 246 height 17
checkbox input "false"
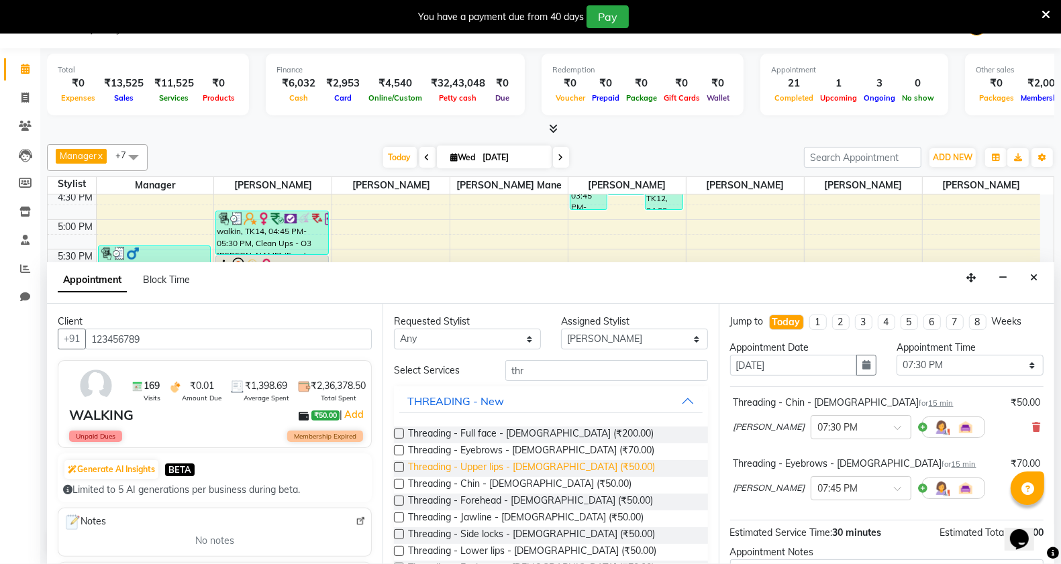
click at [508, 466] on span "Threading - Upper lips - [DEMOGRAPHIC_DATA] (₹50.00)" at bounding box center [531, 468] width 247 height 17
checkbox input "false"
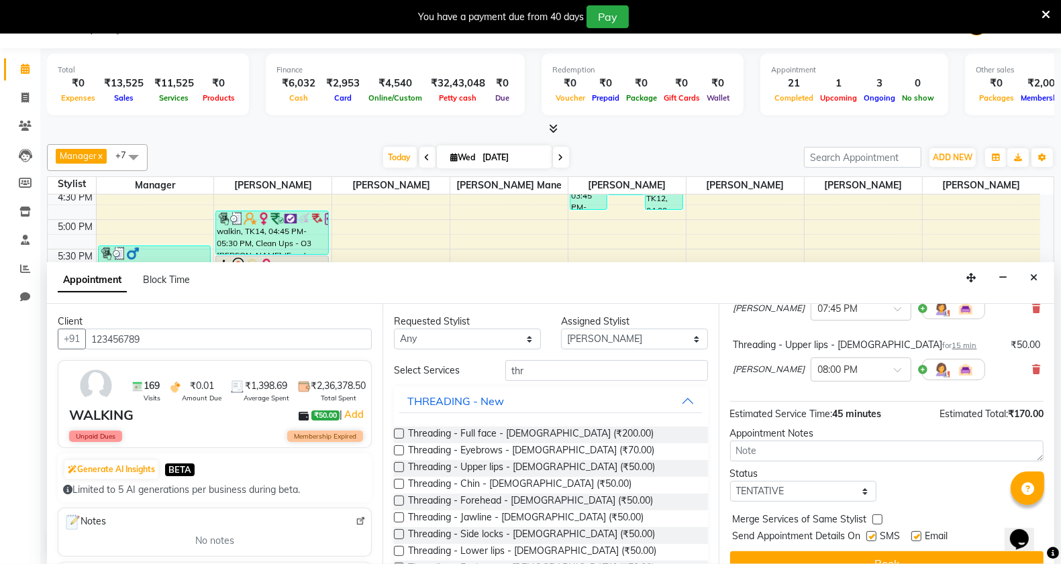
scroll to position [203, 0]
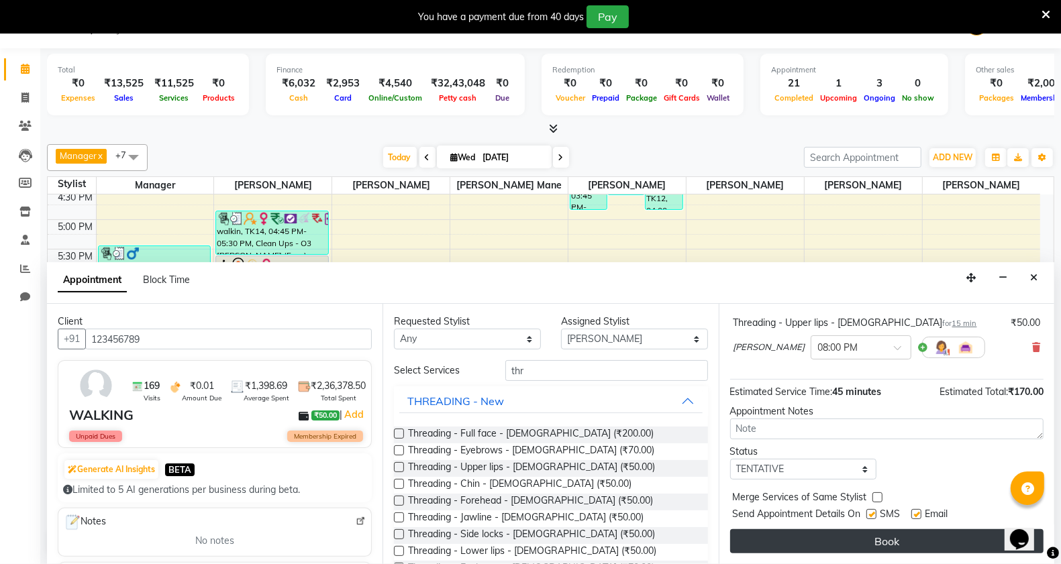
click at [896, 542] on button "Book" at bounding box center [886, 541] width 313 height 24
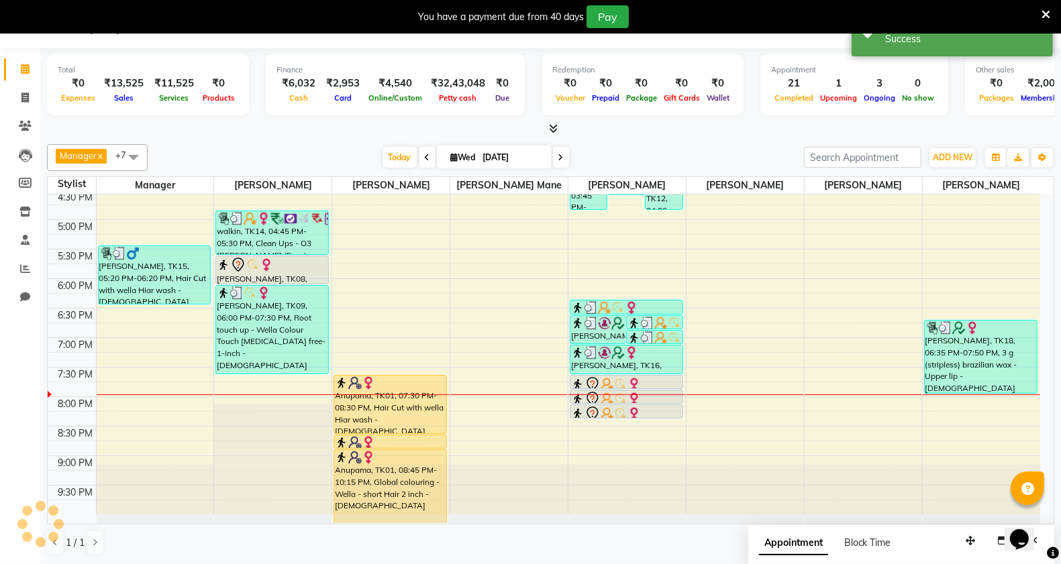
scroll to position [0, 0]
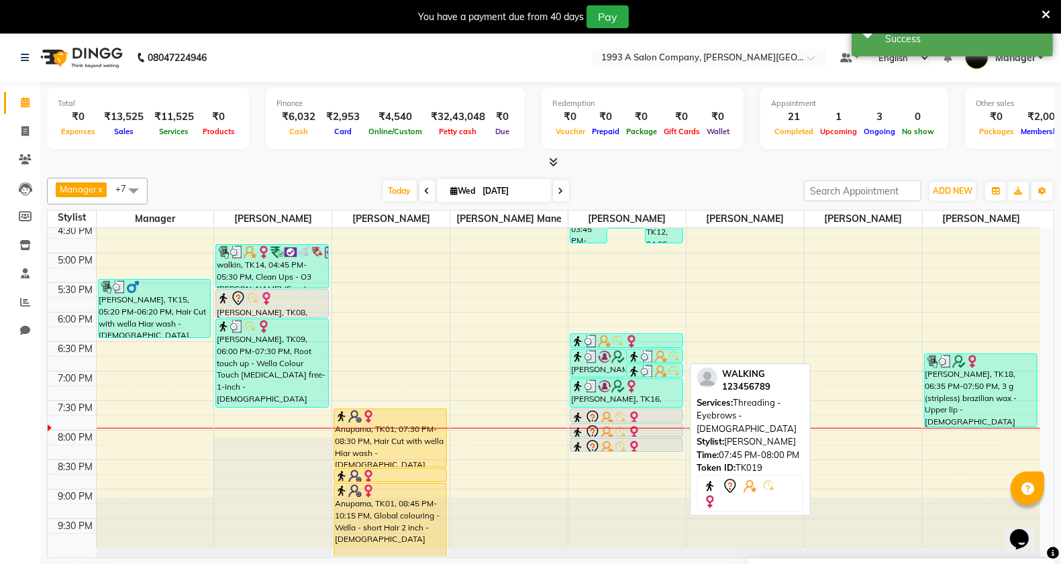
click at [606, 423] on link "WALKING, TK19, 07:45 PM-08:00 PM, Threading - Eyebrows - [DEMOGRAPHIC_DATA]" at bounding box center [626, 430] width 113 height 14
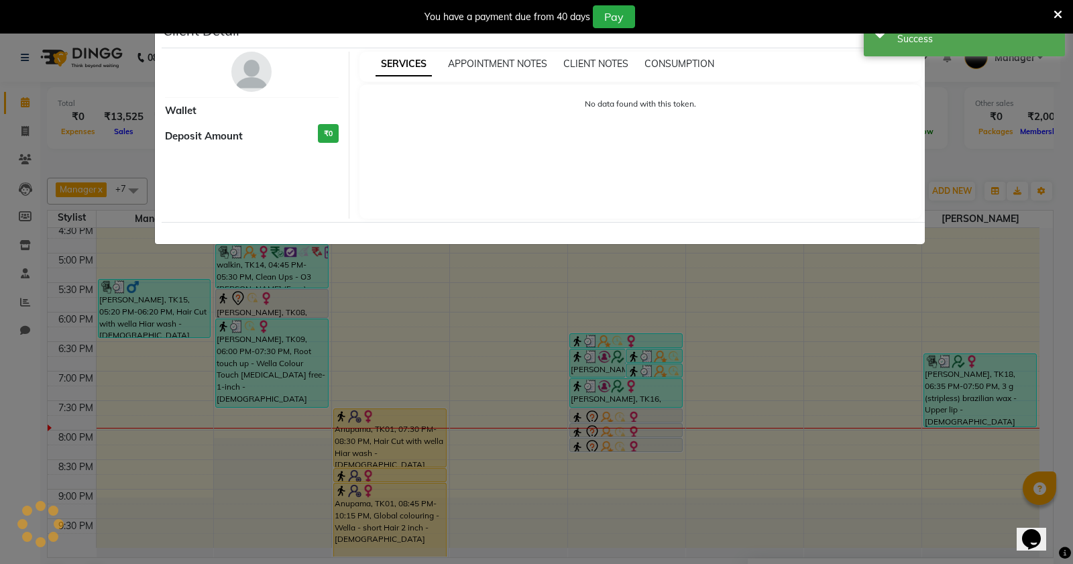
select select "7"
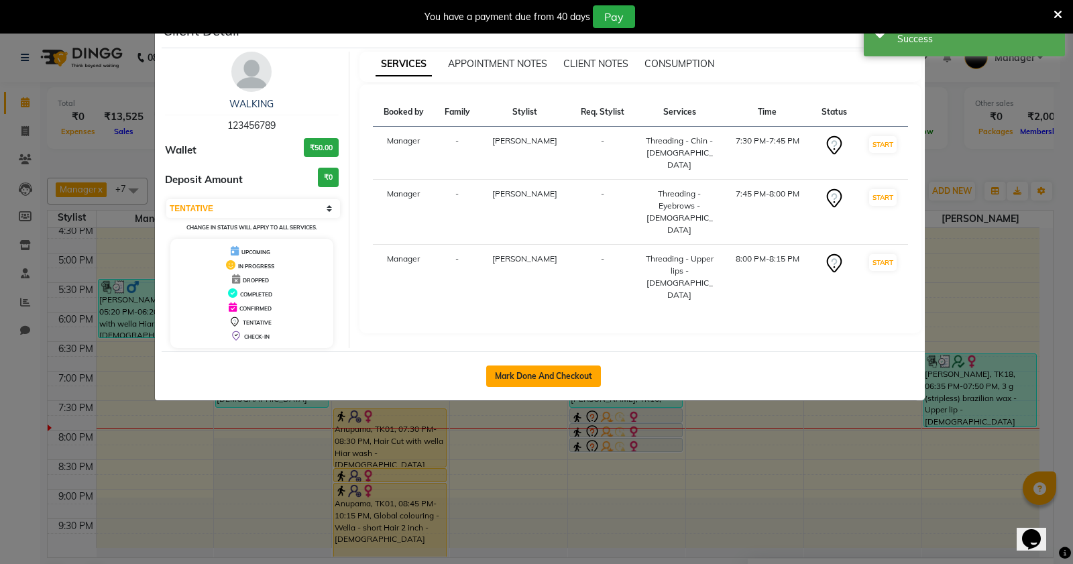
click at [550, 376] on button "Mark Done And Checkout" at bounding box center [543, 376] width 115 height 21
select select "service"
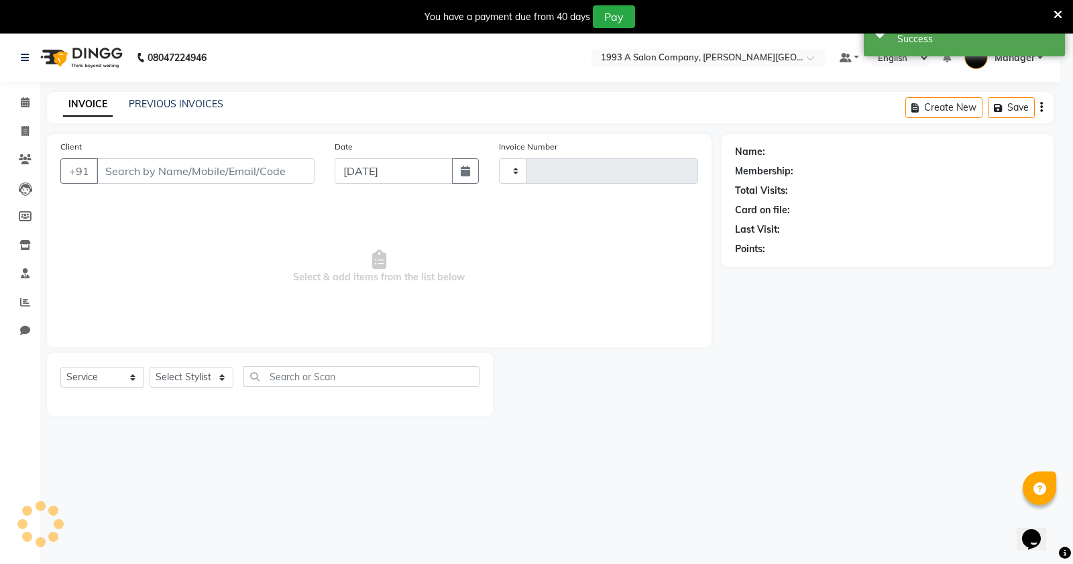
type input "2874"
select select "613"
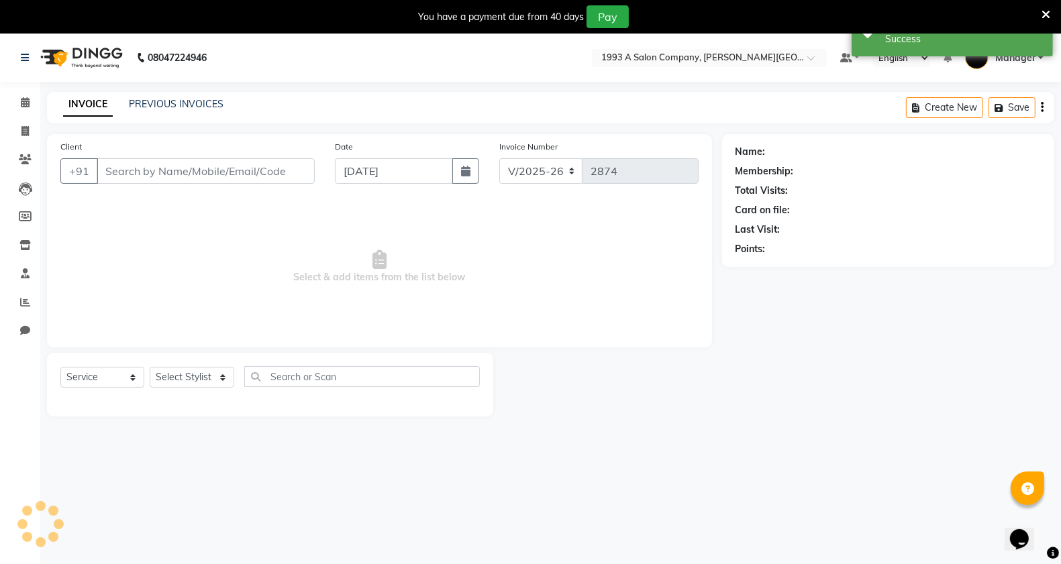
type input "123456789"
select select "57488"
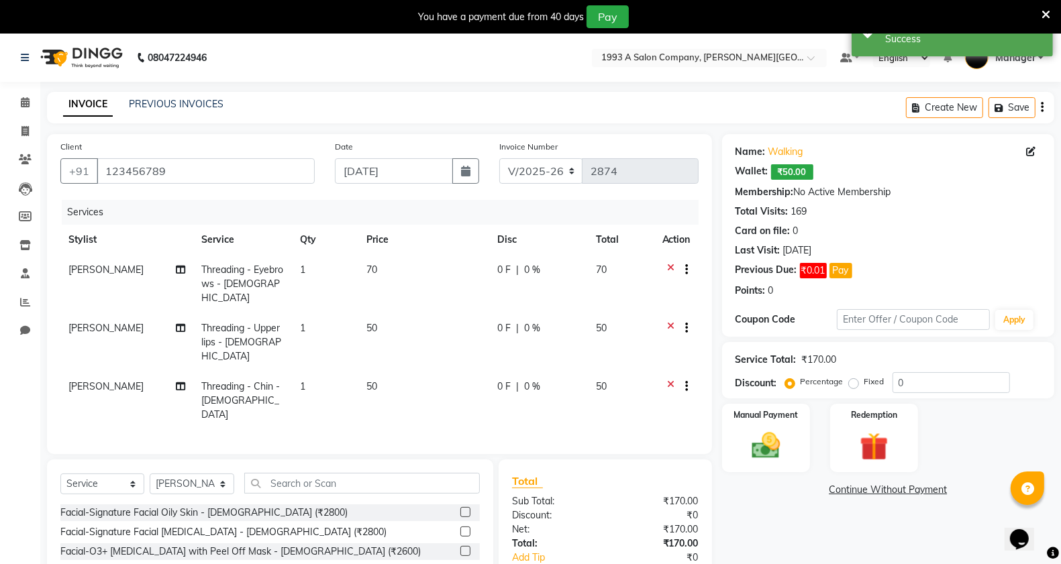
scroll to position [83, 0]
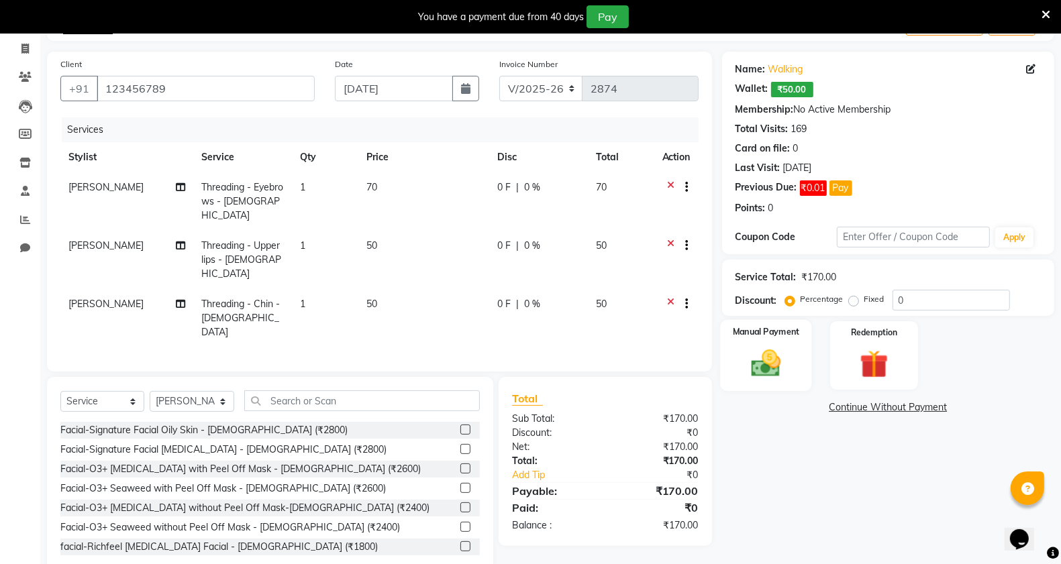
click at [773, 360] on img at bounding box center [766, 363] width 48 height 34
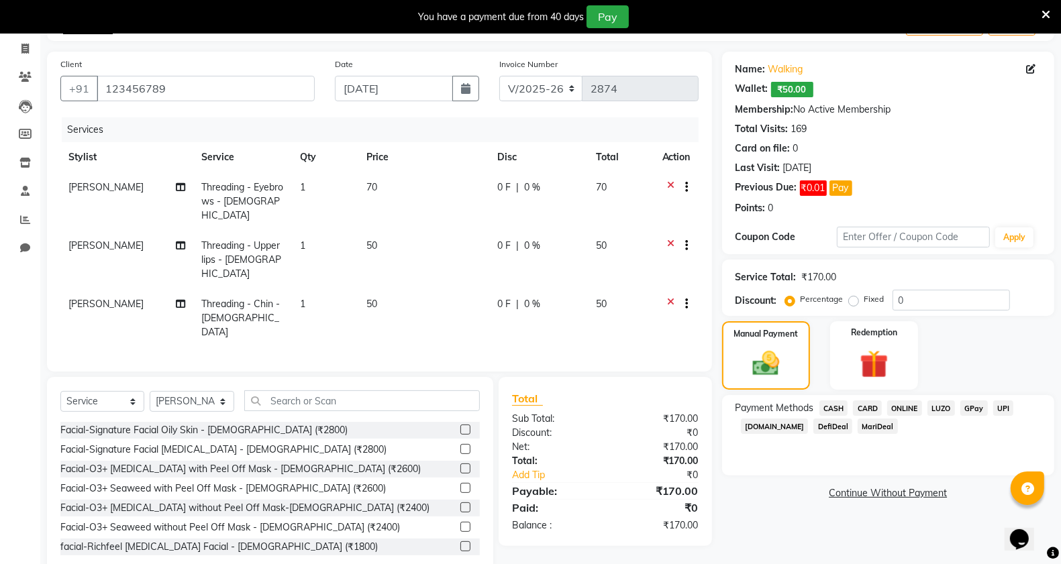
click at [837, 408] on span "CASH" at bounding box center [833, 407] width 29 height 15
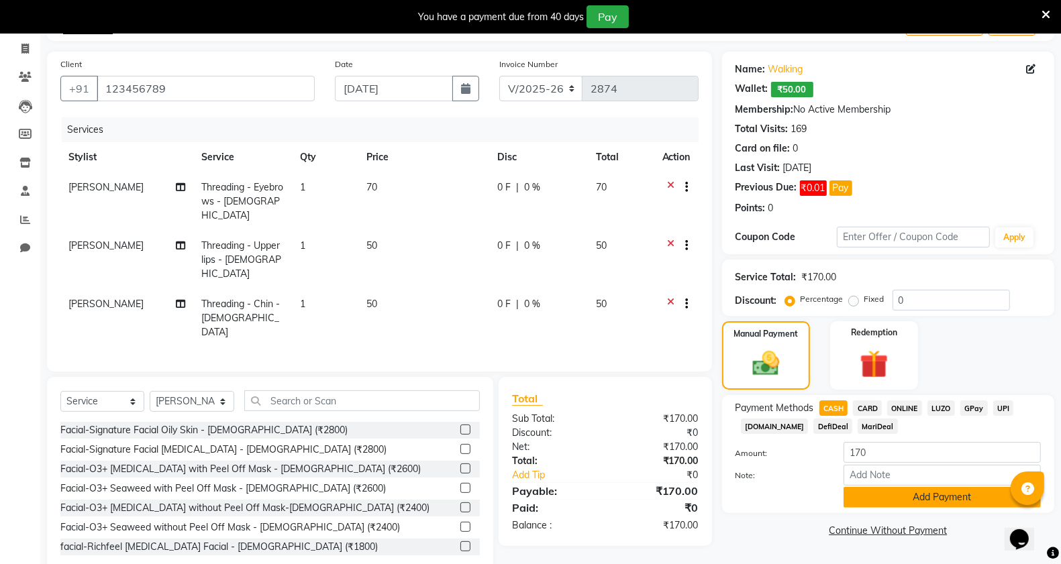
click at [919, 493] on button "Add Payment" at bounding box center [941, 497] width 197 height 21
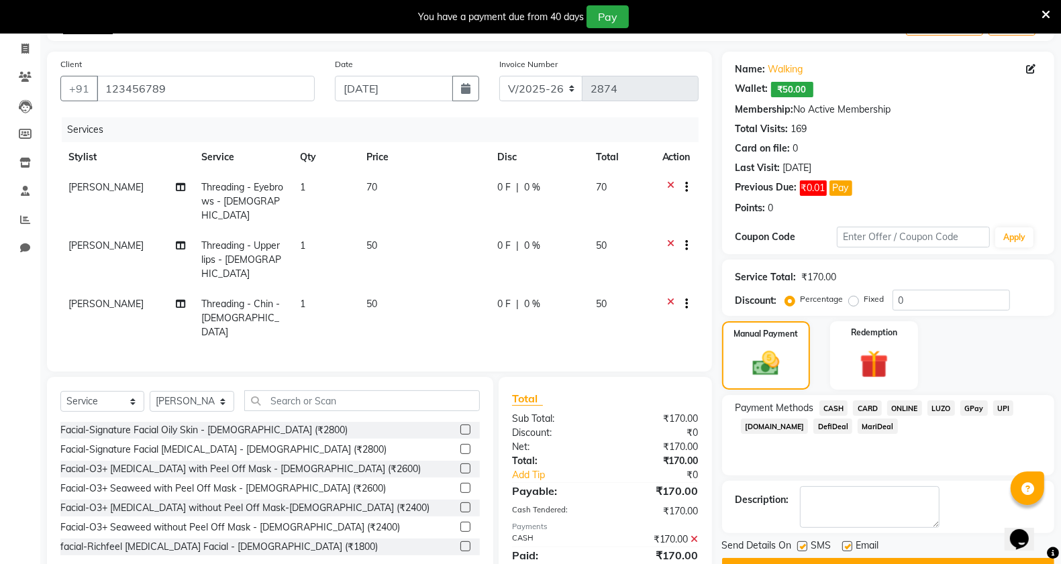
scroll to position [118, 0]
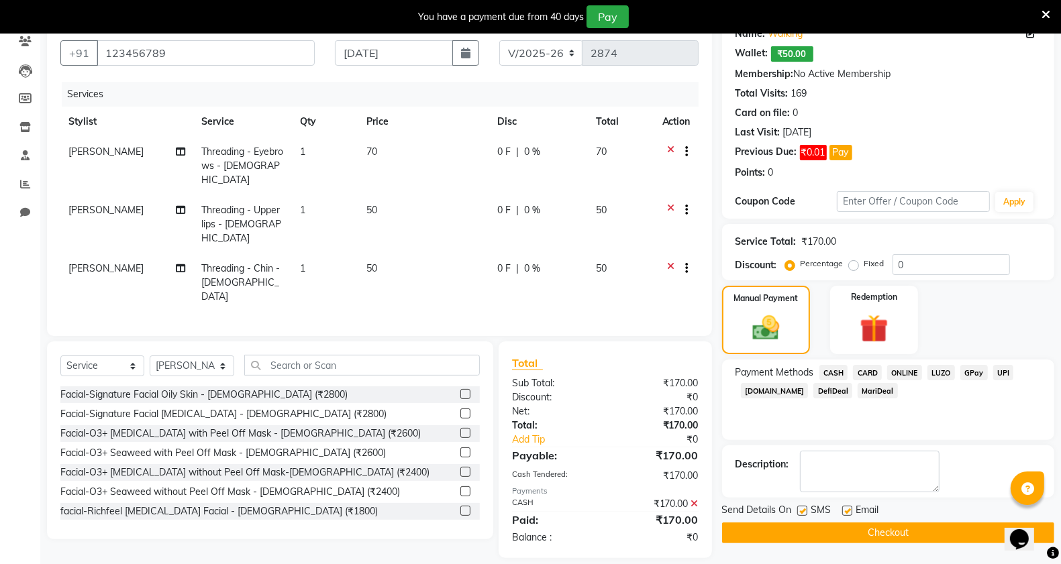
click at [792, 532] on button "Checkout" at bounding box center [888, 533] width 332 height 21
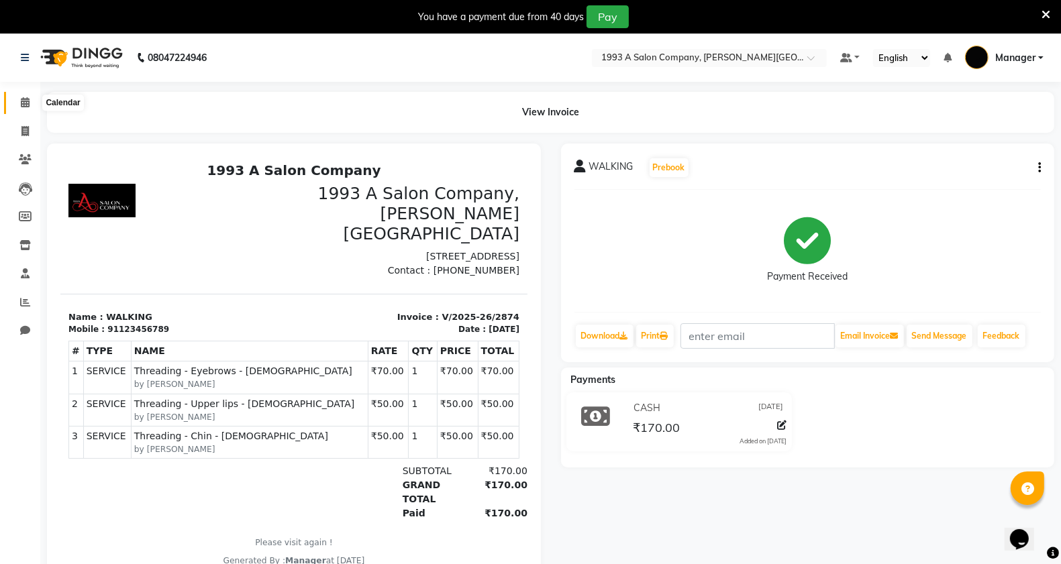
click at [28, 101] on icon at bounding box center [25, 102] width 9 height 10
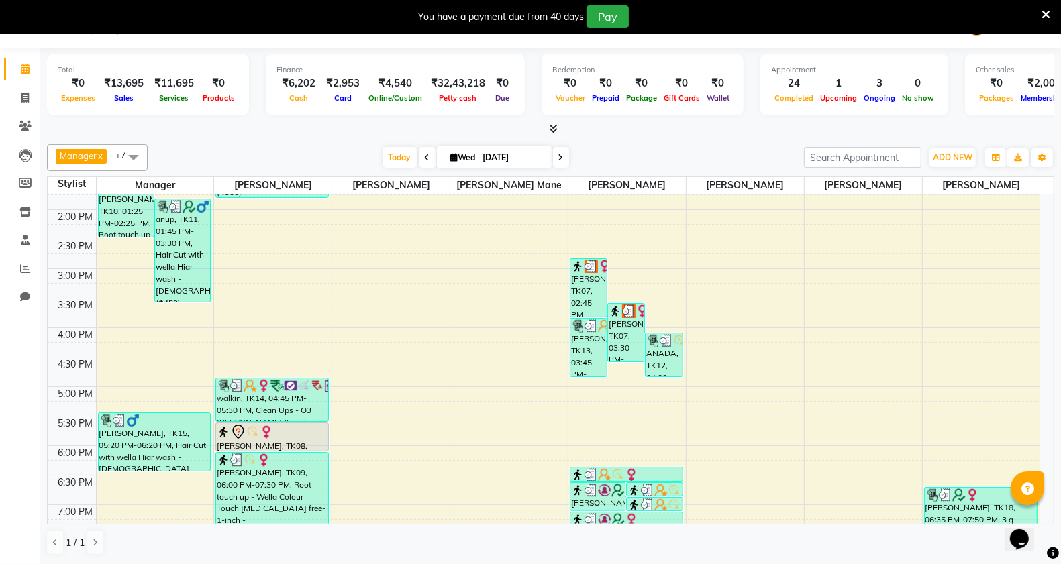
scroll to position [87, 0]
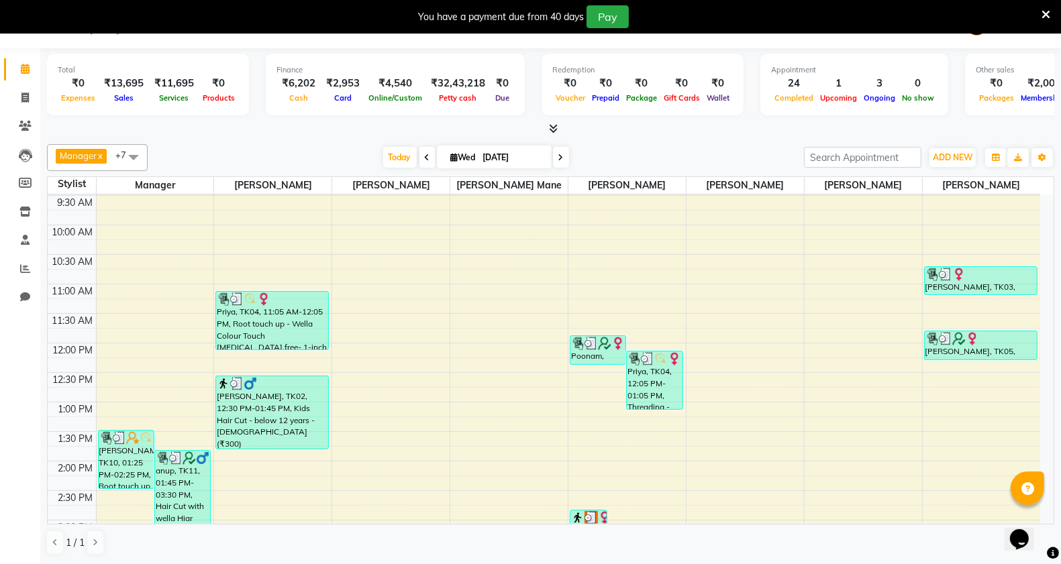
click at [561, 156] on icon at bounding box center [560, 158] width 5 height 8
type input "[DATE]"
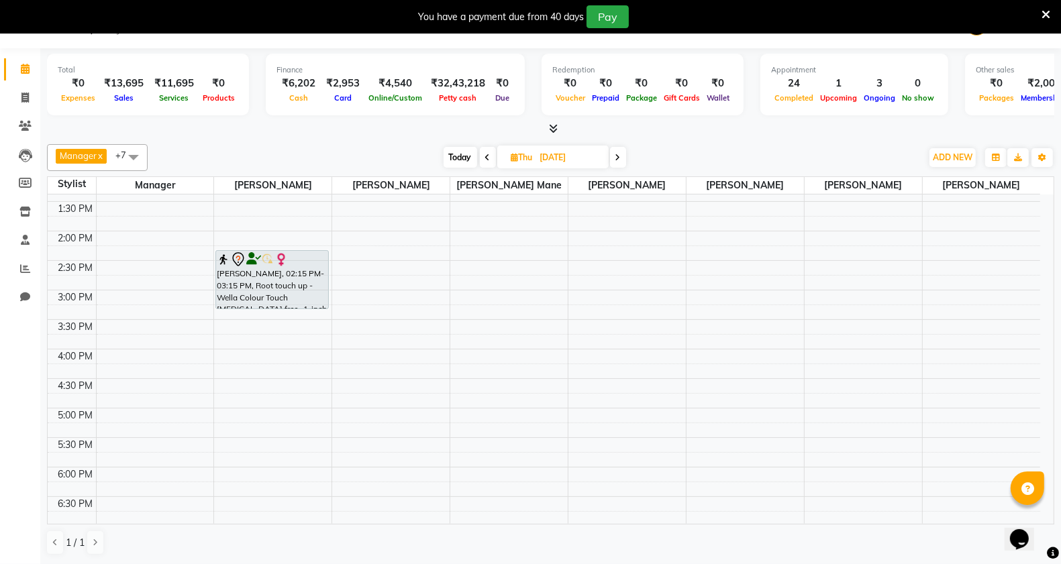
scroll to position [339, 0]
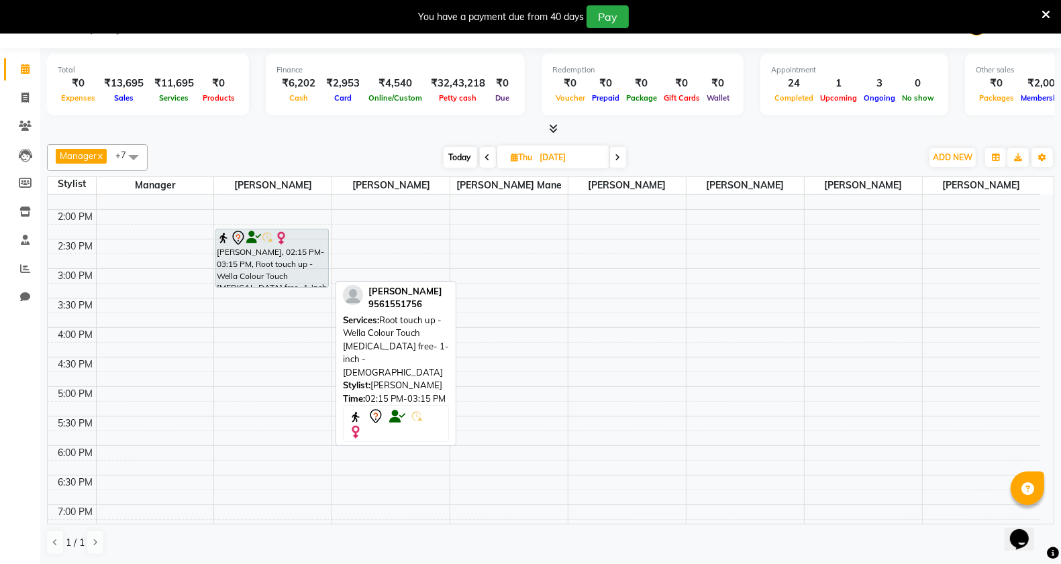
click at [265, 265] on div "[PERSON_NAME], 02:15 PM-03:15 PM, Root touch up - Wella Colour Touch [MEDICAL_D…" at bounding box center [272, 258] width 112 height 58
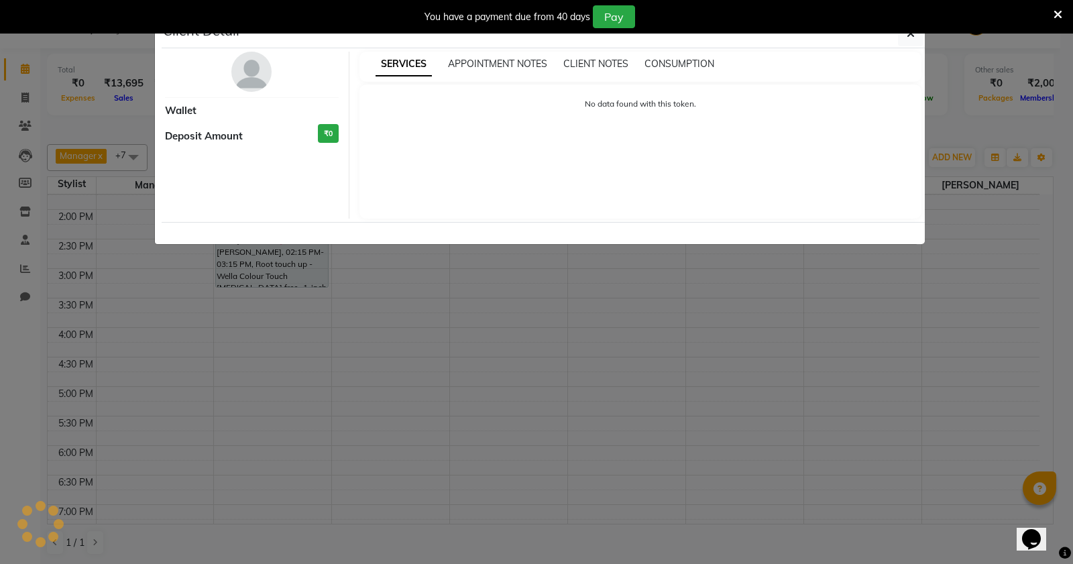
select select "7"
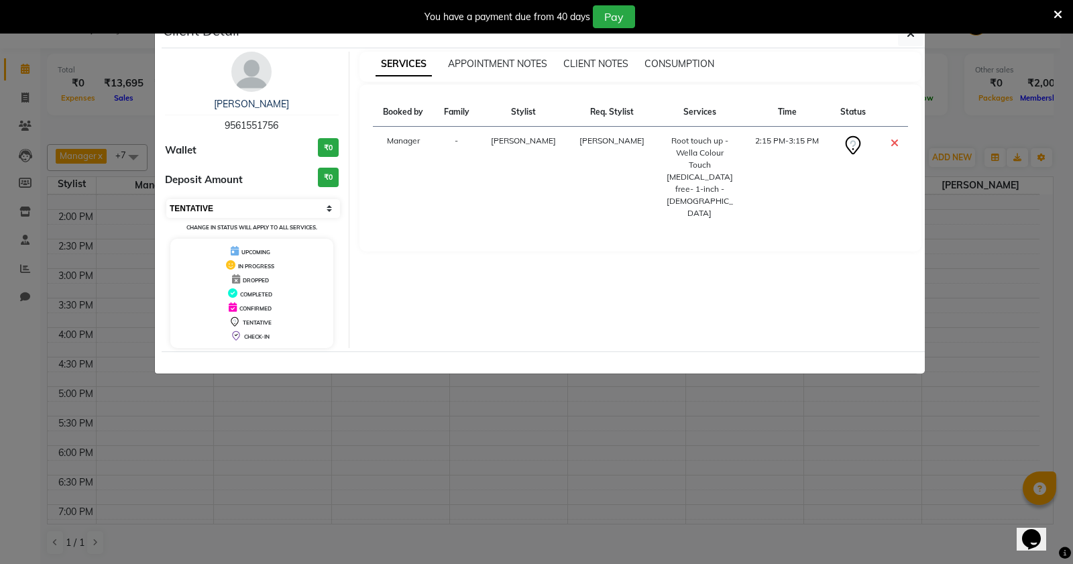
click at [327, 206] on select "Select CONFIRMED TENTATIVE" at bounding box center [253, 208] width 174 height 19
click at [326, 207] on select "Select CONFIRMED TENTATIVE" at bounding box center [253, 208] width 174 height 19
drag, startPoint x: 0, startPoint y: 352, endPoint x: 21, endPoint y: 325, distance: 33.9
click at [7, 349] on ngb-modal-window "Client Detail Durga Khaivansara 9561551756 Wallet ₹0 Deposit Amount ₹0 Select C…" at bounding box center [536, 282] width 1073 height 564
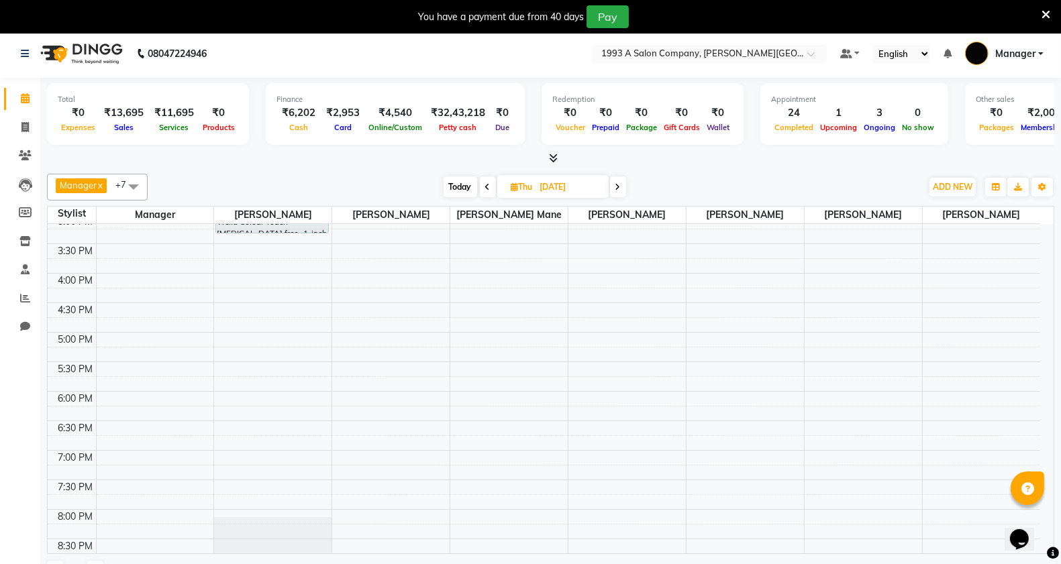
scroll to position [0, 0]
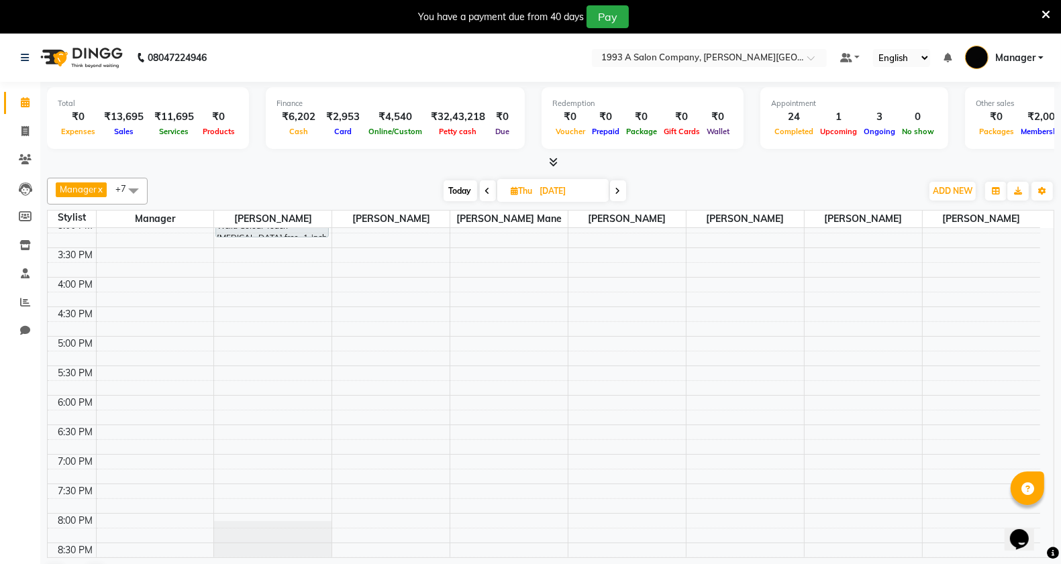
click at [515, 193] on icon at bounding box center [514, 190] width 7 height 9
select select "9"
select select "2025"
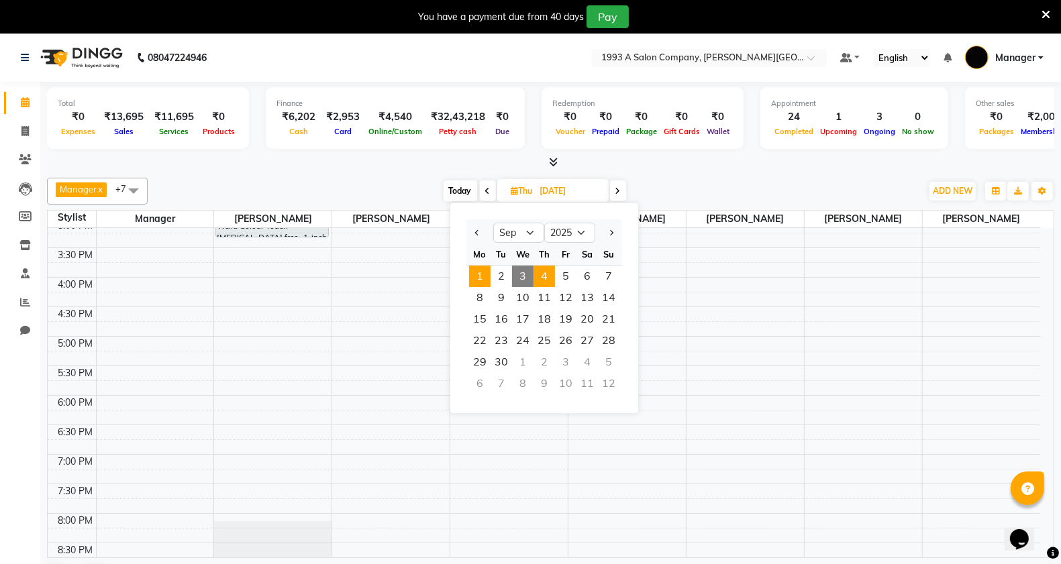
click at [483, 272] on span "1" at bounding box center [479, 276] width 21 height 21
type input "[DATE]"
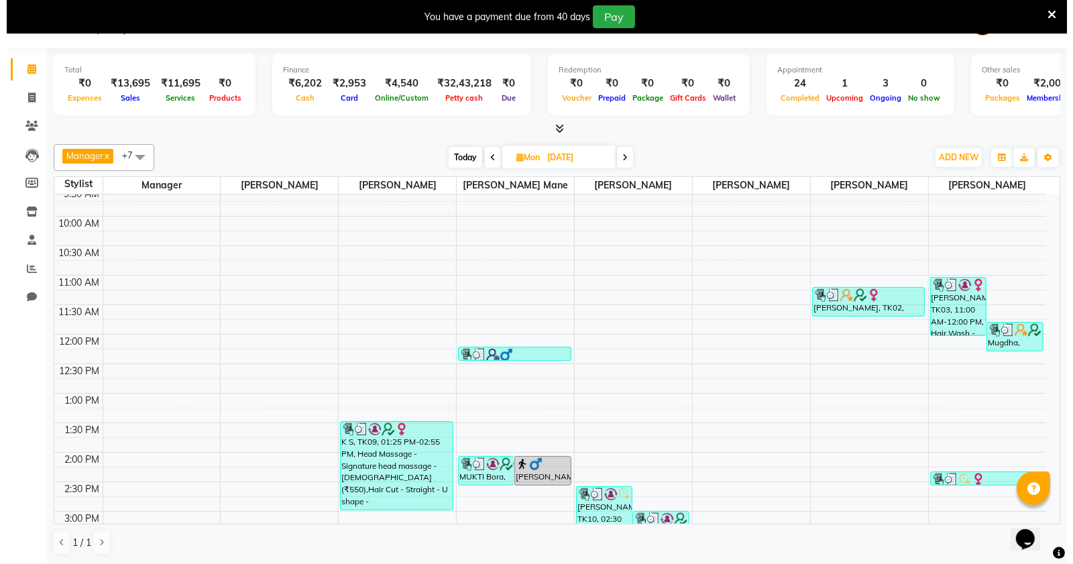
scroll to position [87, 0]
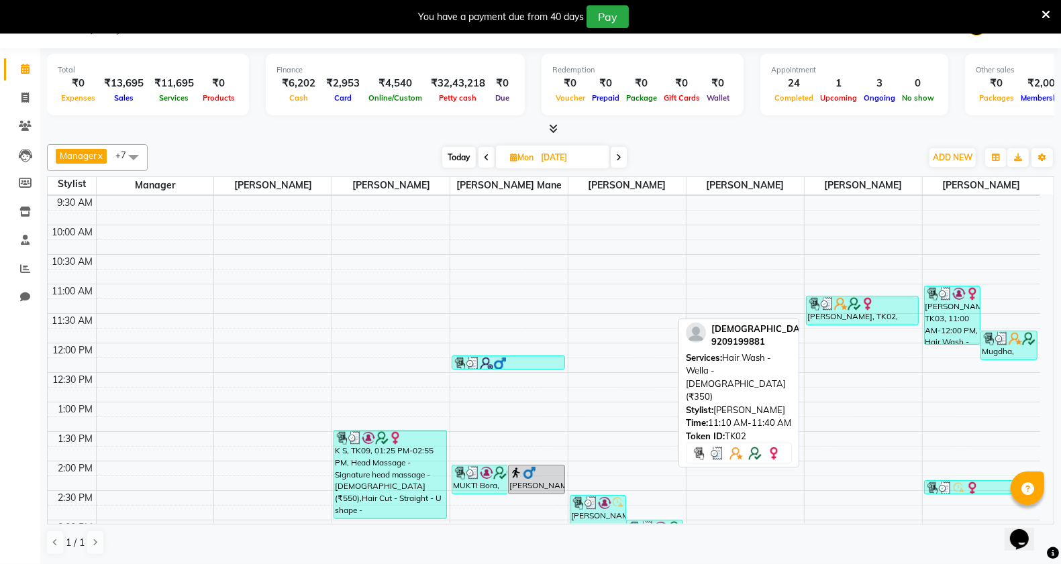
click at [869, 306] on img at bounding box center [867, 303] width 13 height 13
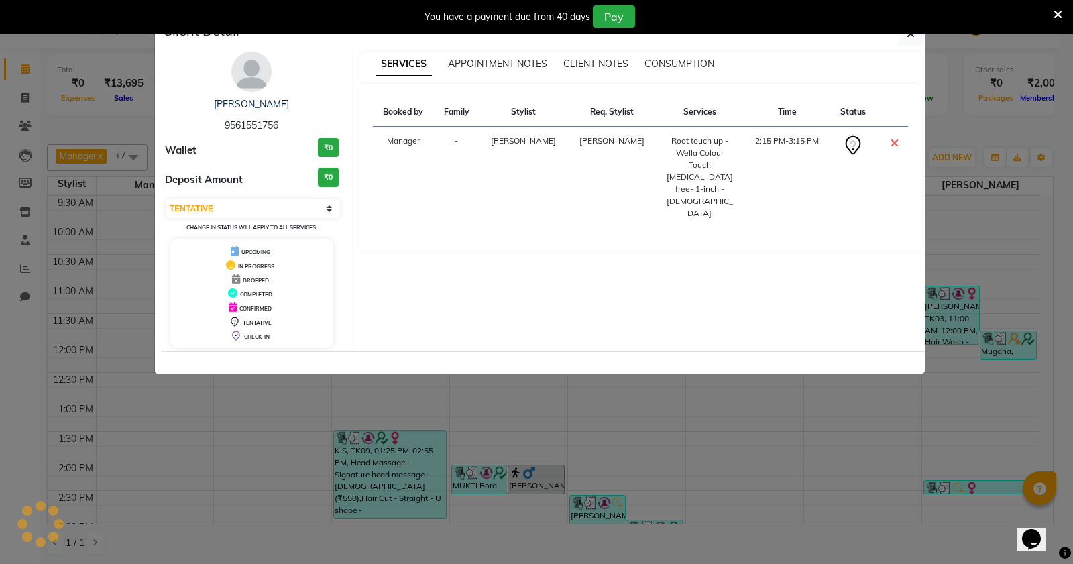
select select "3"
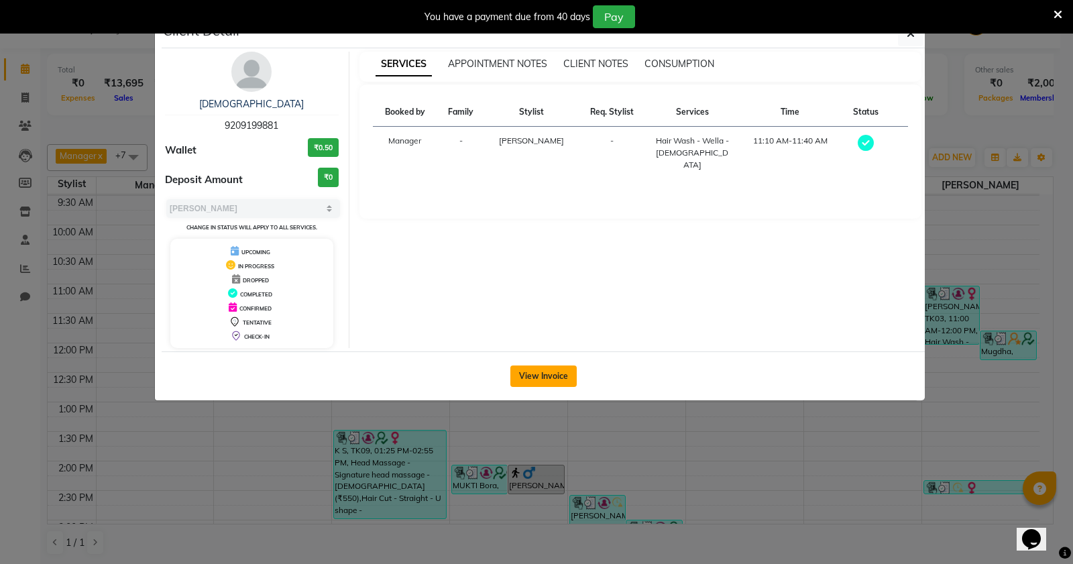
click at [527, 374] on button "View Invoice" at bounding box center [544, 376] width 66 height 21
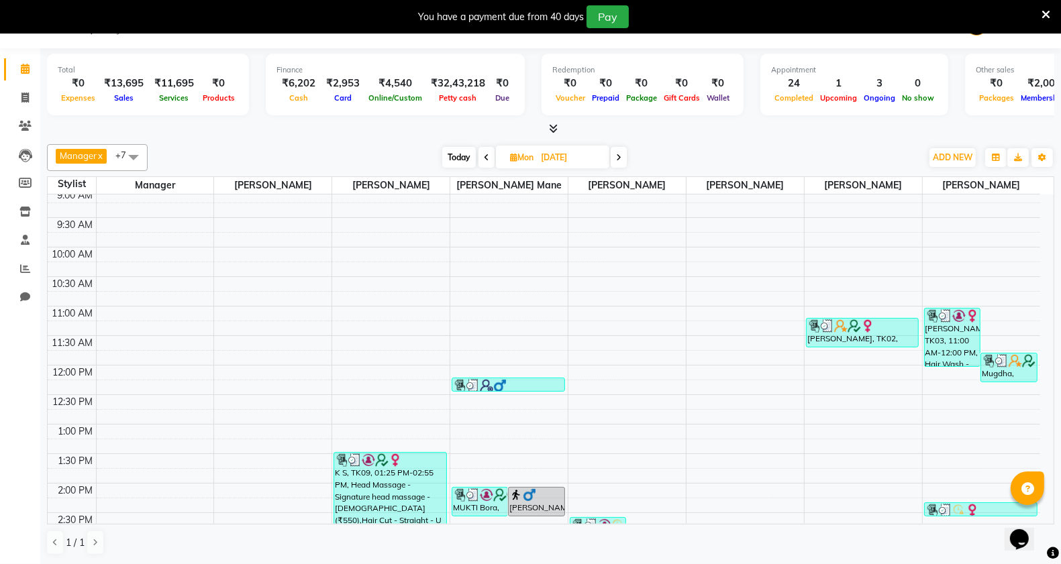
scroll to position [419, 0]
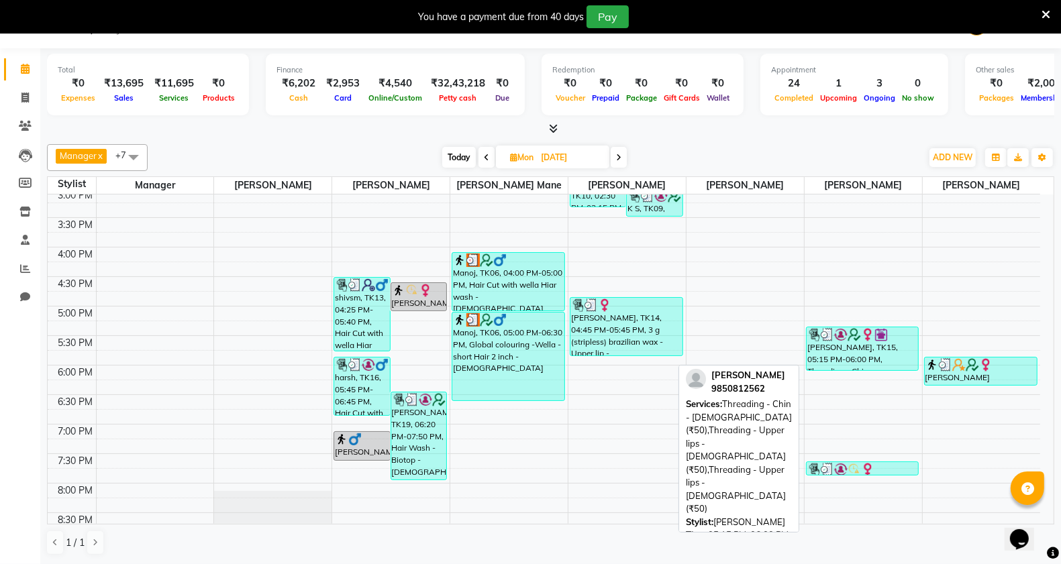
click at [845, 352] on div "[PERSON_NAME], TK15, 05:15 PM-06:00 PM, Threading - Chin - [DEMOGRAPHIC_DATA] (…" at bounding box center [862, 348] width 112 height 43
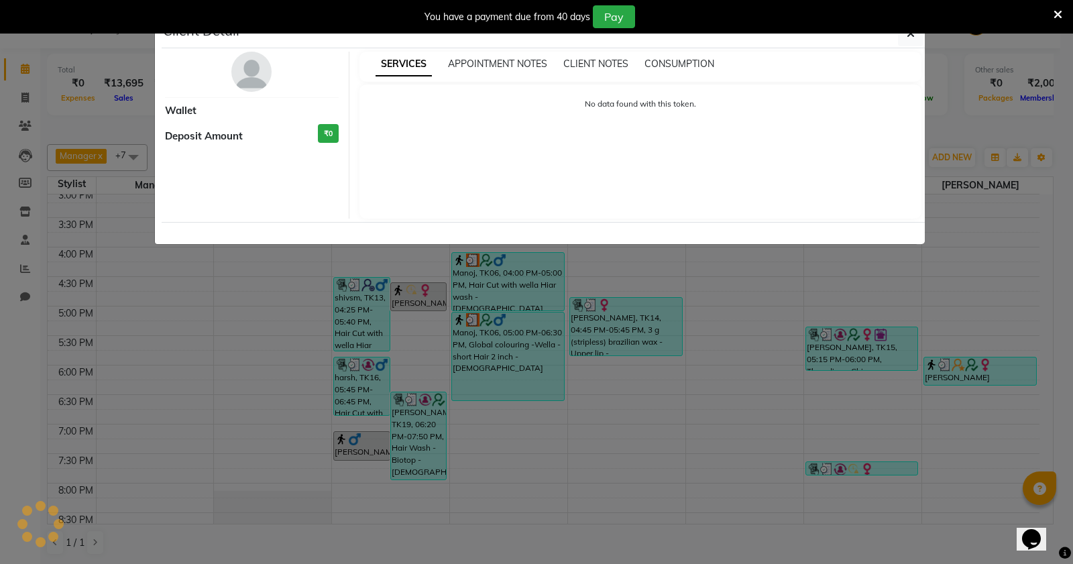
select select "3"
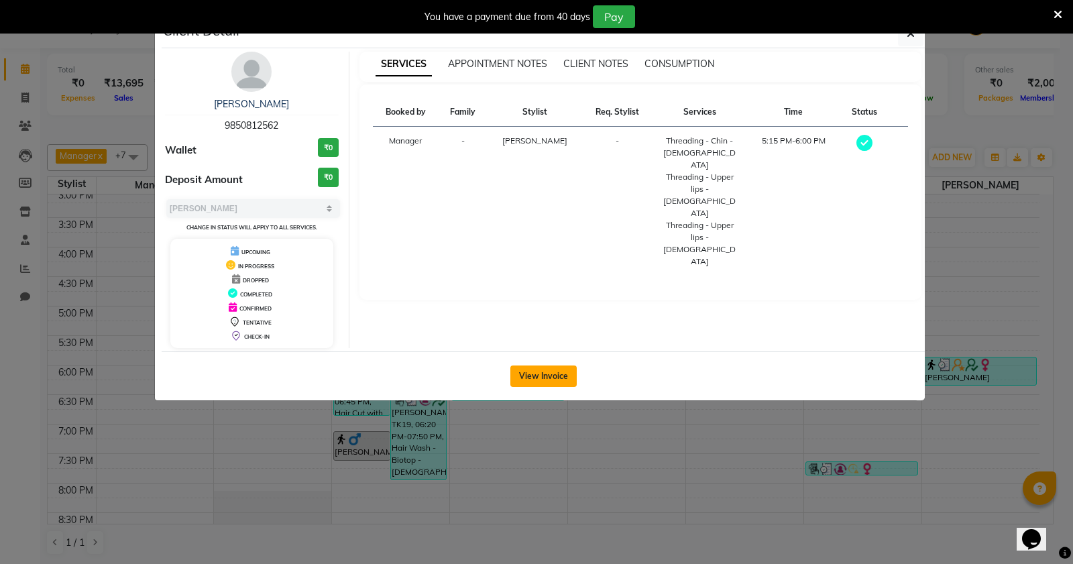
click at [555, 382] on button "View Invoice" at bounding box center [544, 376] width 66 height 21
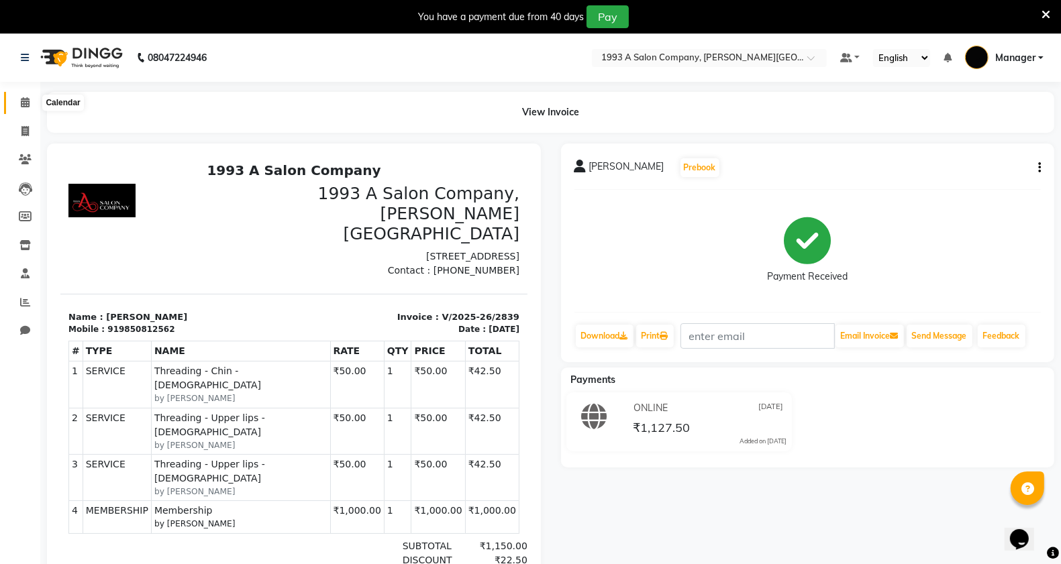
drag, startPoint x: 23, startPoint y: 104, endPoint x: 42, endPoint y: 108, distance: 19.2
click at [25, 105] on icon at bounding box center [25, 102] width 9 height 10
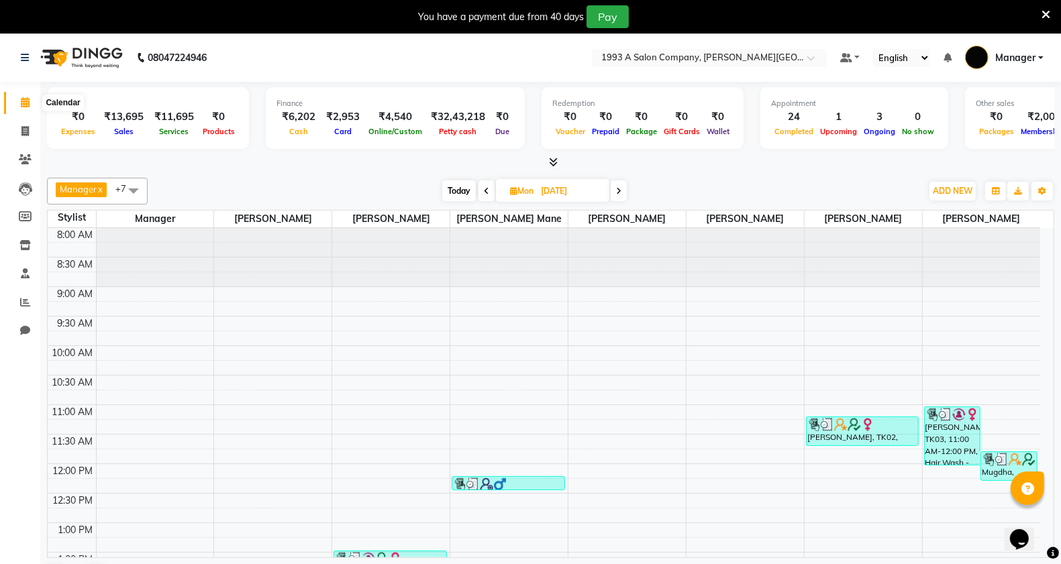
click at [28, 101] on icon at bounding box center [25, 102] width 9 height 10
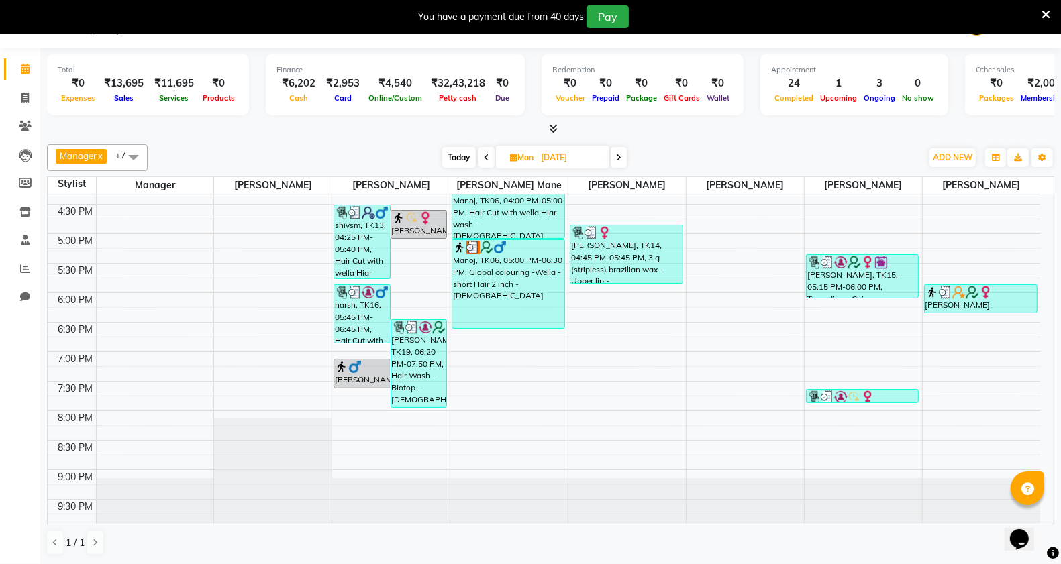
scroll to position [506, 0]
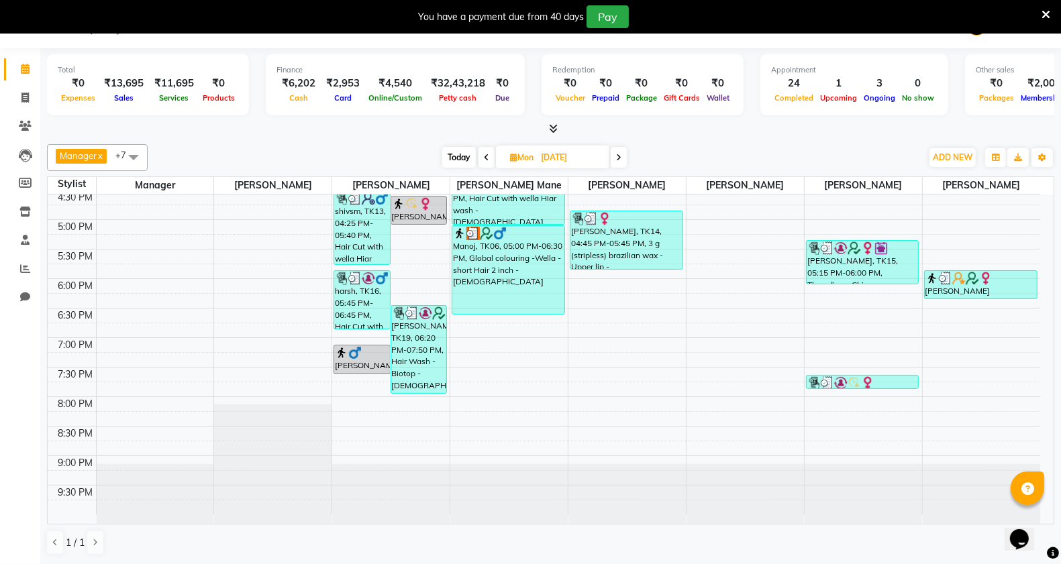
click at [500, 156] on span "[DATE]" at bounding box center [552, 157] width 113 height 23
click at [520, 155] on span "Mon" at bounding box center [521, 157] width 30 height 10
select select "9"
select select "2025"
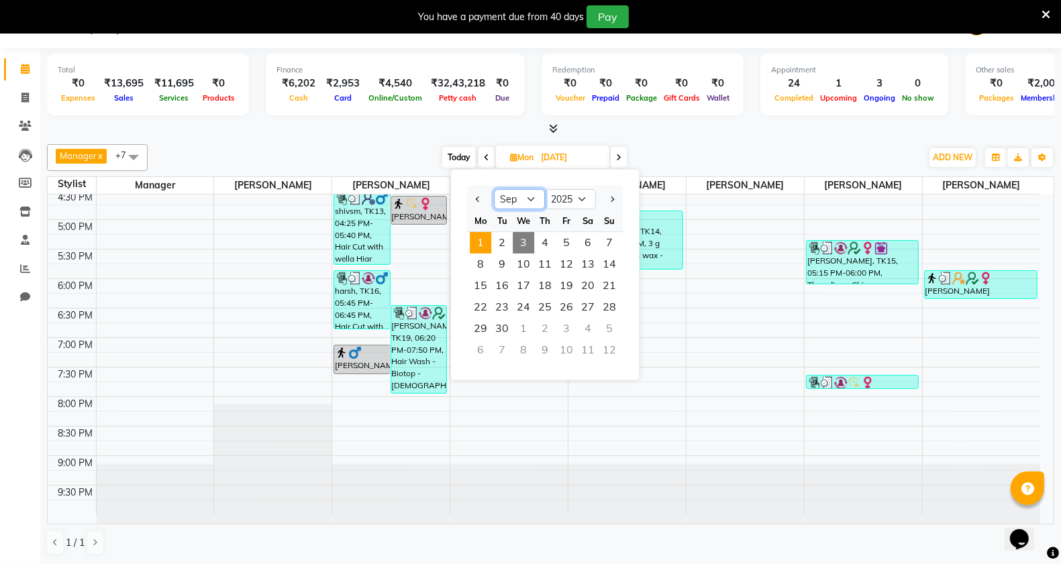
click at [530, 197] on select "Jan Feb Mar Apr May Jun [DATE] Aug Sep Oct Nov Dec" at bounding box center [519, 199] width 51 height 20
select select "8"
click at [494, 189] on select "Jan Feb Mar Apr May Jun [DATE] Aug Sep Oct Nov Dec" at bounding box center [519, 199] width 51 height 20
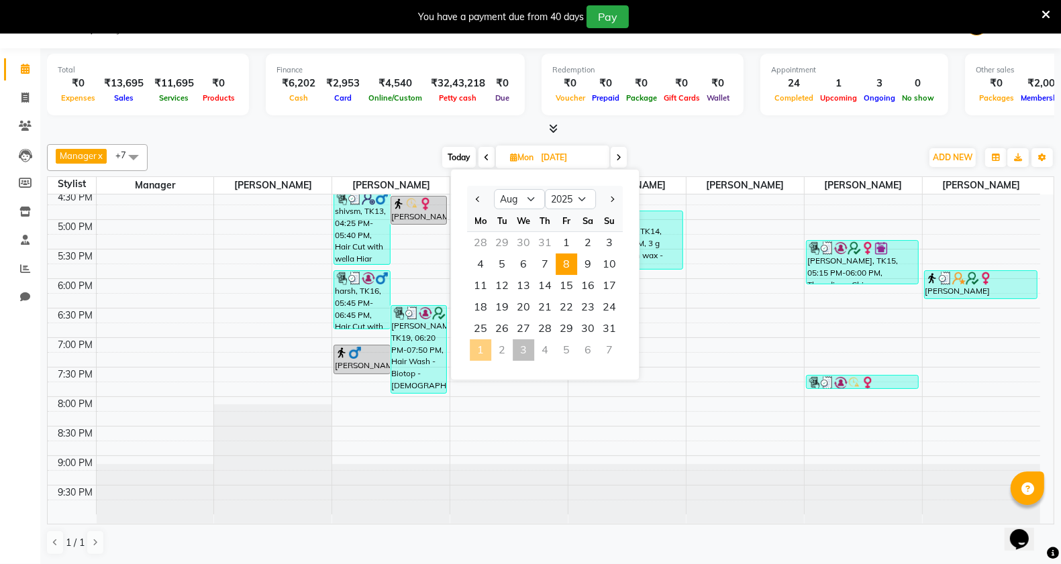
click at [567, 266] on span "8" at bounding box center [565, 264] width 21 height 21
type input "[DATE]"
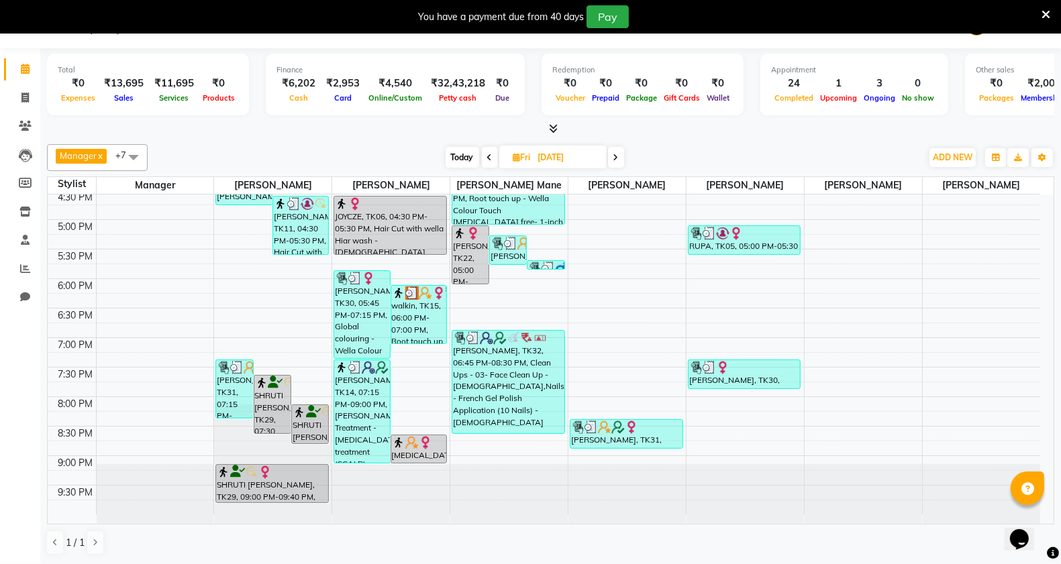
click at [541, 160] on input "[DATE]" at bounding box center [567, 158] width 67 height 20
select select "8"
select select "2025"
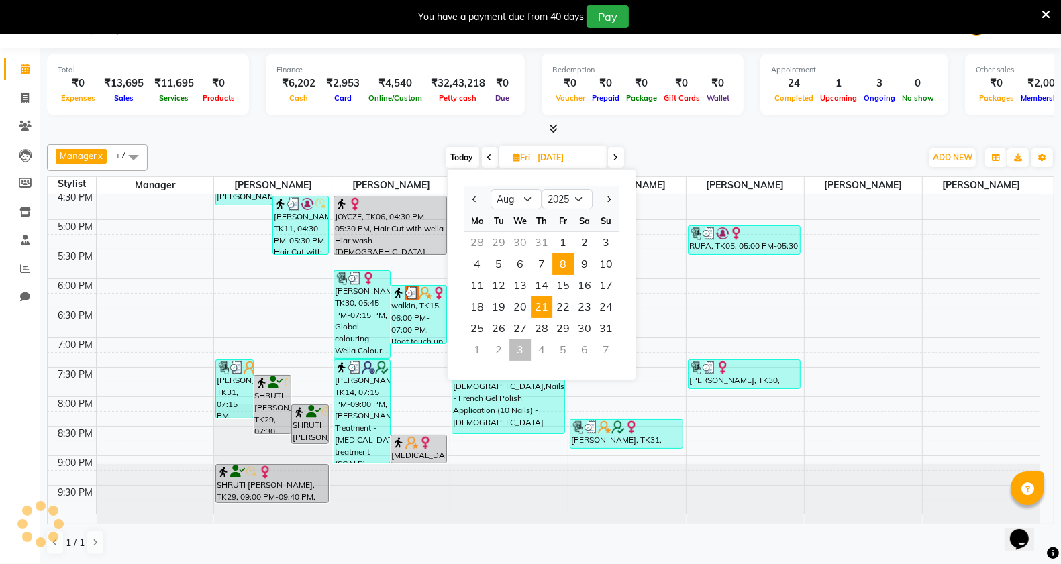
click at [541, 300] on span "21" at bounding box center [541, 307] width 21 height 21
type input "[DATE]"
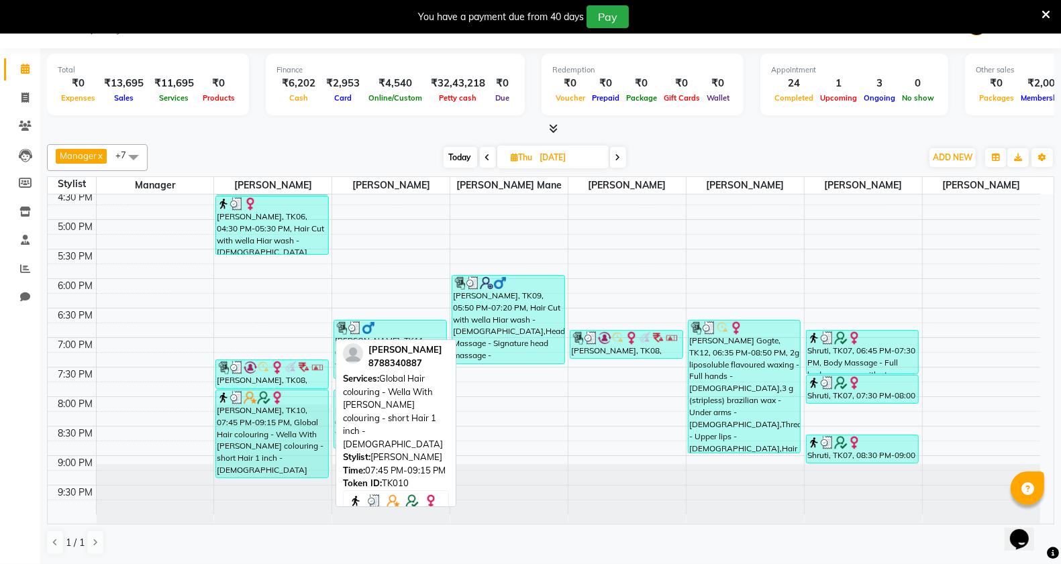
click at [280, 421] on div "[PERSON_NAME], TK10, 07:45 PM-09:15 PM, Global Hair colouring - Wella With [PER…" at bounding box center [272, 433] width 112 height 87
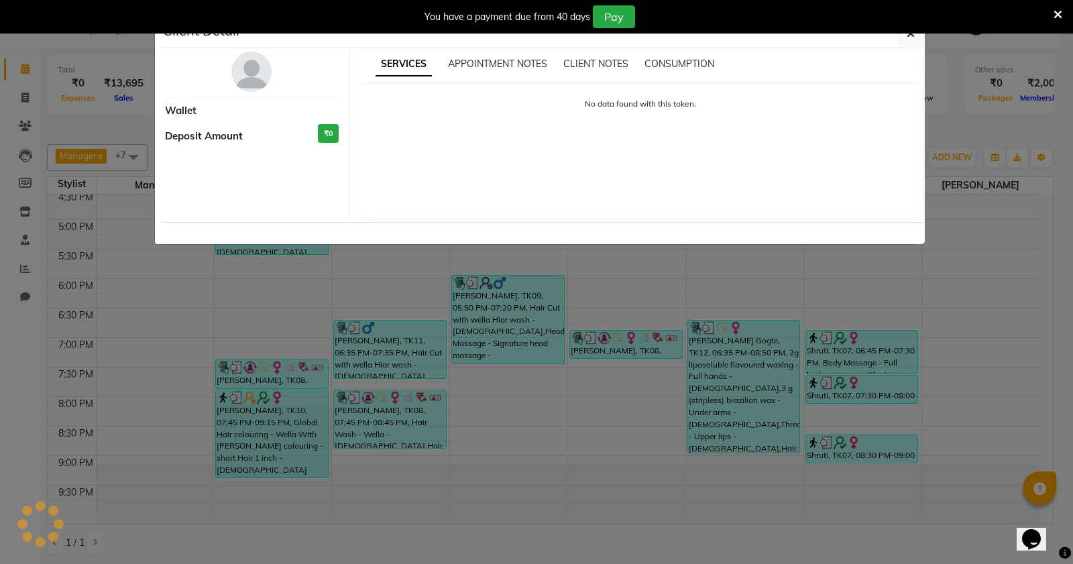
select select "3"
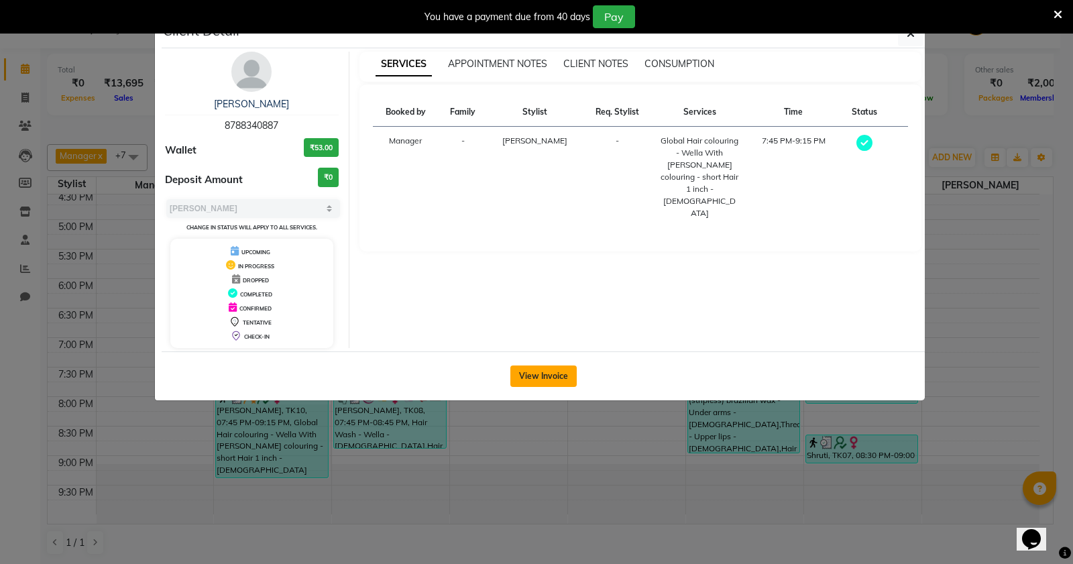
click at [539, 373] on button "View Invoice" at bounding box center [544, 376] width 66 height 21
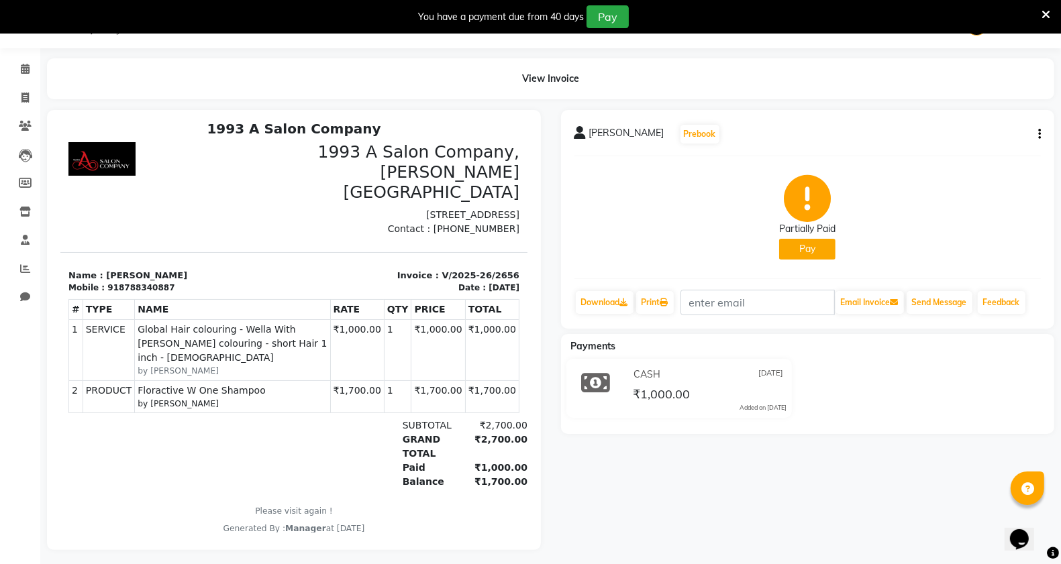
scroll to position [10, 0]
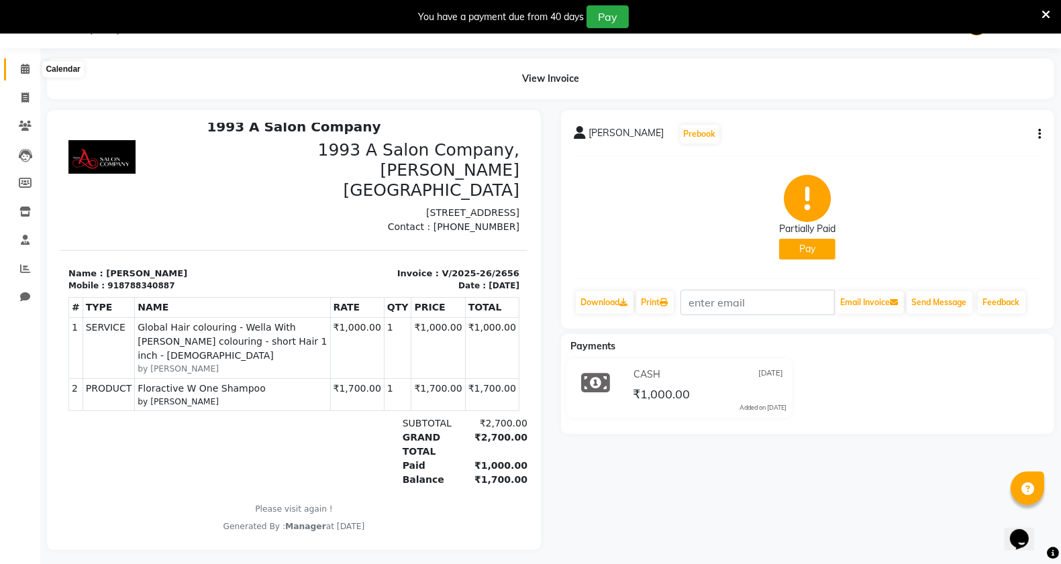
click at [23, 72] on icon at bounding box center [25, 69] width 9 height 10
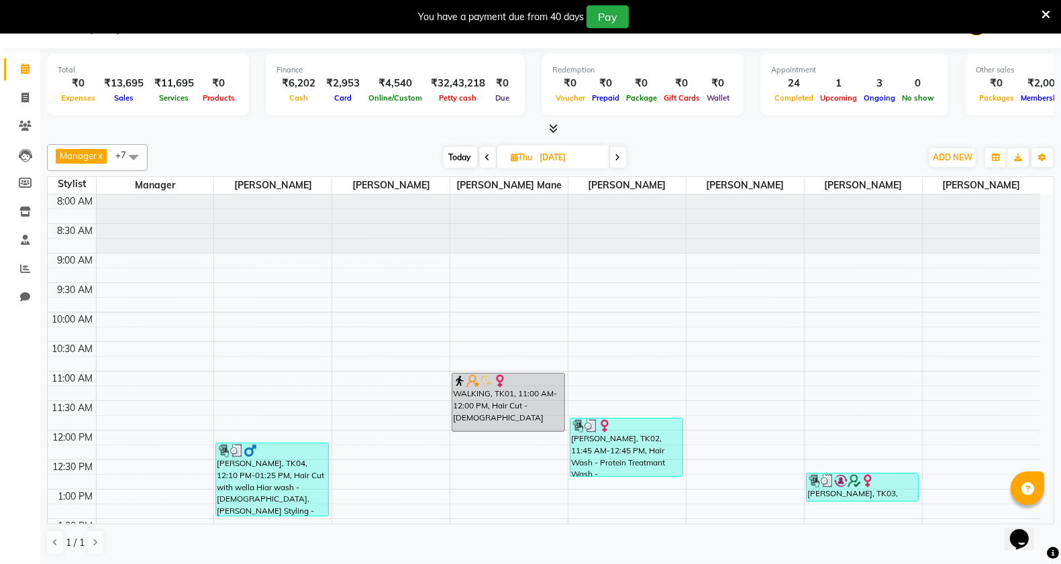
drag, startPoint x: 450, startPoint y: 155, endPoint x: 466, endPoint y: 166, distance: 19.7
click at [453, 154] on span "Today" at bounding box center [460, 157] width 34 height 21
type input "[DATE]"
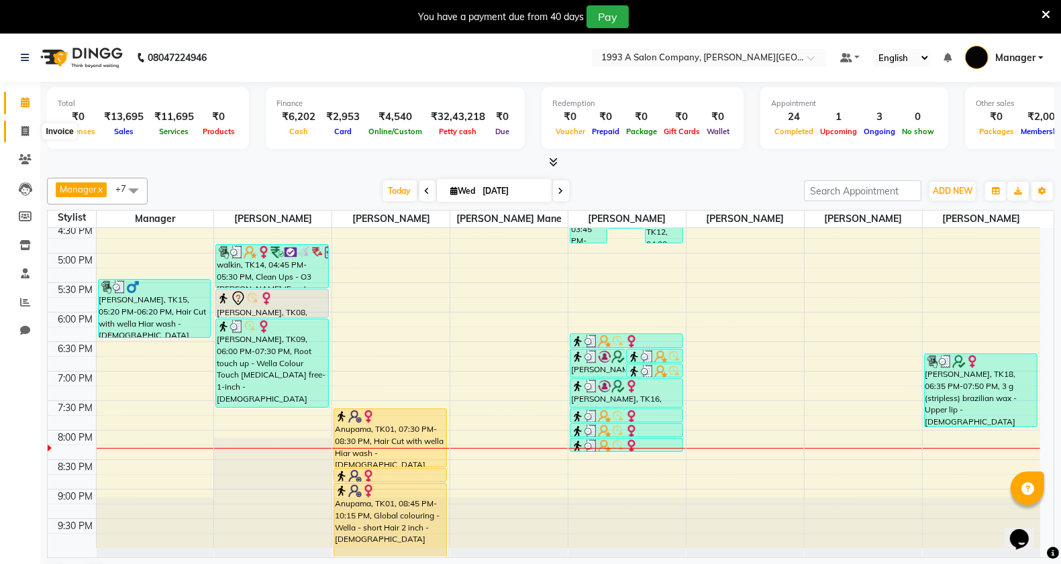
click at [24, 131] on icon at bounding box center [24, 131] width 7 height 10
select select "service"
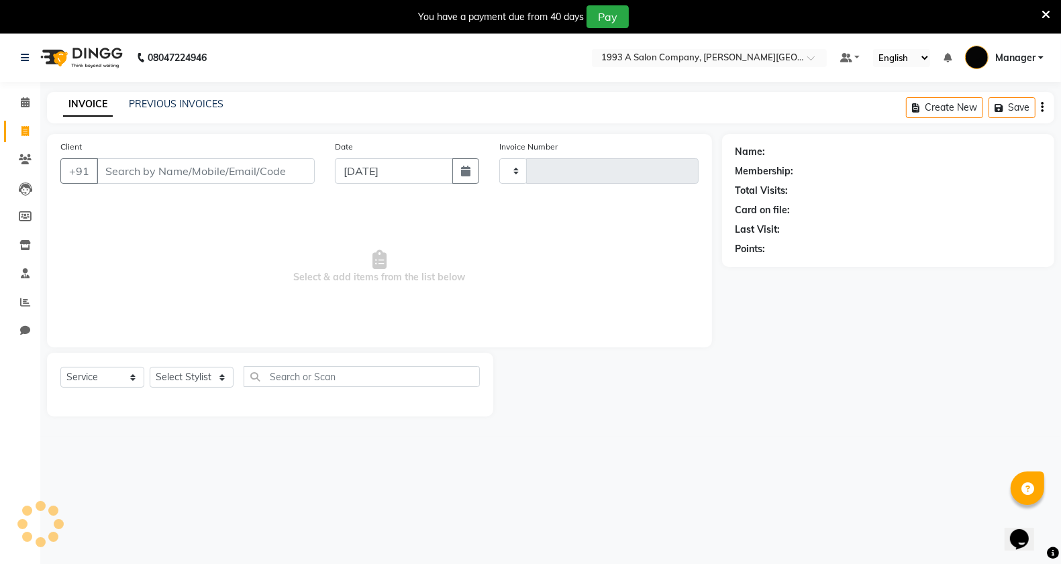
type input "2875"
select select "613"
click at [154, 176] on input "Client" at bounding box center [206, 170] width 218 height 25
type input "7249444955"
click at [272, 171] on span "Add Client" at bounding box center [280, 170] width 53 height 13
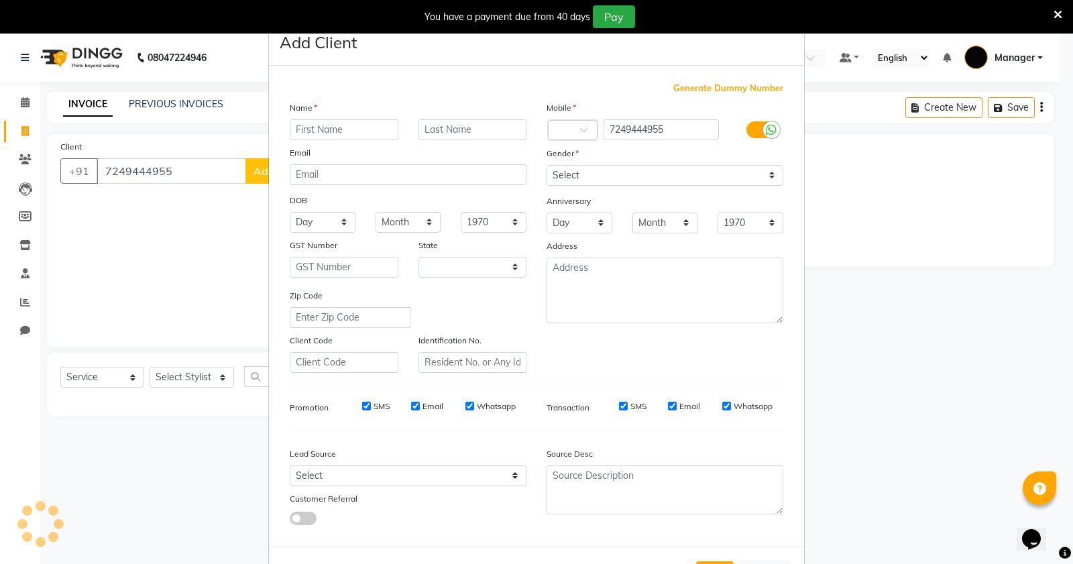
select select "22"
click at [326, 133] on input "text" at bounding box center [344, 129] width 109 height 21
type input "[PERSON_NAME]"
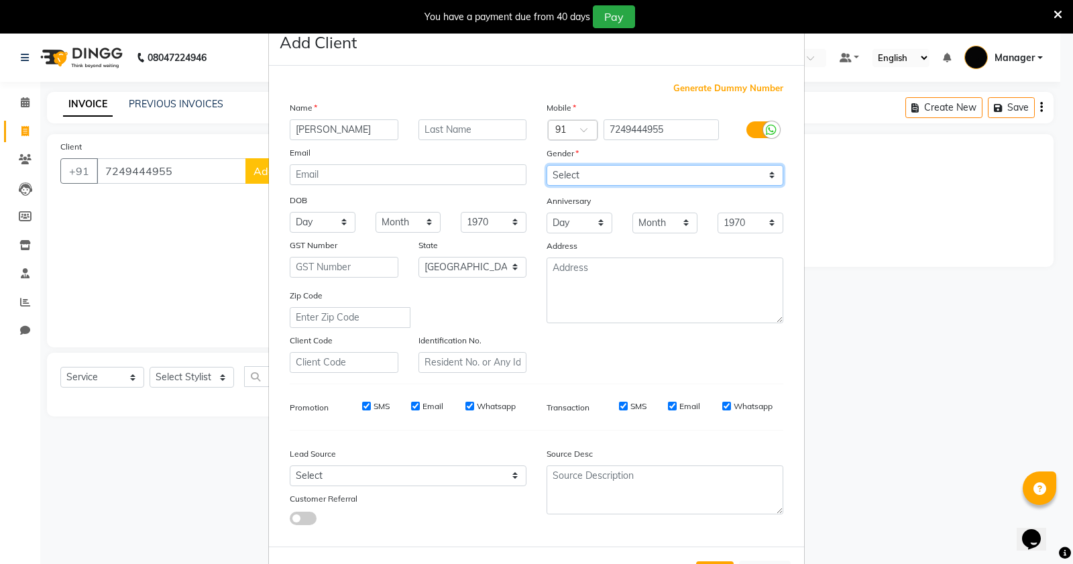
click at [568, 169] on select "Select [DEMOGRAPHIC_DATA] [DEMOGRAPHIC_DATA] Other Prefer Not To Say" at bounding box center [665, 175] width 237 height 21
select select "[DEMOGRAPHIC_DATA]"
click at [547, 165] on select "Select [DEMOGRAPHIC_DATA] [DEMOGRAPHIC_DATA] Other Prefer Not To Say" at bounding box center [665, 175] width 237 height 21
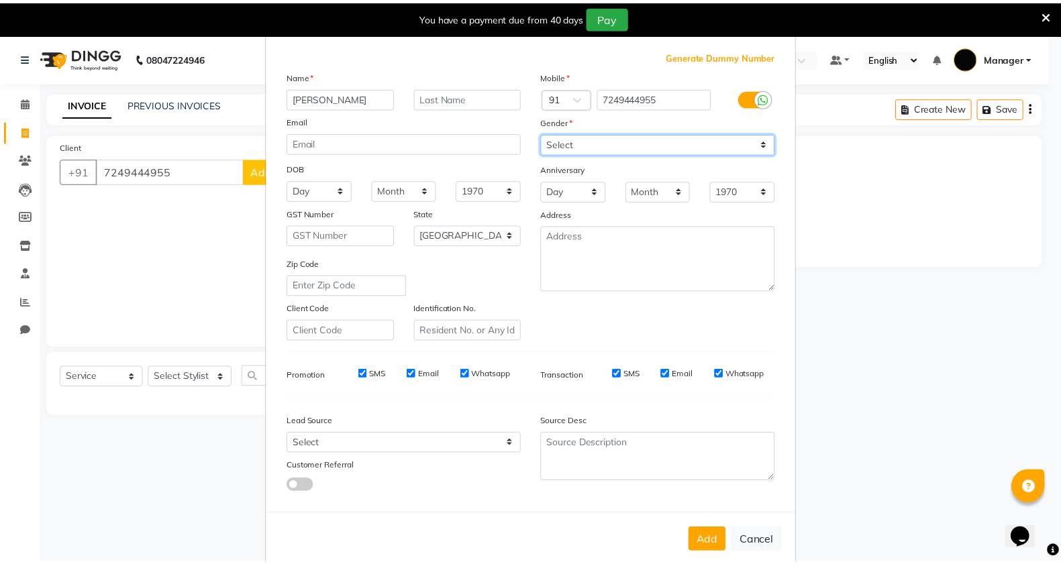
scroll to position [50, 0]
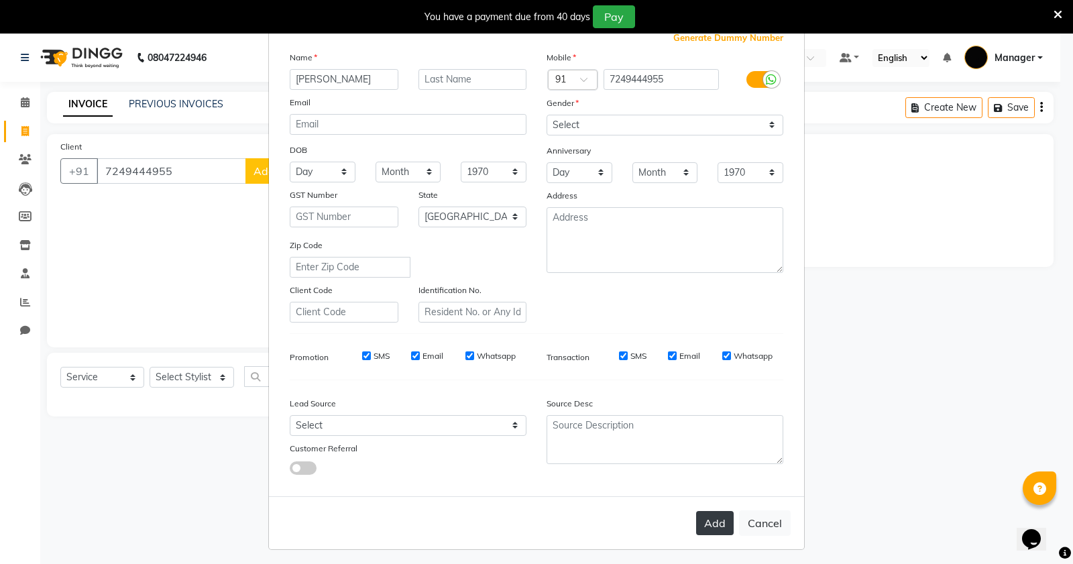
click at [705, 525] on button "Add" at bounding box center [715, 523] width 38 height 24
select select
select select "null"
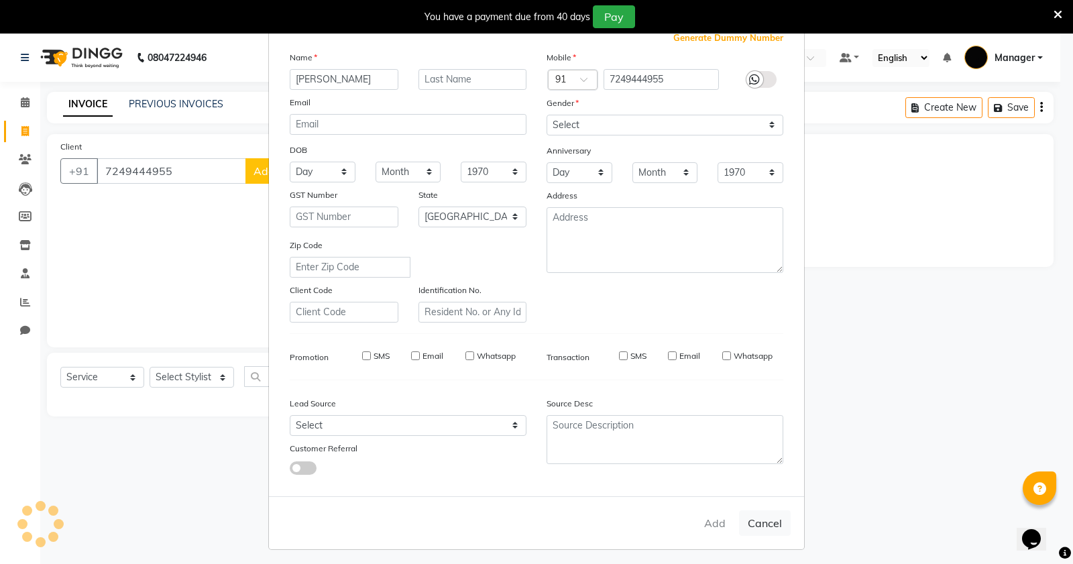
select select
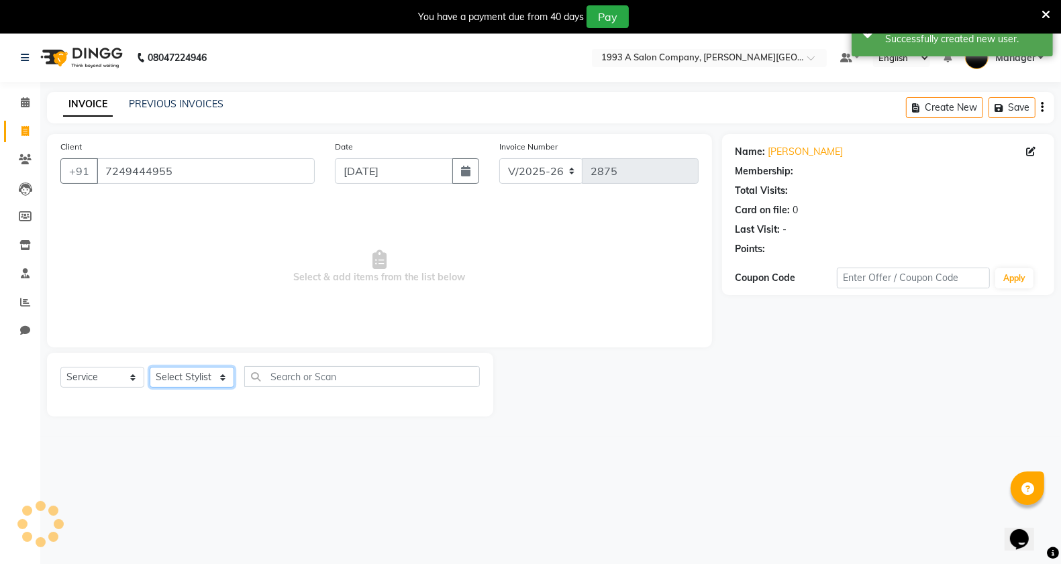
click at [196, 379] on select "Select Stylist [PERSON_NAME] Manager [PERSON_NAME] Mr [PERSON_NAME] (owner) [PE…" at bounding box center [192, 377] width 85 height 21
click at [150, 367] on select "Select Stylist [PERSON_NAME] Manager [PERSON_NAME] Mr [PERSON_NAME] (owner) [PE…" at bounding box center [192, 377] width 85 height 21
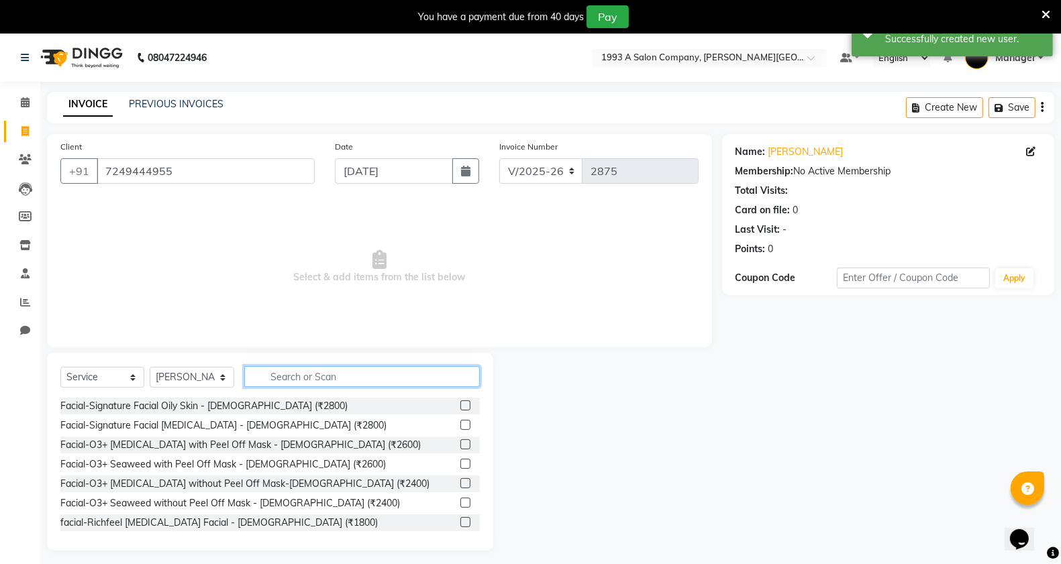
click at [309, 376] on input "text" at bounding box center [362, 376] width 236 height 21
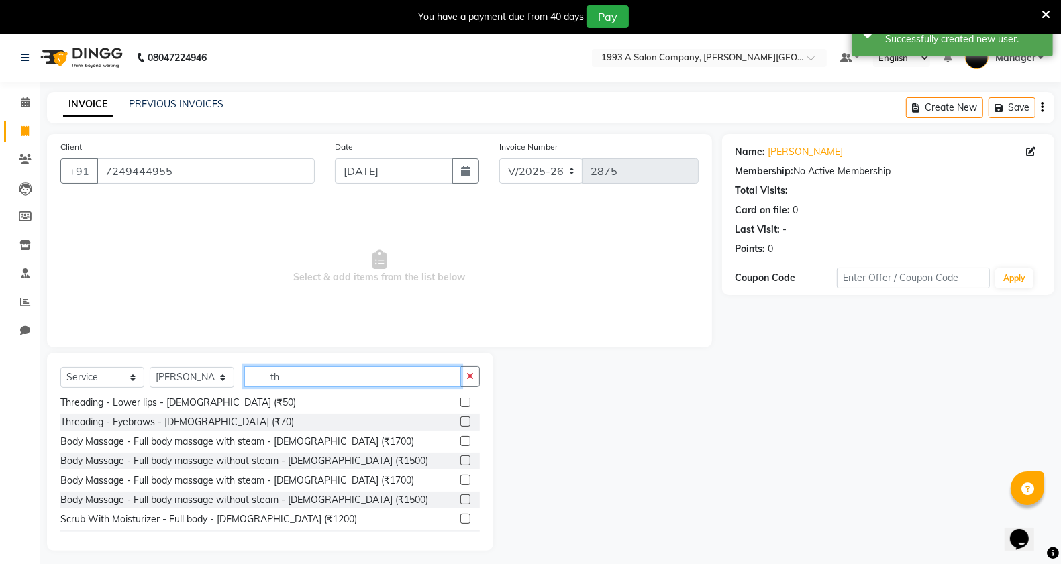
scroll to position [335, 0]
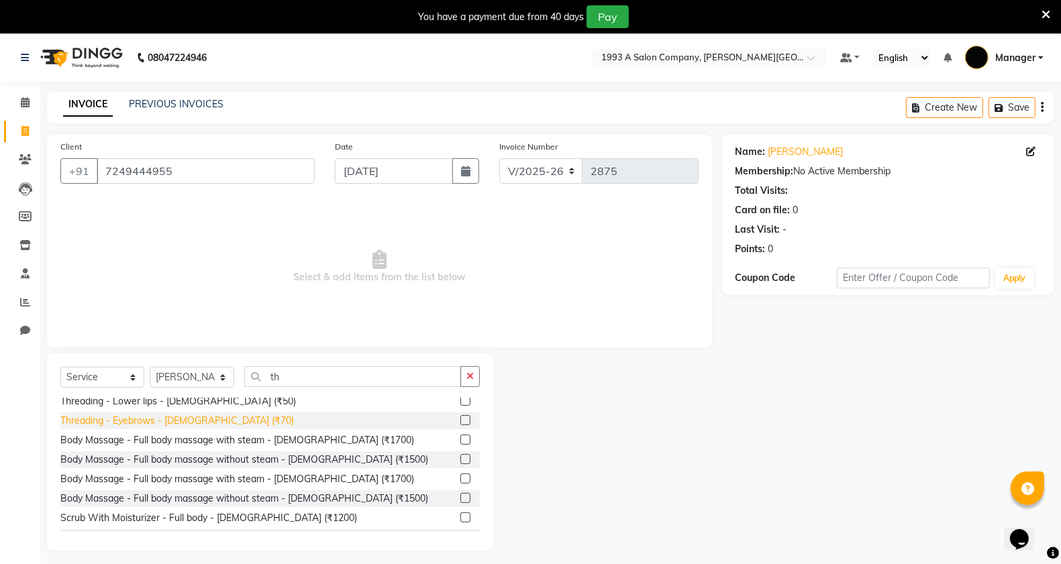
click at [176, 421] on div "Threading - Eyebrows - [DEMOGRAPHIC_DATA] (₹70)" at bounding box center [176, 421] width 233 height 14
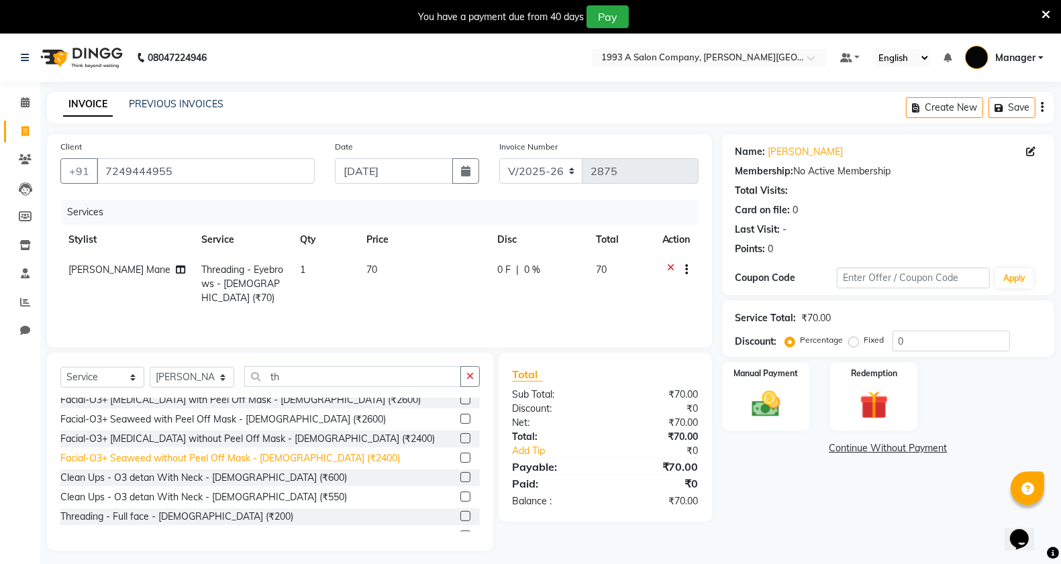
scroll to position [34, 0]
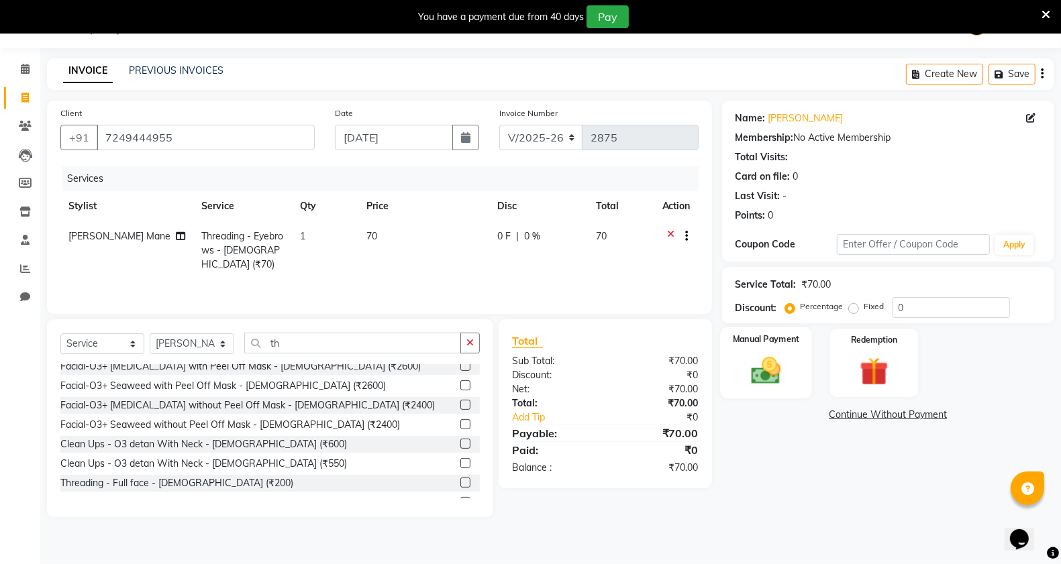
click at [759, 384] on img at bounding box center [766, 371] width 48 height 34
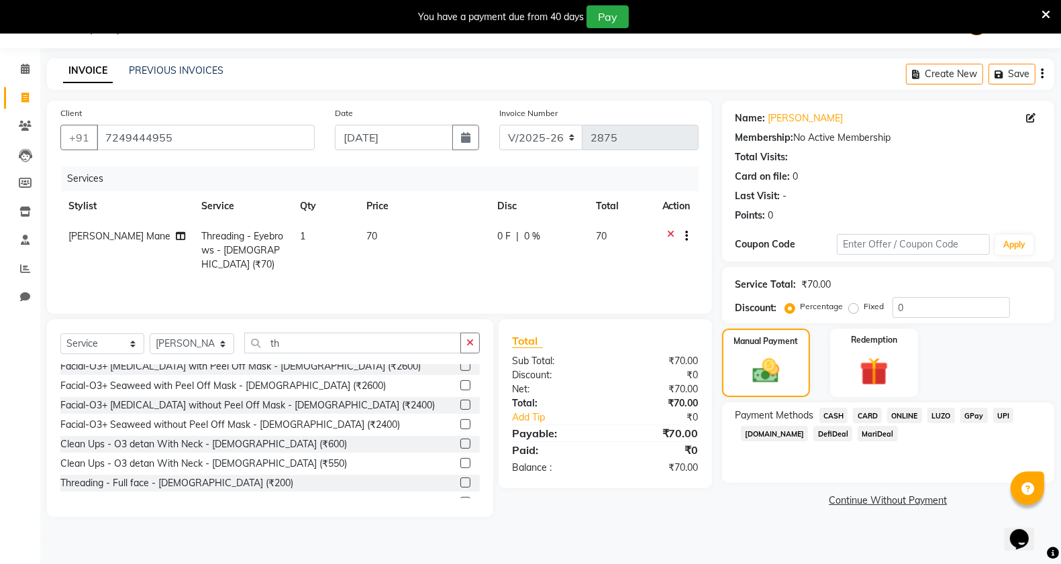
click at [906, 417] on span "ONLINE" at bounding box center [904, 415] width 35 height 15
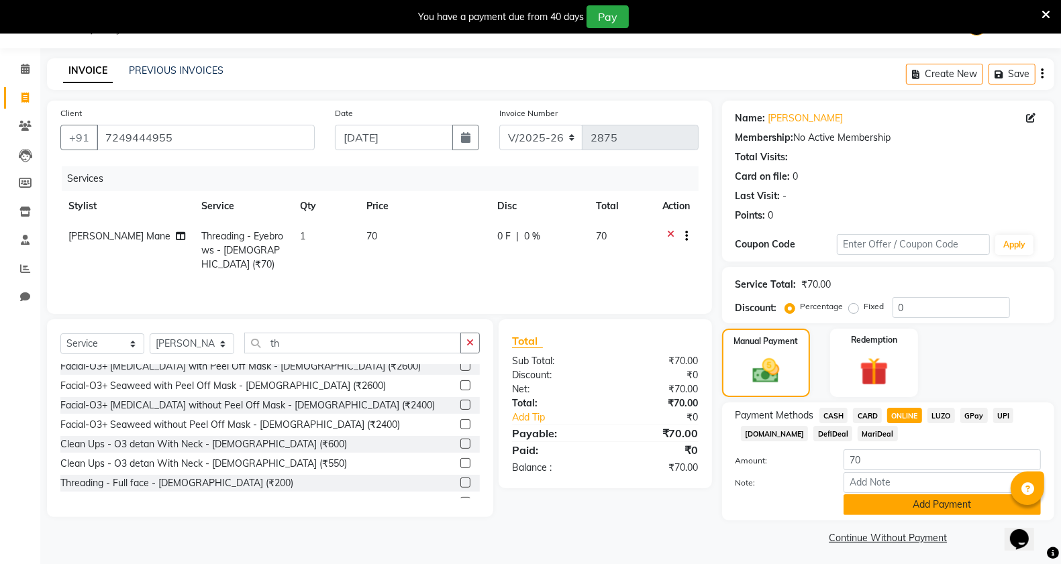
scroll to position [37, 0]
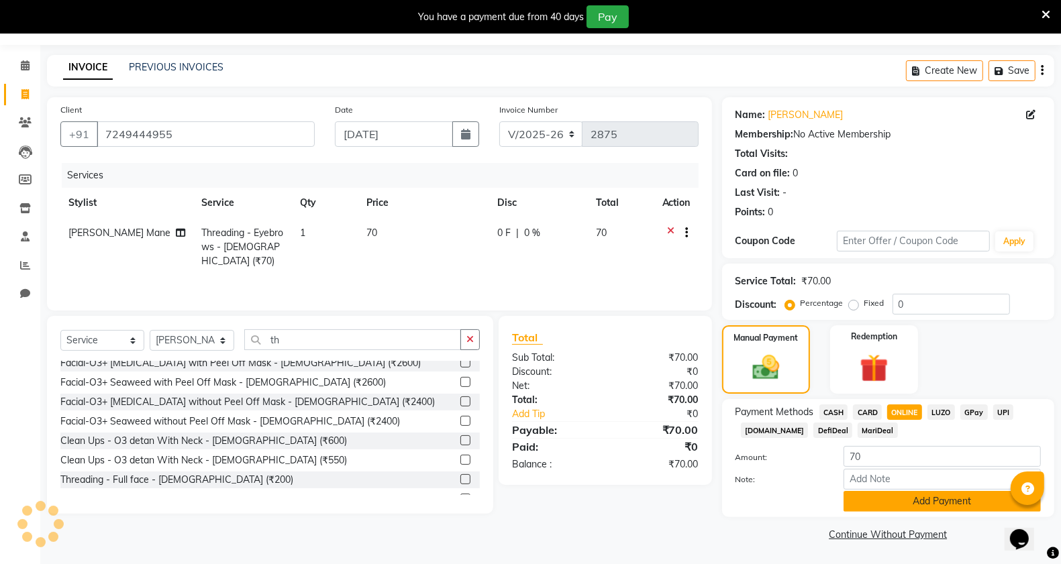
click at [901, 491] on button "Add Payment" at bounding box center [941, 501] width 197 height 21
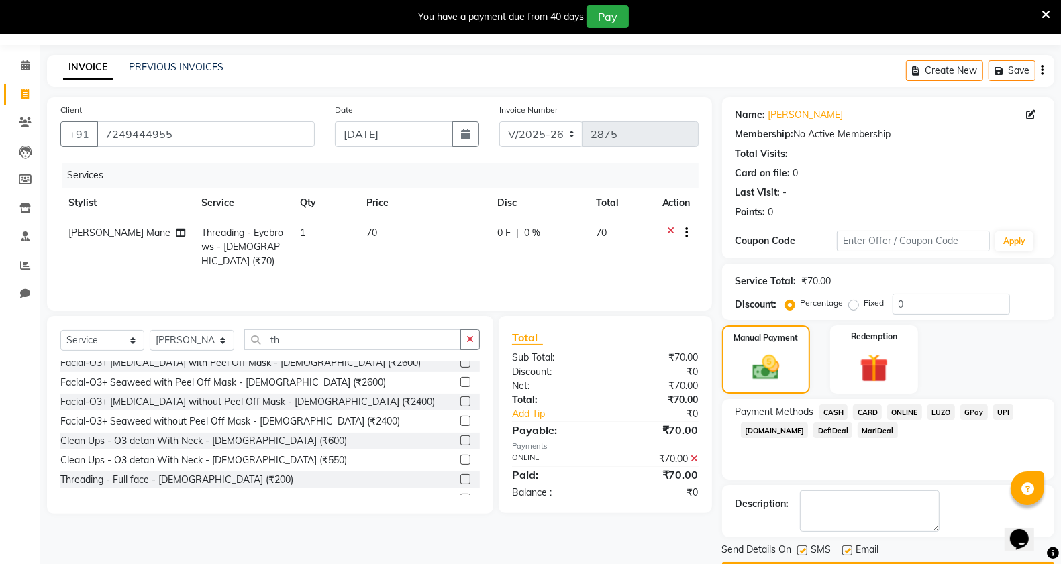
scroll to position [76, 0]
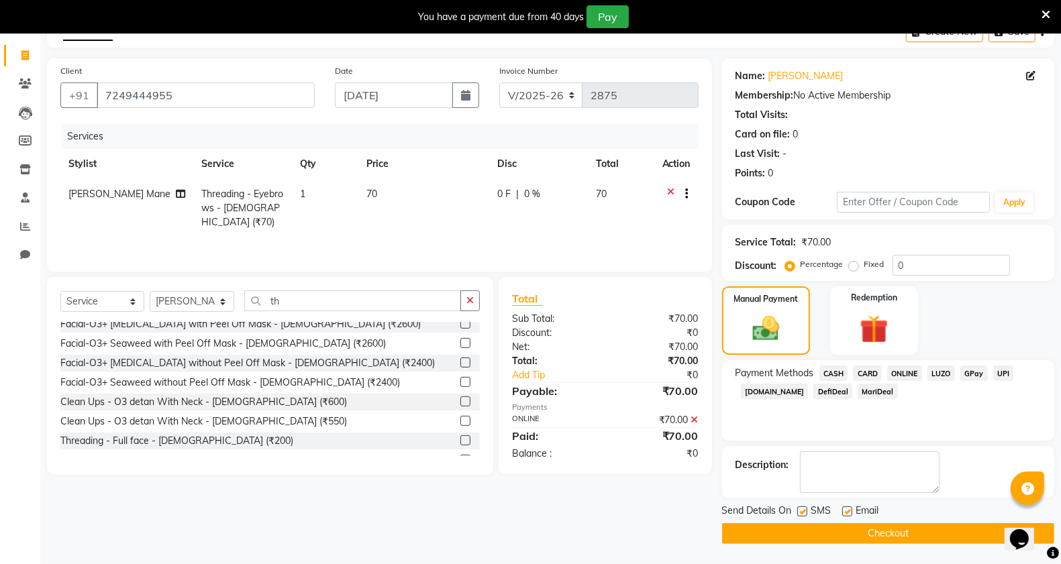
click at [792, 537] on button "Checkout" at bounding box center [888, 533] width 332 height 21
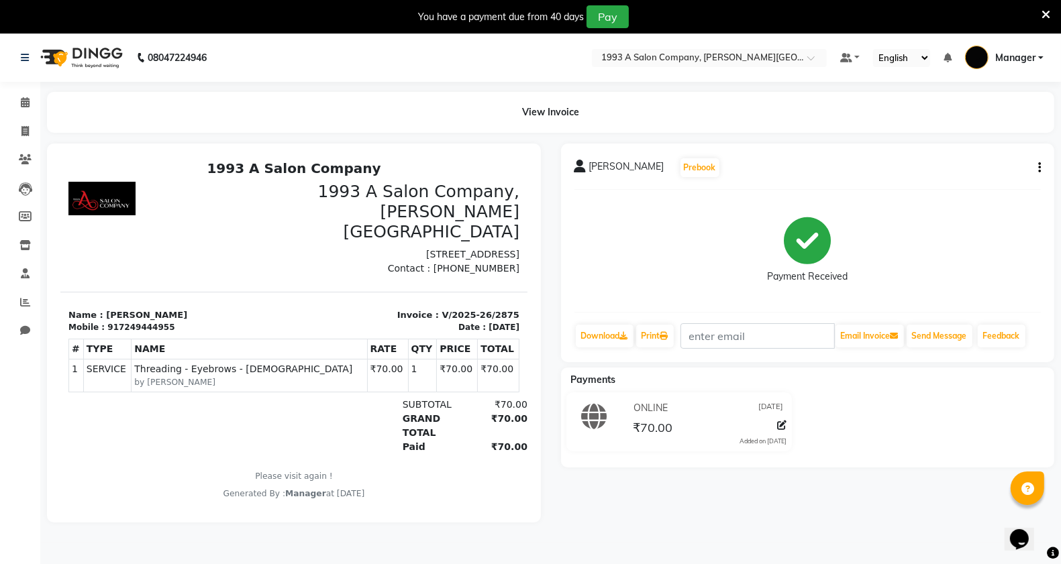
scroll to position [34, 0]
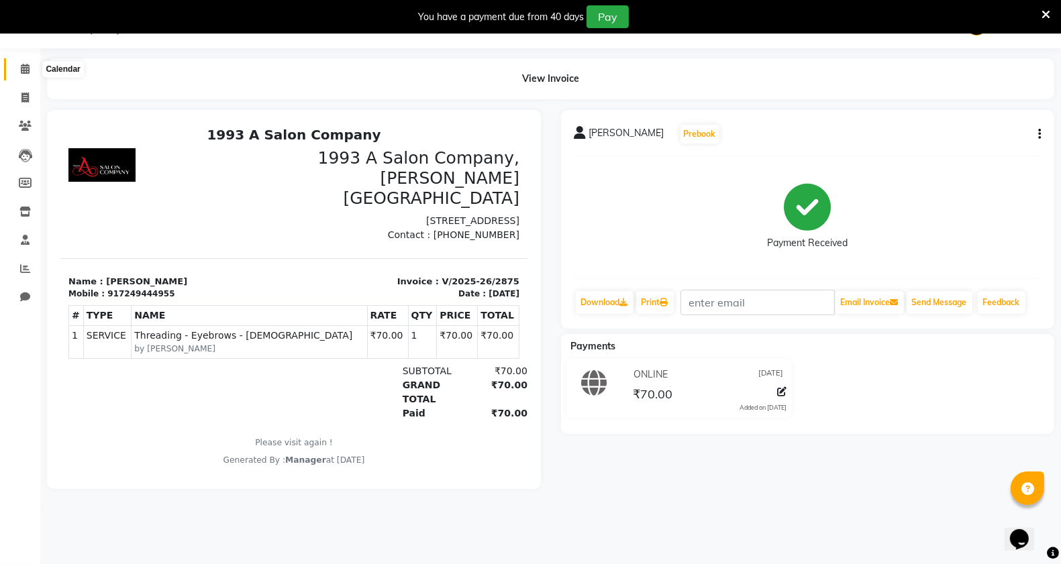
click at [25, 74] on icon at bounding box center [25, 69] width 9 height 10
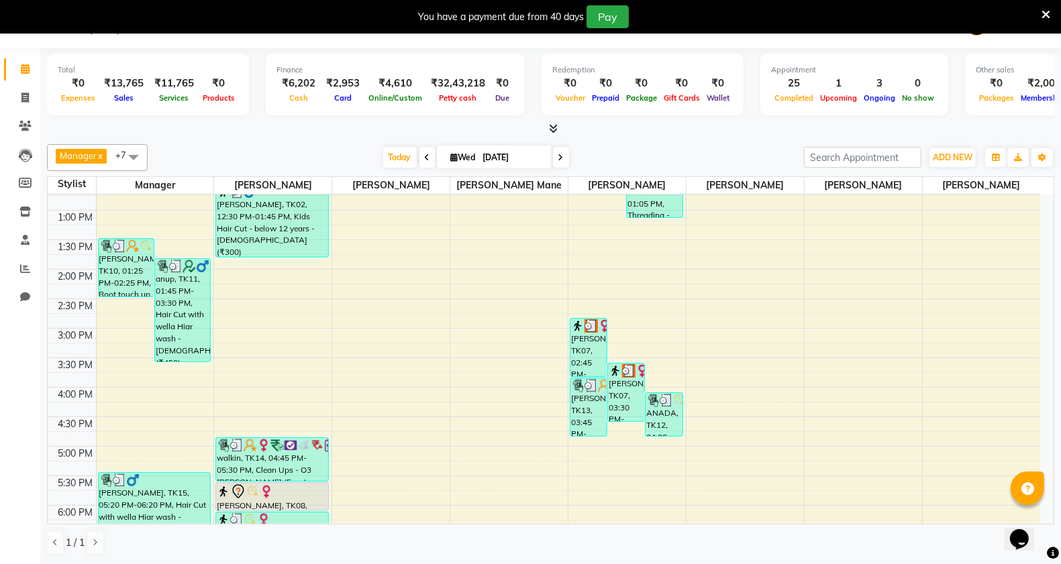
scroll to position [255, 0]
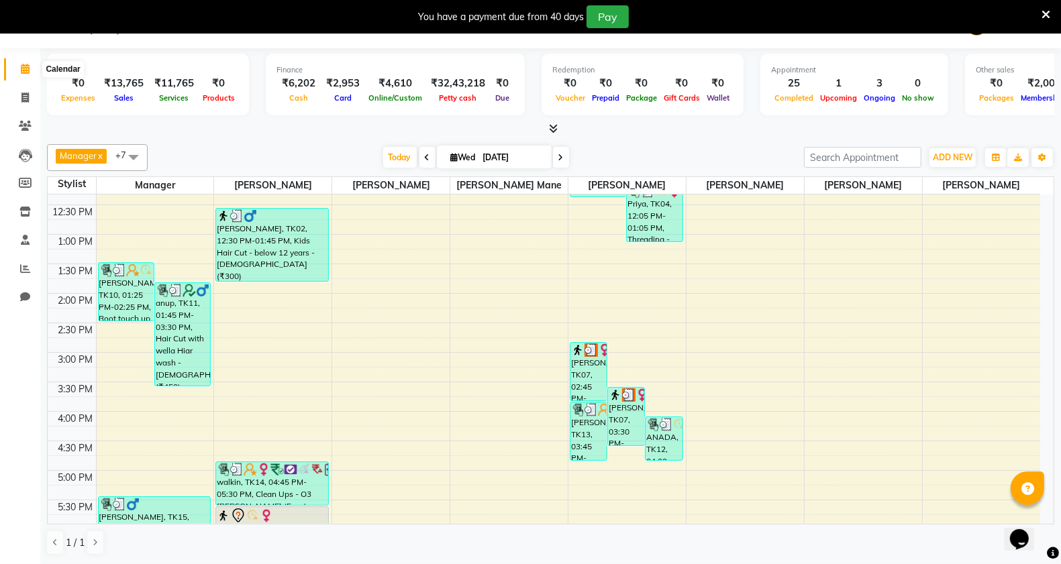
click at [21, 68] on icon at bounding box center [25, 69] width 9 height 10
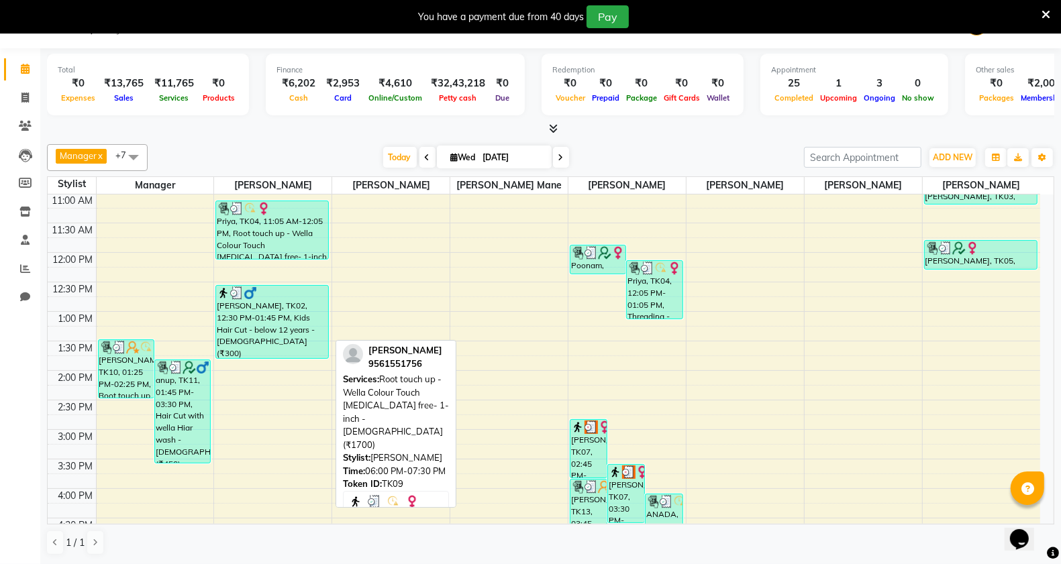
scroll to position [171, 0]
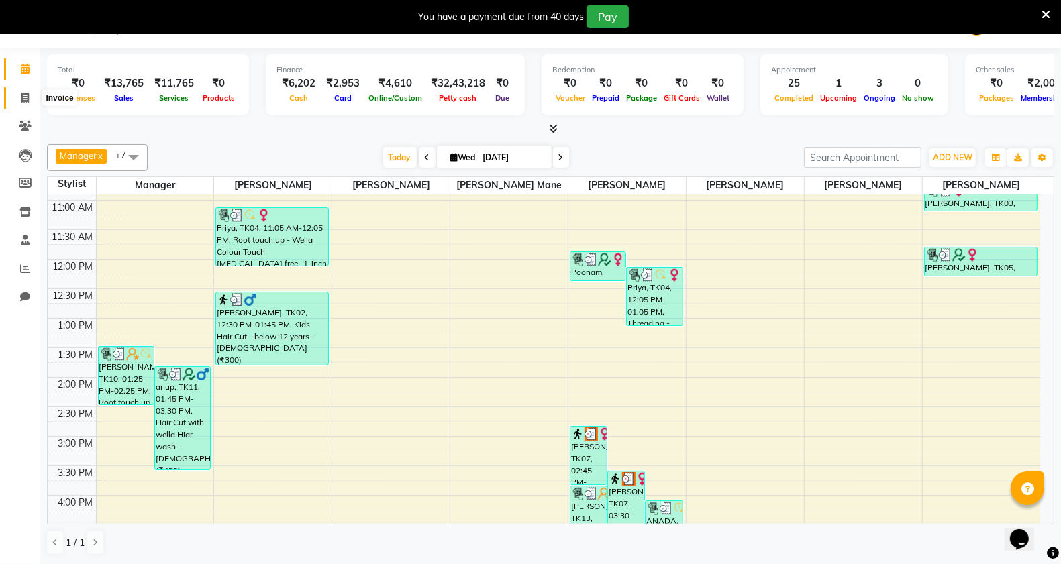
click at [21, 94] on icon at bounding box center [24, 98] width 7 height 10
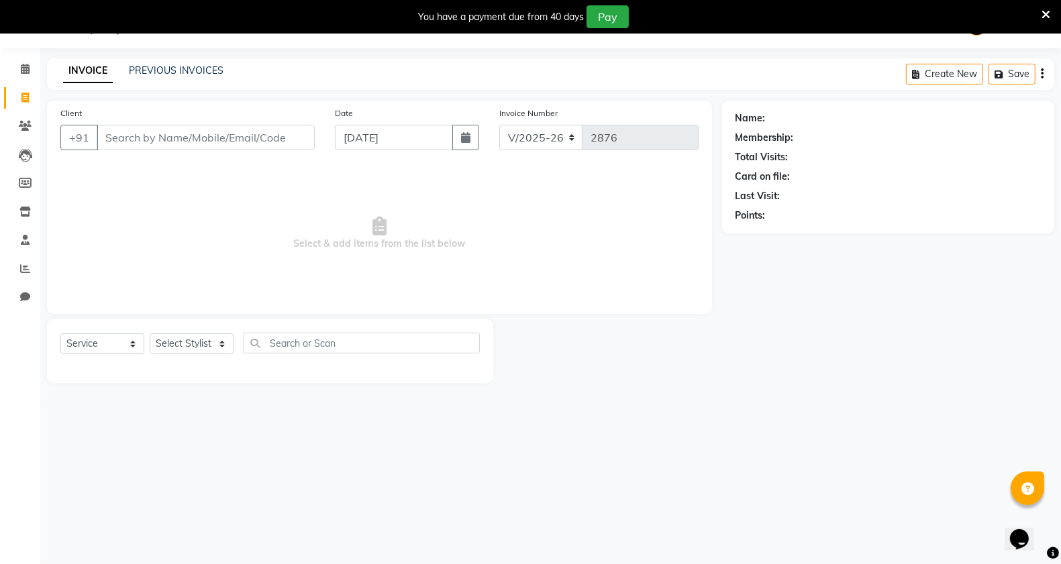
click at [154, 135] on input "Client" at bounding box center [206, 137] width 218 height 25
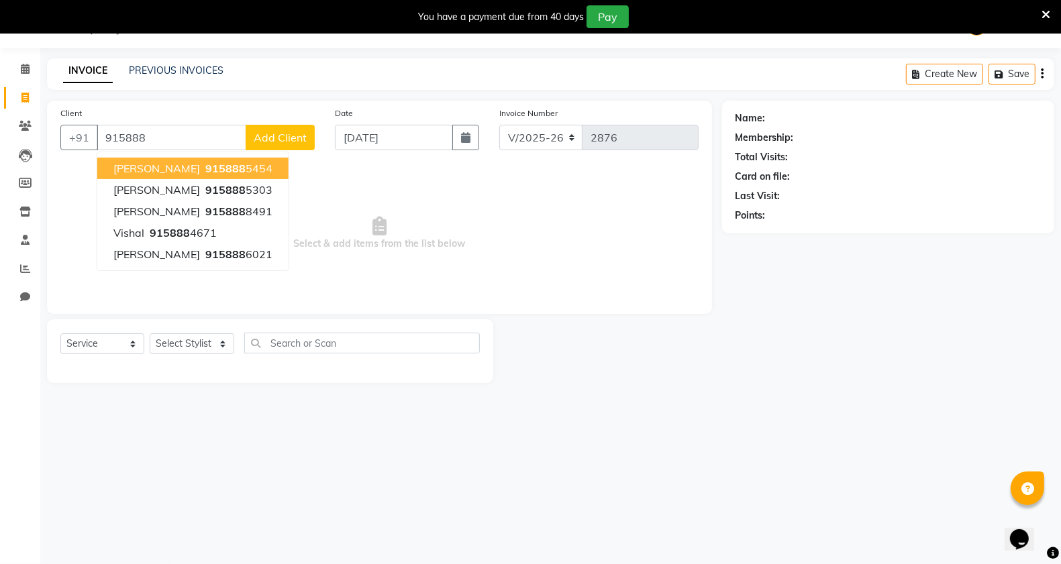
drag, startPoint x: 141, startPoint y: 172, endPoint x: 151, endPoint y: 209, distance: 38.9
click at [140, 174] on span "[PERSON_NAME]" at bounding box center [156, 168] width 87 height 13
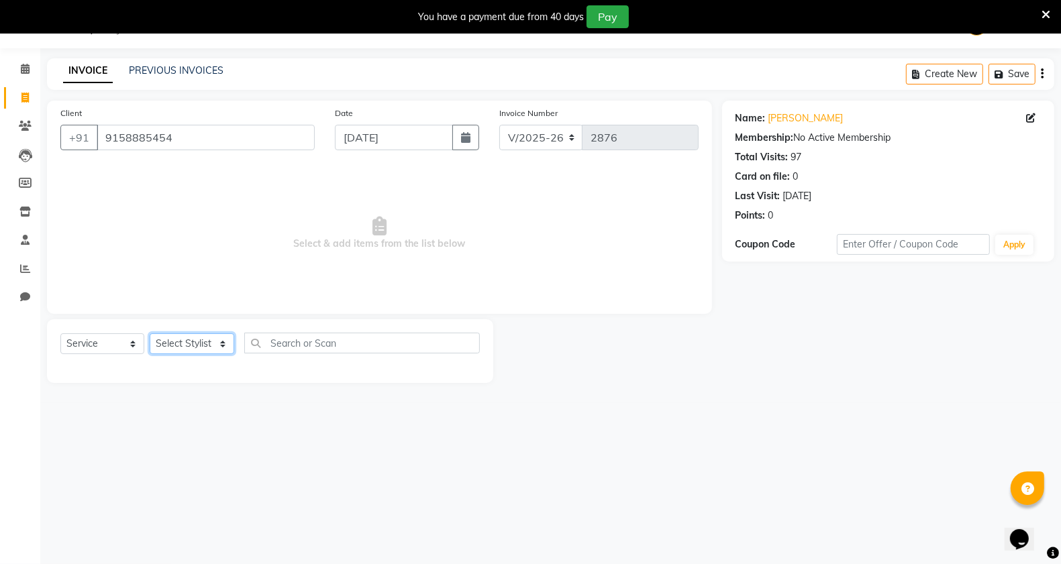
click at [182, 341] on select "Select Stylist [PERSON_NAME] Manager [PERSON_NAME] Mr [PERSON_NAME] (owner) [PE…" at bounding box center [192, 343] width 85 height 21
click at [150, 333] on select "Select Stylist [PERSON_NAME] Manager [PERSON_NAME] Mr [PERSON_NAME] (owner) [PE…" at bounding box center [192, 343] width 85 height 21
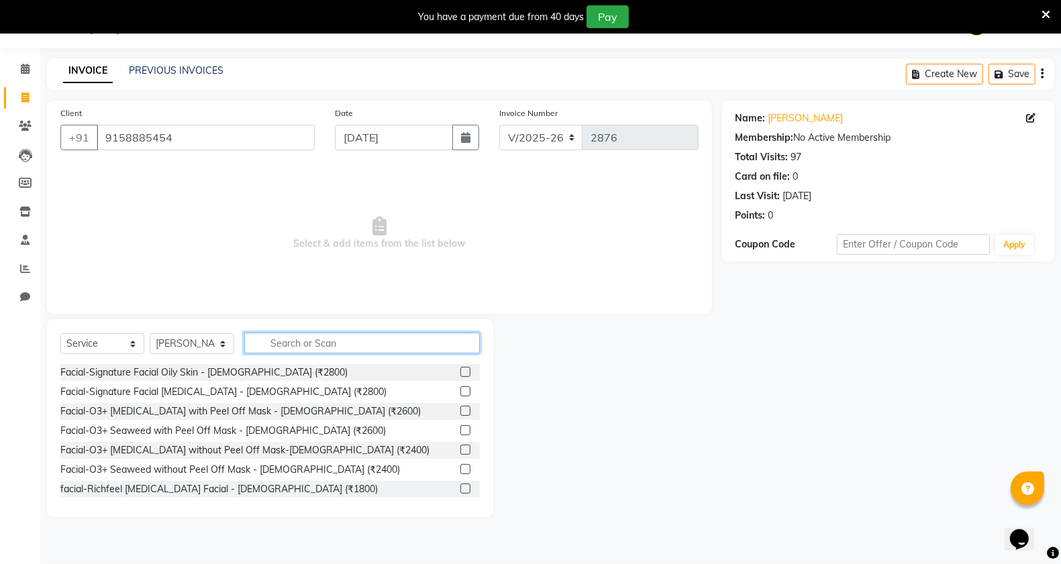
click at [286, 339] on input "text" at bounding box center [362, 343] width 236 height 21
click at [322, 343] on input "text" at bounding box center [362, 343] width 236 height 21
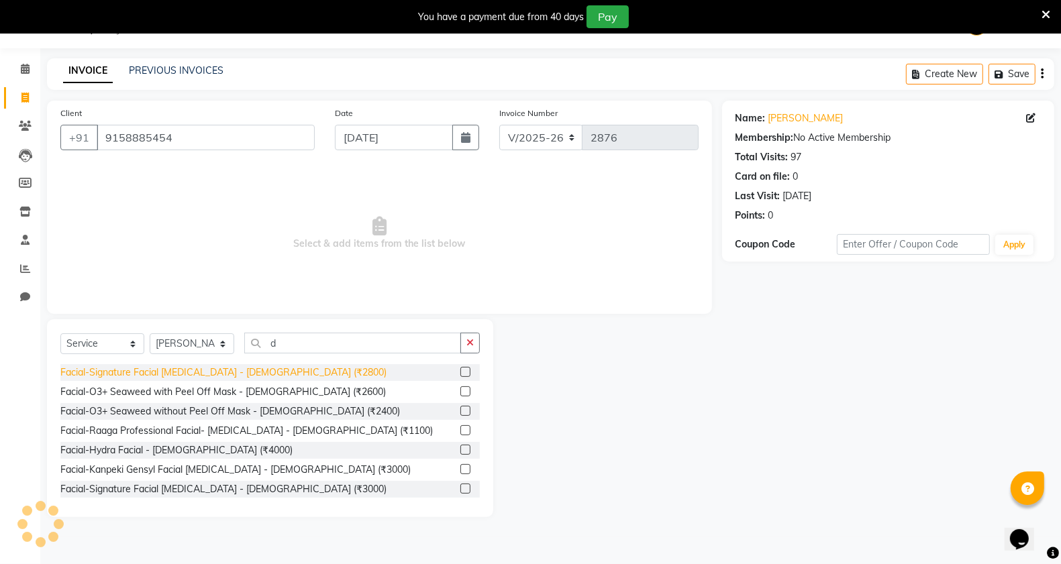
click at [195, 372] on div "Facial-Signature Facial [MEDICAL_DATA] - [DEMOGRAPHIC_DATA] (₹2800)" at bounding box center [223, 373] width 326 height 14
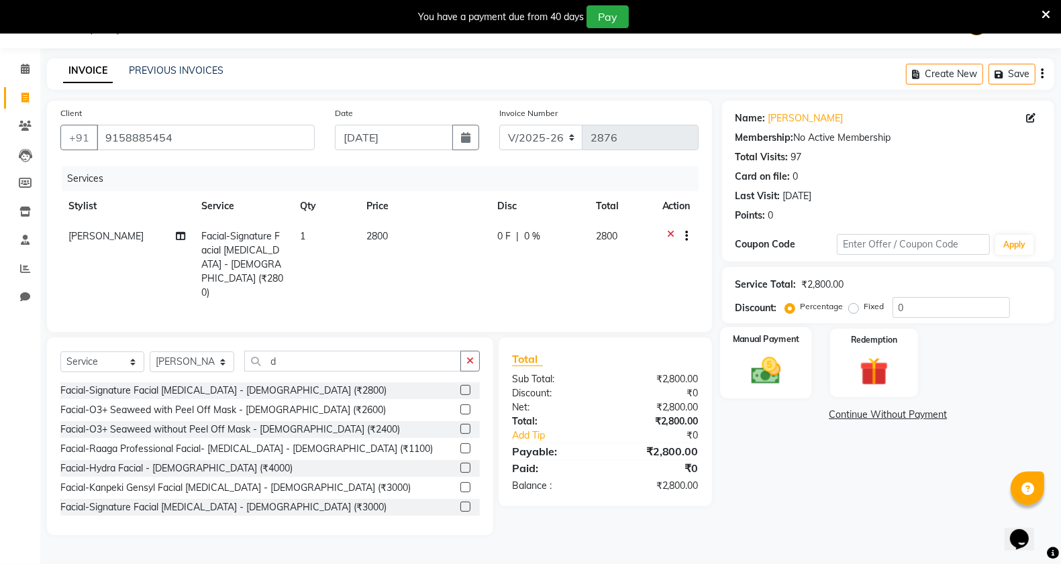
click at [771, 362] on img at bounding box center [766, 371] width 48 height 34
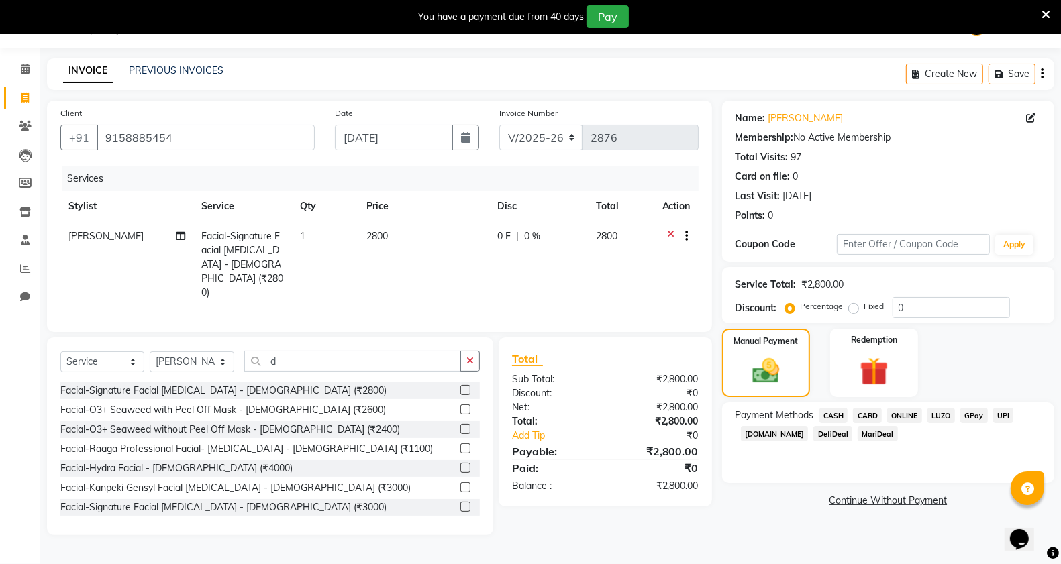
click at [894, 417] on span "ONLINE" at bounding box center [904, 415] width 35 height 15
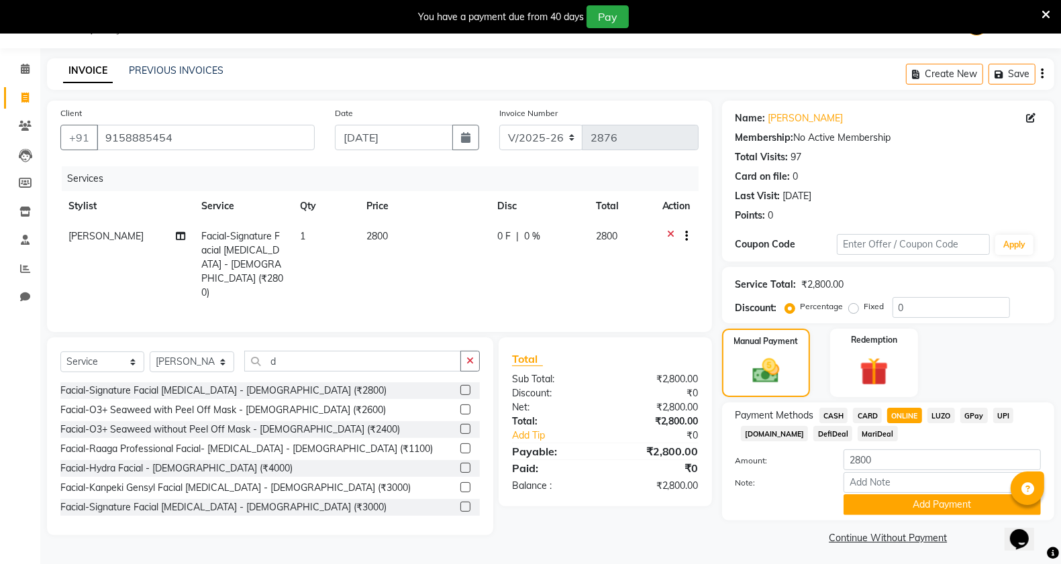
scroll to position [37, 0]
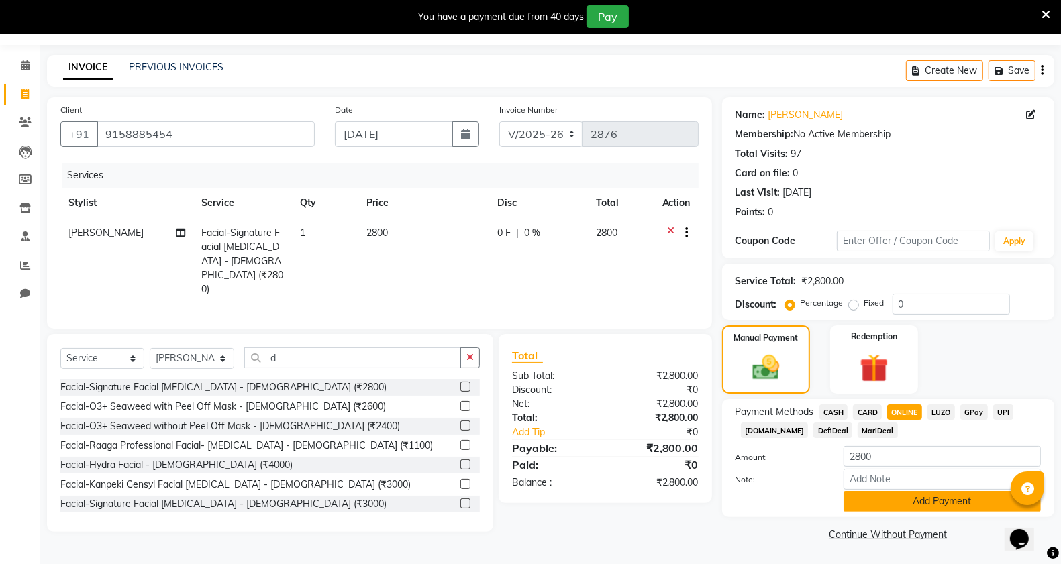
click at [899, 507] on button "Add Payment" at bounding box center [941, 501] width 197 height 21
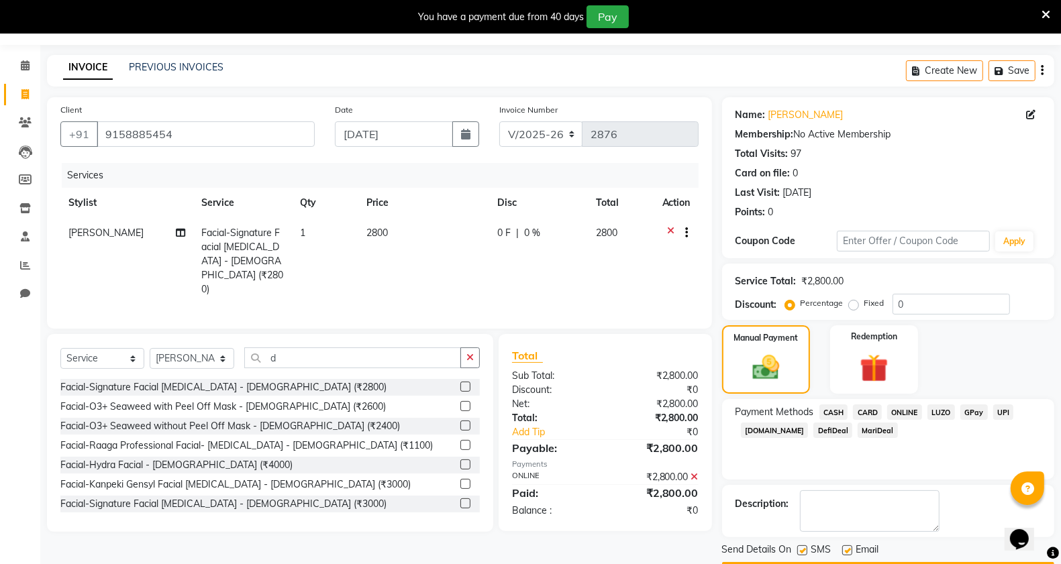
scroll to position [76, 0]
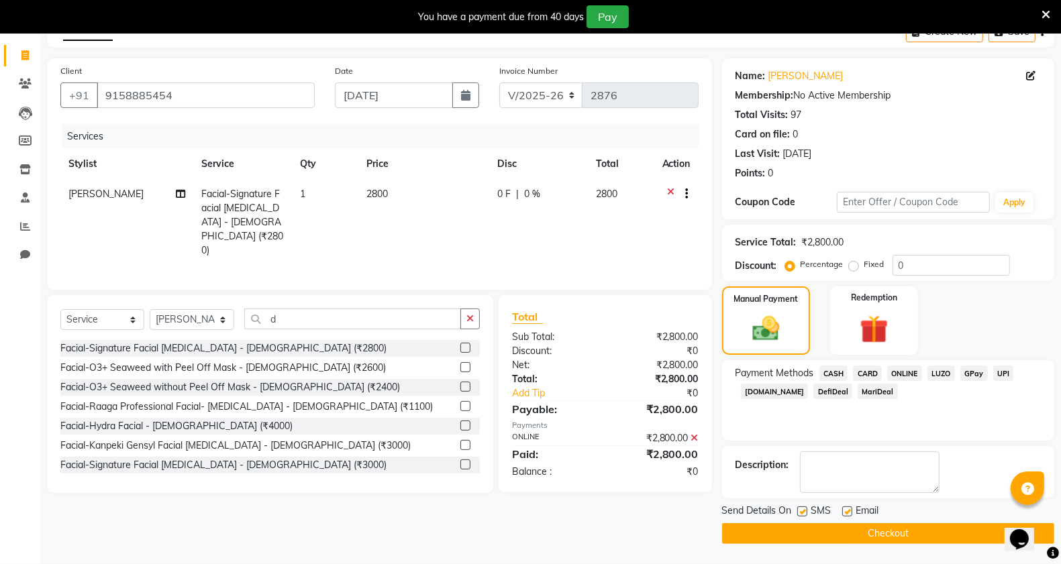
click at [784, 541] on button "Checkout" at bounding box center [888, 533] width 332 height 21
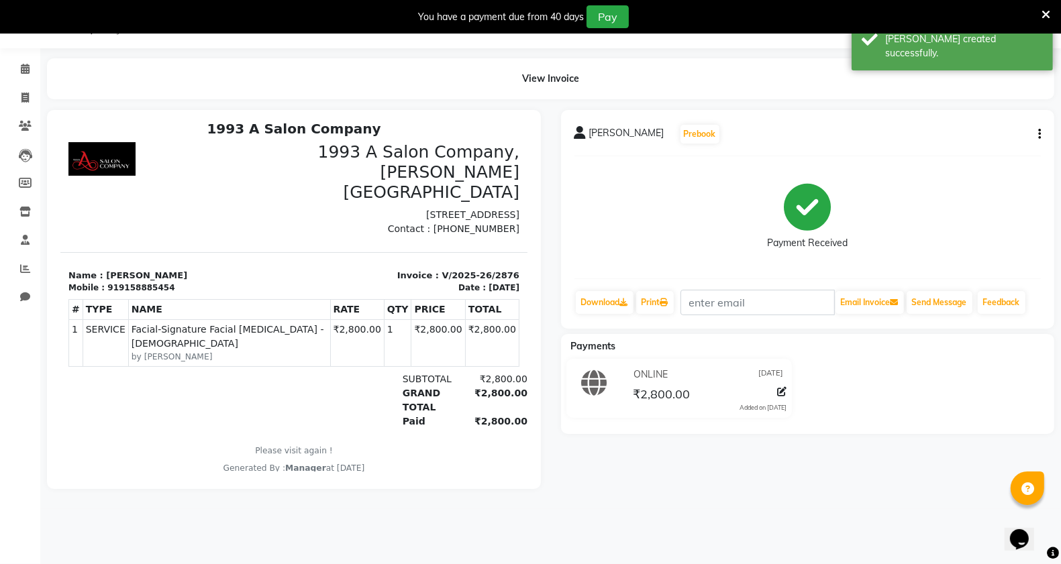
scroll to position [11, 0]
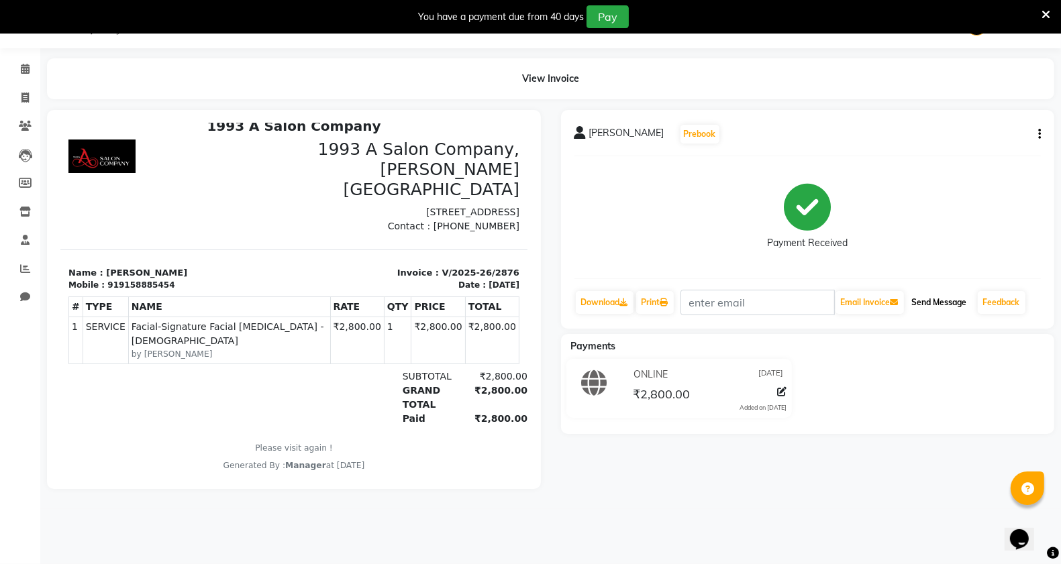
click at [918, 306] on button "Send Message" at bounding box center [939, 302] width 66 height 23
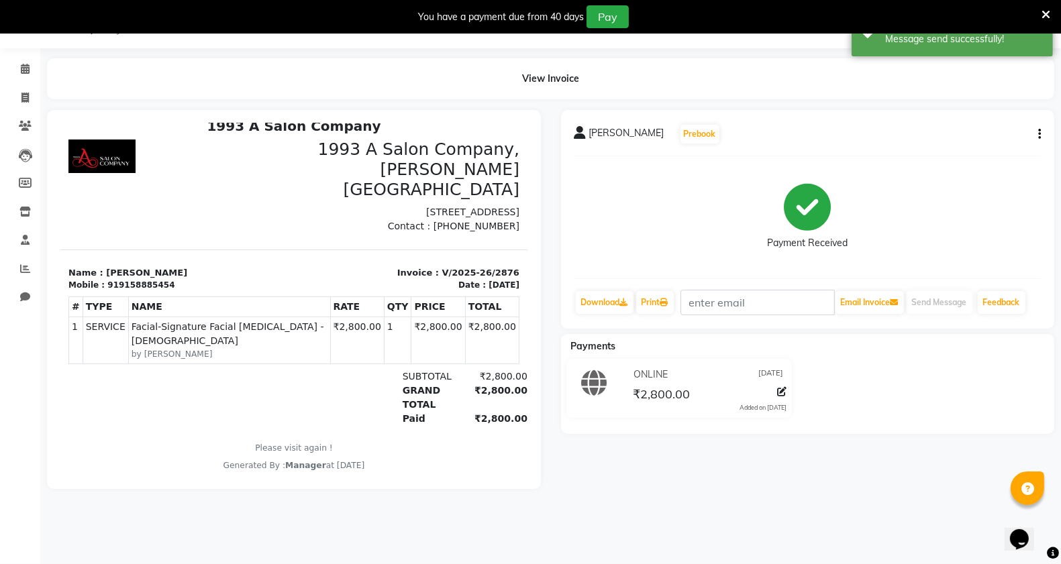
click at [798, 215] on icon at bounding box center [807, 207] width 47 height 47
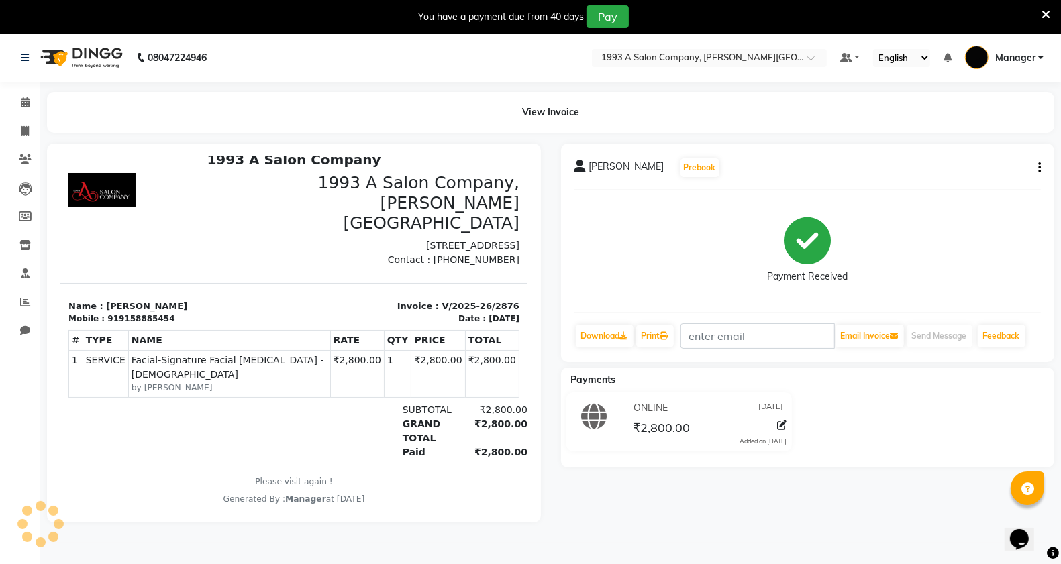
scroll to position [0, 0]
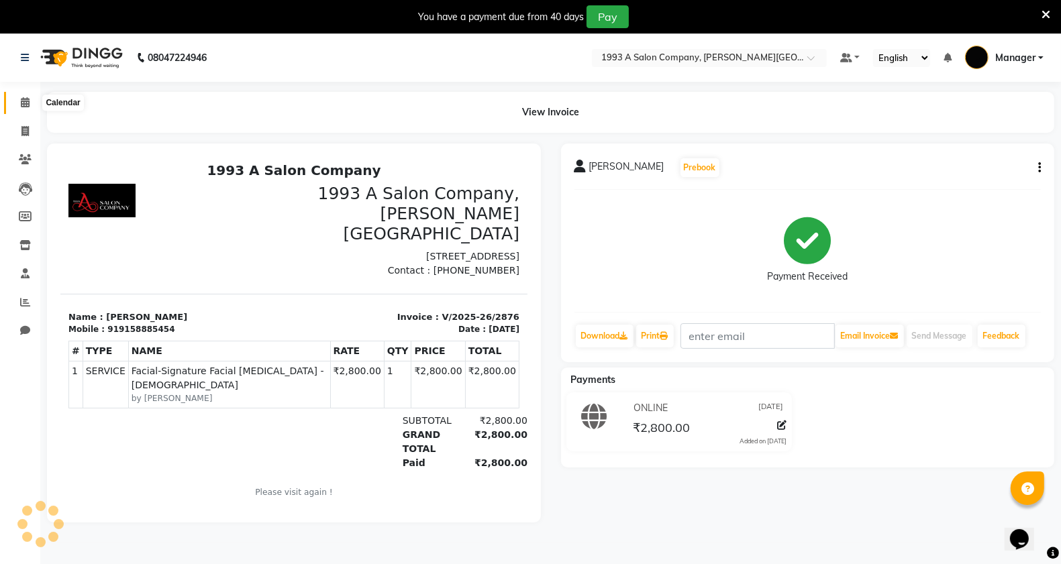
click at [27, 106] on icon at bounding box center [25, 102] width 9 height 10
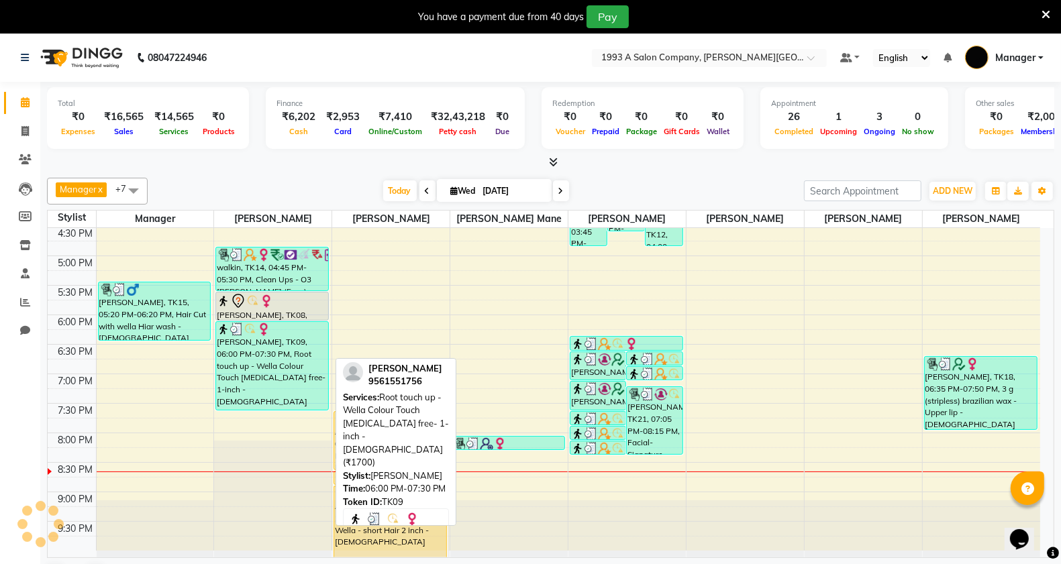
scroll to position [506, 0]
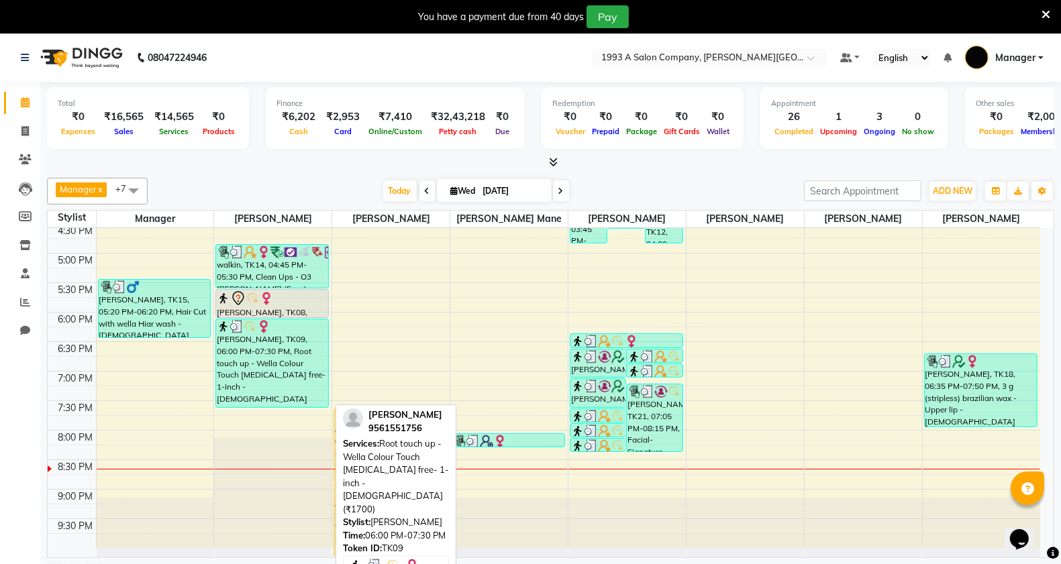
click at [272, 382] on div "[PERSON_NAME], TK09, 06:00 PM-07:30 PM, Root touch up - Wella Colour Touch [MED…" at bounding box center [272, 363] width 112 height 88
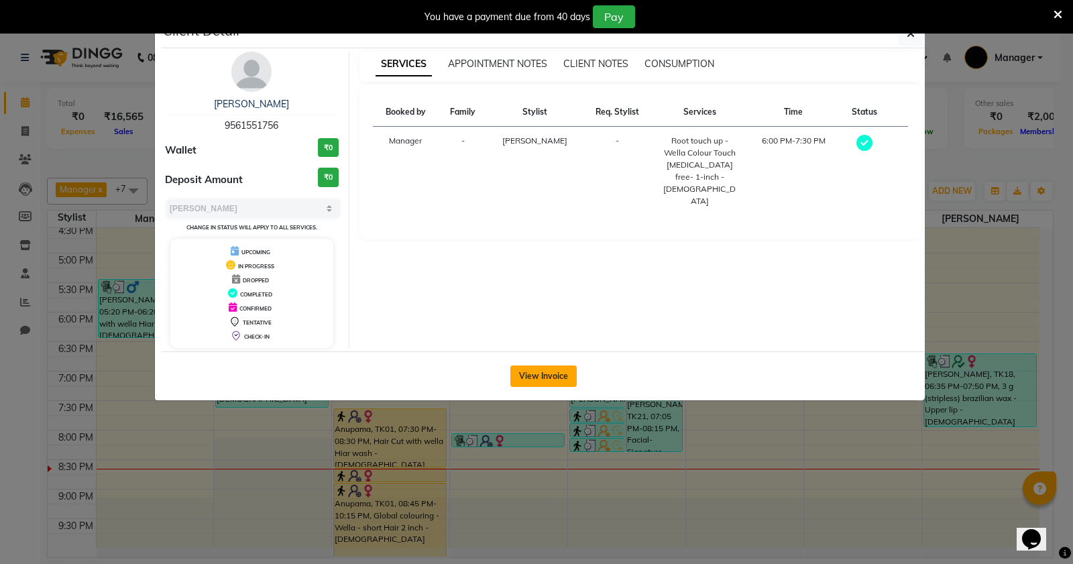
click at [534, 373] on button "View Invoice" at bounding box center [544, 376] width 66 height 21
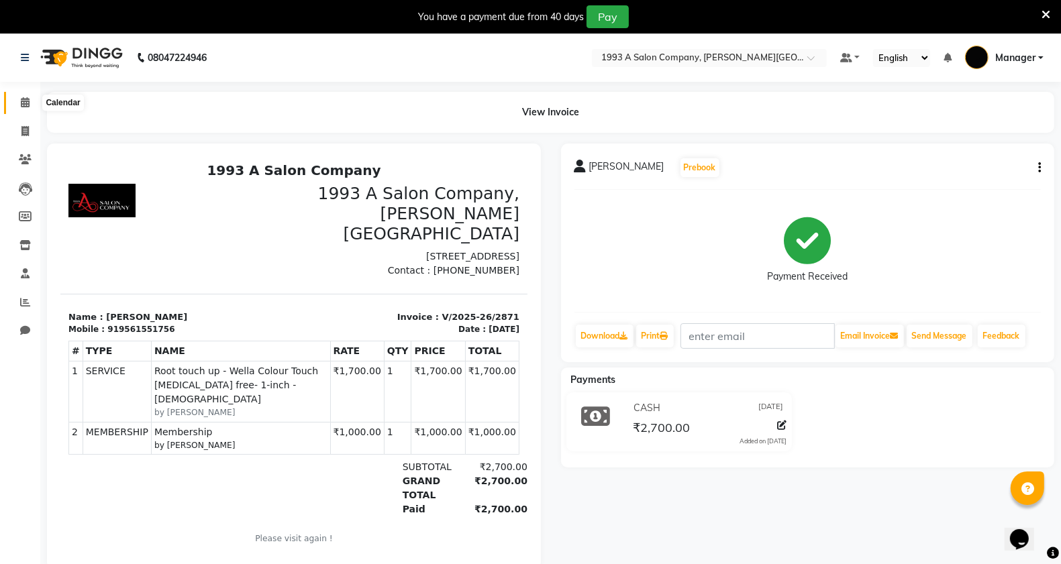
click at [28, 107] on icon at bounding box center [25, 102] width 9 height 10
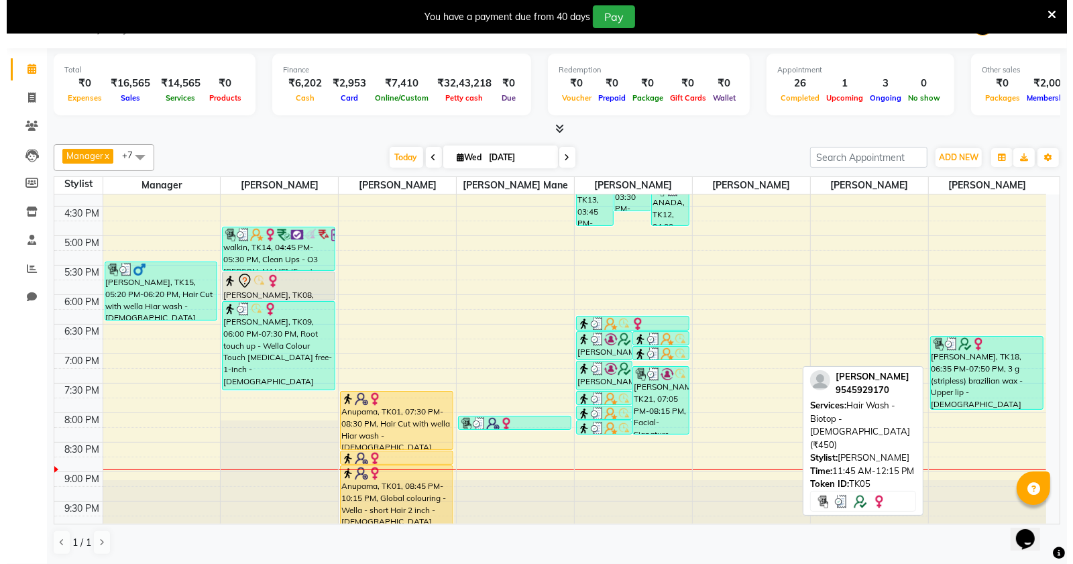
scroll to position [506, 0]
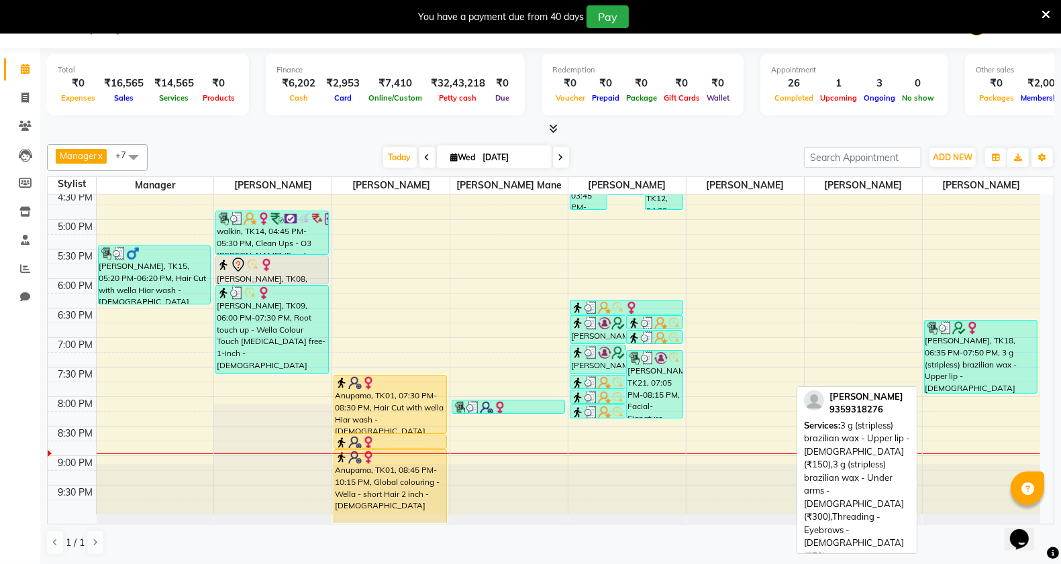
click at [986, 370] on div "[PERSON_NAME], TK18, 06:35 PM-07:50 PM, 3 g (stripless) brazilian wax - Upper l…" at bounding box center [980, 357] width 112 height 72
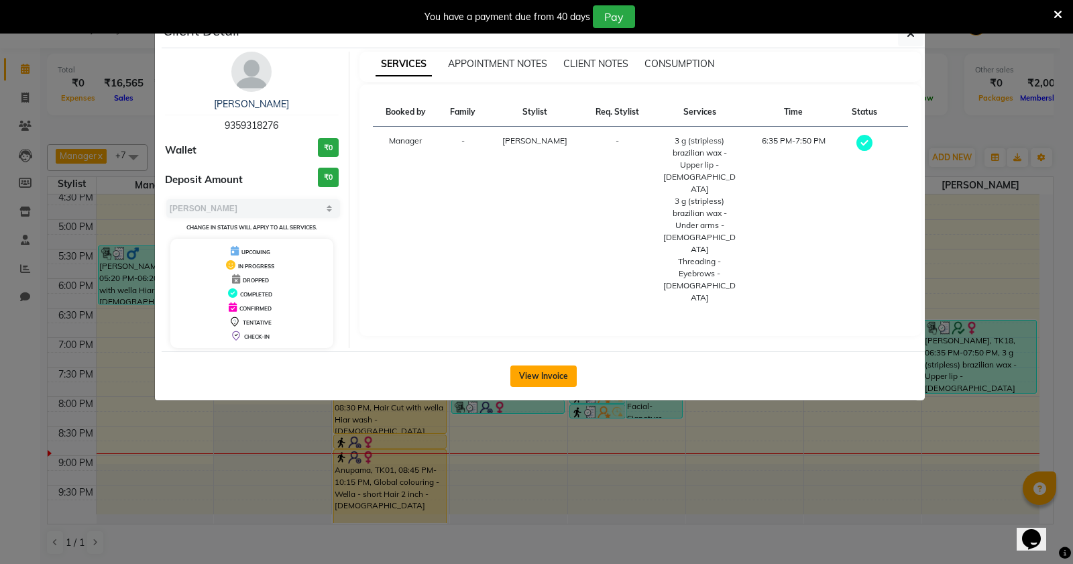
click at [527, 379] on button "View Invoice" at bounding box center [544, 376] width 66 height 21
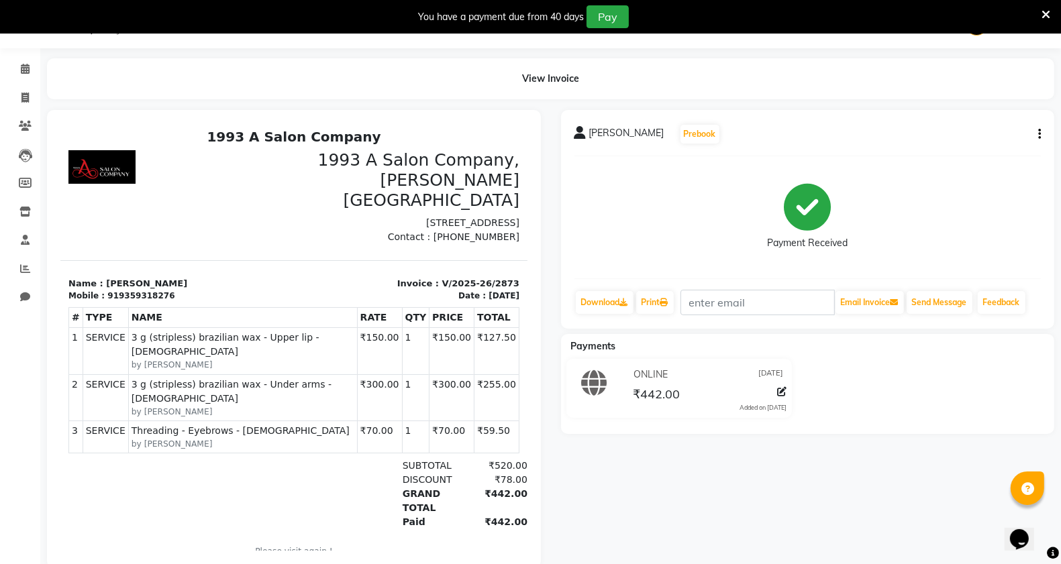
click at [115, 290] on p "Name : [PERSON_NAME]" at bounding box center [176, 282] width 217 height 13
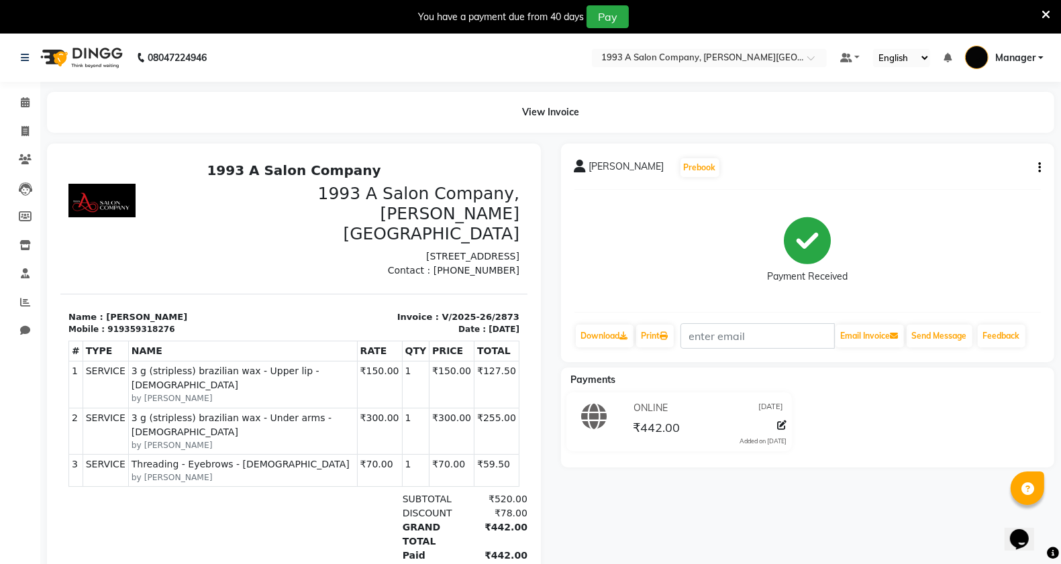
click at [1038, 168] on icon "button" at bounding box center [1039, 168] width 3 height 1
click at [966, 203] on div "Payment Received" at bounding box center [807, 251] width 467 height 101
drag, startPoint x: 156, startPoint y: 333, endPoint x: 108, endPoint y: 338, distance: 47.9
click at [108, 335] on div "919359318276" at bounding box center [140, 329] width 67 height 12
copy div "9359318276"
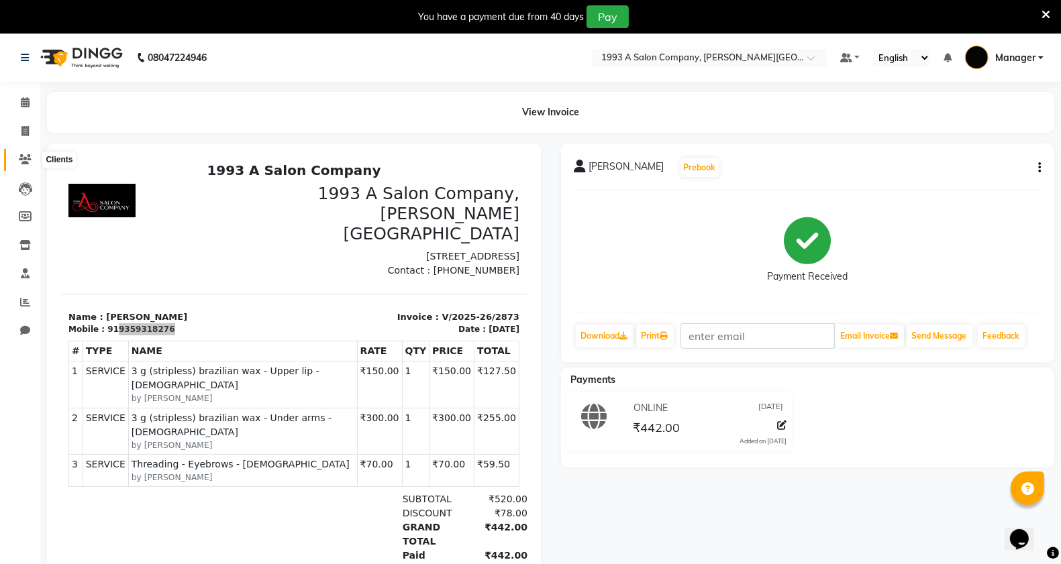
click at [24, 154] on icon at bounding box center [25, 159] width 13 height 10
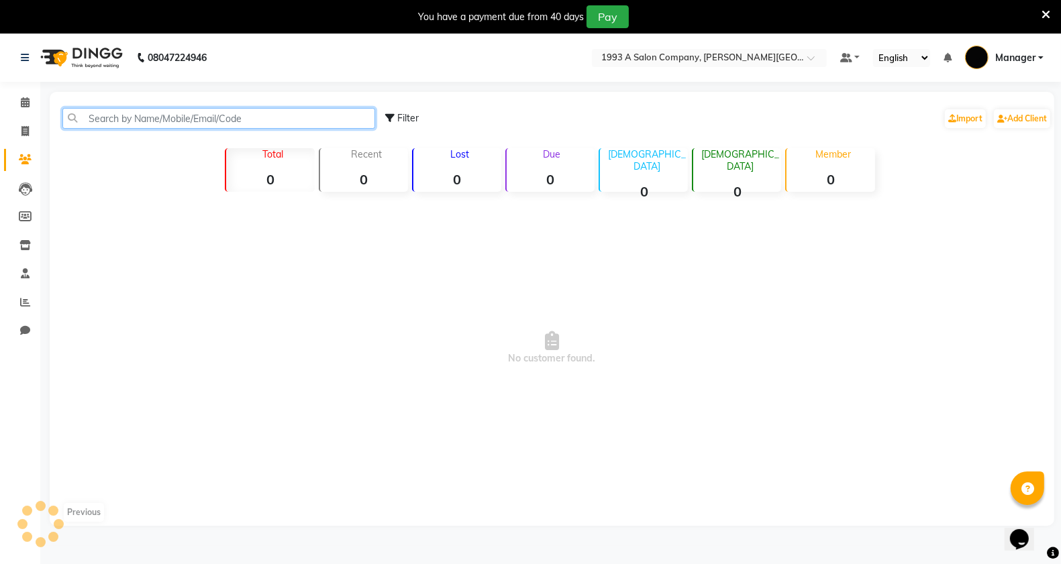
click at [142, 116] on input "text" at bounding box center [218, 118] width 313 height 21
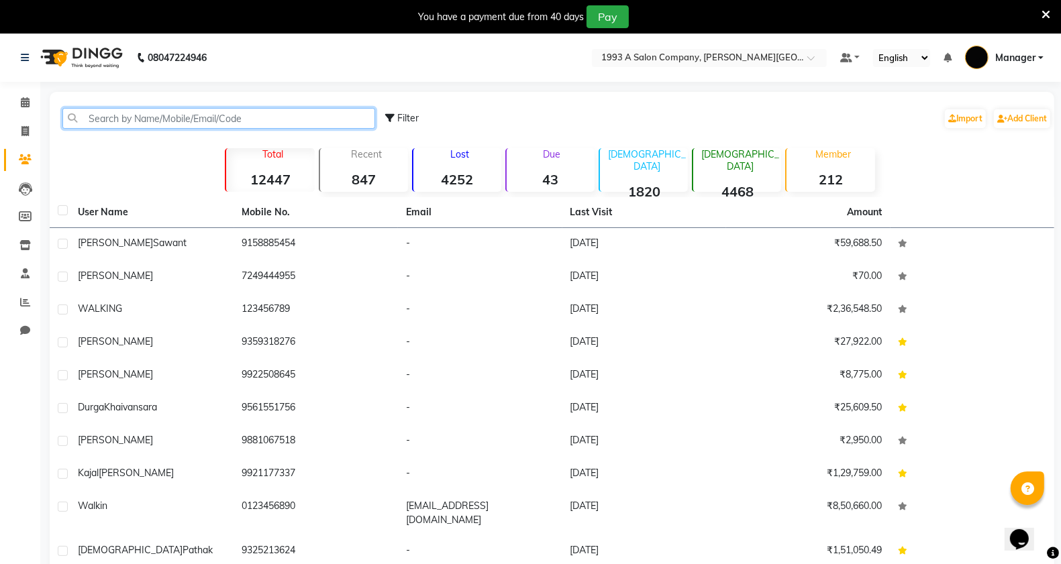
paste input "9359318276"
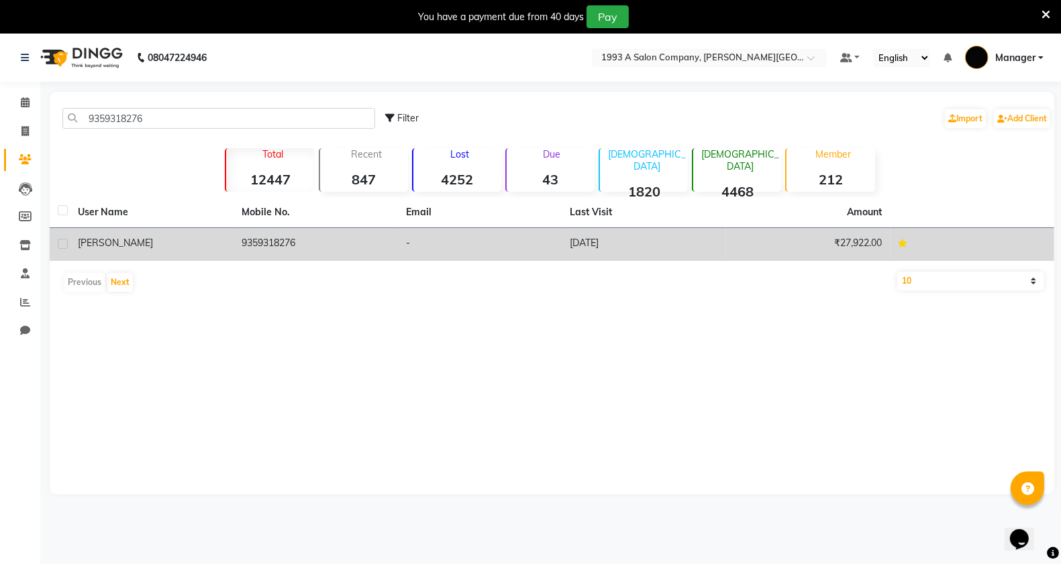
click at [374, 233] on td "9359318276" at bounding box center [316, 244] width 164 height 33
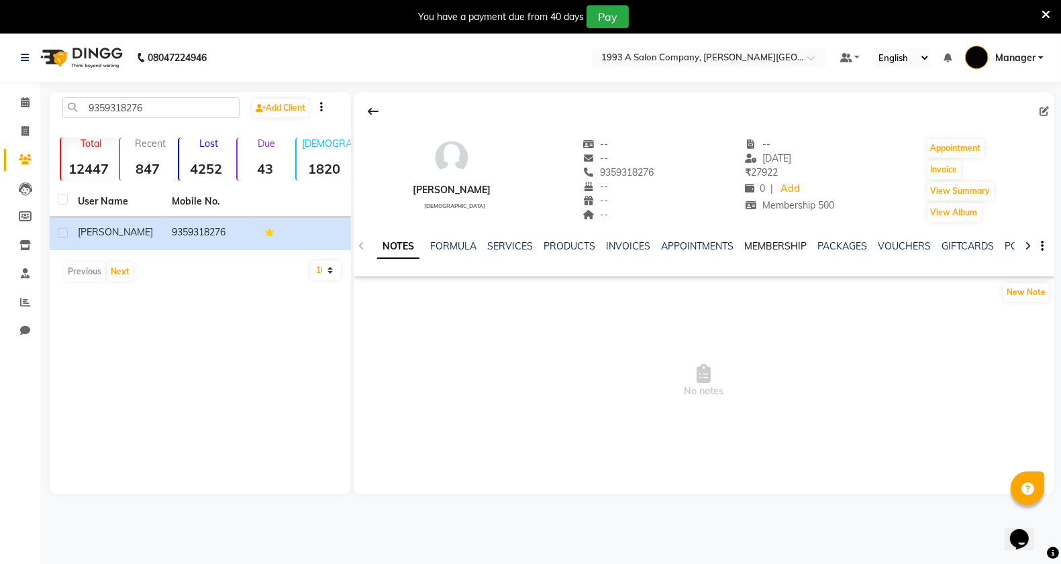
click at [772, 246] on link "MEMBERSHIP" at bounding box center [775, 246] width 62 height 12
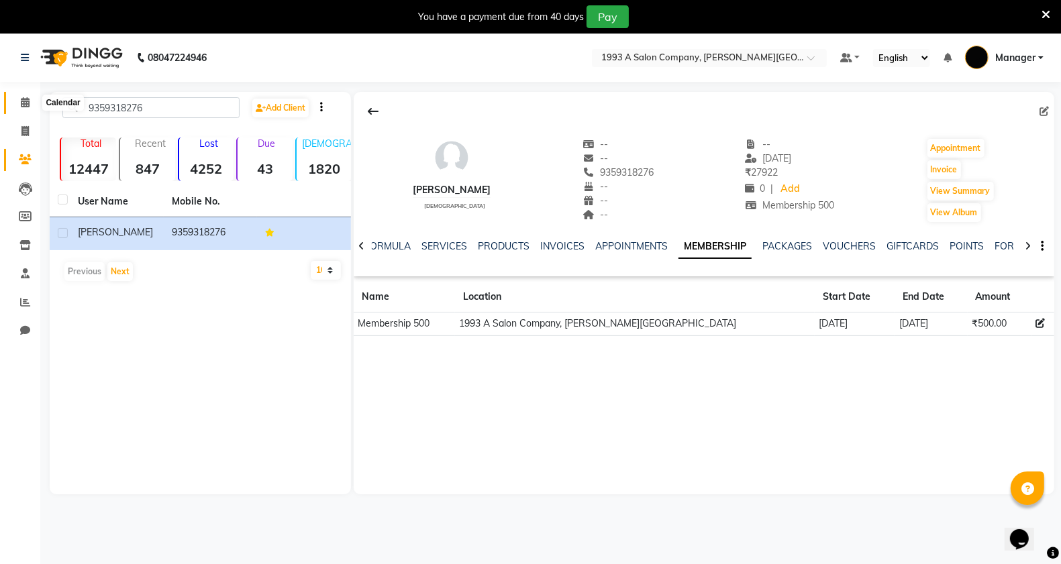
click at [21, 102] on icon at bounding box center [25, 102] width 9 height 10
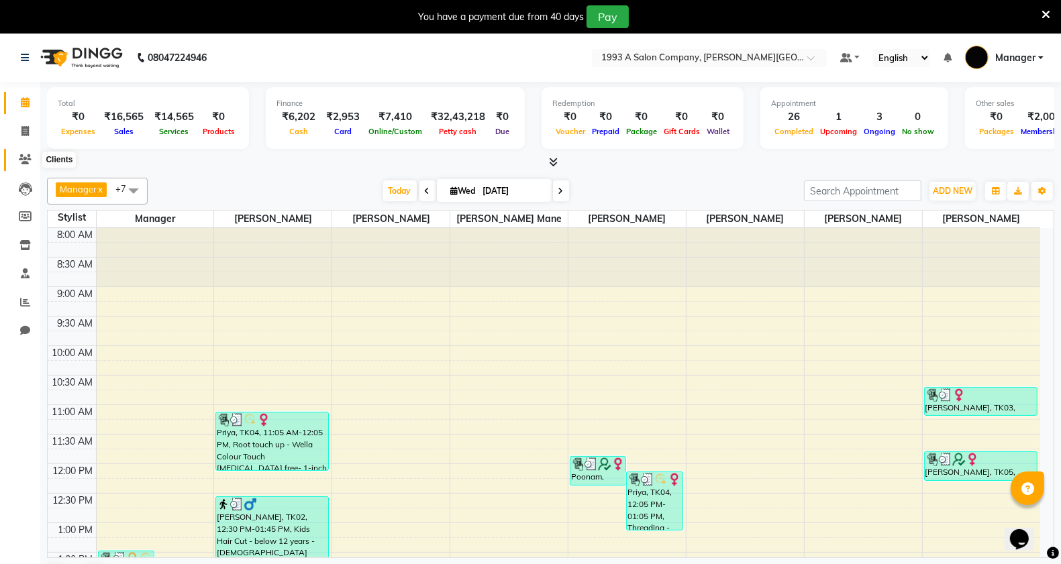
click at [23, 159] on icon at bounding box center [25, 159] width 13 height 10
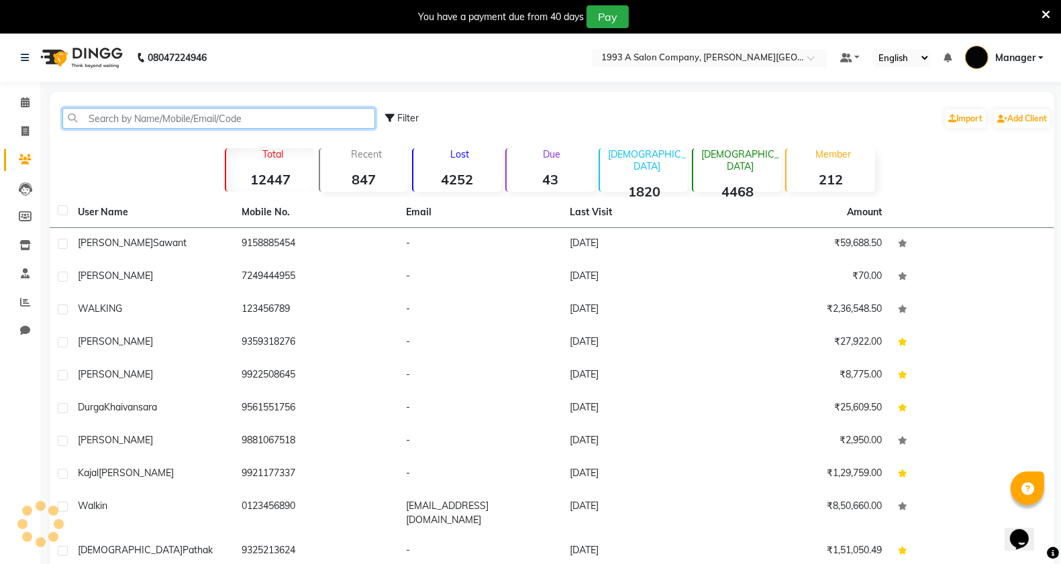
click at [203, 115] on input "text" at bounding box center [218, 118] width 313 height 21
drag, startPoint x: 203, startPoint y: 115, endPoint x: 133, endPoint y: 111, distance: 69.8
click at [133, 111] on input "text" at bounding box center [218, 118] width 313 height 21
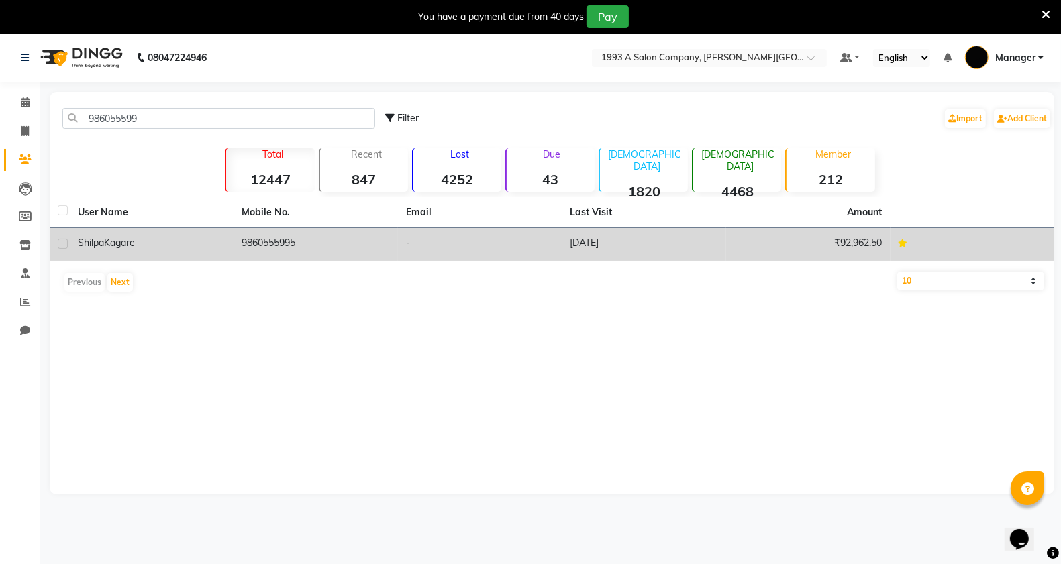
drag, startPoint x: 168, startPoint y: 250, endPoint x: 158, endPoint y: 259, distance: 13.3
click at [168, 252] on td "[PERSON_NAME]" at bounding box center [152, 244] width 164 height 33
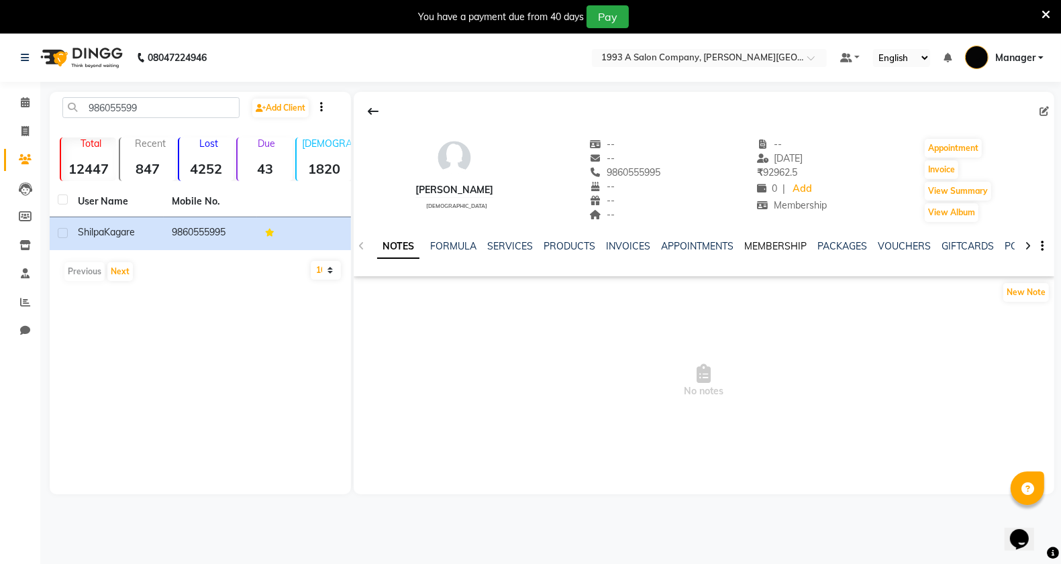
click at [767, 246] on link "MEMBERSHIP" at bounding box center [775, 246] width 62 height 12
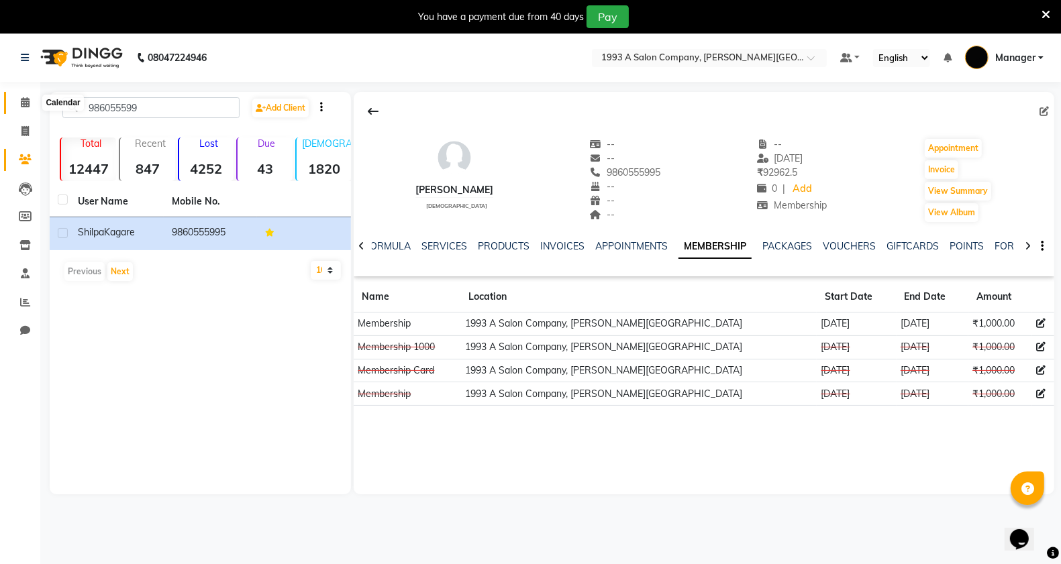
click at [25, 107] on icon at bounding box center [25, 102] width 9 height 10
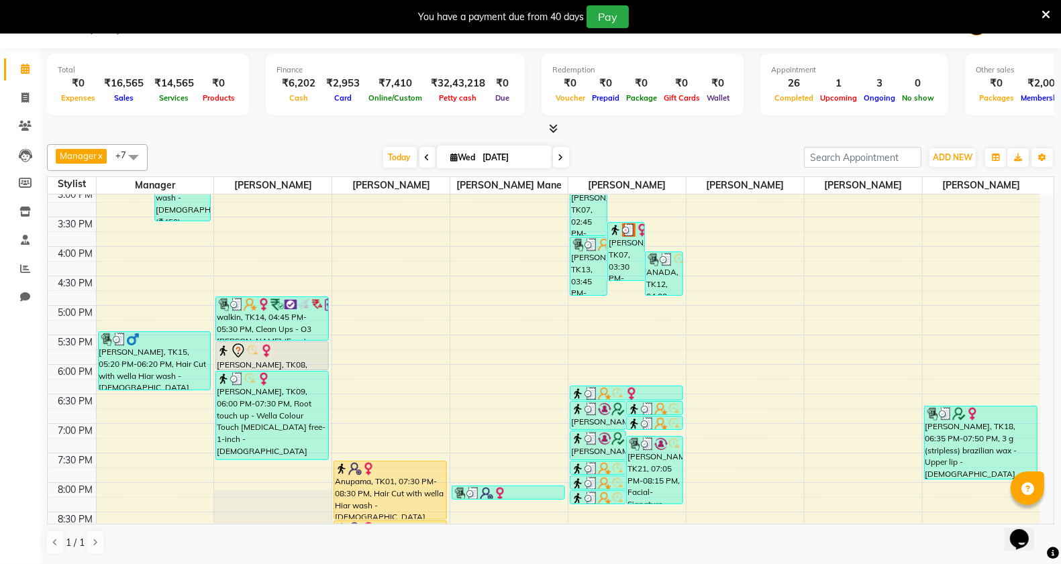
scroll to position [506, 0]
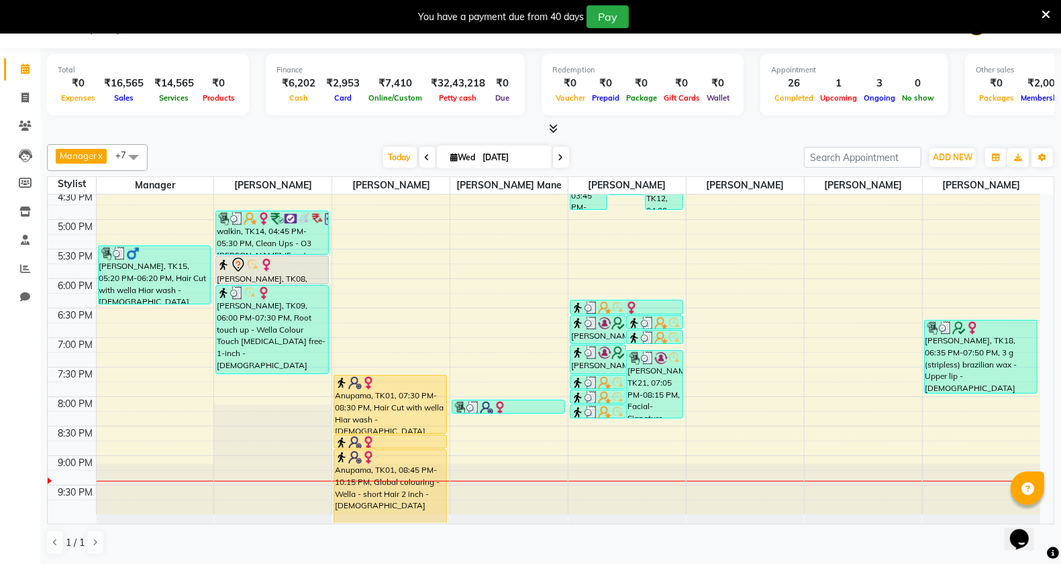
click at [592, 464] on div at bounding box center [626, 494] width 117 height 60
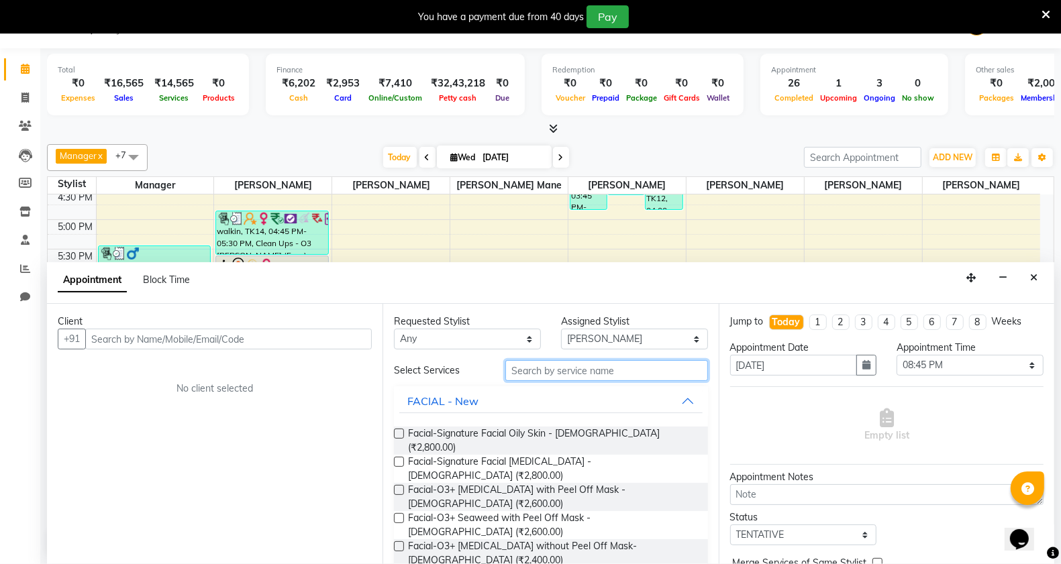
click at [550, 370] on input "text" at bounding box center [606, 370] width 203 height 21
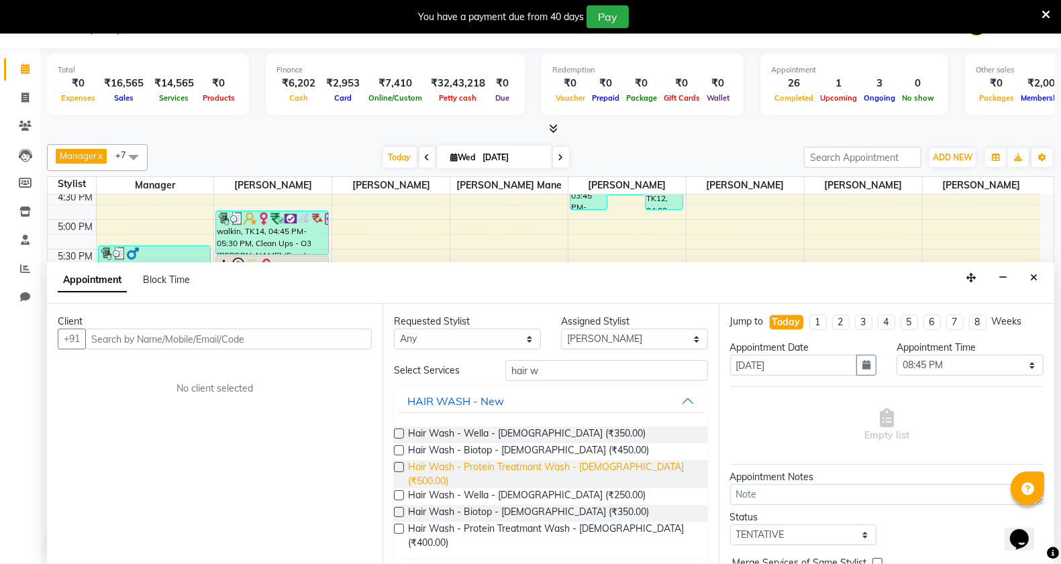
click at [629, 467] on span "Hair Wash - Protein Treatmant Wash - [DEMOGRAPHIC_DATA] (₹500.00)" at bounding box center [552, 474] width 288 height 28
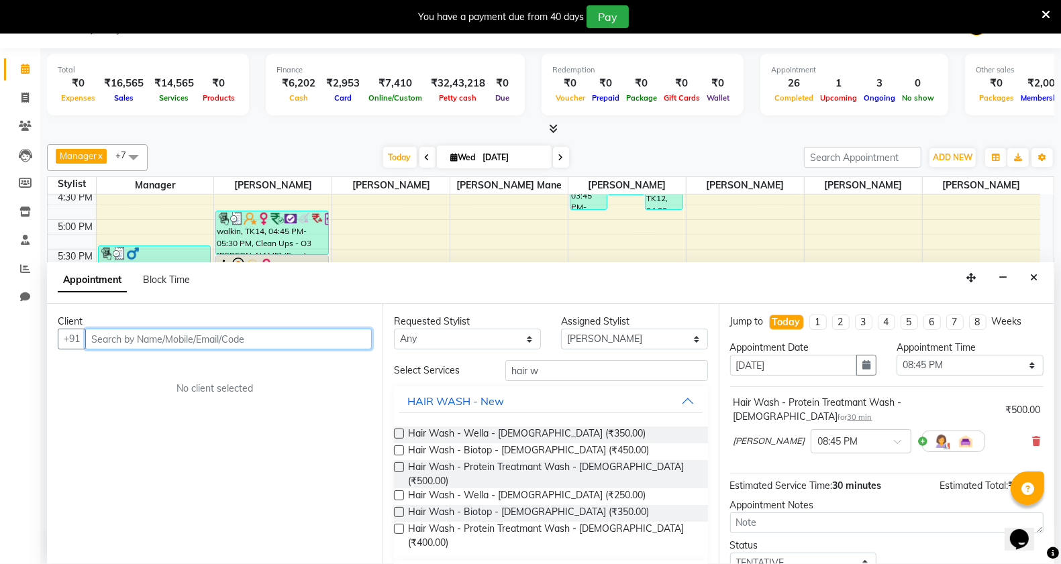
click at [191, 339] on input "text" at bounding box center [228, 339] width 286 height 21
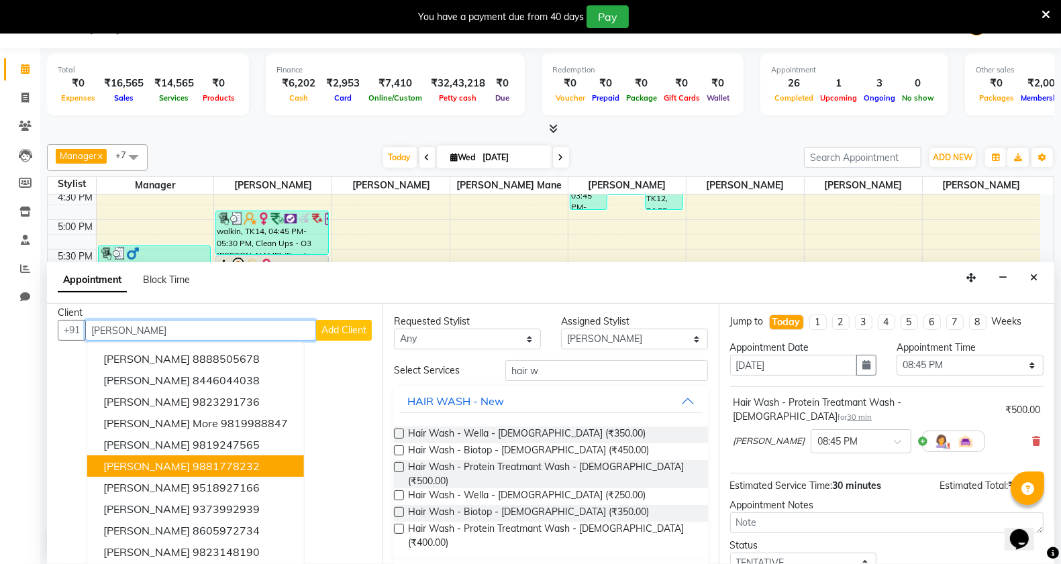
scroll to position [13, 0]
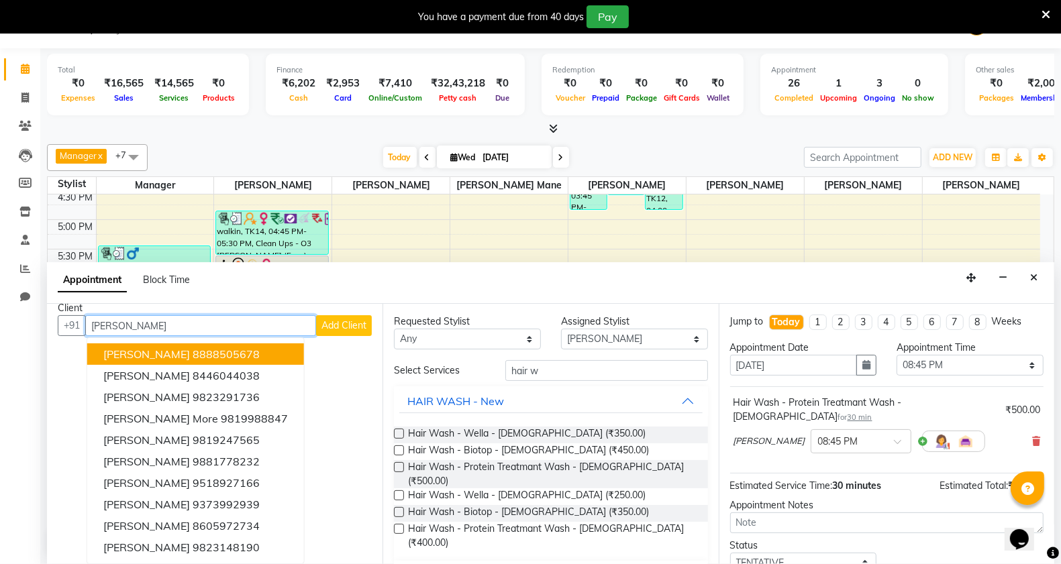
drag, startPoint x: 151, startPoint y: 314, endPoint x: 158, endPoint y: 319, distance: 9.1
click at [158, 319] on input "[PERSON_NAME]" at bounding box center [200, 325] width 231 height 21
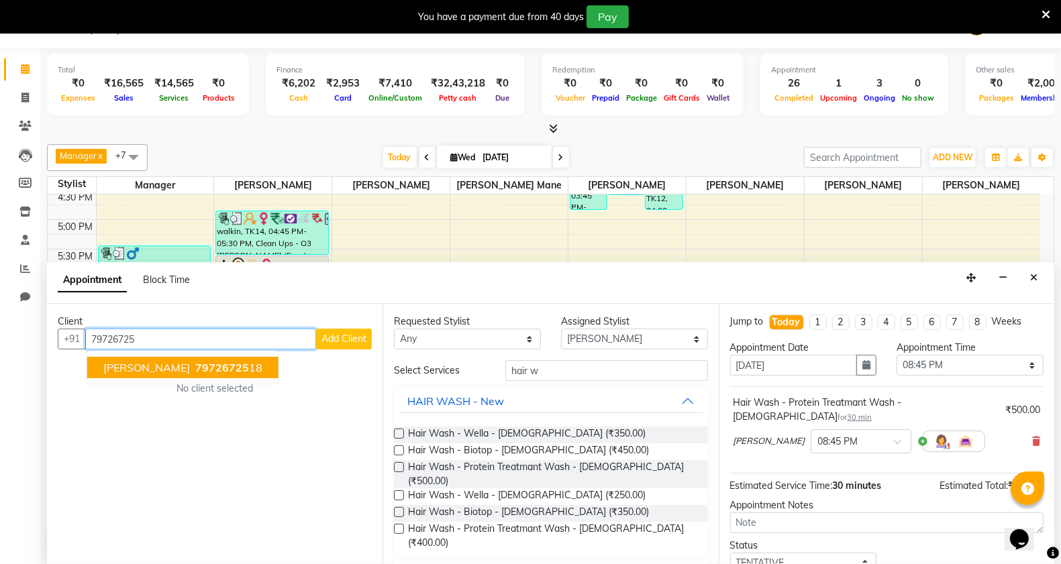
click at [231, 372] on span "79726725" at bounding box center [222, 367] width 54 height 13
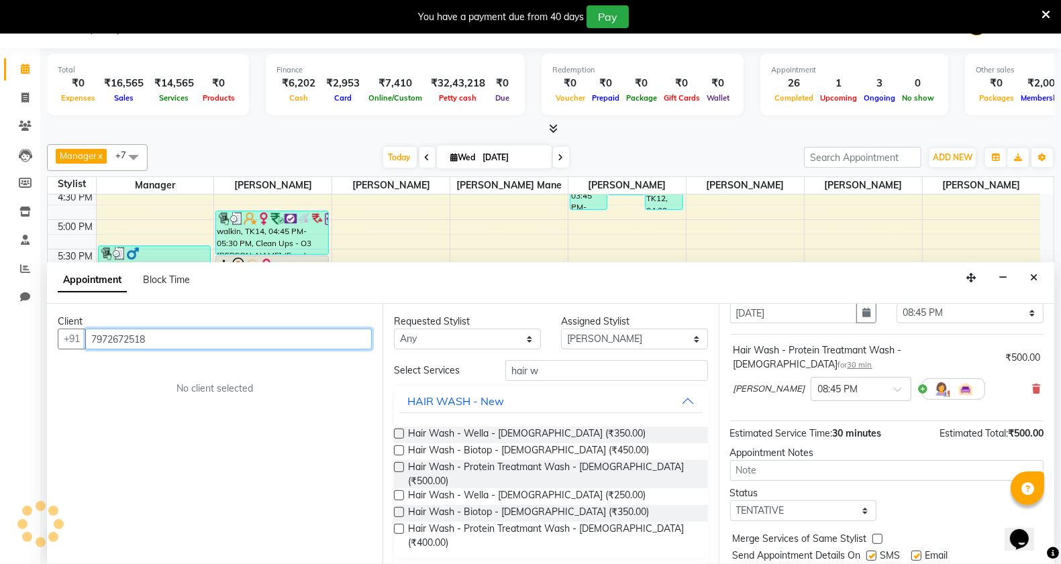
scroll to position [81, 0]
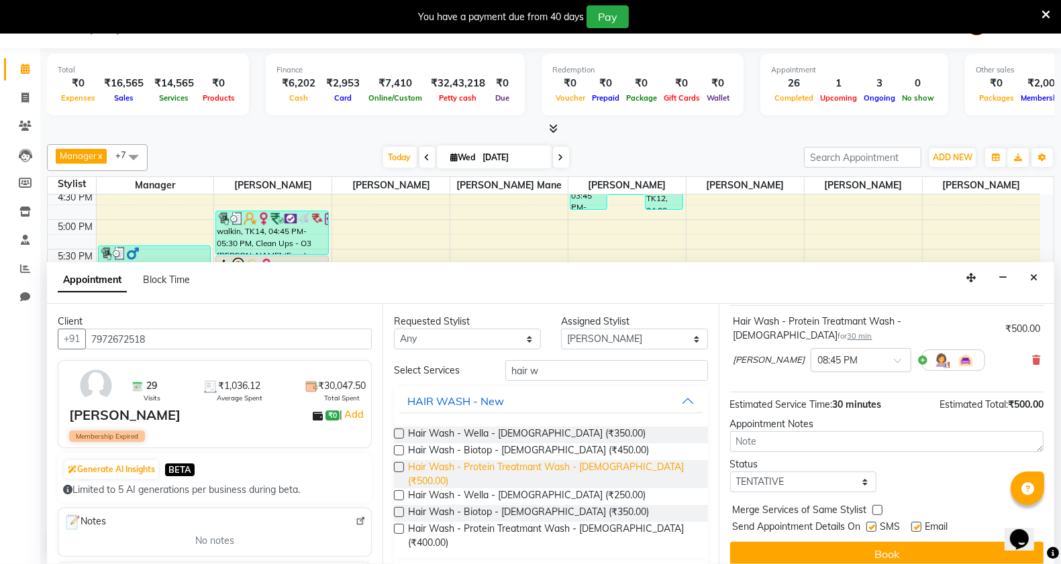
click at [609, 470] on span "Hair Wash - Protein Treatmant Wash - [DEMOGRAPHIC_DATA] (₹500.00)" at bounding box center [552, 474] width 288 height 28
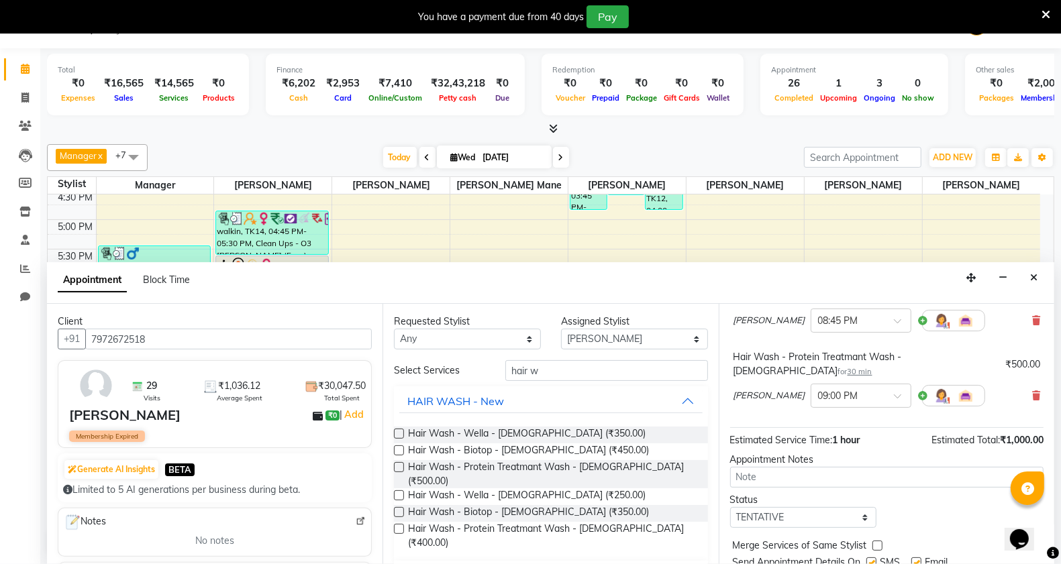
scroll to position [142, 0]
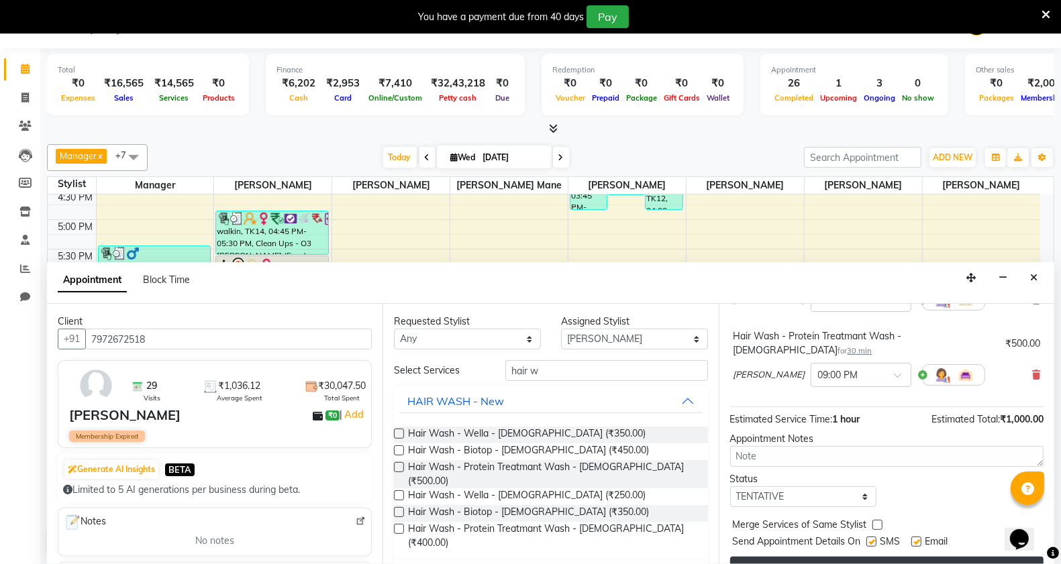
drag, startPoint x: 839, startPoint y: 538, endPoint x: 839, endPoint y: 529, distance: 9.4
click at [839, 557] on button "Book" at bounding box center [886, 569] width 313 height 24
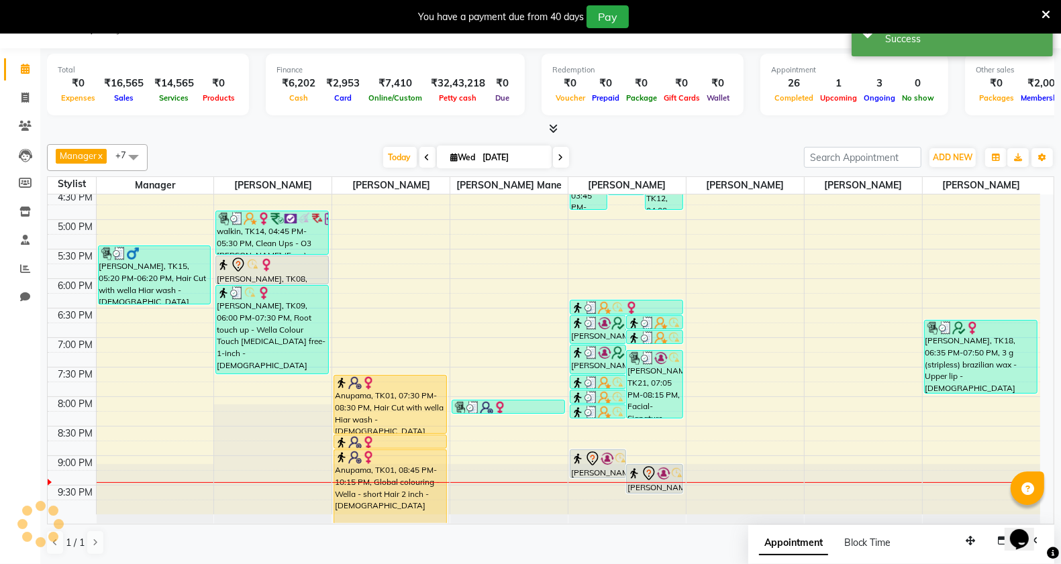
scroll to position [0, 0]
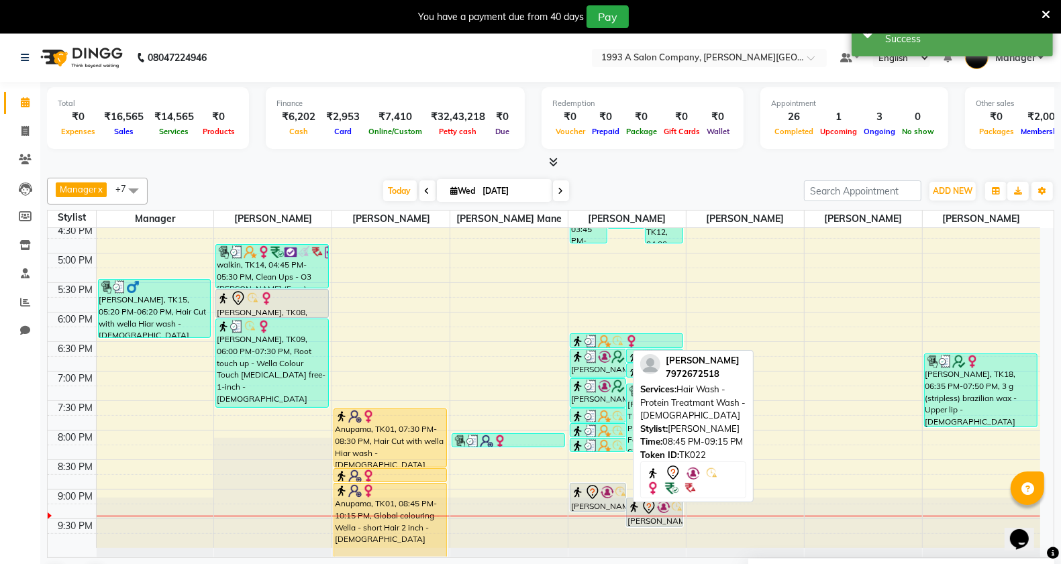
click at [598, 497] on icon at bounding box center [592, 492] width 16 height 16
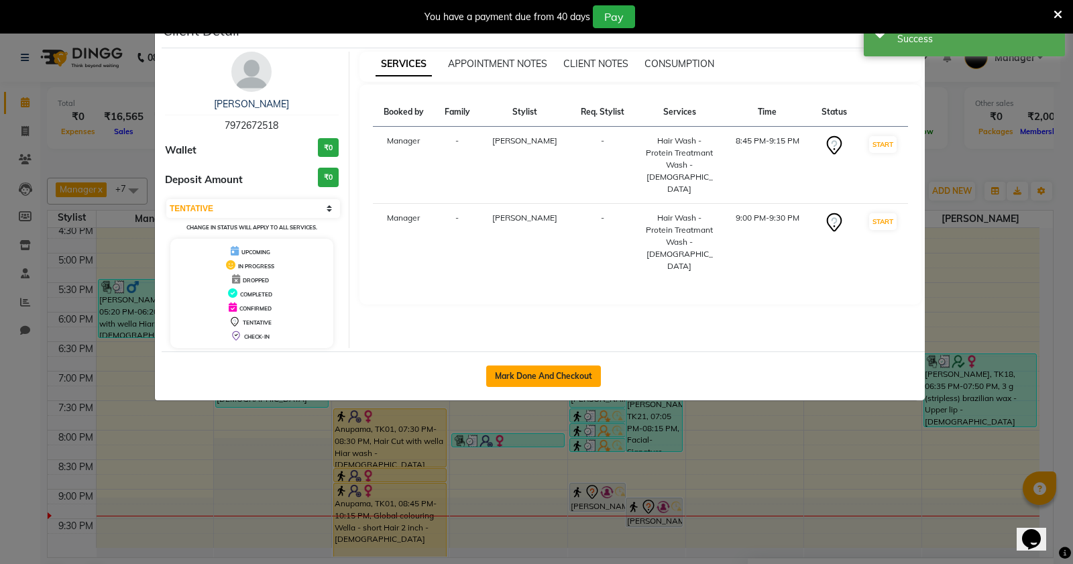
click at [548, 376] on button "Mark Done And Checkout" at bounding box center [543, 376] width 115 height 21
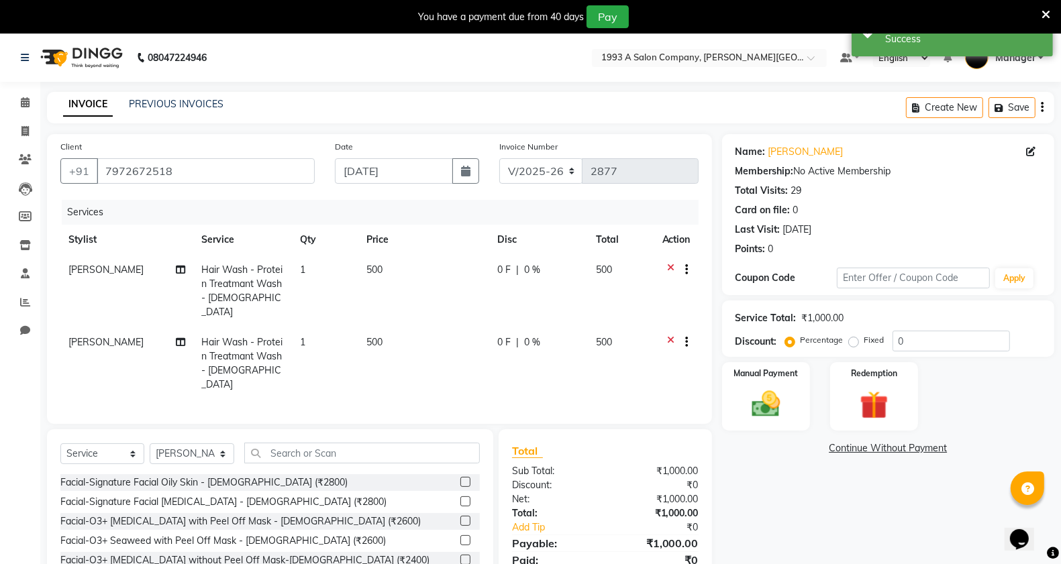
click at [665, 335] on div at bounding box center [676, 343] width 28 height 17
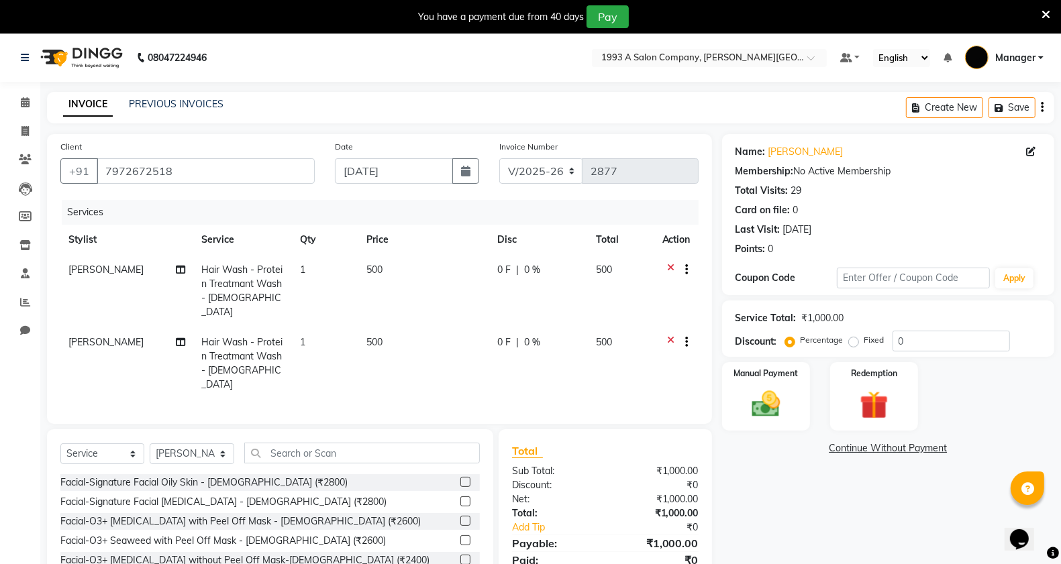
click at [672, 335] on icon at bounding box center [670, 343] width 7 height 17
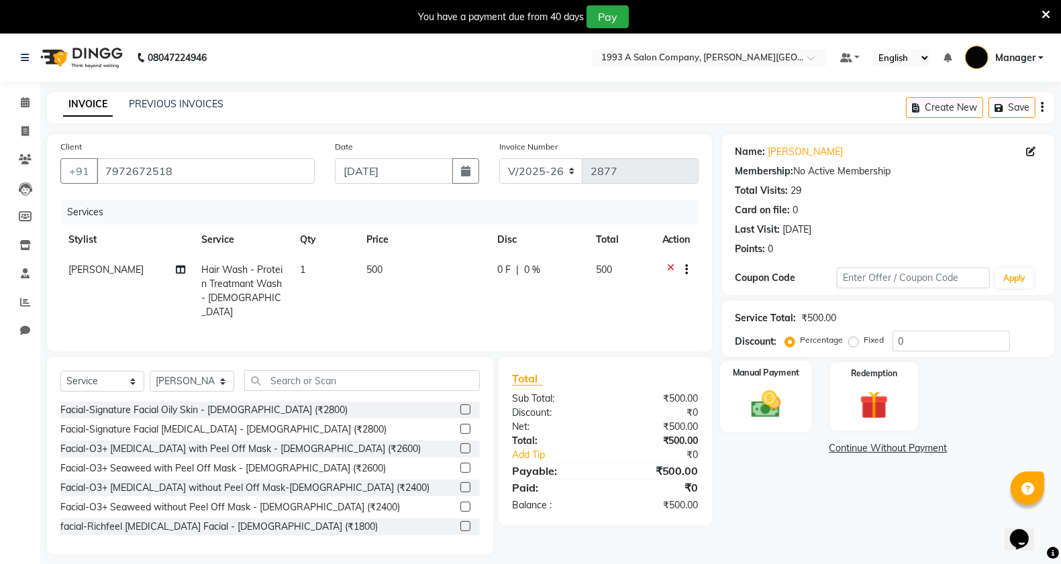
scroll to position [34, 0]
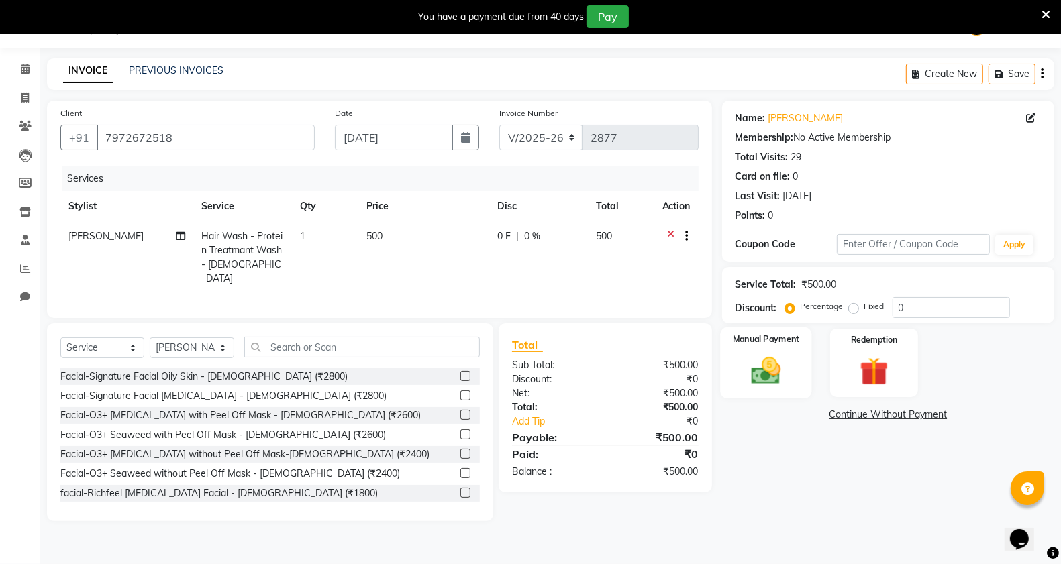
click at [753, 354] on img at bounding box center [766, 371] width 48 height 34
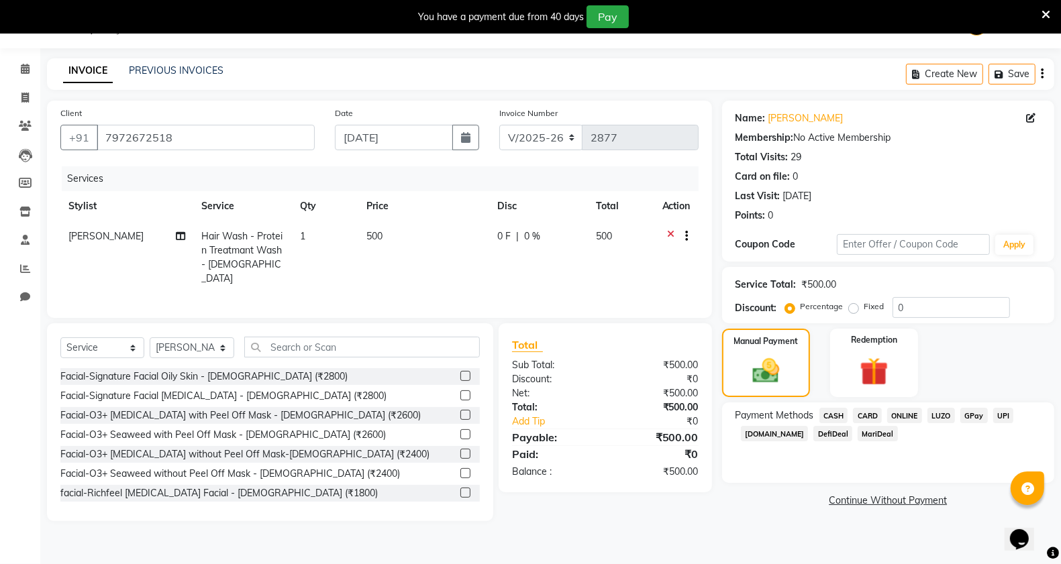
click at [836, 416] on span "CASH" at bounding box center [833, 415] width 29 height 15
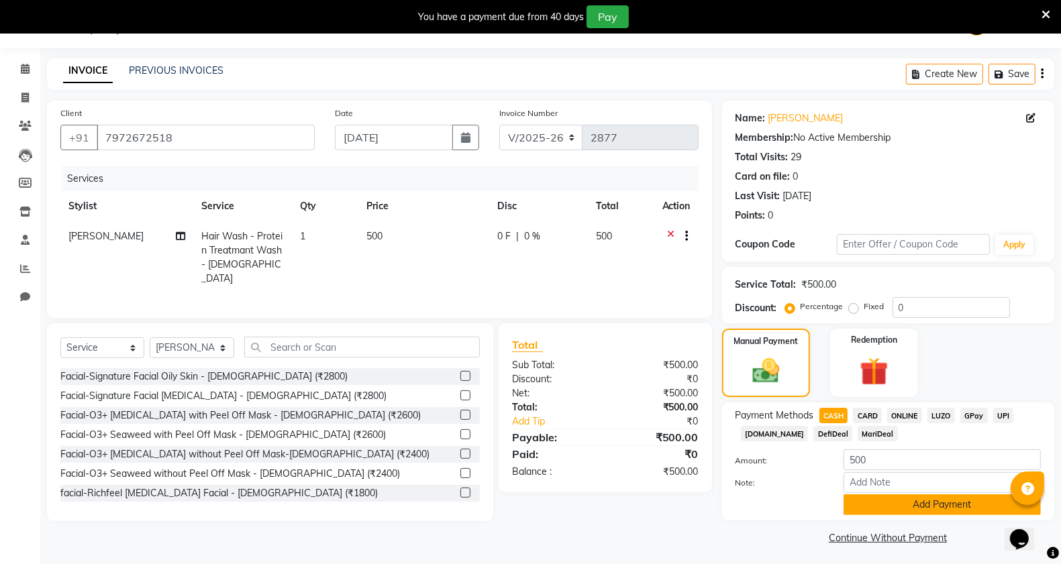
scroll to position [37, 0]
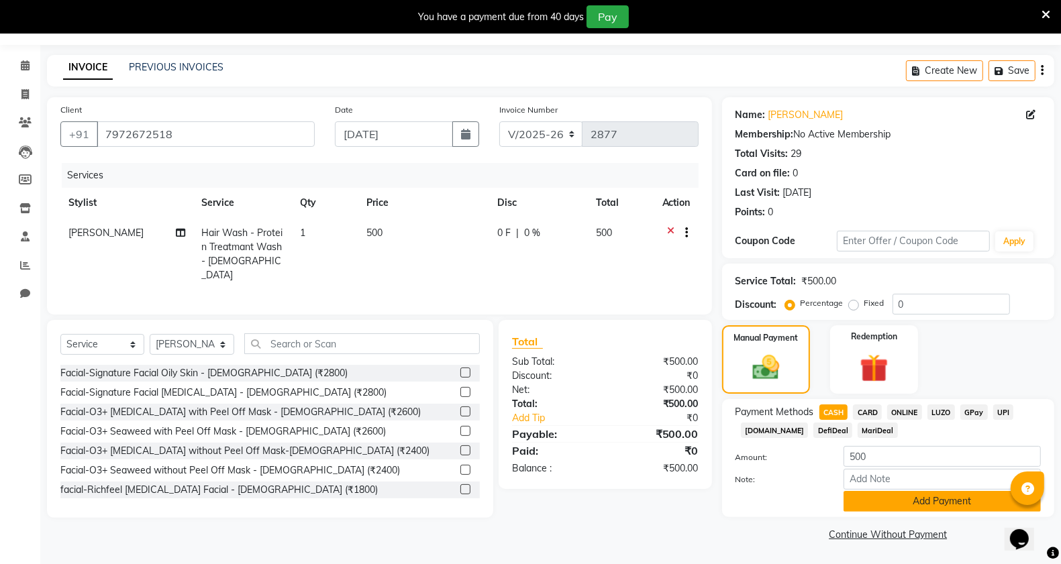
click at [911, 498] on button "Add Payment" at bounding box center [941, 501] width 197 height 21
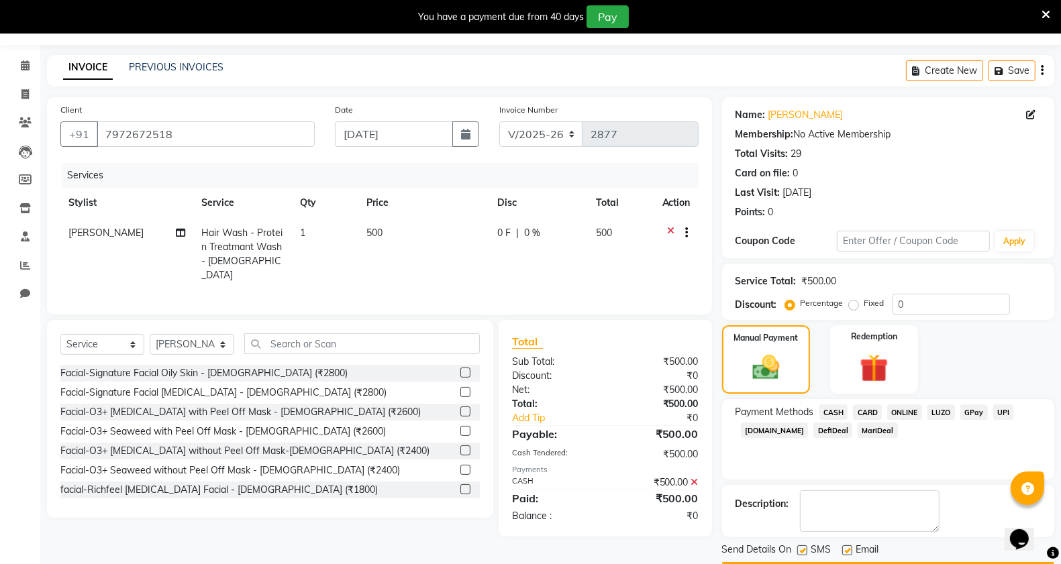
scroll to position [76, 0]
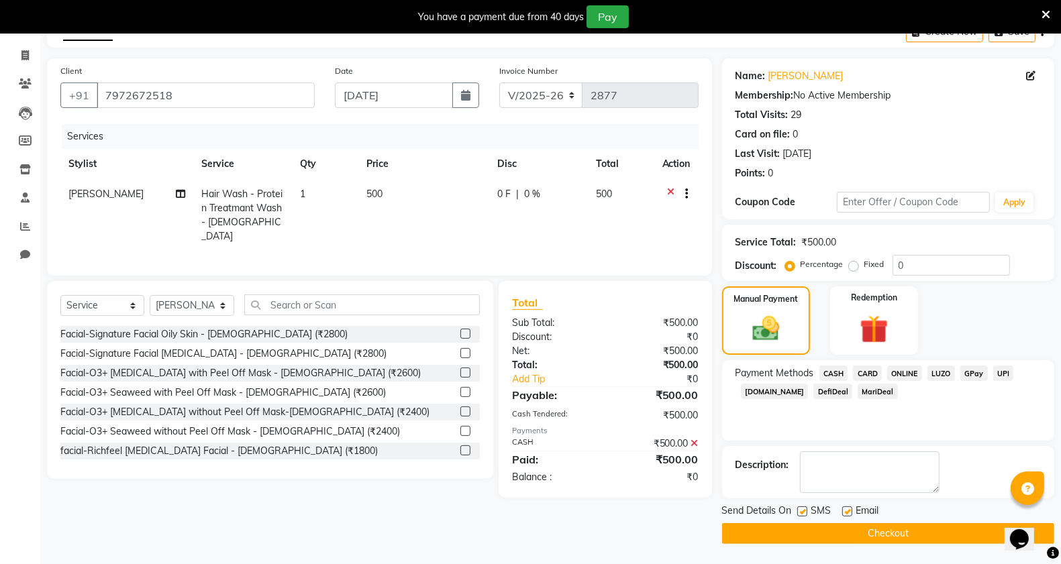
click at [849, 533] on button "Checkout" at bounding box center [888, 533] width 332 height 21
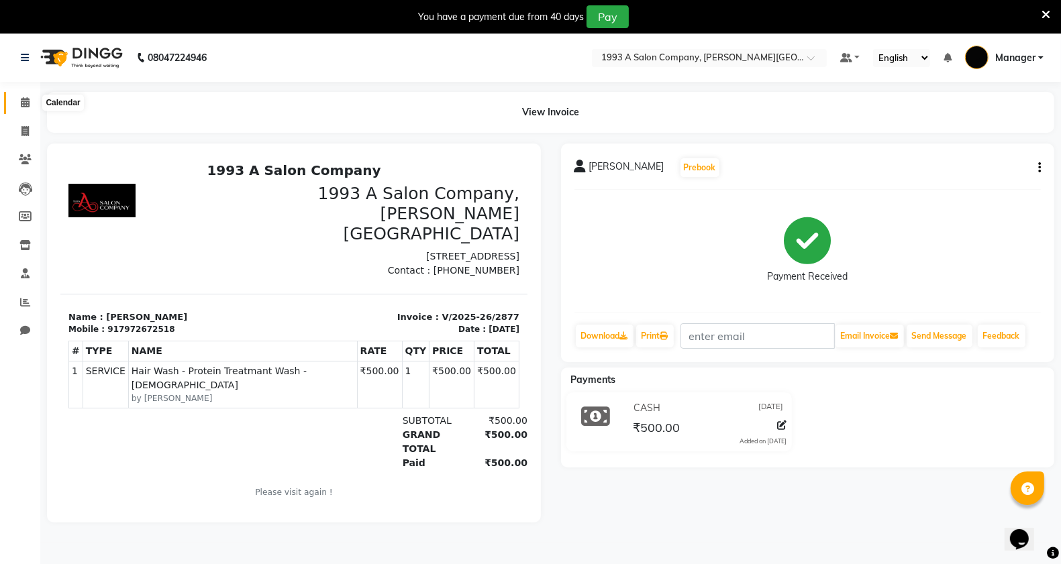
click at [28, 104] on icon at bounding box center [25, 102] width 9 height 10
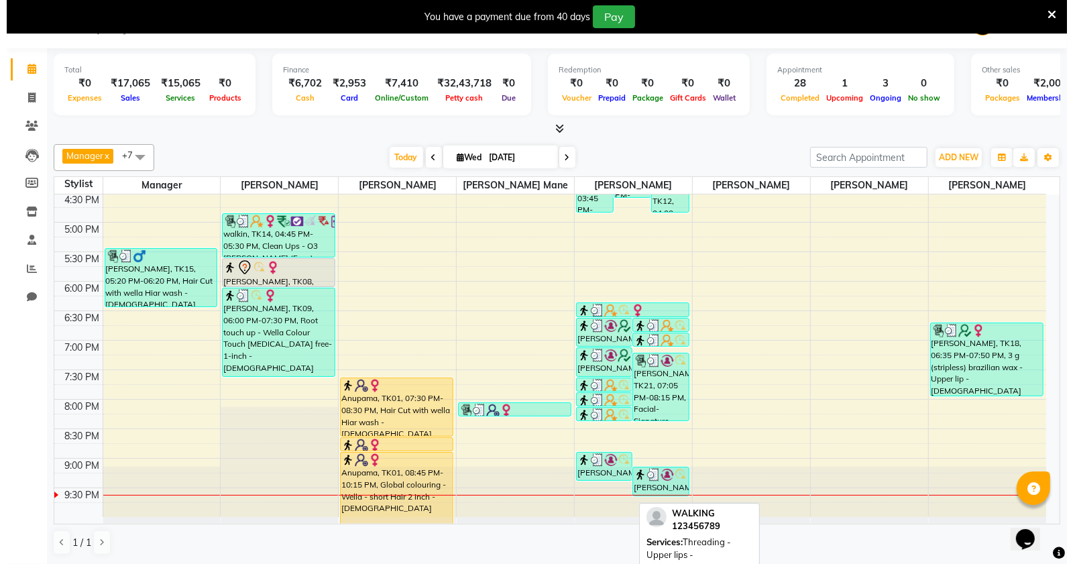
scroll to position [506, 0]
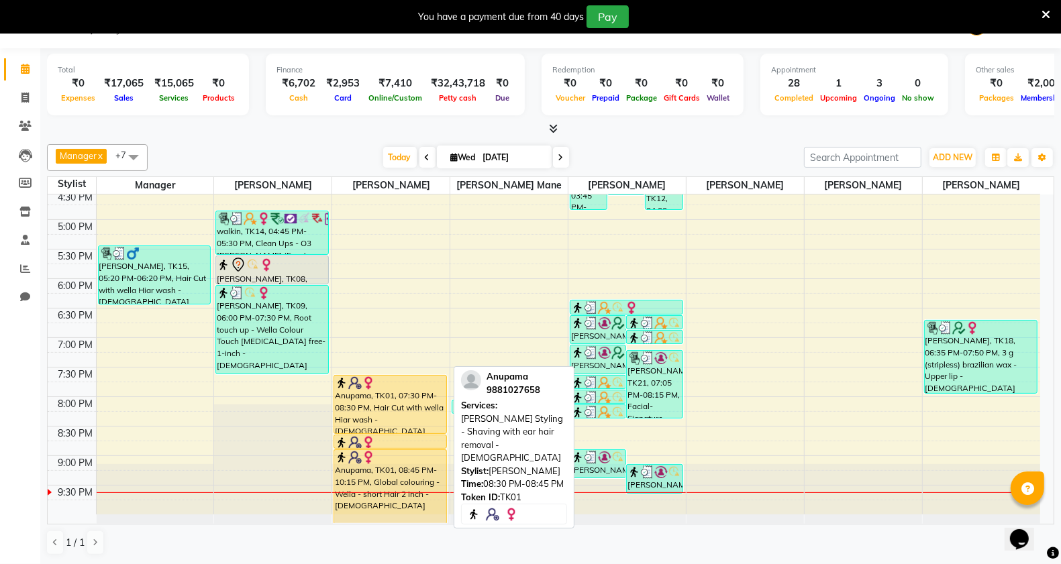
click at [372, 436] on img at bounding box center [368, 442] width 13 height 13
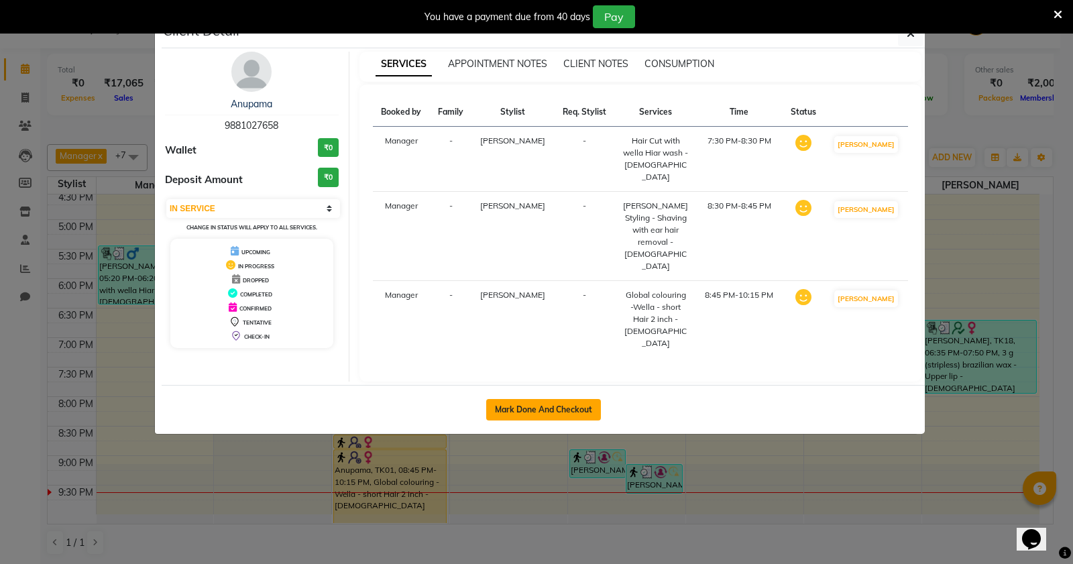
click at [515, 399] on button "Mark Done And Checkout" at bounding box center [543, 409] width 115 height 21
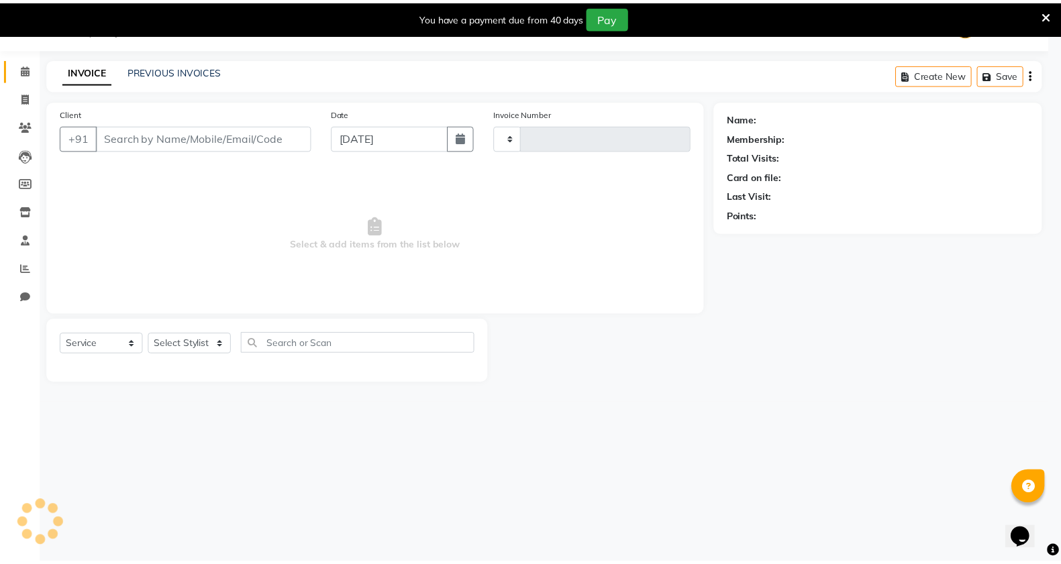
scroll to position [34, 0]
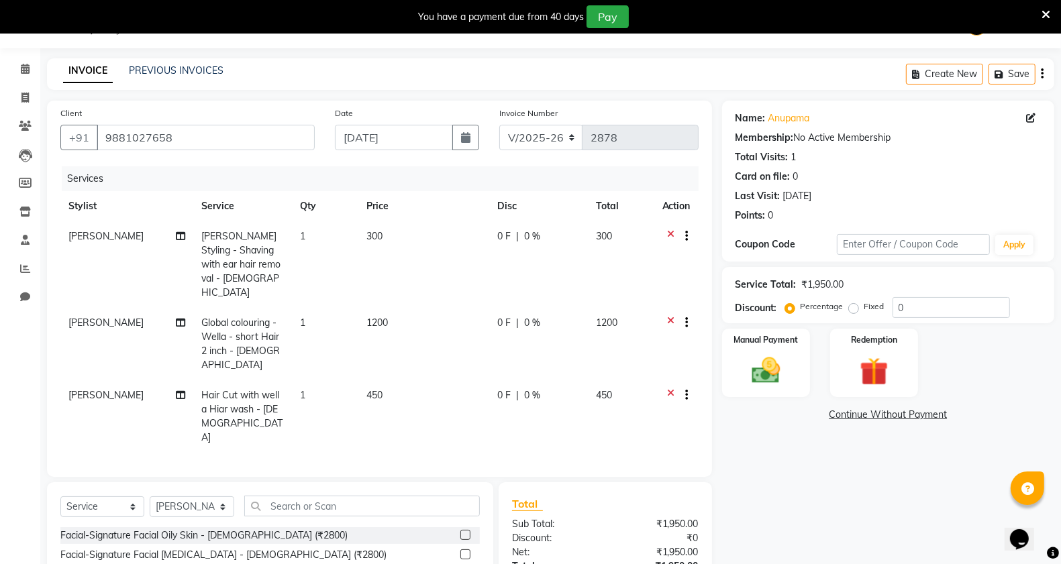
click at [75, 242] on td "[PERSON_NAME]" at bounding box center [126, 264] width 133 height 87
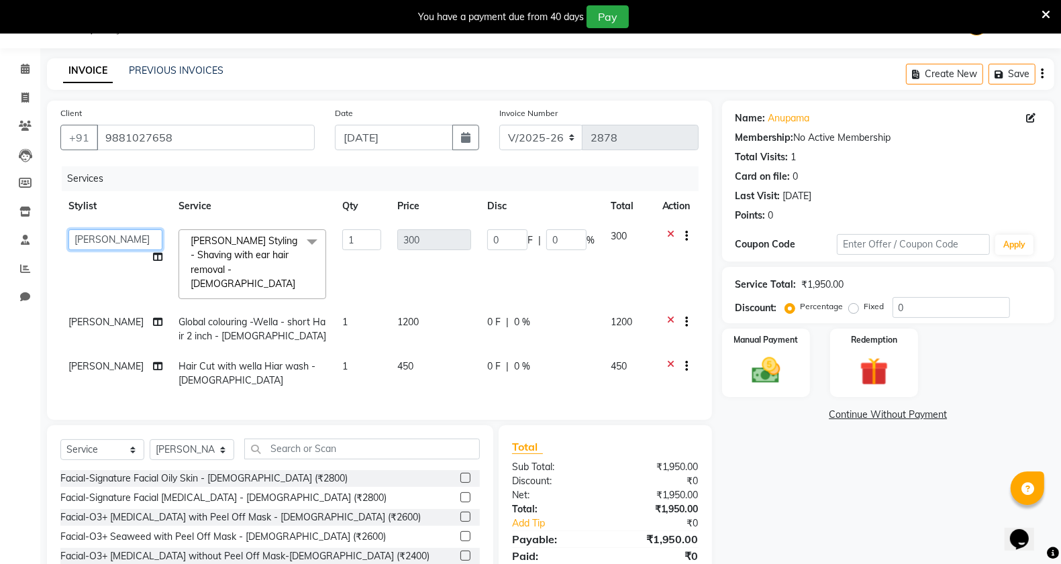
click at [94, 244] on select "[PERSON_NAME] Manager [PERSON_NAME] Mr [PERSON_NAME] (owner) [PERSON_NAME] [PER…" at bounding box center [115, 239] width 94 height 21
click at [93, 316] on span "[PERSON_NAME]" at bounding box center [105, 322] width 75 height 12
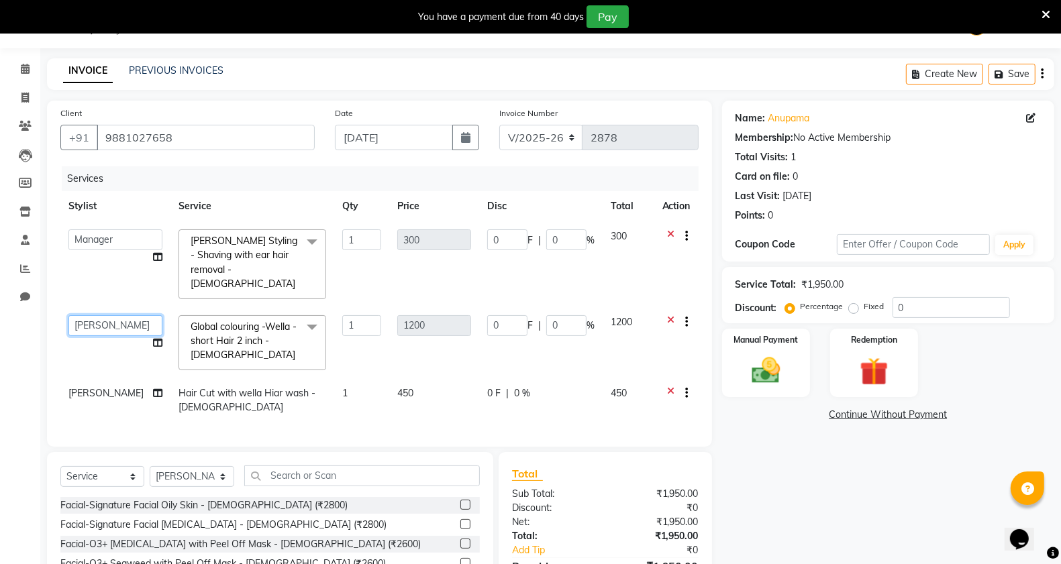
click at [95, 315] on select "[PERSON_NAME] Manager [PERSON_NAME] Mr [PERSON_NAME] (owner) [PERSON_NAME] [PER…" at bounding box center [115, 325] width 94 height 21
click at [99, 378] on td "[PERSON_NAME]" at bounding box center [115, 400] width 110 height 44
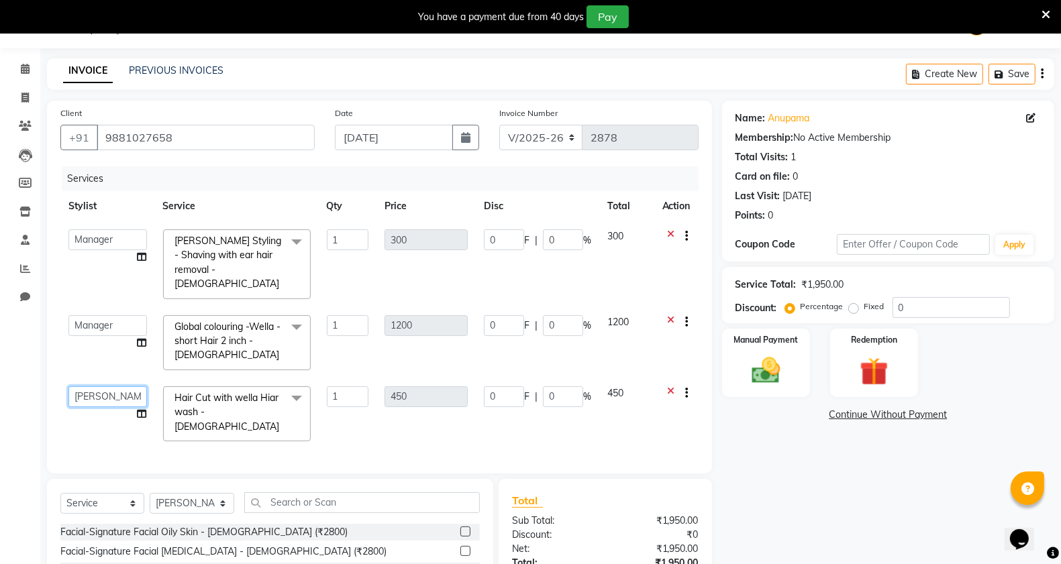
click at [99, 386] on select "[PERSON_NAME] Manager [PERSON_NAME] Mr [PERSON_NAME] (owner) [PERSON_NAME] [PER…" at bounding box center [107, 396] width 78 height 21
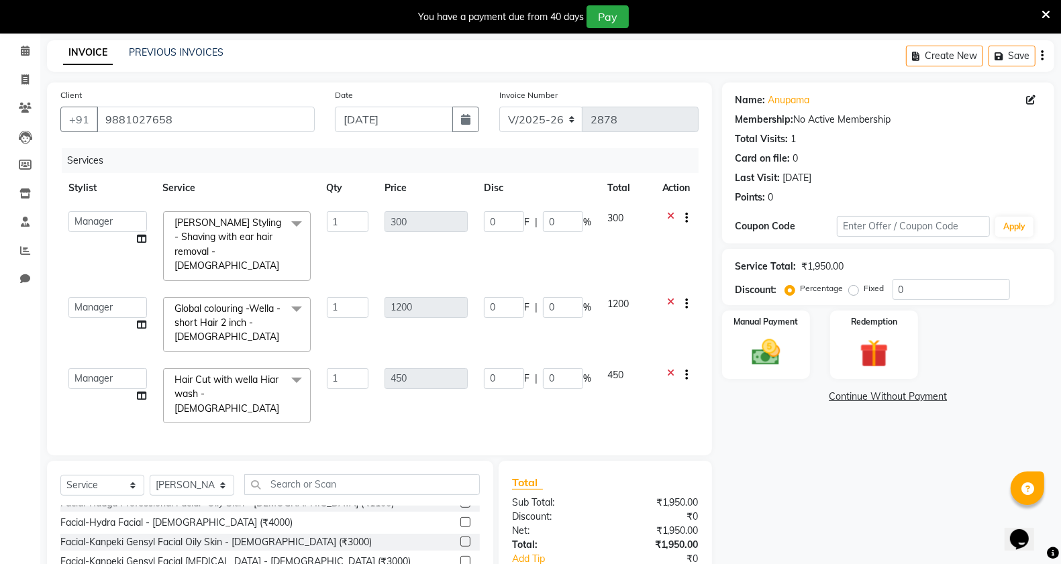
scroll to position [252, 0]
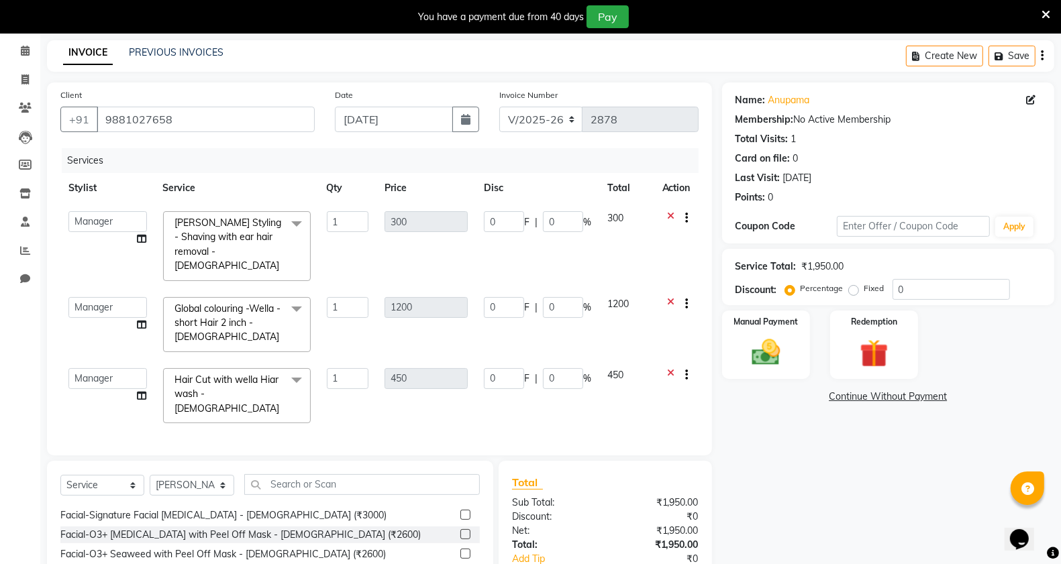
click at [742, 478] on div "Name: Anupama Membership: No Active Membership Total Visits: 1 Card on file: 0 …" at bounding box center [893, 371] width 342 height 576
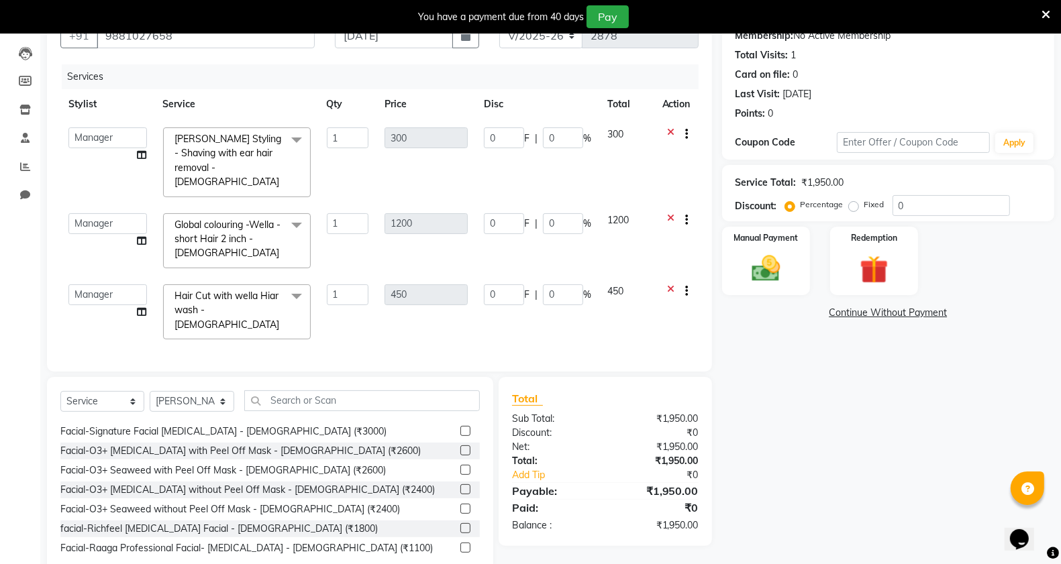
click at [309, 295] on span "Hair Cut with wella Hiar wash - [DEMOGRAPHIC_DATA] x" at bounding box center [237, 311] width 148 height 55
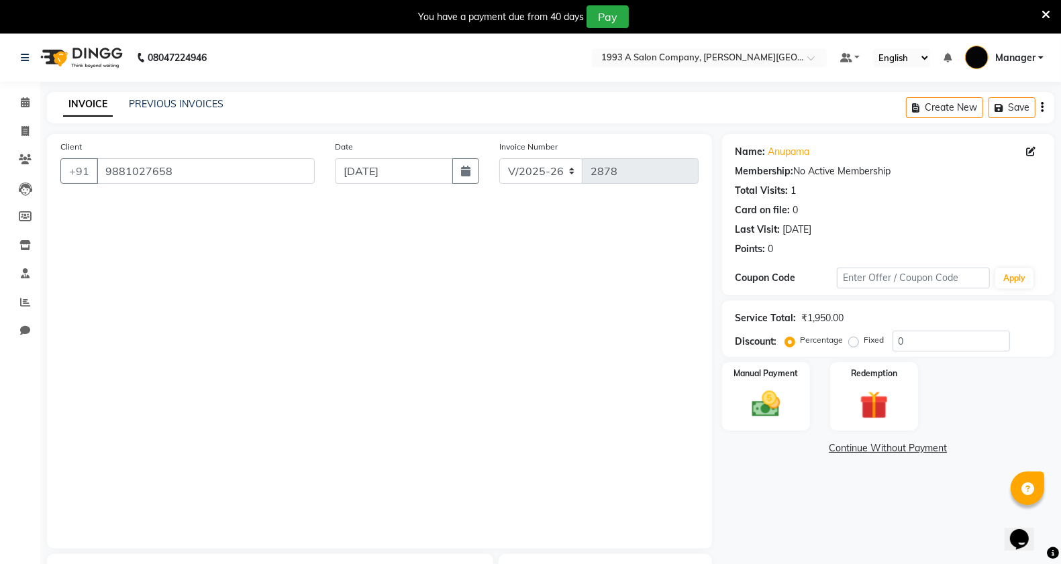
scroll to position [1929, 0]
drag, startPoint x: 199, startPoint y: 166, endPoint x: 213, endPoint y: 233, distance: 69.3
click at [200, 168] on input "9881027658" at bounding box center [206, 170] width 218 height 25
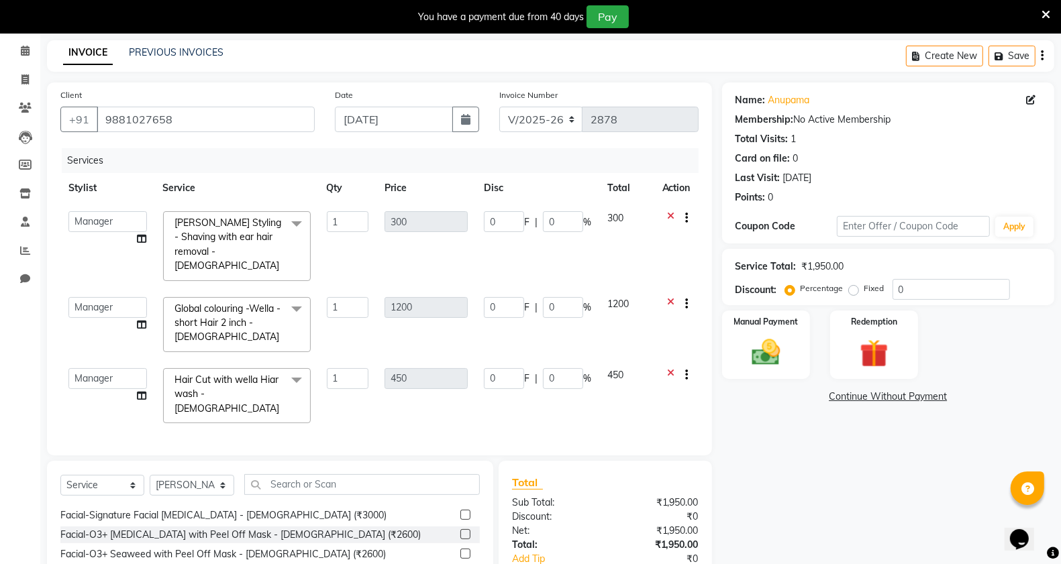
scroll to position [503, 0]
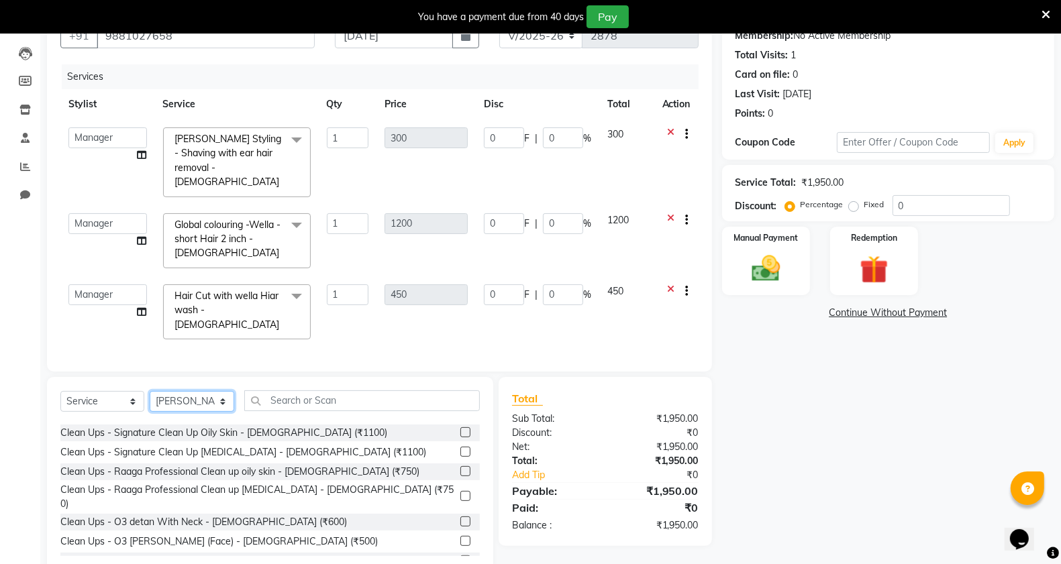
click at [217, 391] on select "Select Stylist [PERSON_NAME] Manager [PERSON_NAME] Mr [PERSON_NAME] (owner) [PE…" at bounding box center [192, 401] width 85 height 21
click at [313, 390] on input "text" at bounding box center [362, 400] width 236 height 21
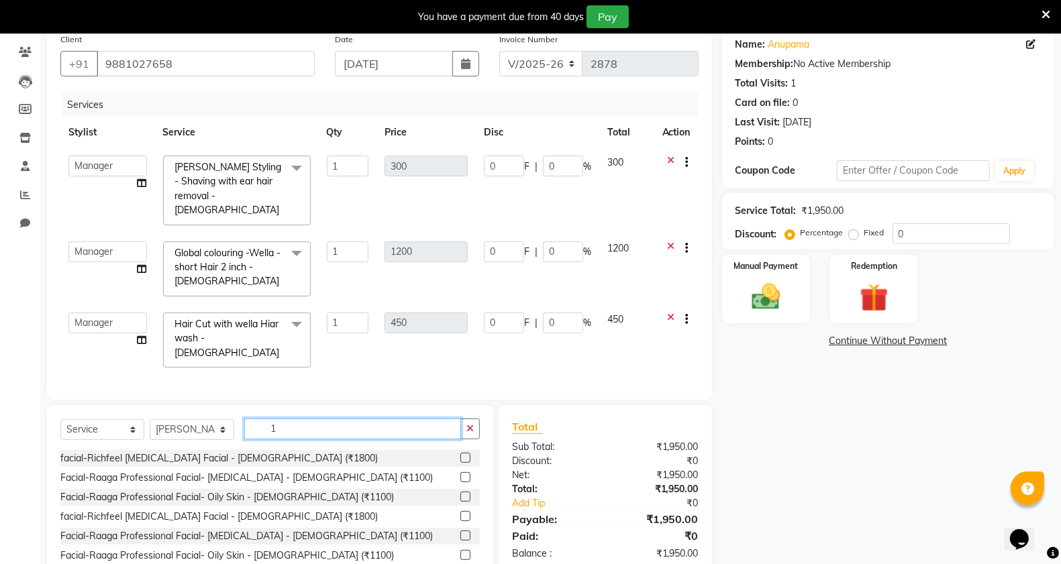
scroll to position [136, 0]
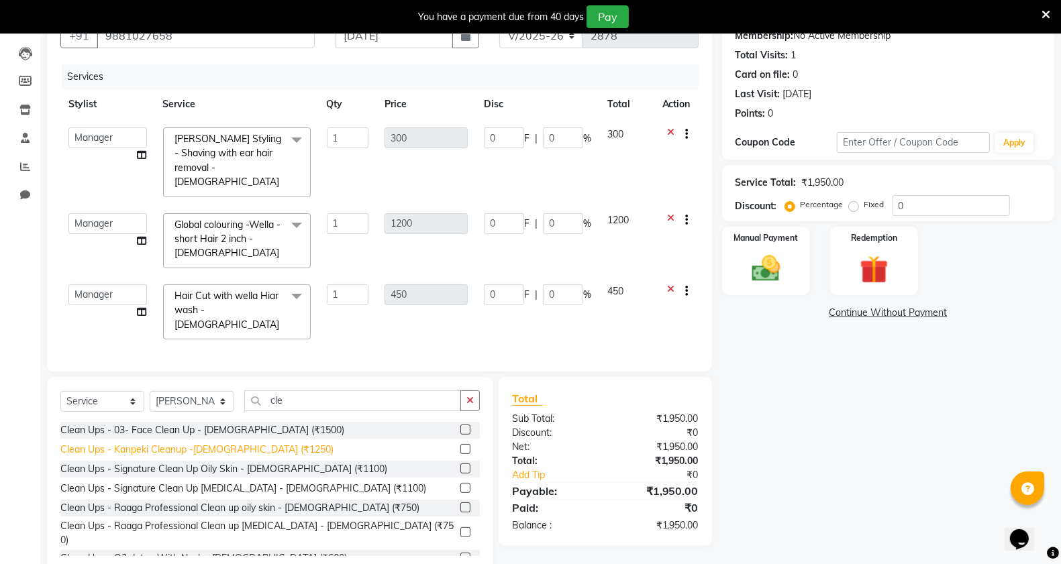
click at [246, 443] on div "Clean Ups - Kanpeki Cleanup -[DEMOGRAPHIC_DATA] (₹1250)" at bounding box center [196, 450] width 273 height 14
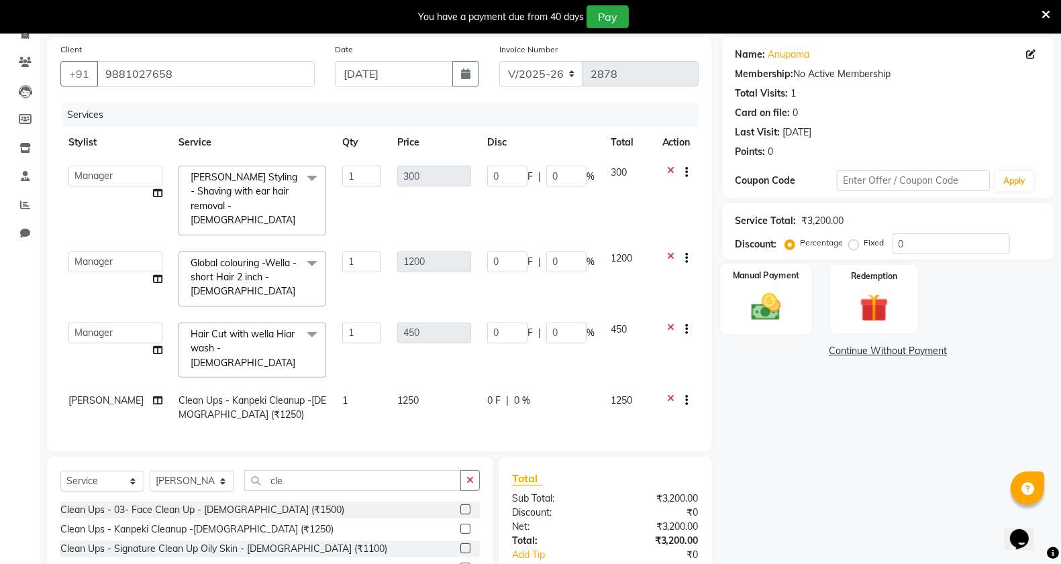
scroll to position [181, 0]
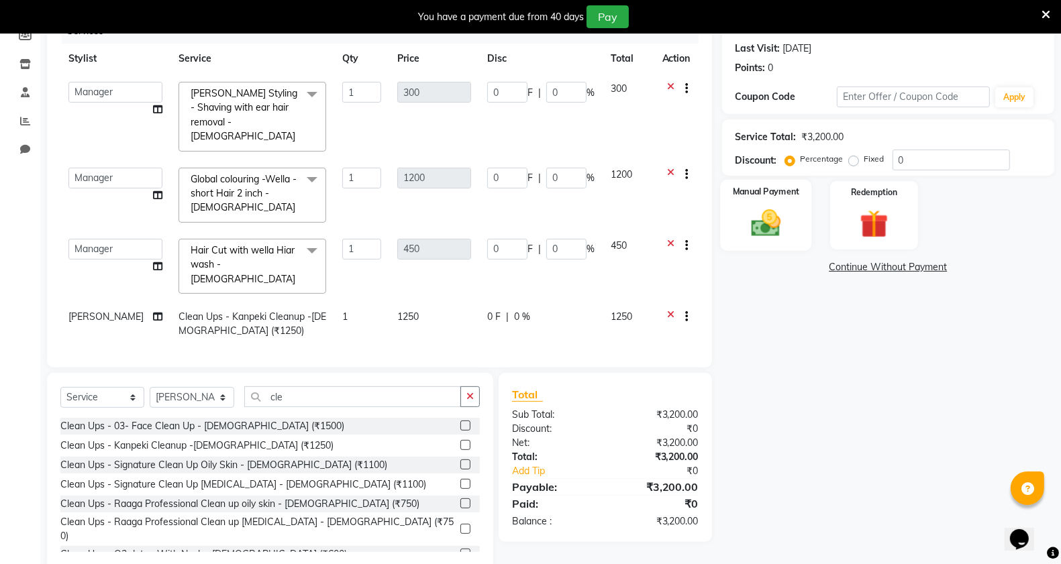
click at [767, 229] on img at bounding box center [766, 223] width 48 height 34
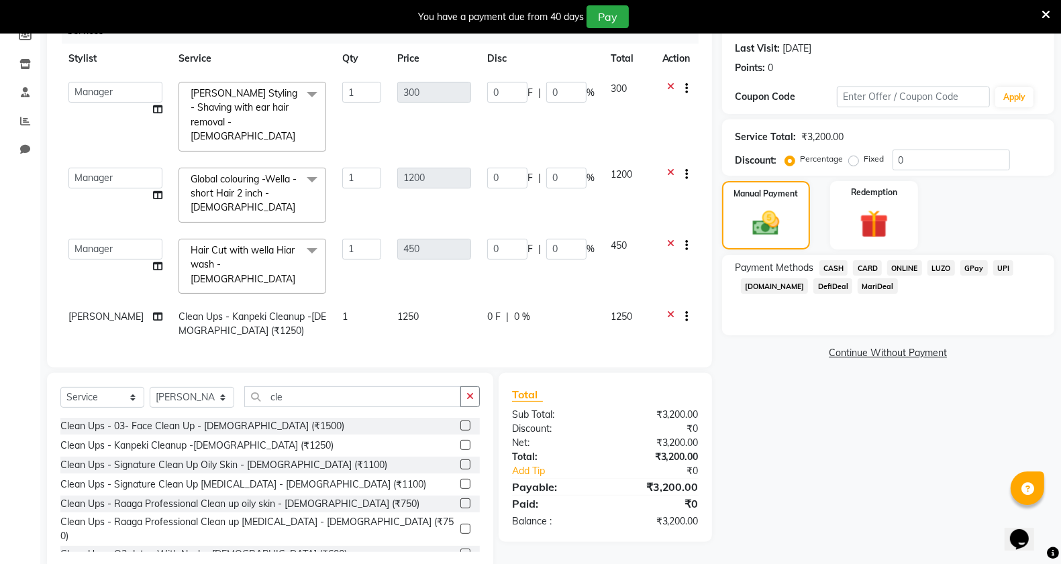
click at [899, 269] on span "ONLINE" at bounding box center [904, 267] width 35 height 15
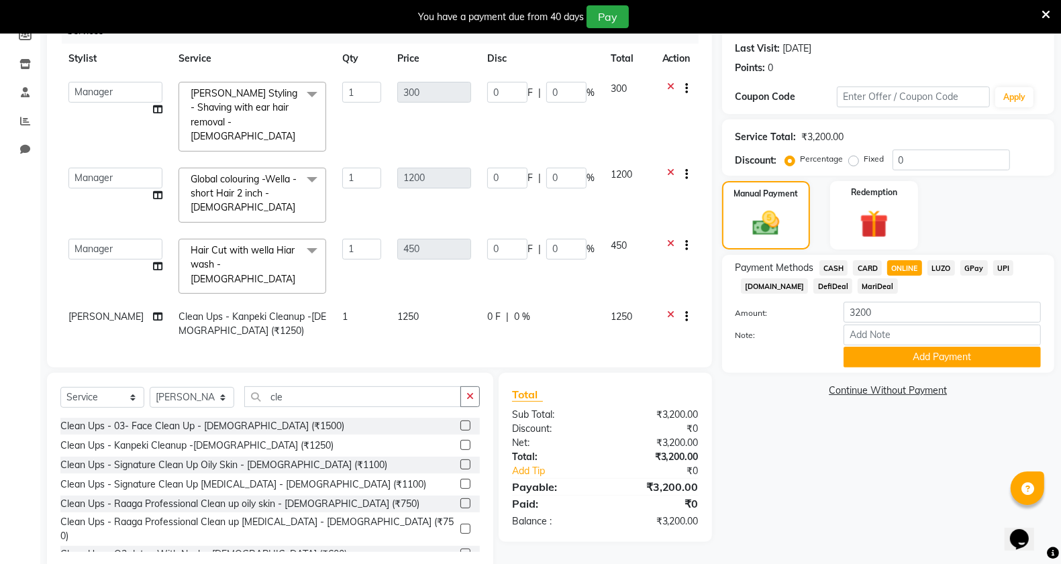
click at [103, 311] on span "[PERSON_NAME]" at bounding box center [105, 317] width 75 height 12
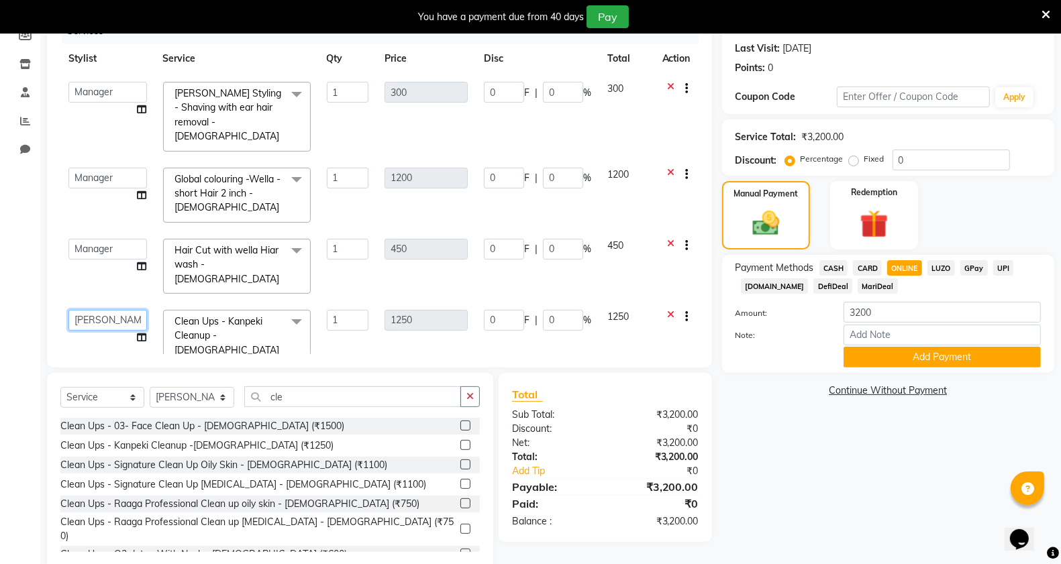
click at [103, 310] on select "[PERSON_NAME] Manager [PERSON_NAME] Mr [PERSON_NAME] (owner) [PERSON_NAME] [PER…" at bounding box center [107, 320] width 78 height 21
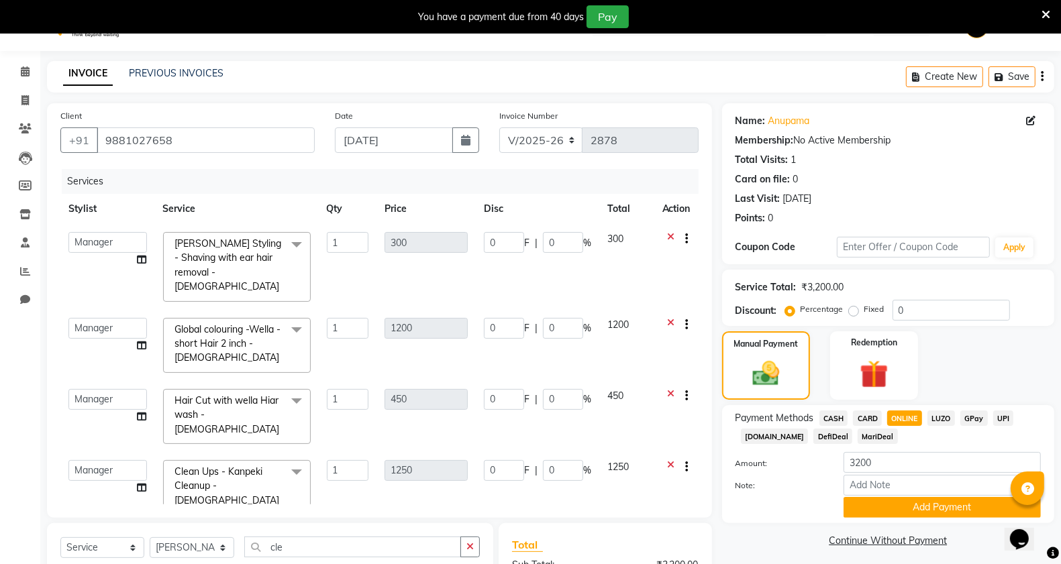
scroll to position [195, 0]
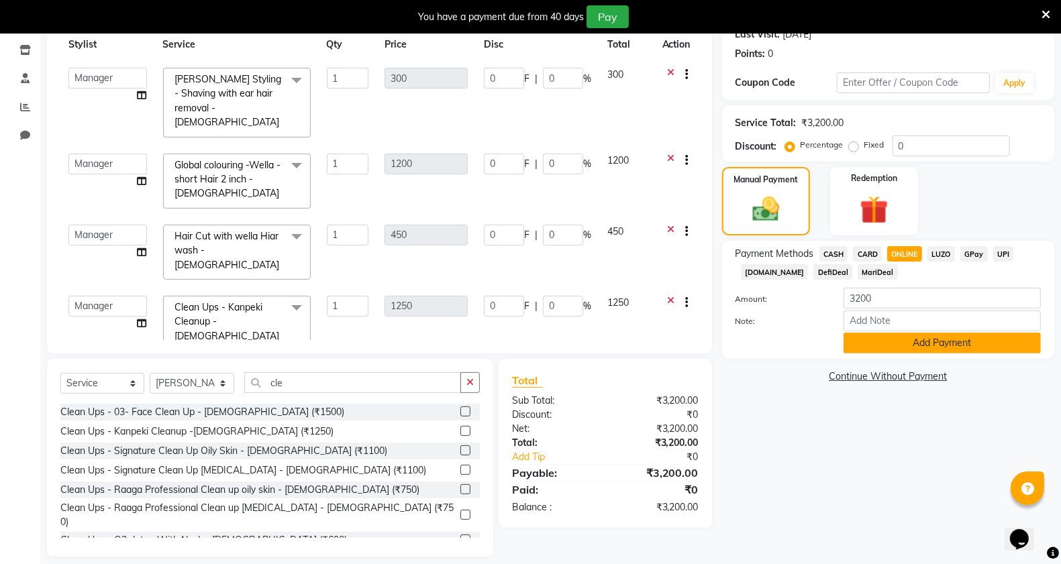
click at [903, 340] on button "Add Payment" at bounding box center [941, 343] width 197 height 21
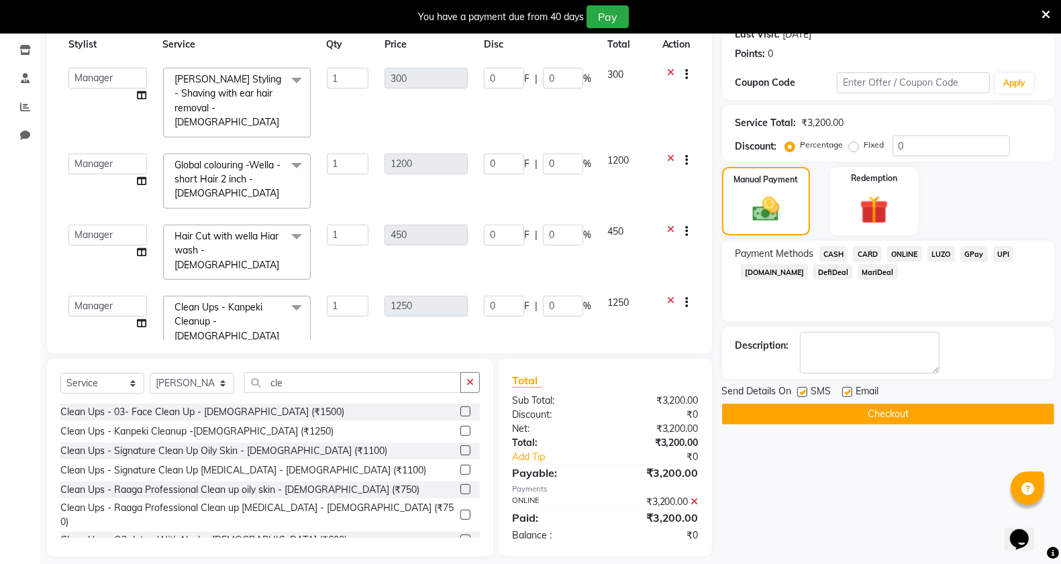
click at [847, 414] on button "Checkout" at bounding box center [888, 414] width 332 height 21
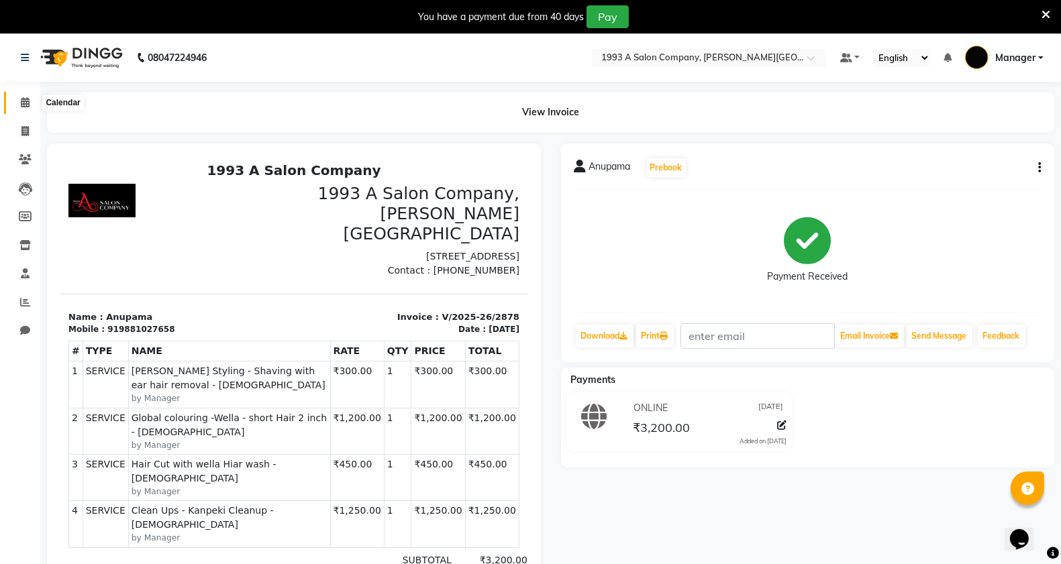
click at [21, 99] on icon at bounding box center [25, 102] width 9 height 10
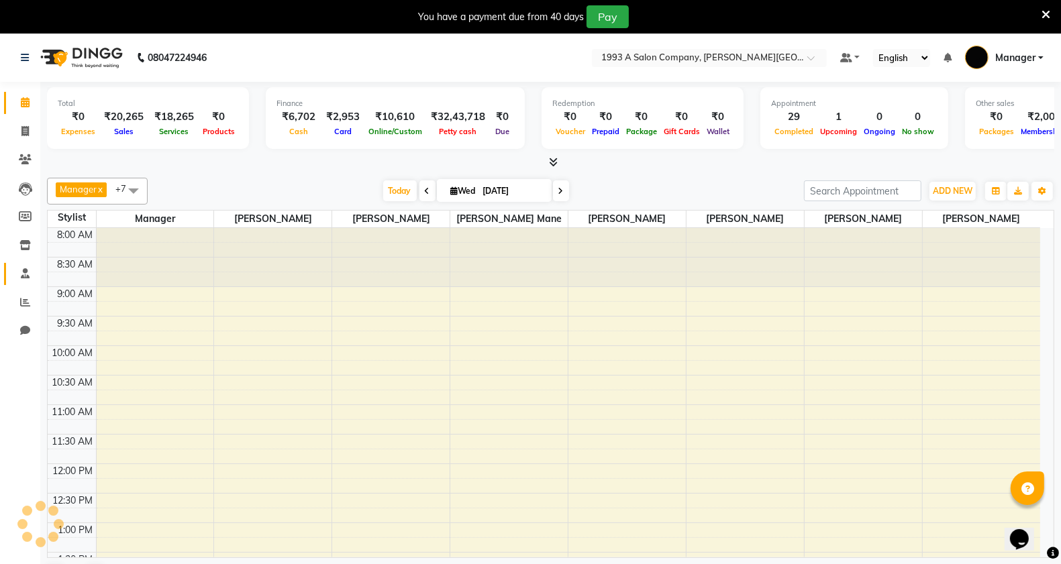
scroll to position [480, 0]
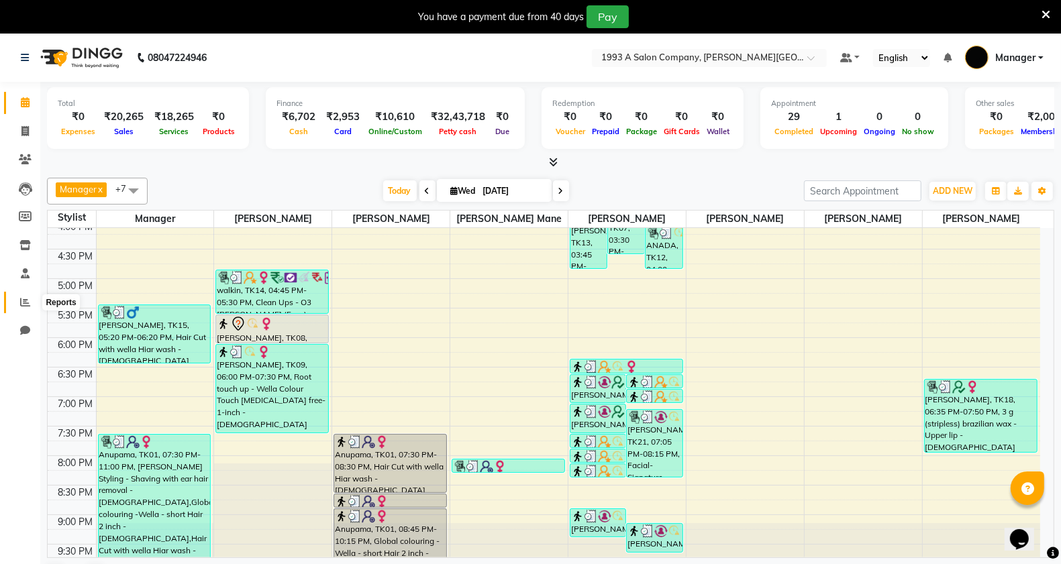
drag, startPoint x: 21, startPoint y: 305, endPoint x: 21, endPoint y: 297, distance: 8.7
click at [21, 304] on icon at bounding box center [25, 302] width 10 height 10
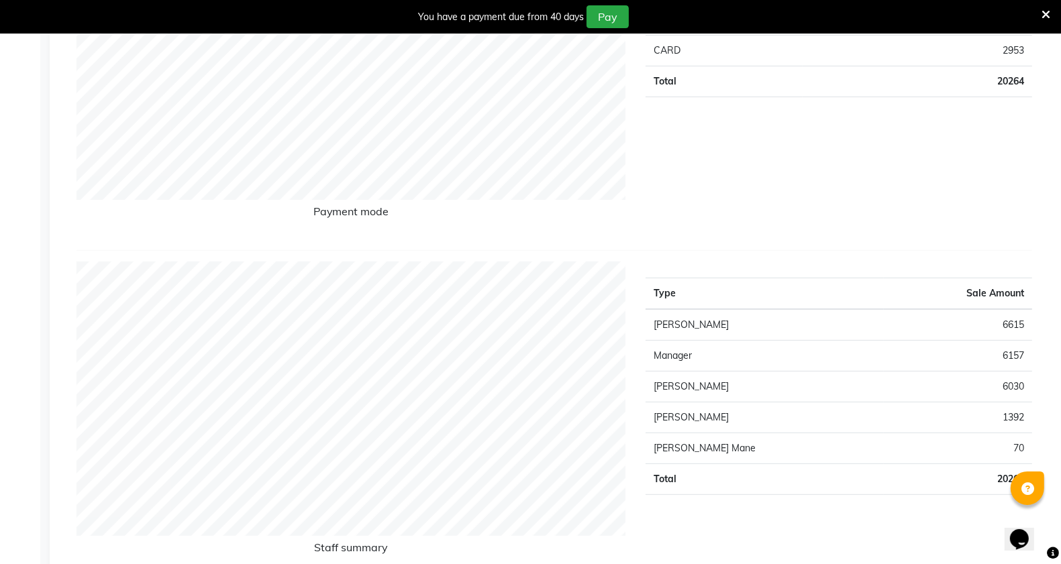
scroll to position [671, 0]
